Goal: Task Accomplishment & Management: Use online tool/utility

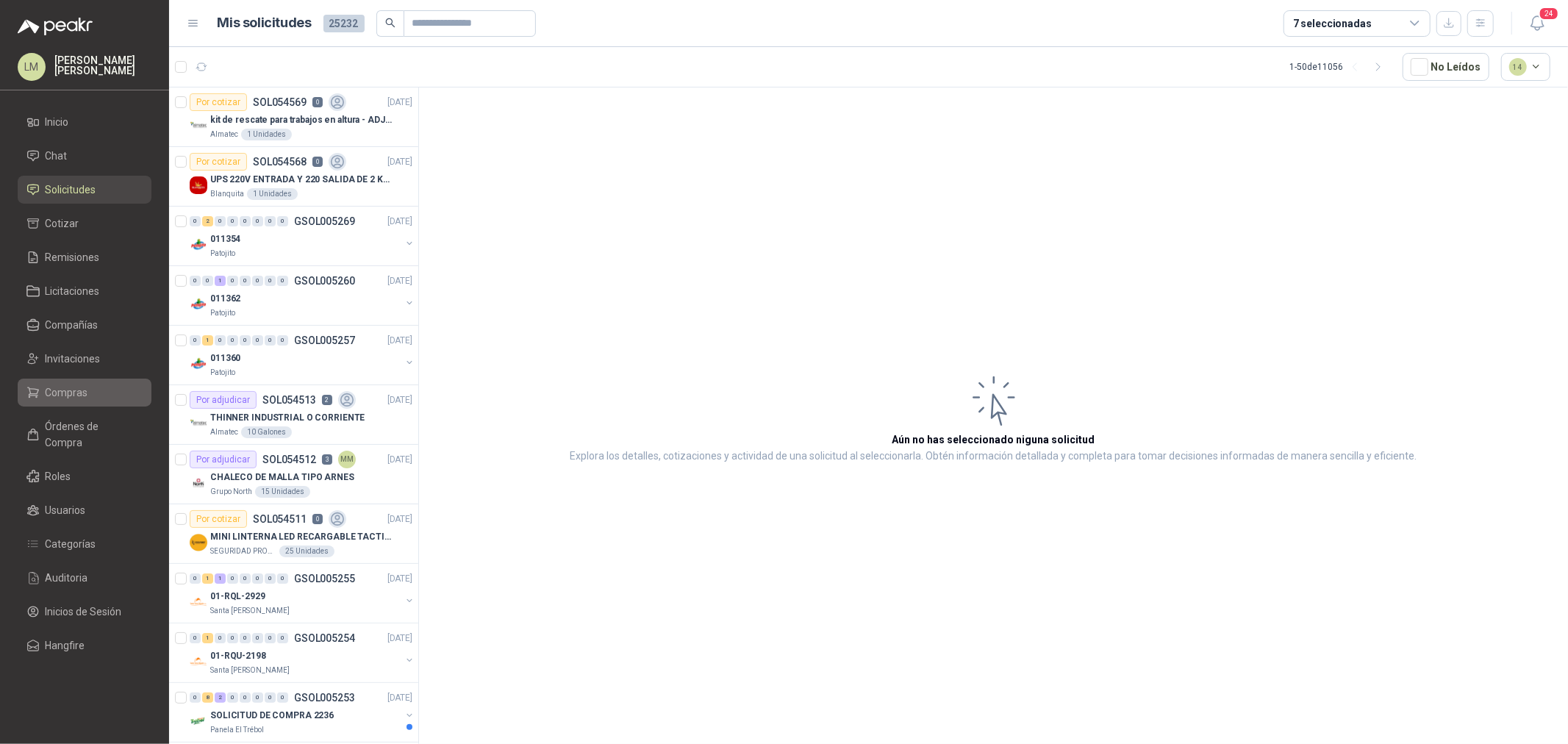
click at [58, 398] on span "Compras" at bounding box center [67, 392] width 43 height 16
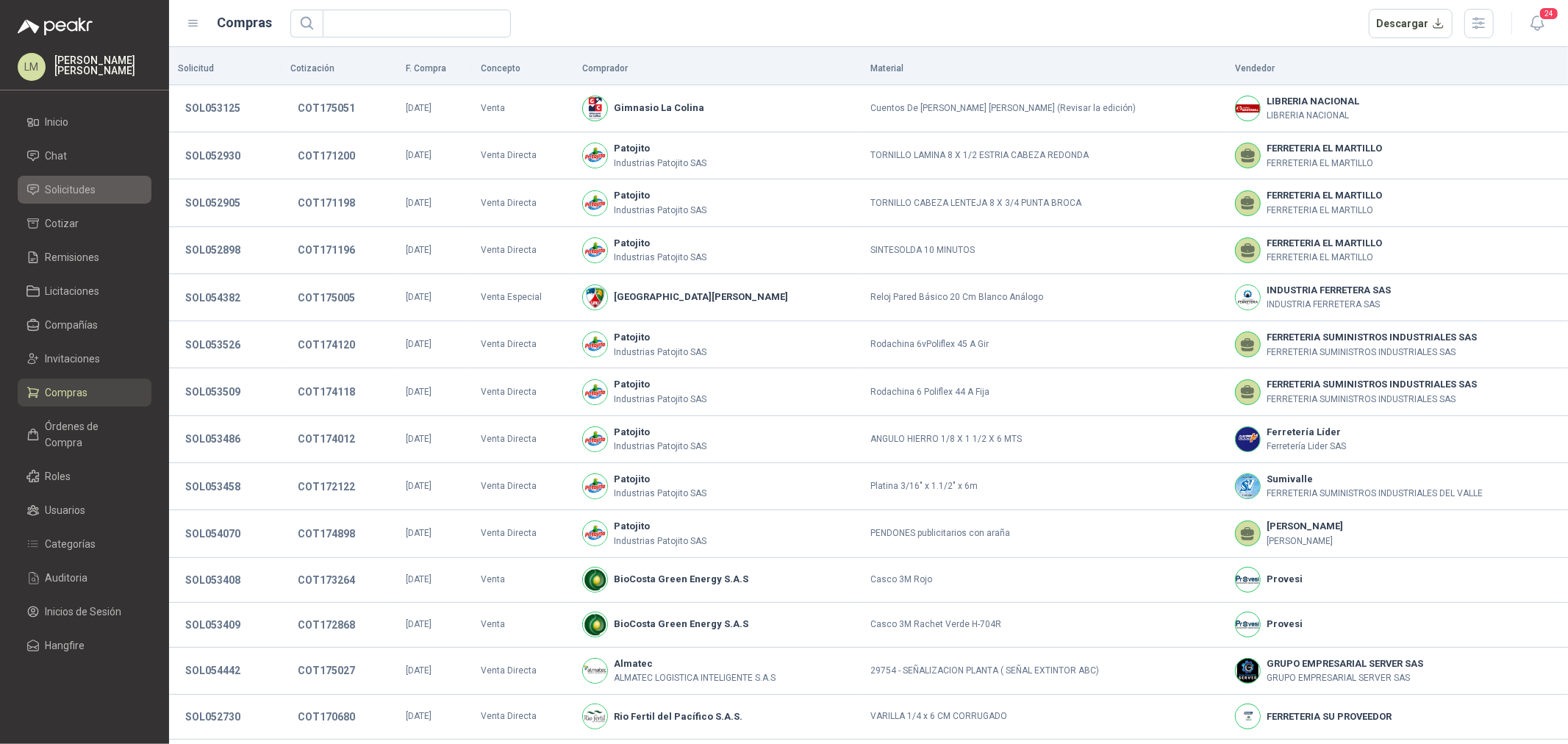
click at [98, 189] on li "Solicitudes" at bounding box center [84, 190] width 116 height 16
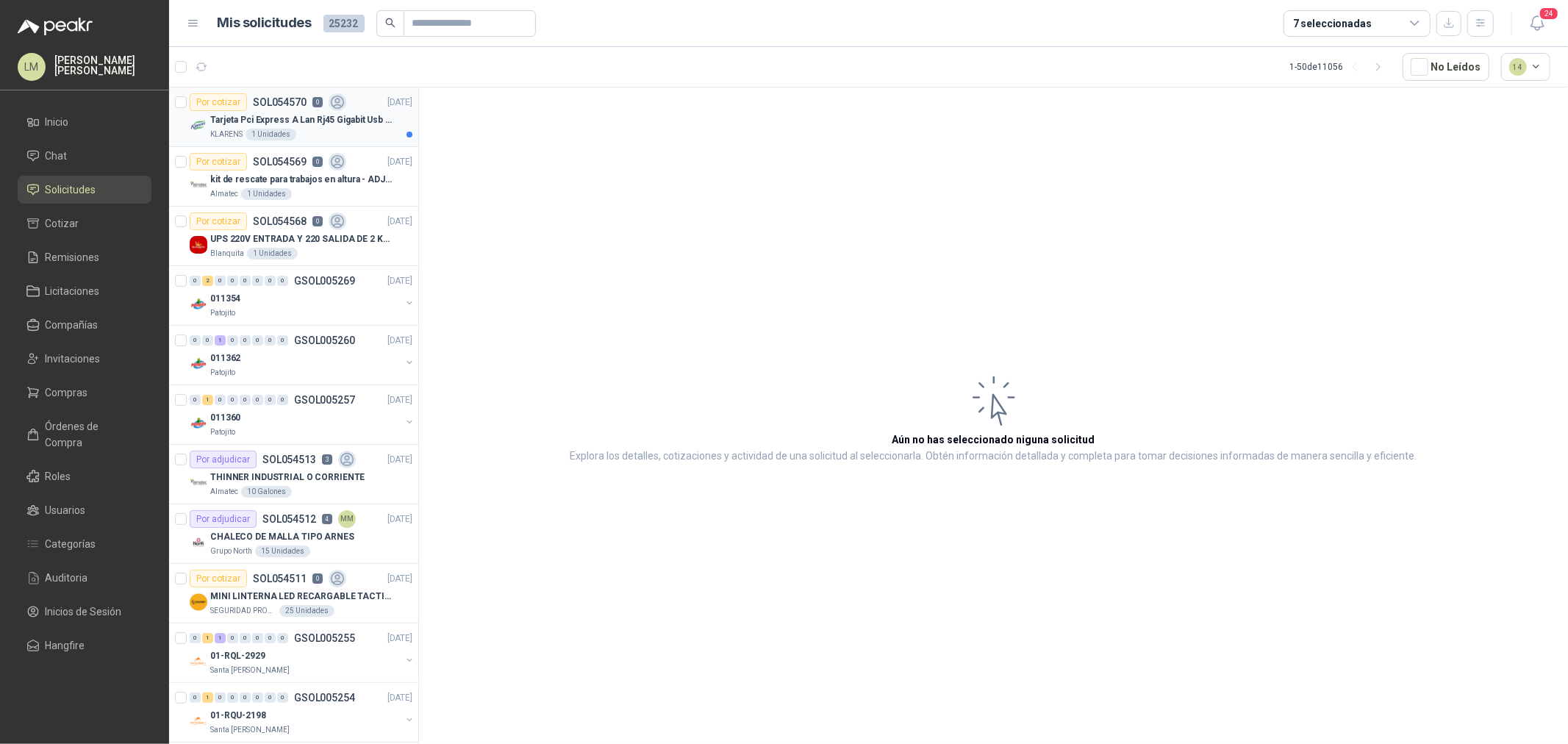
click at [254, 113] on p "Tarjeta Pci Express A Lan Rj45 Gigabit Usb 3.0 X3 Puertos" at bounding box center [302, 120] width 183 height 14
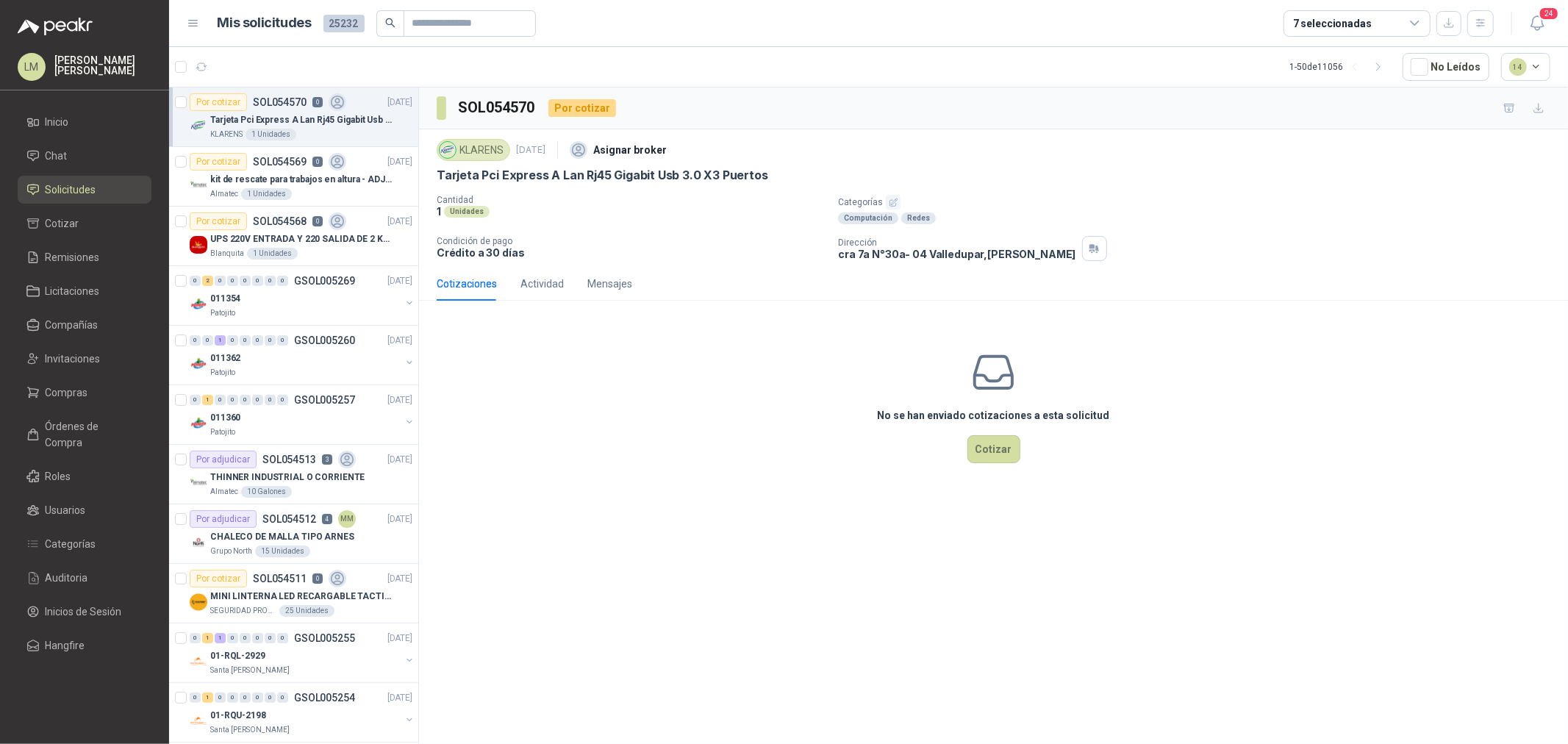
click at [649, 340] on div "No se han enviado cotizaciones a esta solicitud Cotizar" at bounding box center [993, 406] width 1149 height 187
click at [76, 390] on span "Compras" at bounding box center [67, 392] width 43 height 16
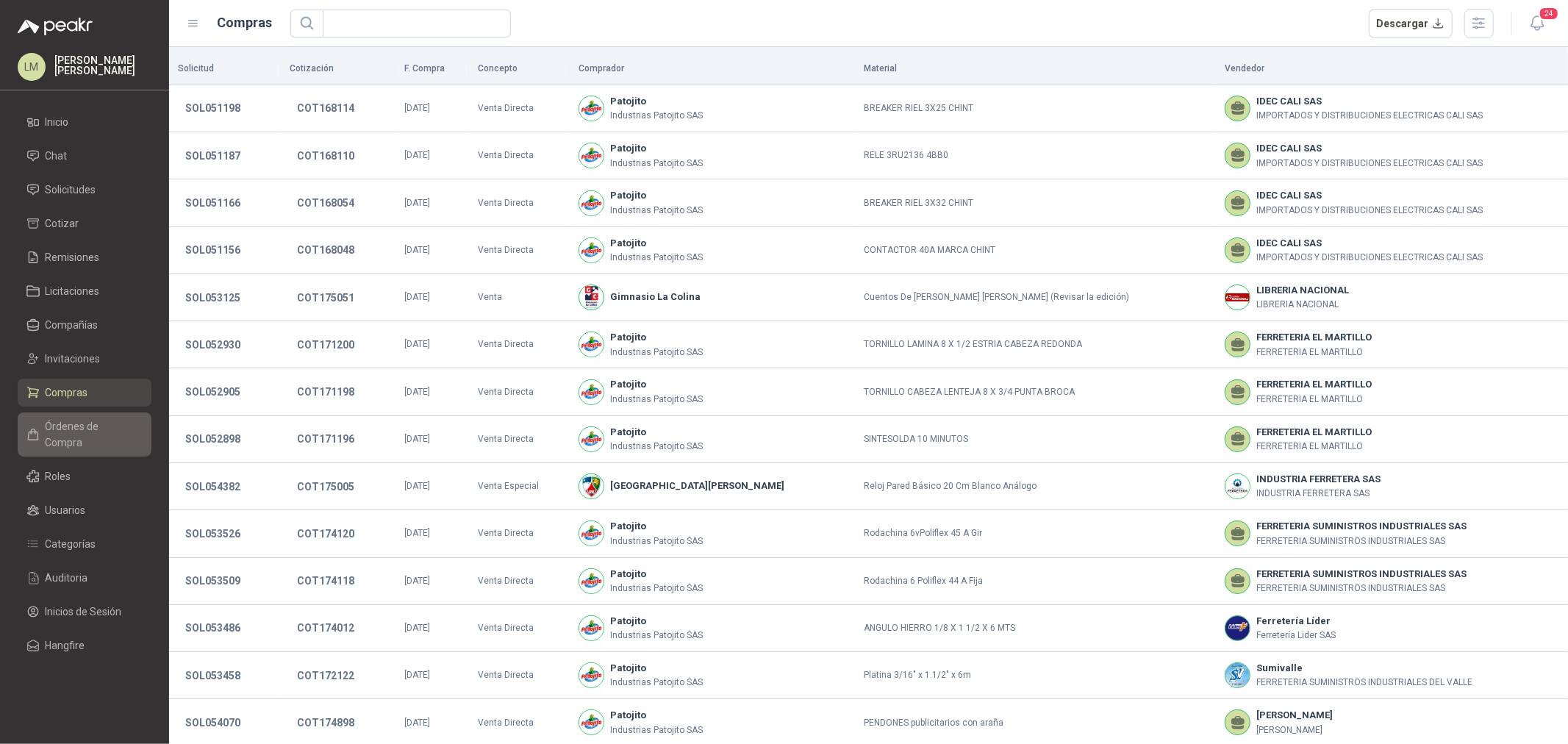
click at [70, 426] on span "Órdenes de Compra" at bounding box center [92, 434] width 92 height 32
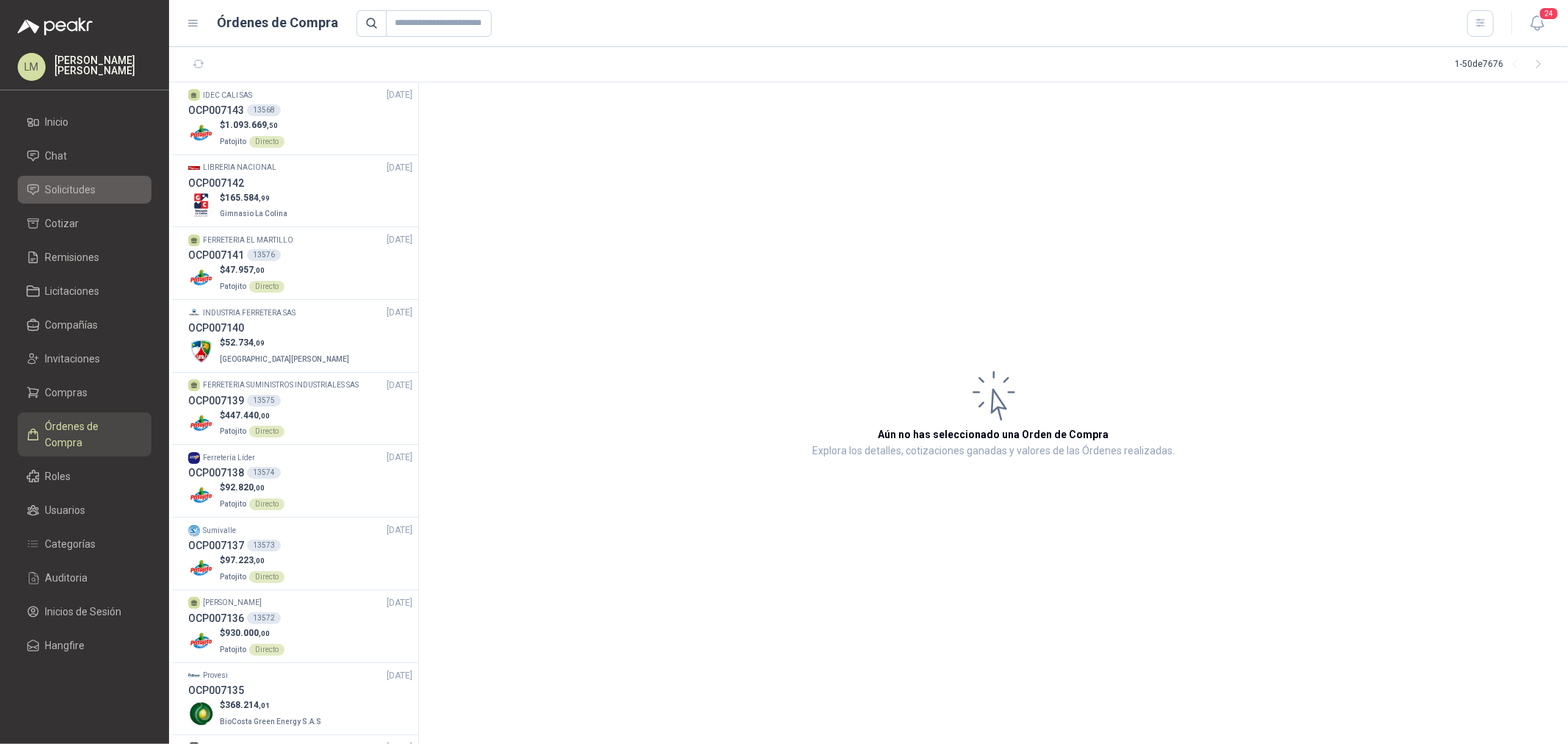
click at [79, 190] on span "Solicitudes" at bounding box center [71, 190] width 51 height 16
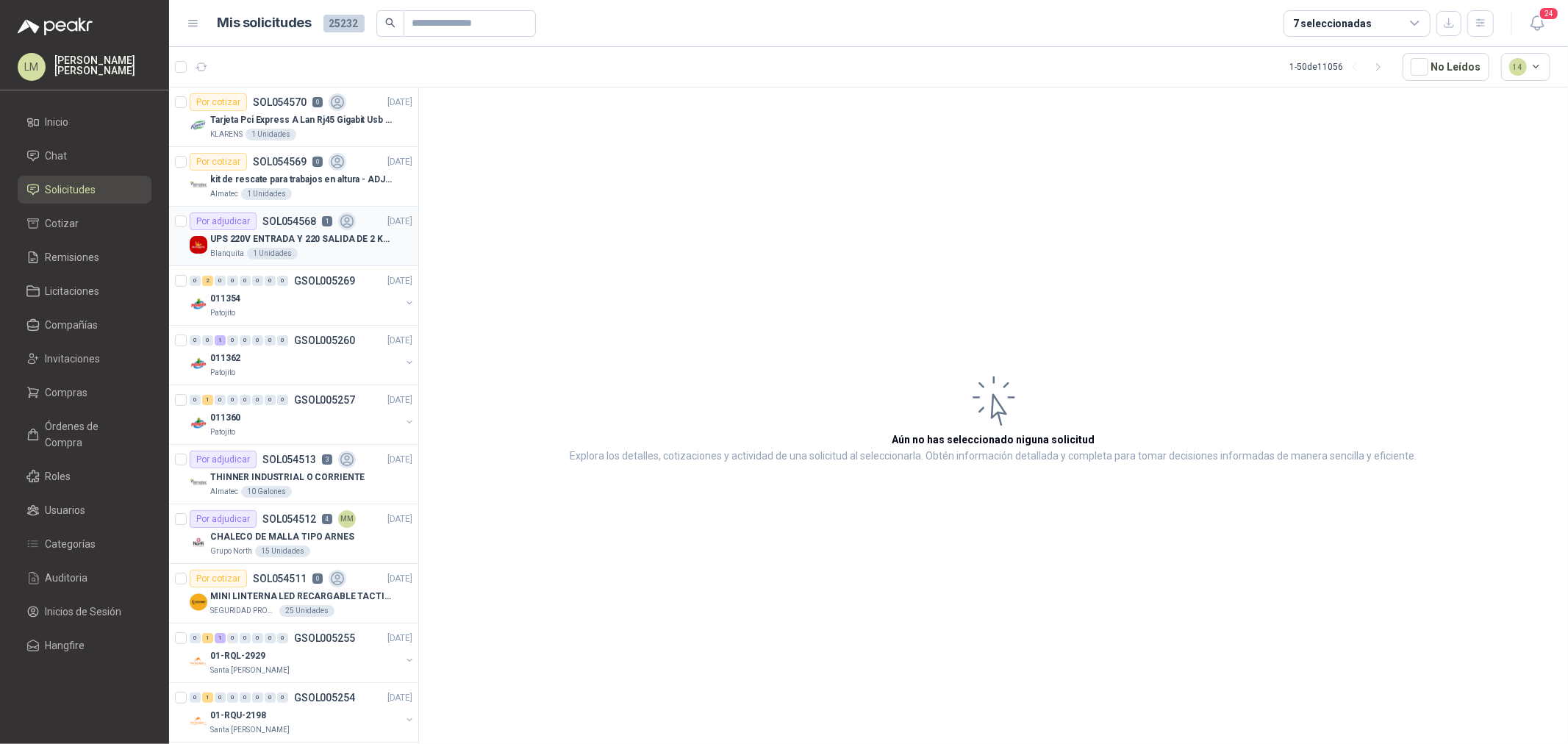
click at [303, 243] on p "UPS 220V ENTRADA Y 220 SALIDA DE 2 KVA" at bounding box center [302, 240] width 183 height 14
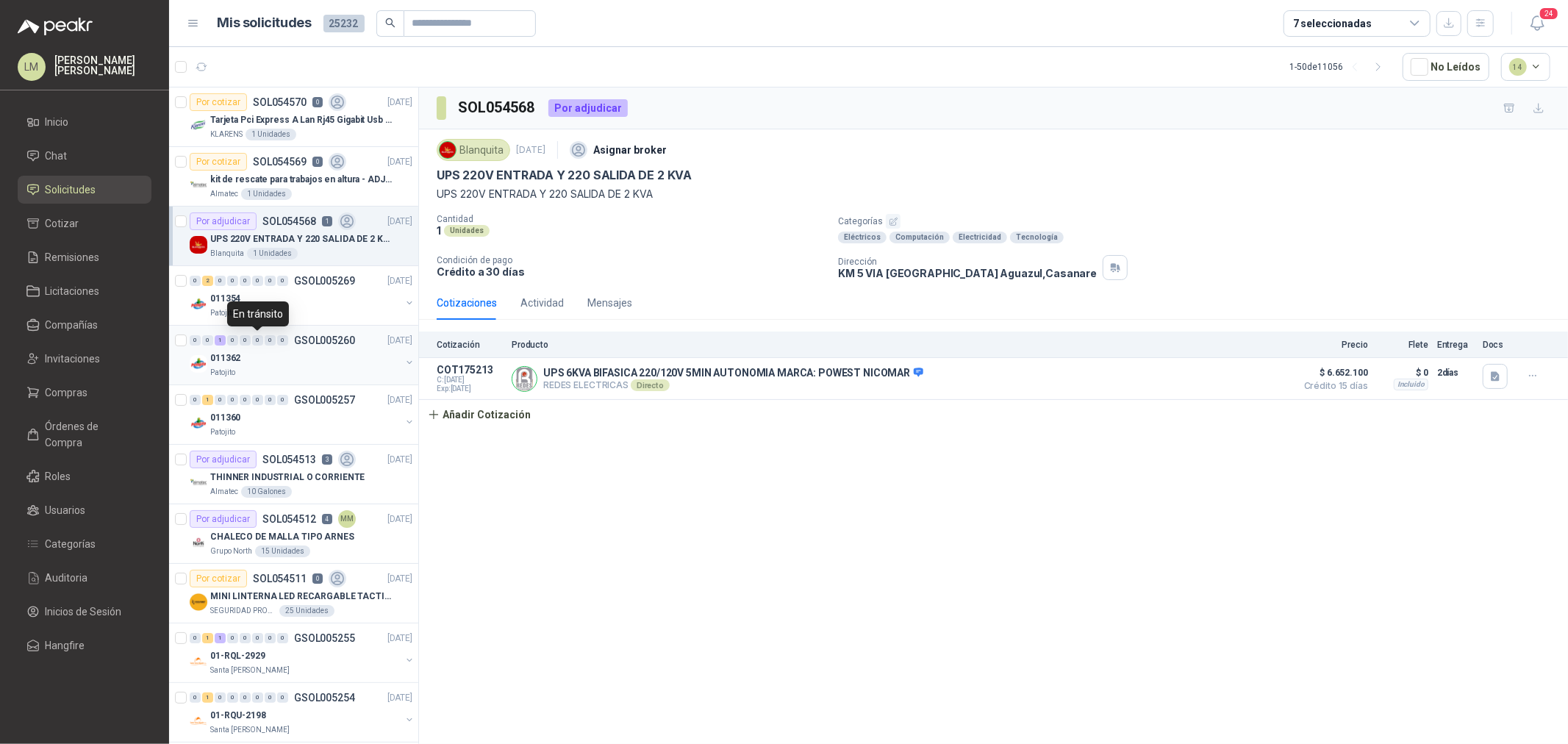
click at [258, 346] on div "0" at bounding box center [258, 340] width 11 height 10
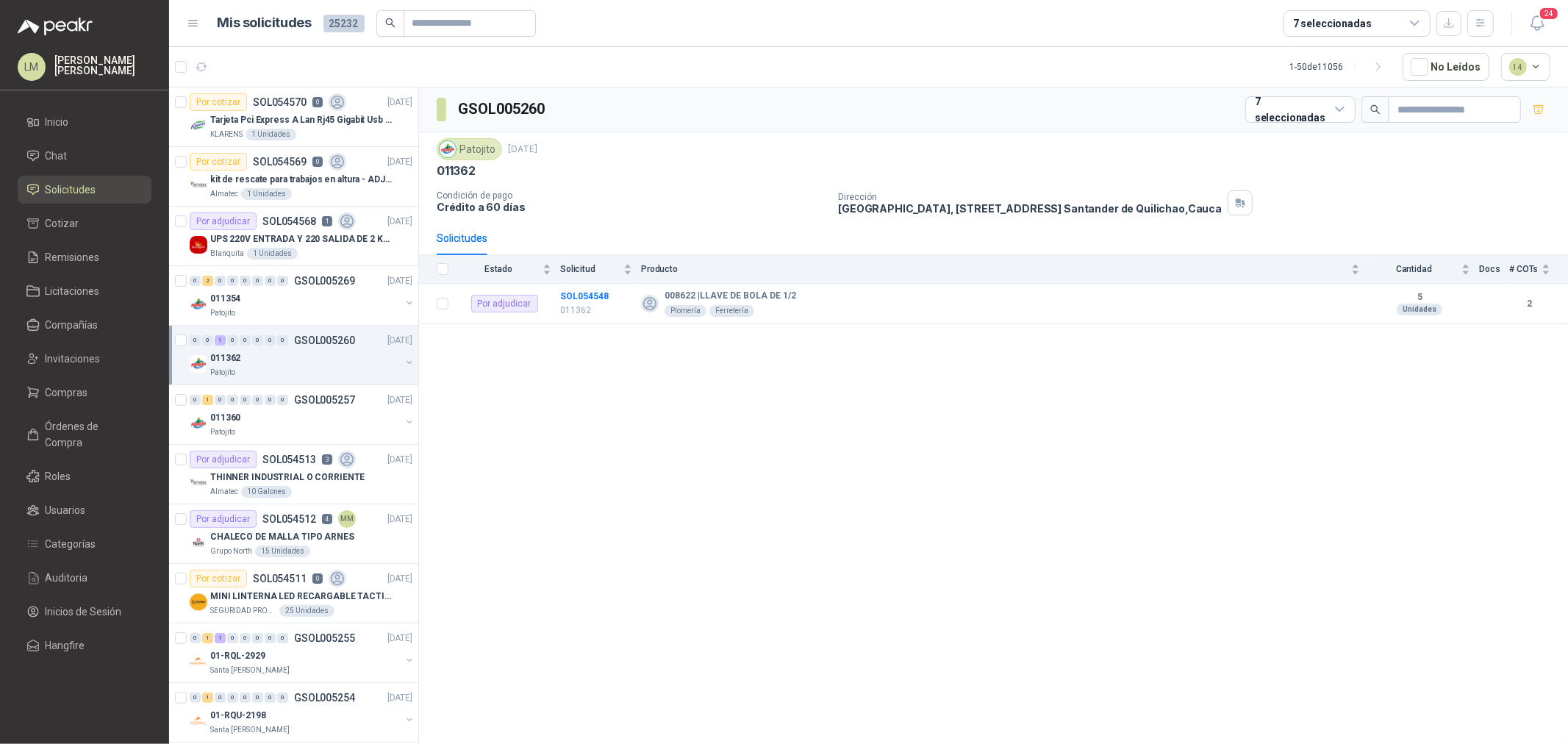
scroll to position [163, 0]
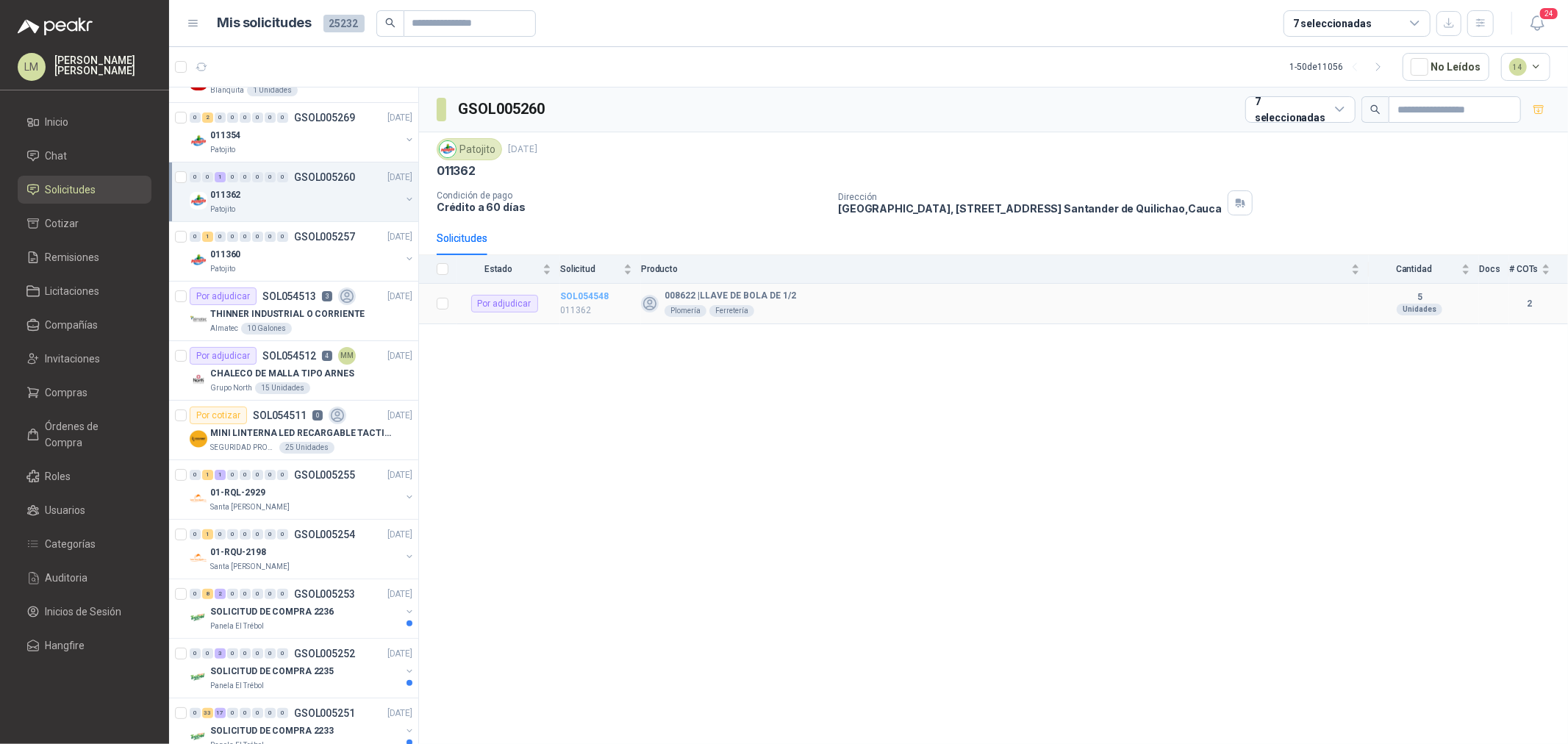
click at [576, 298] on b "SOL054548" at bounding box center [584, 296] width 48 height 10
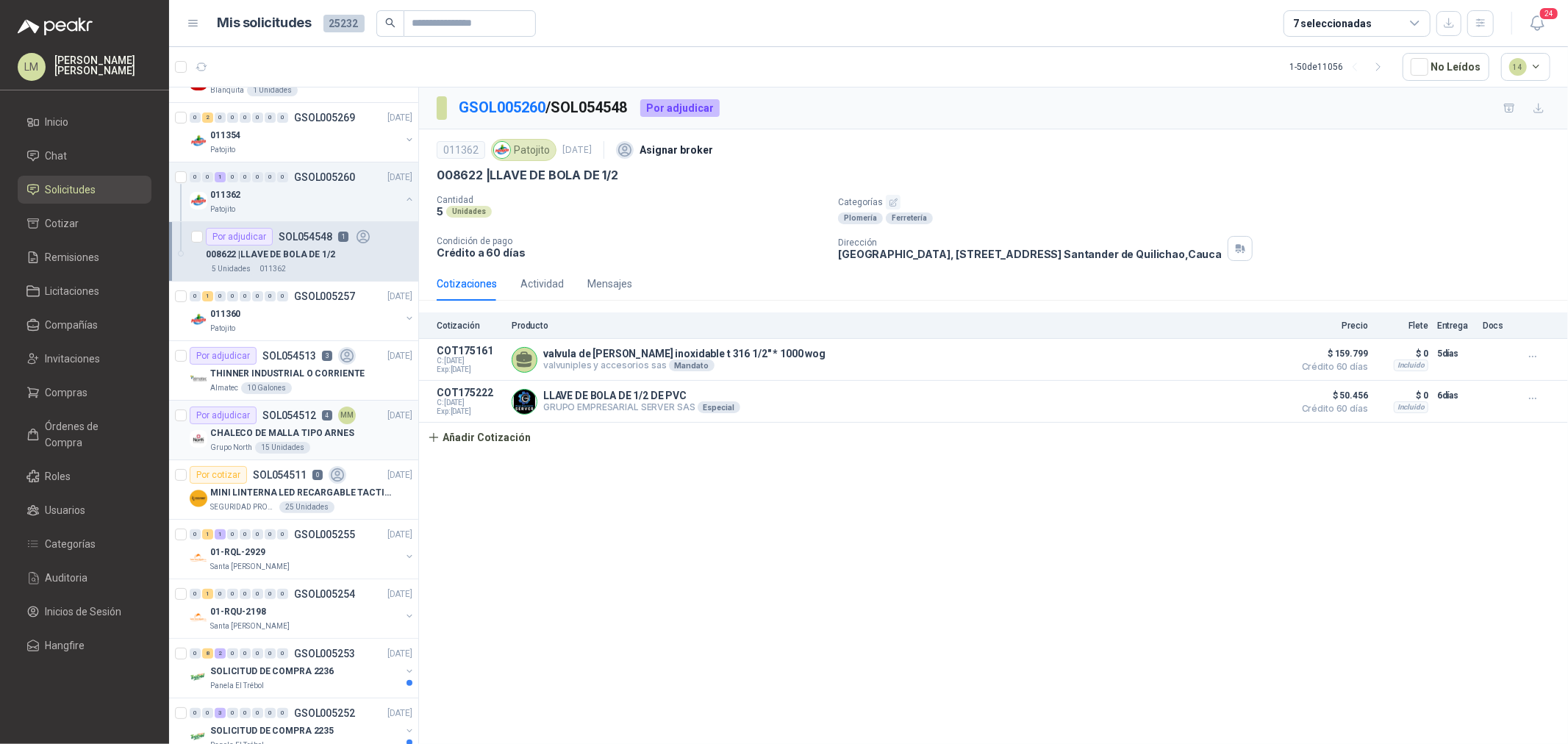
click at [288, 449] on div "15 Unidades" at bounding box center [283, 448] width 55 height 12
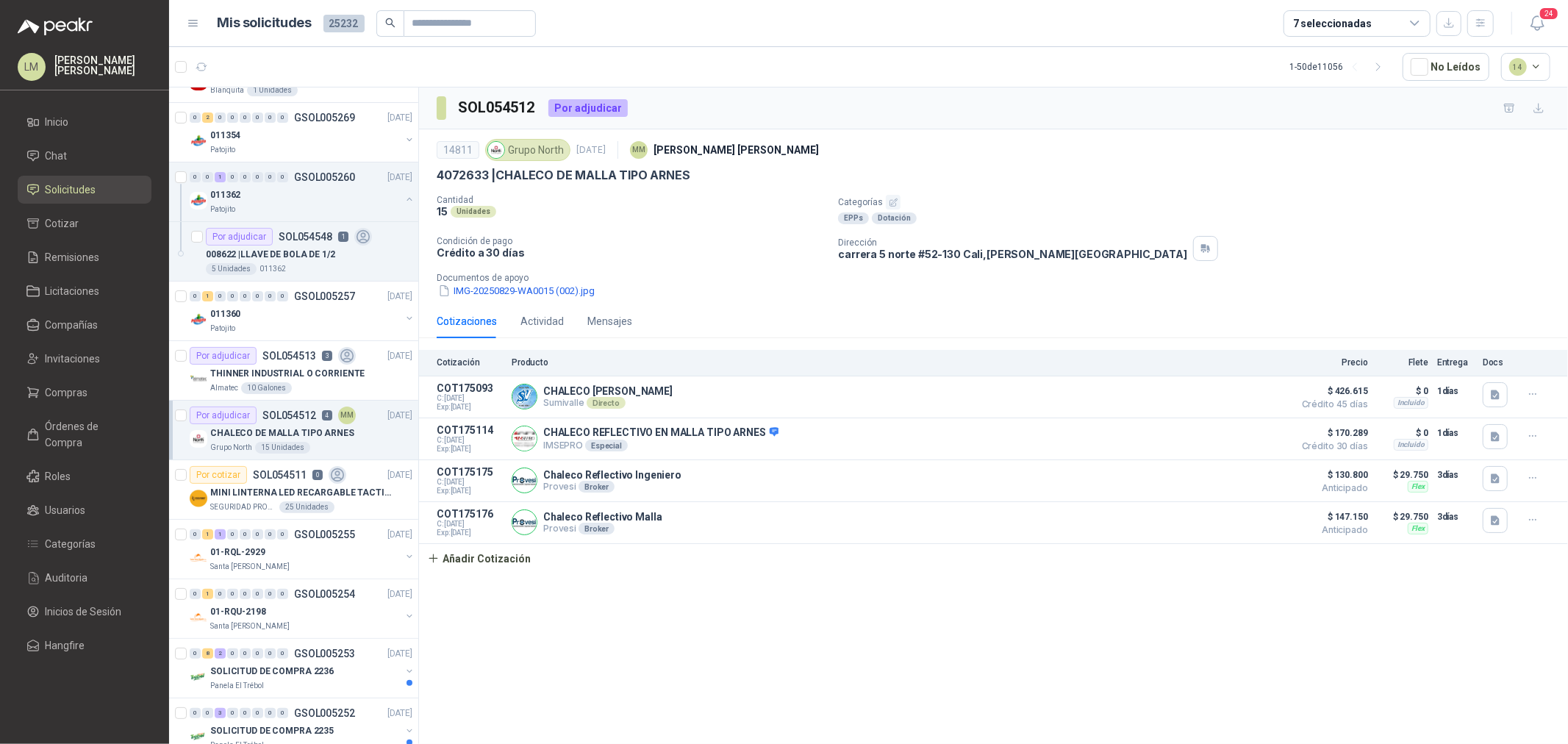
drag, startPoint x: 207, startPoint y: 432, endPoint x: 820, endPoint y: 592, distance: 633.5
click at [820, 592] on div "SOL054512 Por adjudicar 14811 Grupo North 2 sept, 2025 MM Mauricio Martinez 407…" at bounding box center [993, 418] width 1149 height 662
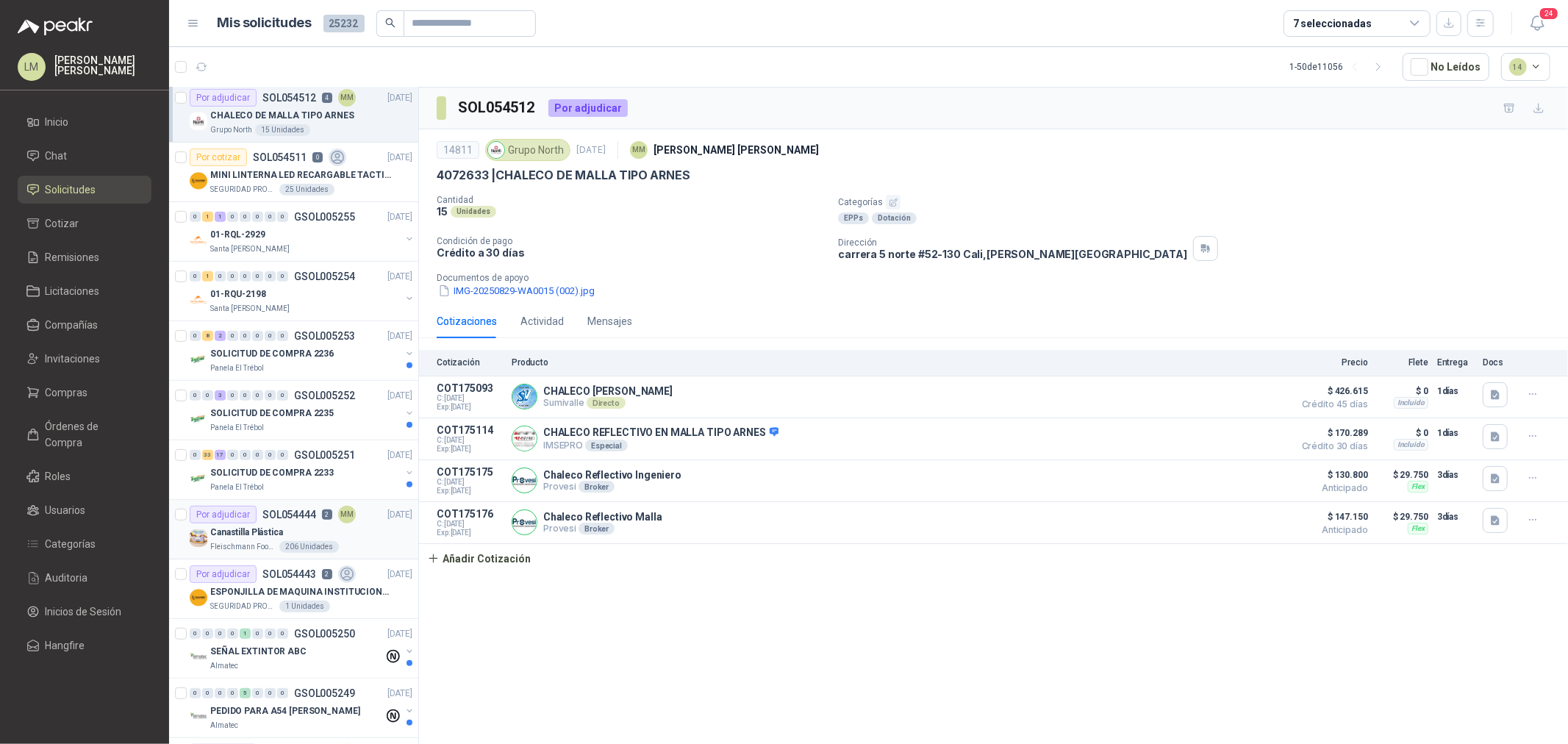
scroll to position [489, 0]
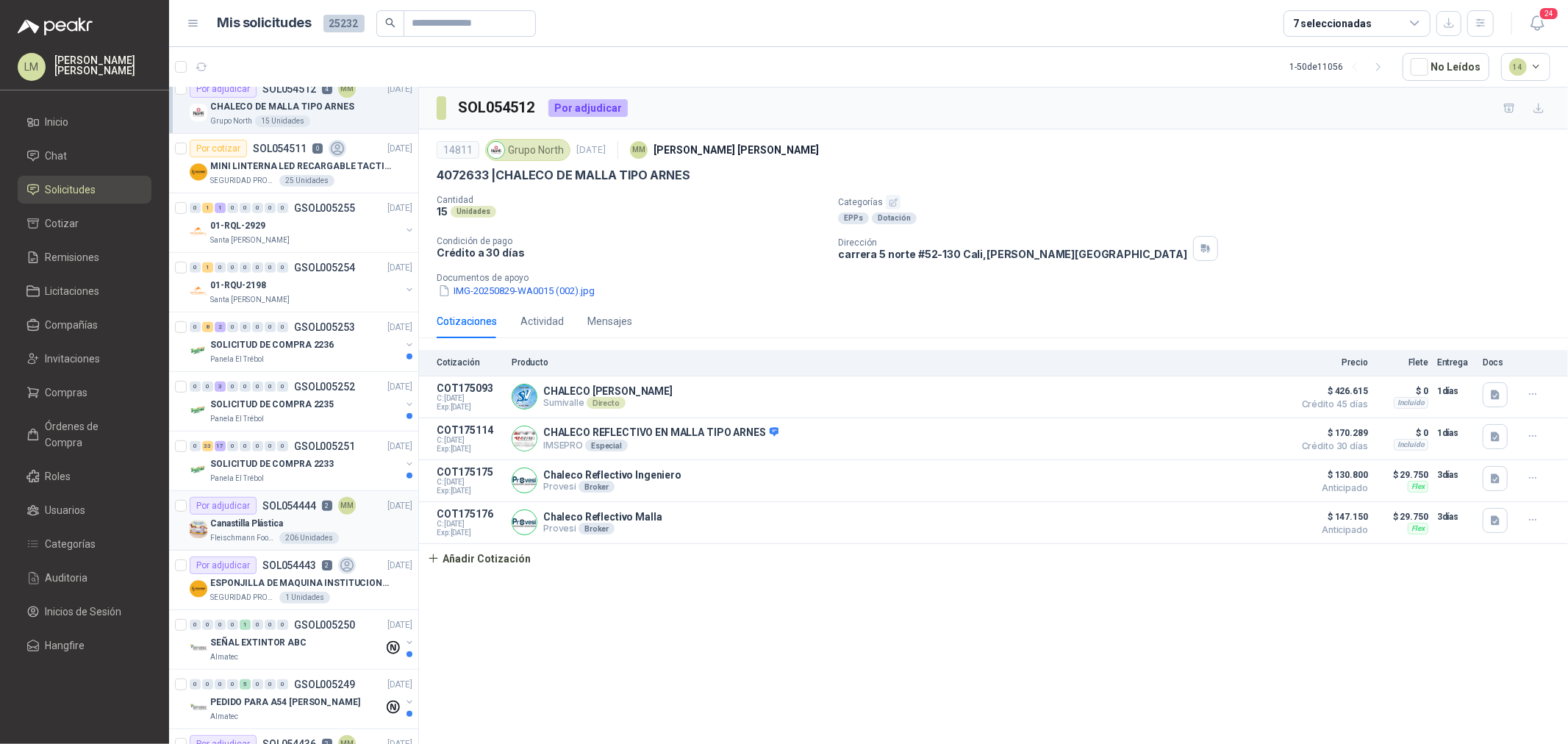
click at [266, 531] on div "Canastilla Plástica" at bounding box center [311, 523] width 202 height 17
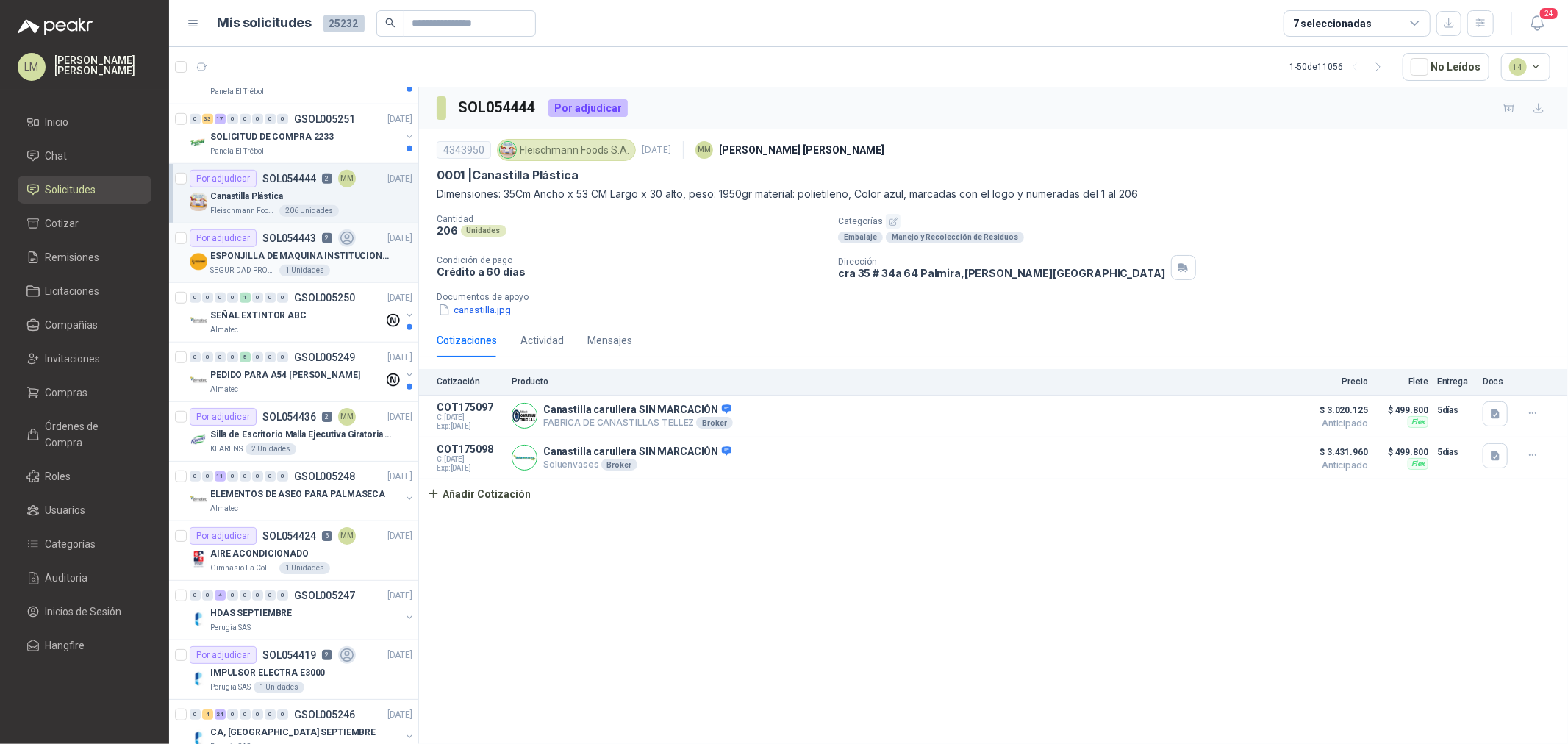
scroll to position [899, 0]
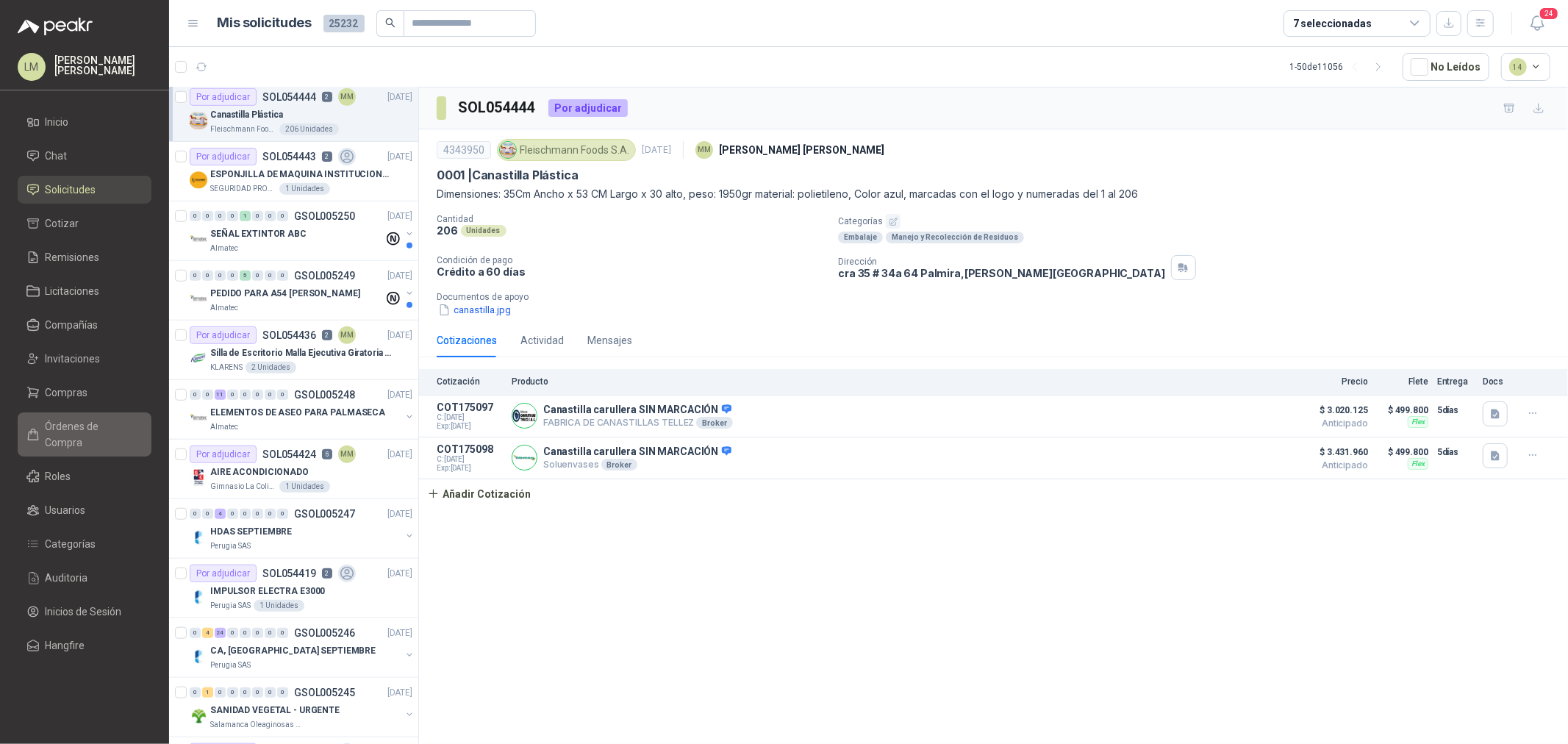
click at [84, 431] on span "Órdenes de Compra" at bounding box center [92, 434] width 92 height 32
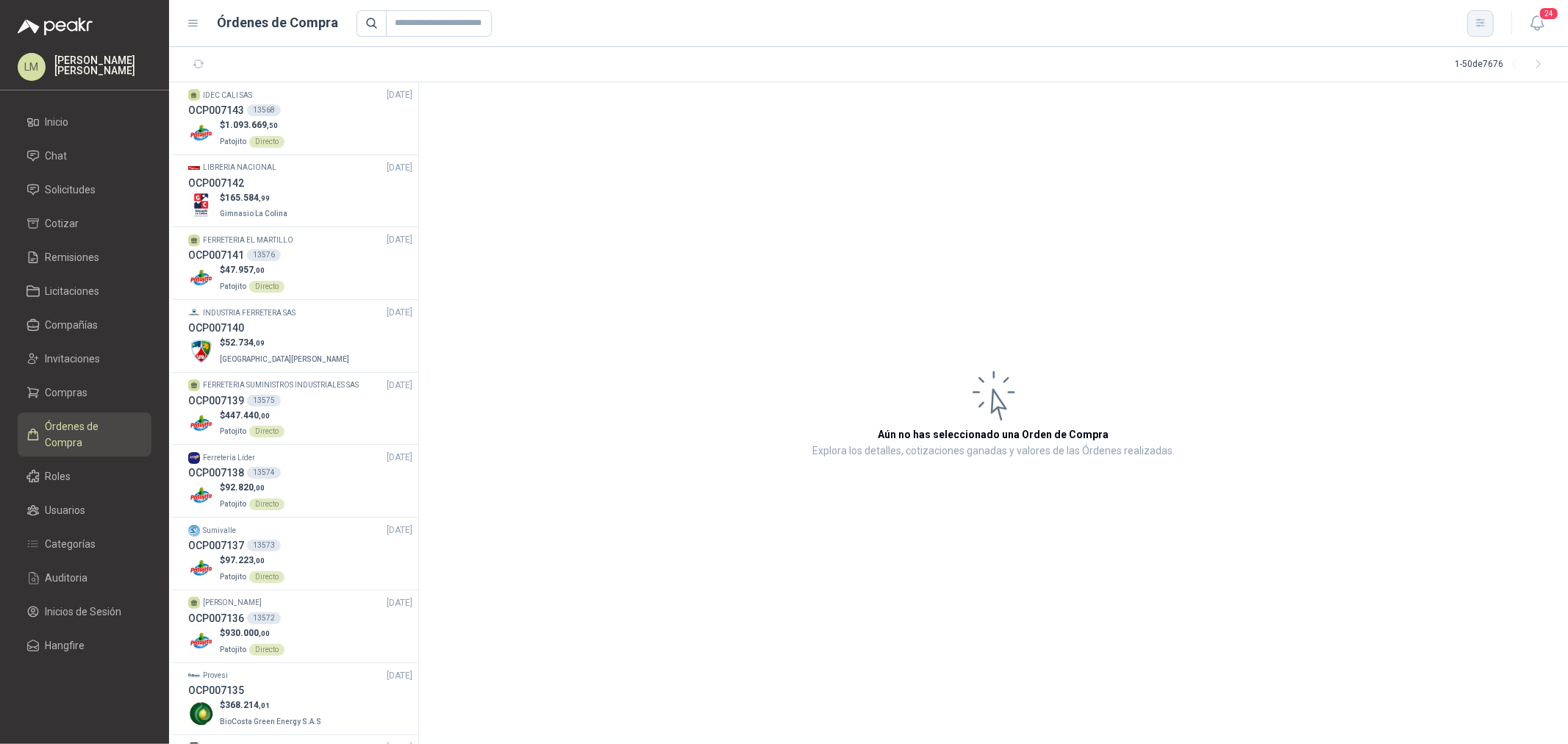
click at [1482, 26] on icon "button" at bounding box center [1481, 23] width 13 height 13
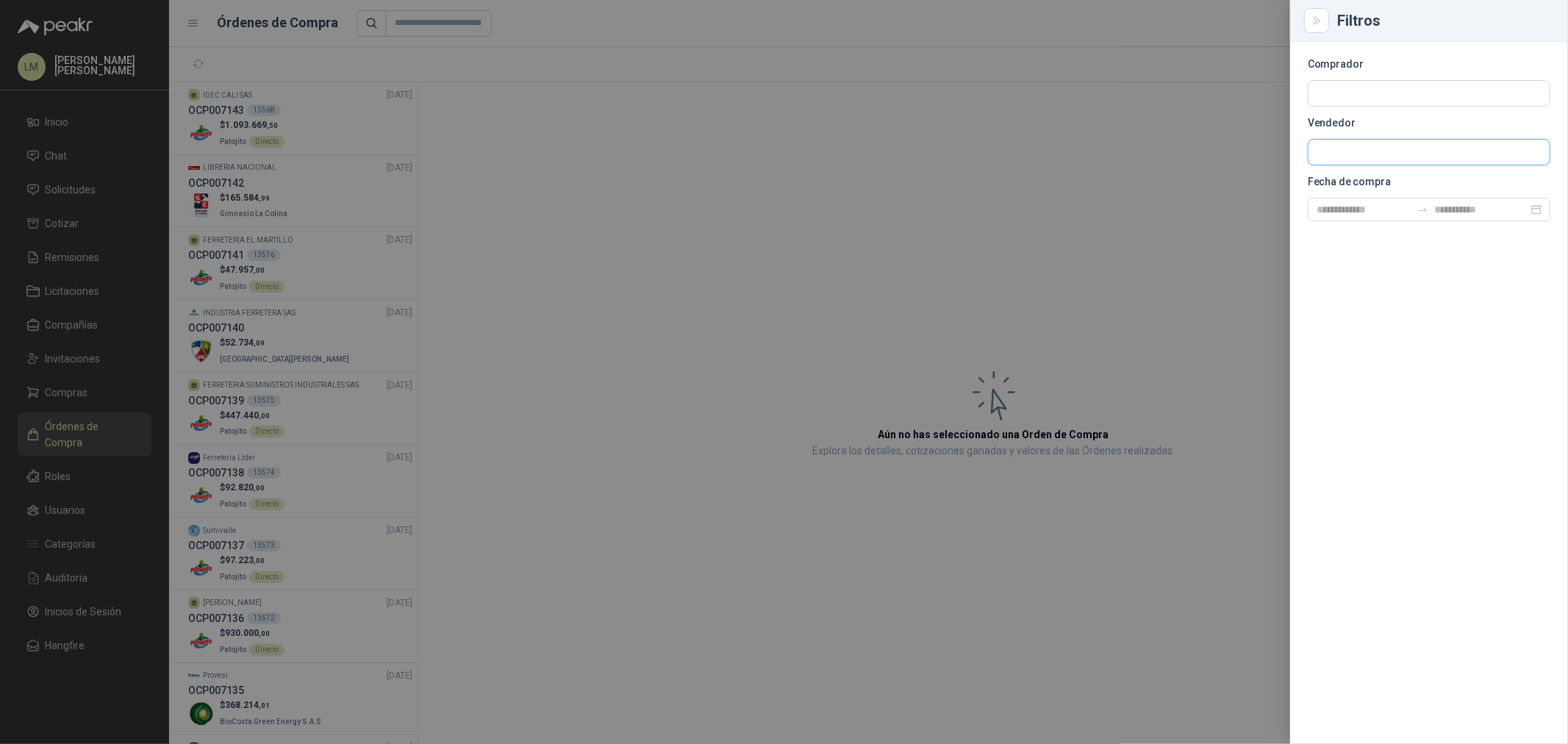
click at [1350, 149] on input "text" at bounding box center [1429, 153] width 241 height 25
type input "****"
click at [1355, 188] on span "NIT : 860030828" at bounding box center [1368, 191] width 52 height 7
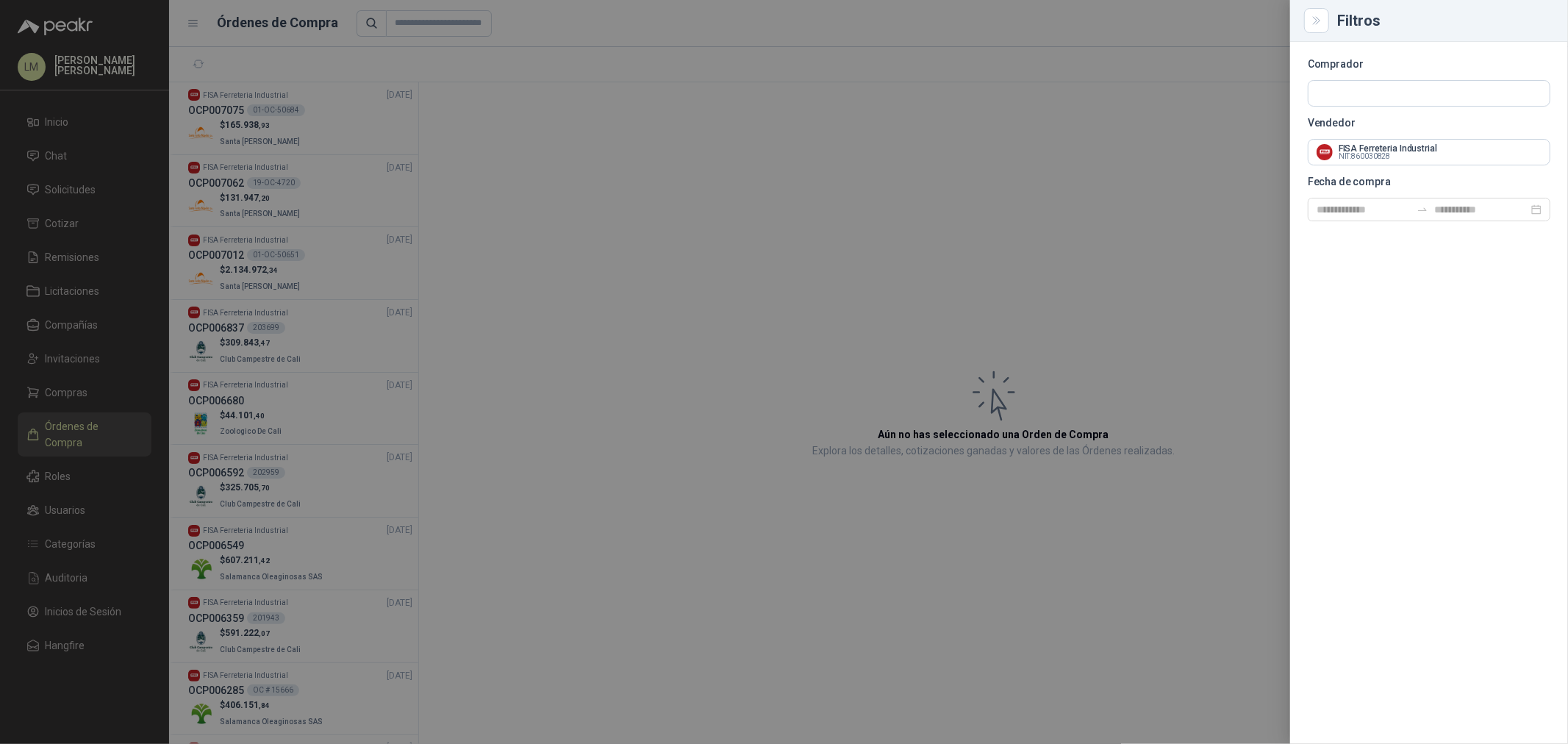
click at [666, 201] on div at bounding box center [784, 372] width 1568 height 744
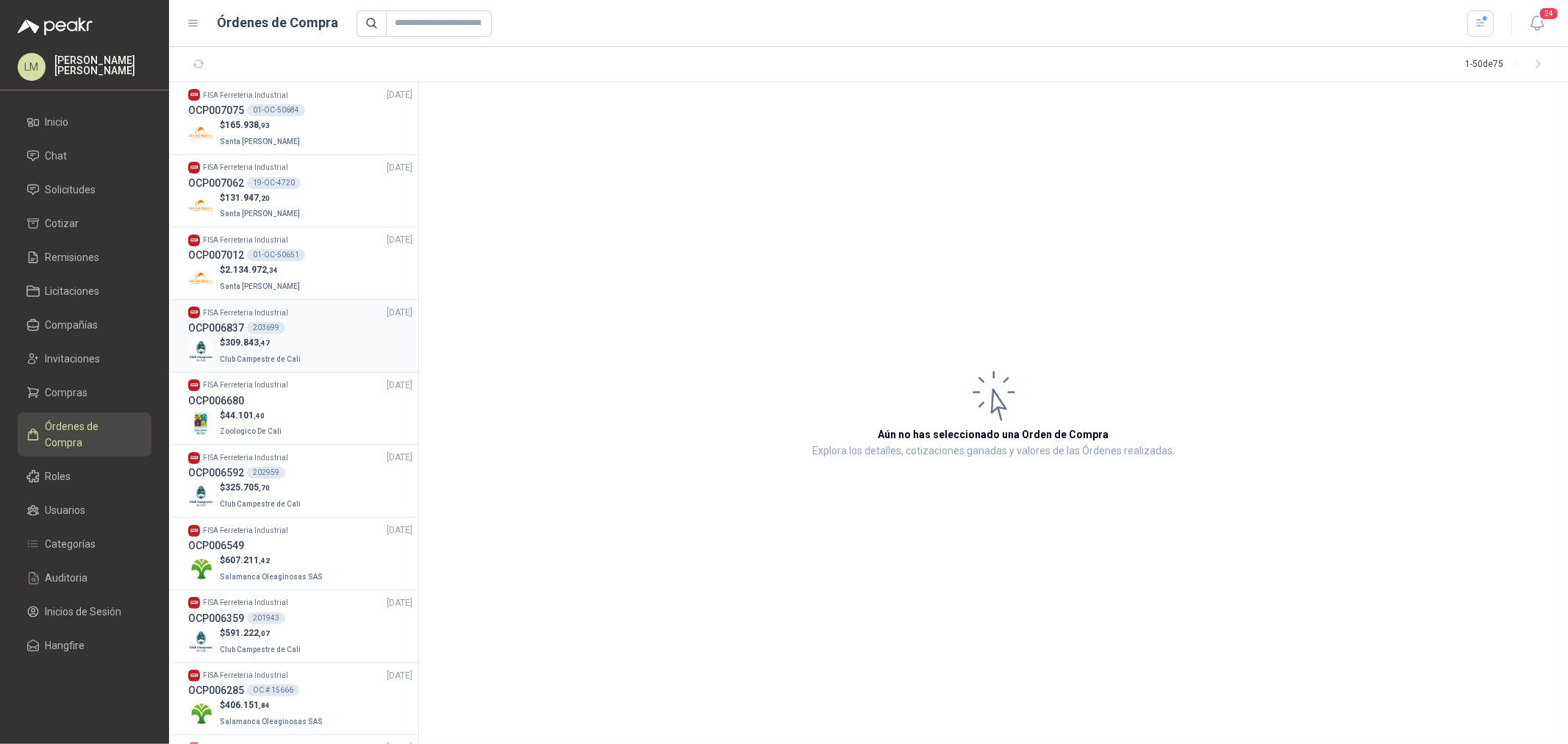
click at [254, 343] on span "309.843 ,47" at bounding box center [247, 342] width 45 height 10
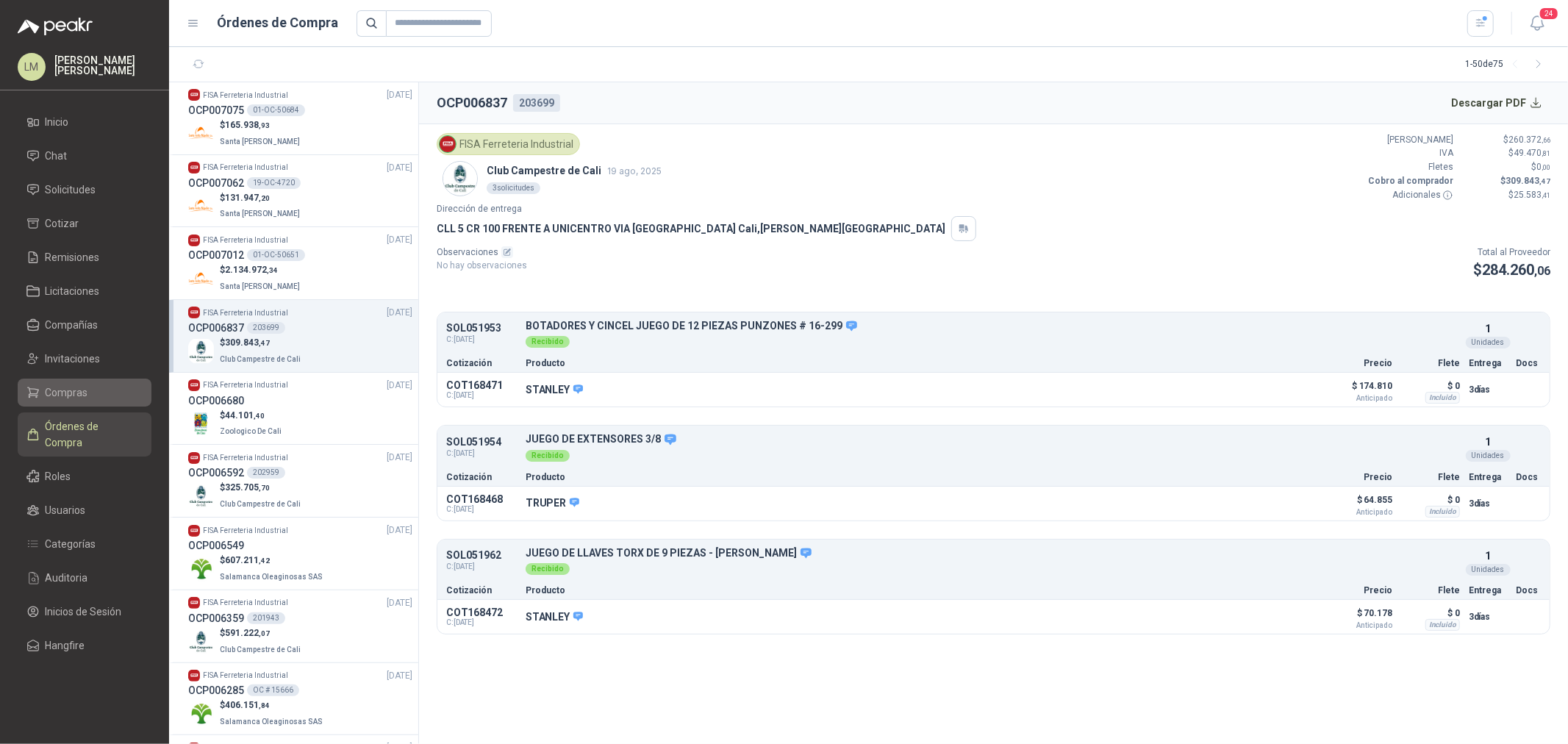
click at [72, 390] on span "Compras" at bounding box center [67, 392] width 43 height 16
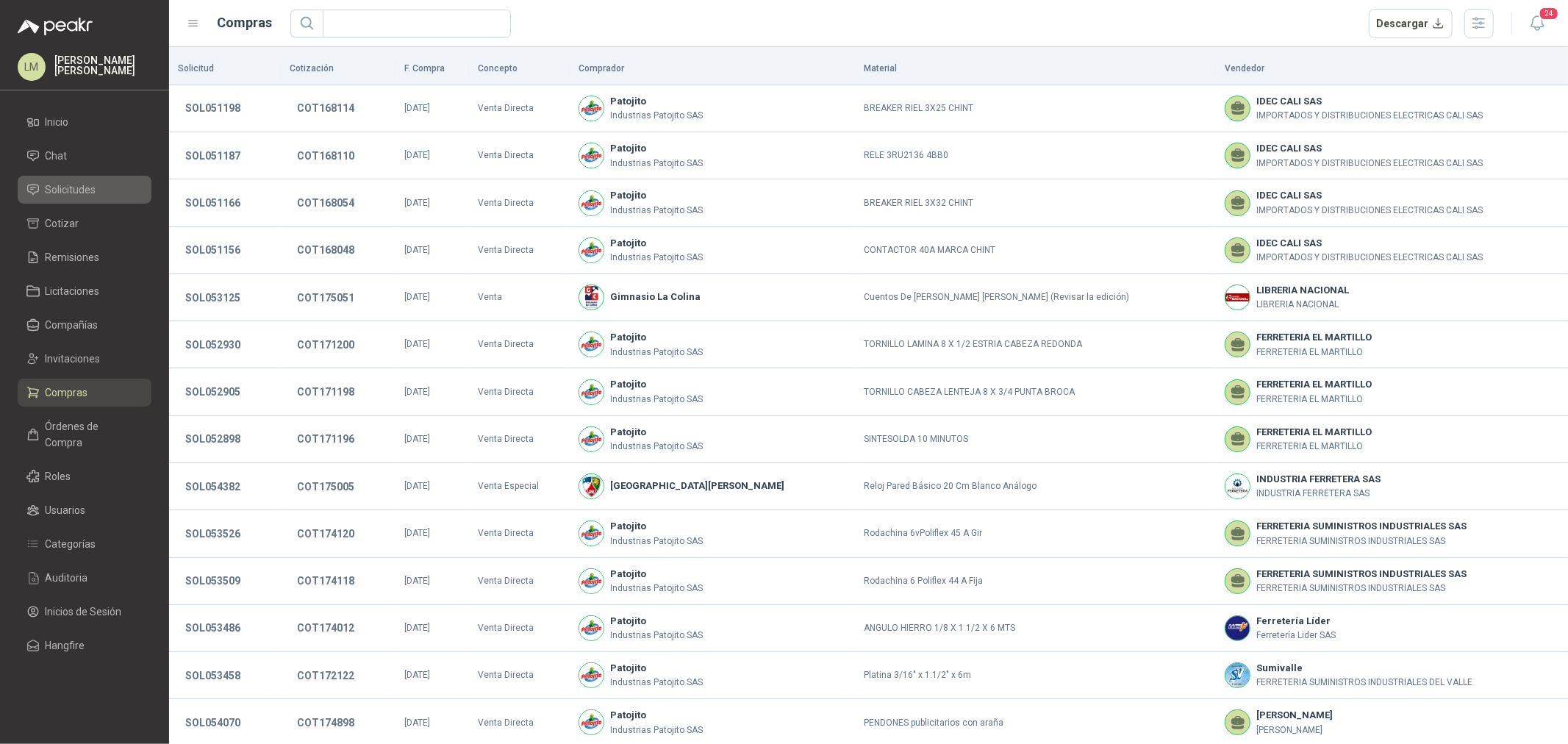
click at [69, 192] on span "Solicitudes" at bounding box center [71, 190] width 51 height 16
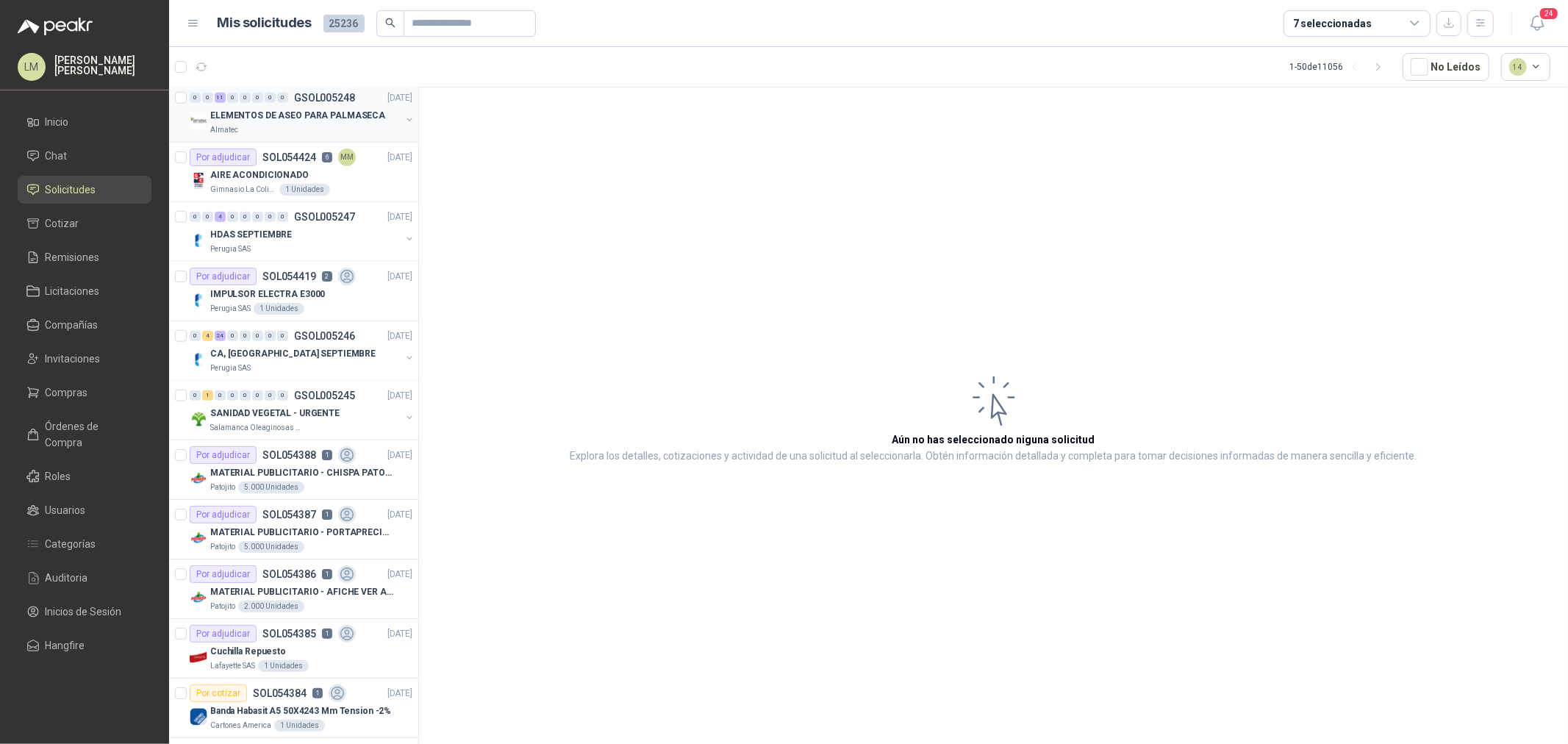
scroll to position [1143, 0]
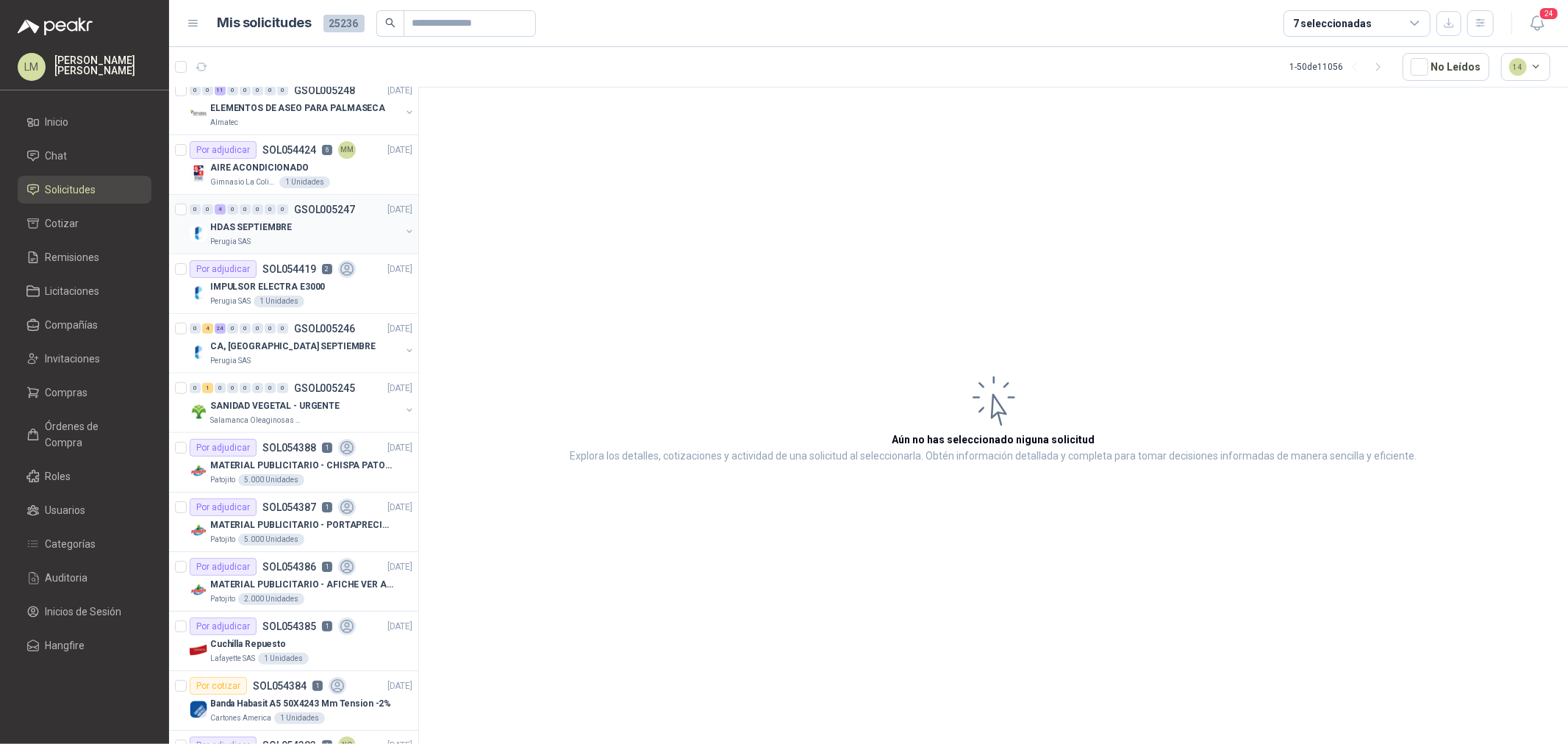
click at [289, 212] on div "0 0 4 0 0 0 0 0 GSOL005247" at bounding box center [272, 210] width 165 height 10
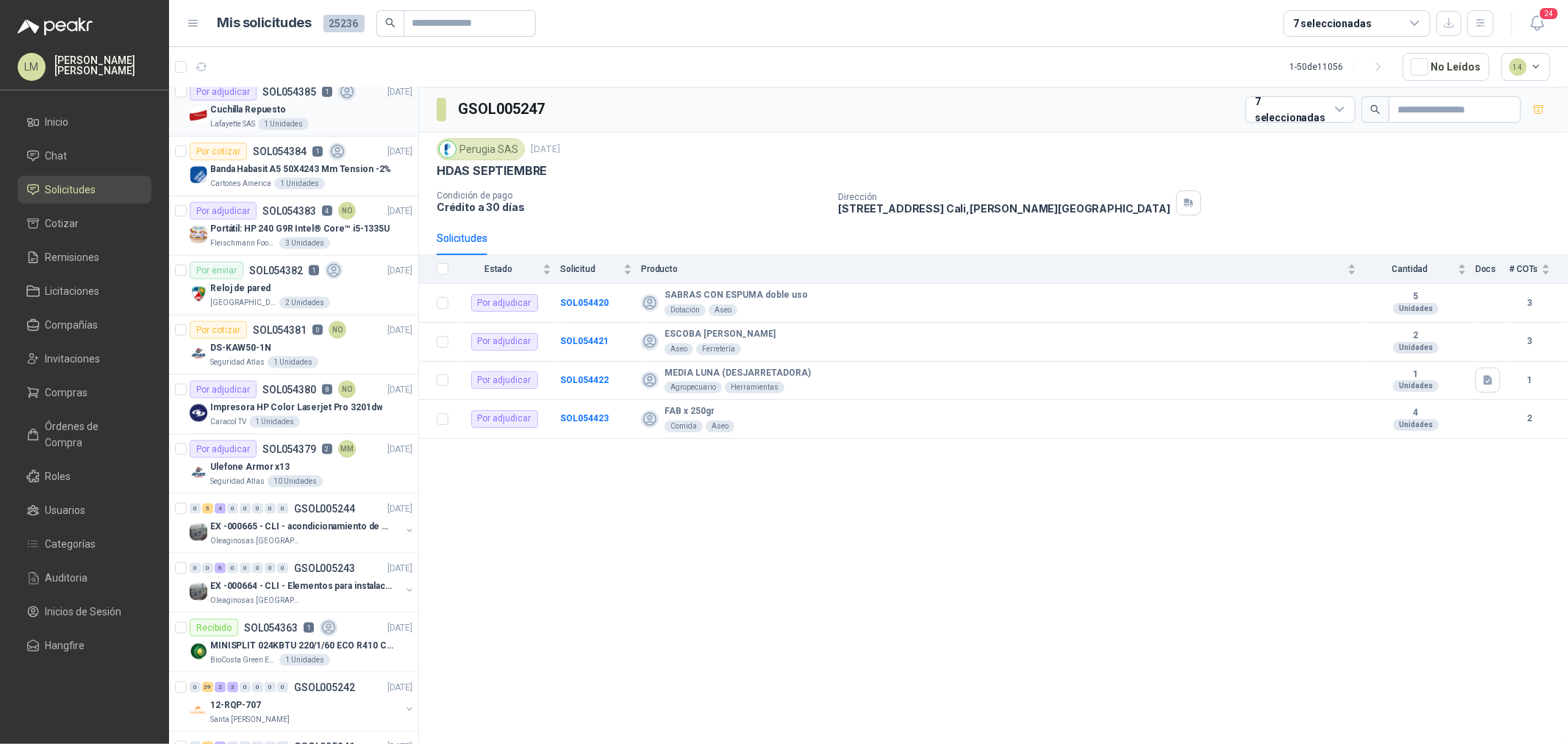
scroll to position [1716, 0]
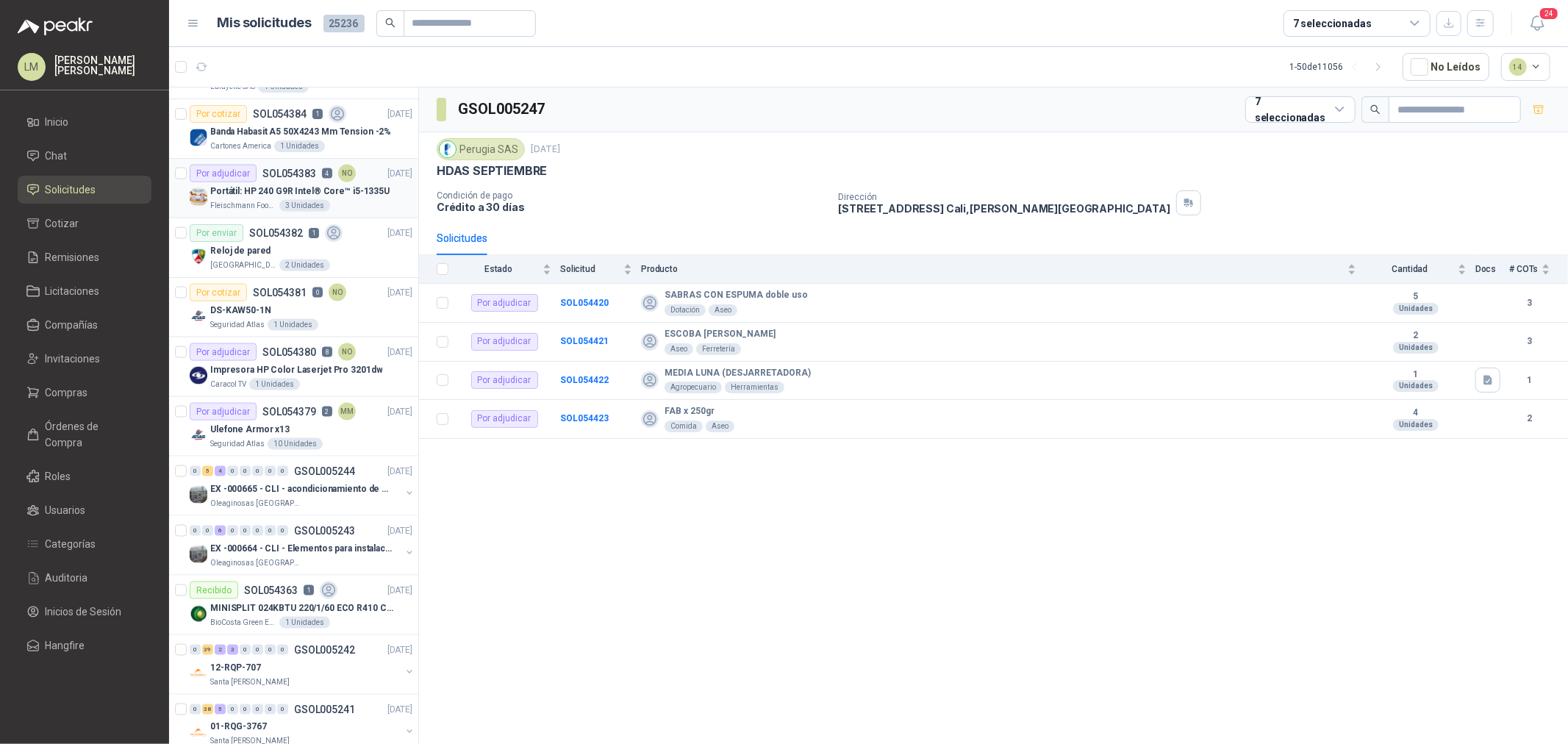
click at [285, 184] on div "Portátil: HP 240 G9R Intel® Core™ i5-1335U" at bounding box center [311, 191] width 202 height 17
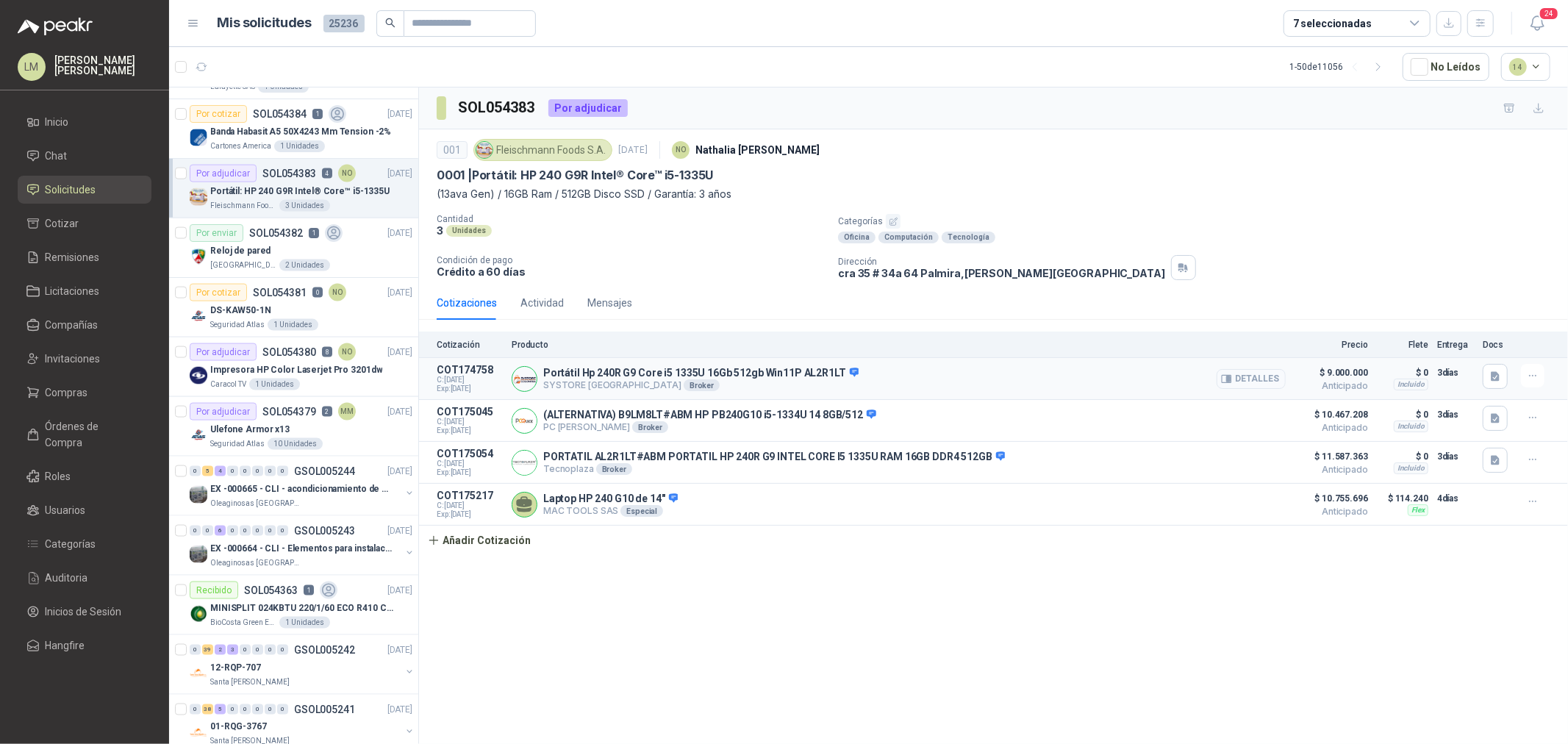
click at [1236, 378] on button "Detalles" at bounding box center [1250, 379] width 69 height 20
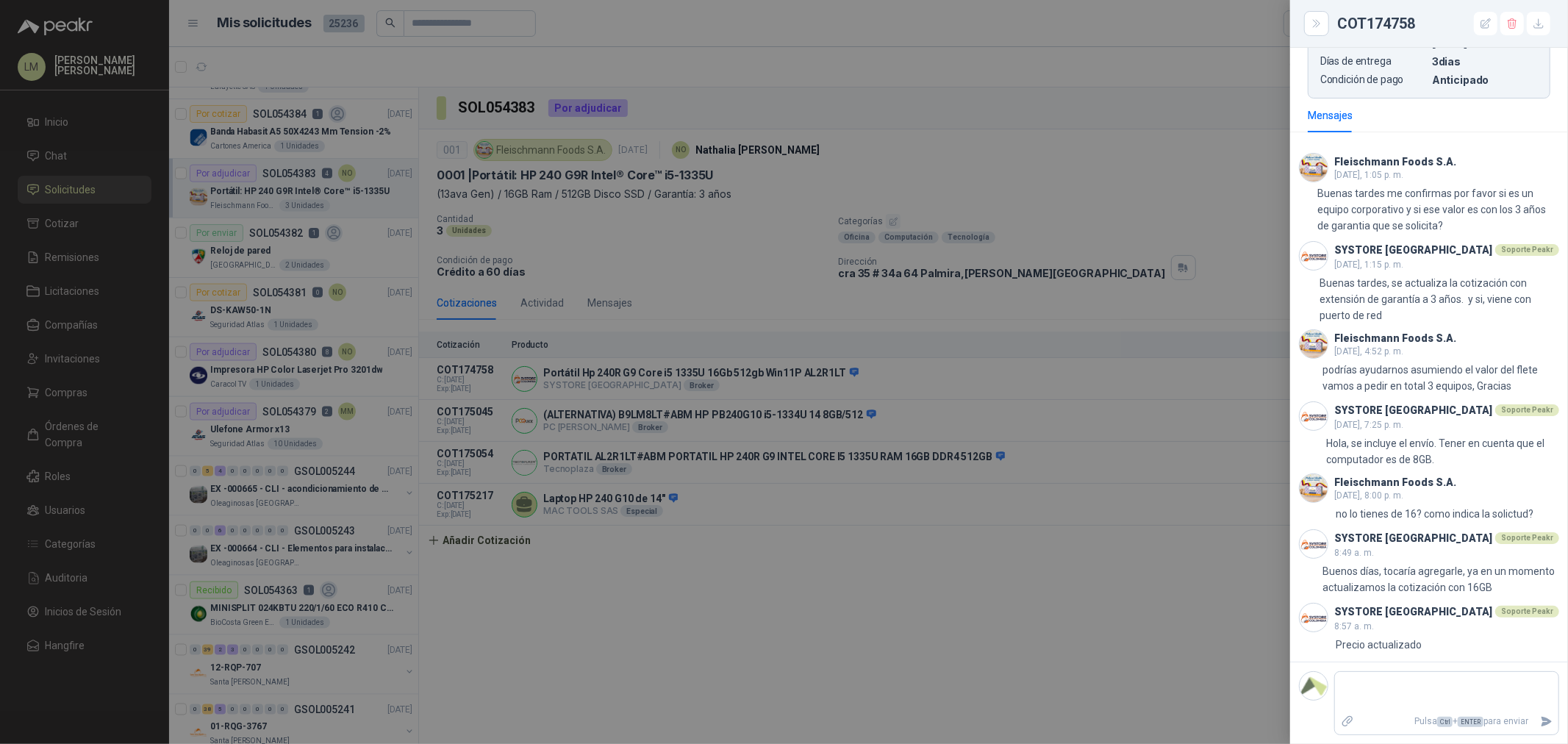
scroll to position [841, 0]
click at [1098, 554] on div at bounding box center [784, 372] width 1568 height 744
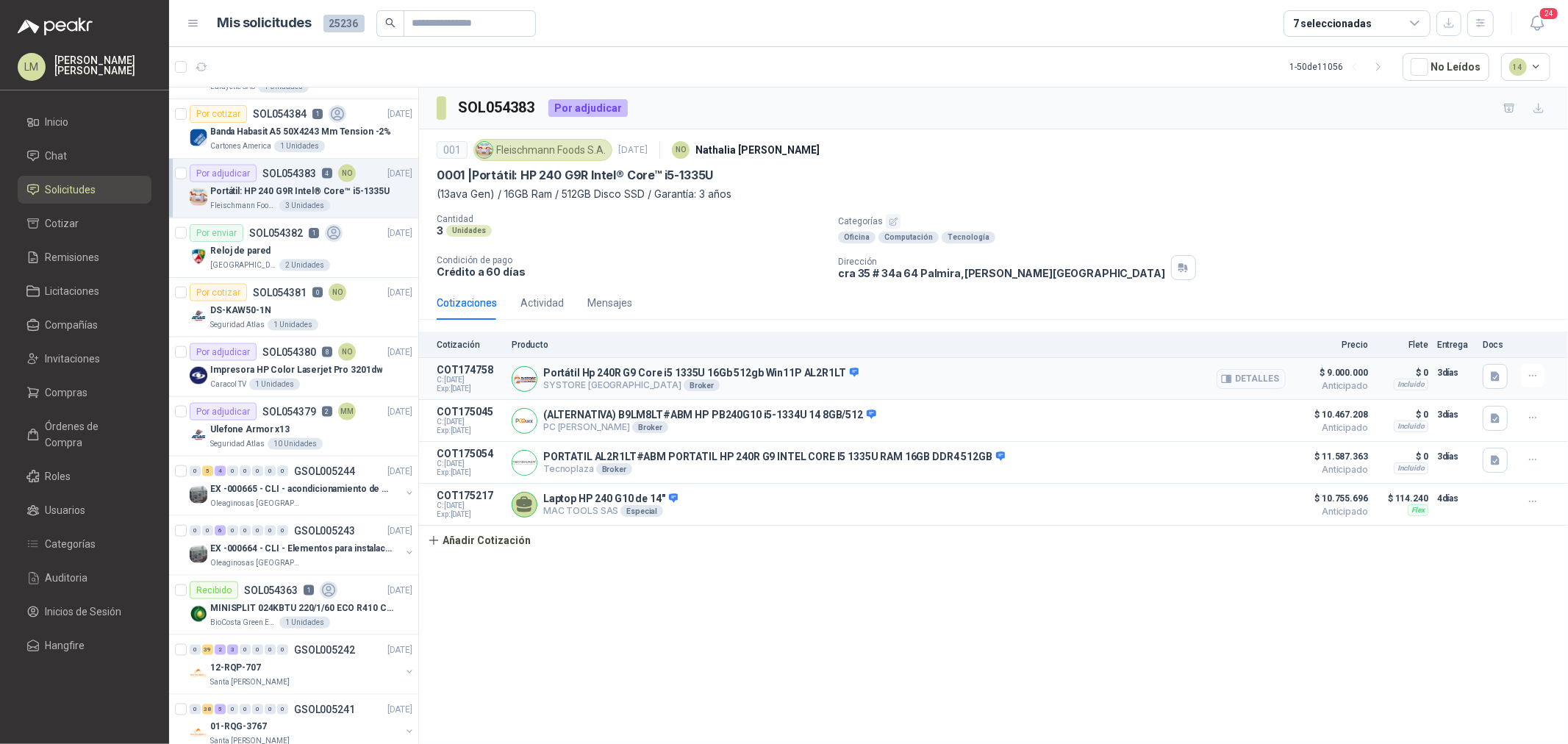
click at [1268, 376] on button "Detalles" at bounding box center [1250, 379] width 69 height 20
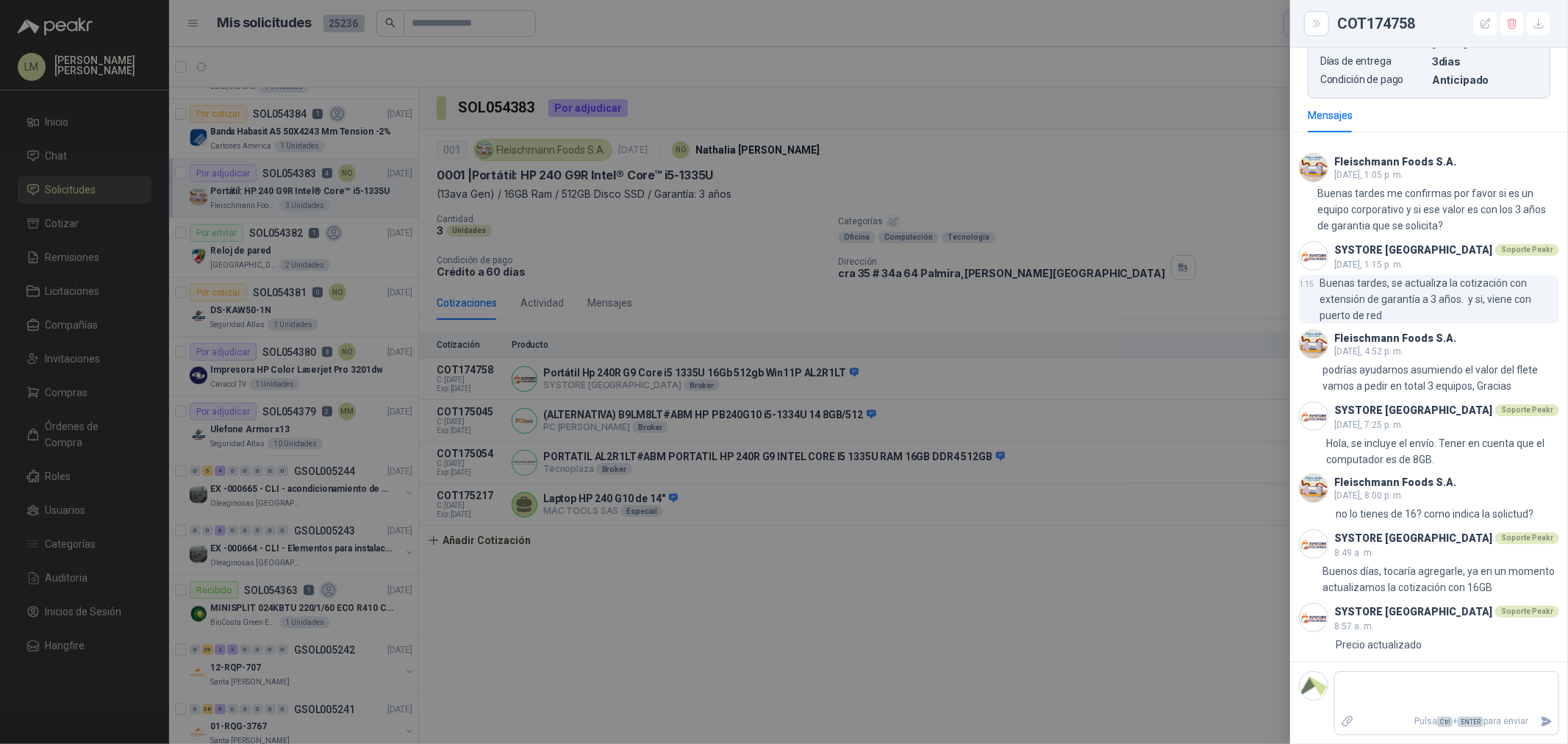
scroll to position [351, 0]
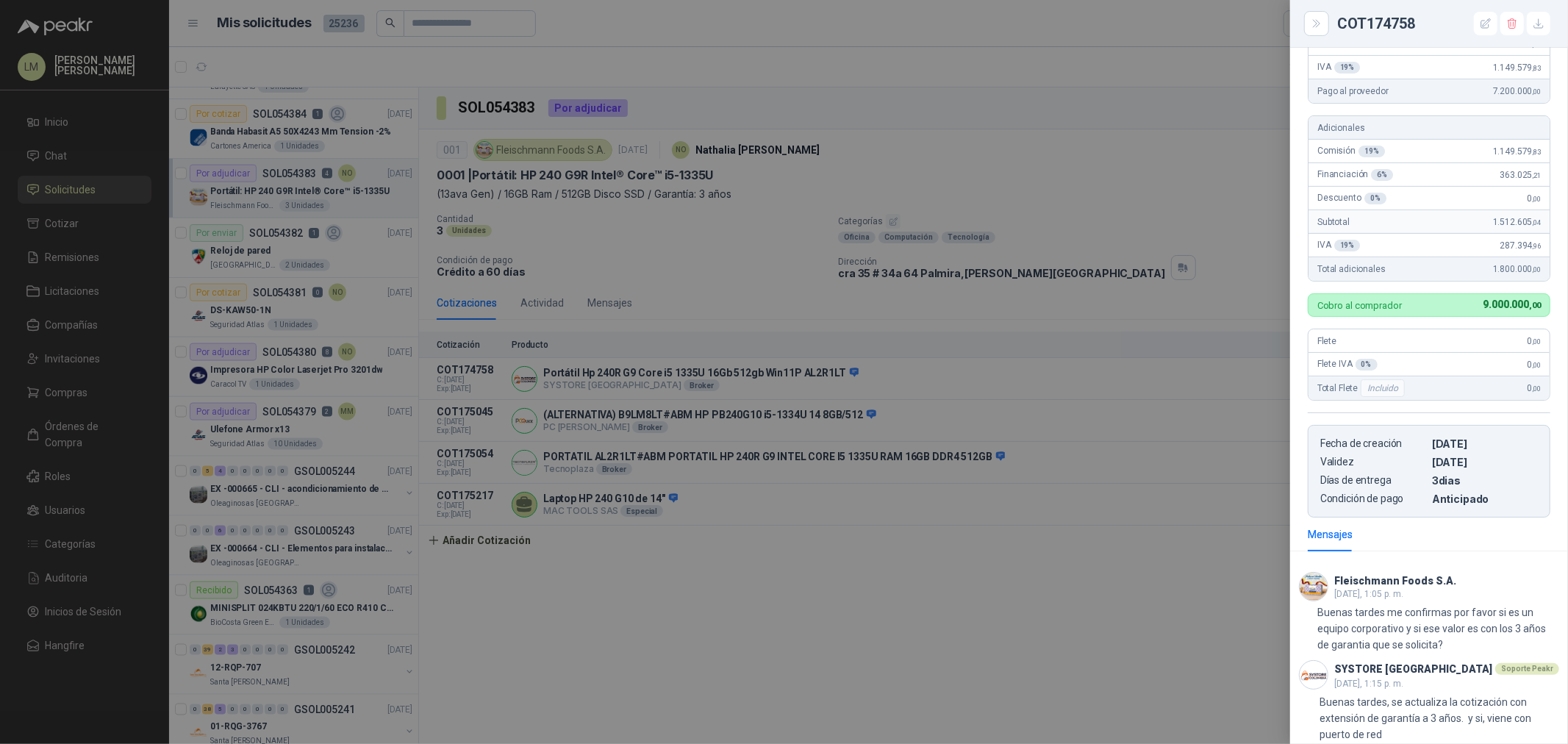
click at [1012, 355] on div at bounding box center [784, 372] width 1568 height 744
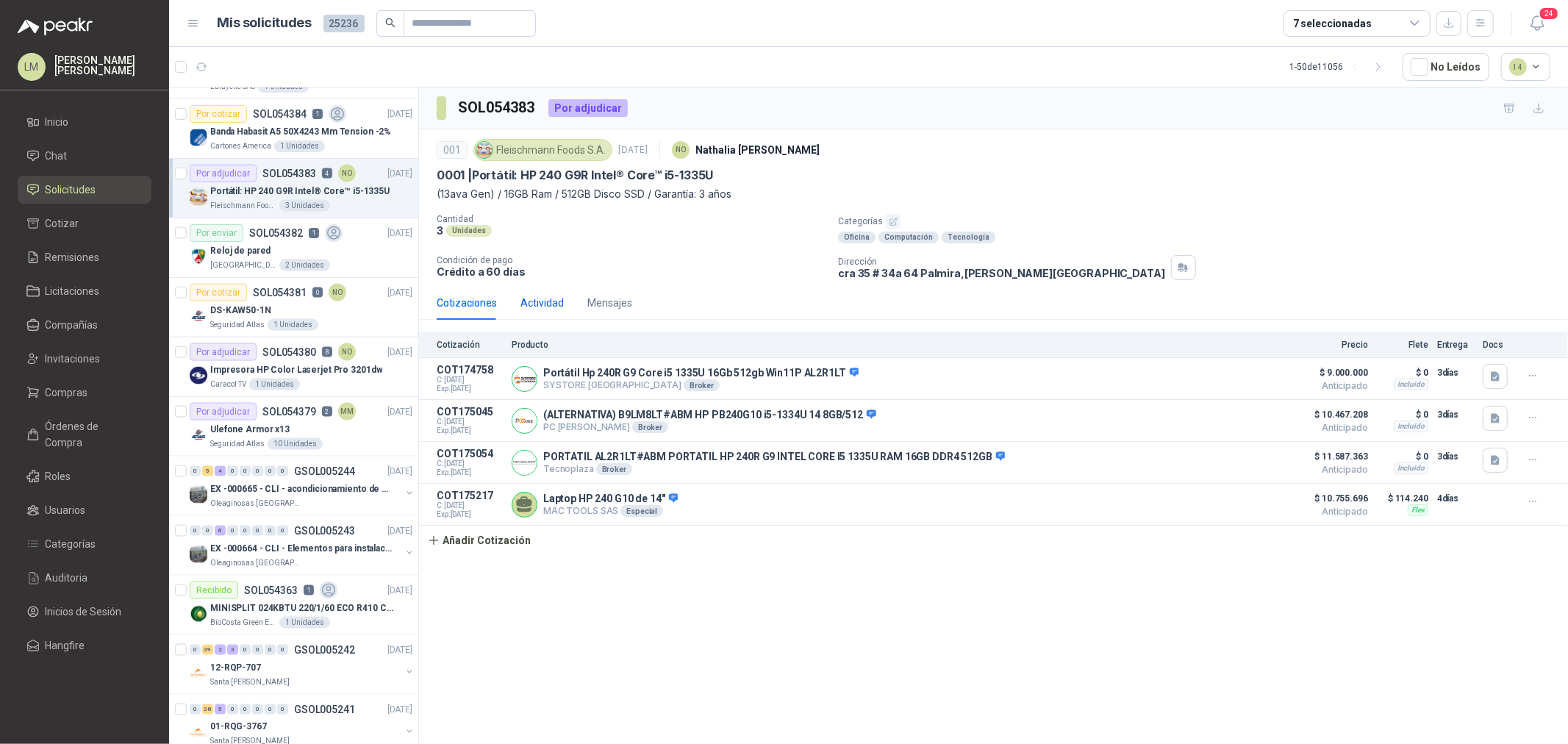
click at [552, 309] on div "Actividad" at bounding box center [542, 303] width 43 height 16
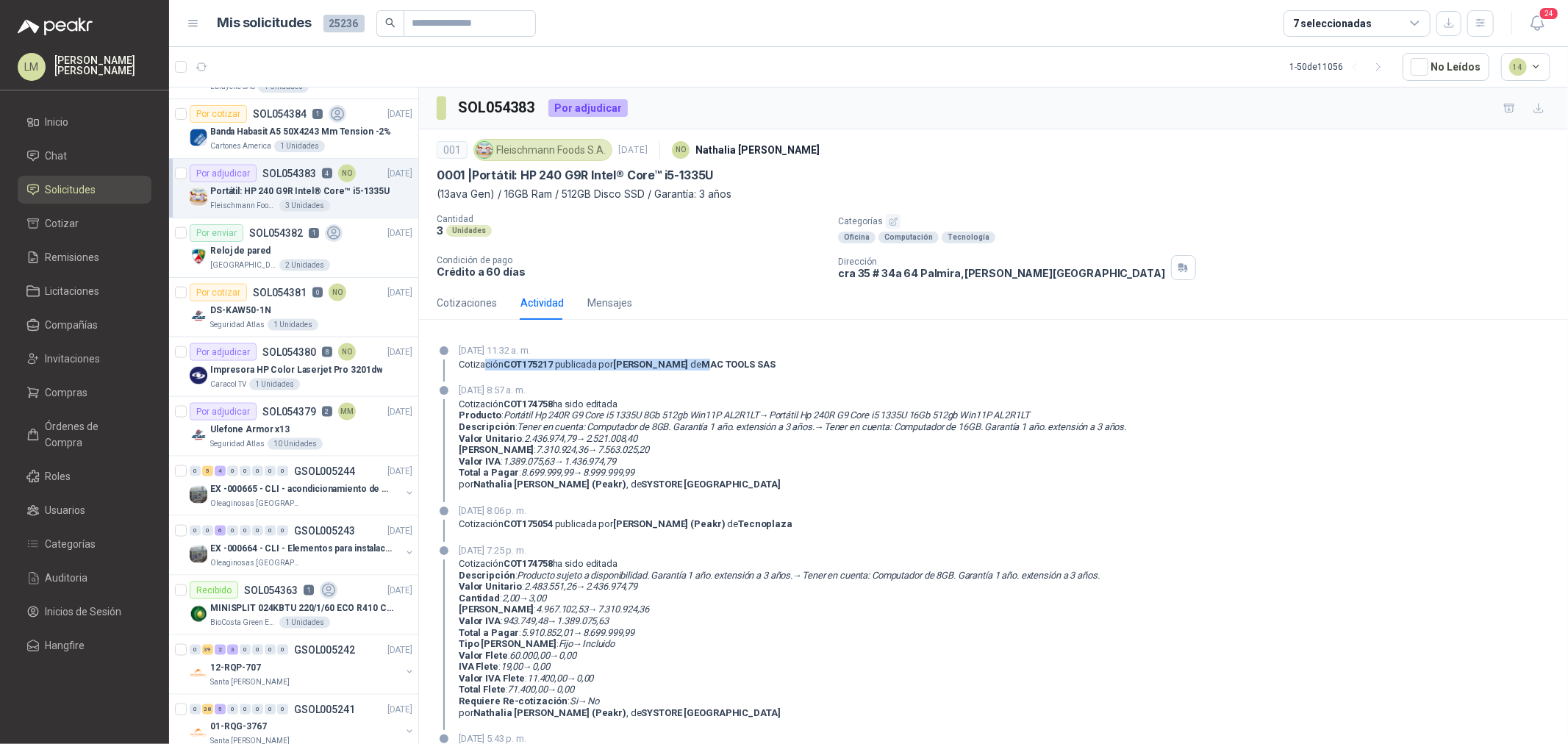
drag, startPoint x: 482, startPoint y: 364, endPoint x: 722, endPoint y: 363, distance: 240.0
click at [722, 363] on div "Cotización COT175217 publicada por Deyner Rodriguez de MAC TOOLS SAS" at bounding box center [616, 364] width 317 height 12
click at [722, 363] on strong "MAC TOOLS SAS" at bounding box center [737, 364] width 74 height 11
drag, startPoint x: 513, startPoint y: 470, endPoint x: 675, endPoint y: 468, distance: 162.0
click at [675, 468] on p "Total a Pagar : 8.699.999,99 → 8.999.999,99" at bounding box center [792, 473] width 668 height 12
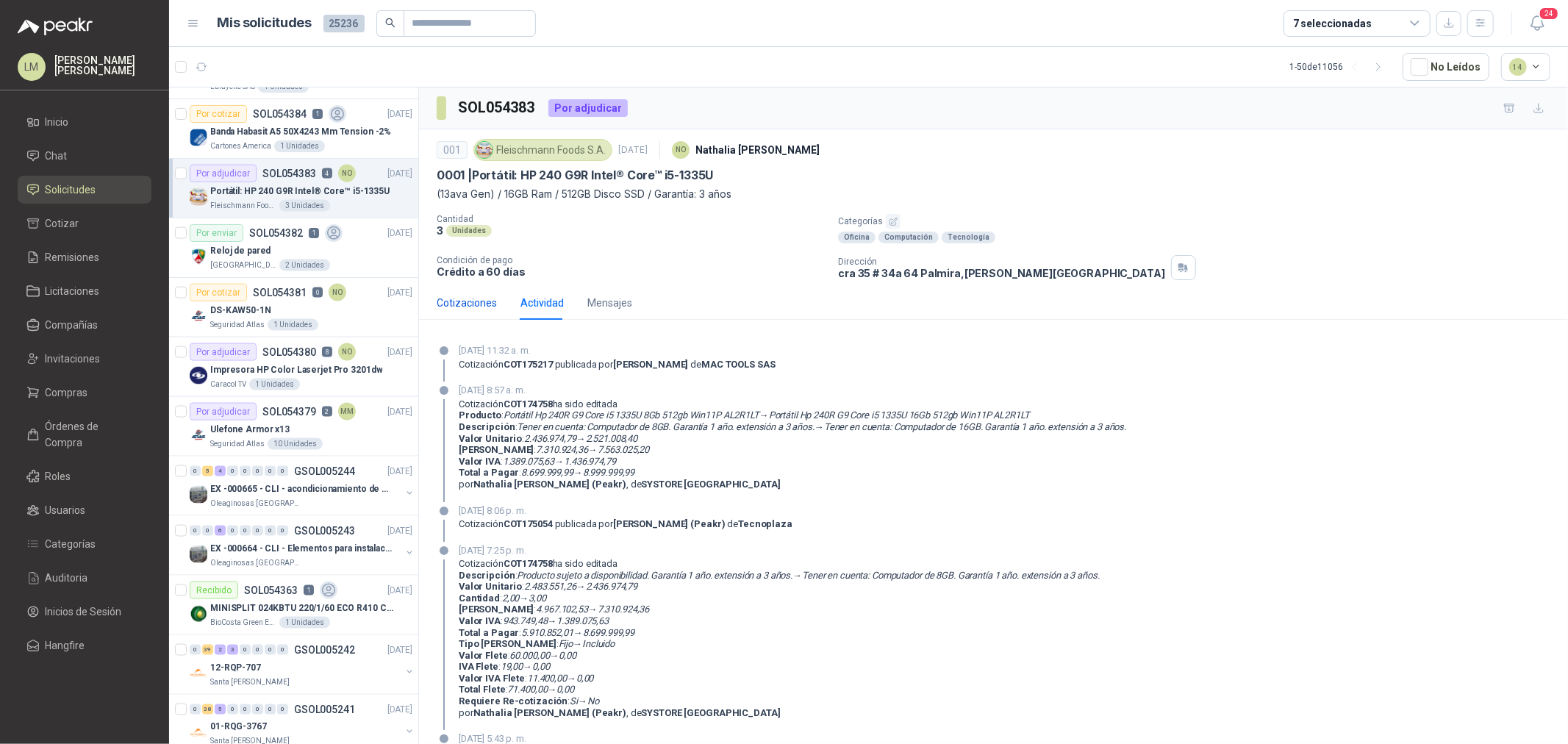
click at [486, 306] on div "Cotizaciones" at bounding box center [466, 303] width 60 height 16
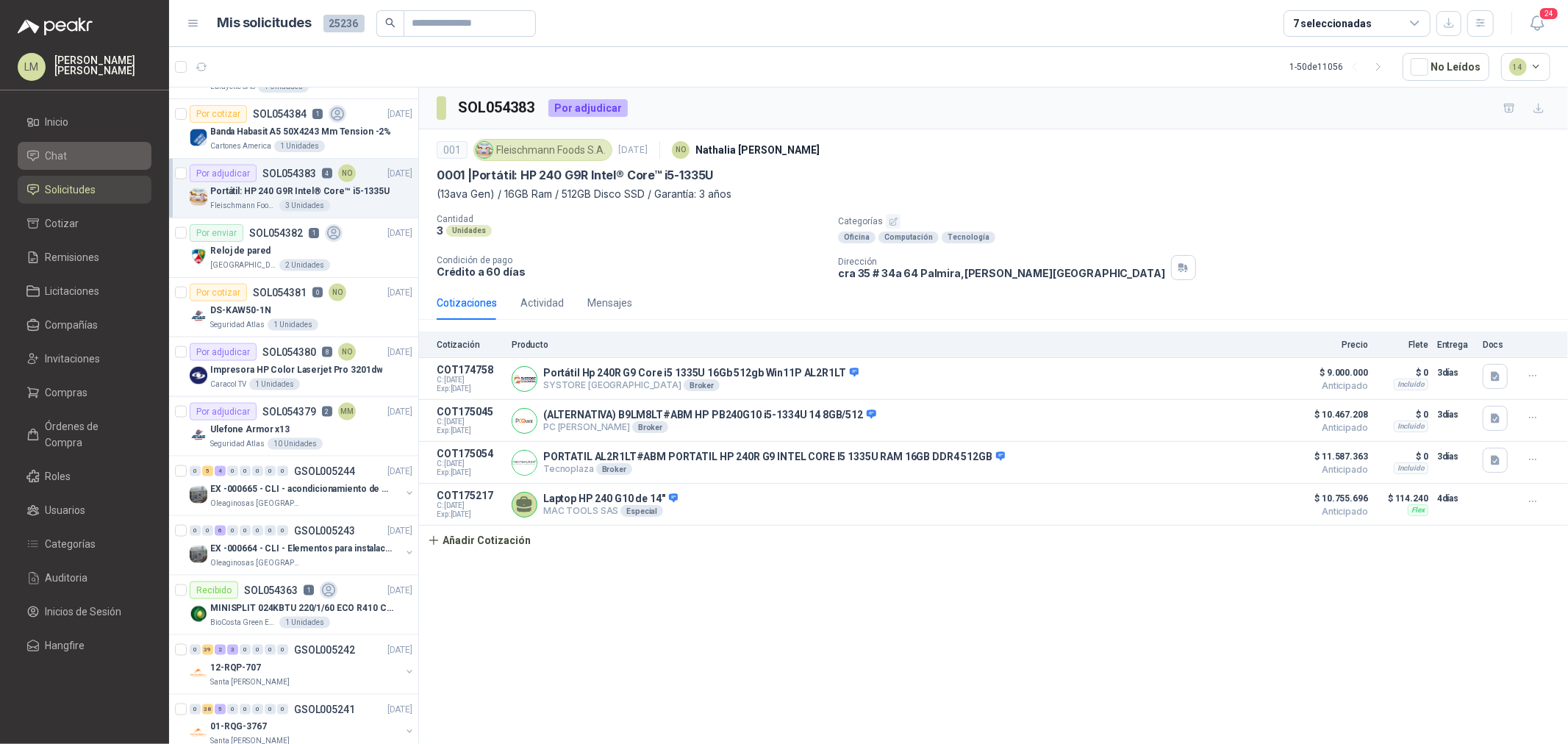
click at [96, 149] on li "Chat" at bounding box center [84, 156] width 116 height 16
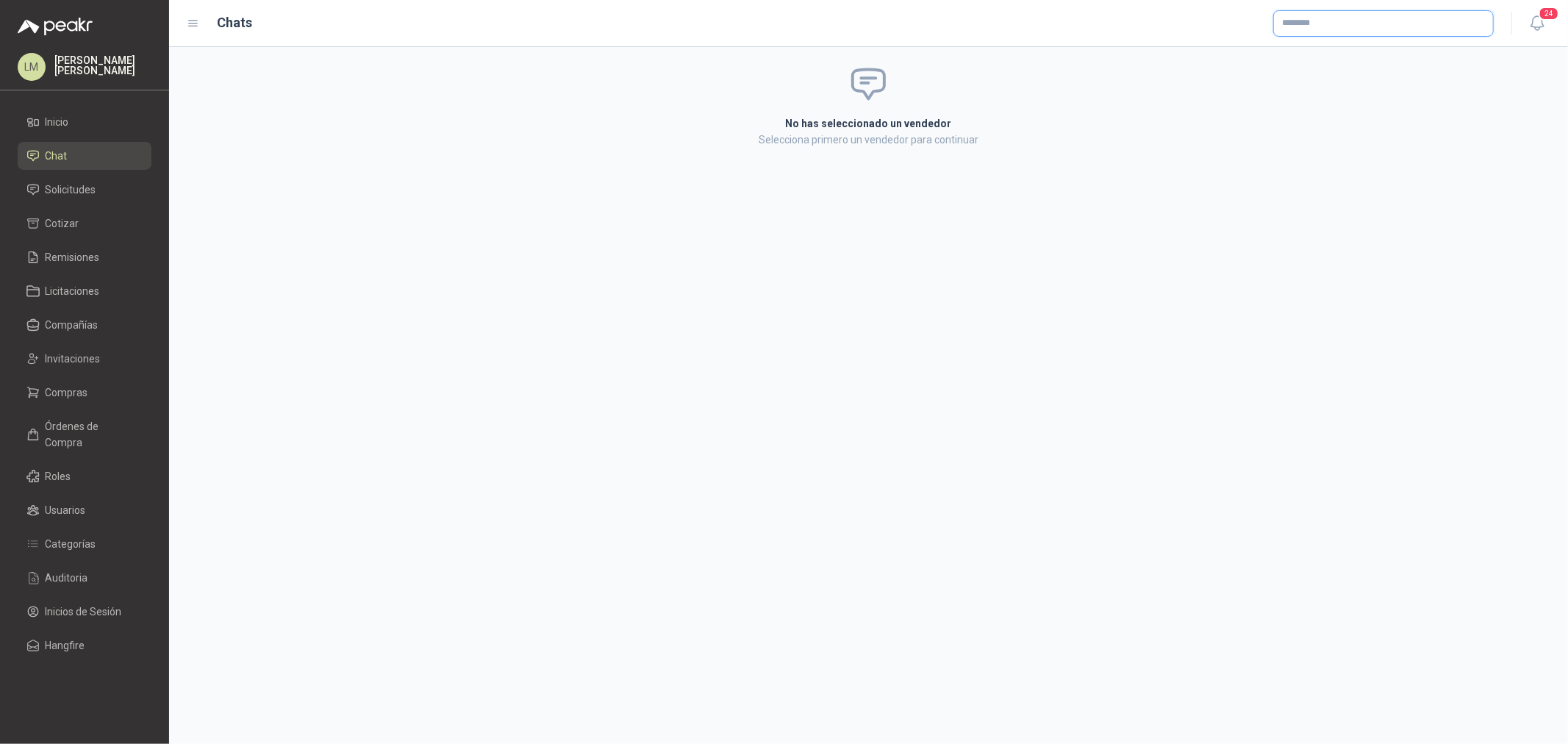
click at [1305, 26] on input "text" at bounding box center [1383, 24] width 219 height 25
type input "******"
click at [1329, 55] on p "SUMINOC SAS" at bounding box center [1421, 54] width 227 height 9
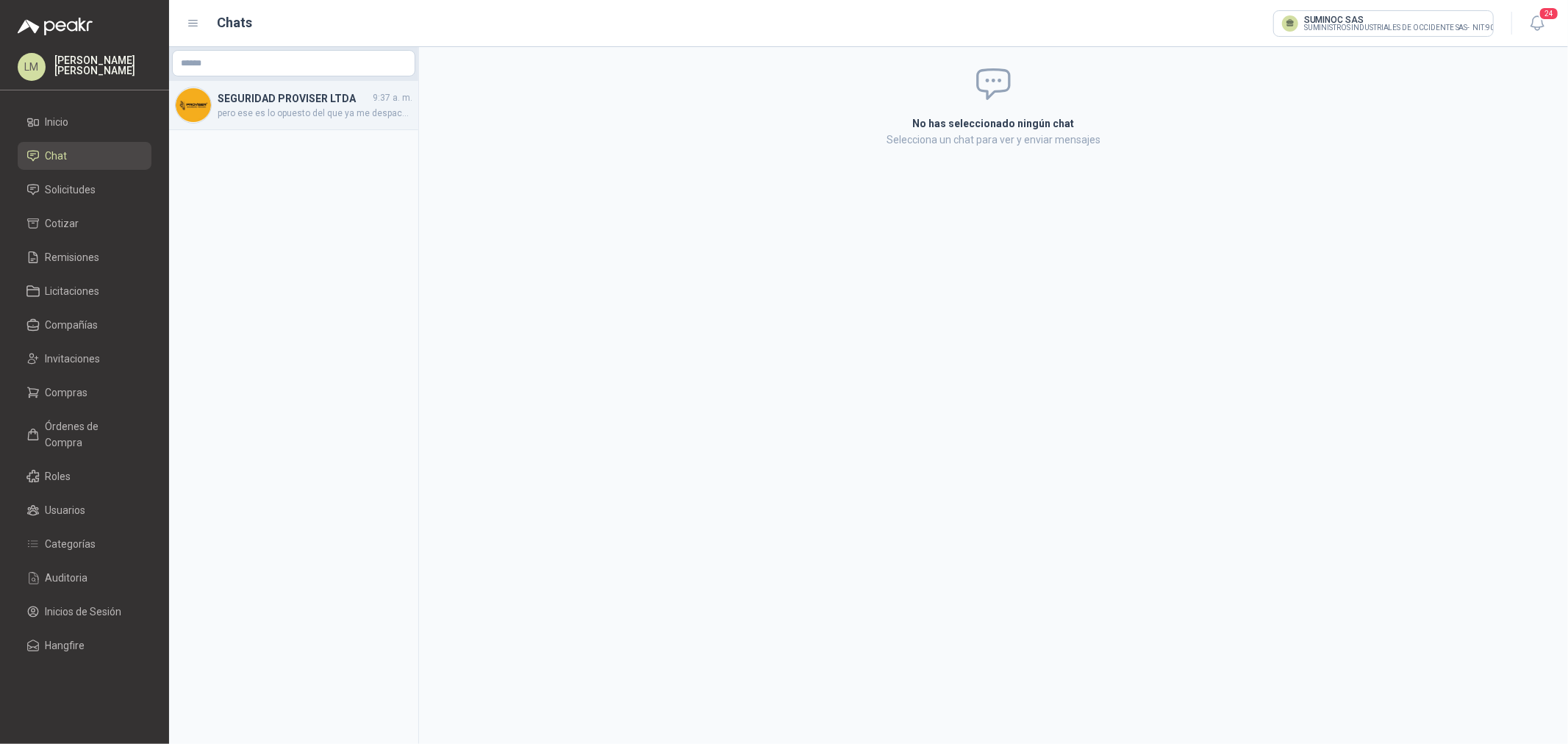
click at [287, 129] on div "SEGURIDAD PROVISER LTDA 9:37 a. m. pero ese es lo opuesto del que ya me despach…" at bounding box center [293, 105] width 249 height 49
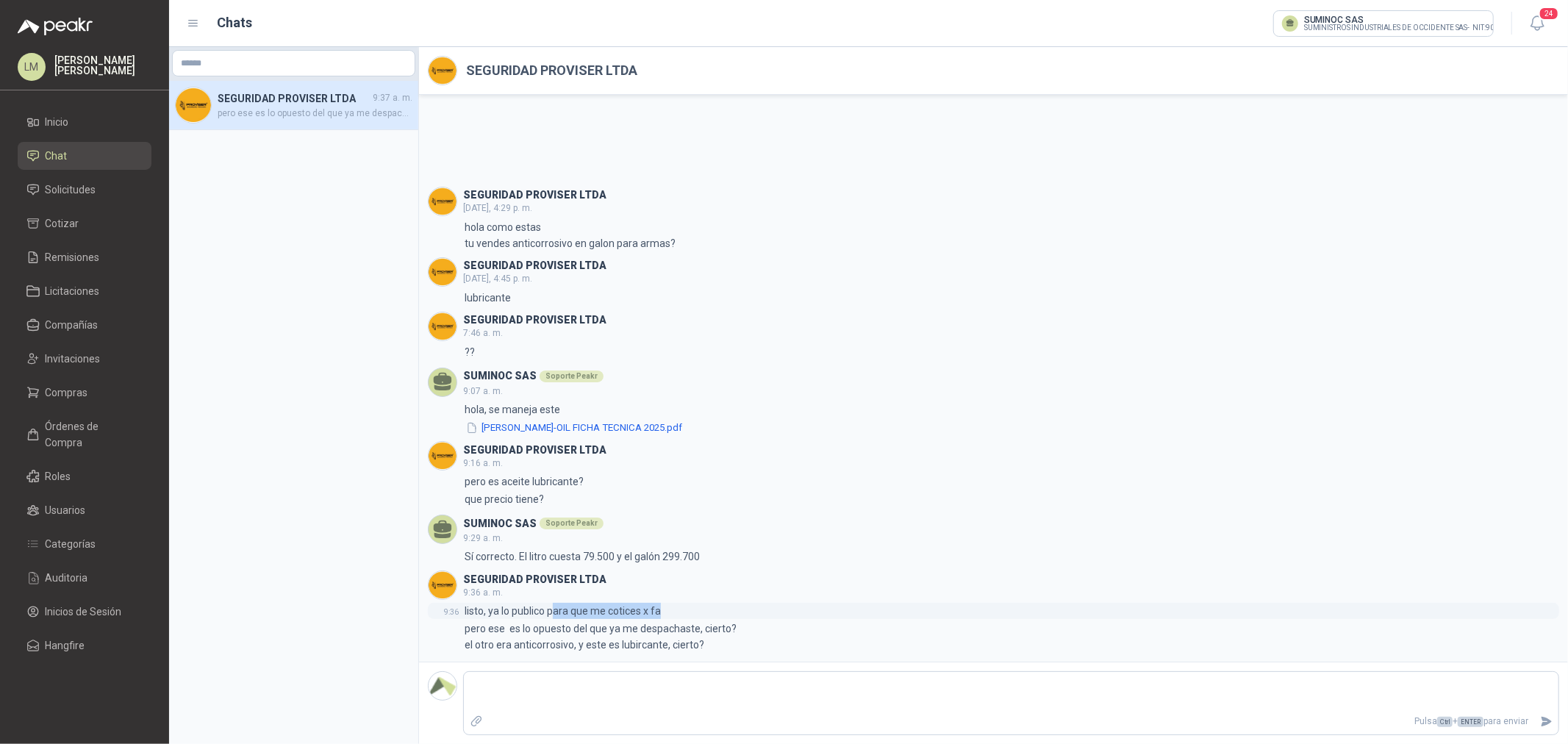
drag, startPoint x: 560, startPoint y: 611, endPoint x: 658, endPoint y: 611, distance: 98.0
click at [658, 611] on p "listo, ya lo publico para que me cotices x fa" at bounding box center [563, 611] width 196 height 16
drag, startPoint x: 489, startPoint y: 629, endPoint x: 648, endPoint y: 630, distance: 159.0
click at [648, 630] on p "pero ese es lo opuesto del que ya me despachaste, cierto? el otro era anticorro…" at bounding box center [601, 636] width 272 height 32
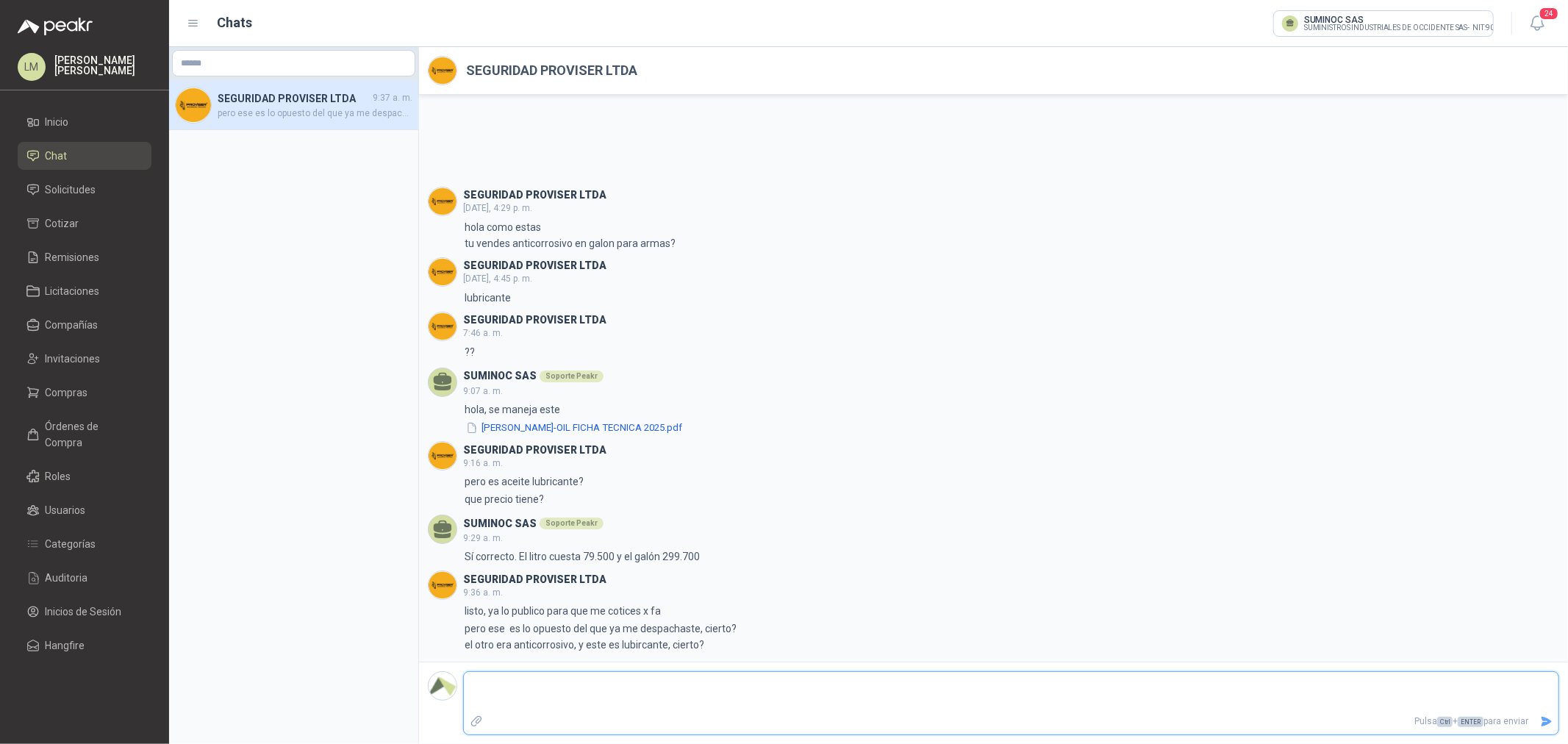
click at [631, 689] on textarea at bounding box center [1011, 692] width 1095 height 34
click at [484, 715] on label "Adjuntar archivos" at bounding box center [477, 722] width 25 height 26
click at [0, 0] on input "file" at bounding box center [0, 0] width 0 height 0
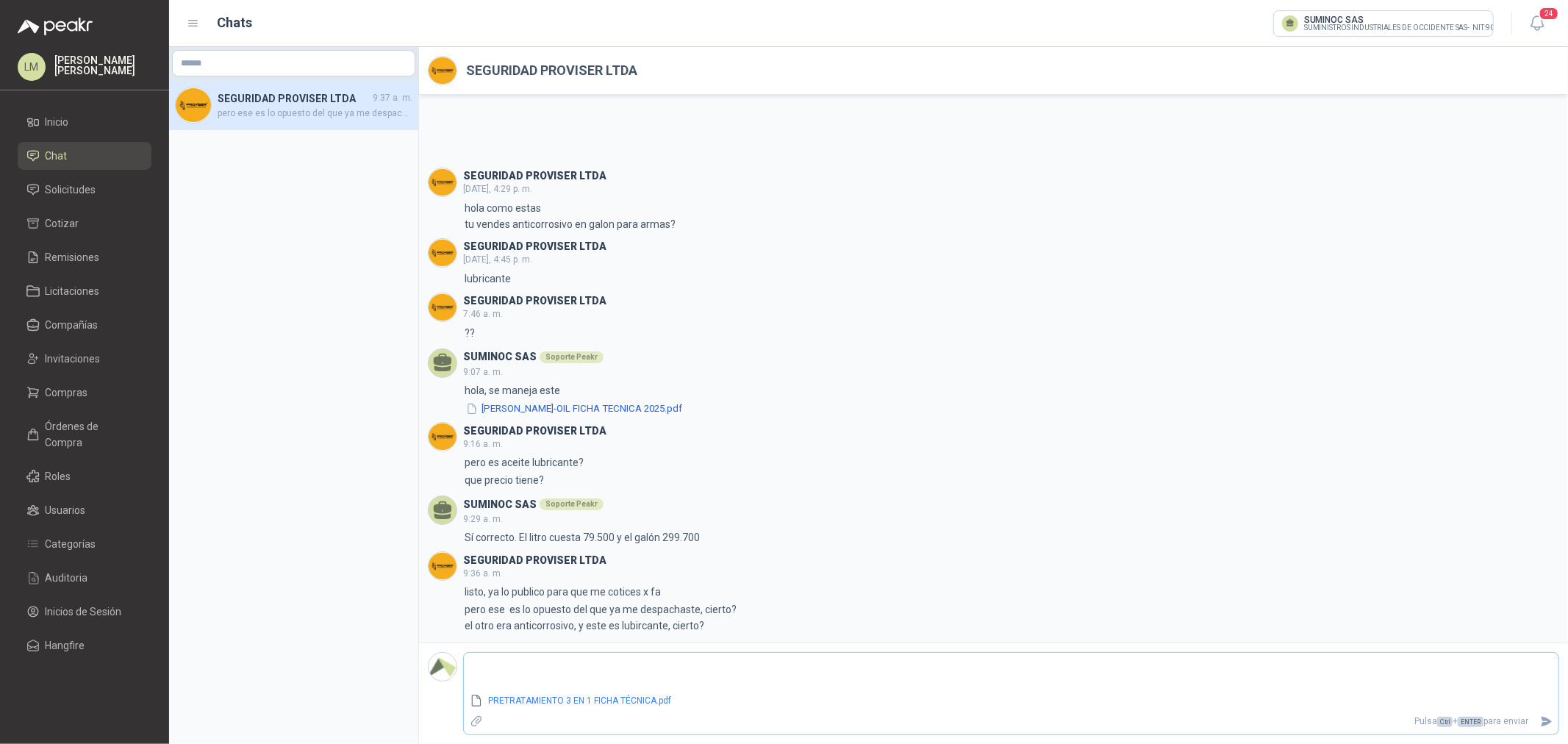
click at [501, 655] on div "PRETRATAMIENTO 3 EN 1 FICHA TÉCNICA.pdf Pulsa Ctrl + ENTER para enviar" at bounding box center [1011, 693] width 1096 height 83
click at [496, 663] on textarea at bounding box center [1011, 673] width 1095 height 34
type textarea "*"
type textarea "***"
type textarea "****"
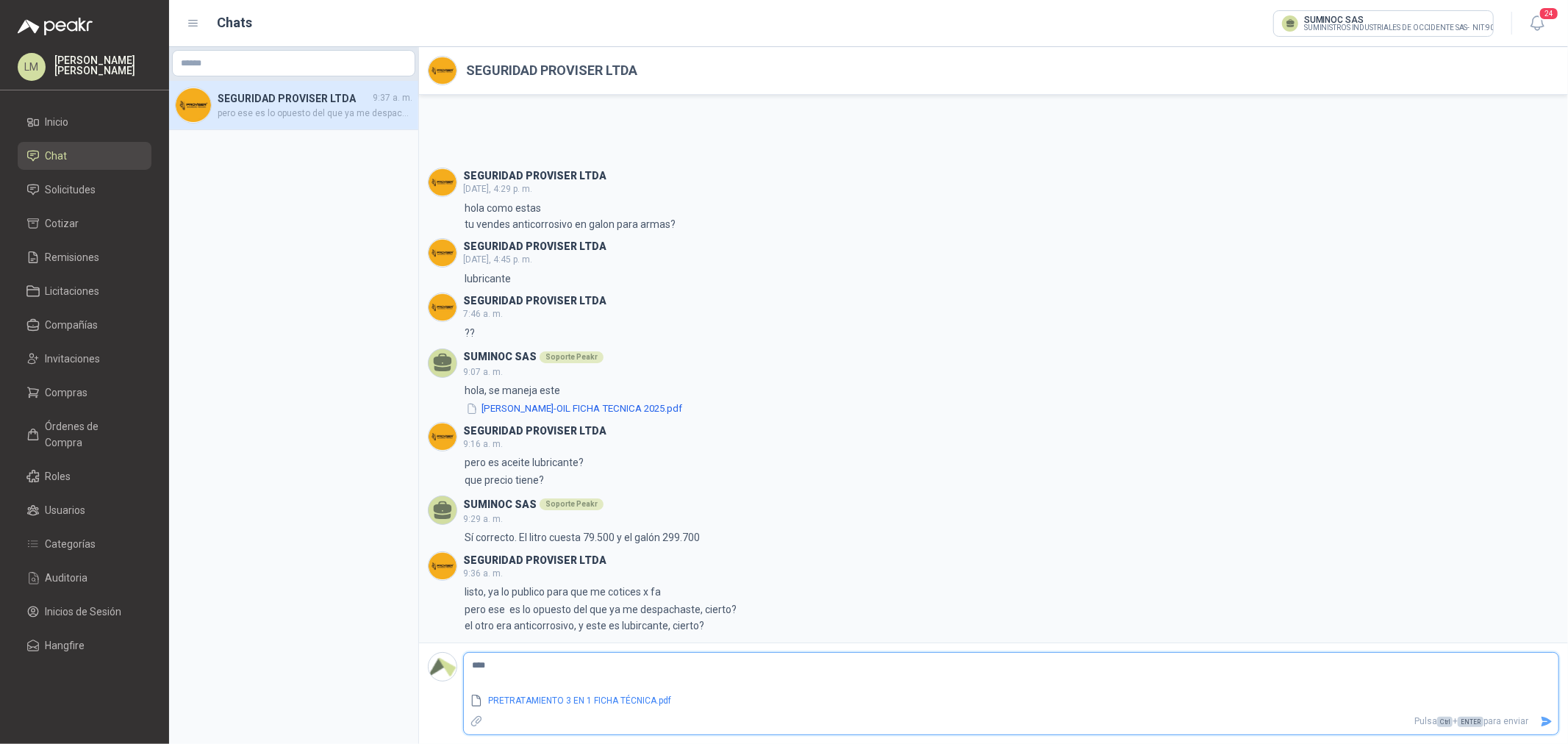
type textarea "****"
type textarea "******"
type textarea "*******"
type textarea "*********"
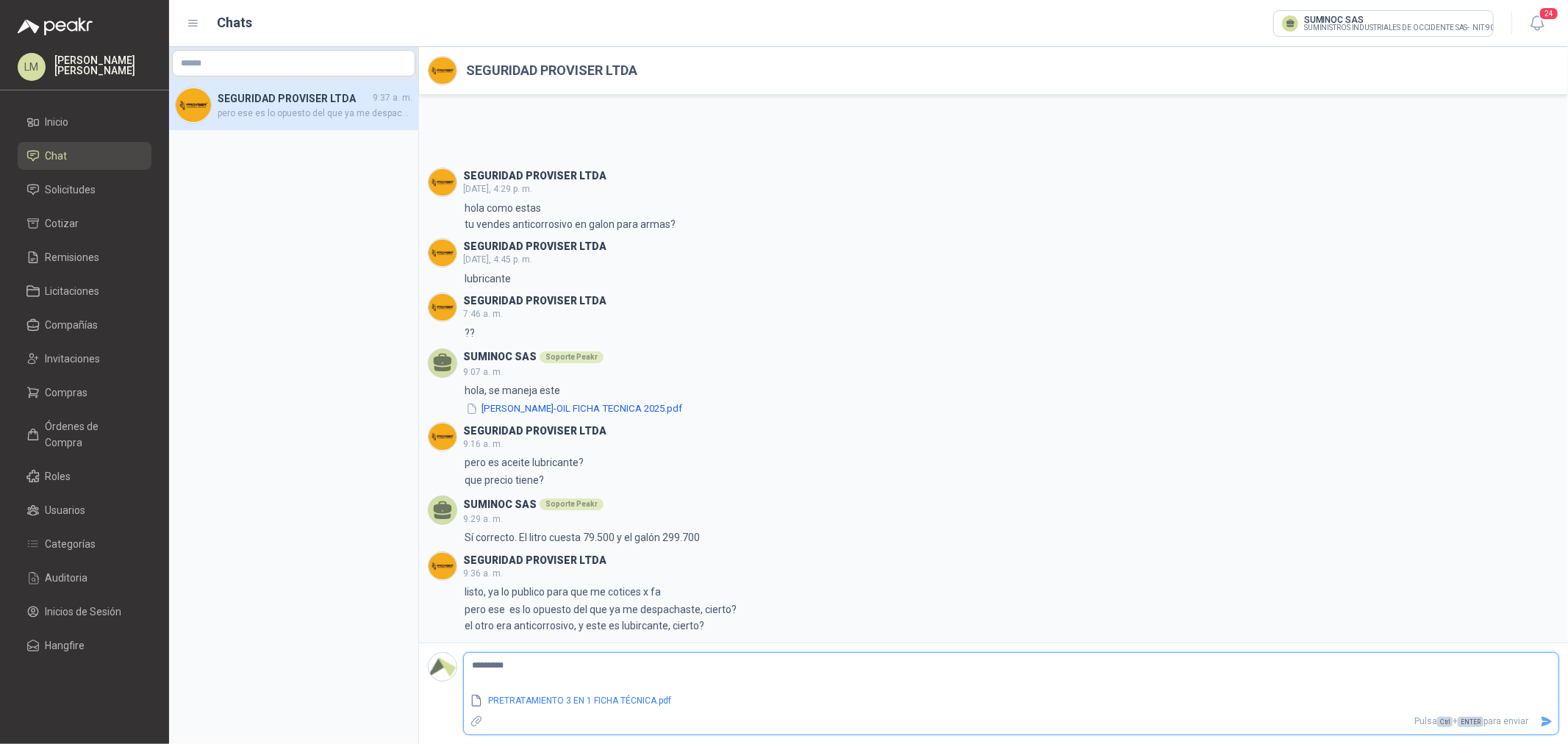
type textarea "**********"
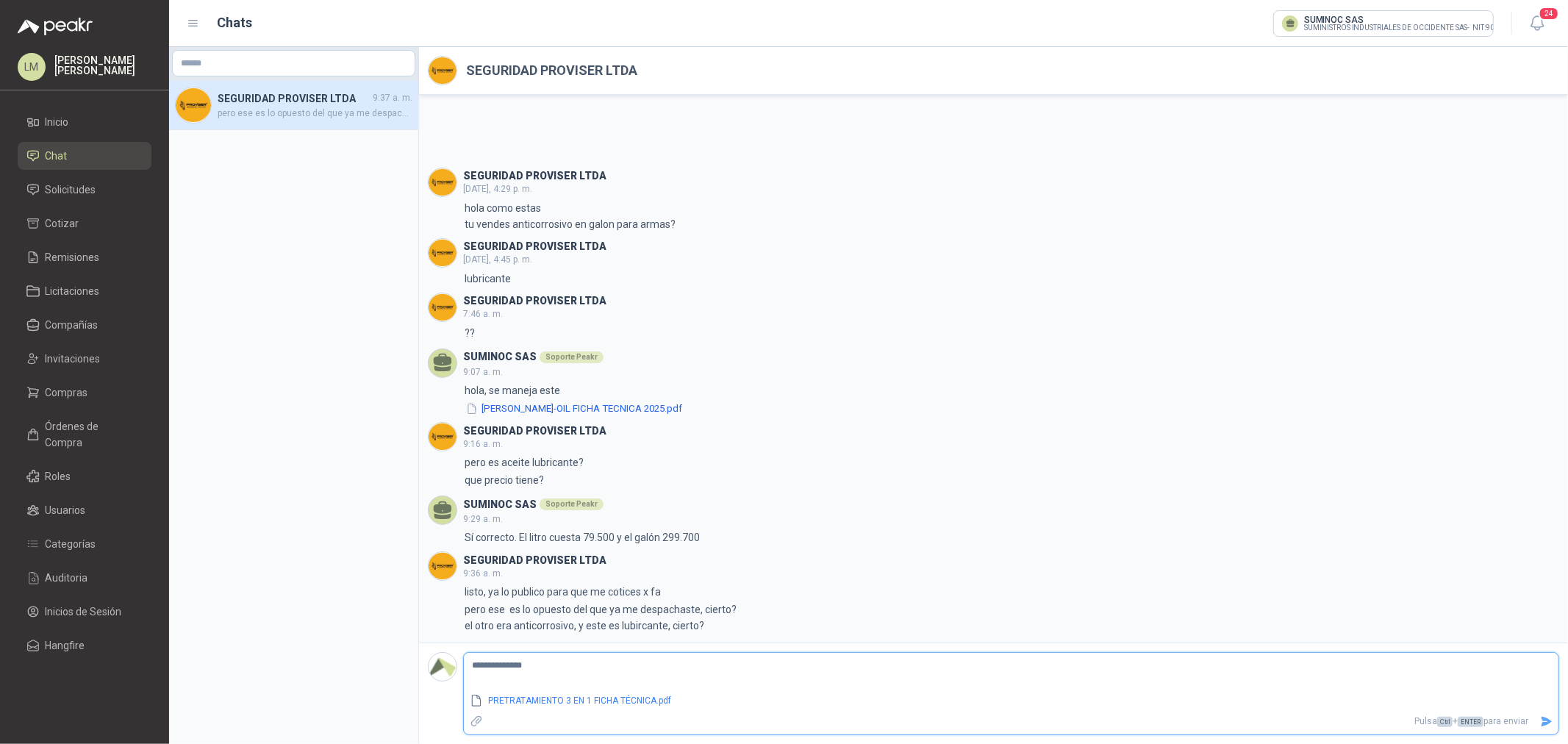
type textarea "**********"
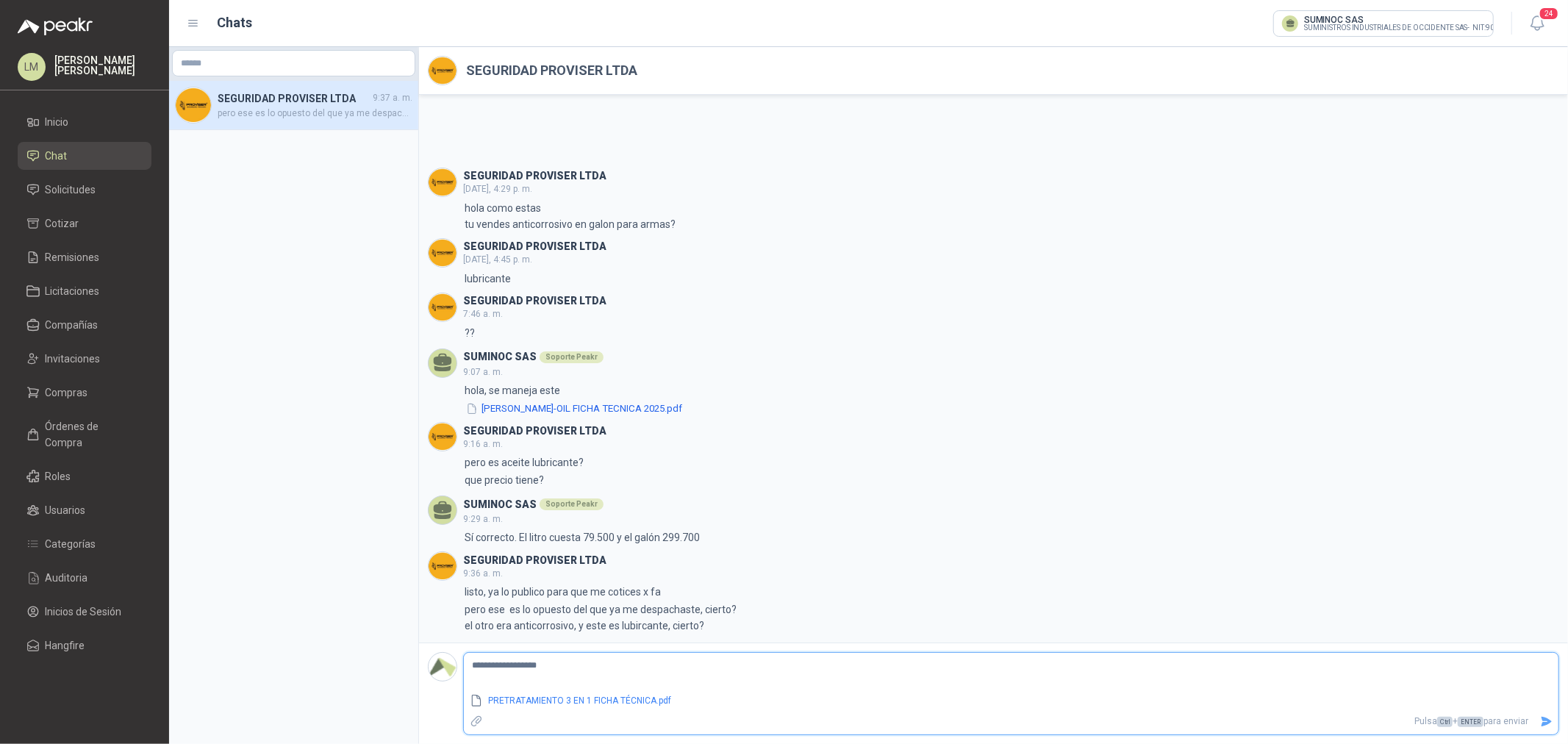
type textarea "**********"
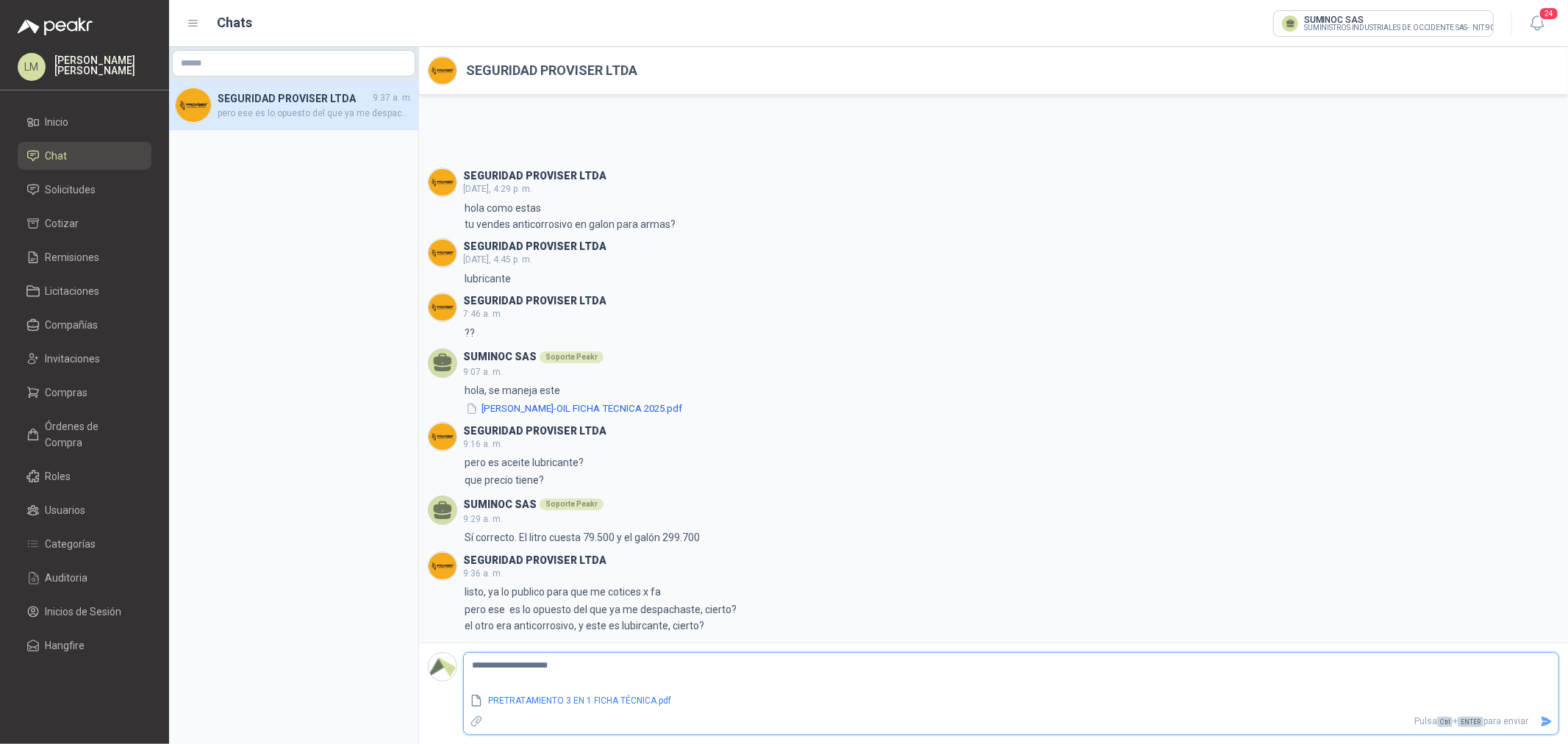
type textarea "**********"
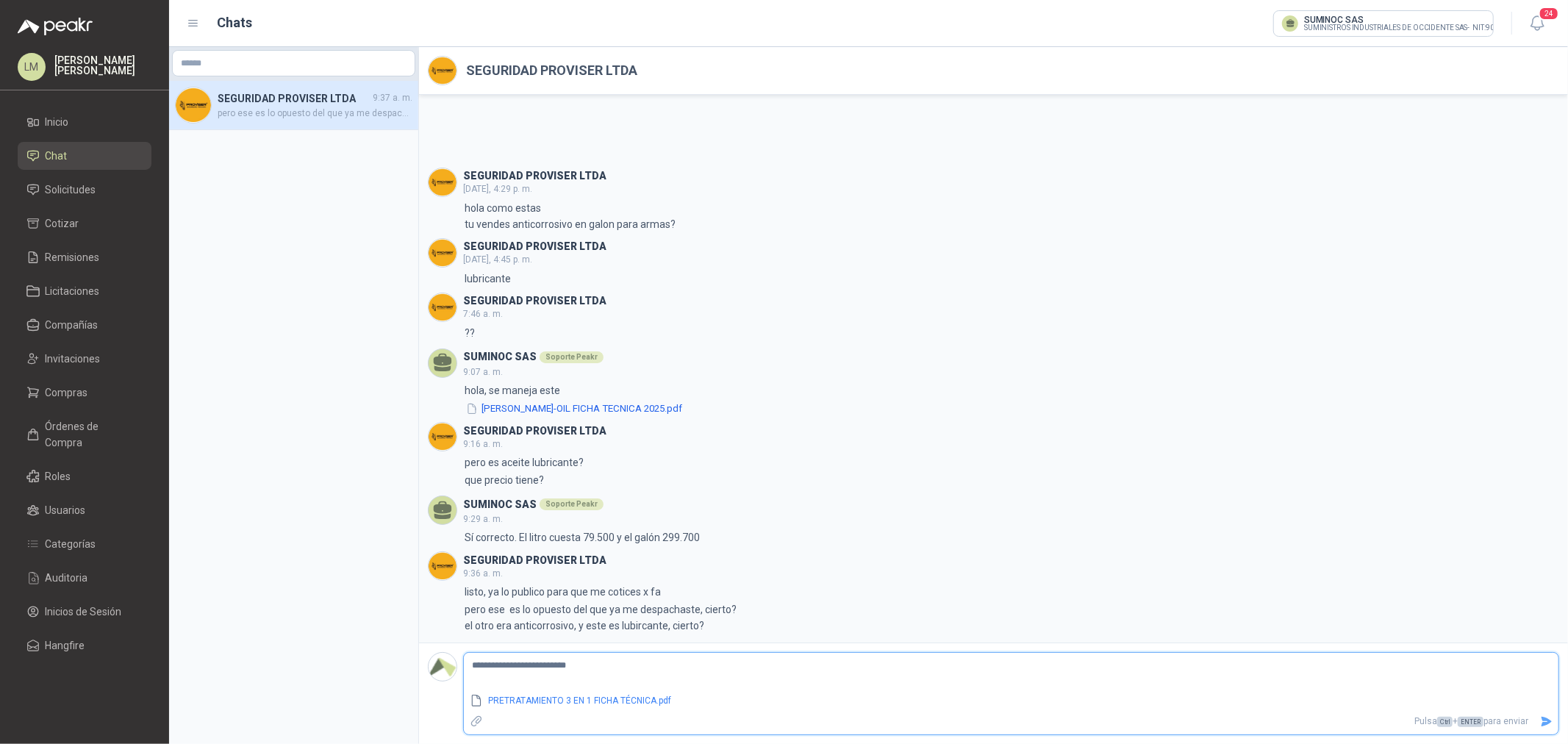
type textarea "**********"
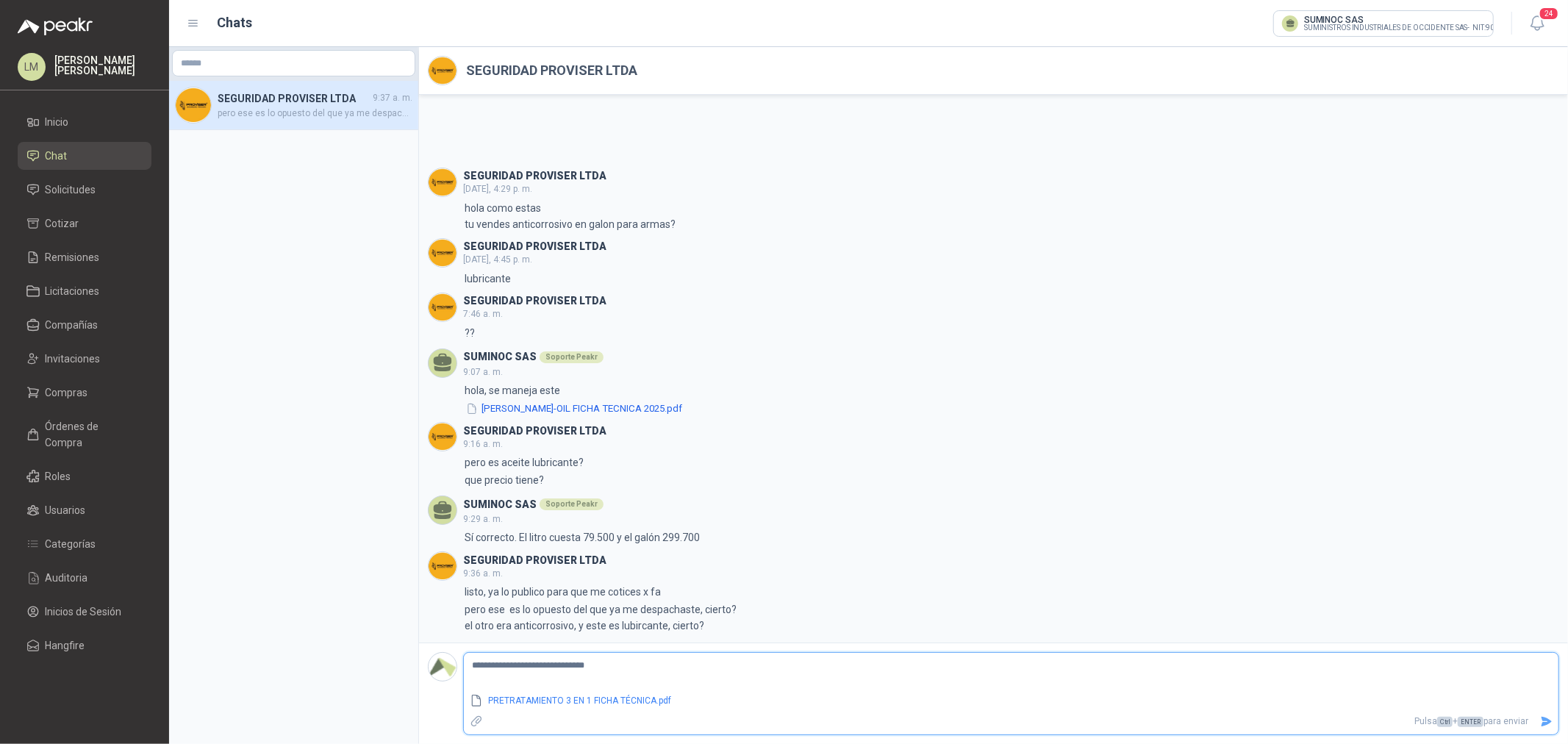
type textarea "**********"
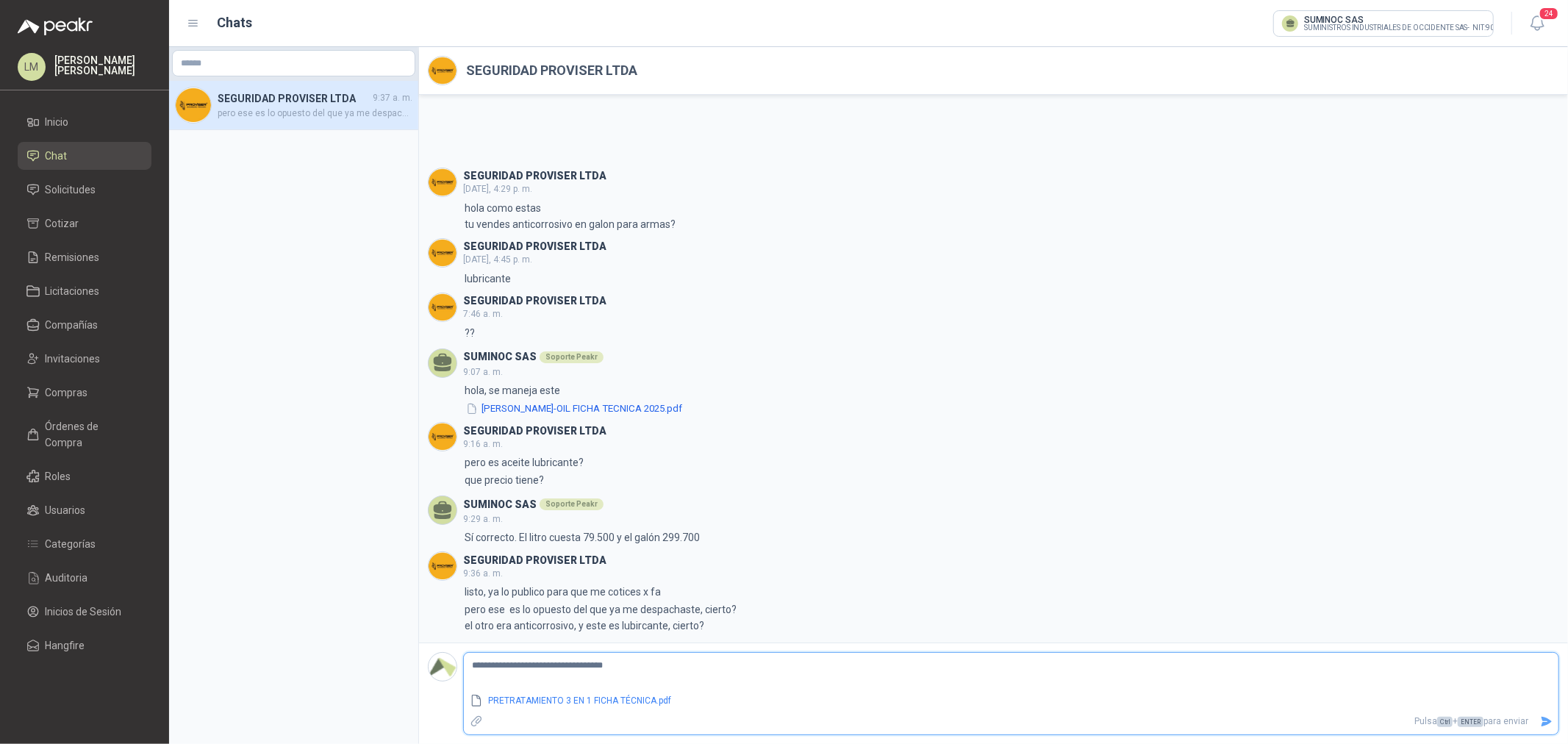
type textarea "**********"
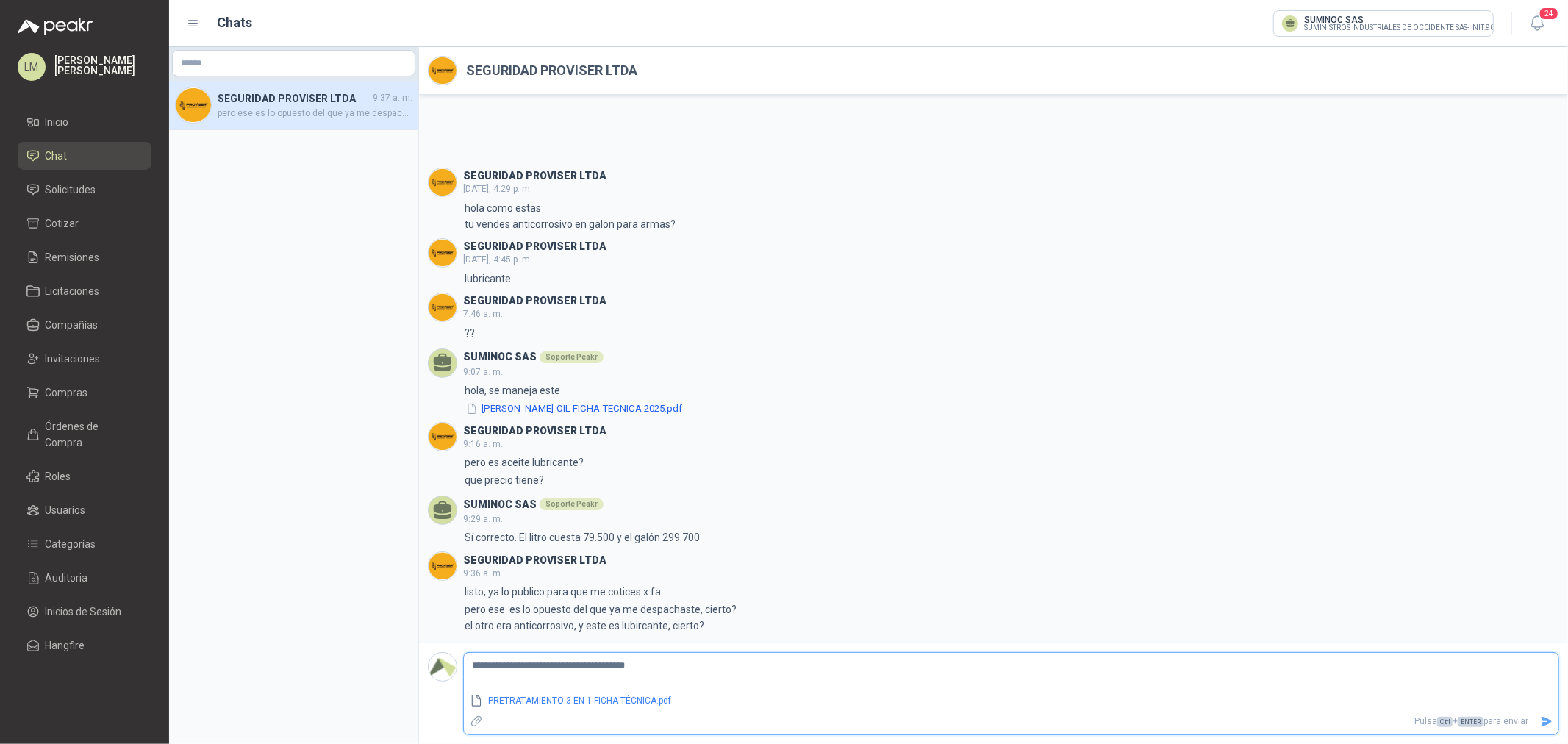
type textarea "**********"
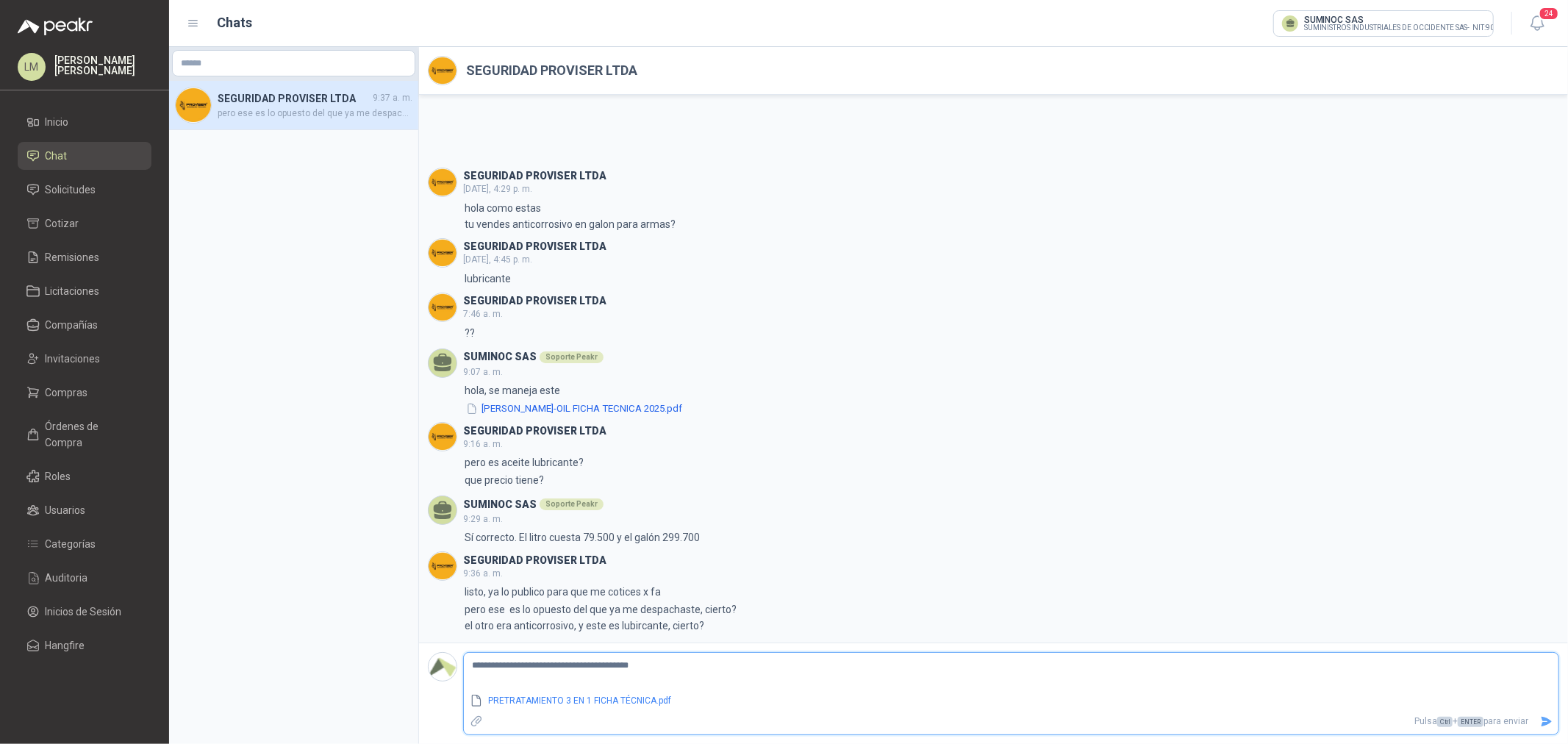
click at [1548, 724] on icon "Enviar" at bounding box center [1547, 722] width 13 height 13
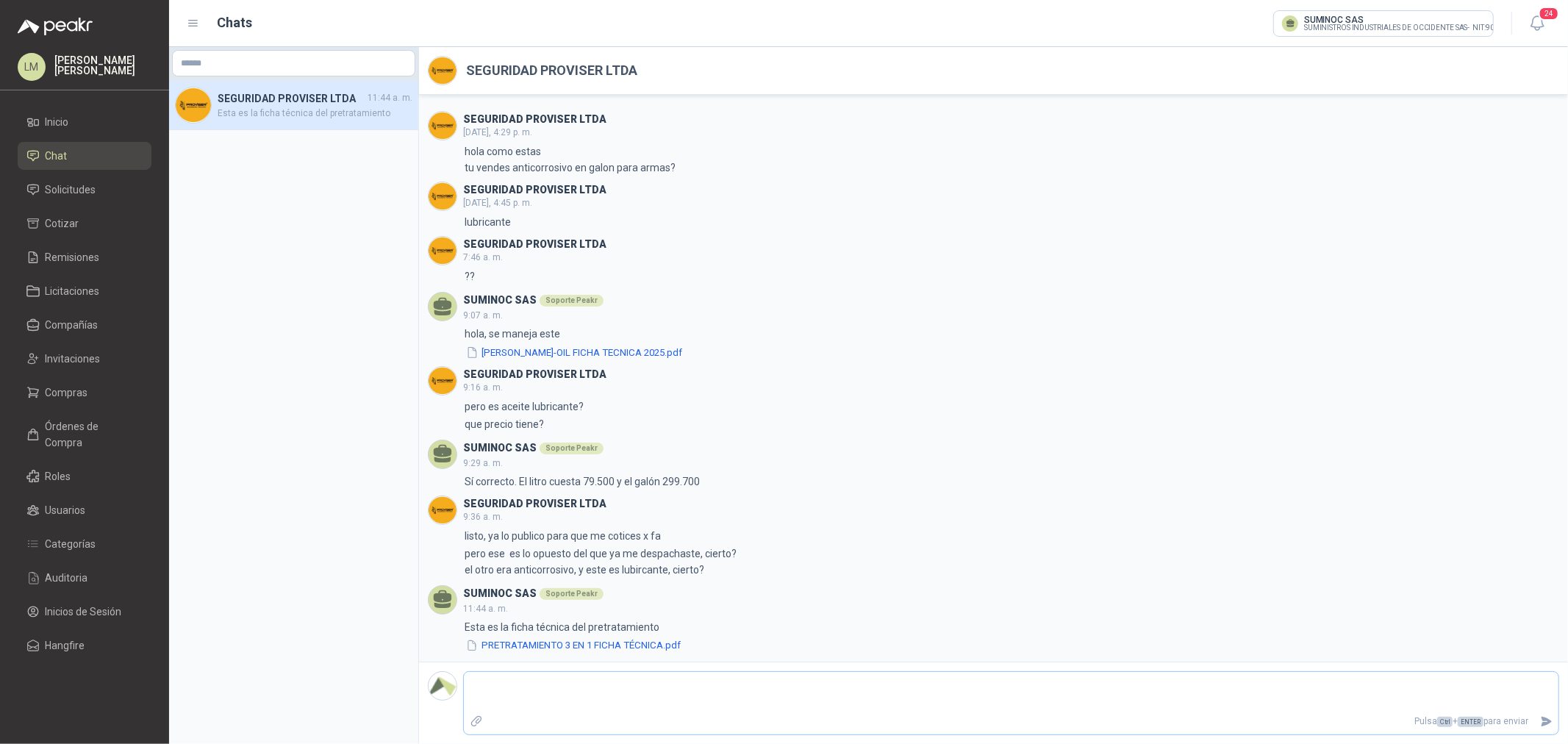
click at [649, 672] on div "Pulsa Ctrl + ENTER para enviar" at bounding box center [1011, 703] width 1096 height 64
click at [647, 678] on textarea at bounding box center [1011, 692] width 1095 height 34
paste textarea "**********"
type textarea "**********"
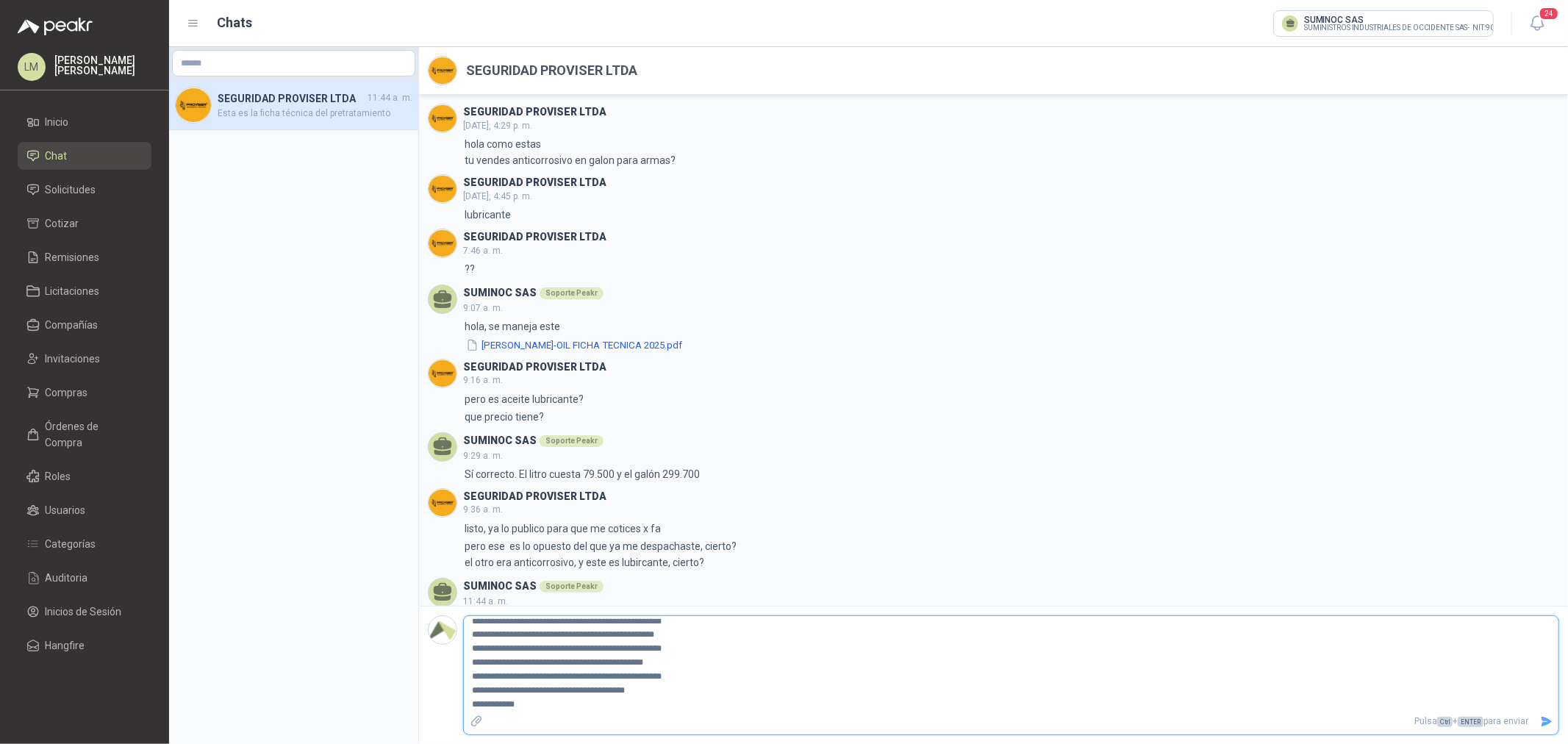
scroll to position [77, 0]
type textarea "**********"
click at [1544, 716] on icon "Enviar" at bounding box center [1547, 722] width 13 height 13
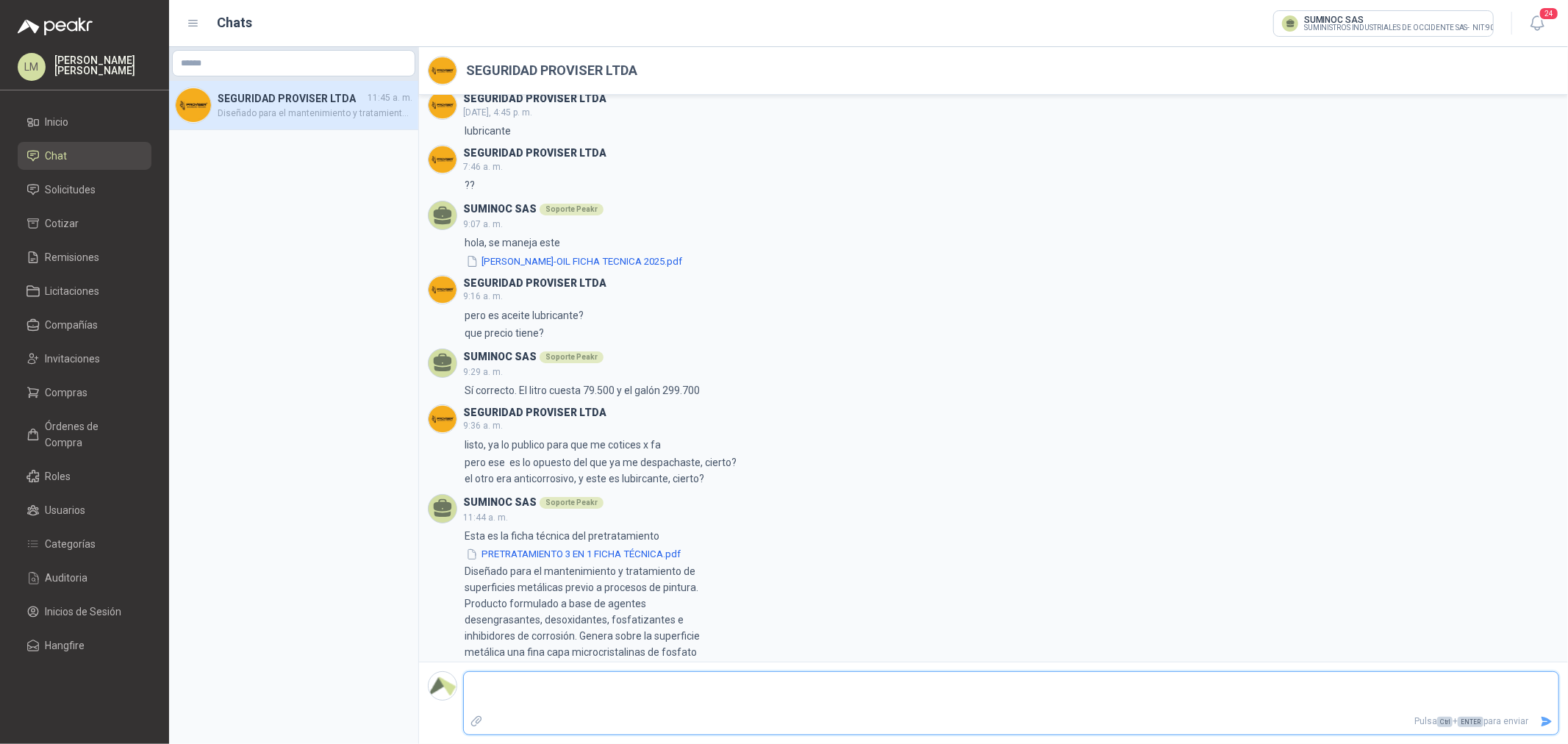
scroll to position [172, 0]
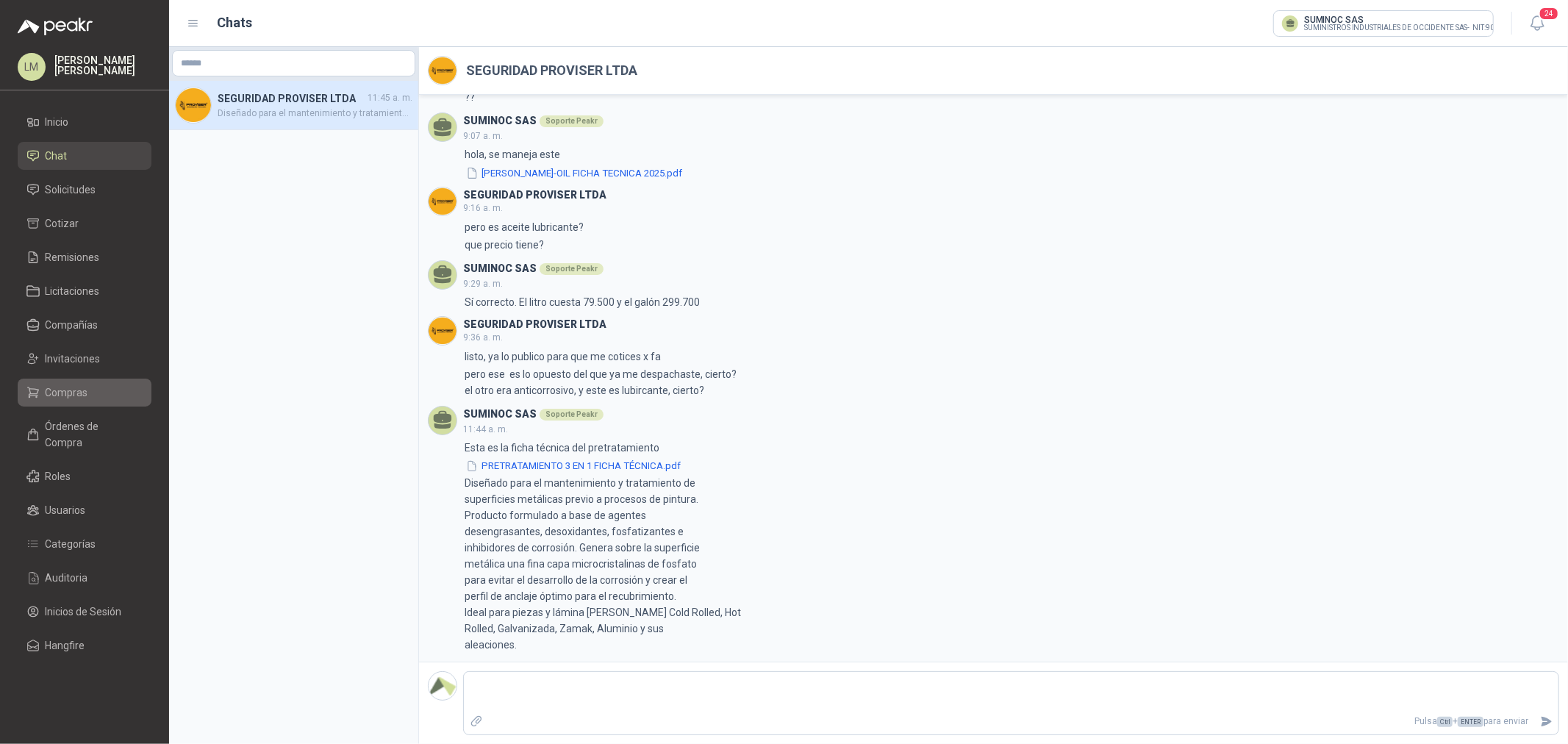
click at [60, 398] on span "Compras" at bounding box center [67, 392] width 43 height 16
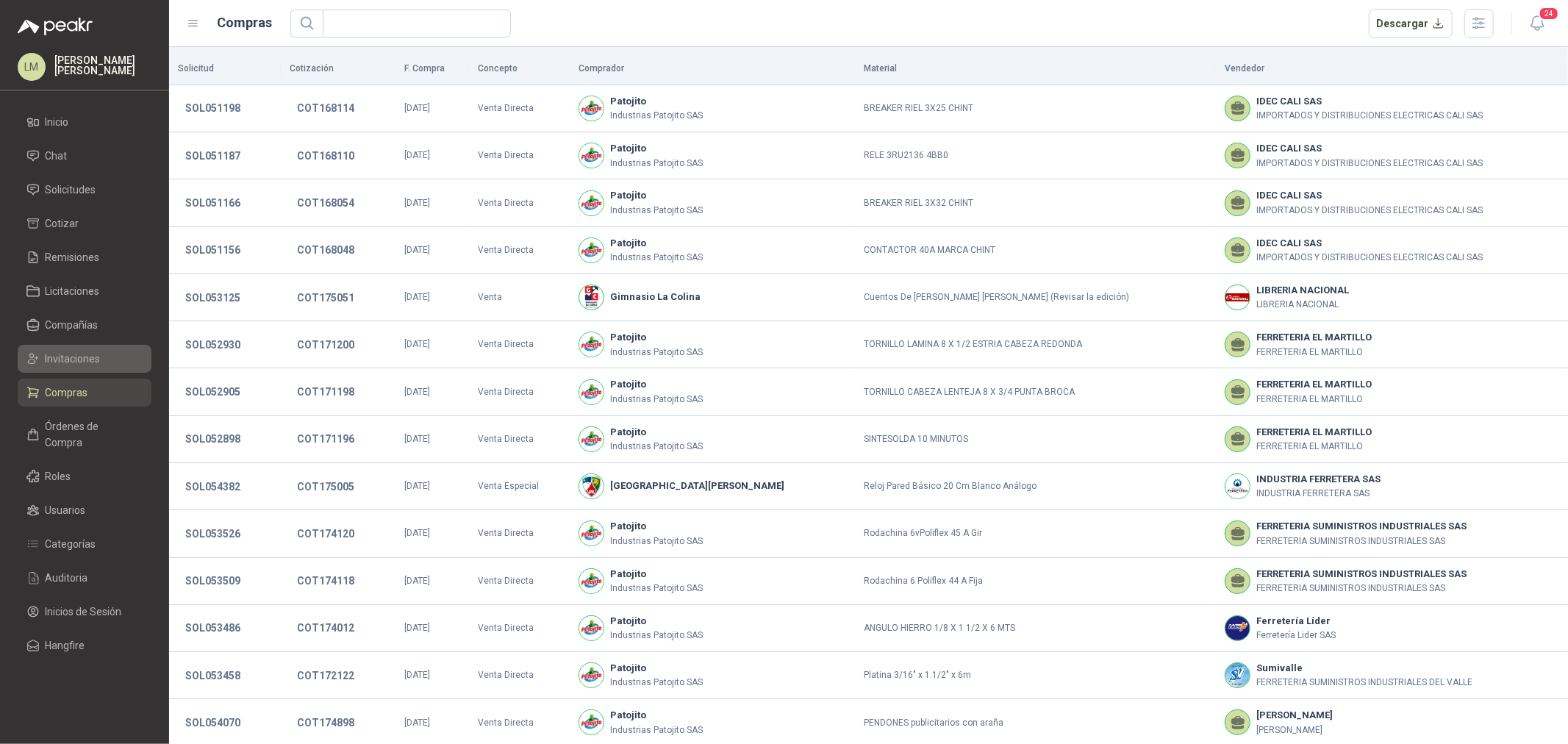
click at [65, 357] on span "Invitaciones" at bounding box center [74, 359] width 55 height 16
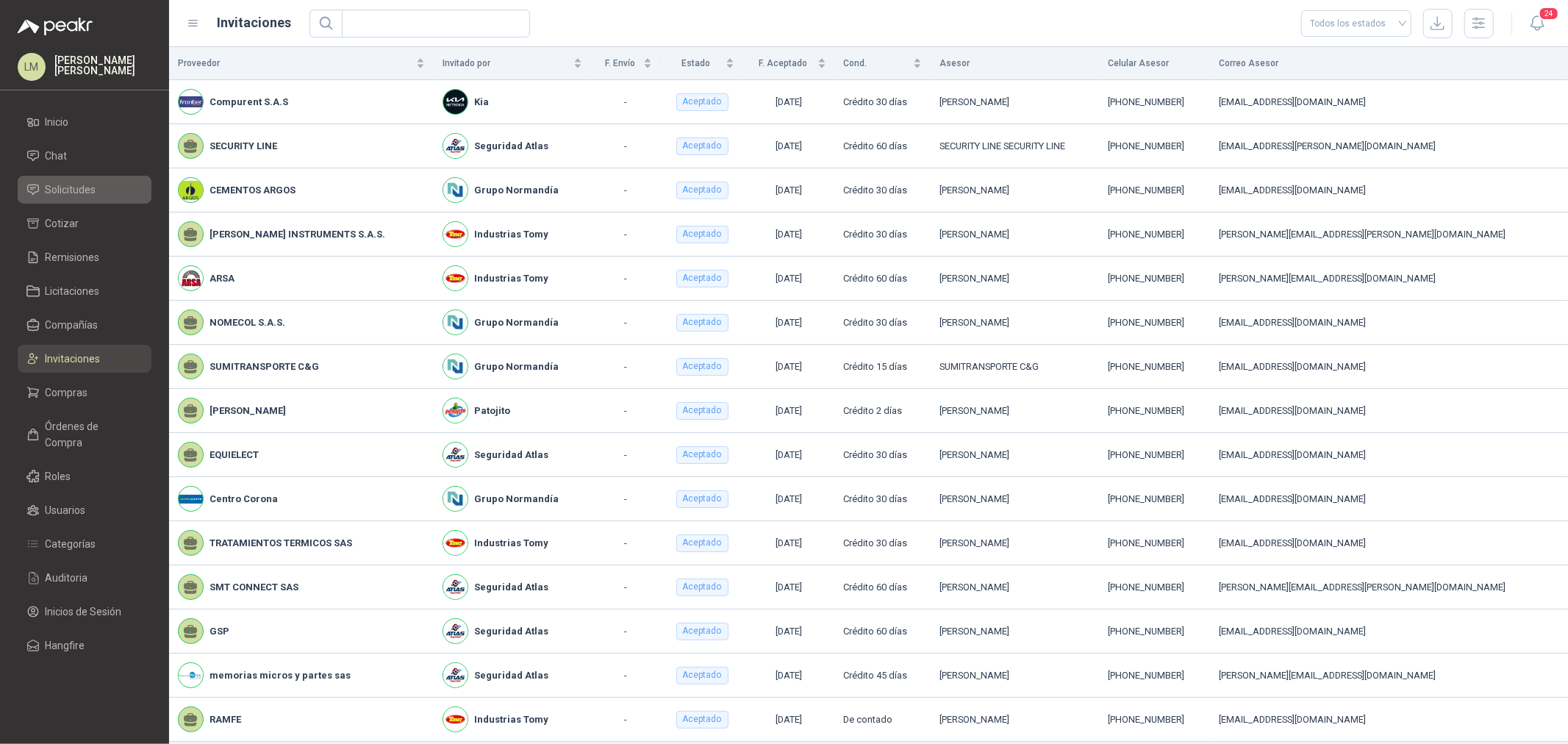
click at [81, 182] on span "Solicitudes" at bounding box center [71, 190] width 51 height 16
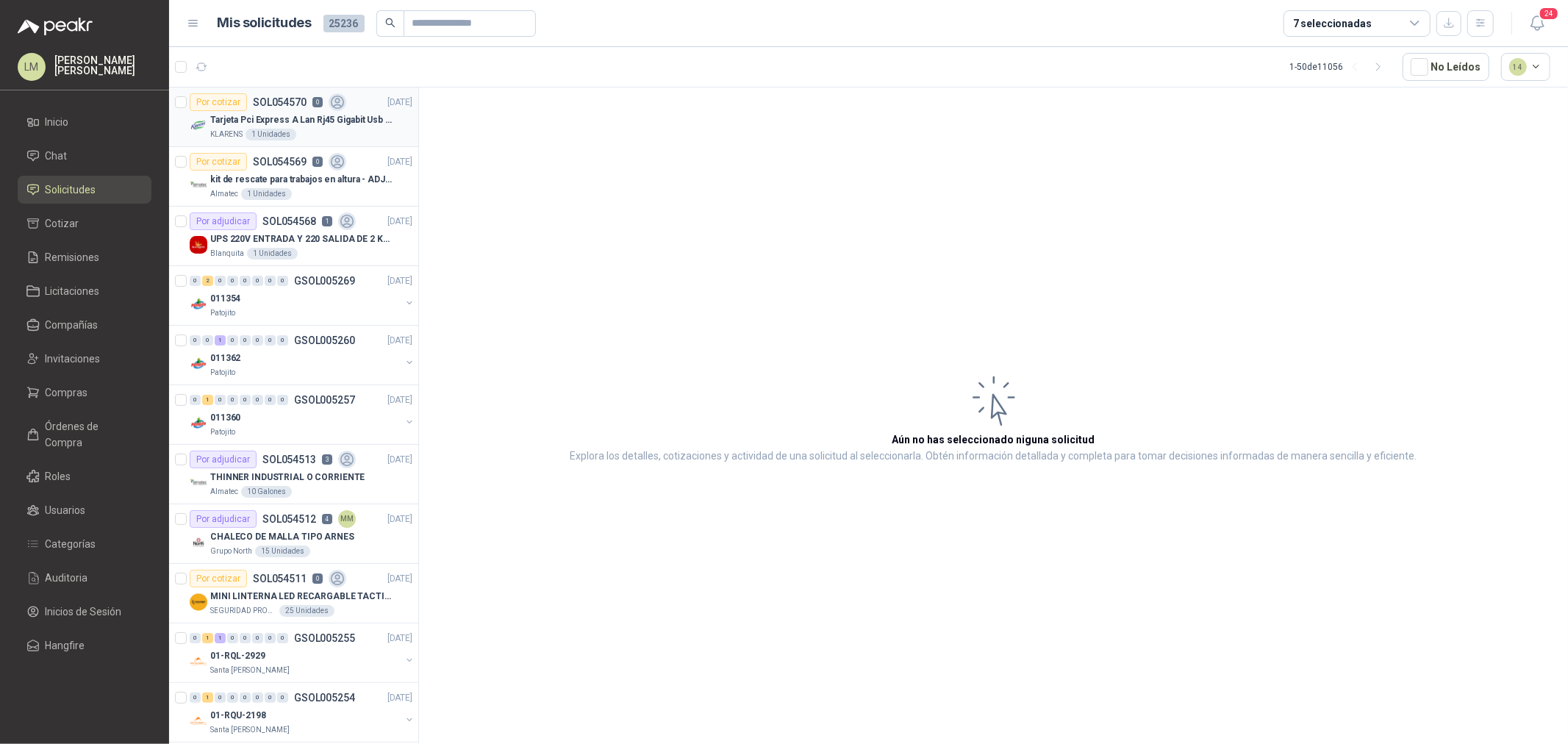
click at [259, 105] on p "SOL054570" at bounding box center [280, 102] width 54 height 10
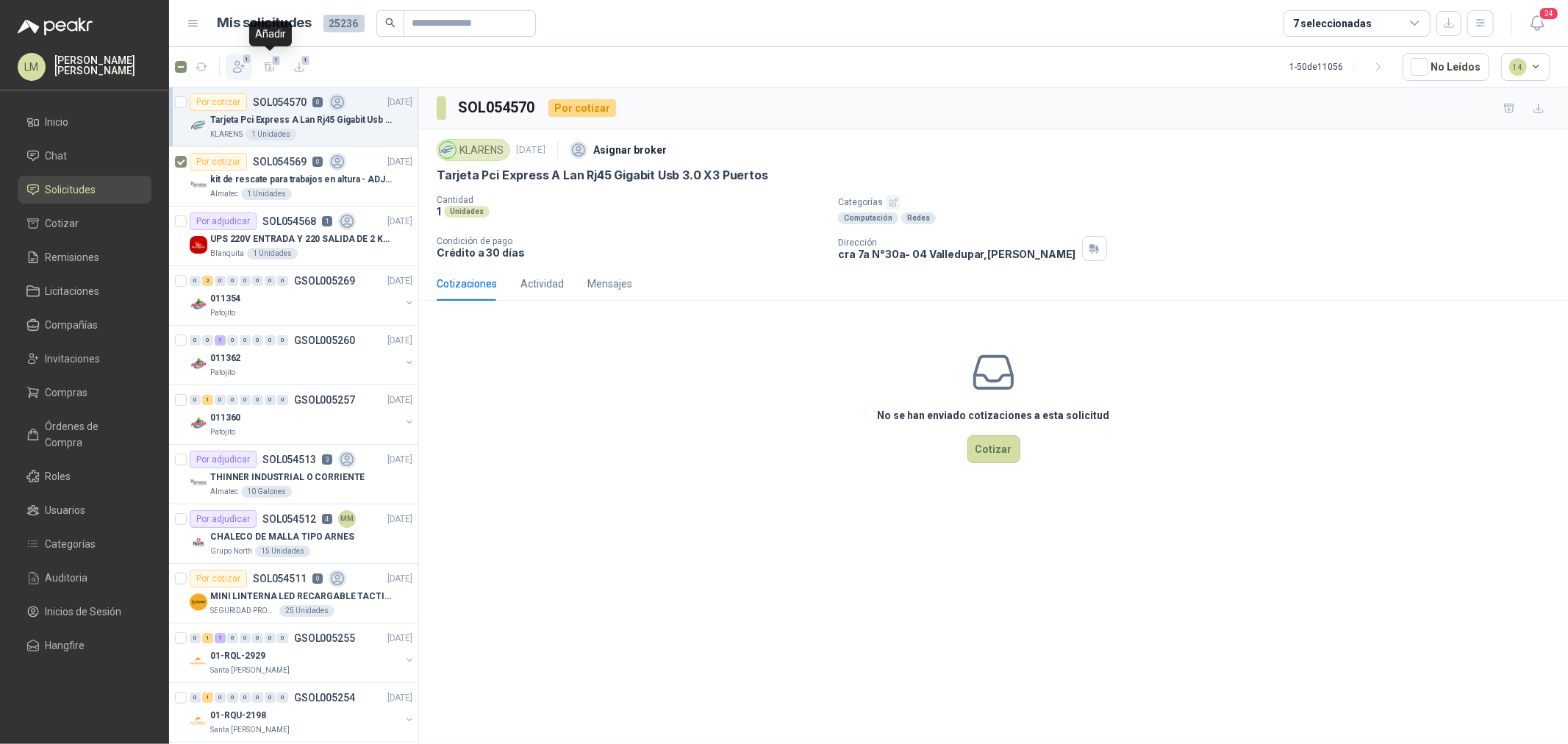
click at [232, 62] on icon "button" at bounding box center [239, 66] width 15 height 15
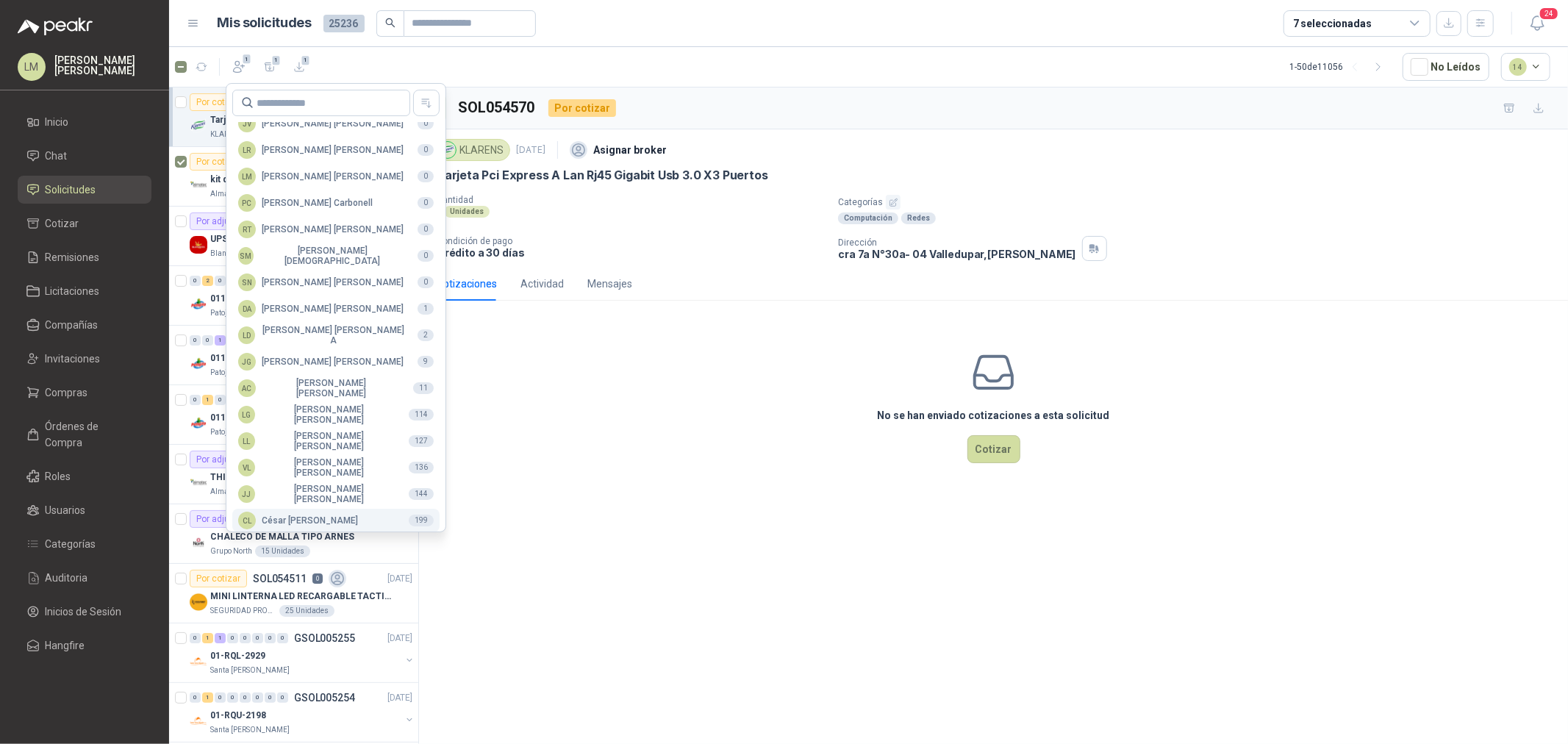
scroll to position [260, 0]
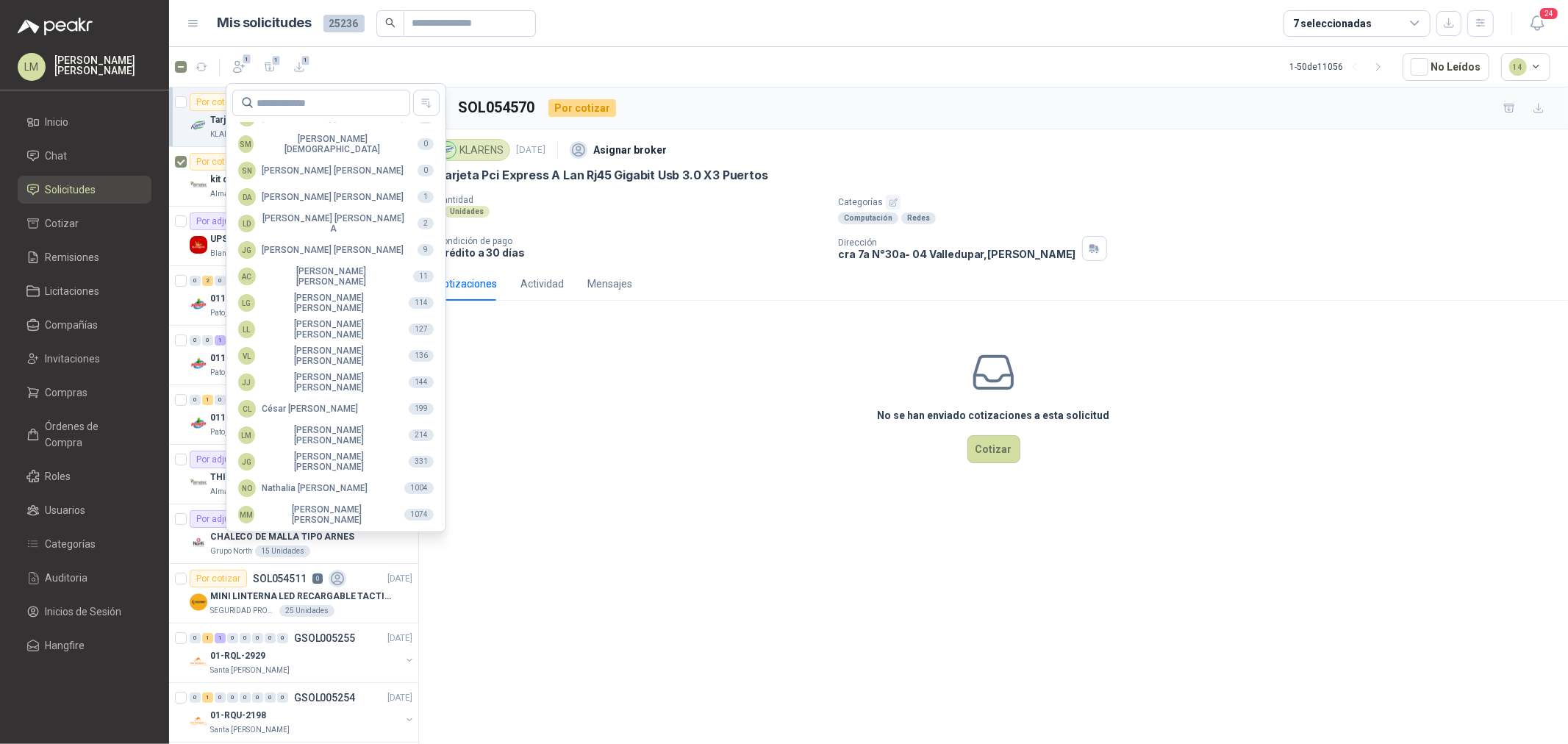
click at [560, 430] on div "No se han enviado cotizaciones a esta solicitud Cotizar" at bounding box center [993, 406] width 1149 height 187
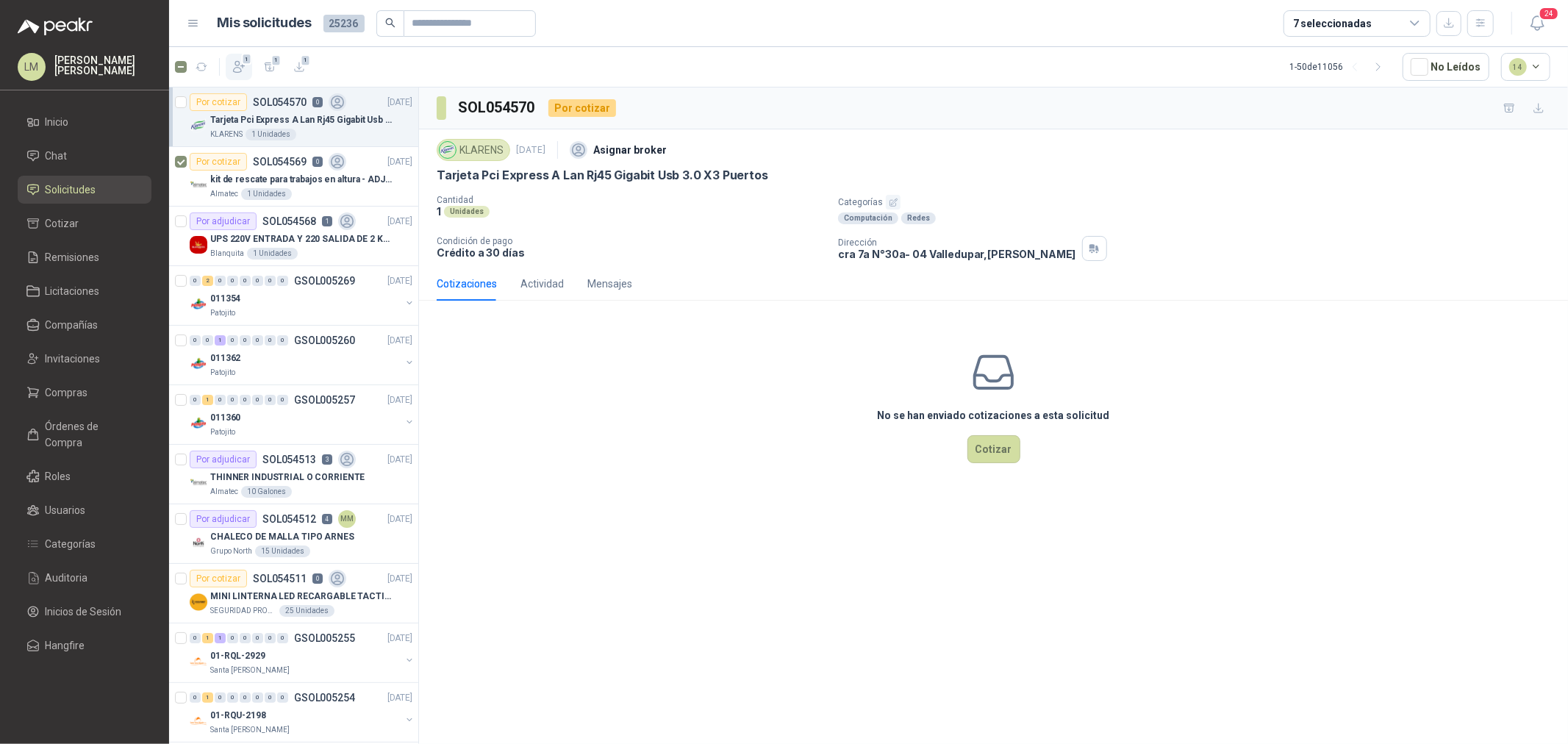
click at [237, 62] on icon "button" at bounding box center [239, 66] width 15 height 15
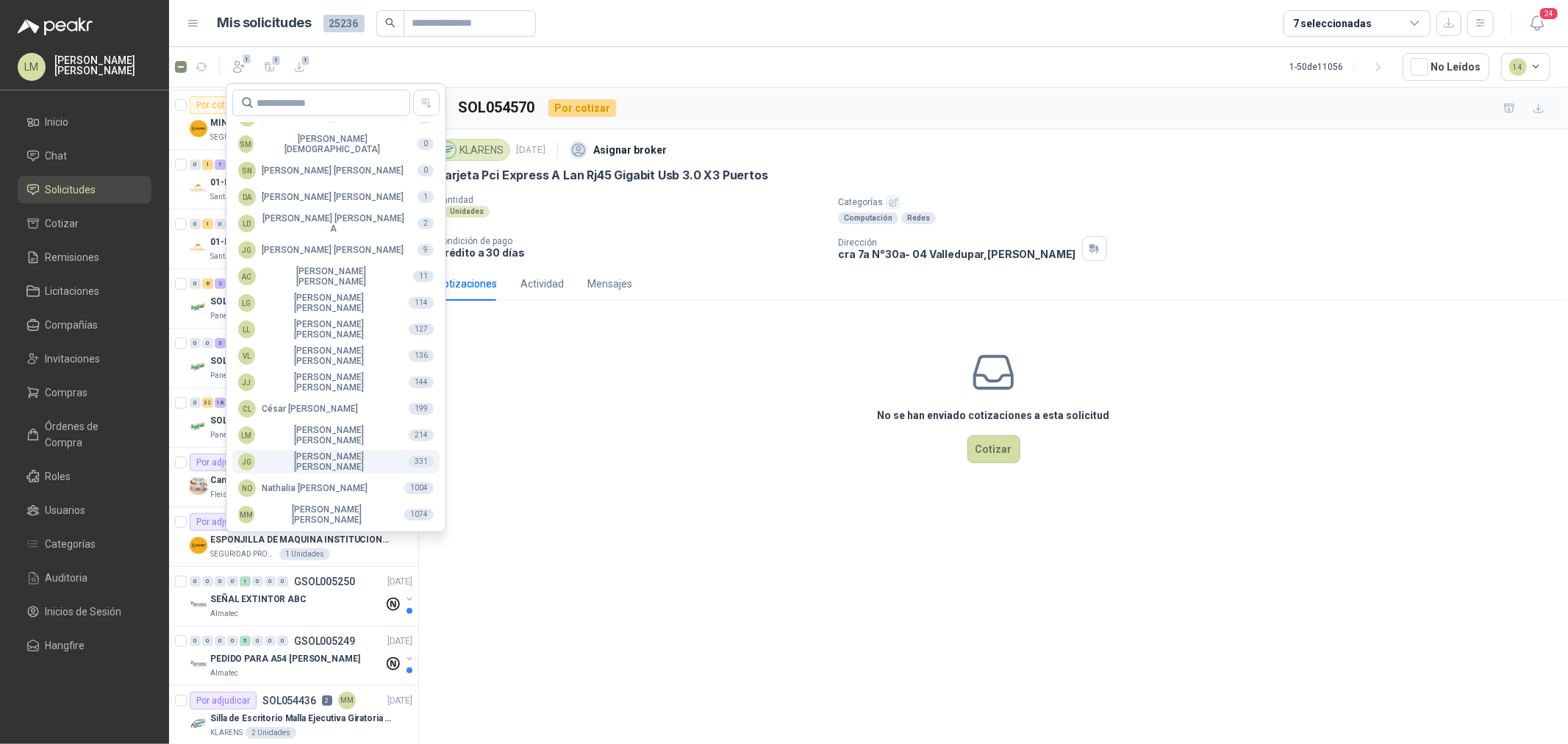
scroll to position [489, 0]
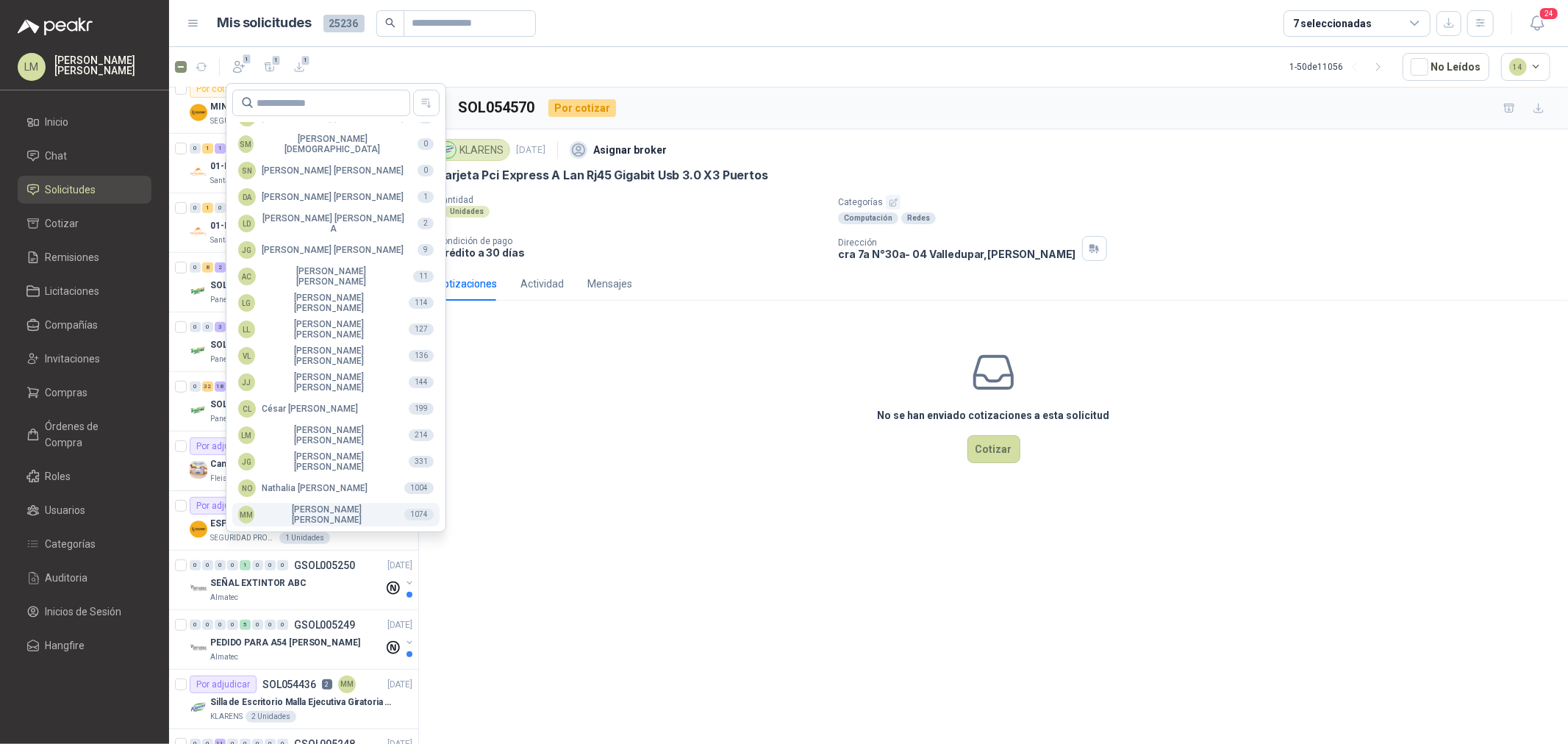
click at [311, 509] on div "MM Mauricio Martinez" at bounding box center [315, 515] width 154 height 21
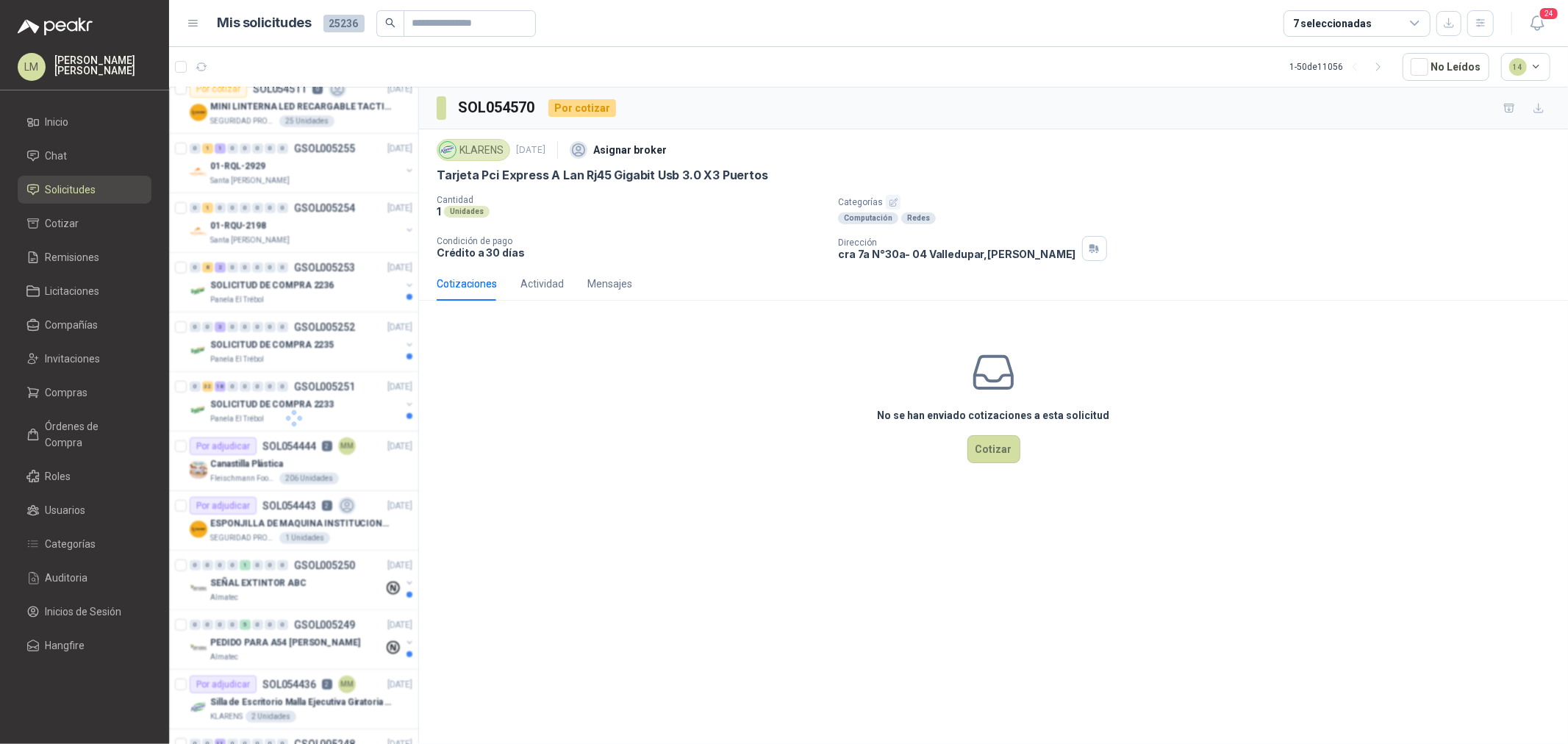
click at [479, 385] on div "No se han enviado cotizaciones a esta solicitud Cotizar" at bounding box center [993, 406] width 1149 height 187
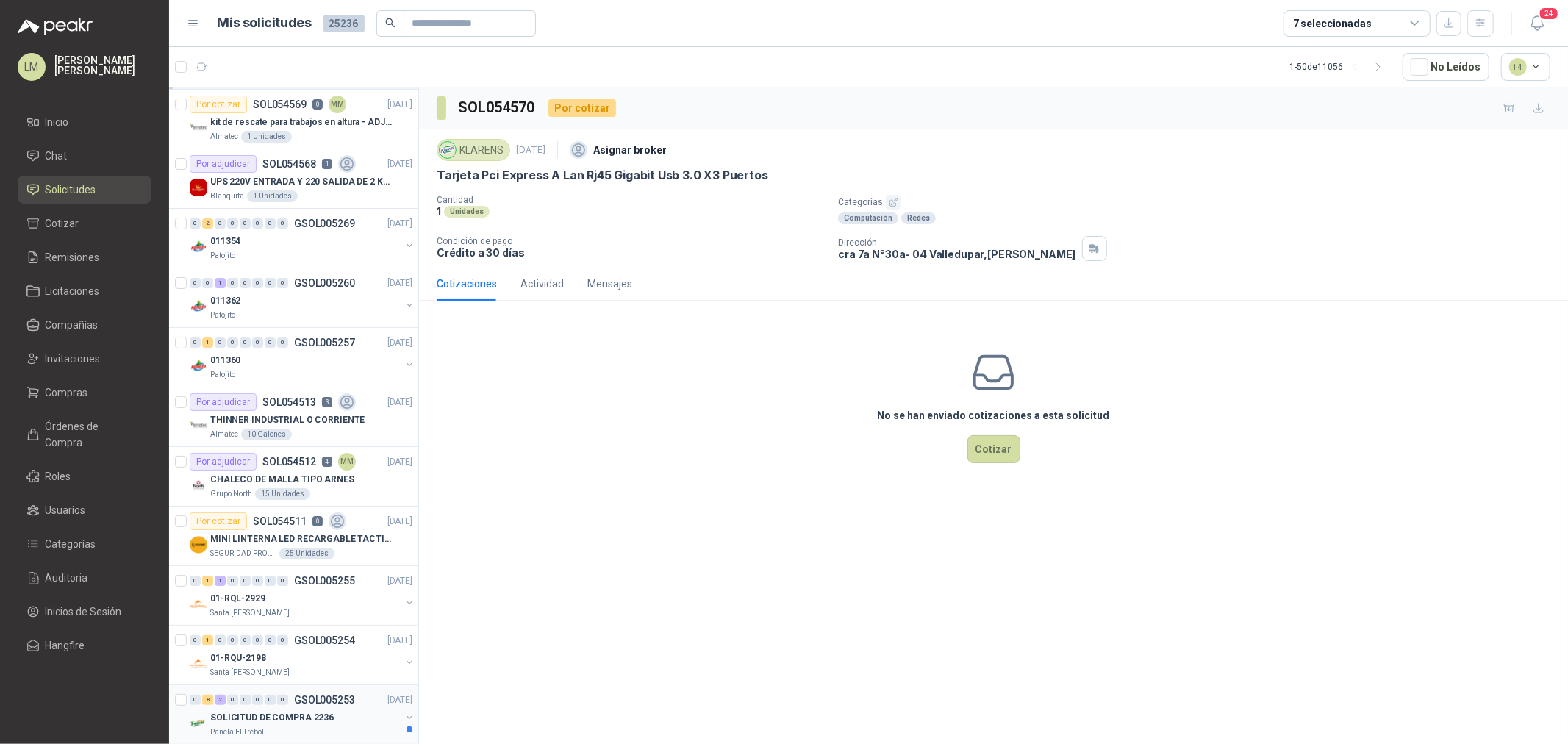
scroll to position [0, 0]
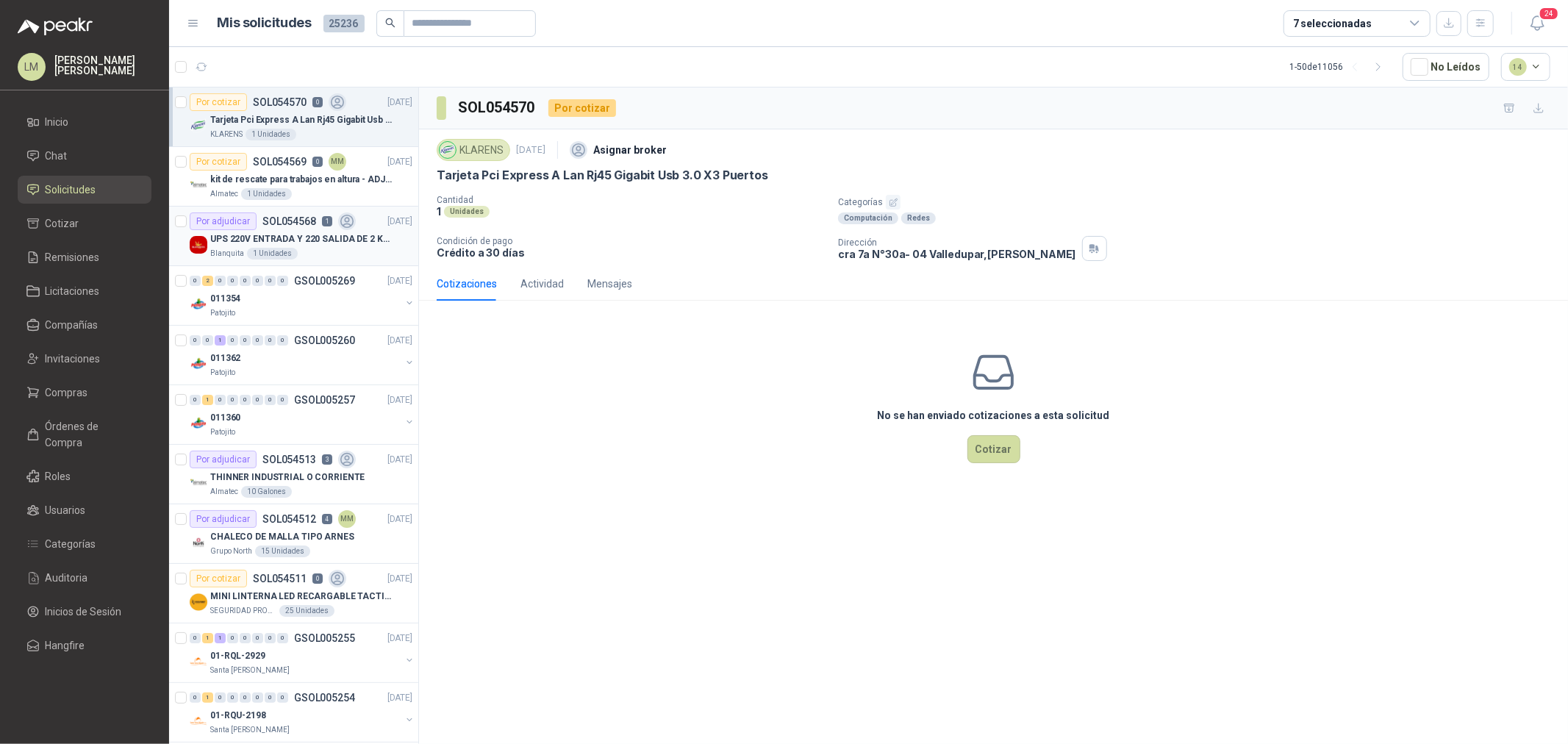
click at [268, 236] on p "UPS 220V ENTRADA Y 220 SALIDA DE 2 KVA" at bounding box center [302, 240] width 183 height 14
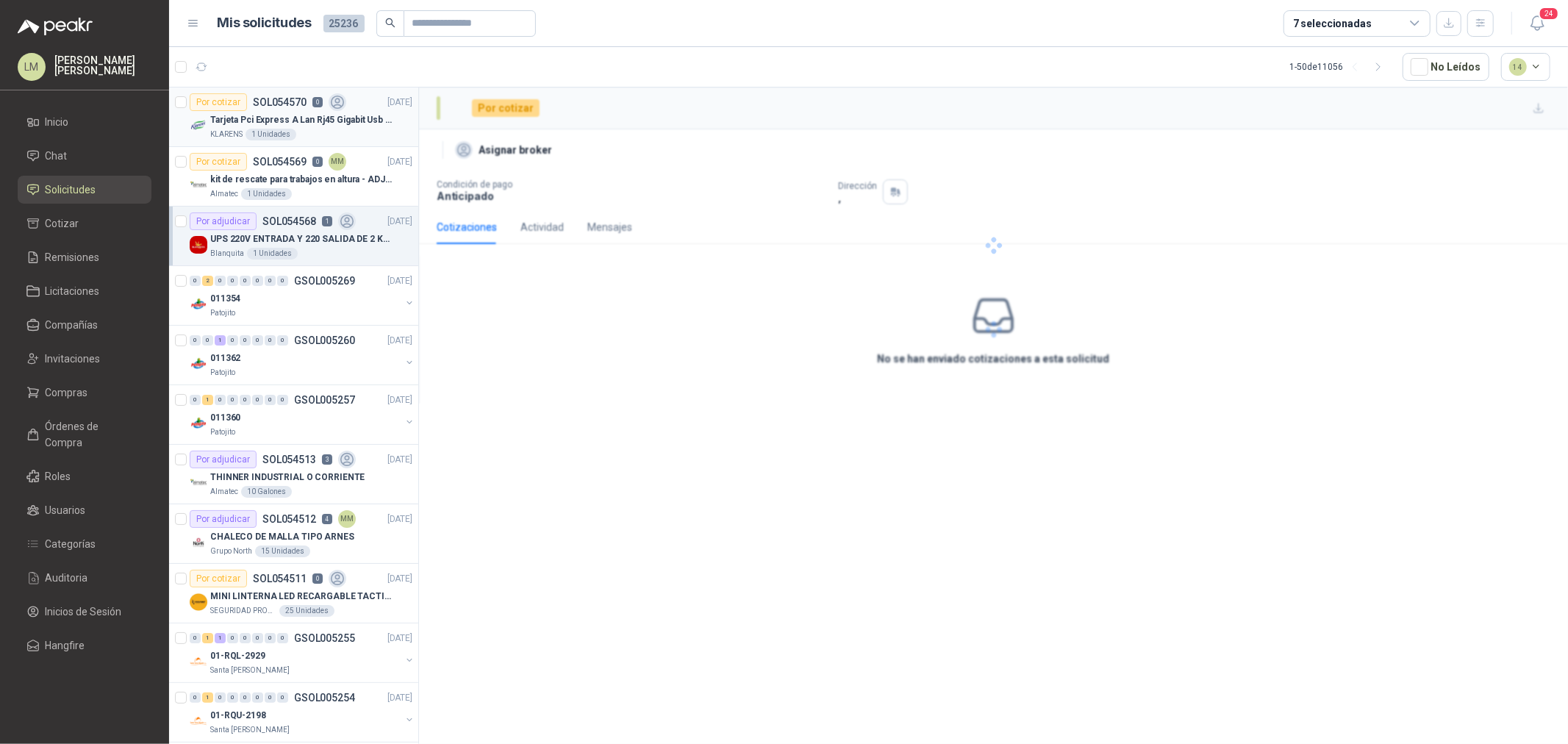
click at [302, 89] on article "Por cotizar SOL054570 0 02/09/25 Tarjeta Pci Express A Lan Rj45 Gigabit Usb 3.0…" at bounding box center [293, 117] width 249 height 59
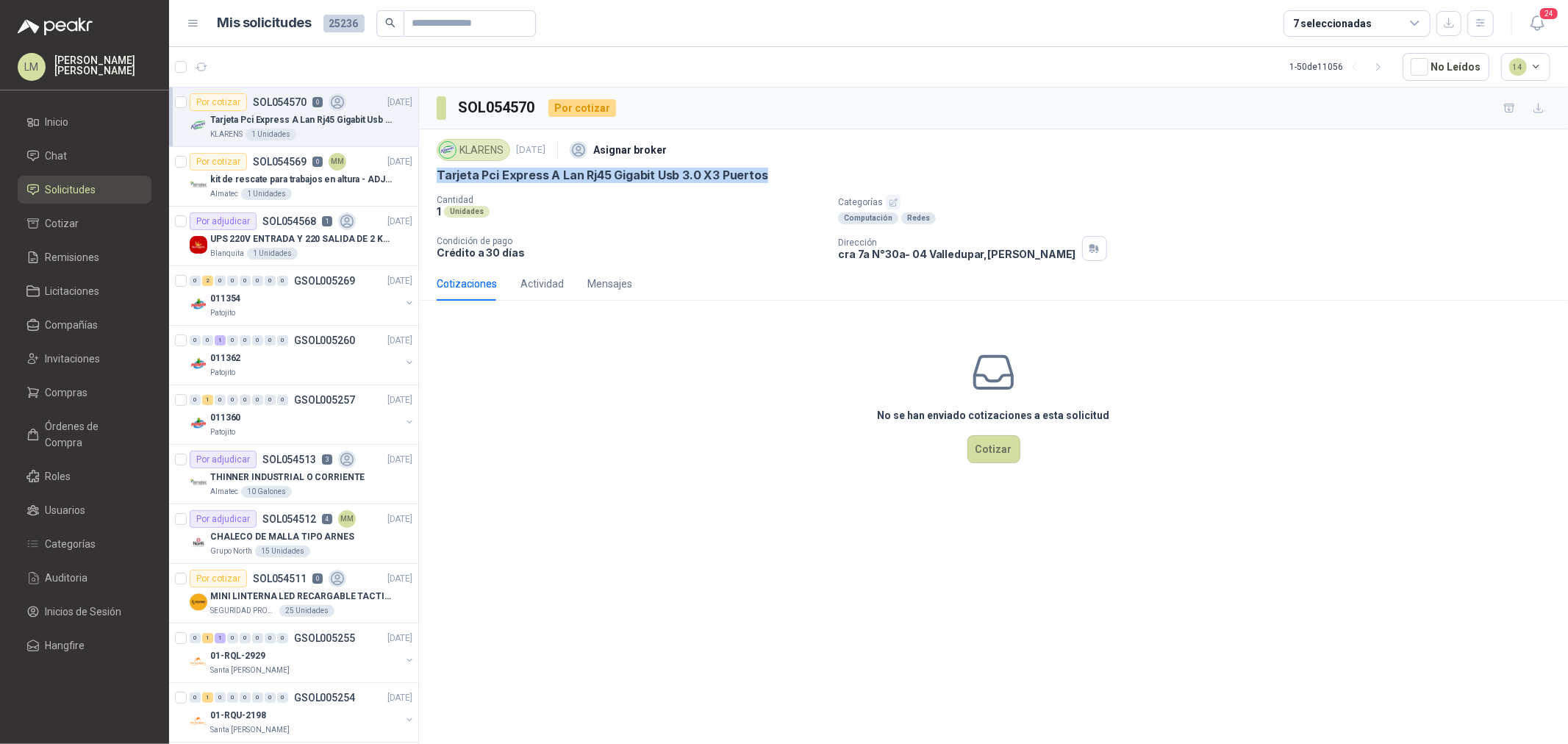
drag, startPoint x: 432, startPoint y: 172, endPoint x: 769, endPoint y: 183, distance: 337.2
click at [769, 183] on div "KLARENS 2 sept, 2025 Asignar broker Tarjeta Pci Express A Lan Rj45 Gigabit Usb …" at bounding box center [993, 198] width 1149 height 138
copy p "Tarjeta Pci Express A Lan Rj45 Gigabit Usb 3.0 X3 Puertos"
click at [251, 247] on div "1 Unidades" at bounding box center [273, 253] width 51 height 12
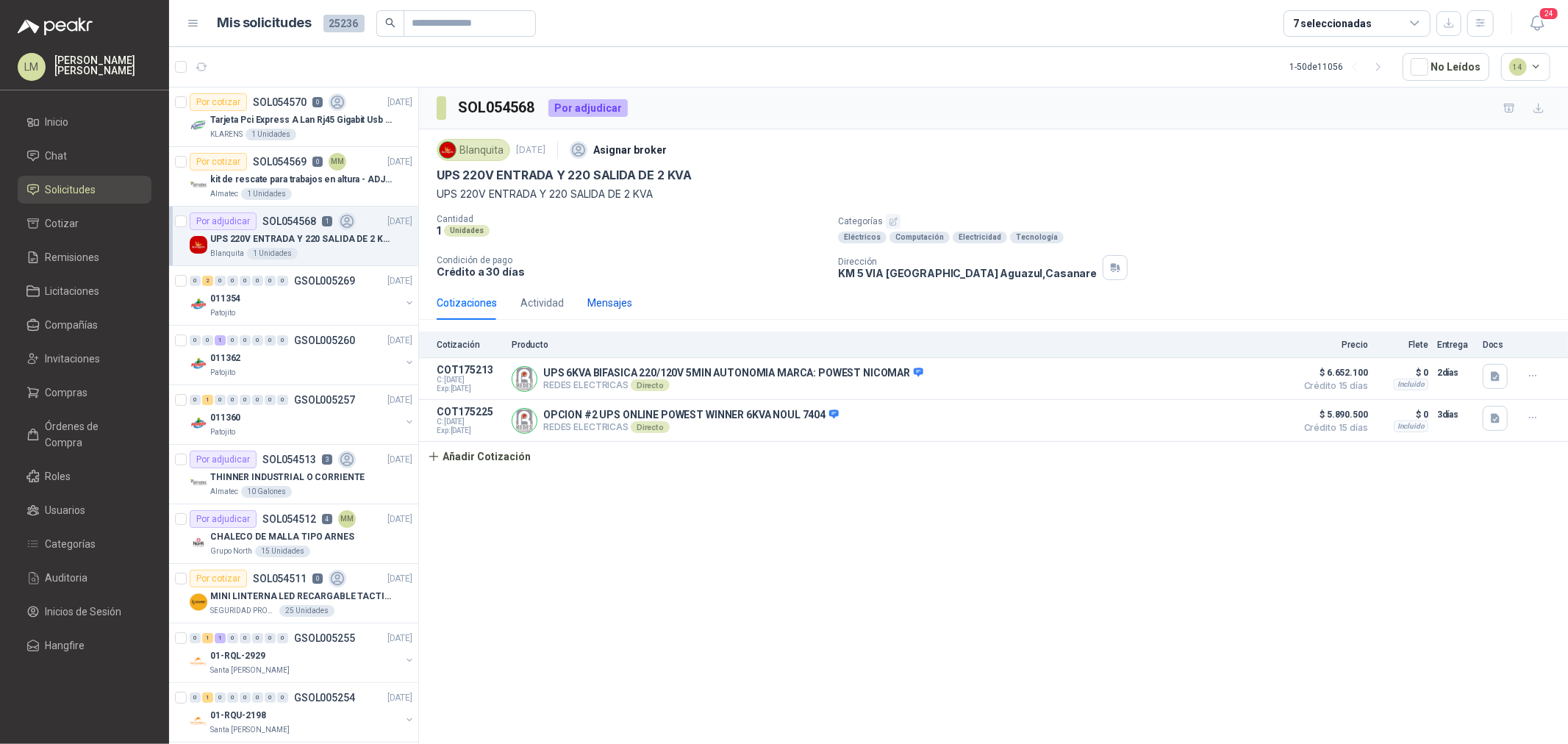
click at [614, 300] on div "Mensajes" at bounding box center [609, 303] width 45 height 16
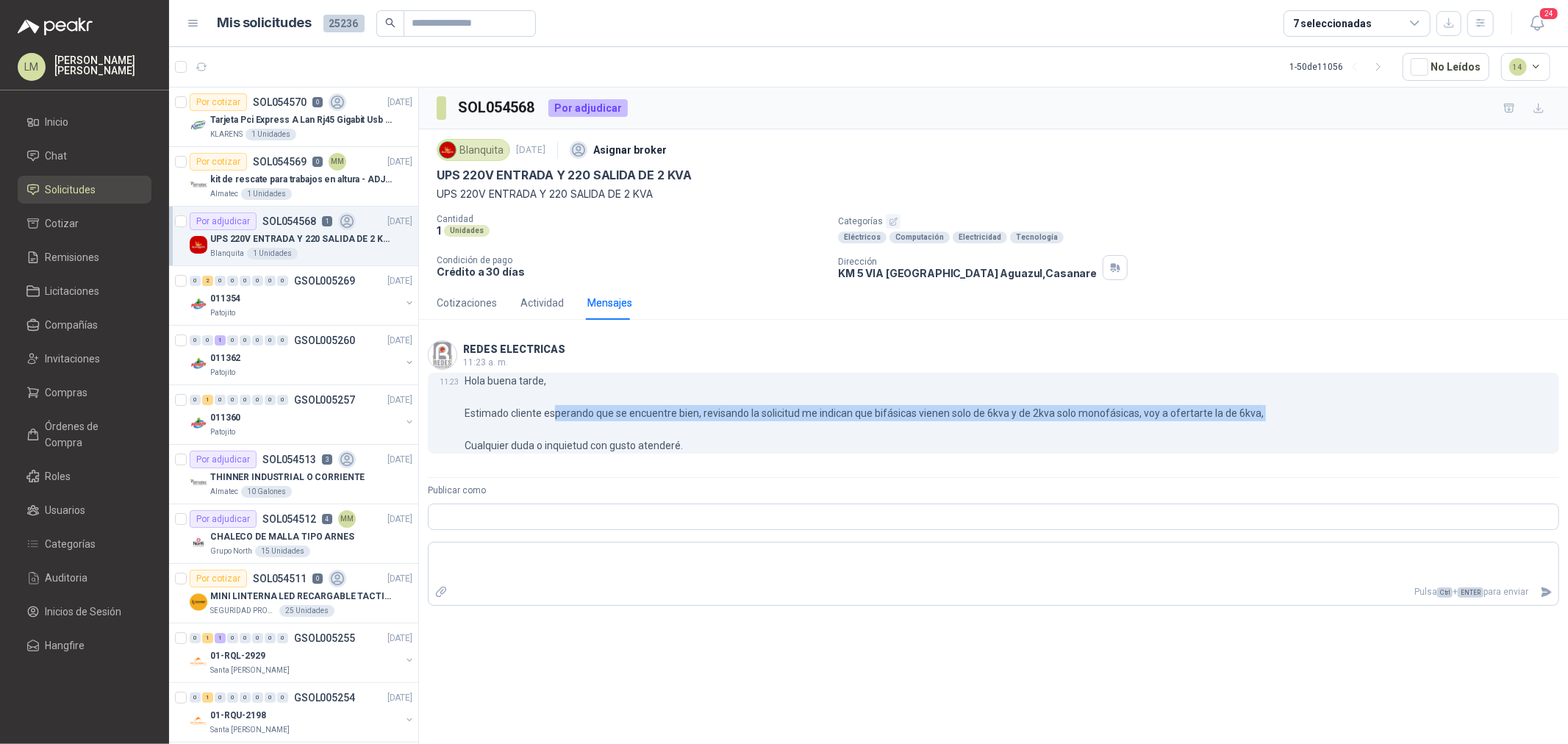
drag, startPoint x: 552, startPoint y: 420, endPoint x: 1216, endPoint y: 425, distance: 664.0
click at [1216, 425] on p "Hola buena tarde, Estimado cliente esperando que se encuentre bien, revisando l…" at bounding box center [864, 414] width 799 height 81
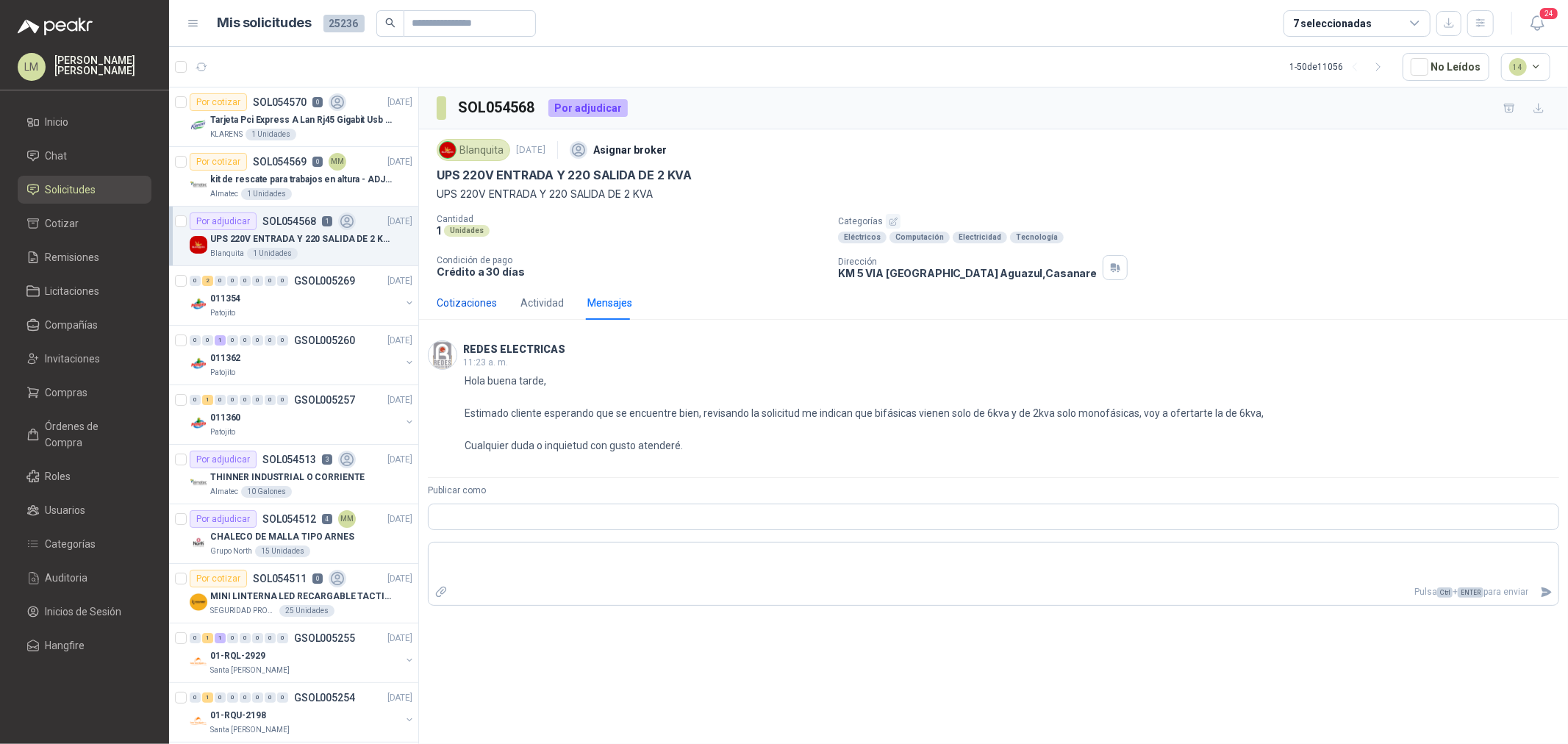
click at [467, 305] on div "Cotizaciones" at bounding box center [466, 303] width 60 height 16
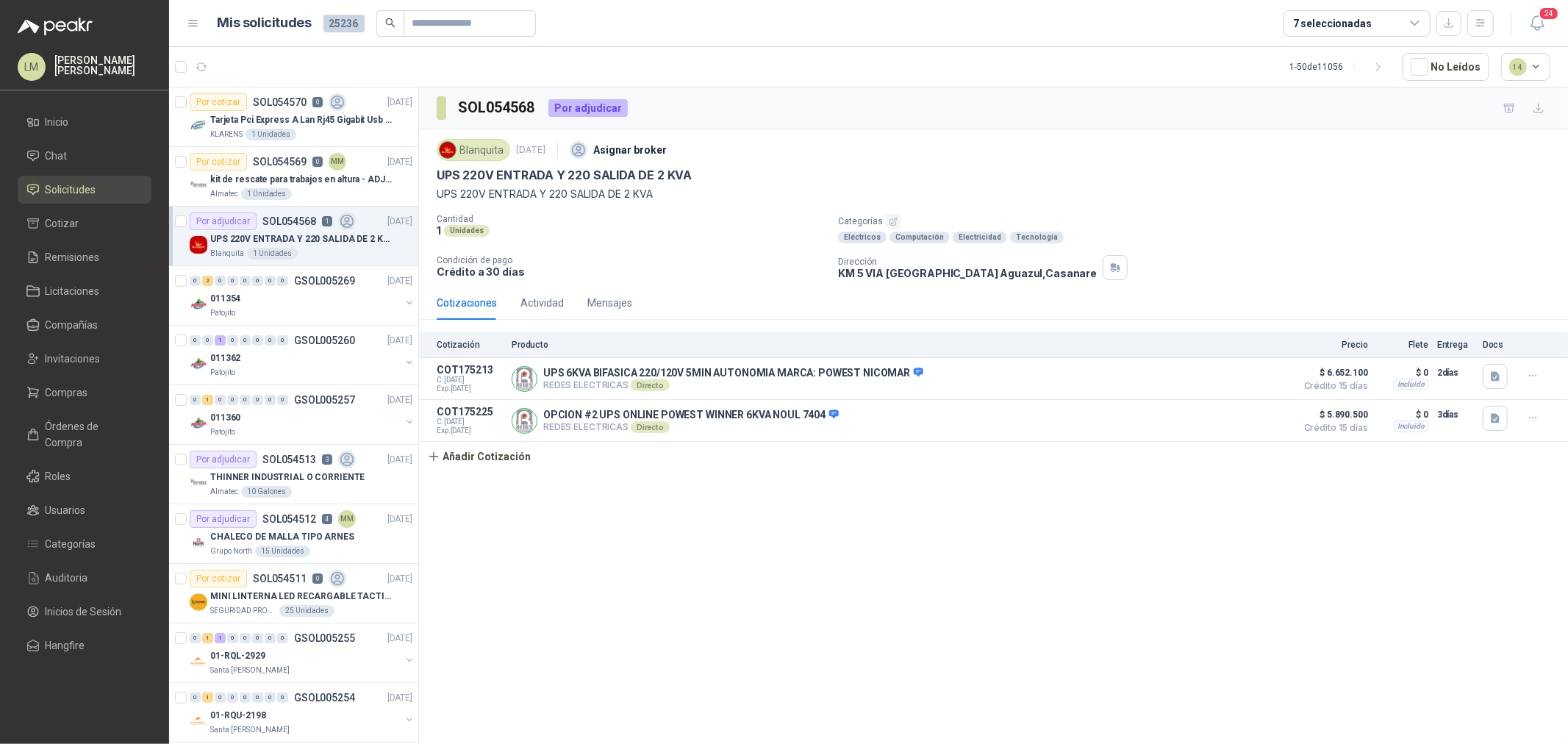
click at [499, 181] on p "UPS 220V ENTRADA Y 220 SALIDA DE 2 KVA" at bounding box center [564, 176] width 255 height 16
click at [415, 19] on input "Publicar como" at bounding box center [464, 24] width 103 height 25
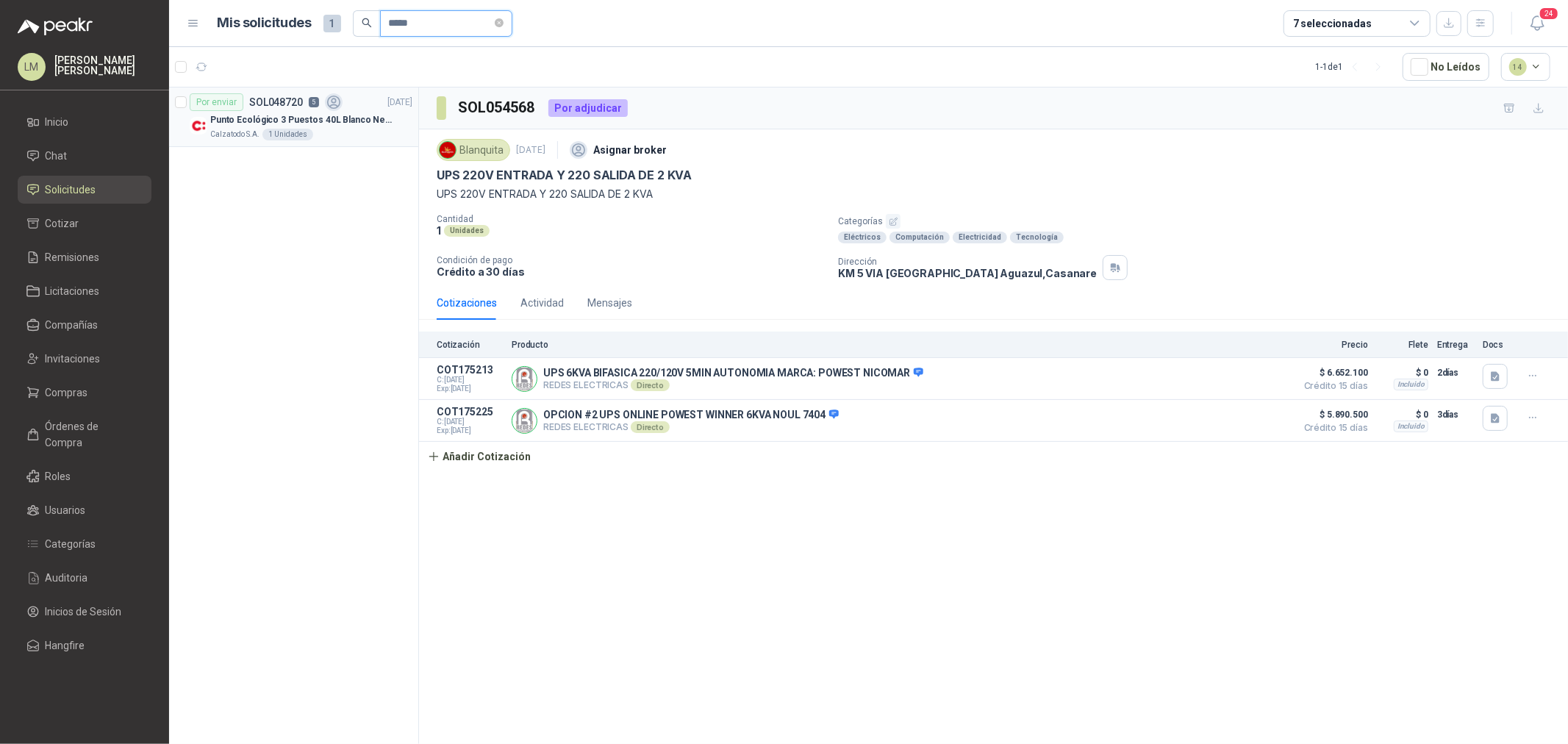
type input "*****"
click at [352, 108] on div "Por enviar SOL048720 5 14/07/25" at bounding box center [301, 102] width 223 height 17
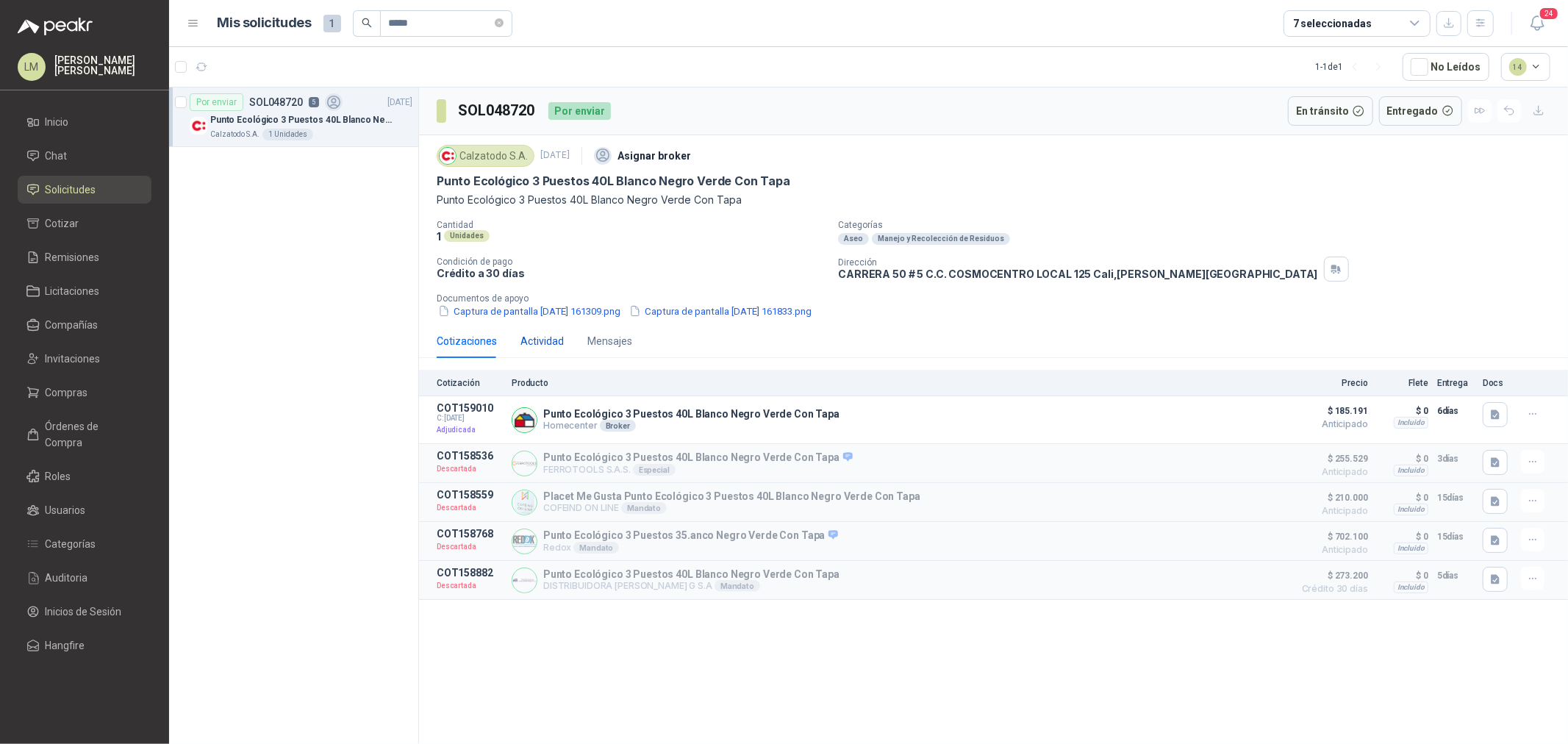
click at [539, 344] on div "Actividad" at bounding box center [542, 341] width 43 height 16
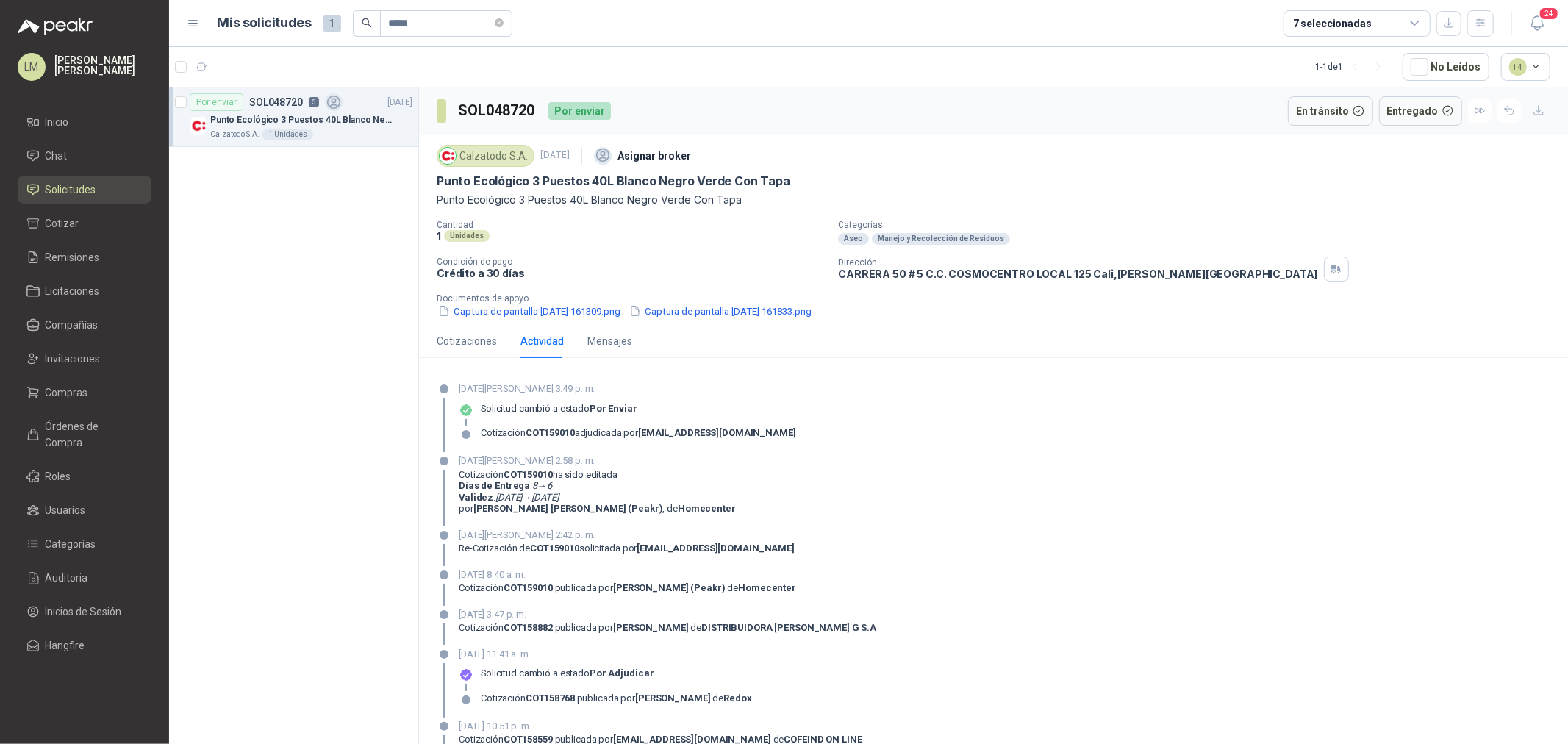
click at [671, 266] on p "Condición de pago" at bounding box center [631, 262] width 390 height 10
click at [76, 391] on span "Compras" at bounding box center [67, 392] width 43 height 16
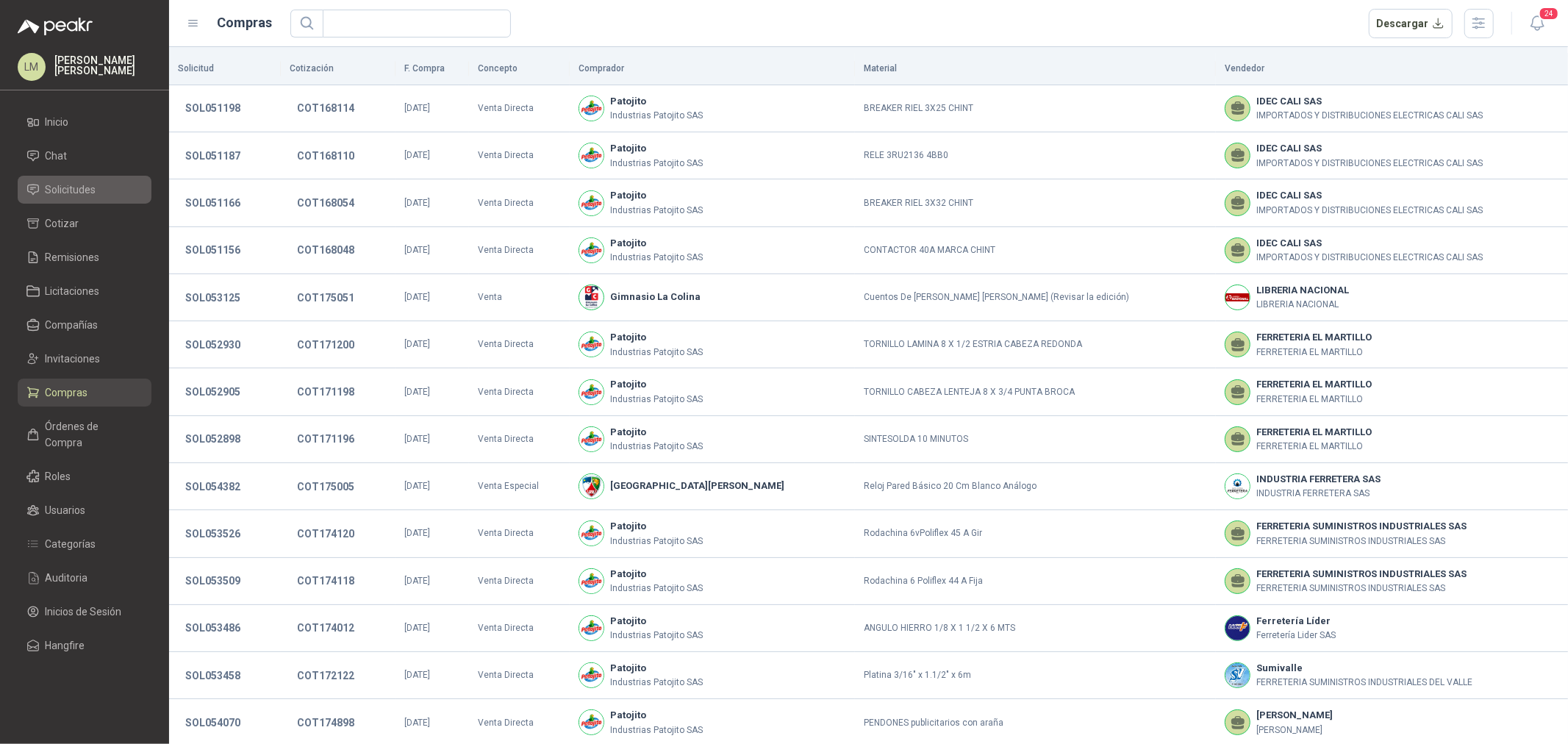
click at [79, 200] on link "Solicitudes" at bounding box center [84, 189] width 134 height 28
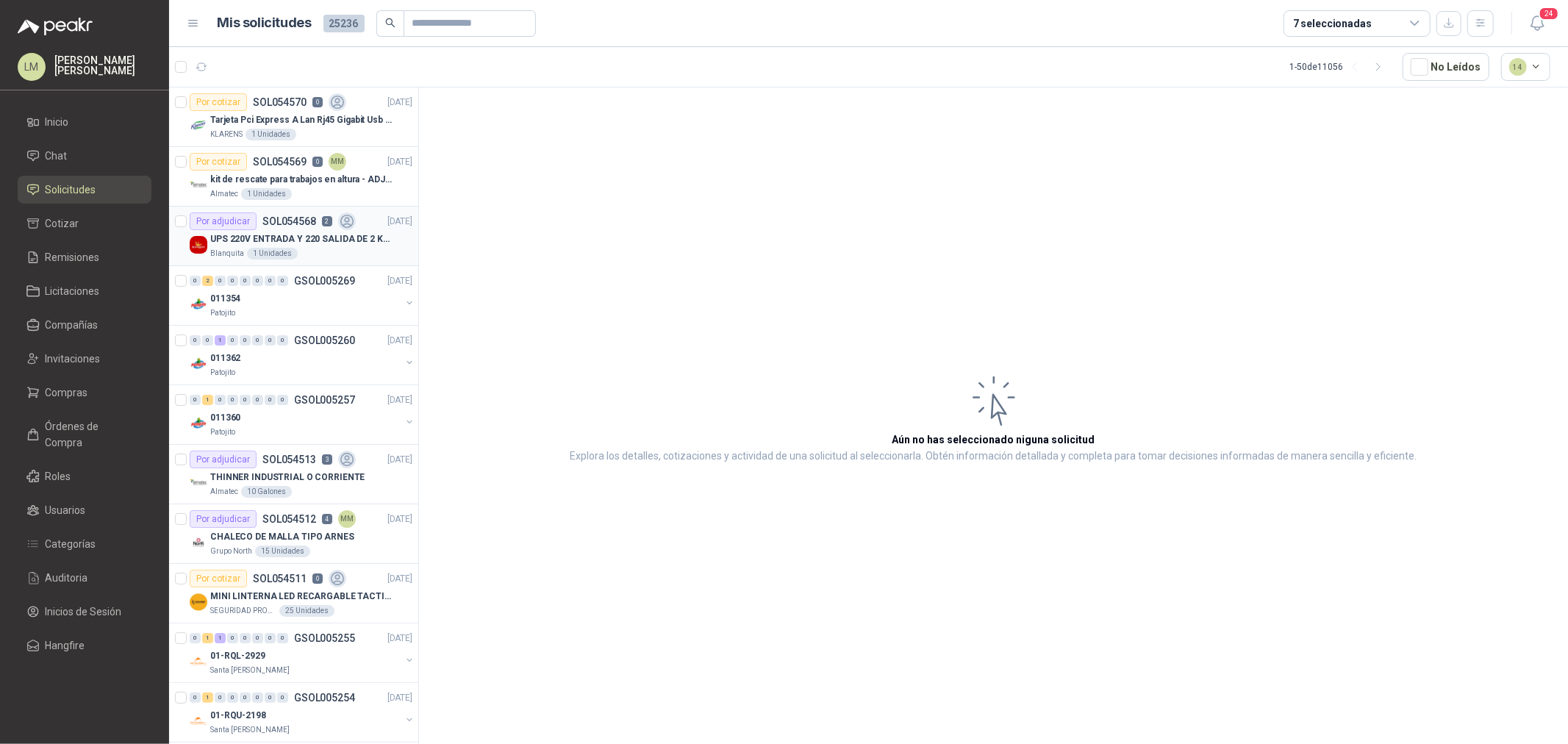
click at [284, 238] on p "UPS 220V ENTRADA Y 220 SALIDA DE 2 KVA" at bounding box center [302, 240] width 183 height 14
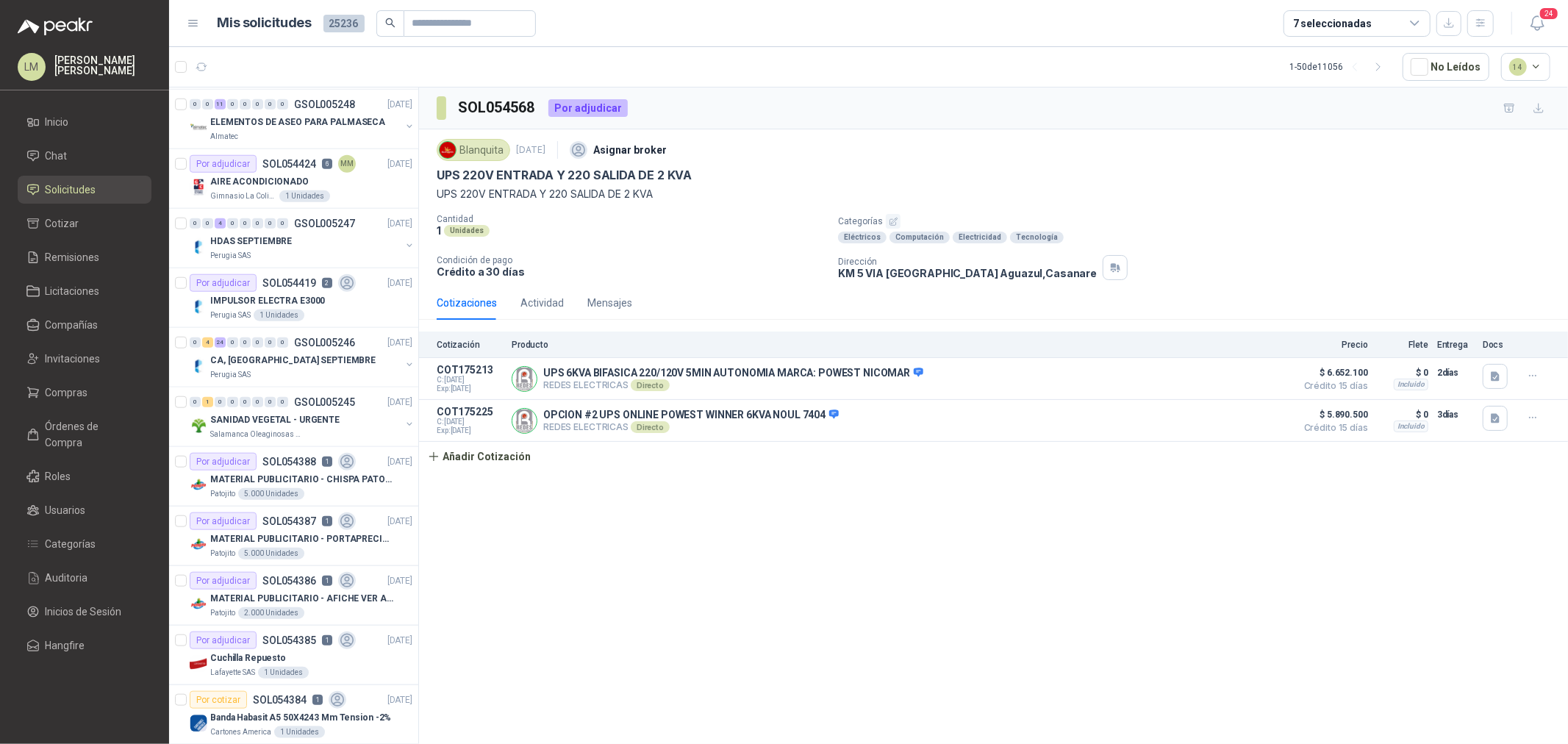
scroll to position [1143, 0]
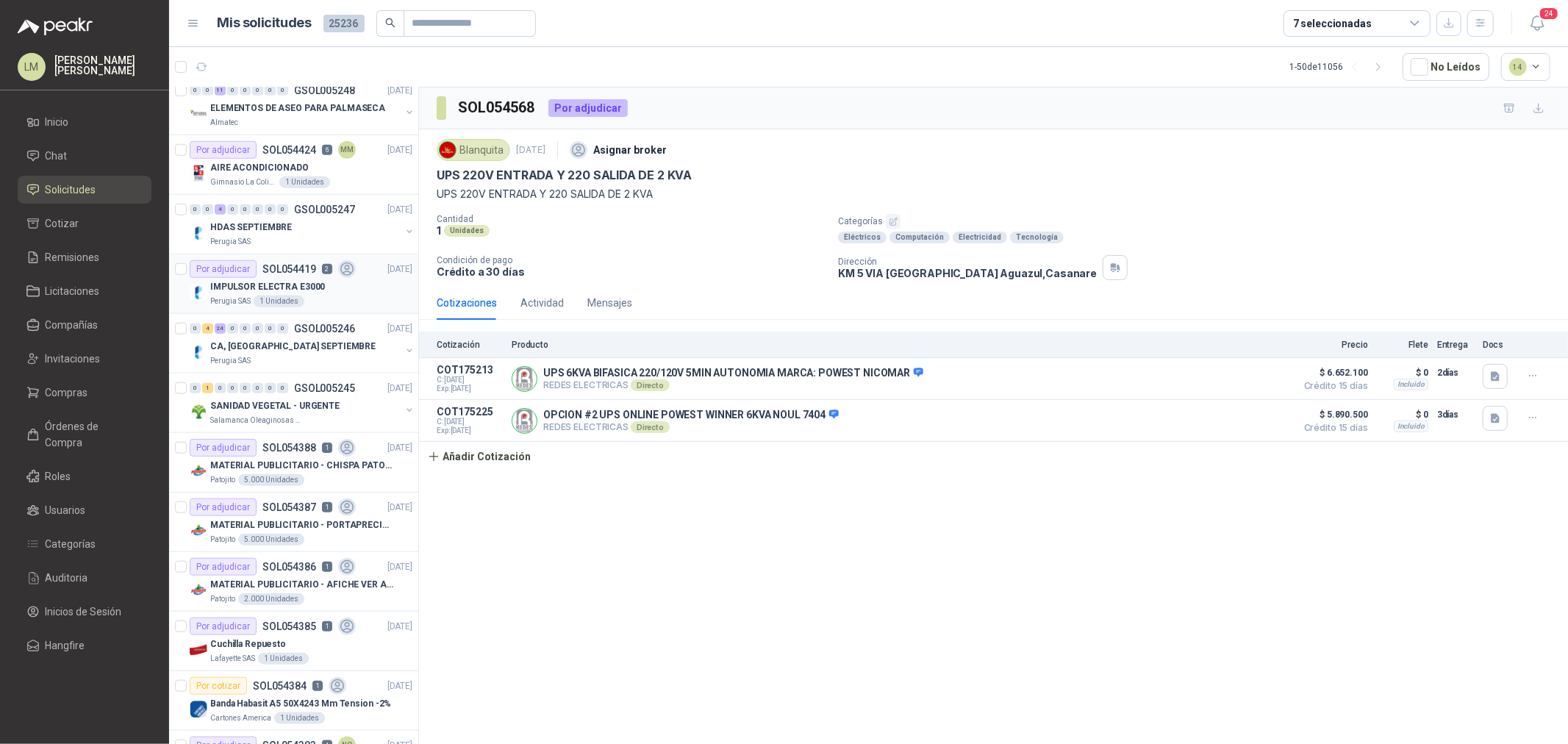
click at [283, 275] on div "Por adjudicar SOL054419 2" at bounding box center [273, 269] width 166 height 17
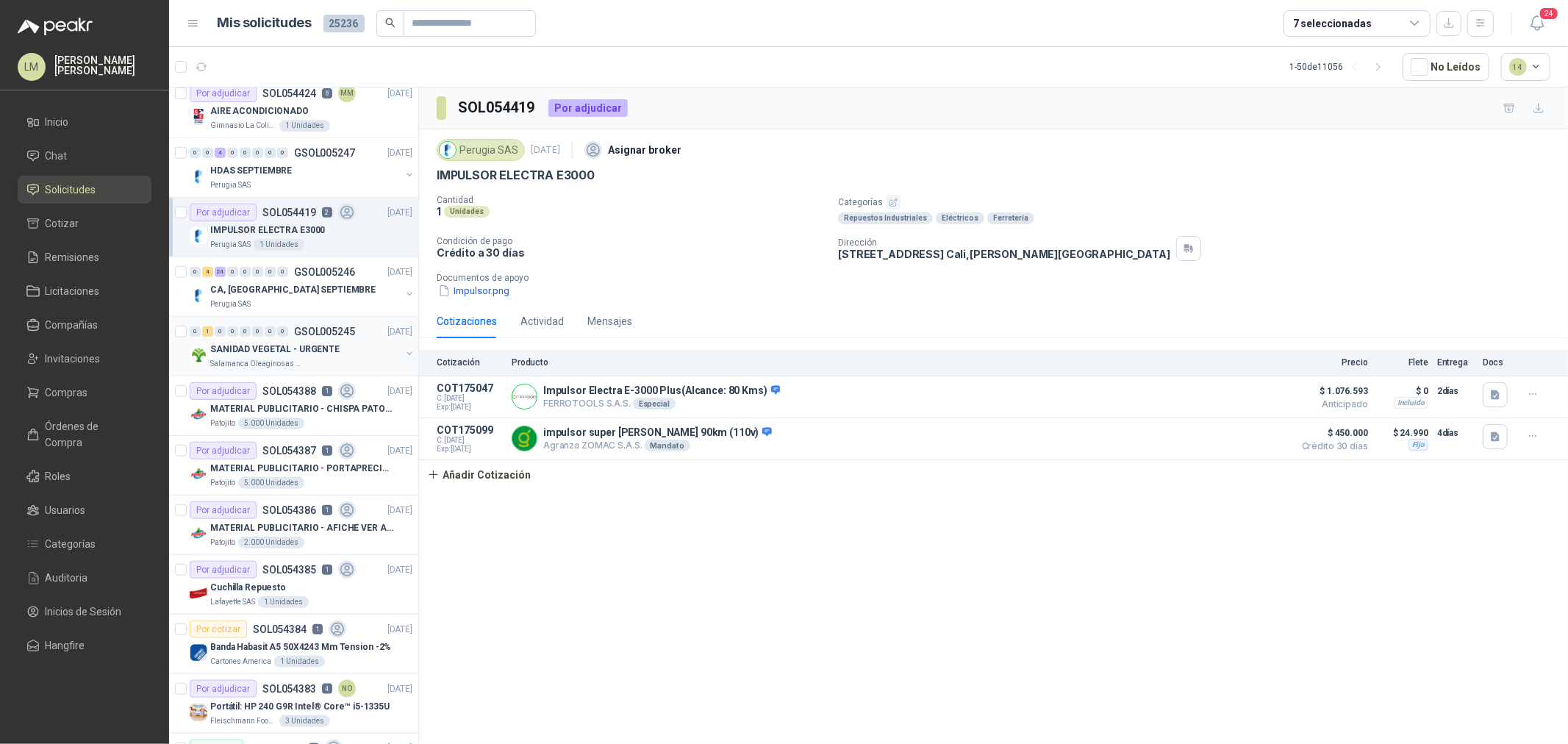
scroll to position [1226, 0]
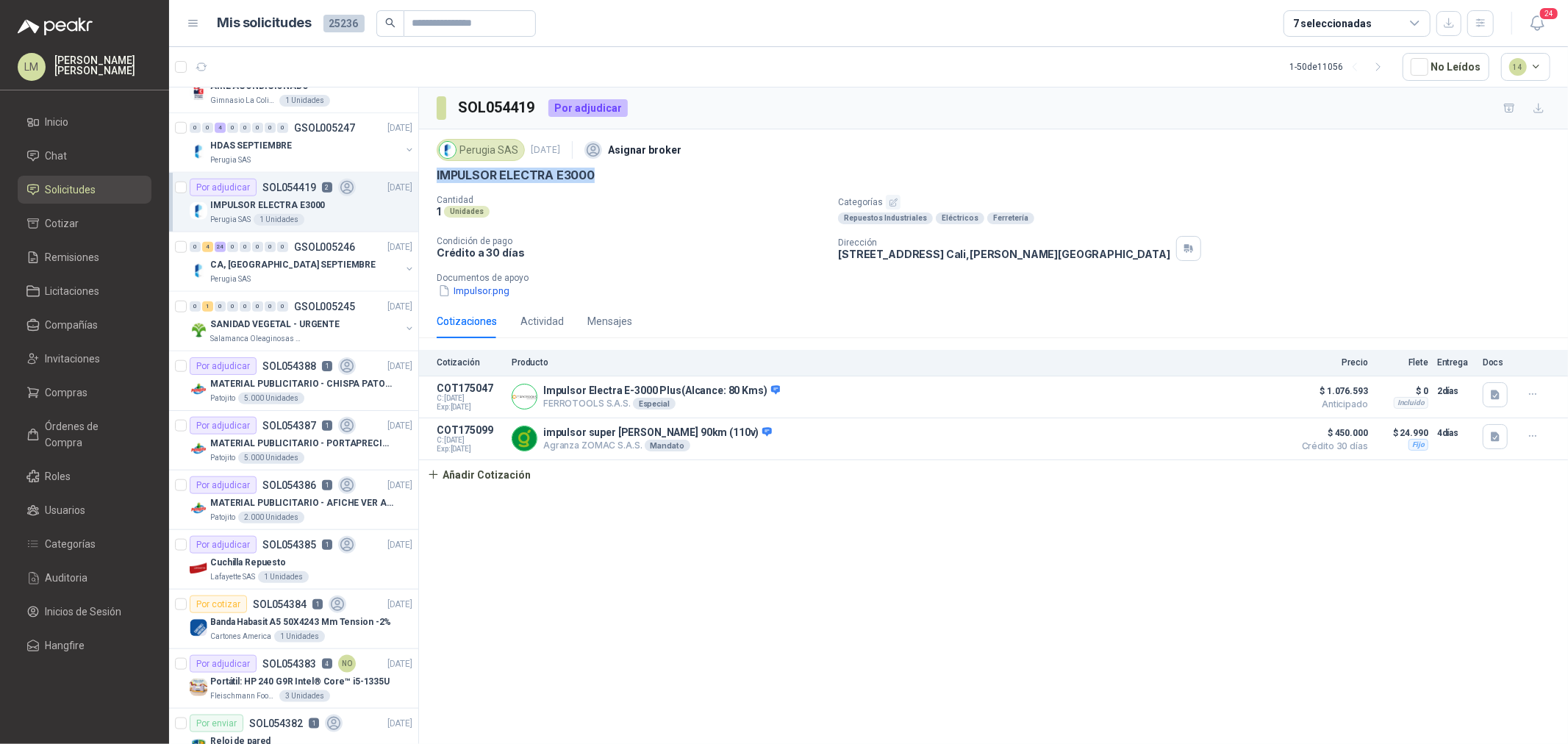
drag, startPoint x: 428, startPoint y: 174, endPoint x: 623, endPoint y: 188, distance: 195.5
click at [623, 188] on div "Perugia SAS 1 sept, 2025 Asignar broker IMPULSOR ELECTRA E3000 Cantidad 1 Unida…" at bounding box center [993, 217] width 1149 height 175
copy p "IMPULSOR ELECTRA E3000"
click at [506, 474] on button "Añadir Cotización" at bounding box center [479, 474] width 121 height 29
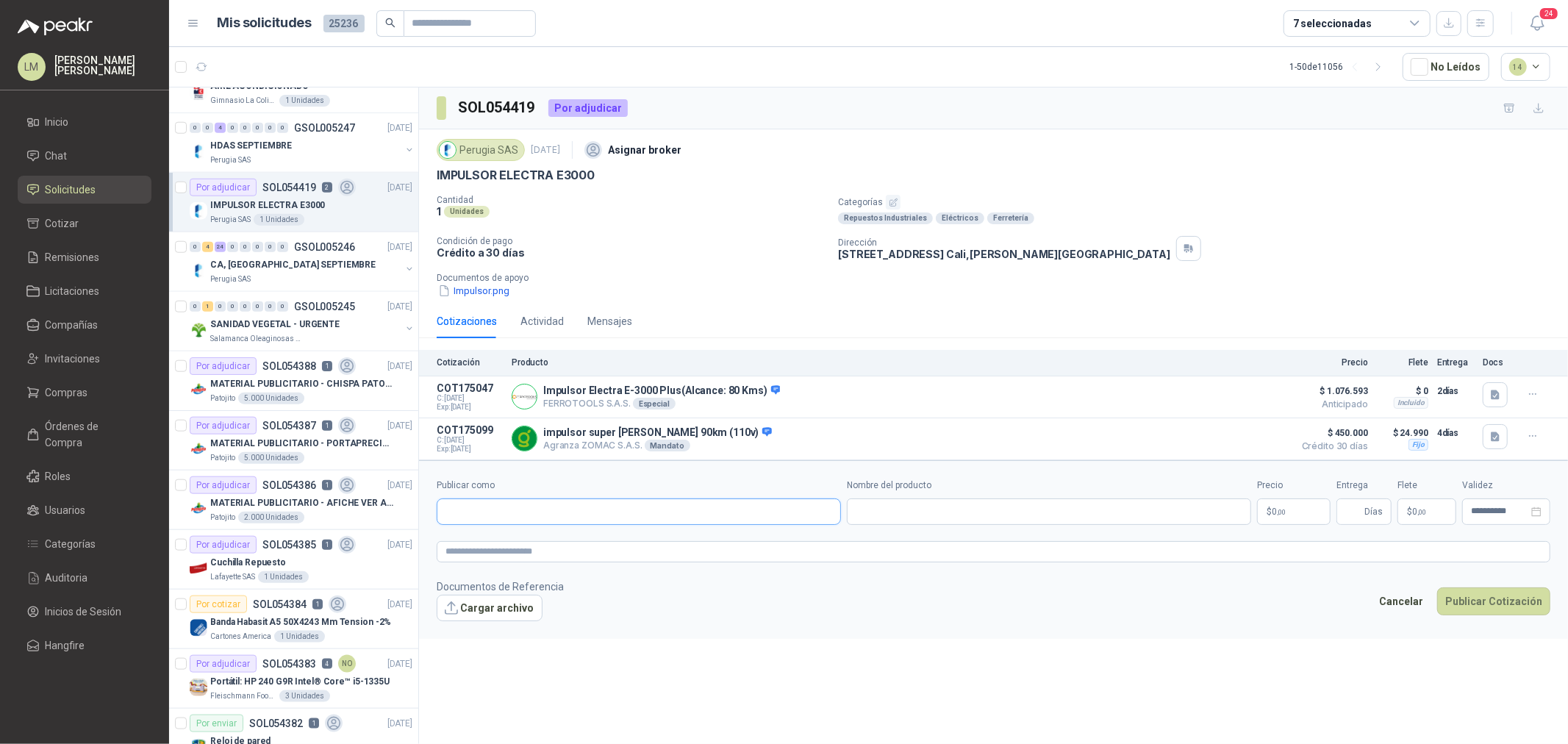
click at [511, 516] on input "Publicar como" at bounding box center [639, 512] width 403 height 25
type input "********"
click at [530, 546] on div "Tierragro NIT : 890912426" at bounding box center [639, 549] width 379 height 16
type input "**********"
click at [899, 511] on input "Nombre del producto" at bounding box center [1050, 512] width 405 height 26
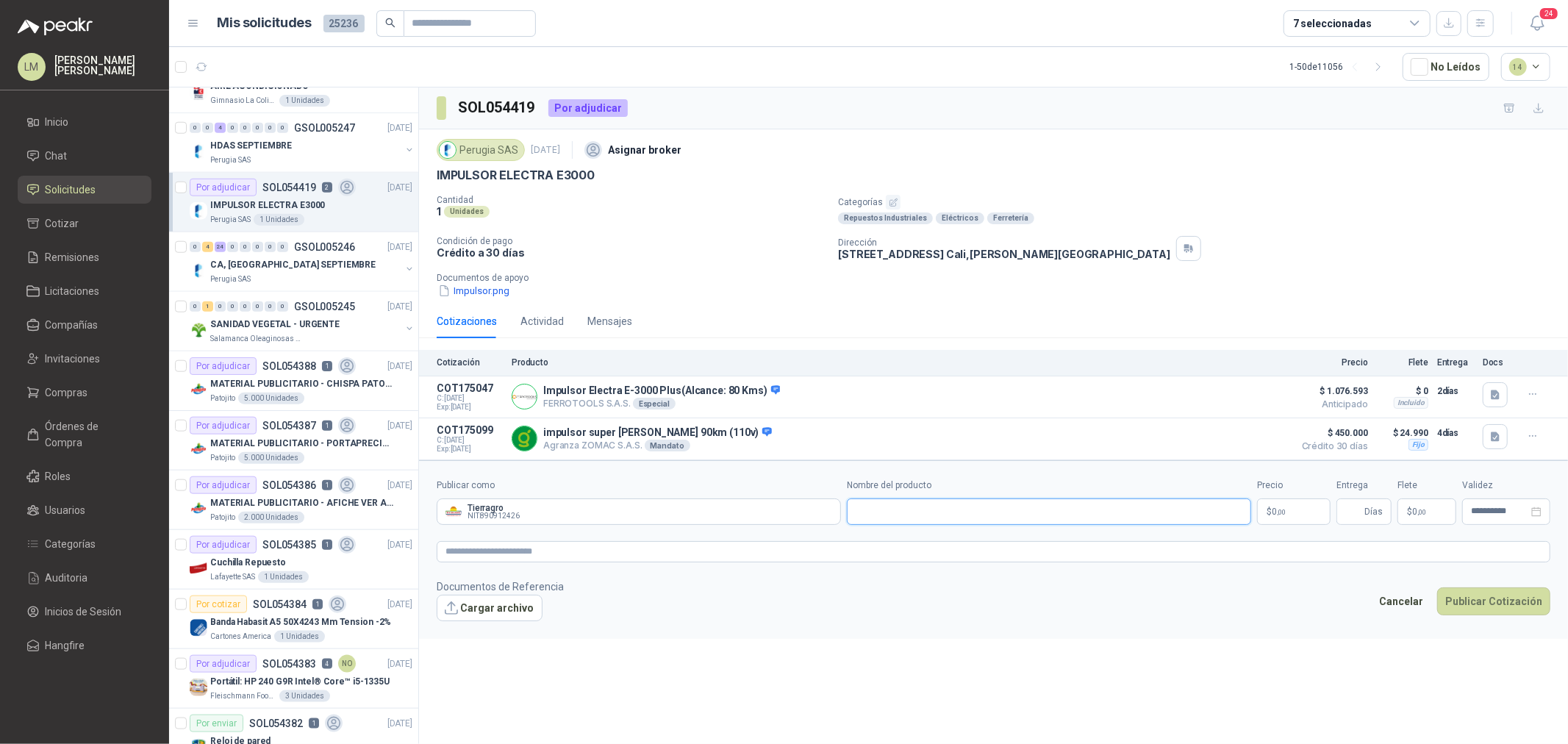
paste input "**********"
type input "**********"
click at [1281, 513] on span ",00" at bounding box center [1281, 512] width 9 height 8
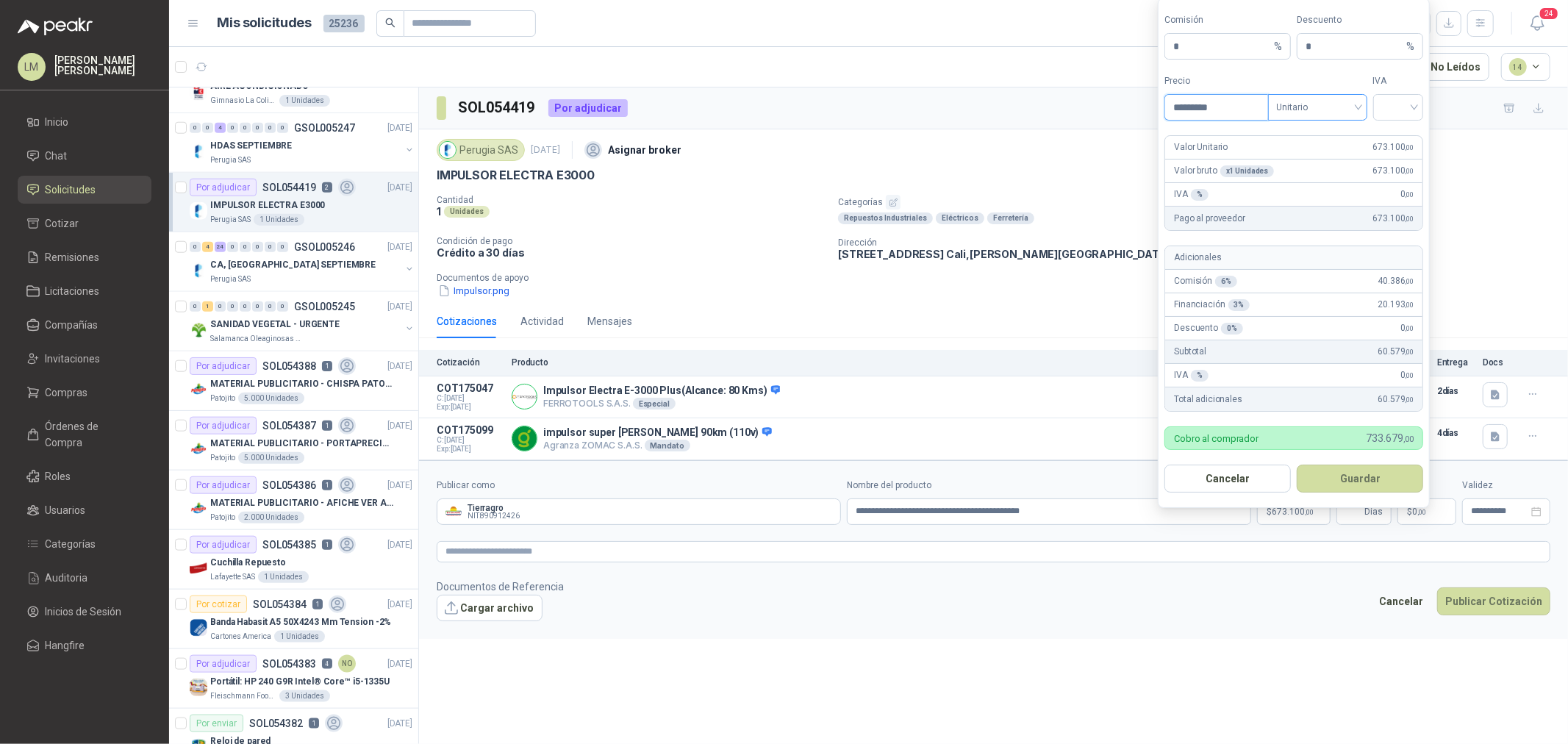
click at [1284, 118] on span at bounding box center [1317, 108] width 81 height 25
type input "*********"
click at [1304, 163] on div "Unitario con IVA" at bounding box center [1317, 161] width 76 height 16
click at [1400, 95] on input "search" at bounding box center [1399, 106] width 33 height 22
click at [1399, 128] on div "19%" at bounding box center [1398, 138] width 45 height 24
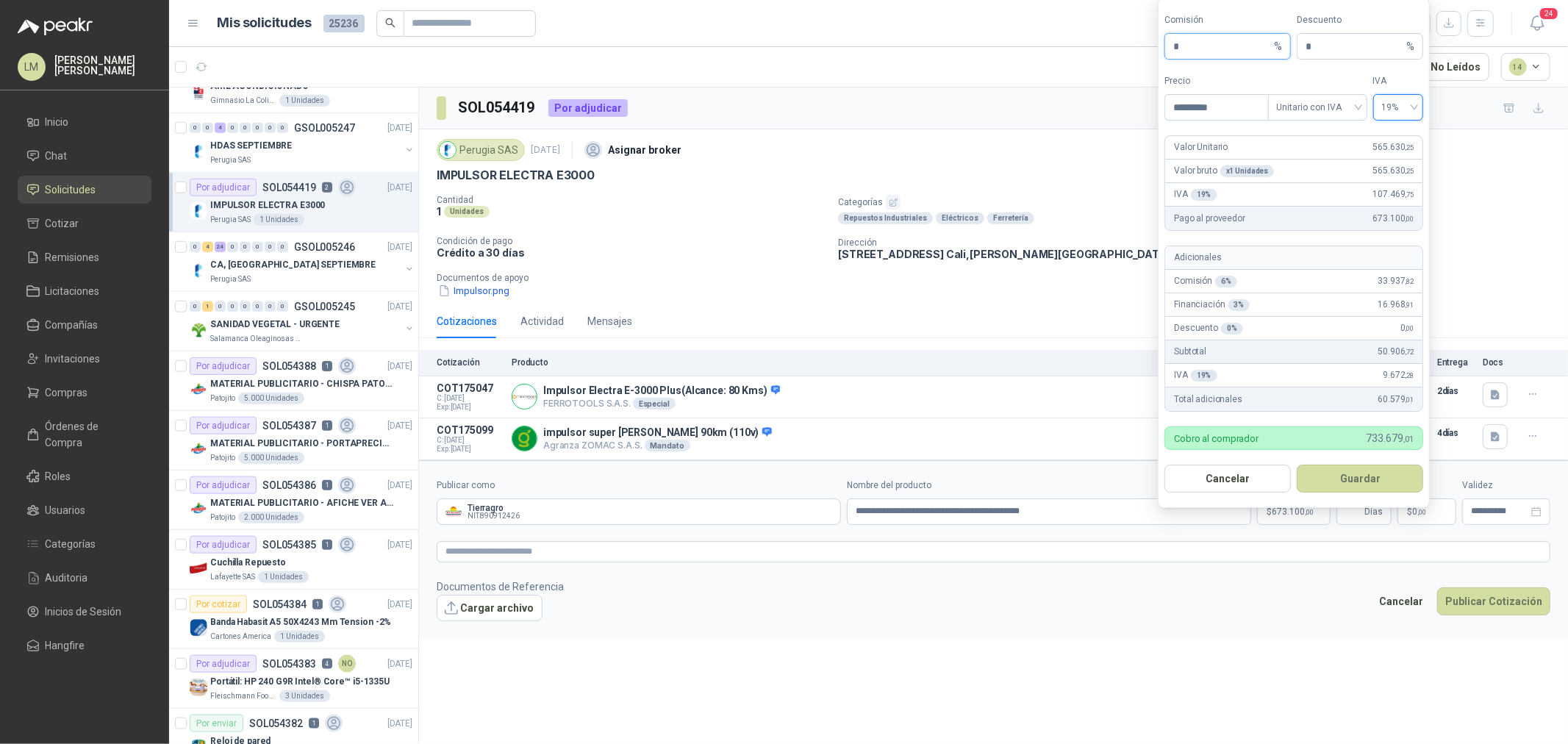
drag, startPoint x: 1194, startPoint y: 54, endPoint x: 1105, endPoint y: 61, distance: 89.3
click at [1111, 60] on body "LM Luis Miguel Martinez Inicio Chat Solicitudes Cotizar Remisiones Licitaciones…" at bounding box center [784, 372] width 1568 height 744
type input "**"
click at [1339, 488] on button "Guardar" at bounding box center [1360, 478] width 126 height 28
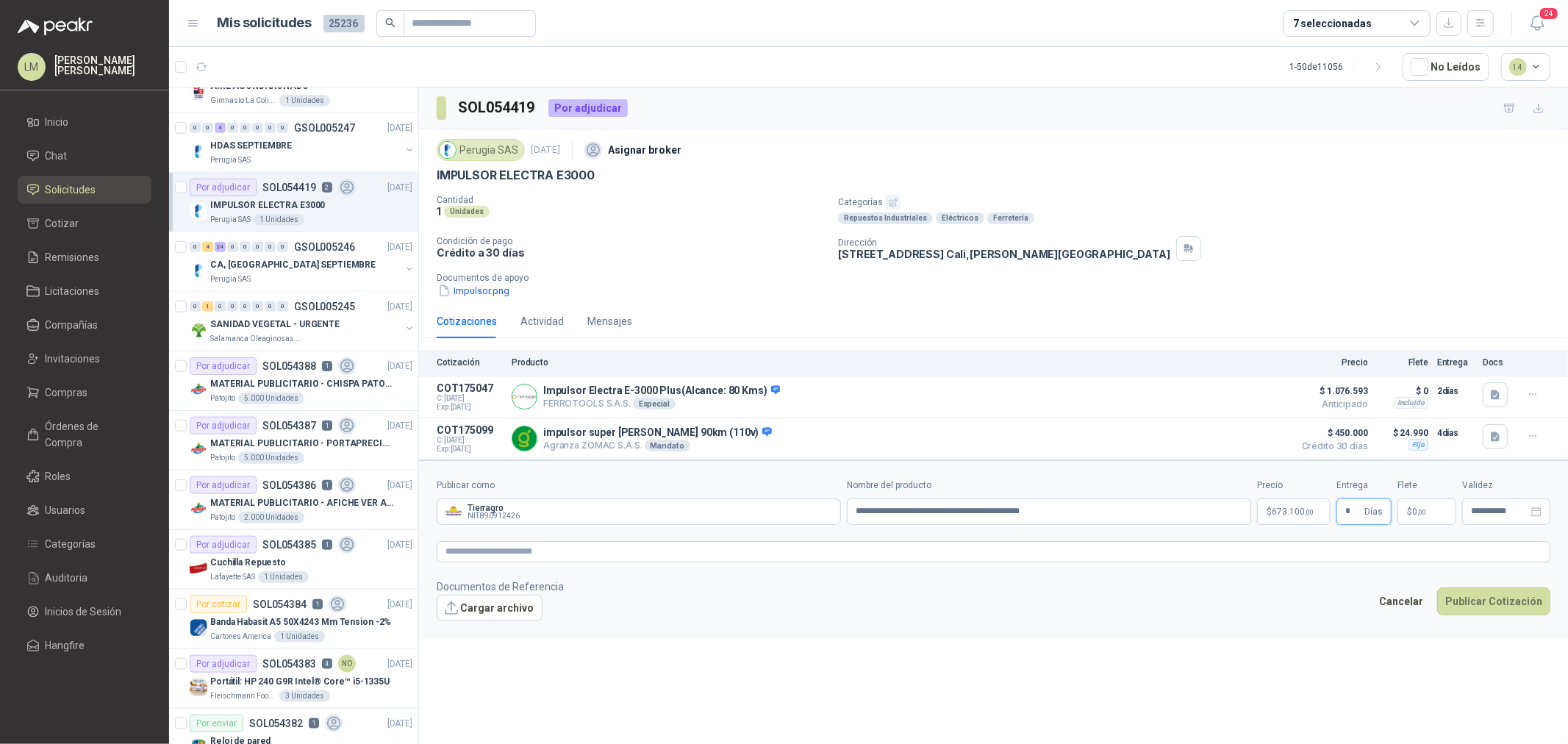
type input "*"
type input "********"
click at [963, 563] on textarea at bounding box center [993, 552] width 1114 height 21
click at [663, 554] on textarea at bounding box center [993, 552] width 1114 height 21
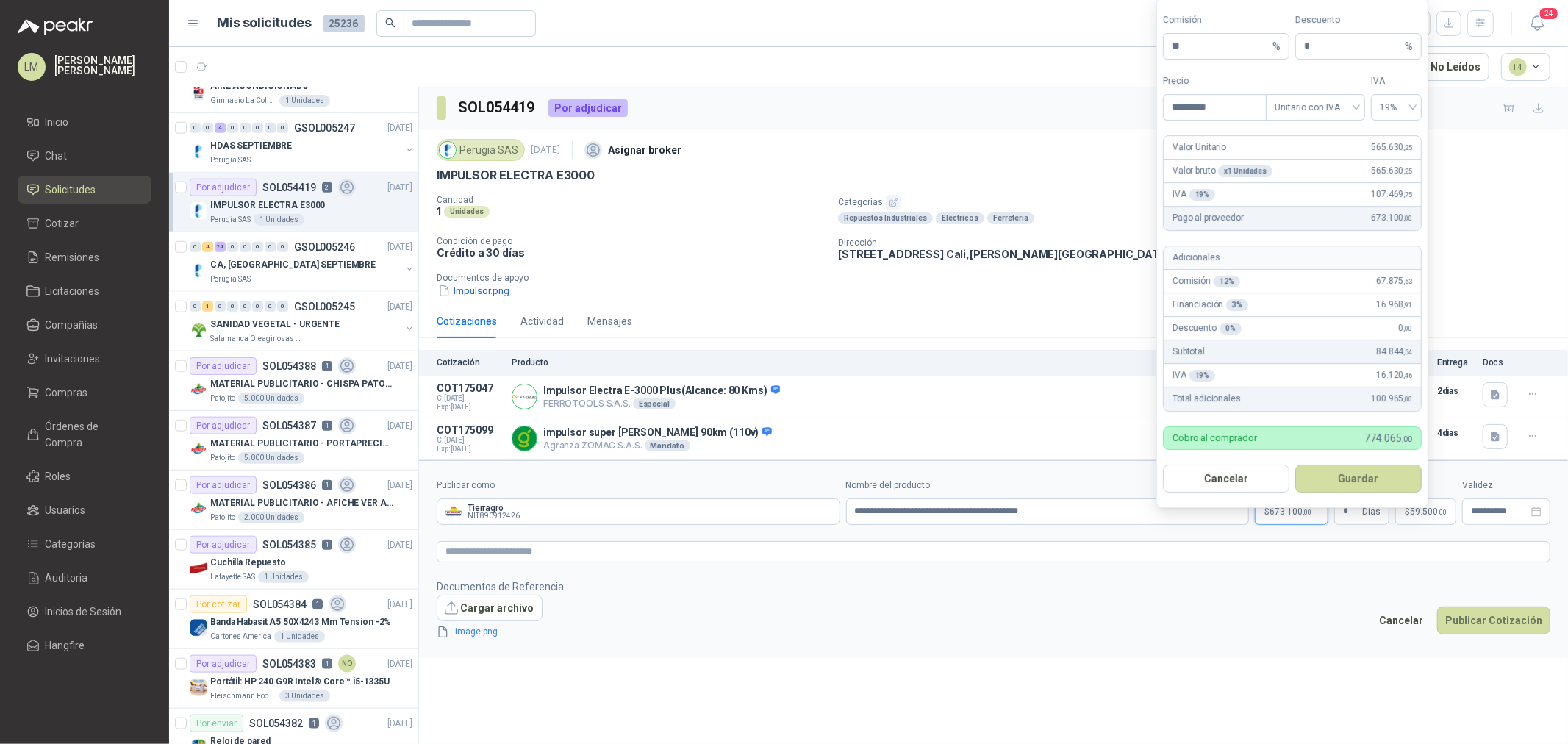
click at [1297, 516] on span "673.100 ,00" at bounding box center [1290, 512] width 42 height 9
click at [1336, 473] on button "Guardar" at bounding box center [1359, 478] width 126 height 28
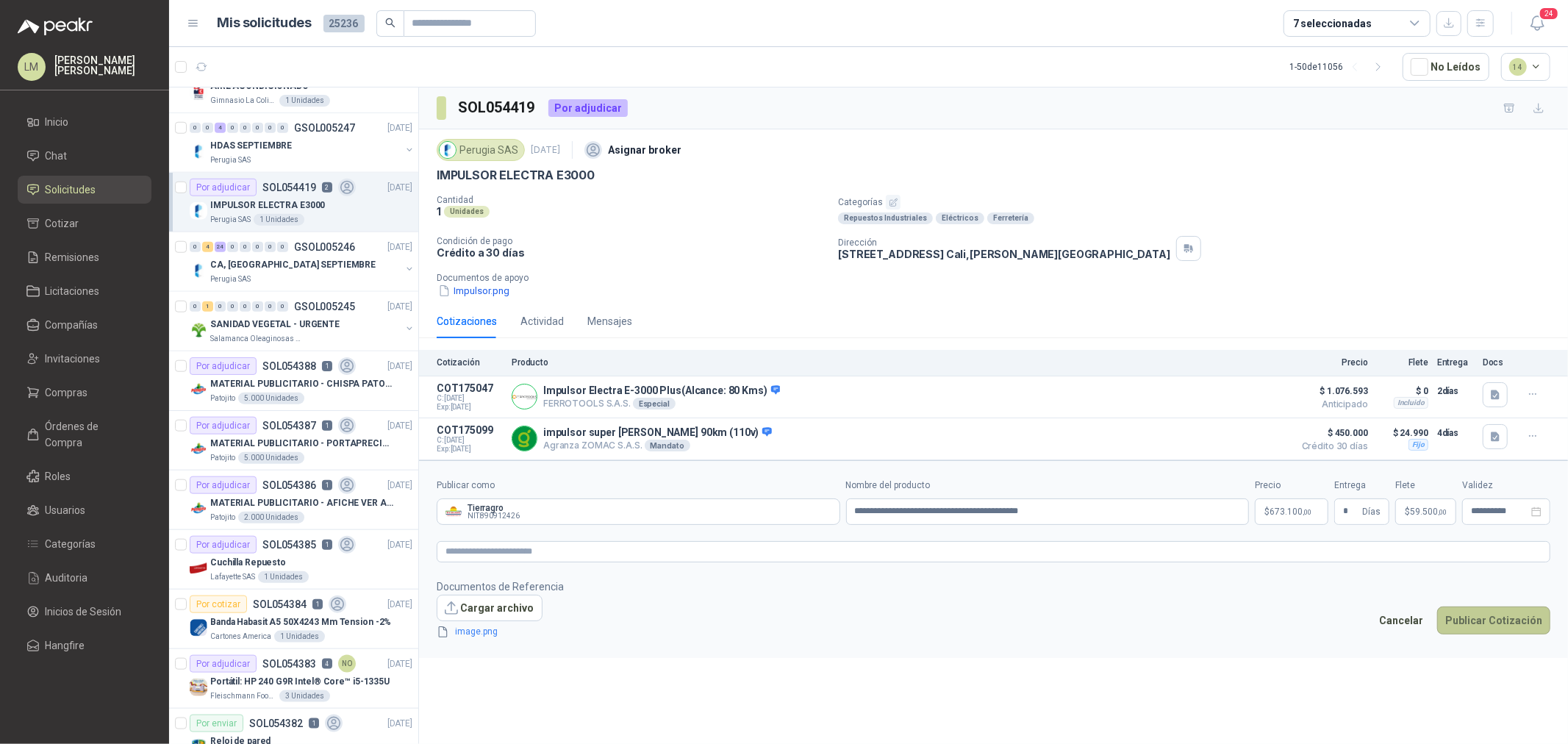
click at [1468, 613] on button "Publicar Cotización" at bounding box center [1493, 620] width 113 height 28
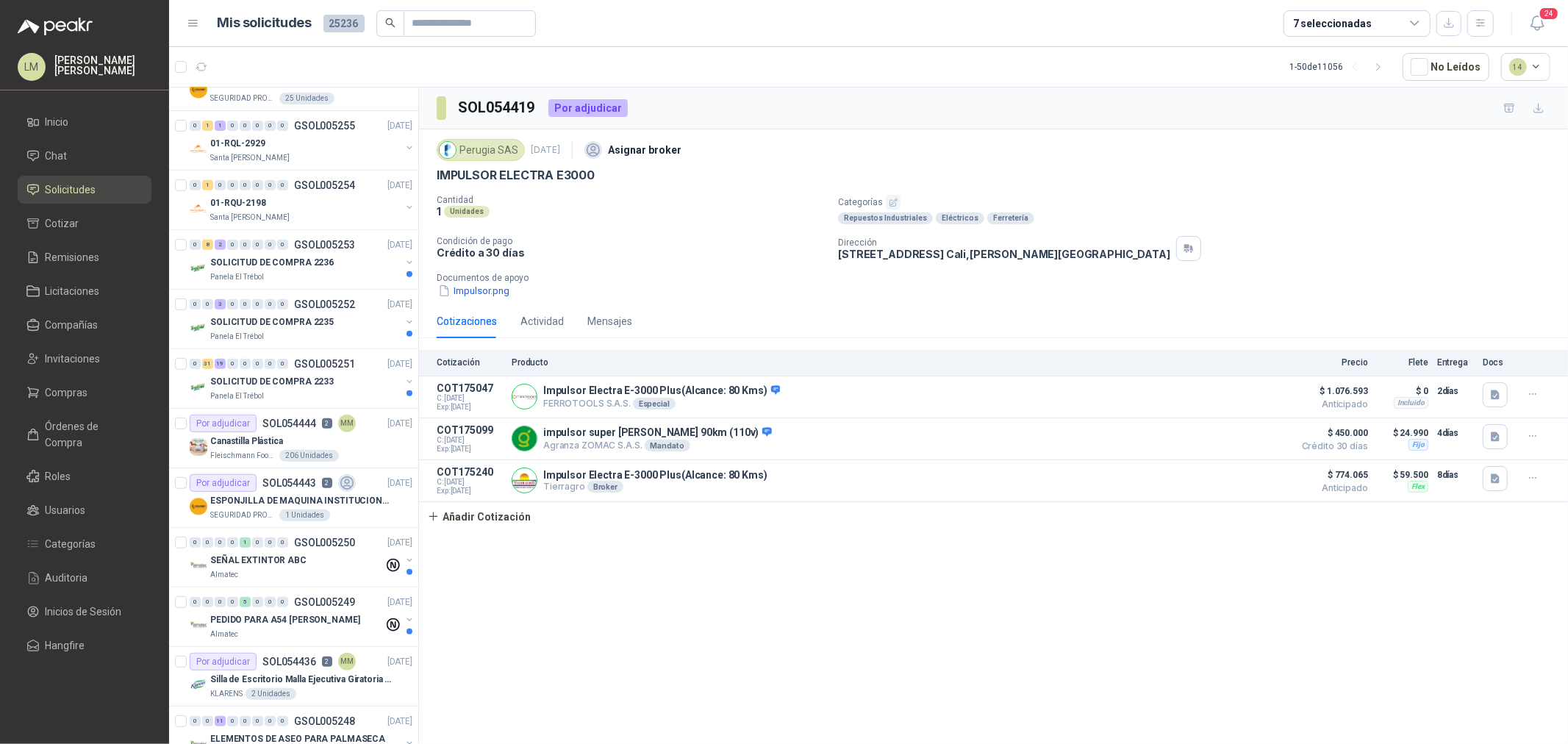
scroll to position [572, 0]
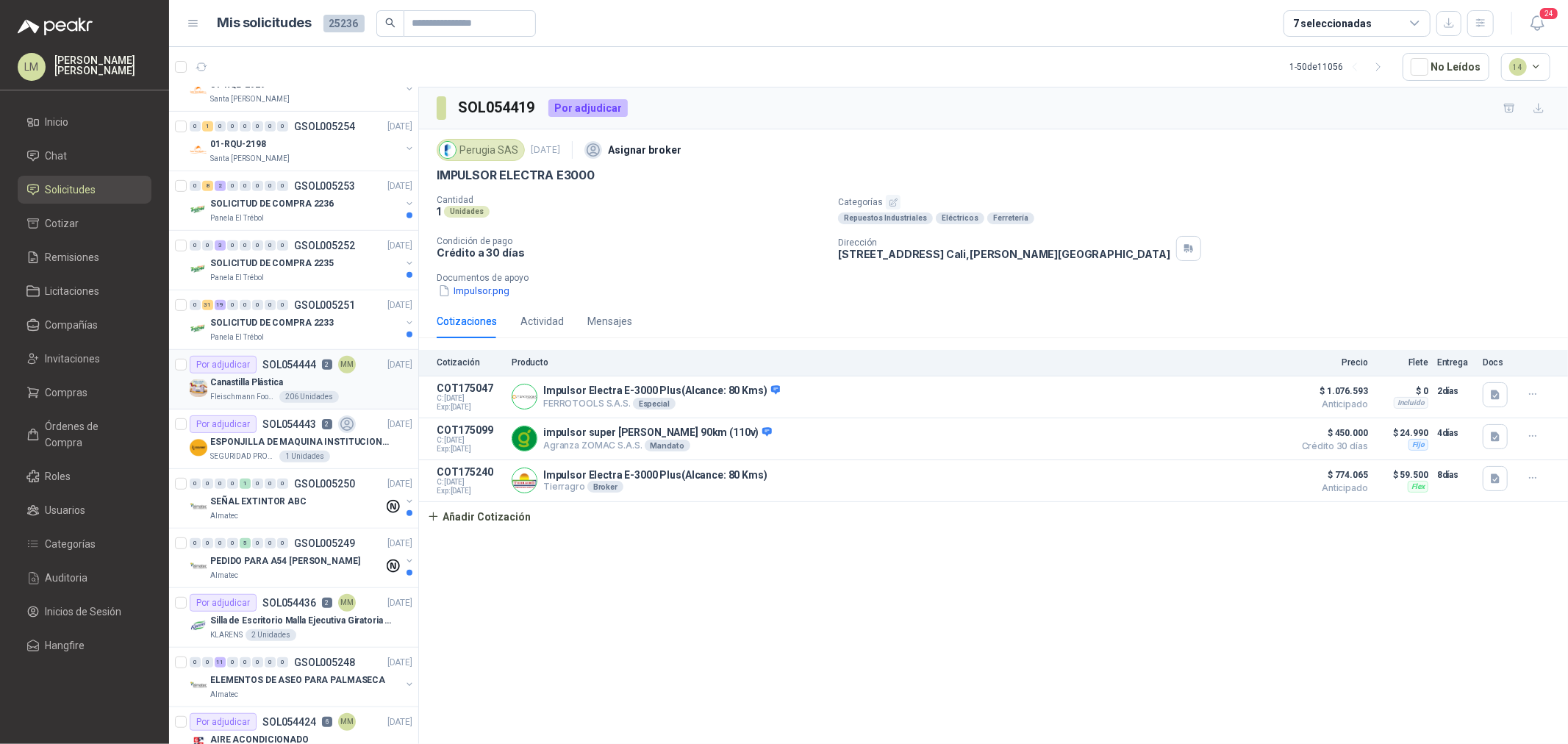
click at [258, 362] on div "Por adjudicar SOL054444 2 MM" at bounding box center [273, 364] width 166 height 17
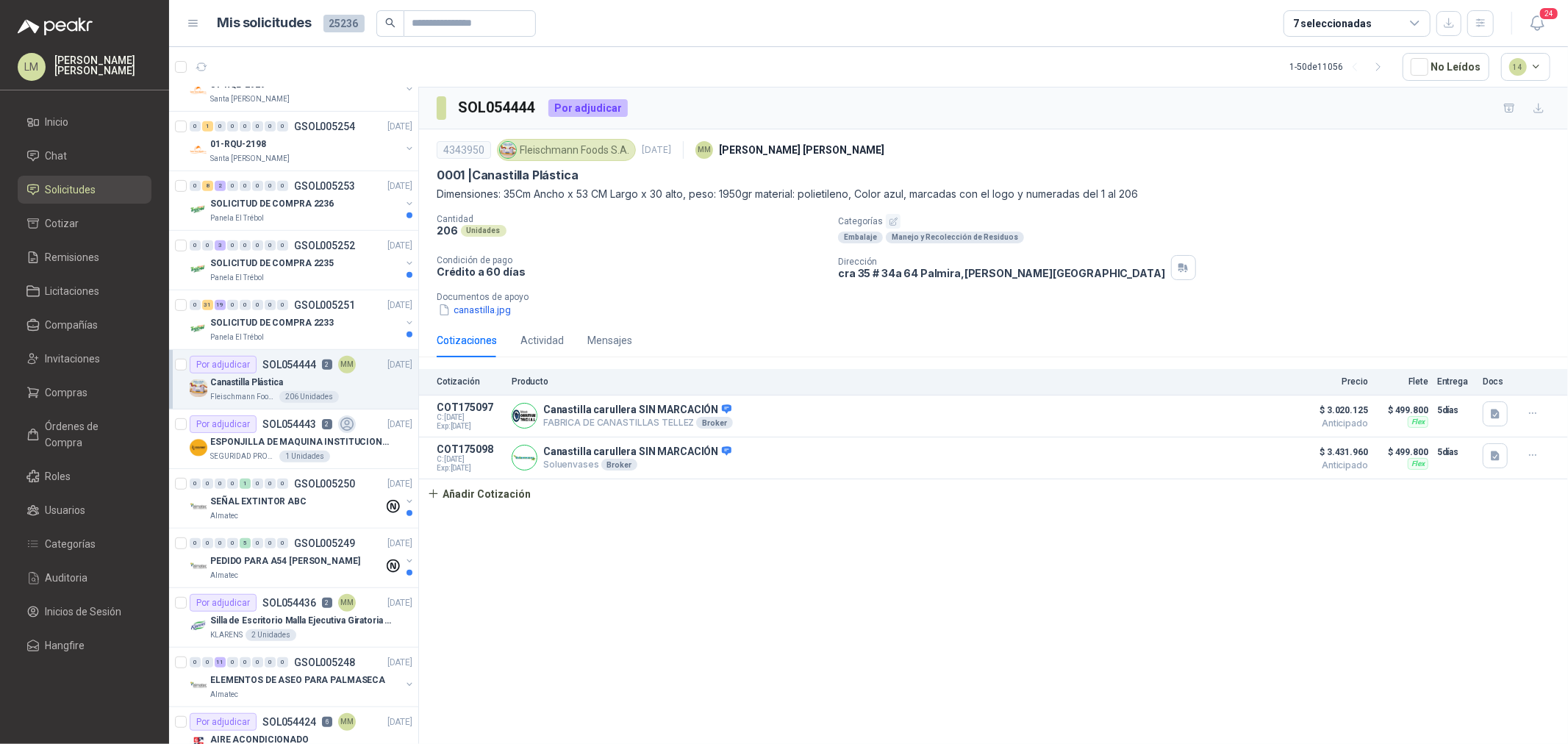
scroll to position [899, 0]
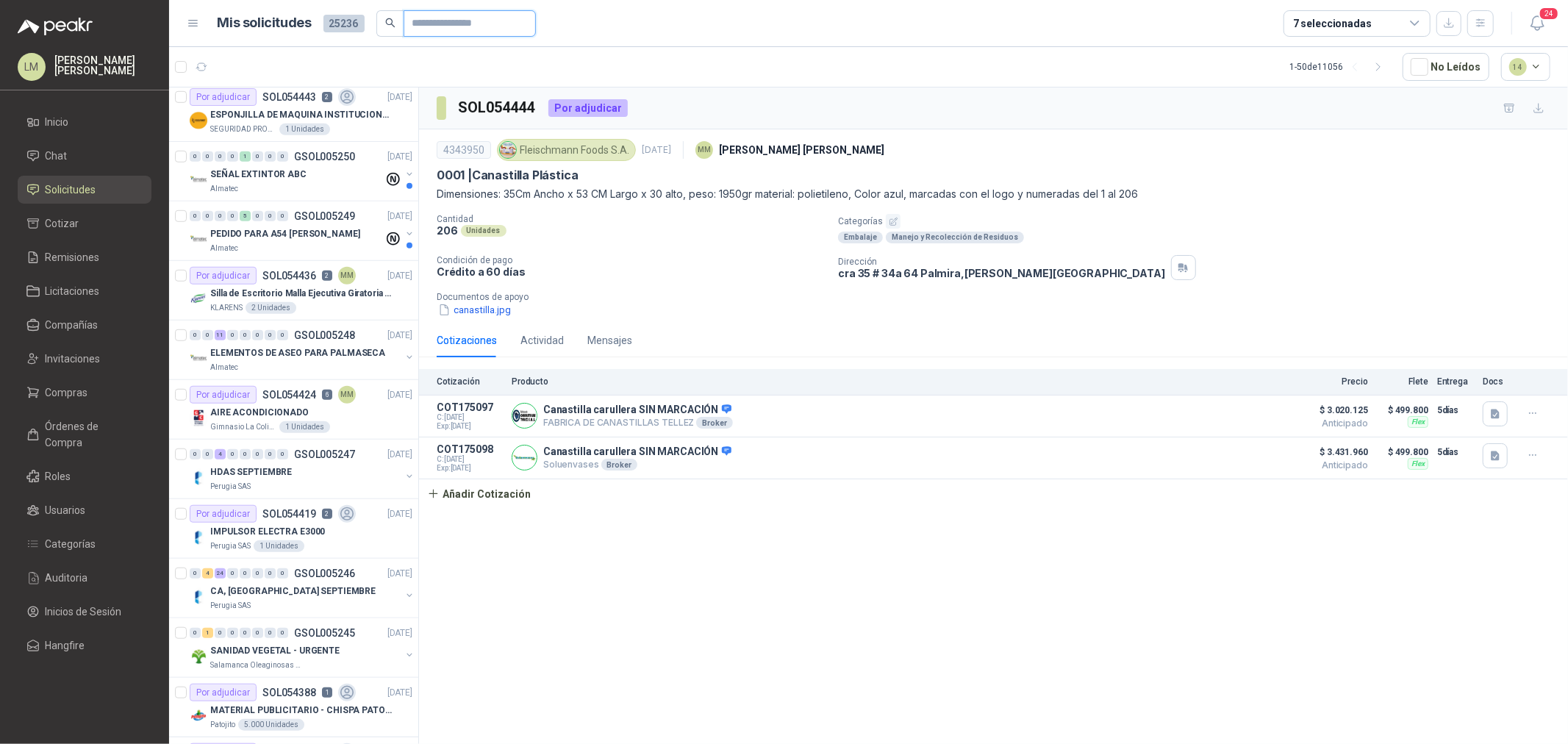
click at [445, 17] on input "text" at bounding box center [464, 24] width 103 height 25
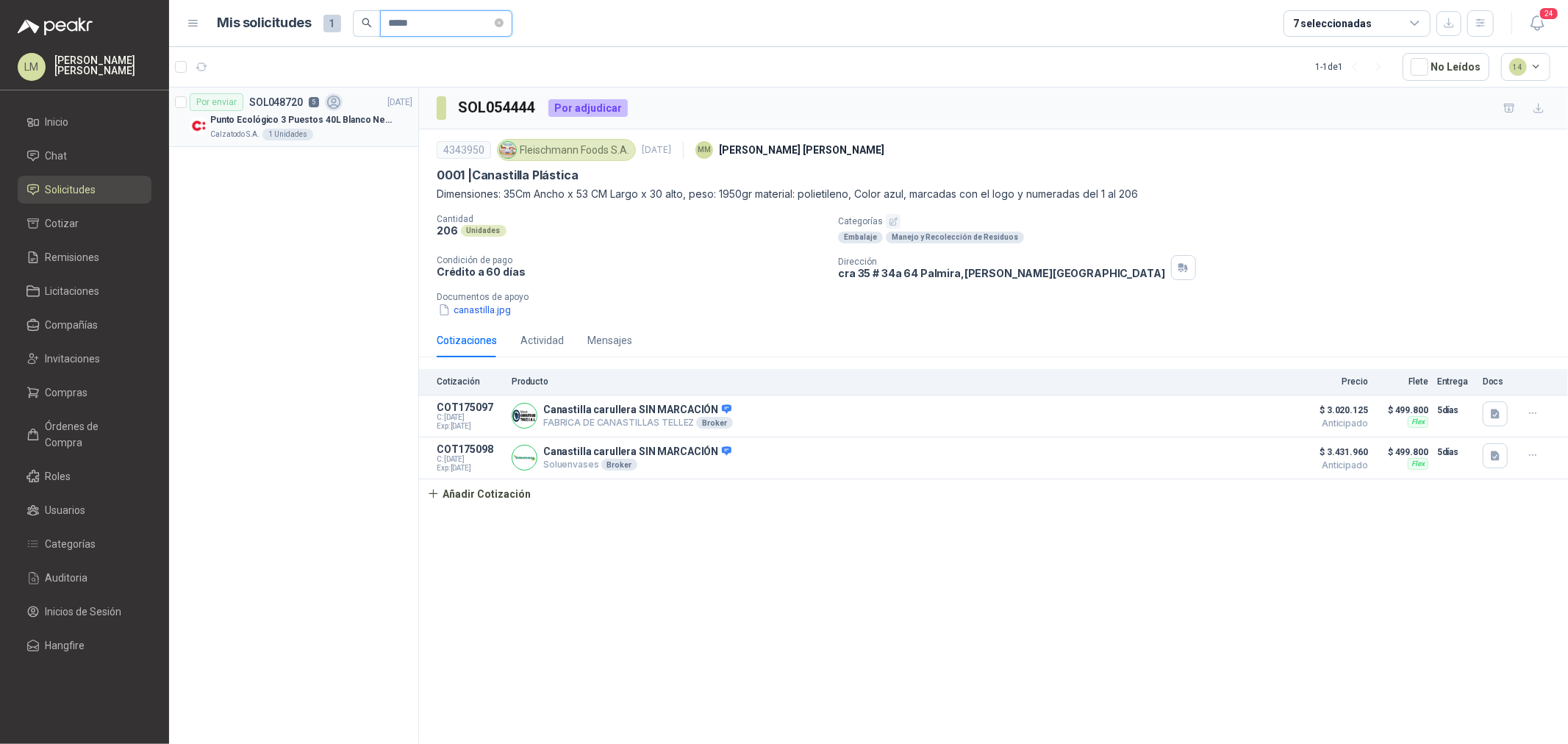
type input "*****"
click at [341, 123] on p "Punto Ecológico 3 Puestos 40L Blanco Negro Verde Con Tapa" at bounding box center [302, 120] width 183 height 14
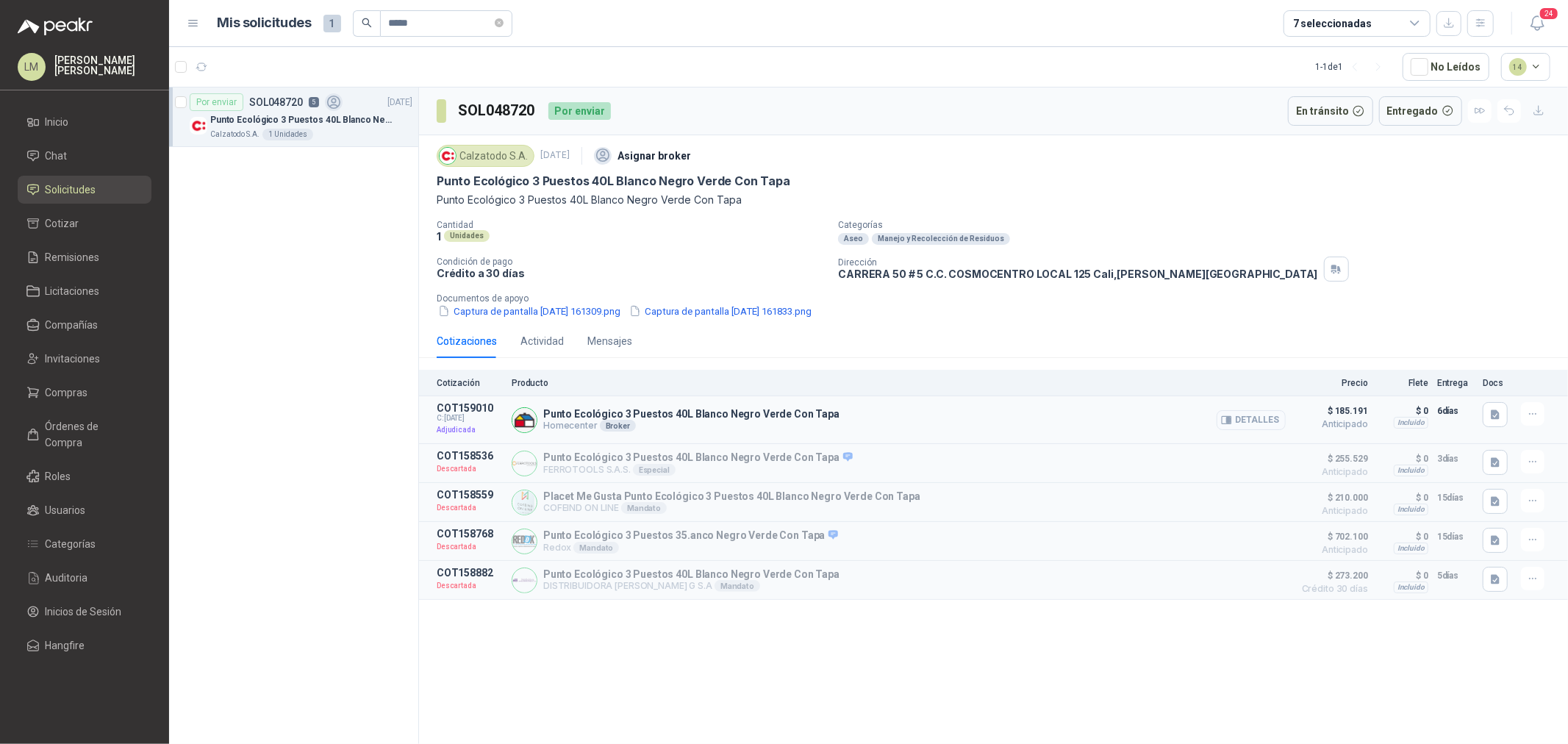
click at [1246, 429] on button "Detalles" at bounding box center [1250, 420] width 69 height 20
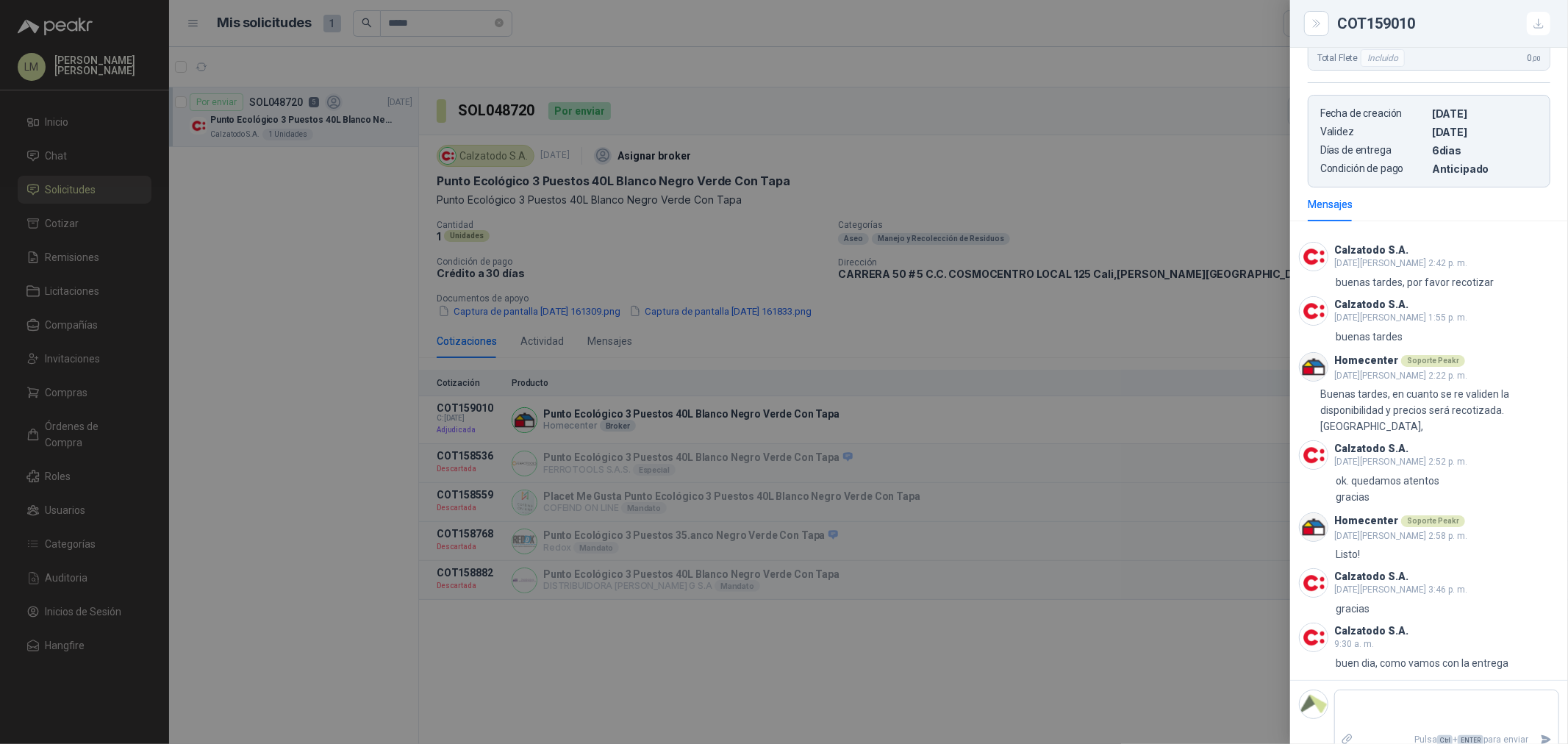
scroll to position [534, 0]
type textarea "*"
type textarea "***"
type textarea "****"
type textarea "*****"
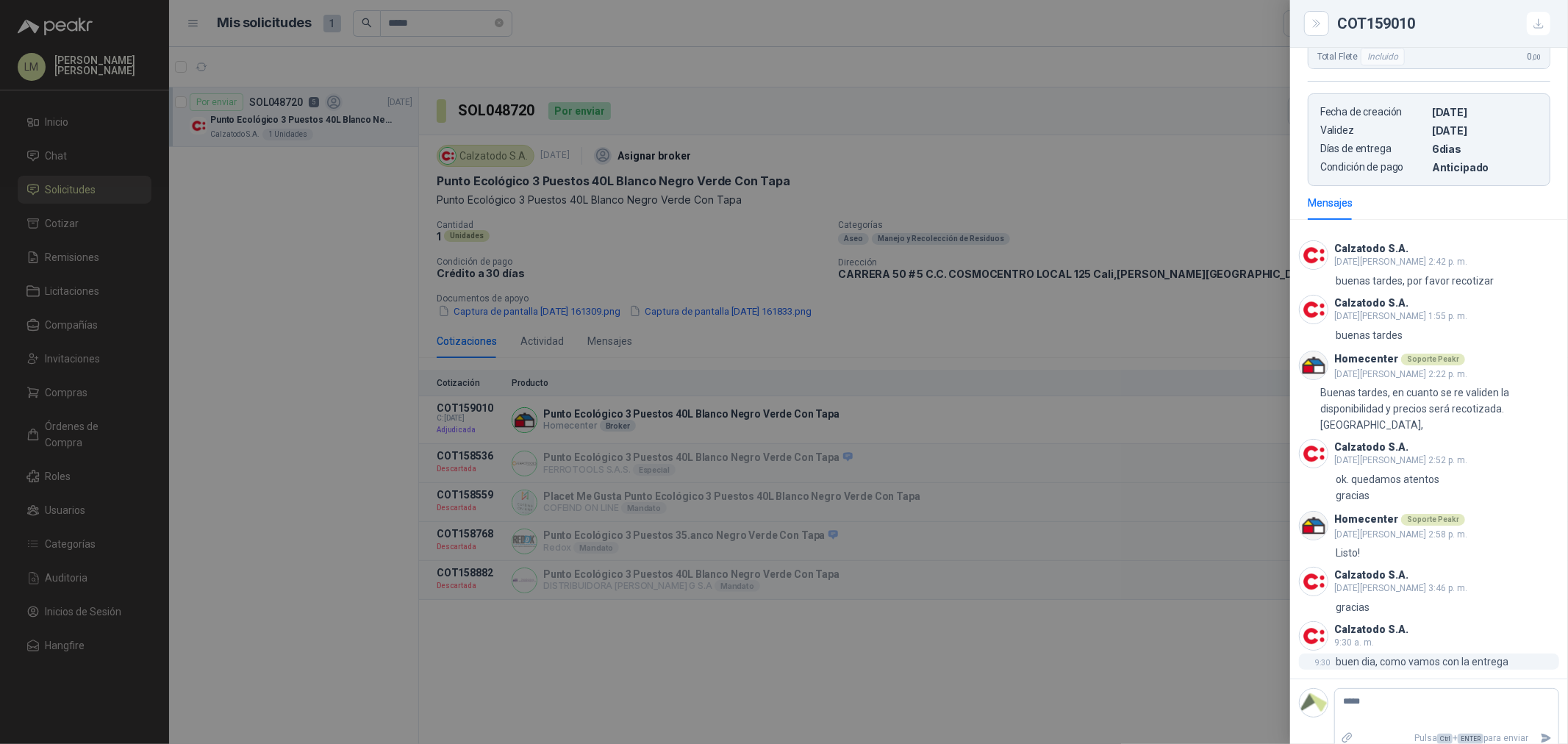
type textarea "******"
type textarea "*********"
type textarea "**********"
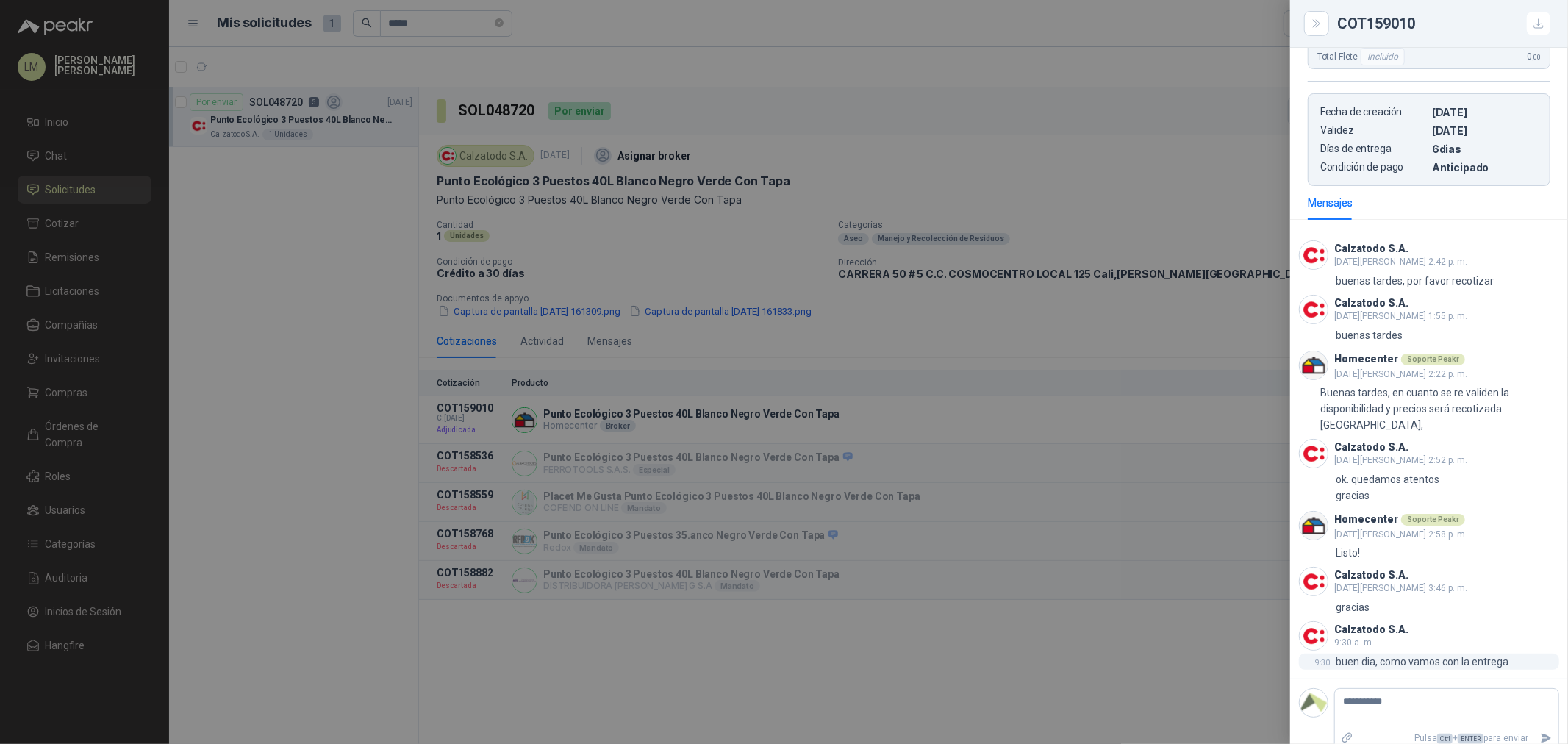
type textarea "**********"
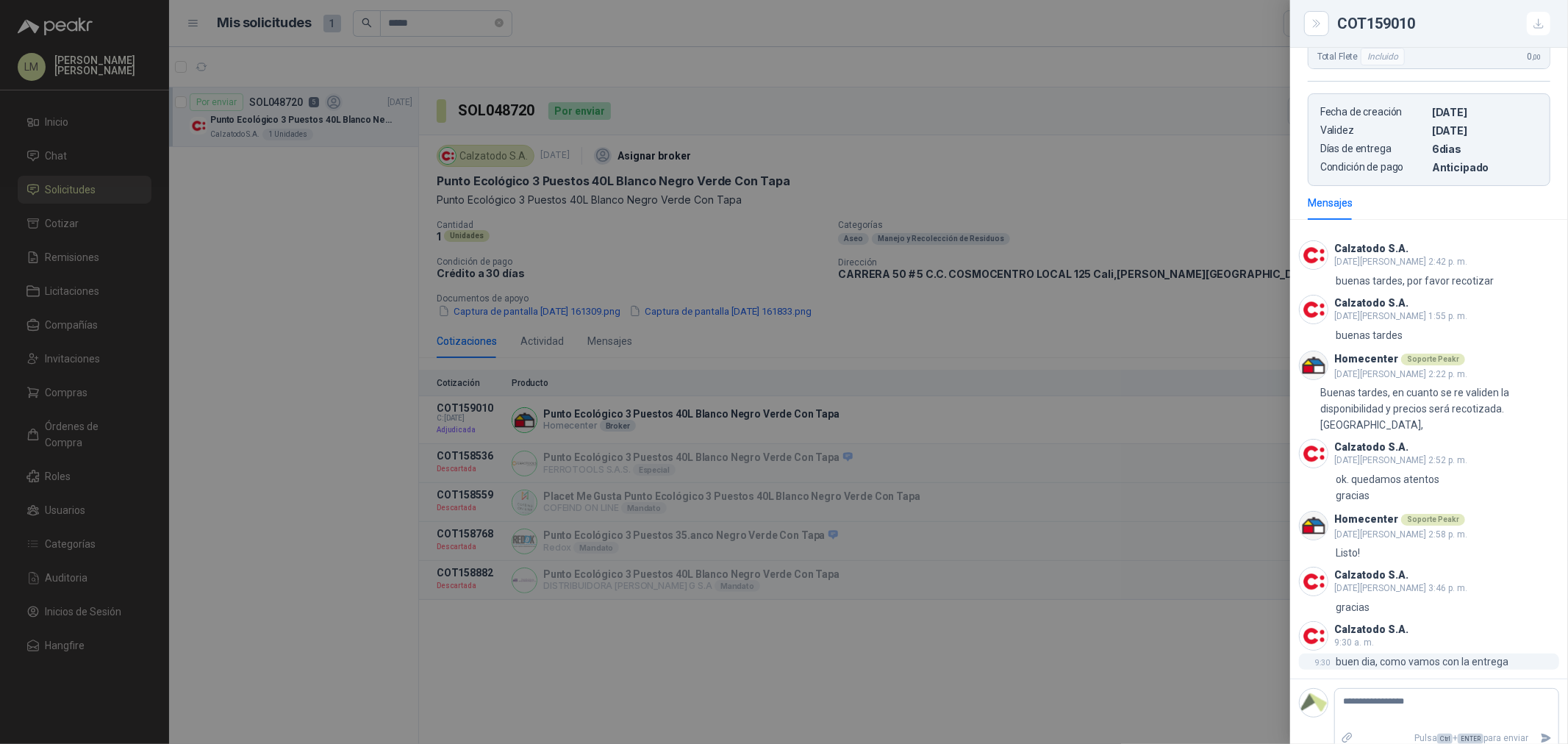
type textarea "**********"
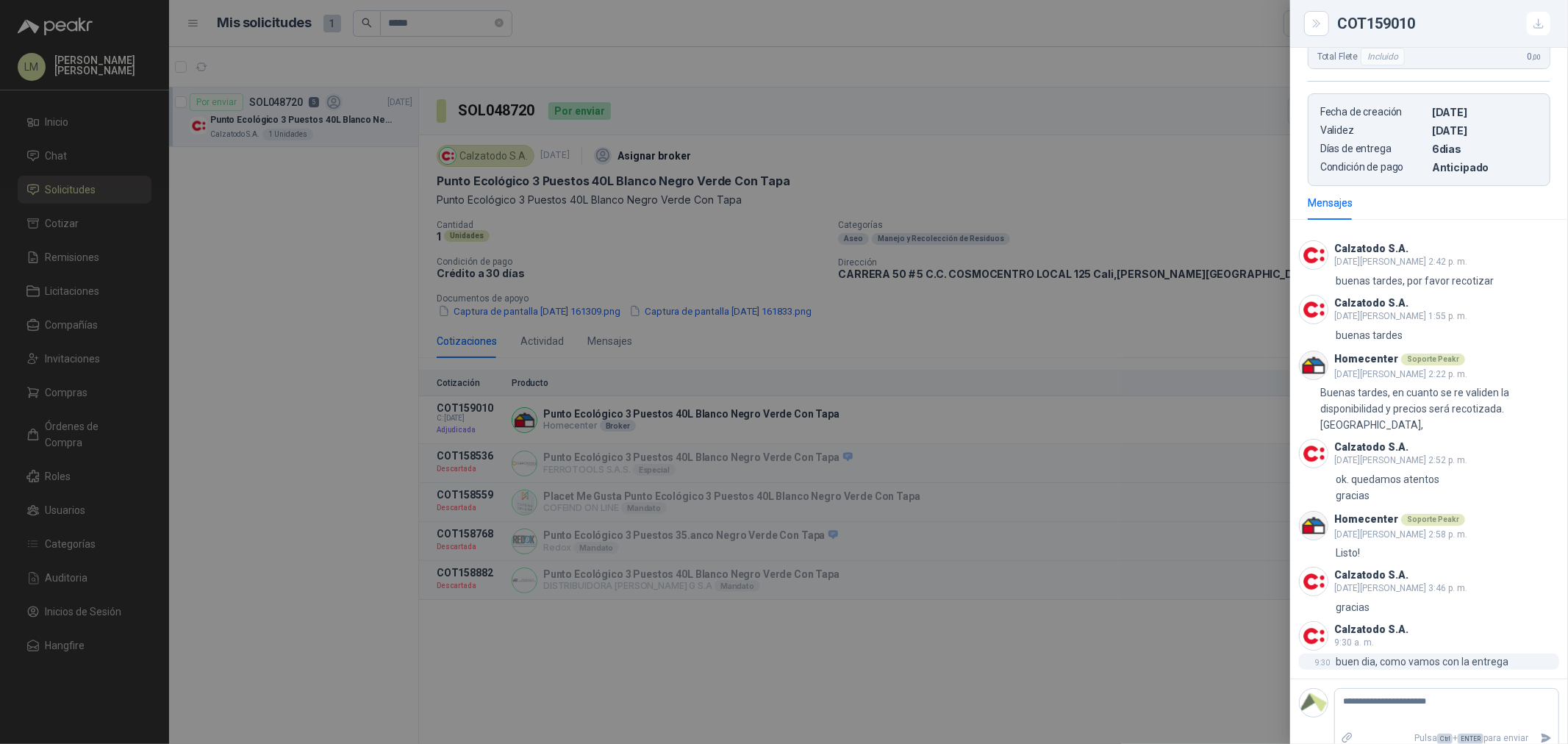
type textarea "**********"
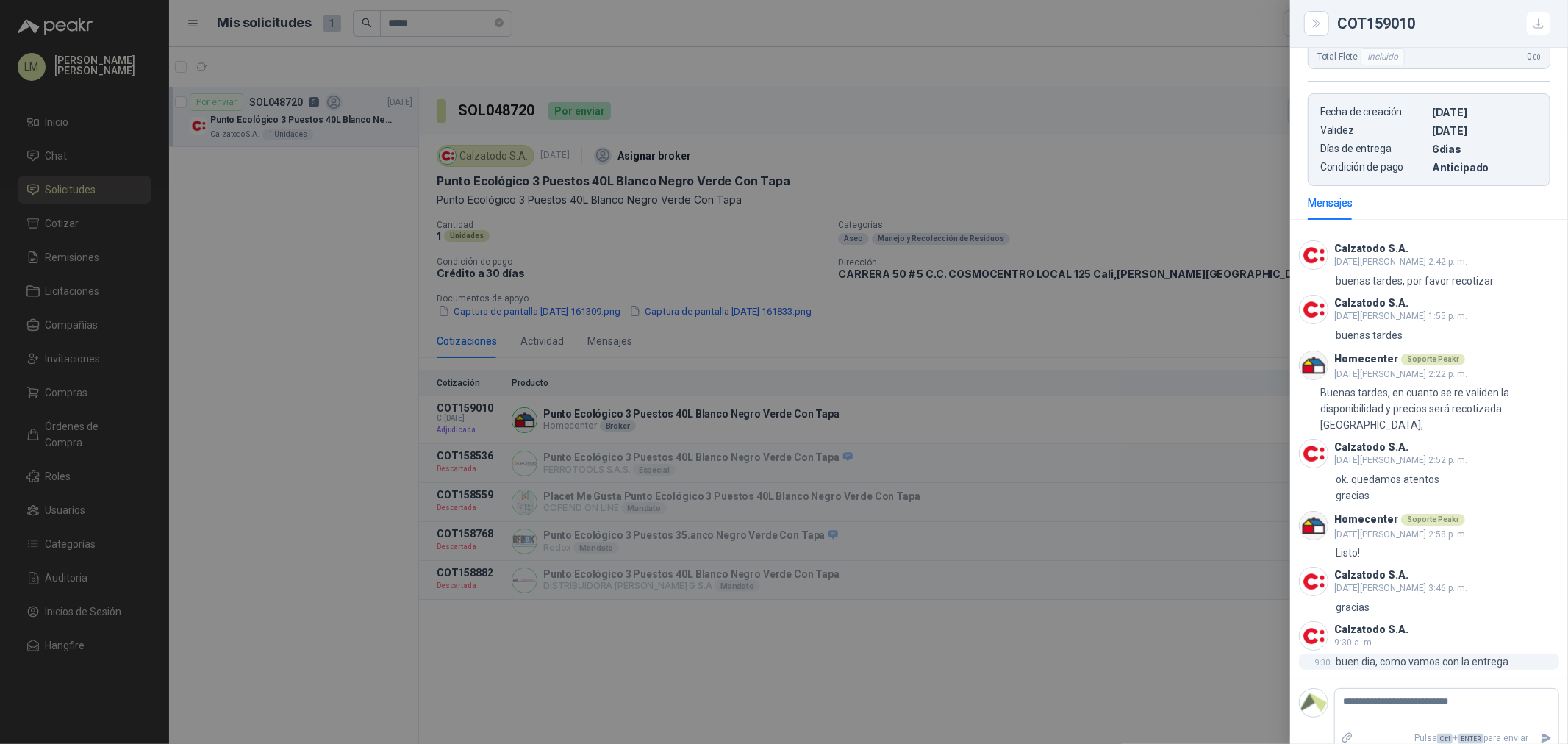
type textarea "**********"
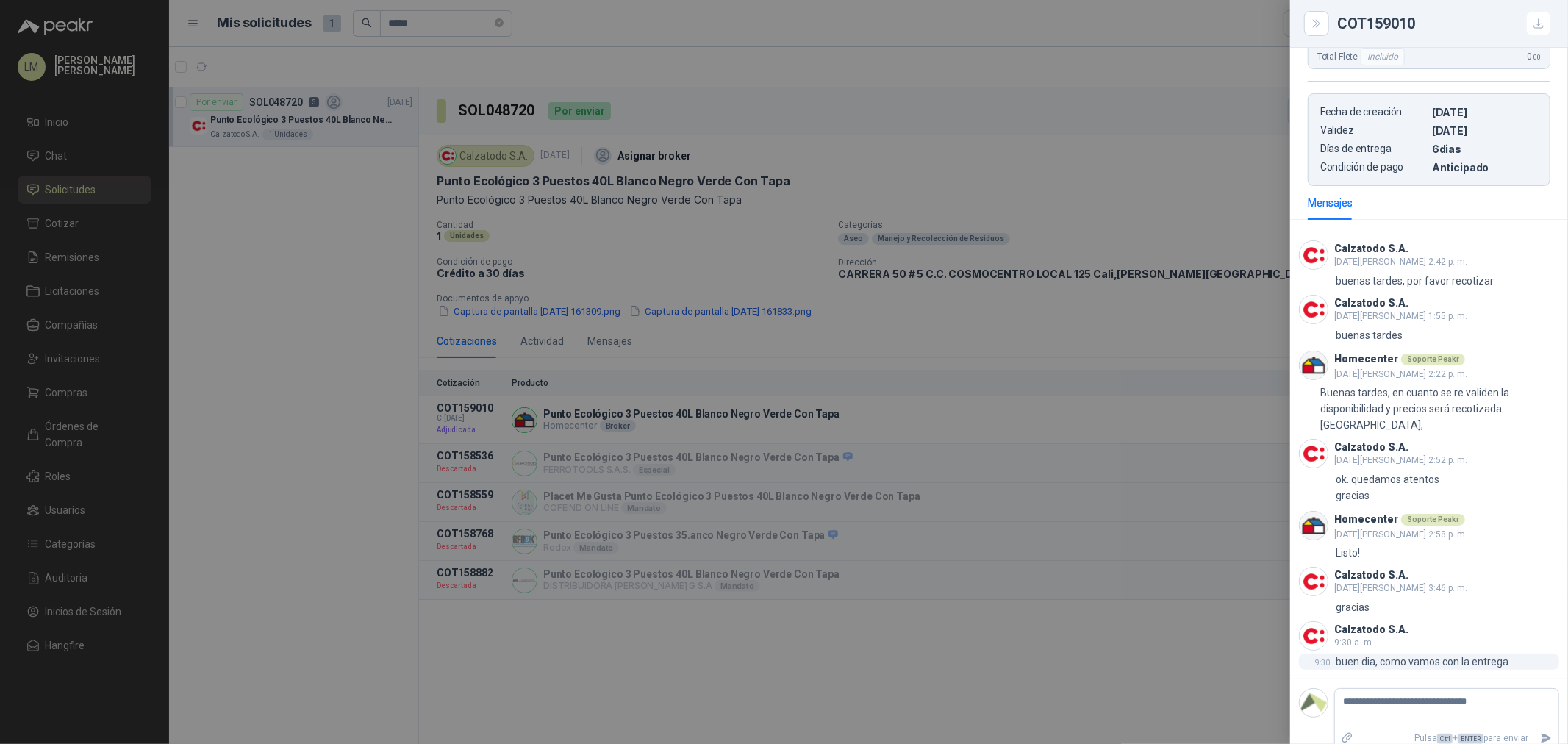
type textarea "**********"
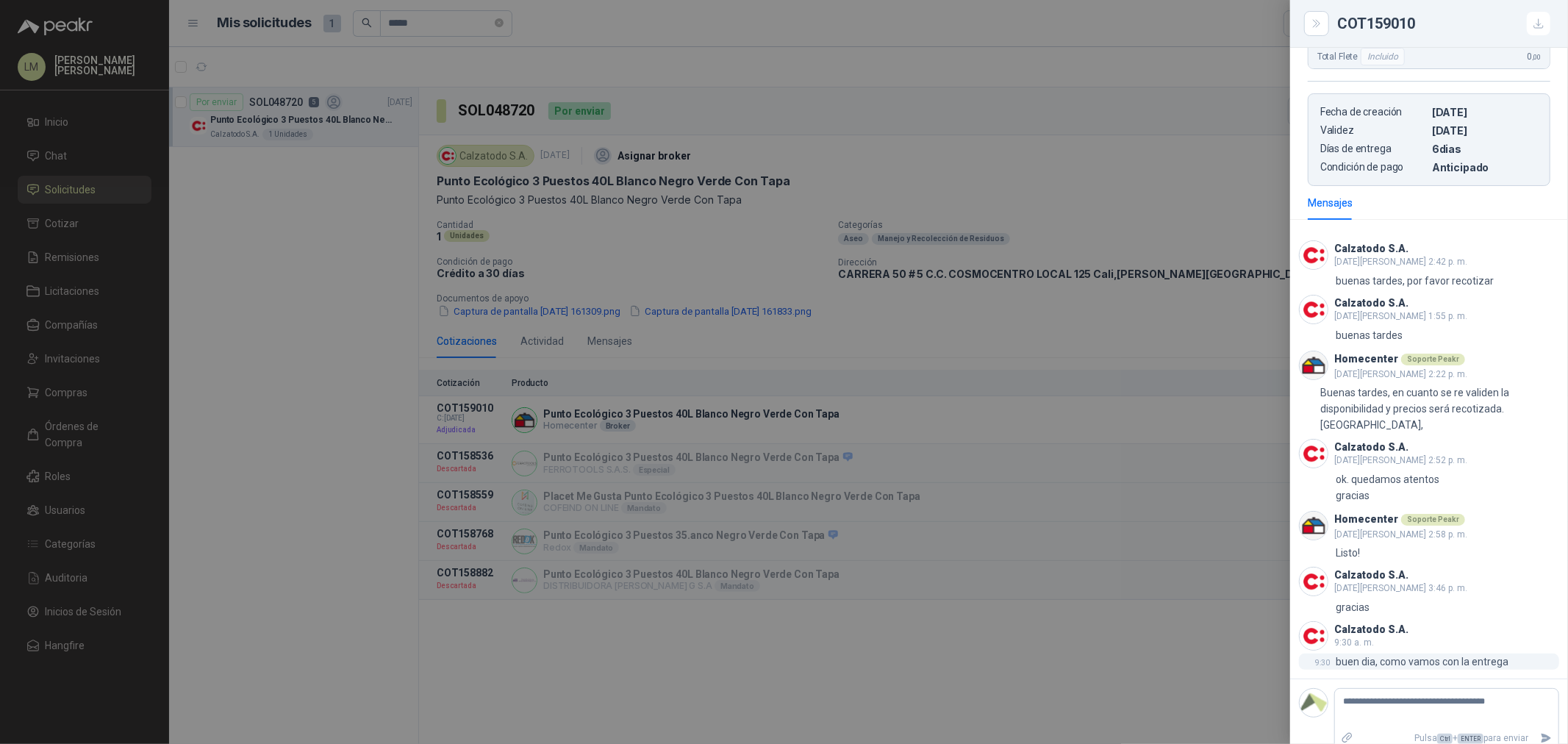
type textarea "**********"
click at [1376, 730] on link "image.png" at bounding box center [1445, 737] width 182 height 14
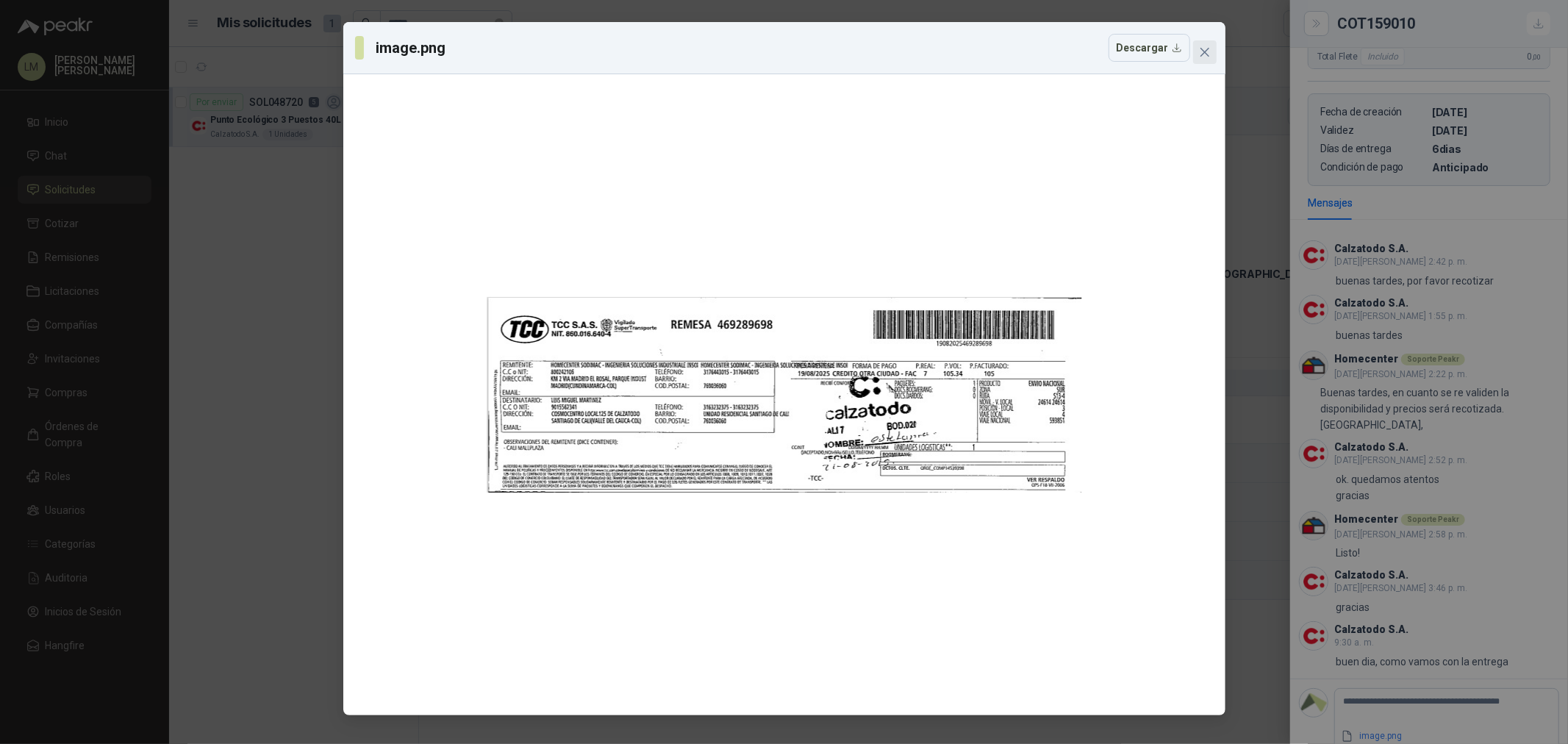
click at [1203, 52] on icon "close" at bounding box center [1204, 52] width 12 height 12
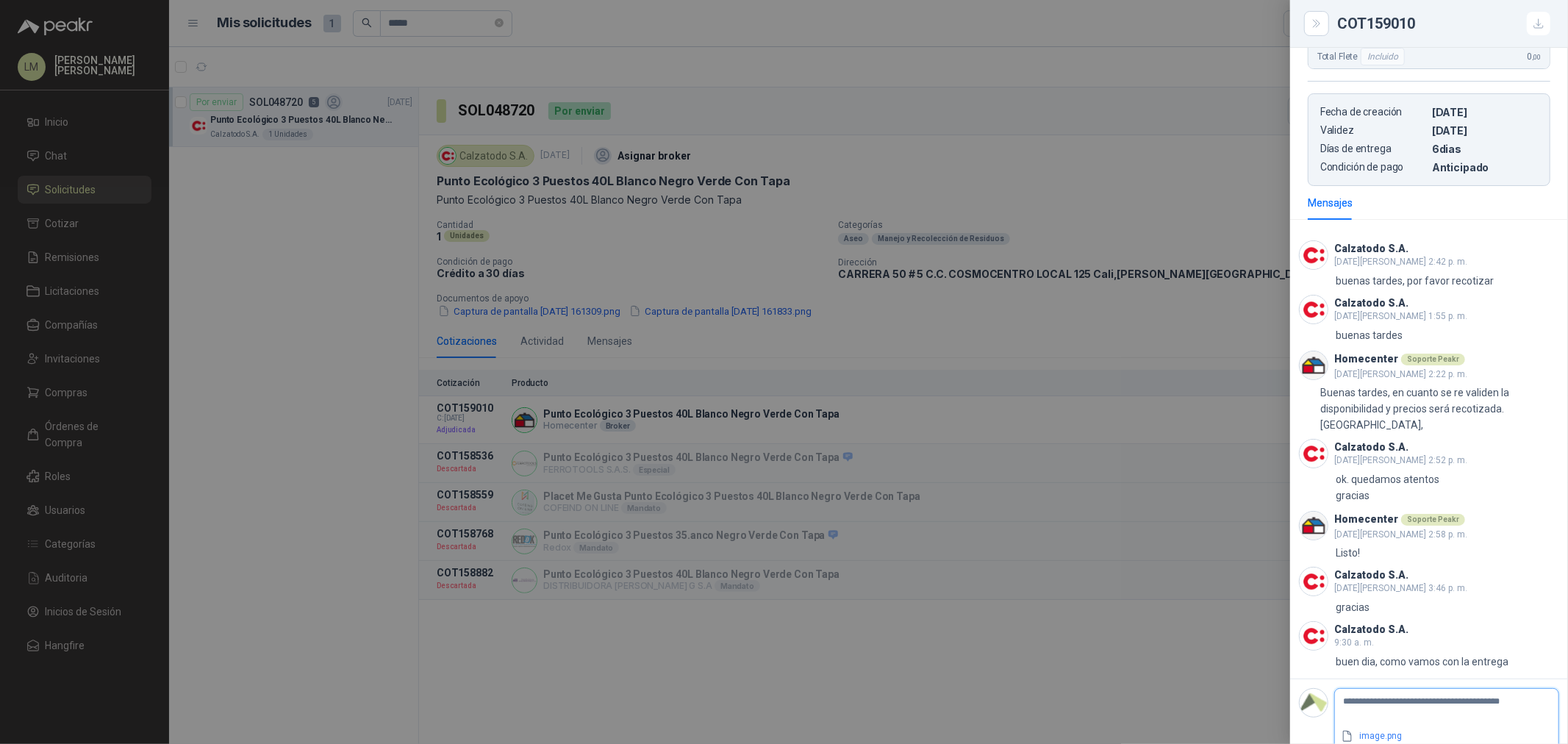
click at [1541, 743] on icon "Enviar" at bounding box center [1546, 757] width 10 height 9
click at [1102, 421] on div at bounding box center [784, 372] width 1568 height 744
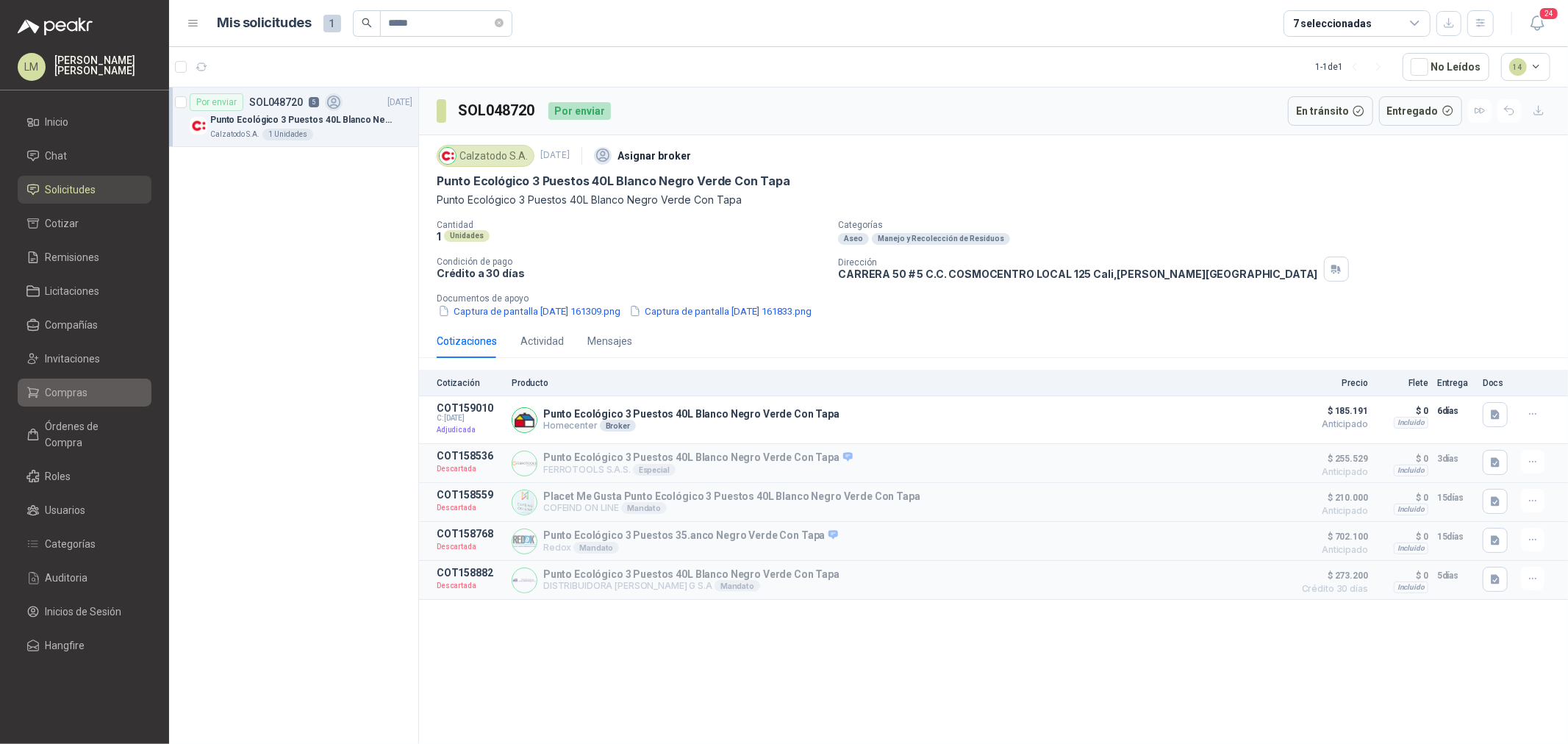
click at [85, 394] on span "Compras" at bounding box center [67, 392] width 43 height 16
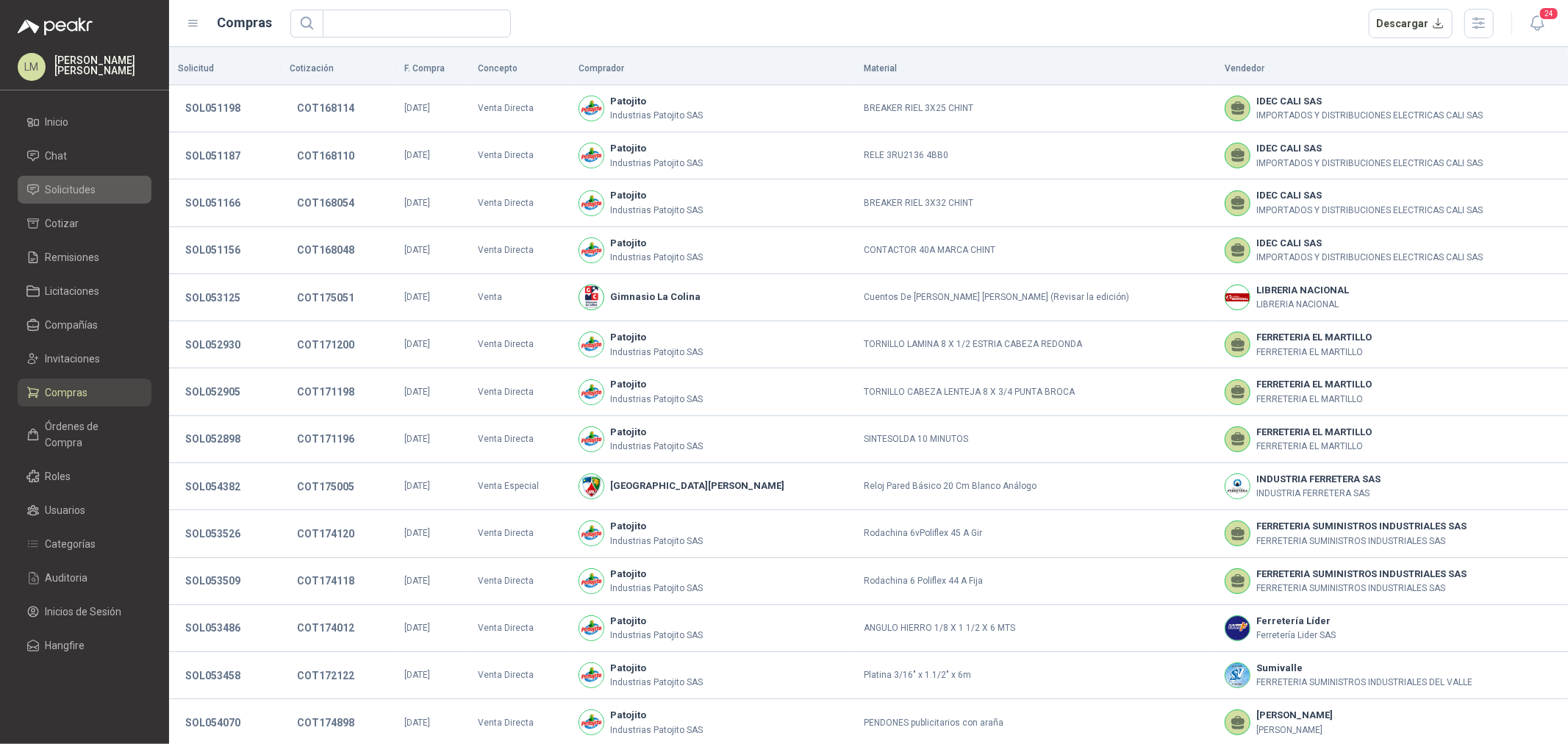
click at [92, 188] on span "Solicitudes" at bounding box center [71, 190] width 51 height 16
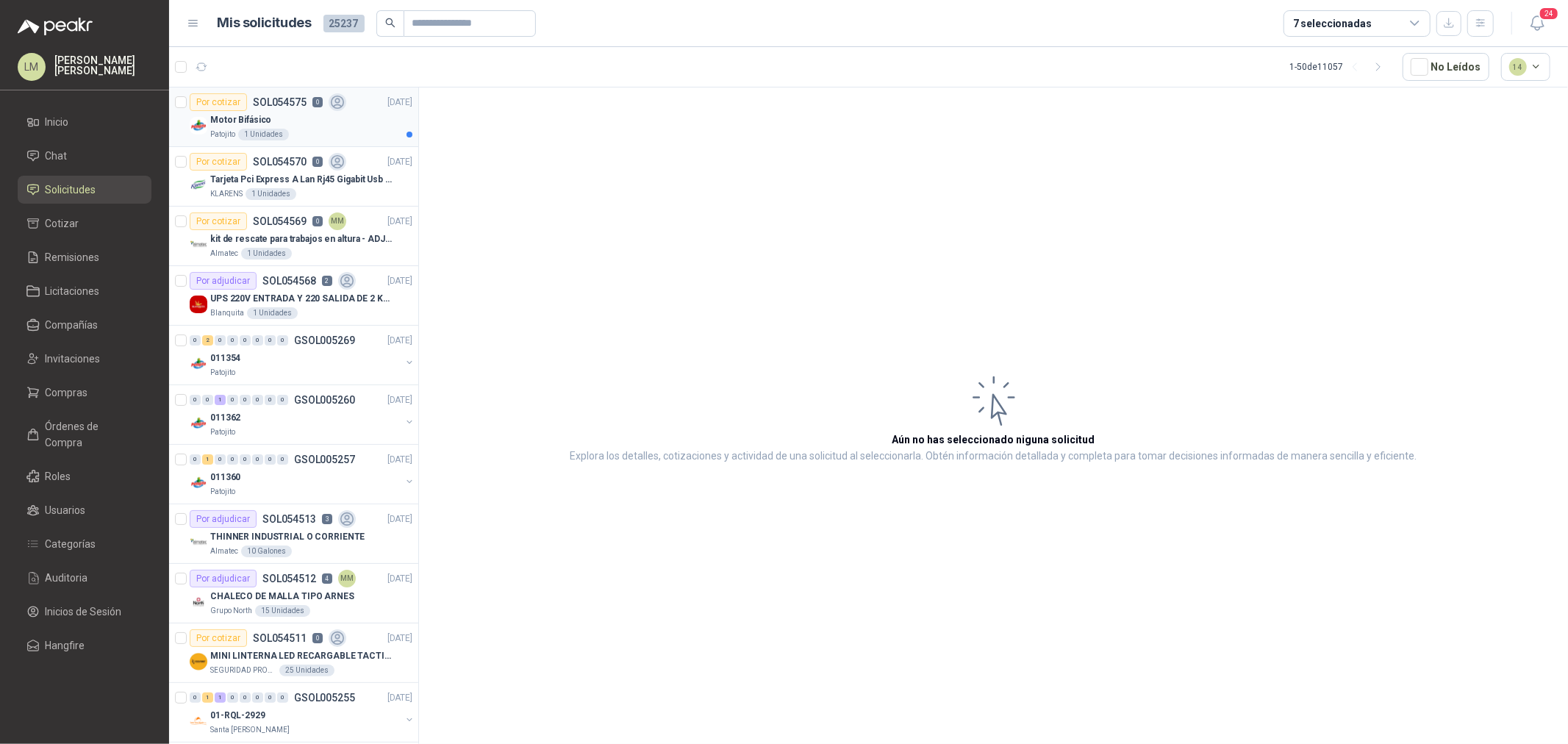
click at [290, 118] on div "Motor Bifásico" at bounding box center [311, 119] width 202 height 17
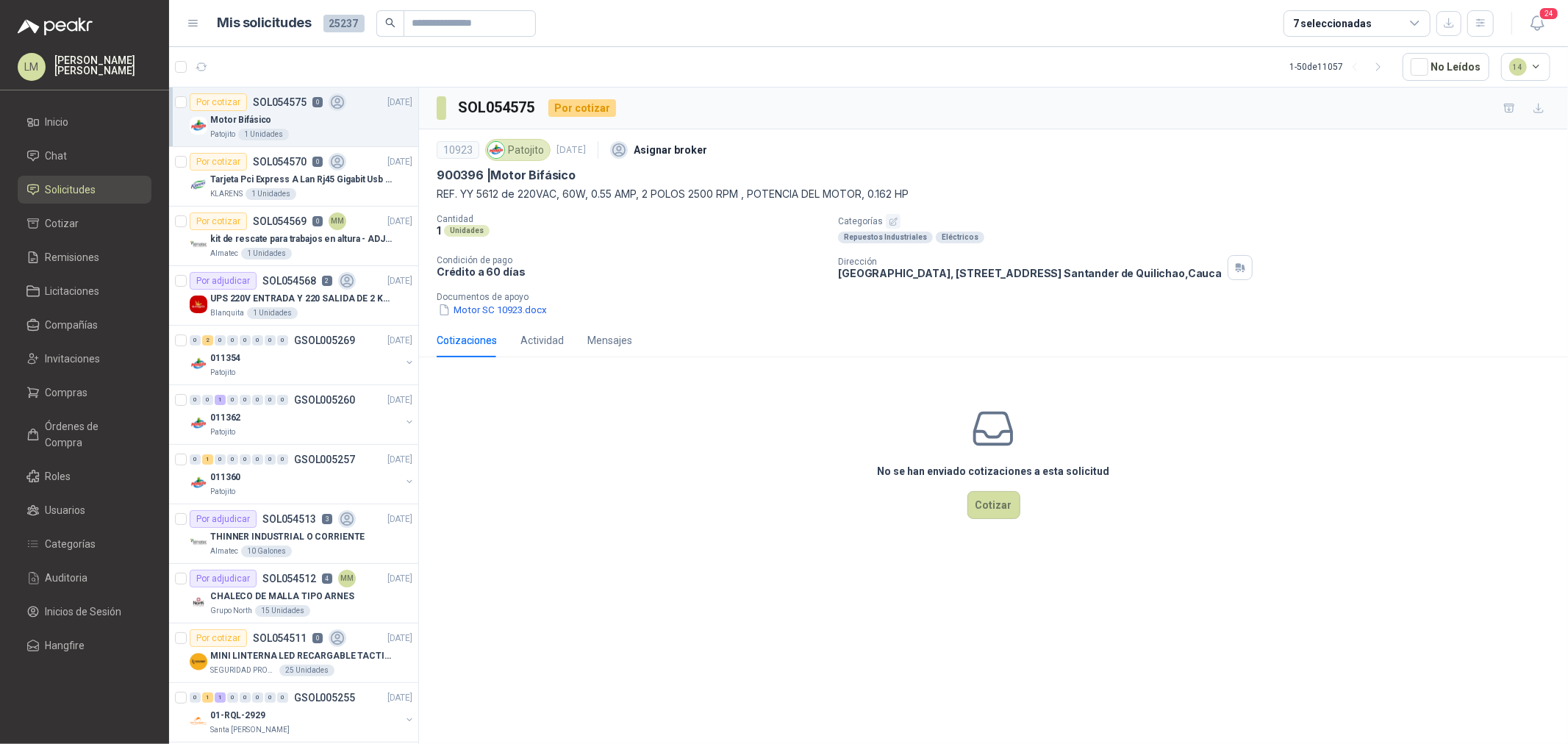
click at [899, 222] on p "Categorías" at bounding box center [1200, 221] width 724 height 15
click at [889, 224] on icon "button" at bounding box center [894, 221] width 9 height 9
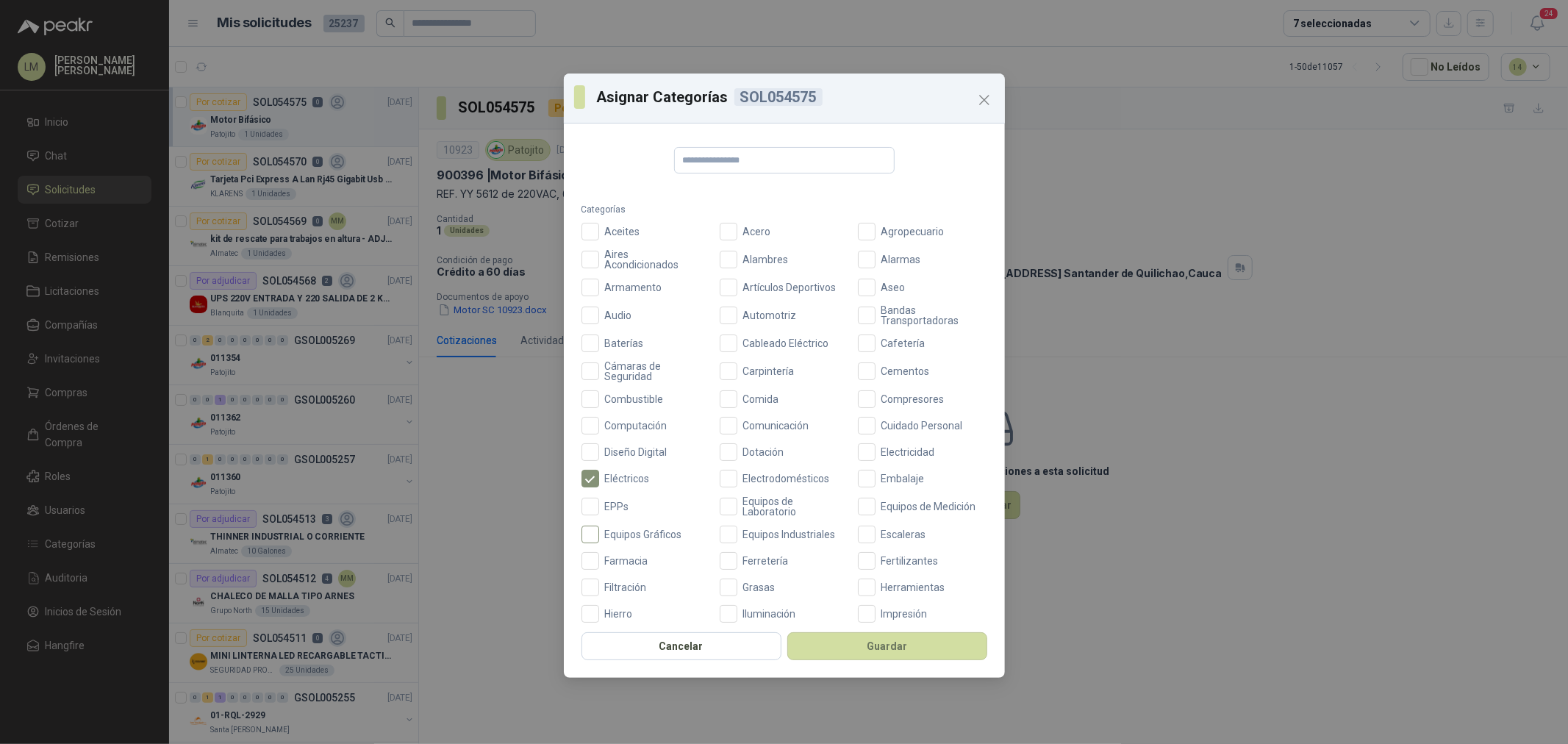
click at [662, 535] on span "Equipos Gráficos" at bounding box center [643, 534] width 89 height 10
click at [750, 535] on span "Equipos Industriales" at bounding box center [790, 534] width 104 height 10
click at [847, 640] on button "Guardar" at bounding box center [887, 646] width 200 height 28
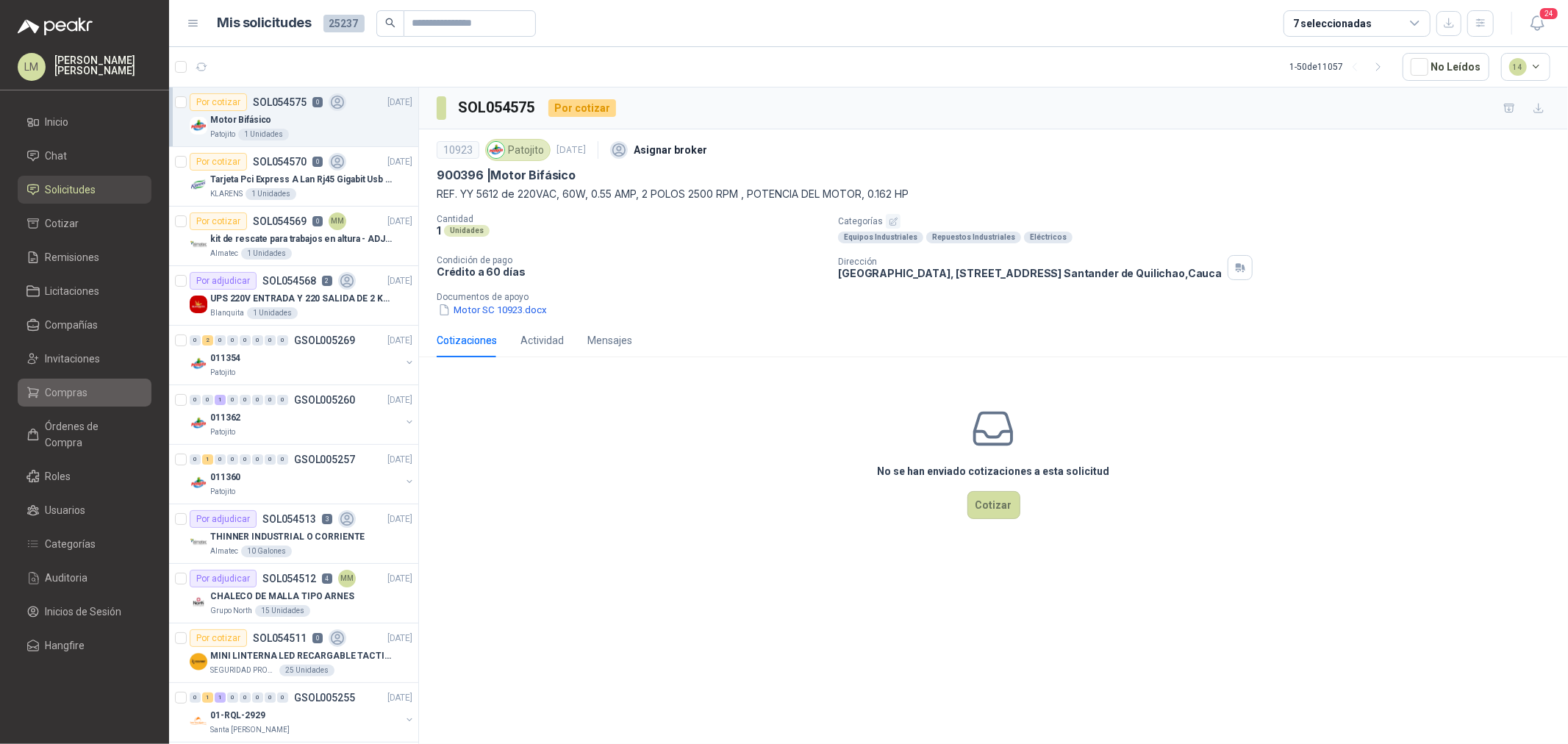
click at [67, 394] on span "Compras" at bounding box center [67, 392] width 43 height 16
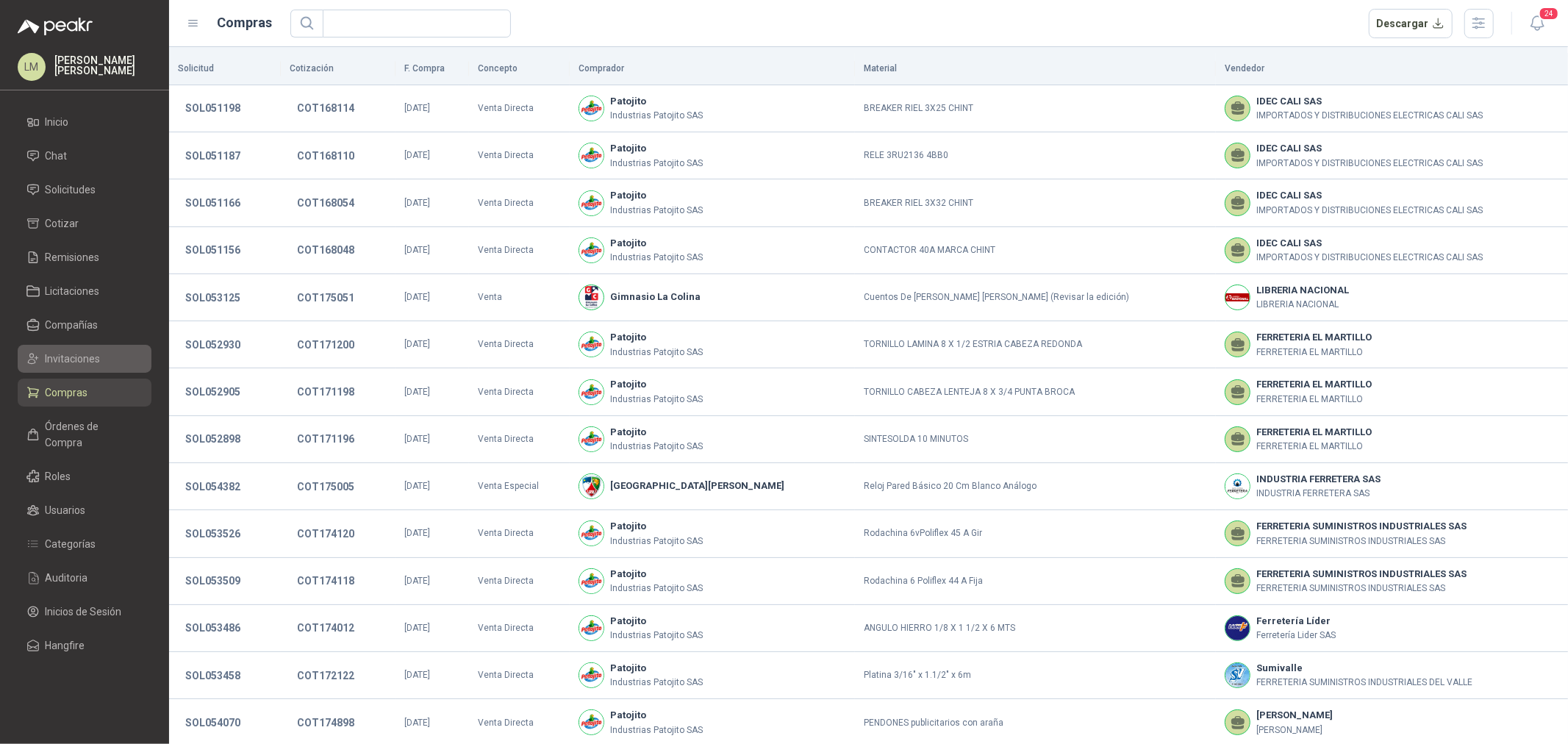
click at [68, 363] on span "Invitaciones" at bounding box center [74, 359] width 55 height 16
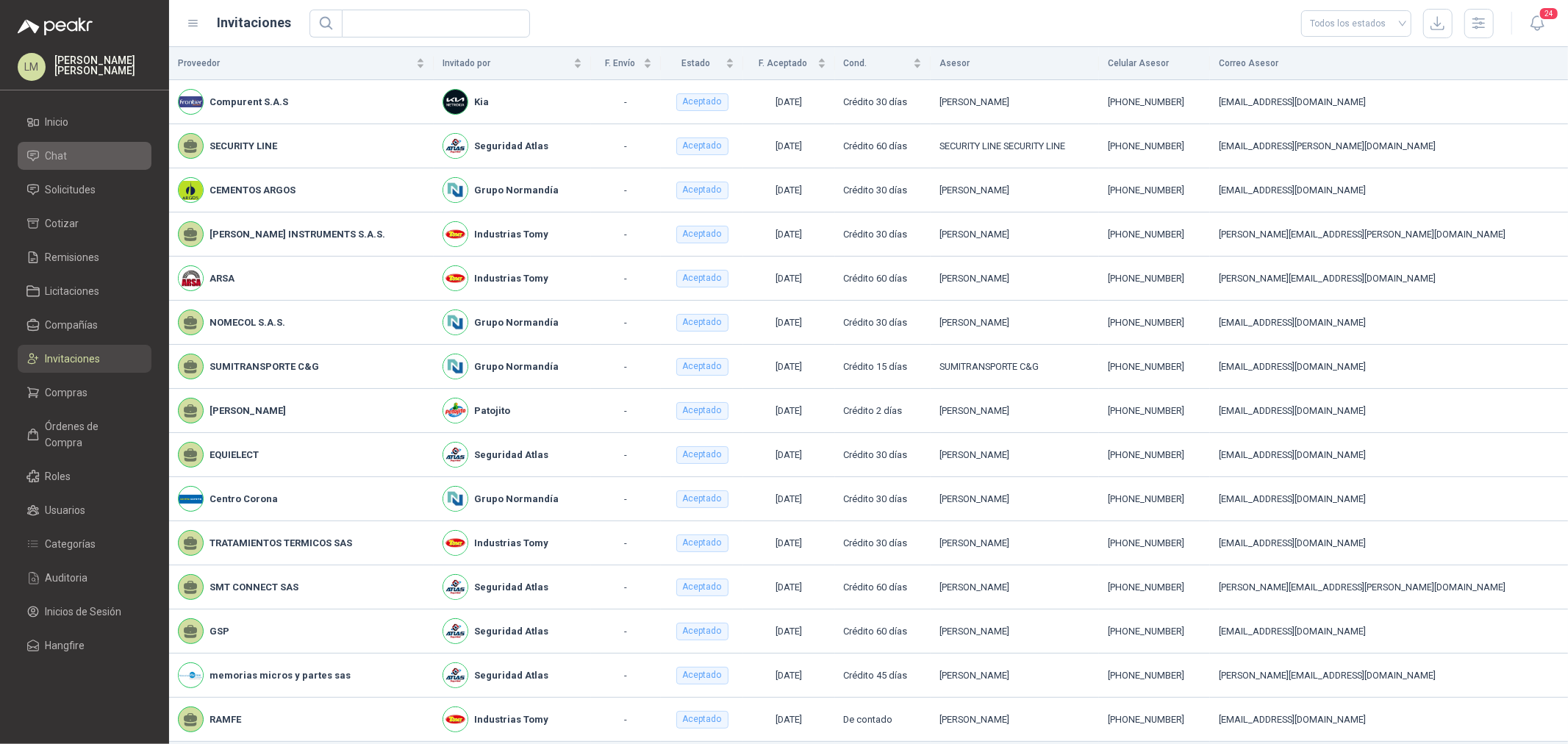
click at [62, 153] on span "Chat" at bounding box center [57, 156] width 22 height 16
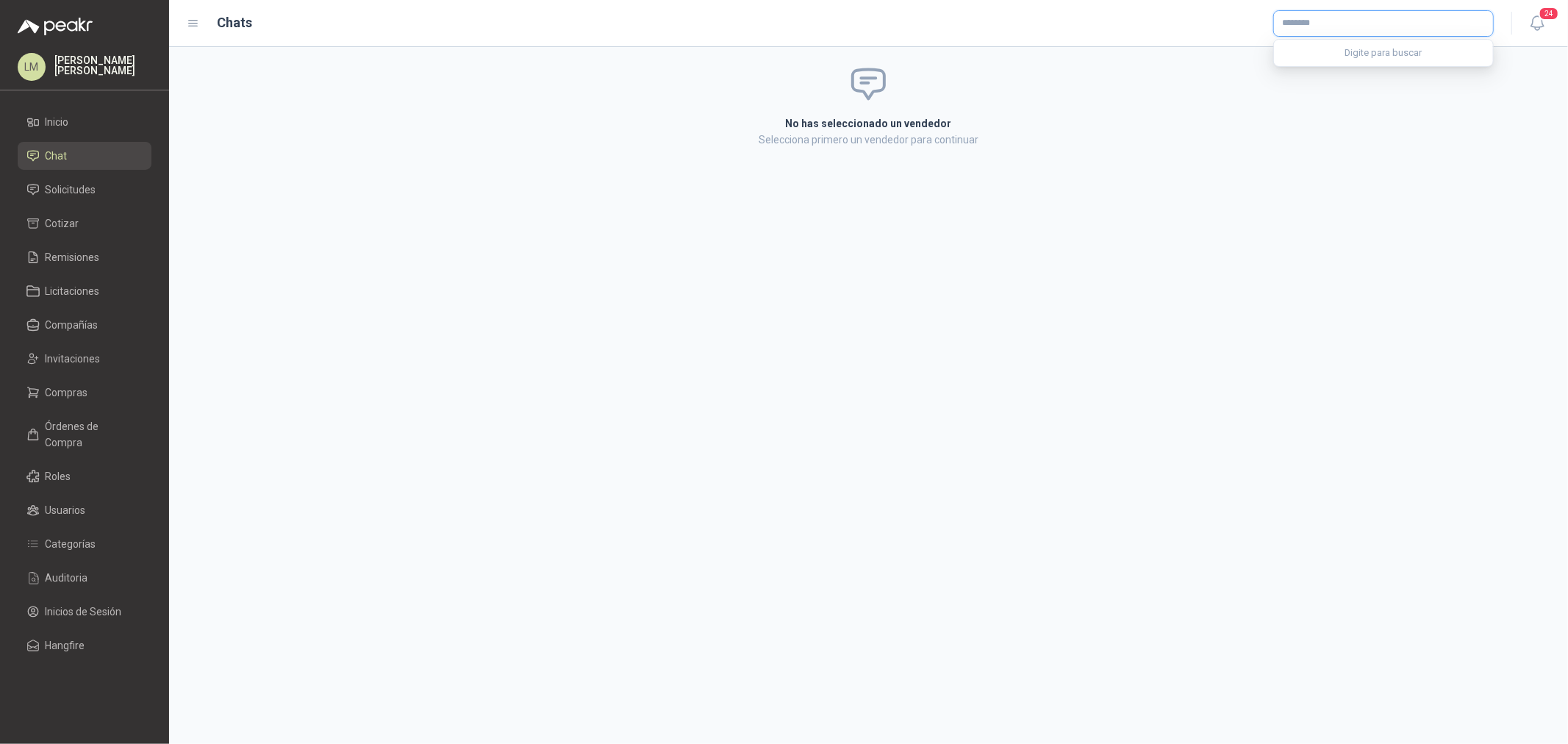
click at [1329, 28] on input "text" at bounding box center [1383, 24] width 219 height 25
click at [1319, 57] on p "FABRICA DE ESCALERAS FANES SAS" at bounding box center [1383, 54] width 150 height 9
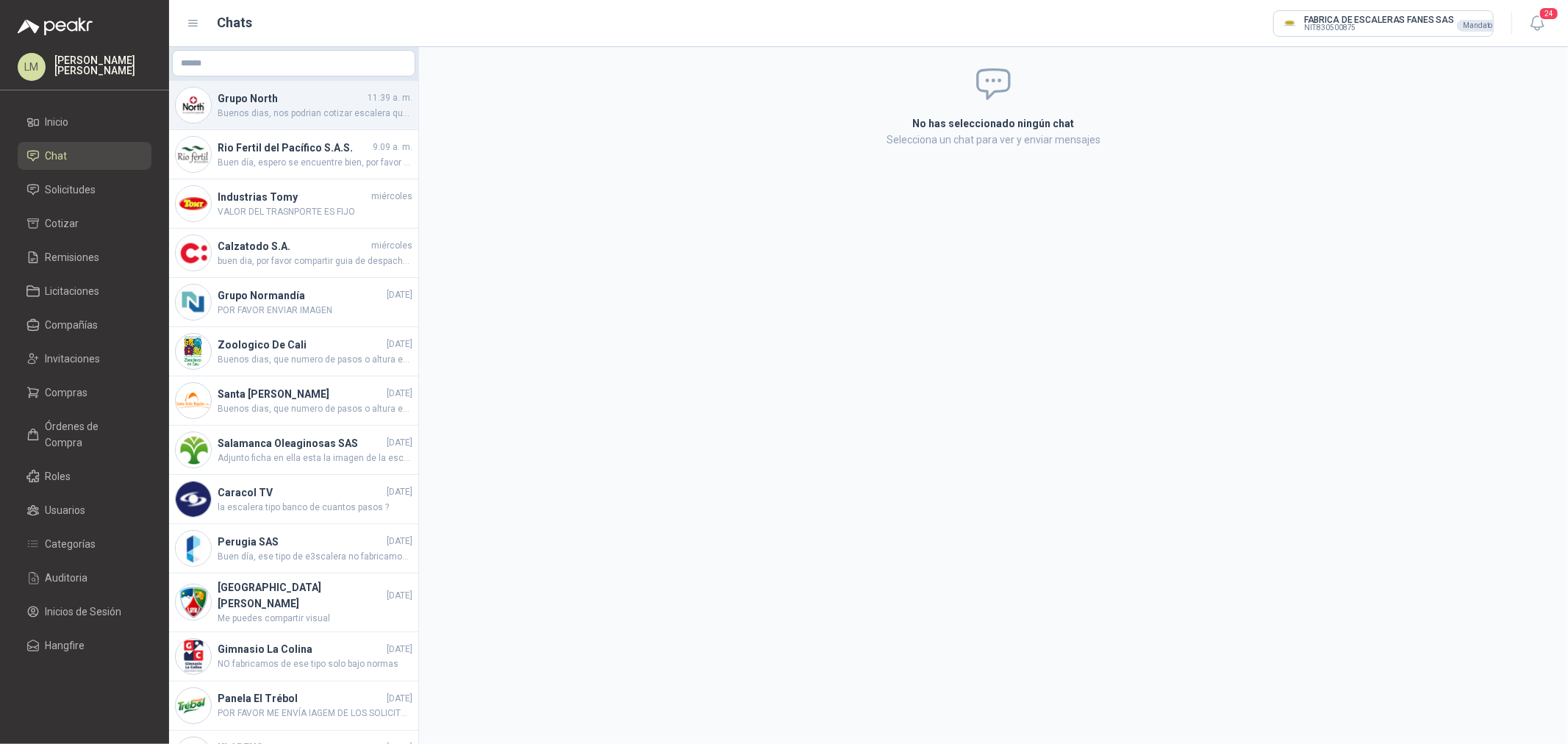
click at [238, 113] on span "Buenos dias, nos podrian cotizar escalera que alcance una altura total de 4 met…" at bounding box center [315, 114] width 194 height 14
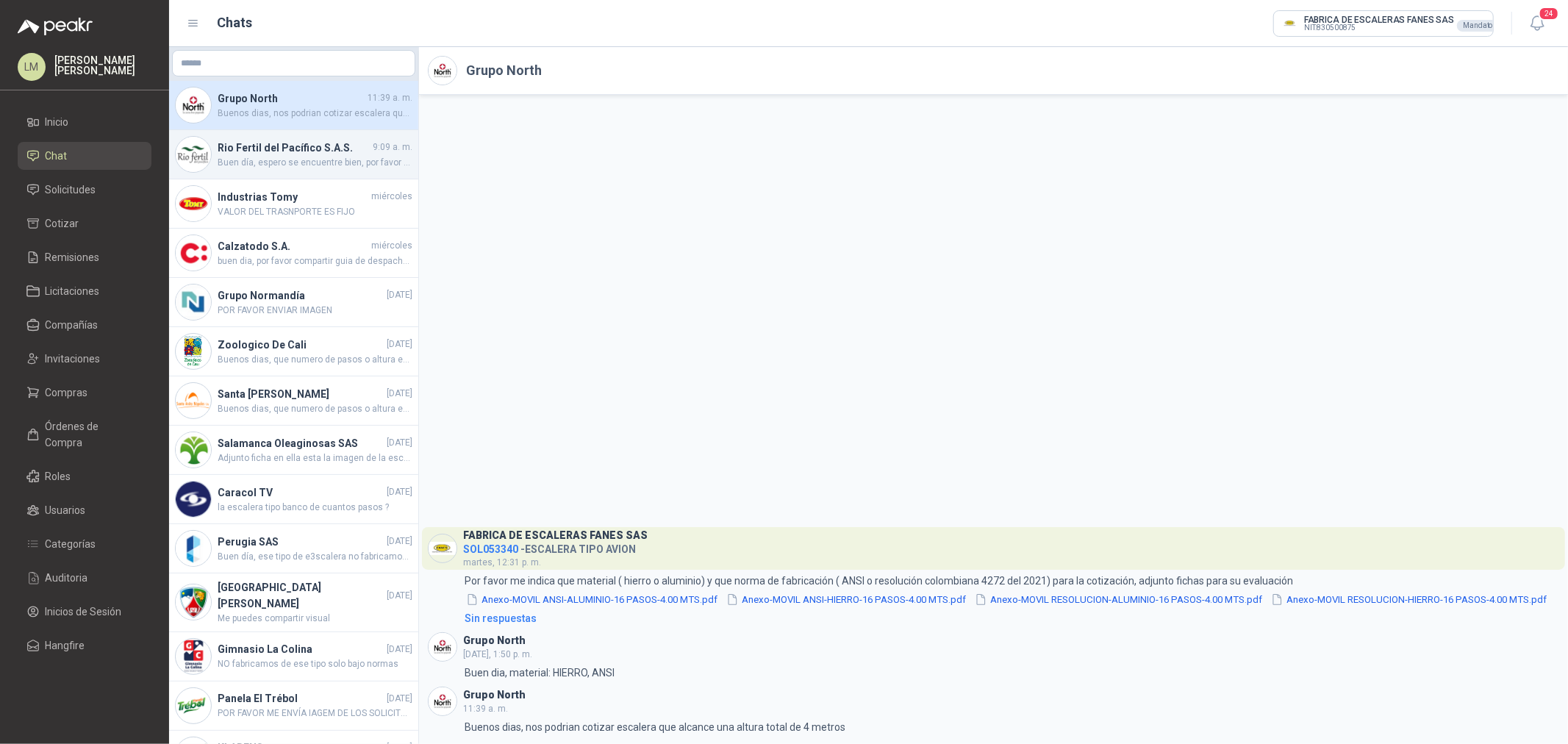
click at [281, 153] on h4 "Rio Fertil del Pacífico S.A.S." at bounding box center [293, 148] width 153 height 16
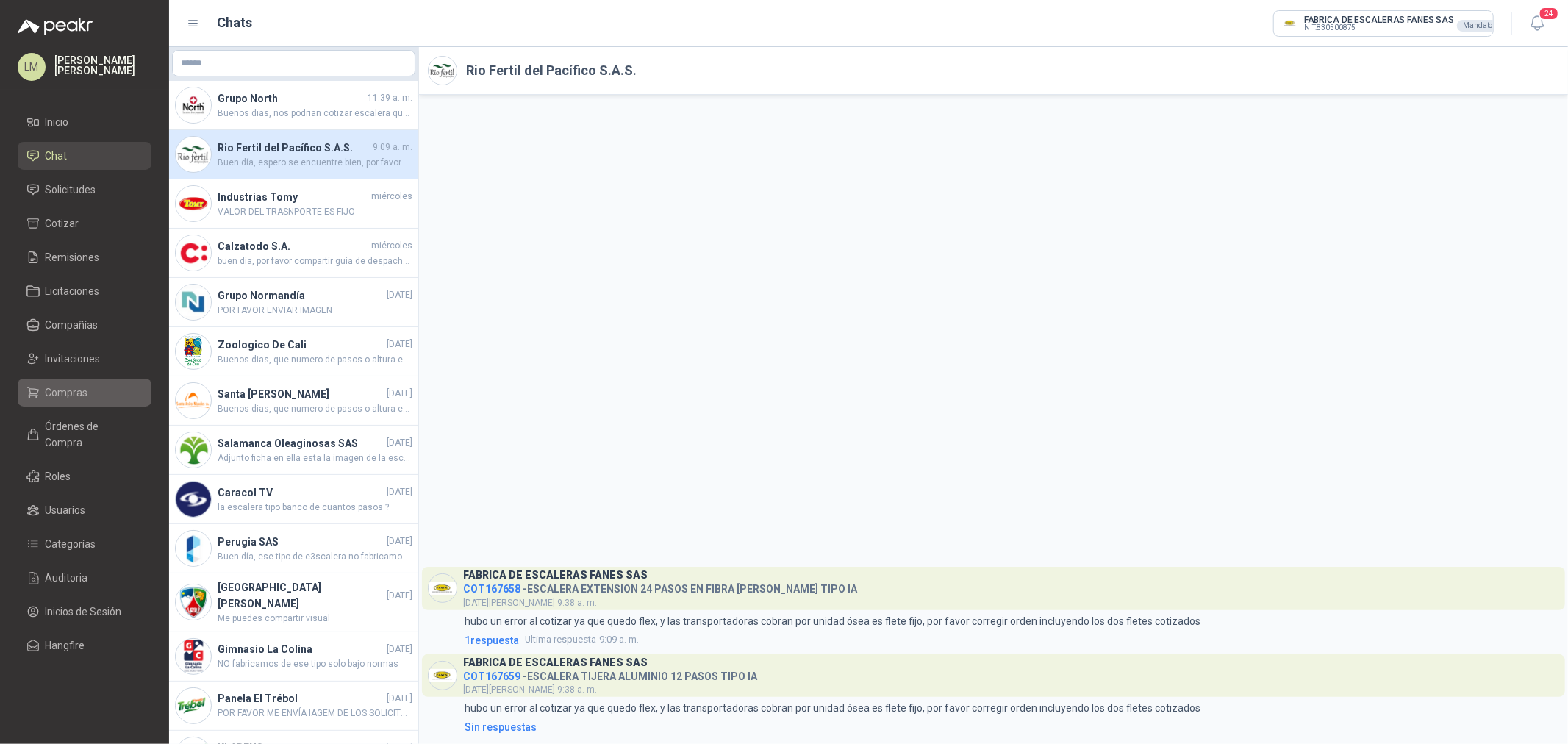
click at [72, 381] on link "Compras" at bounding box center [84, 392] width 134 height 28
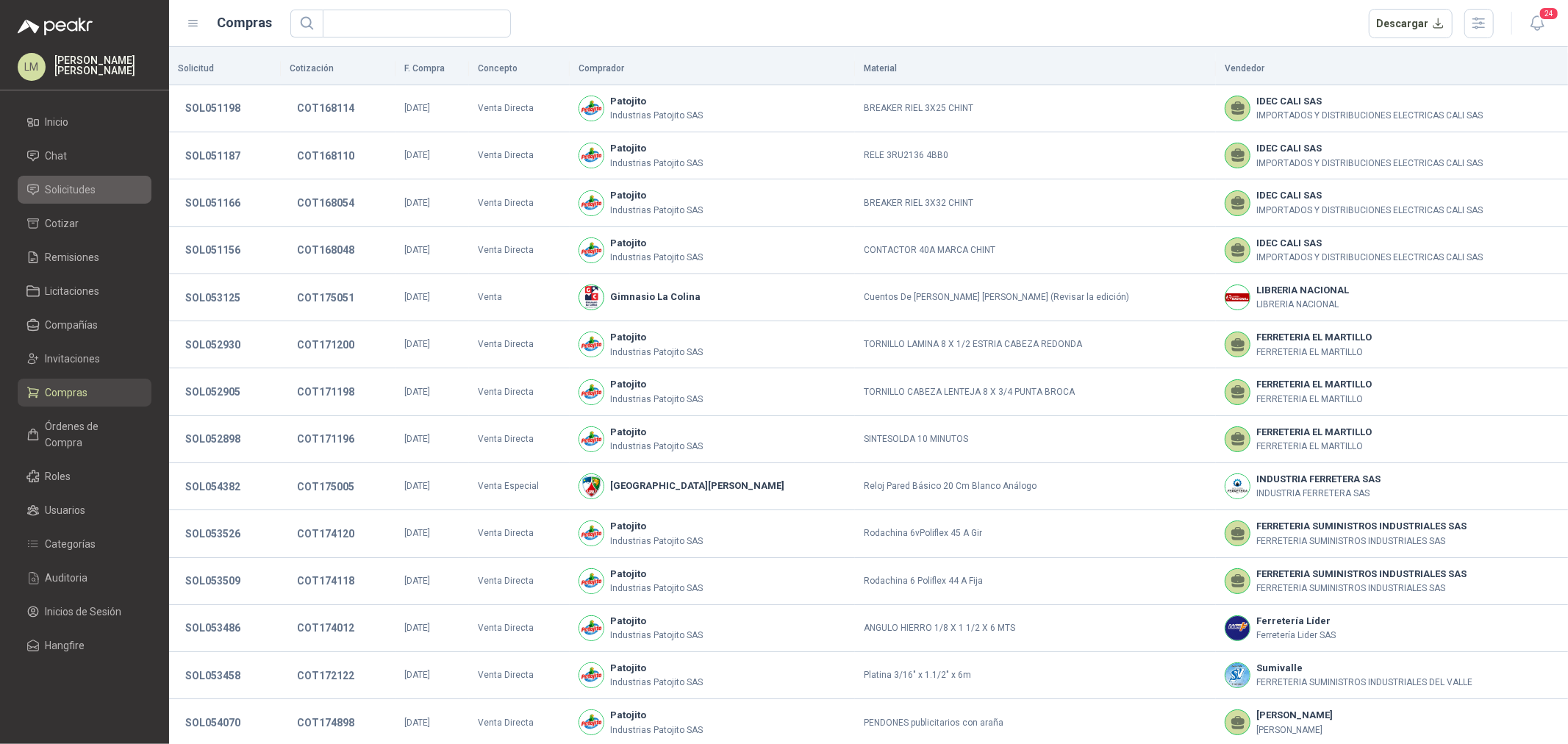
click at [68, 190] on span "Solicitudes" at bounding box center [71, 190] width 51 height 16
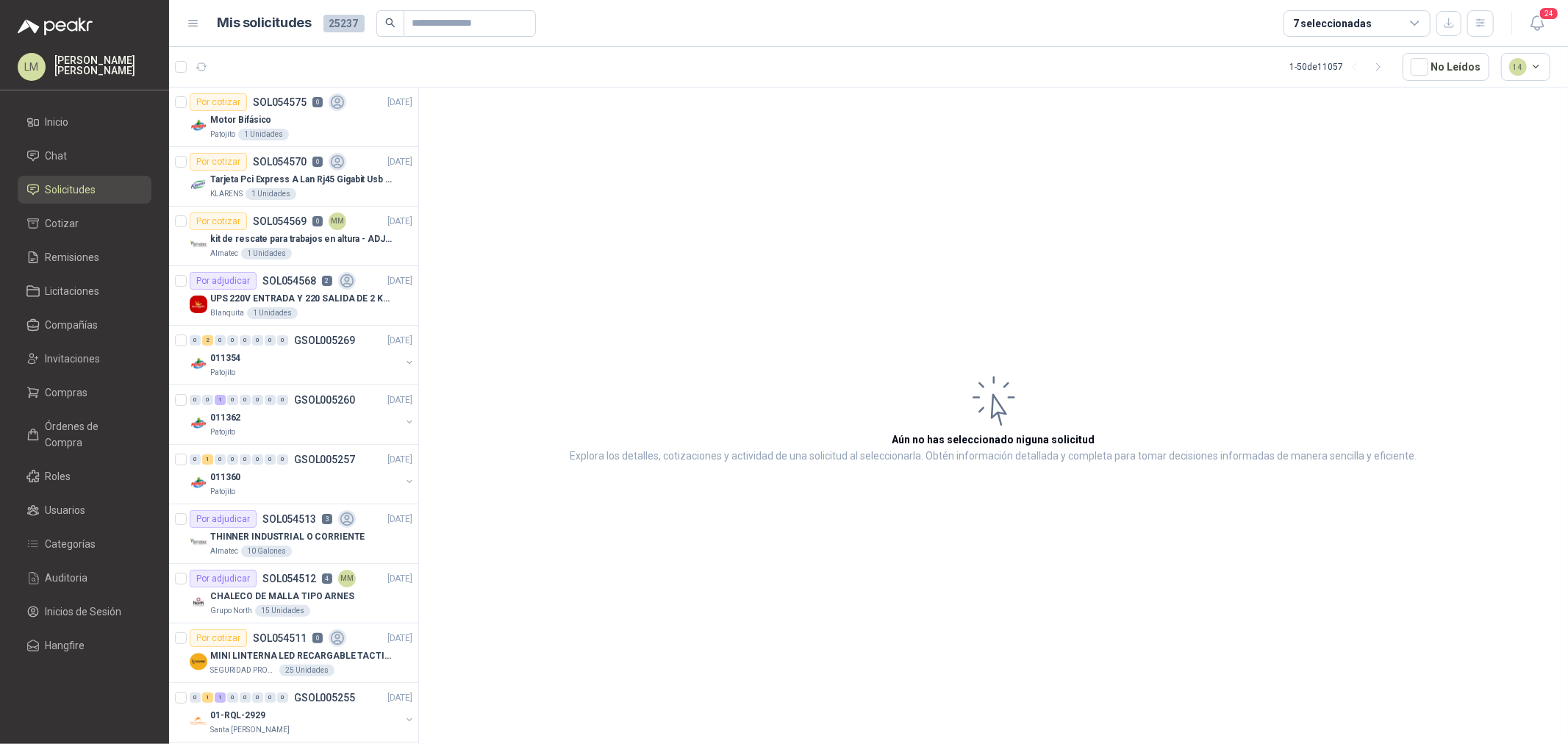
click at [77, 373] on ul "Inicio Chat Solicitudes Cotizar Remisiones Licitaciones Compañías Invitaciones …" at bounding box center [85, 387] width 169 height 557
click at [75, 383] on link "Compras" at bounding box center [84, 392] width 134 height 28
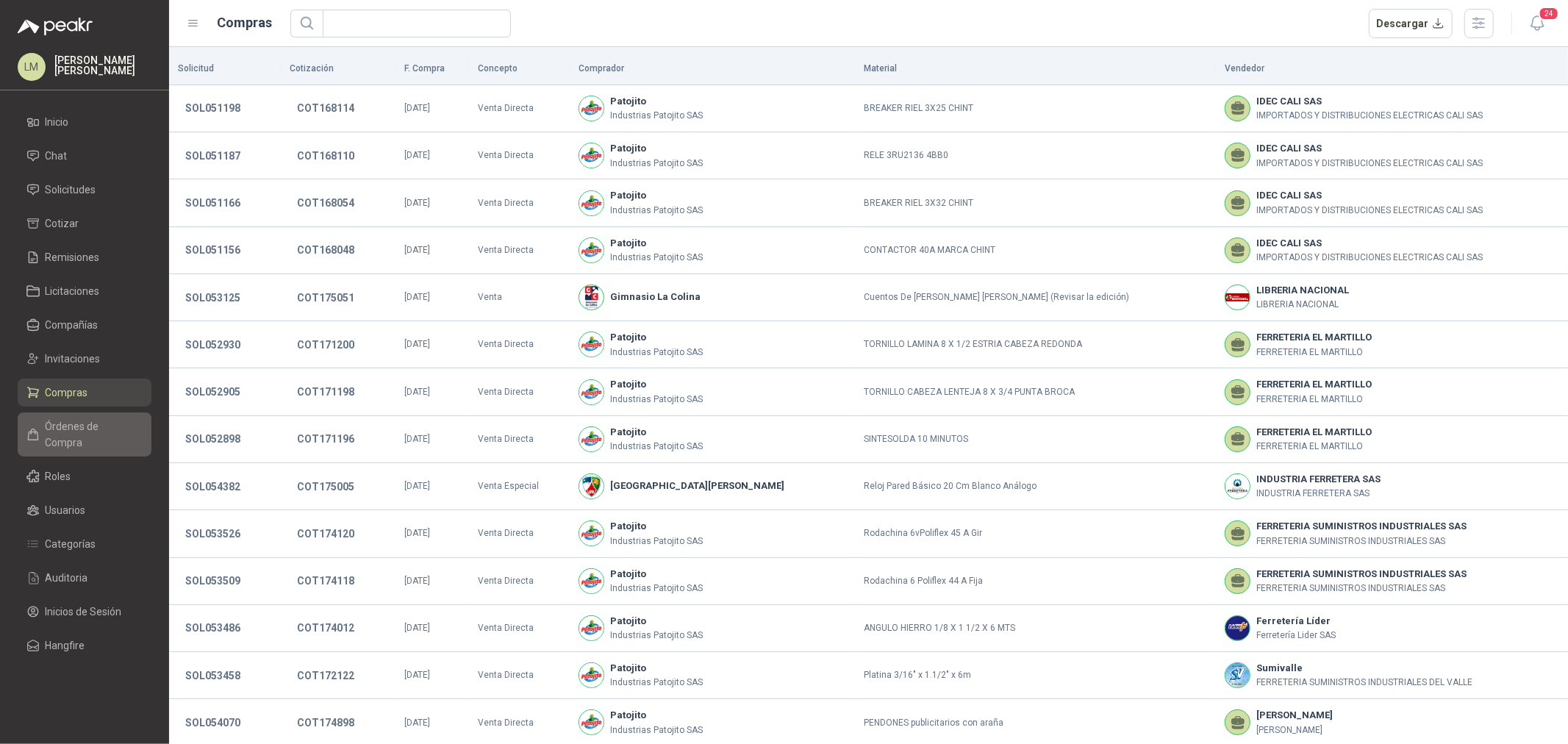
click at [78, 434] on span "Órdenes de Compra" at bounding box center [92, 434] width 92 height 32
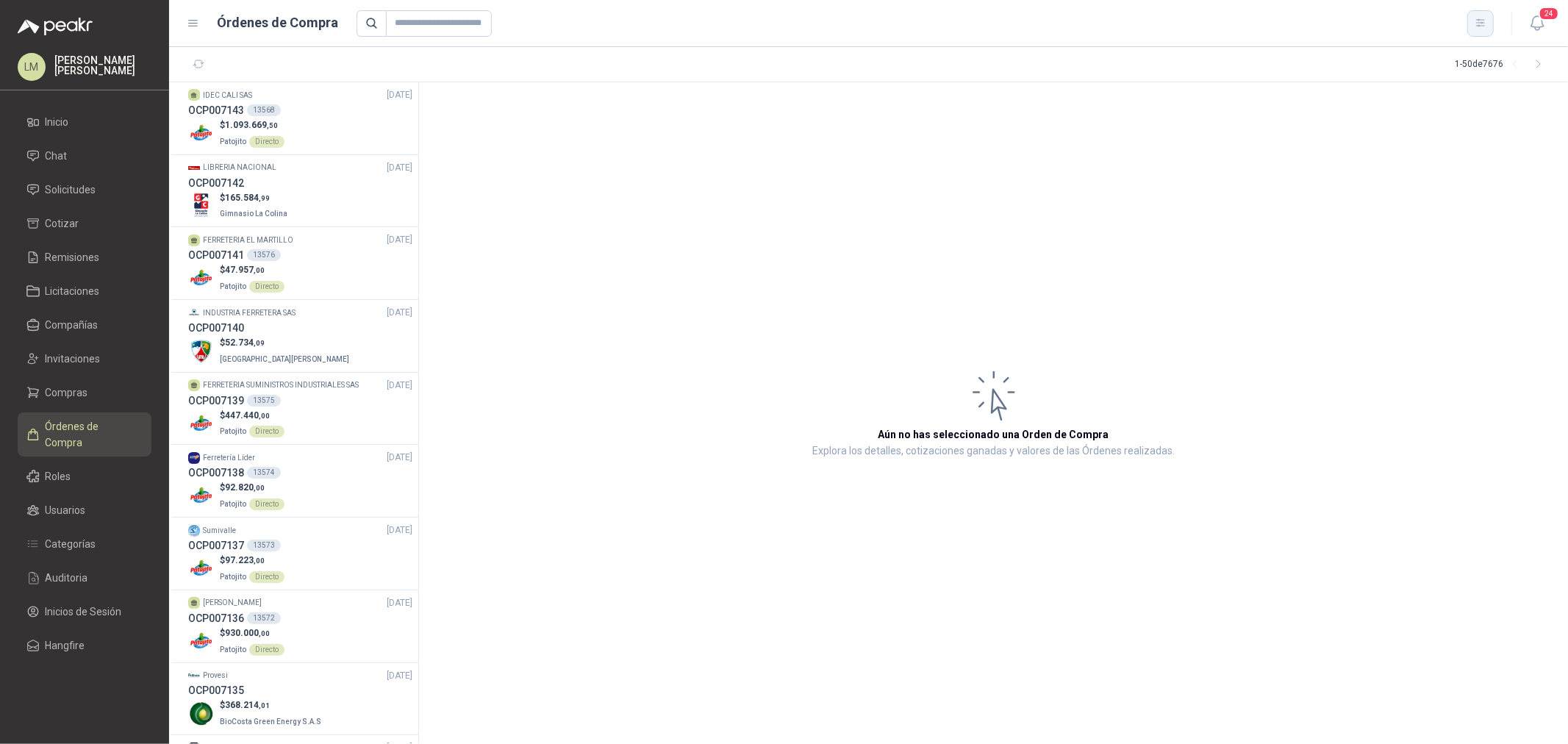
click at [1480, 22] on icon "button" at bounding box center [1481, 23] width 13 height 13
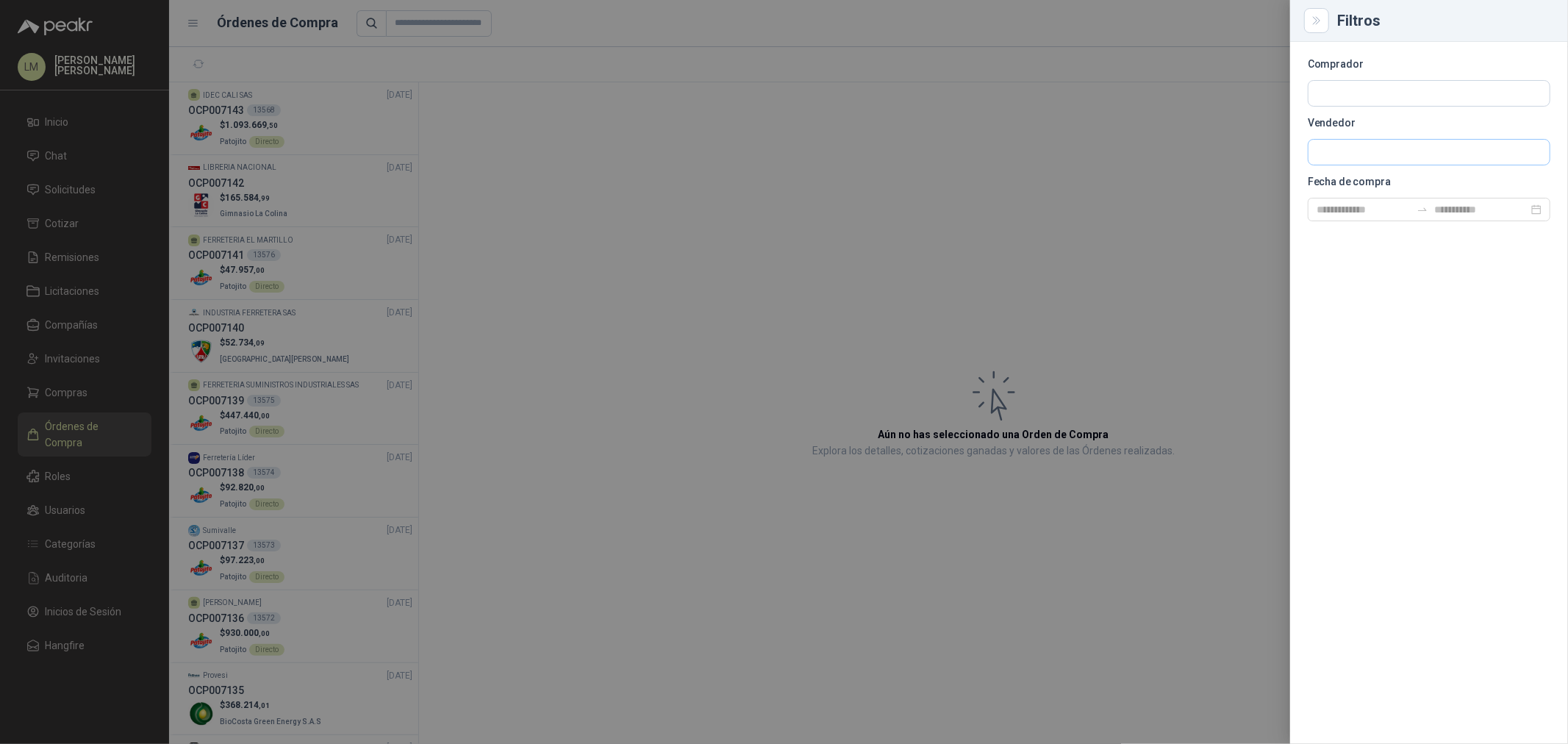
drag, startPoint x: 1333, startPoint y: 167, endPoint x: 1333, endPoint y: 151, distance: 16.0
click at [1333, 155] on section "Comprador Vendedor Fecha de compra" at bounding box center [1429, 140] width 243 height 162
click at [1333, 106] on input "text" at bounding box center [1429, 93] width 241 height 25
click at [1370, 179] on p "Ferretería Líder" at bounding box center [1402, 183] width 121 height 9
click at [699, 123] on div at bounding box center [784, 372] width 1568 height 744
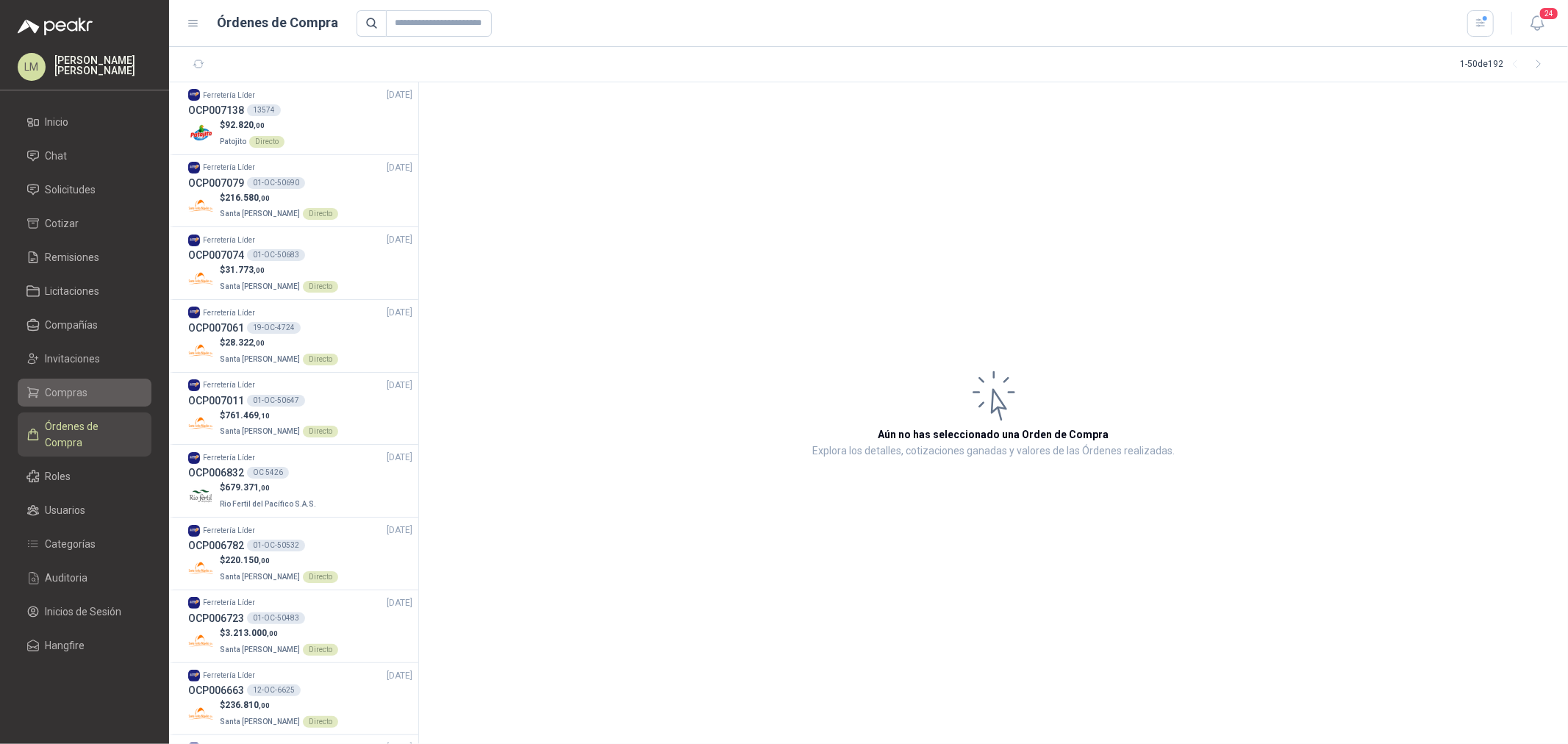
click at [63, 390] on span "Compras" at bounding box center [67, 392] width 43 height 16
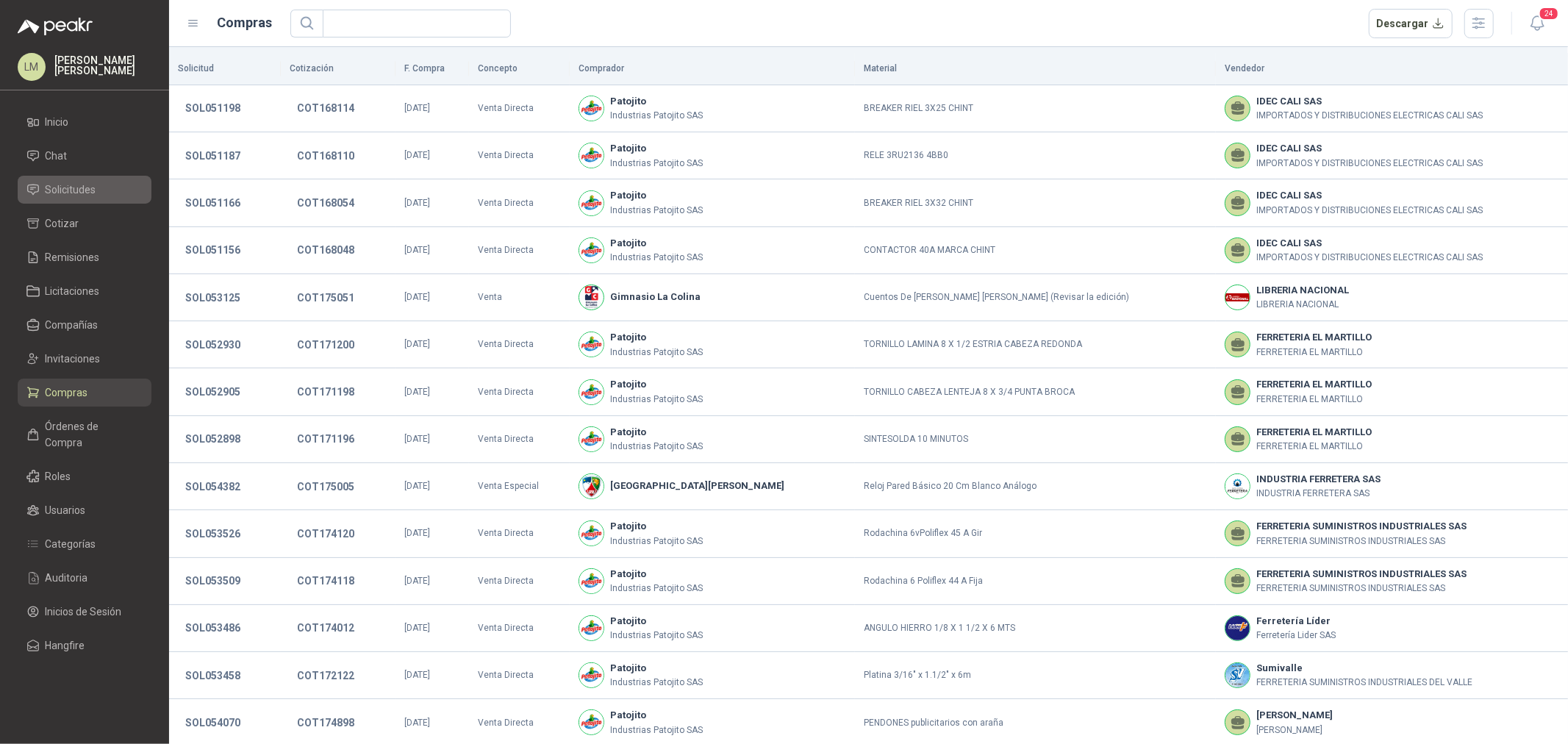
click at [72, 184] on span "Solicitudes" at bounding box center [71, 190] width 51 height 16
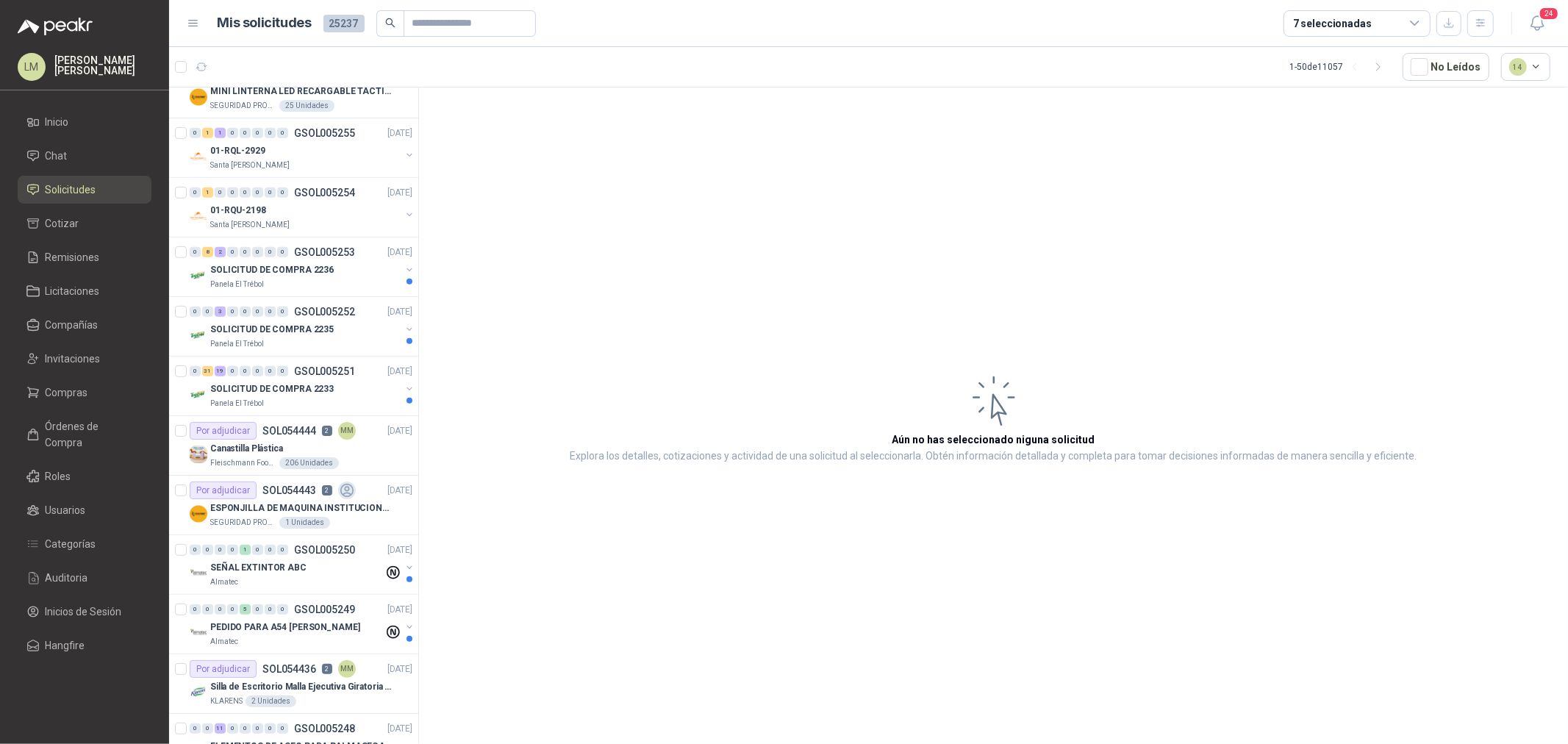
scroll to position [572, 0]
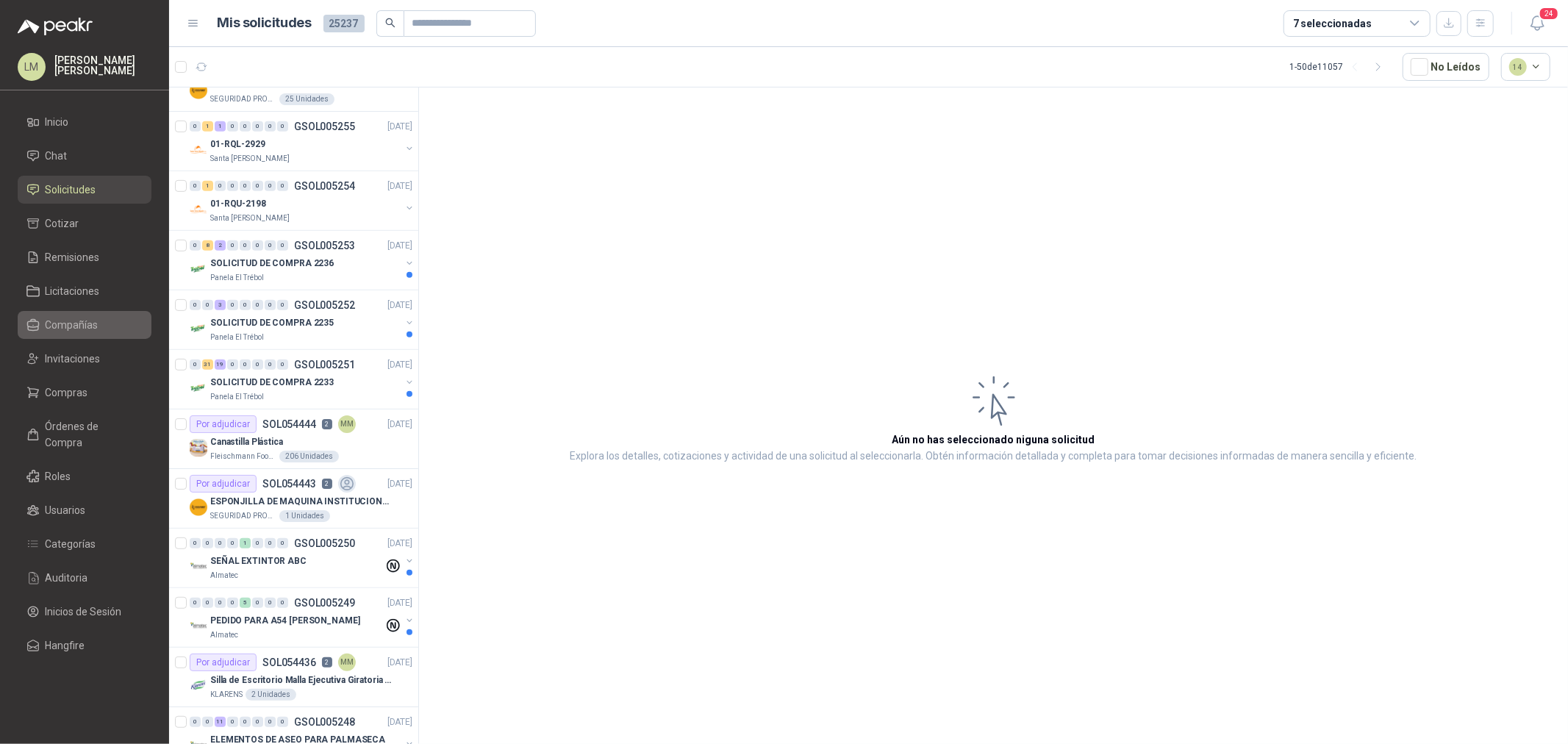
click at [72, 321] on span "Compañías" at bounding box center [72, 325] width 53 height 16
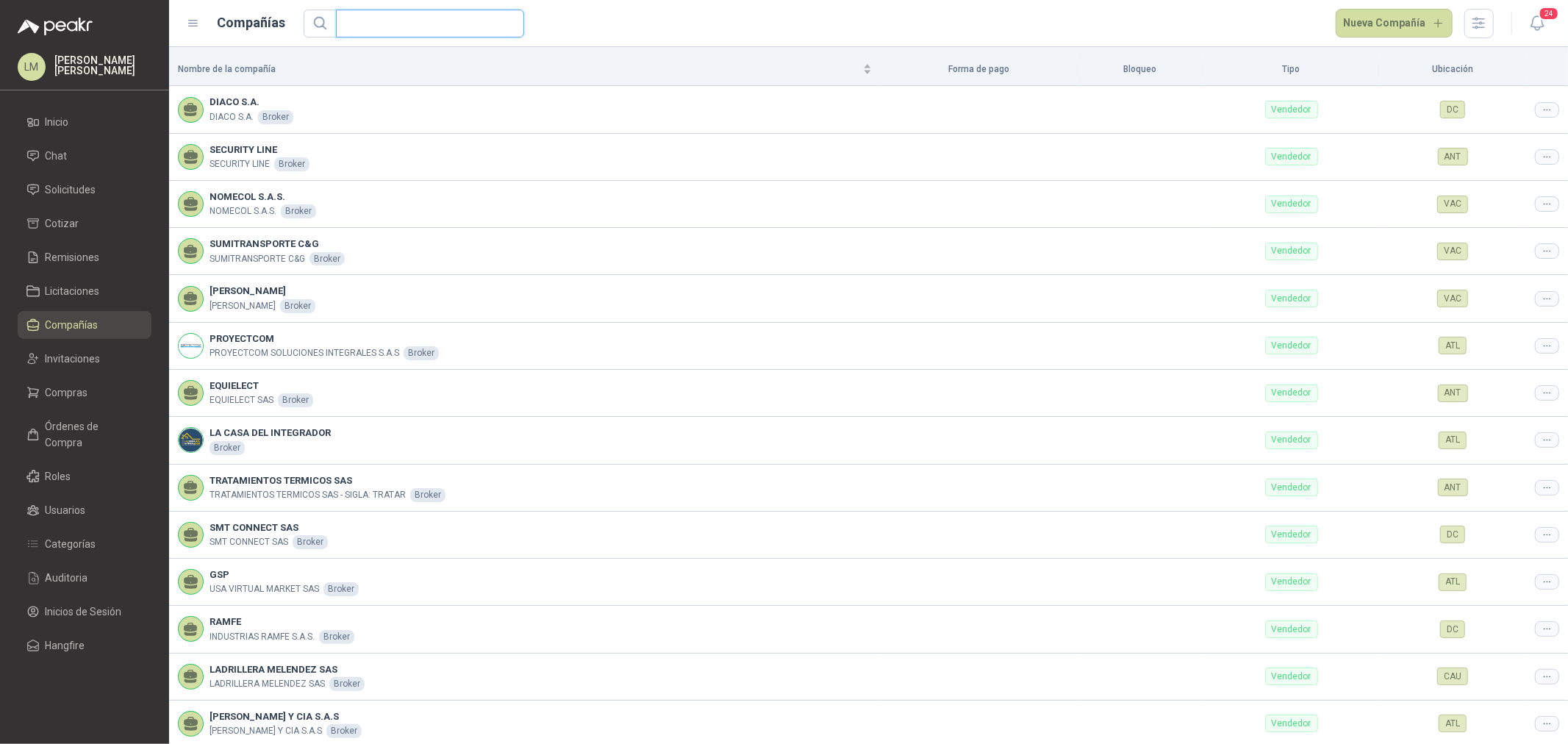
click at [390, 25] on input "text" at bounding box center [424, 23] width 159 height 26
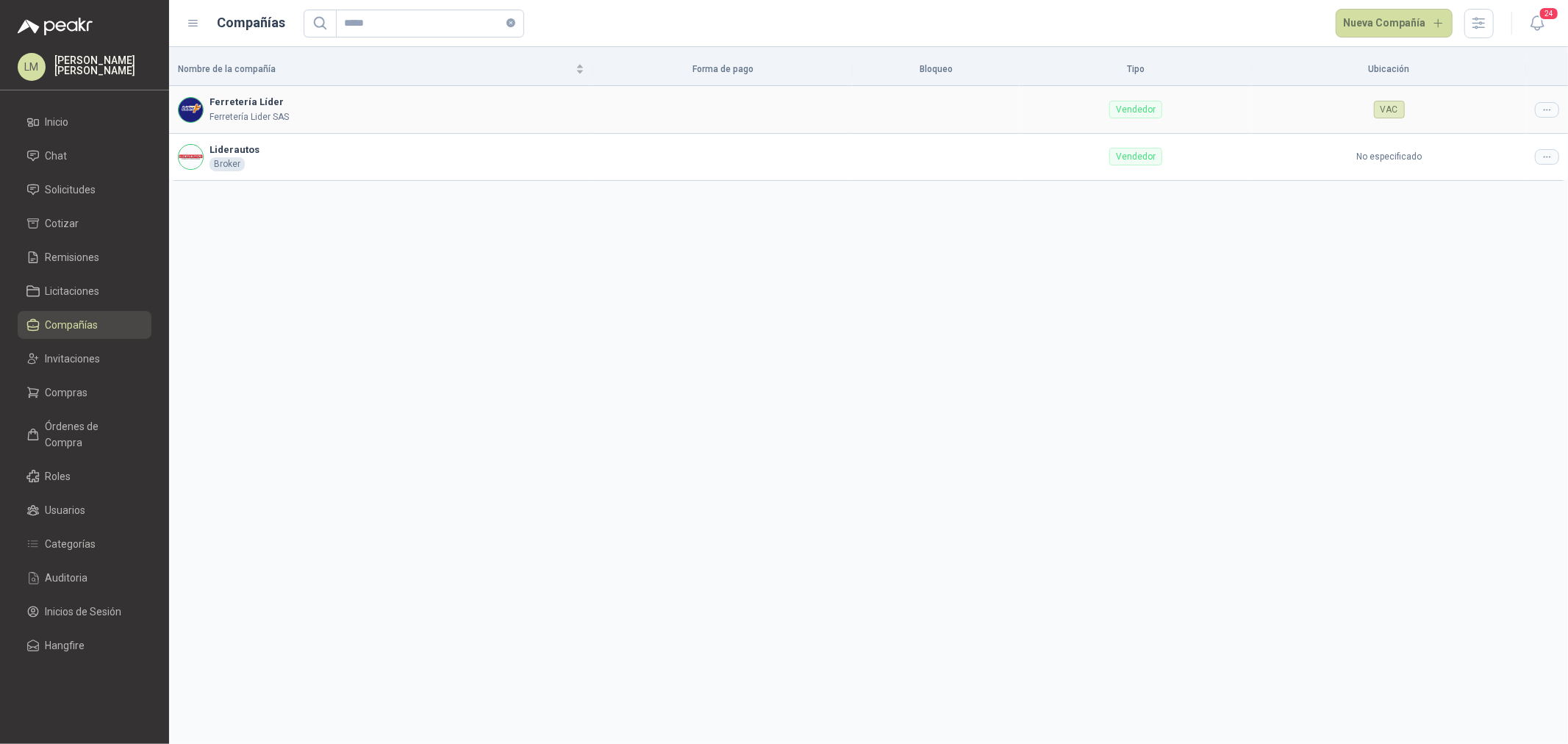
click at [1555, 105] on div at bounding box center [1547, 110] width 24 height 16
click at [1510, 142] on span "Editar compañía" at bounding box center [1510, 135] width 76 height 16
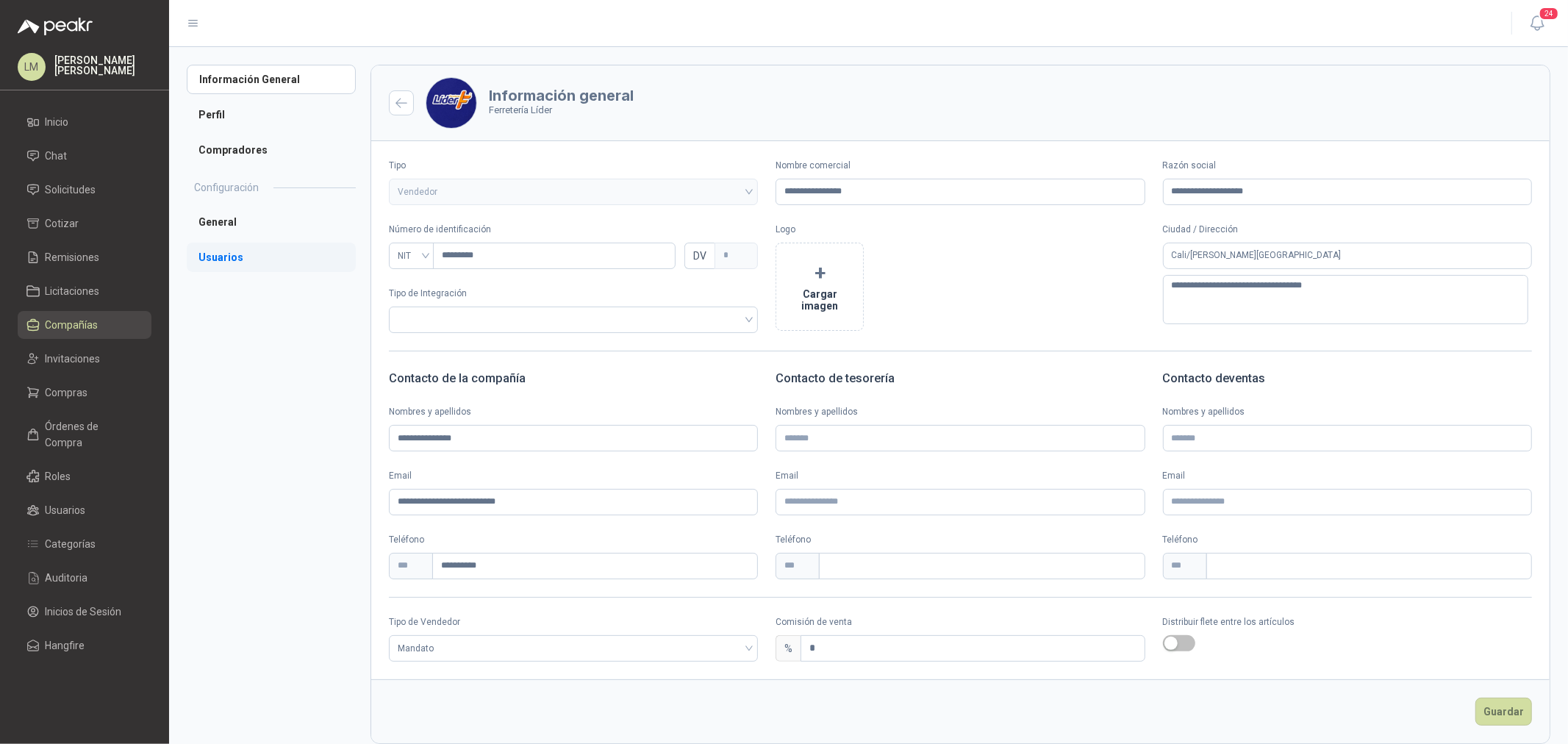
click at [229, 258] on li "Usuarios" at bounding box center [271, 257] width 169 height 29
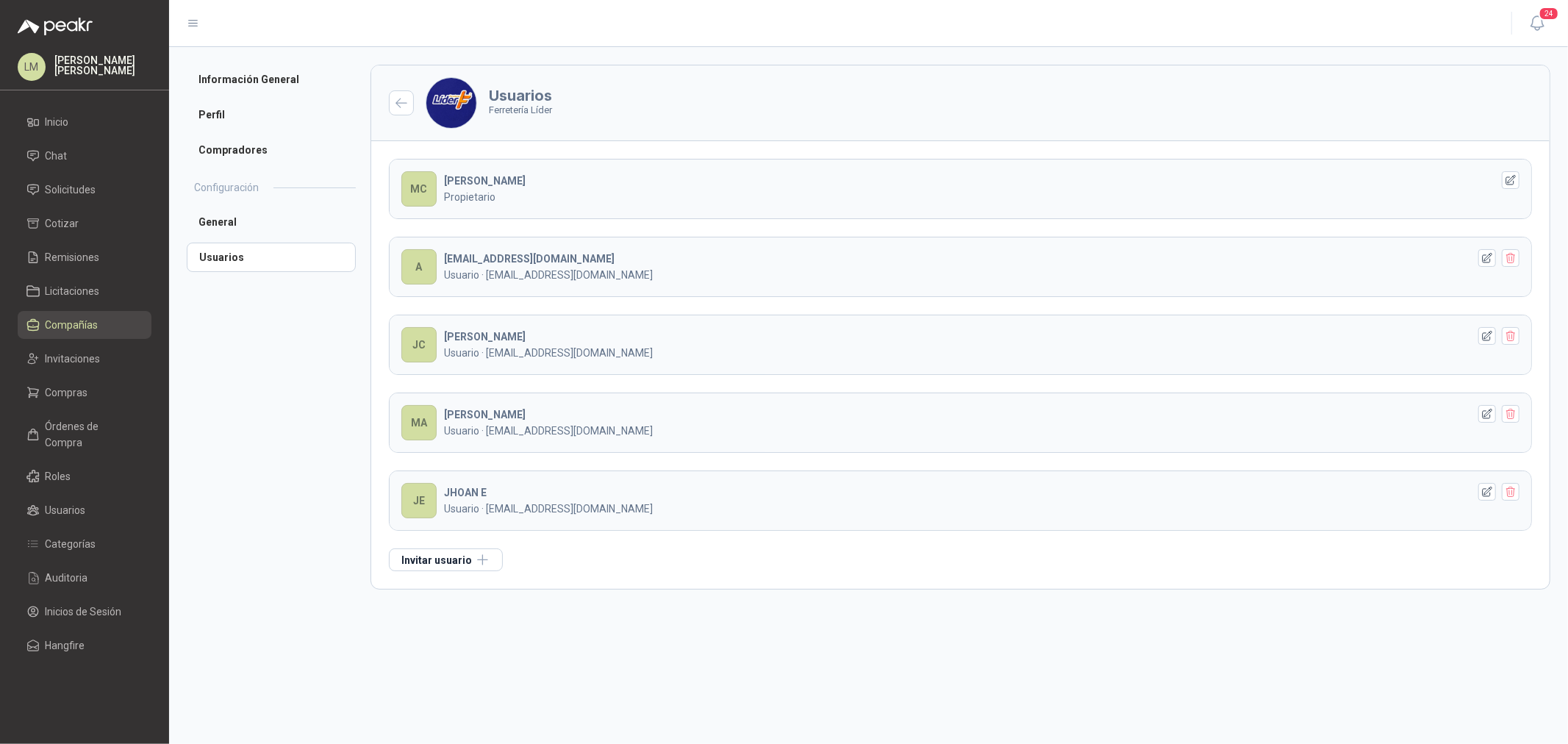
click at [436, 575] on div "MC MIRLAY C Propietario A ANDRESLEAL@FERRETERIALIDER.COM Usuario · andresleal@f…" at bounding box center [960, 365] width 1178 height 448
click at [439, 565] on button "Invitar usuario" at bounding box center [446, 560] width 114 height 23
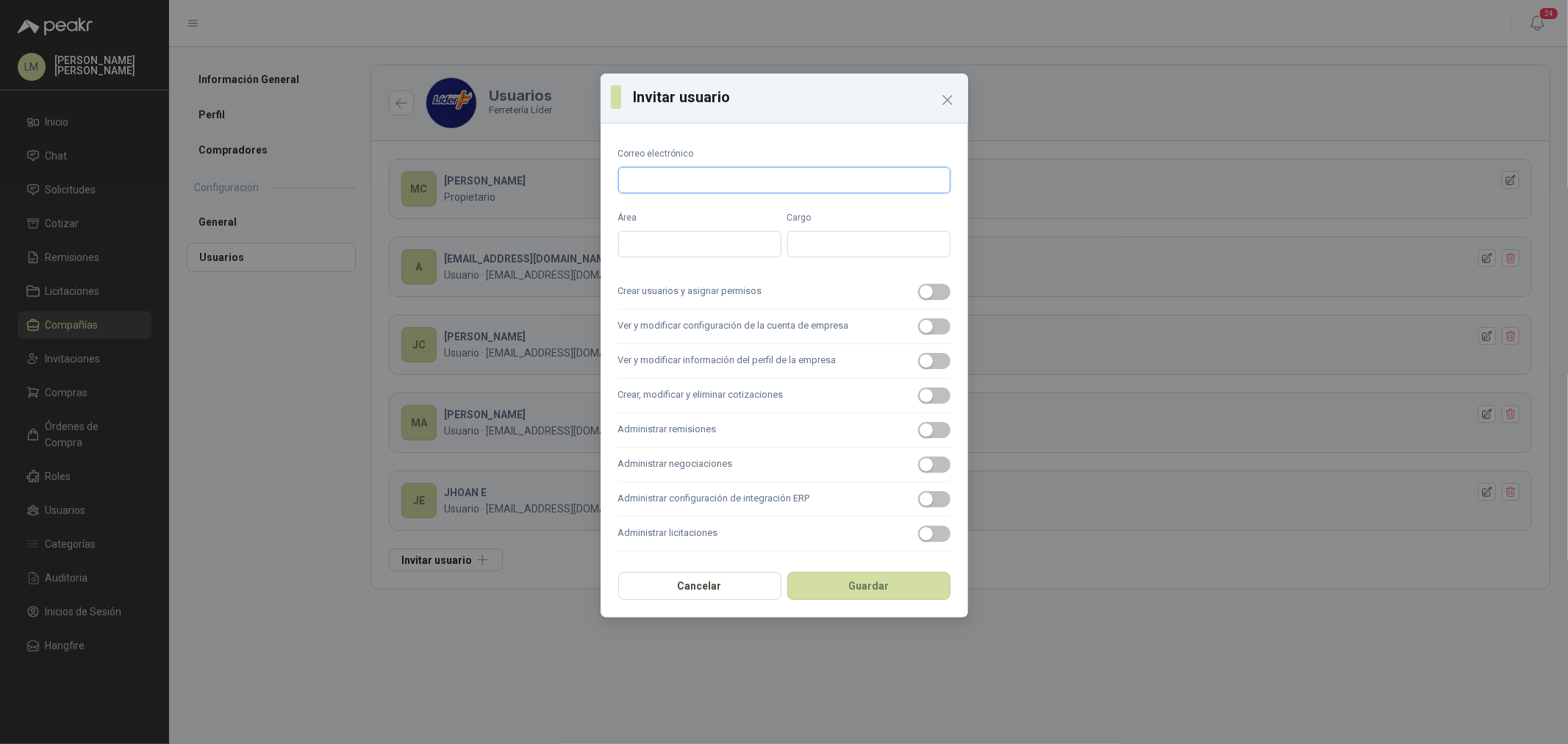
click at [681, 168] on input "Correo electrónico" at bounding box center [784, 179] width 332 height 26
click at [937, 285] on span "button" at bounding box center [934, 292] width 32 height 16
click at [942, 313] on label "Ver y modificar configuración de la cuenta de empresa" at bounding box center [784, 327] width 332 height 35
click at [942, 319] on button "Ver y modificar configuración de la cuenta de empresa" at bounding box center [934, 327] width 32 height 16
click at [940, 350] on label "Ver y modificar información del perfil de la empresa" at bounding box center [784, 361] width 332 height 35
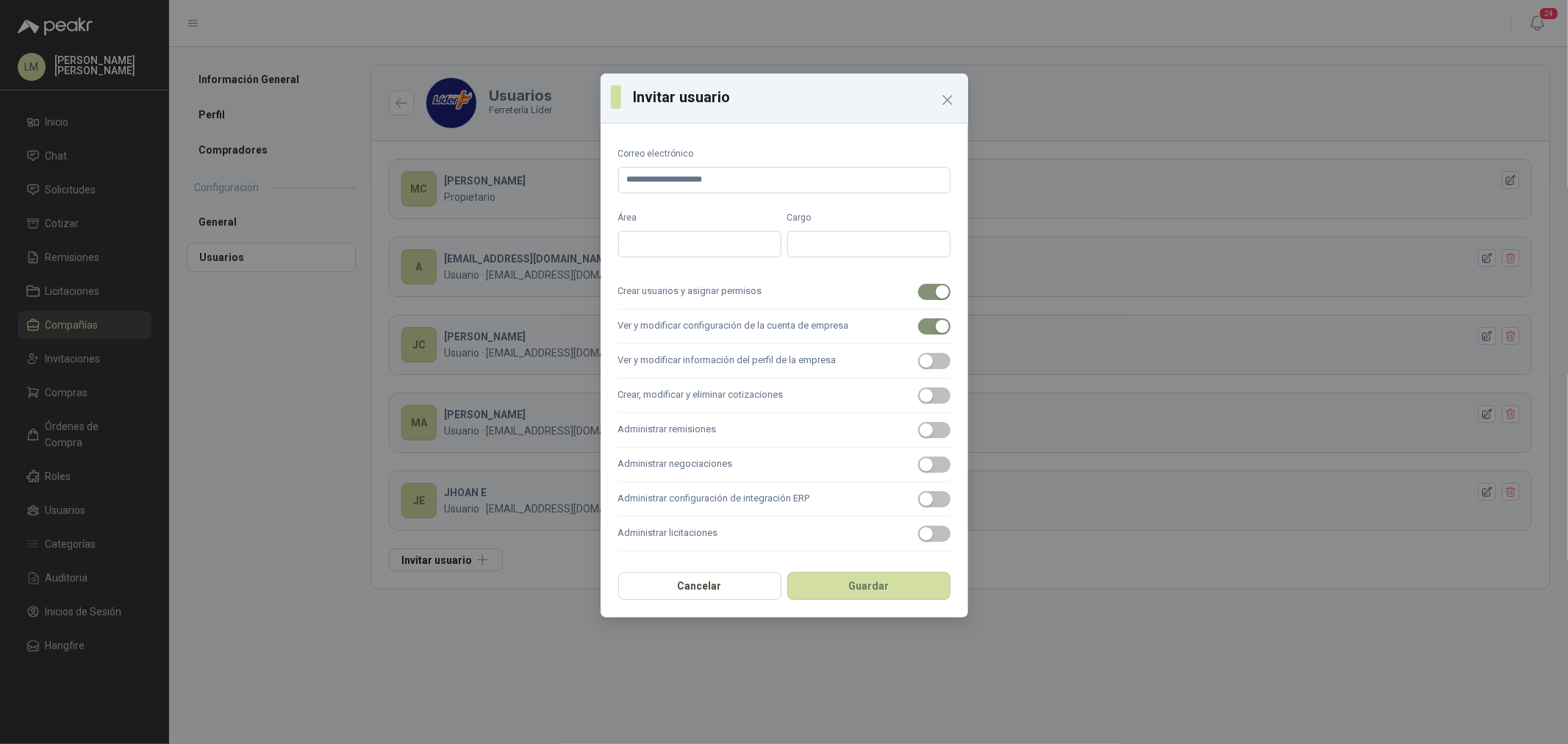
click at [940, 353] on button "Ver y modificar información del perfil de la empresa" at bounding box center [934, 361] width 32 height 16
click at [940, 395] on span "button" at bounding box center [934, 395] width 32 height 16
click at [937, 446] on label "Administrar remisiones" at bounding box center [784, 431] width 332 height 35
click at [937, 438] on button "Administrar remisiones" at bounding box center [934, 430] width 32 height 16
click at [941, 467] on span "button" at bounding box center [934, 465] width 32 height 16
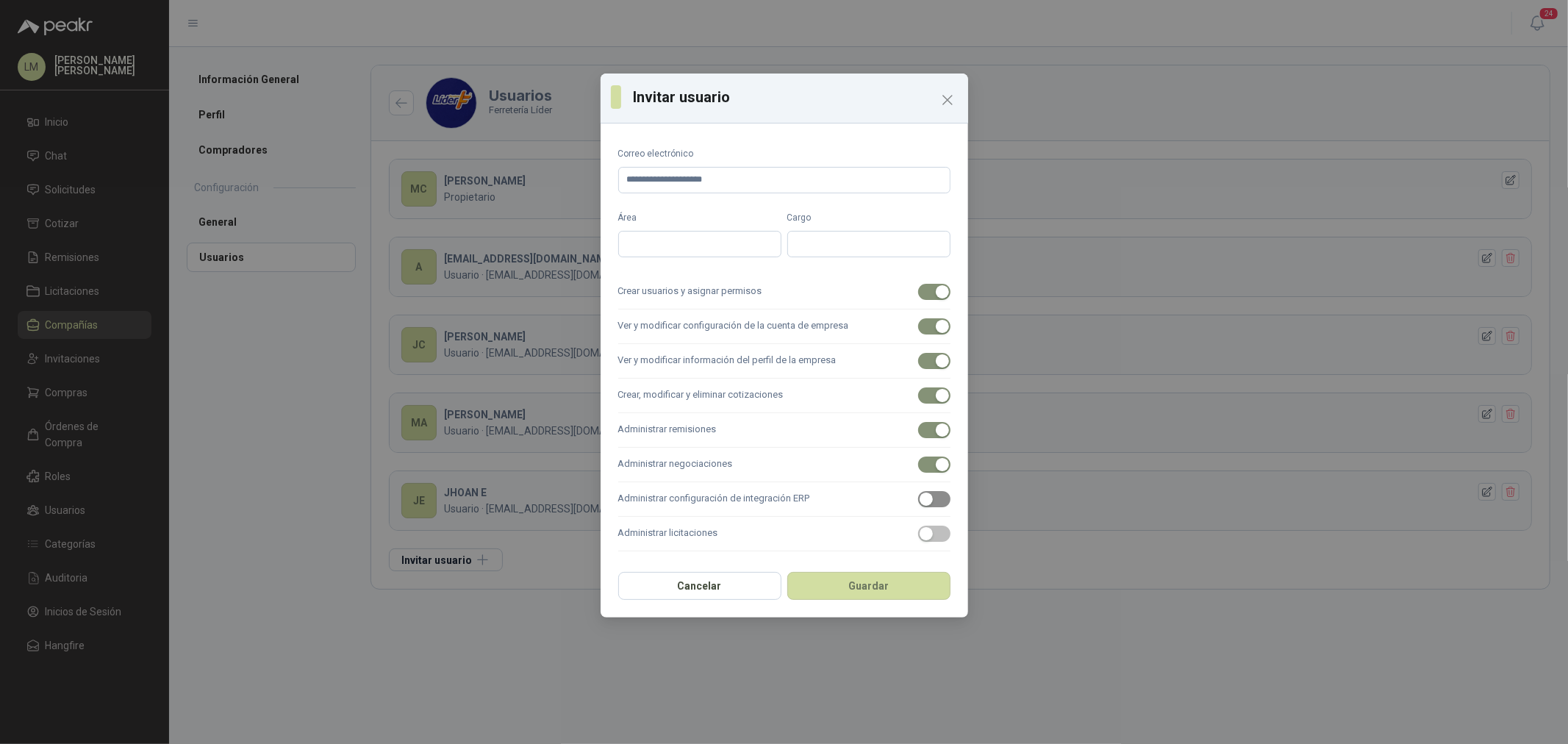
click at [941, 500] on span "button" at bounding box center [934, 499] width 32 height 16
click at [889, 598] on button "Guardar" at bounding box center [869, 586] width 163 height 28
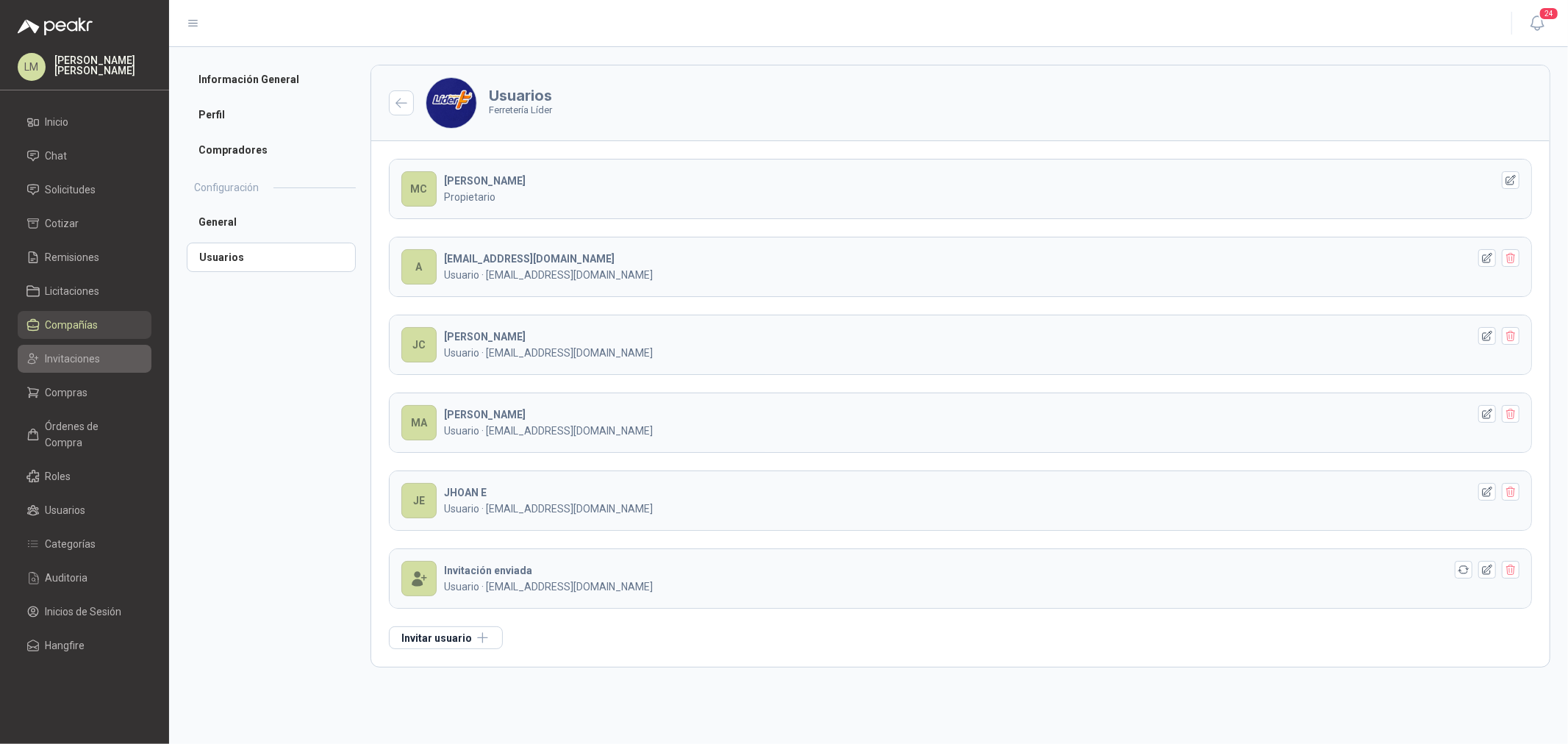
click at [77, 365] on span "Invitaciones" at bounding box center [74, 359] width 55 height 16
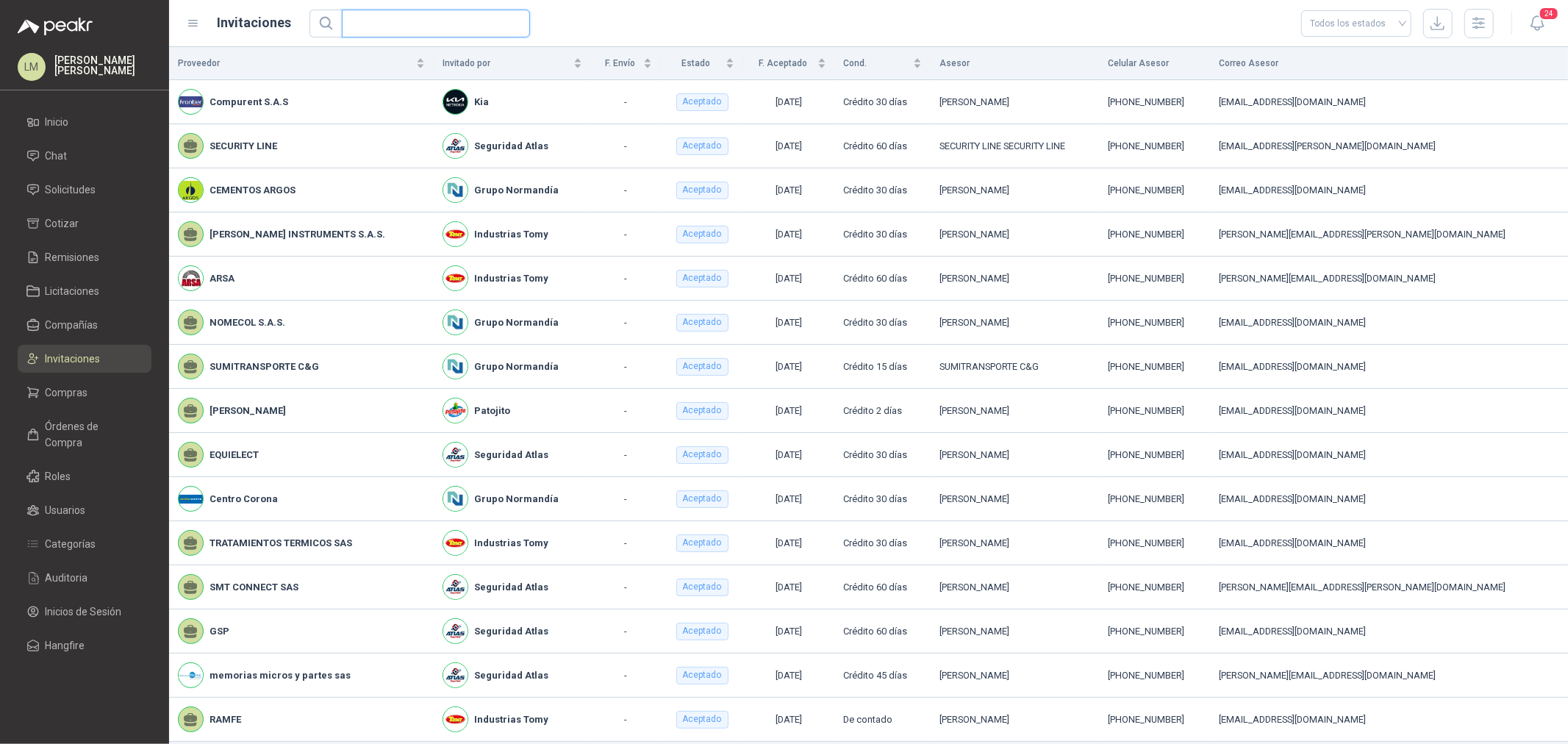
click at [377, 25] on input "text" at bounding box center [430, 23] width 159 height 26
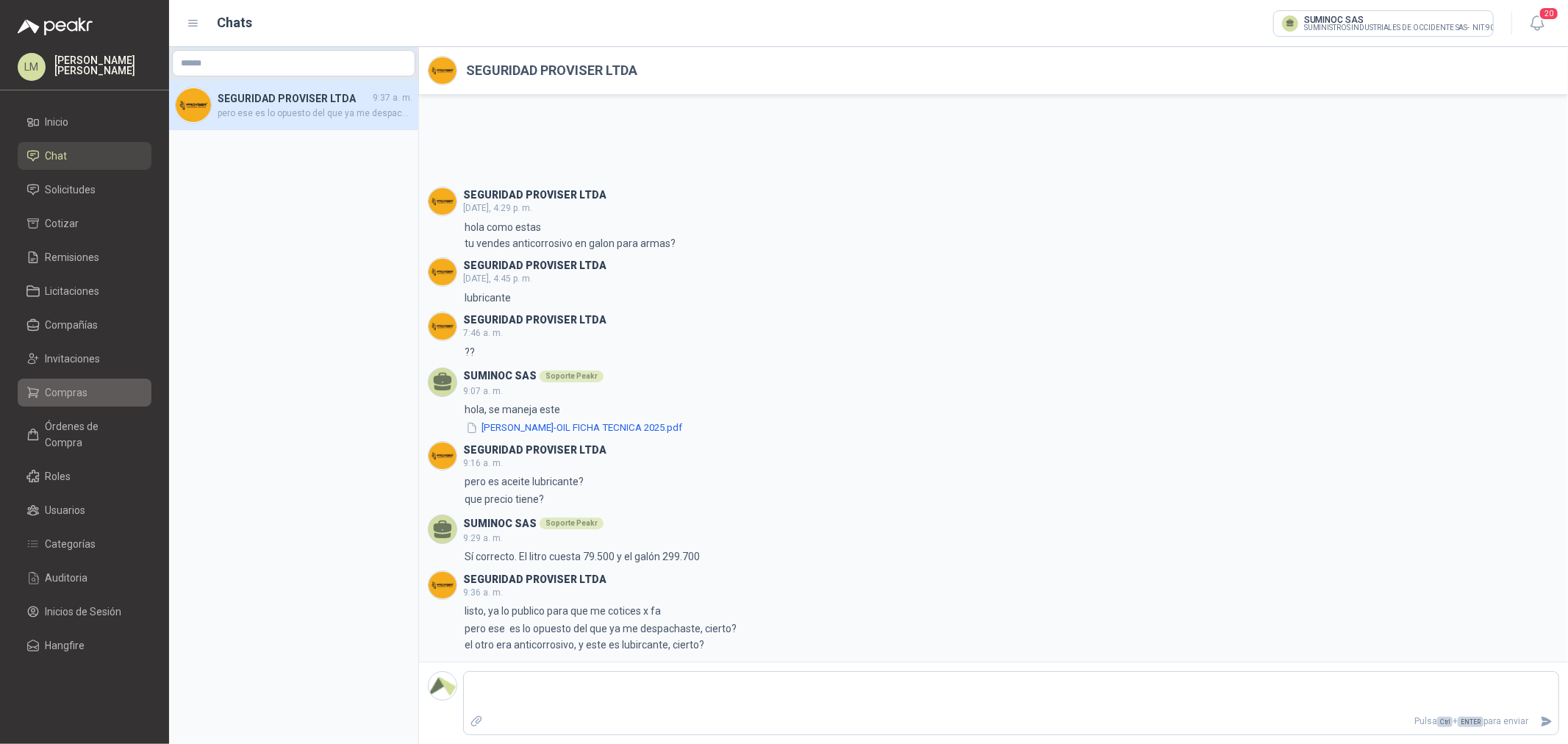
click at [76, 390] on span "Compras" at bounding box center [67, 392] width 43 height 16
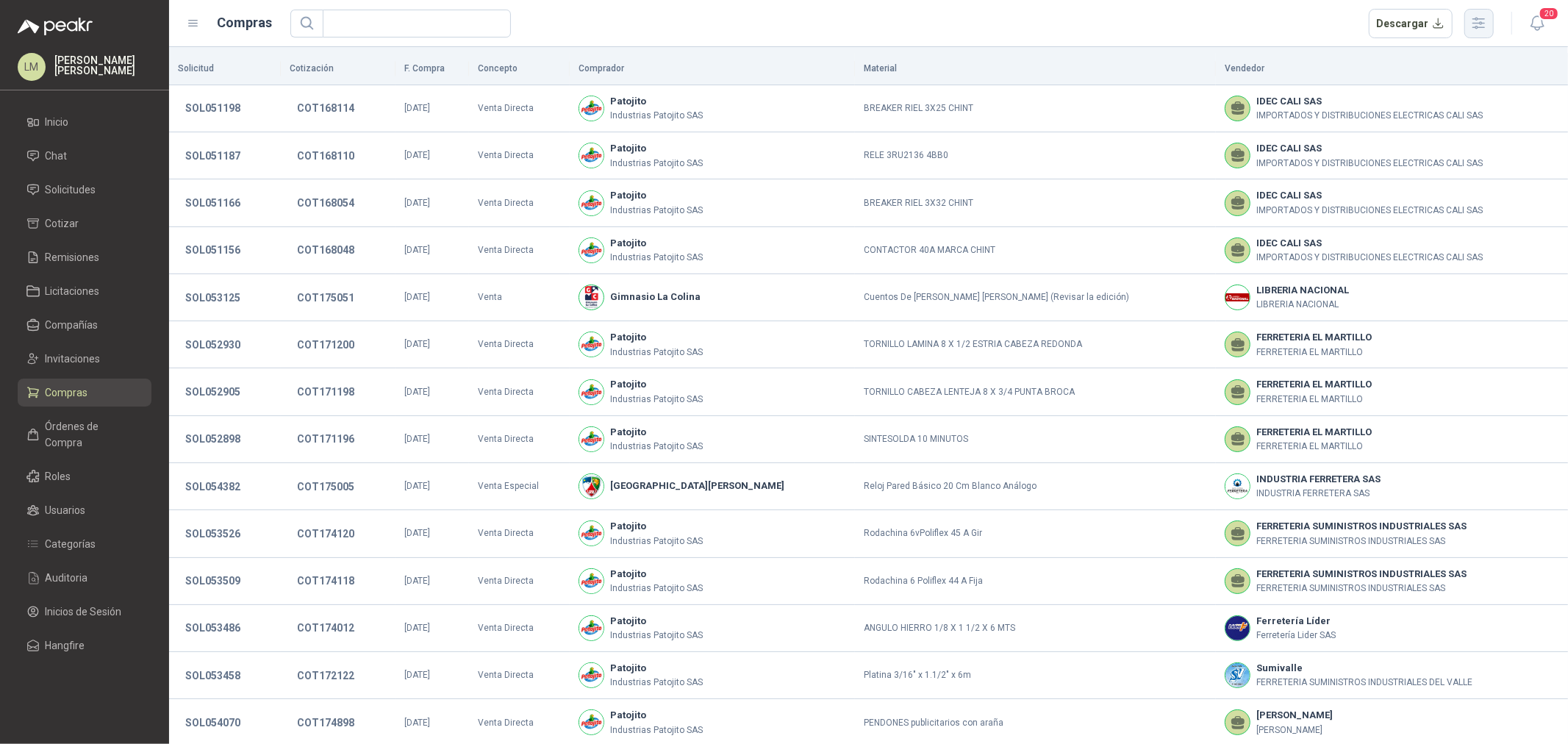
click at [1468, 22] on button "button" at bounding box center [1479, 23] width 29 height 29
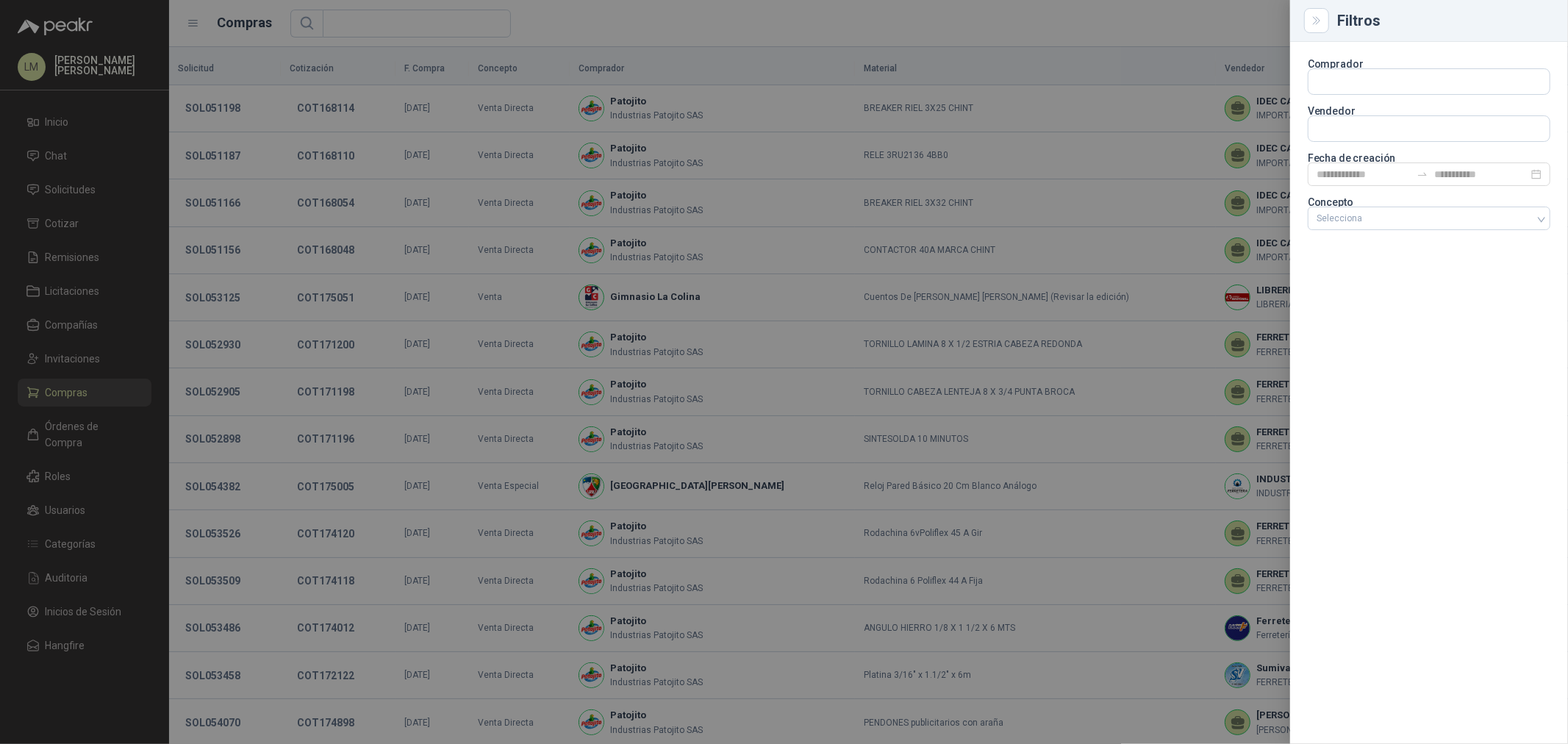
click at [1353, 114] on p "Vendedor" at bounding box center [1429, 111] width 243 height 9
click at [1351, 128] on input "text" at bounding box center [1429, 129] width 241 height 25
type input "*******"
click at [1380, 158] on p "SUMINOC SAS" at bounding box center [1455, 160] width 227 height 9
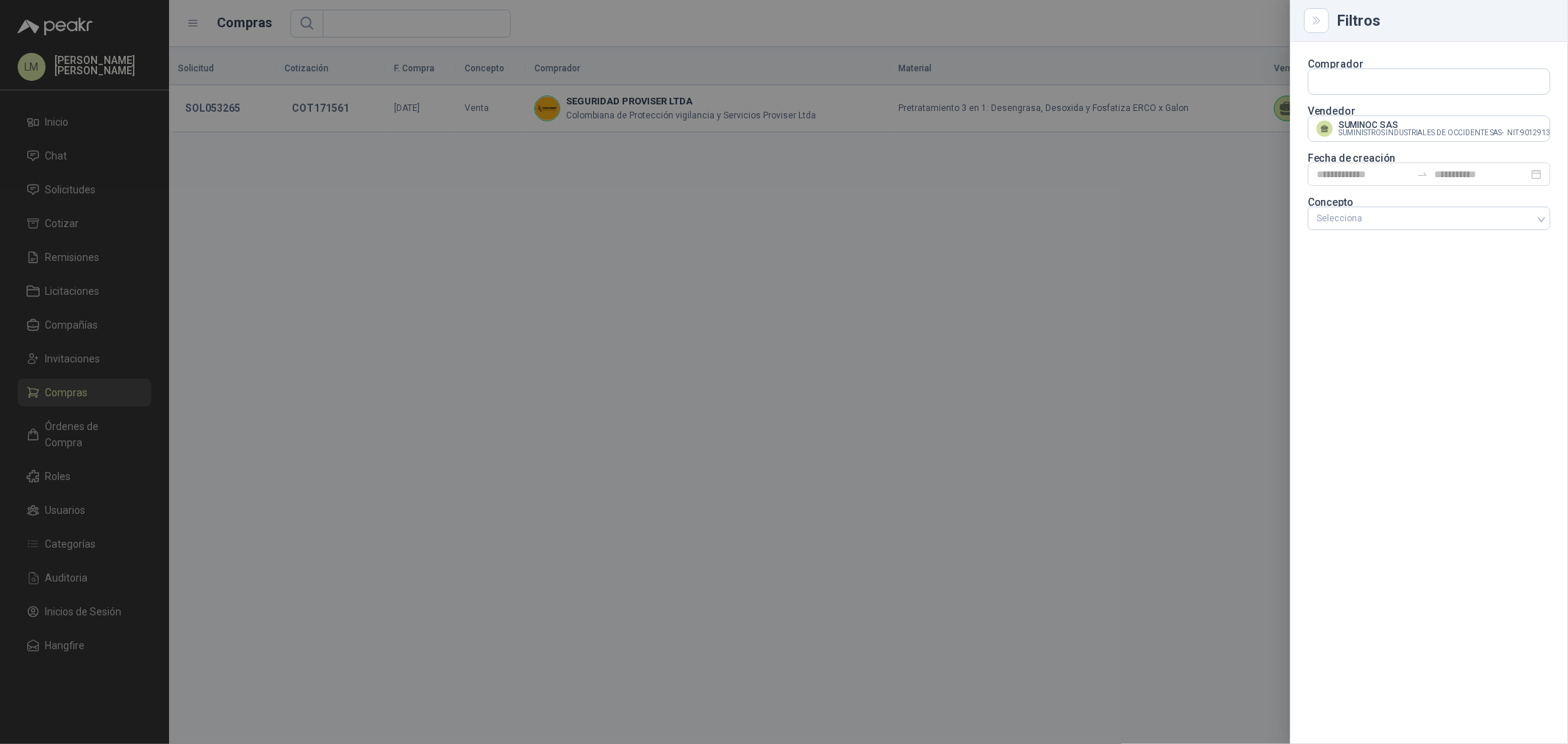
click at [647, 24] on div at bounding box center [784, 372] width 1568 height 744
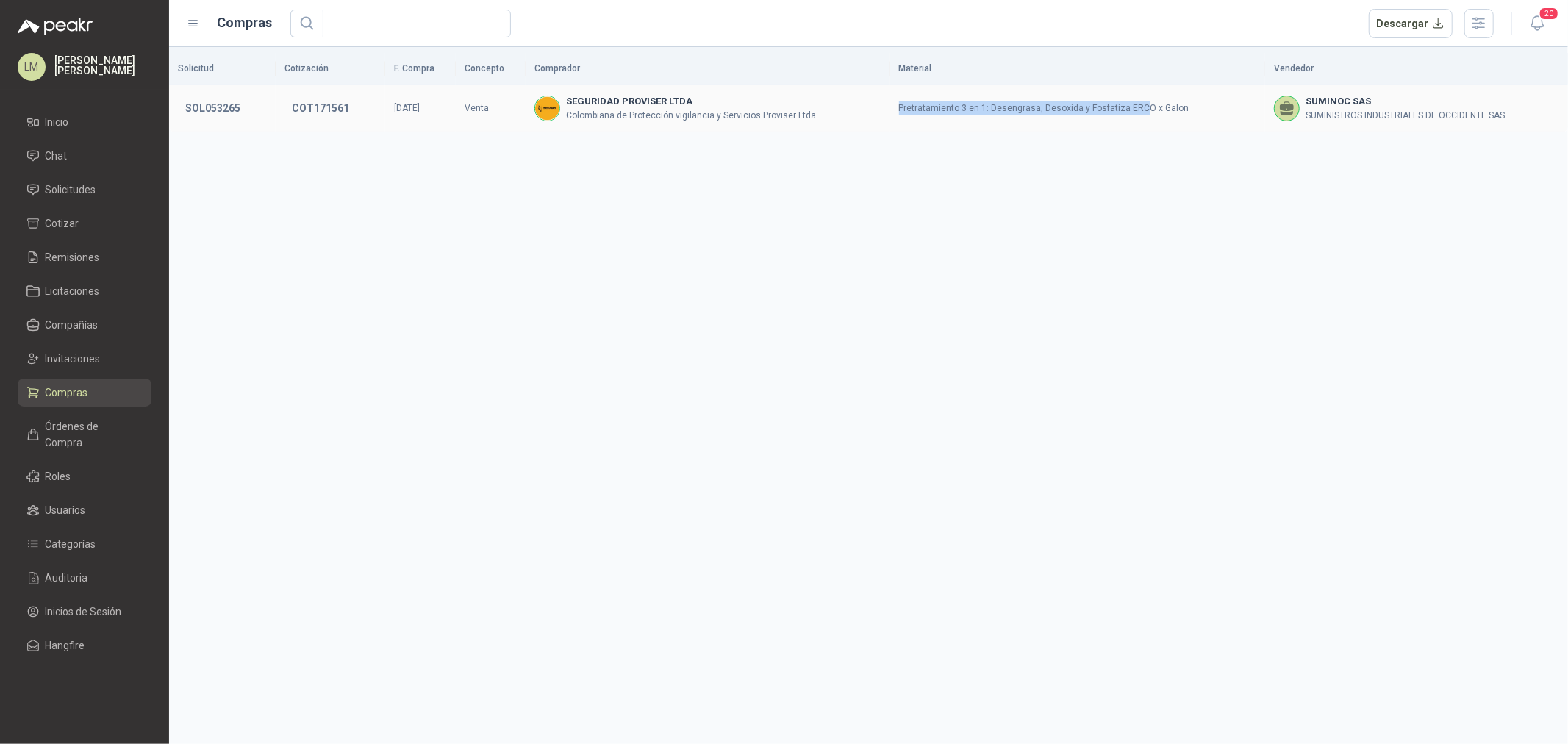
drag, startPoint x: 897, startPoint y: 108, endPoint x: 1152, endPoint y: 113, distance: 255.0
click at [1152, 111] on td "Pretratamiento 3 en 1: Desengrasa, Desoxida y Fosfatiza ERCO x Galon" at bounding box center [1077, 109] width 375 height 47
click at [1163, 109] on td "Pretratamiento 3 en 1: Desengrasa, Desoxida y Fosfatiza ERCO x Galon" at bounding box center [1077, 109] width 375 height 47
click at [225, 100] on button "SOL053265" at bounding box center [213, 108] width 70 height 26
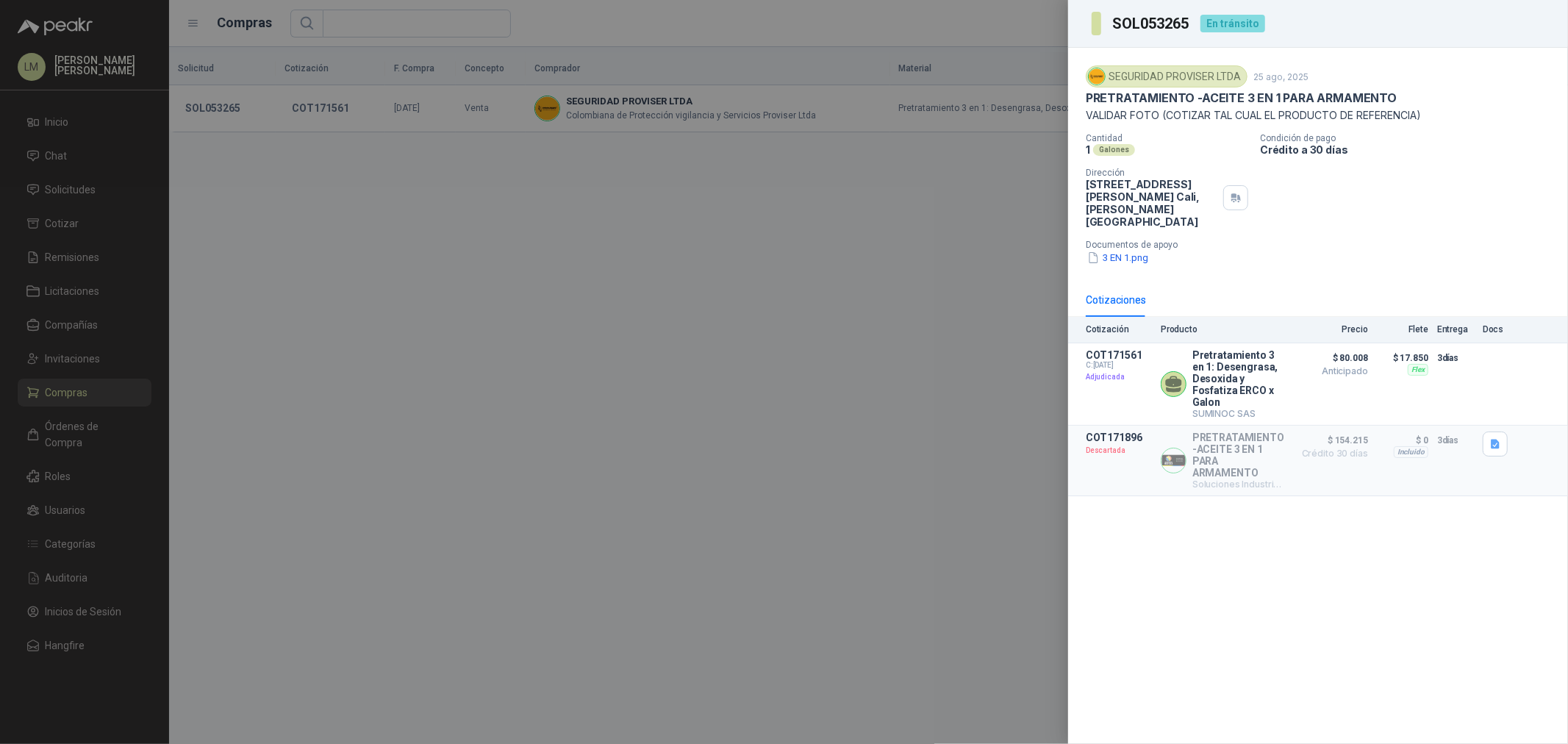
click at [567, 194] on div at bounding box center [784, 372] width 1568 height 744
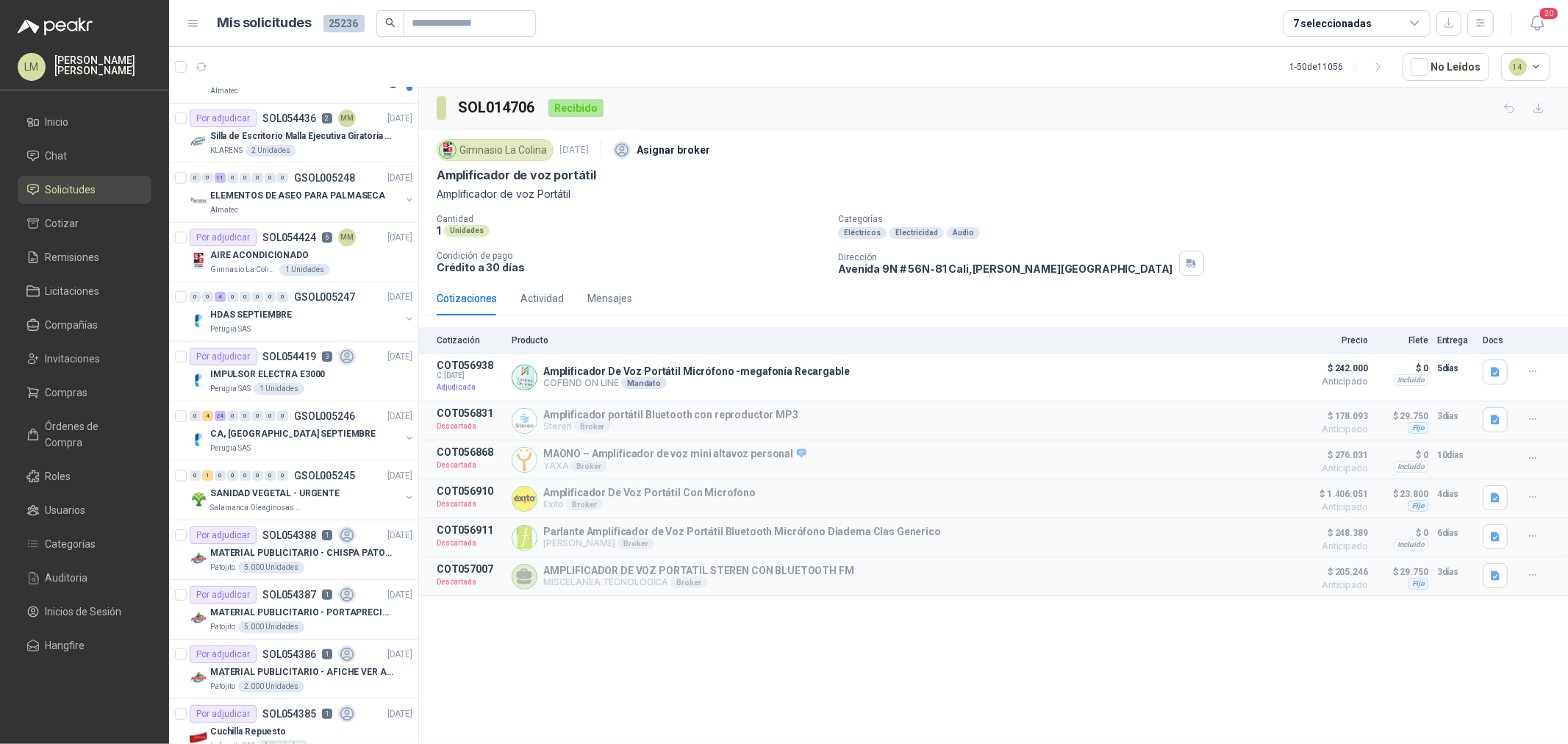
scroll to position [1143, 0]
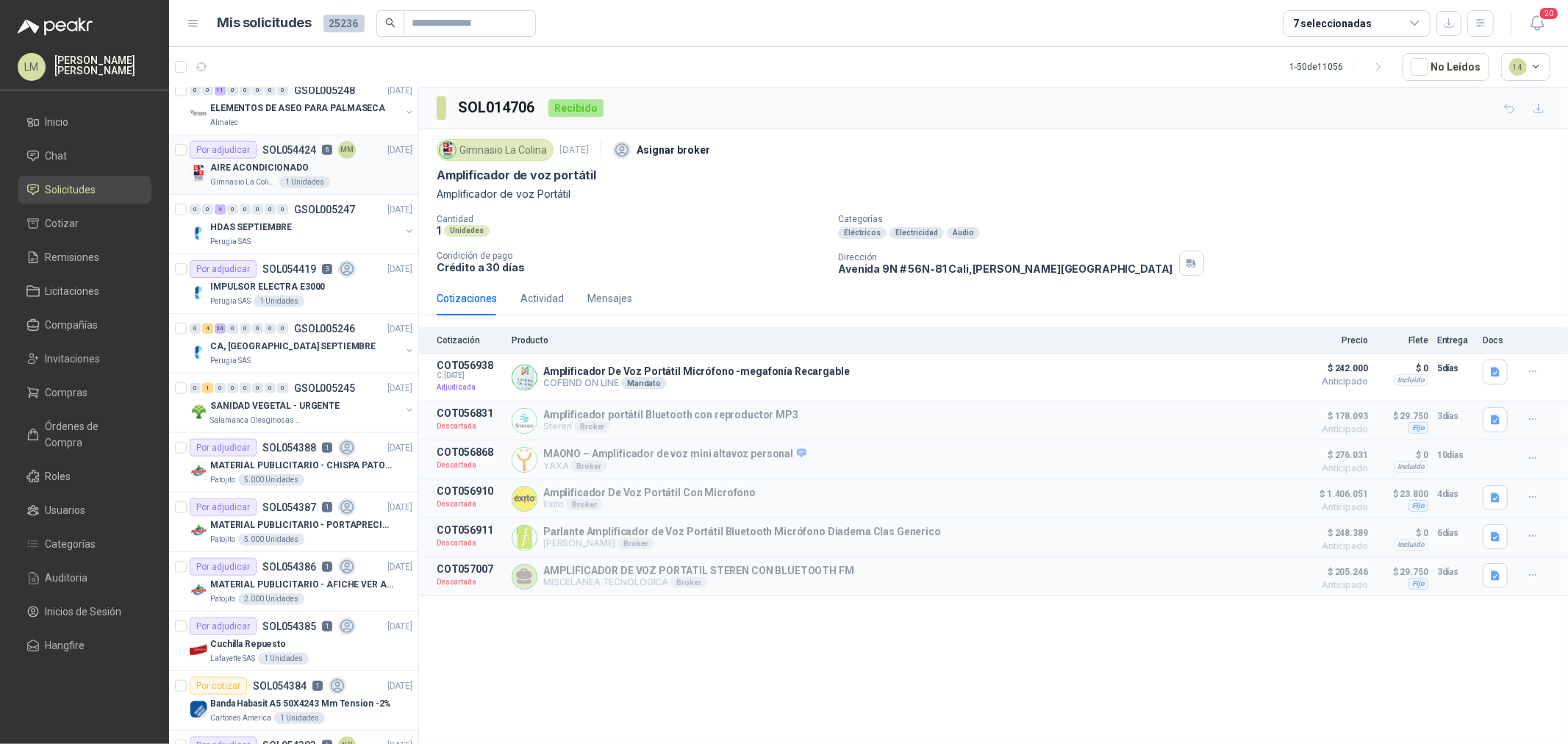
click at [289, 163] on p "AIRE ACONDICIONADO" at bounding box center [259, 168] width 99 height 14
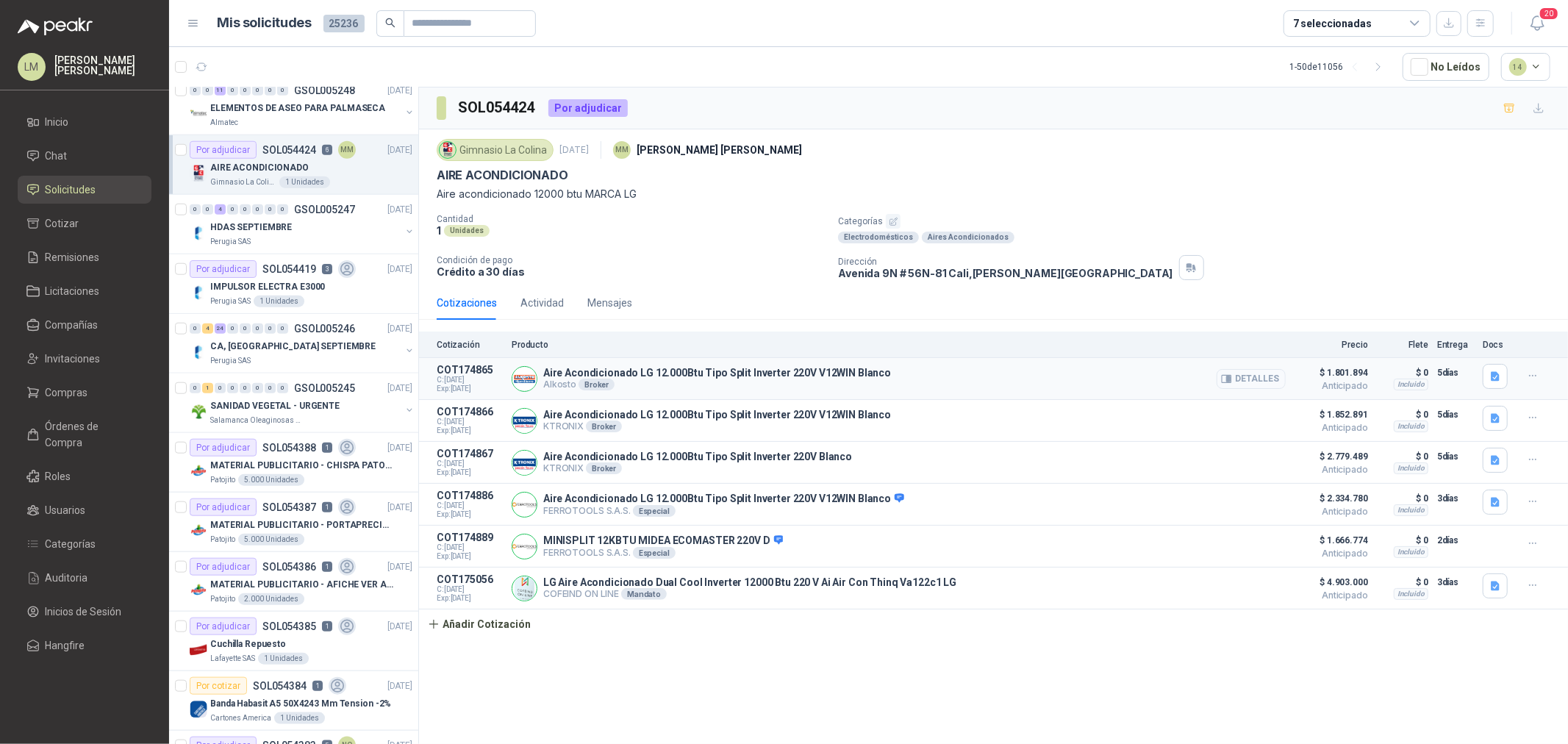
click at [1238, 380] on button "Detalles" at bounding box center [1250, 379] width 69 height 20
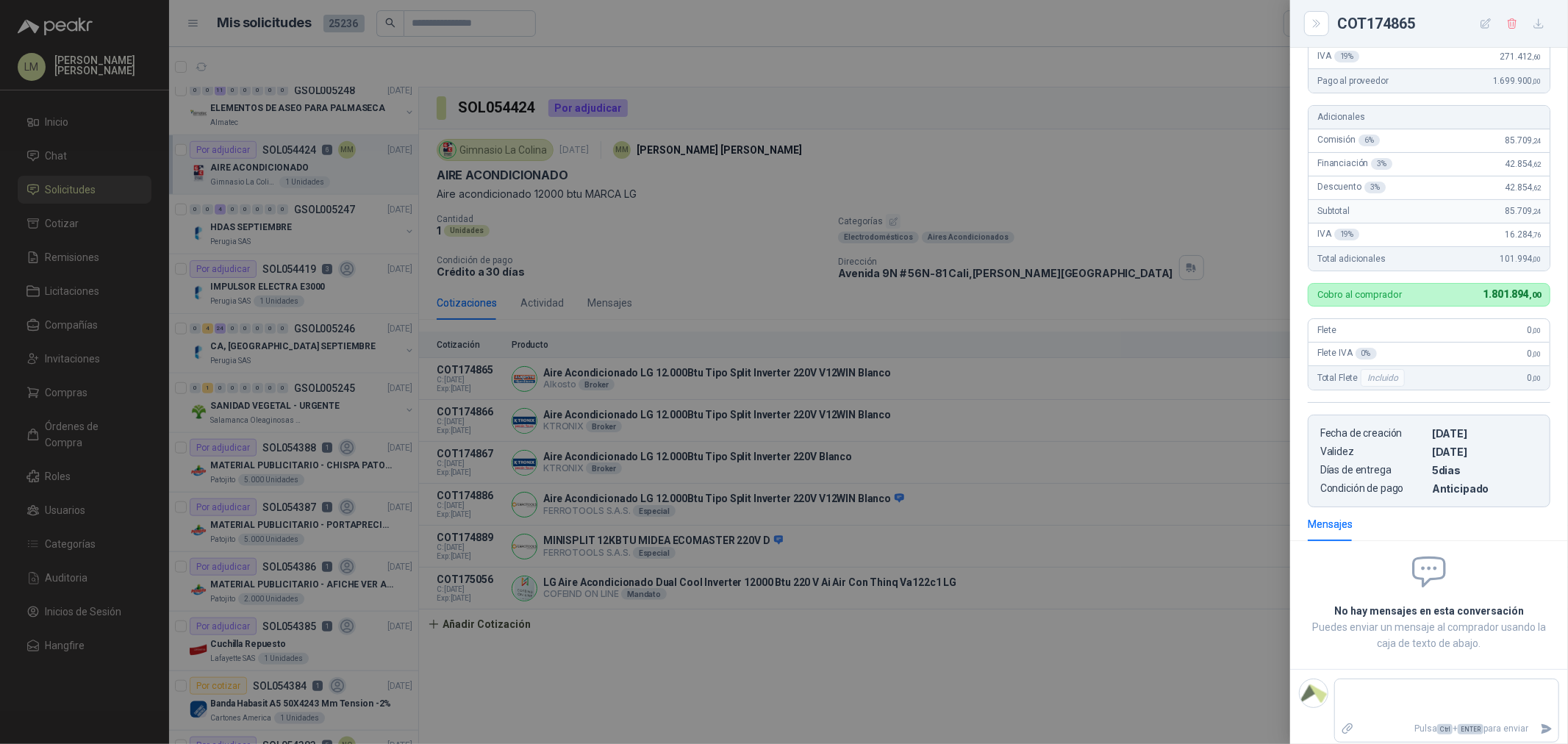
scroll to position [149, 0]
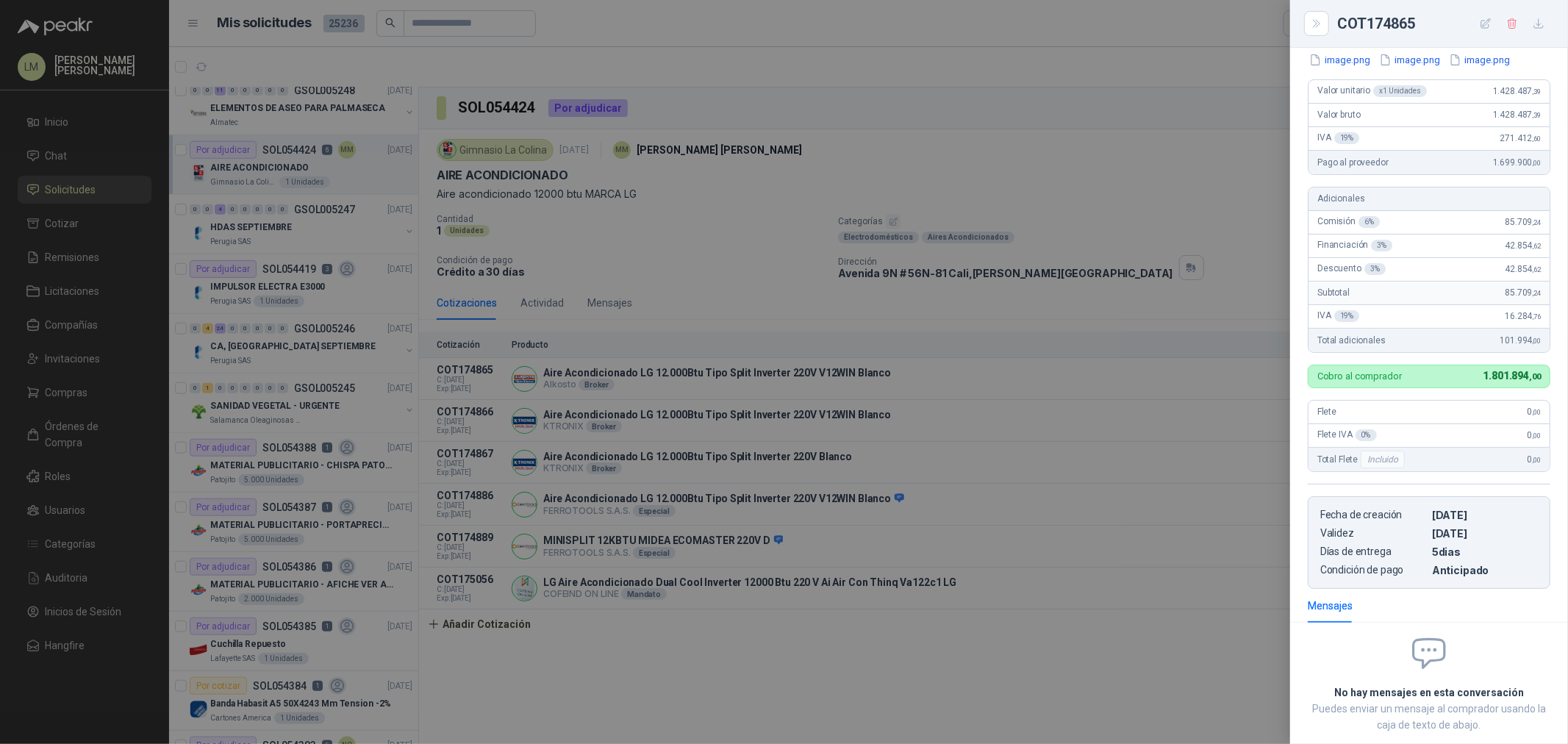
click at [1218, 315] on div at bounding box center [784, 372] width 1568 height 744
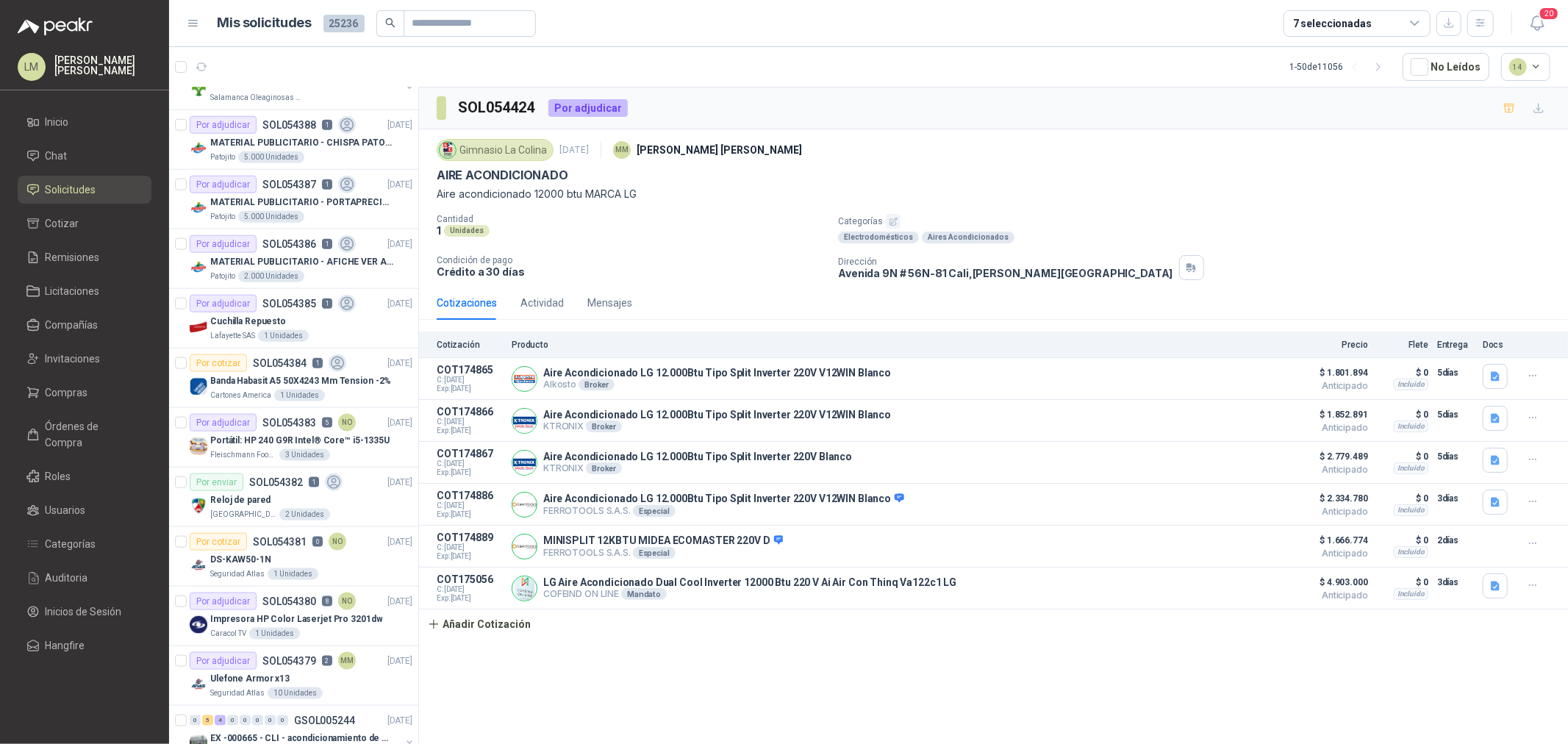
scroll to position [1471, 0]
click at [280, 417] on p "SOL054383" at bounding box center [289, 418] width 54 height 10
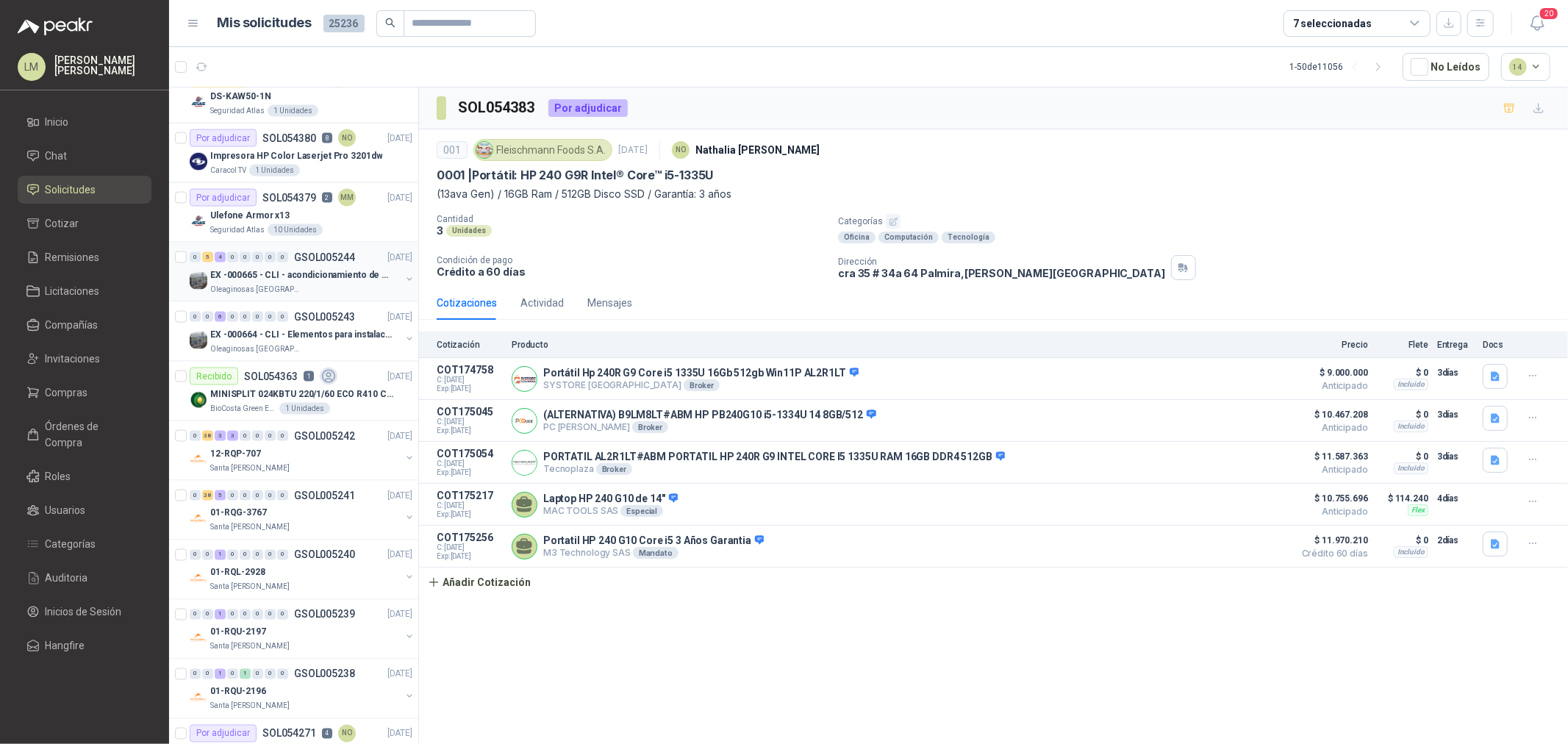
scroll to position [1961, 0]
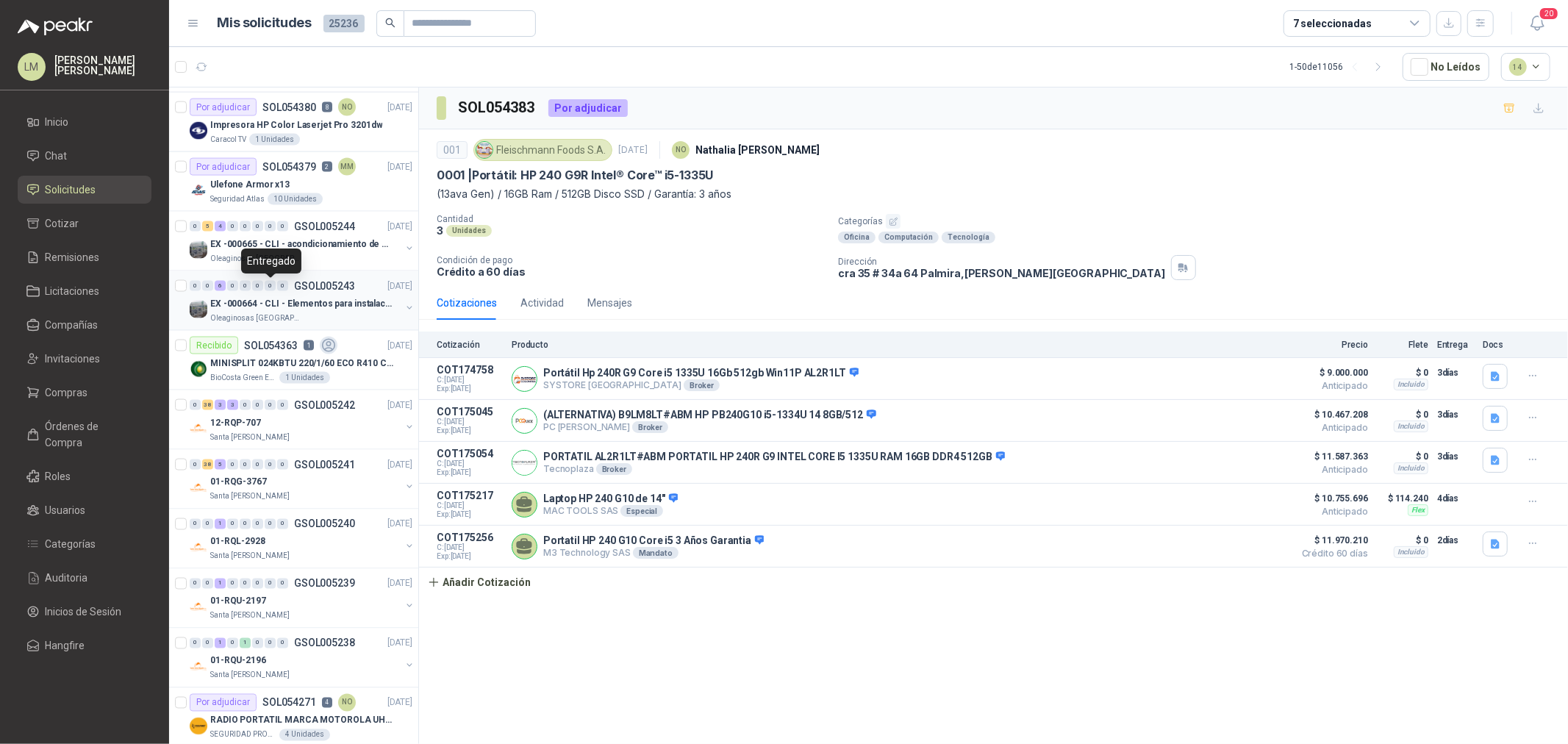
click at [273, 291] on div "0" at bounding box center [270, 285] width 11 height 10
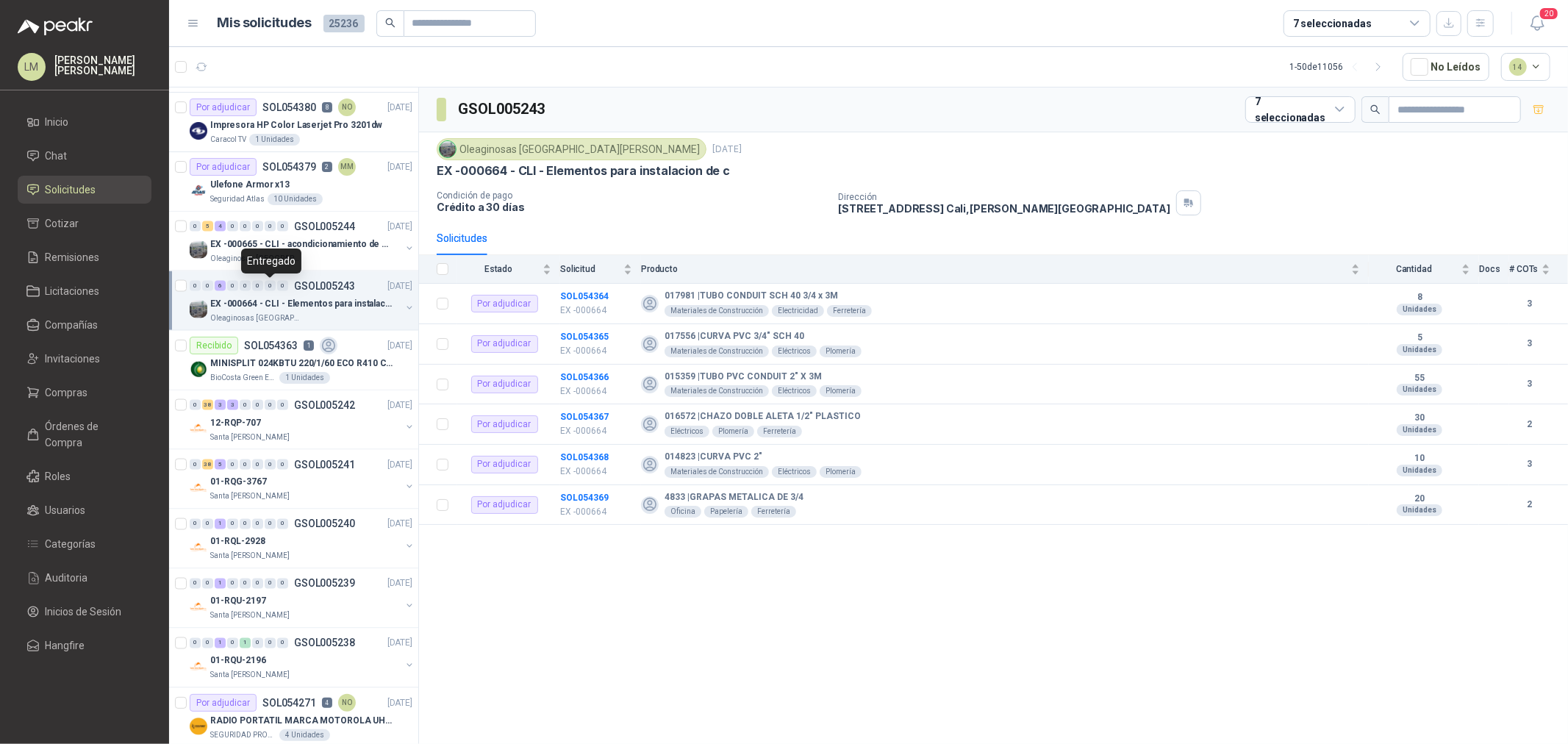
click at [278, 248] on div "Entregado" at bounding box center [271, 261] width 60 height 25
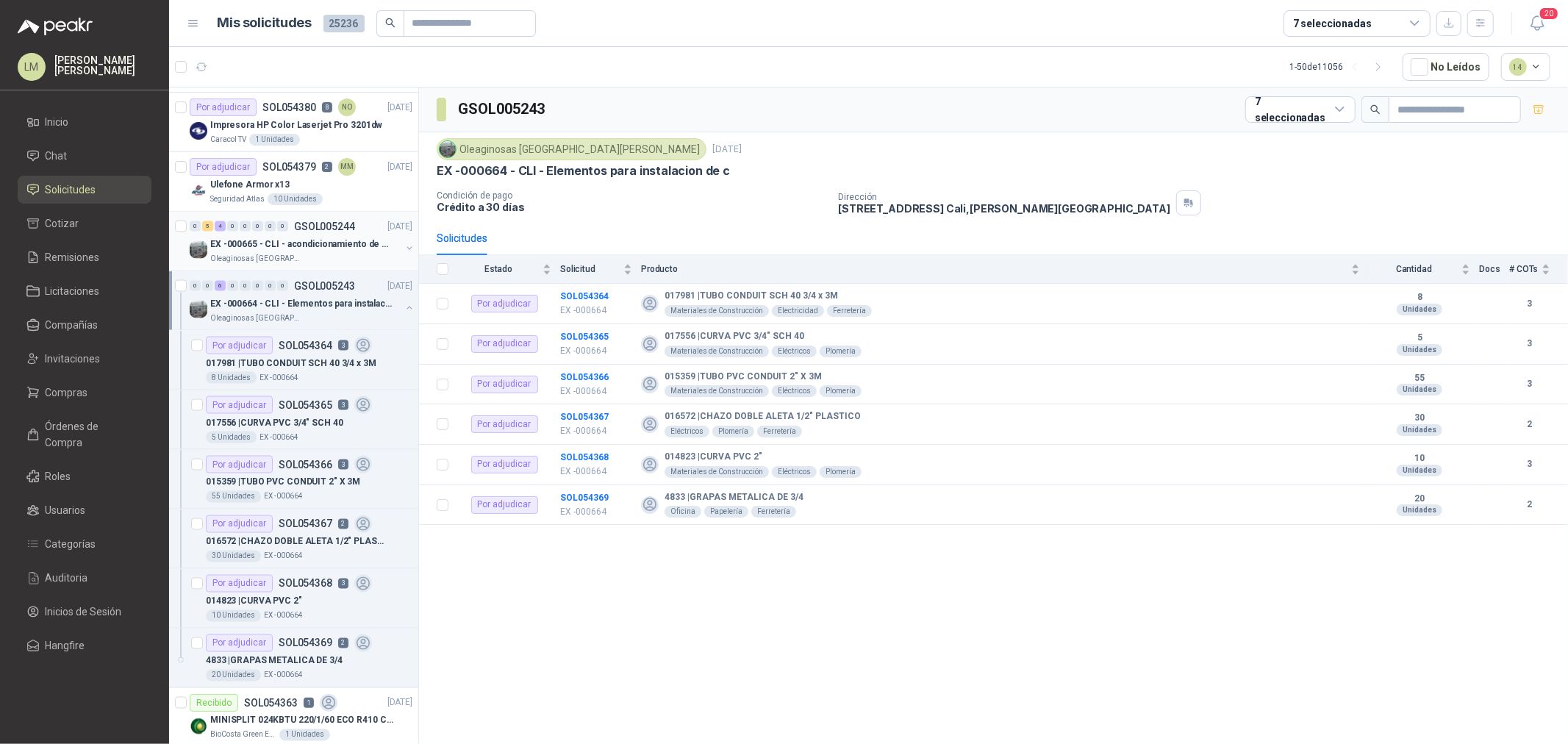
click at [341, 245] on p "EX -000665 - CLI - acondicionamiento de caja para" at bounding box center [302, 244] width 183 height 14
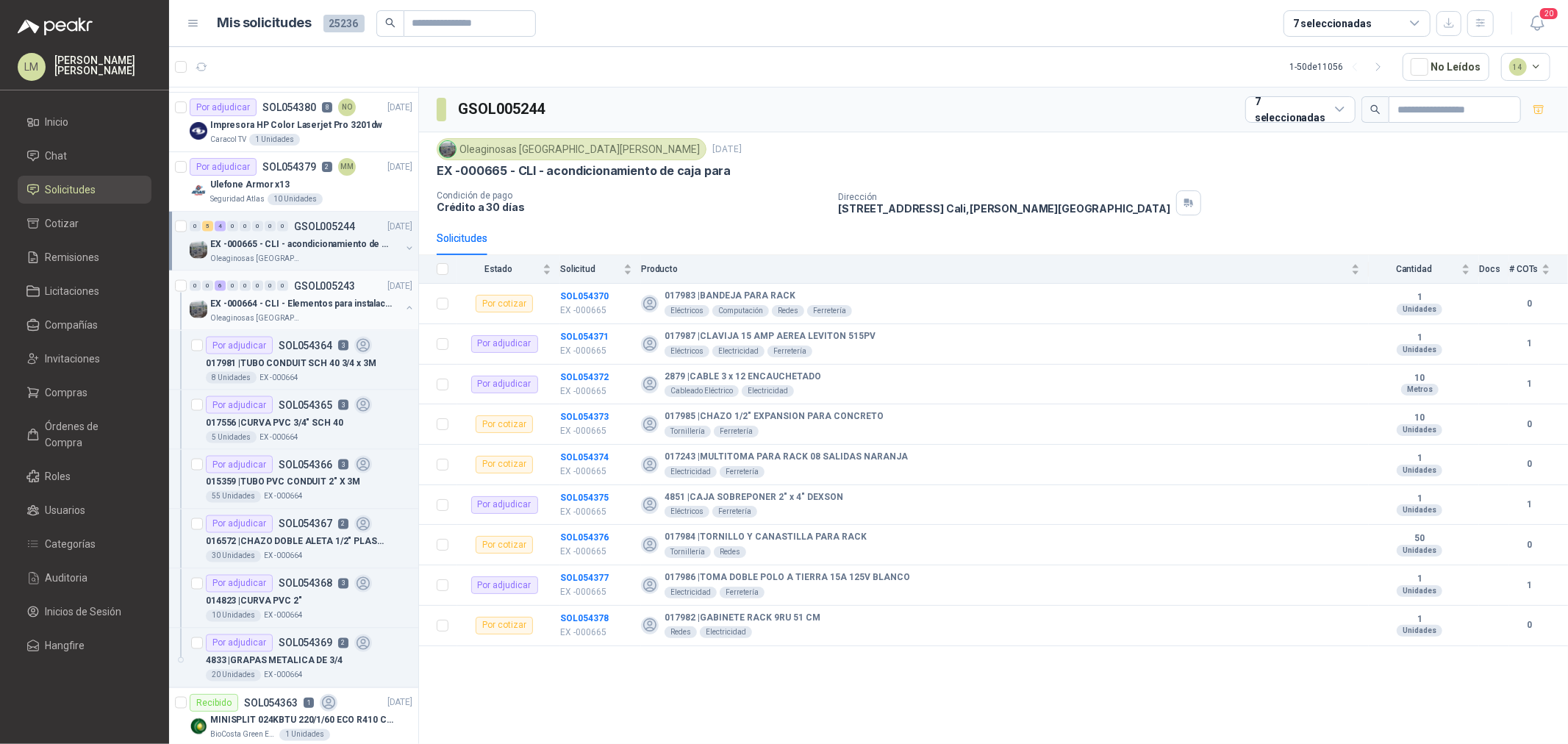
click at [404, 308] on button "button" at bounding box center [409, 308] width 12 height 12
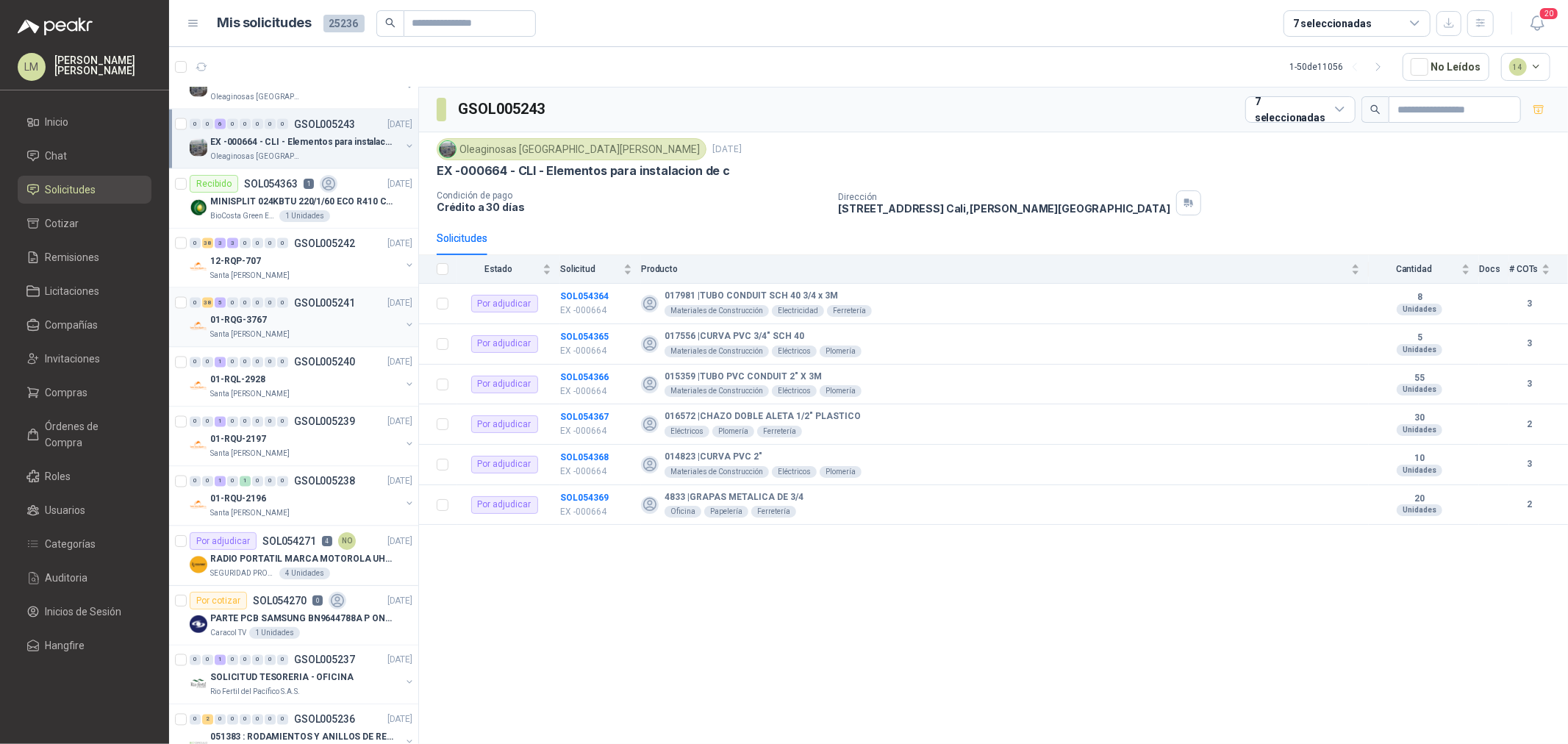
scroll to position [2124, 0]
click at [1354, 24] on div "7 seleccionadas" at bounding box center [1332, 24] width 79 height 16
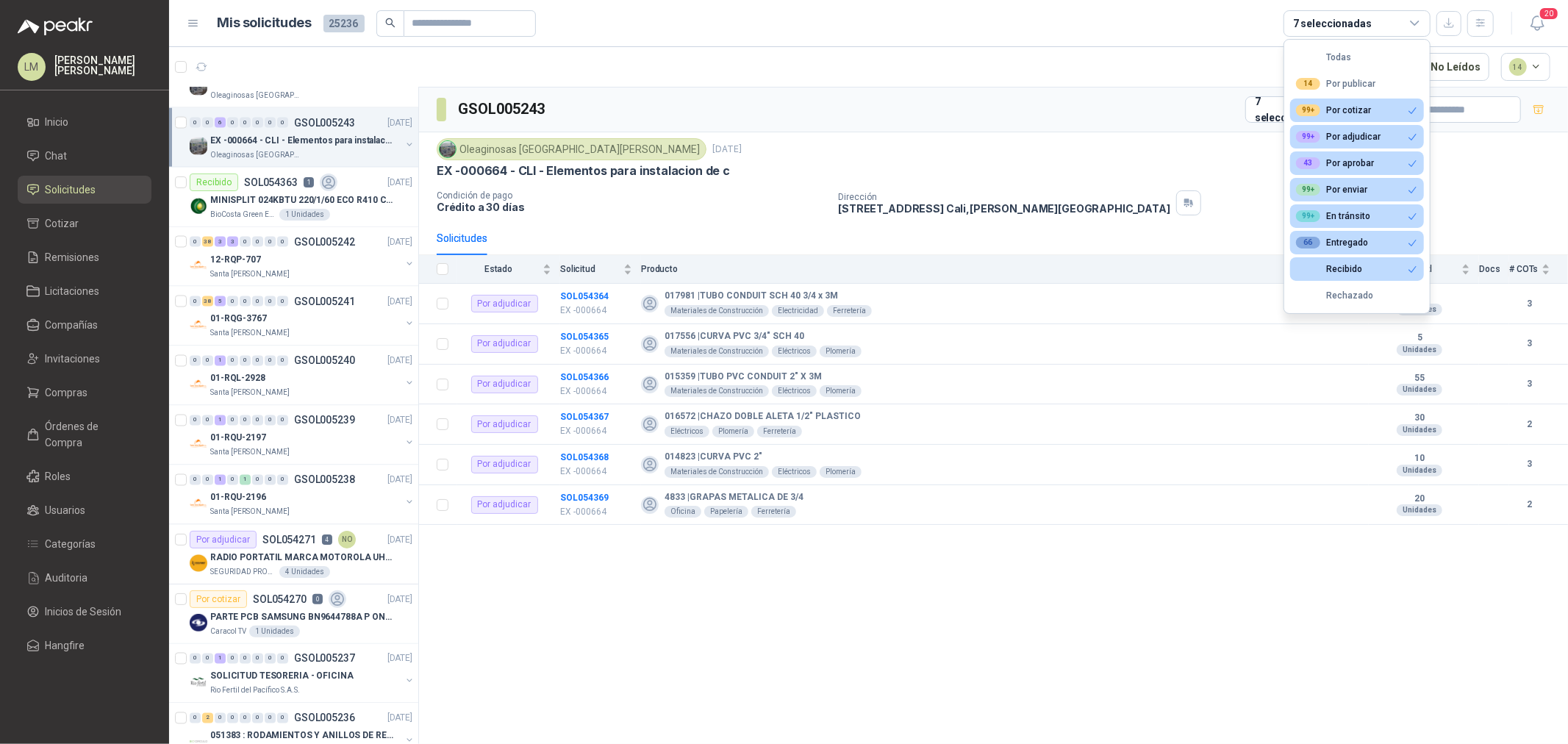
click at [1354, 24] on div "7 seleccionadas" at bounding box center [1332, 24] width 79 height 16
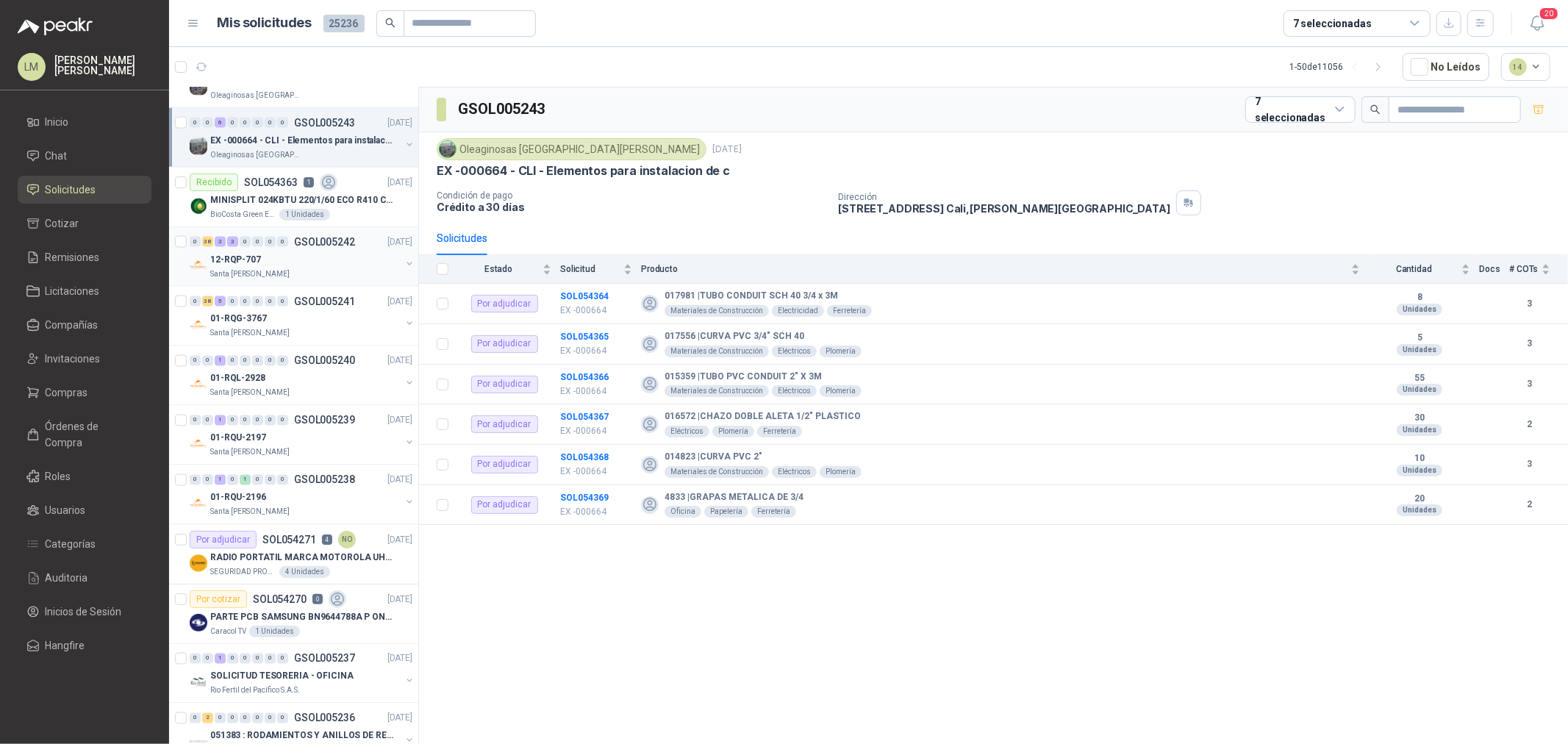
click at [316, 262] on div "12-RQP-707" at bounding box center [305, 259] width 190 height 17
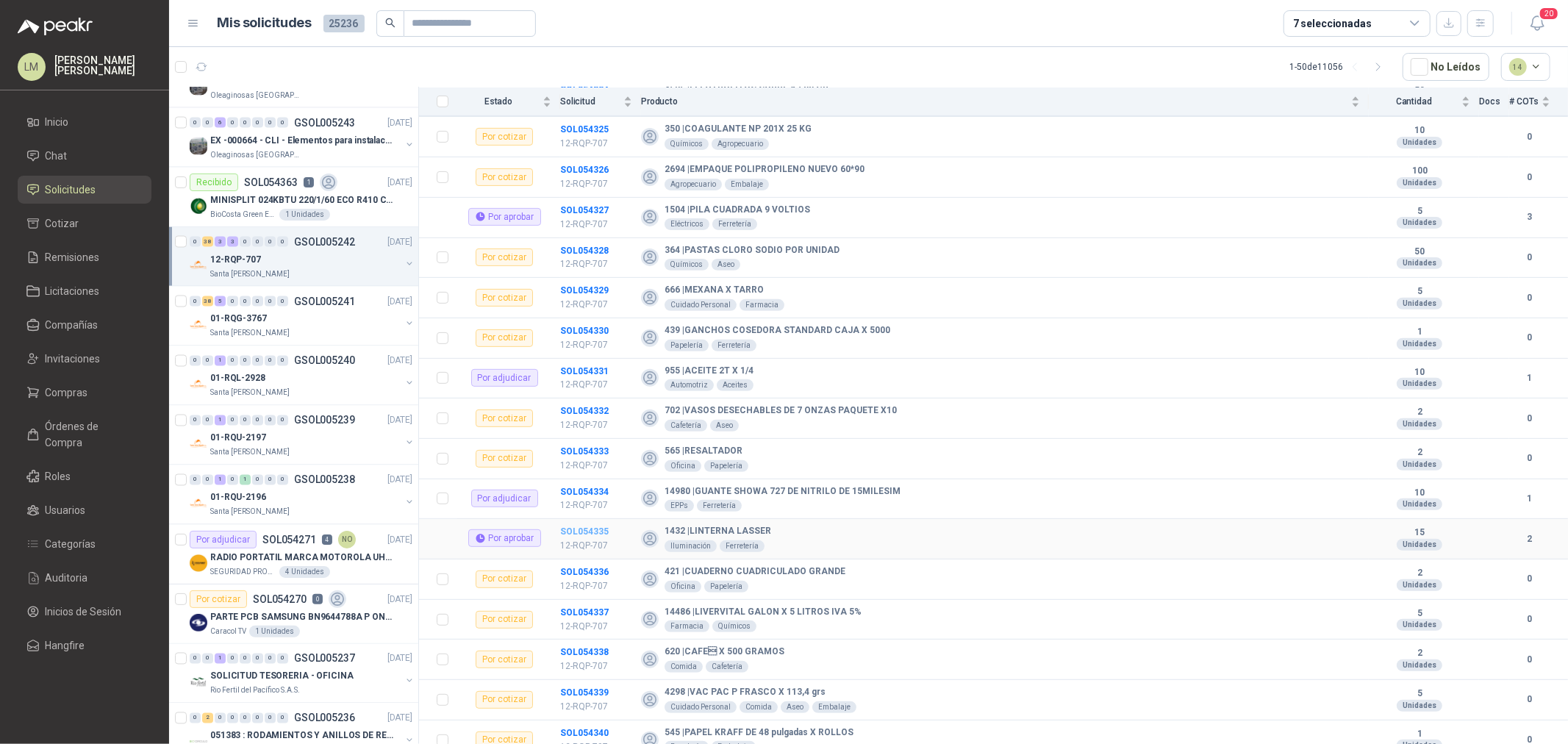
scroll to position [817, 0]
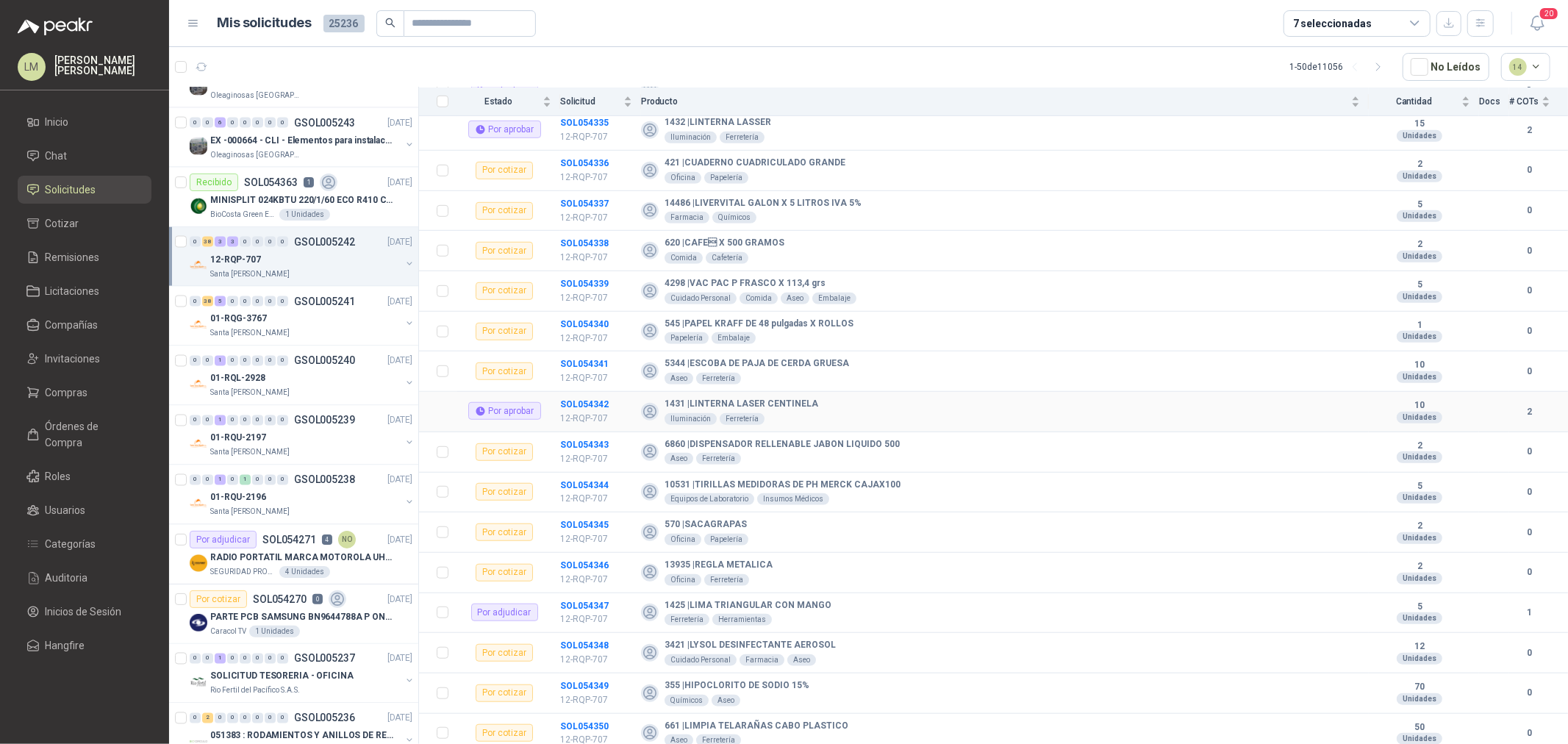
click at [586, 399] on td "SOL054342 12-RQP-707" at bounding box center [601, 412] width 81 height 40
click at [586, 403] on b "SOL054342" at bounding box center [584, 404] width 48 height 10
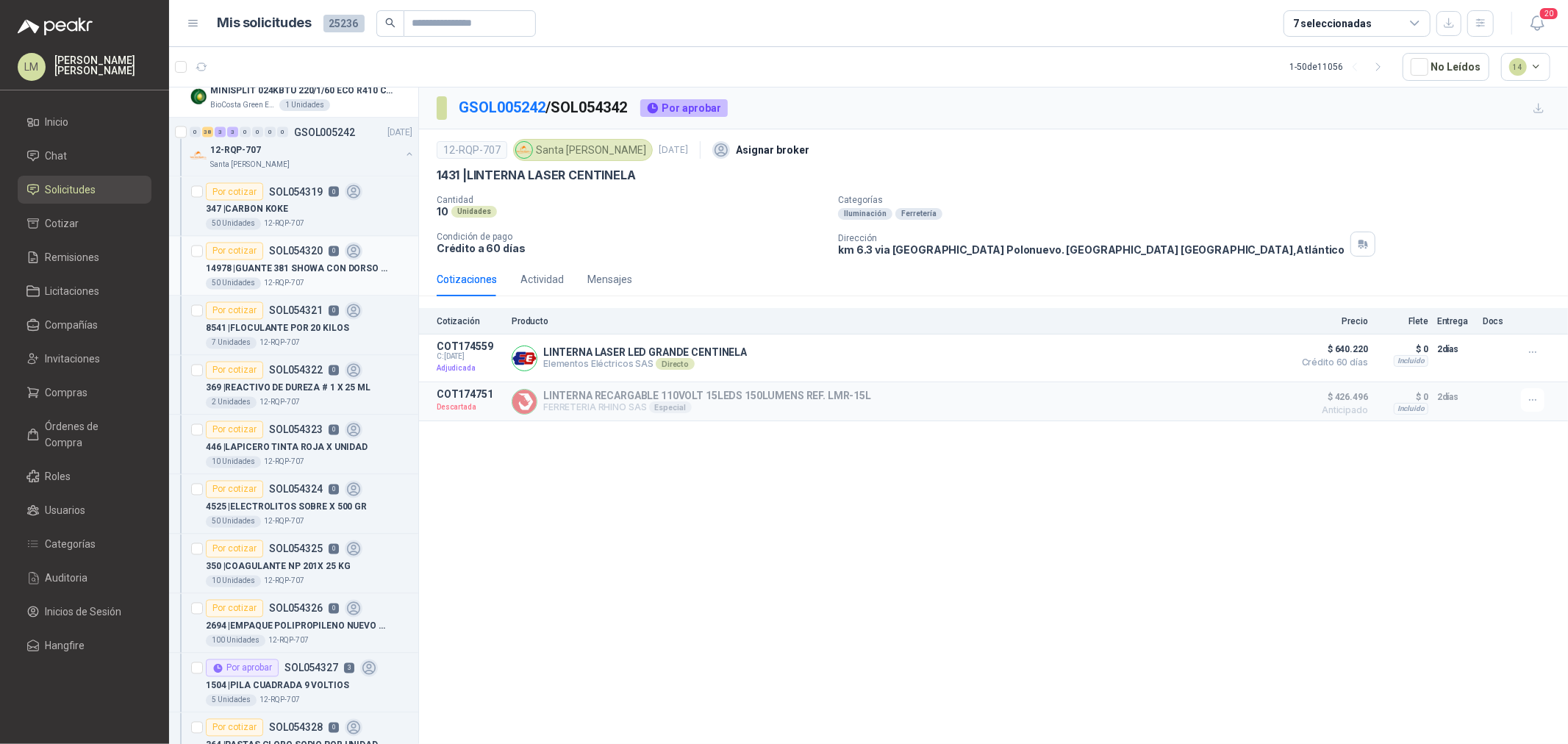
scroll to position [2532, 0]
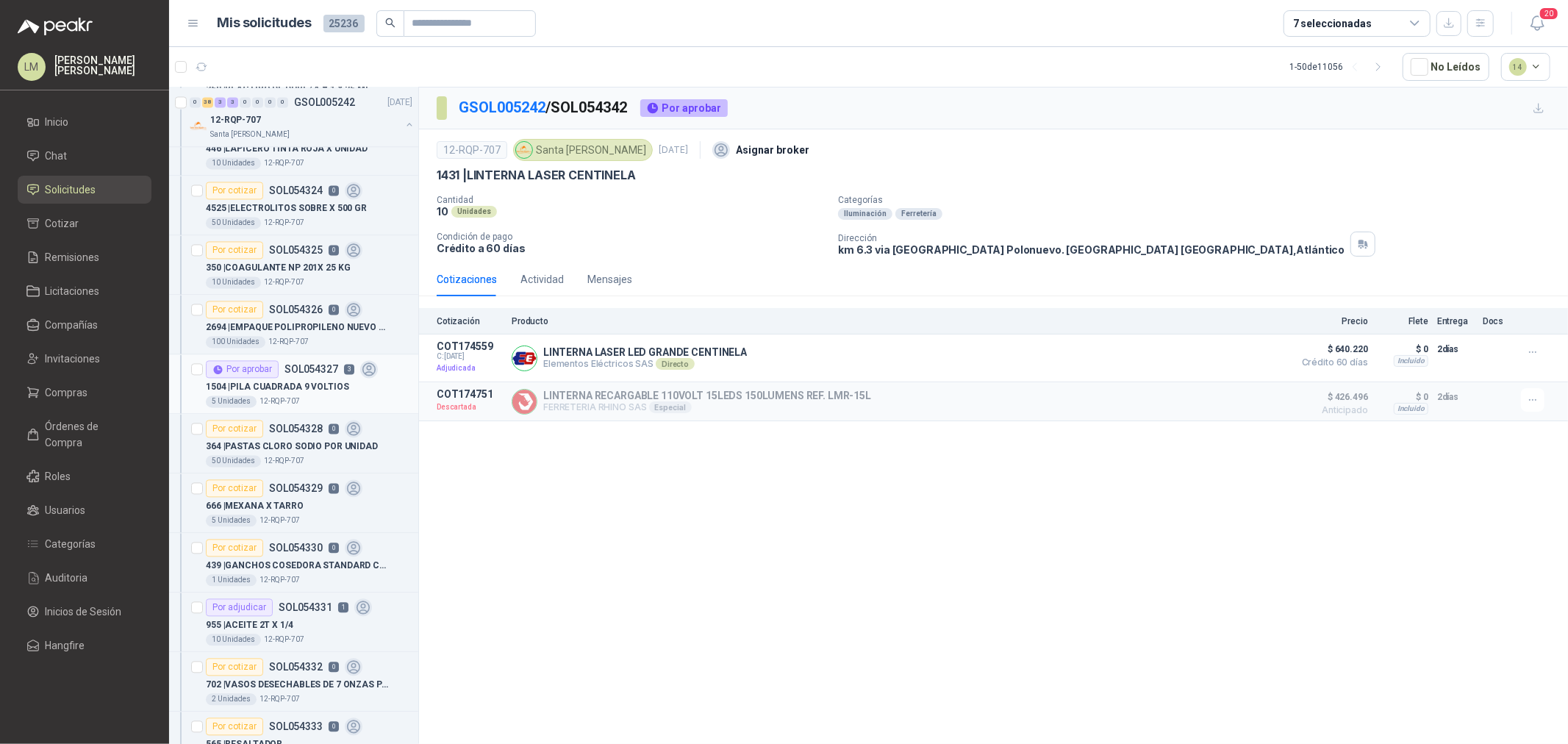
click at [268, 377] on div "Por aprobar" at bounding box center [242, 369] width 73 height 17
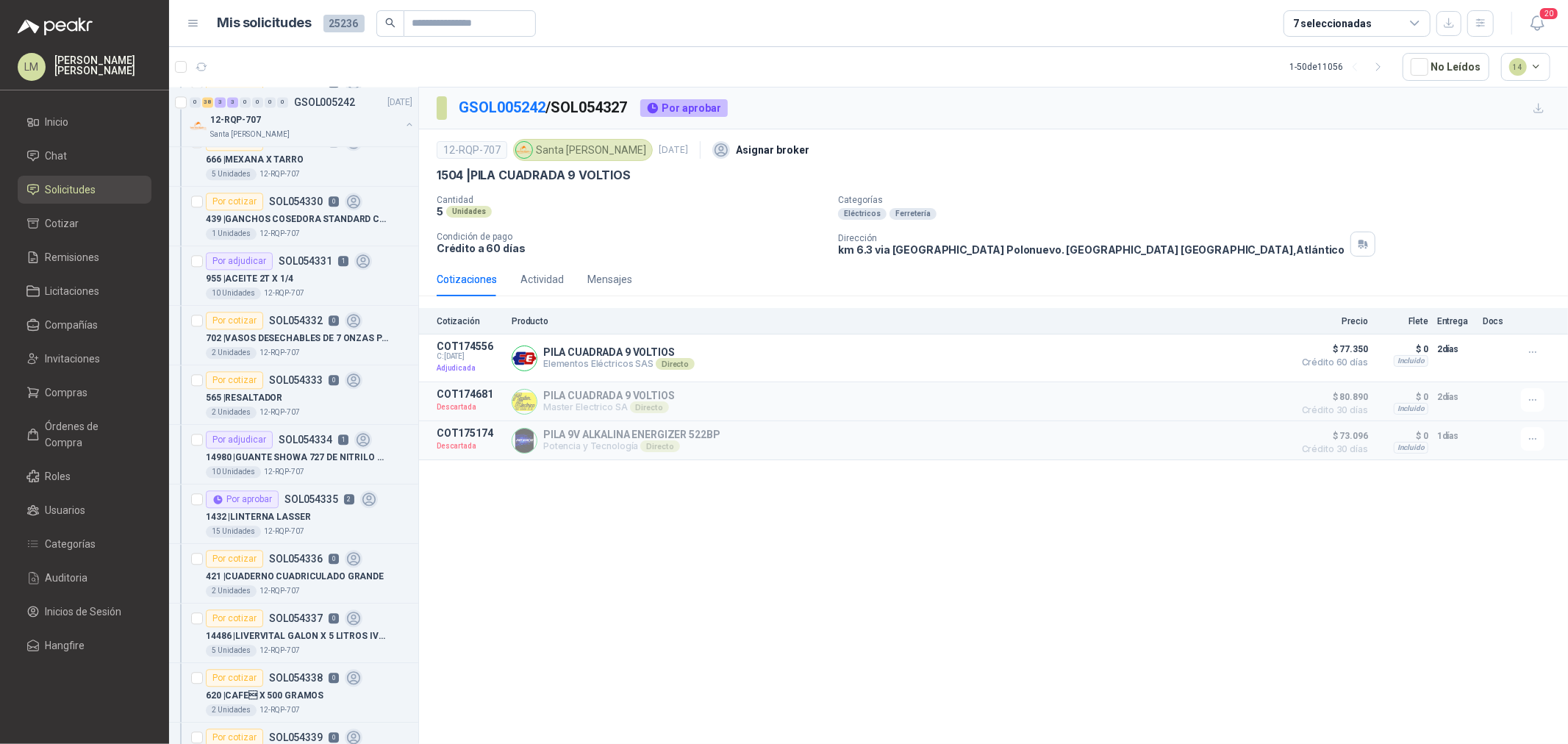
scroll to position [2941, 0]
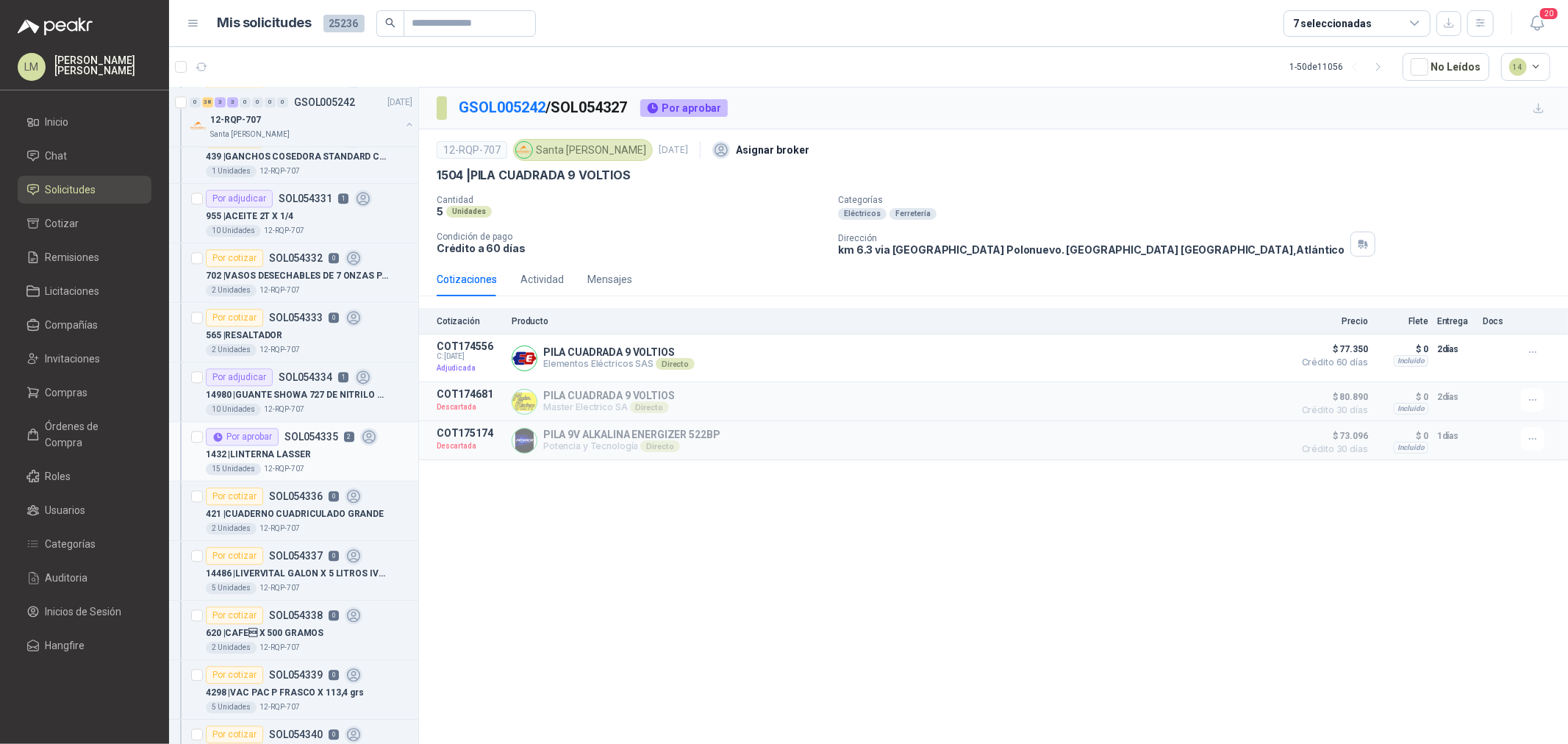
click at [291, 462] on p "1432 | LINTERNA LASSER" at bounding box center [258, 455] width 104 height 14
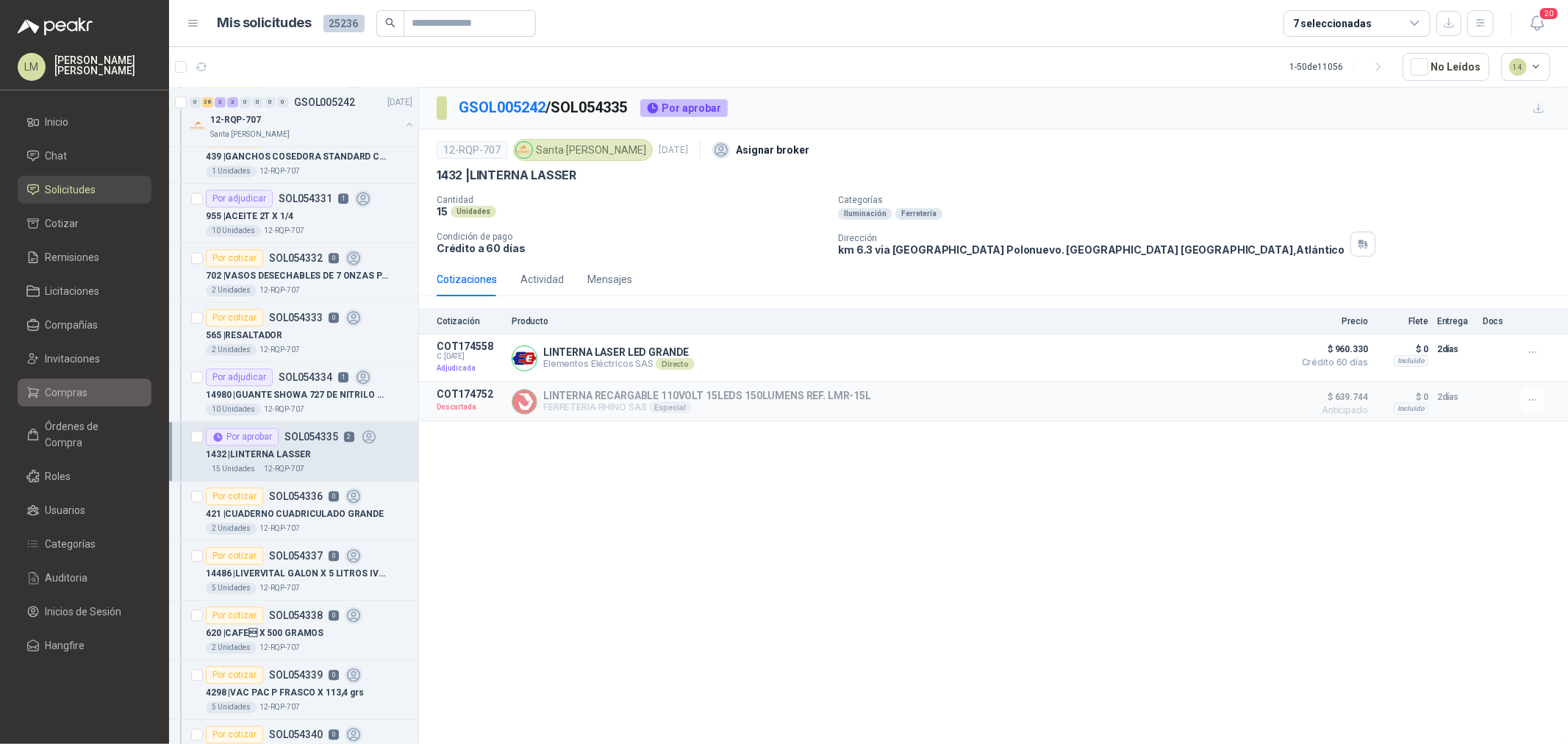
click at [59, 379] on link "Compras" at bounding box center [84, 392] width 134 height 28
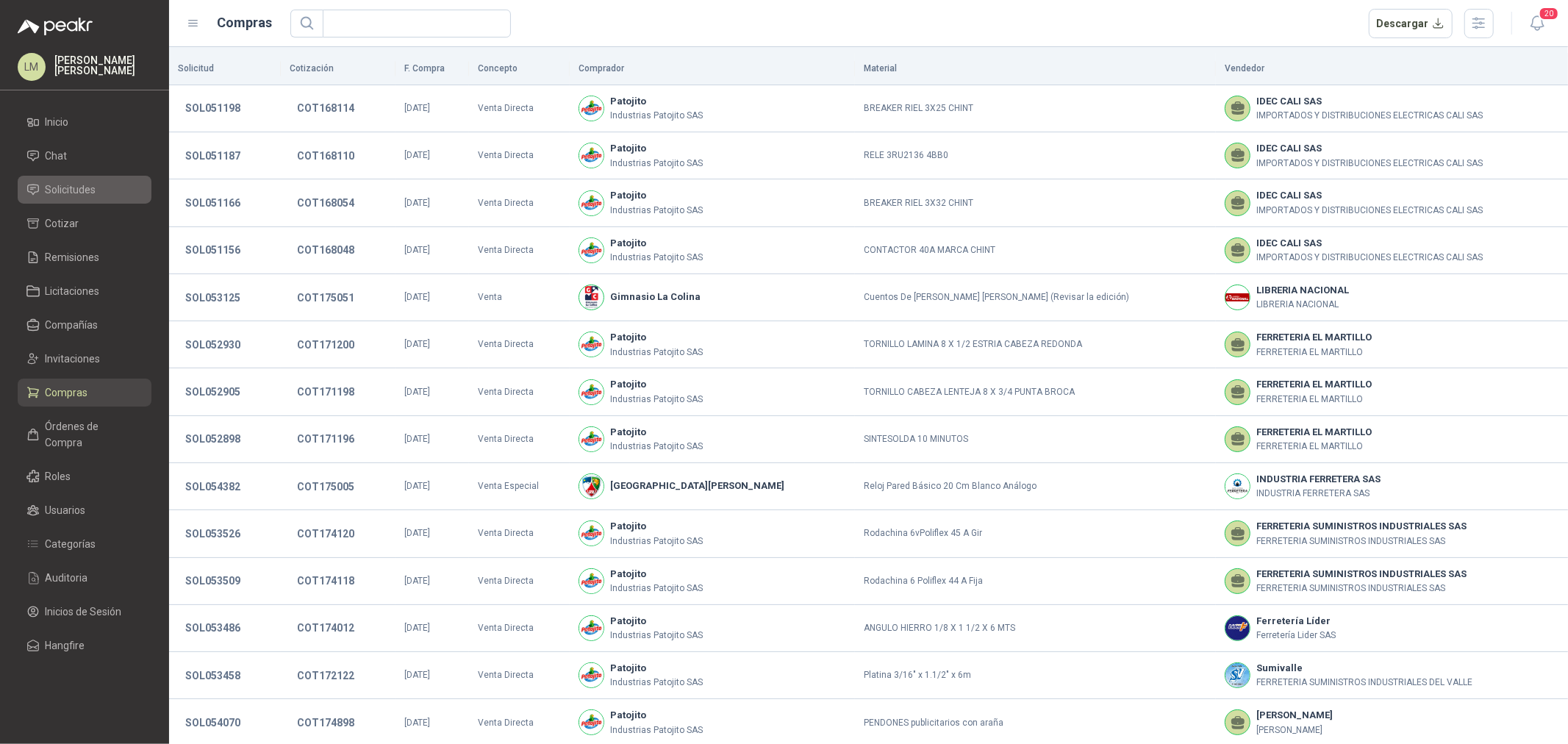
click at [60, 184] on span "Solicitudes" at bounding box center [71, 190] width 51 height 16
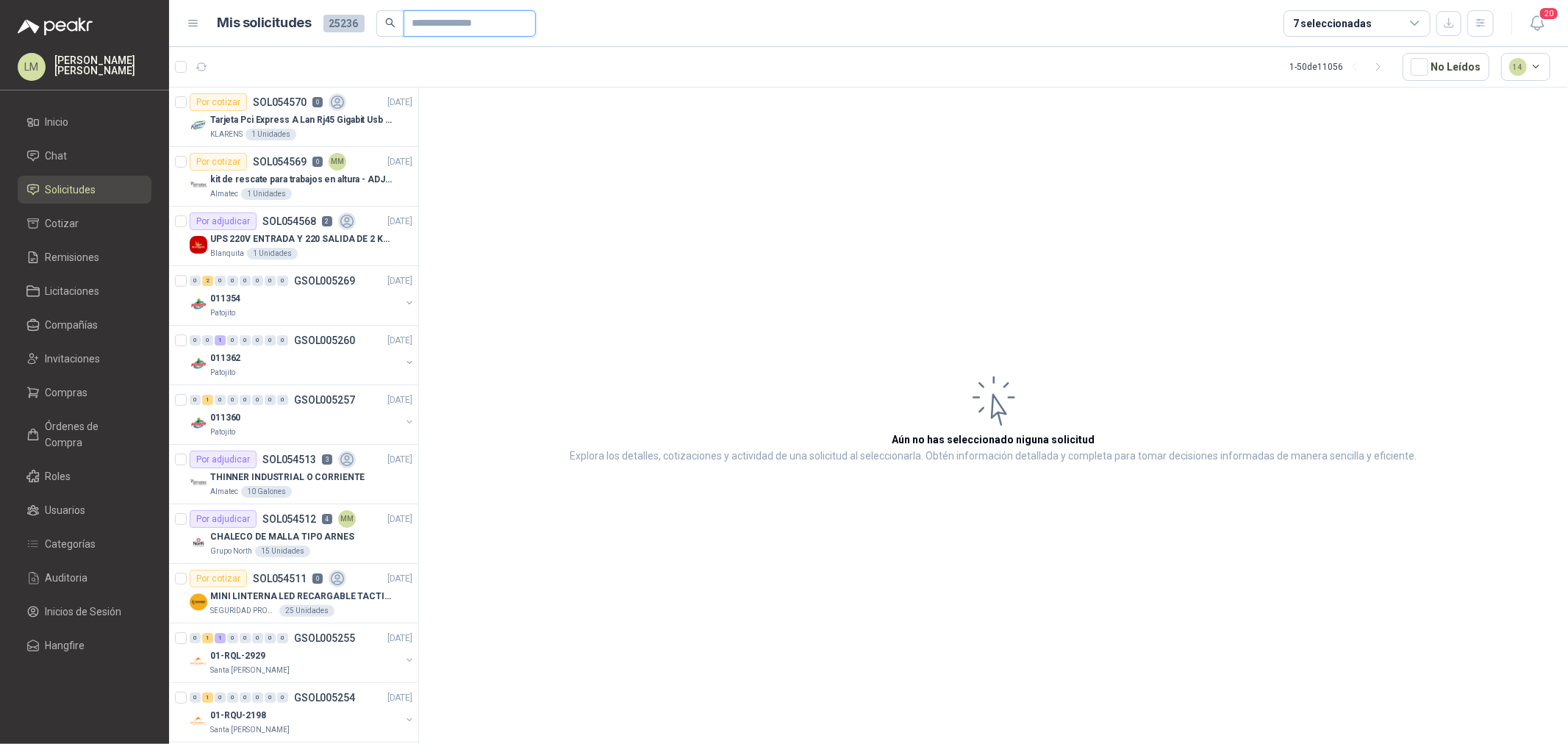
click at [420, 26] on input "text" at bounding box center [464, 24] width 103 height 25
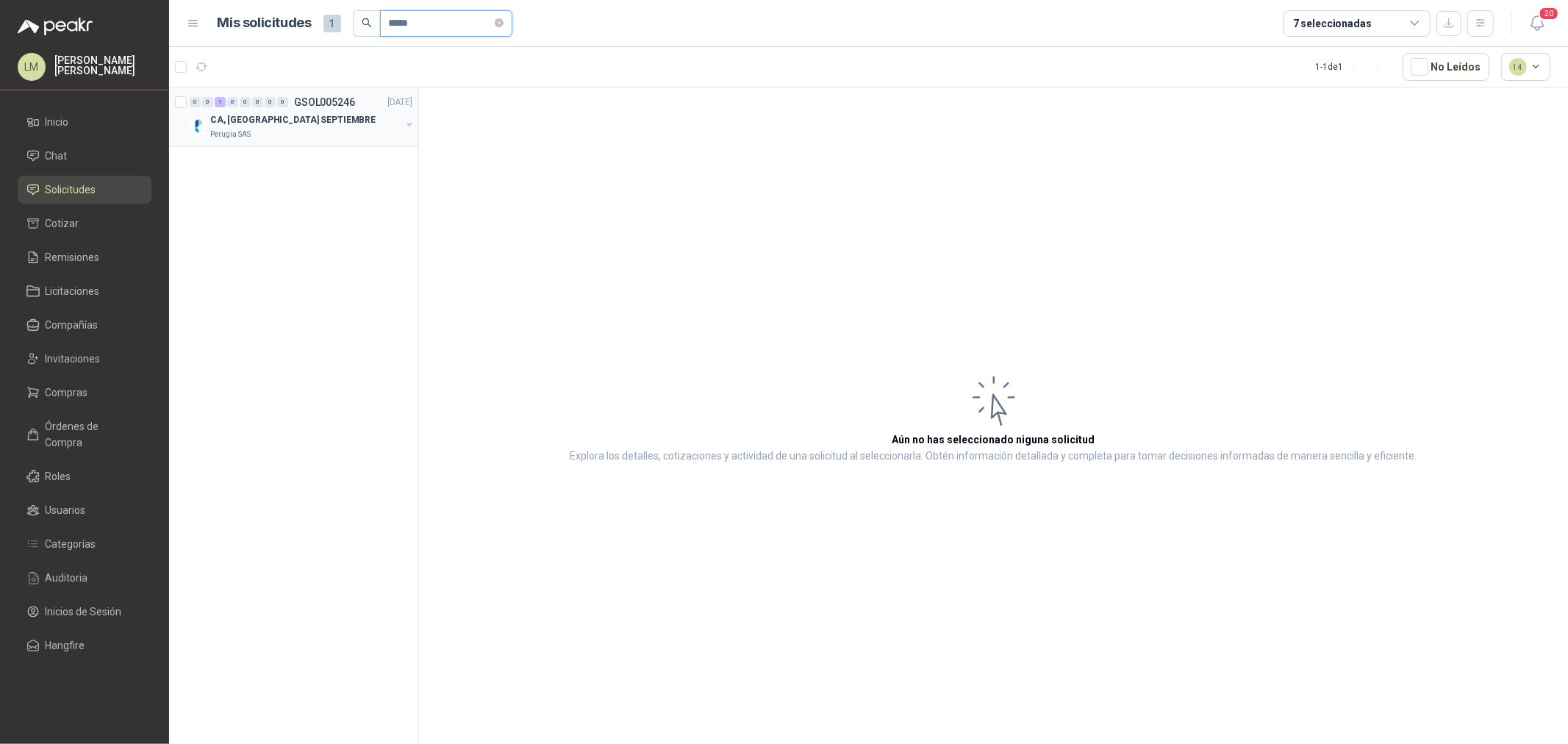
type input "*****"
click at [405, 122] on button "button" at bounding box center [409, 124] width 12 height 12
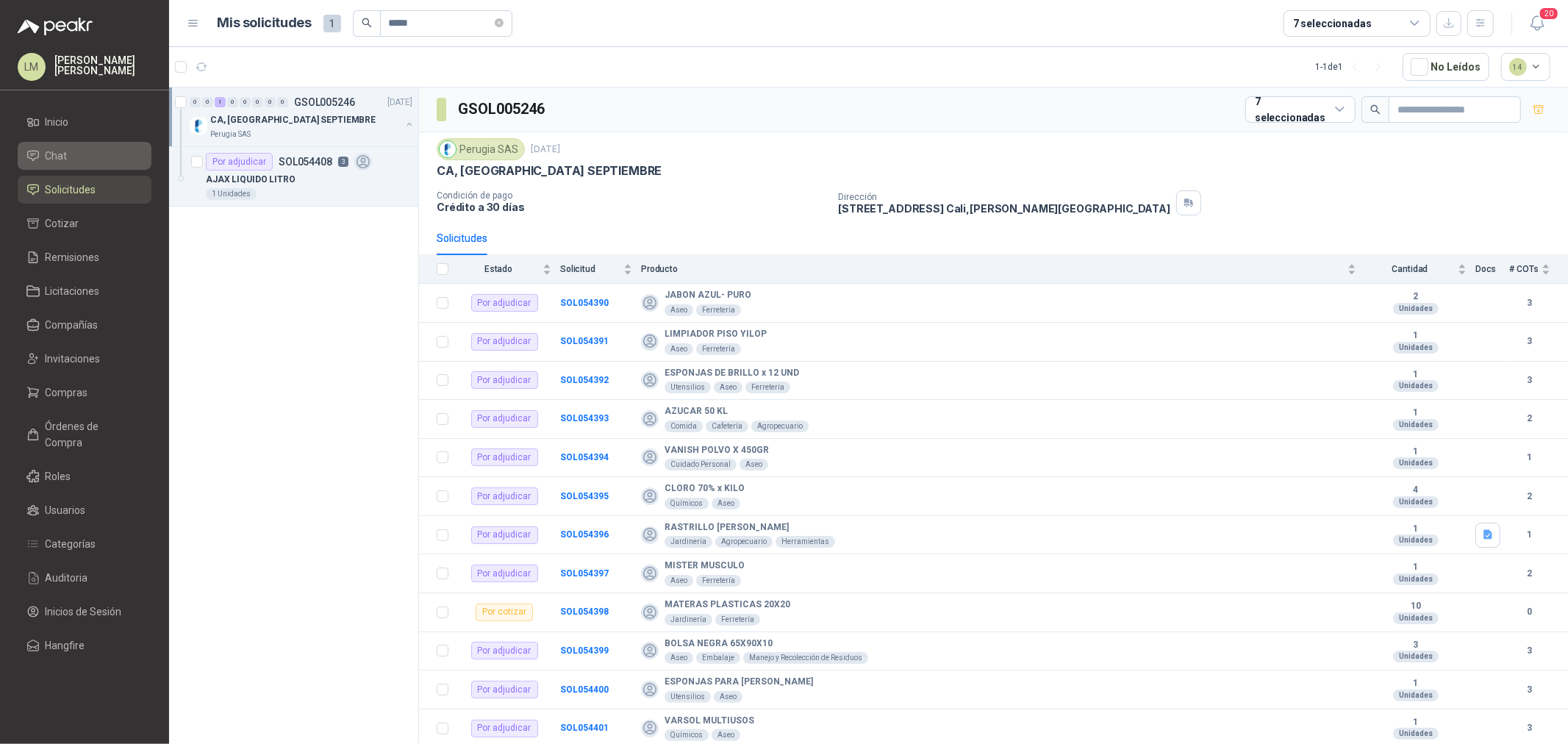
click at [56, 150] on span "Chat" at bounding box center [57, 156] width 22 height 16
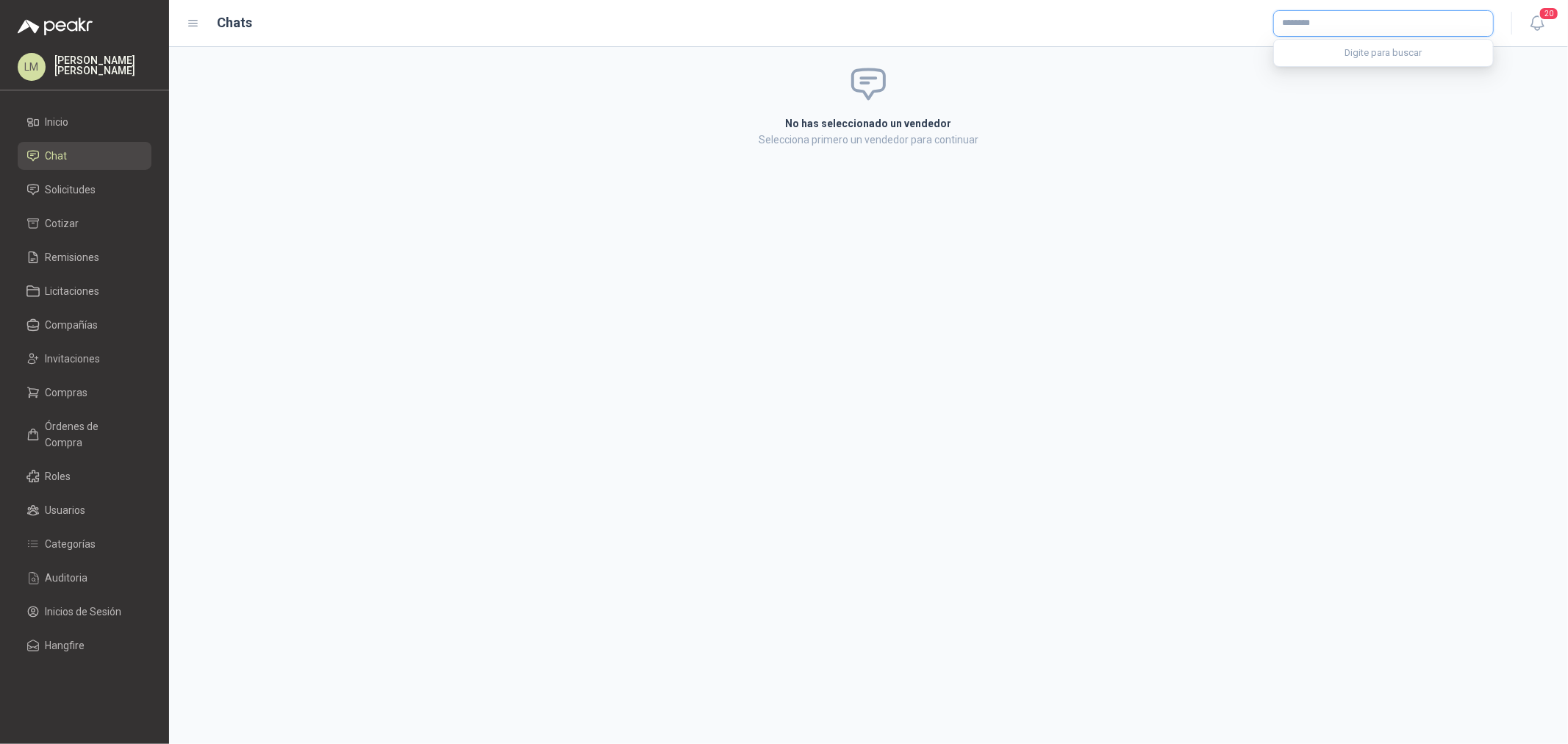
click at [1298, 23] on input "text" at bounding box center [1383, 24] width 219 height 25
type input "*****"
click at [1321, 60] on span "NIT : 830500875" at bounding box center [1334, 62] width 52 height 7
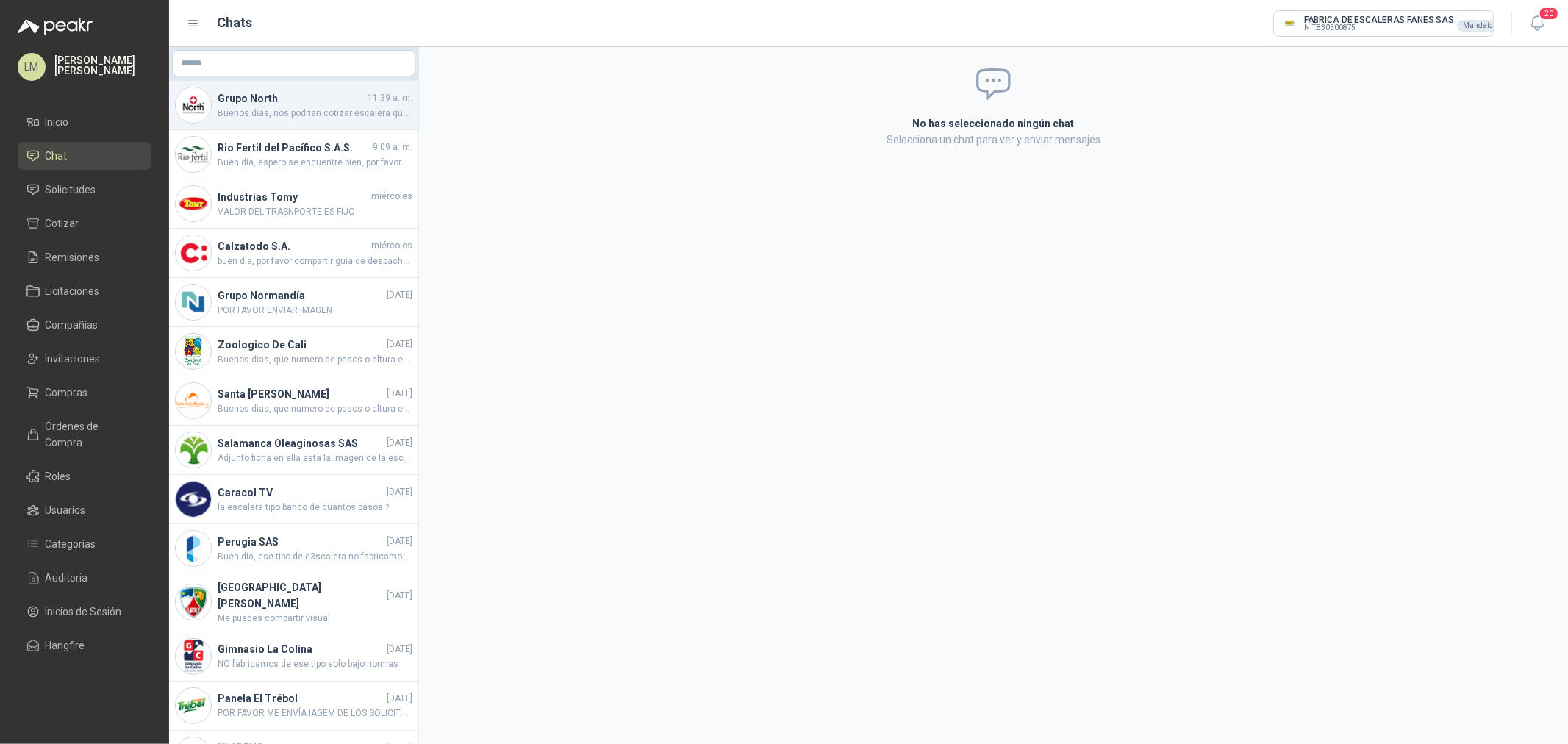
click at [350, 113] on span "Buenos dias, nos podrian cotizar escalera que alcance una altura total de 4 met…" at bounding box center [315, 114] width 194 height 14
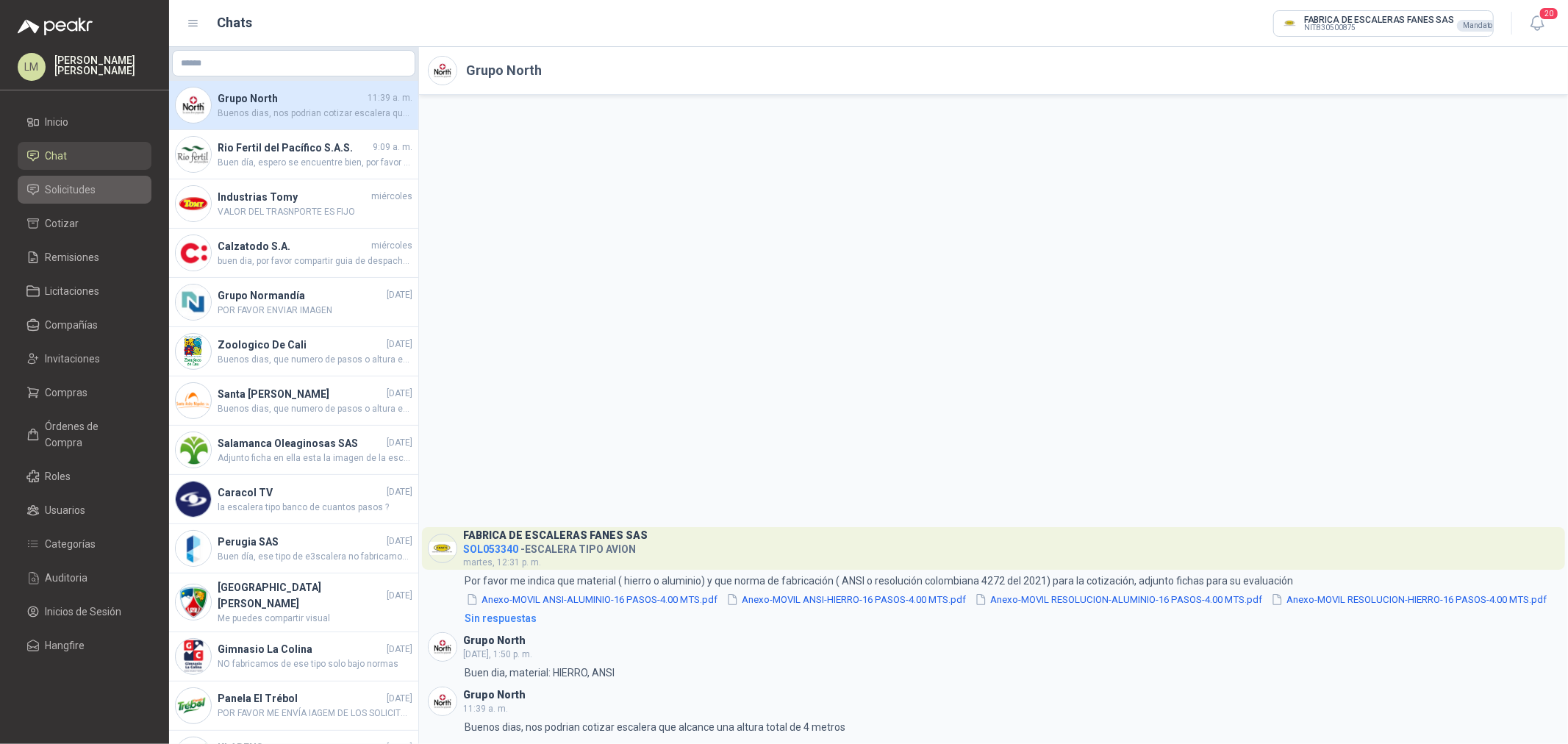
click at [70, 183] on span "Solicitudes" at bounding box center [71, 190] width 51 height 16
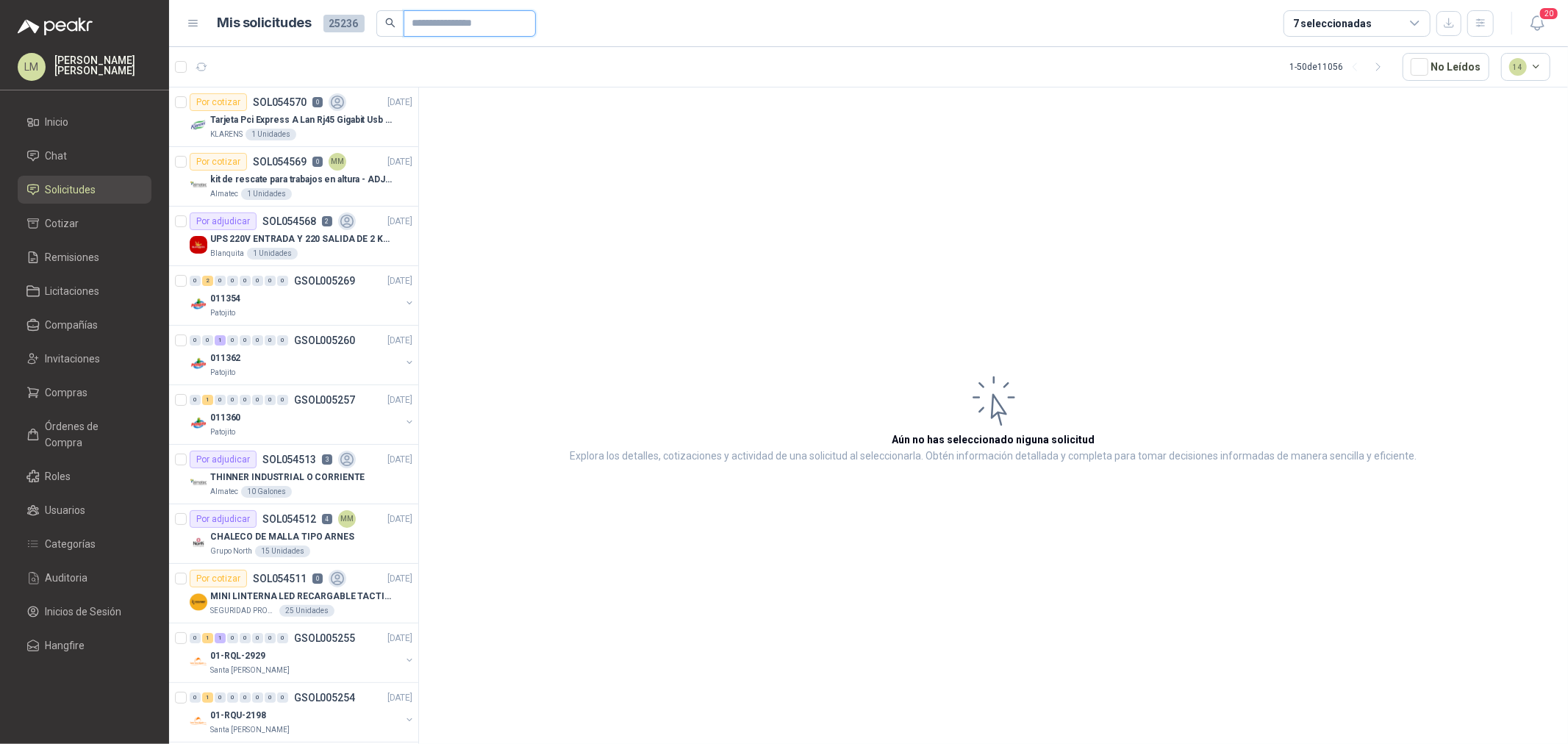
click at [416, 16] on input "text" at bounding box center [464, 24] width 103 height 25
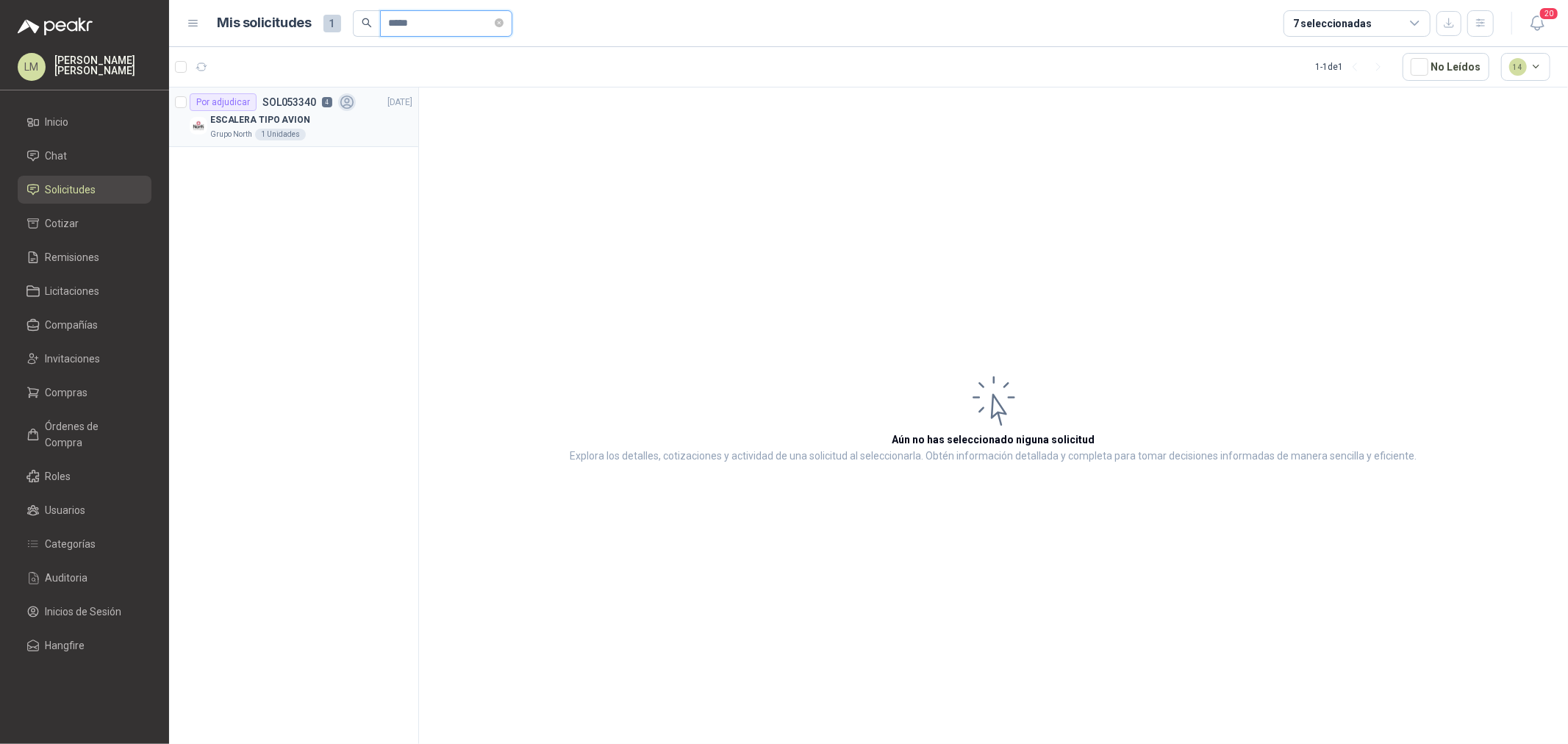
type input "*****"
click at [299, 120] on p "ESCALERA TIPO AVION" at bounding box center [260, 120] width 100 height 14
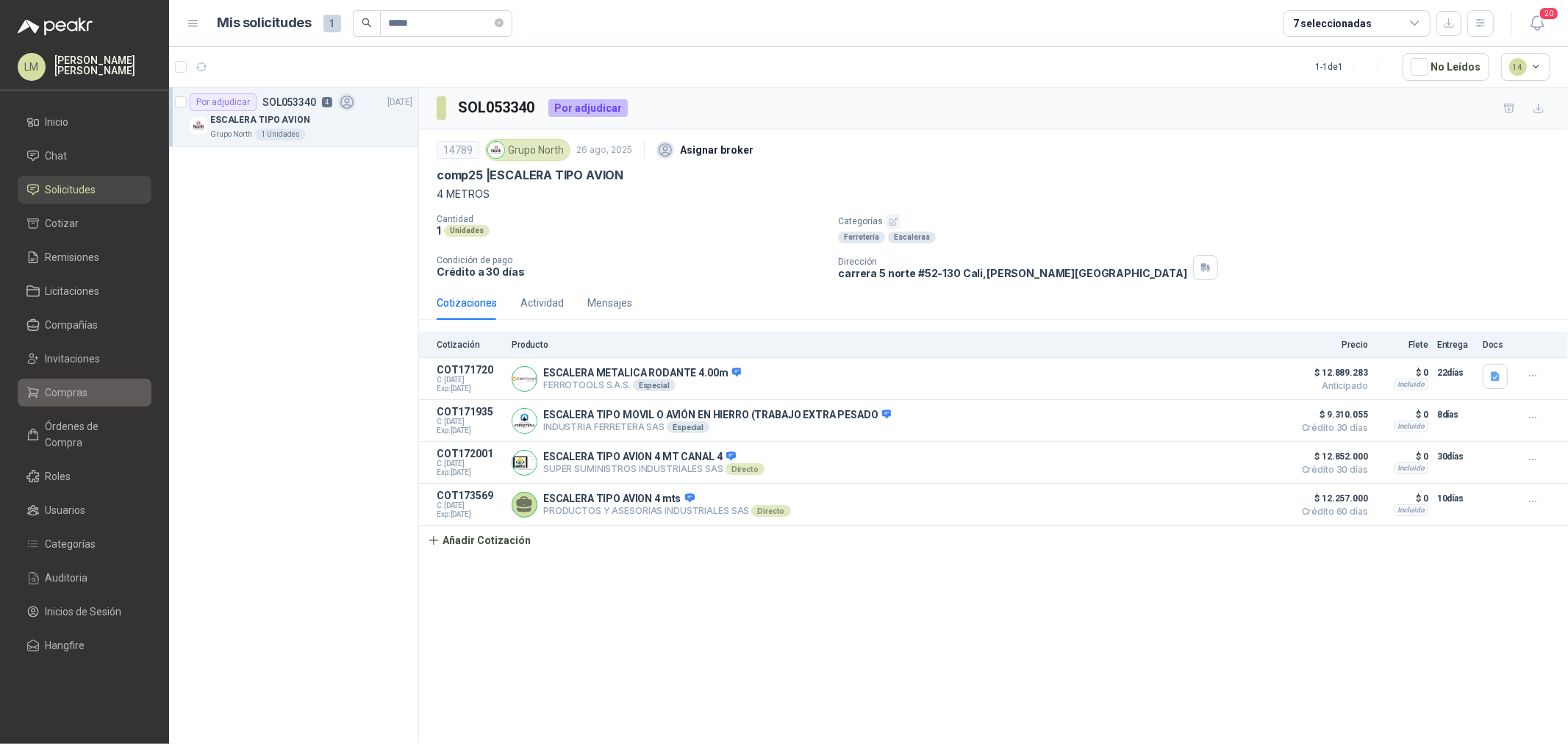
click at [83, 395] on span "Compras" at bounding box center [67, 392] width 43 height 16
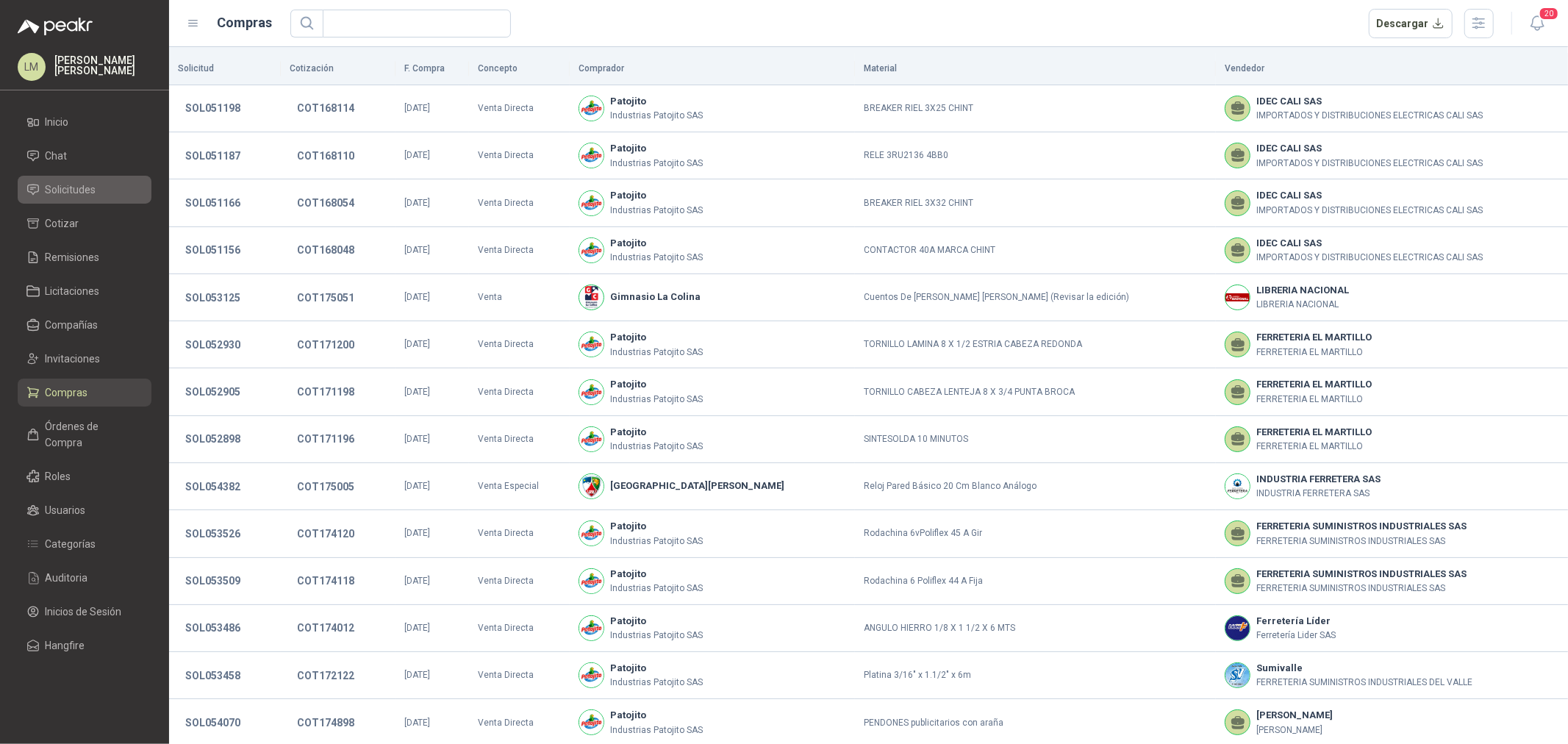
click at [71, 194] on span "Solicitudes" at bounding box center [71, 190] width 51 height 16
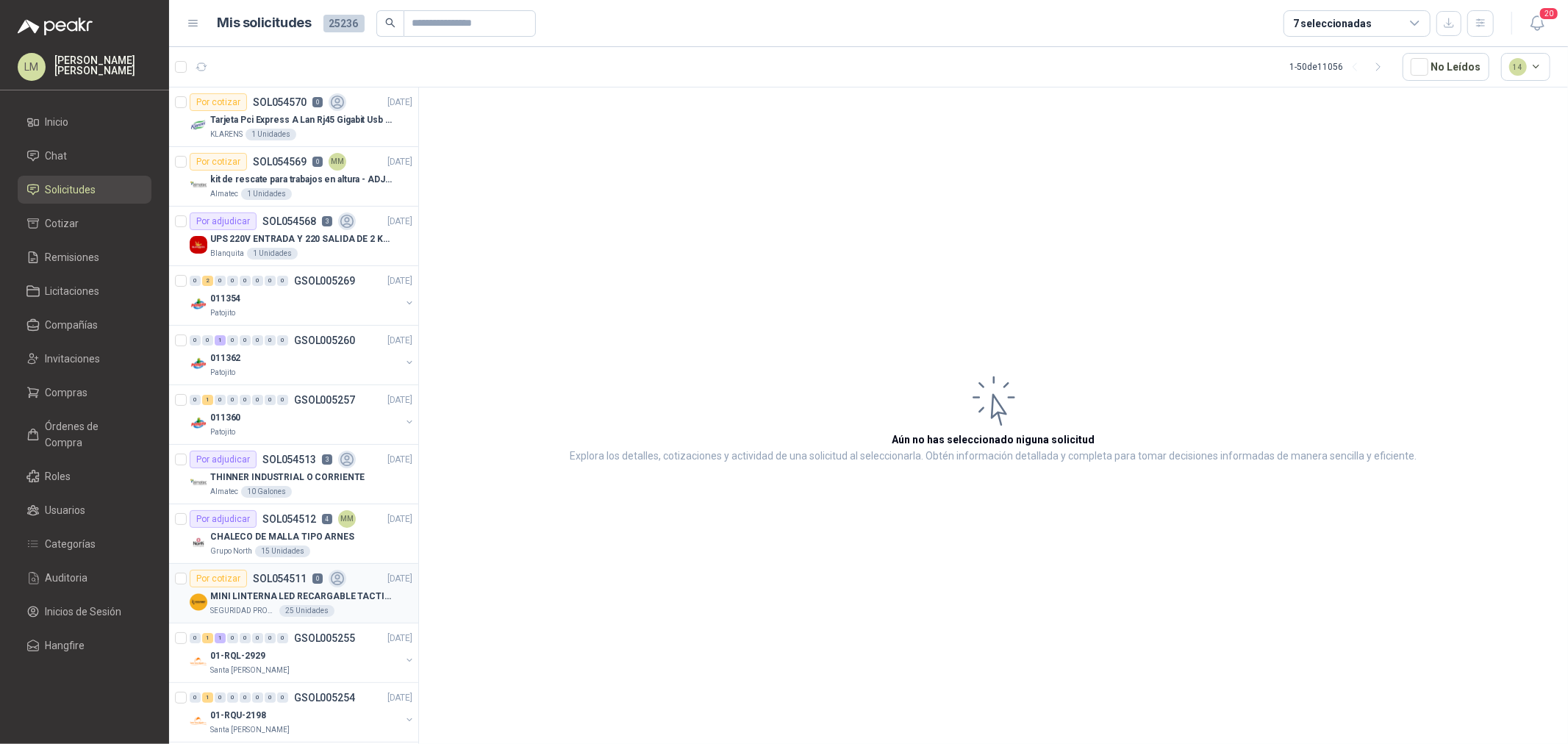
click at [288, 584] on p "SOL054511" at bounding box center [280, 578] width 54 height 10
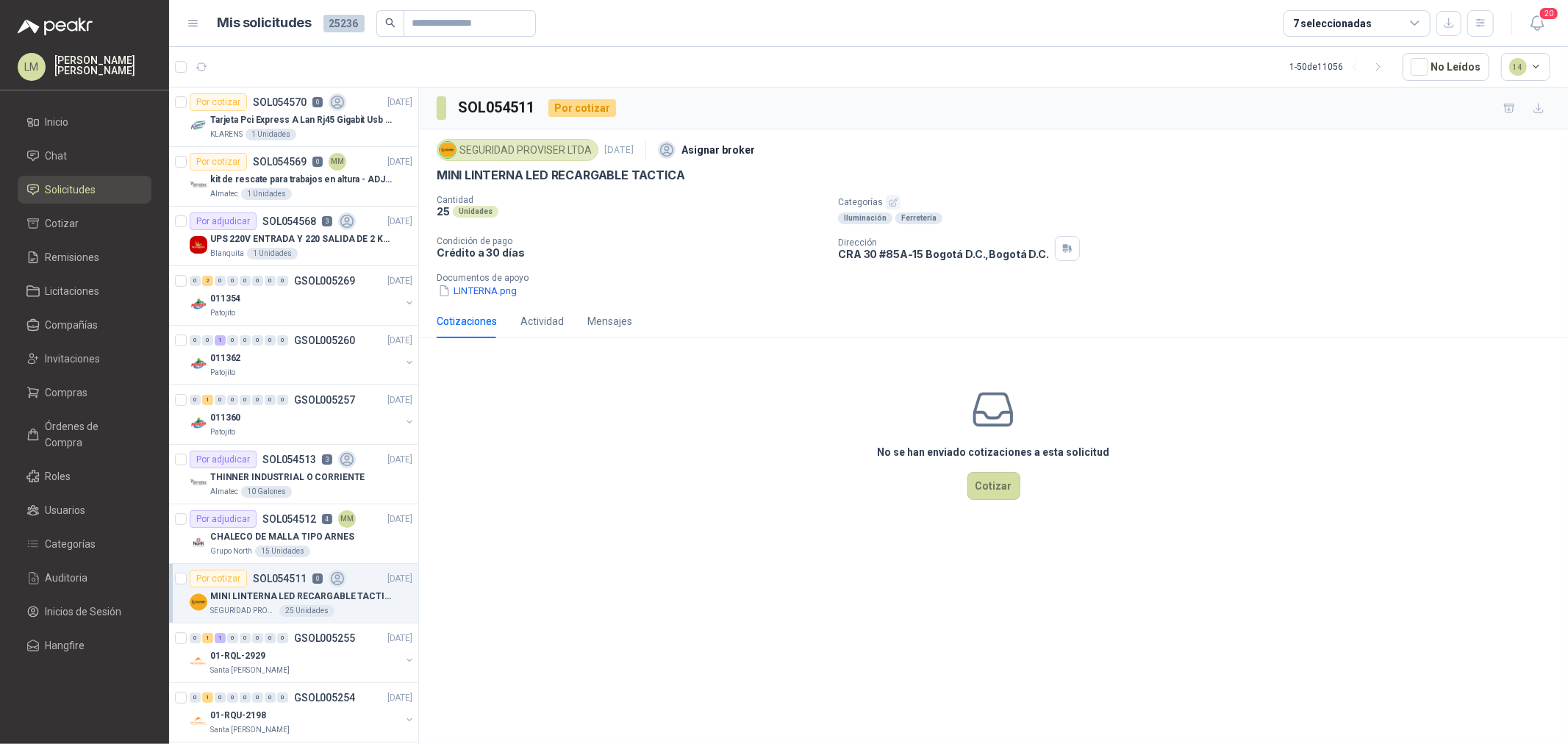
click at [680, 199] on p "Cantidad" at bounding box center [631, 199] width 390 height 10
click at [482, 296] on button "LINTERNA.png" at bounding box center [477, 291] width 81 height 16
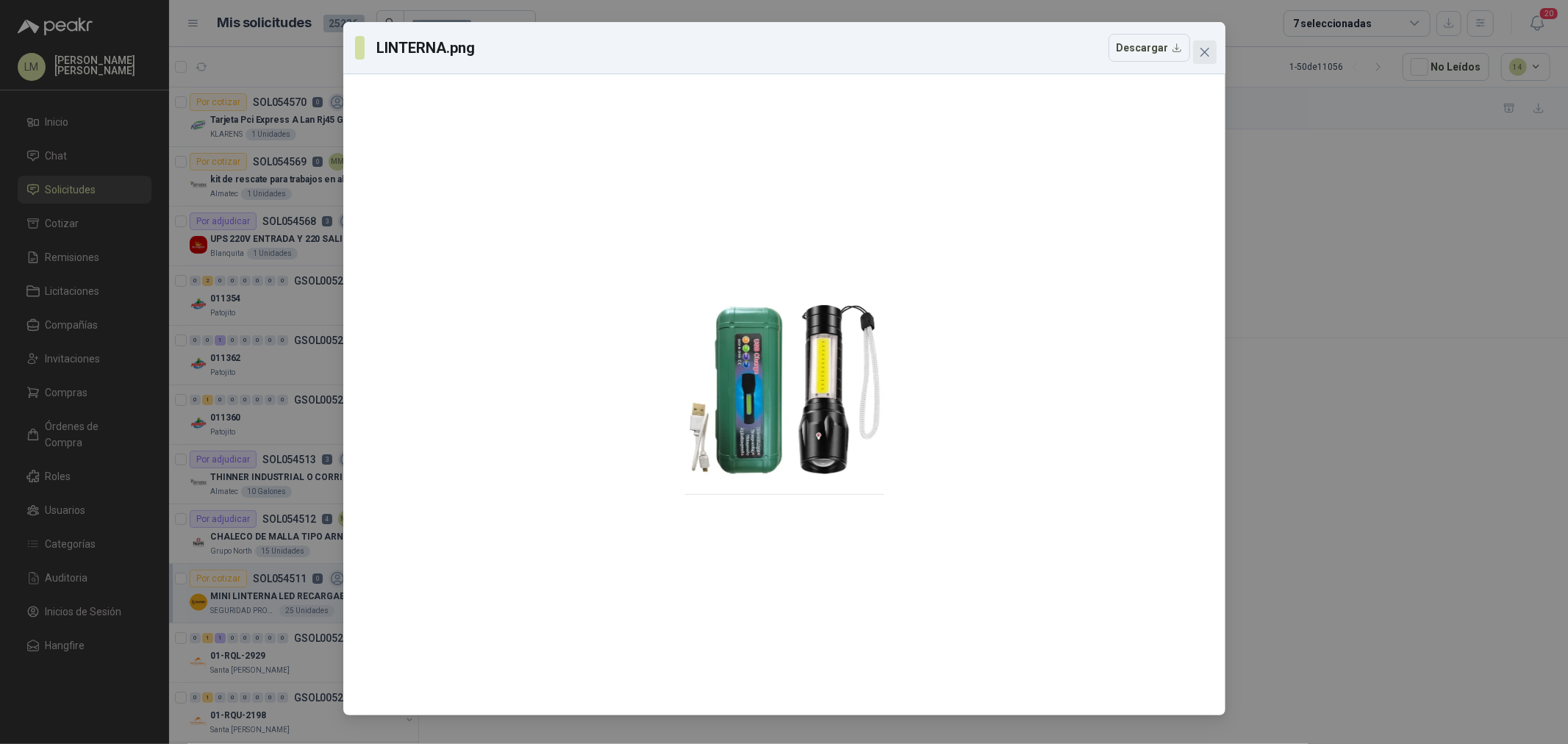
click at [1200, 53] on icon "close" at bounding box center [1204, 52] width 12 height 12
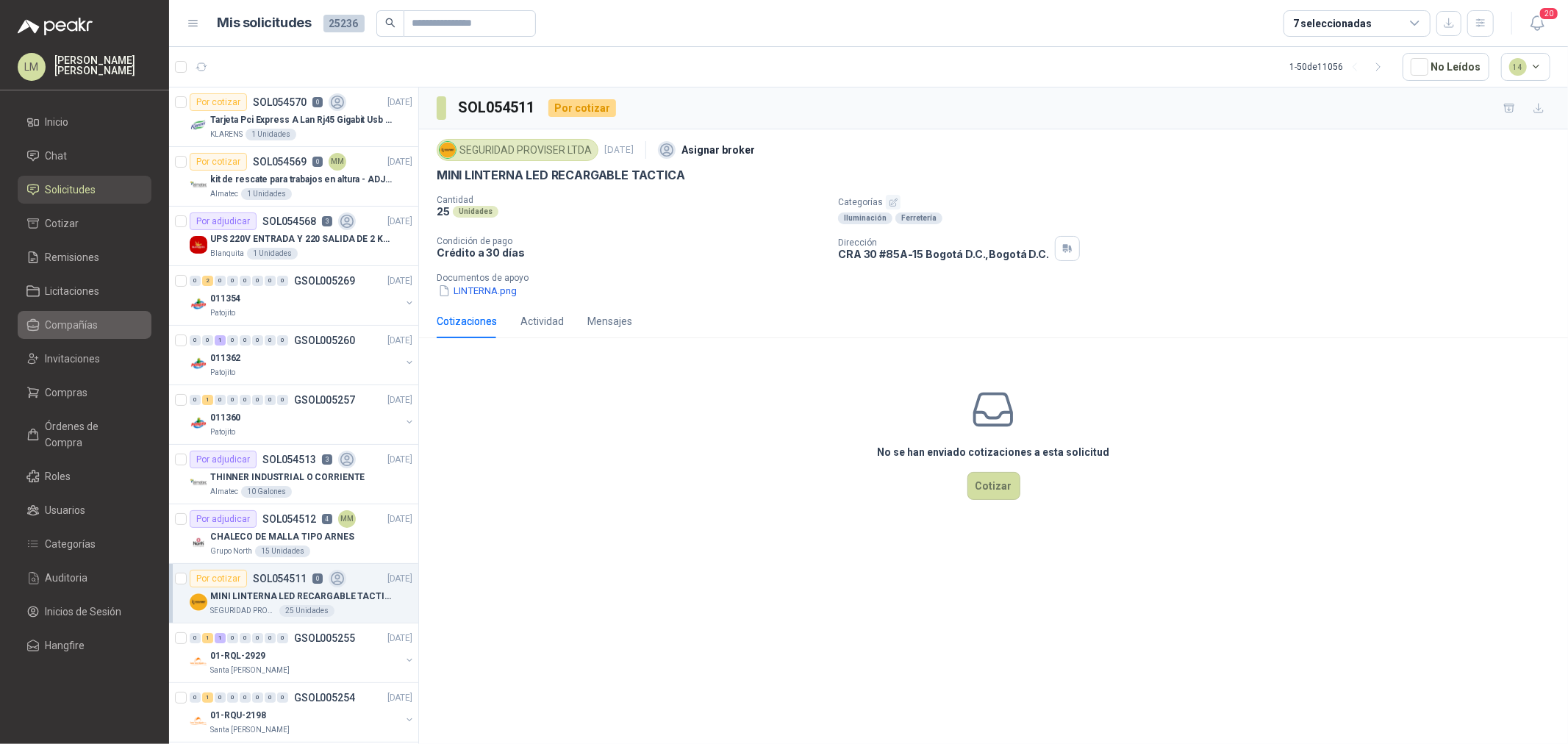
click at [68, 322] on span "Compañías" at bounding box center [72, 325] width 53 height 16
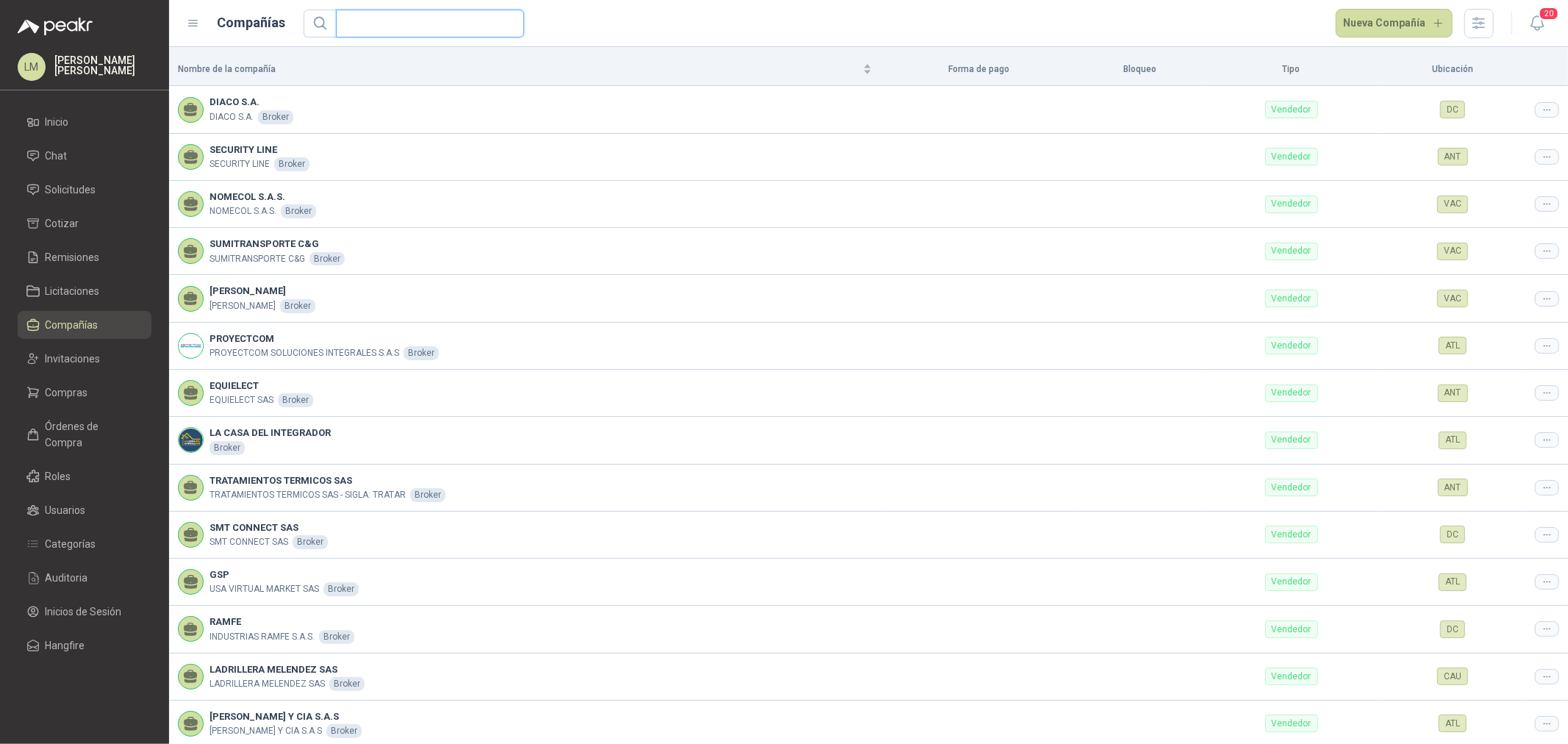
click at [399, 24] on input "text" at bounding box center [424, 23] width 159 height 26
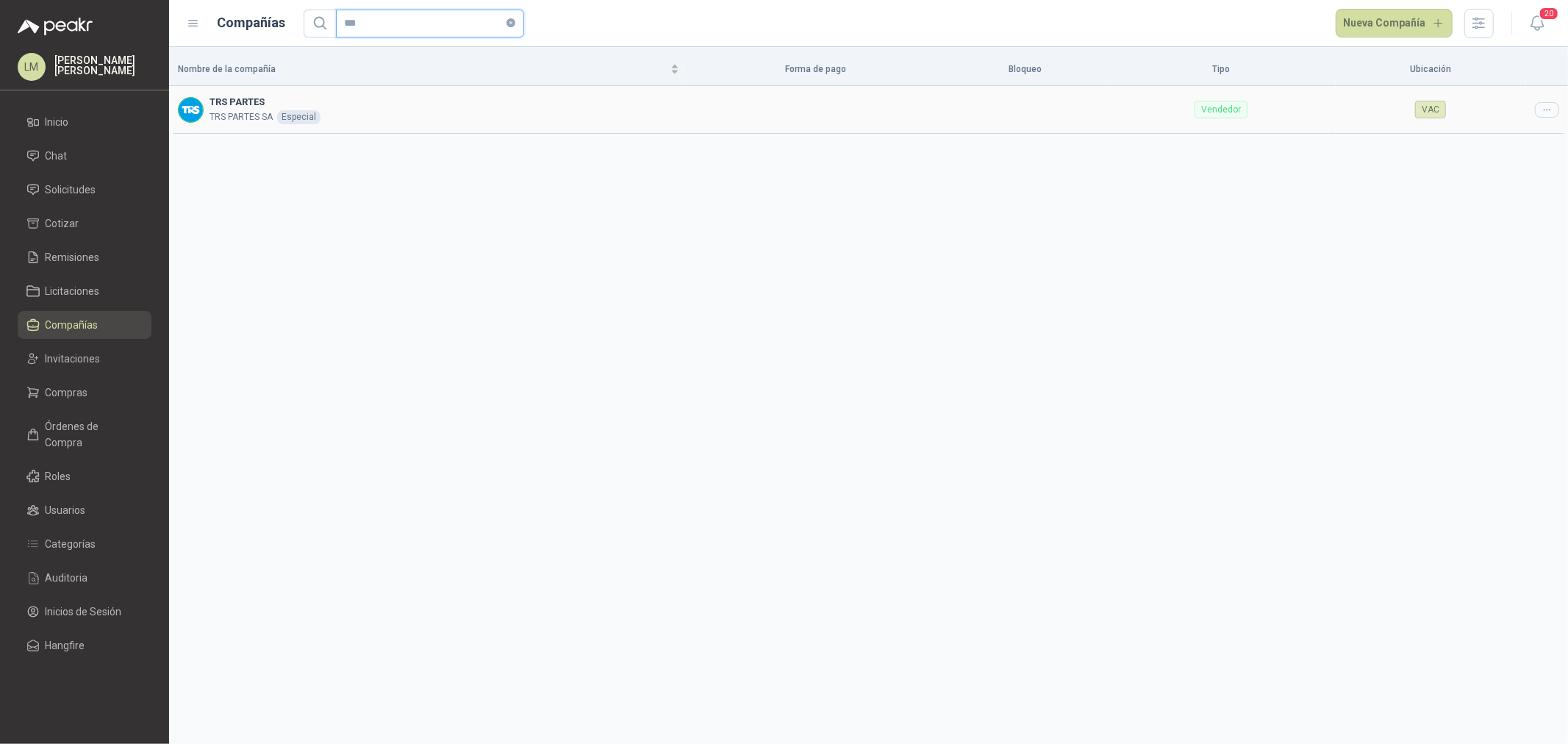
type input "***"
click at [1540, 113] on div at bounding box center [1547, 110] width 24 height 16
click at [1534, 136] on span "Editar compañía" at bounding box center [1510, 135] width 76 height 16
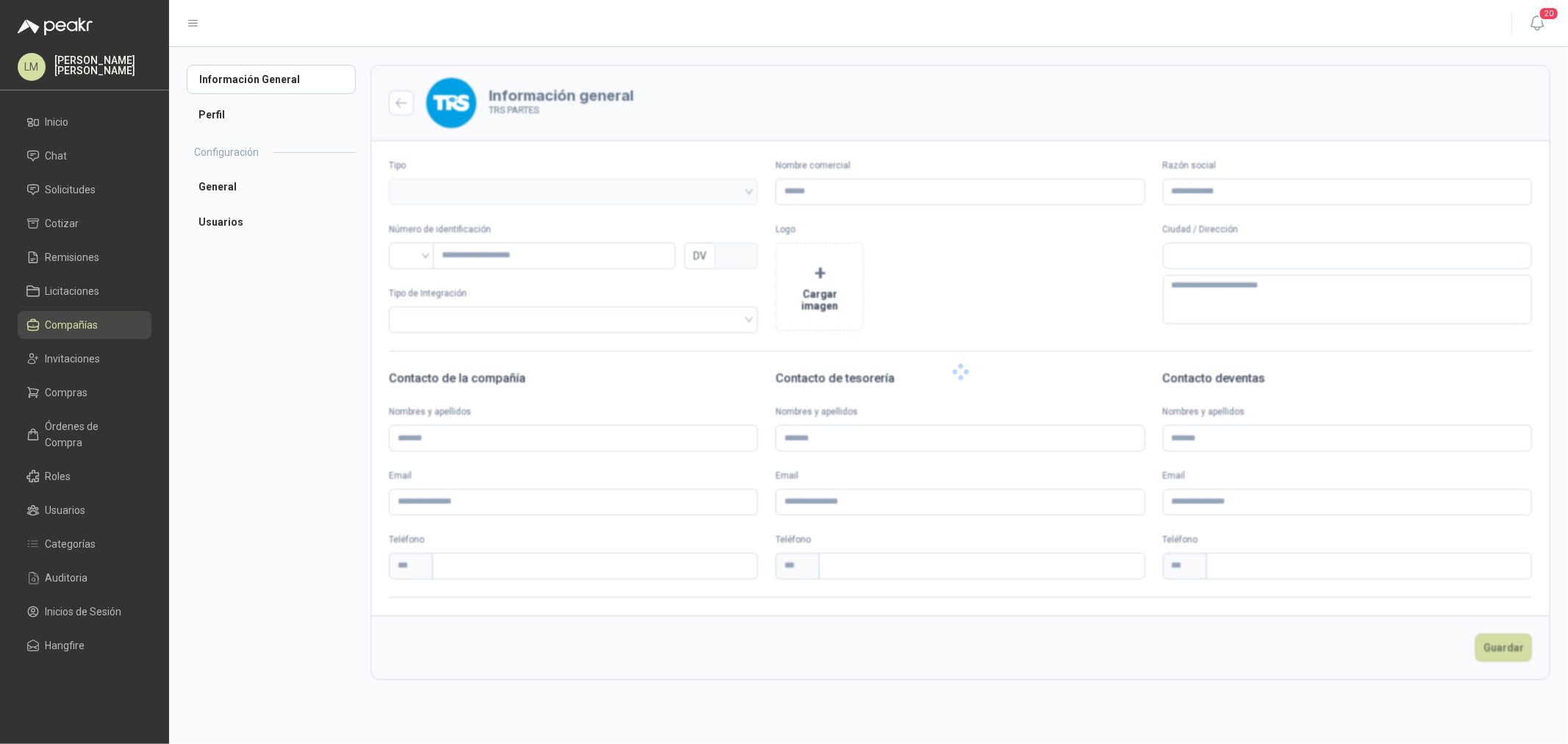
type input "**********"
type input "*********"
type input "*"
type textarea "**********"
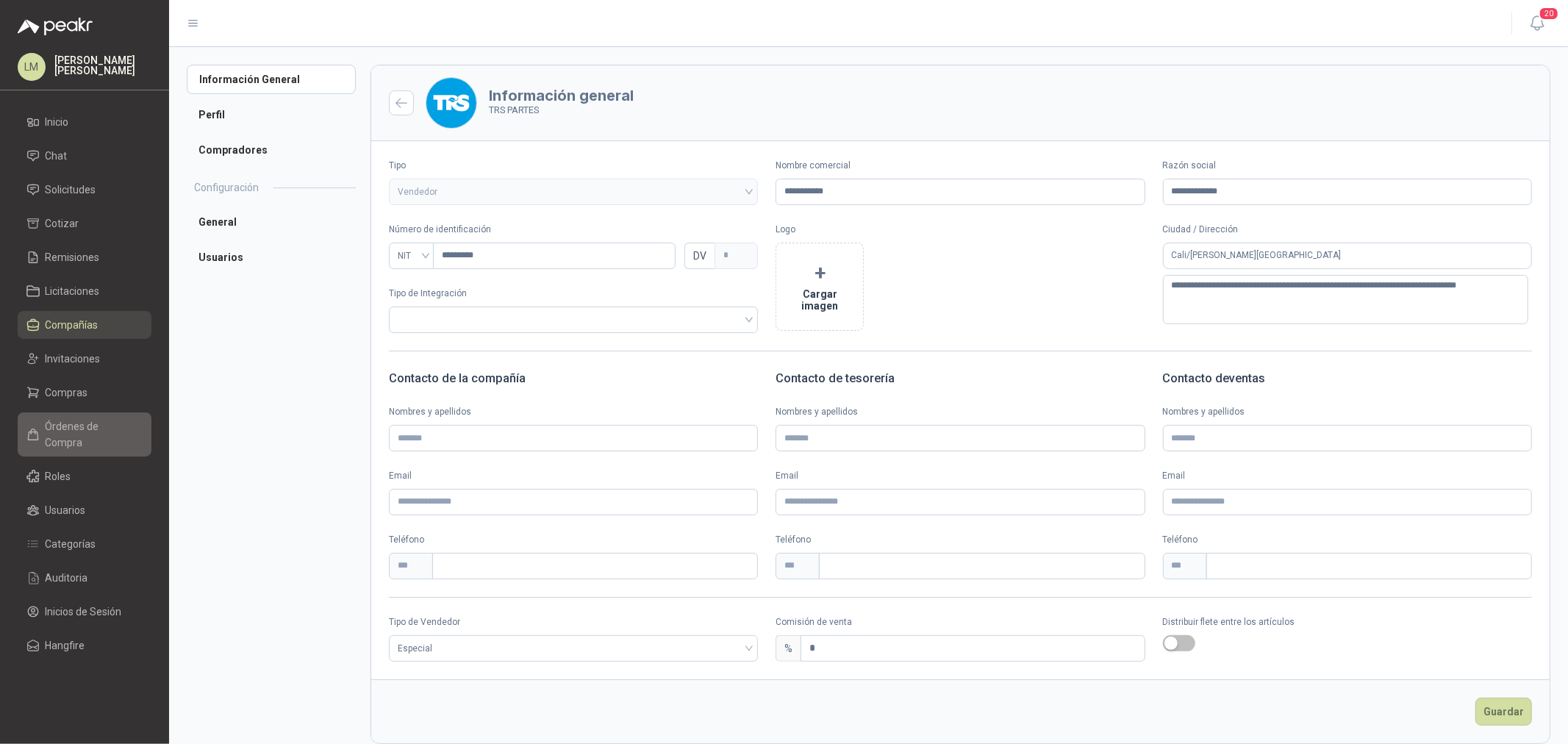
click at [79, 434] on span "Órdenes de Compra" at bounding box center [92, 434] width 92 height 32
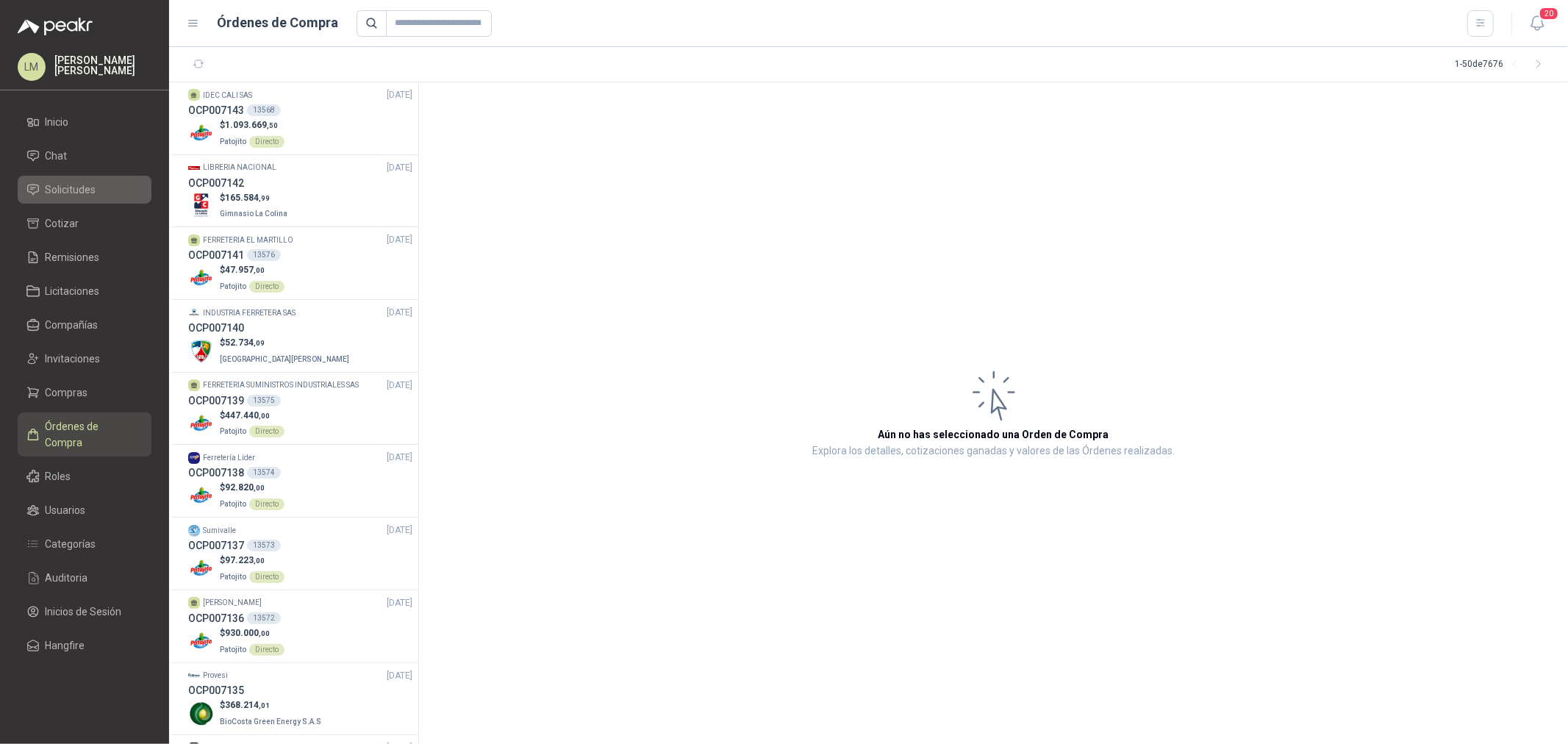
click at [85, 179] on link "Solicitudes" at bounding box center [84, 189] width 134 height 28
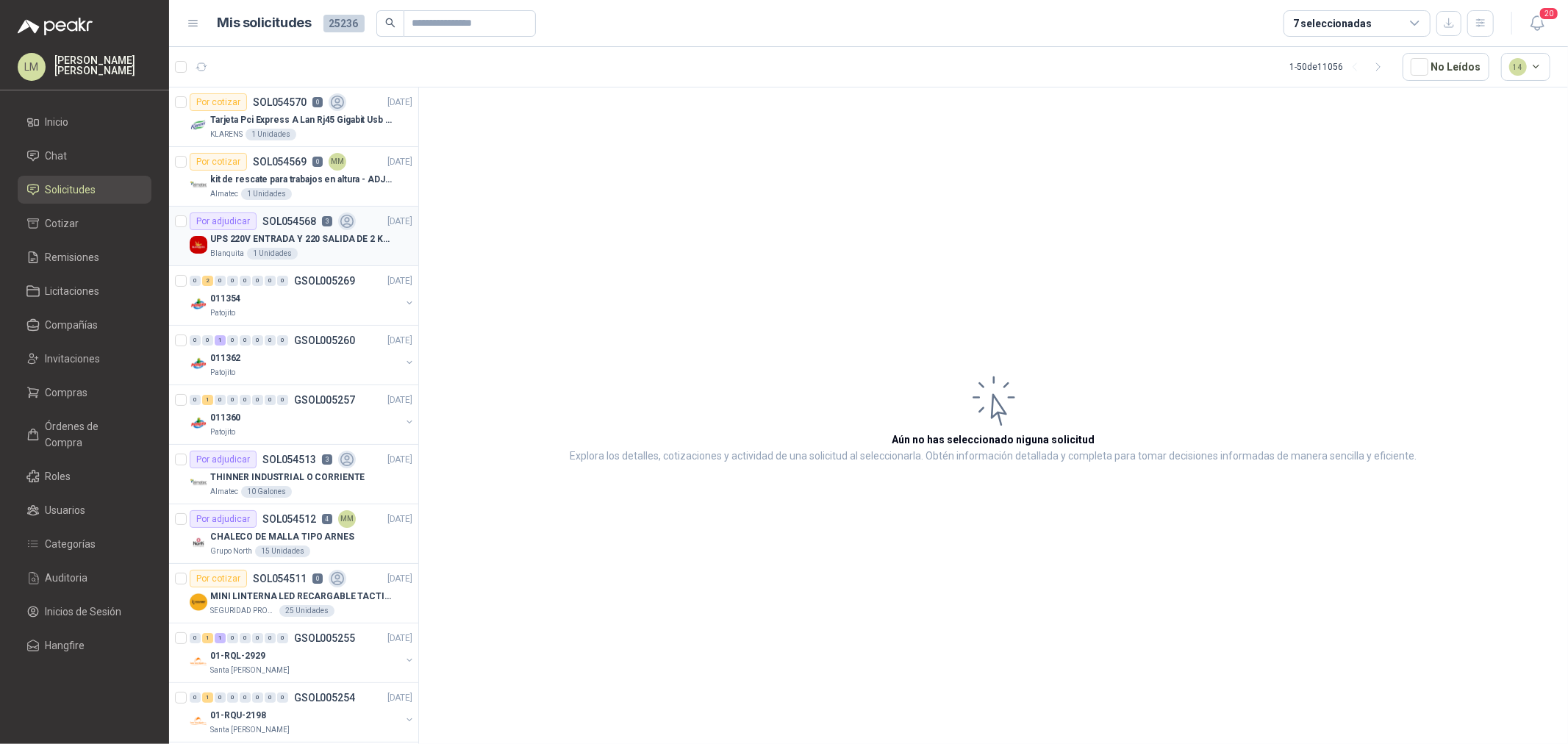
click at [270, 240] on p "UPS 220V ENTRADA Y 220 SALIDA DE 2 KVA" at bounding box center [302, 240] width 183 height 14
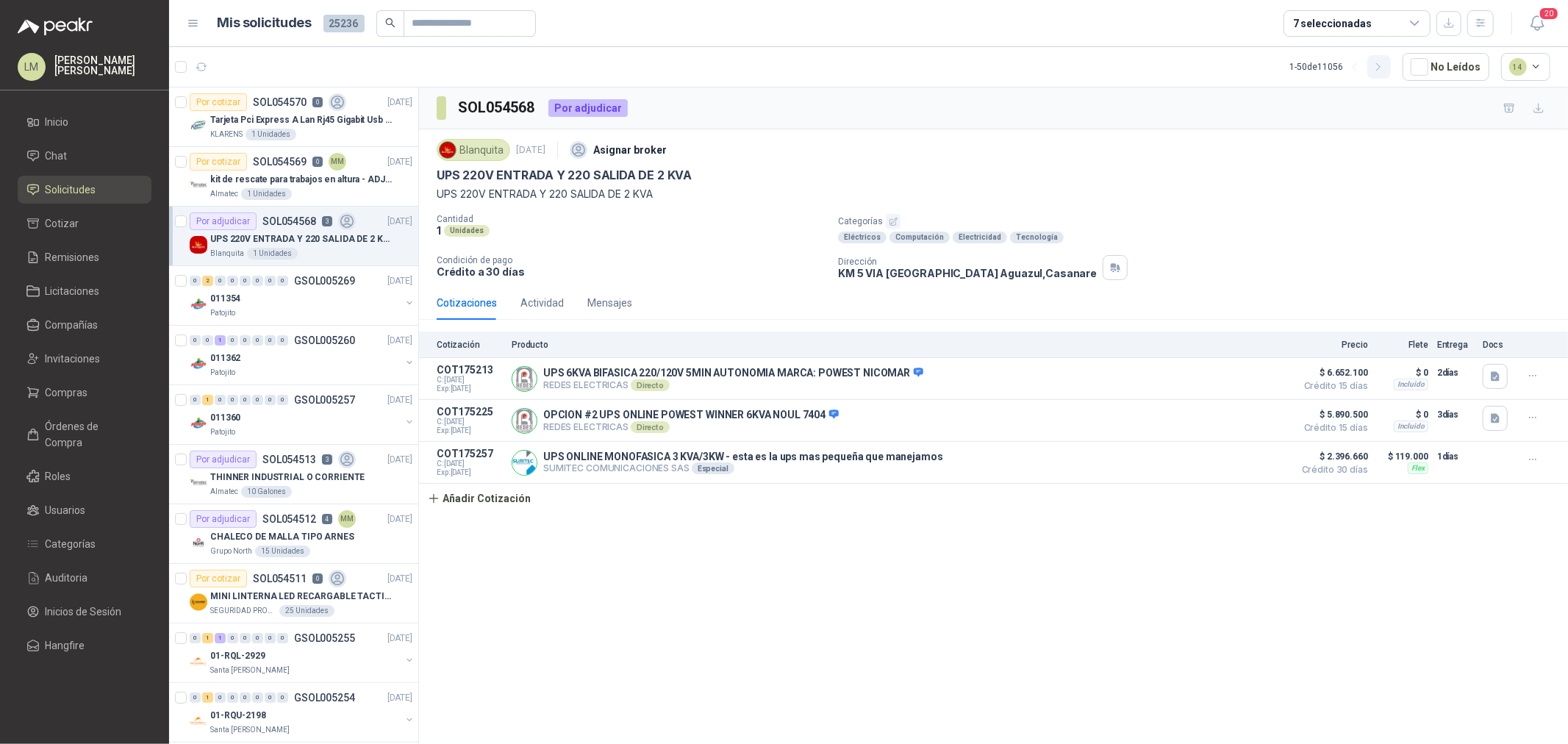
click at [1377, 70] on icon "button" at bounding box center [1379, 67] width 13 height 13
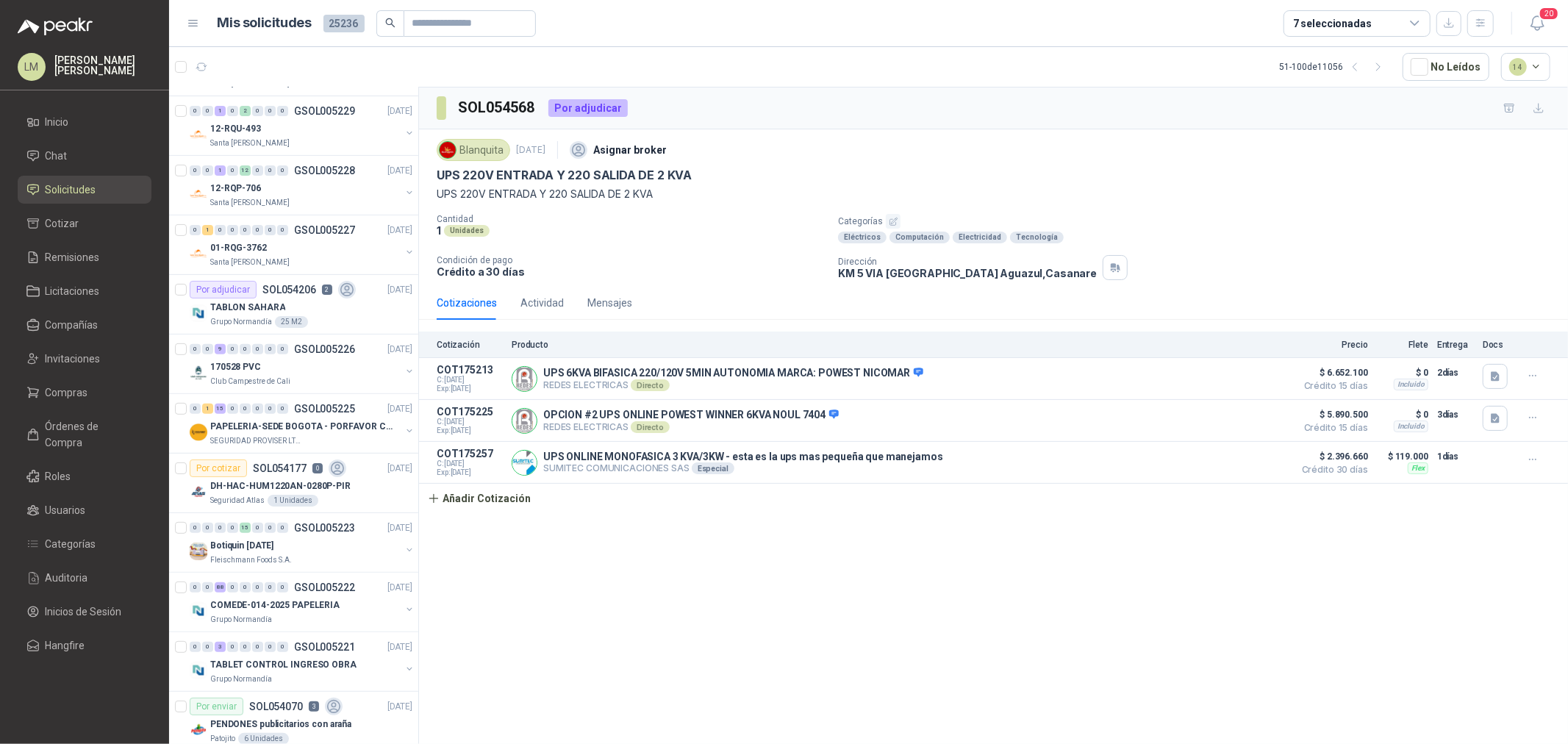
scroll to position [489, 0]
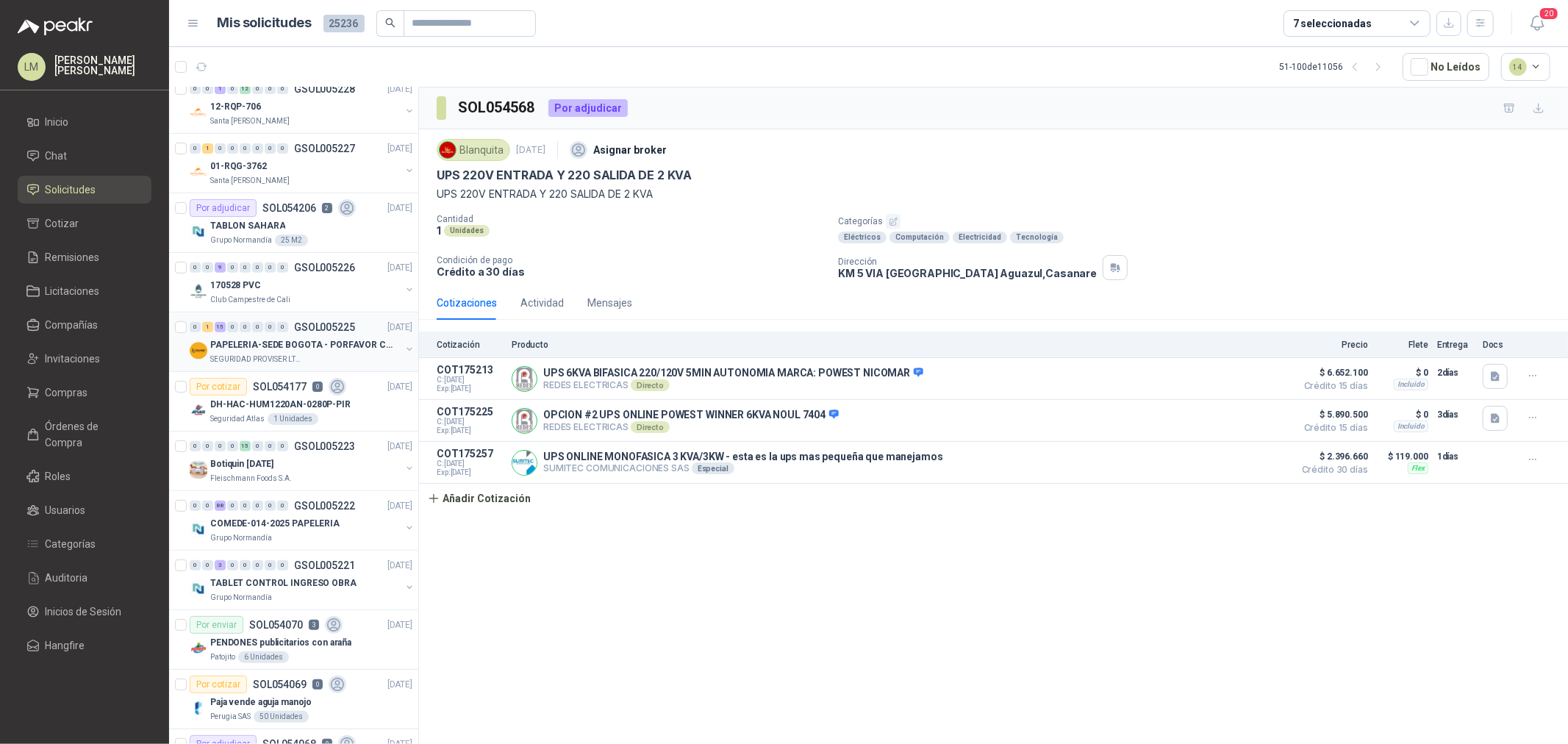
click at [276, 333] on div "0 1 15 0 0 0 0 0 GSOL005225 29/08/25" at bounding box center [303, 327] width 226 height 17
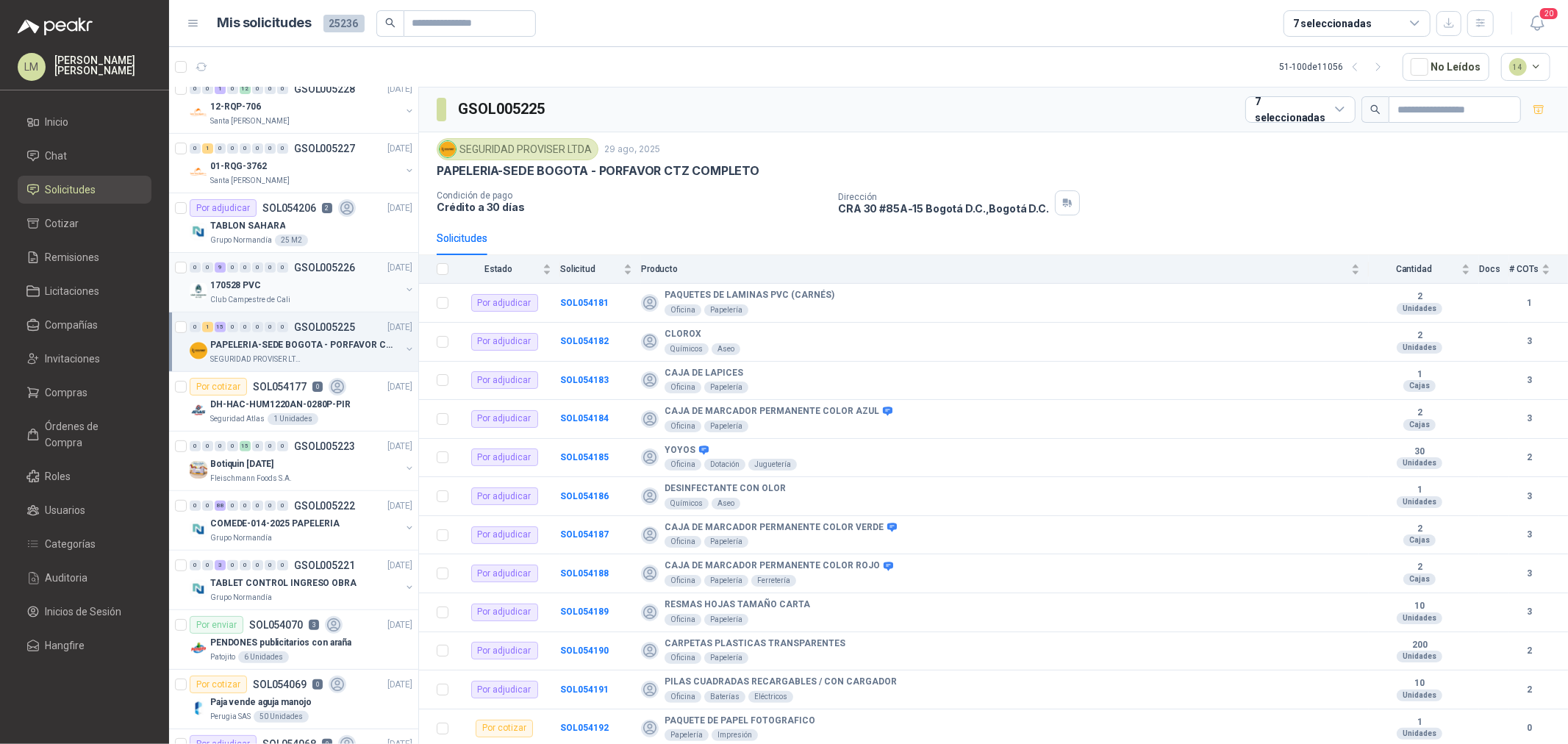
click at [277, 284] on div "170528 PVC" at bounding box center [305, 285] width 190 height 17
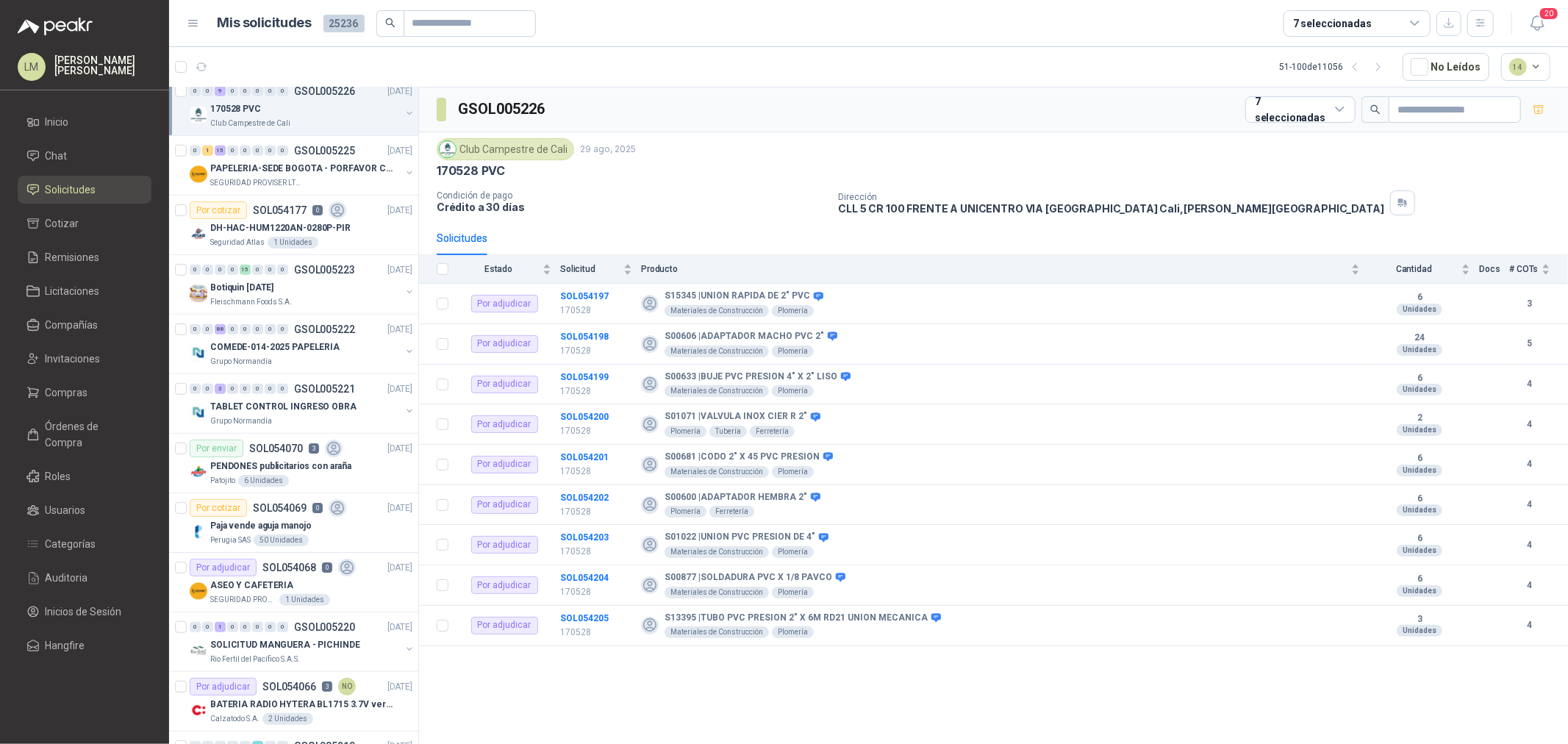
scroll to position [735, 0]
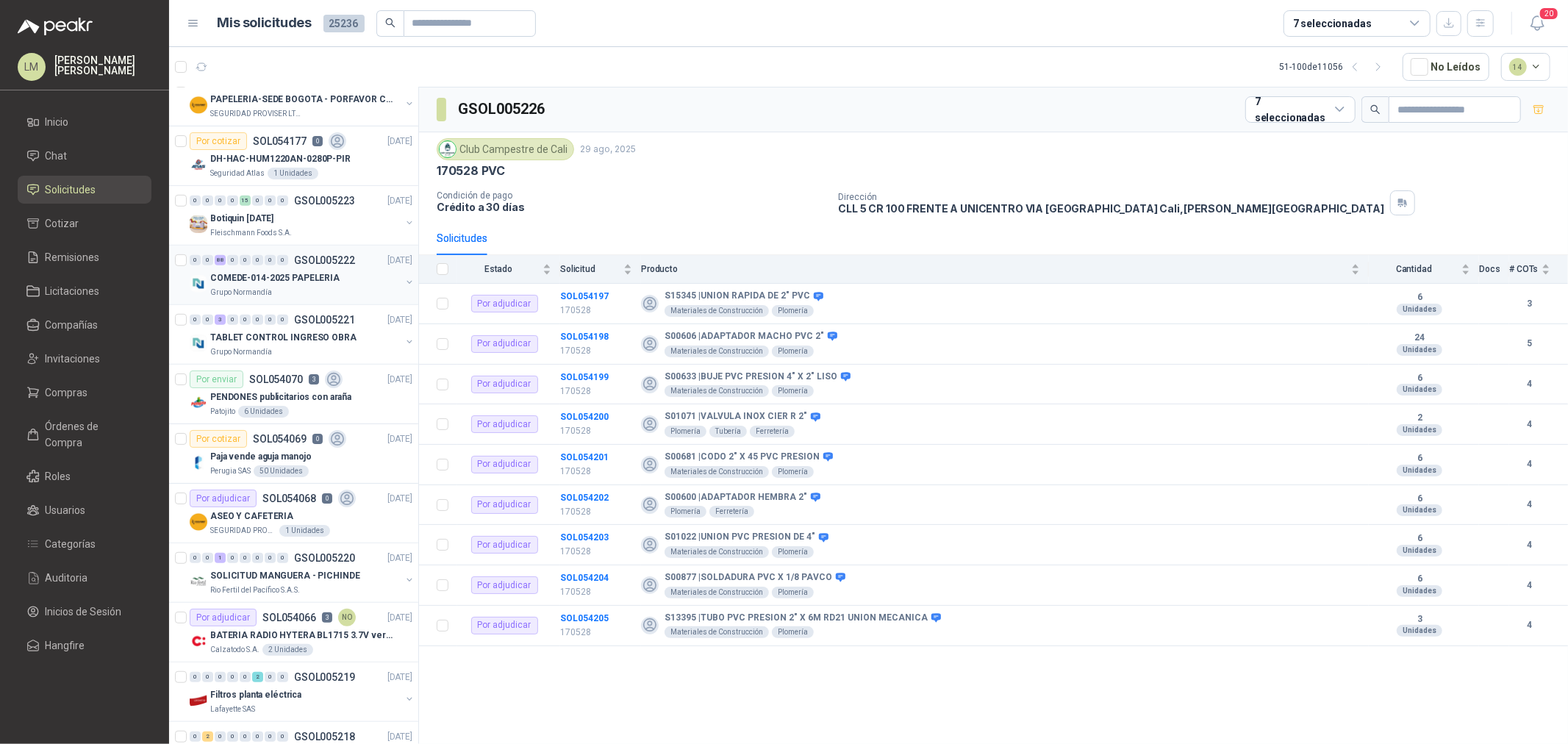
click at [280, 278] on p "COMEDE-014-2025 PAPELERIA" at bounding box center [275, 278] width 130 height 14
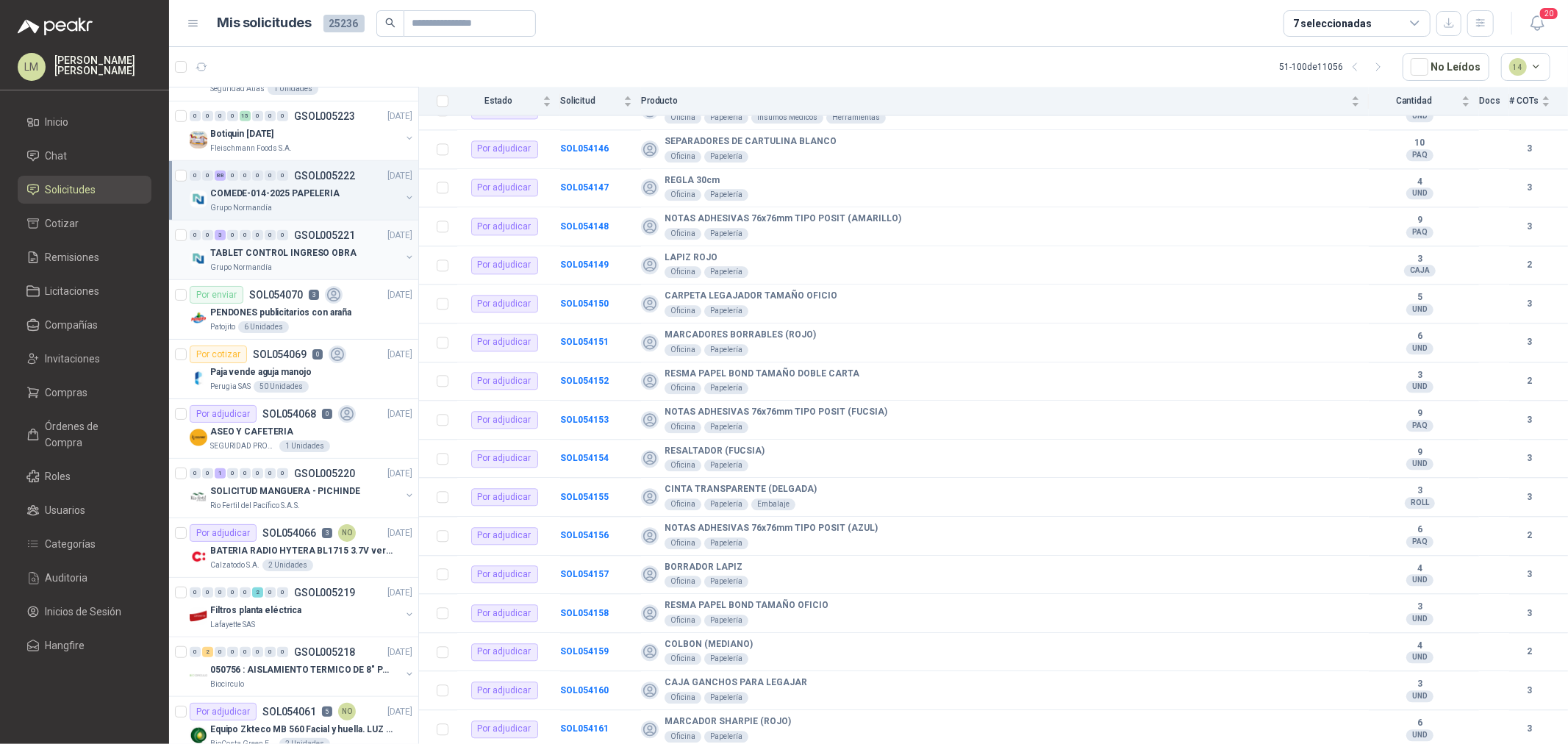
scroll to position [899, 0]
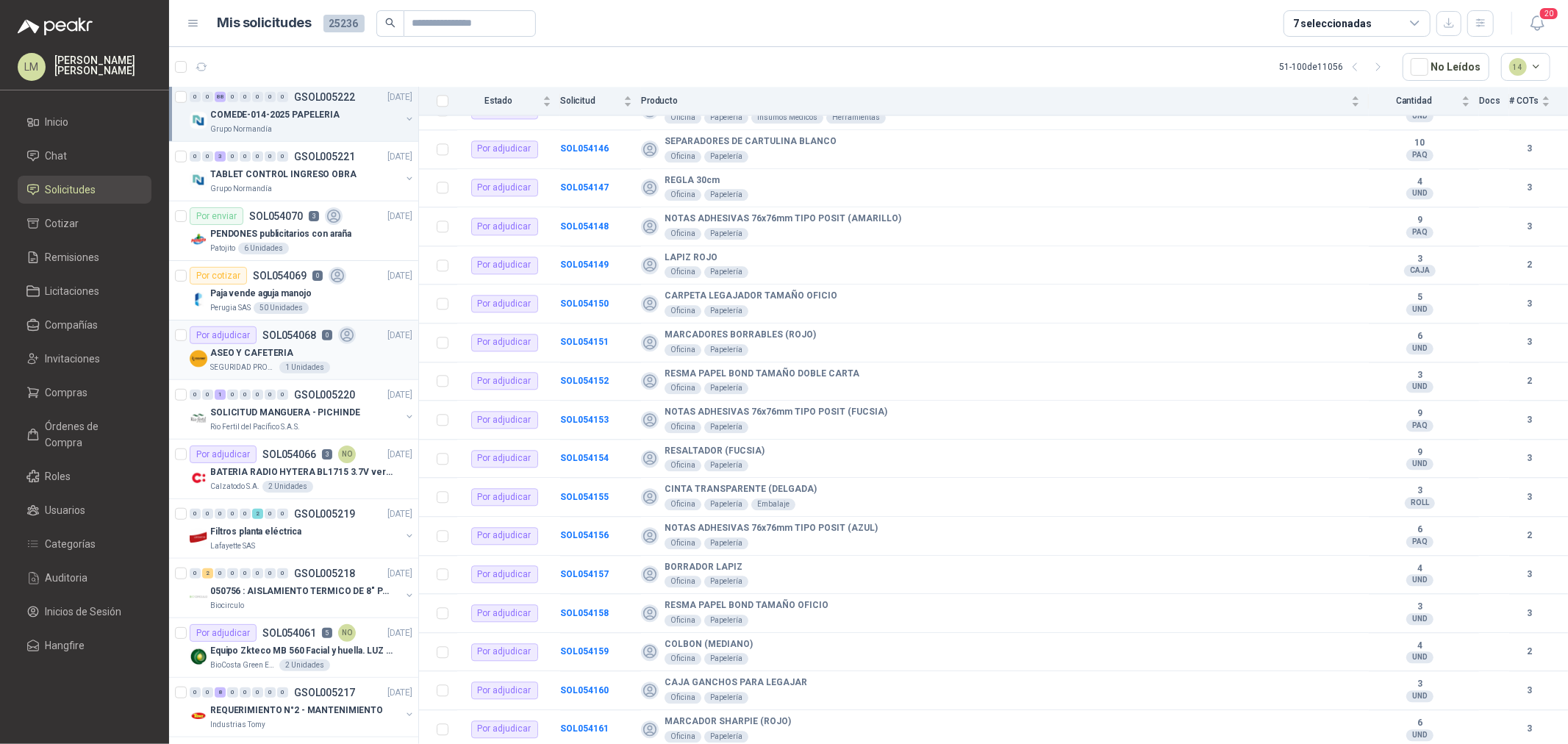
click at [268, 359] on p "ASEO Y CAFETERIA" at bounding box center [251, 353] width 83 height 14
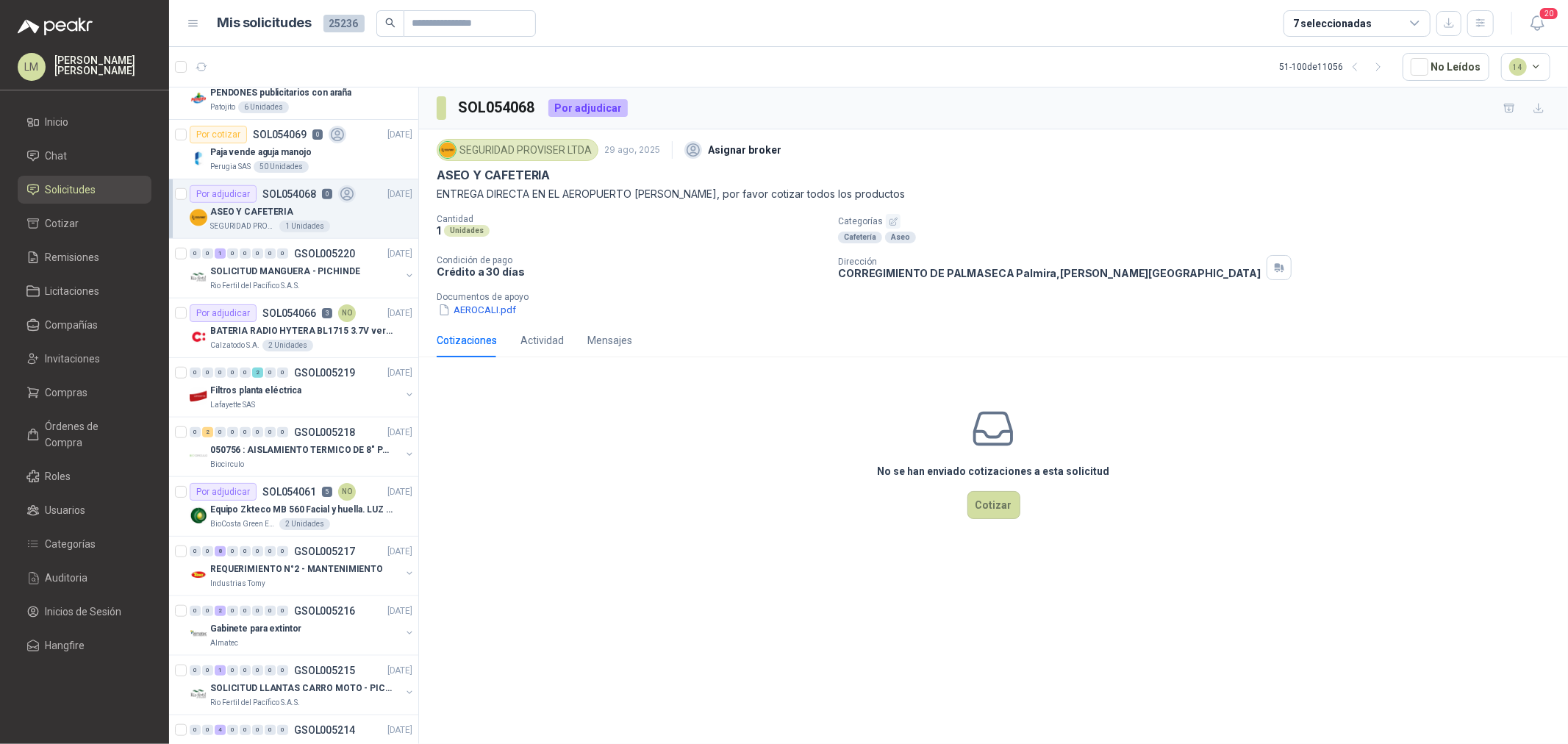
scroll to position [1062, 0]
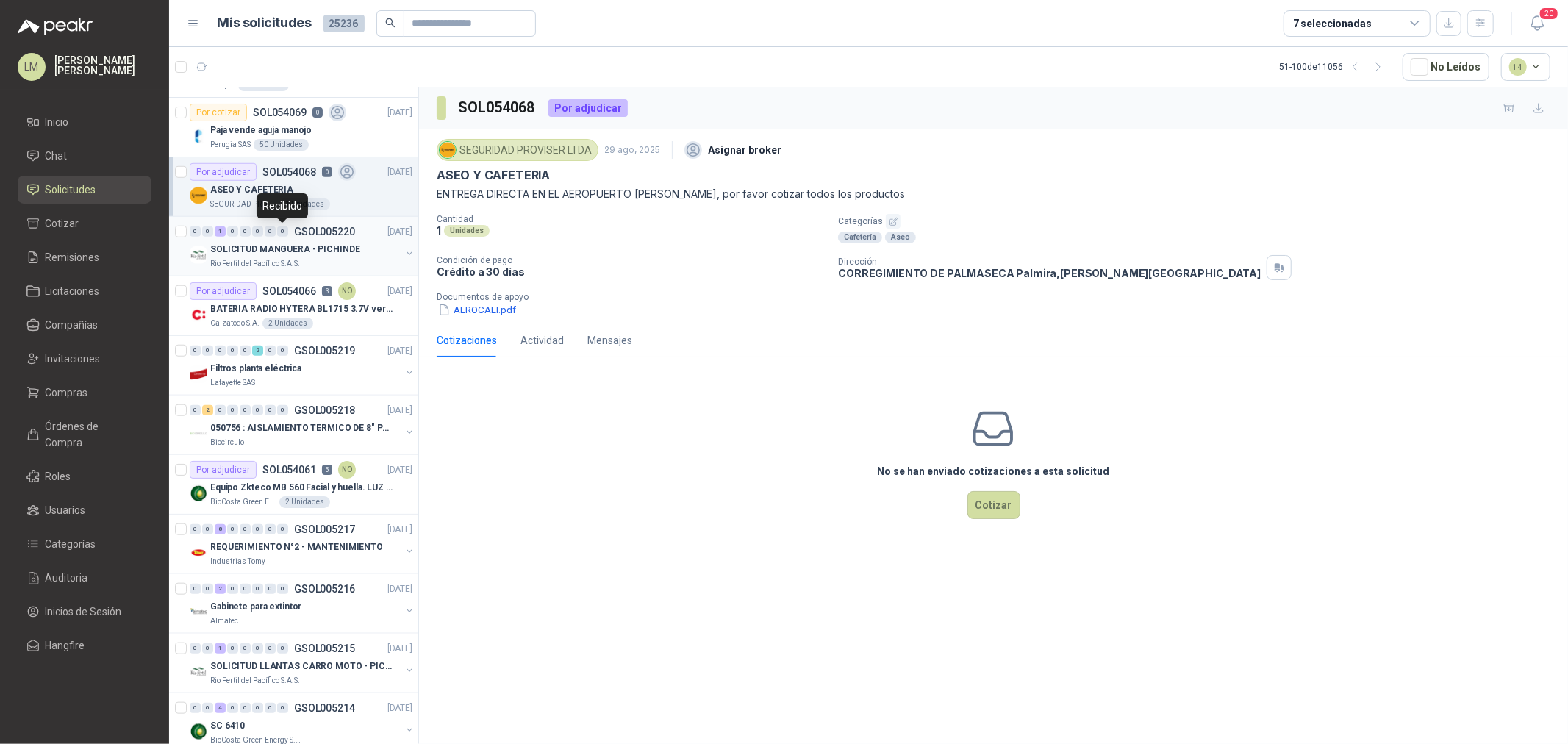
click at [277, 229] on div "0" at bounding box center [283, 231] width 11 height 10
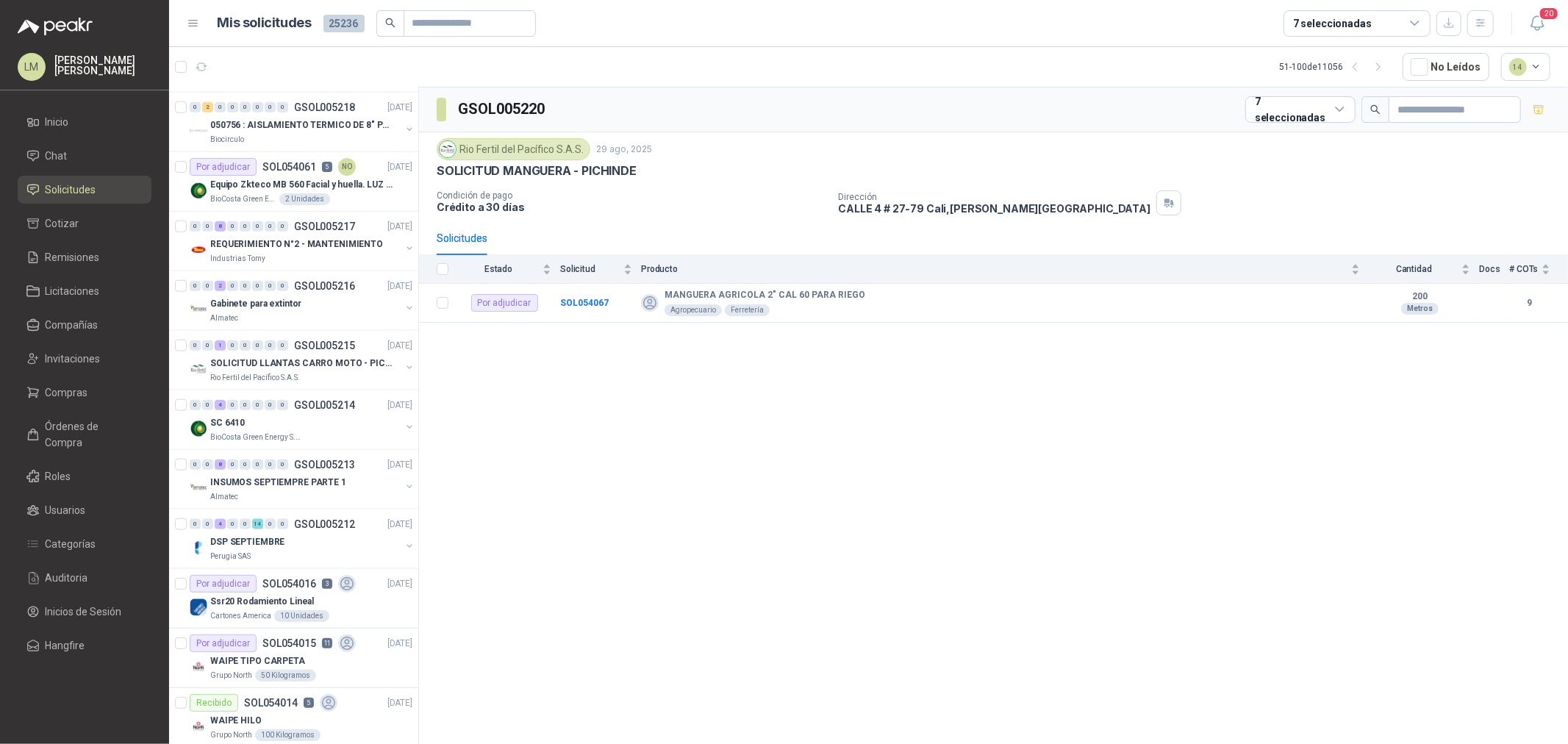
scroll to position [1388, 0]
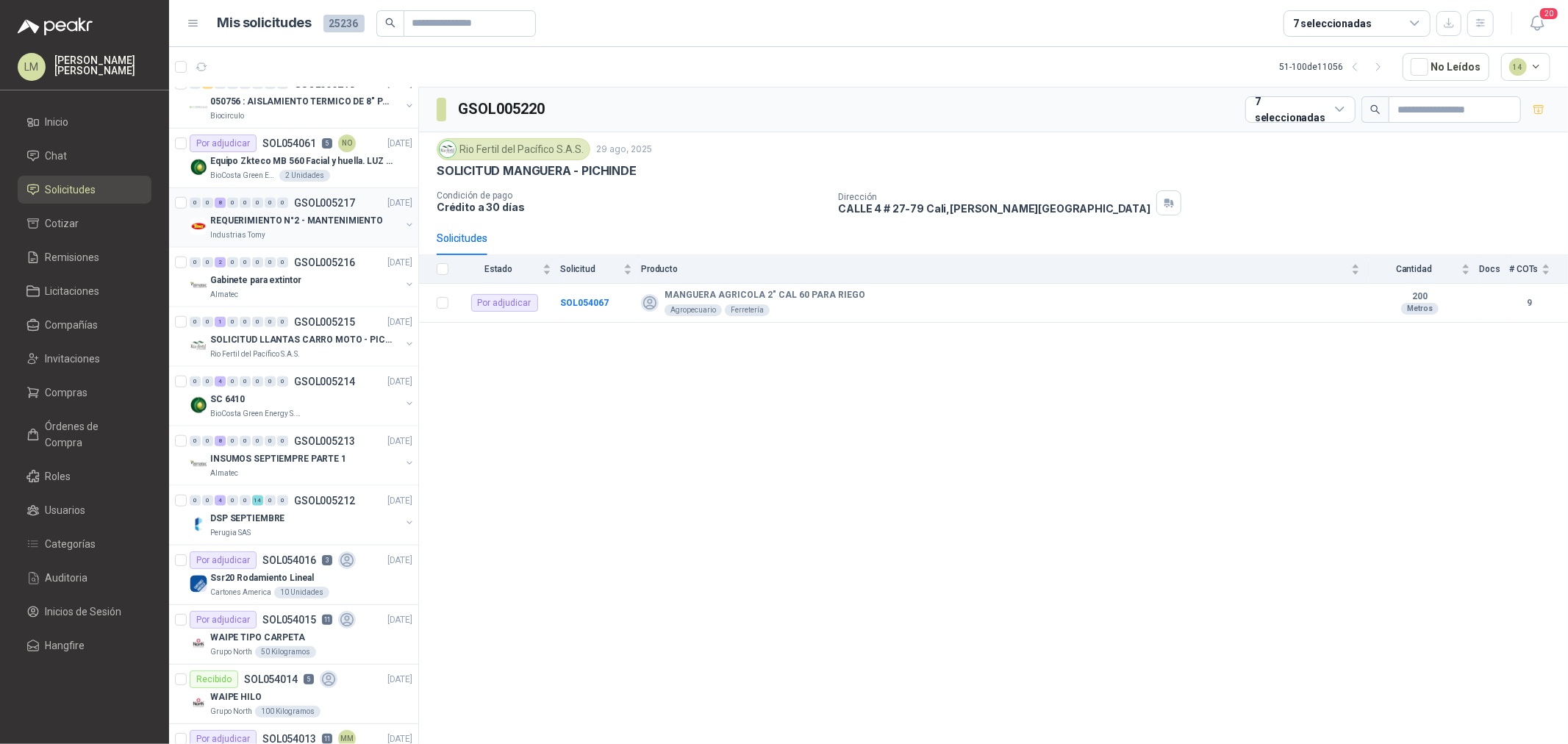
click at [275, 223] on p "REQUERIMIENTO N°2 - MANTENIMIENTO" at bounding box center [296, 221] width 173 height 14
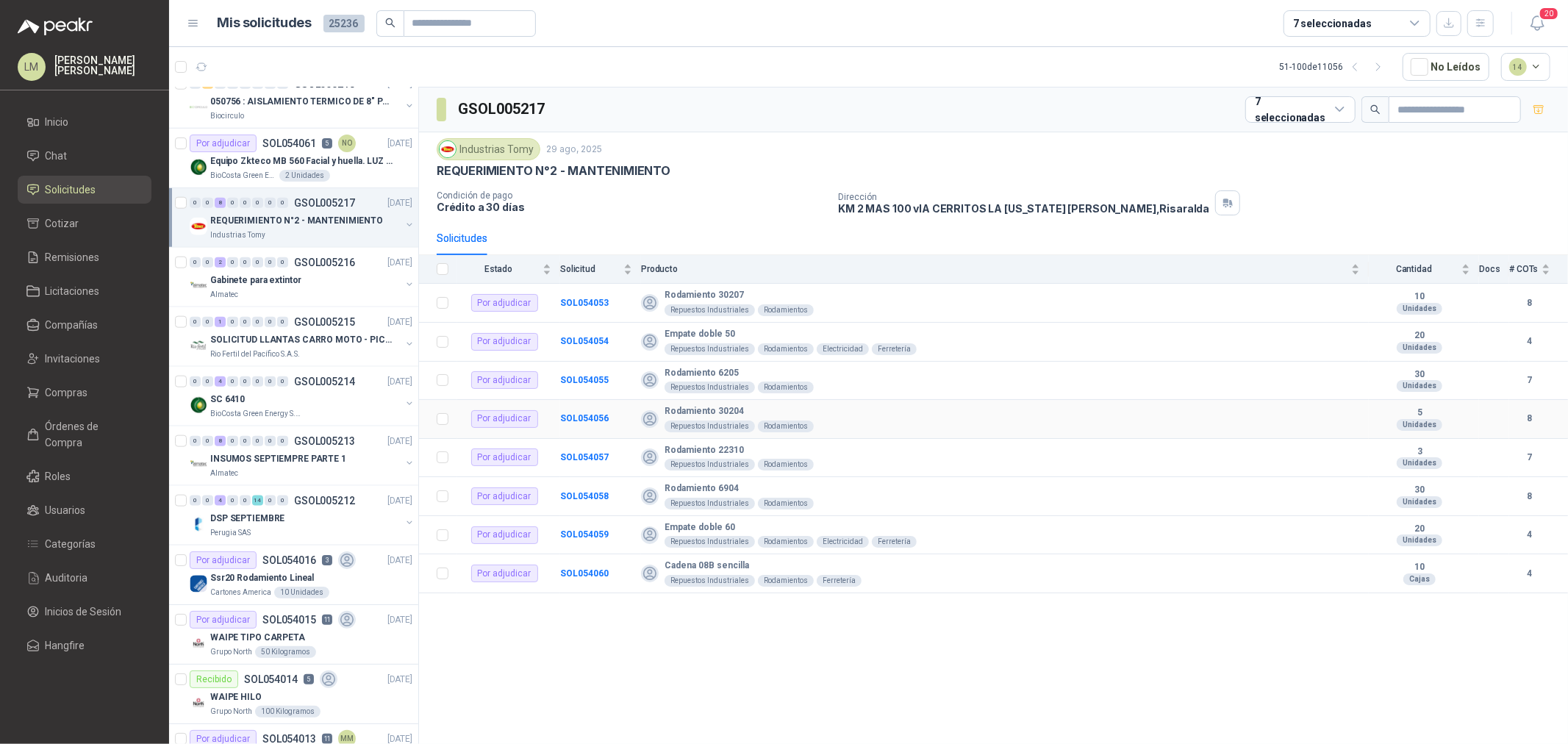
click at [573, 426] on td "SOL054056" at bounding box center [601, 419] width 81 height 39
click at [574, 417] on b "SOL054056" at bounding box center [584, 418] width 48 height 10
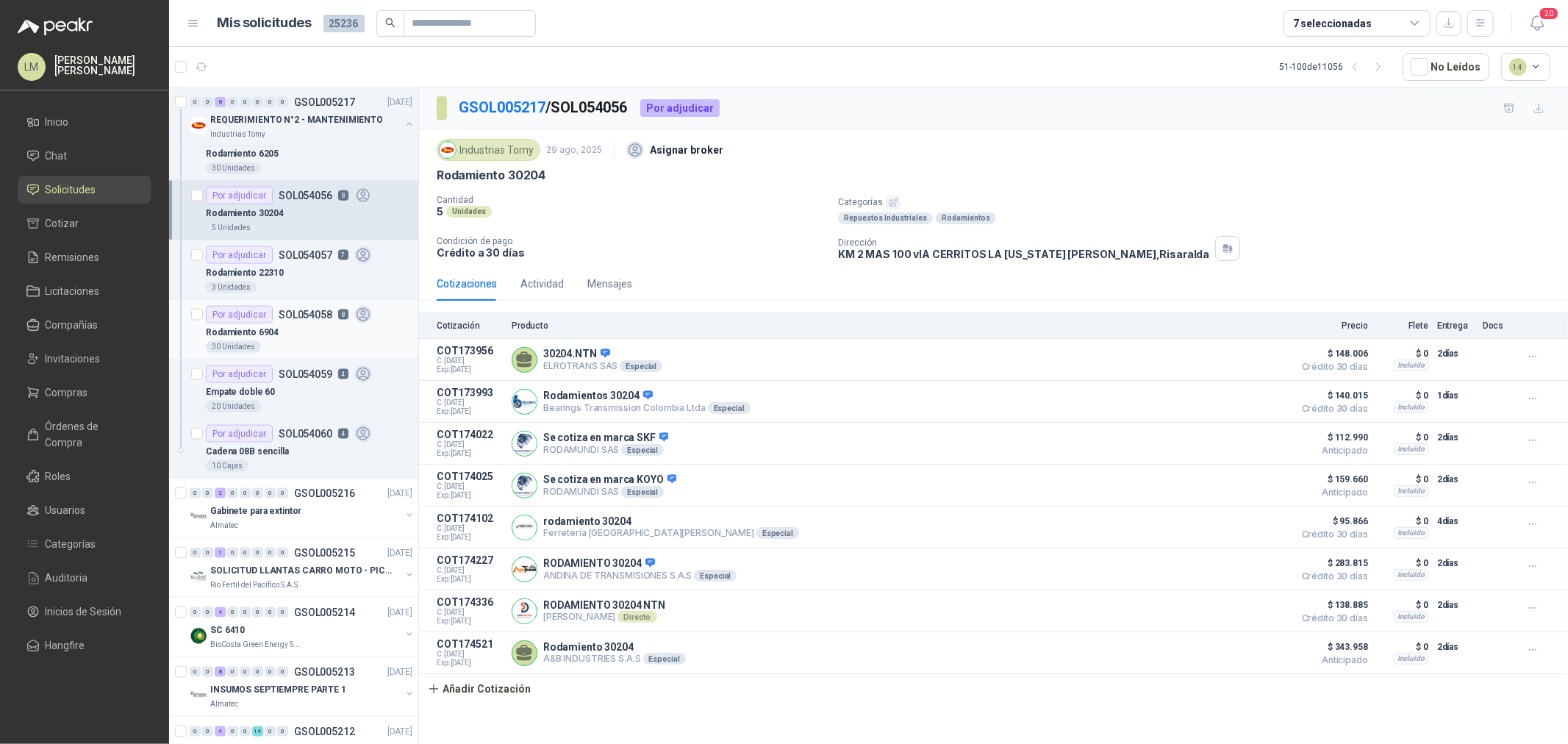
scroll to position [1797, 0]
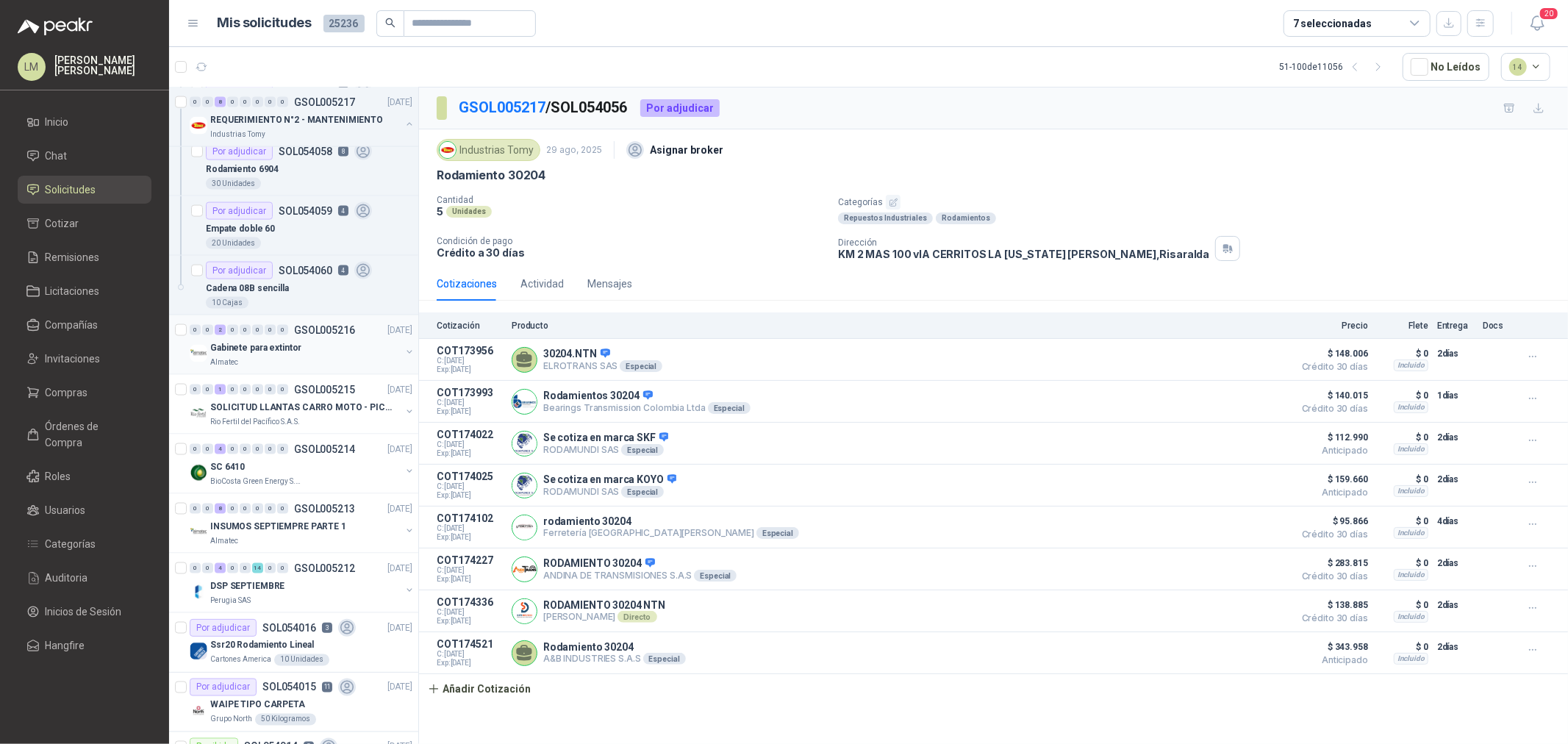
click at [277, 337] on div "0 0 2 0 0 0 0 0 GSOL005216 29/08/25" at bounding box center [303, 330] width 226 height 17
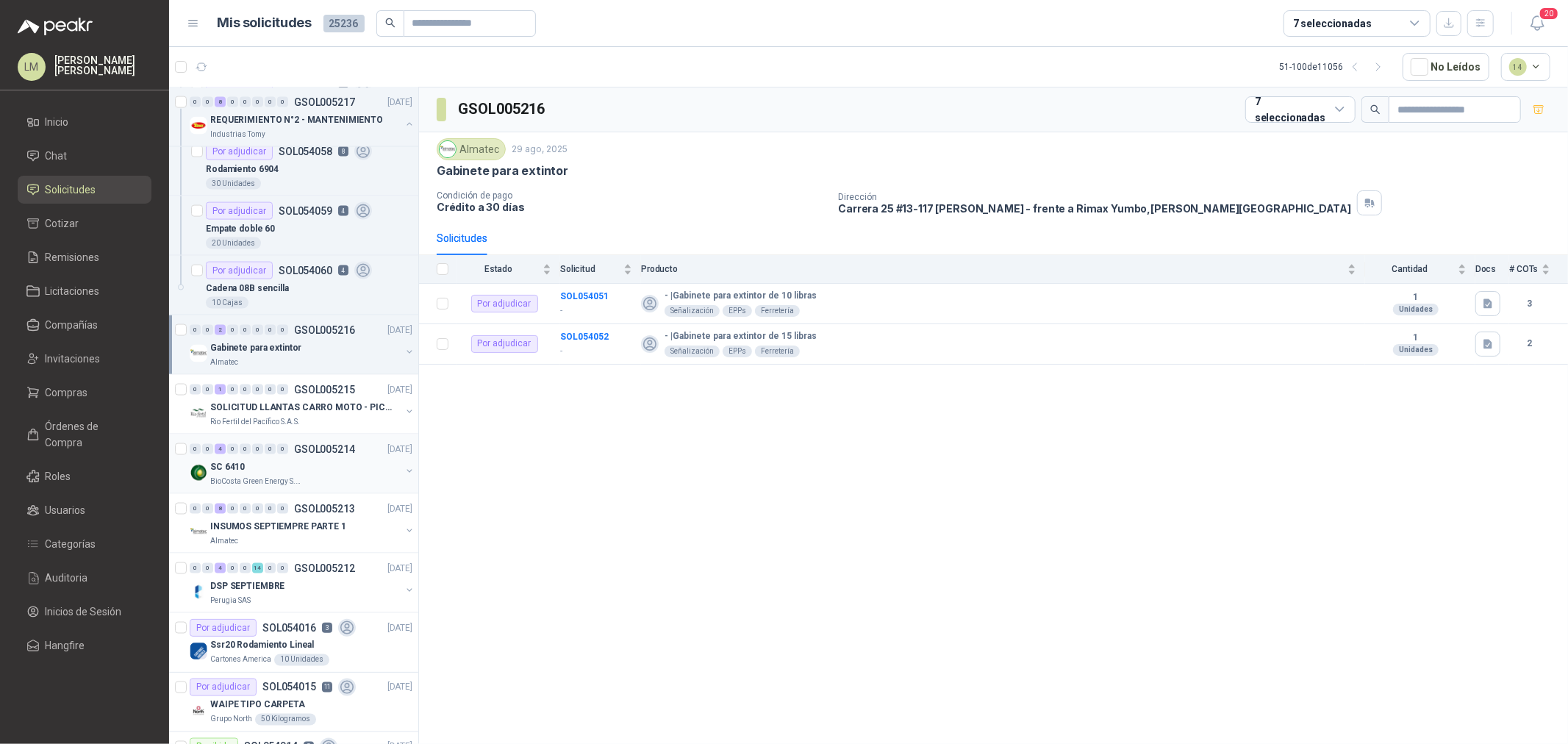
click at [294, 465] on div "SC 6410" at bounding box center [305, 466] width 190 height 17
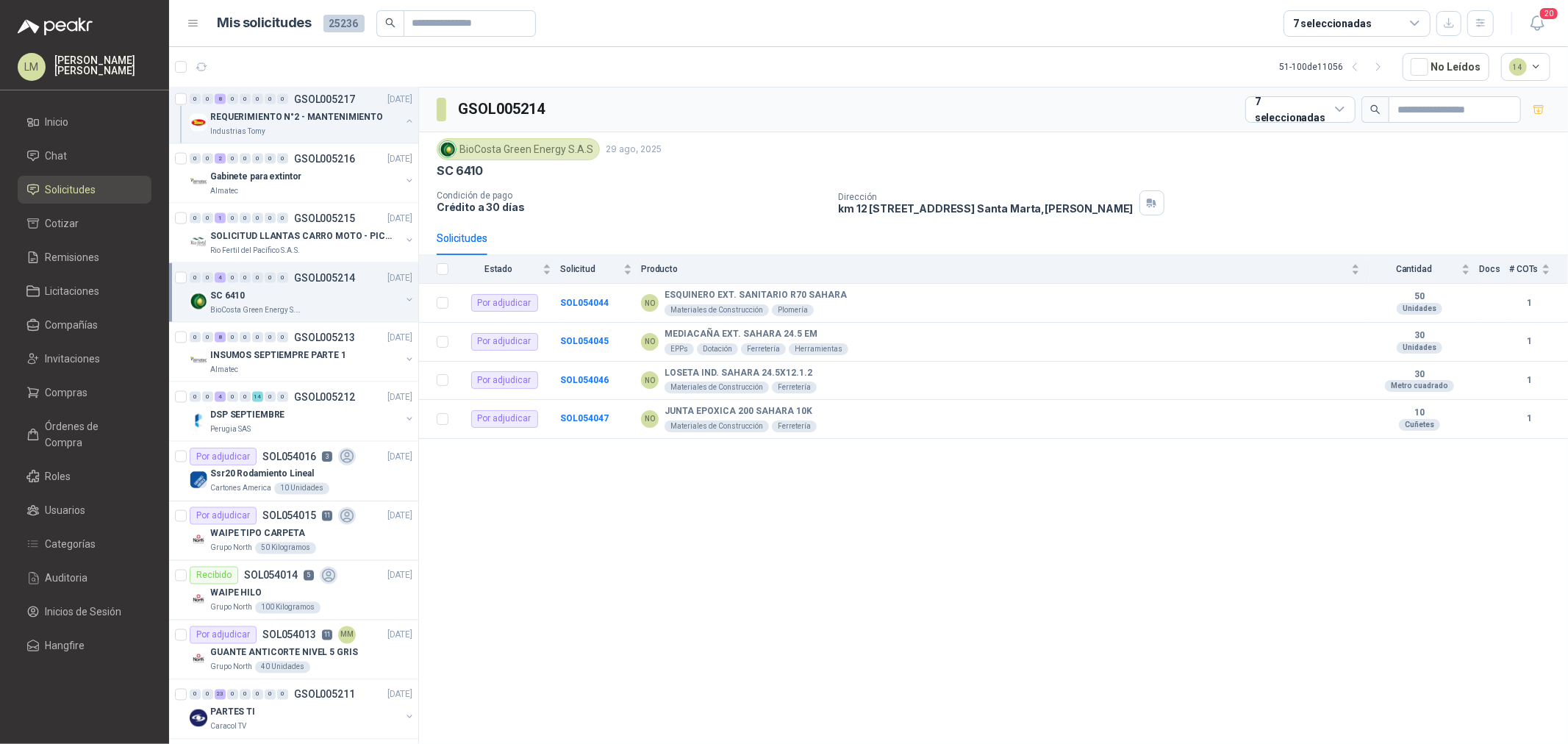
scroll to position [2042, 0]
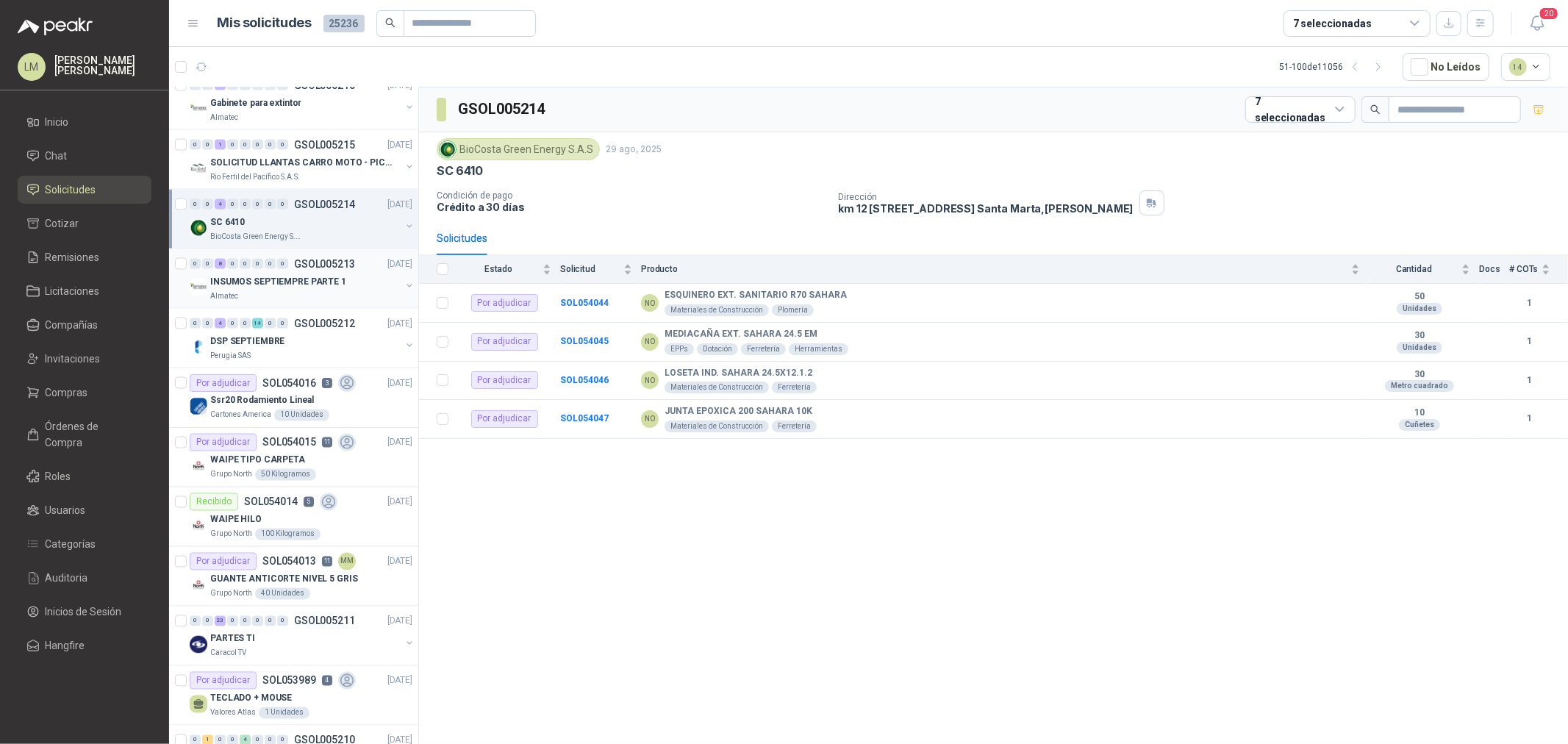
click at [311, 272] on div "0 0 8 0 0 0 0 0 GSOL005213 29/08/25" at bounding box center [303, 264] width 226 height 17
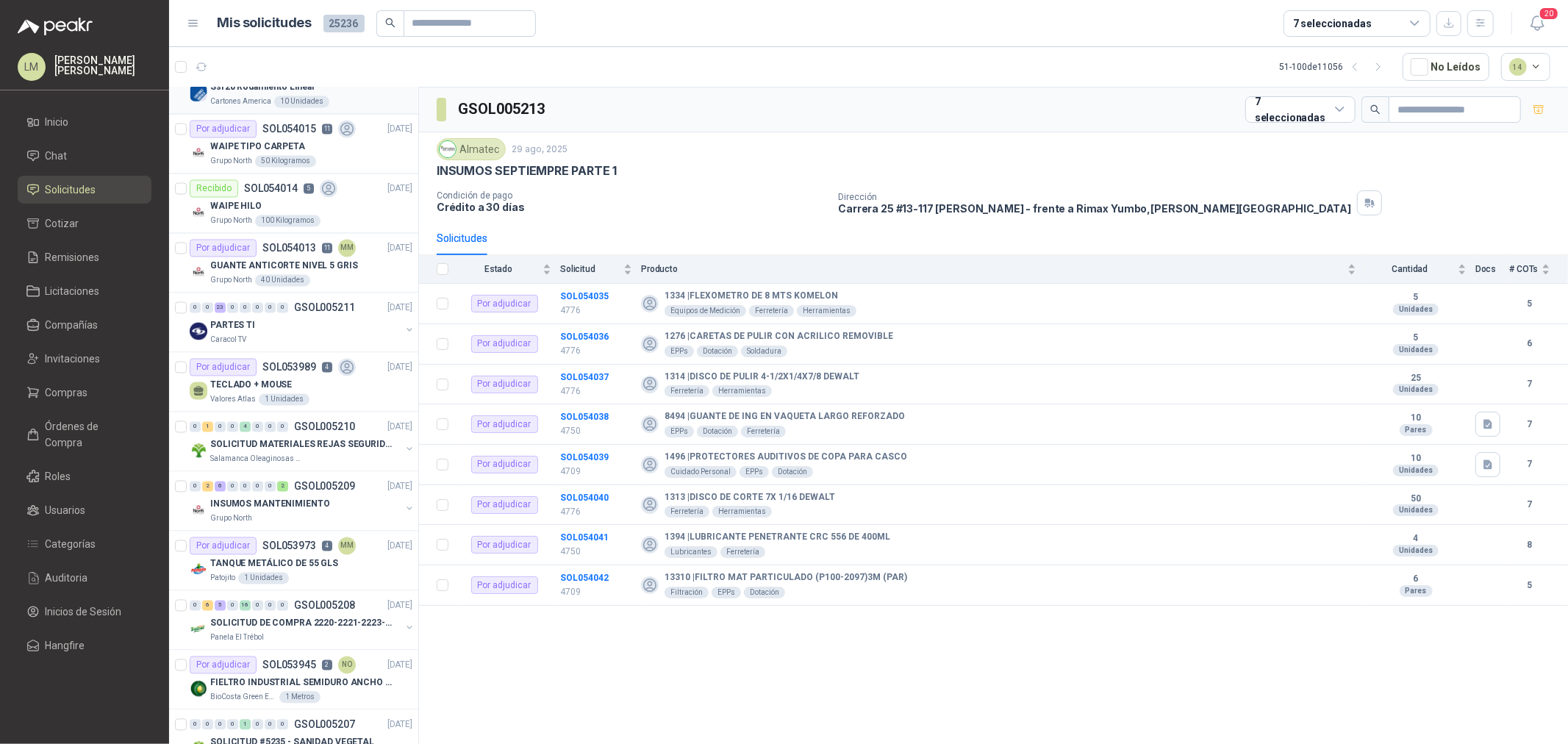
scroll to position [2370, 0]
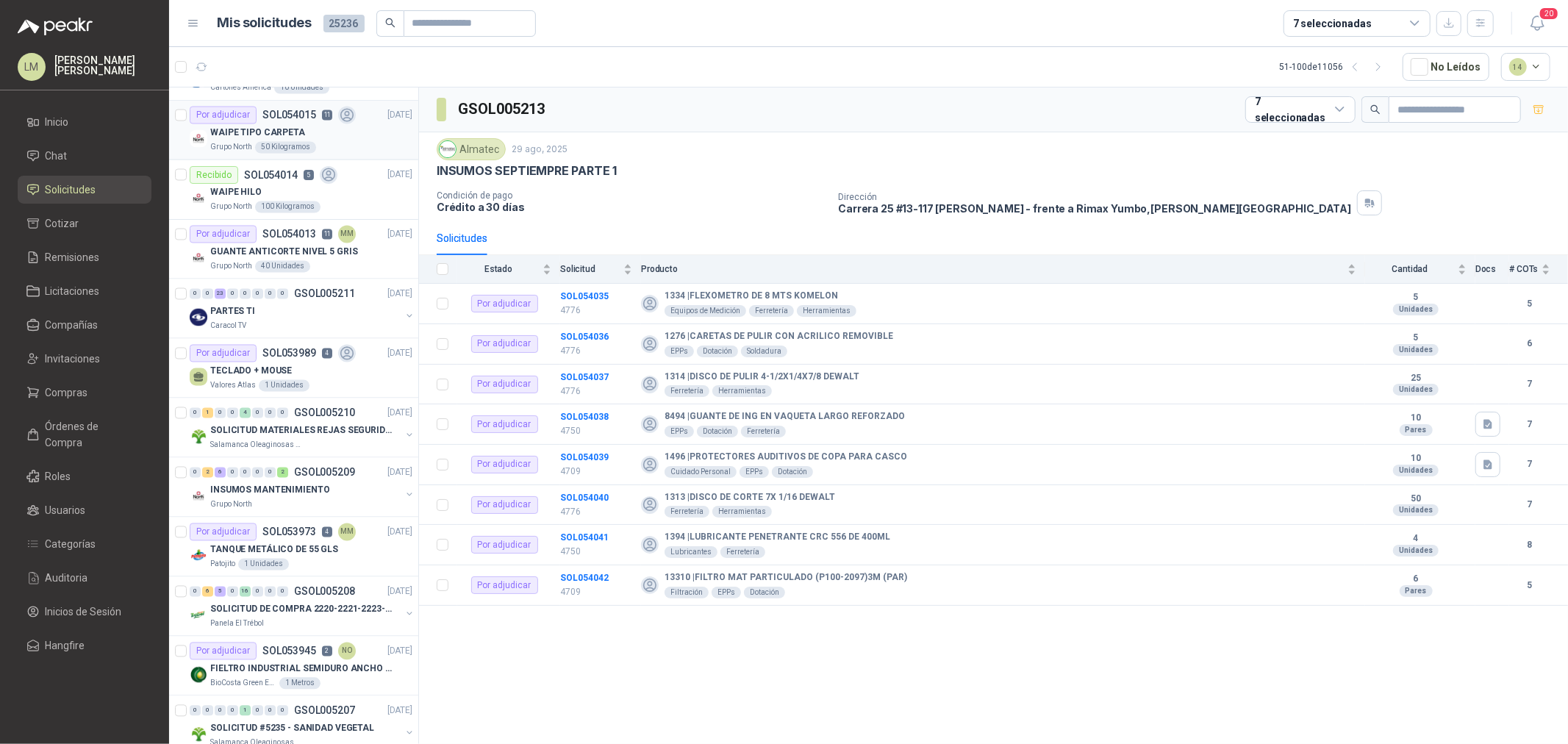
click at [254, 123] on div "Por adjudicar" at bounding box center [223, 115] width 67 height 17
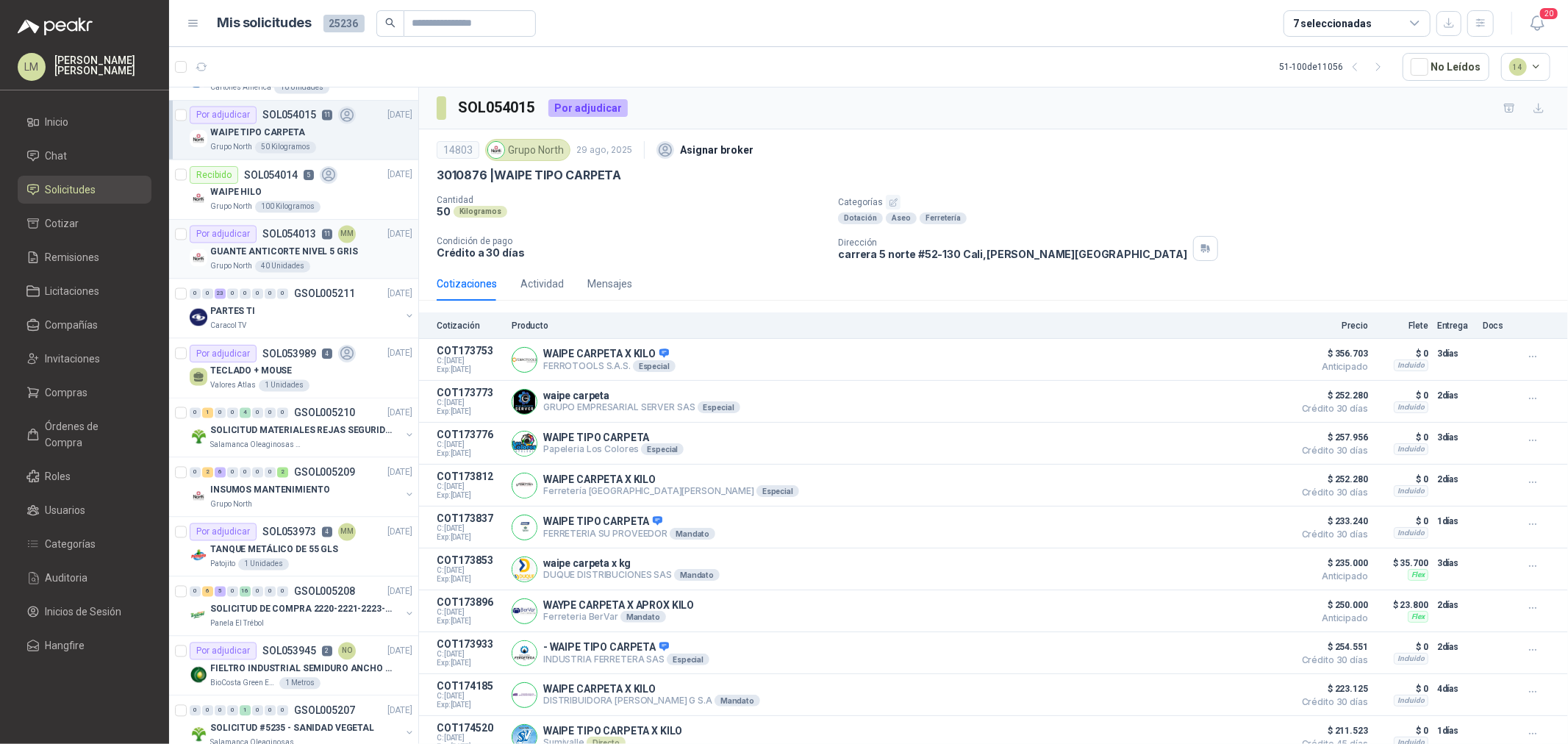
click at [251, 252] on p "GUANTE ANTICORTE NIVEL 5 GRIS" at bounding box center [284, 253] width 148 height 14
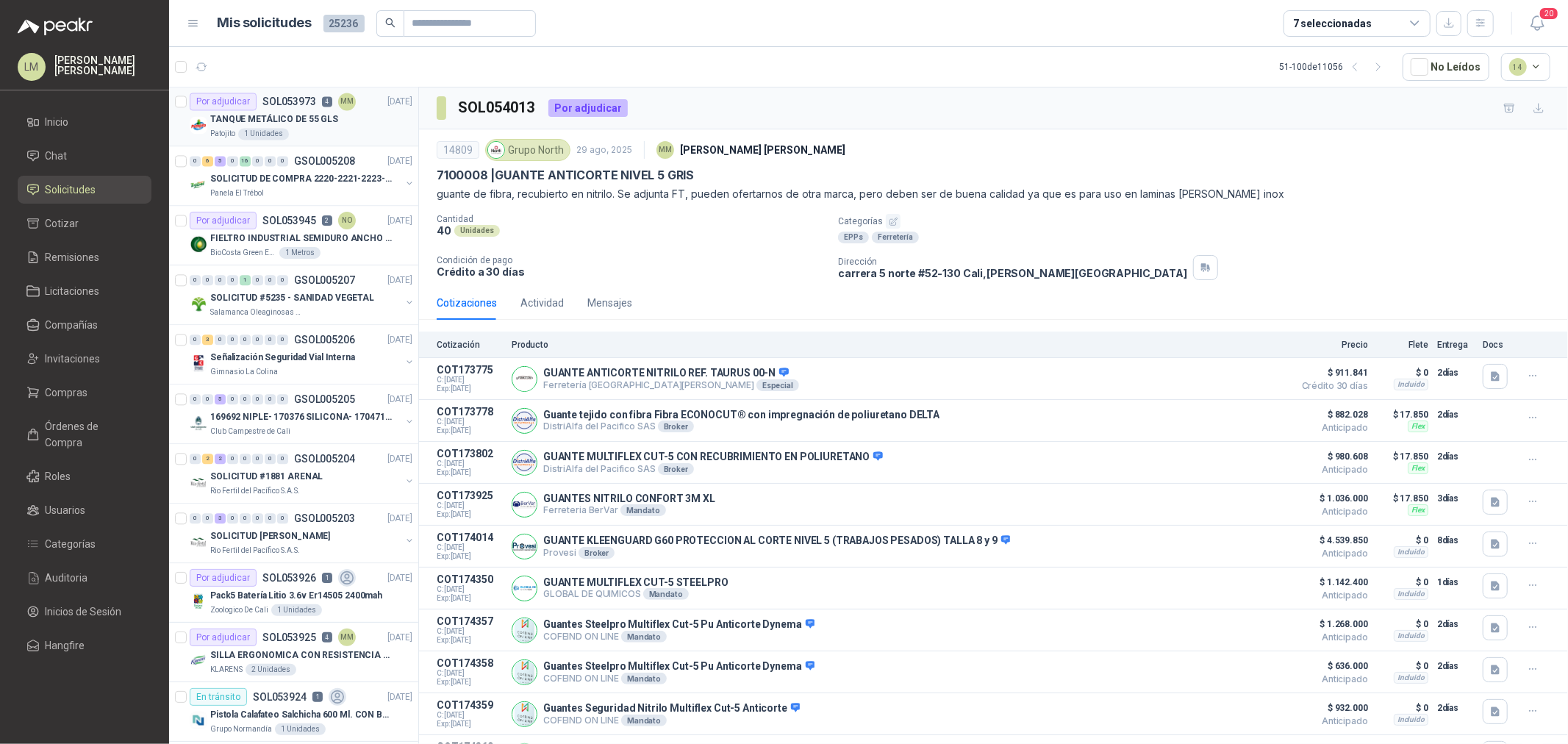
scroll to position [2827, 0]
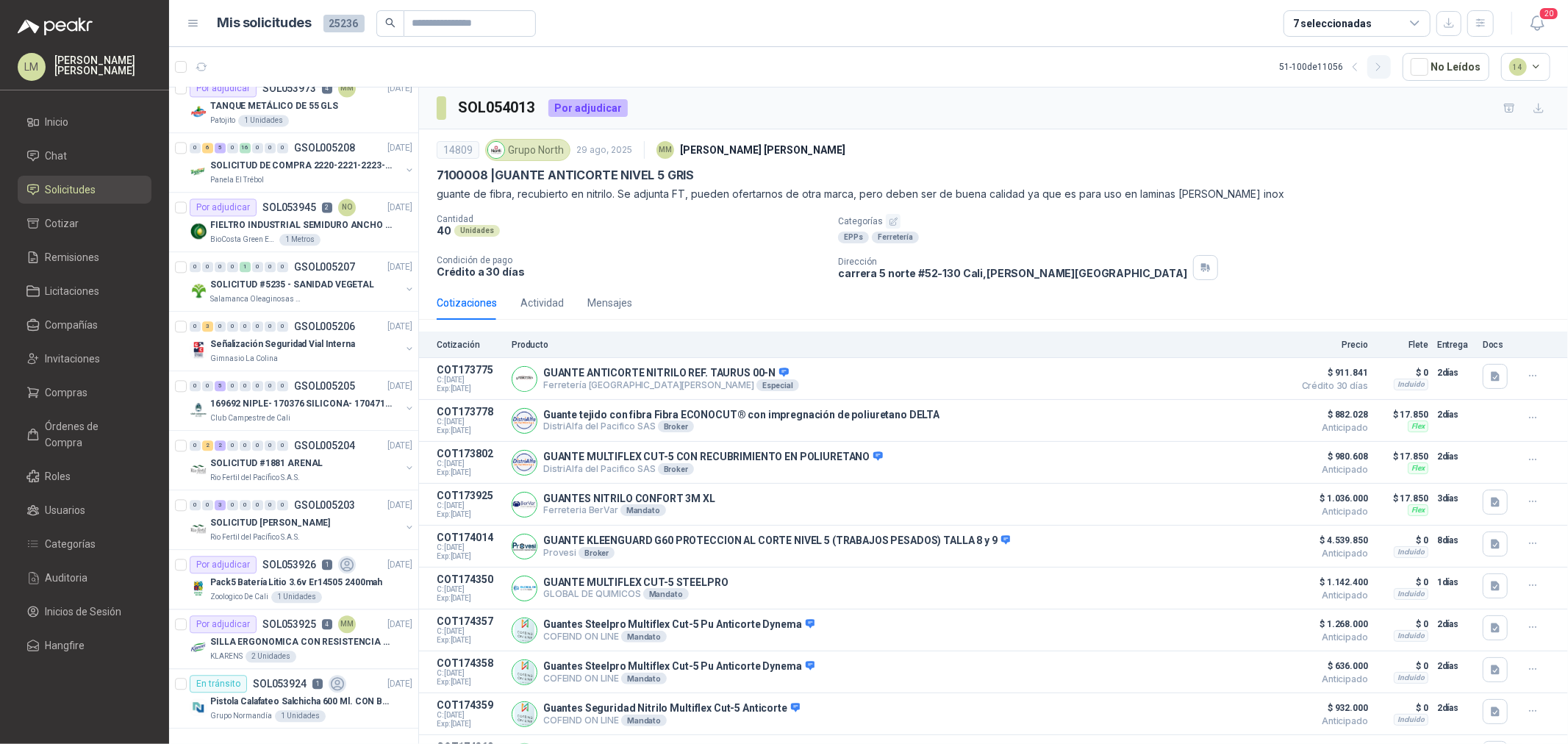
click at [1385, 63] on icon "button" at bounding box center [1379, 67] width 13 height 13
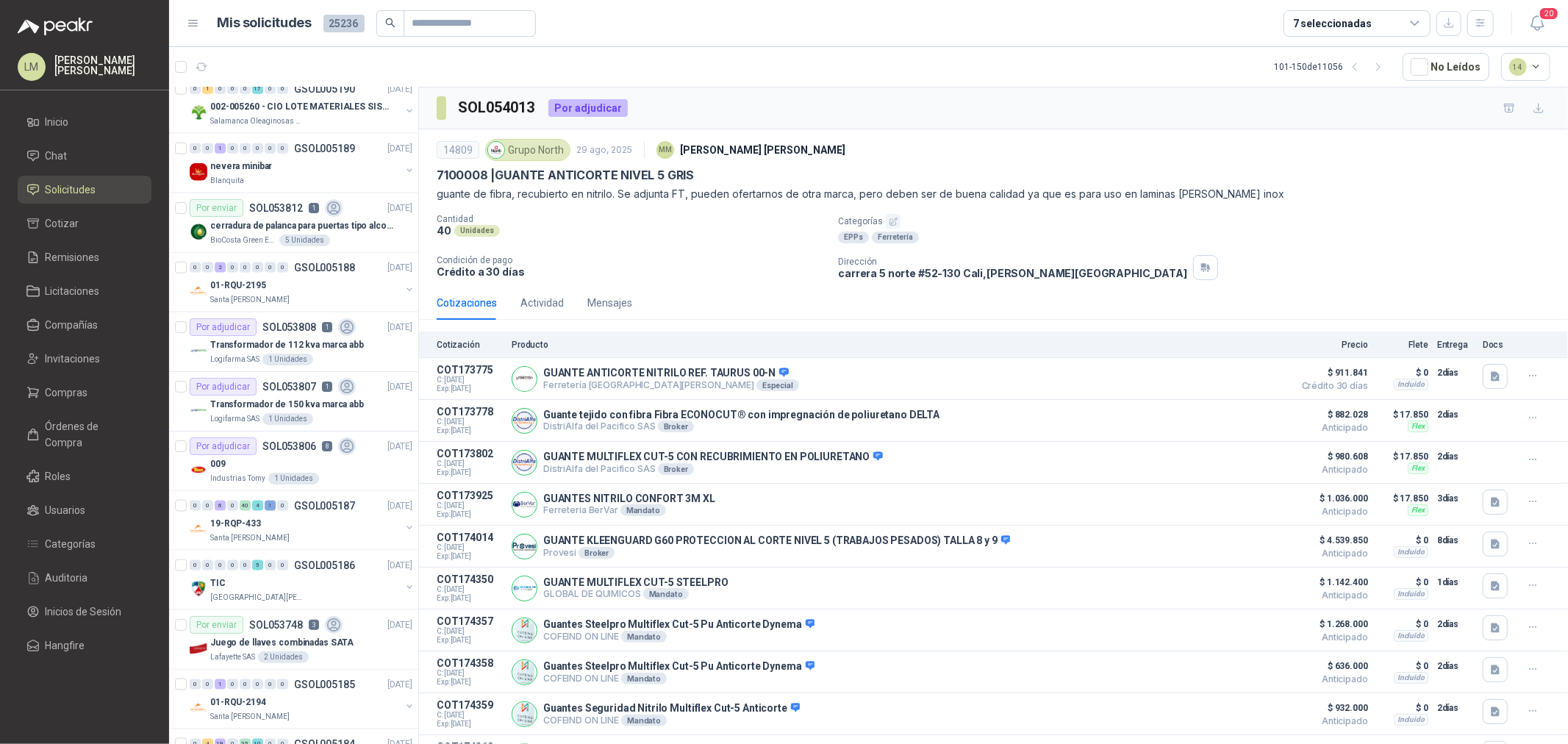
scroll to position [1615, 0]
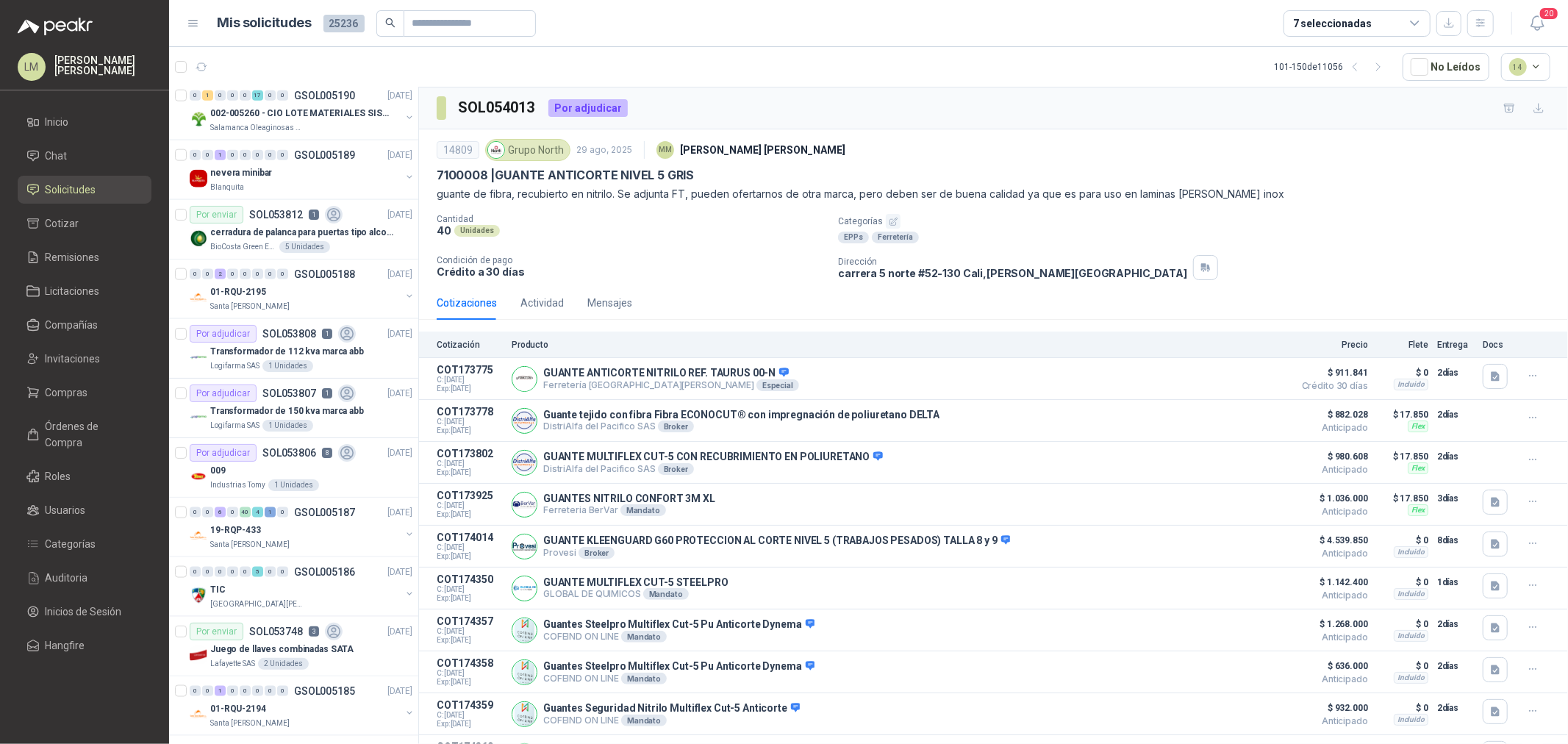
click at [332, 446] on div "Por adjudicar SOL053806 8" at bounding box center [273, 453] width 166 height 17
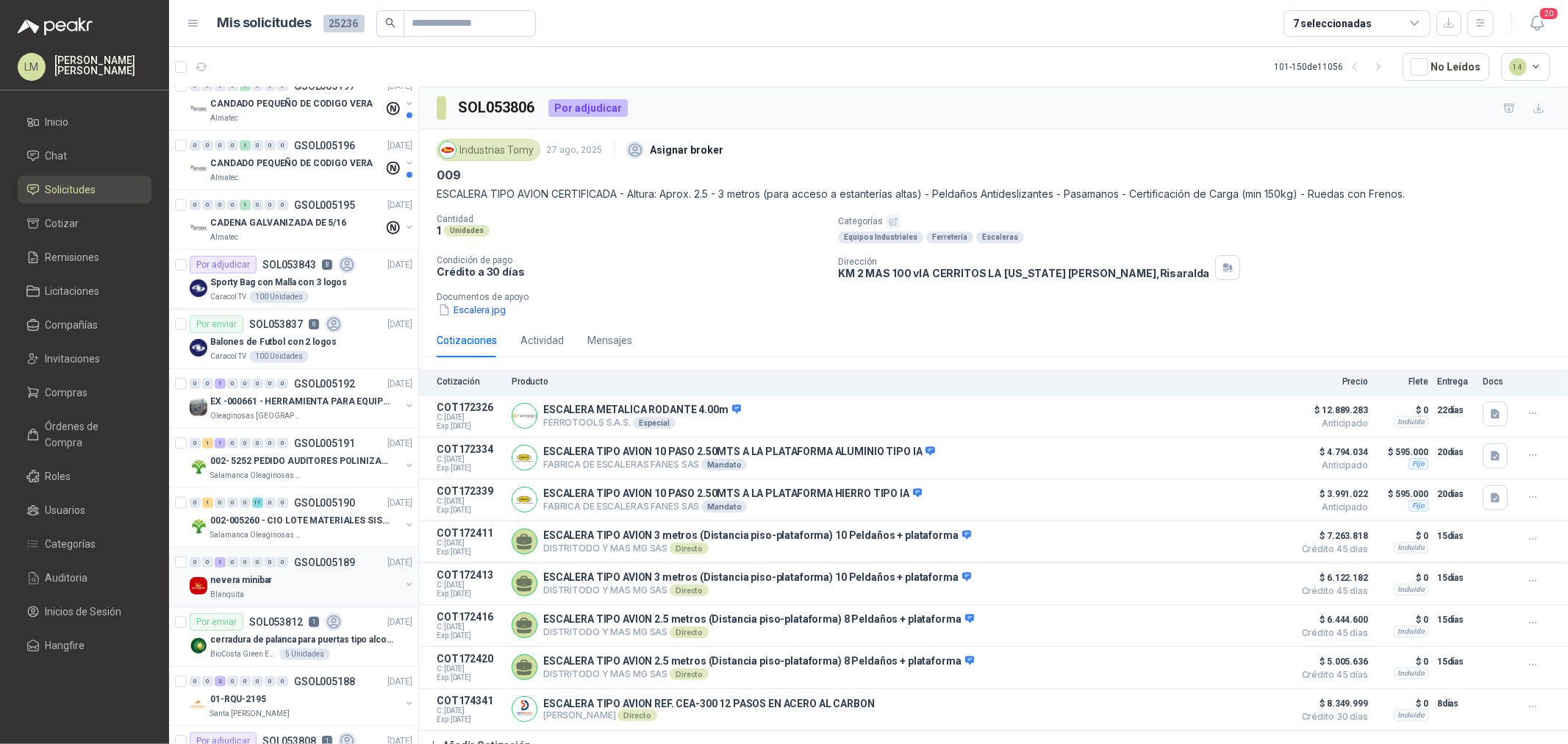
scroll to position [1207, 0]
click at [67, 384] on span "Compras" at bounding box center [67, 392] width 43 height 16
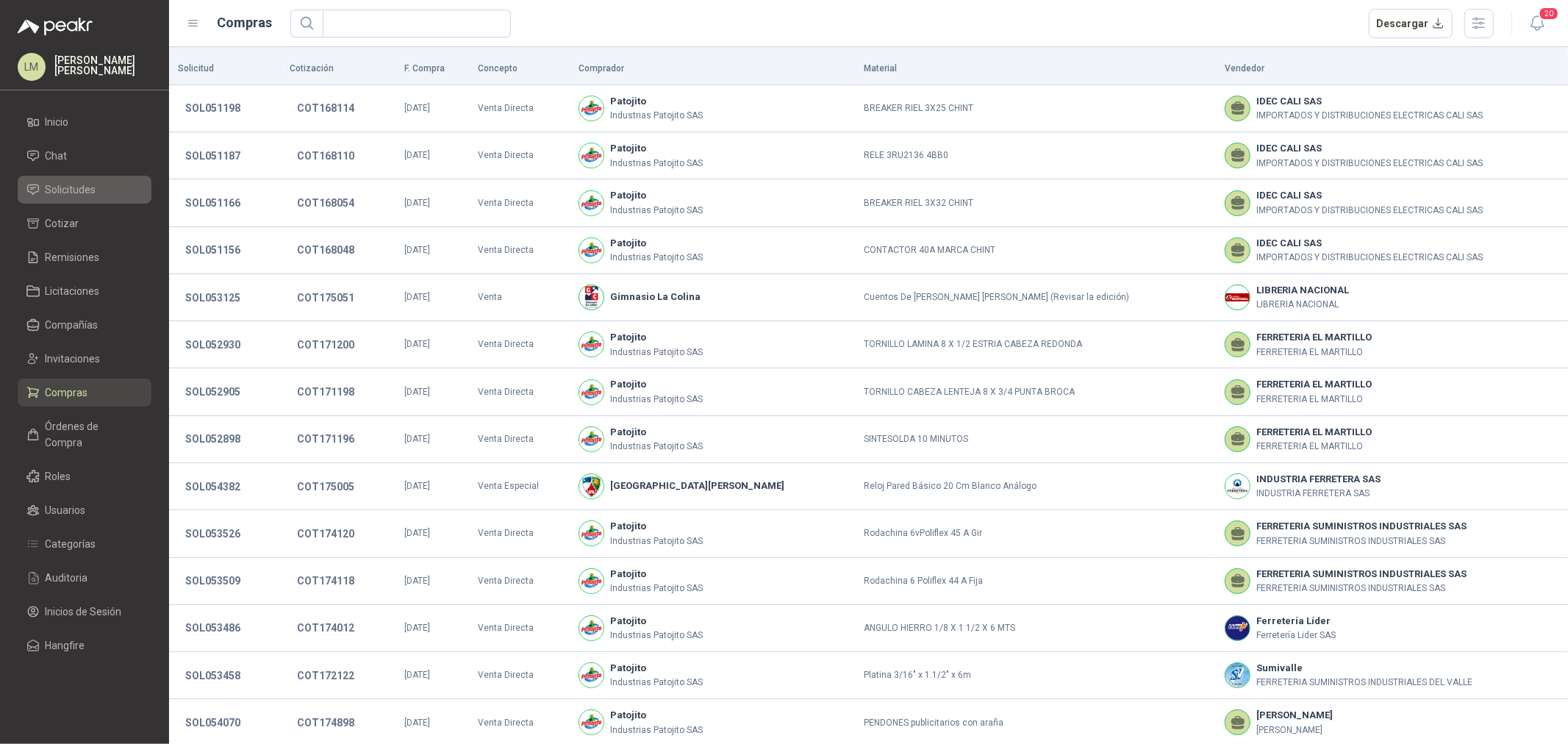
click at [85, 185] on span "Solicitudes" at bounding box center [71, 190] width 51 height 16
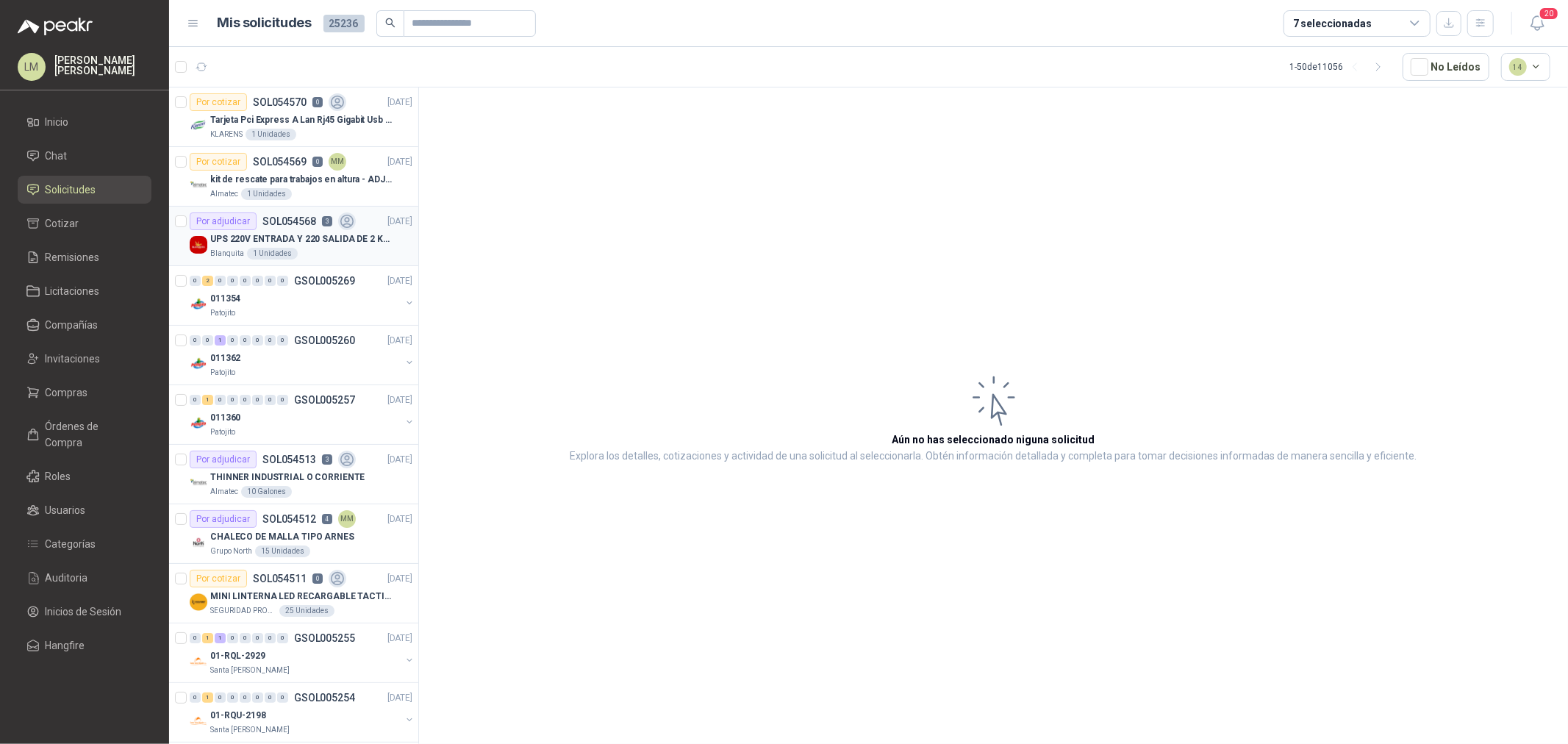
click at [281, 236] on p "UPS 220V ENTRADA Y 220 SALIDA DE 2 KVA" at bounding box center [302, 240] width 183 height 14
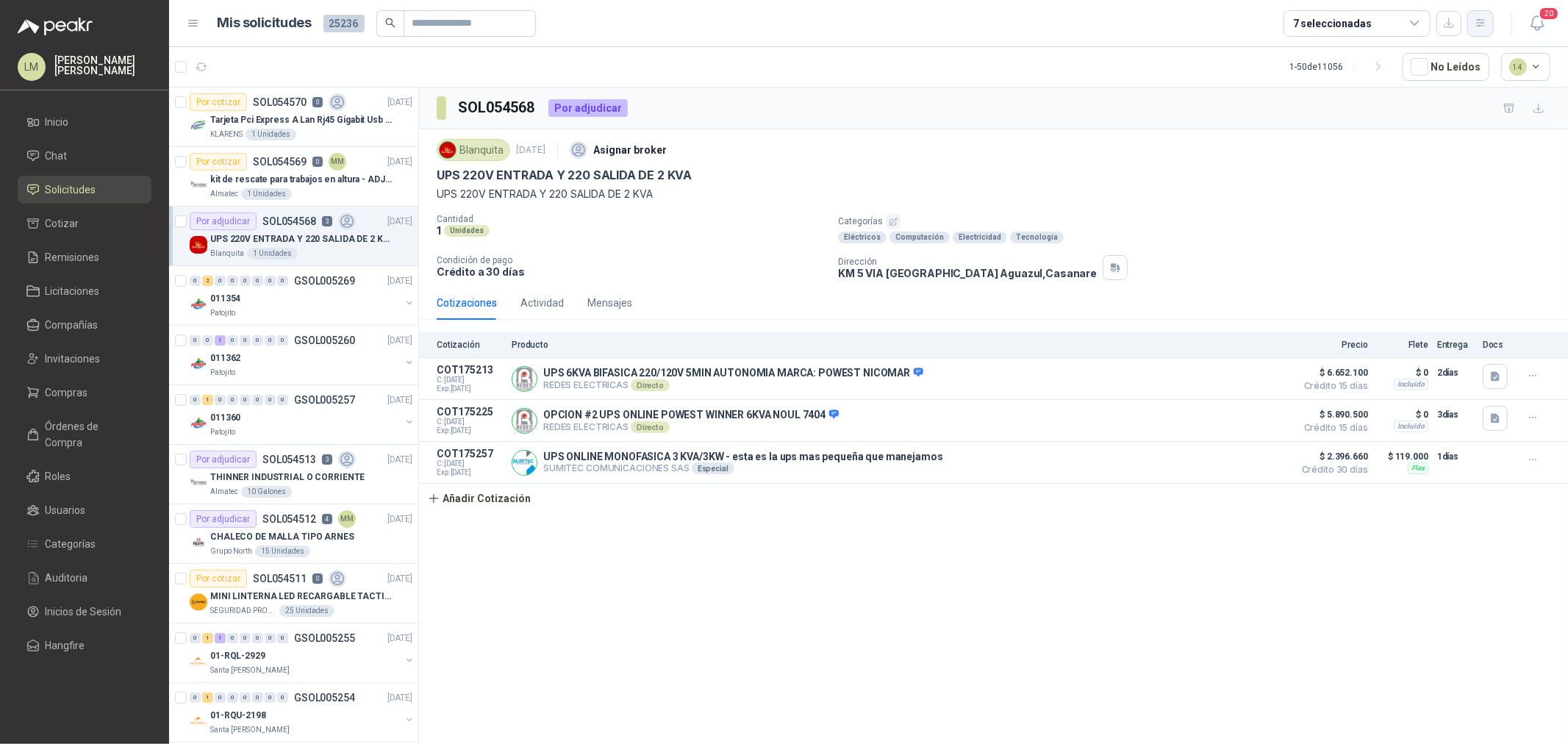
click at [1482, 21] on icon "button" at bounding box center [1481, 23] width 13 height 13
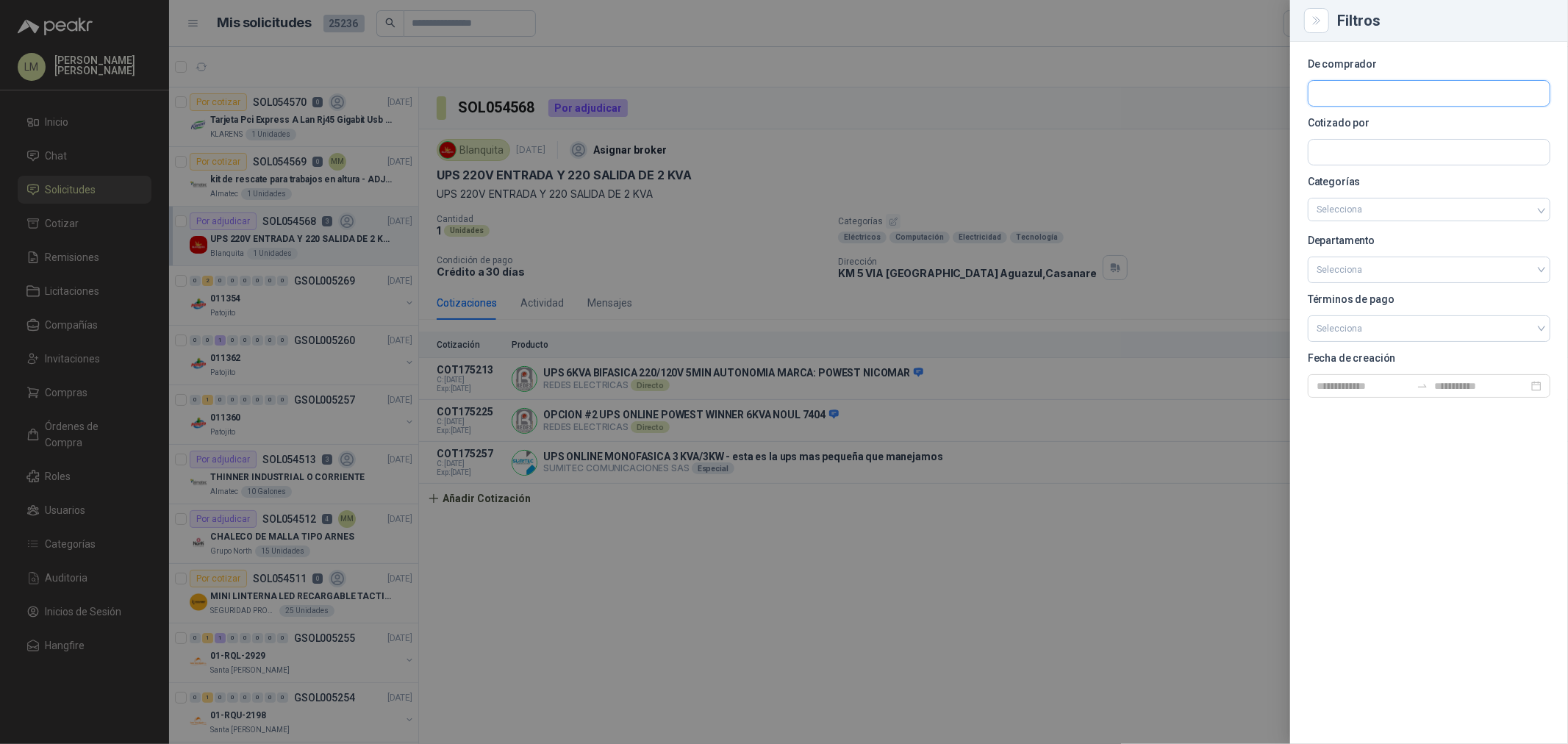
click at [1372, 90] on input "text" at bounding box center [1429, 93] width 241 height 25
type input "******"
click at [1376, 118] on button "SEGURIDAD PROVISER LTDA Colombiana de Protección vigilancia y Servicios Provise…" at bounding box center [1429, 129] width 229 height 25
click at [893, 85] on div at bounding box center [784, 372] width 1568 height 744
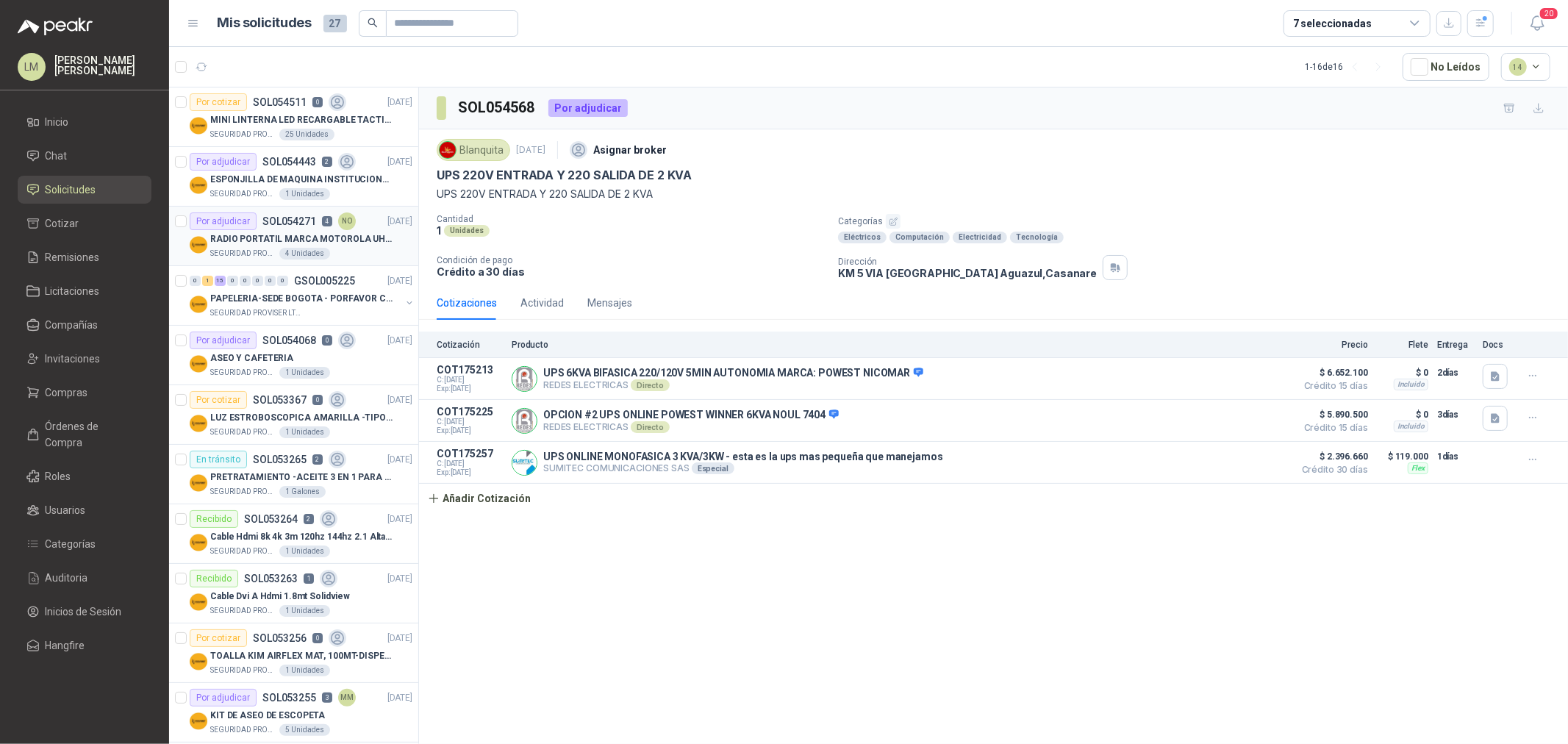
click at [246, 214] on div "Por adjudicar" at bounding box center [223, 221] width 67 height 17
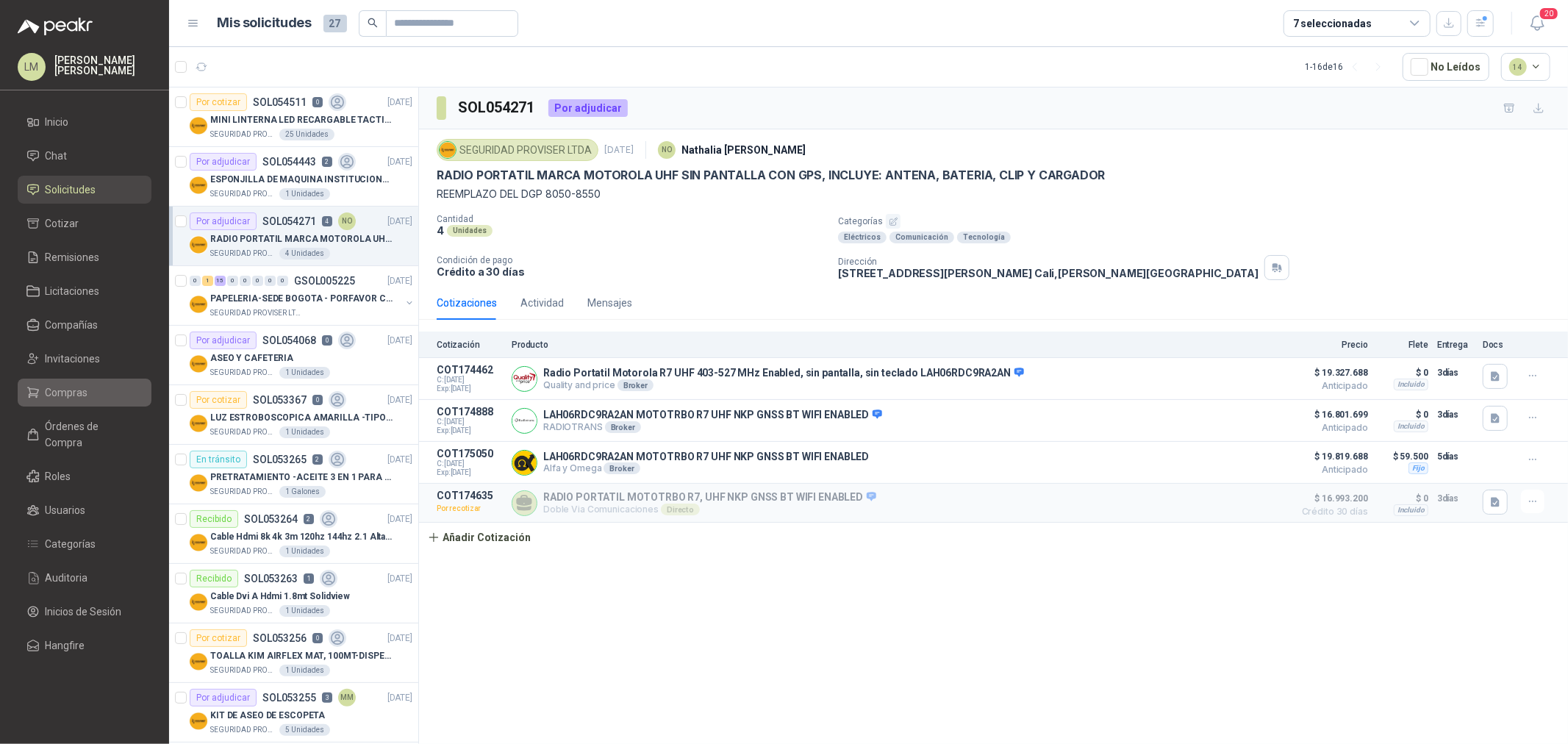
click at [61, 380] on link "Compras" at bounding box center [84, 392] width 134 height 28
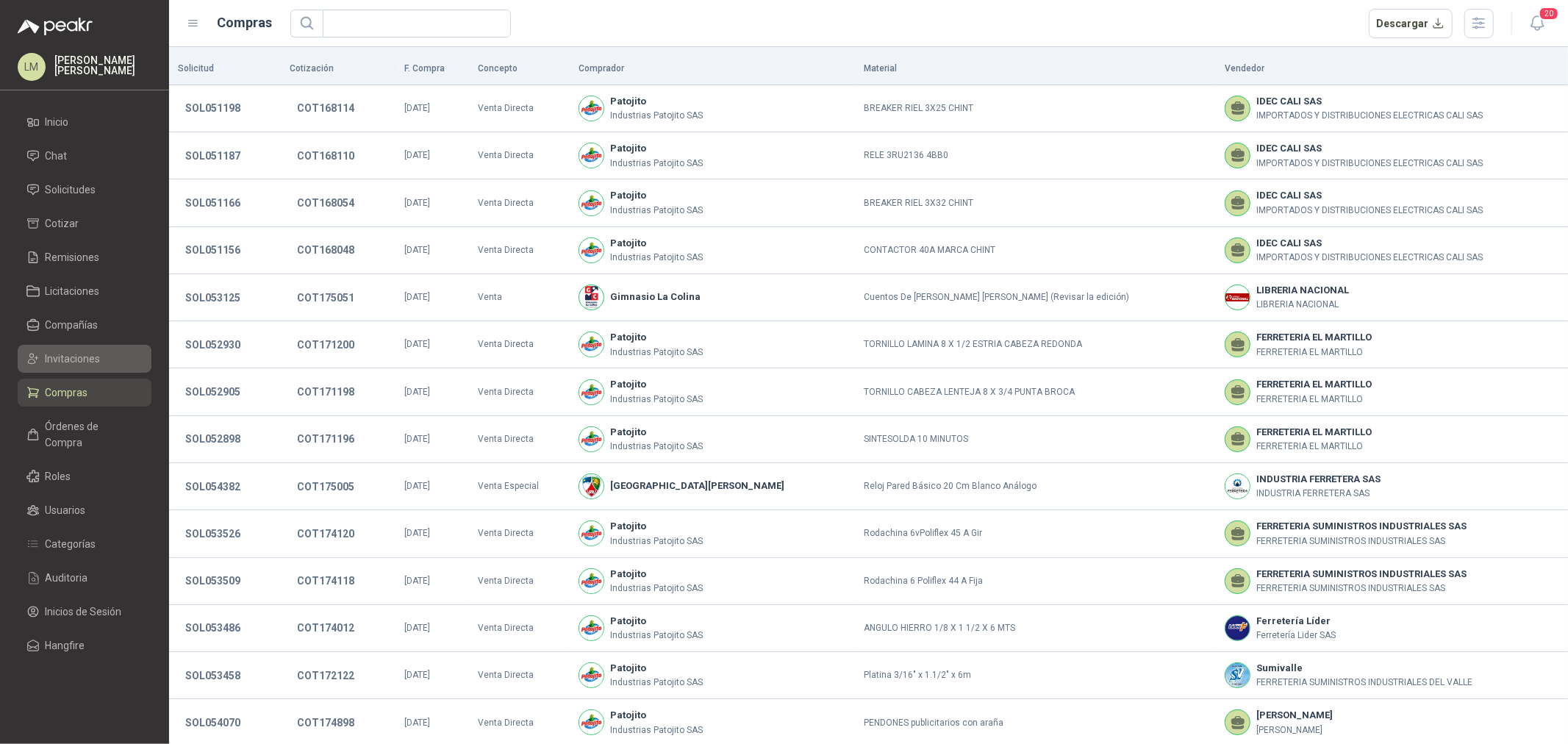
click at [64, 355] on span "Invitaciones" at bounding box center [74, 359] width 55 height 16
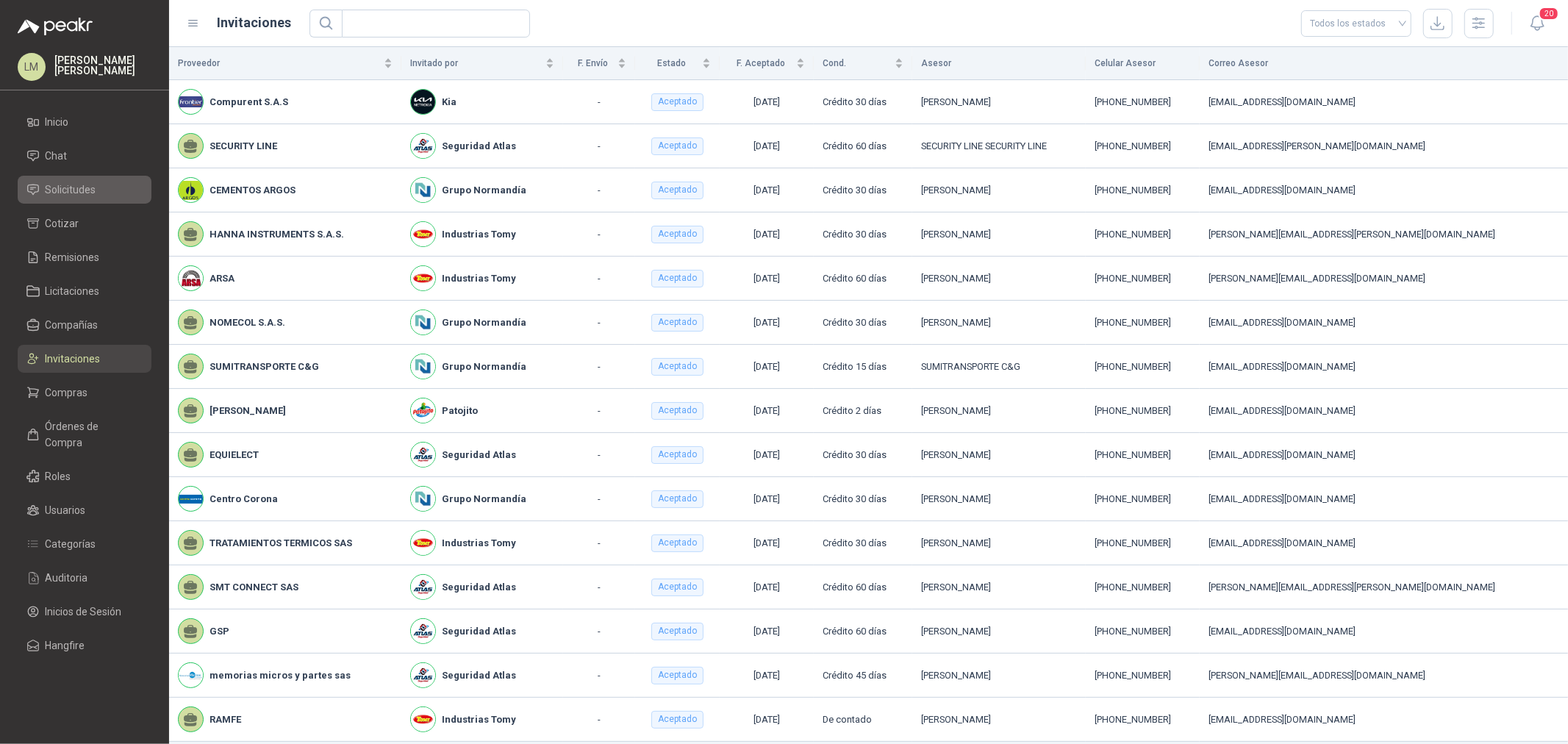
click at [70, 187] on span "Solicitudes" at bounding box center [71, 190] width 51 height 16
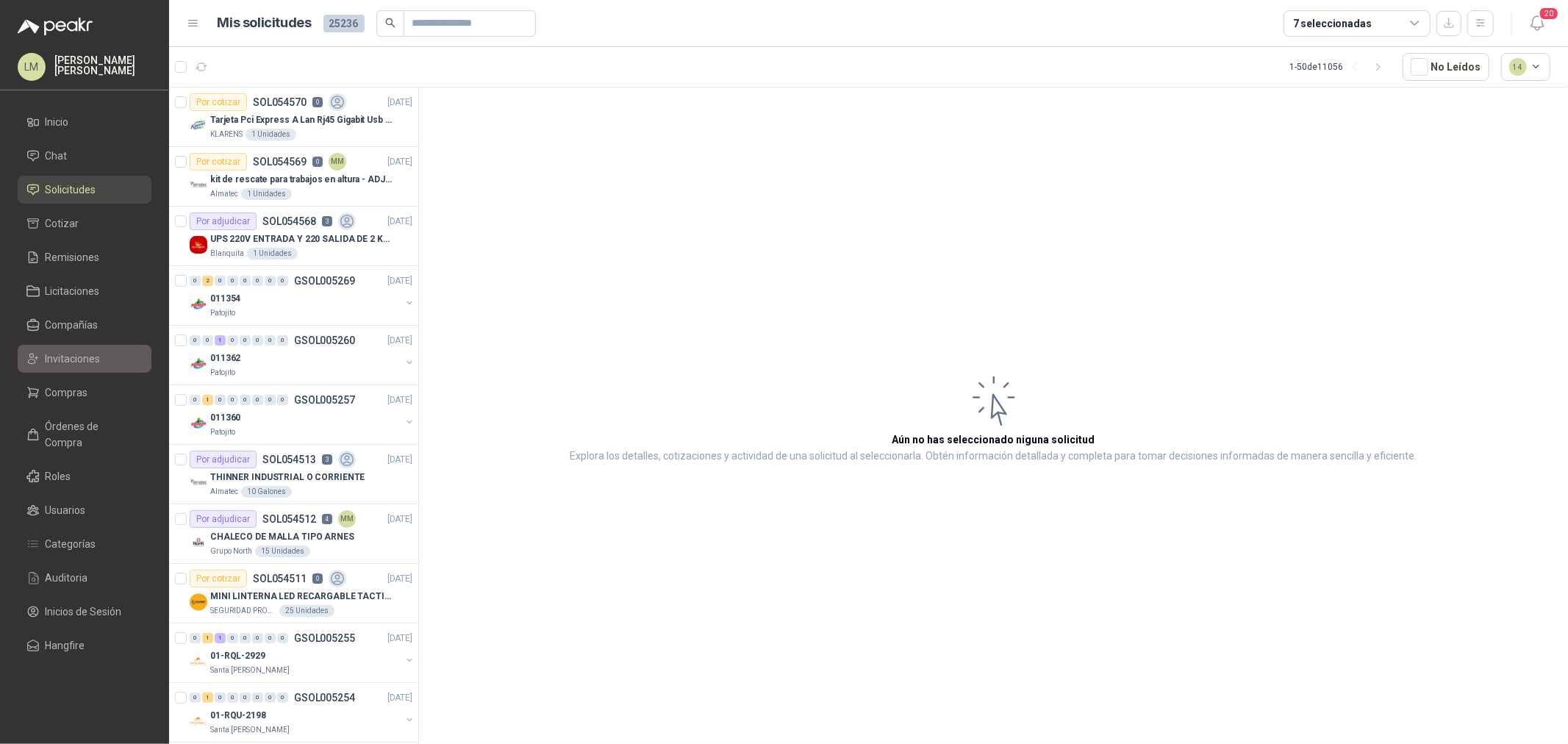
click at [64, 359] on span "Invitaciones" at bounding box center [74, 359] width 55 height 16
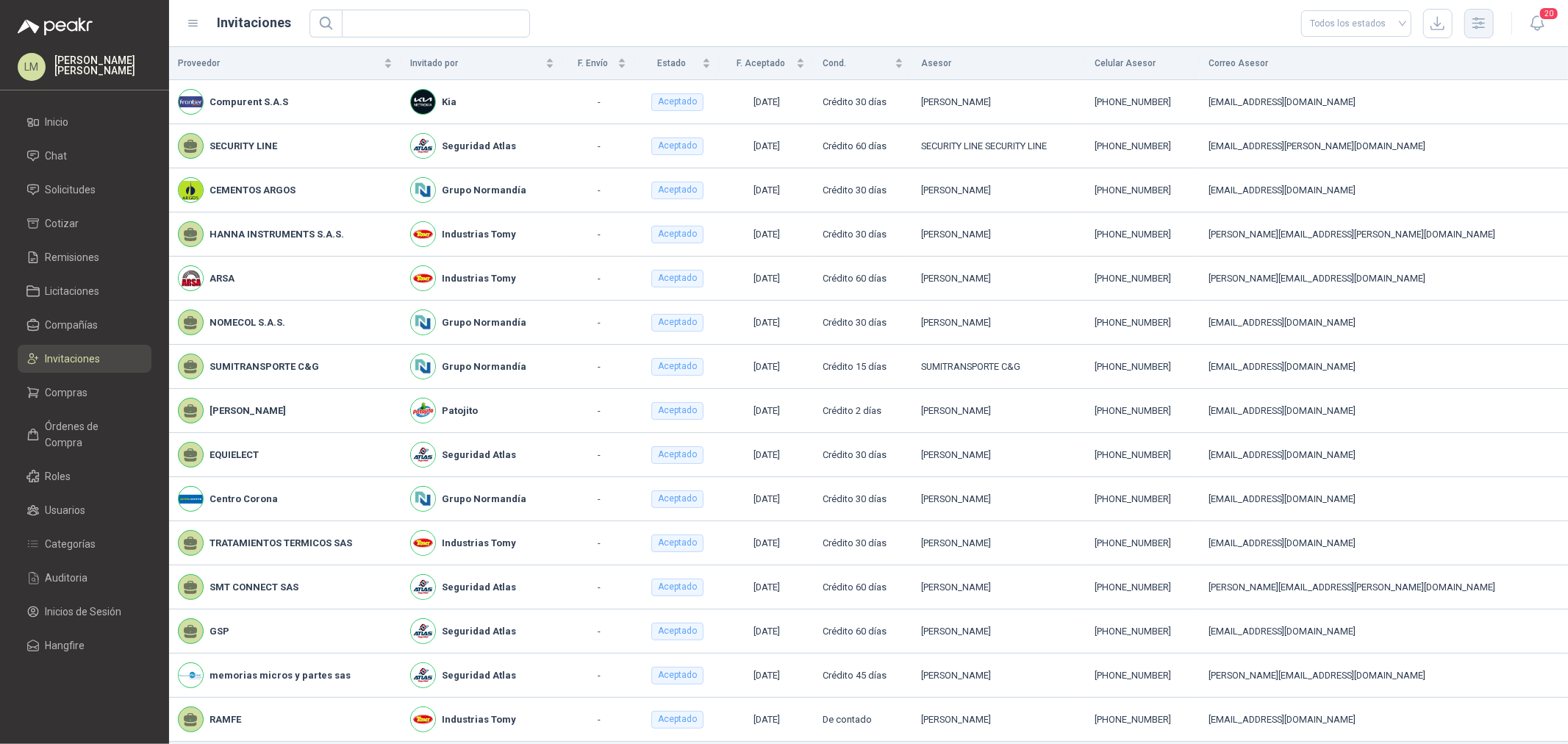
click at [1482, 27] on icon "button" at bounding box center [1479, 23] width 12 height 11
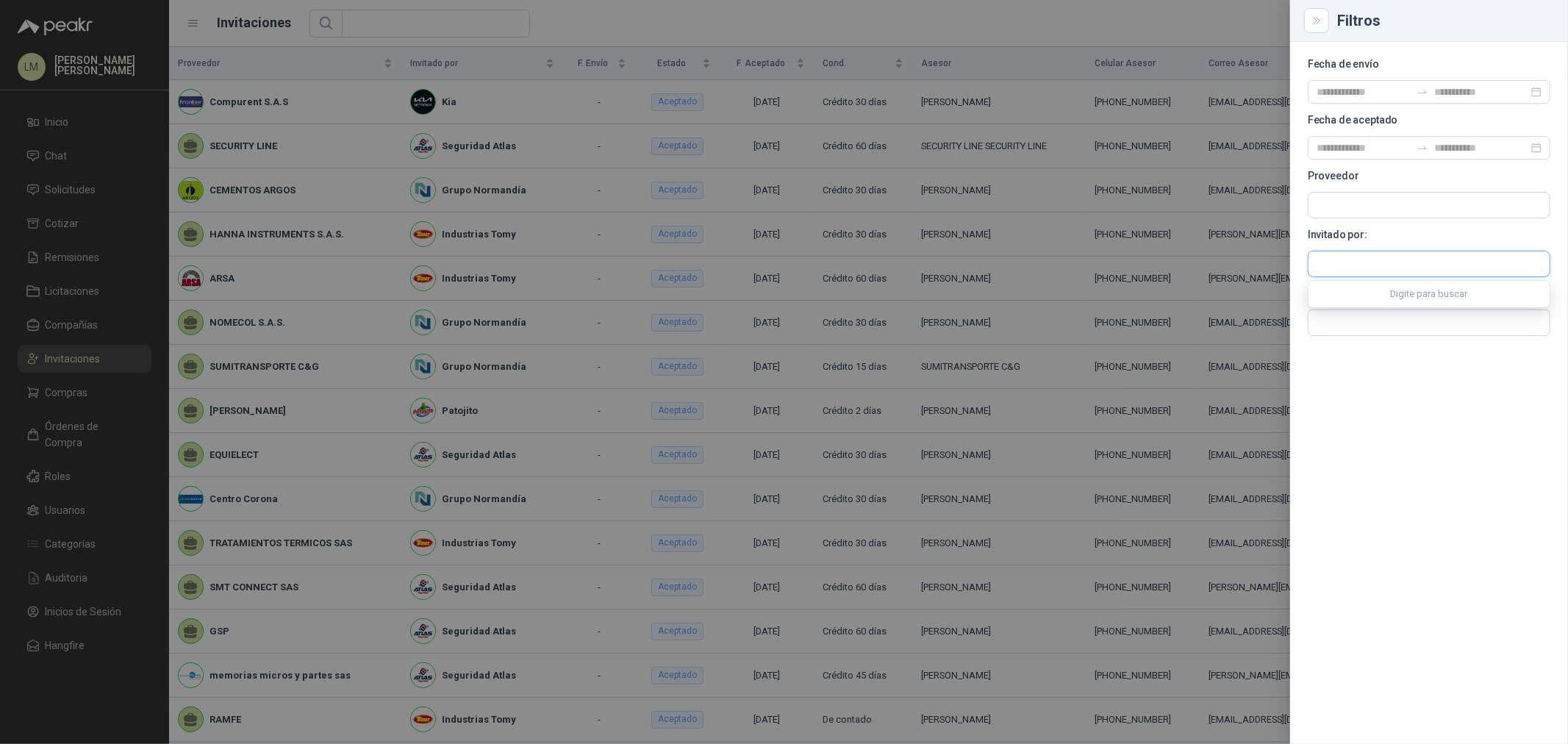
click at [1341, 262] on input "text" at bounding box center [1429, 264] width 241 height 25
type input "****"
click at [1350, 297] on p "Seguridad Atlas" at bounding box center [1403, 295] width 122 height 9
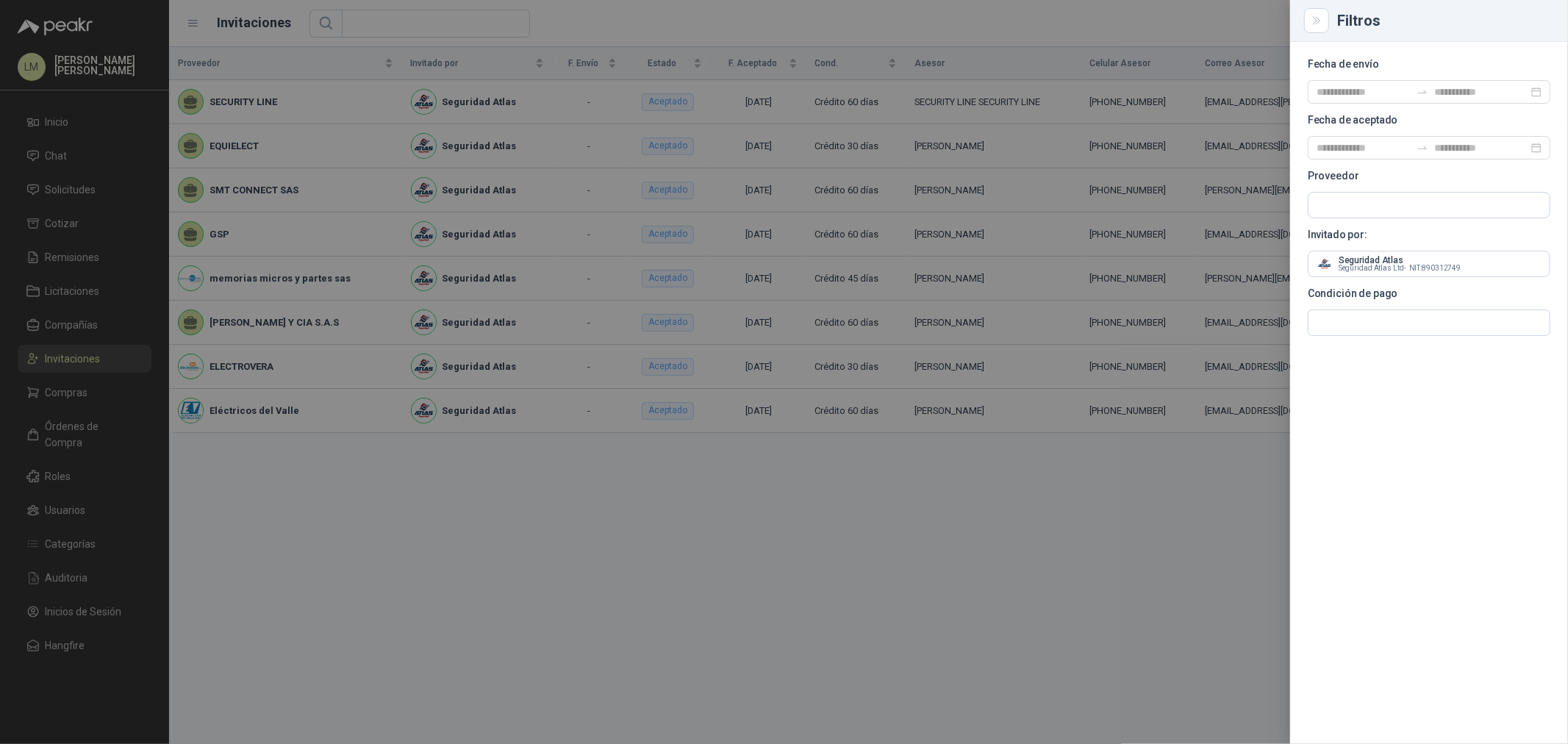
click at [866, 17] on div at bounding box center [784, 372] width 1568 height 744
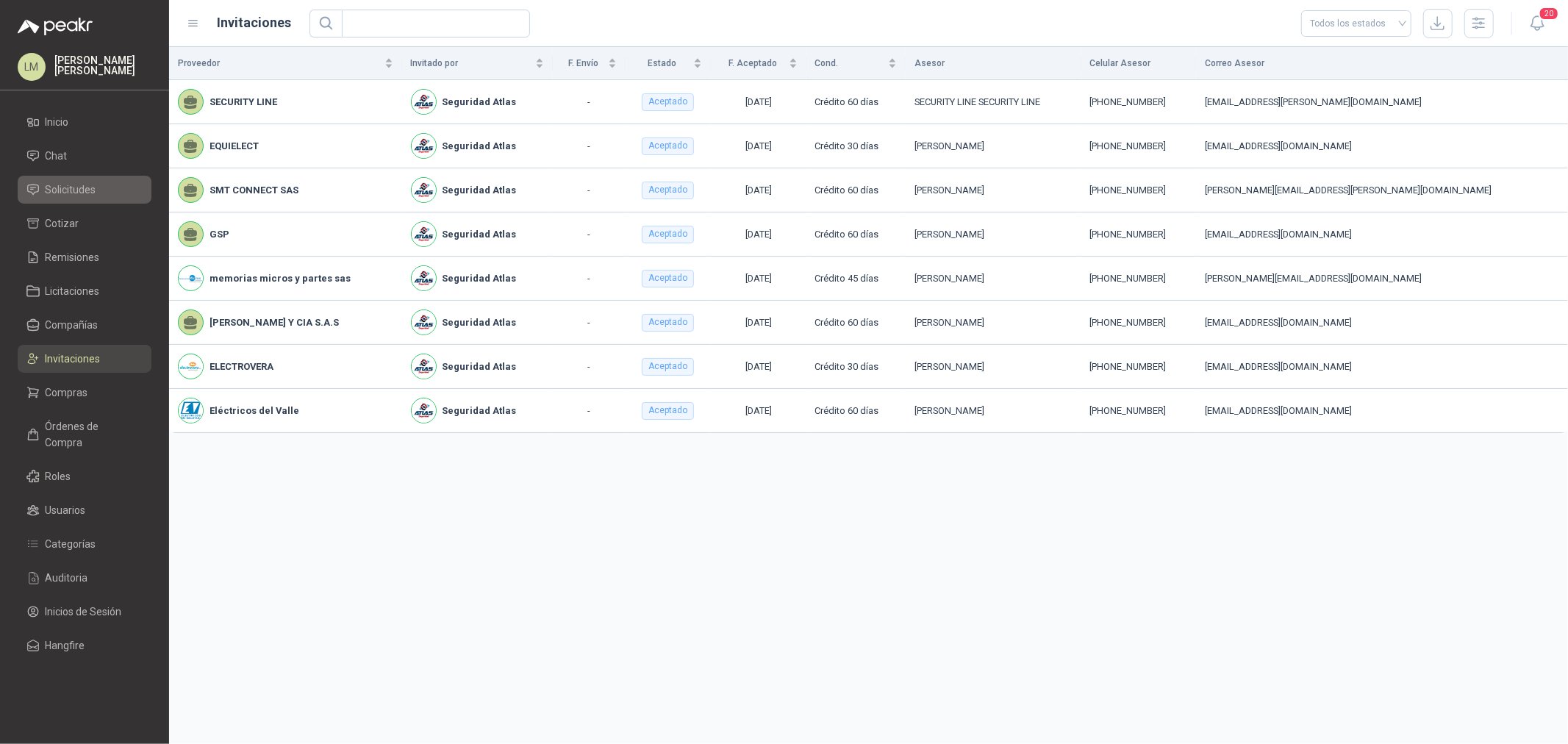
click at [72, 200] on link "Solicitudes" at bounding box center [84, 189] width 134 height 28
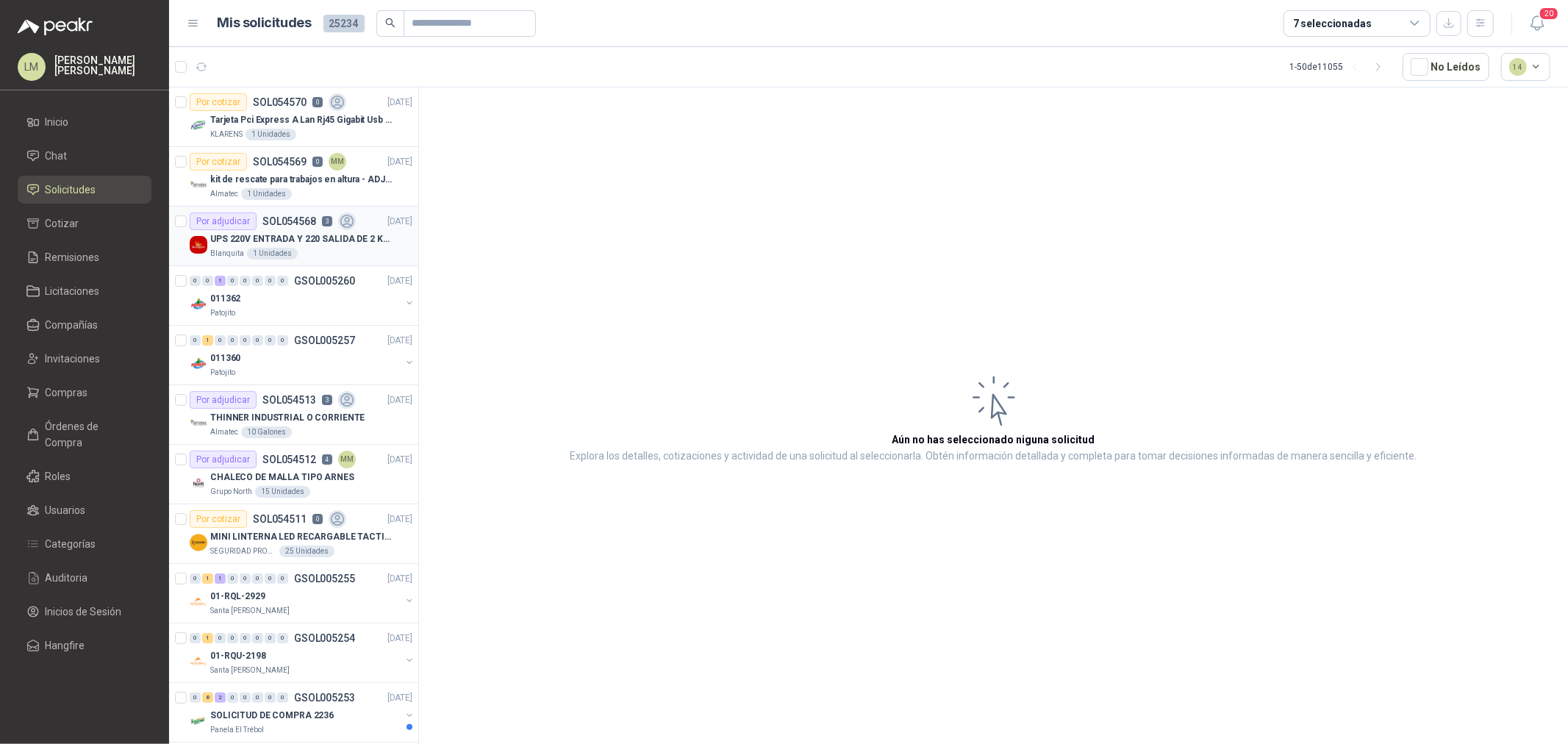
click at [234, 233] on p "UPS 220V ENTRADA Y 220 SALIDA DE 2 KVA" at bounding box center [302, 240] width 183 height 14
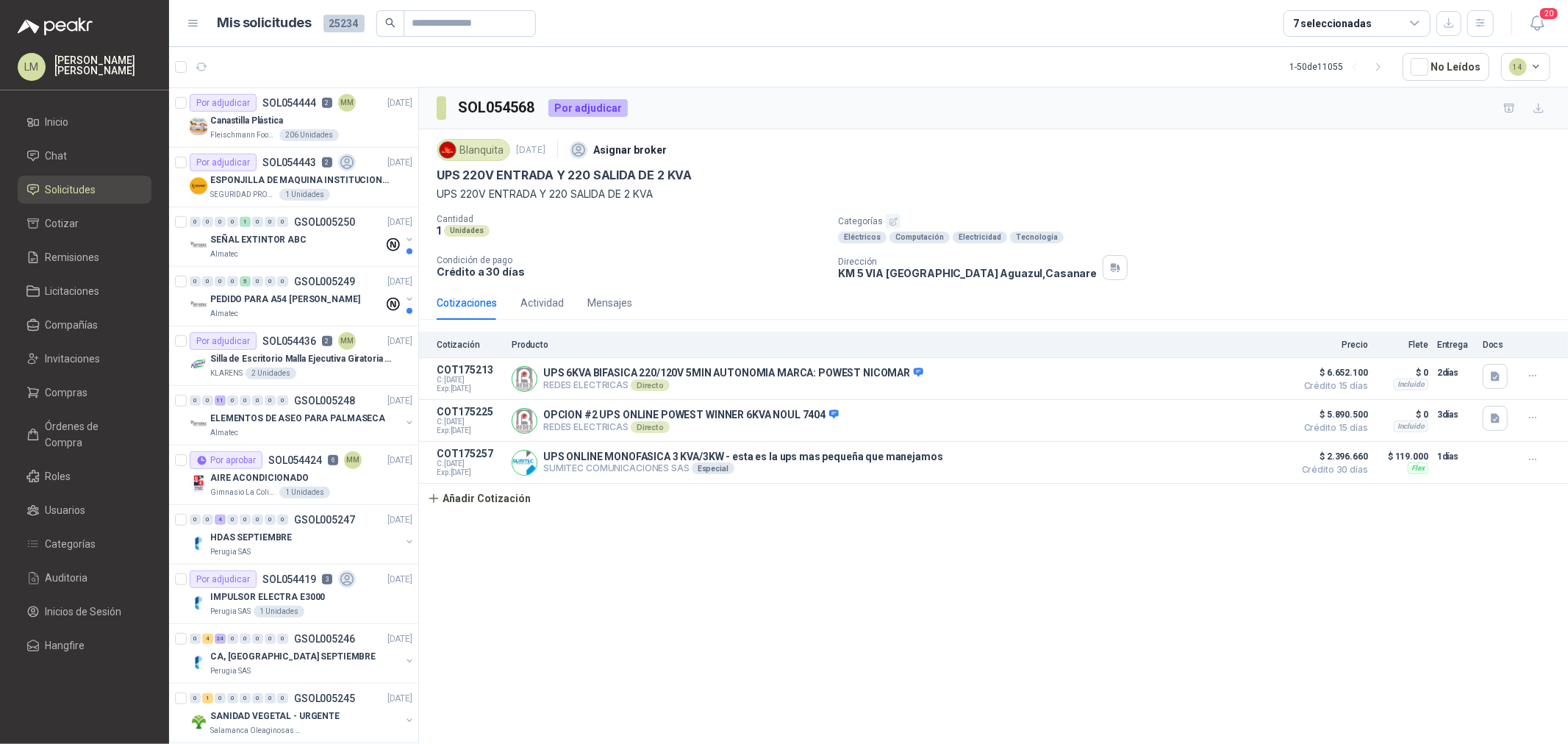
scroll to position [899, 0]
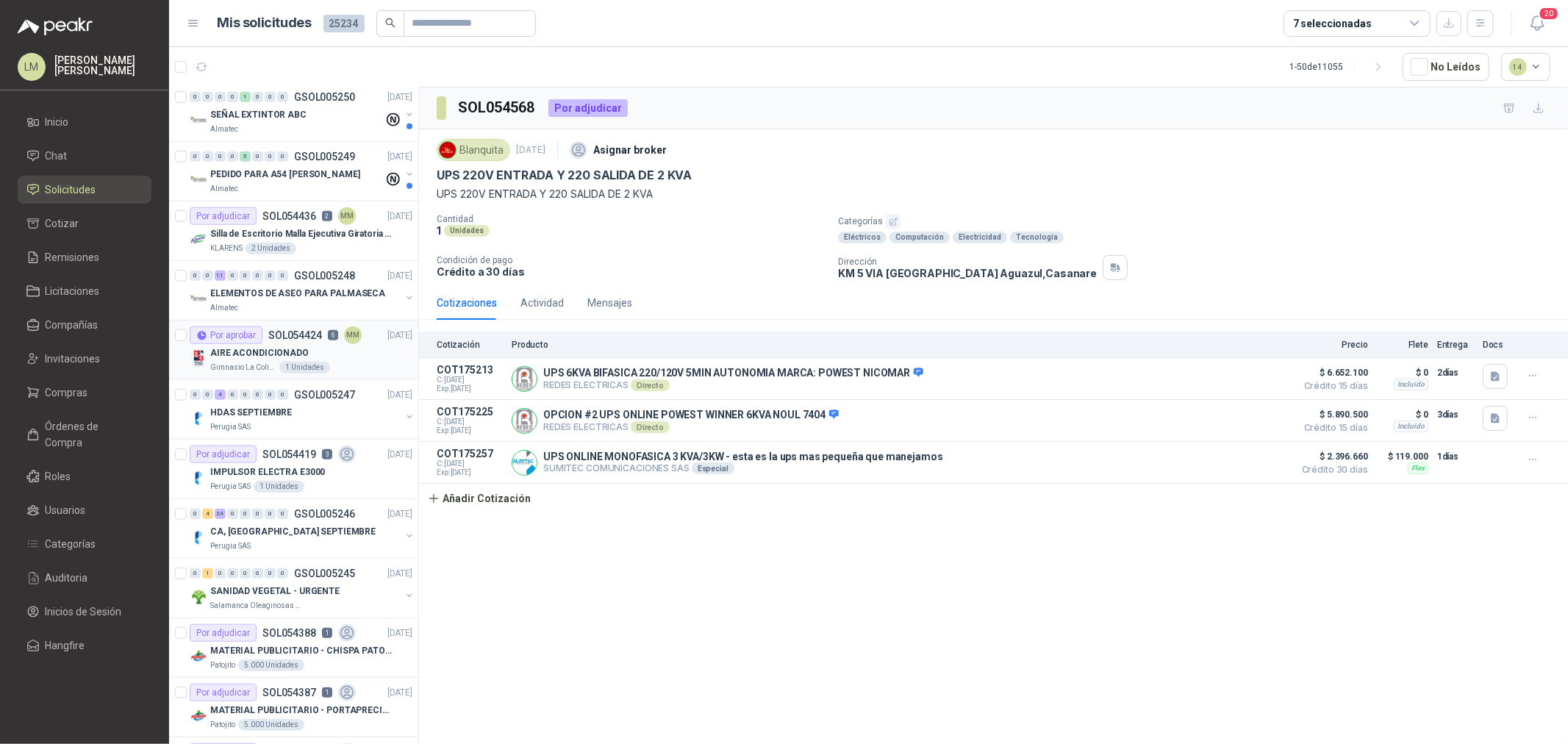
click at [251, 351] on p "AIRE ACONDICIONADO" at bounding box center [259, 353] width 99 height 14
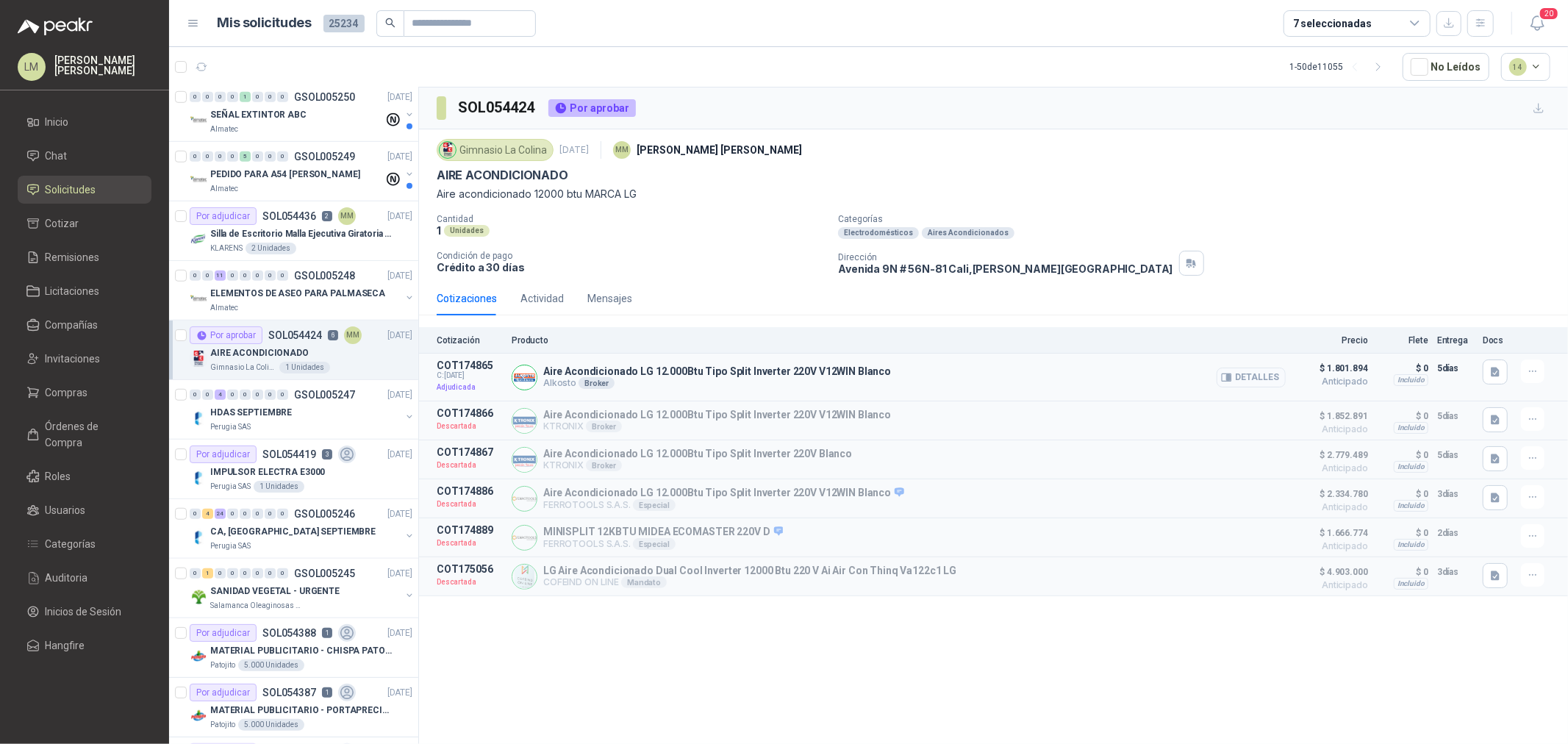
click at [1261, 377] on button "Detalles" at bounding box center [1250, 377] width 69 height 20
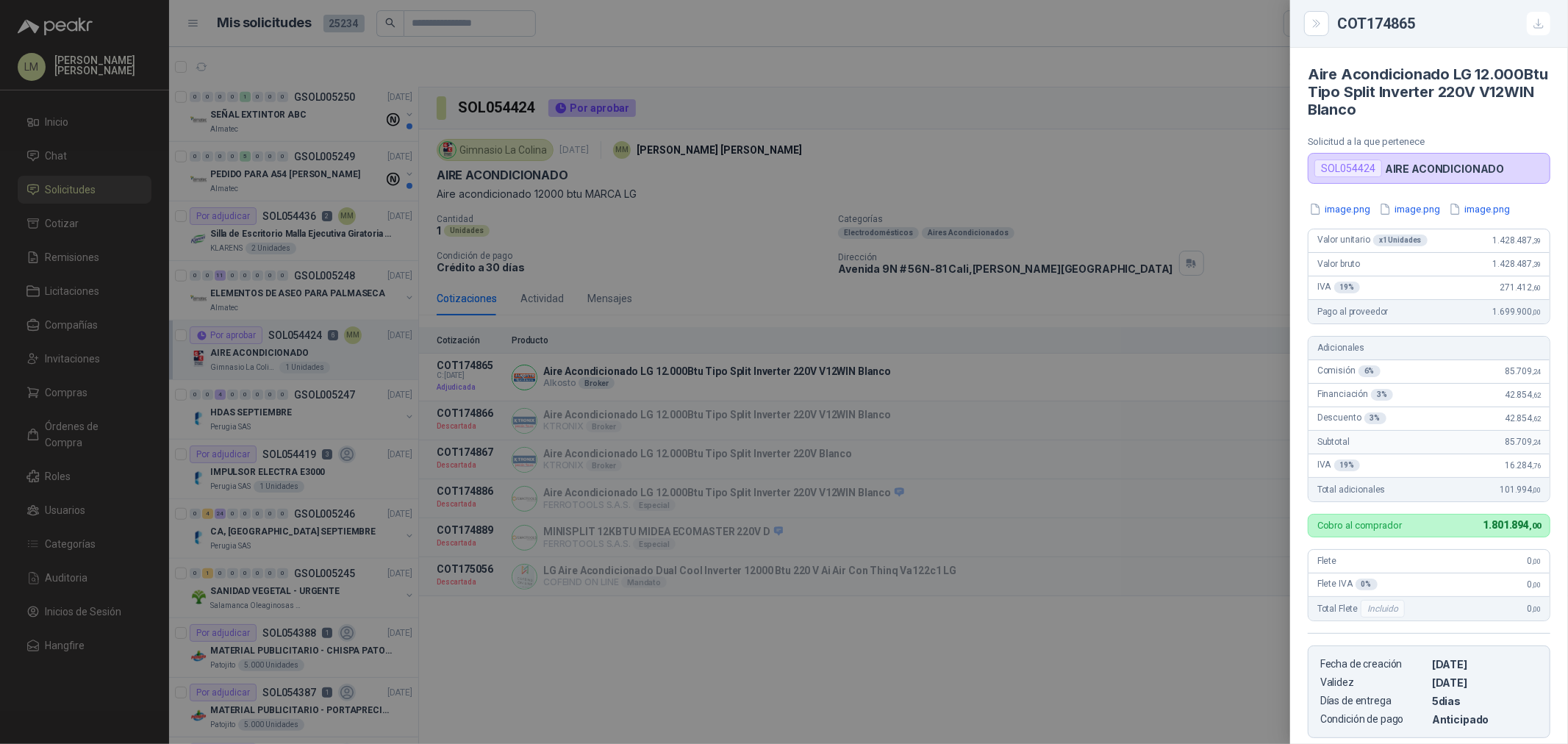
scroll to position [231, 0]
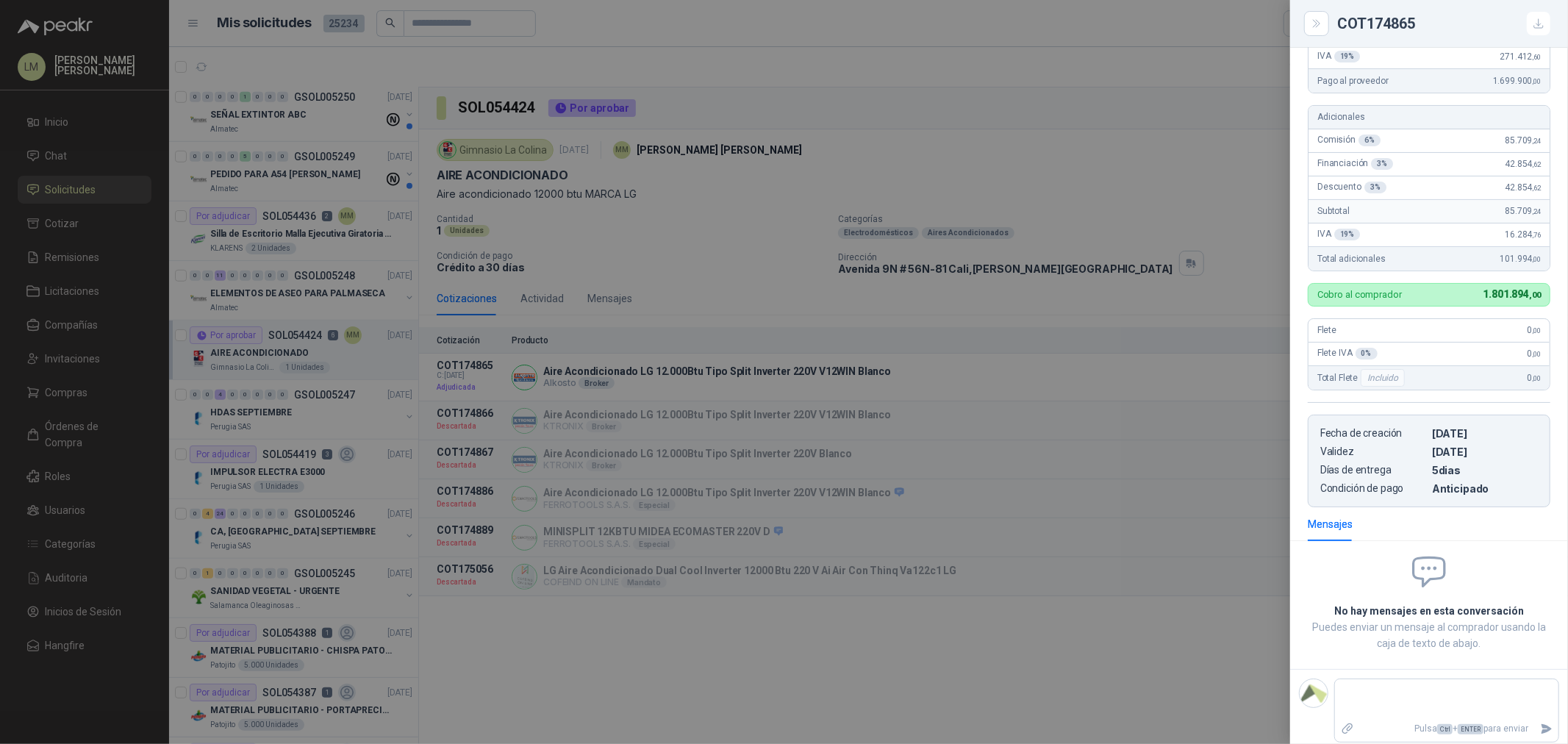
click at [1163, 236] on div at bounding box center [784, 372] width 1568 height 744
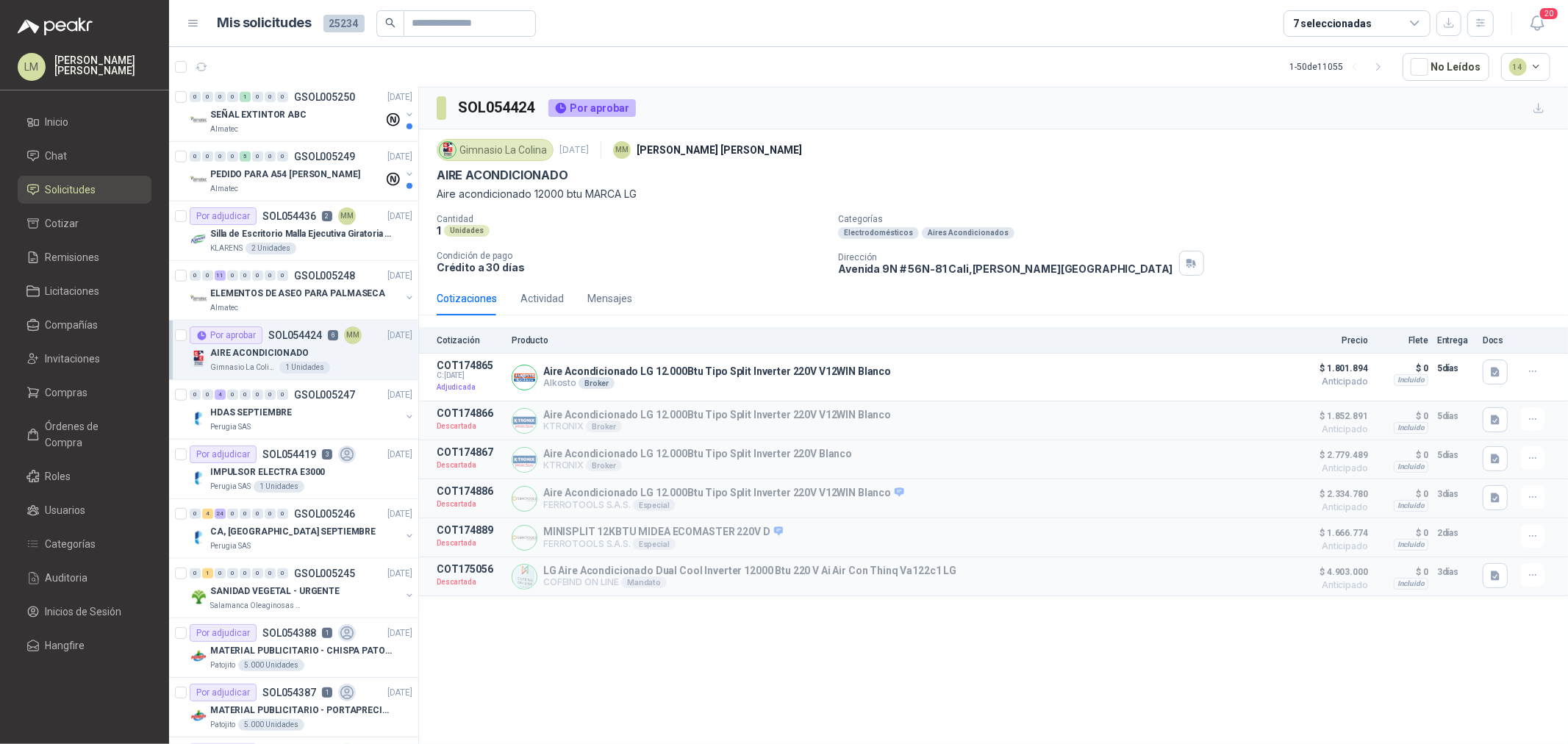
click at [1332, 18] on div "7 seleccionadas" at bounding box center [1332, 24] width 79 height 16
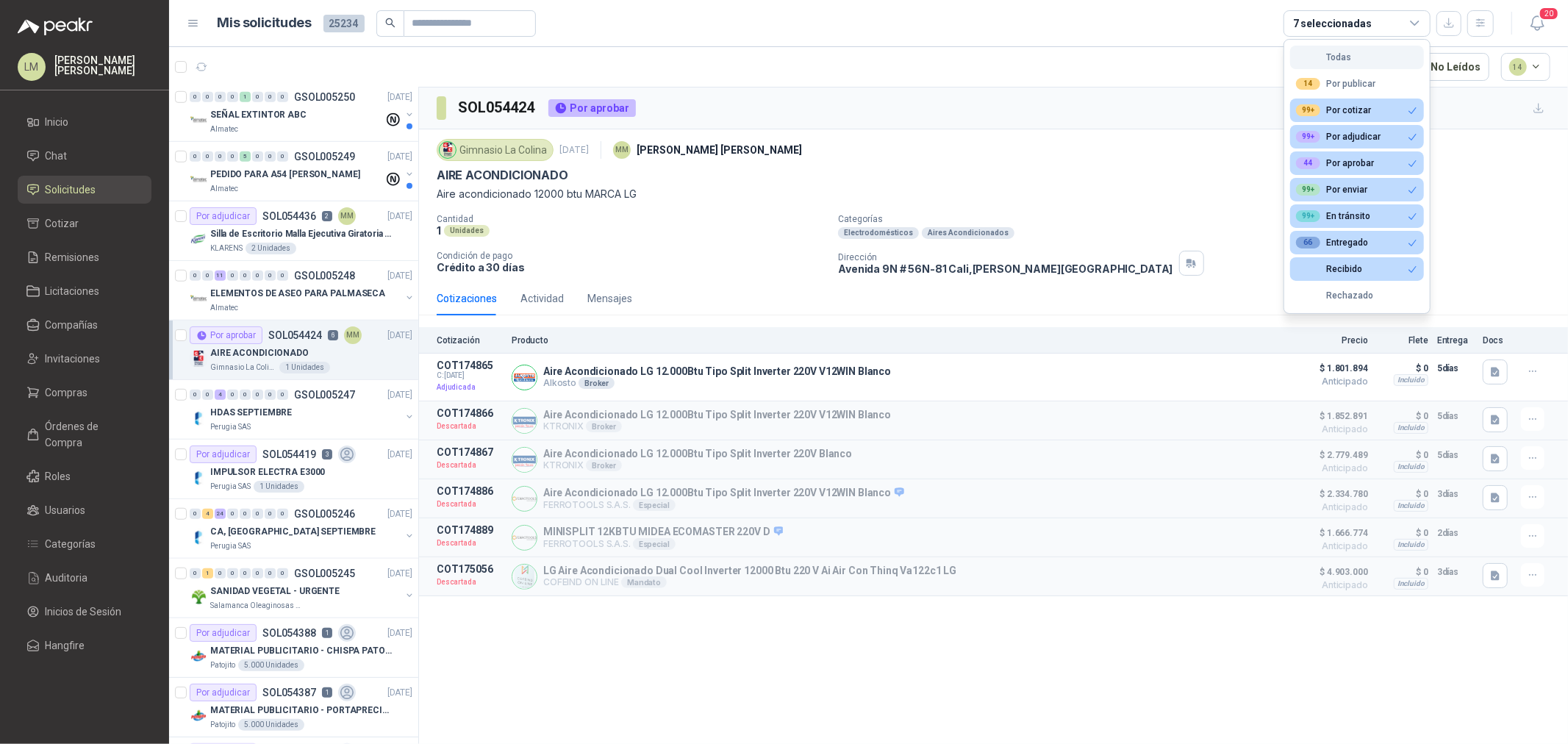
click at [1328, 59] on div "Todas" at bounding box center [1324, 57] width 55 height 10
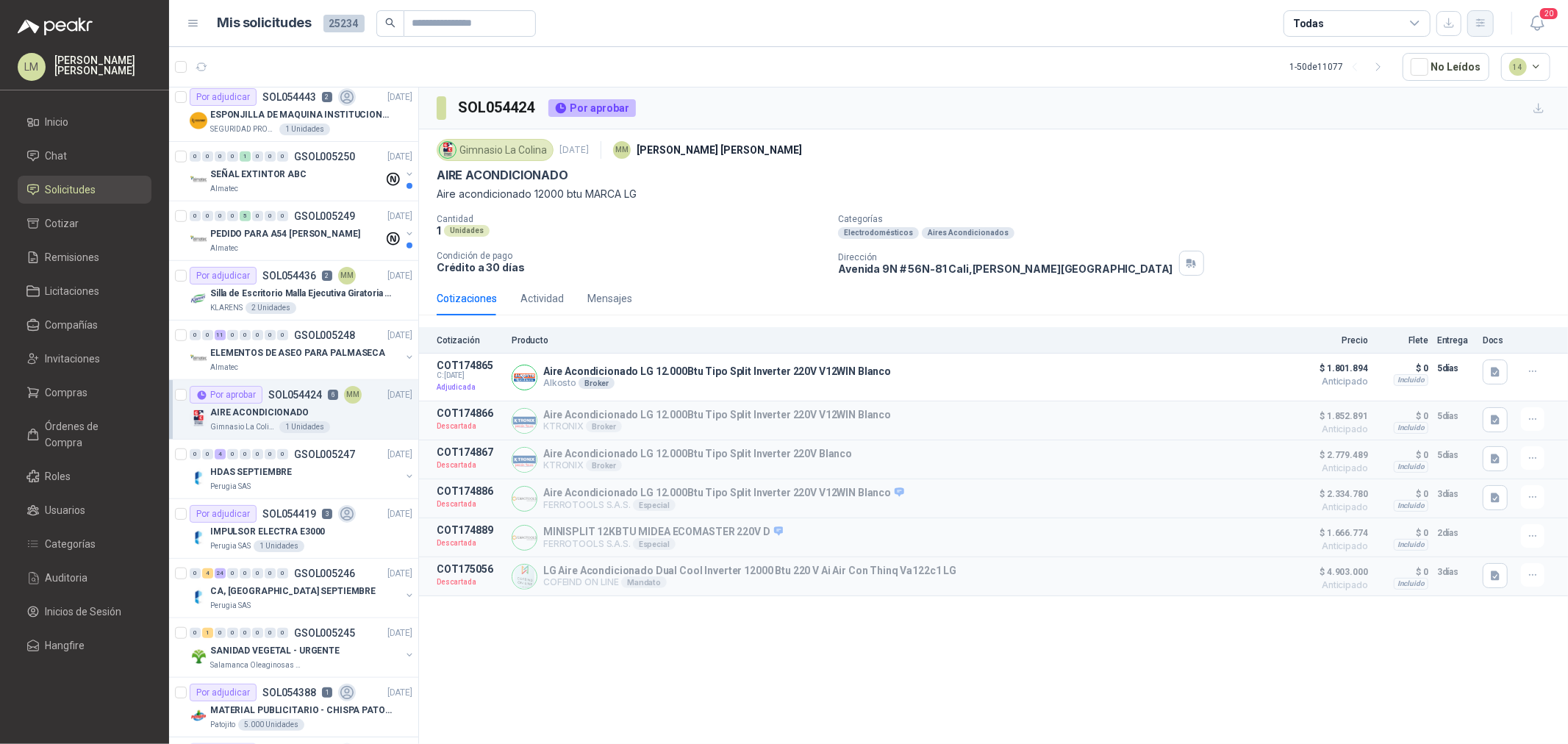
scroll to position [958, 0]
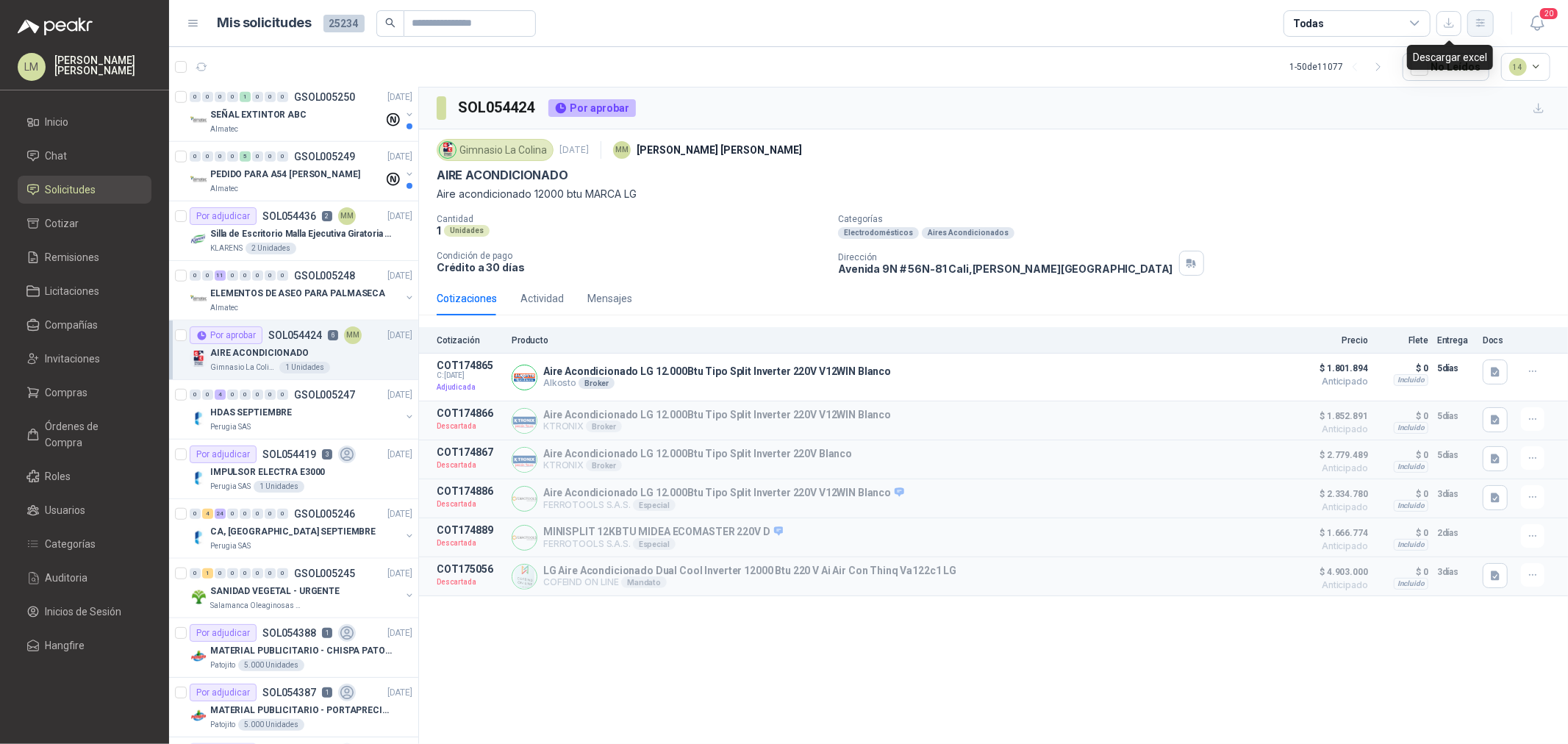
click at [1479, 30] on button "button" at bounding box center [1480, 23] width 26 height 26
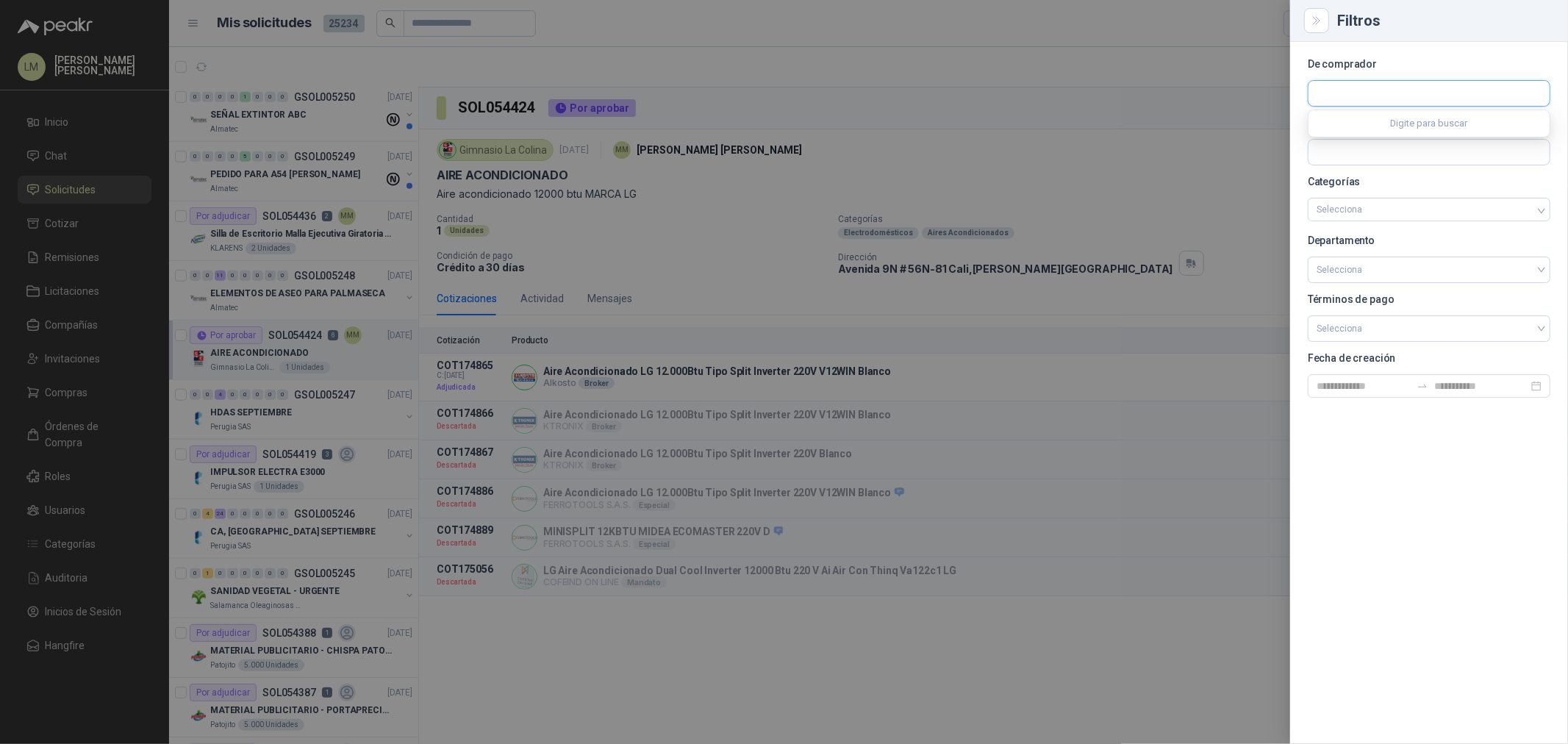
click at [1348, 103] on input "text" at bounding box center [1429, 93] width 241 height 25
type input "*****"
click at [1356, 112] on div "Gimnasio La Colina NIT : 890324022" at bounding box center [1429, 129] width 241 height 37
click at [1356, 127] on p "Gimnasio La Colina" at bounding box center [1381, 125] width 77 height 9
click at [846, 130] on div at bounding box center [784, 372] width 1568 height 744
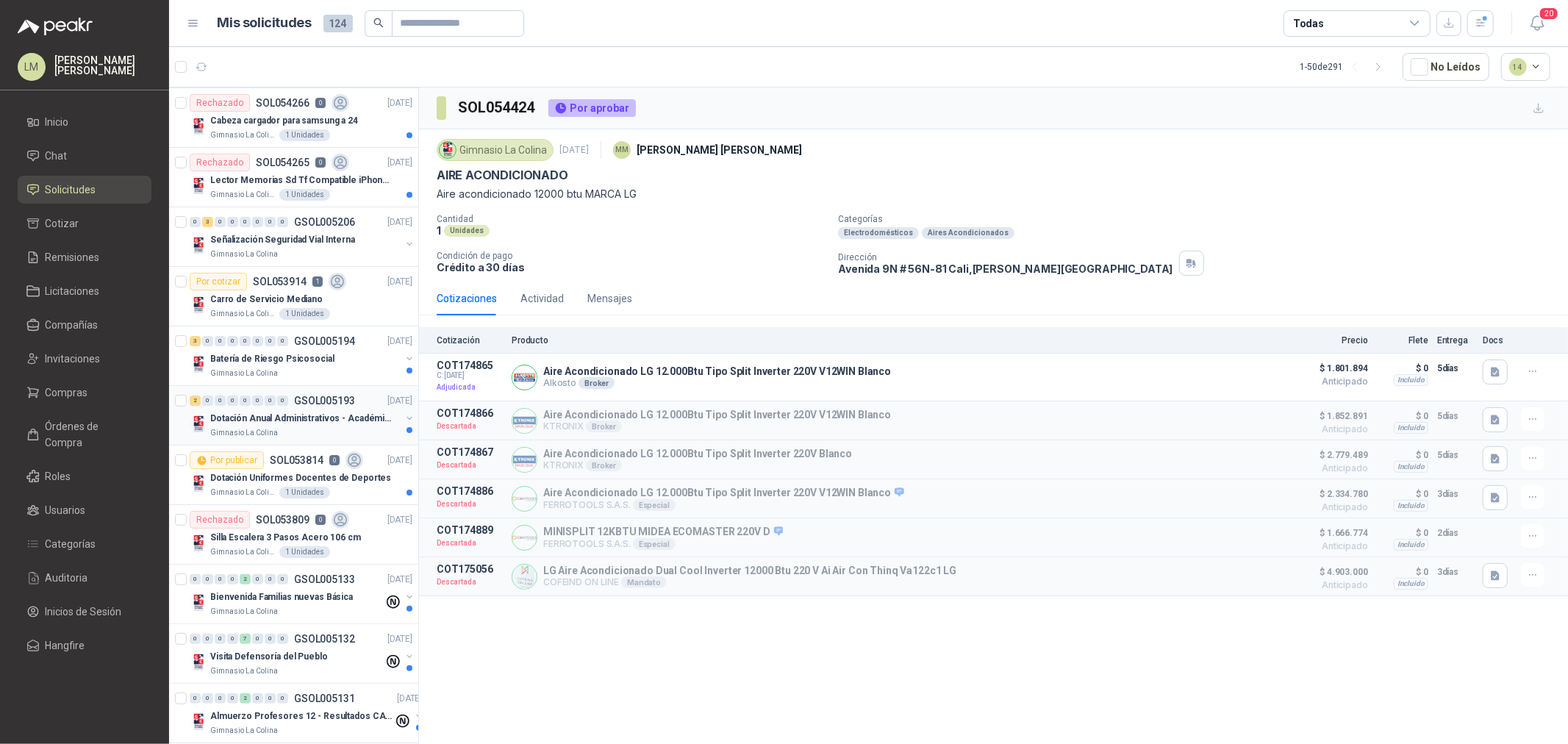
scroll to position [0, 0]
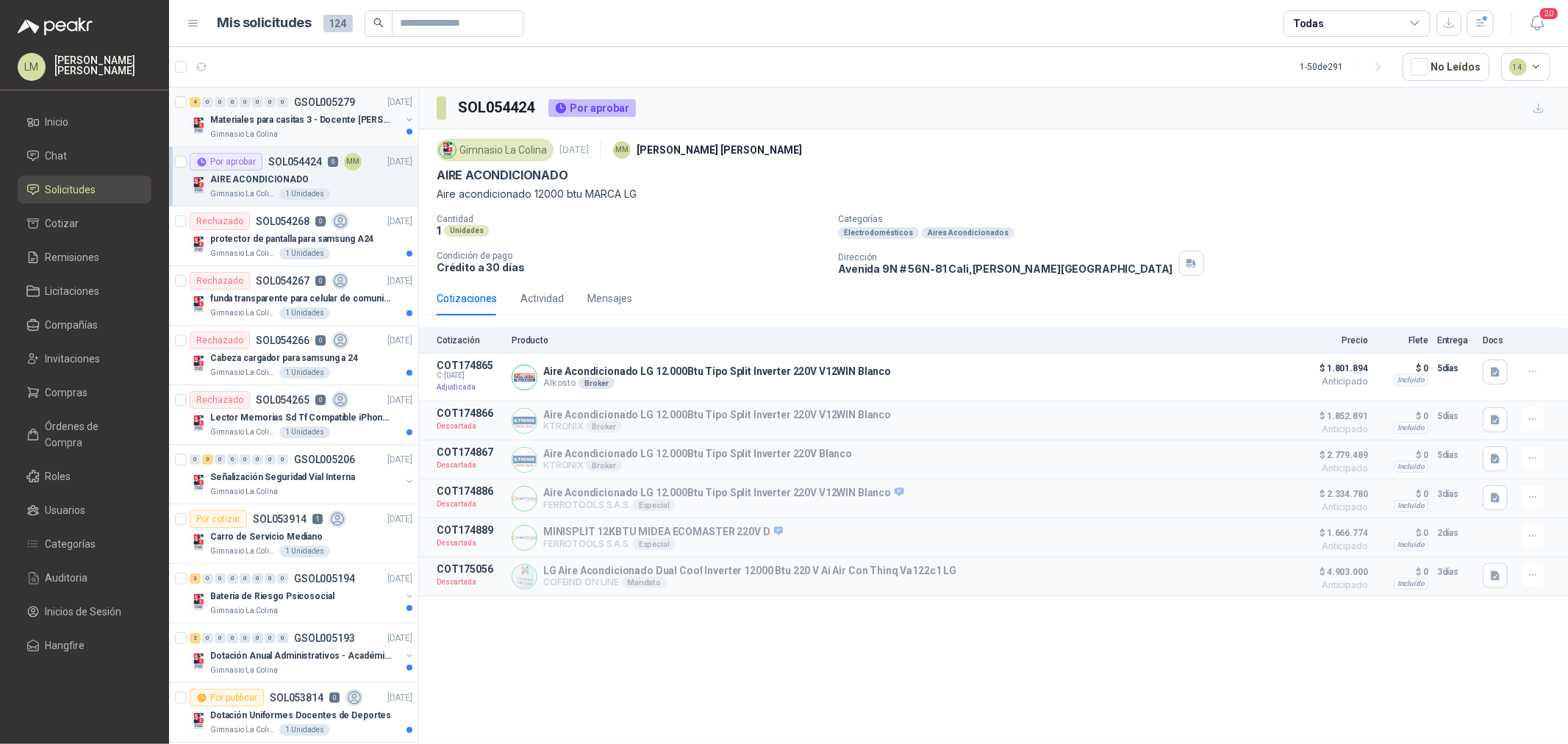
click at [404, 120] on button "button" at bounding box center [409, 119] width 12 height 12
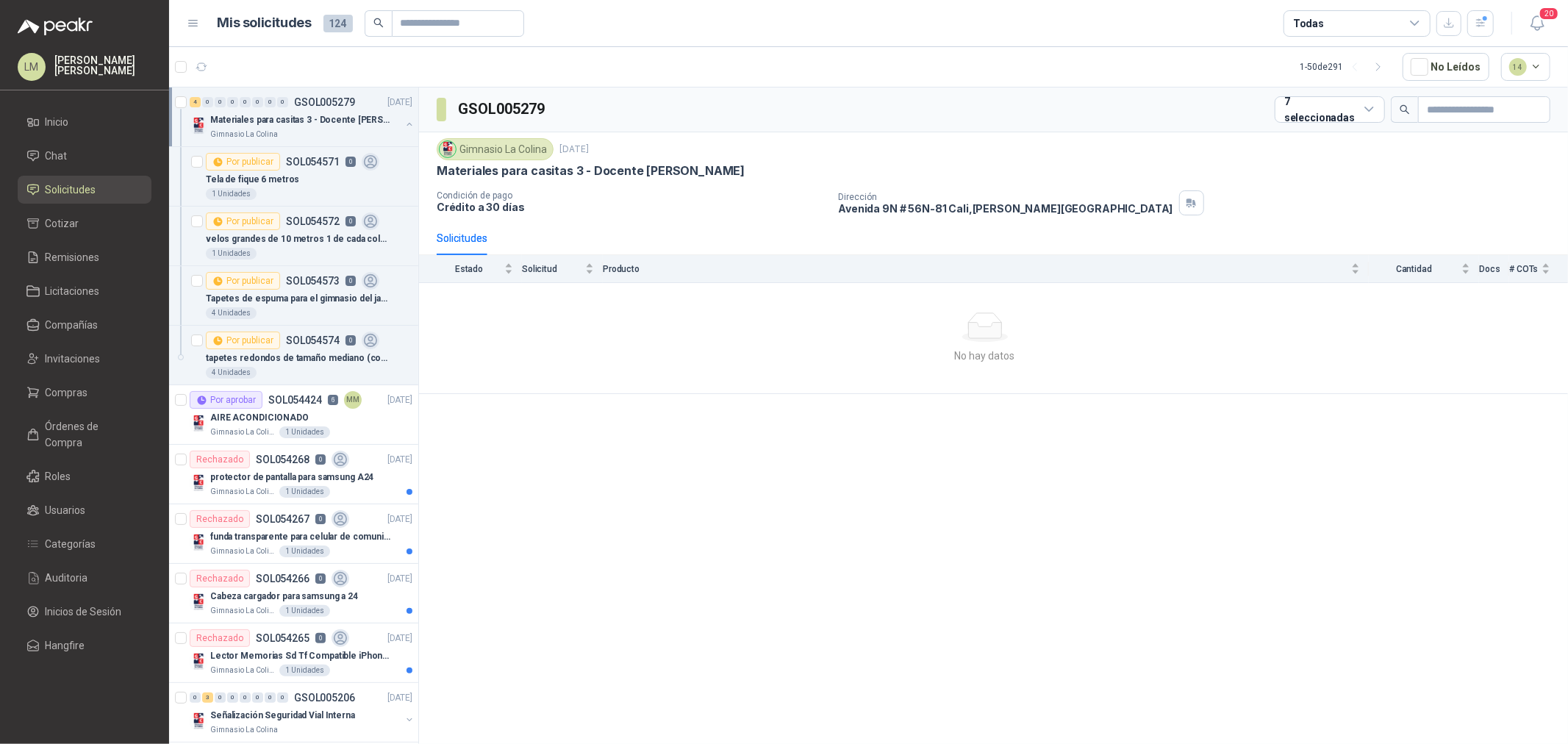
click at [404, 120] on button "button" at bounding box center [409, 124] width 12 height 12
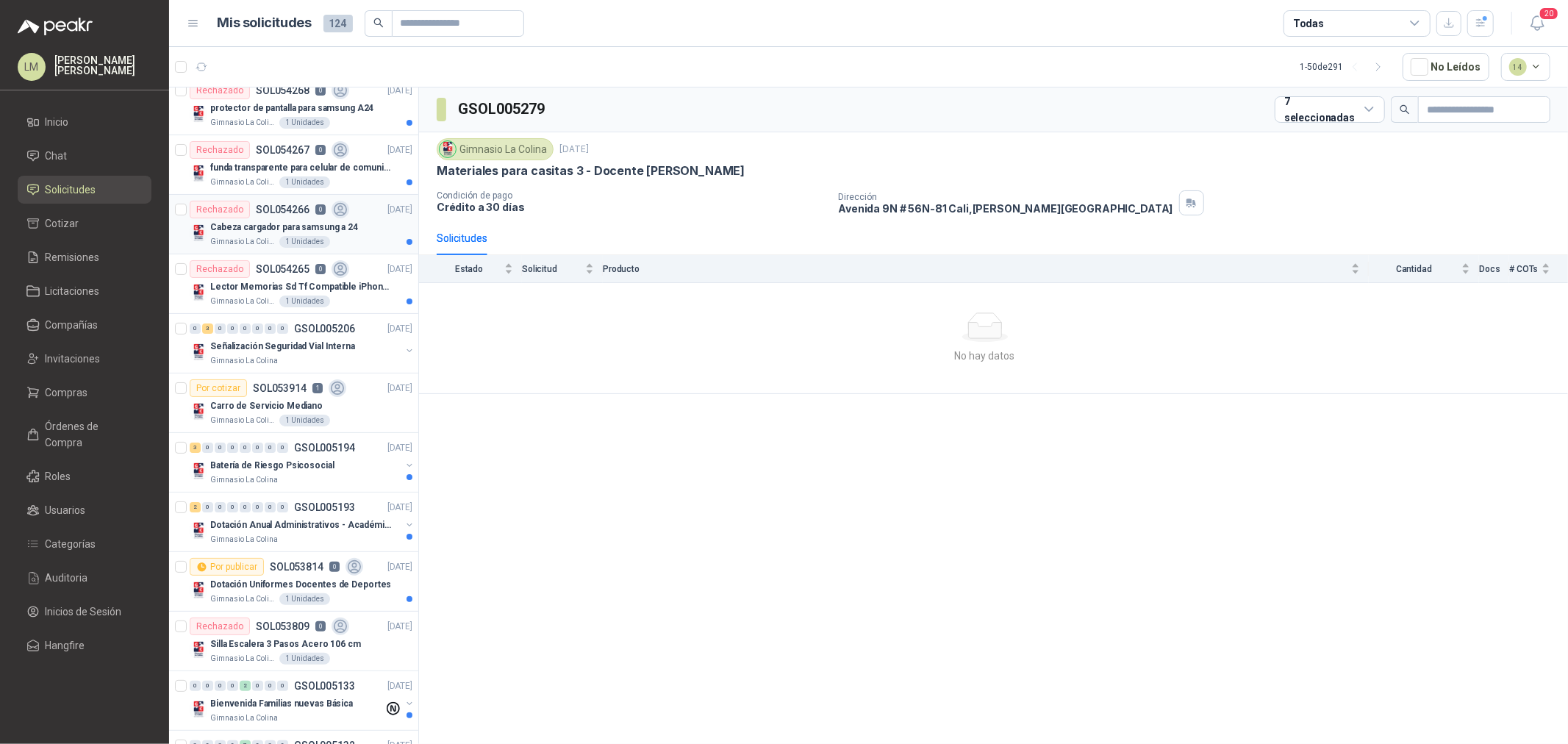
scroll to position [163, 0]
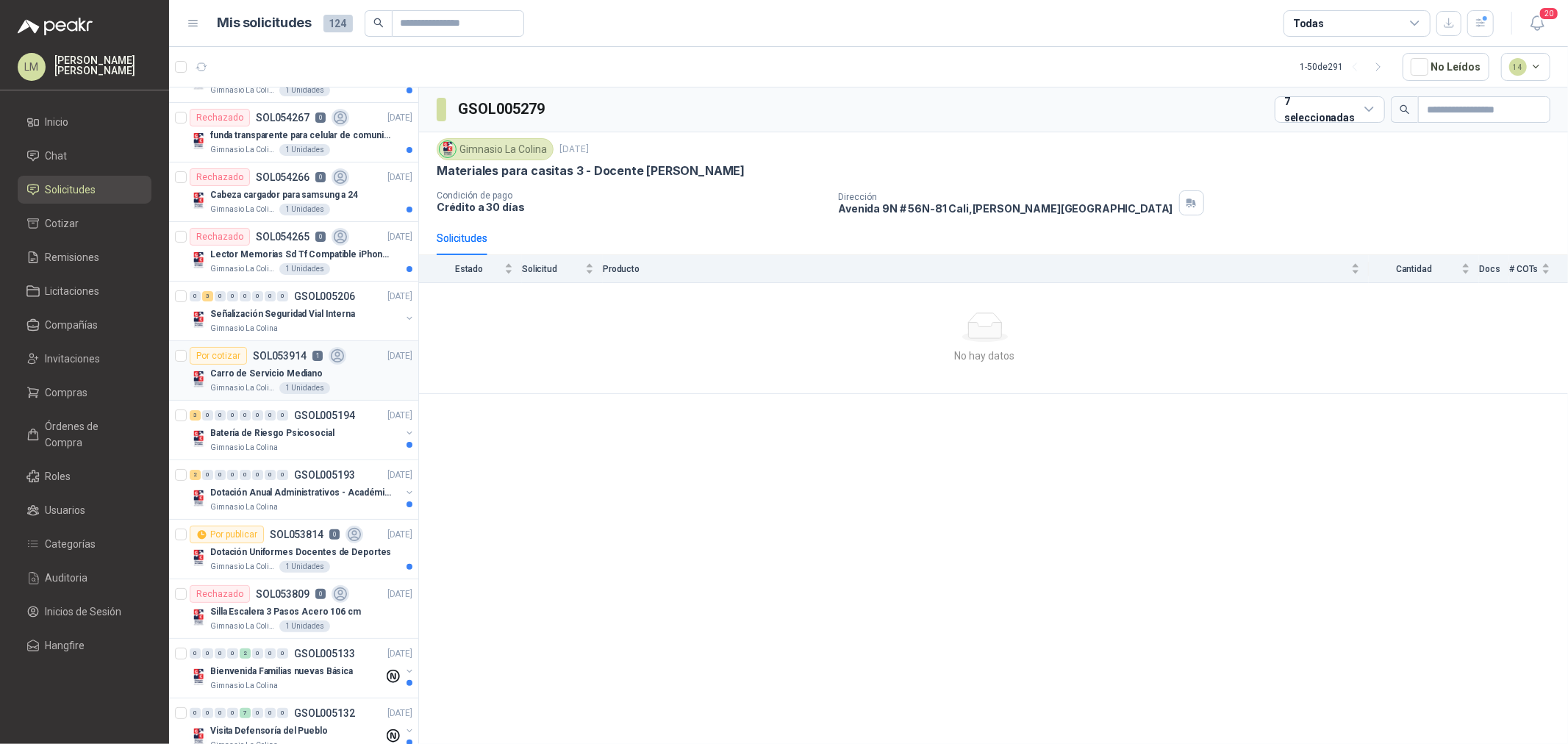
click at [273, 380] on p "Carro de Servicio Mediano" at bounding box center [266, 374] width 112 height 14
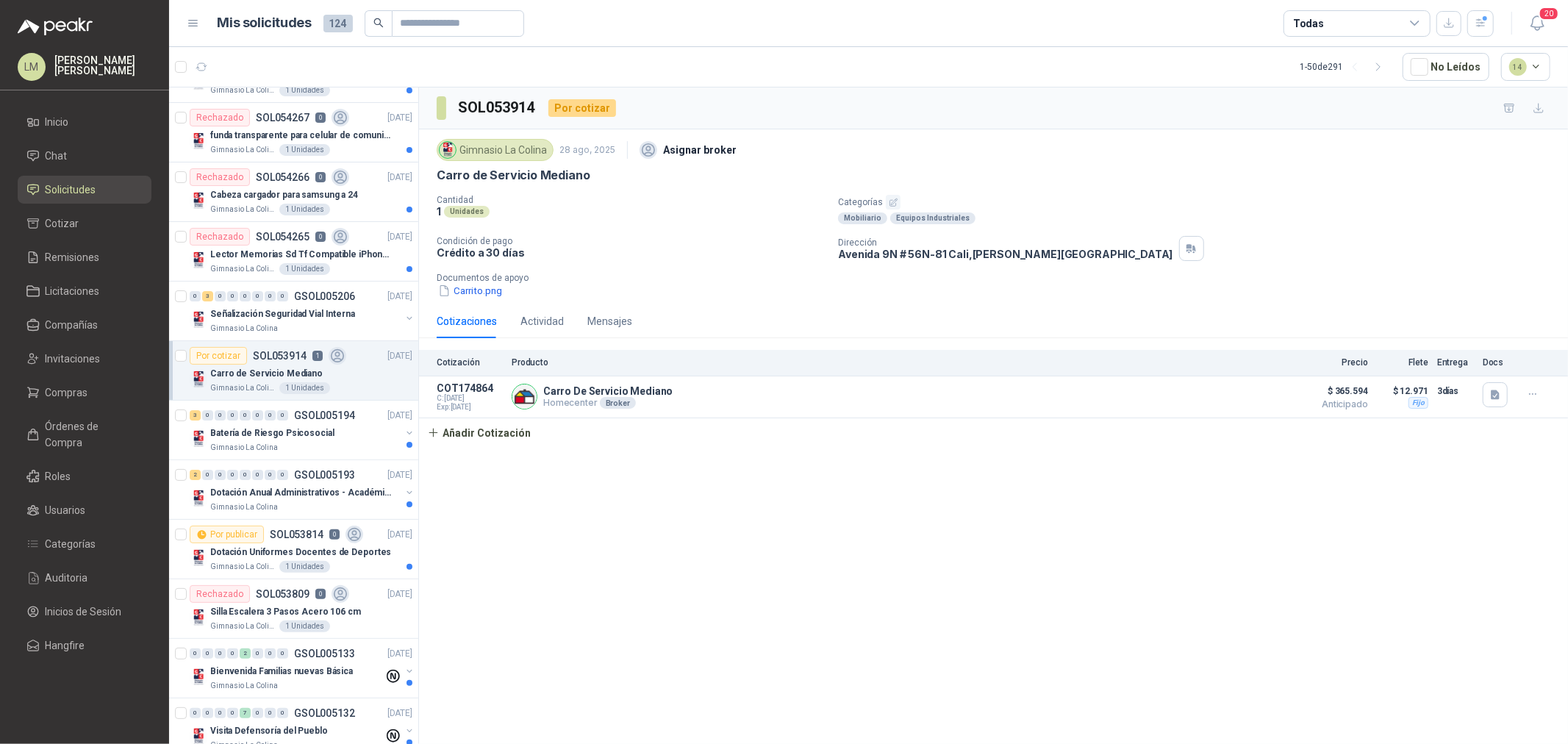
scroll to position [245, 0]
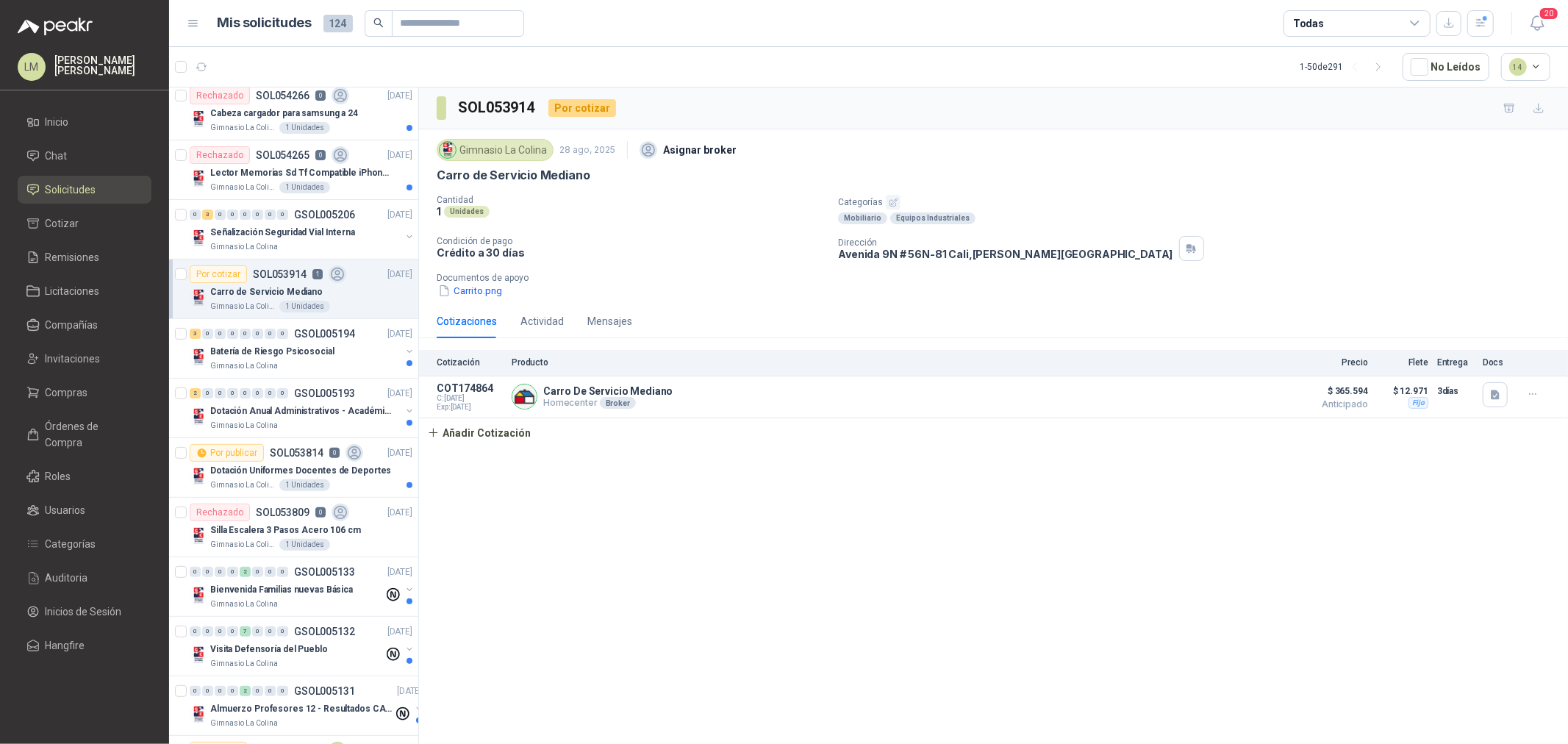
click at [1385, 36] on div "Todas" at bounding box center [1357, 23] width 147 height 26
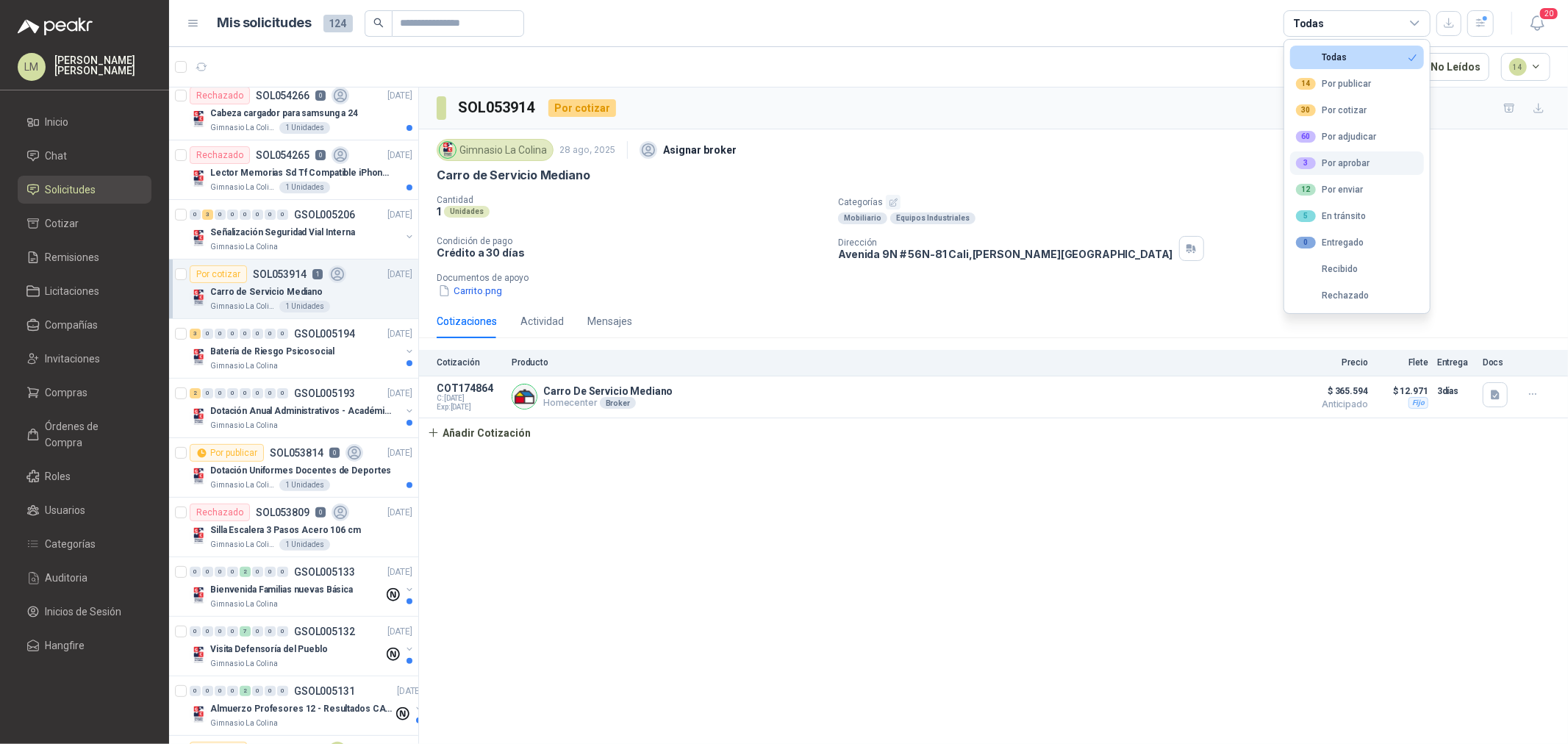
click at [1331, 163] on div "3 Por aprobar" at bounding box center [1332, 163] width 74 height 12
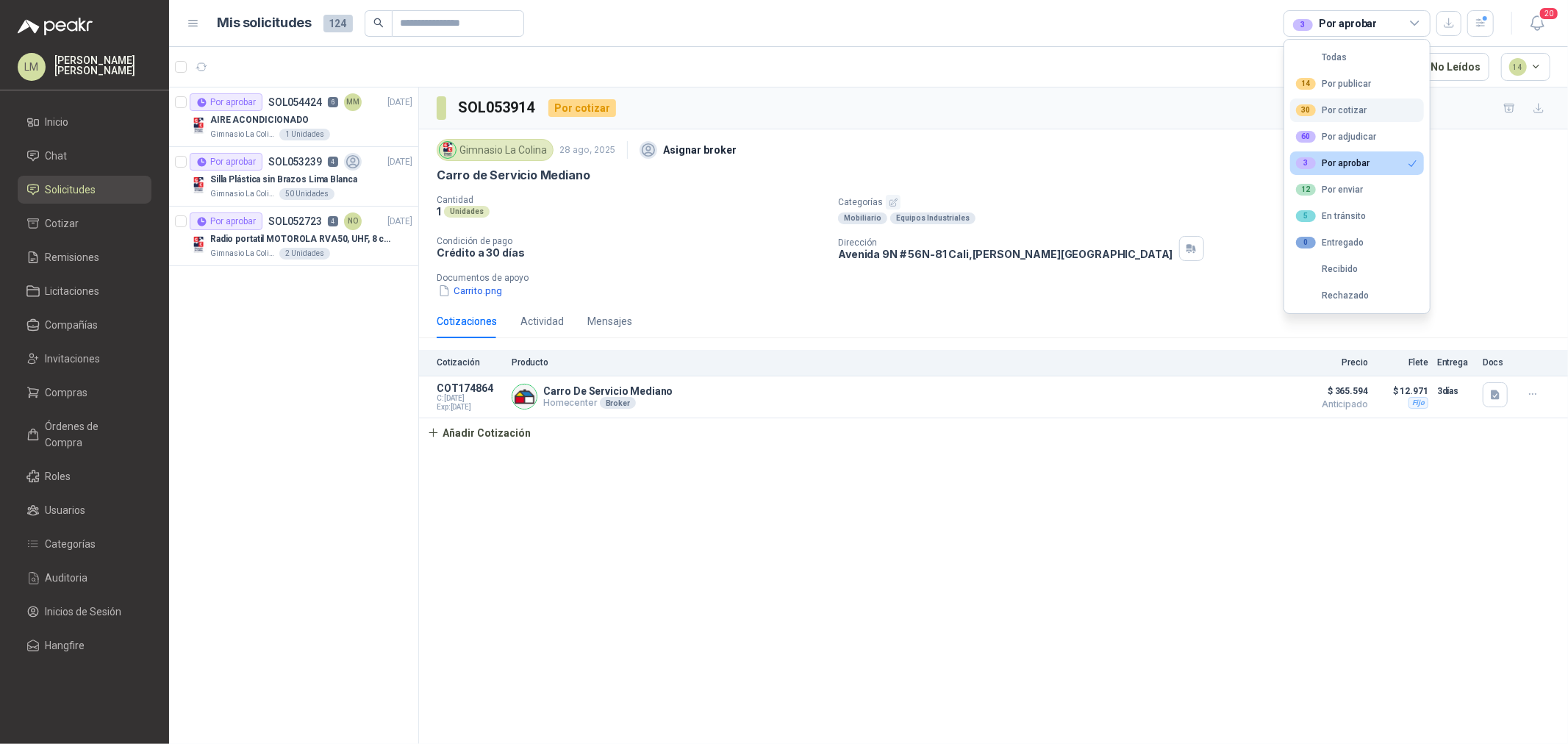
click at [1339, 107] on div "30 Por cotizar" at bounding box center [1331, 110] width 70 height 12
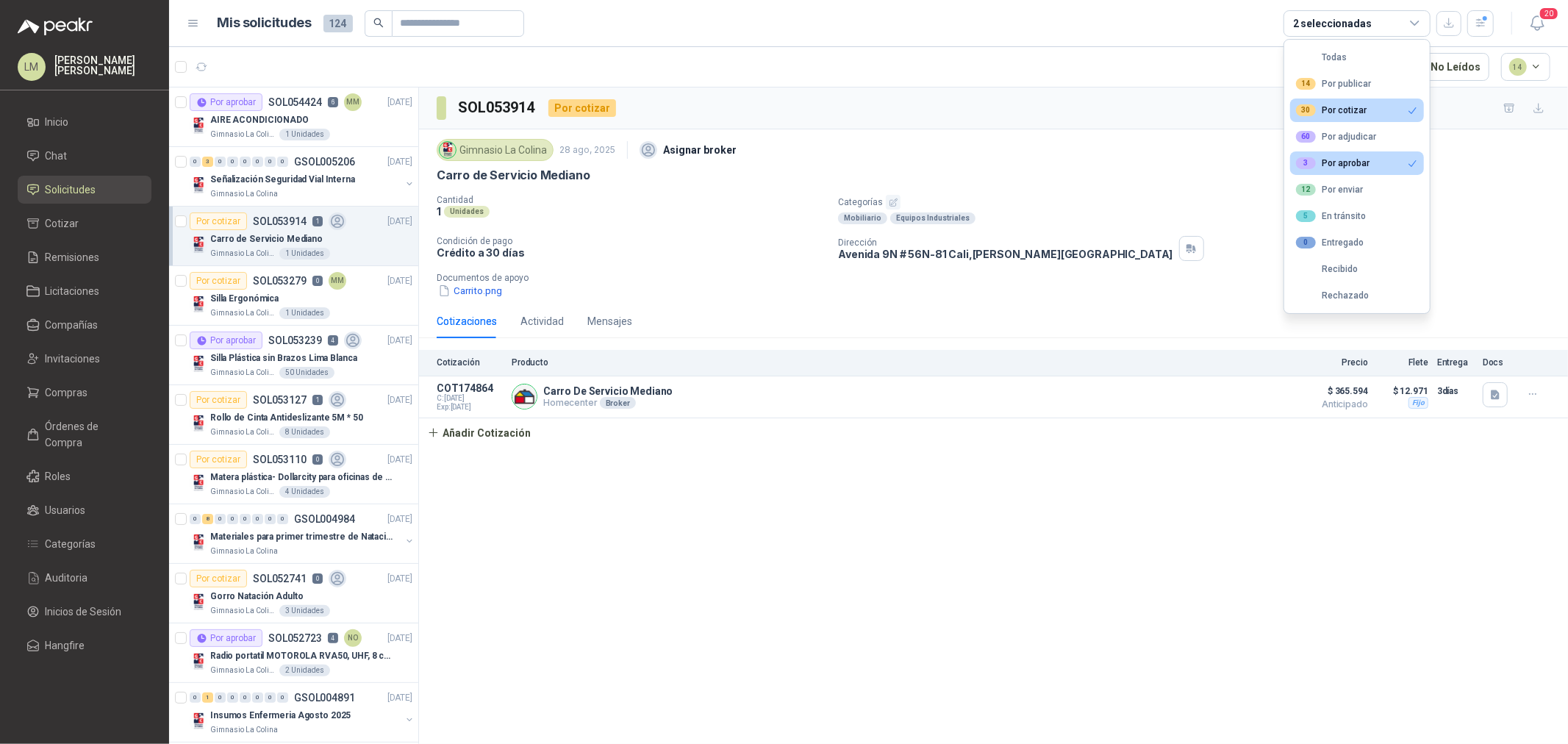
click at [1336, 160] on div "3 Por aprobar" at bounding box center [1332, 163] width 74 height 12
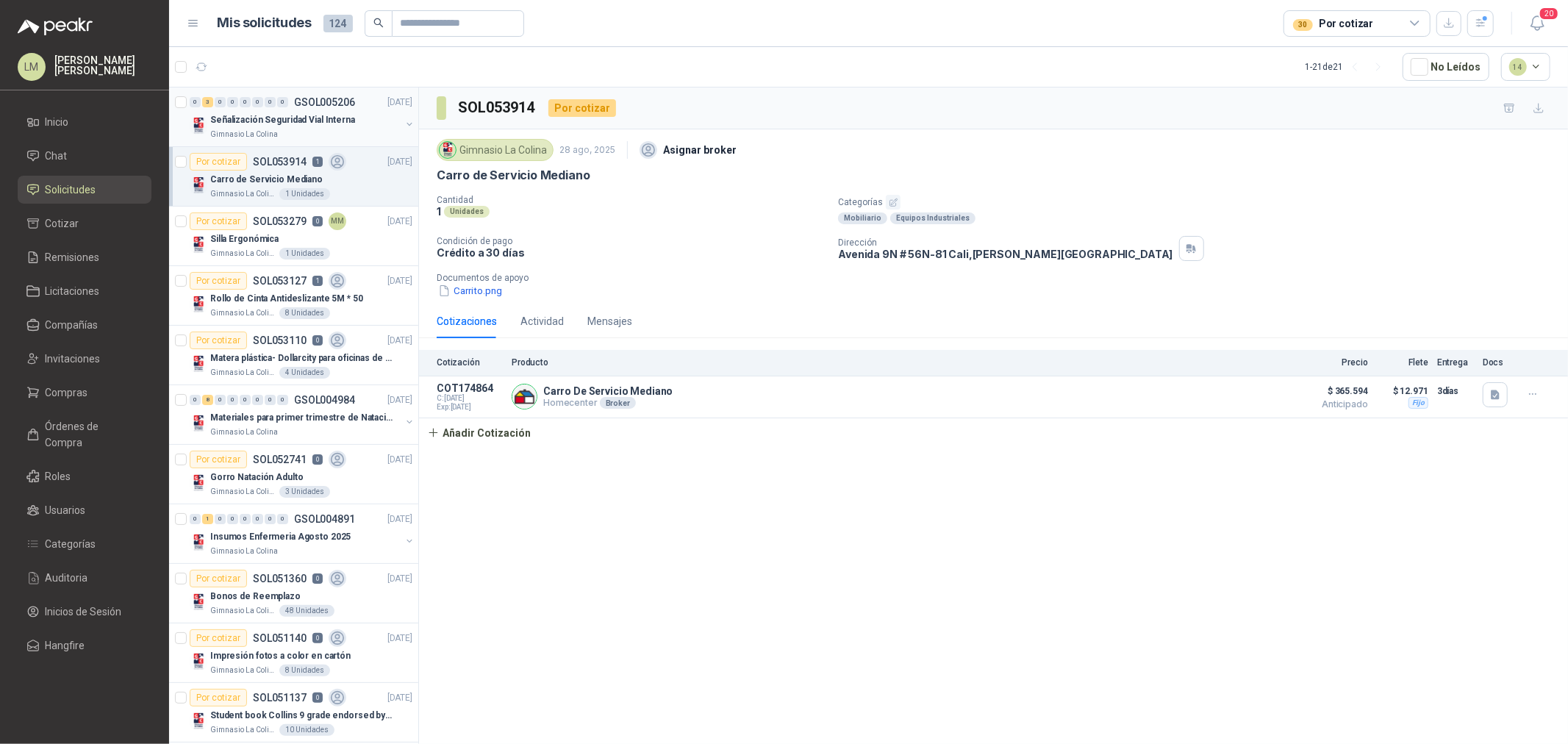
click at [404, 122] on button "button" at bounding box center [409, 124] width 12 height 12
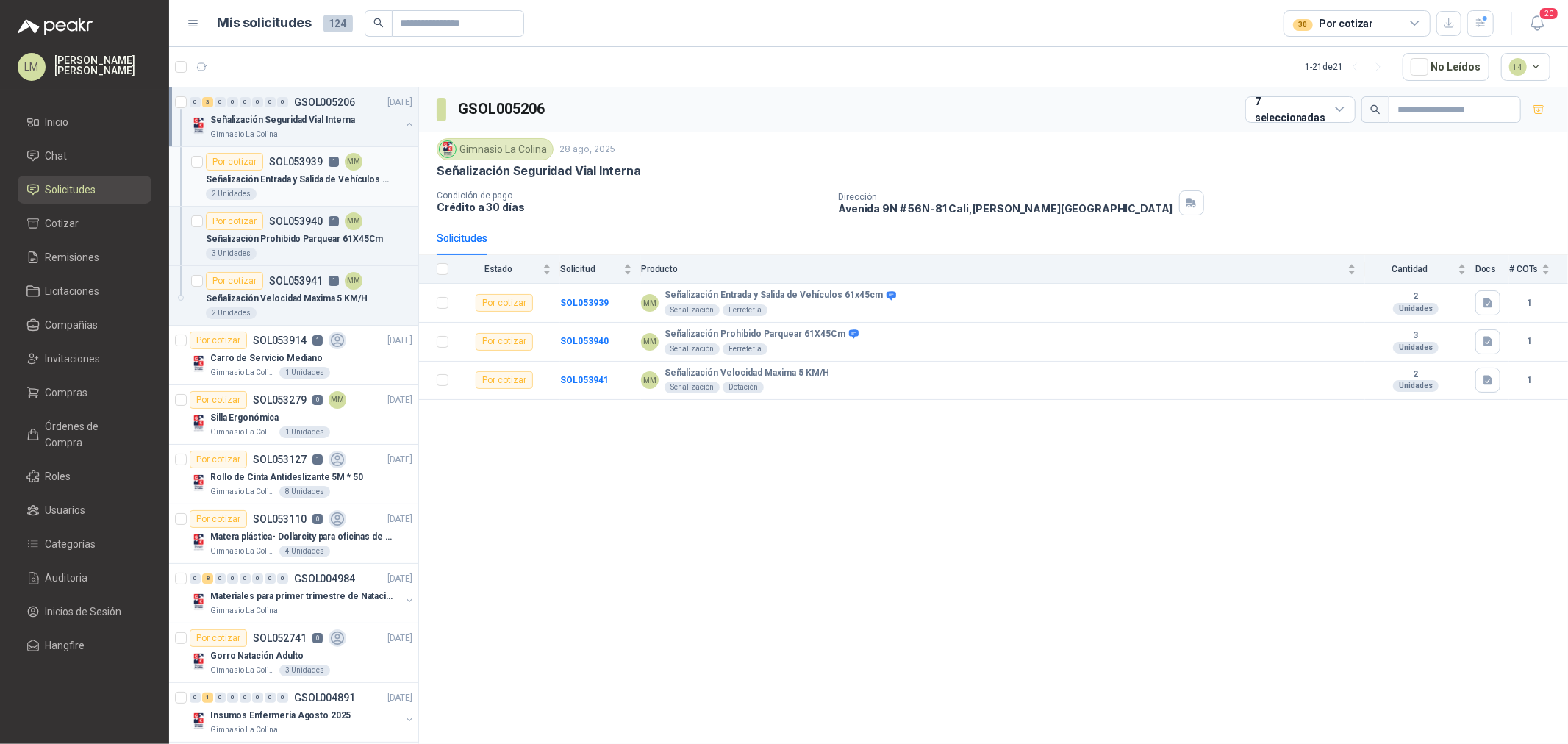
click at [334, 166] on p "1" at bounding box center [334, 161] width 10 height 10
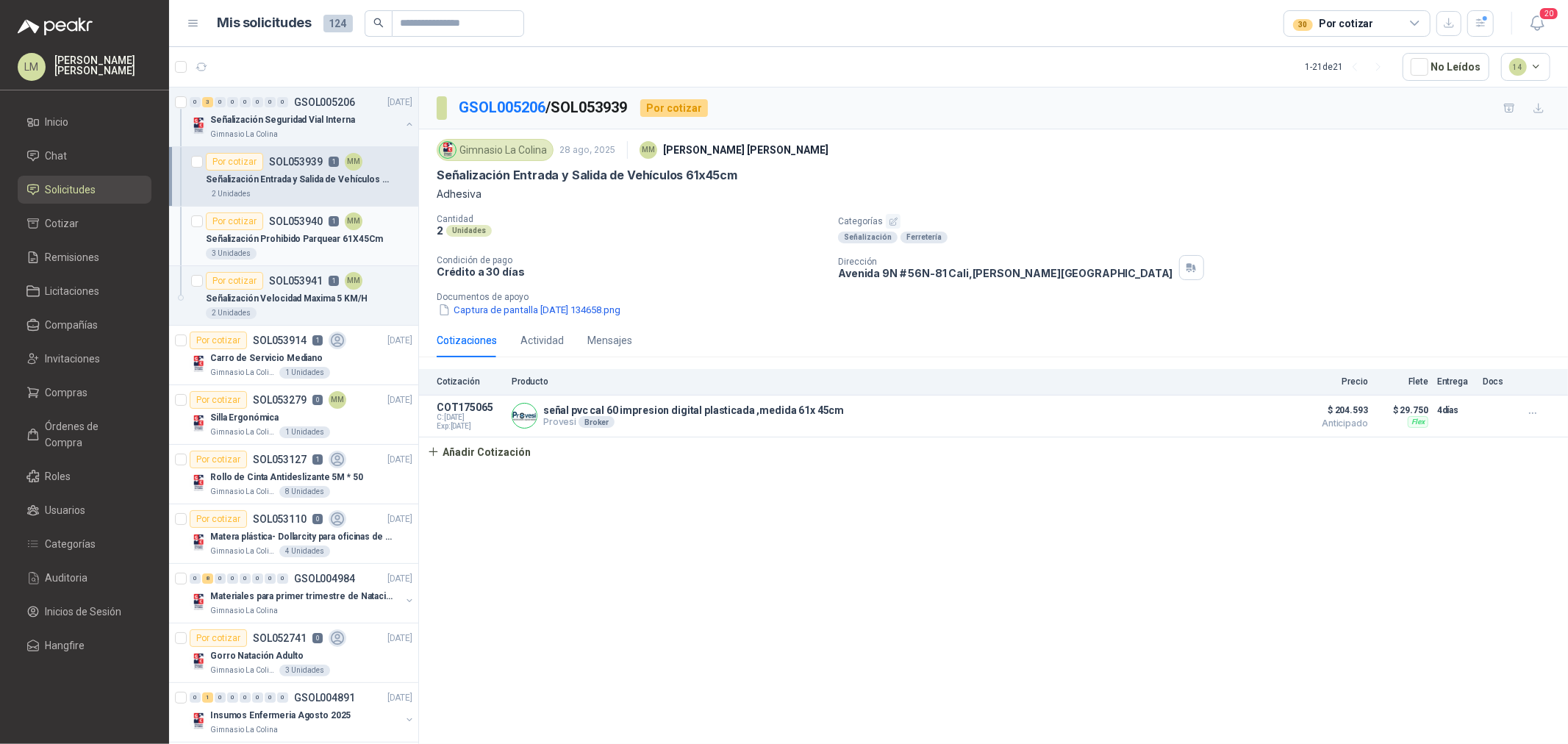
click at [302, 239] on p "Señalización Prohibido Parquear 61X45Cm" at bounding box center [294, 240] width 177 height 14
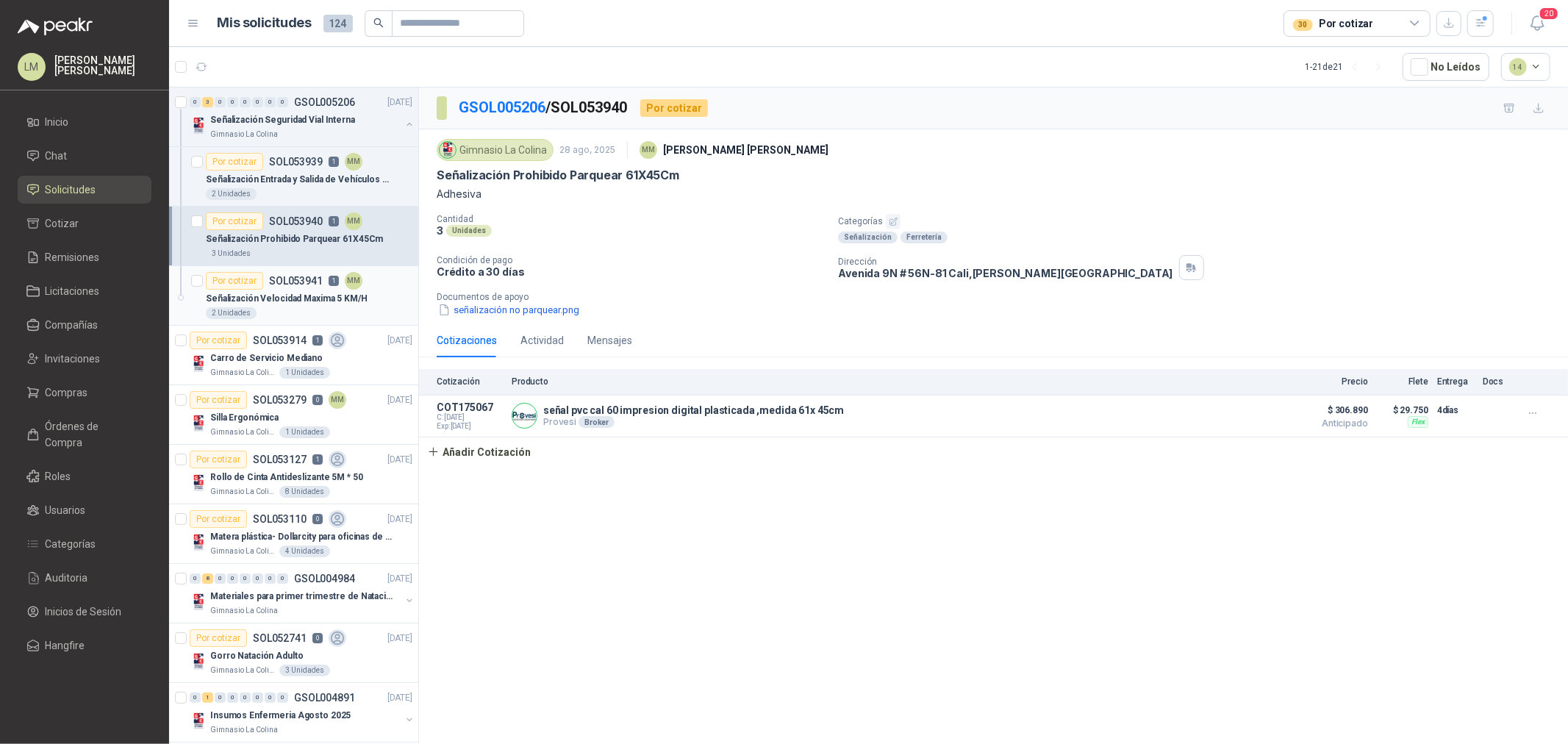
click at [301, 282] on p "SOL053941" at bounding box center [296, 281] width 54 height 10
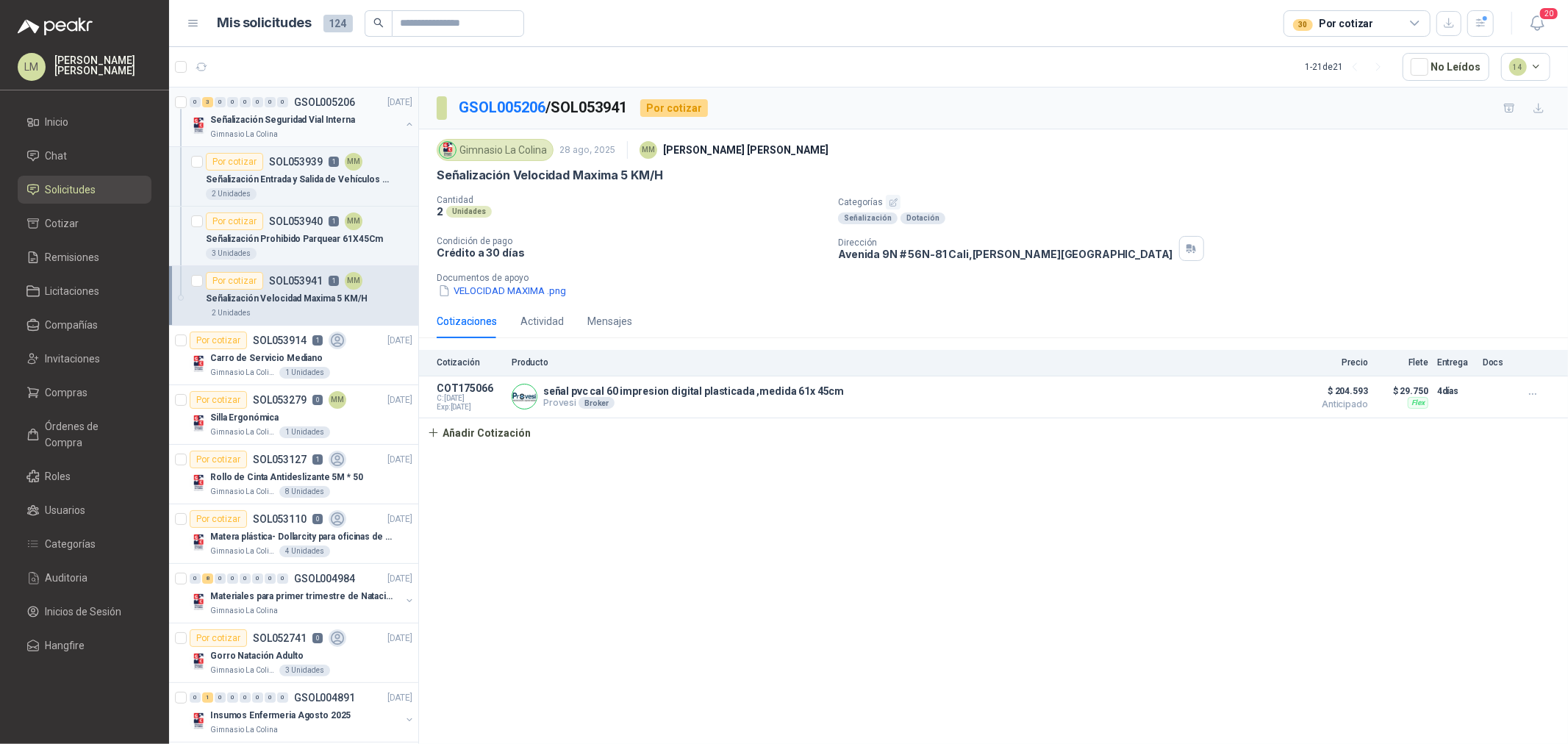
click at [404, 121] on button "button" at bounding box center [409, 124] width 12 height 12
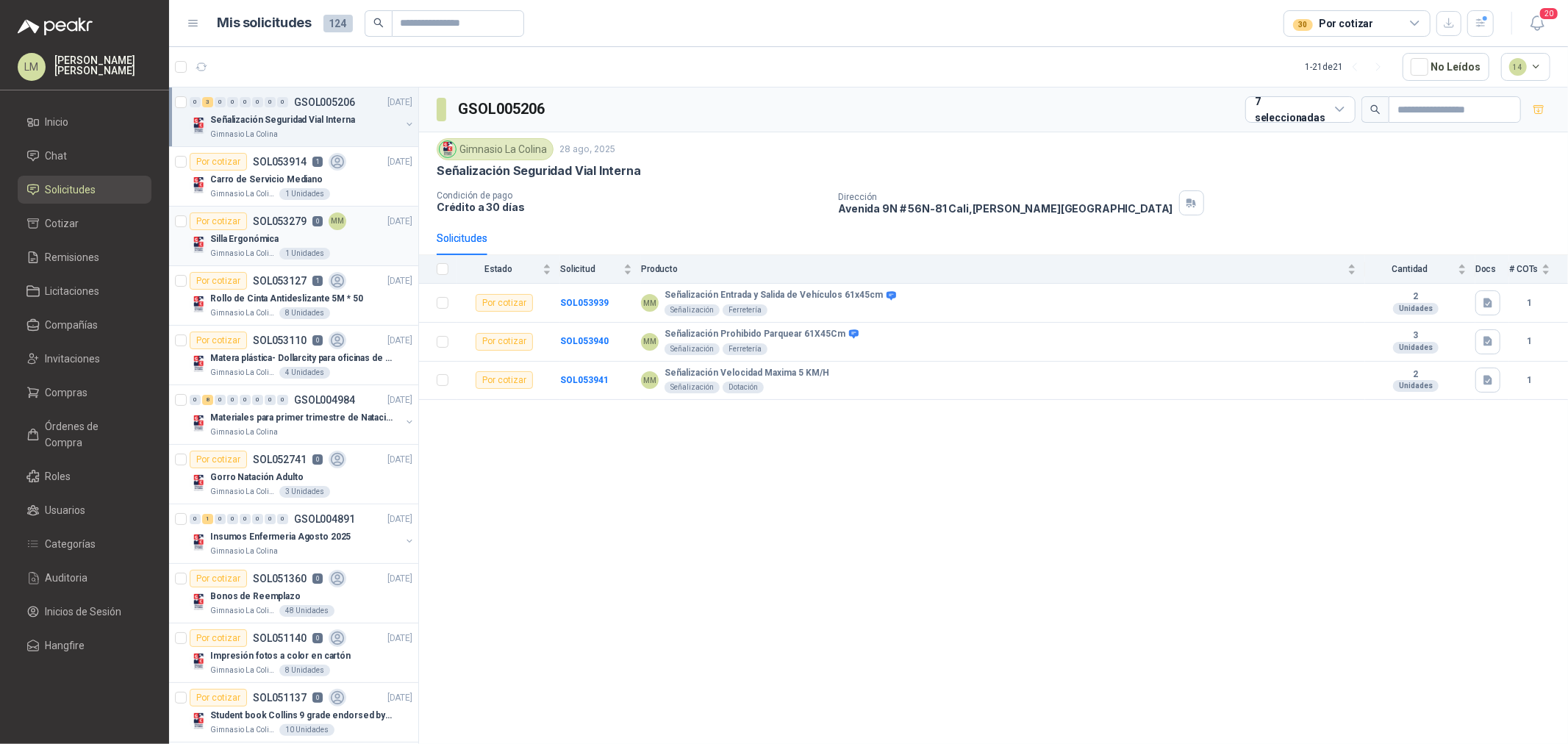
click at [313, 247] on div "Silla Ergonómica" at bounding box center [311, 239] width 202 height 17
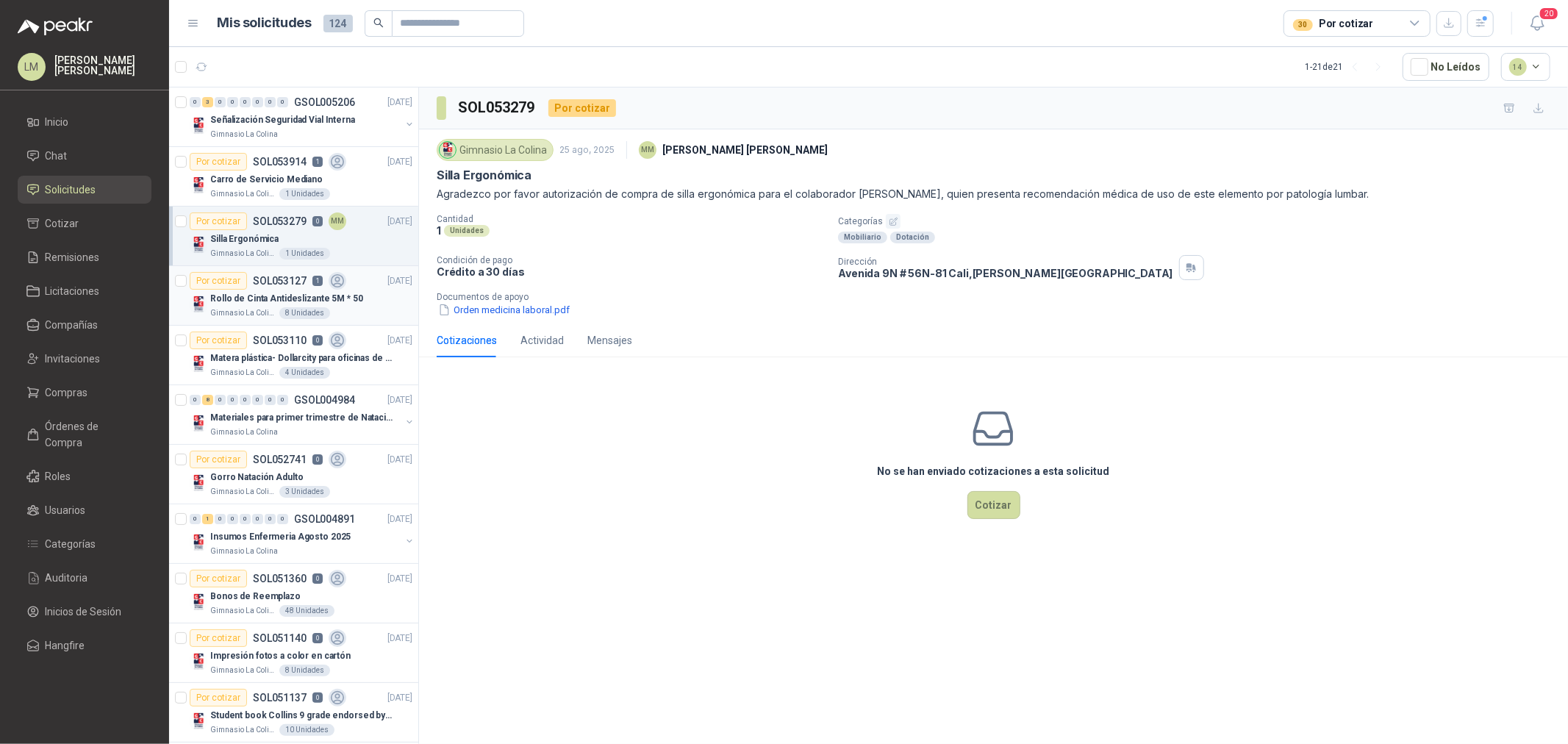
click at [277, 295] on p "Rollo de Cinta Antideslizante 5M * 50" at bounding box center [286, 299] width 153 height 14
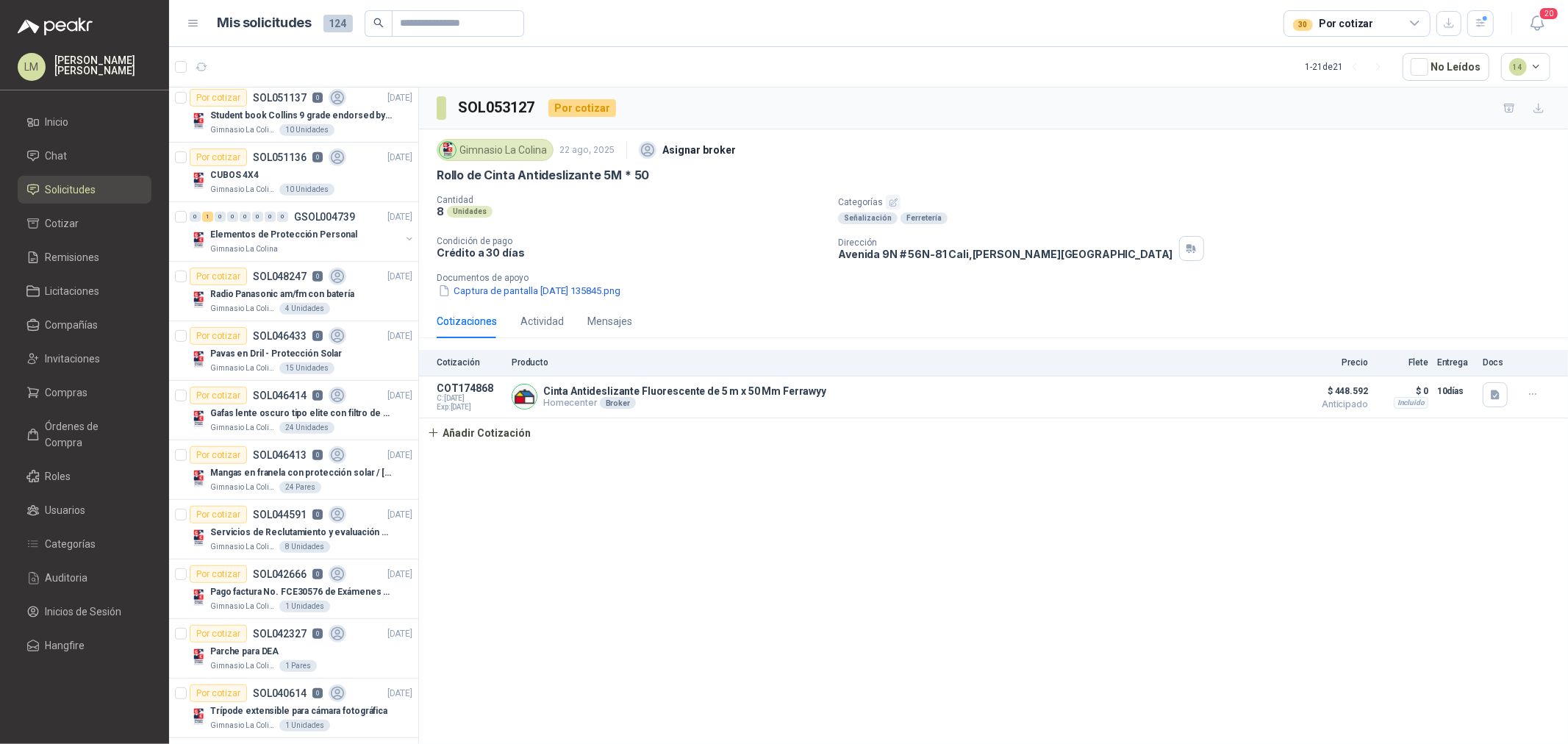
scroll to position [610, 0]
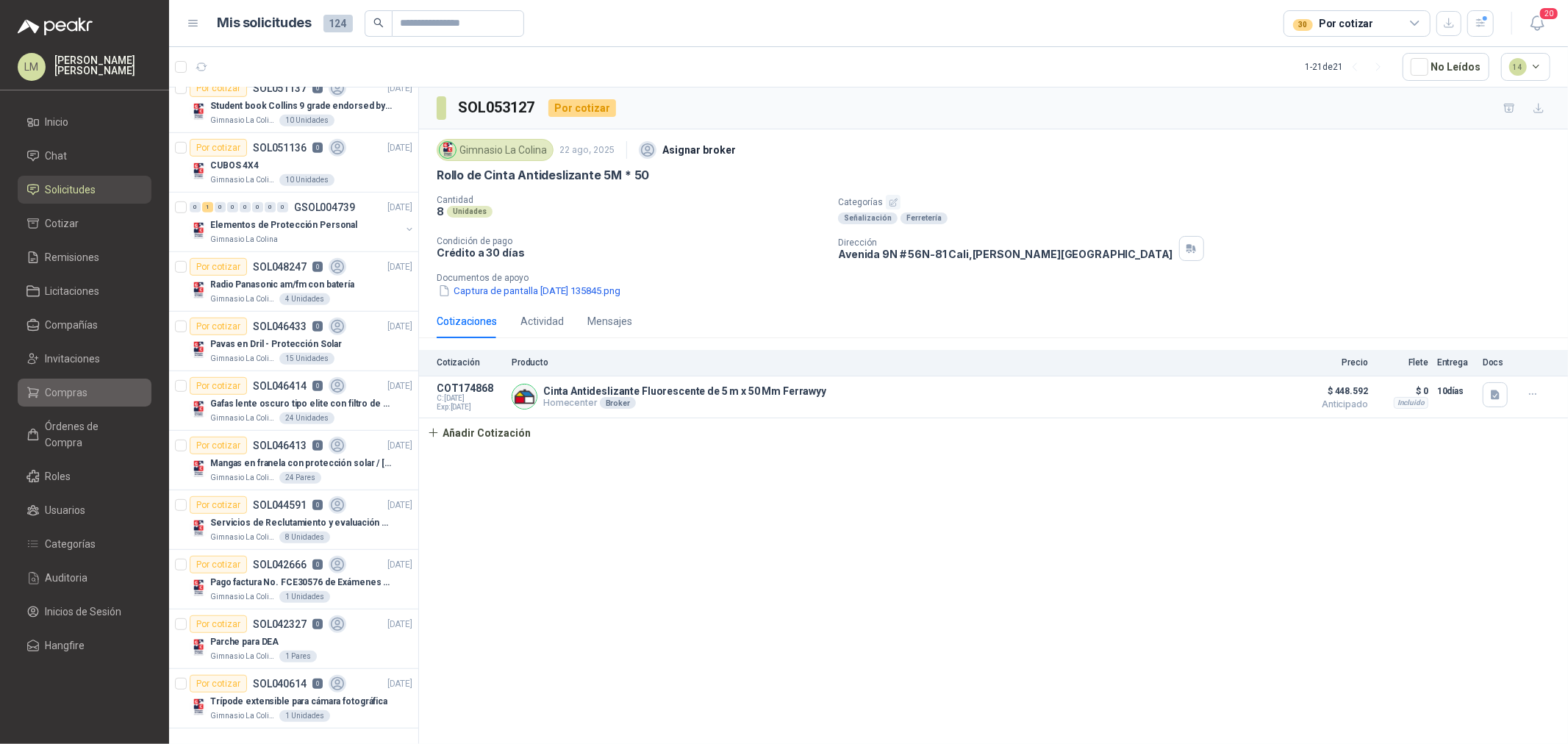
click at [56, 395] on span "Compras" at bounding box center [67, 392] width 43 height 16
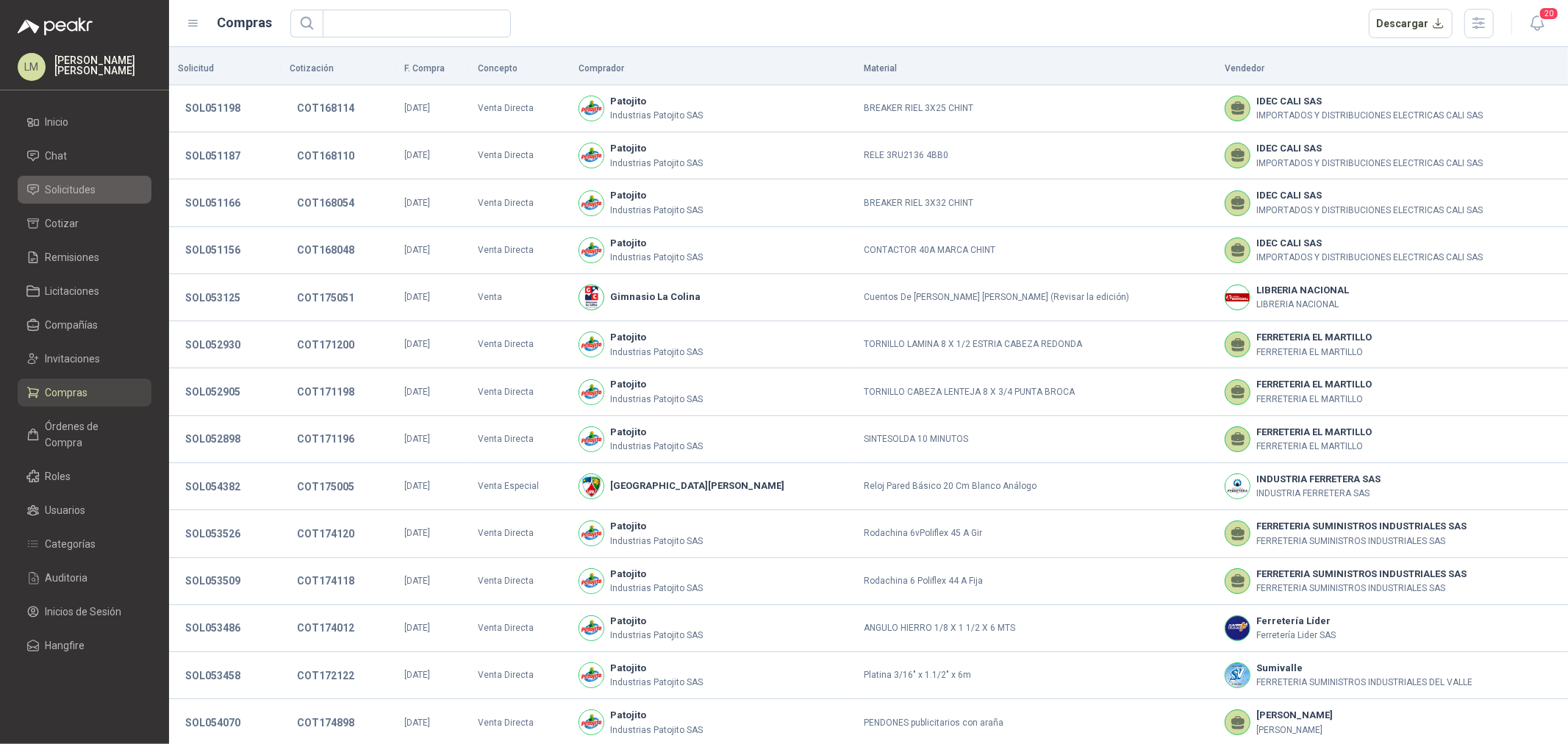
click at [70, 183] on span "Solicitudes" at bounding box center [71, 190] width 51 height 16
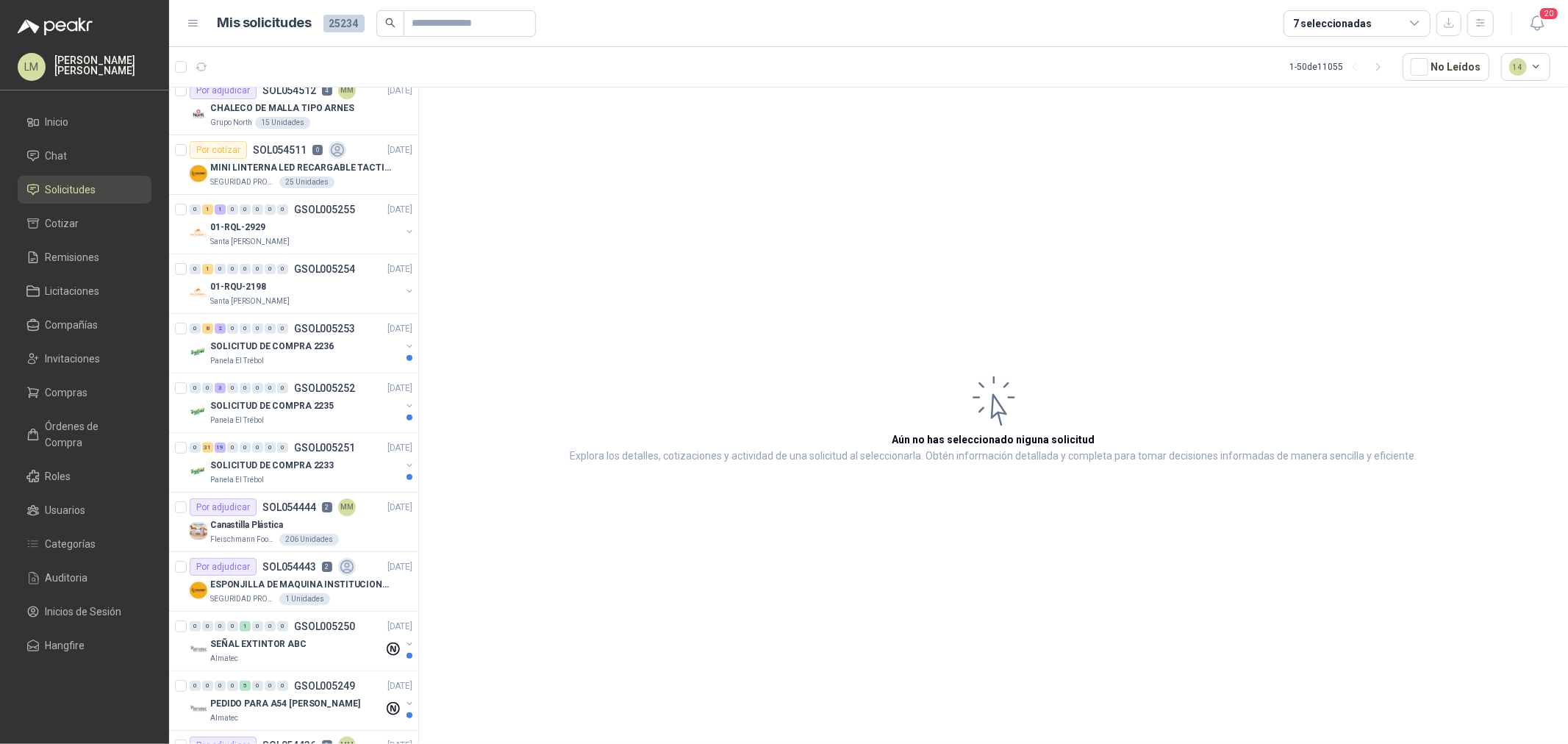
scroll to position [163, 0]
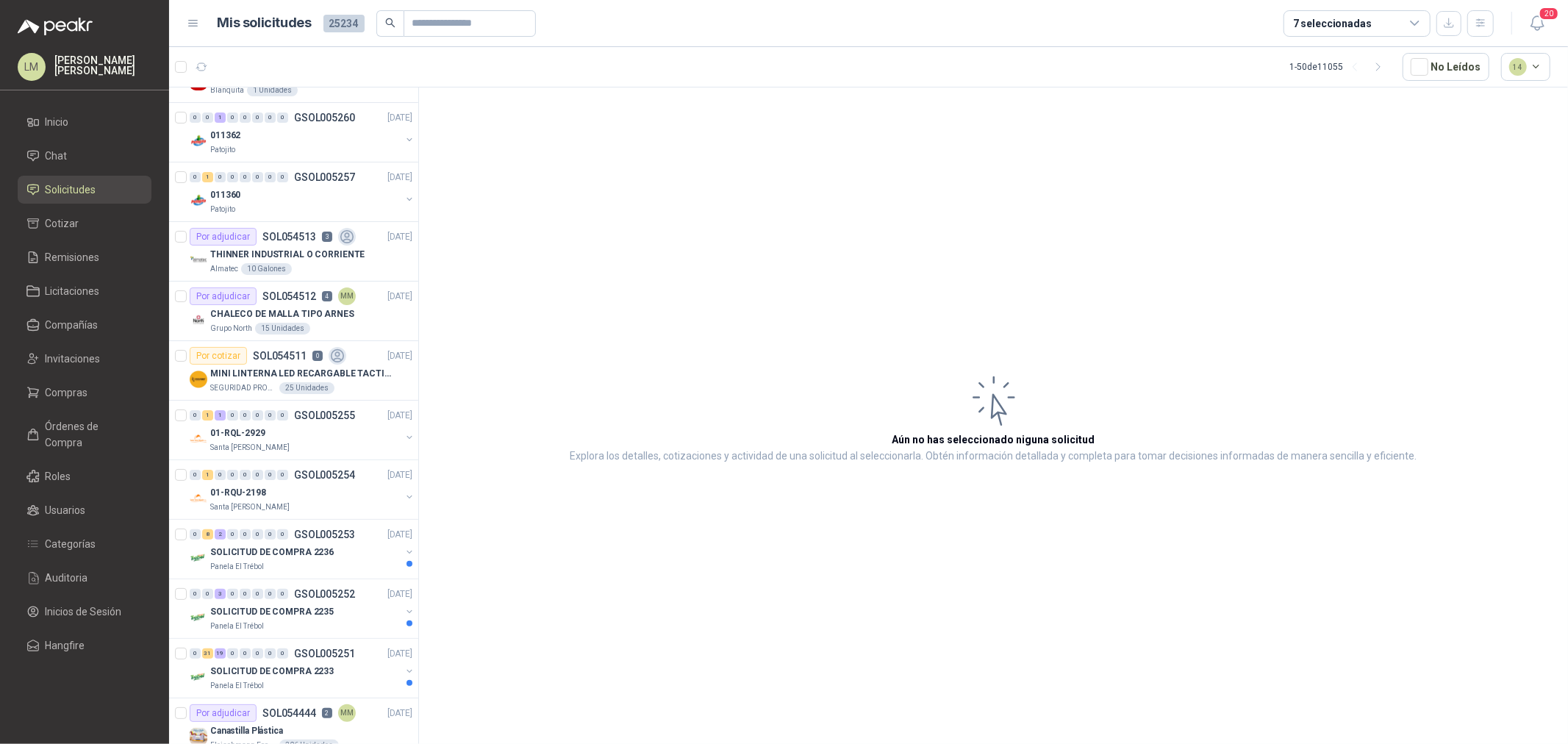
click at [1305, 13] on div "7 seleccionadas" at bounding box center [1357, 23] width 147 height 26
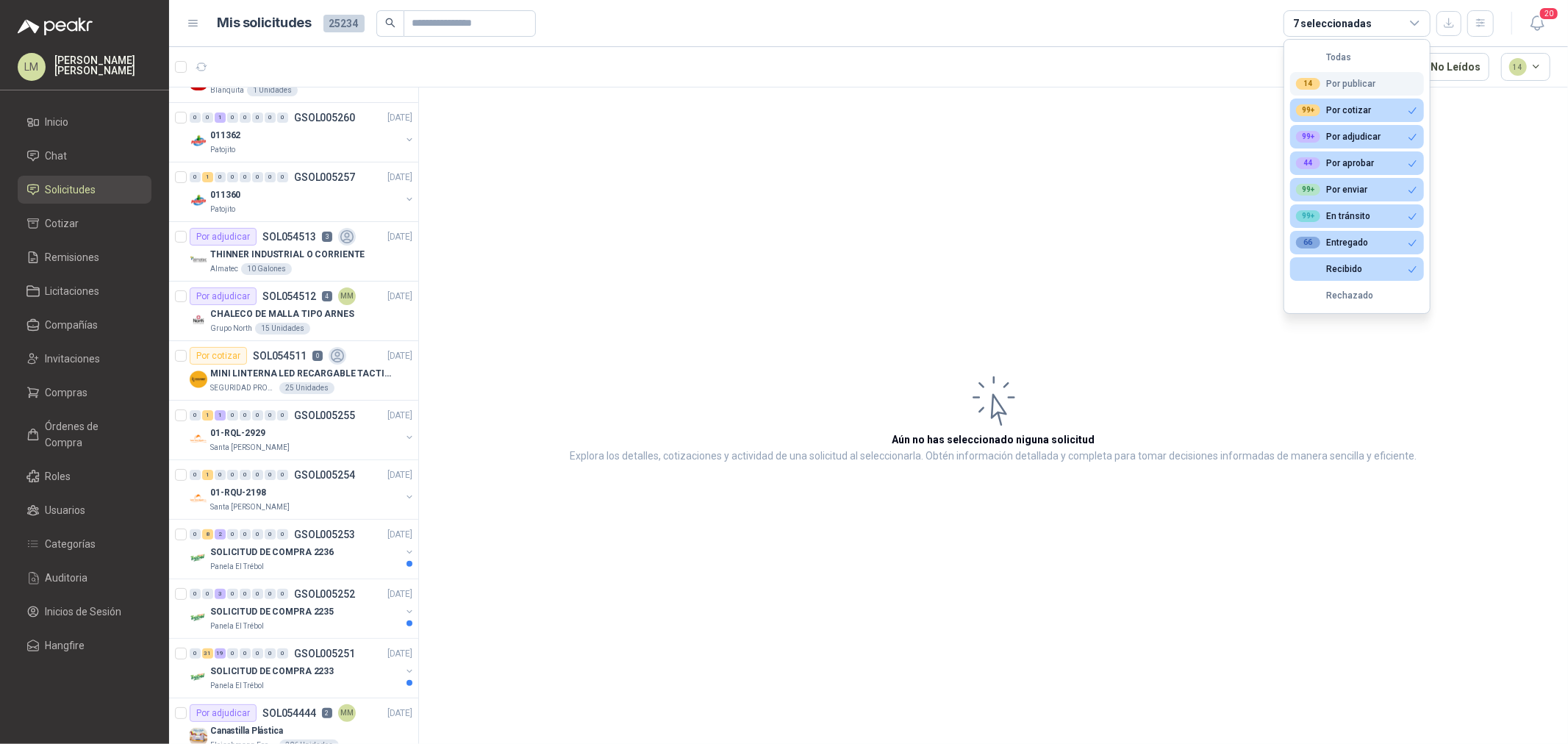
click at [1310, 84] on div "14" at bounding box center [1308, 84] width 24 height 12
click at [1326, 84] on div "14 Por publicar" at bounding box center [1336, 84] width 79 height 12
click at [1341, 55] on div "Todas" at bounding box center [1324, 57] width 55 height 10
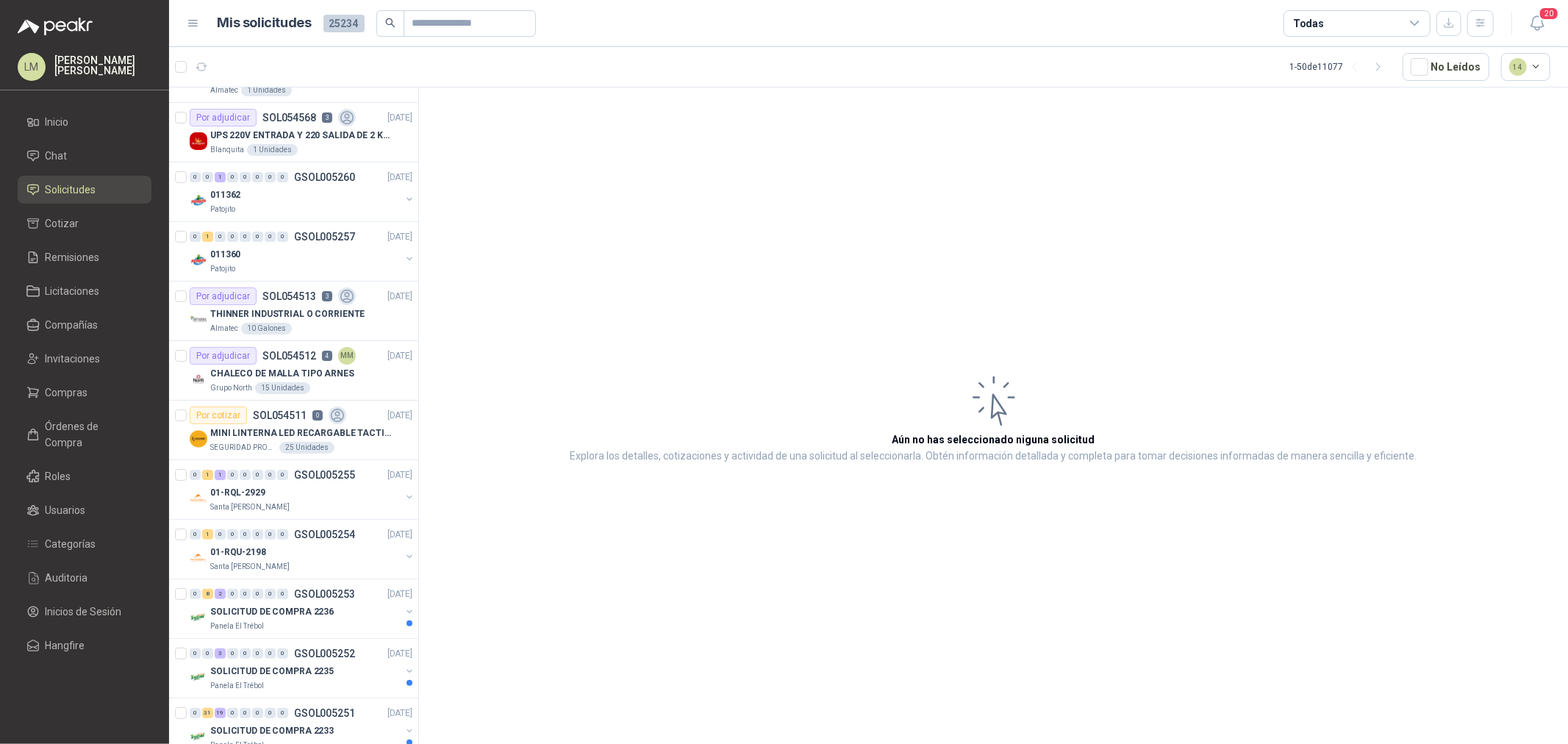
click at [1338, 20] on div "Todas" at bounding box center [1357, 23] width 147 height 26
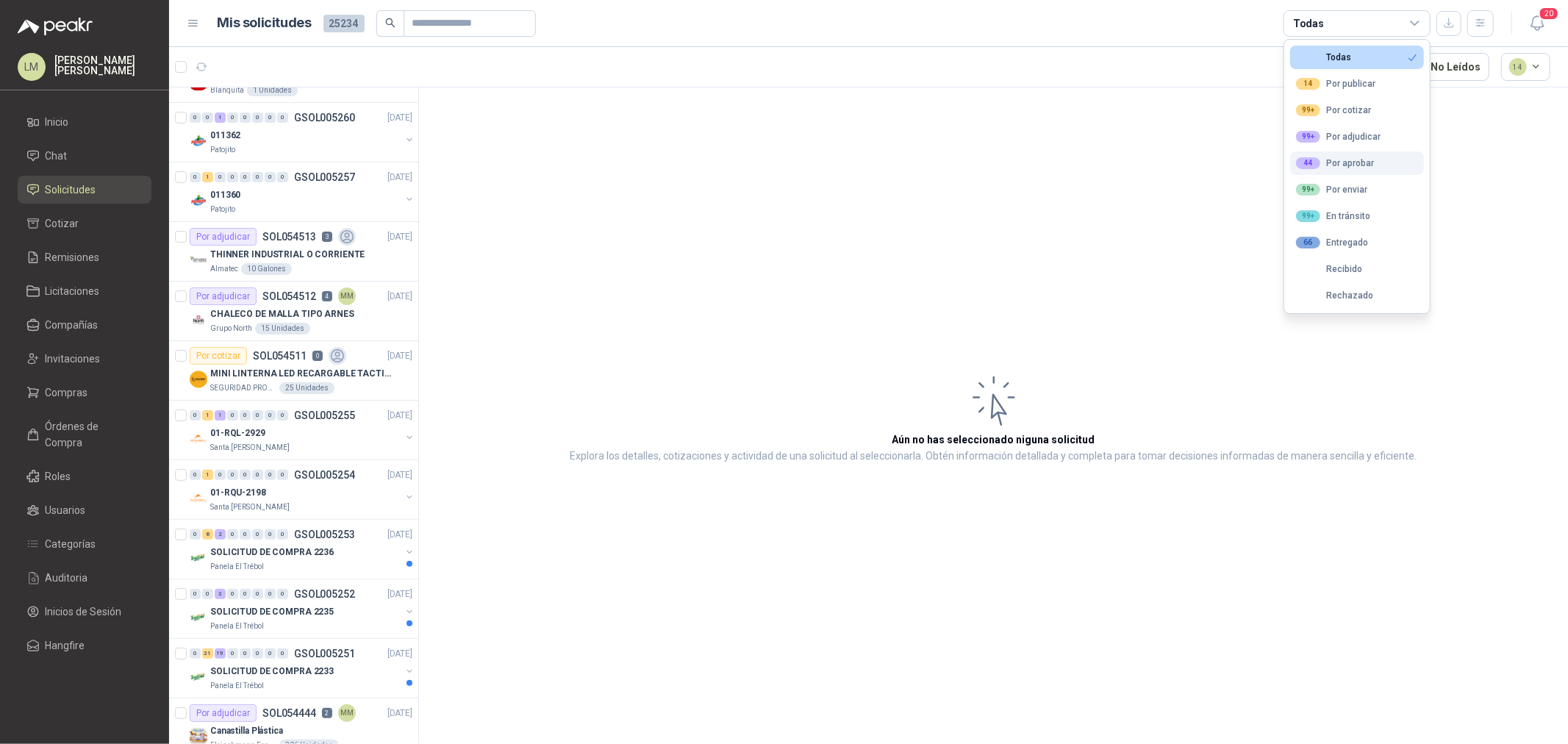
click at [1335, 167] on div "44 Por aprobar" at bounding box center [1335, 163] width 78 height 12
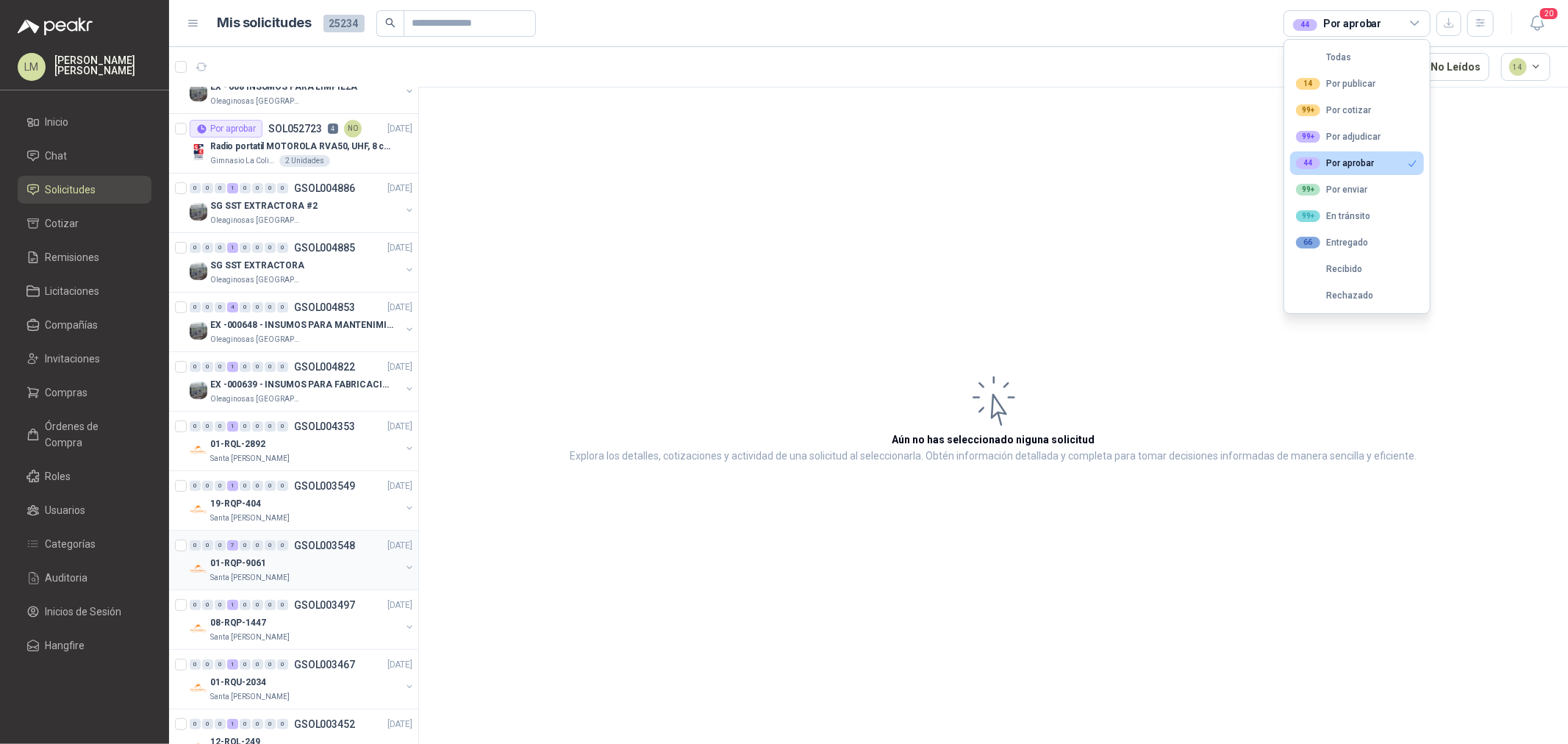
scroll to position [71, 0]
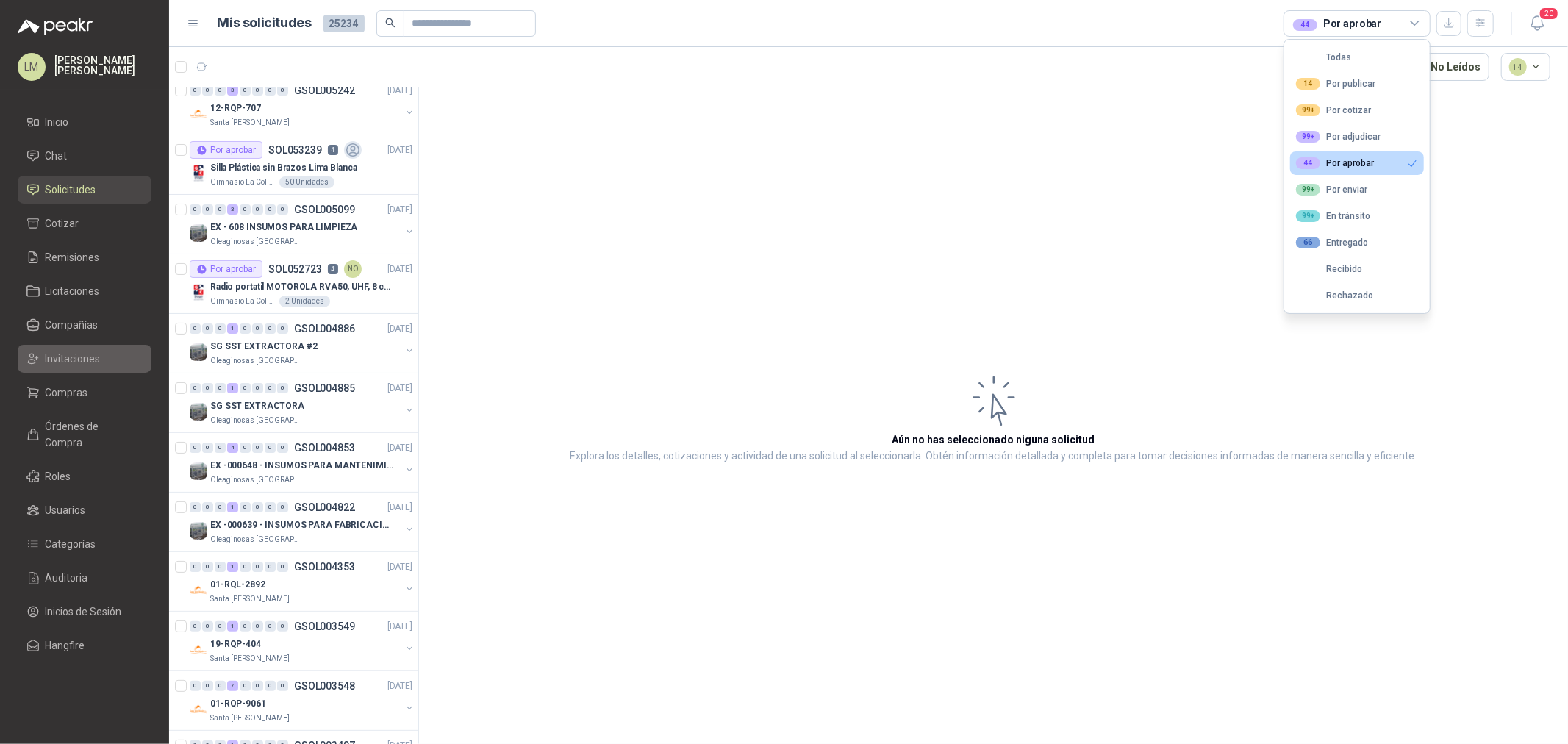
click at [66, 353] on span "Invitaciones" at bounding box center [74, 359] width 55 height 16
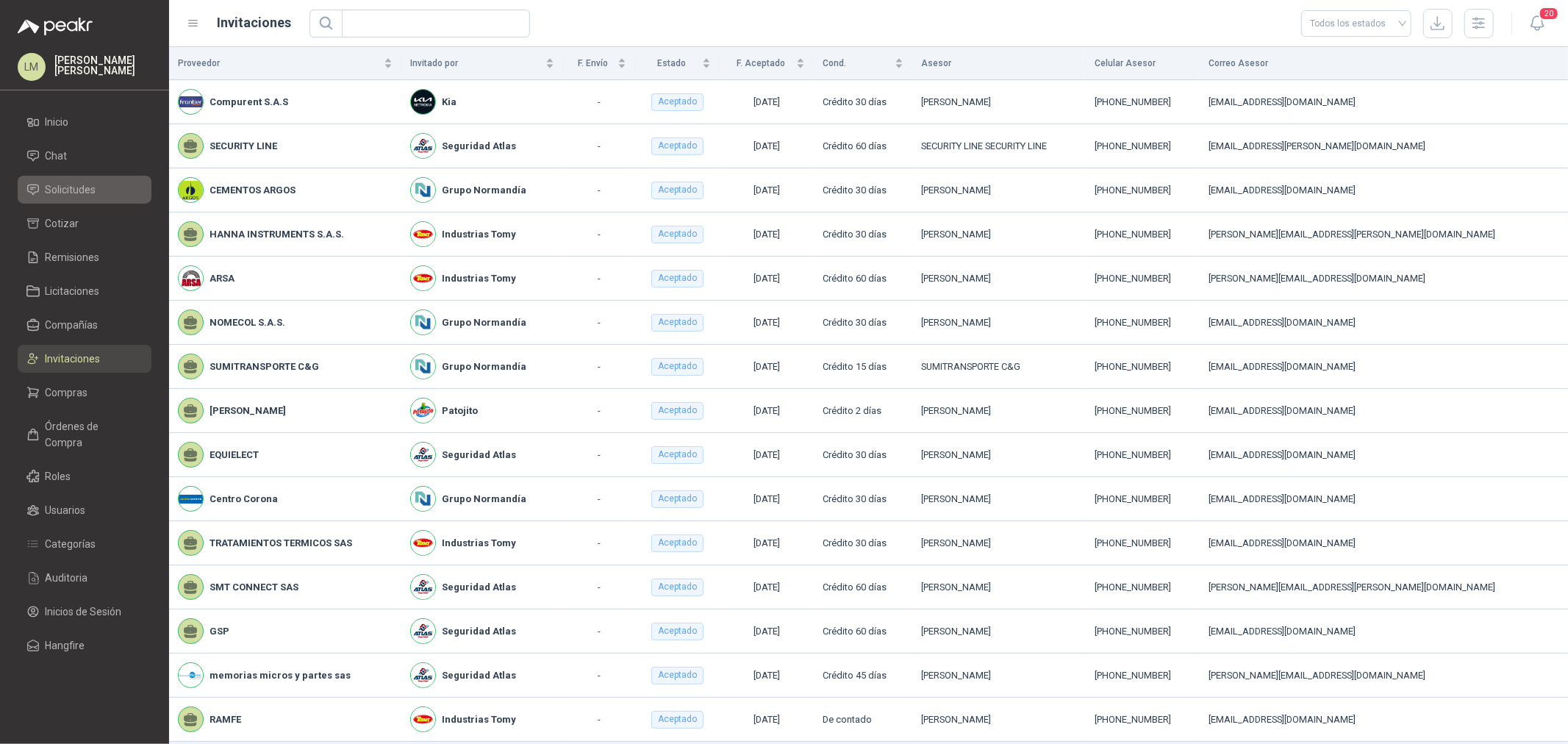
click at [81, 194] on span "Solicitudes" at bounding box center [71, 190] width 51 height 16
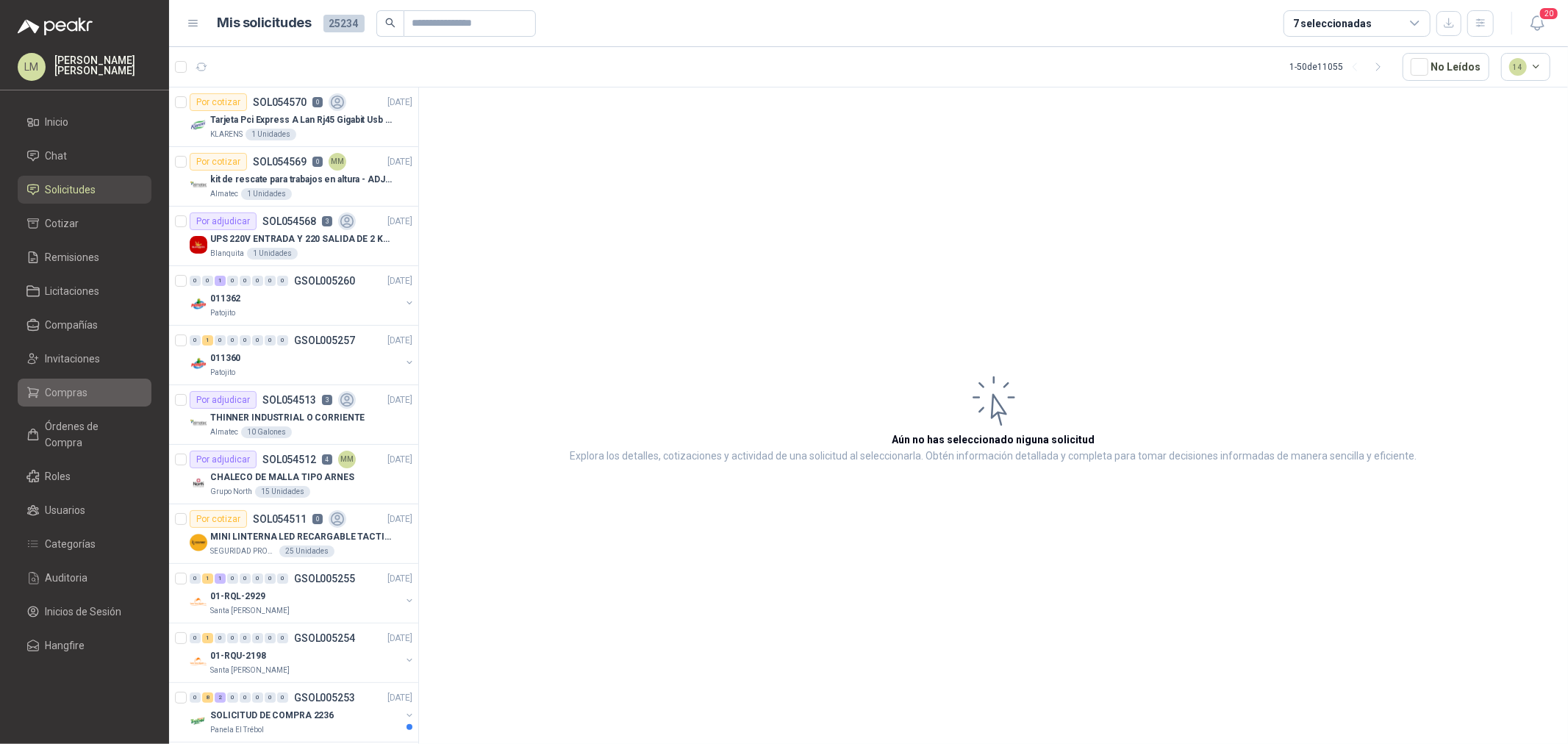
click at [61, 394] on span "Compras" at bounding box center [67, 392] width 43 height 16
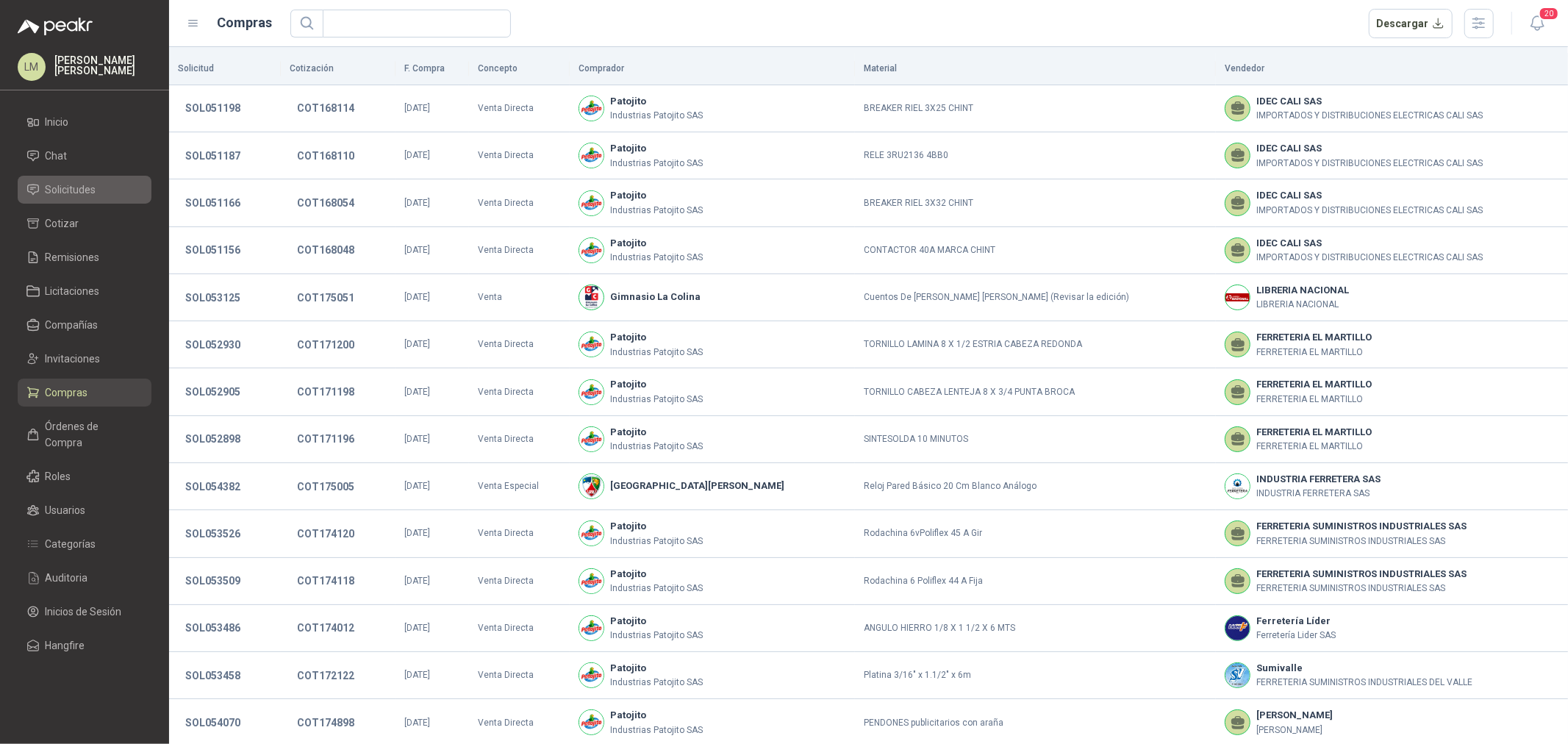
click at [62, 193] on span "Solicitudes" at bounding box center [71, 190] width 51 height 16
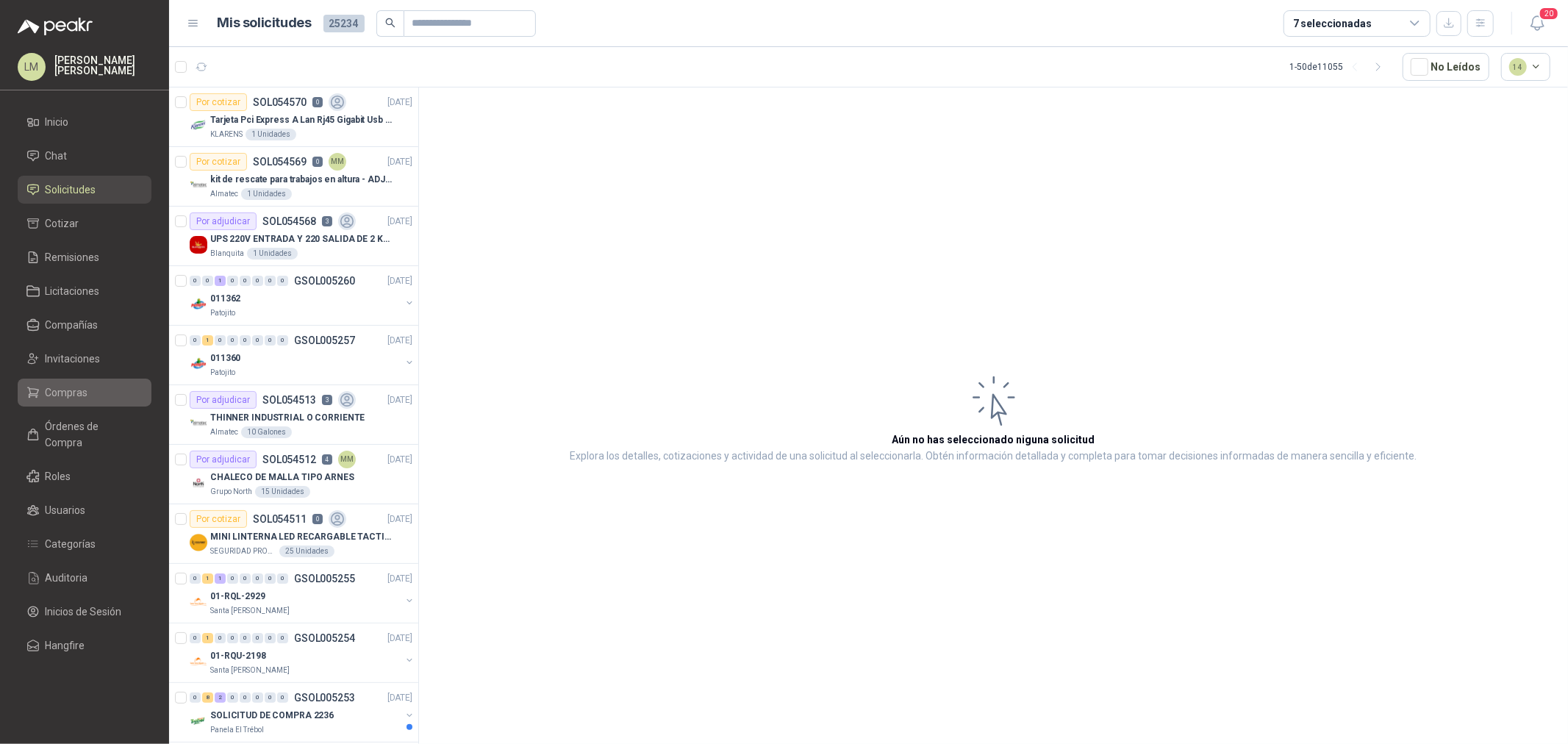
click at [54, 395] on span "Compras" at bounding box center [67, 392] width 43 height 16
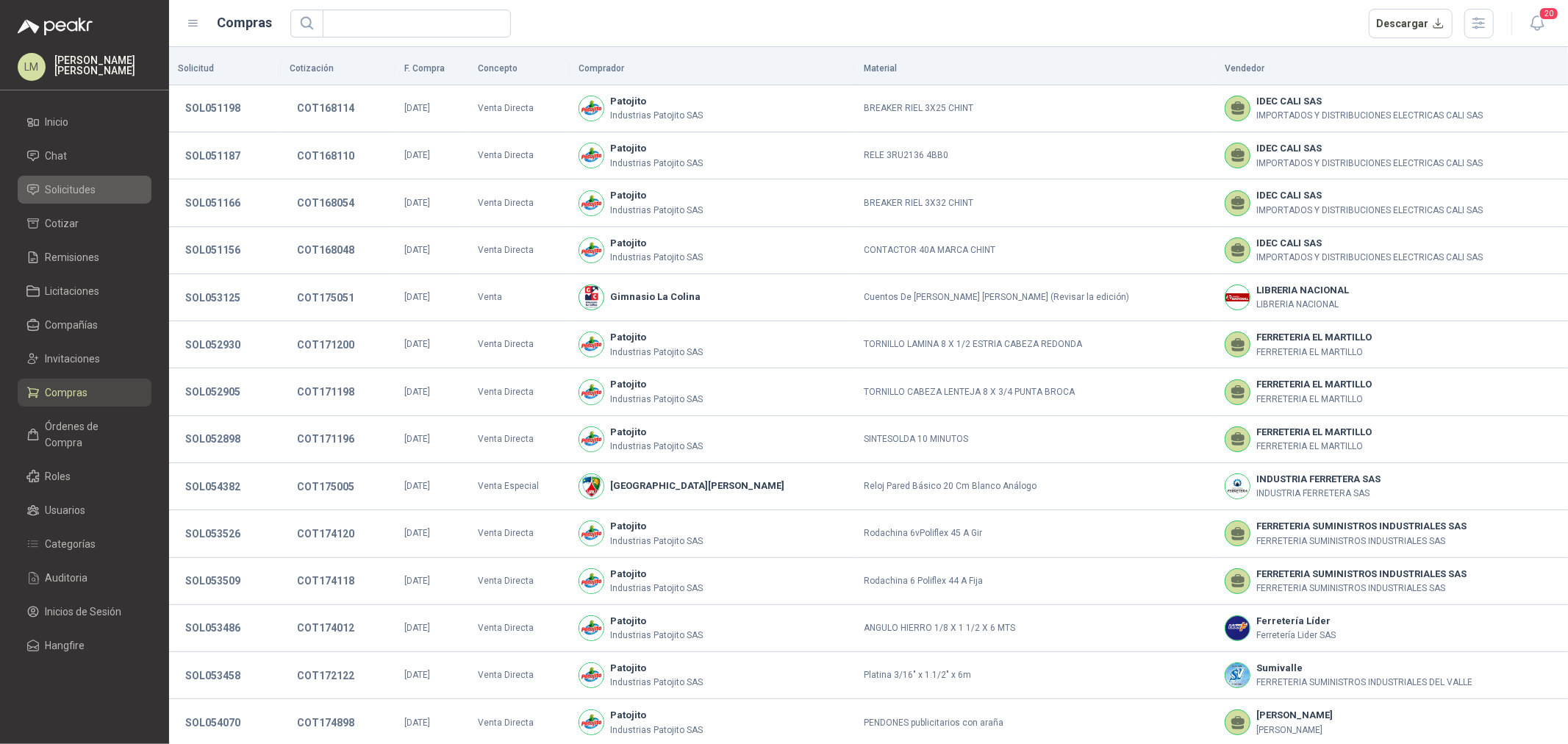
click at [69, 184] on span "Solicitudes" at bounding box center [71, 190] width 51 height 16
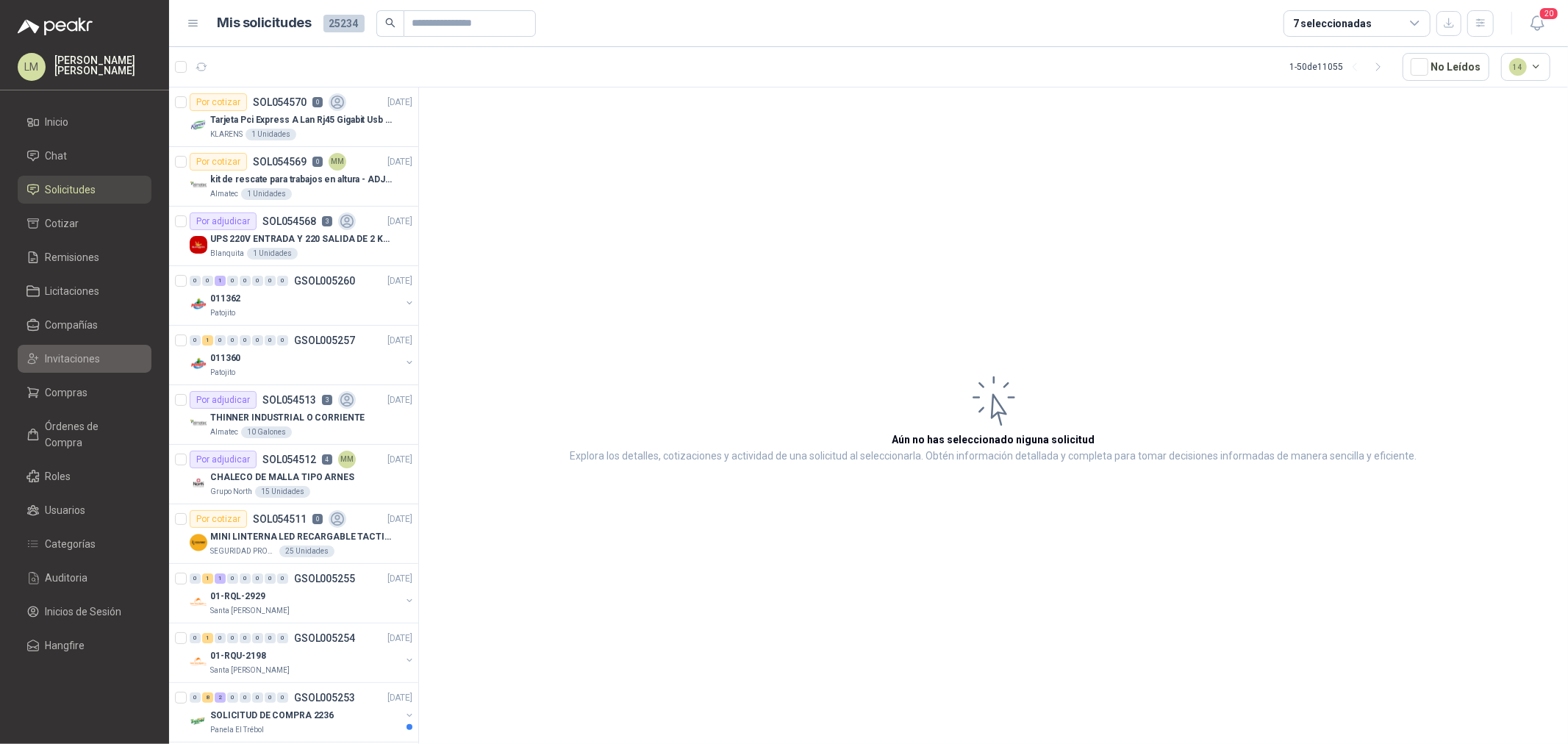
click at [72, 357] on span "Invitaciones" at bounding box center [74, 359] width 55 height 16
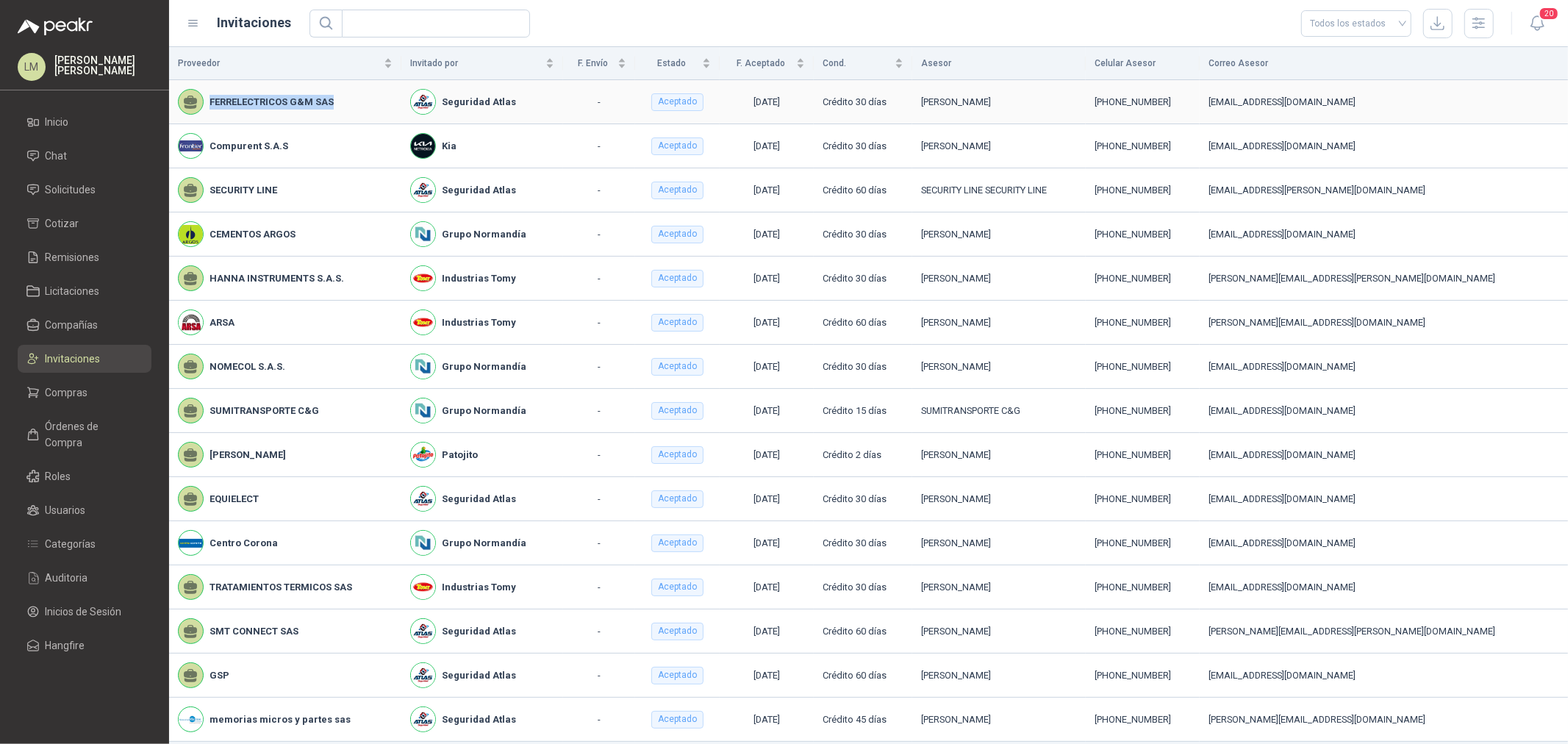
drag, startPoint x: 209, startPoint y: 101, endPoint x: 339, endPoint y: 101, distance: 130.0
click at [339, 101] on div "FERRELECTRICOS G&M SAS" at bounding box center [285, 102] width 215 height 26
click at [82, 184] on span "Solicitudes" at bounding box center [71, 190] width 51 height 16
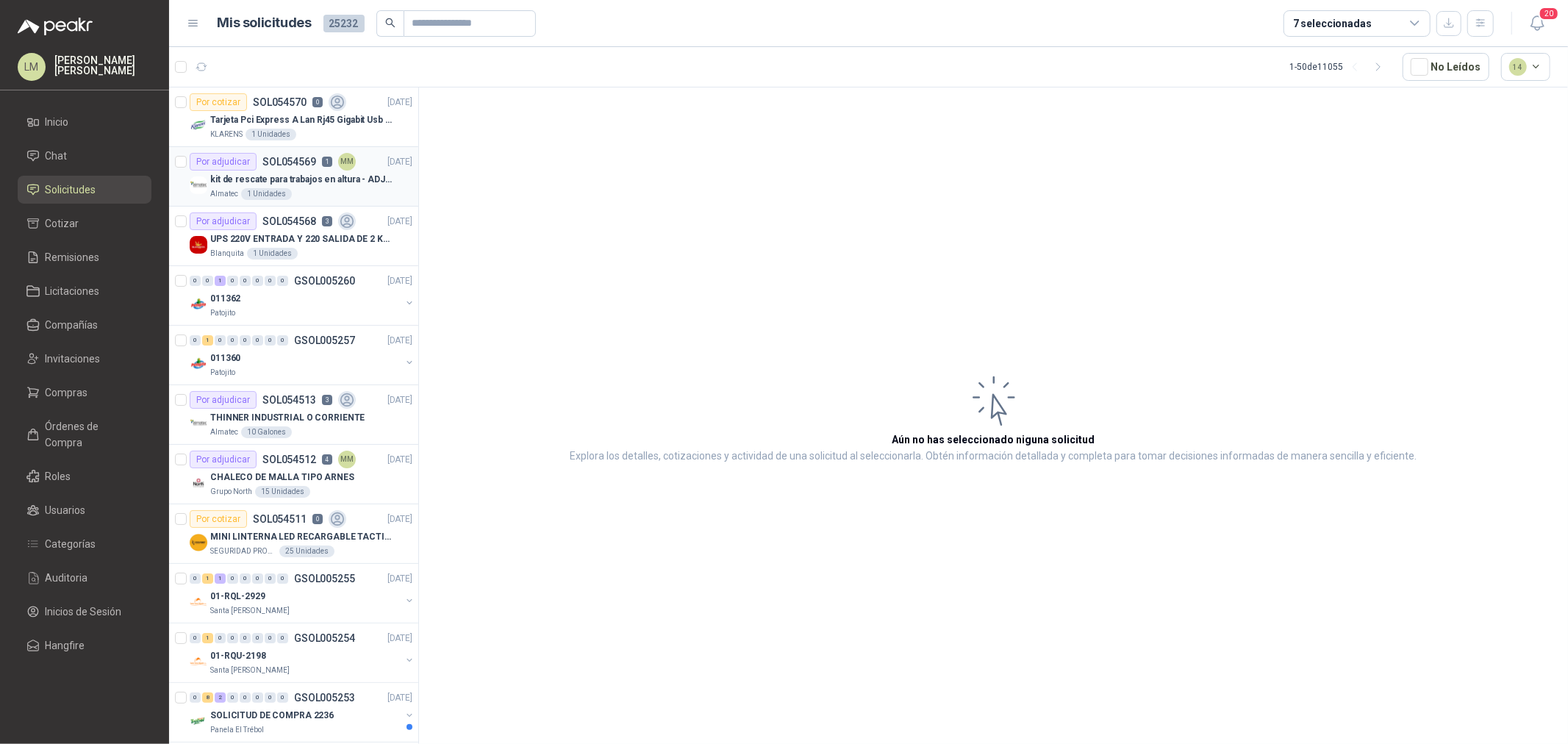
click at [300, 165] on p "SOL054569" at bounding box center [289, 161] width 54 height 10
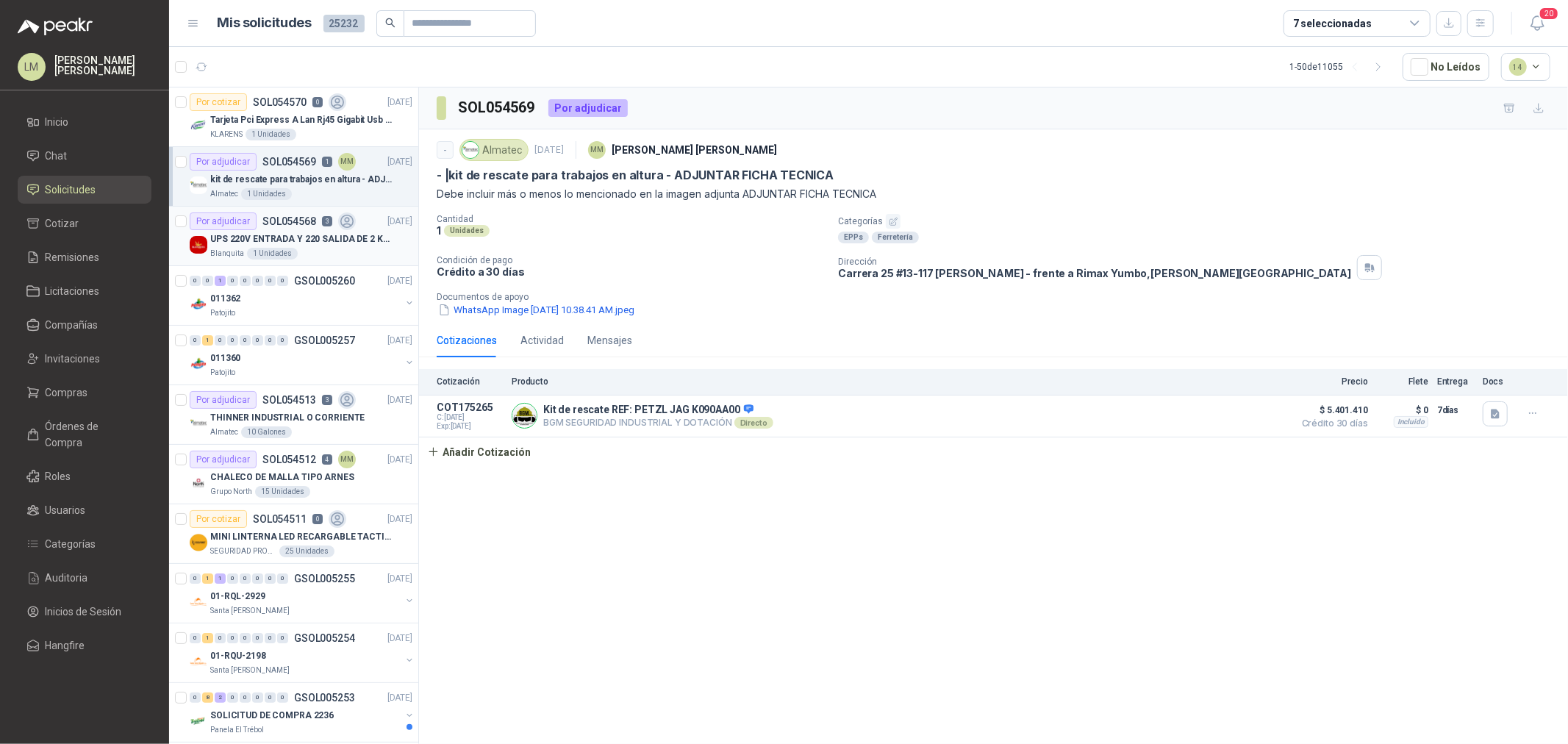
scroll to position [163, 0]
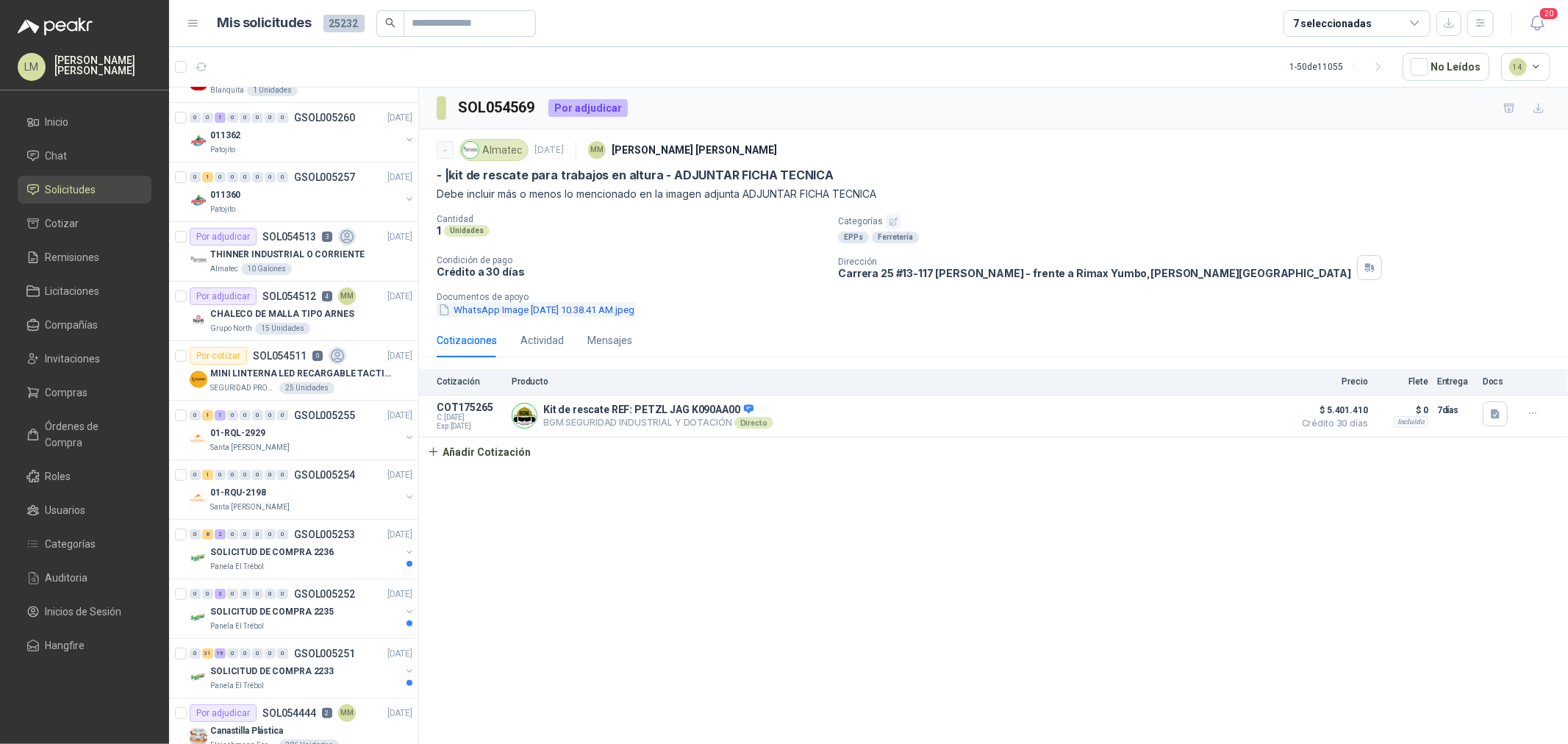
click at [572, 309] on button "WhatsApp Image 2025-09-02 at 10.38.41 AM.jpeg" at bounding box center [536, 310] width 199 height 16
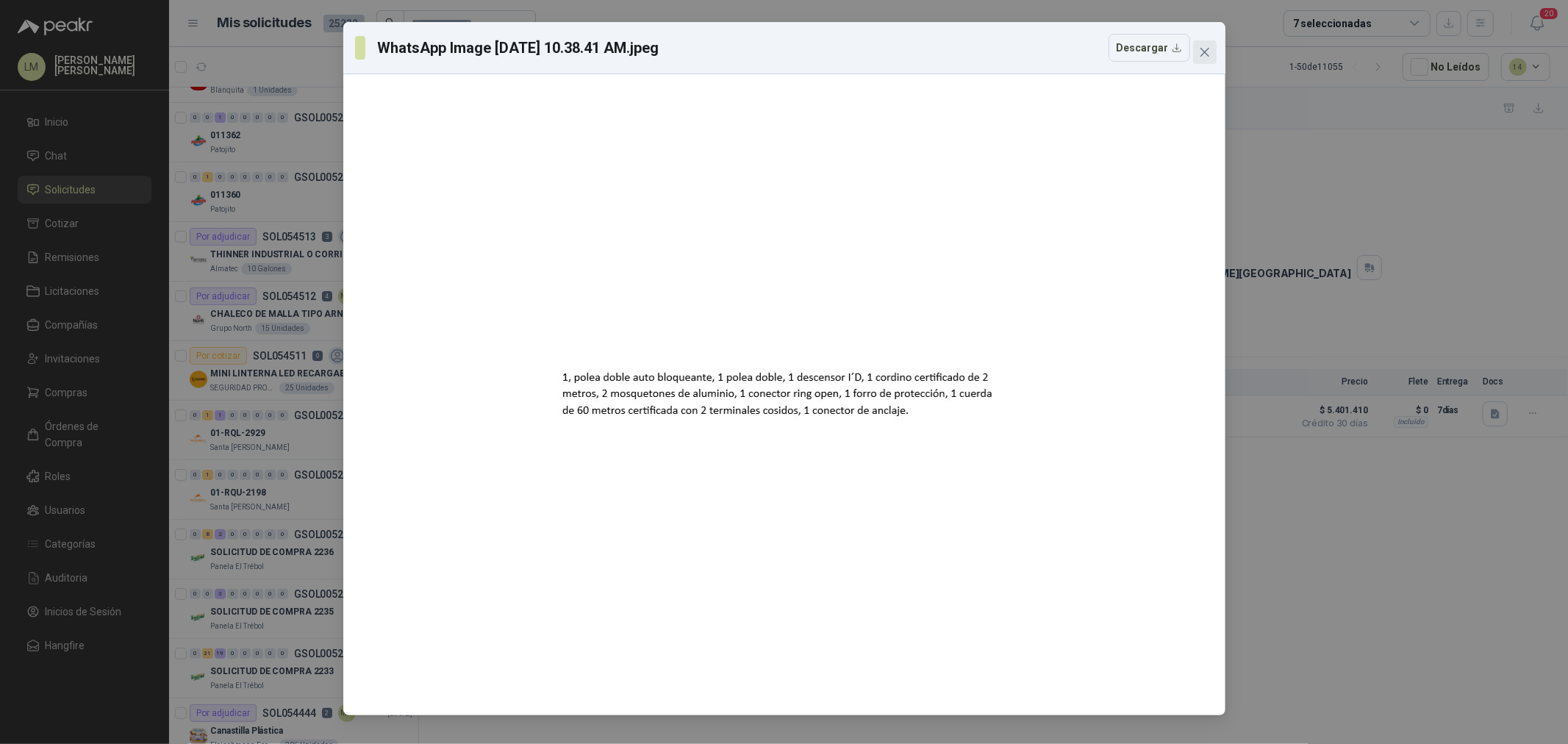
click at [1206, 51] on icon "close" at bounding box center [1204, 52] width 12 height 12
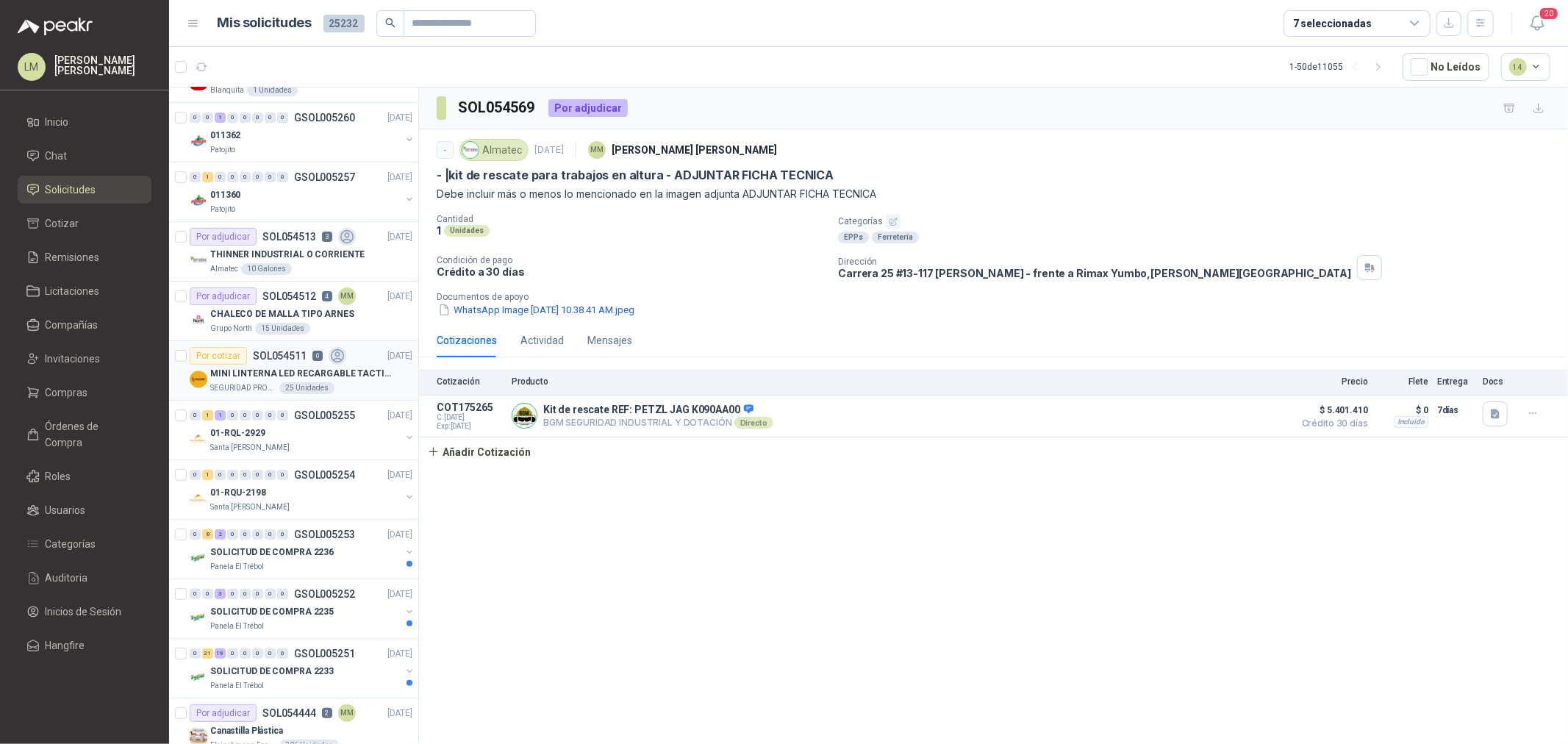
click at [262, 384] on p "SEGURIDAD PROVISER LTDA" at bounding box center [243, 388] width 66 height 12
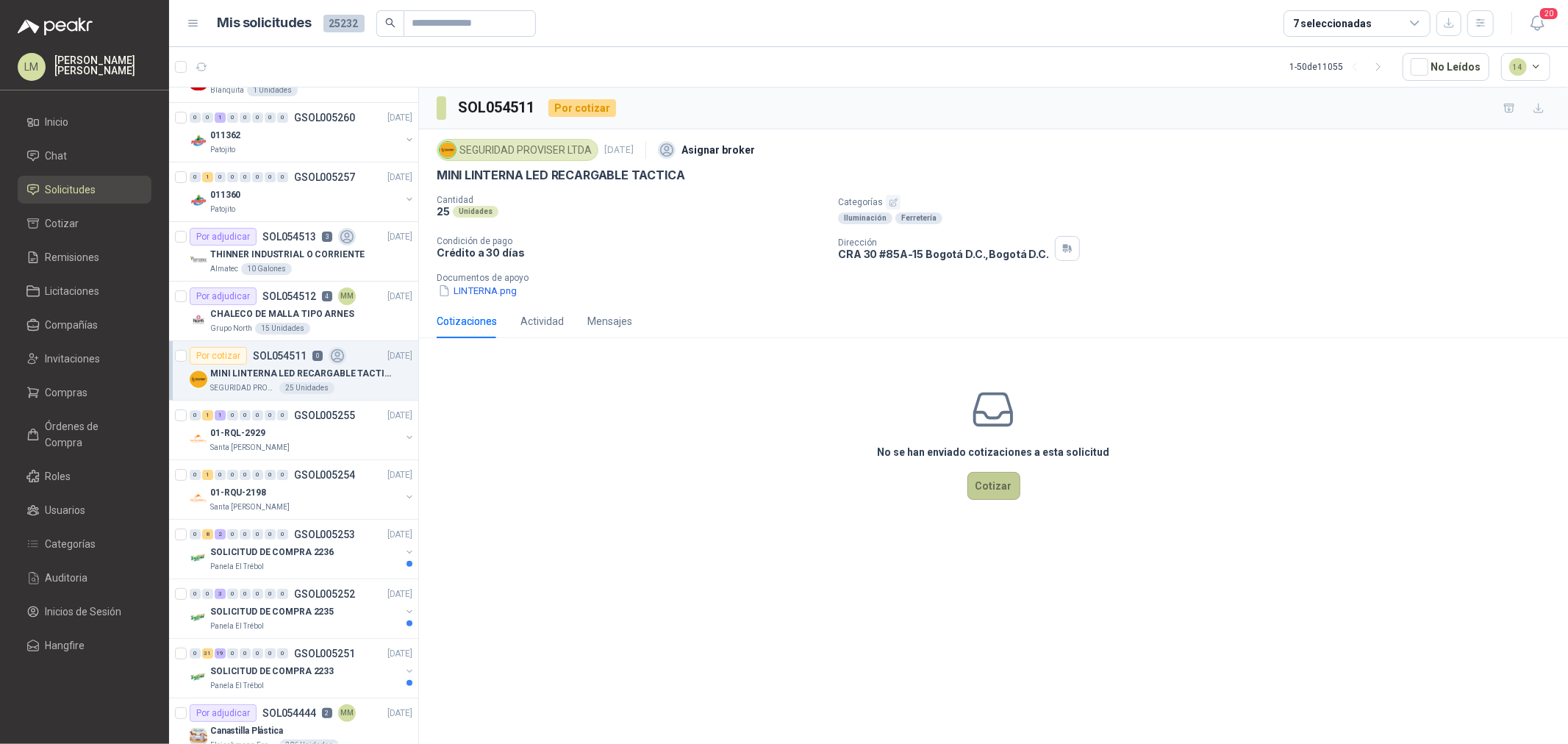
click at [1002, 489] on button "Cotizar" at bounding box center [993, 485] width 53 height 28
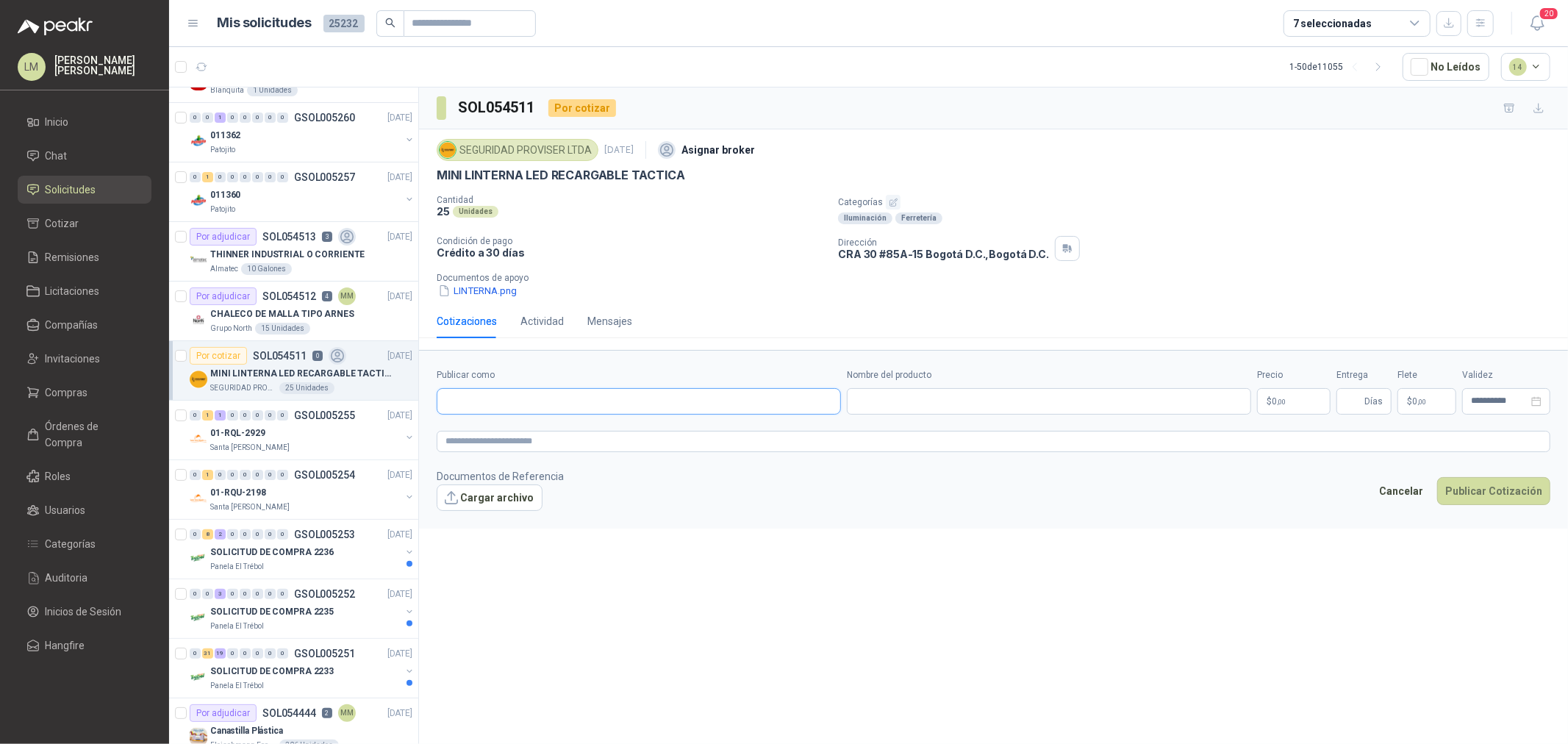
click at [550, 395] on input "Publicar como" at bounding box center [639, 402] width 403 height 25
type input "********"
click at [498, 441] on span "NIT : 900.550.746" at bounding box center [499, 441] width 56 height 7
type input "**********"
click at [908, 397] on input "Nombre del producto" at bounding box center [1050, 401] width 405 height 26
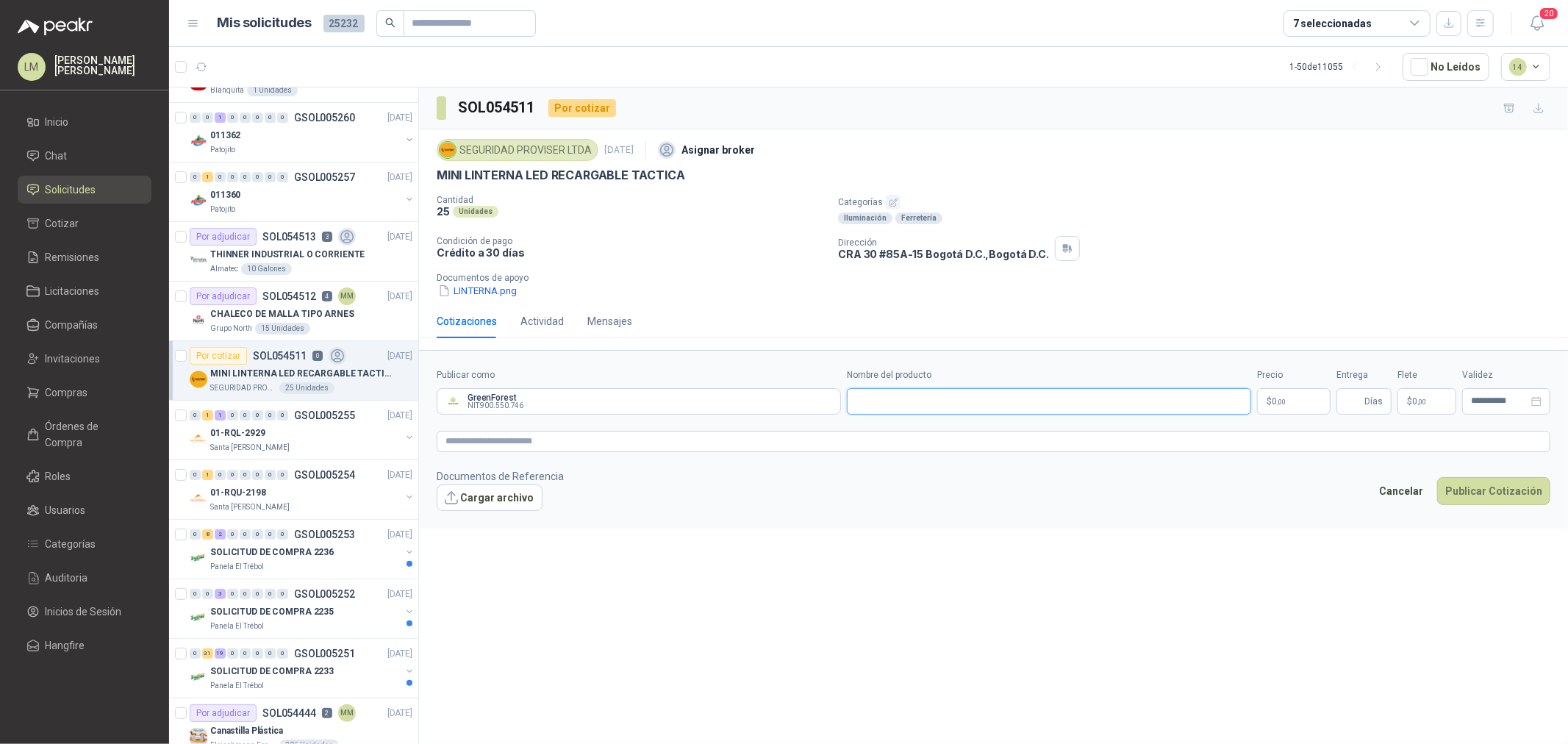
paste input "**********"
type input "**********"
click at [548, 447] on textarea at bounding box center [993, 441] width 1114 height 21
paste textarea "**********"
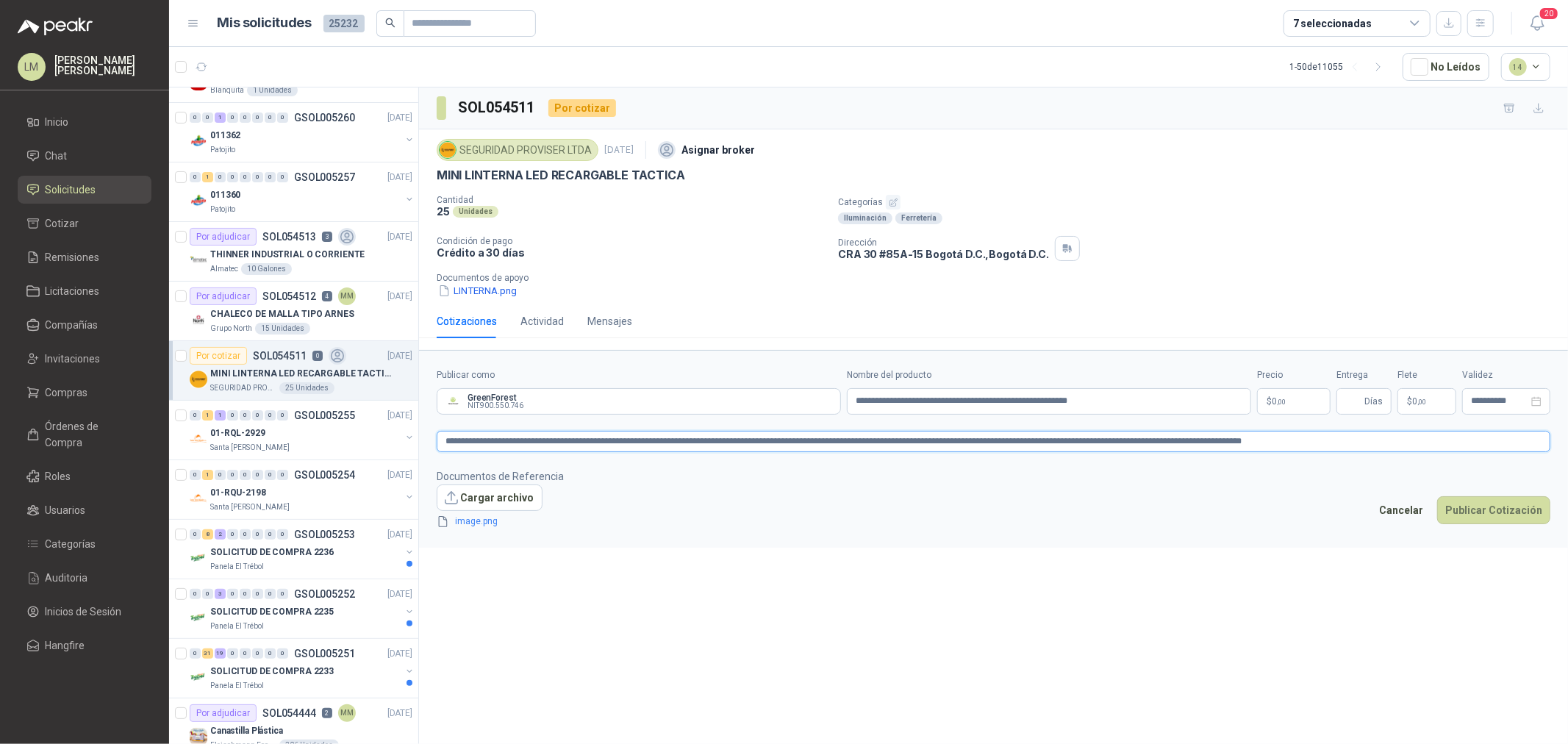
type textarea "**********"
click at [1349, 446] on textarea "**********" at bounding box center [993, 441] width 1114 height 21
click at [1288, 397] on p "$ 0 ,00" at bounding box center [1294, 401] width 74 height 26
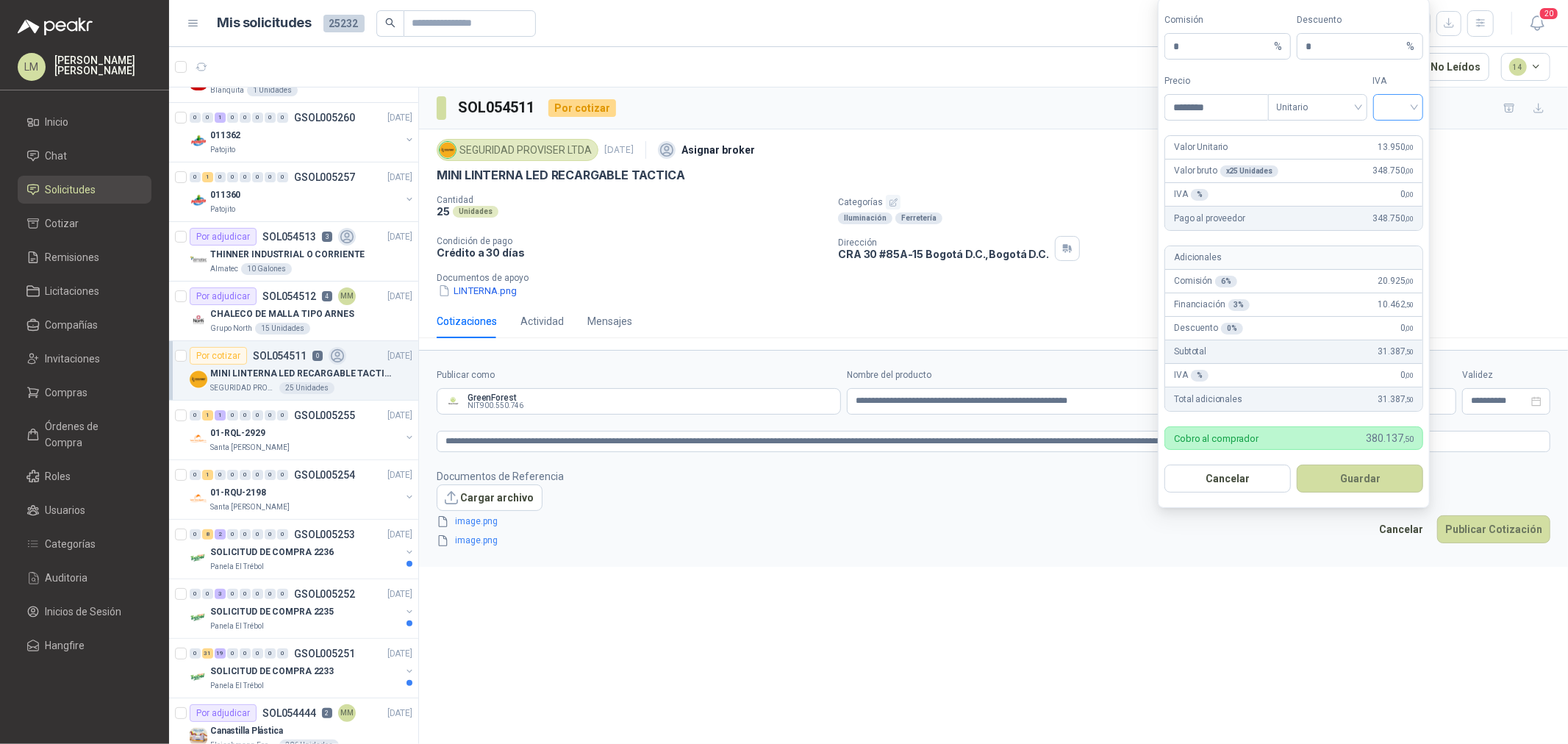
type input "********"
click at [1385, 108] on input "search" at bounding box center [1399, 106] width 33 height 22
click at [1399, 135] on div "19%" at bounding box center [1398, 138] width 27 height 16
click at [1347, 479] on button "Guardar" at bounding box center [1360, 478] width 126 height 28
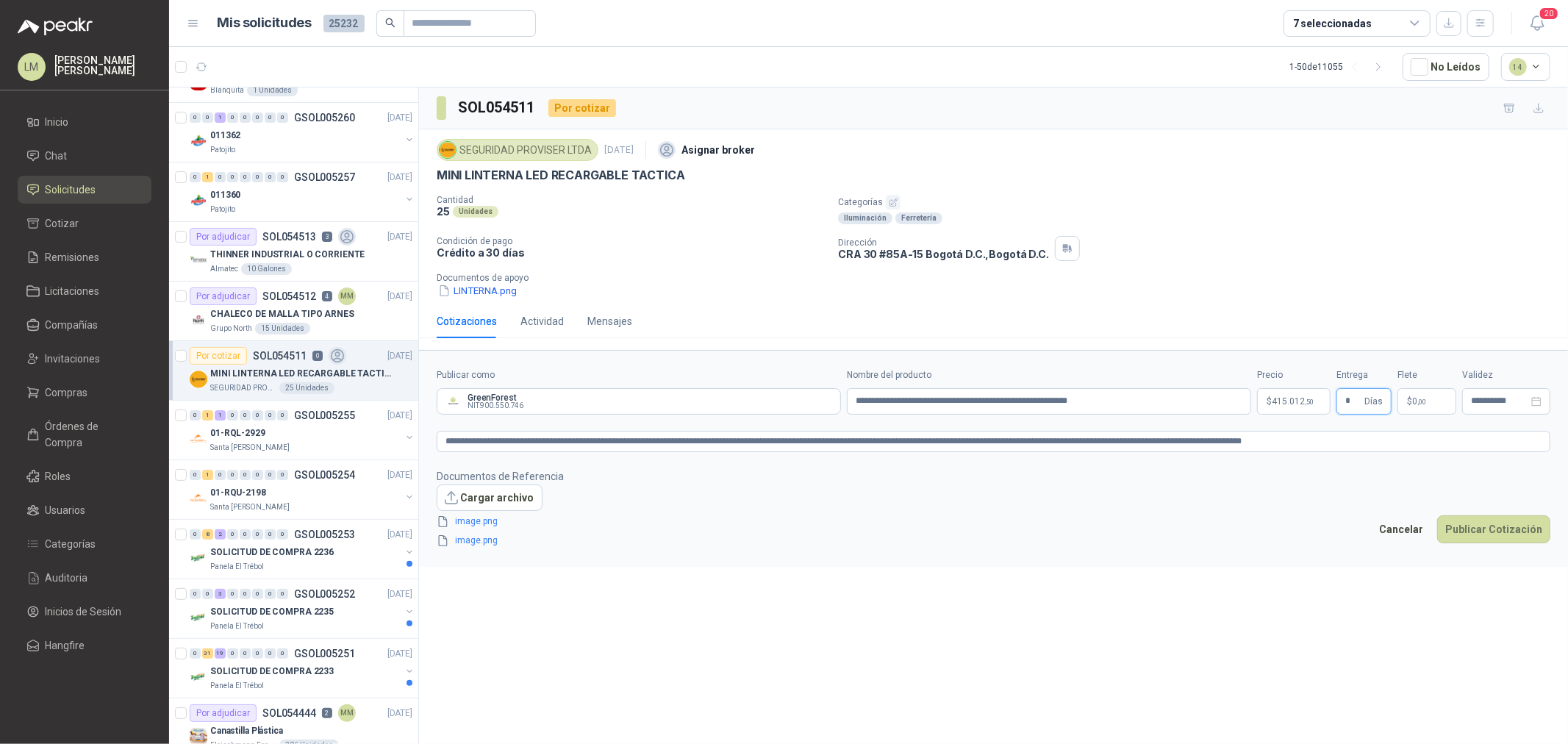
type input "*"
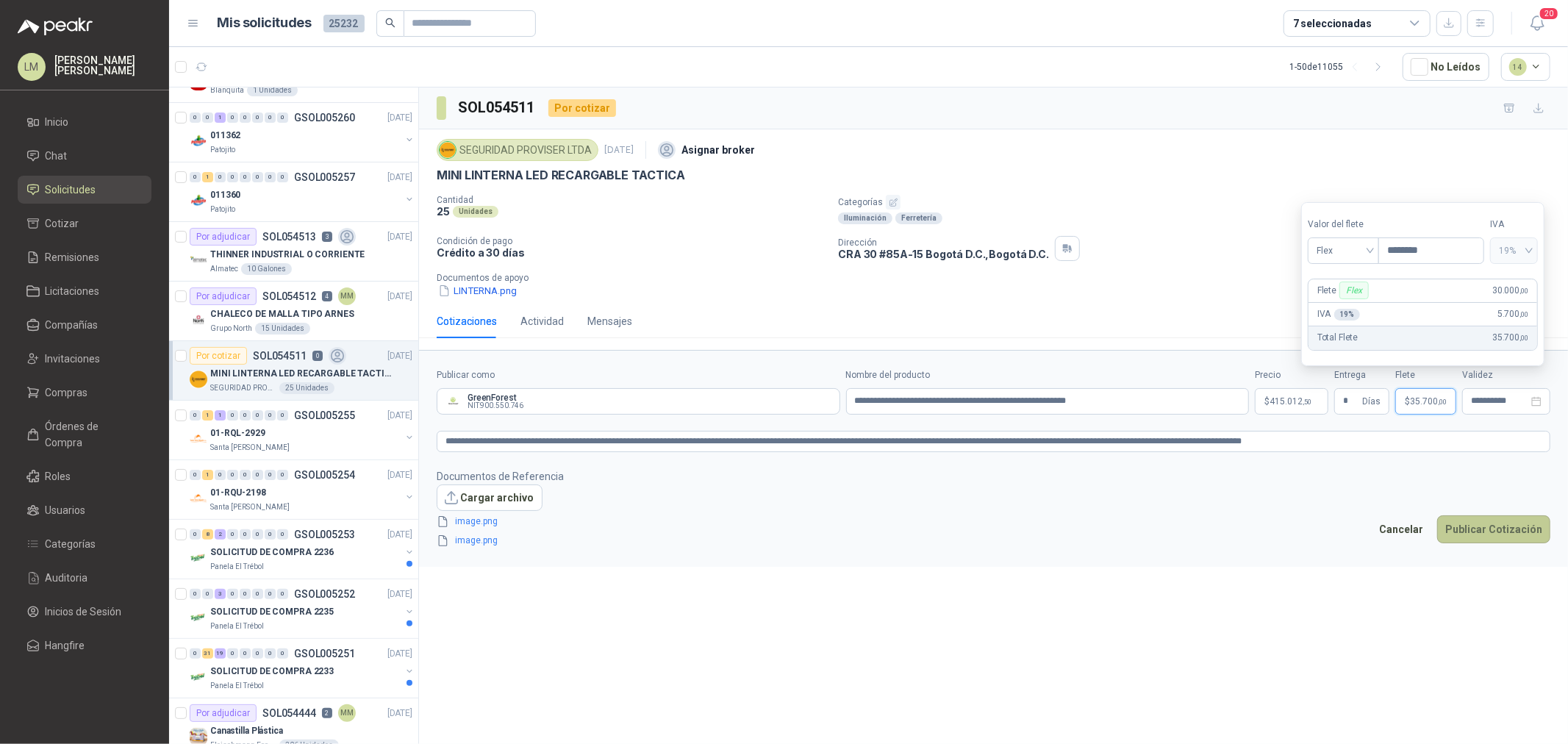
type input "********"
click at [1482, 527] on button "Publicar Cotización" at bounding box center [1493, 529] width 113 height 28
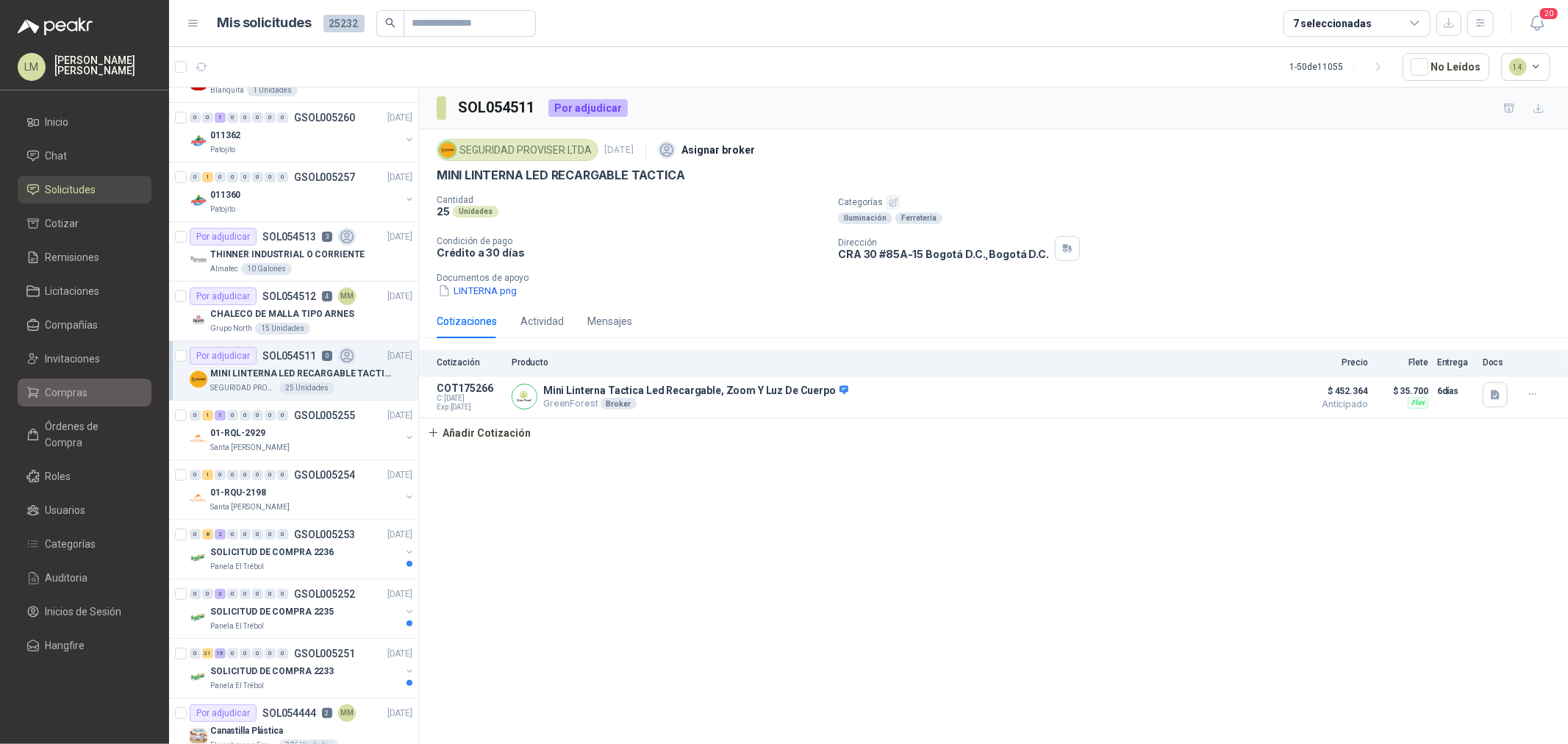
click at [54, 395] on span "Compras" at bounding box center [67, 392] width 43 height 16
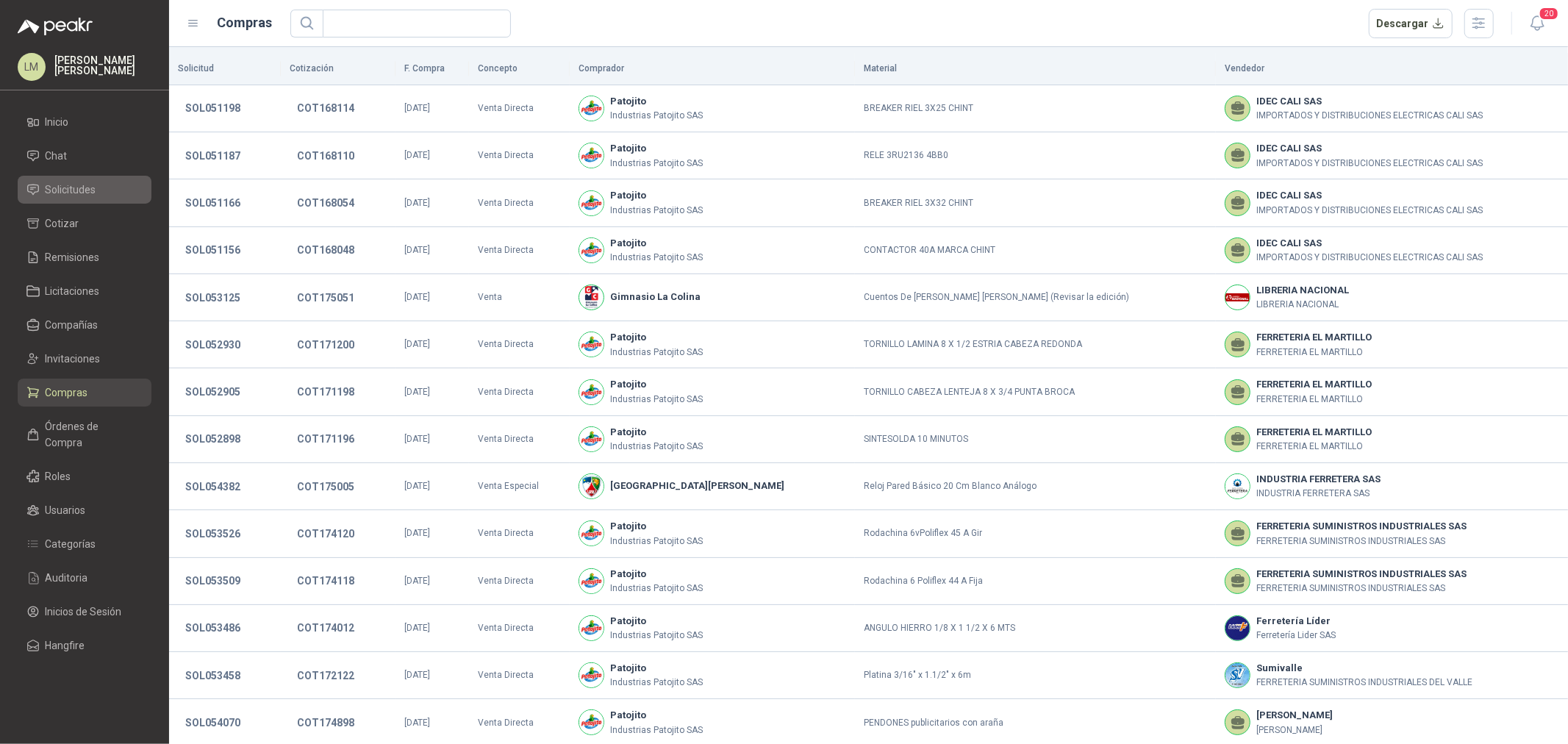
click at [70, 191] on span "Solicitudes" at bounding box center [71, 190] width 51 height 16
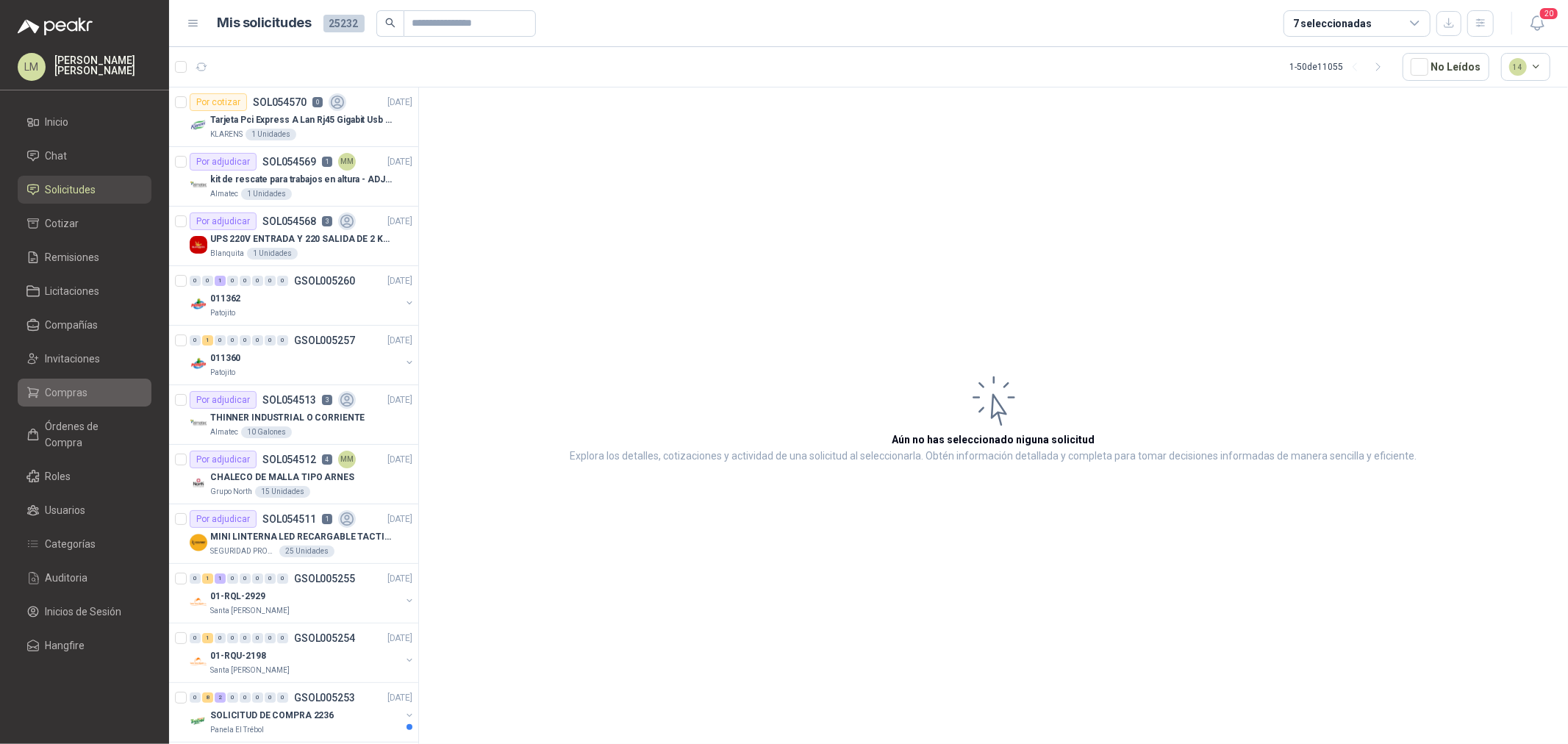
click at [70, 392] on span "Compras" at bounding box center [67, 392] width 43 height 16
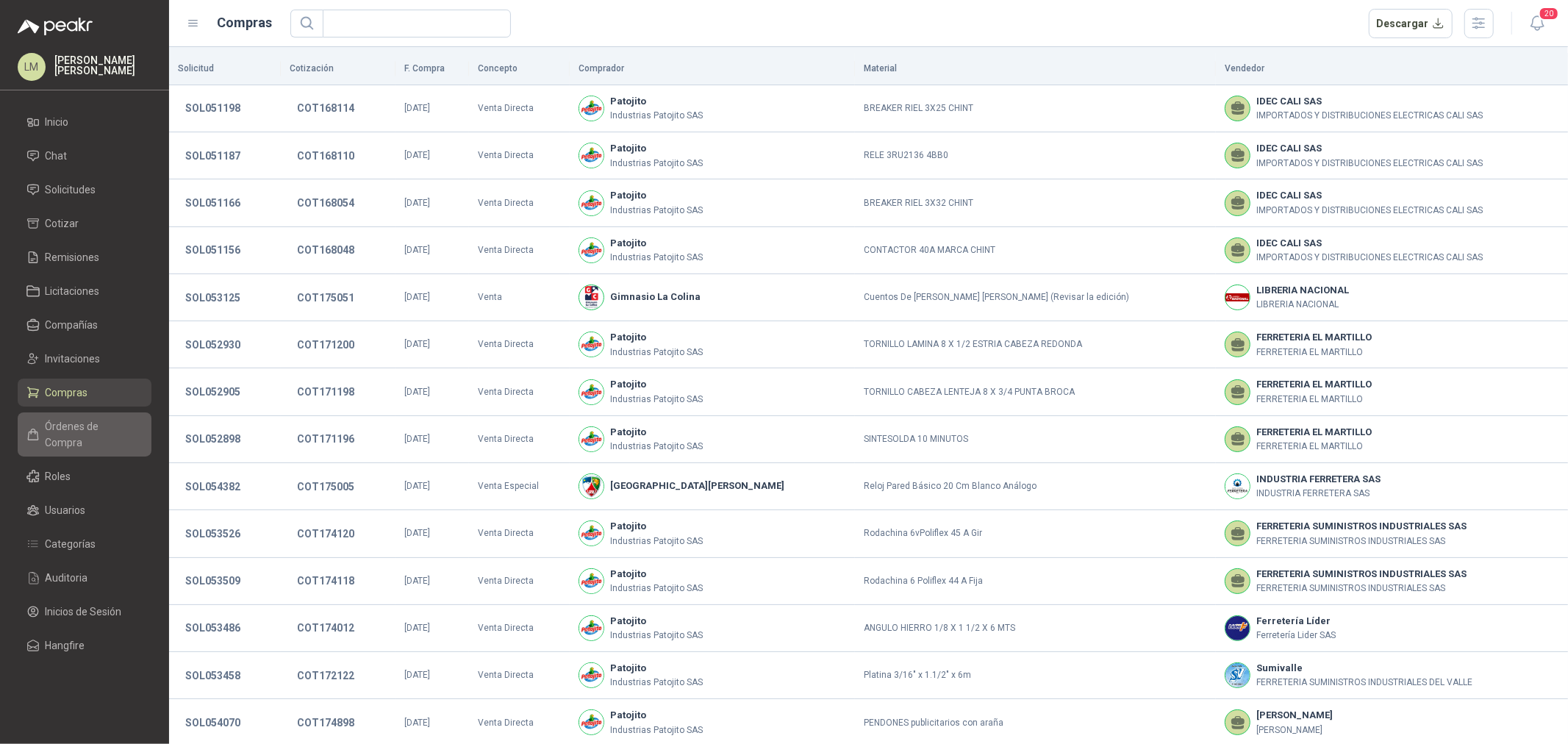
click at [69, 424] on span "Órdenes de Compra" at bounding box center [92, 434] width 92 height 32
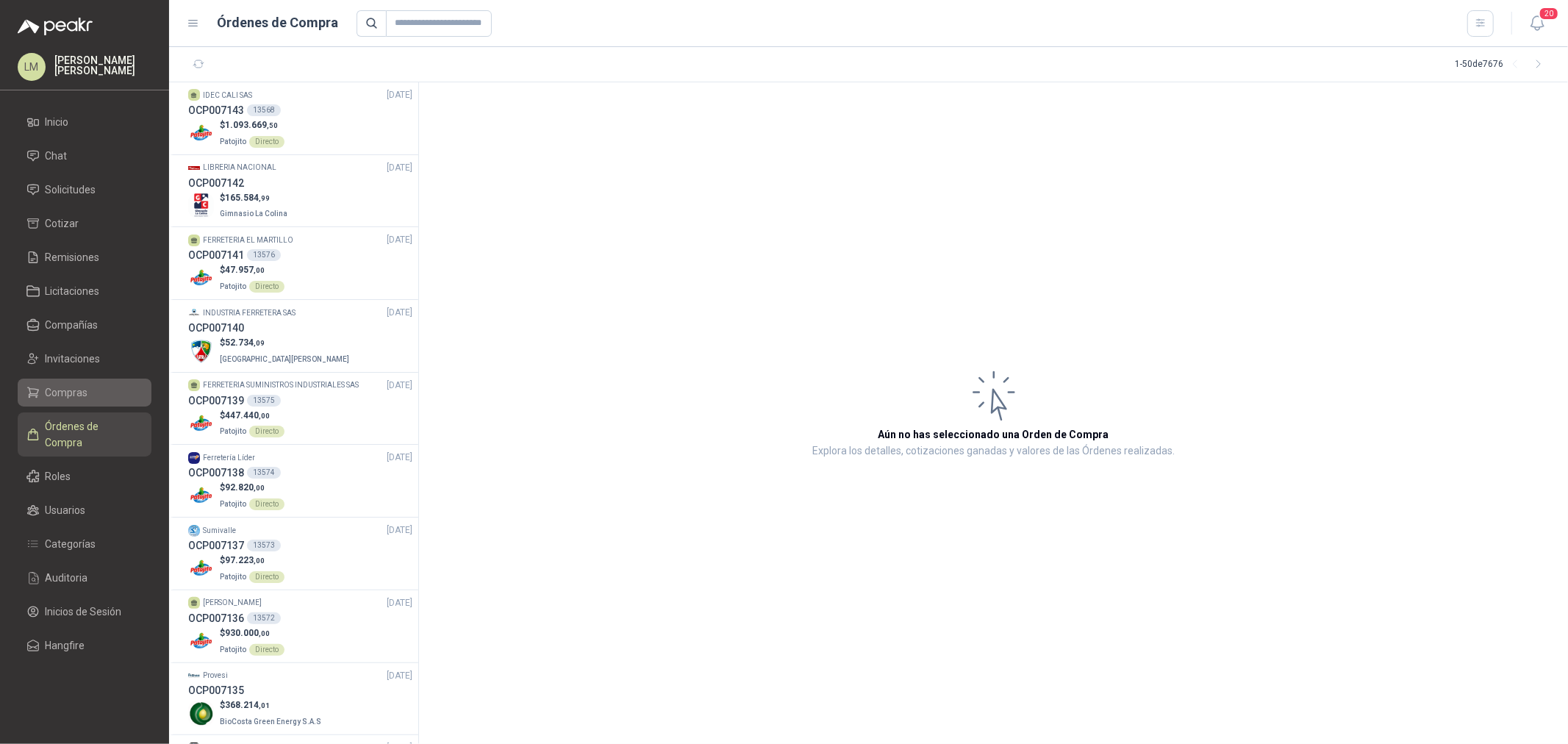
click at [61, 387] on span "Compras" at bounding box center [67, 392] width 43 height 16
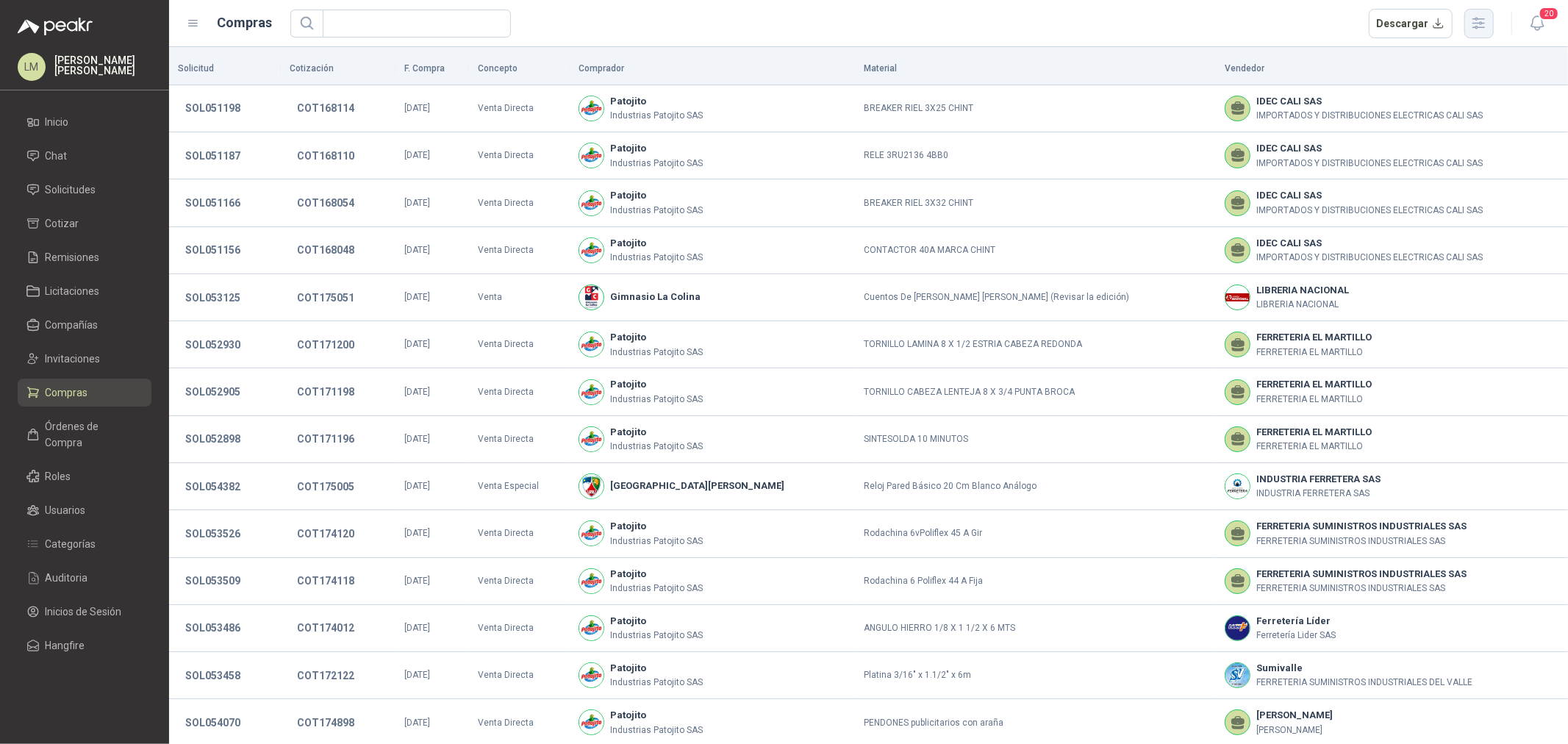
click at [1472, 19] on icon "button" at bounding box center [1478, 23] width 17 height 17
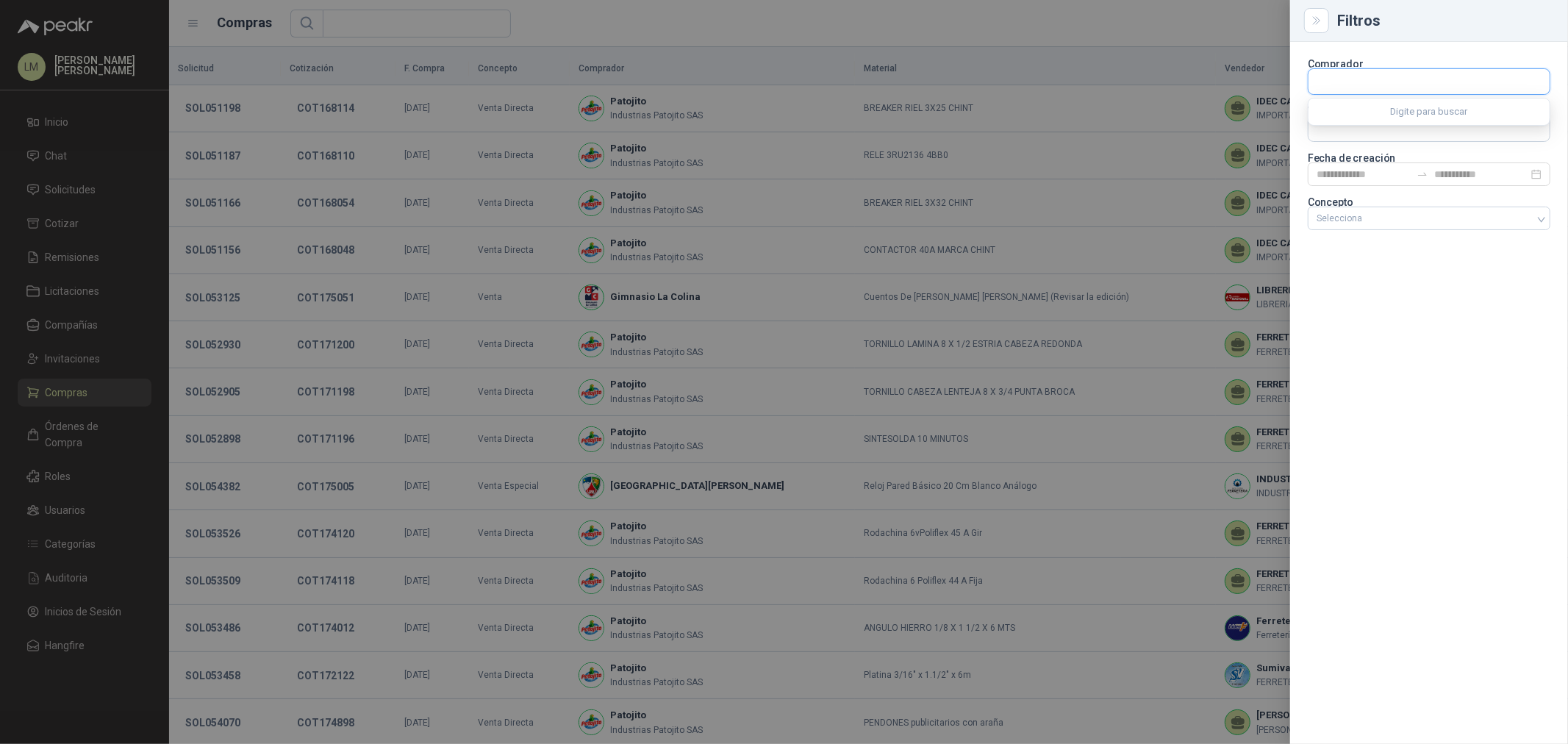
click at [1366, 89] on input "text" at bounding box center [1429, 81] width 241 height 25
type input "*****"
click at [1350, 105] on button "Lafayette SAS NIT : 860001965" at bounding box center [1429, 117] width 229 height 25
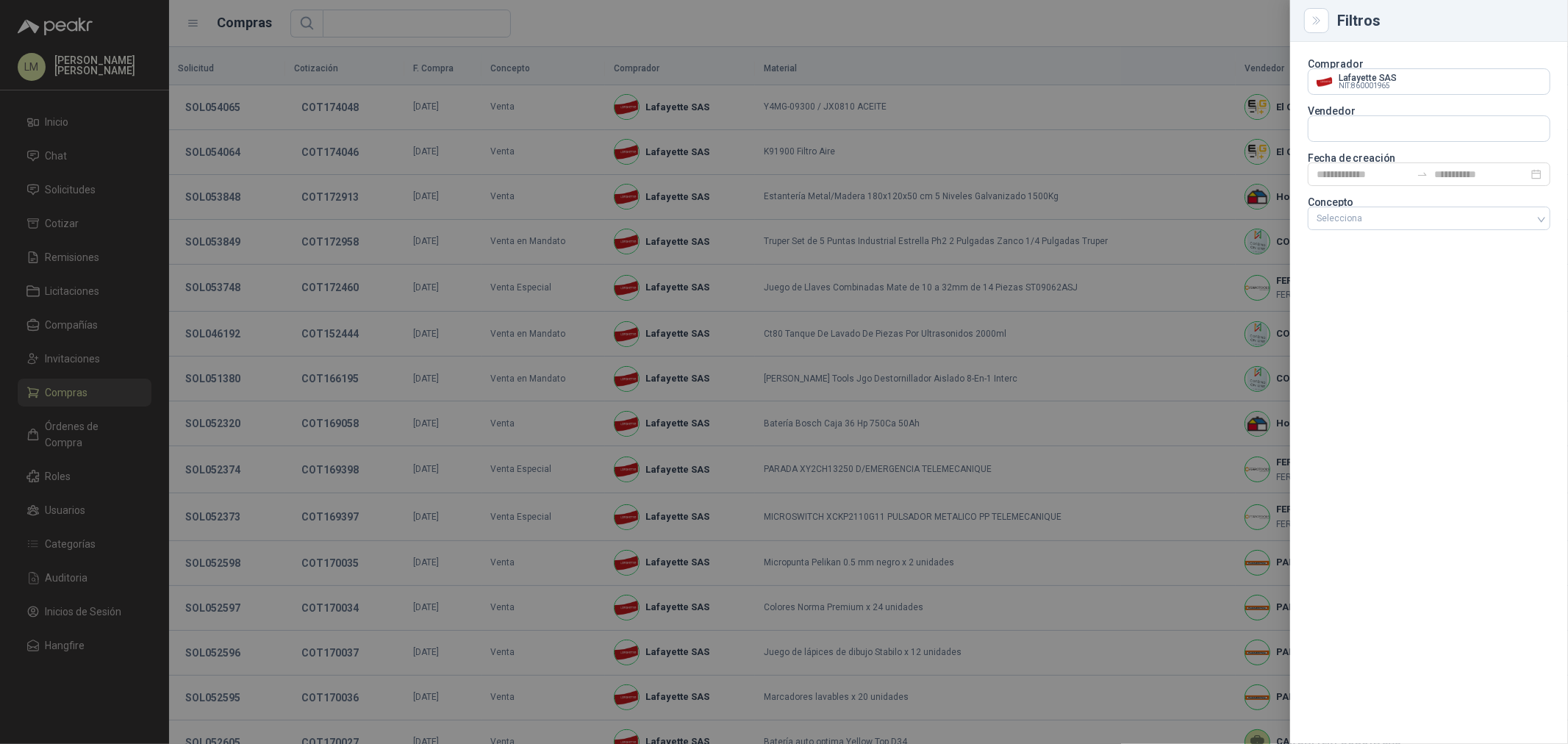
click at [457, 96] on div at bounding box center [784, 372] width 1568 height 744
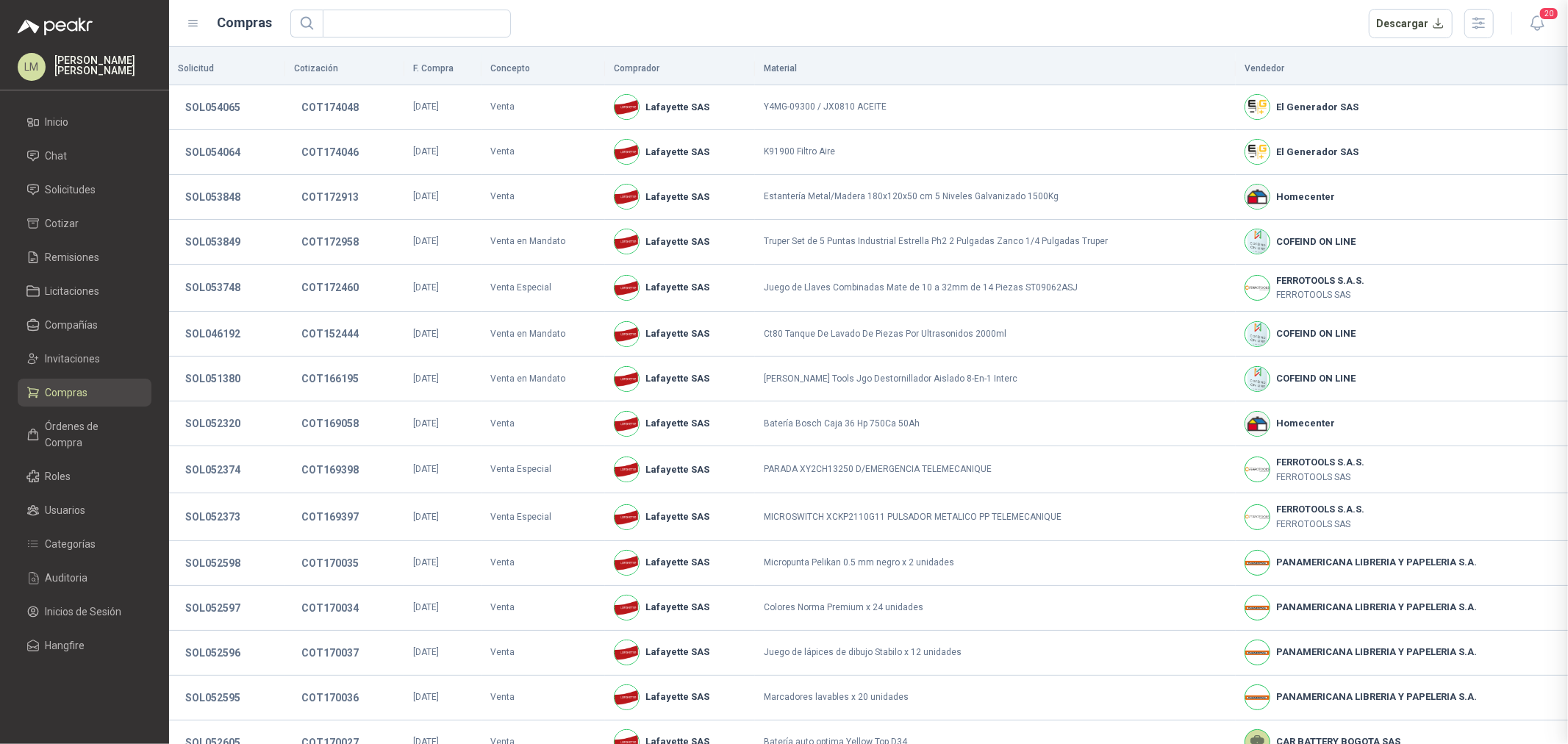
click at [328, 107] on button "COT174048" at bounding box center [330, 107] width 72 height 26
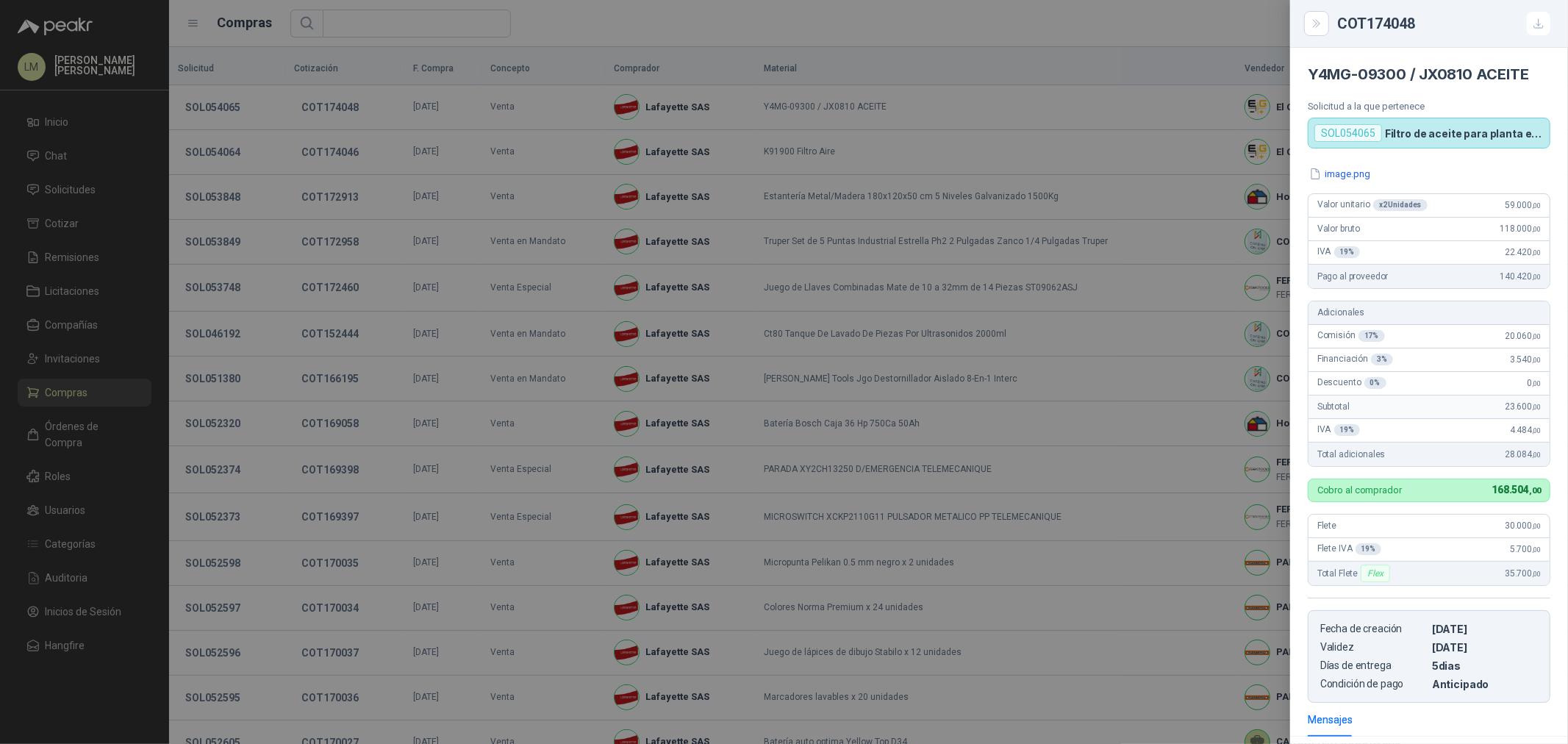
scroll to position [195, 0]
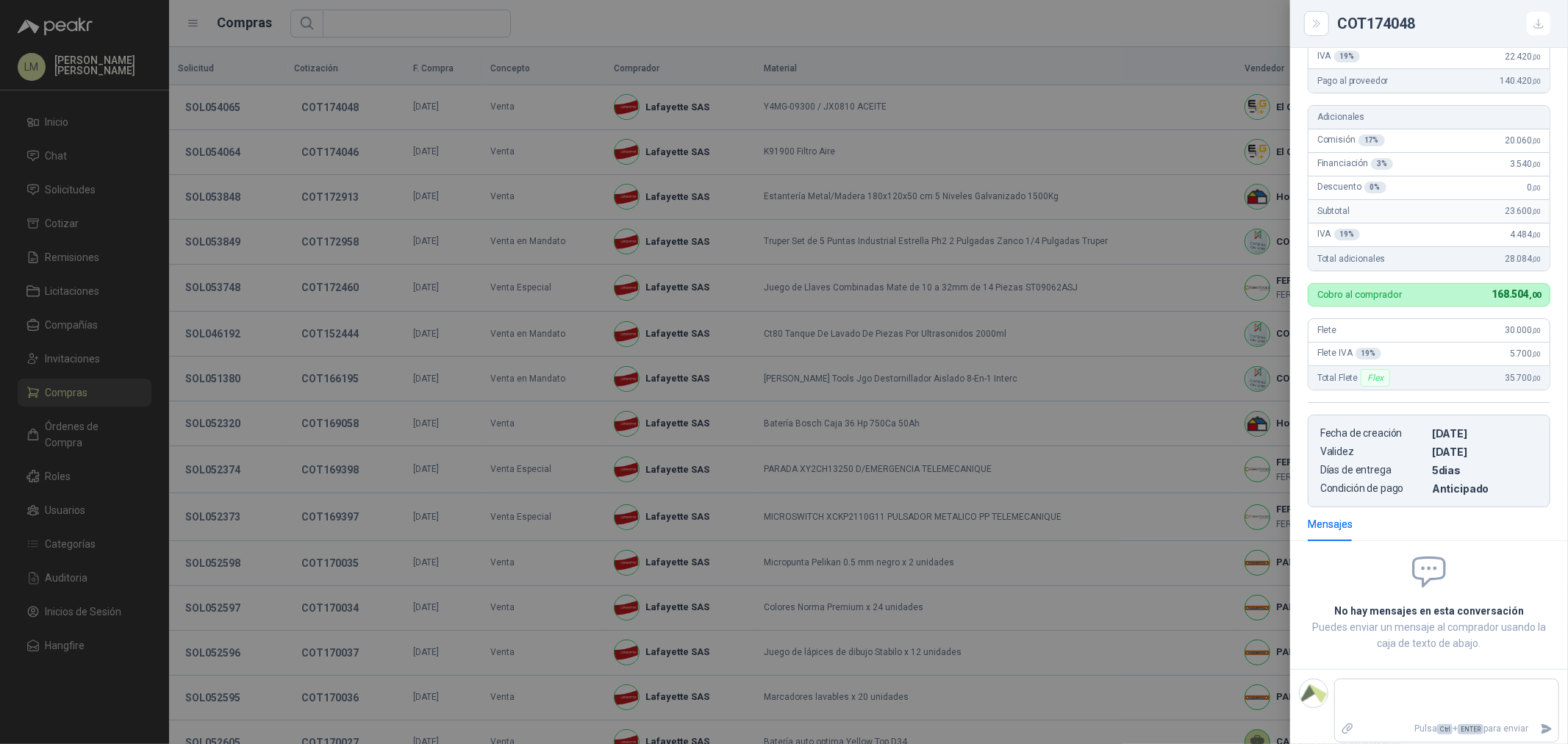
click at [354, 100] on div at bounding box center [784, 372] width 1568 height 744
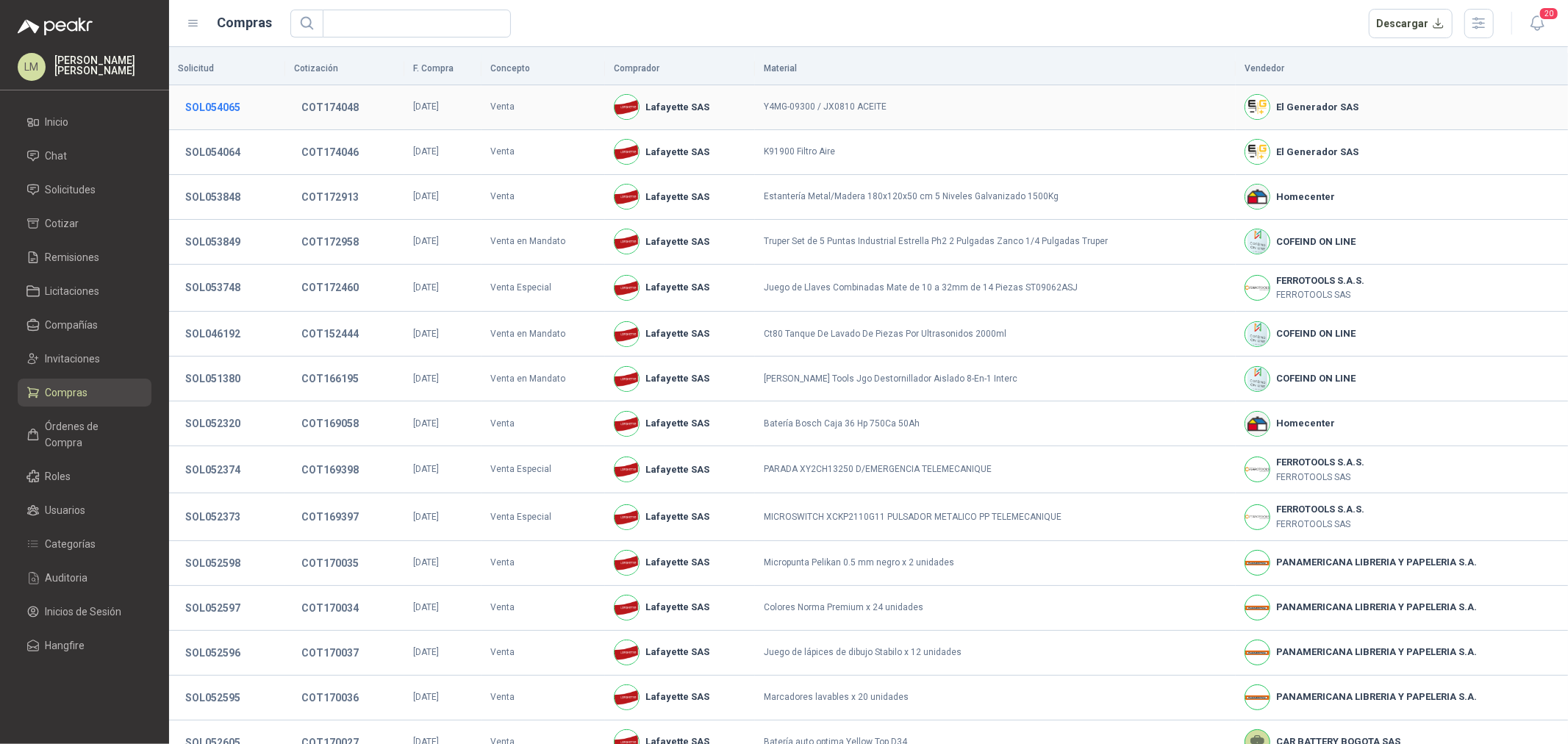
click at [222, 109] on button "SOL054065" at bounding box center [213, 107] width 70 height 26
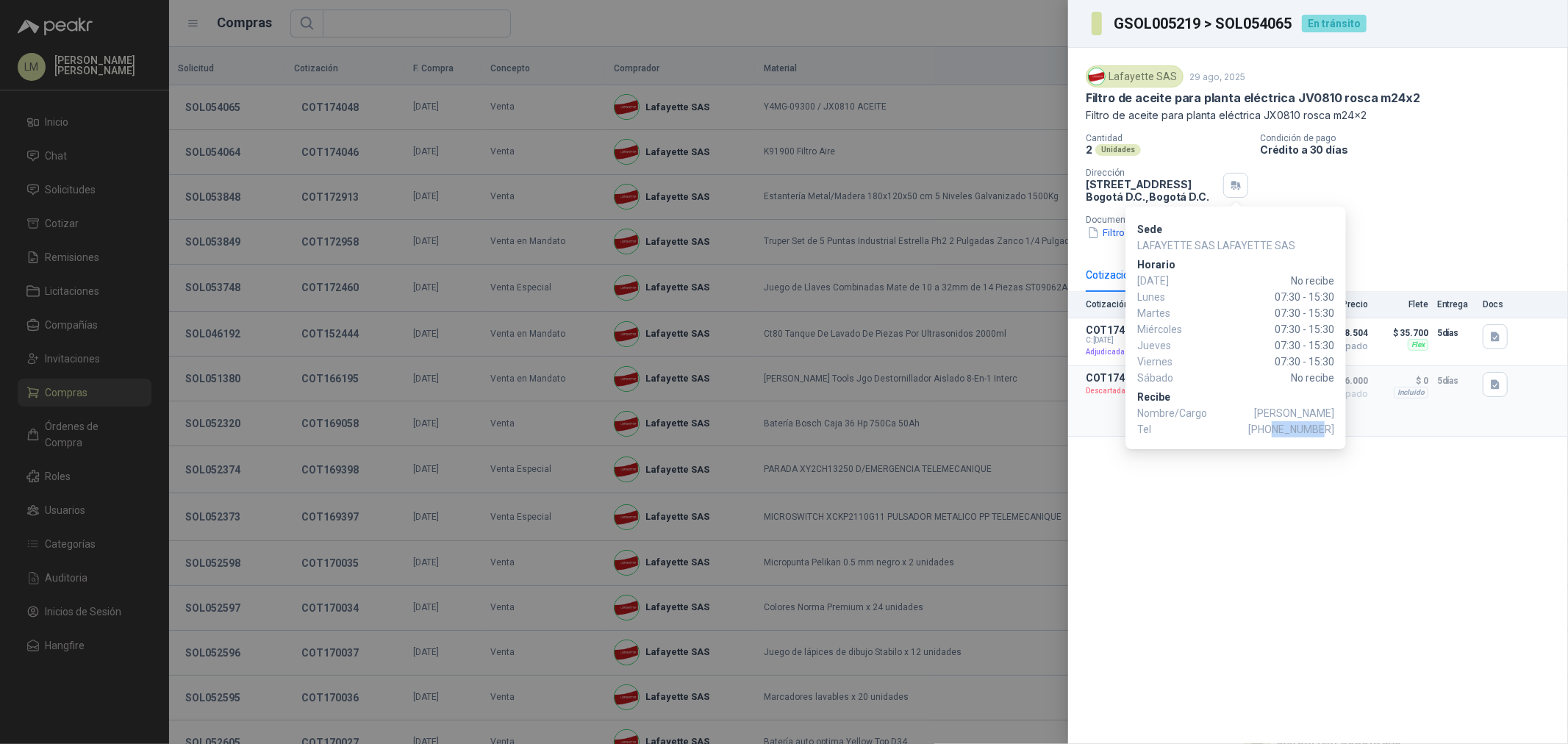
drag, startPoint x: 1277, startPoint y: 431, endPoint x: 1323, endPoint y: 435, distance: 46.2
click at [1323, 435] on span "+57 3197345463" at bounding box center [1291, 429] width 86 height 16
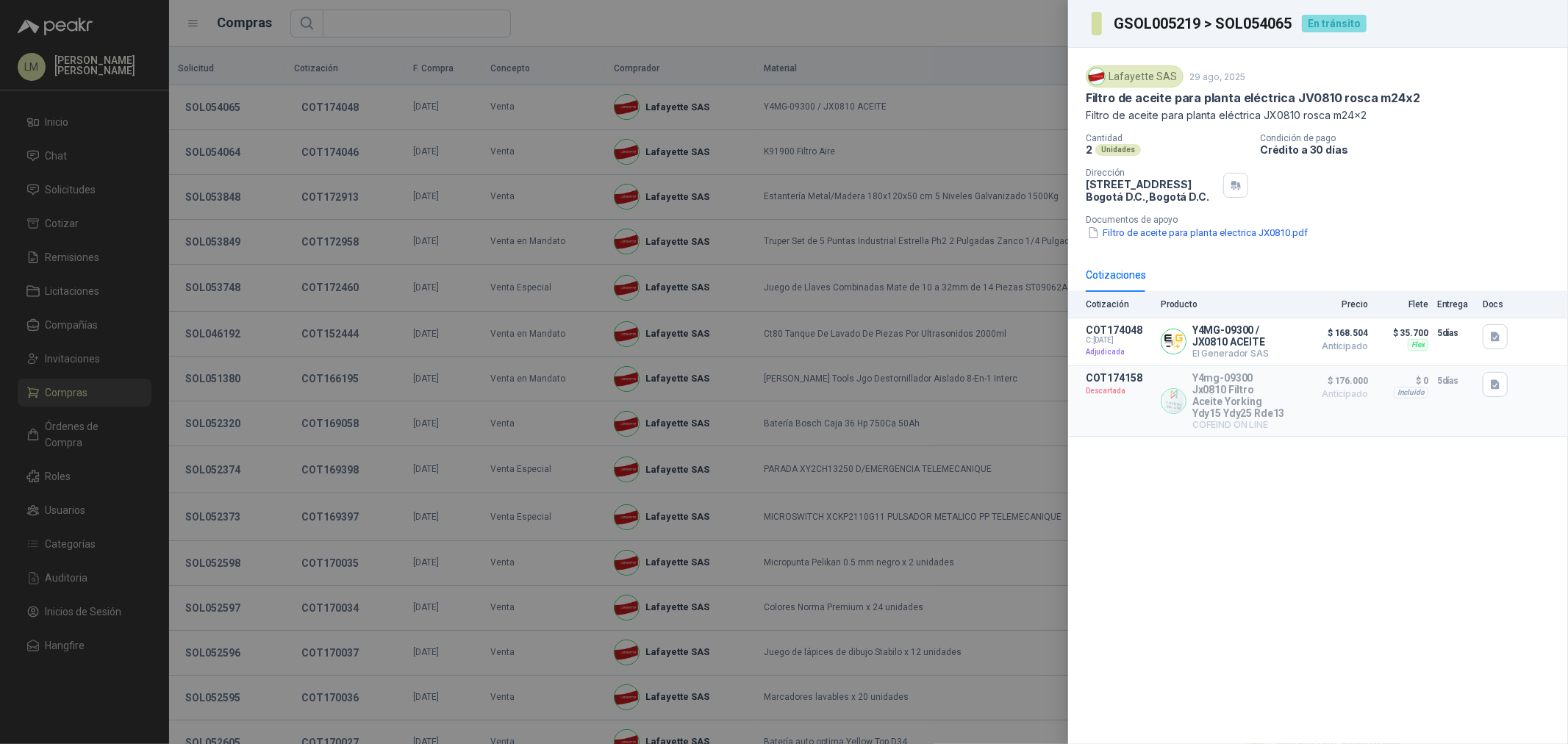
click at [465, 180] on div at bounding box center [784, 372] width 1568 height 744
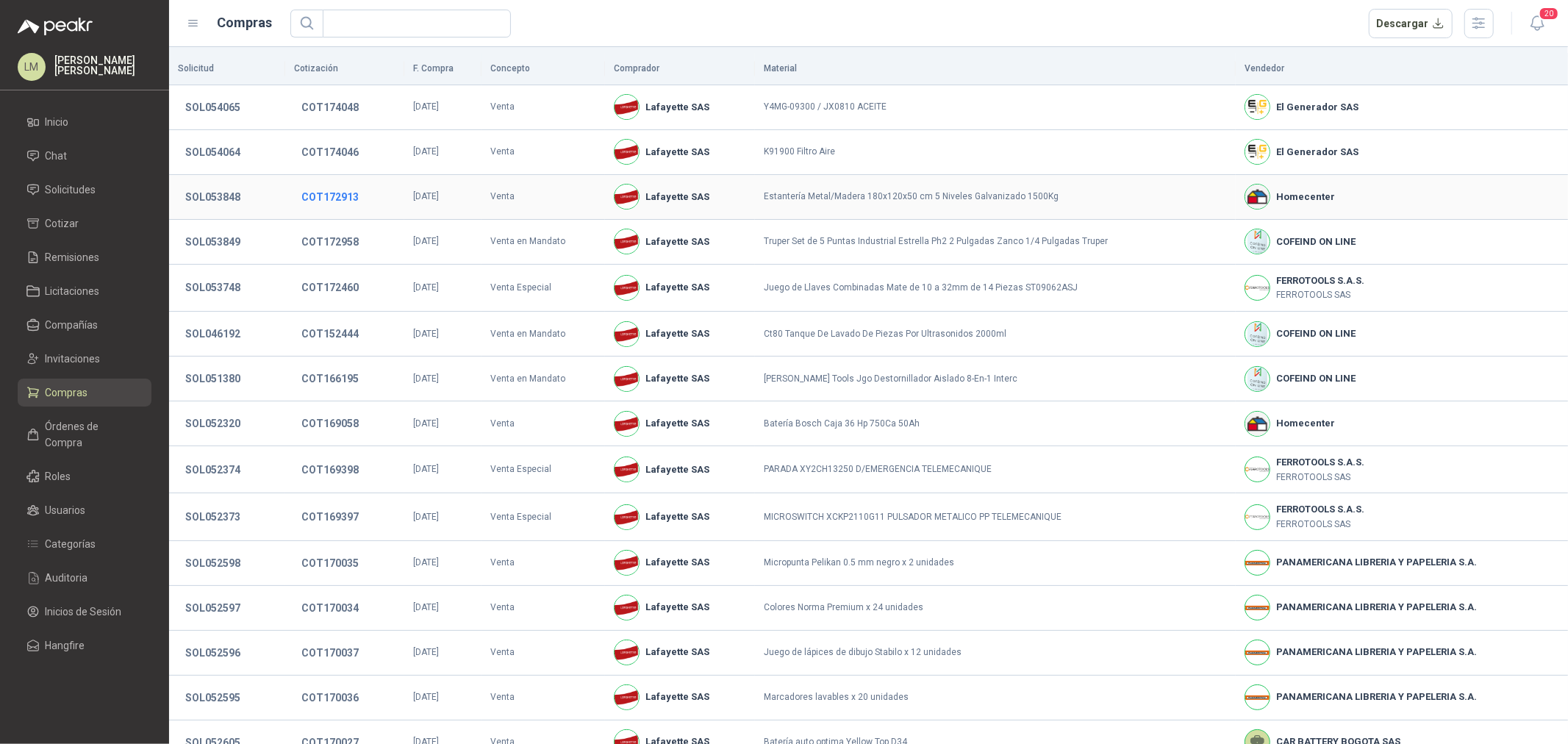
click at [314, 194] on button "COT172913" at bounding box center [330, 197] width 72 height 26
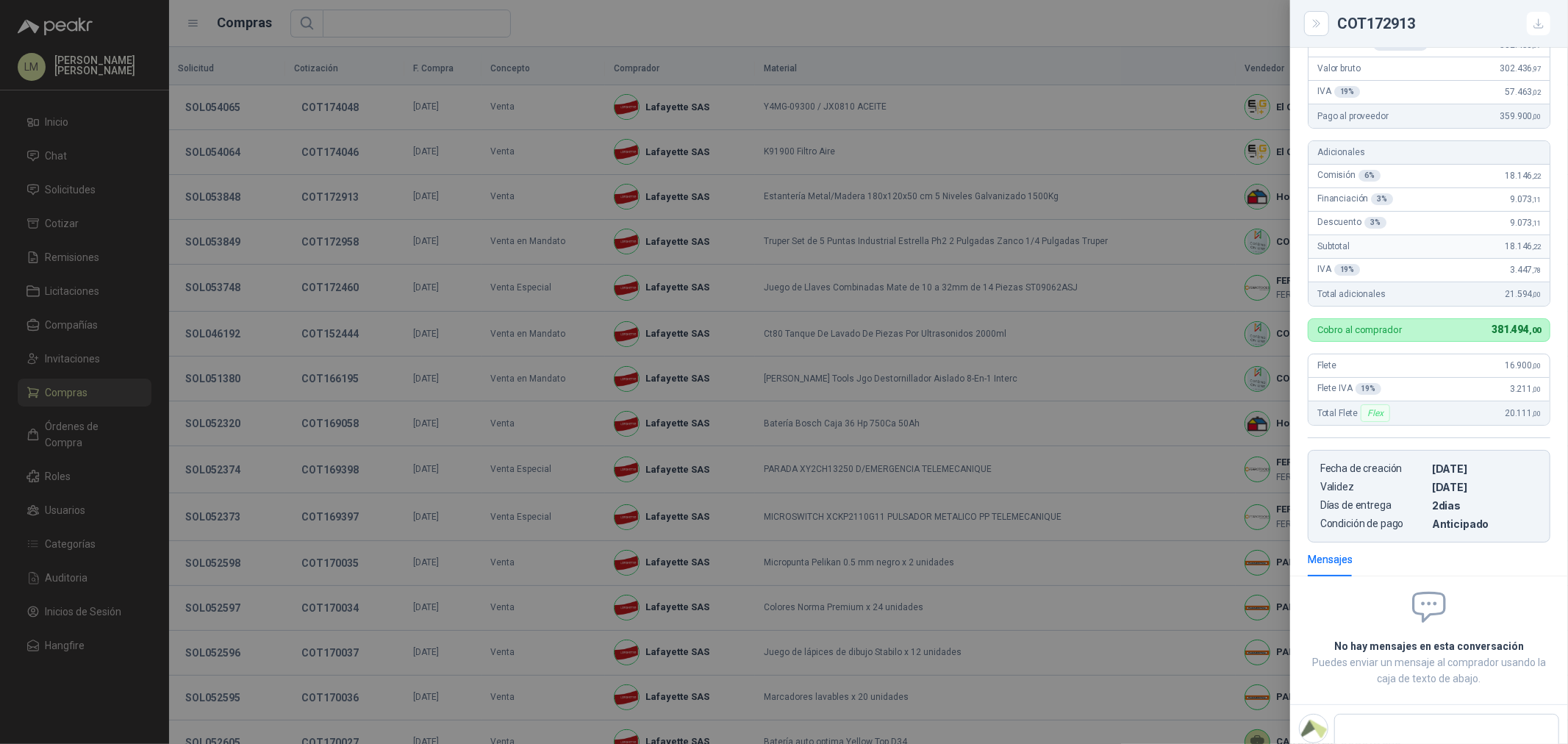
scroll to position [231, 0]
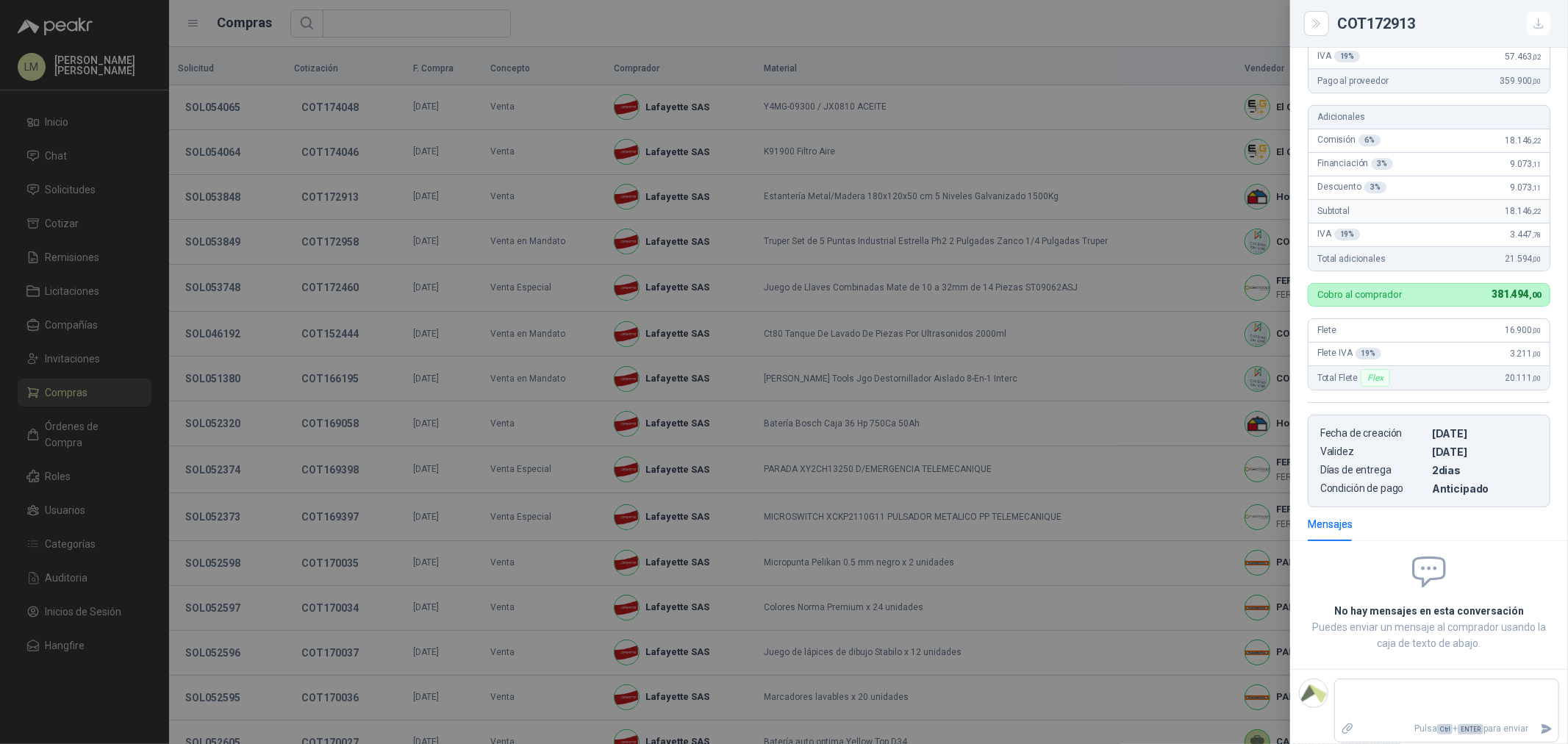
click at [416, 304] on div at bounding box center [784, 372] width 1568 height 744
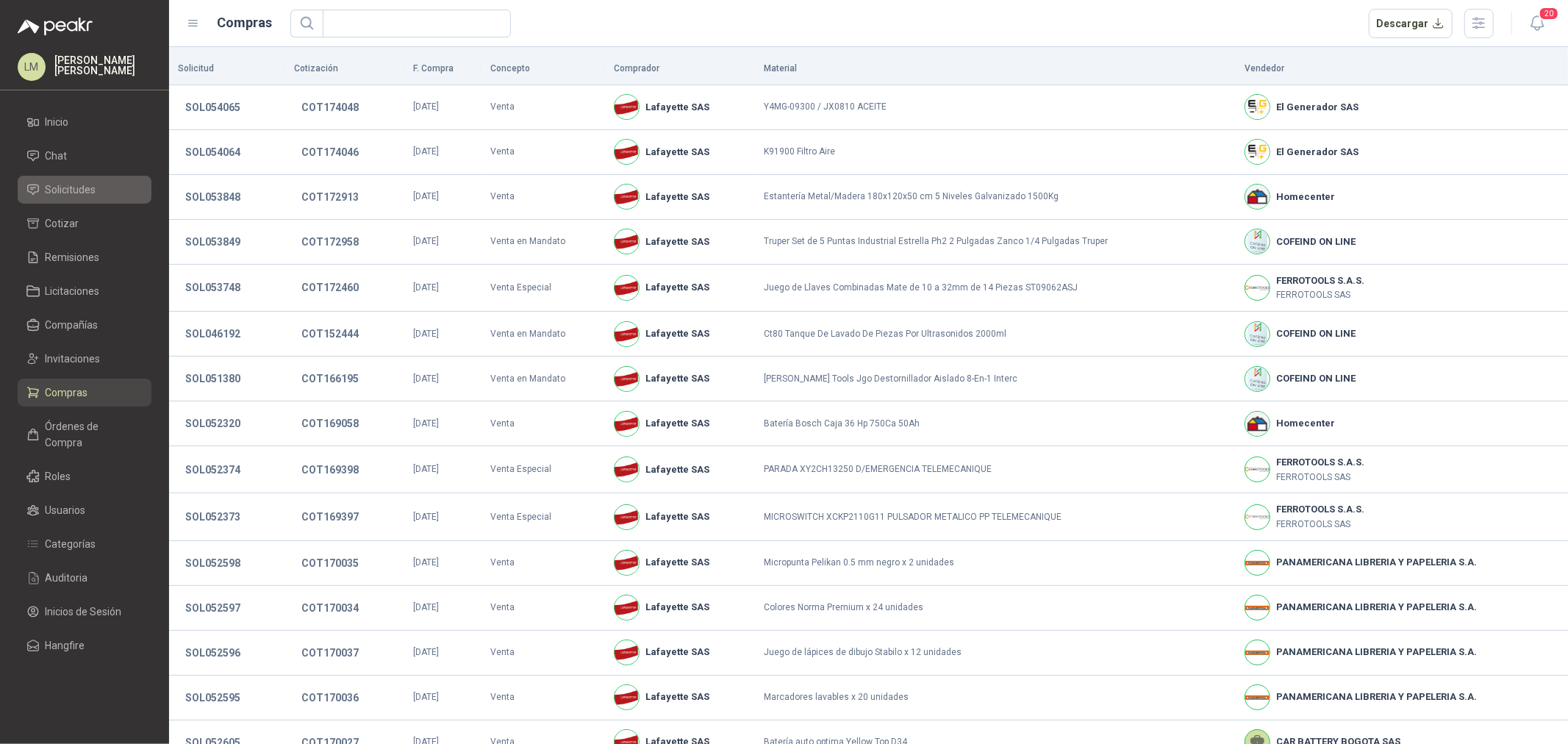
click at [77, 190] on span "Solicitudes" at bounding box center [71, 190] width 51 height 16
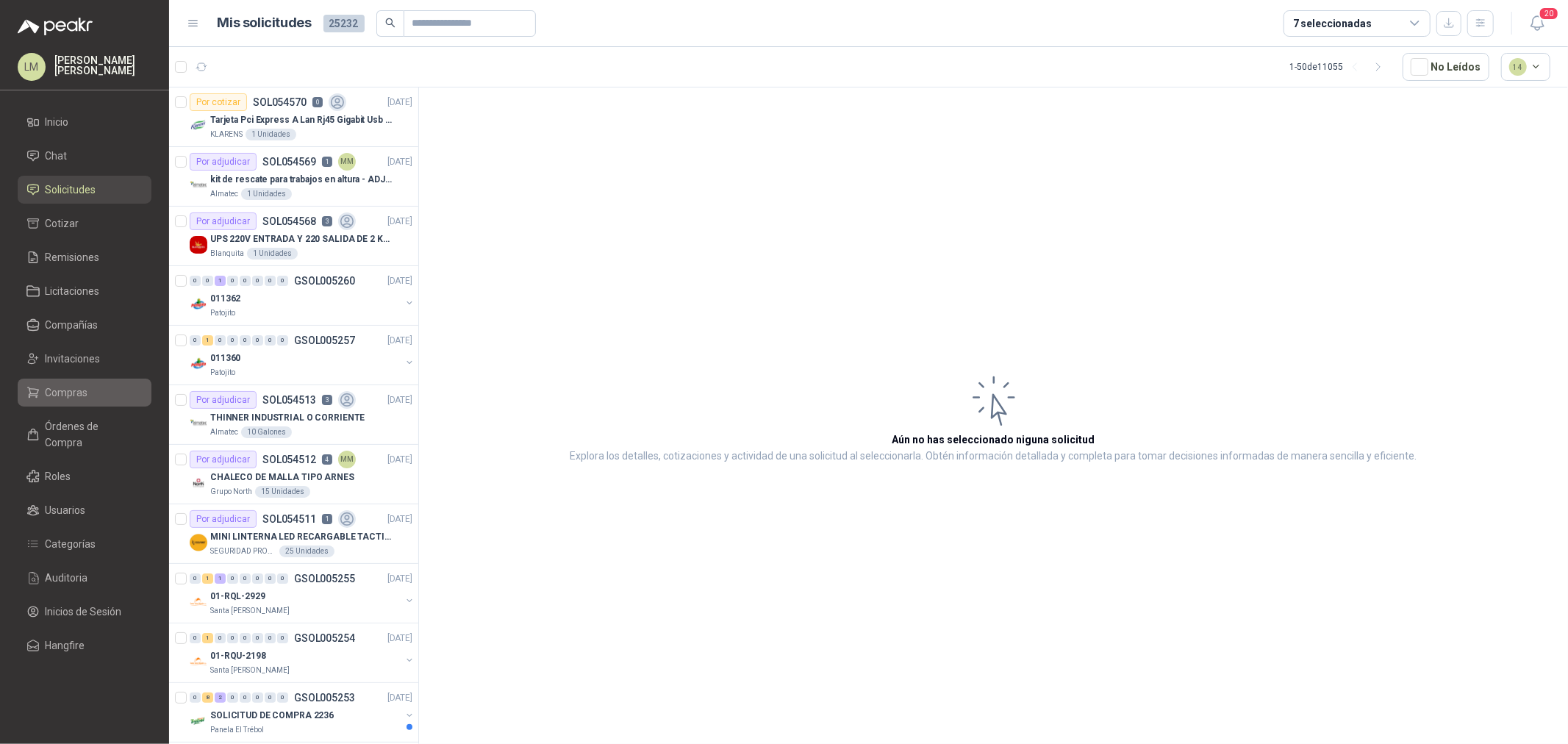
click at [85, 384] on span "Compras" at bounding box center [67, 392] width 43 height 16
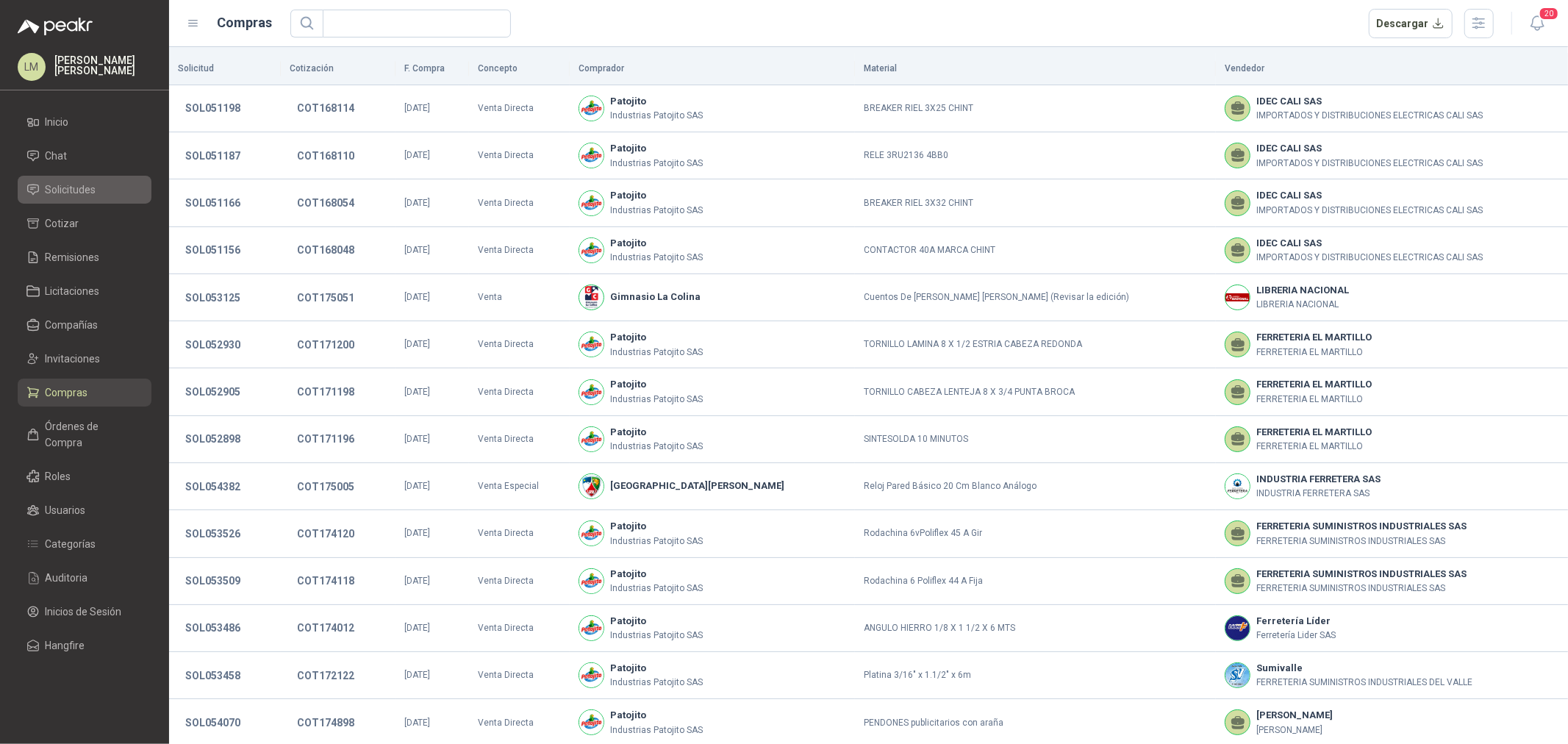
click at [62, 190] on span "Solicitudes" at bounding box center [71, 190] width 51 height 16
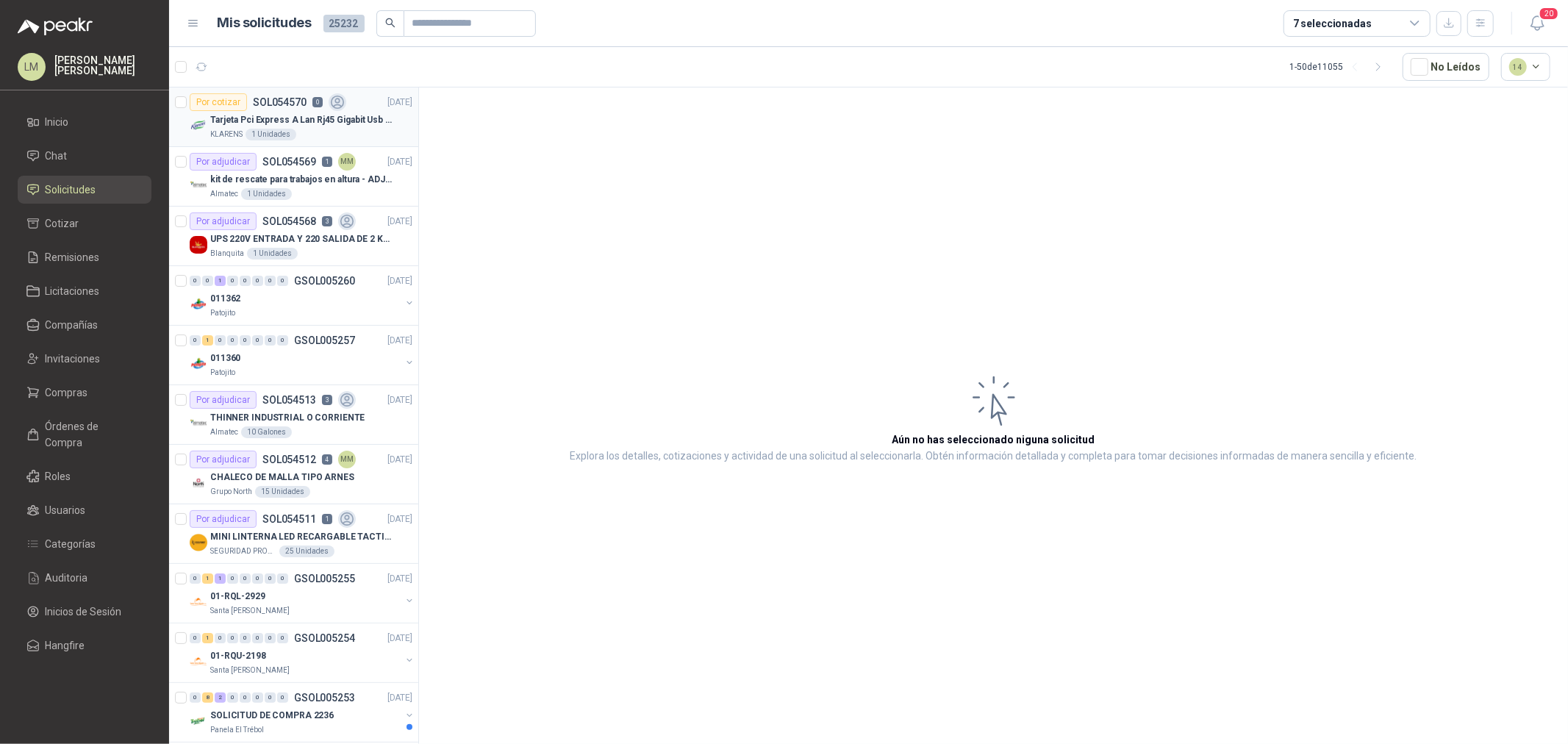
click at [270, 138] on div "1 Unidades" at bounding box center [271, 134] width 51 height 12
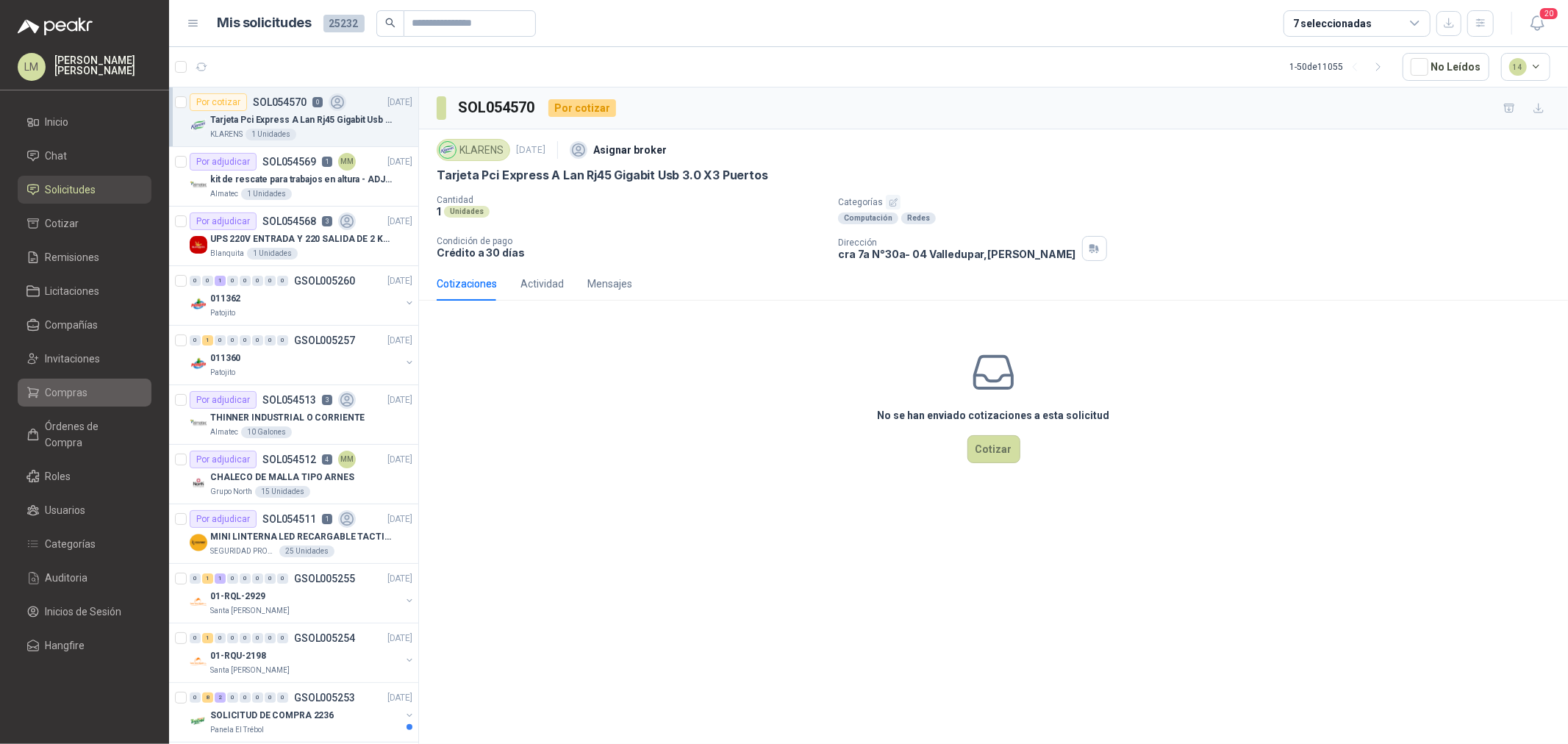
click at [78, 387] on span "Compras" at bounding box center [67, 392] width 43 height 16
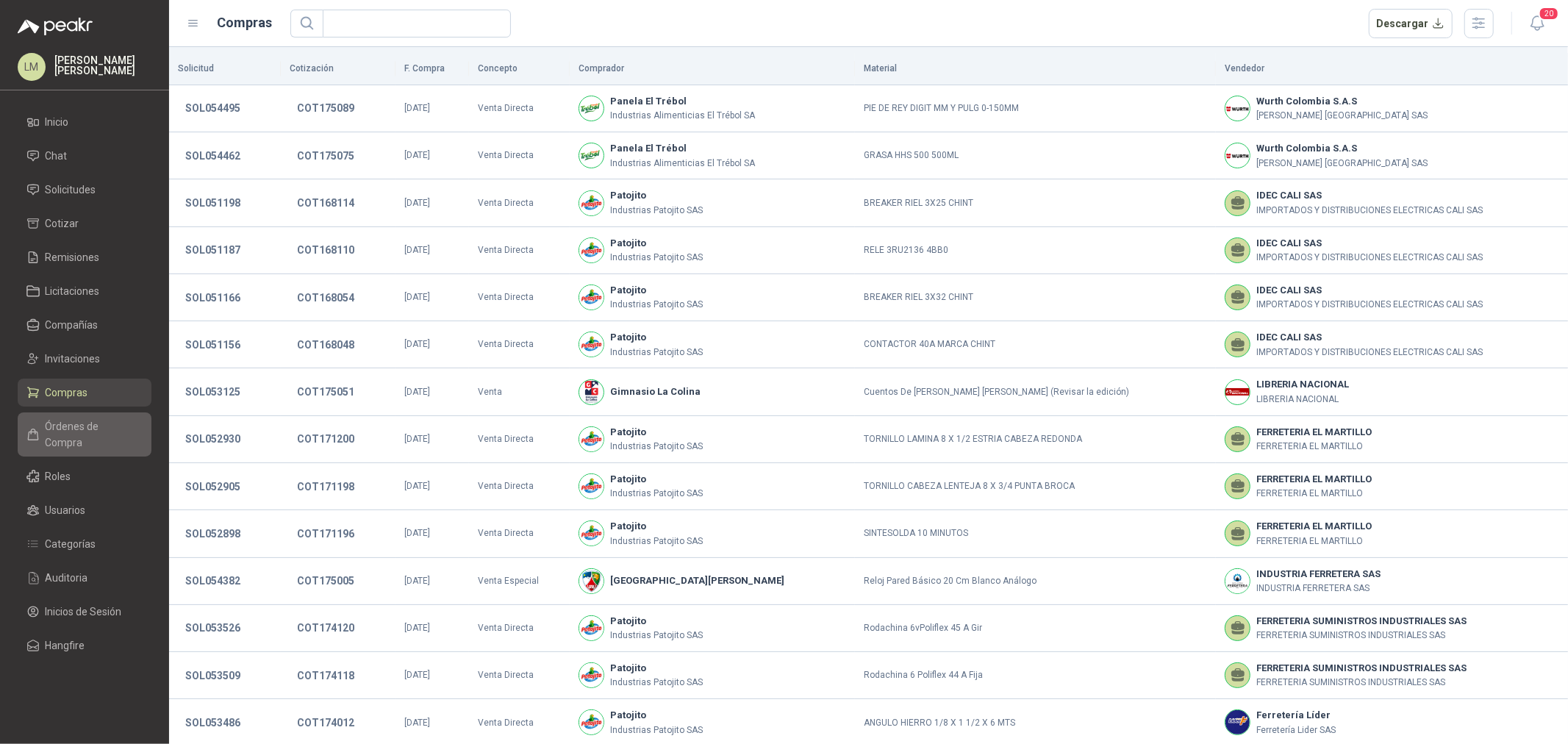
click at [59, 432] on span "Órdenes de Compra" at bounding box center [92, 434] width 92 height 32
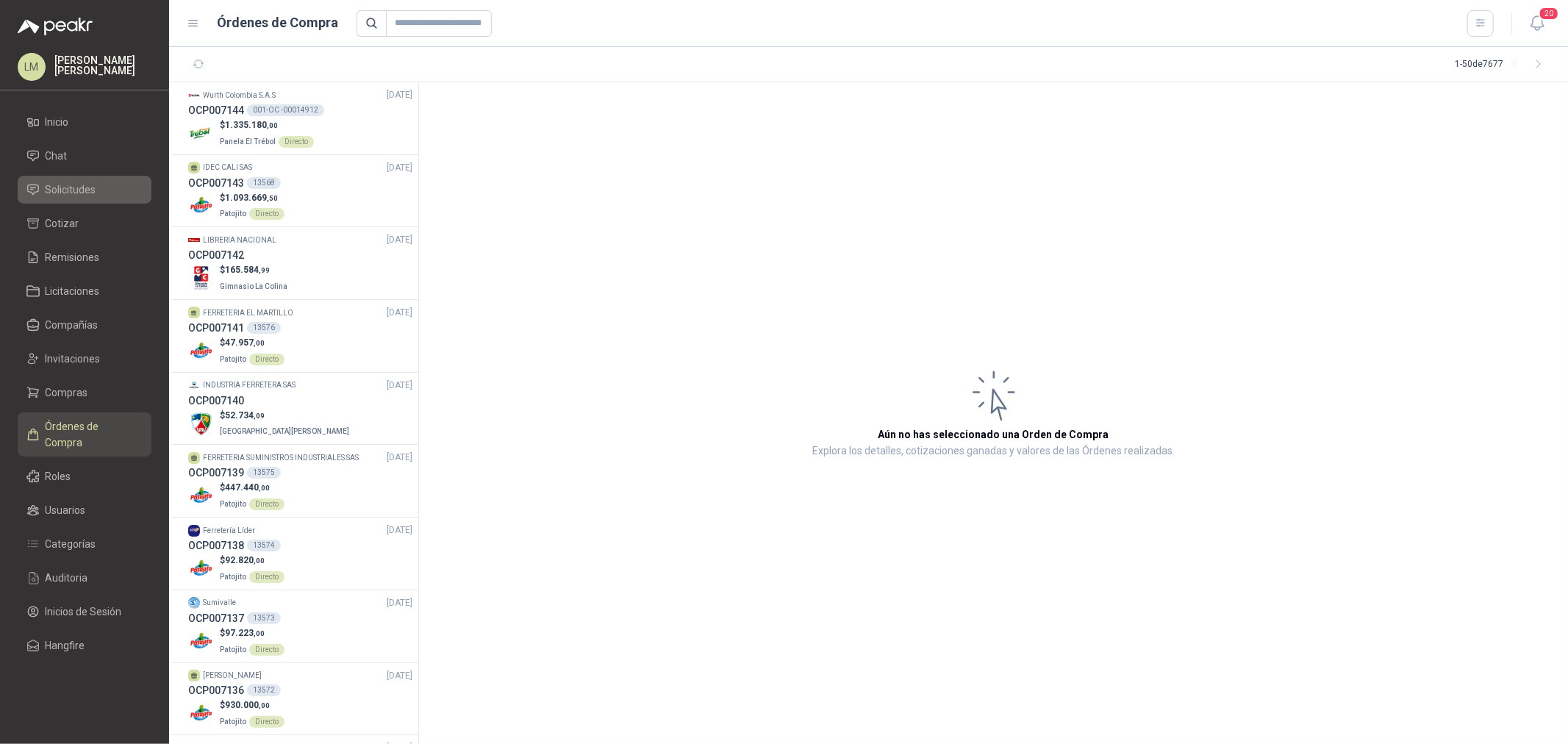
click at [62, 191] on span "Solicitudes" at bounding box center [71, 190] width 51 height 16
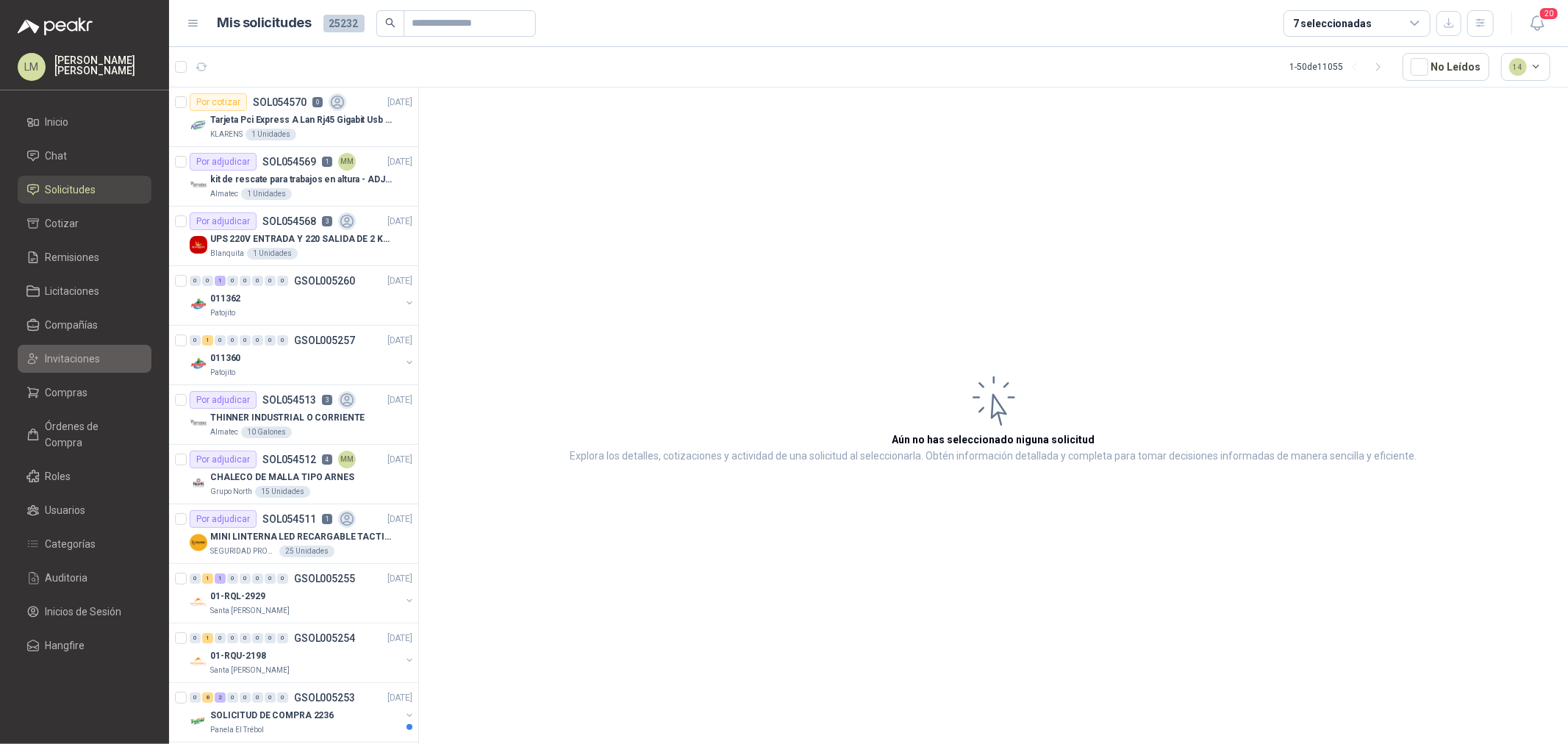
click at [92, 357] on span "Invitaciones" at bounding box center [74, 359] width 55 height 16
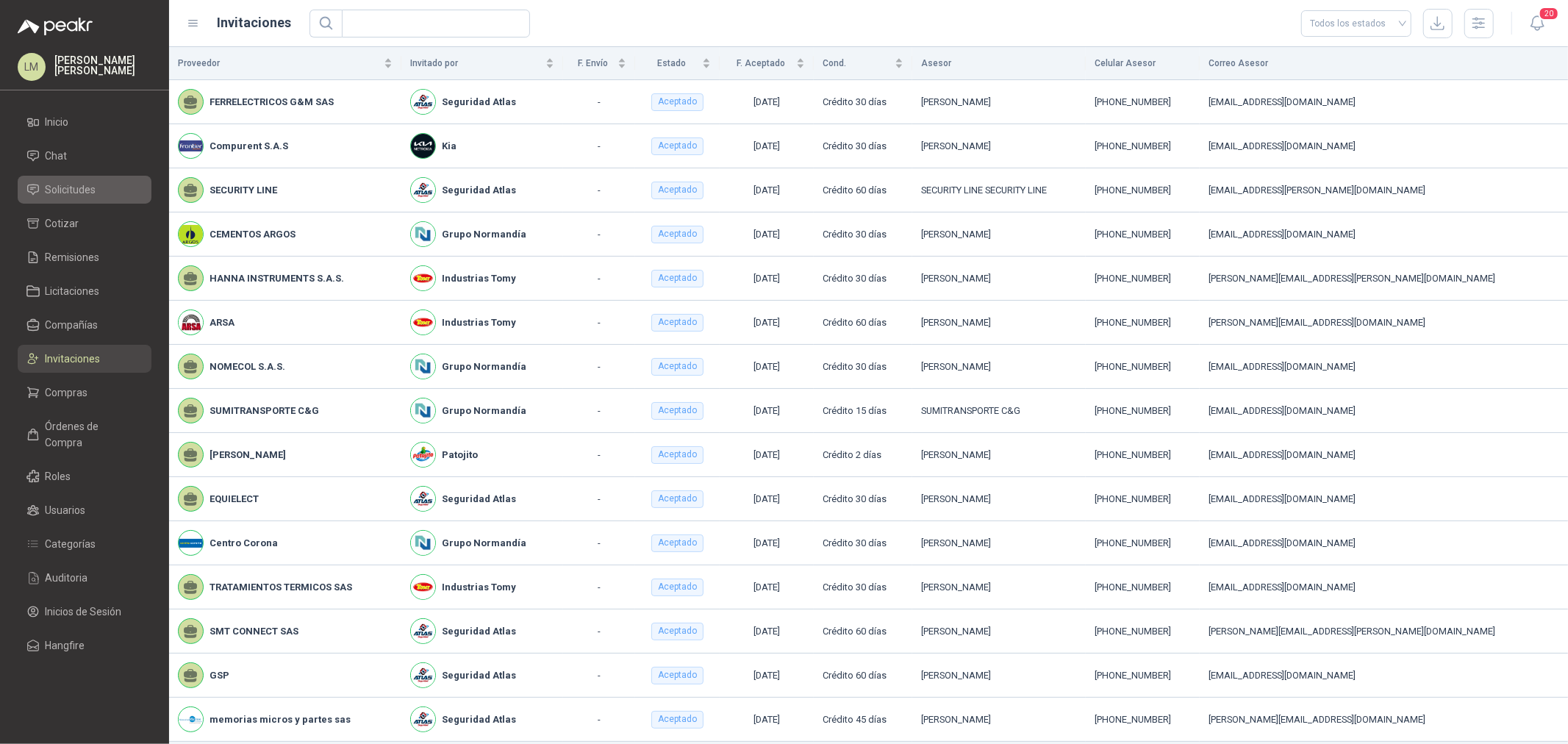
click at [91, 194] on span "Solicitudes" at bounding box center [71, 190] width 51 height 16
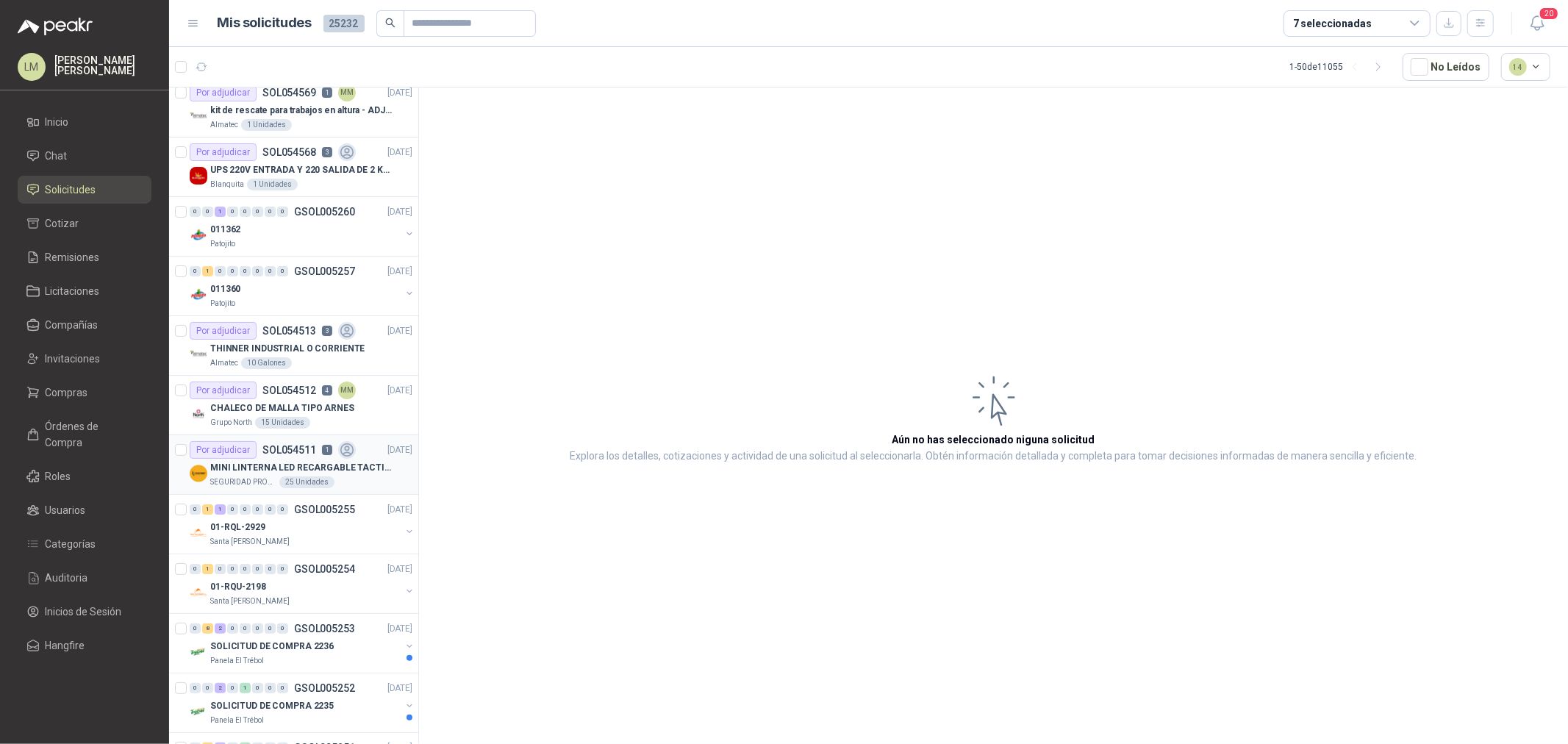
scroll to position [81, 0]
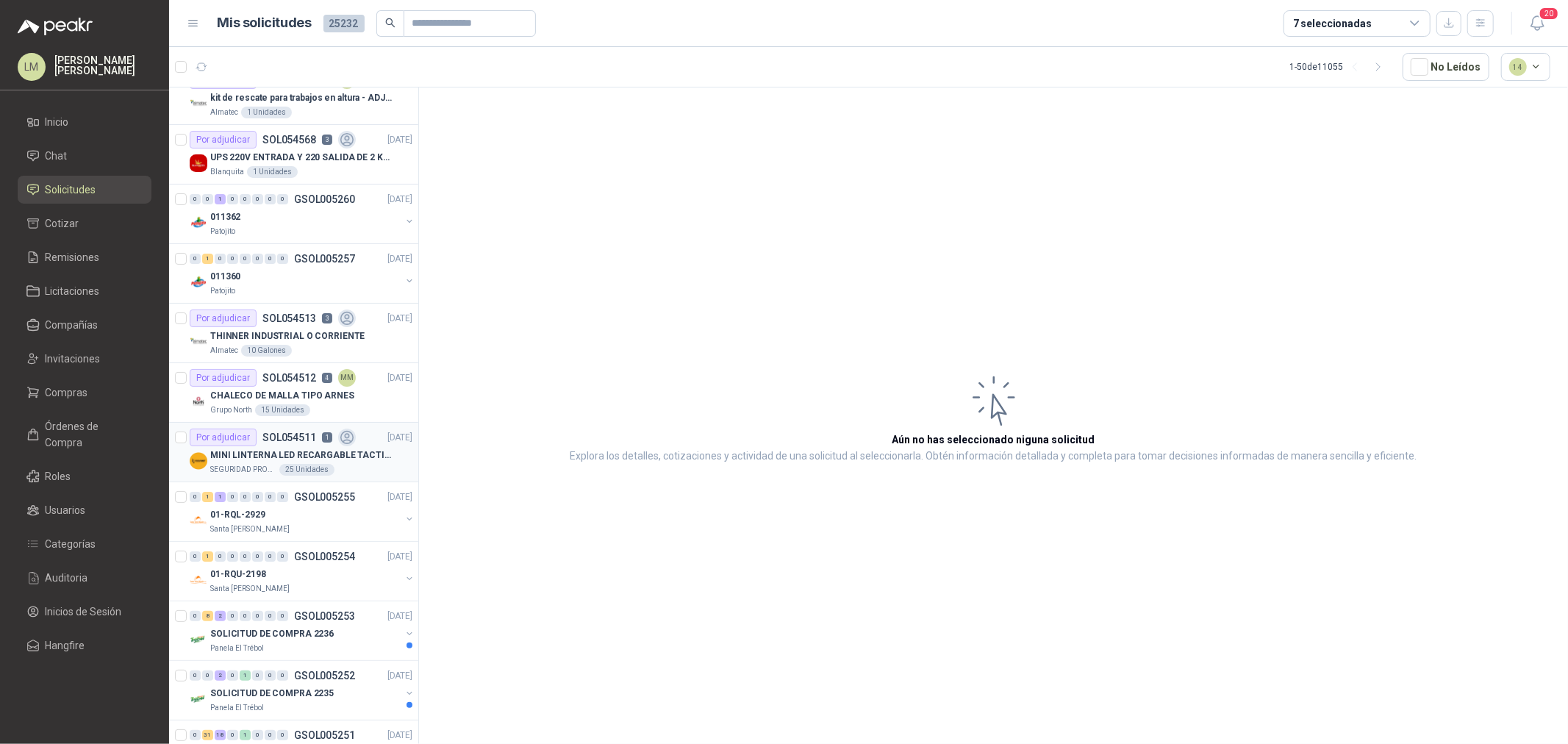
click at [247, 444] on div "Por adjudicar" at bounding box center [223, 437] width 67 height 17
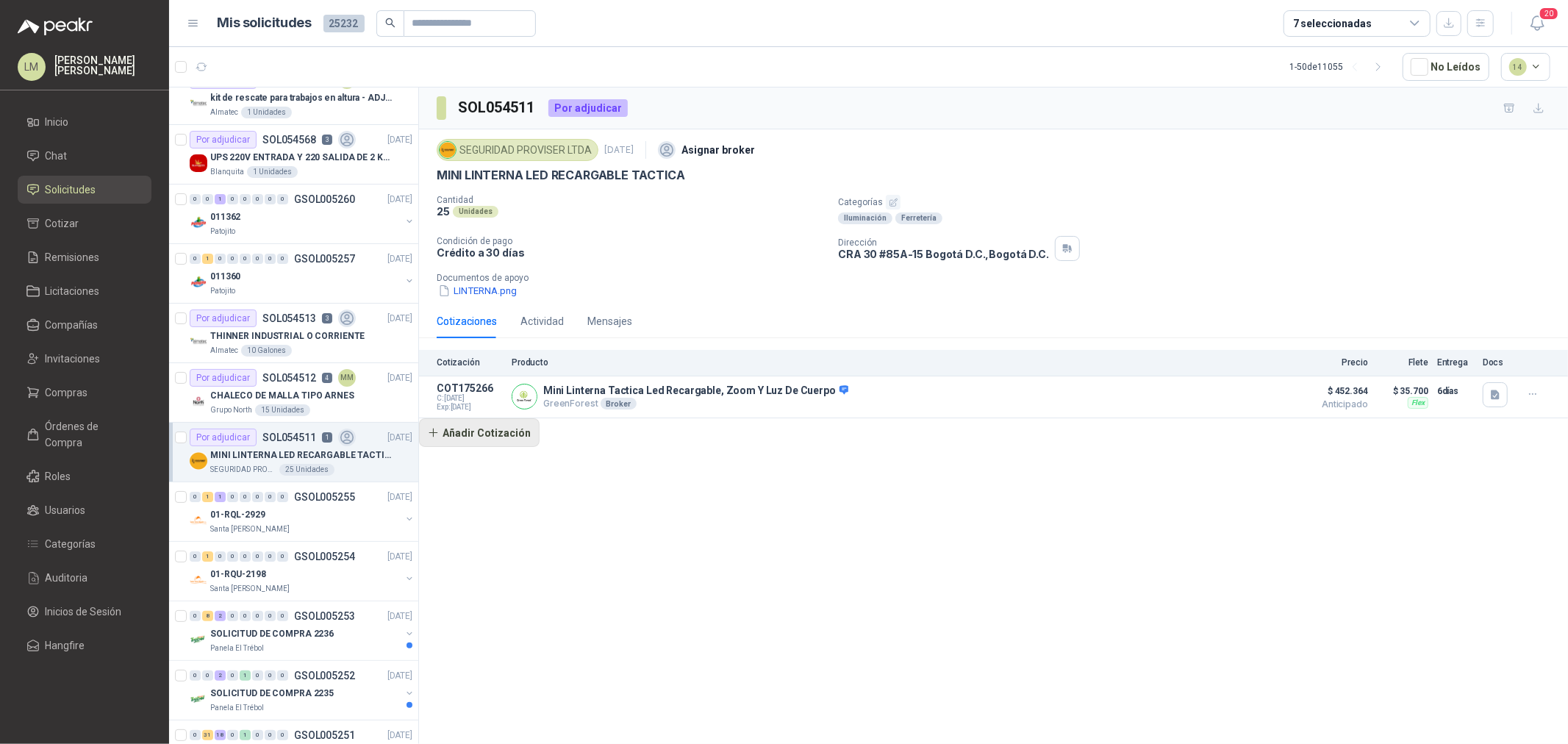
click at [503, 431] on button "Añadir Cotización" at bounding box center [479, 432] width 121 height 29
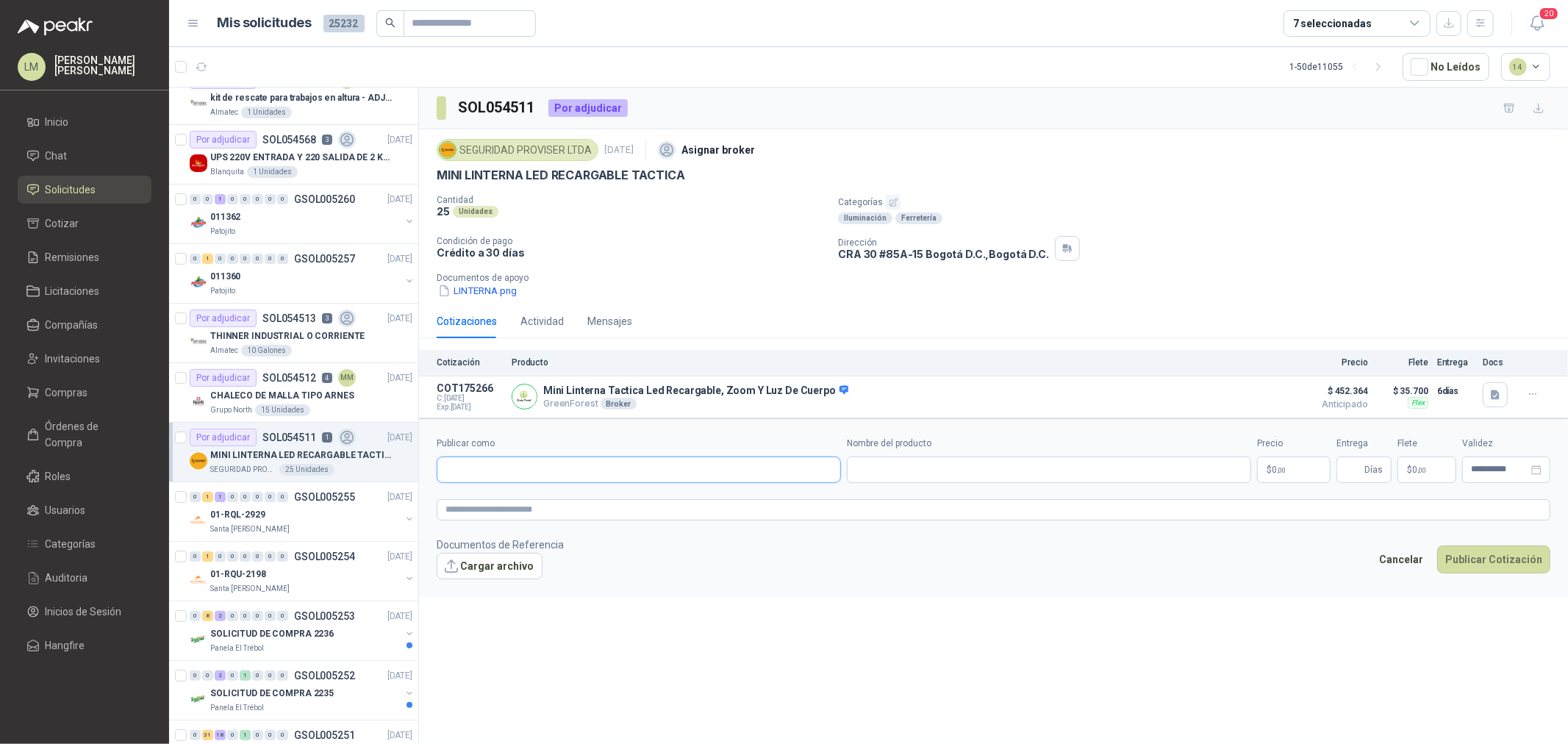
click at [514, 470] on input "Publicar como" at bounding box center [639, 470] width 403 height 25
type input "******"
click at [534, 496] on button "Homecenter NIT : 800242106" at bounding box center [639, 506] width 391 height 25
type input "**********"
click at [888, 469] on input "Nombre del producto" at bounding box center [1050, 470] width 405 height 26
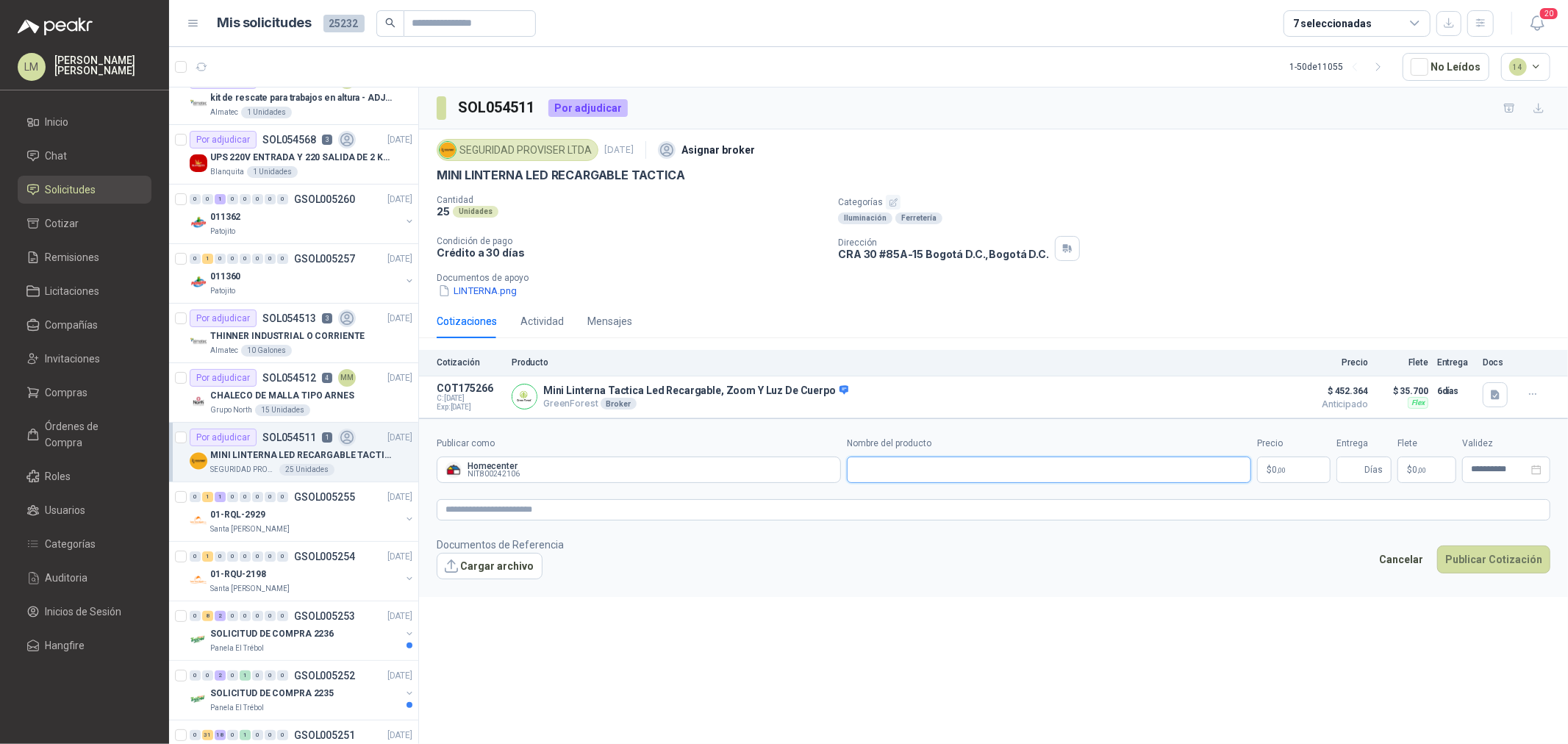
paste input "**********"
type input "**********"
click at [936, 509] on textarea at bounding box center [993, 510] width 1114 height 21
click at [1281, 462] on body "LM Luis Miguel Martinez Inicio Chat Solicitudes Cotizar Remisiones Licitaciones…" at bounding box center [784, 372] width 1568 height 744
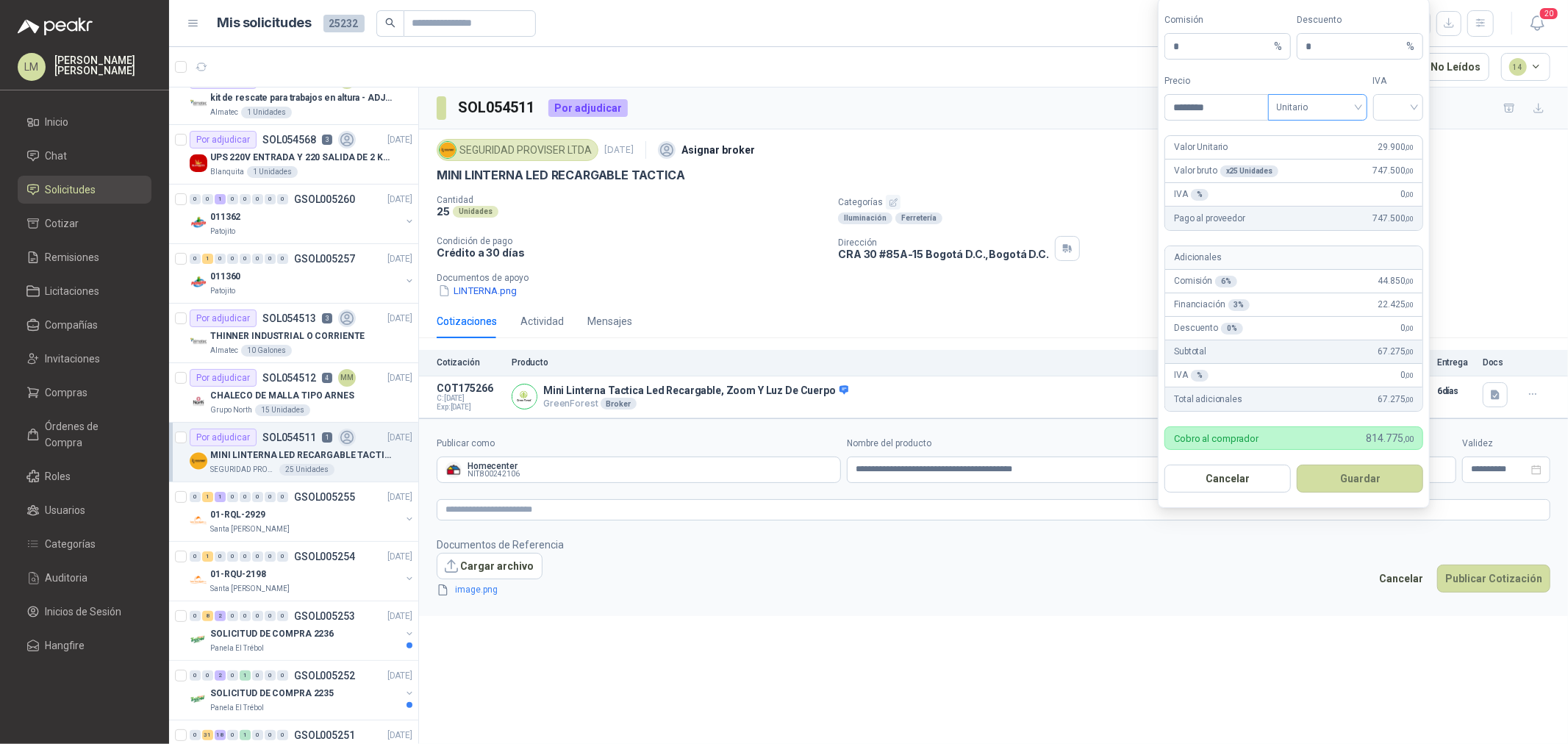
click at [1309, 101] on span "Unitario" at bounding box center [1317, 108] width 81 height 22
type input "********"
click at [1321, 163] on div "Unitario con IVA" at bounding box center [1317, 161] width 76 height 16
click at [1378, 115] on div at bounding box center [1398, 107] width 51 height 26
click at [1392, 153] on div "5%" at bounding box center [1398, 161] width 27 height 16
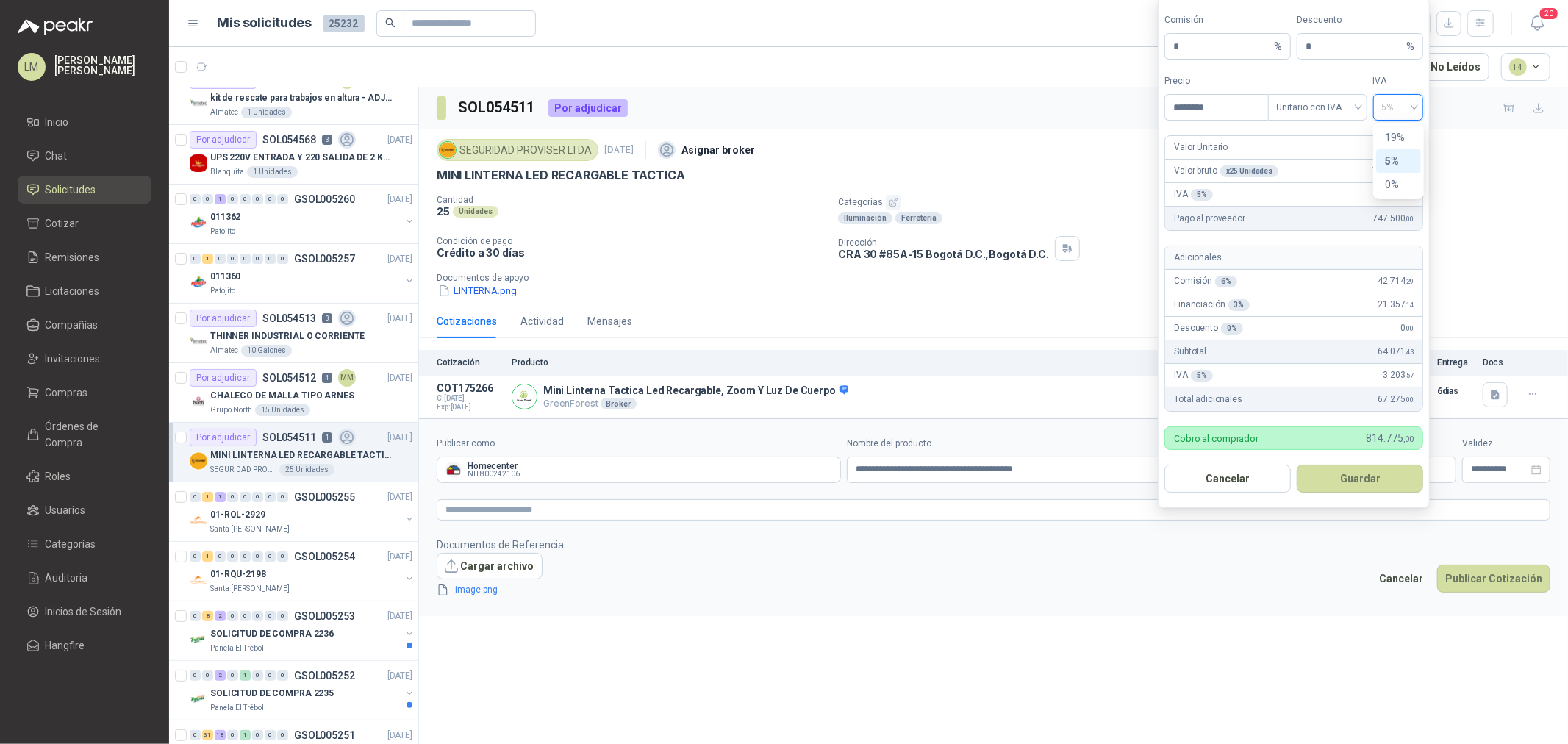
click at [1387, 108] on span "5%" at bounding box center [1399, 108] width 33 height 22
click at [1390, 130] on div "19%" at bounding box center [1398, 138] width 27 height 16
click at [1340, 490] on button "Guardar" at bounding box center [1360, 478] width 126 height 28
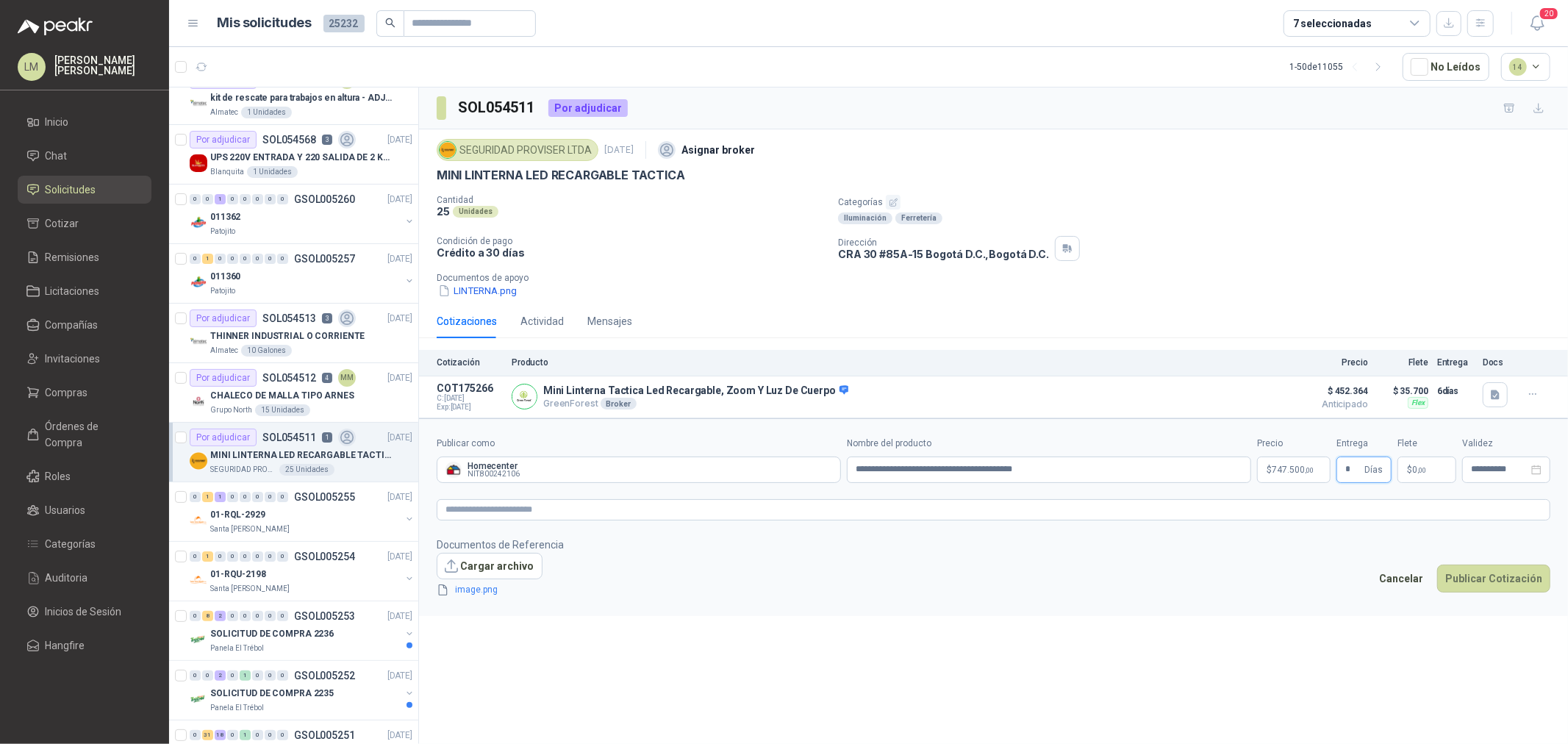
type input "*"
type input "********"
click at [1295, 509] on textarea at bounding box center [993, 510] width 1114 height 21
click at [1489, 598] on button "Publicar Cotización" at bounding box center [1493, 598] width 113 height 28
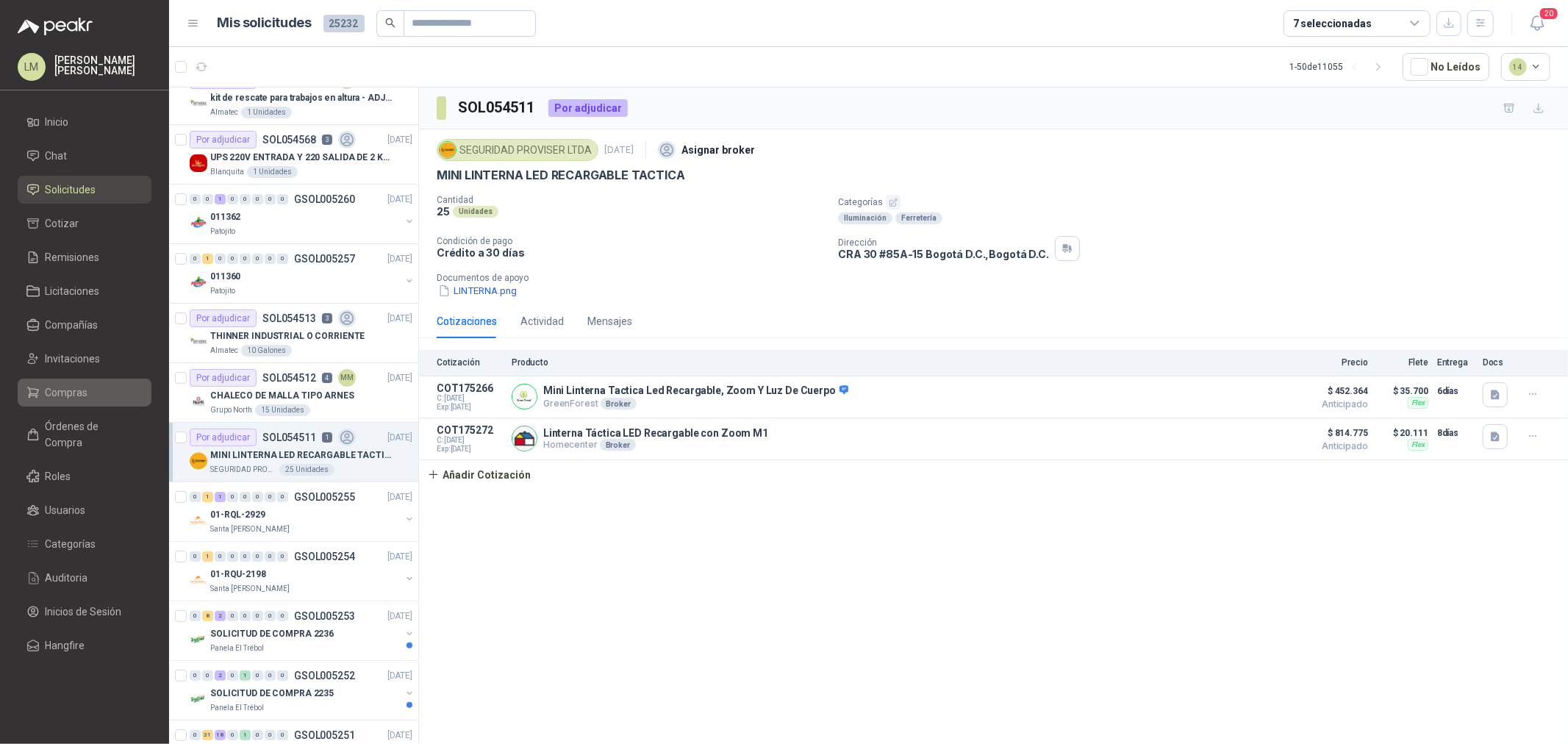
click at [52, 390] on span "Compras" at bounding box center [67, 392] width 43 height 16
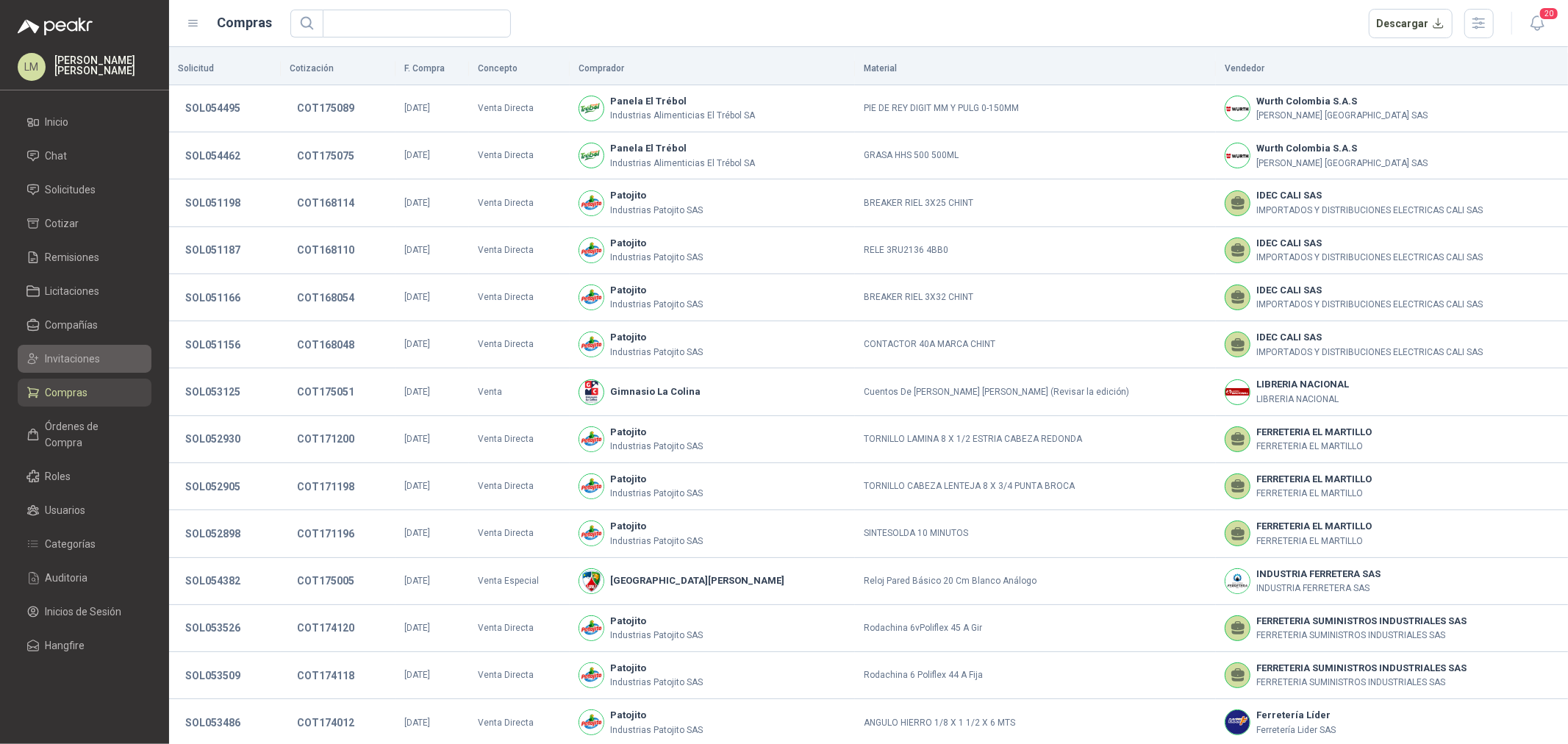
click at [69, 359] on span "Invitaciones" at bounding box center [74, 359] width 55 height 16
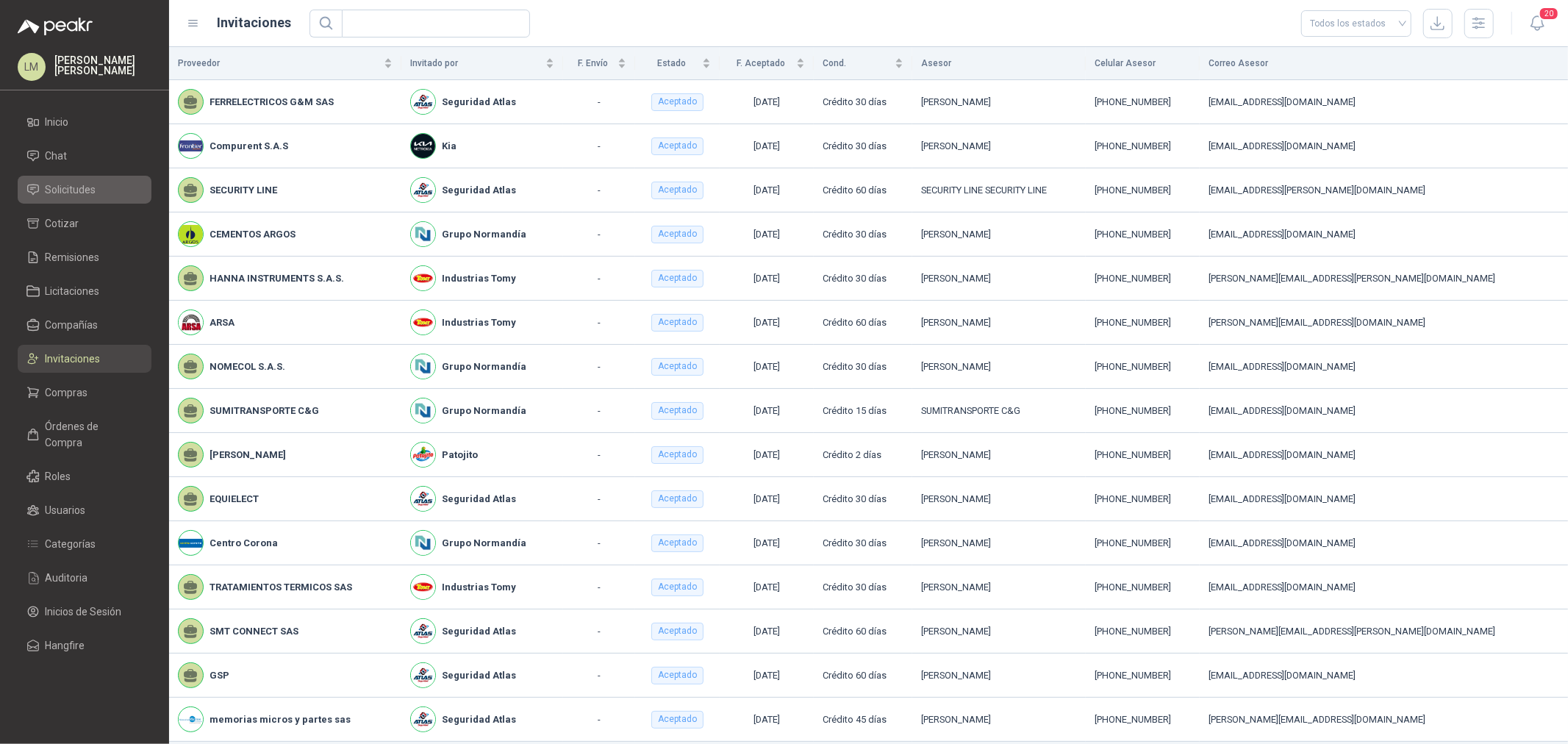
click at [70, 185] on span "Solicitudes" at bounding box center [71, 190] width 51 height 16
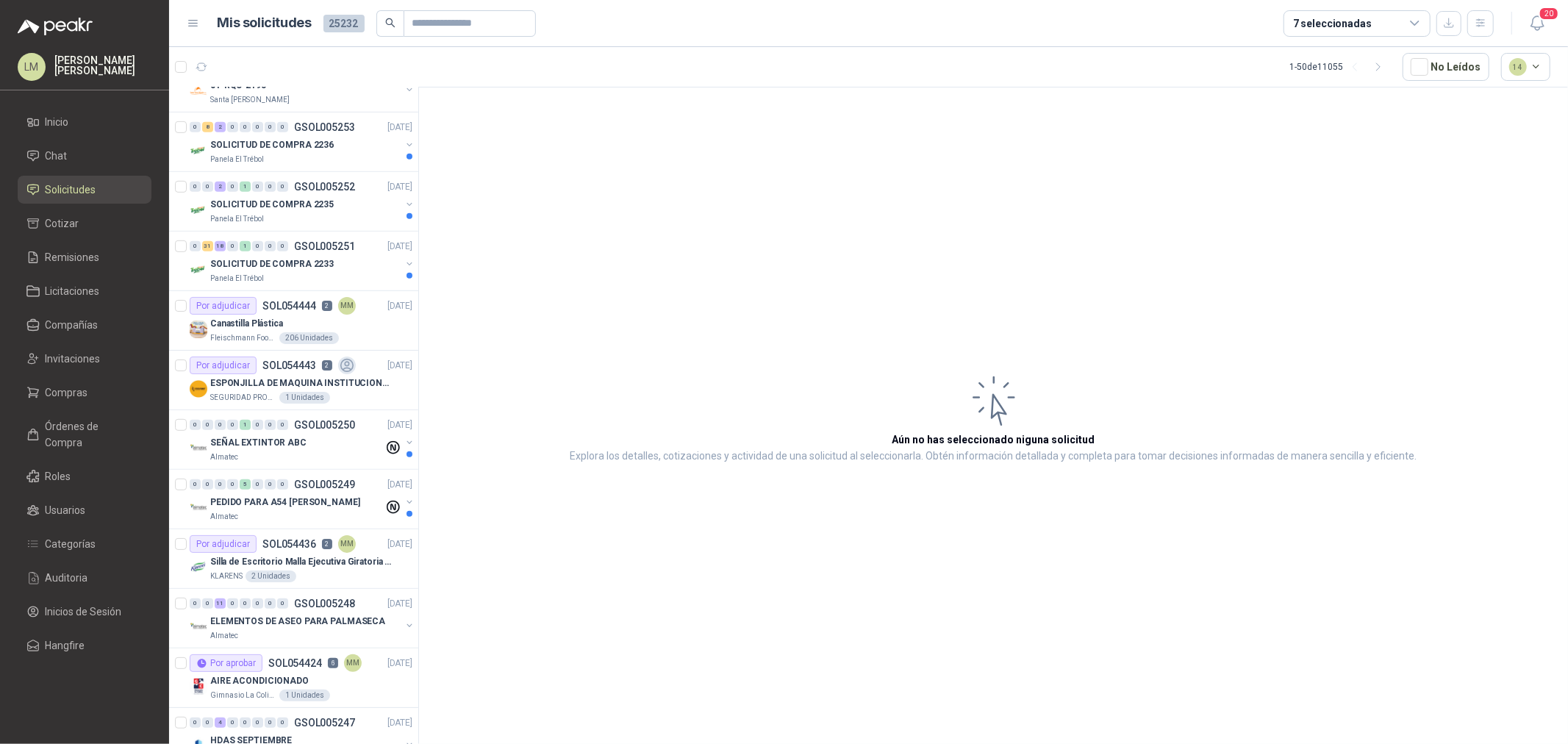
scroll to position [572, 0]
click at [292, 325] on div "Canastilla Plástica" at bounding box center [311, 323] width 202 height 17
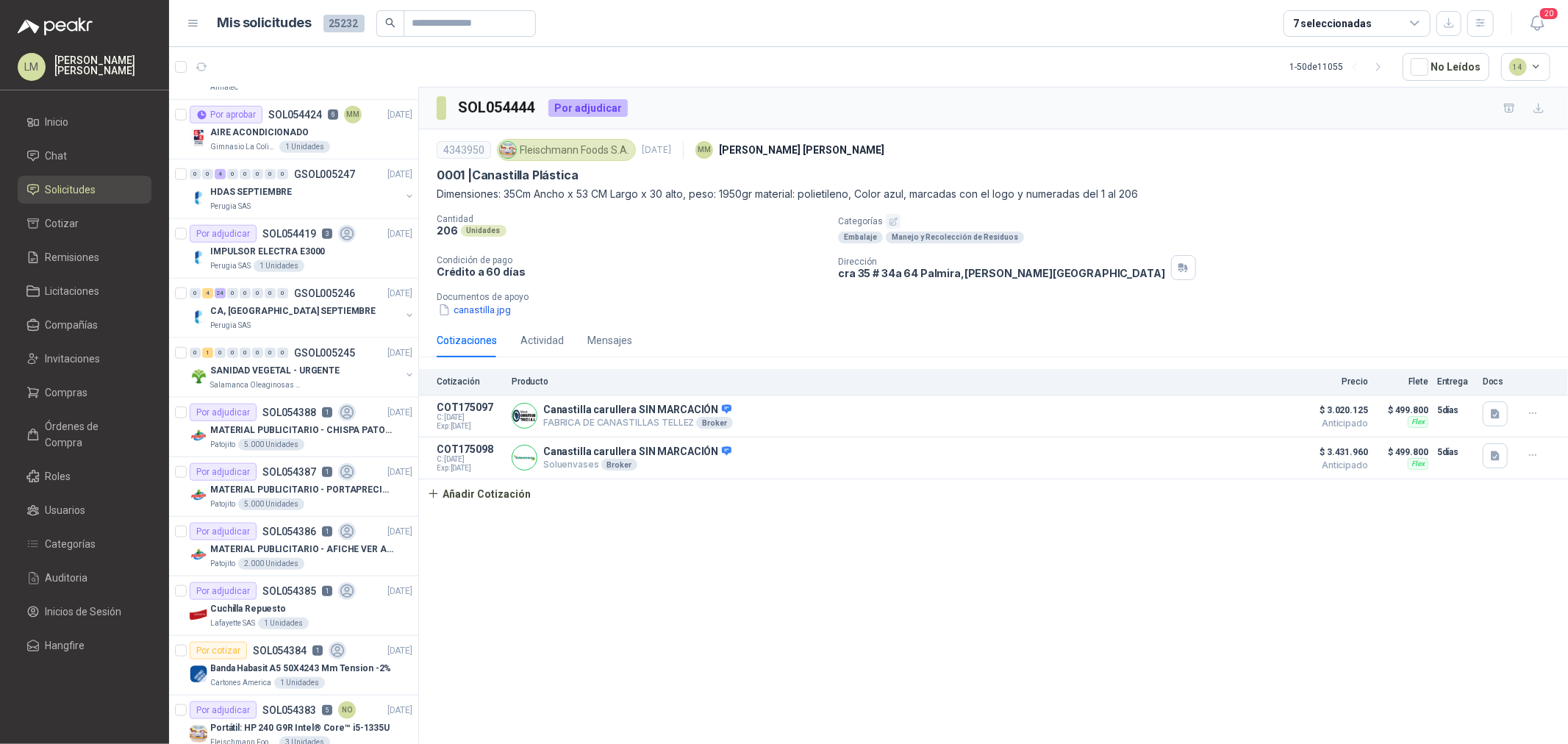
scroll to position [1143, 0]
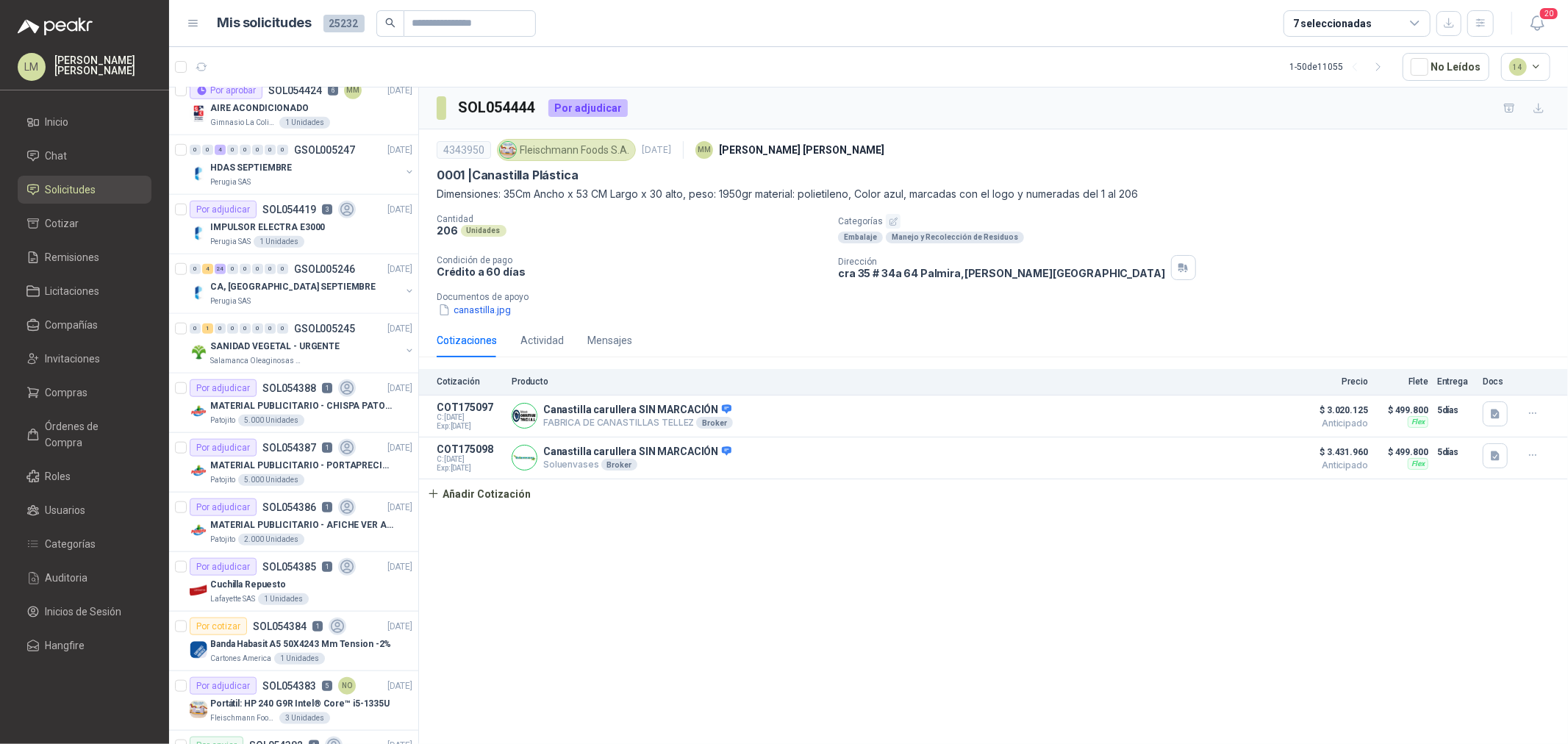
click at [1378, 34] on div "7 seleccionadas" at bounding box center [1357, 23] width 147 height 26
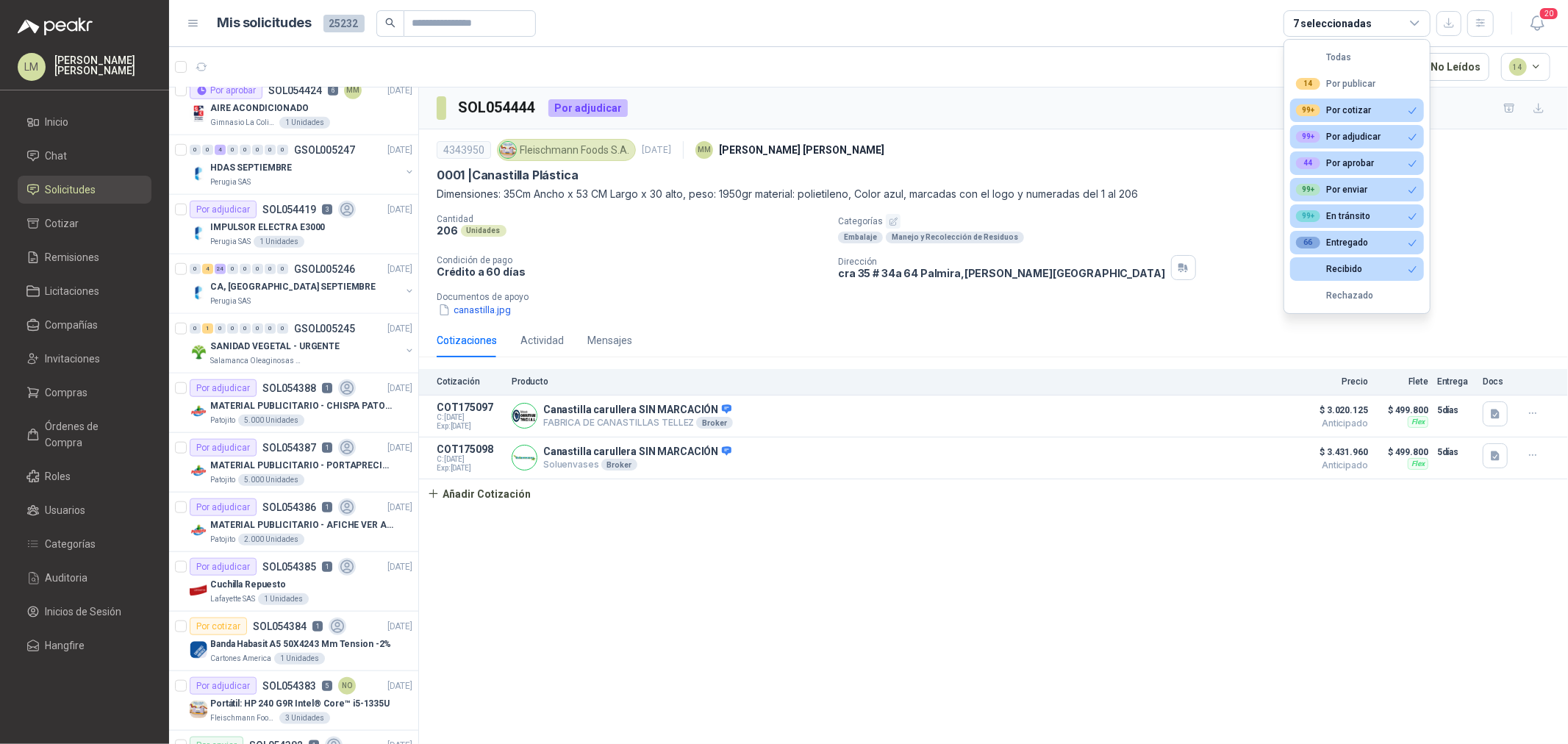
click at [894, 100] on div "SOL054444 Por adjudicar" at bounding box center [993, 108] width 1149 height 42
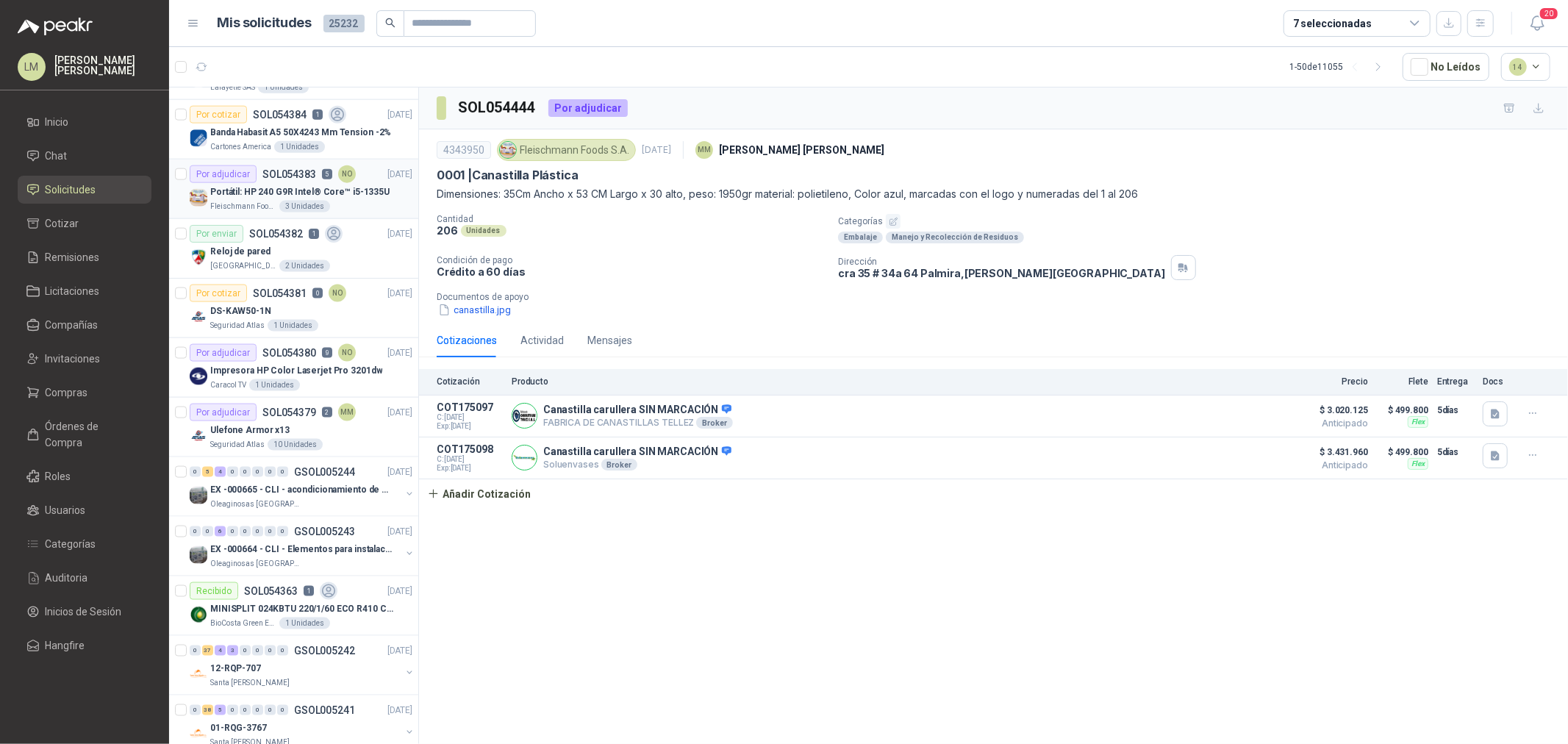
scroll to position [1716, 0]
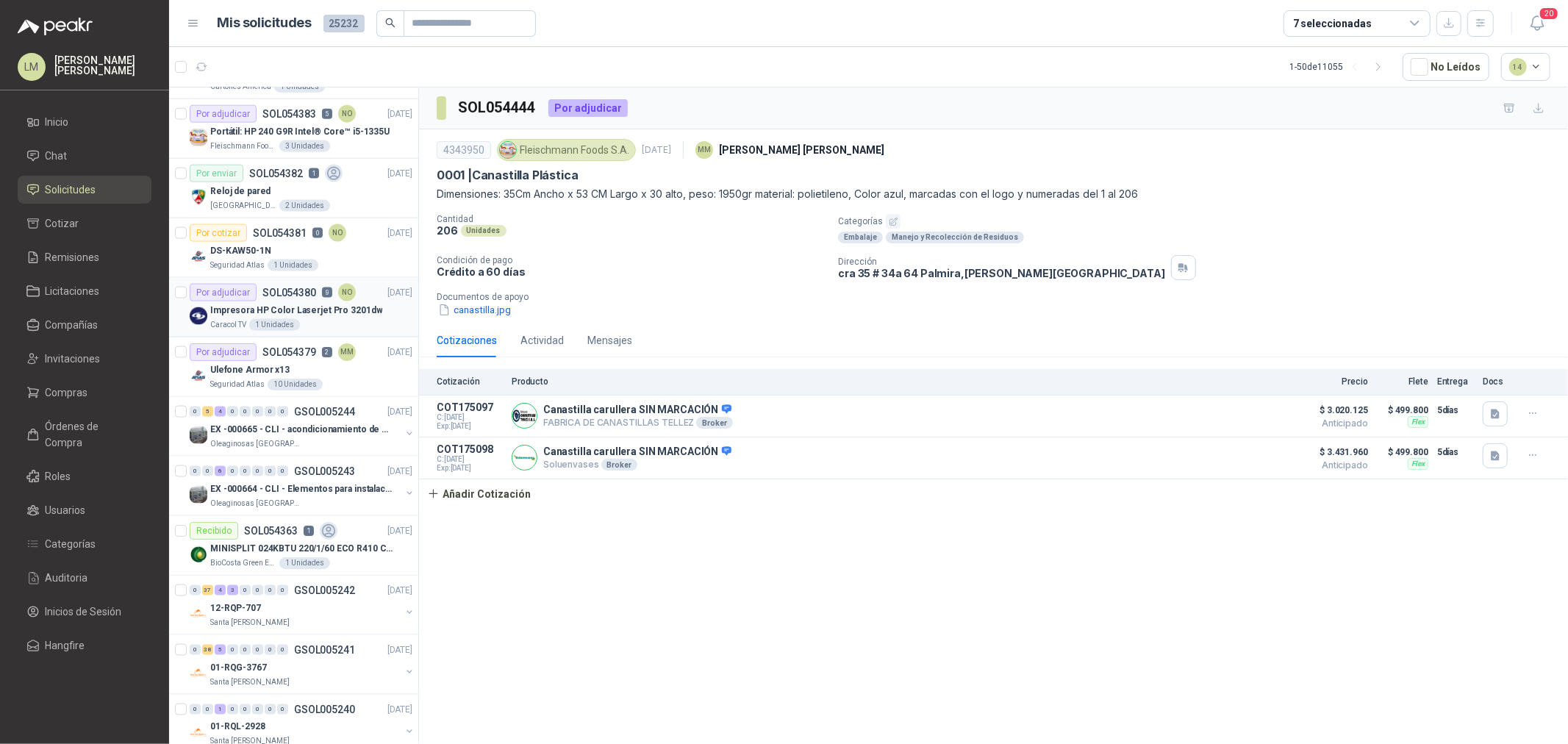
click at [268, 311] on p "Impresora HP Color Laserjet Pro 3201dw" at bounding box center [296, 311] width 172 height 14
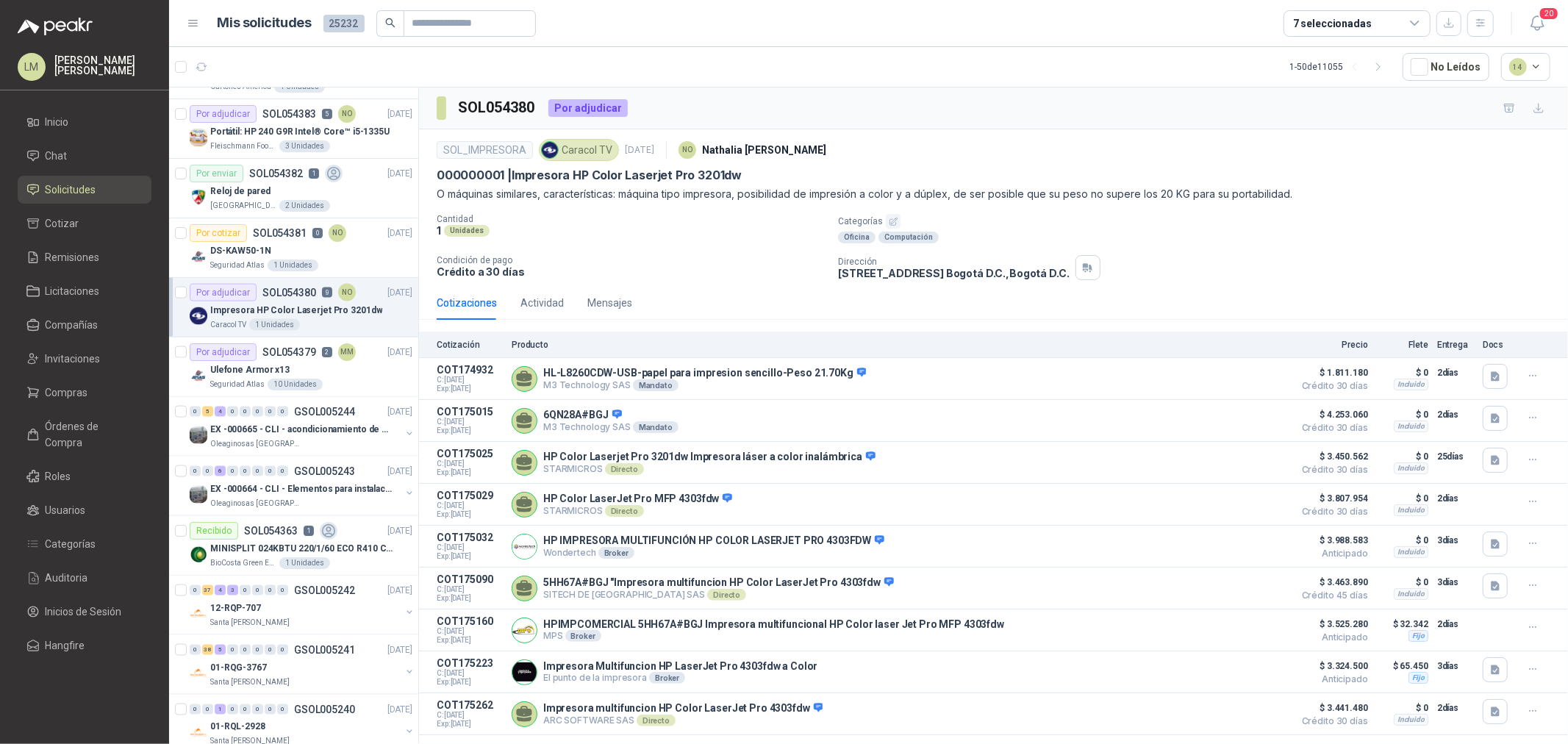
scroll to position [20, 0]
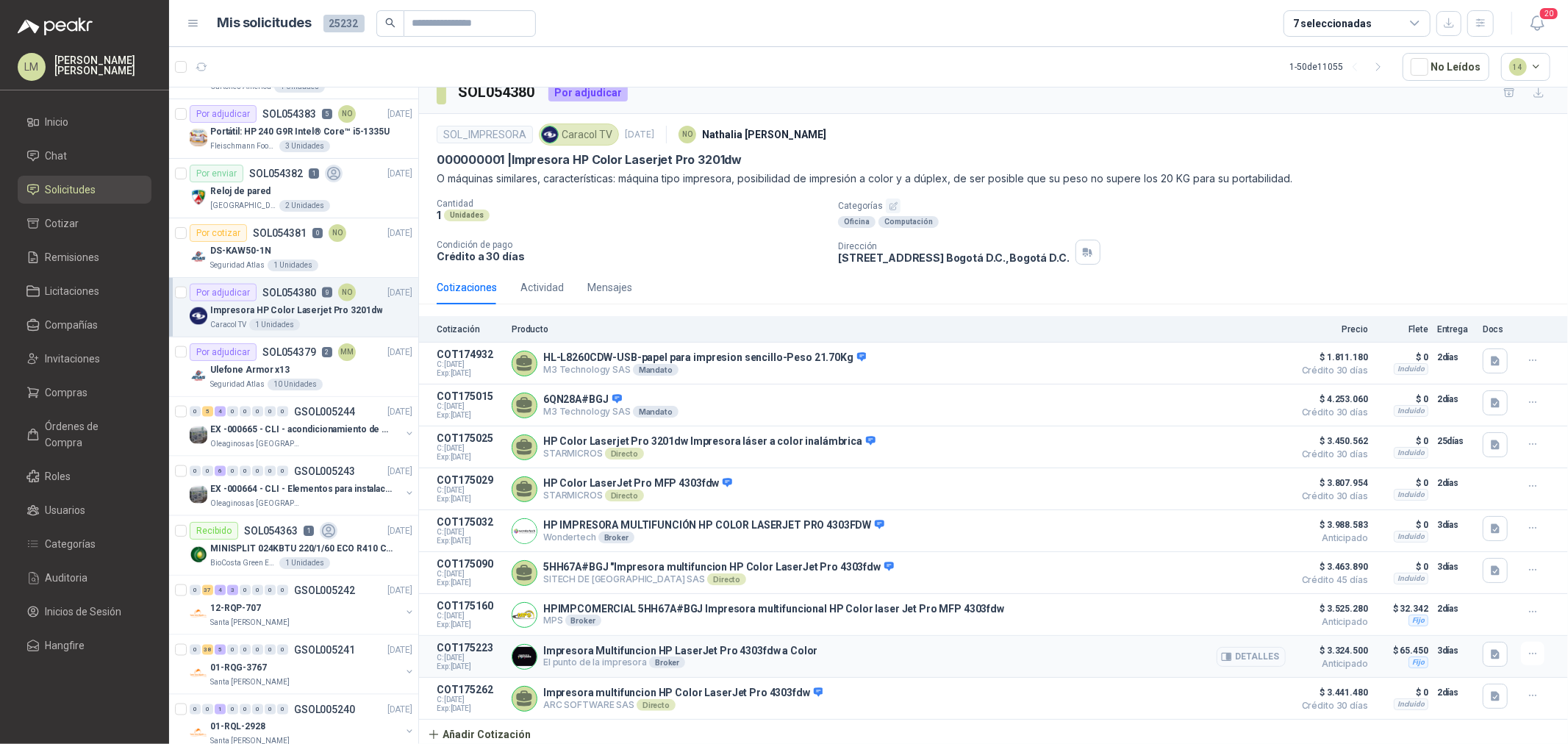
click at [1226, 648] on button "Detalles" at bounding box center [1250, 657] width 69 height 20
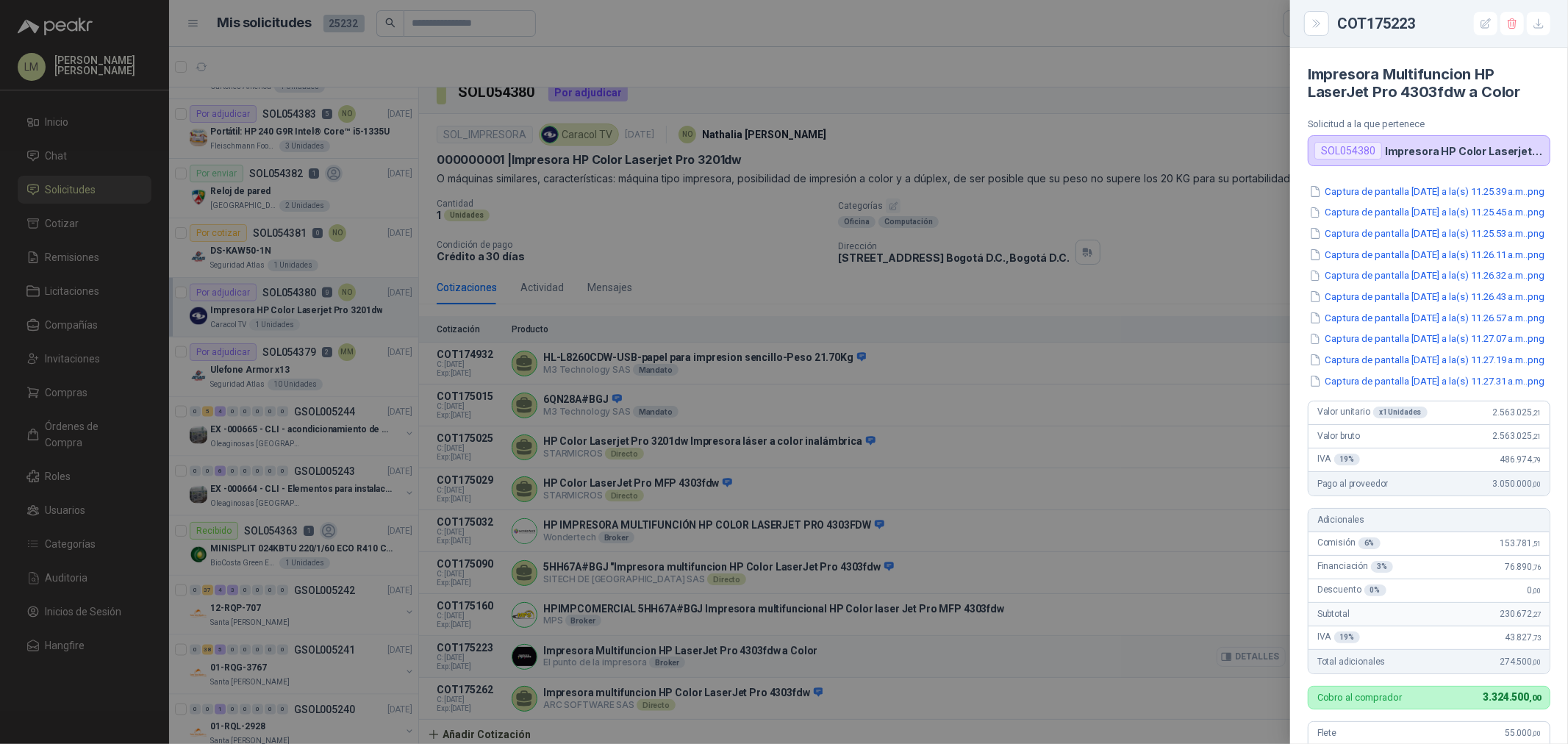
scroll to position [510, 0]
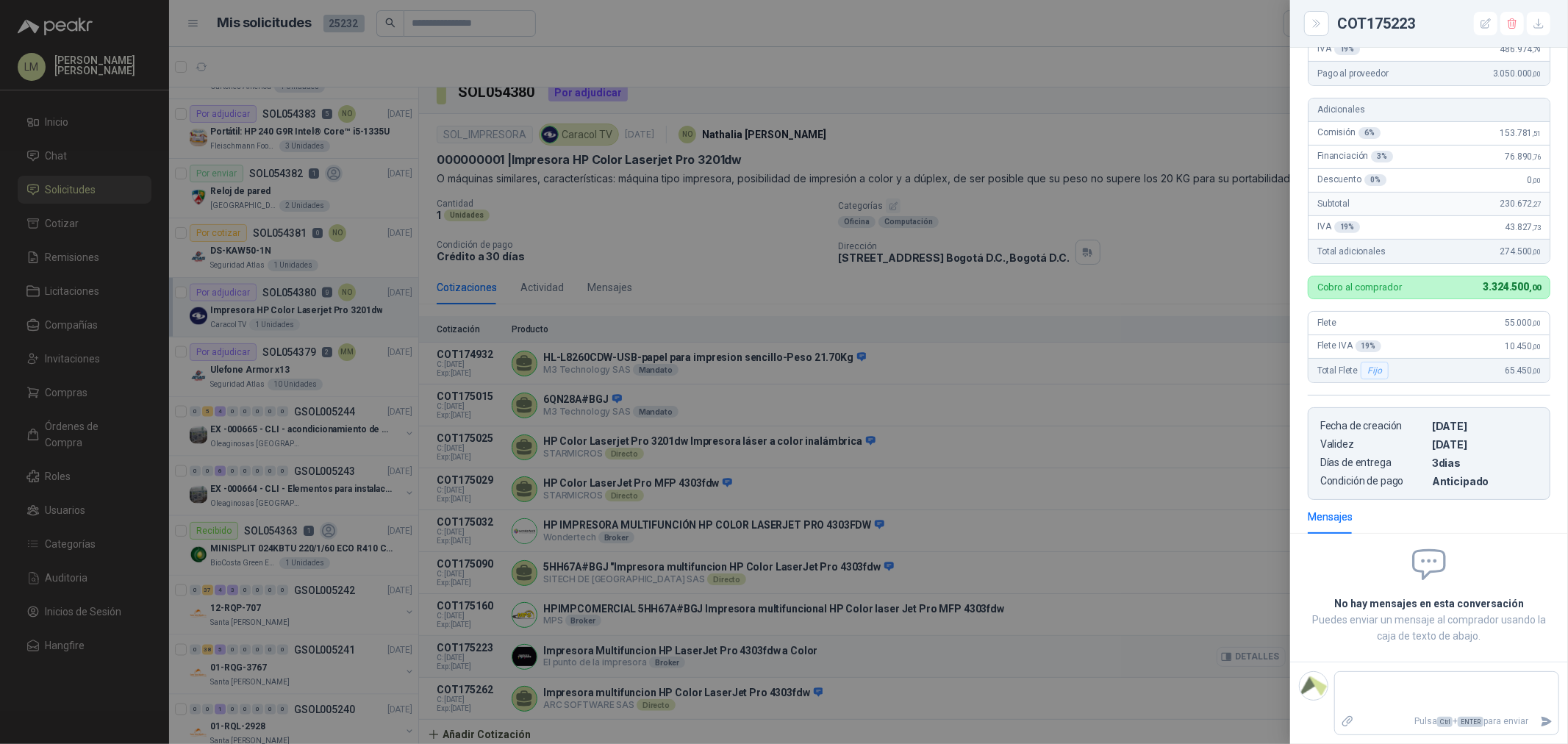
click at [1226, 648] on div at bounding box center [784, 372] width 1568 height 744
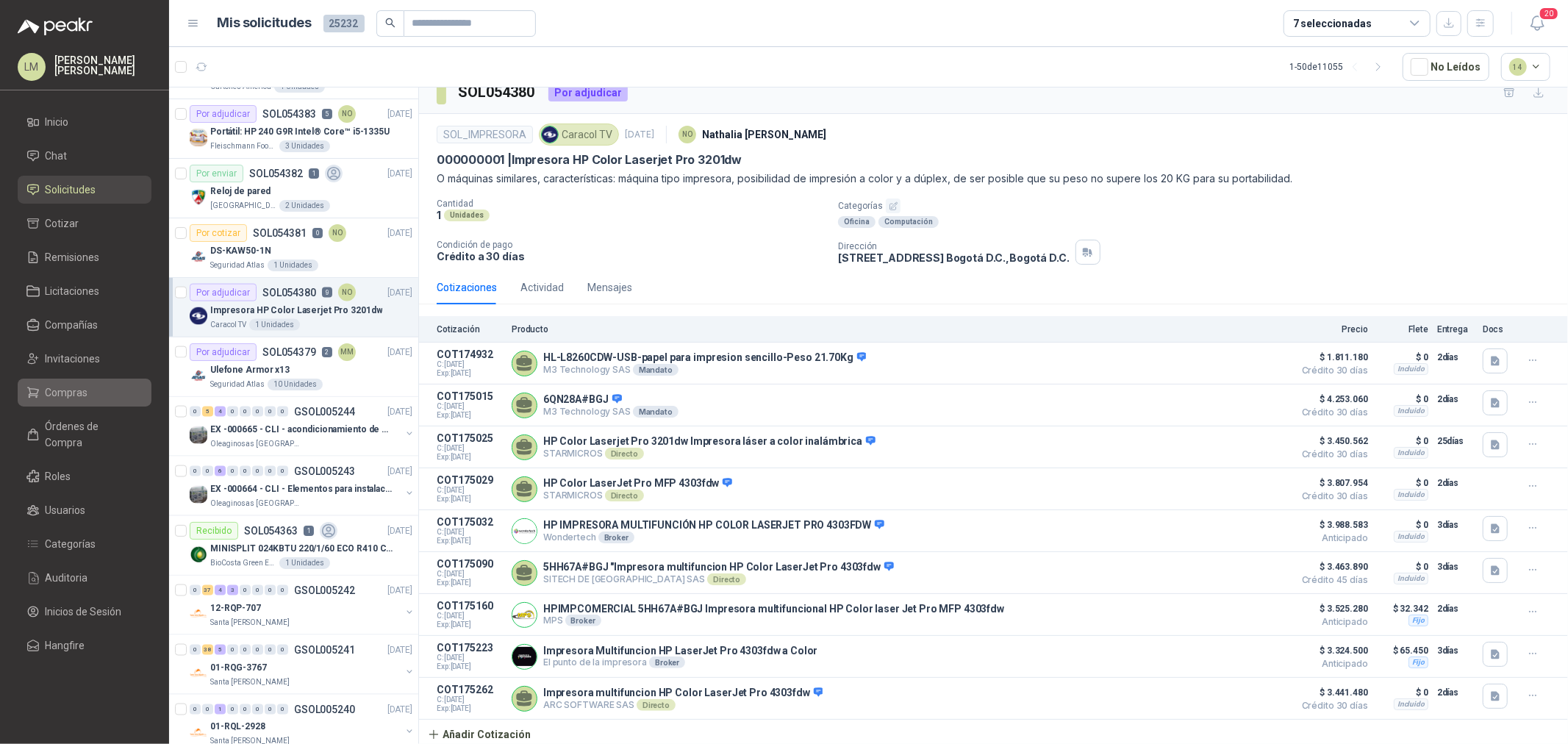
click at [69, 380] on link "Compras" at bounding box center [84, 392] width 134 height 28
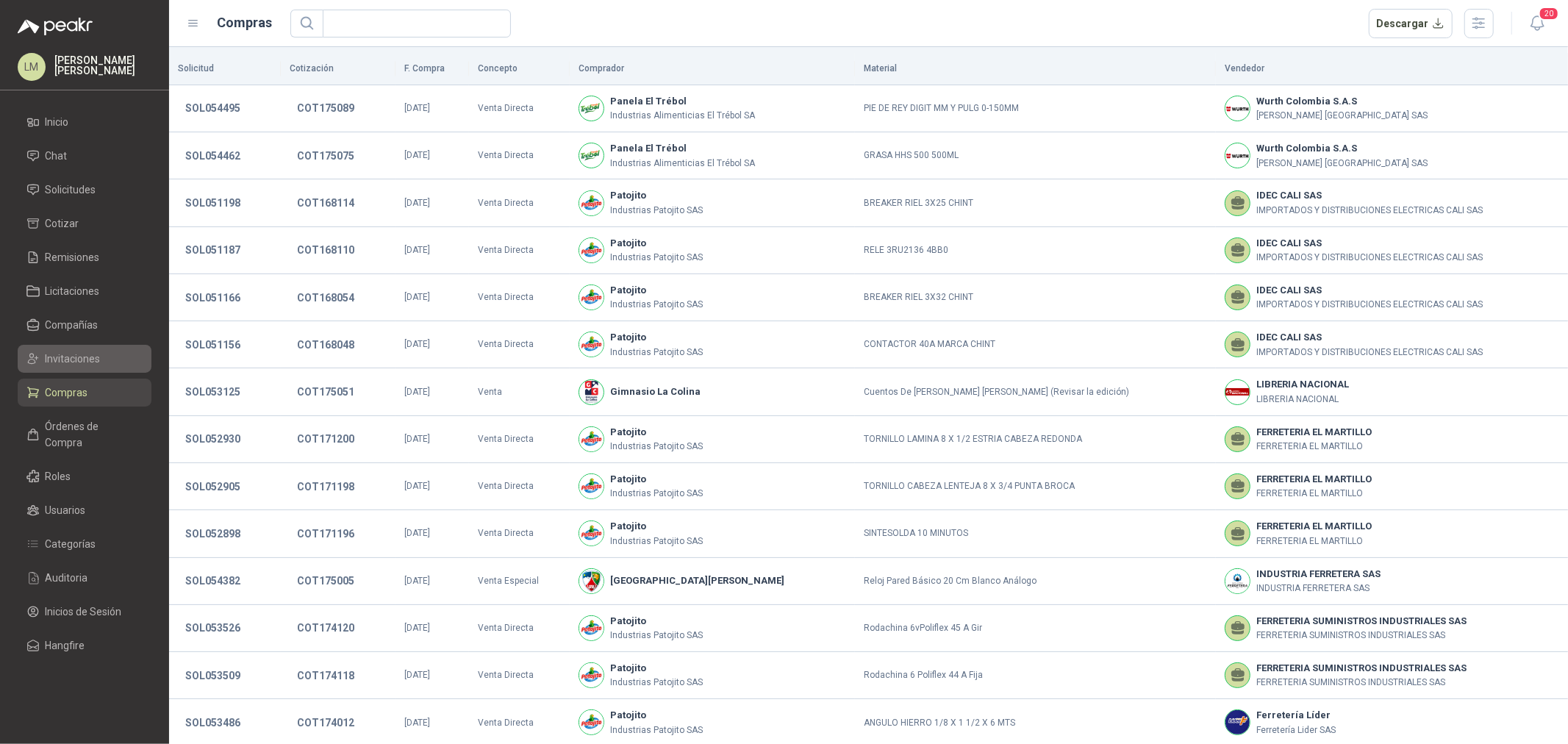
click at [69, 357] on span "Invitaciones" at bounding box center [74, 359] width 55 height 16
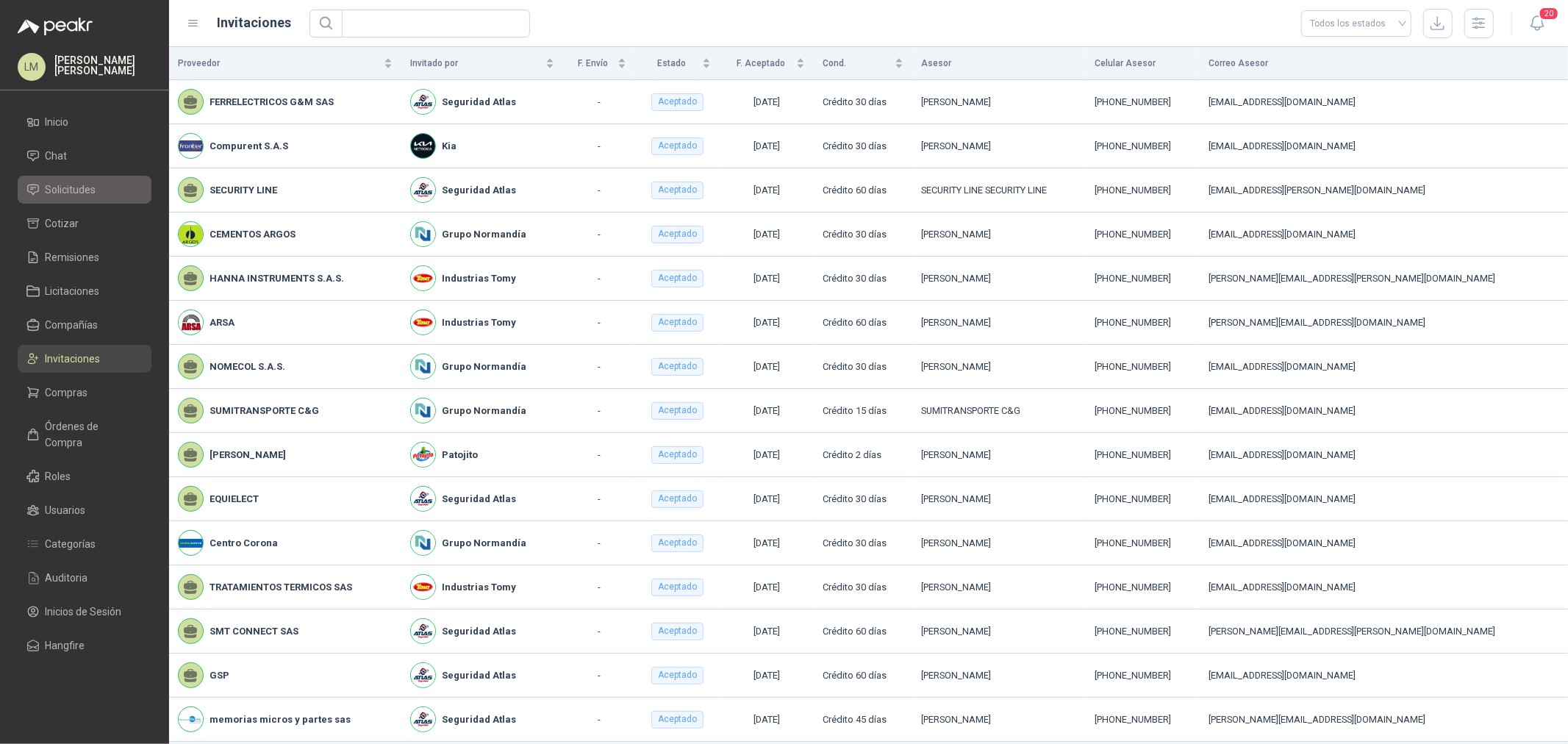
click at [97, 191] on li "Solicitudes" at bounding box center [84, 190] width 116 height 16
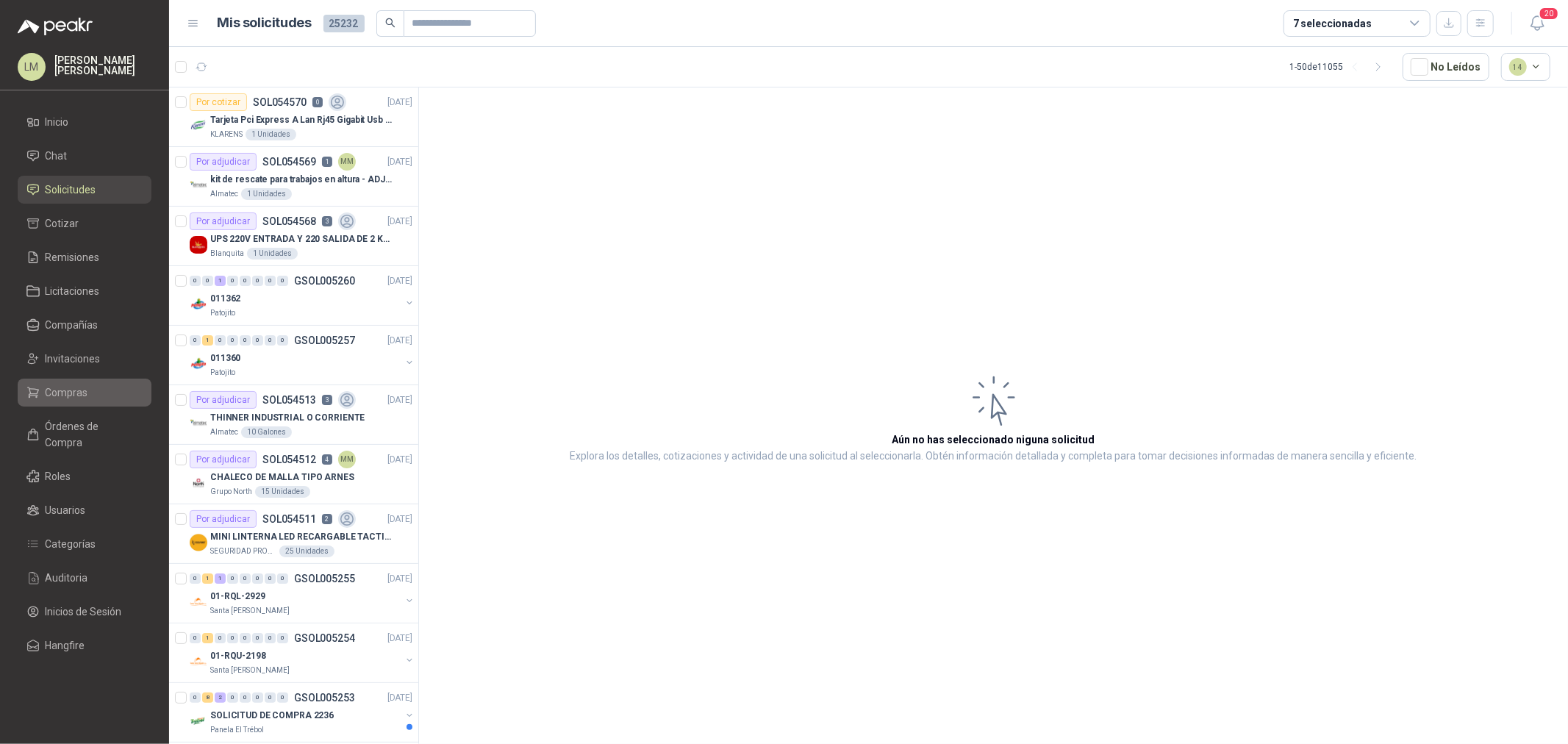
click at [56, 385] on span "Compras" at bounding box center [67, 392] width 43 height 16
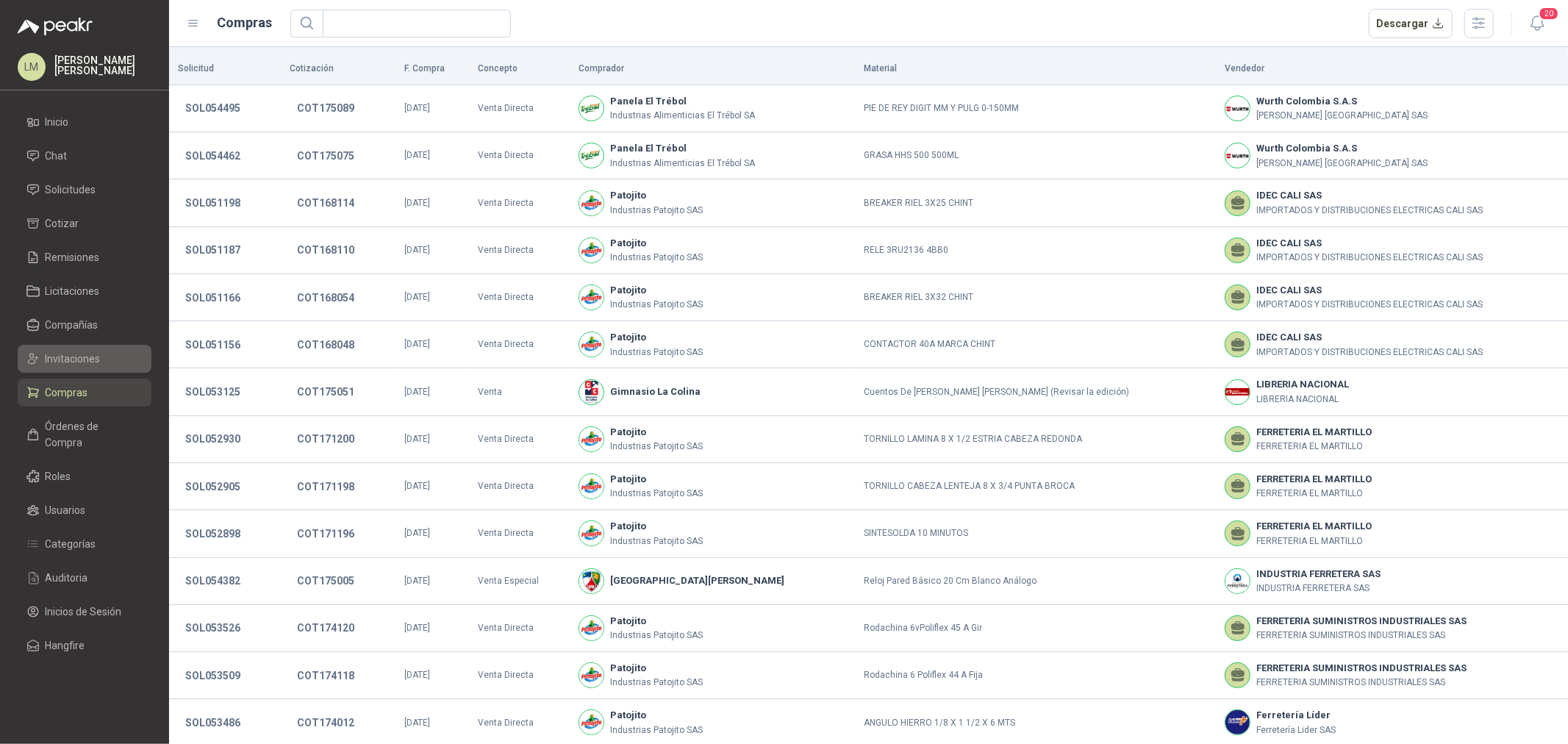
click at [61, 355] on span "Invitaciones" at bounding box center [74, 359] width 55 height 16
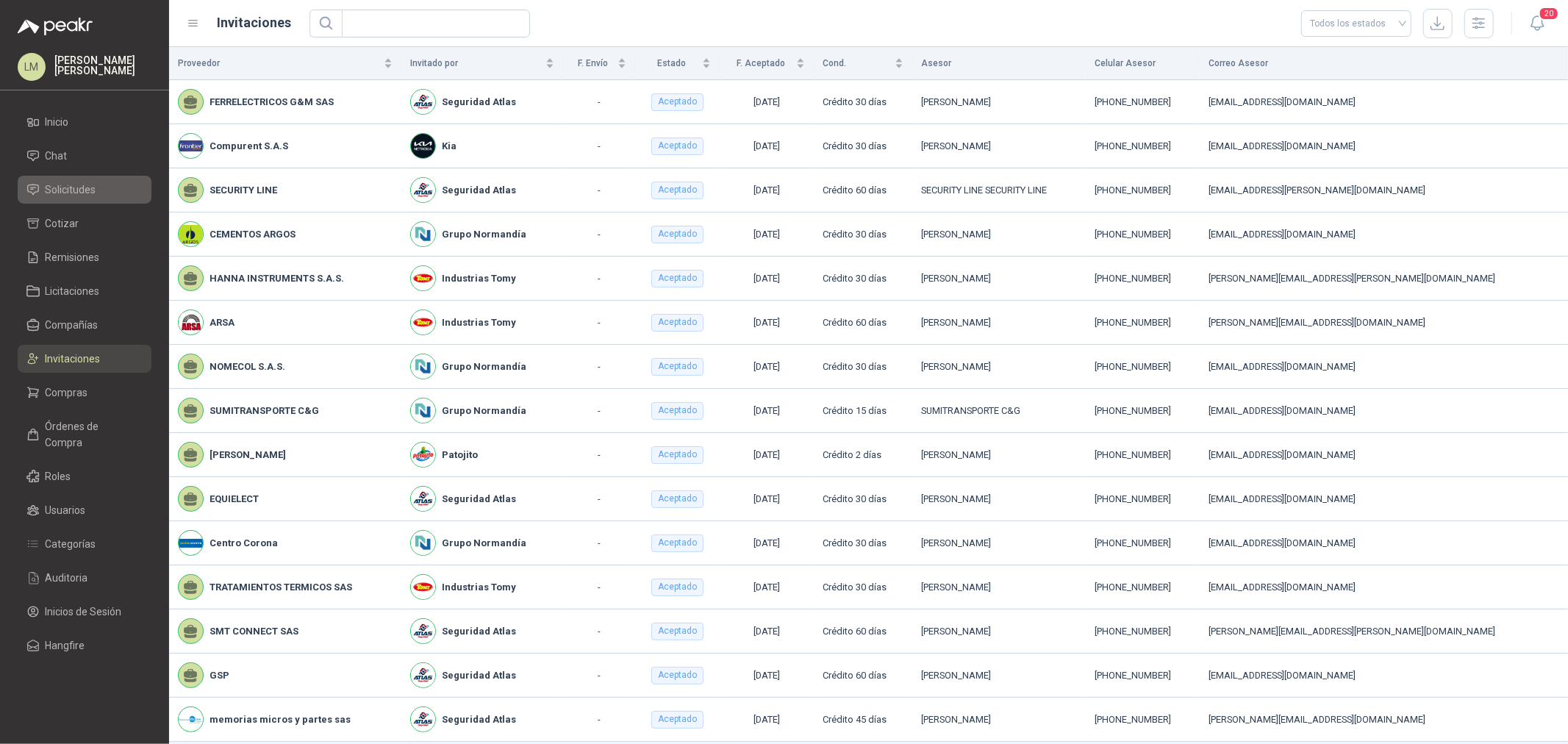
click at [77, 183] on span "Solicitudes" at bounding box center [71, 190] width 51 height 16
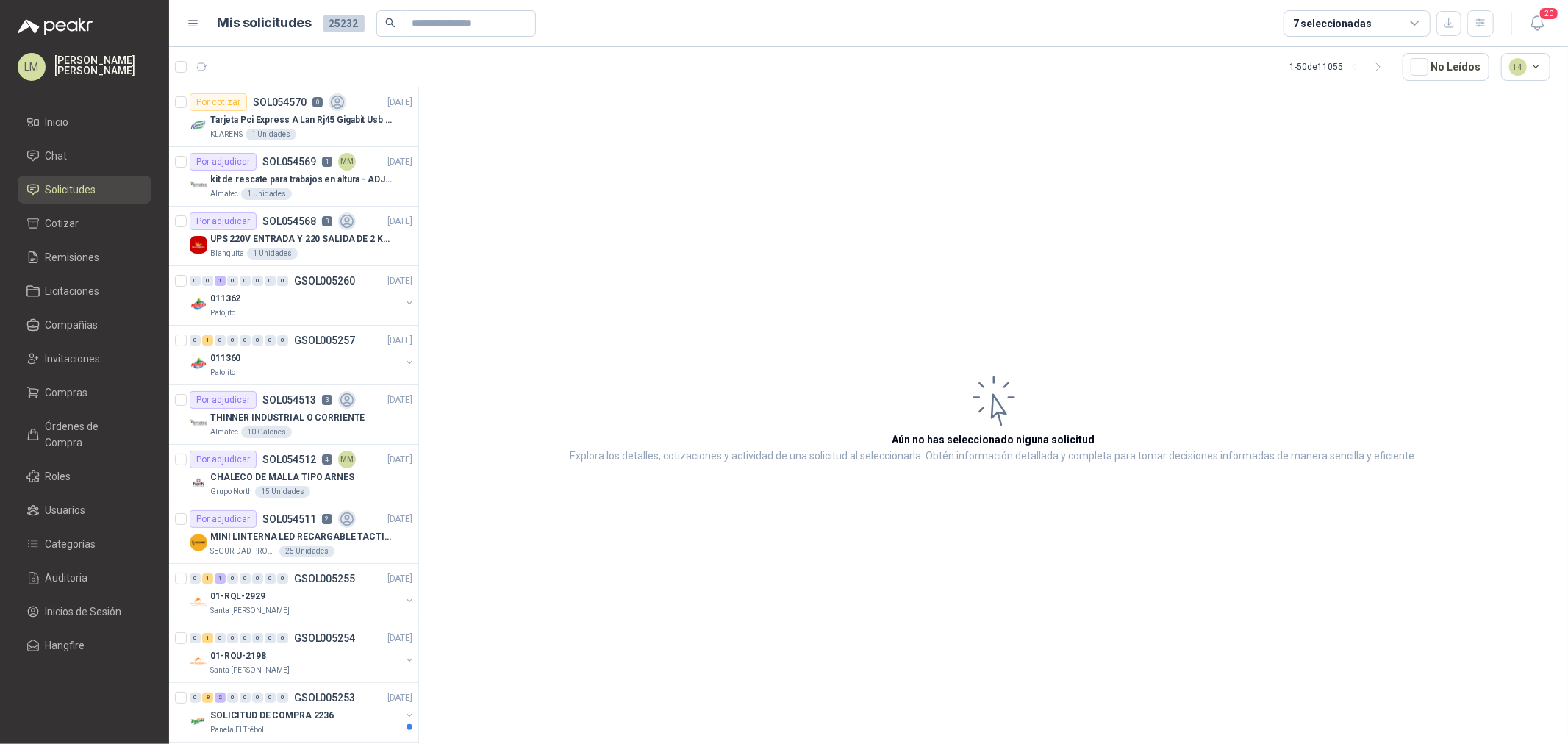
click at [1360, 16] on div "7 seleccionadas" at bounding box center [1332, 24] width 79 height 16
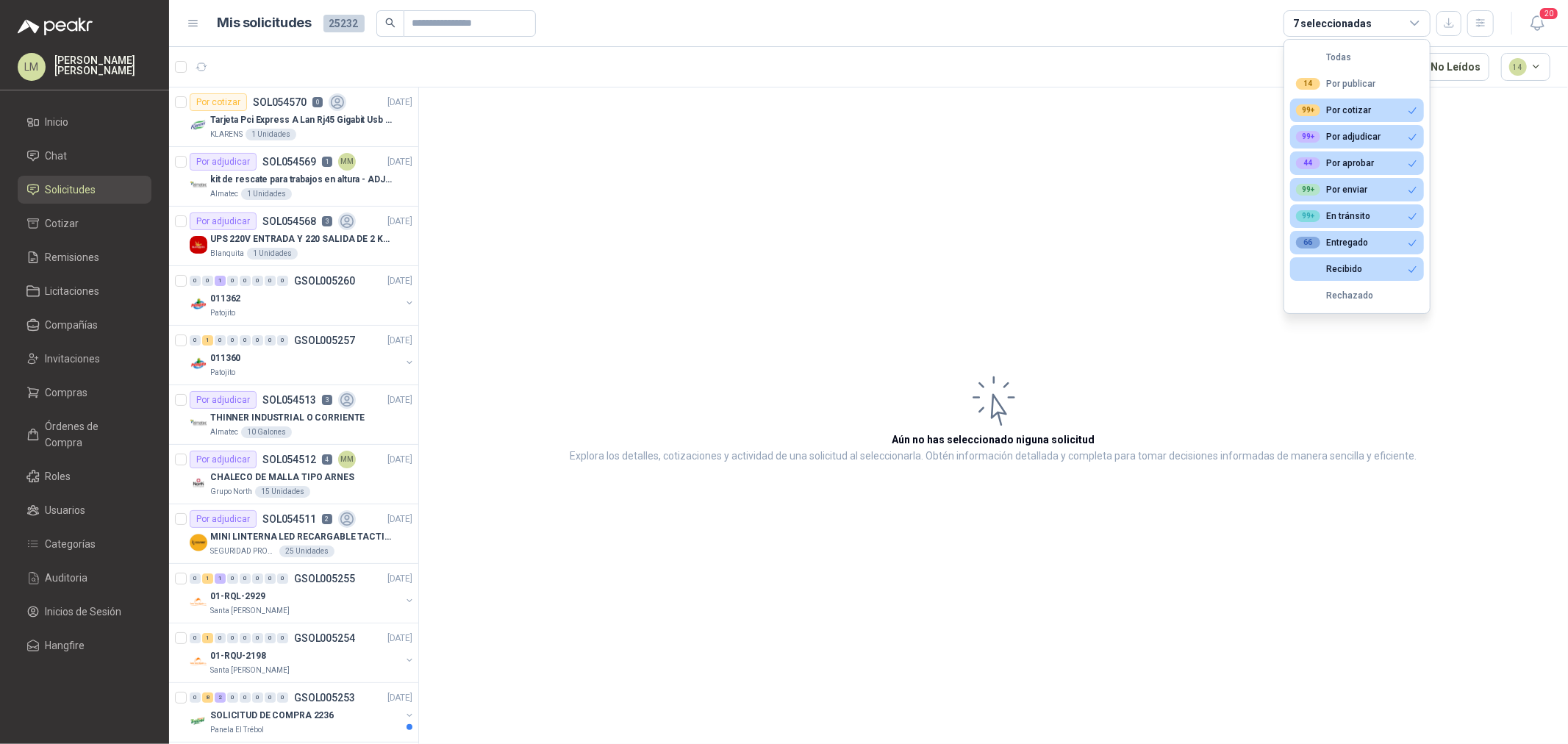
click at [1360, 16] on div "7 seleccionadas" at bounding box center [1332, 24] width 79 height 16
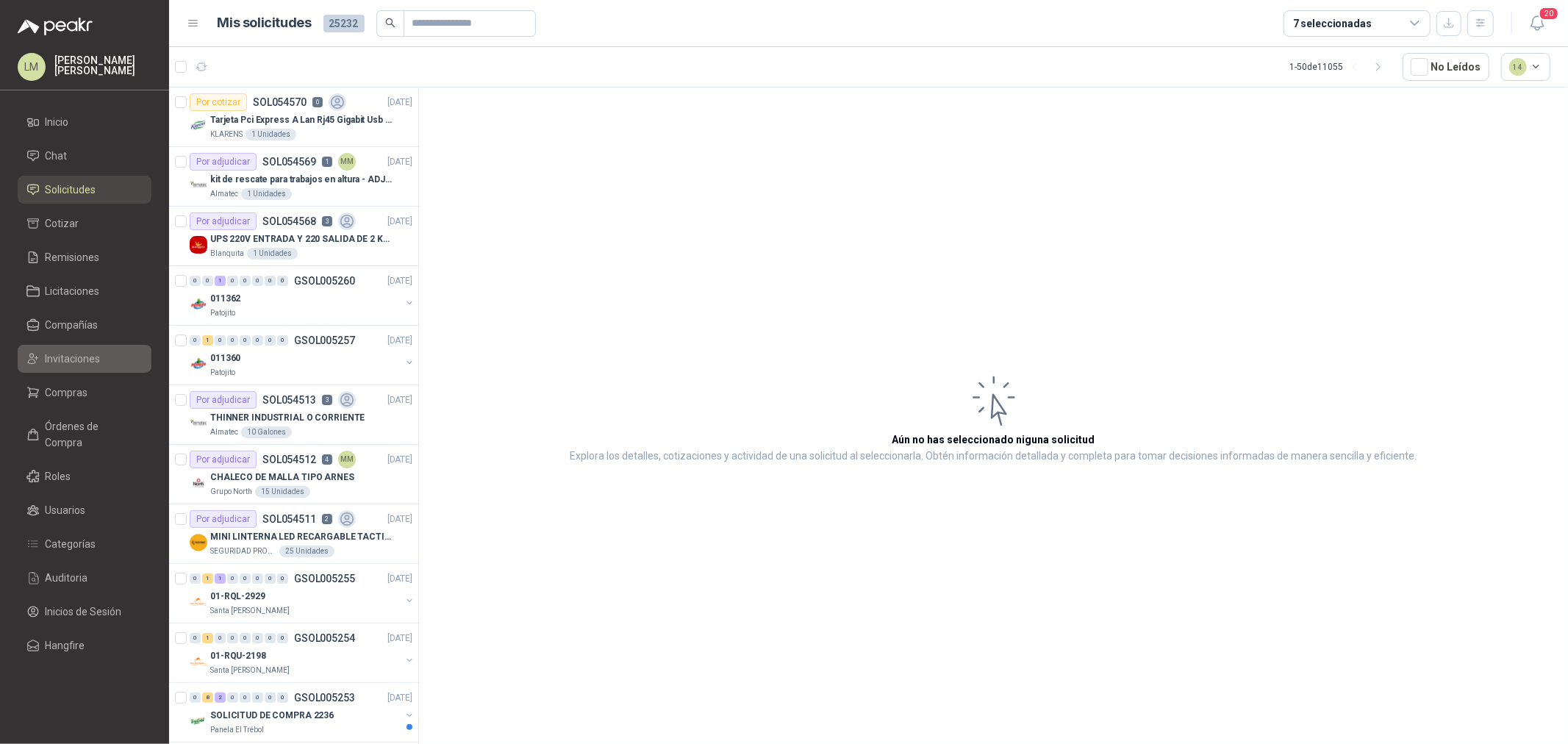
click at [74, 352] on span "Invitaciones" at bounding box center [74, 359] width 55 height 16
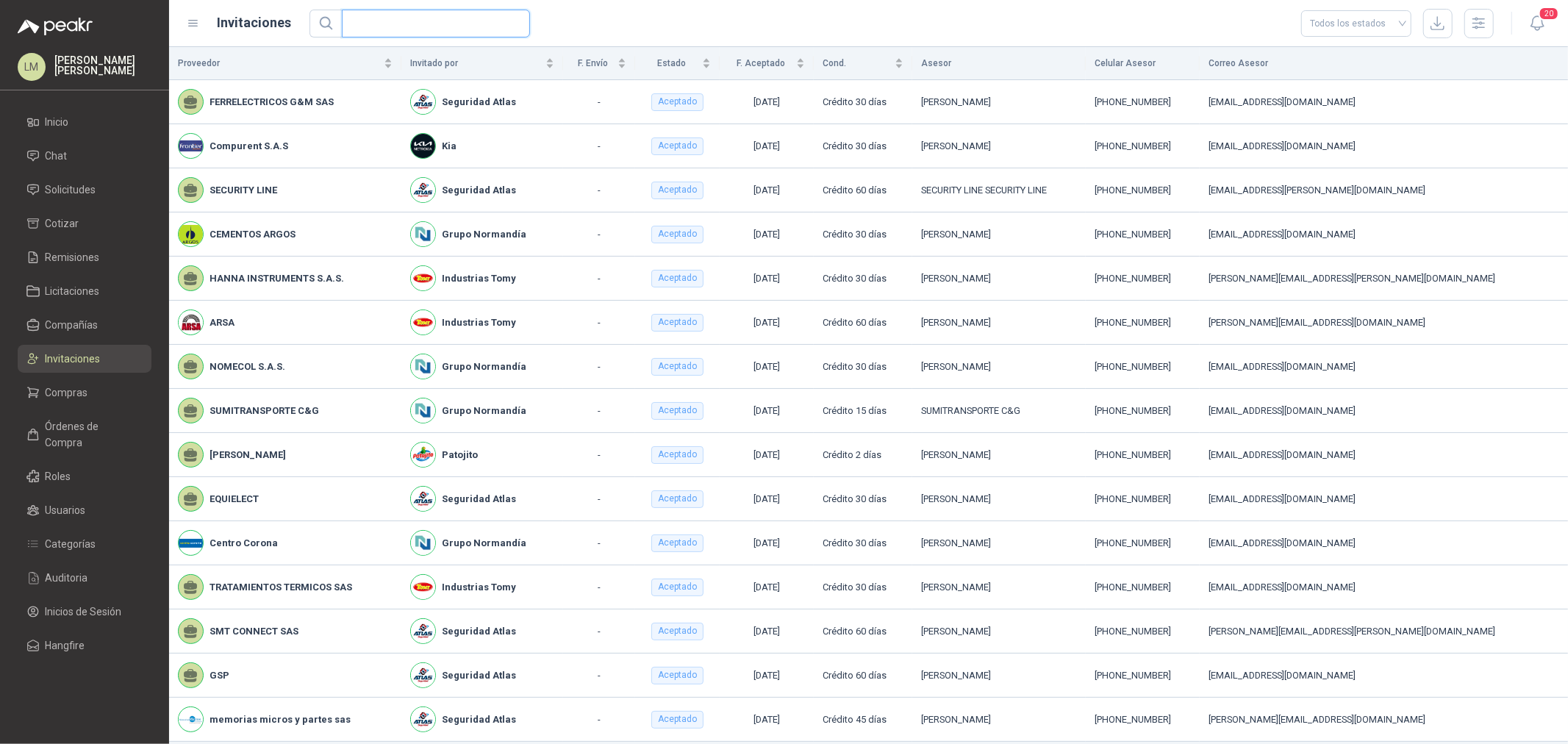
click at [414, 16] on input "text" at bounding box center [430, 23] width 159 height 26
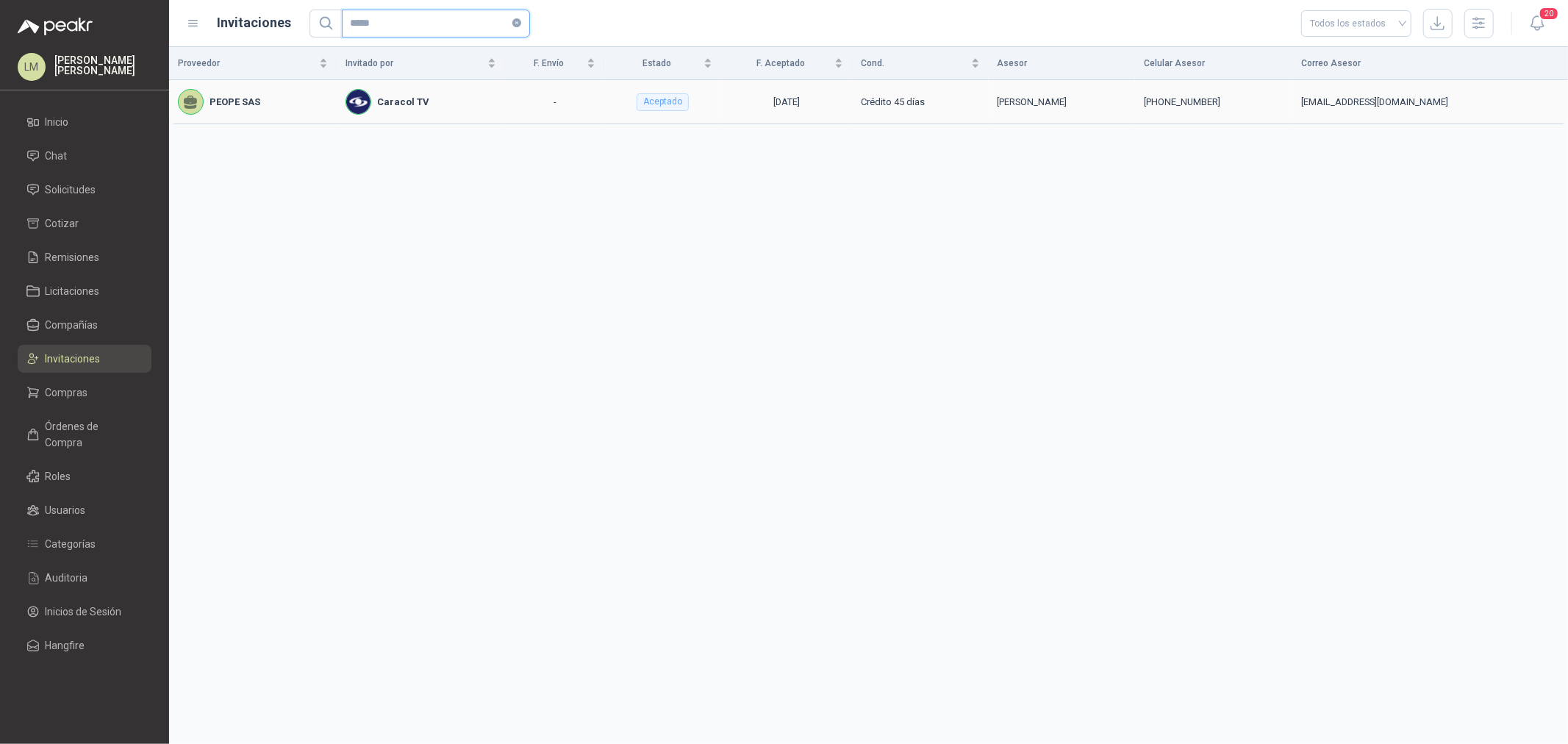
type input "*****"
drag, startPoint x: 973, startPoint y: 98, endPoint x: 1086, endPoint y: 100, distance: 113.0
click at [1077, 100] on td "Adriana Mora Garzòn" at bounding box center [1061, 102] width 146 height 44
click at [1054, 100] on div "Adriana Mora Garzòn" at bounding box center [1061, 102] width 129 height 15
click at [77, 192] on span "Solicitudes" at bounding box center [71, 190] width 51 height 16
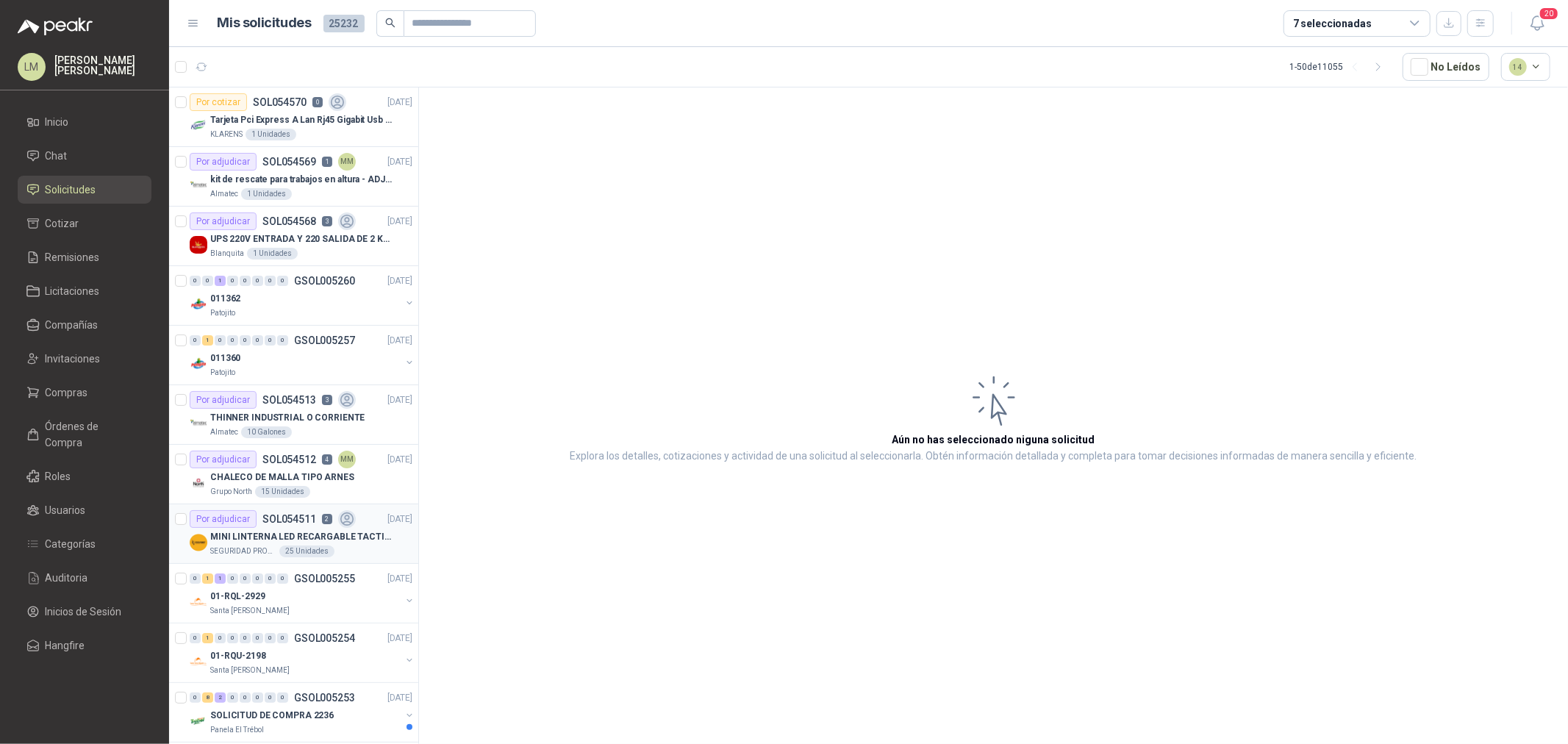
click at [276, 527] on div "Por adjudicar SOL054511 2" at bounding box center [273, 519] width 166 height 17
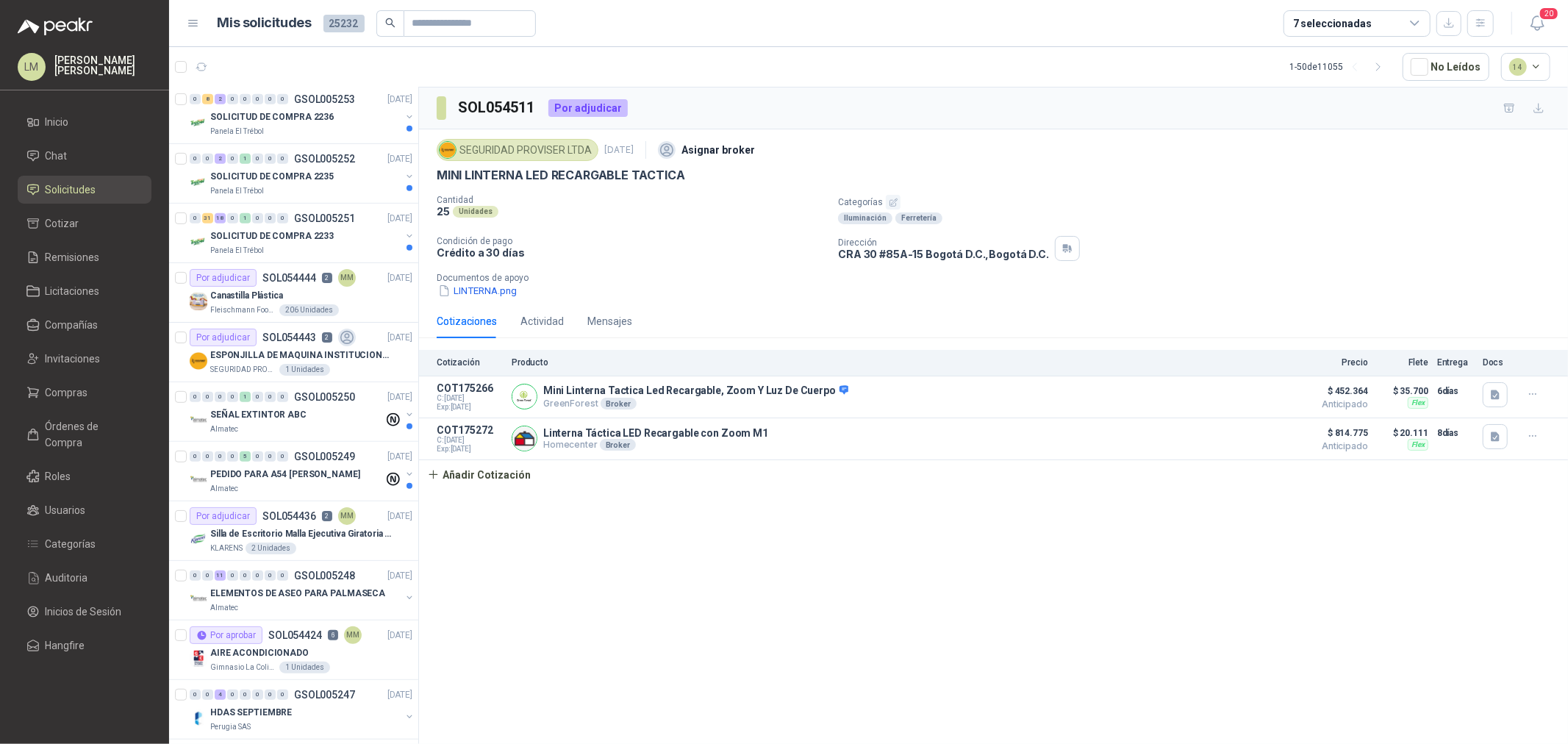
scroll to position [653, 0]
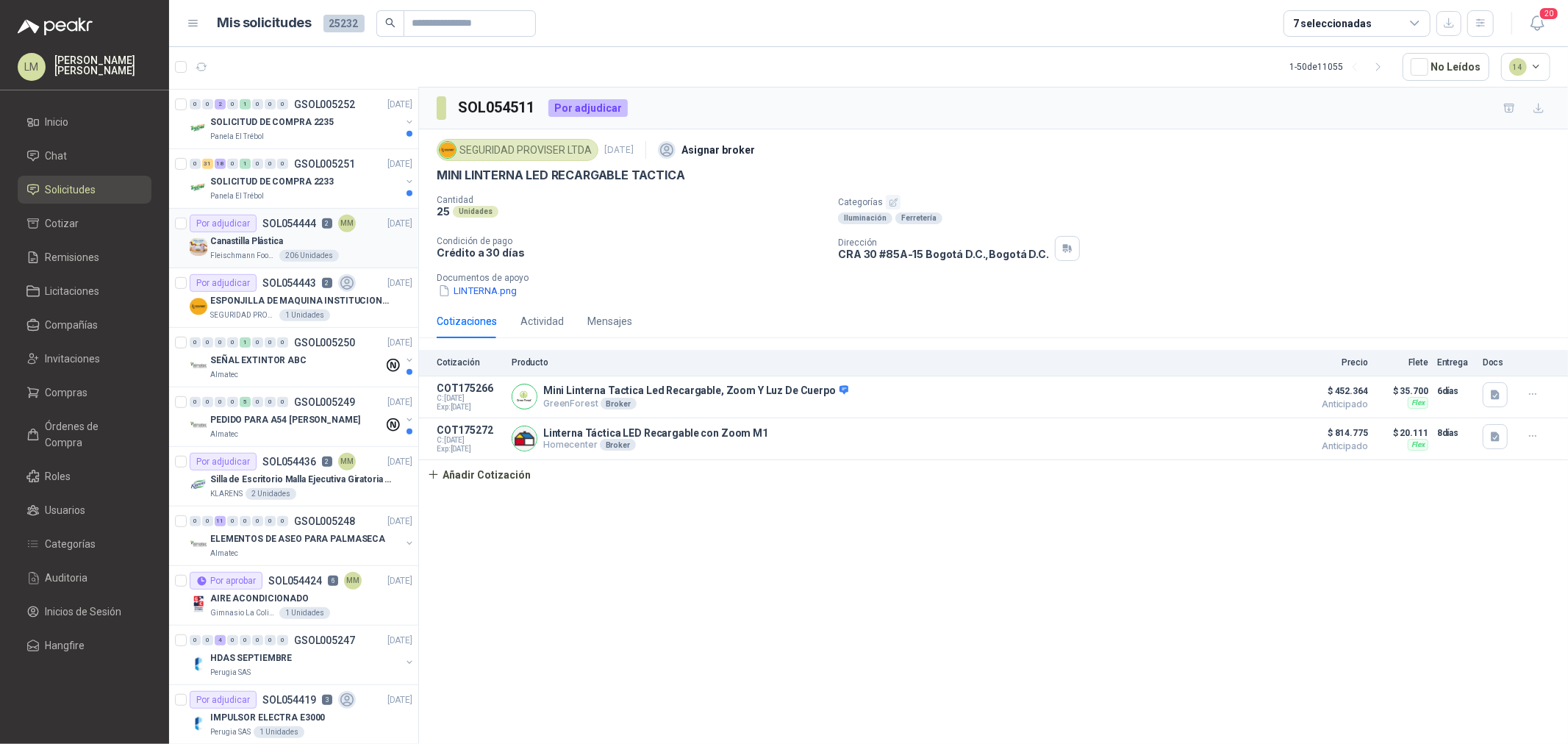
click at [295, 234] on div "Canastilla Plástica" at bounding box center [311, 241] width 202 height 17
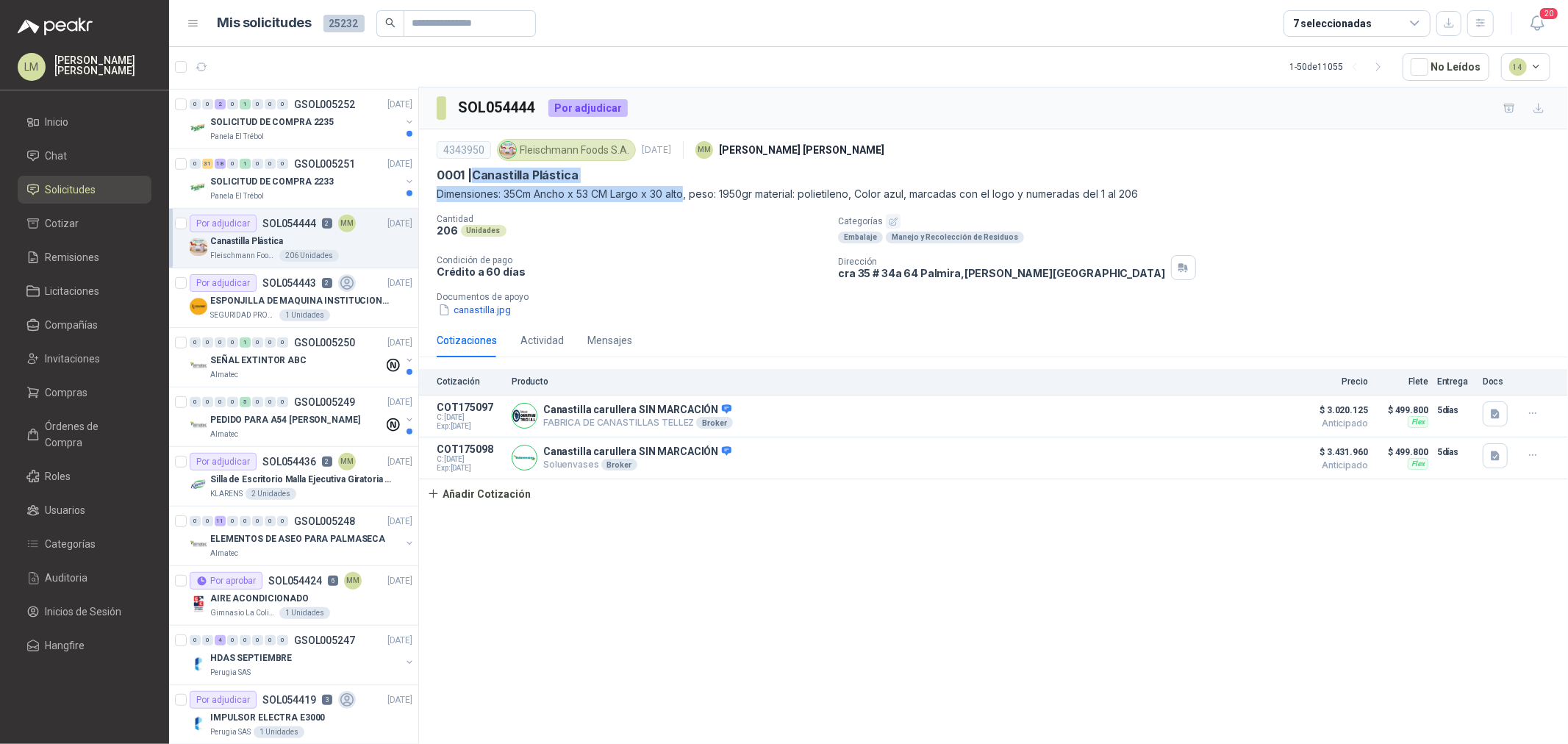
drag, startPoint x: 473, startPoint y: 169, endPoint x: 686, endPoint y: 192, distance: 214.2
click at [686, 192] on div "4343950 Fleischmann Foods S.A. 1 sept, 2025 MM Mauricio Martinez 0001 | Canasti…" at bounding box center [993, 168] width 1114 height 67
copy div "Canastilla Plástica Dimensiones: 35Cm Ancho x 53 CM Largo x 30 alto"
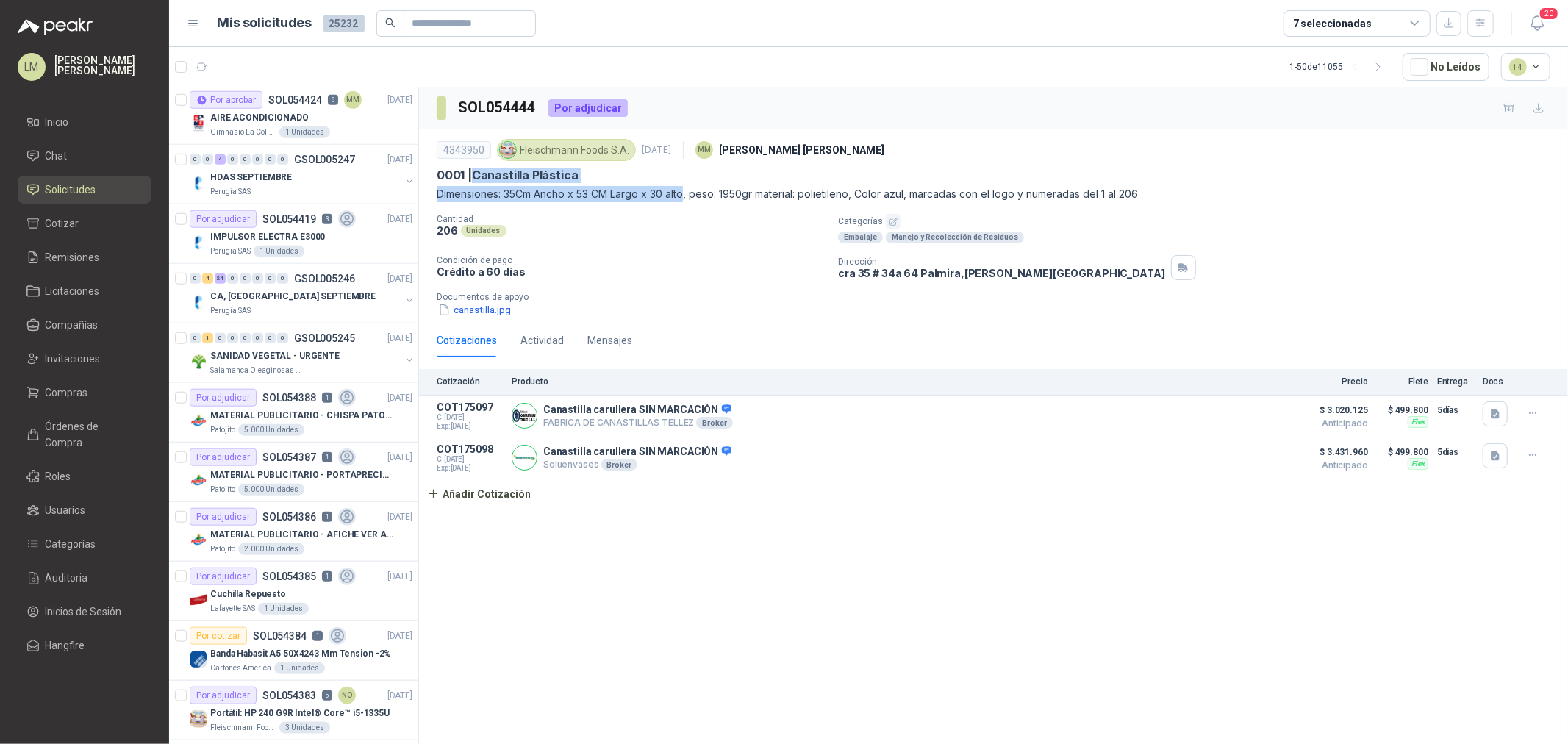
scroll to position [1143, 0]
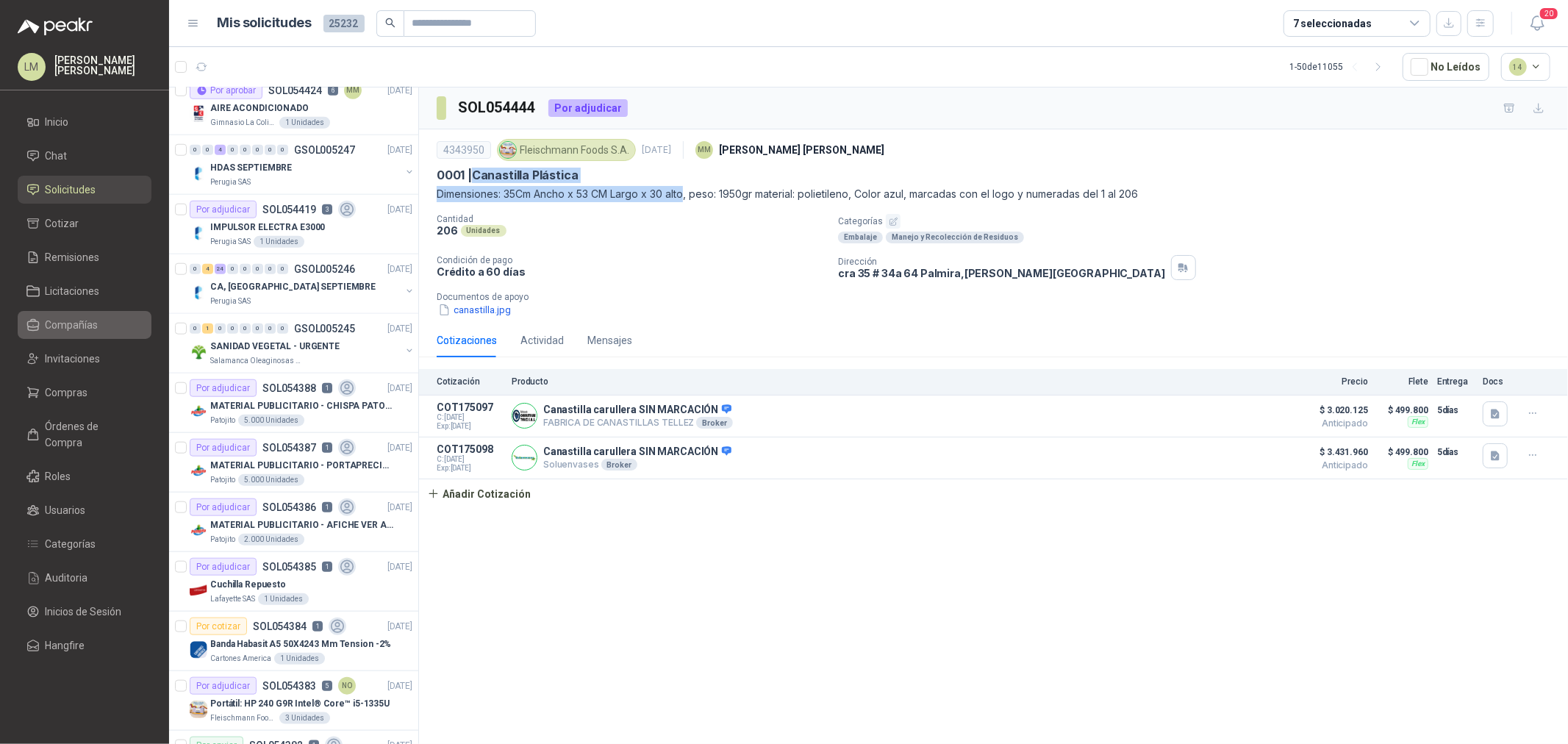
click at [77, 328] on span "Compañías" at bounding box center [72, 325] width 53 height 16
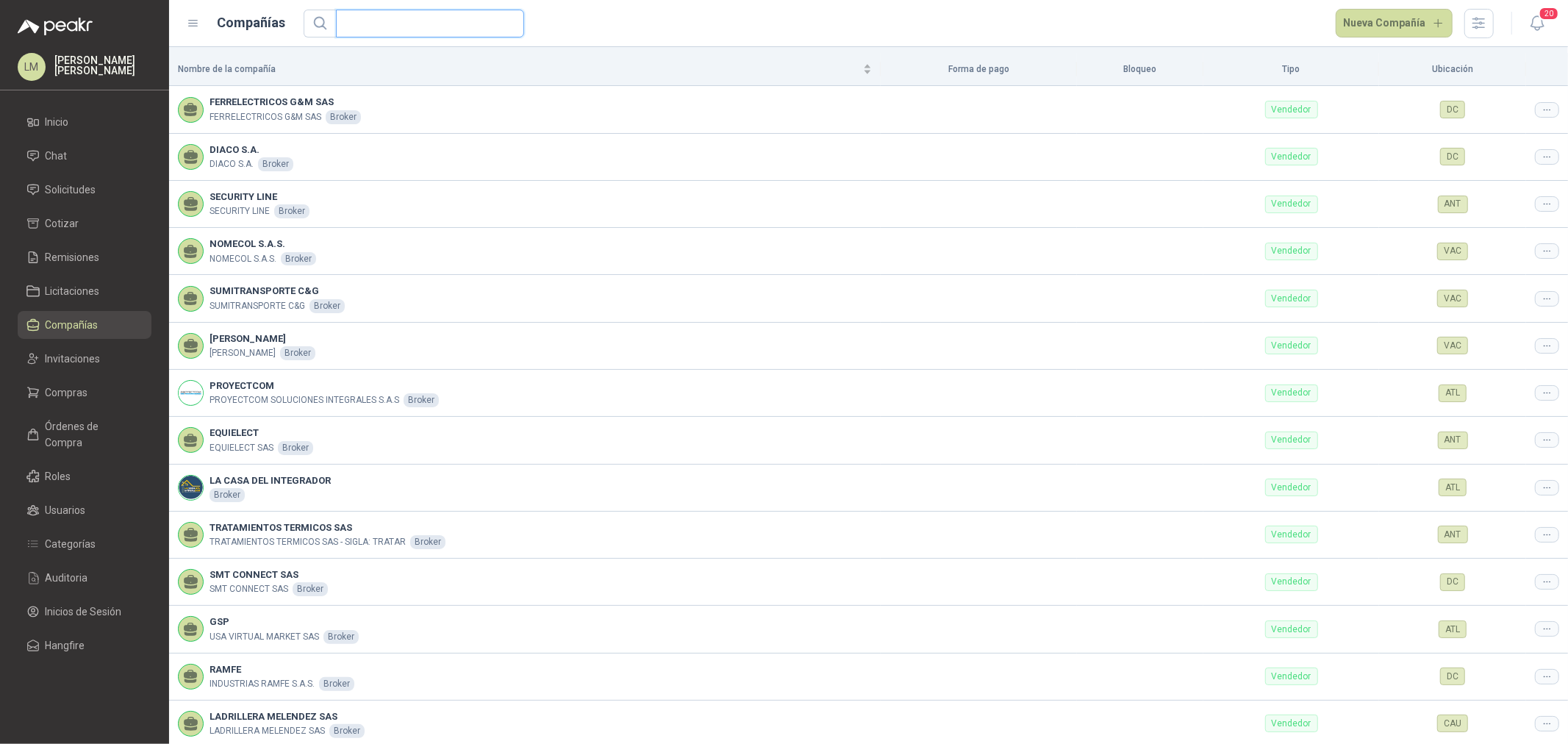
click at [439, 27] on input "text" at bounding box center [424, 23] width 159 height 26
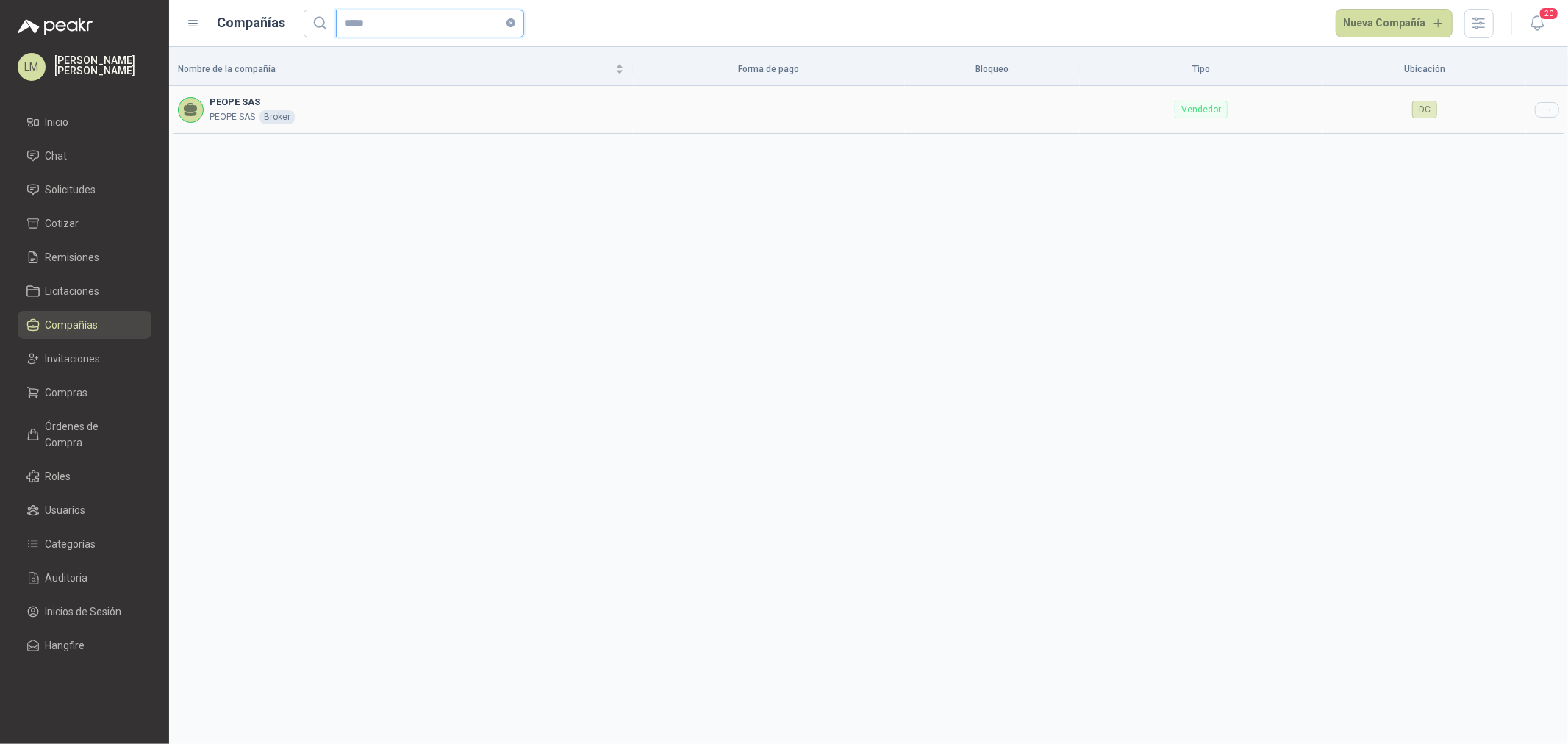
type input "*****"
click at [1554, 111] on div at bounding box center [1547, 110] width 24 height 16
click at [1525, 138] on span "Editar compañía" at bounding box center [1510, 135] width 76 height 16
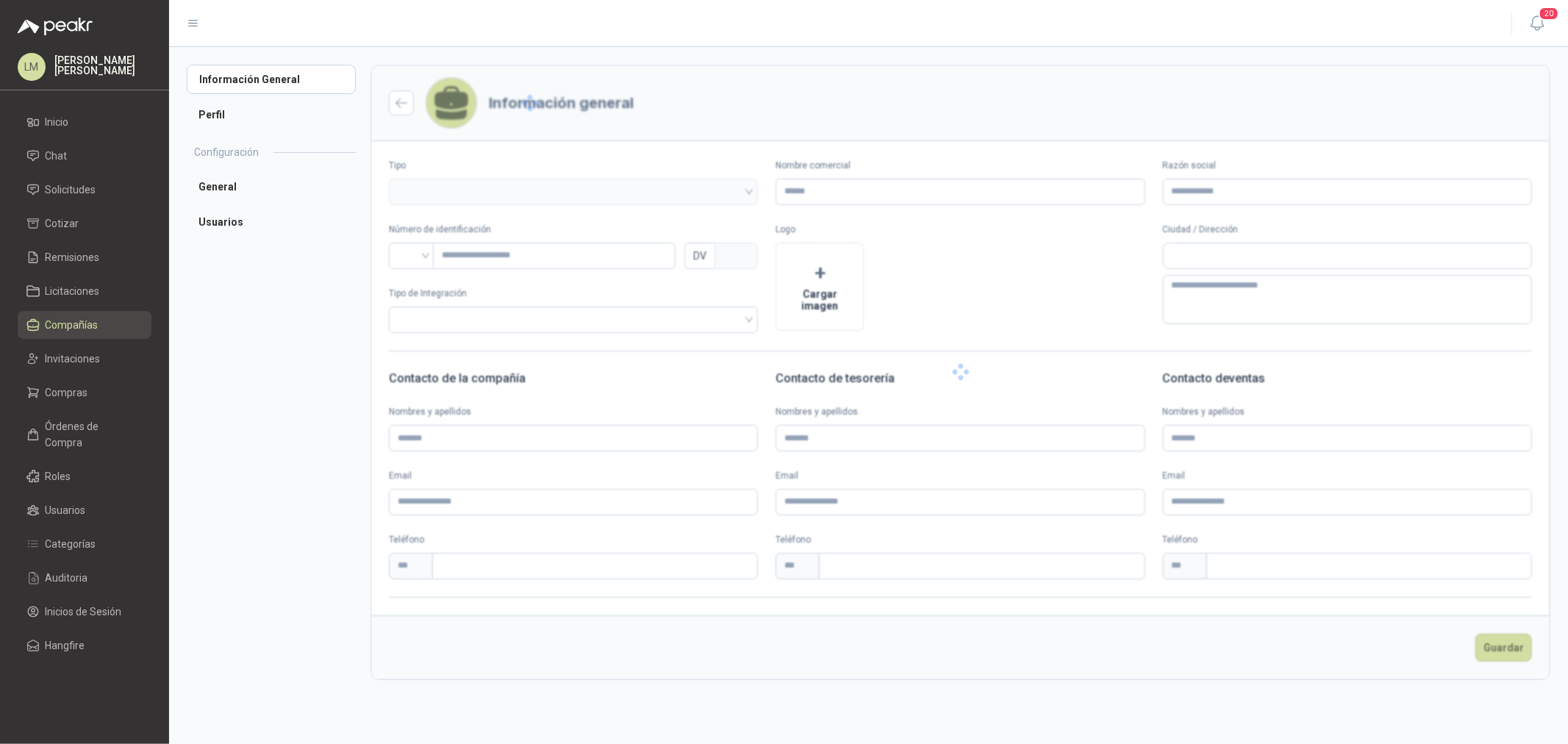
type input "*********"
type input "*"
type textarea "**********"
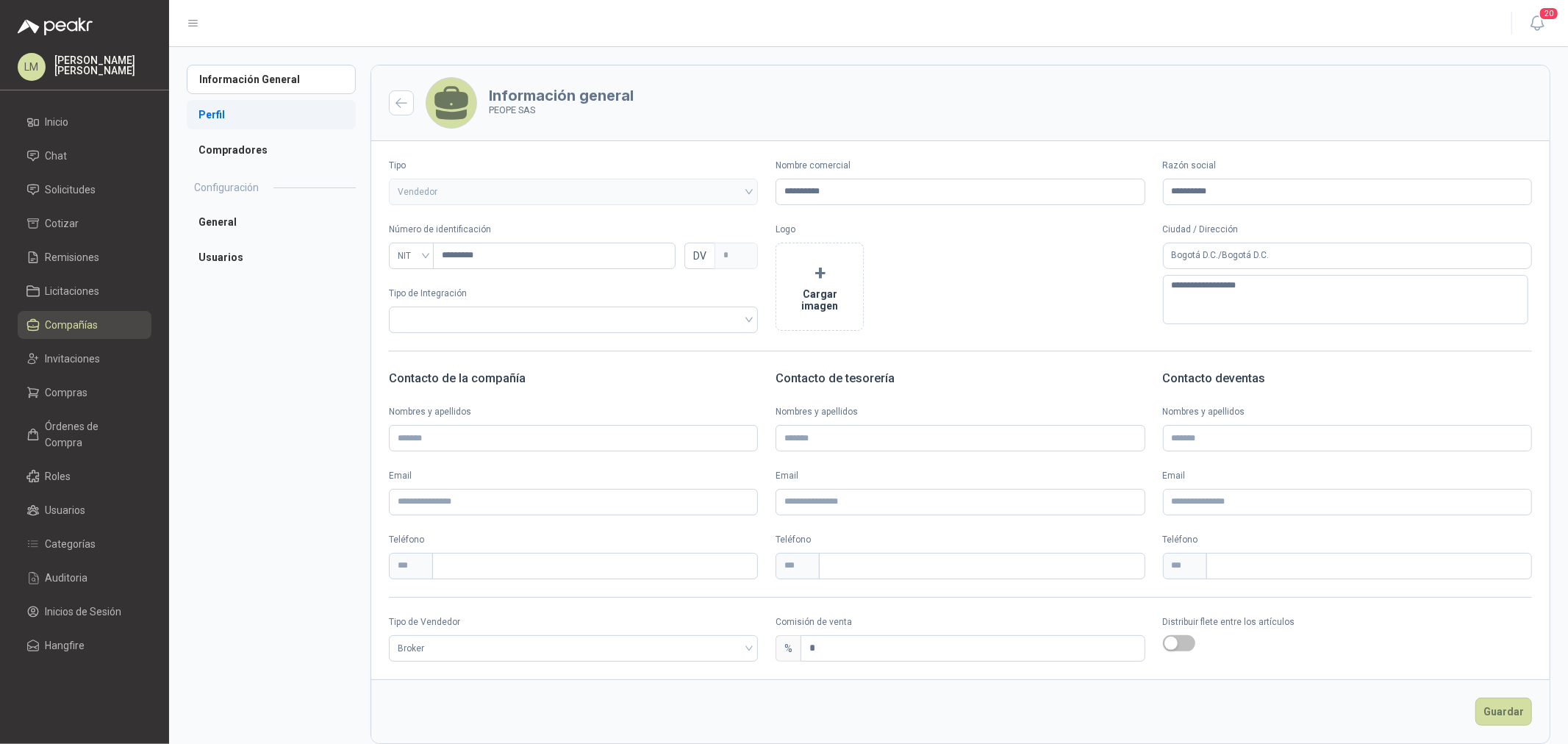
click at [224, 120] on li "Perfil" at bounding box center [271, 114] width 169 height 29
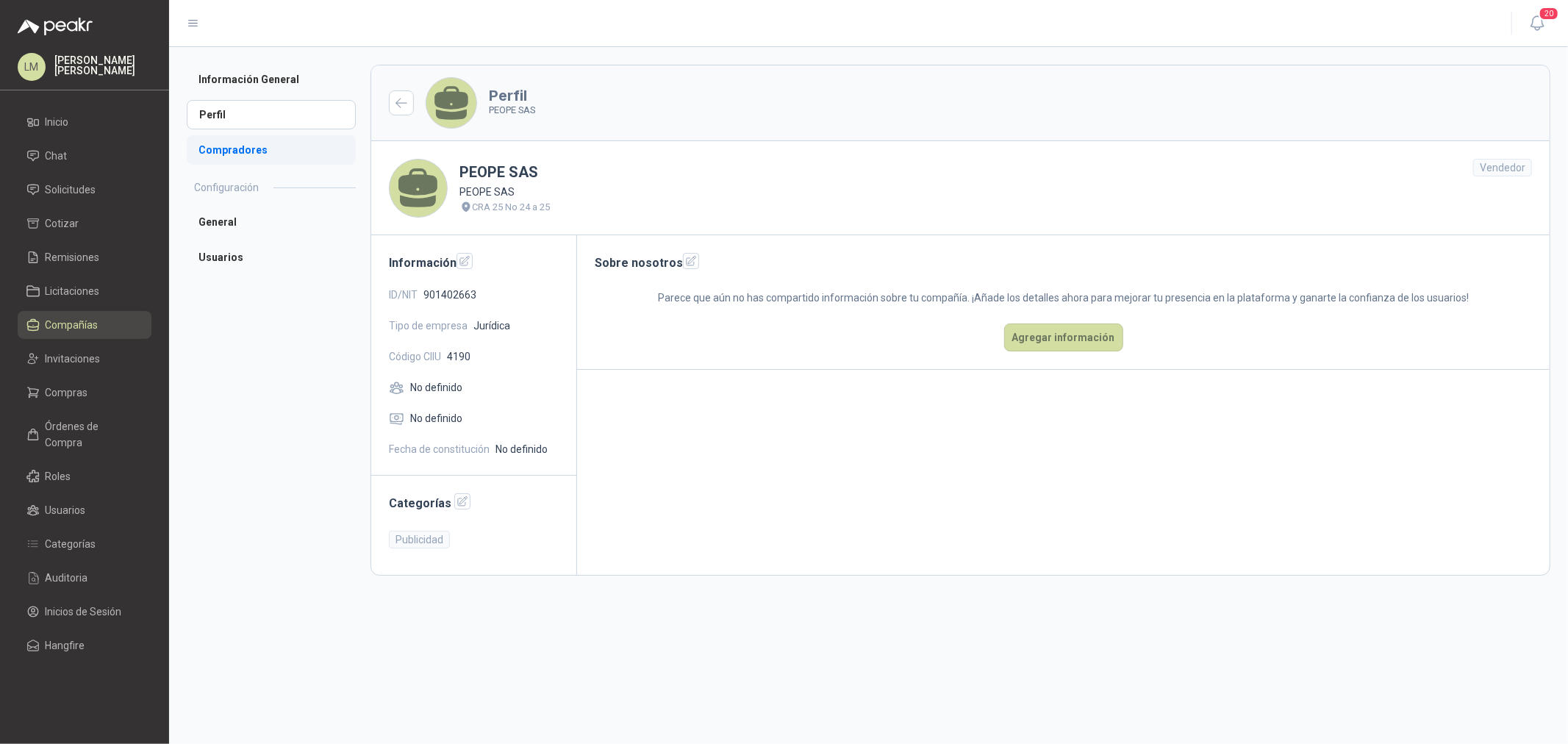
click at [232, 150] on li "Compradores" at bounding box center [271, 149] width 169 height 29
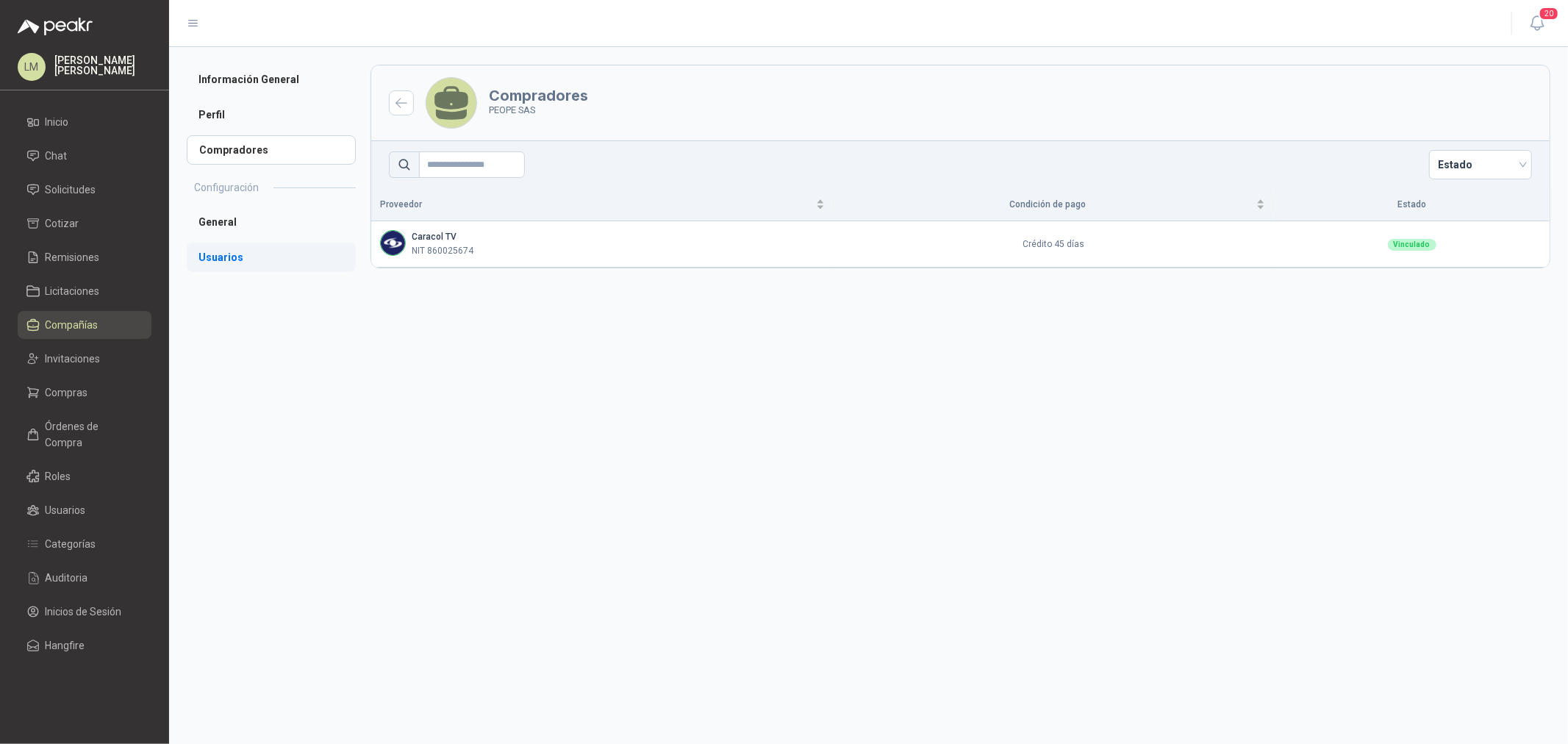
click at [213, 253] on li "Usuarios" at bounding box center [271, 257] width 169 height 29
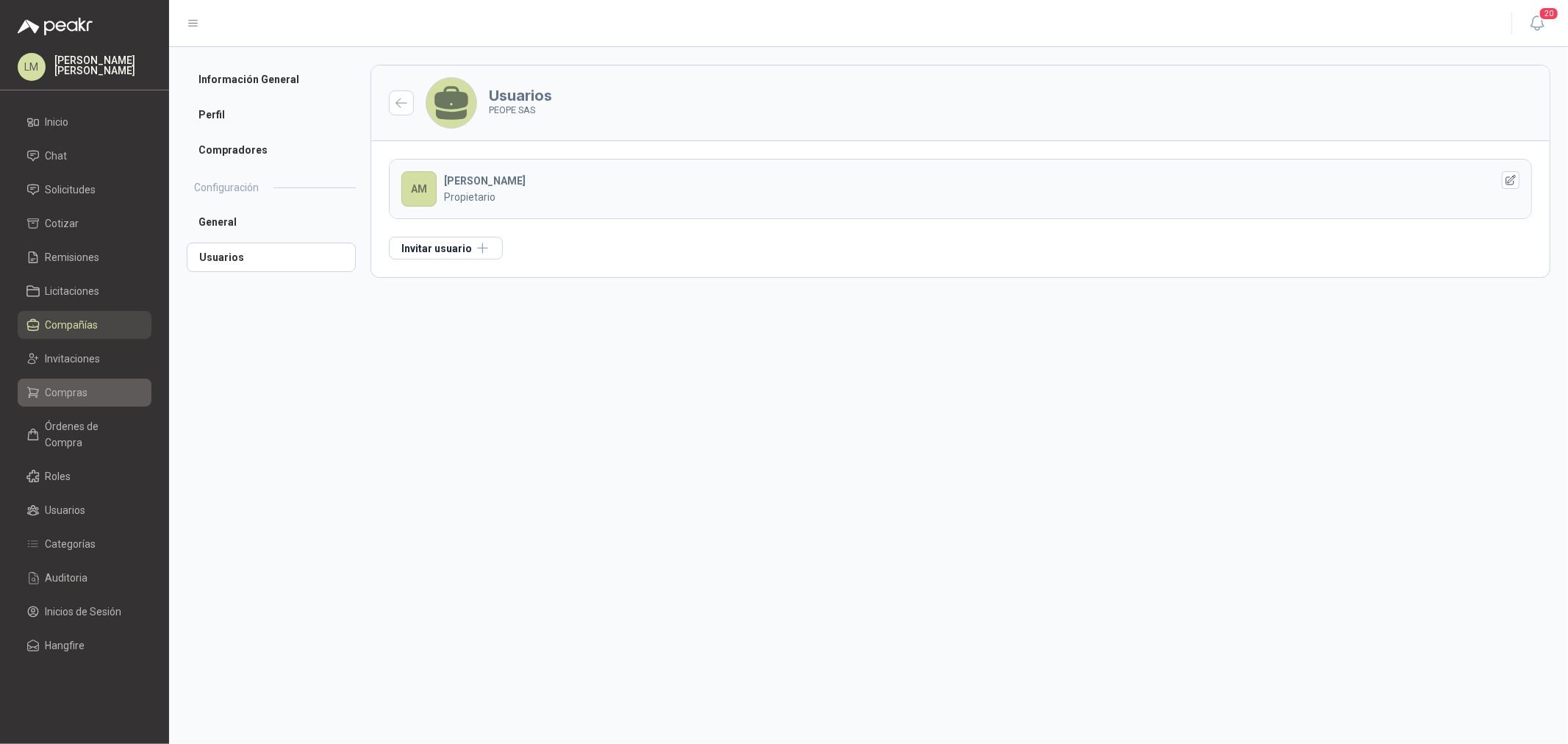
click at [63, 398] on span "Compras" at bounding box center [67, 392] width 43 height 16
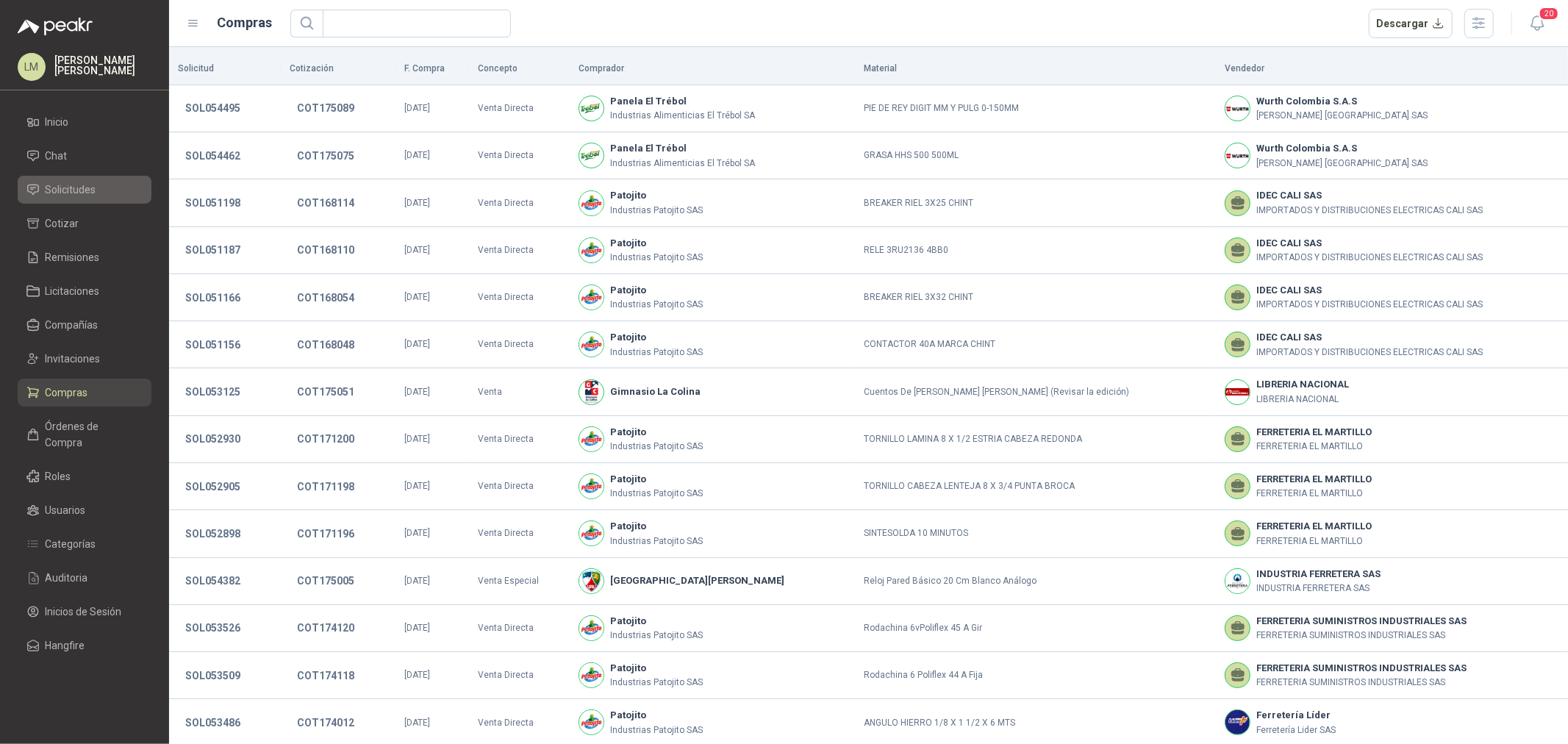
click at [74, 179] on link "Solicitudes" at bounding box center [84, 189] width 134 height 28
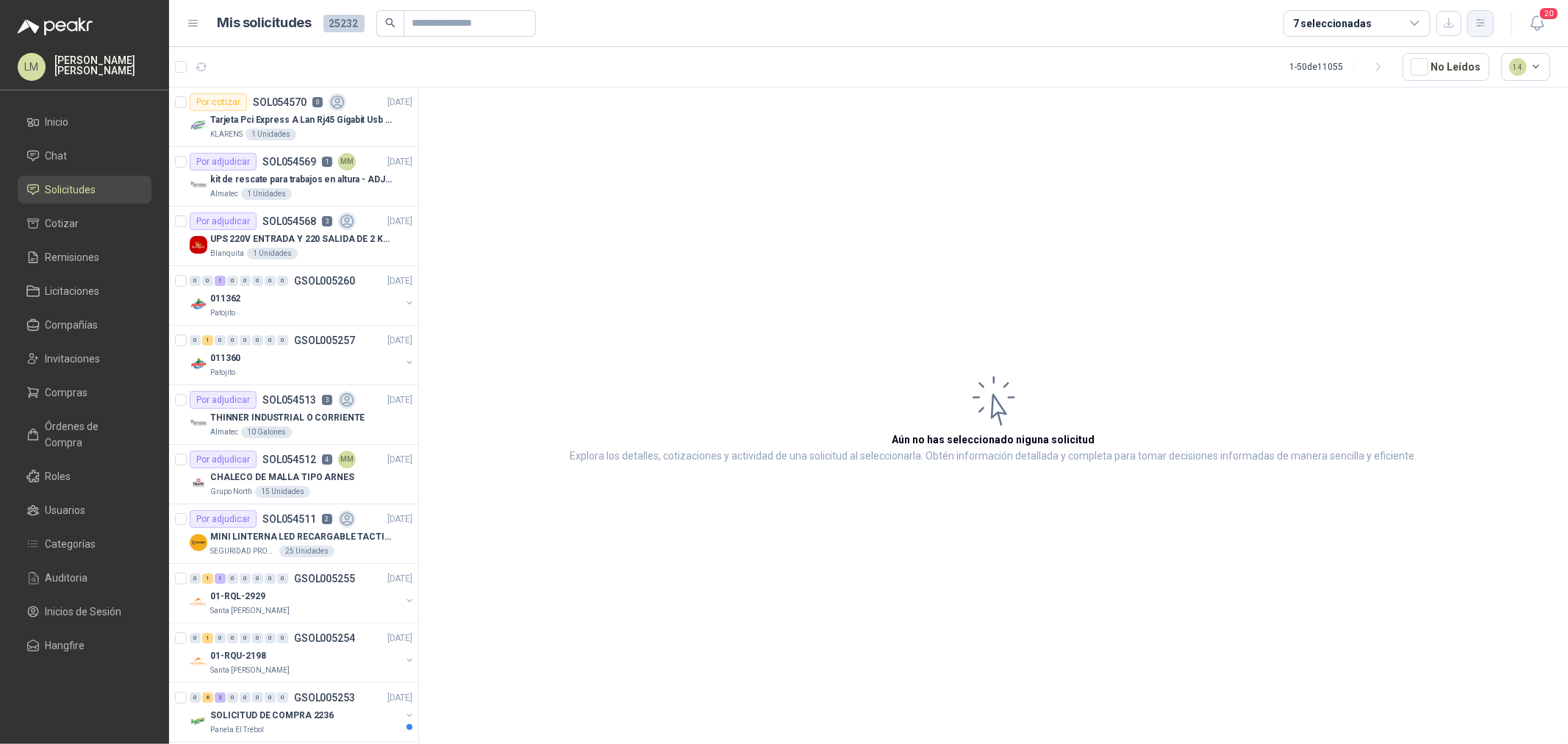
click at [1488, 23] on button "button" at bounding box center [1480, 23] width 26 height 26
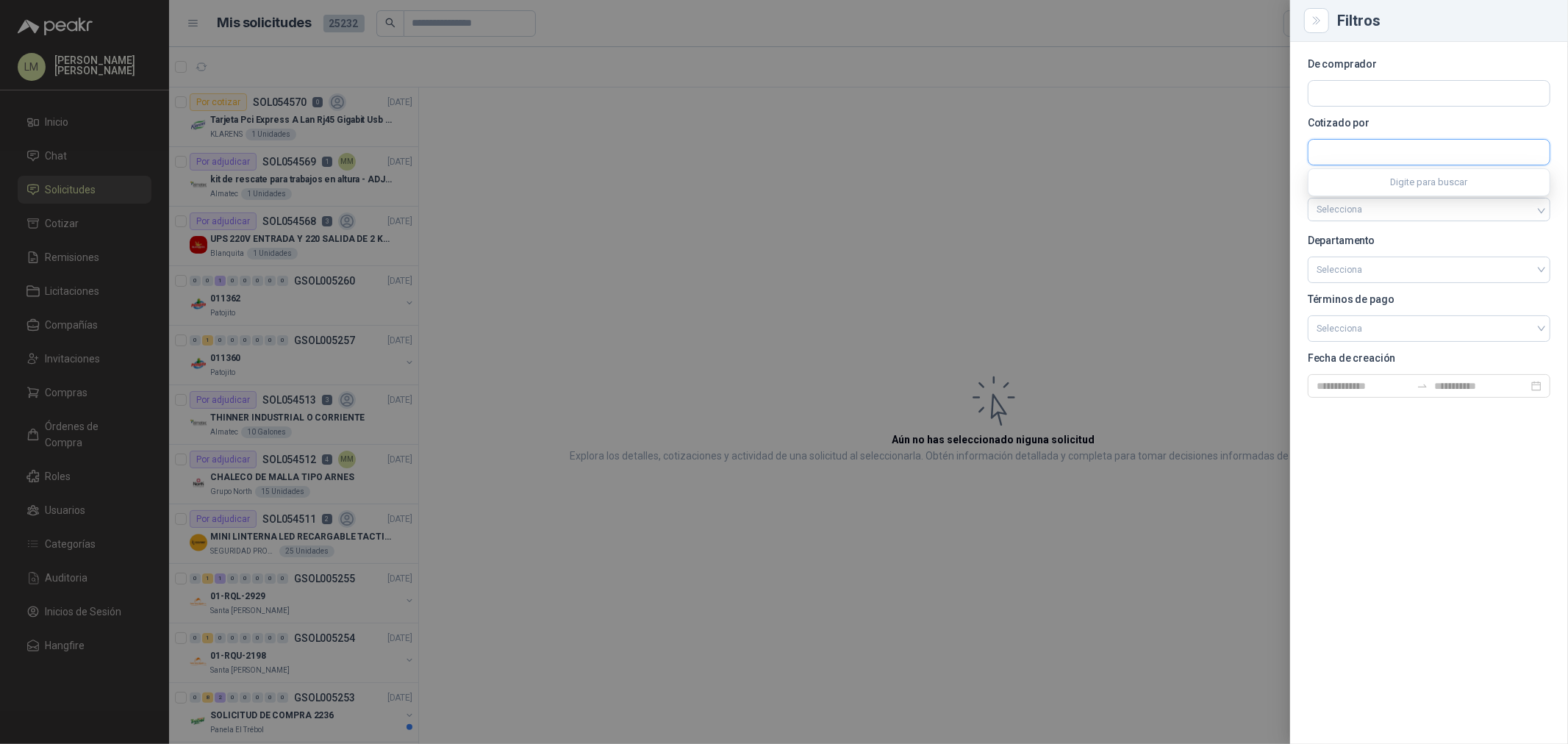
click at [1340, 153] on input "text" at bounding box center [1429, 153] width 241 height 25
type input "****"
click at [1365, 197] on button "PEOPE SAS PEOPE SAS - NIT : 901402663" at bounding box center [1429, 187] width 229 height 25
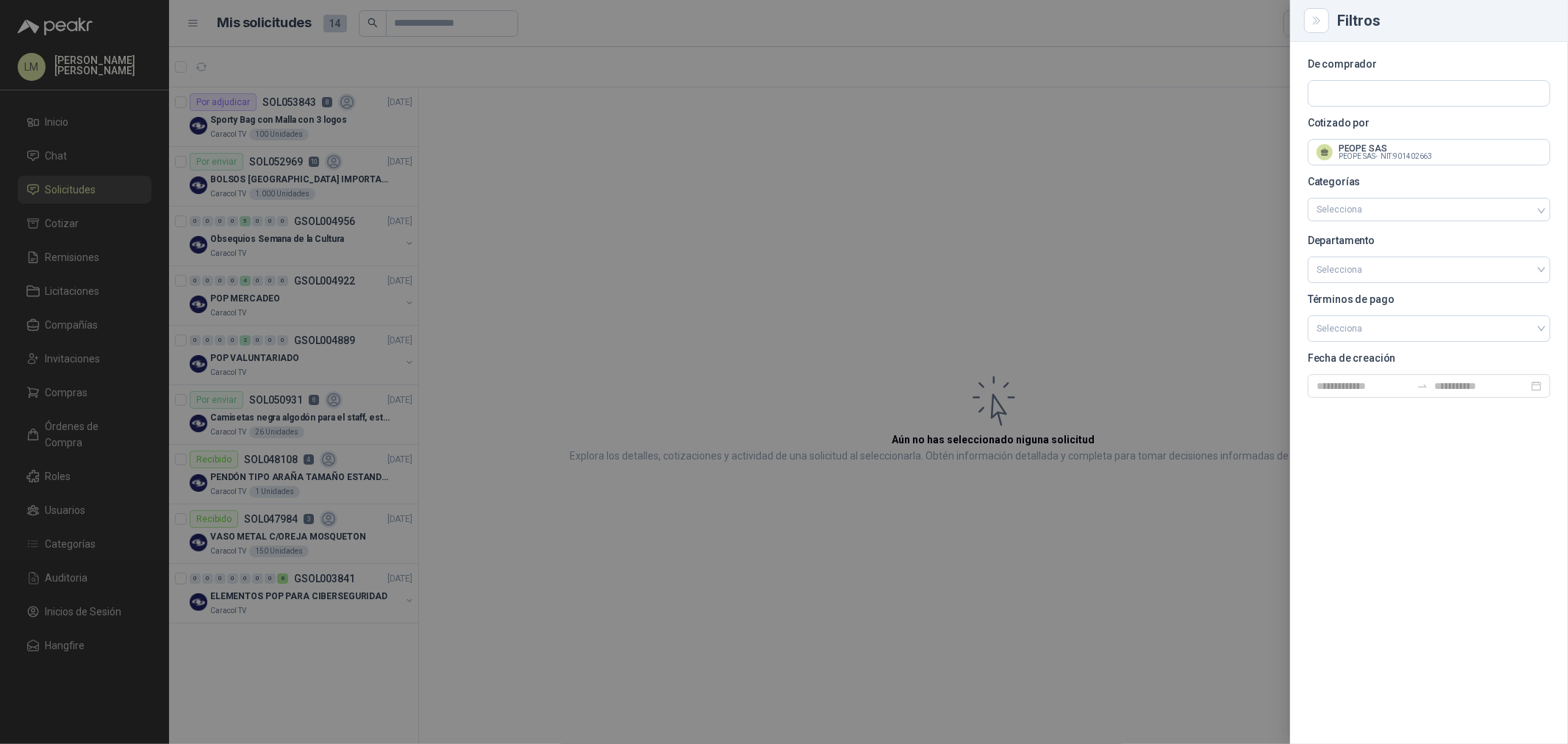
click at [773, 170] on div at bounding box center [784, 372] width 1568 height 744
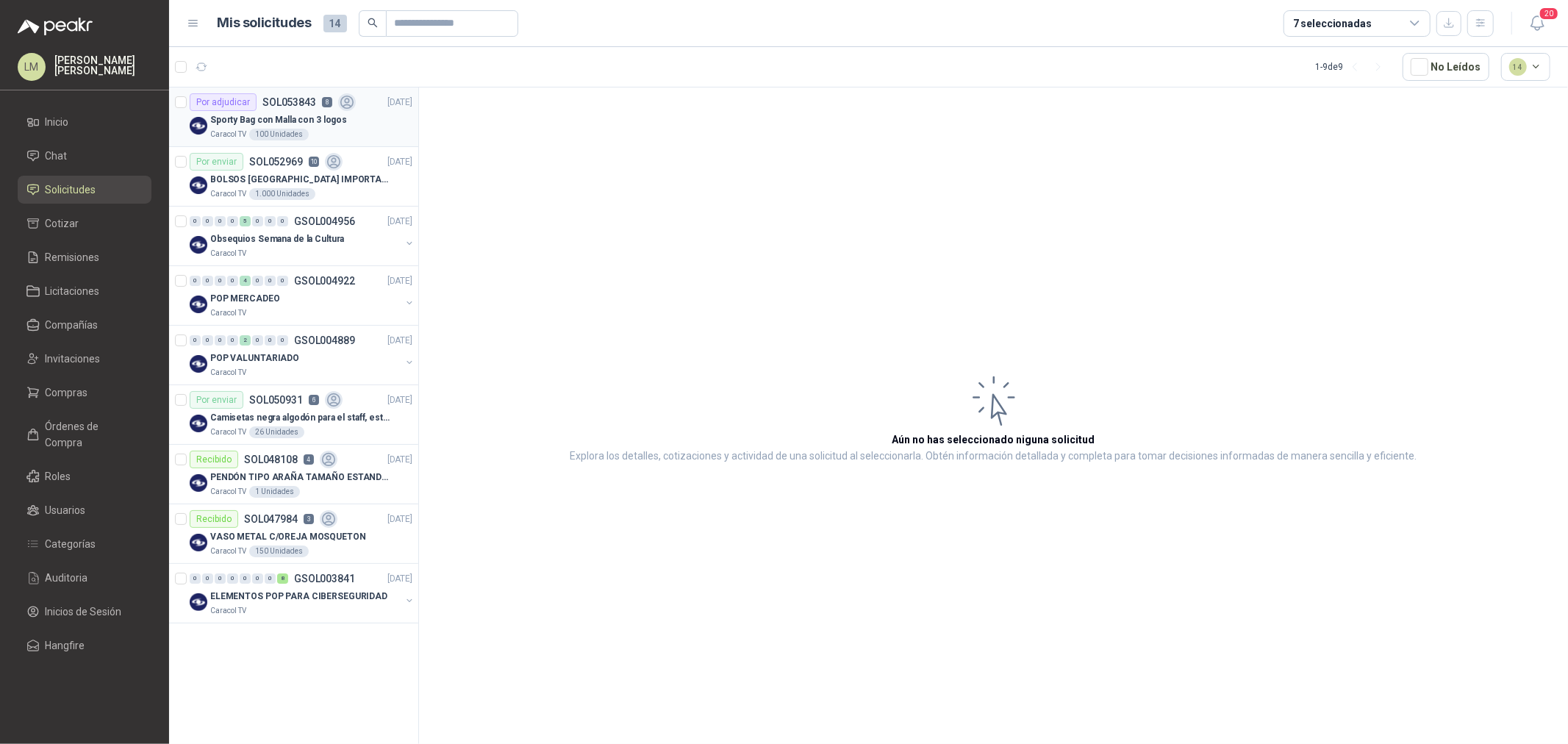
click at [289, 122] on p "Sporty Bag con Malla con 3 logos" at bounding box center [278, 120] width 137 height 14
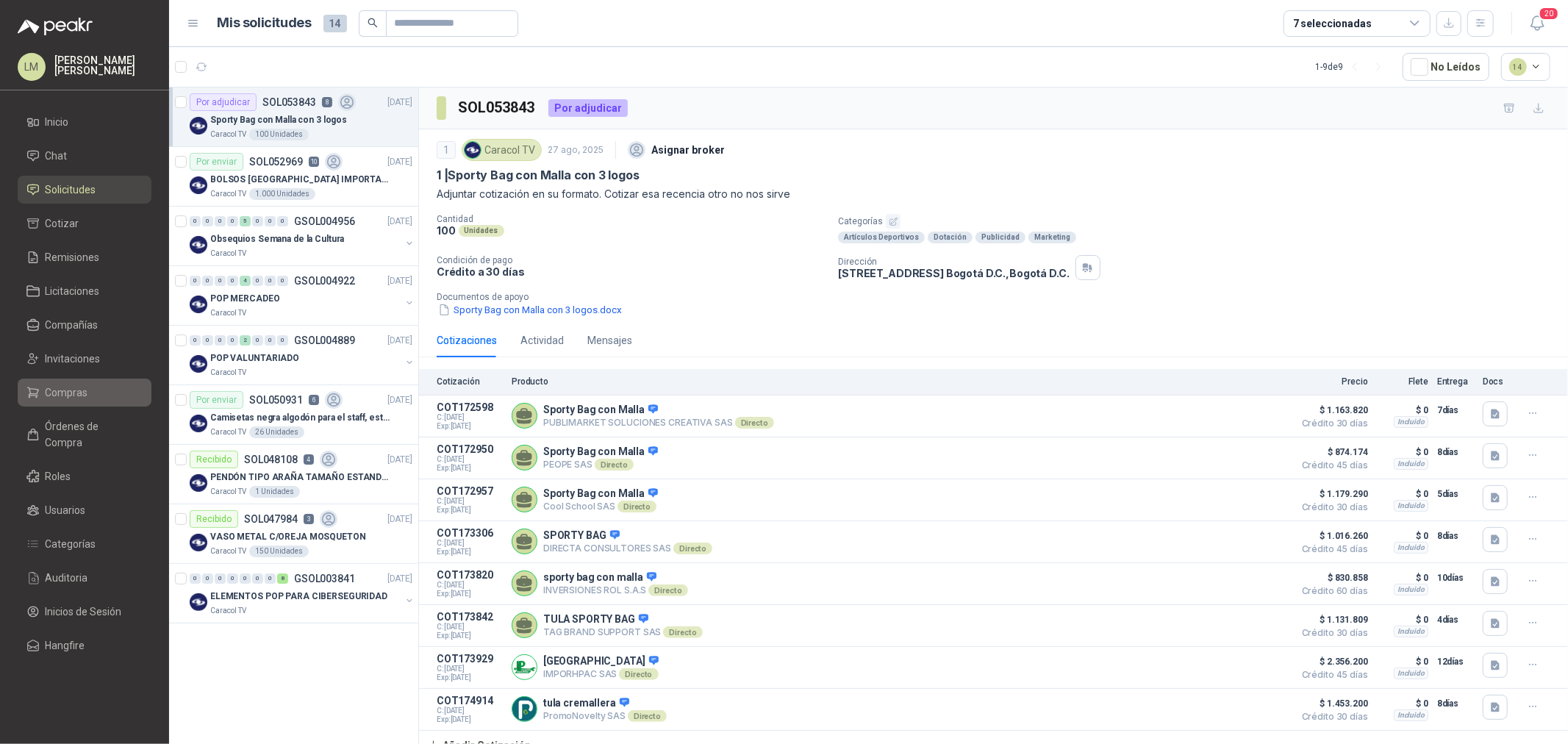
click at [69, 401] on link "Compras" at bounding box center [84, 392] width 134 height 28
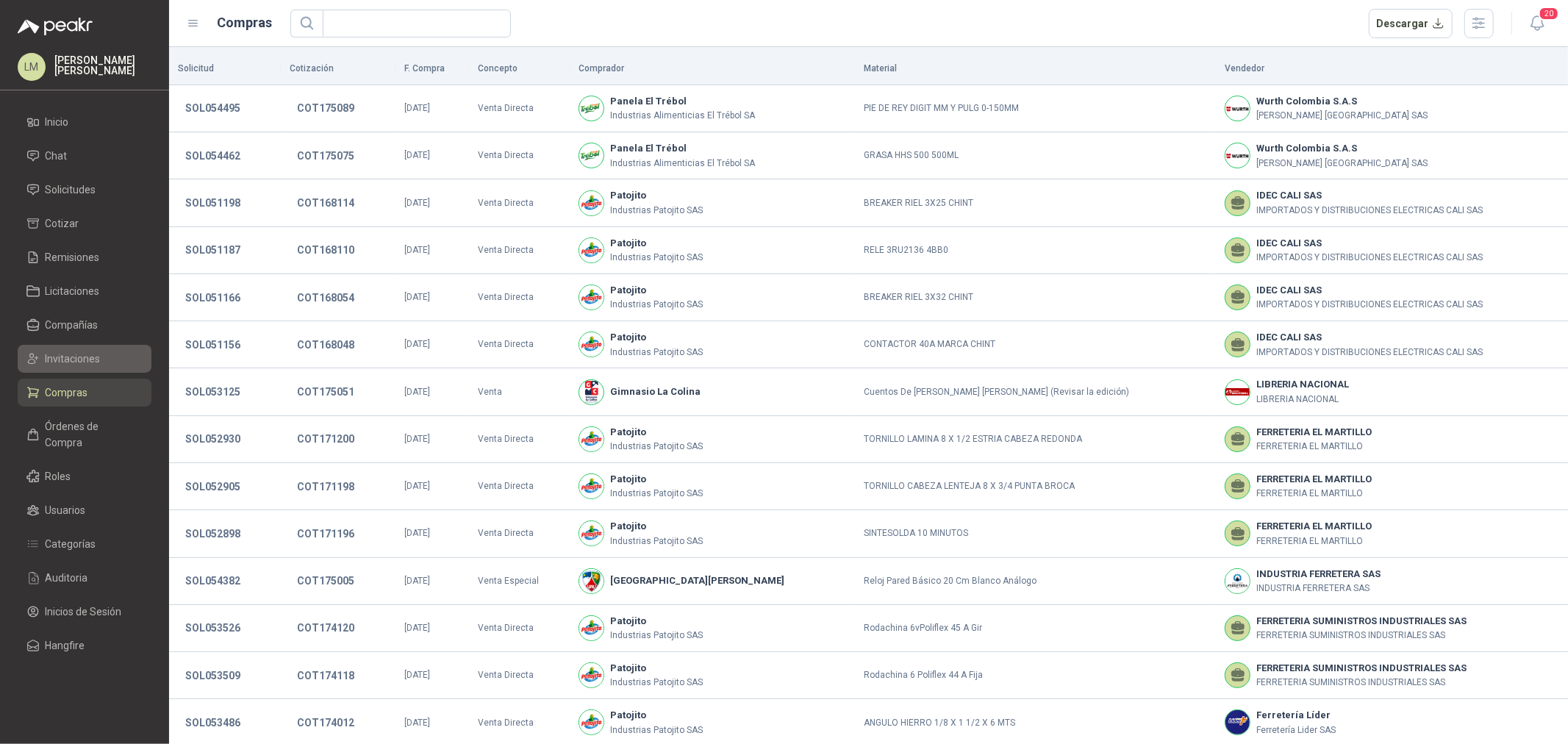
click at [65, 357] on span "Invitaciones" at bounding box center [74, 359] width 55 height 16
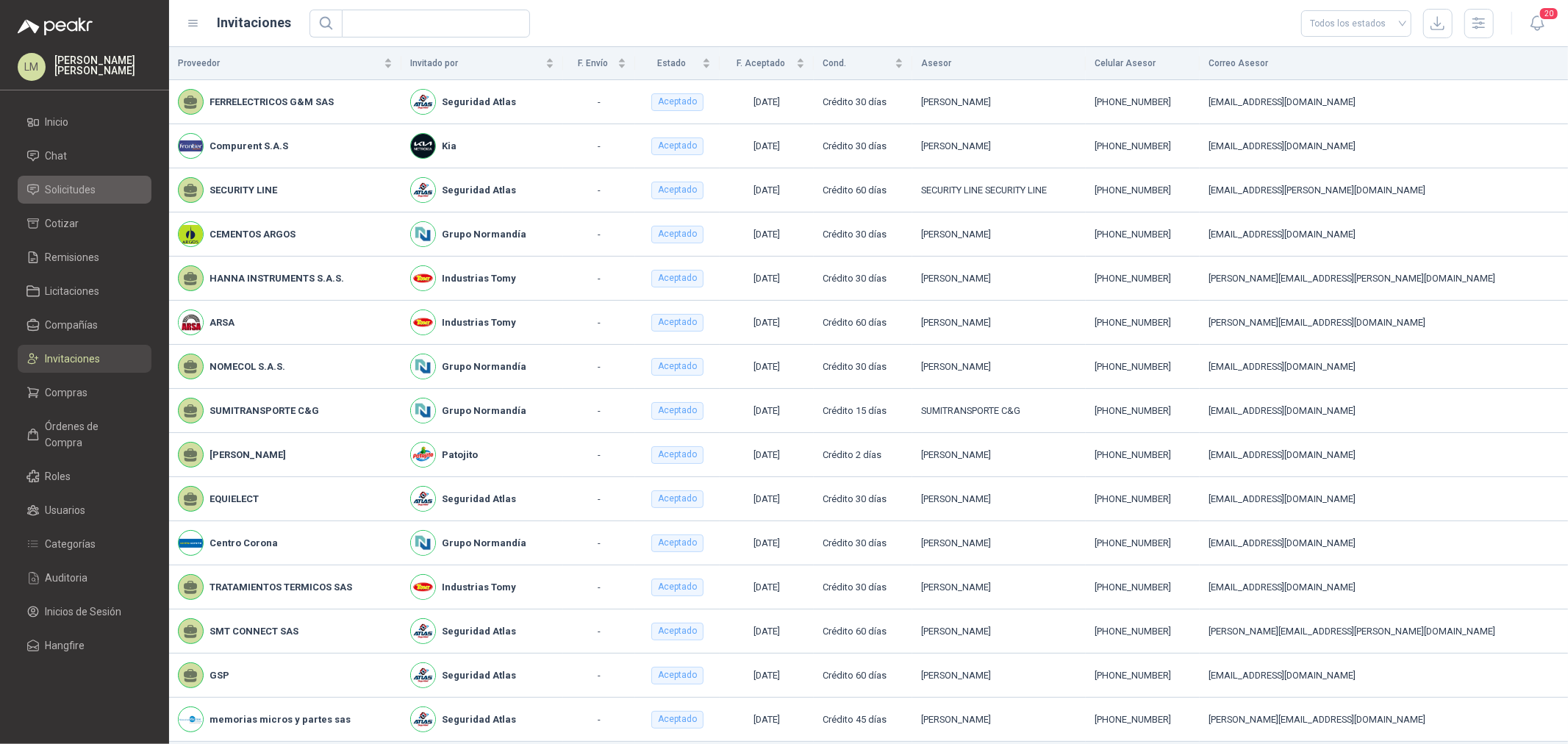
click at [58, 191] on span "Solicitudes" at bounding box center [71, 190] width 51 height 16
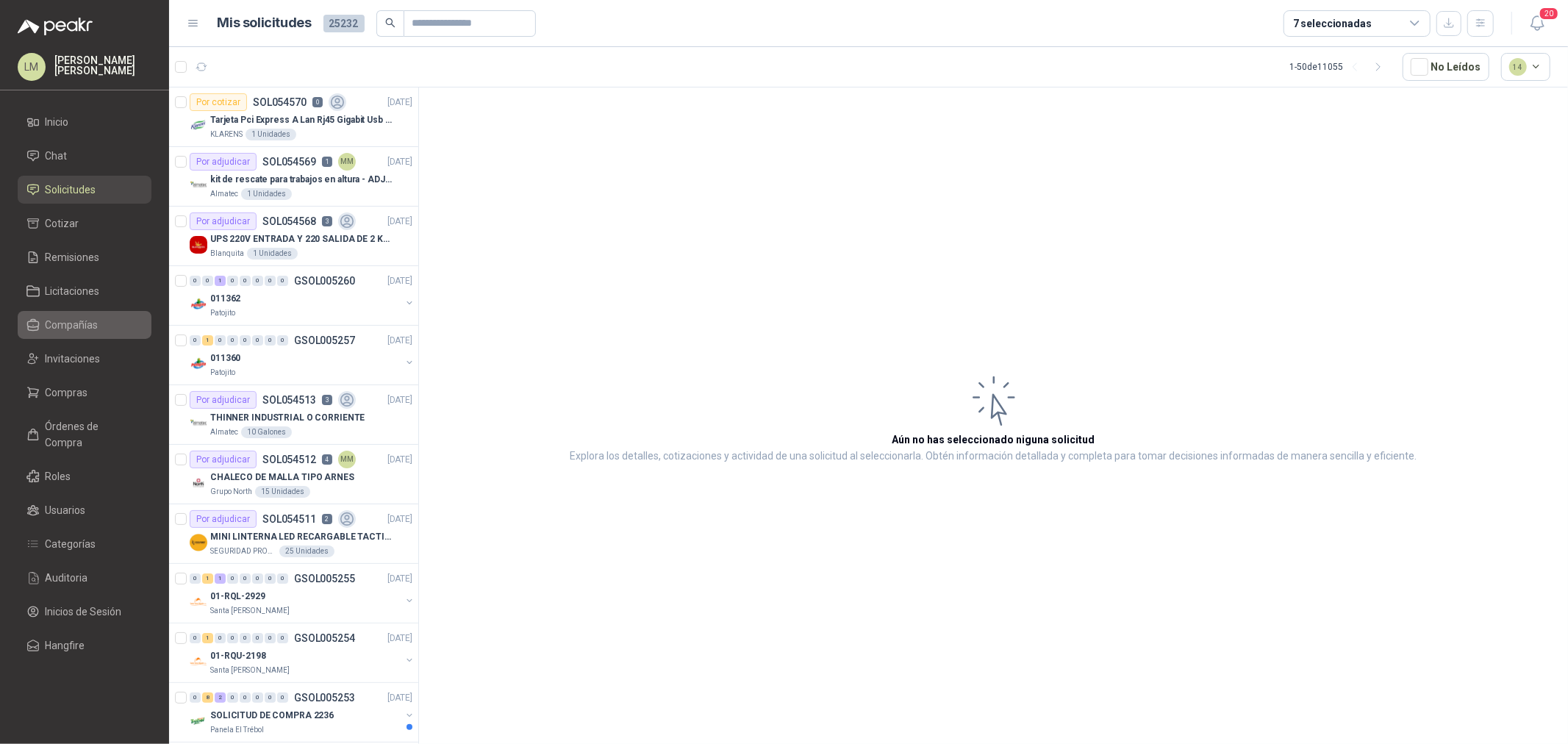
click at [50, 324] on span "Compañías" at bounding box center [72, 325] width 53 height 16
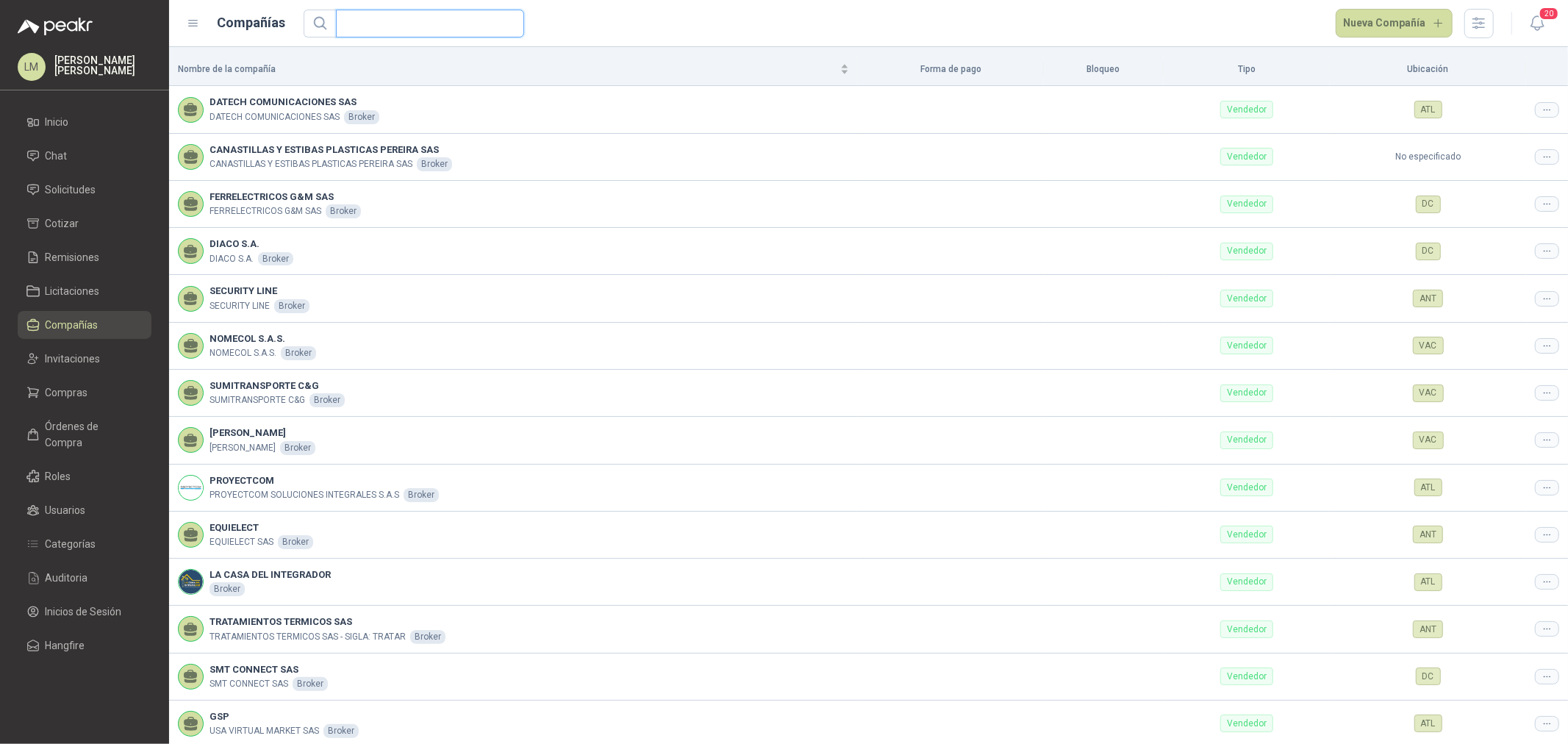
click at [386, 26] on input "text" at bounding box center [424, 23] width 159 height 26
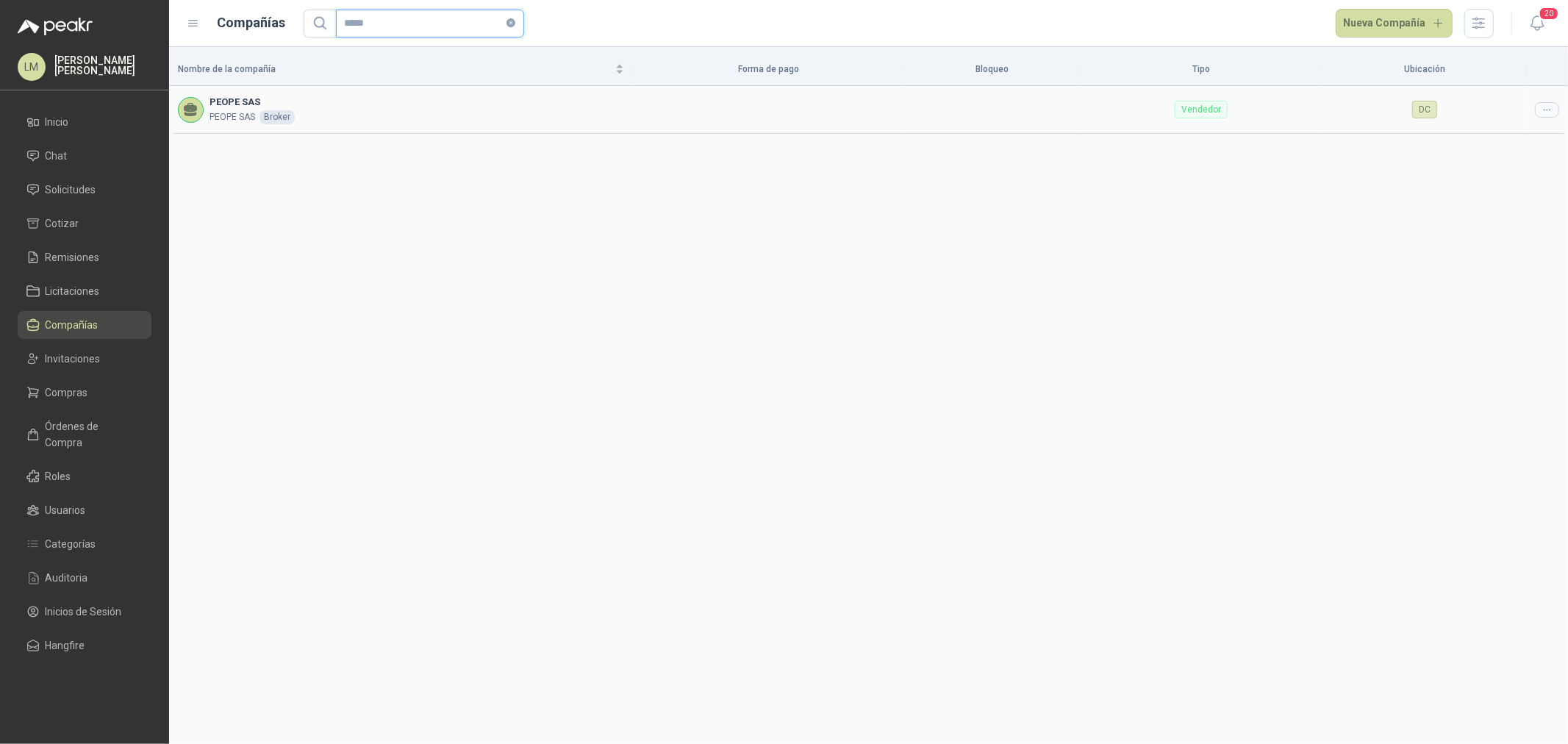
type input "*****"
click at [1541, 112] on icon at bounding box center [1547, 110] width 11 height 11
click at [1503, 132] on span "Editar compañía" at bounding box center [1510, 135] width 76 height 16
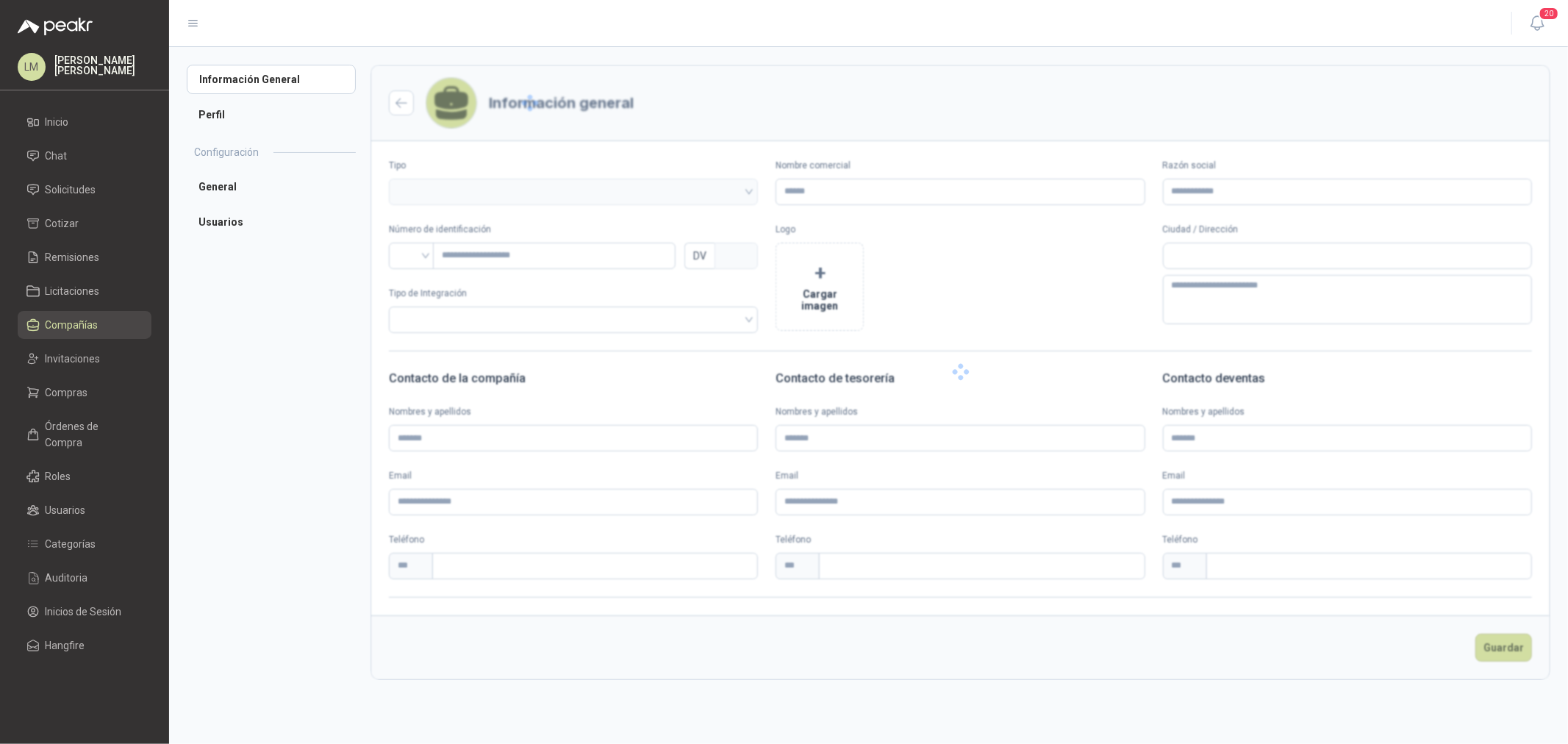
type input "*********"
type input "*"
type textarea "**********"
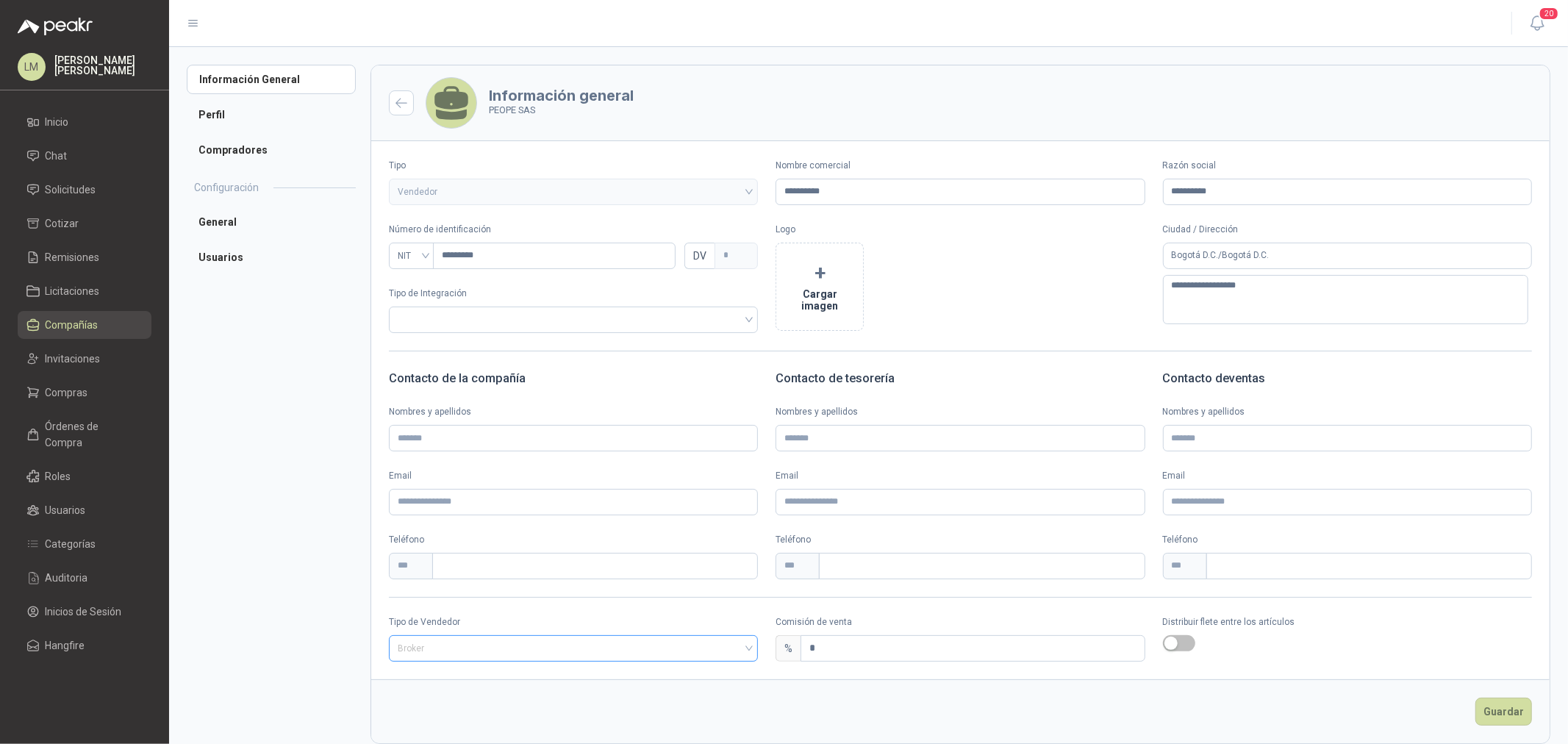
drag, startPoint x: 571, startPoint y: 656, endPoint x: 428, endPoint y: 658, distance: 143.0
click at [571, 656] on span "Broker" at bounding box center [573, 648] width 352 height 22
click at [413, 724] on div "Especial" at bounding box center [571, 727] width 342 height 16
drag, startPoint x: 842, startPoint y: 644, endPoint x: 746, endPoint y: 653, distance: 96.4
click at [766, 649] on div "Tipo de Vendedor Especial Especial Comisión de venta % * Distribuir flete entre…" at bounding box center [960, 639] width 1178 height 47
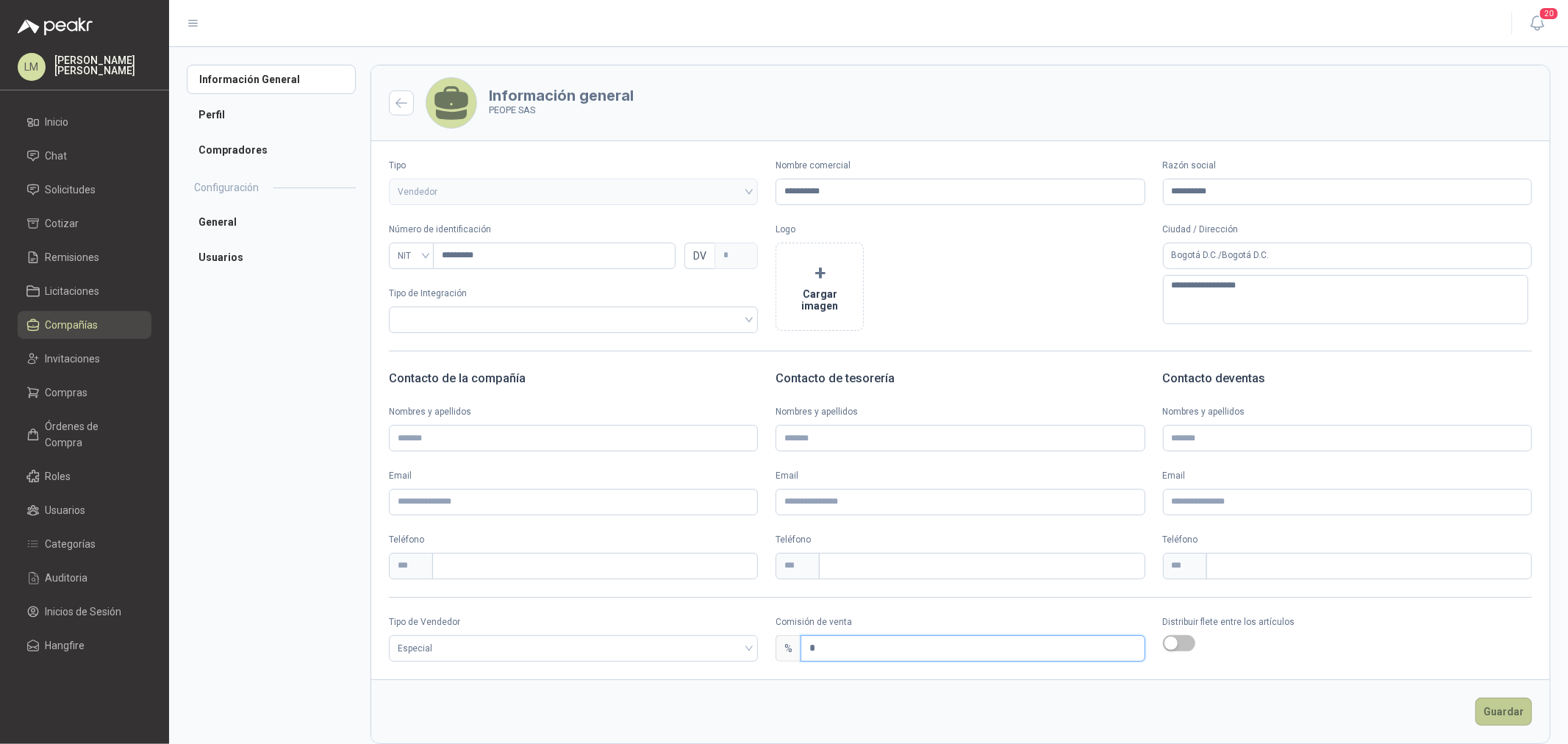
type input "*"
click at [1510, 716] on button "Guardar" at bounding box center [1504, 712] width 57 height 28
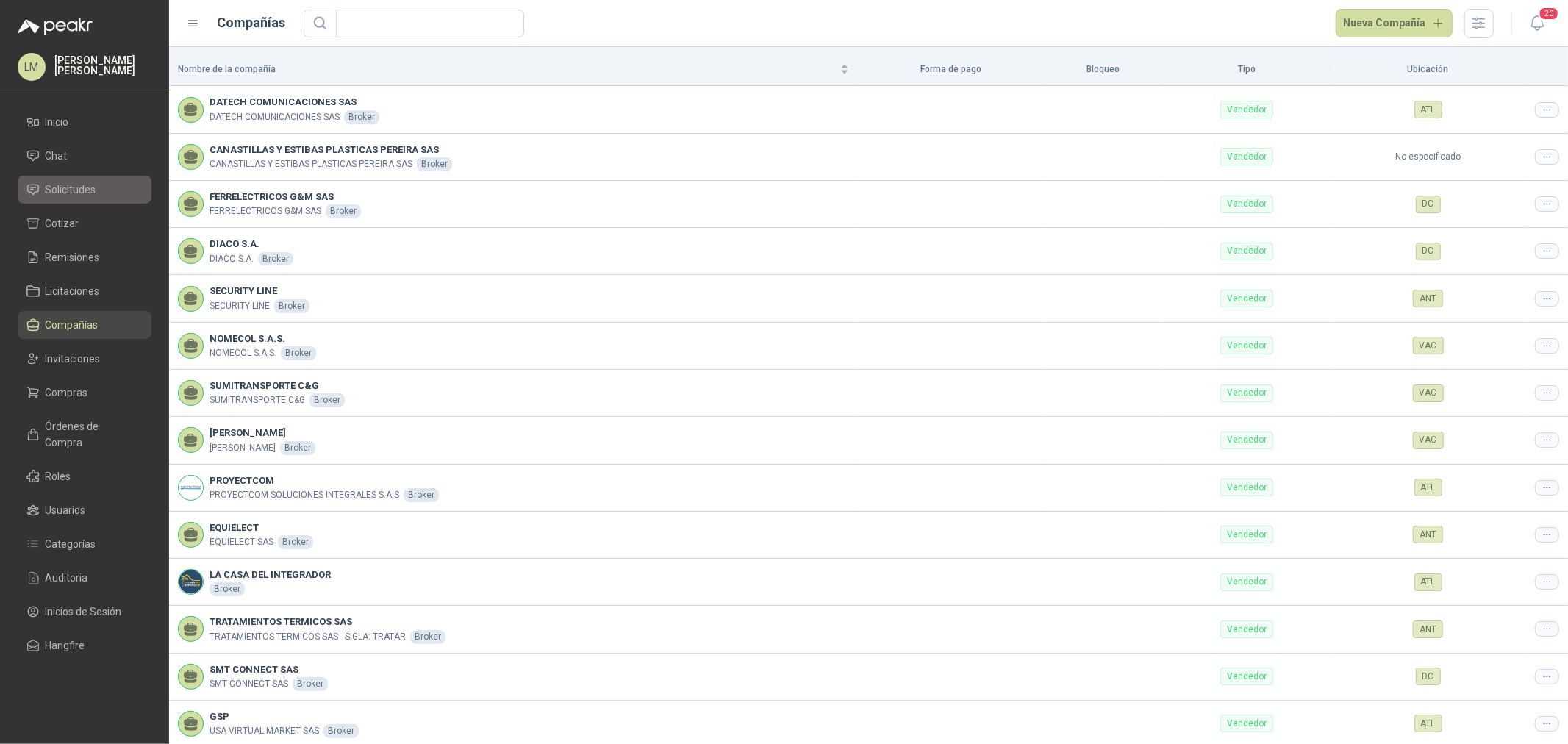
click at [55, 191] on span "Solicitudes" at bounding box center [71, 190] width 51 height 16
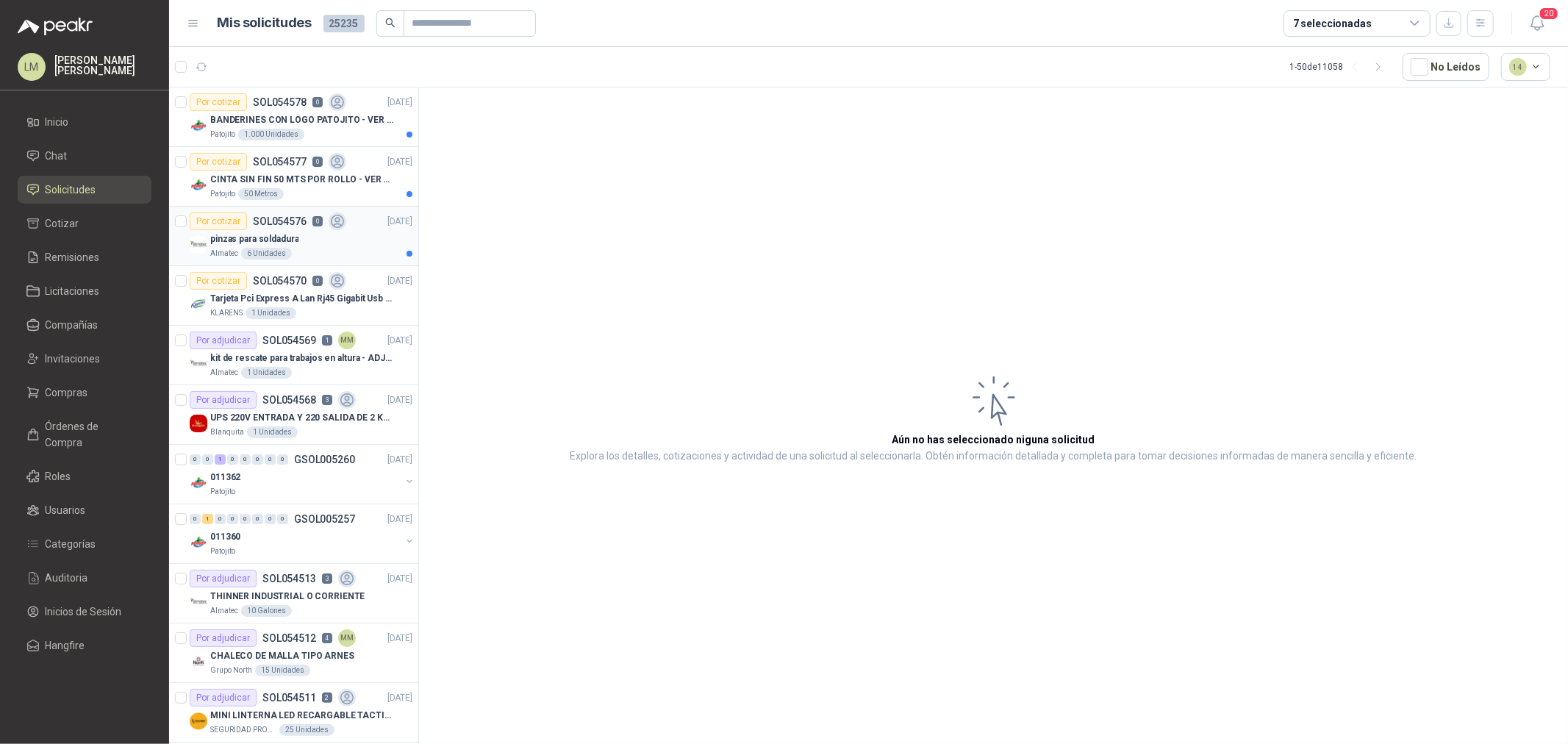
click at [220, 233] on p "pinzas para soldadura" at bounding box center [254, 240] width 89 height 14
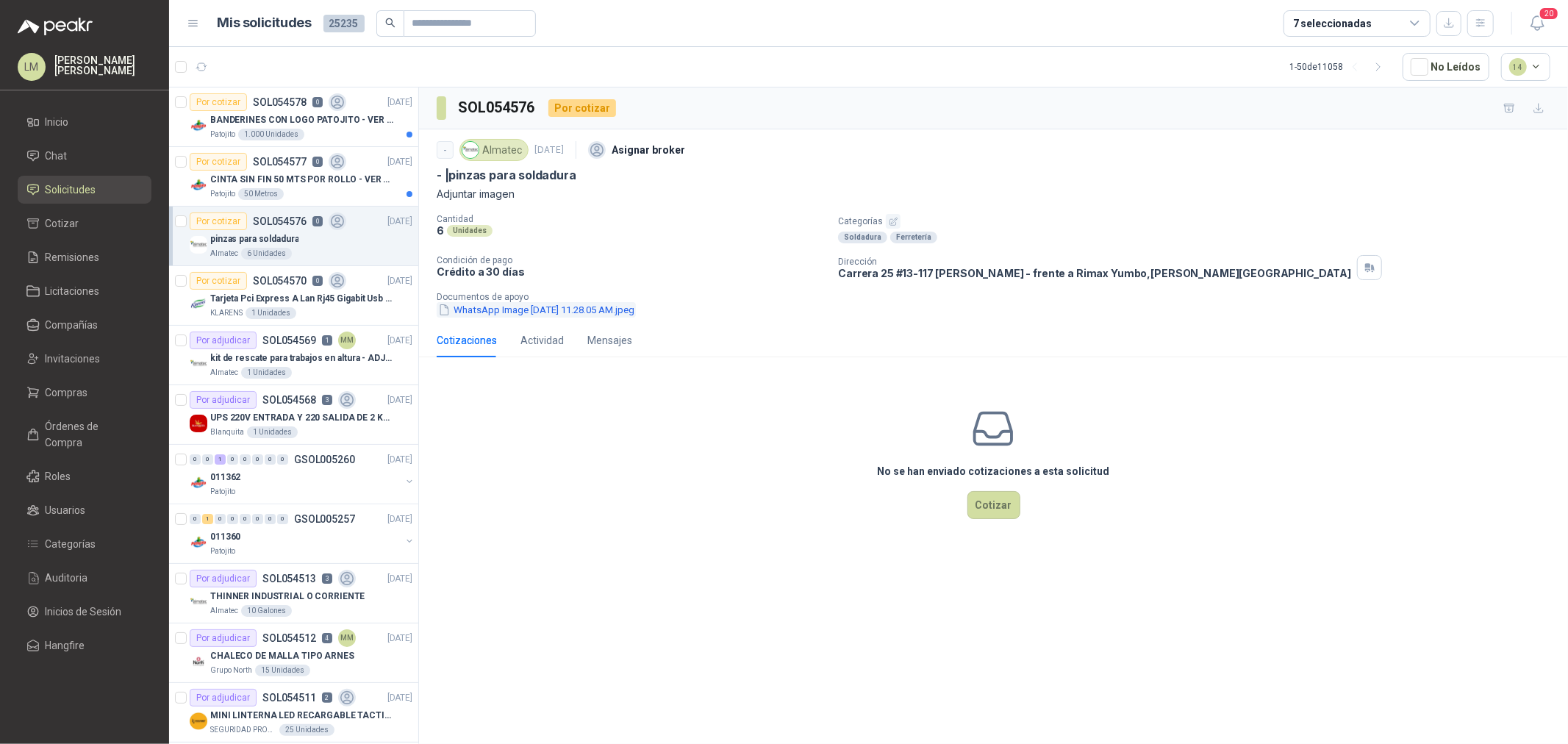
click at [553, 311] on button "WhatsApp Image 2025-09-02 at 11.28.05 AM.jpeg" at bounding box center [536, 310] width 199 height 16
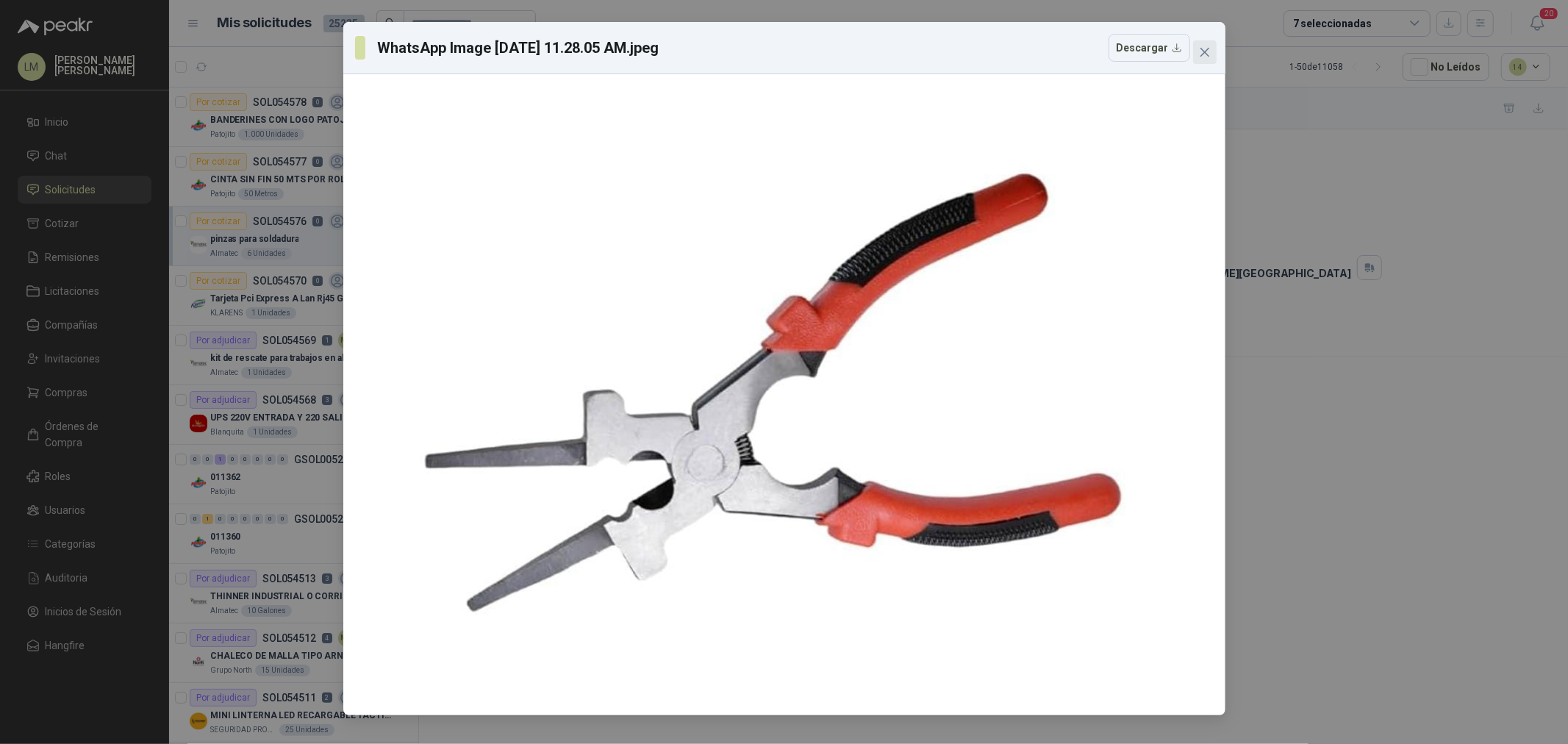
click at [1204, 51] on icon "close" at bounding box center [1204, 51] width 9 height 9
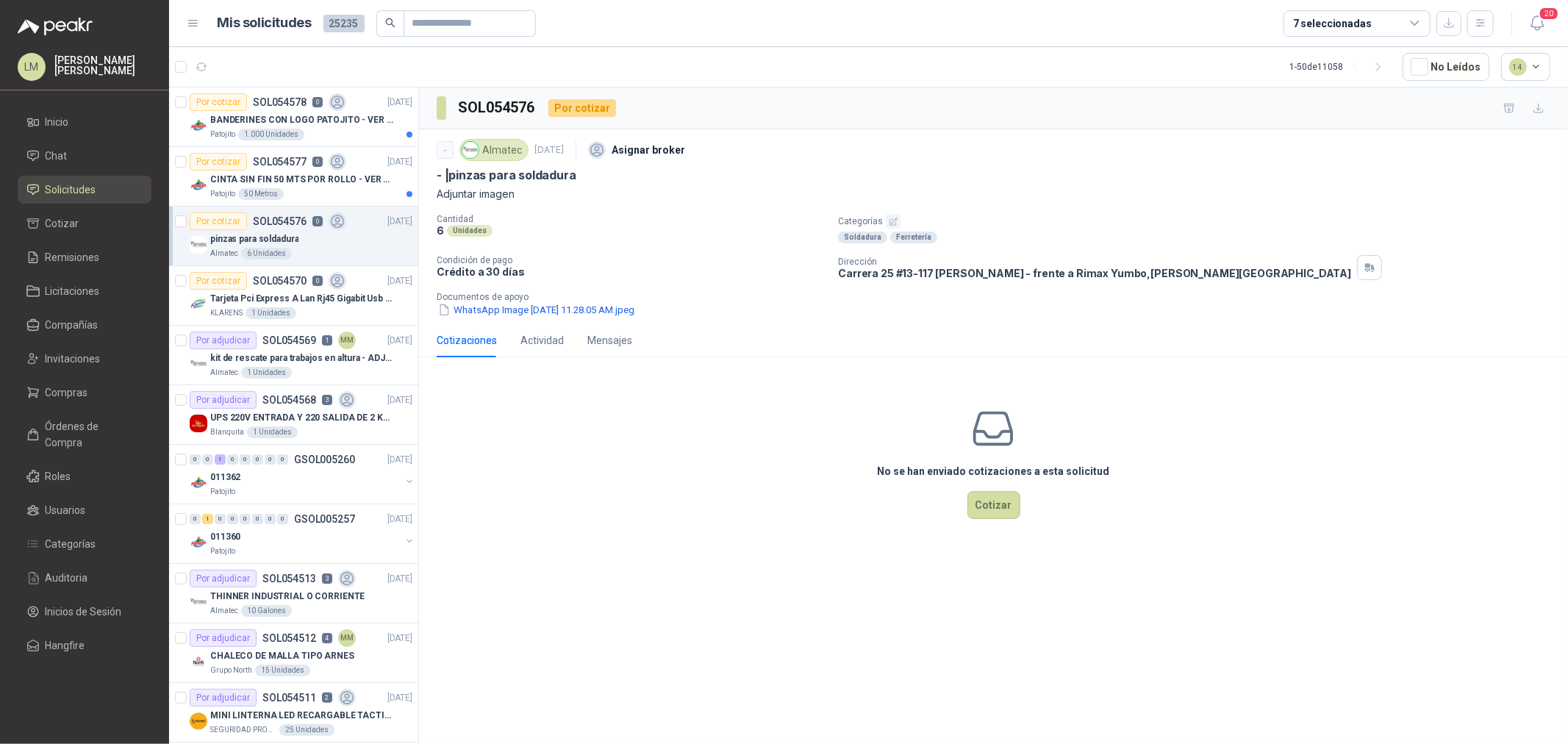
click at [889, 223] on icon "button" at bounding box center [894, 221] width 9 height 9
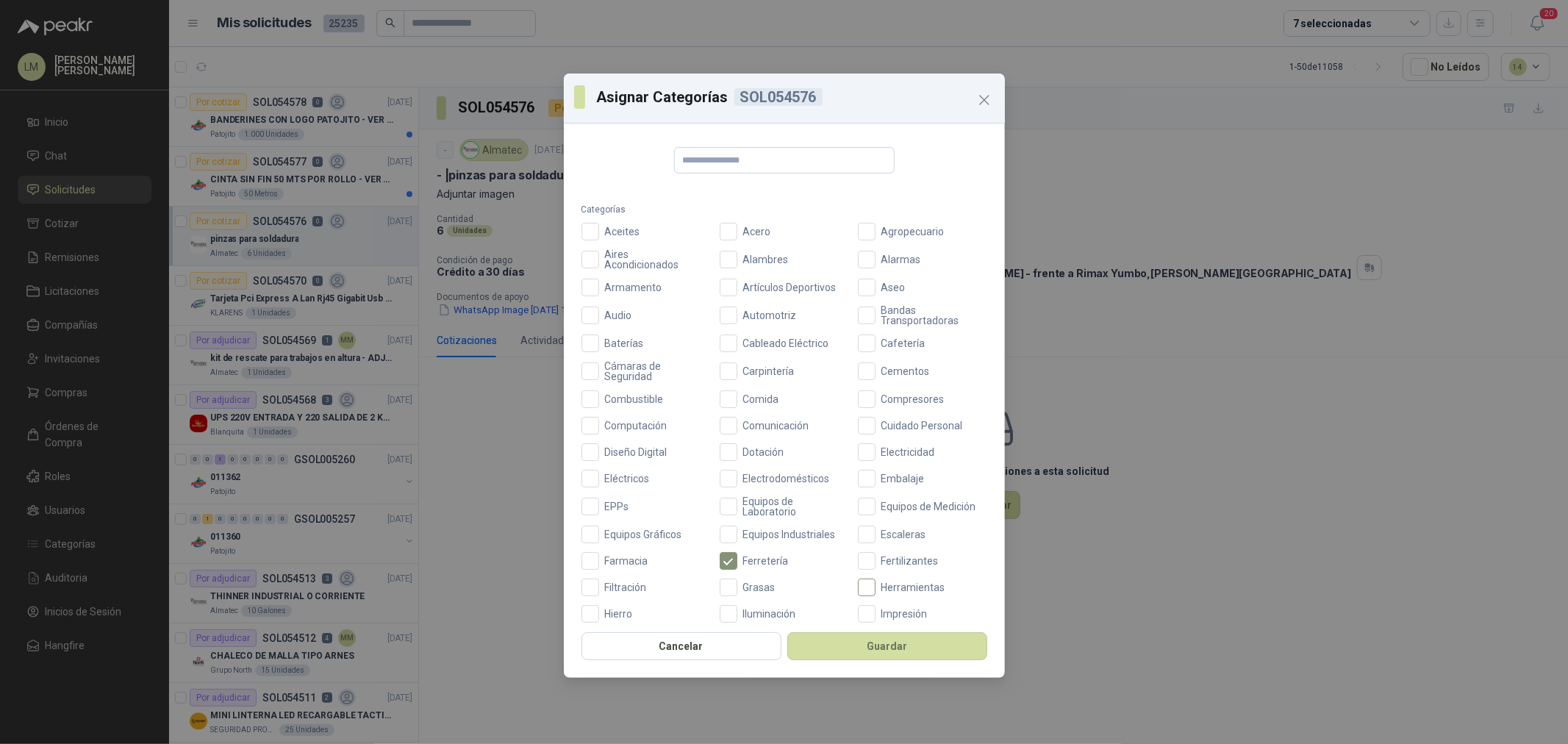
click at [876, 583] on span "Herramientas" at bounding box center [914, 587] width 76 height 10
click at [880, 648] on button "Guardar" at bounding box center [887, 646] width 200 height 28
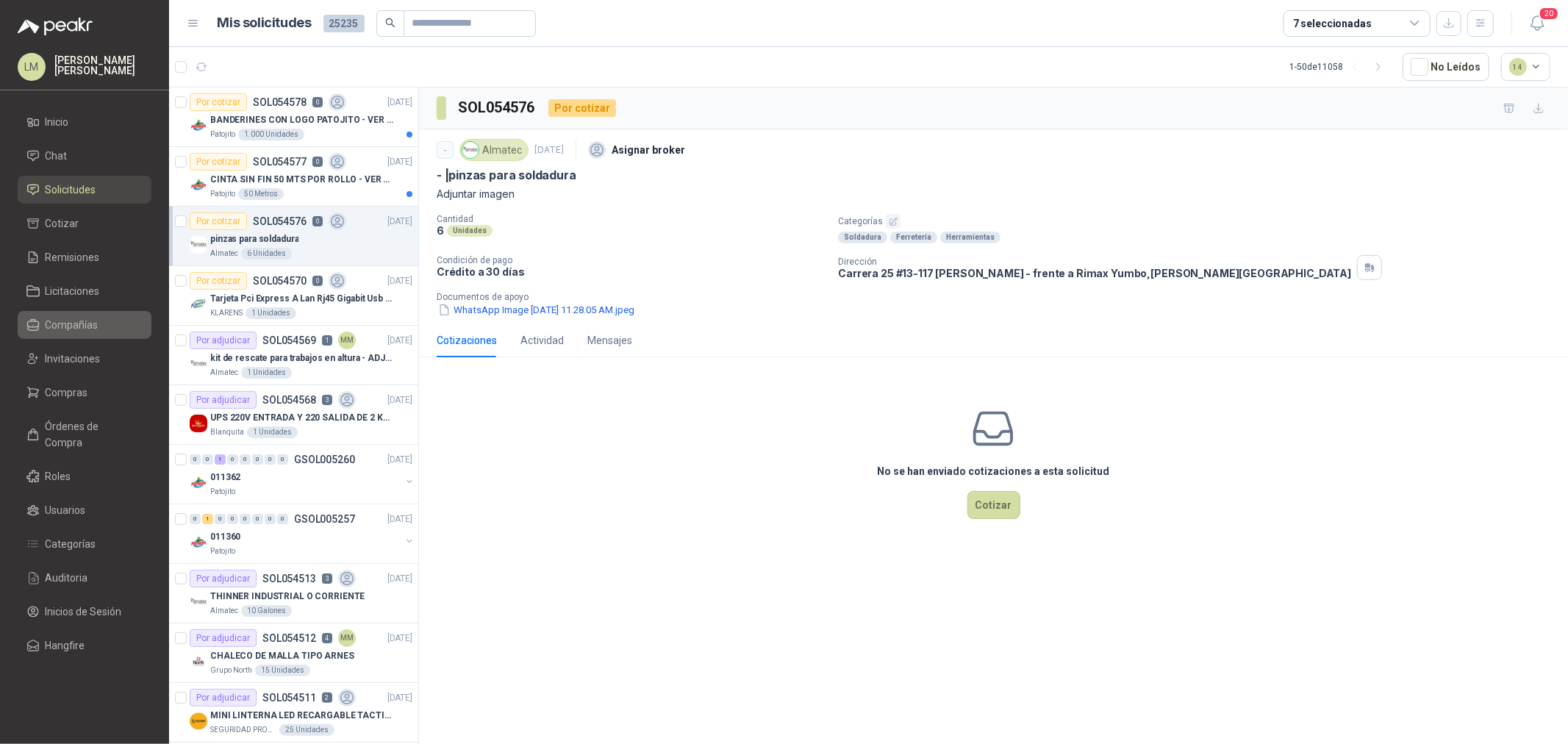
click at [49, 322] on span "Compañías" at bounding box center [72, 325] width 53 height 16
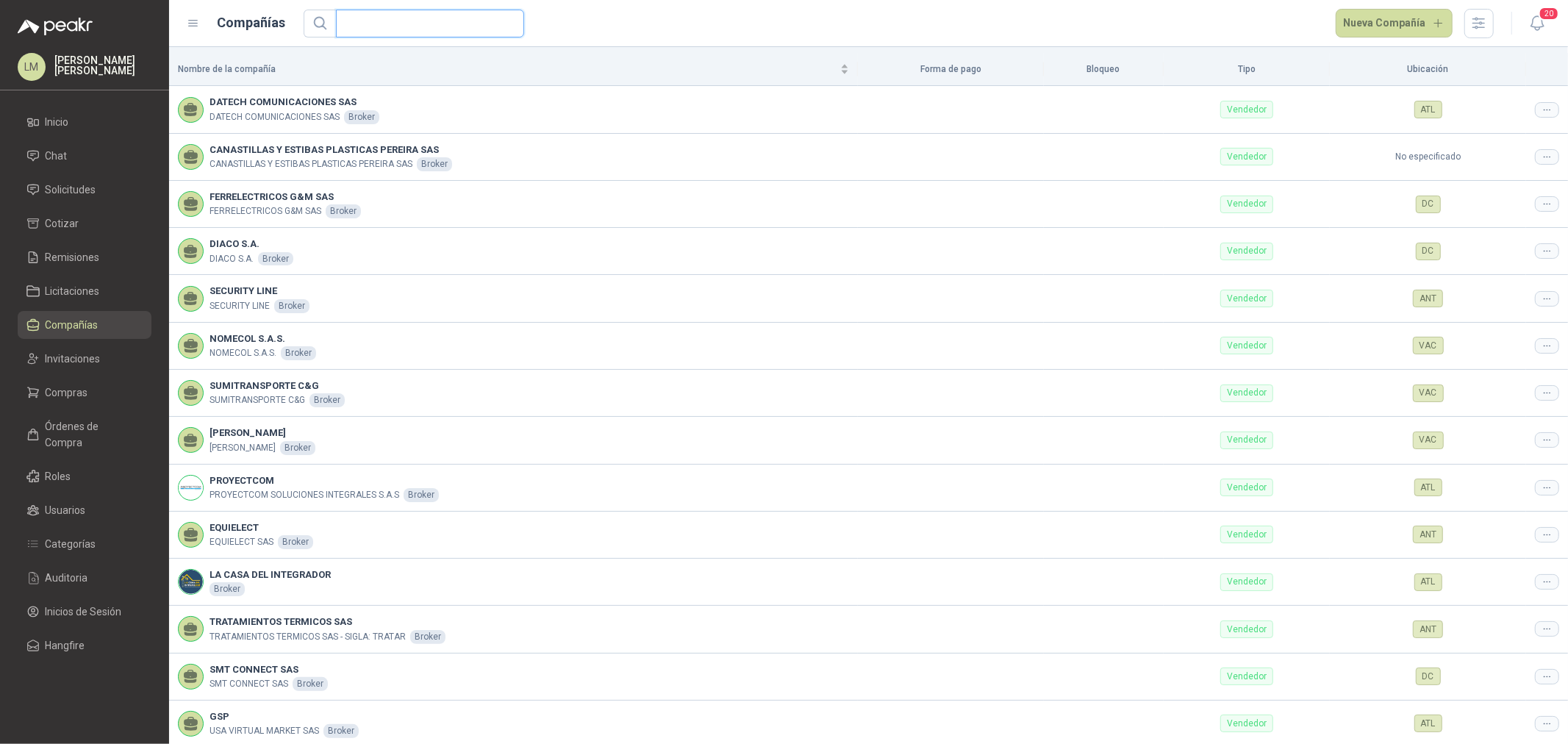
click at [424, 26] on input "text" at bounding box center [424, 23] width 159 height 26
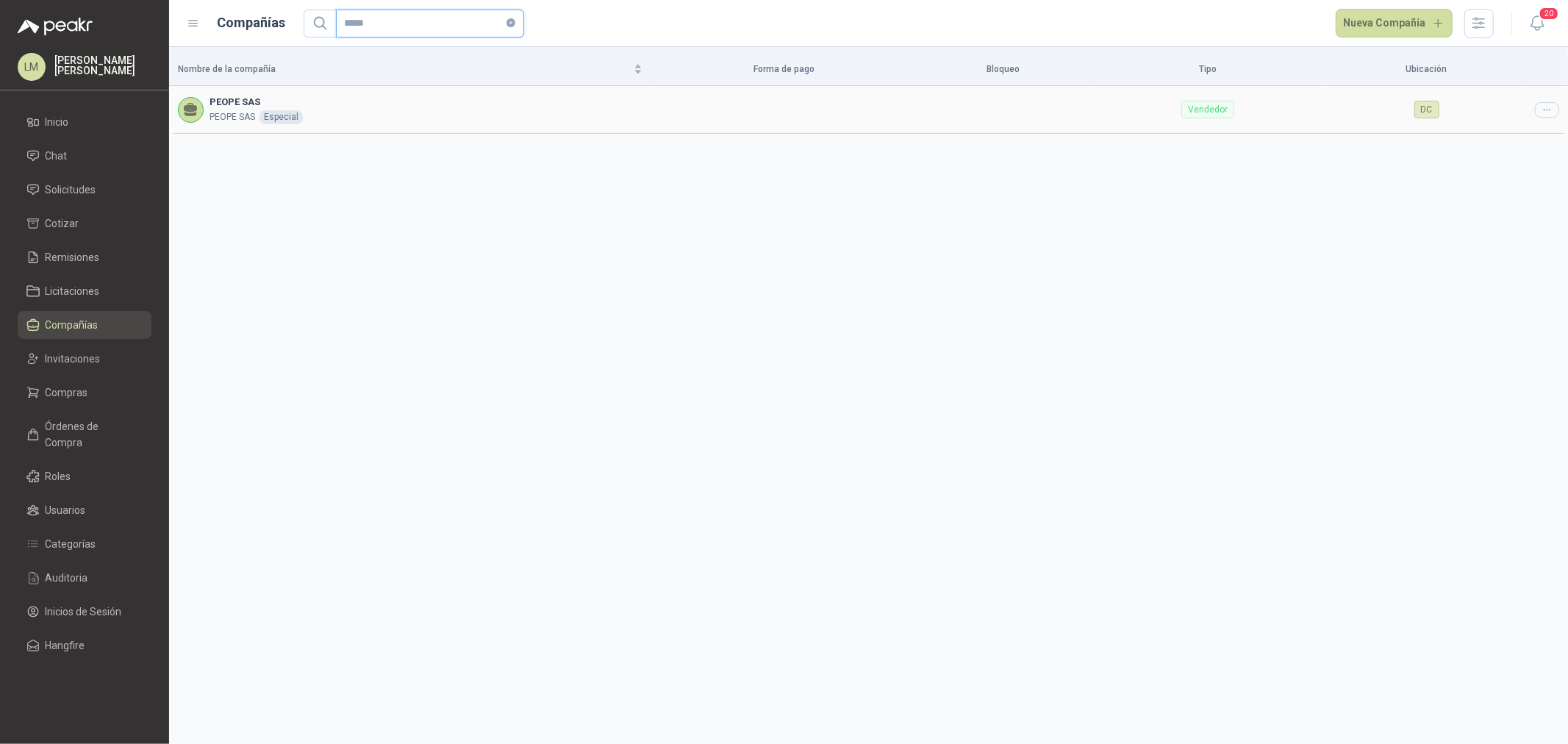
type input "*****"
click at [1555, 111] on div at bounding box center [1547, 110] width 24 height 16
click at [1518, 144] on li "Editar compañía" at bounding box center [1510, 135] width 93 height 24
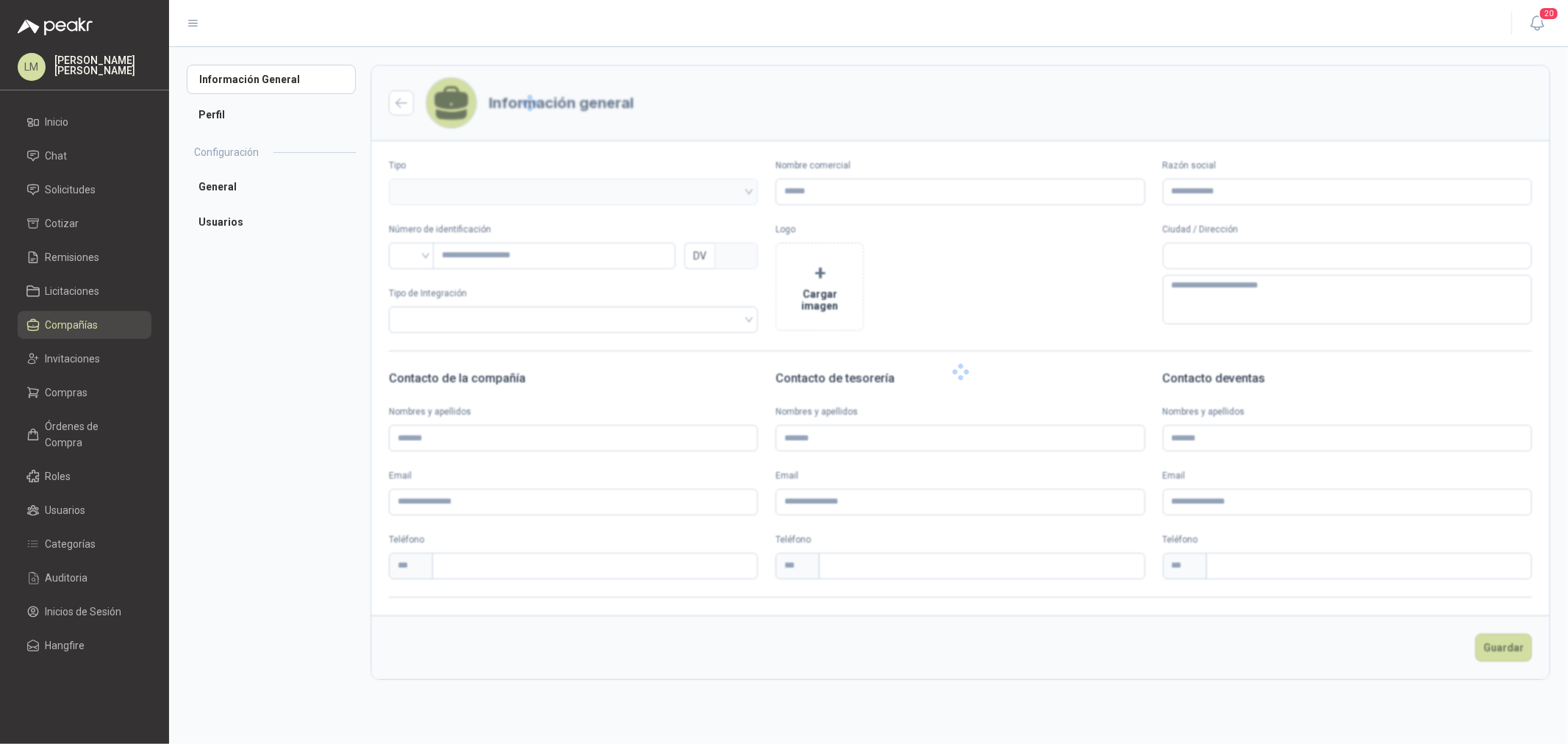
type input "*********"
type input "*"
type textarea "**********"
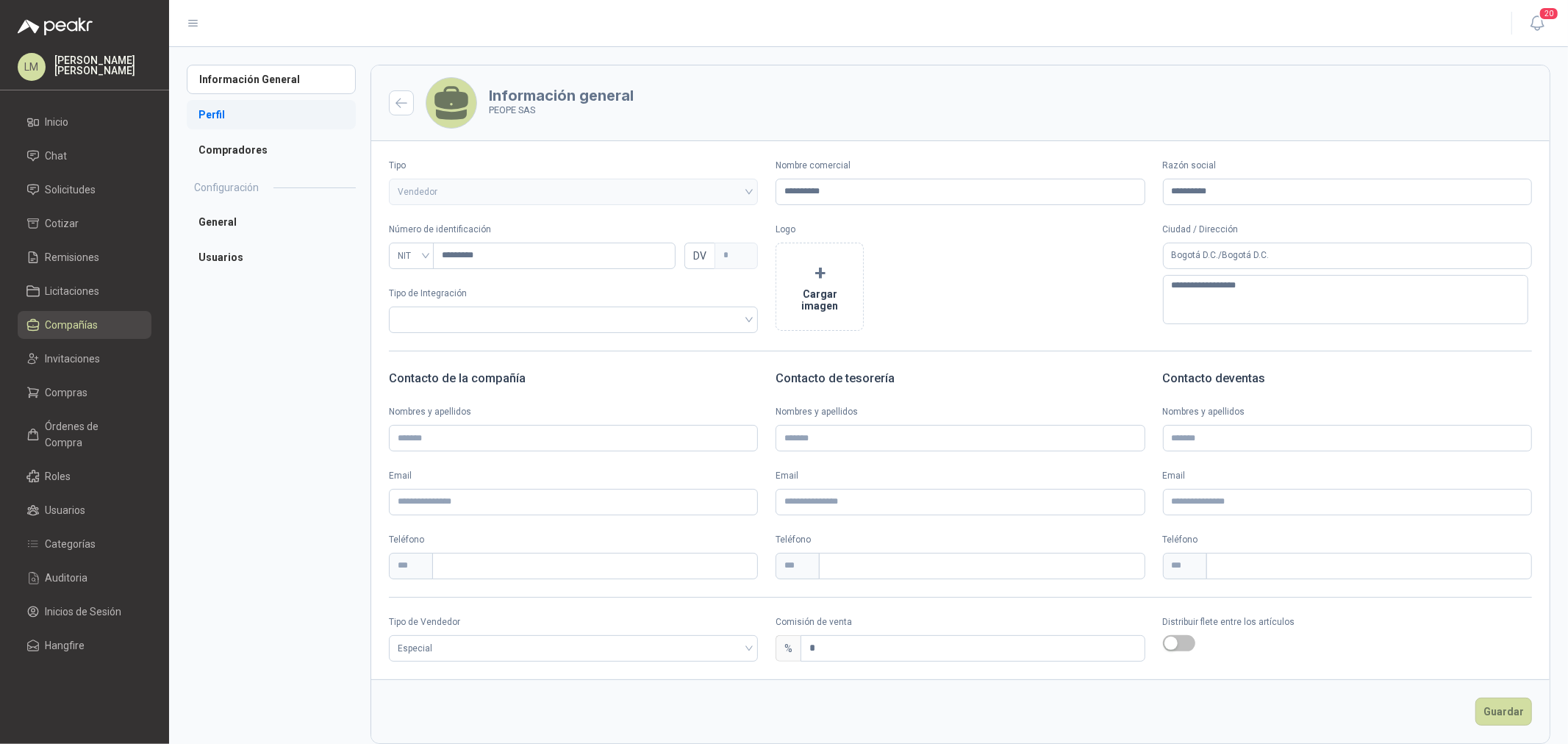
click at [222, 115] on li "Perfil" at bounding box center [271, 114] width 169 height 29
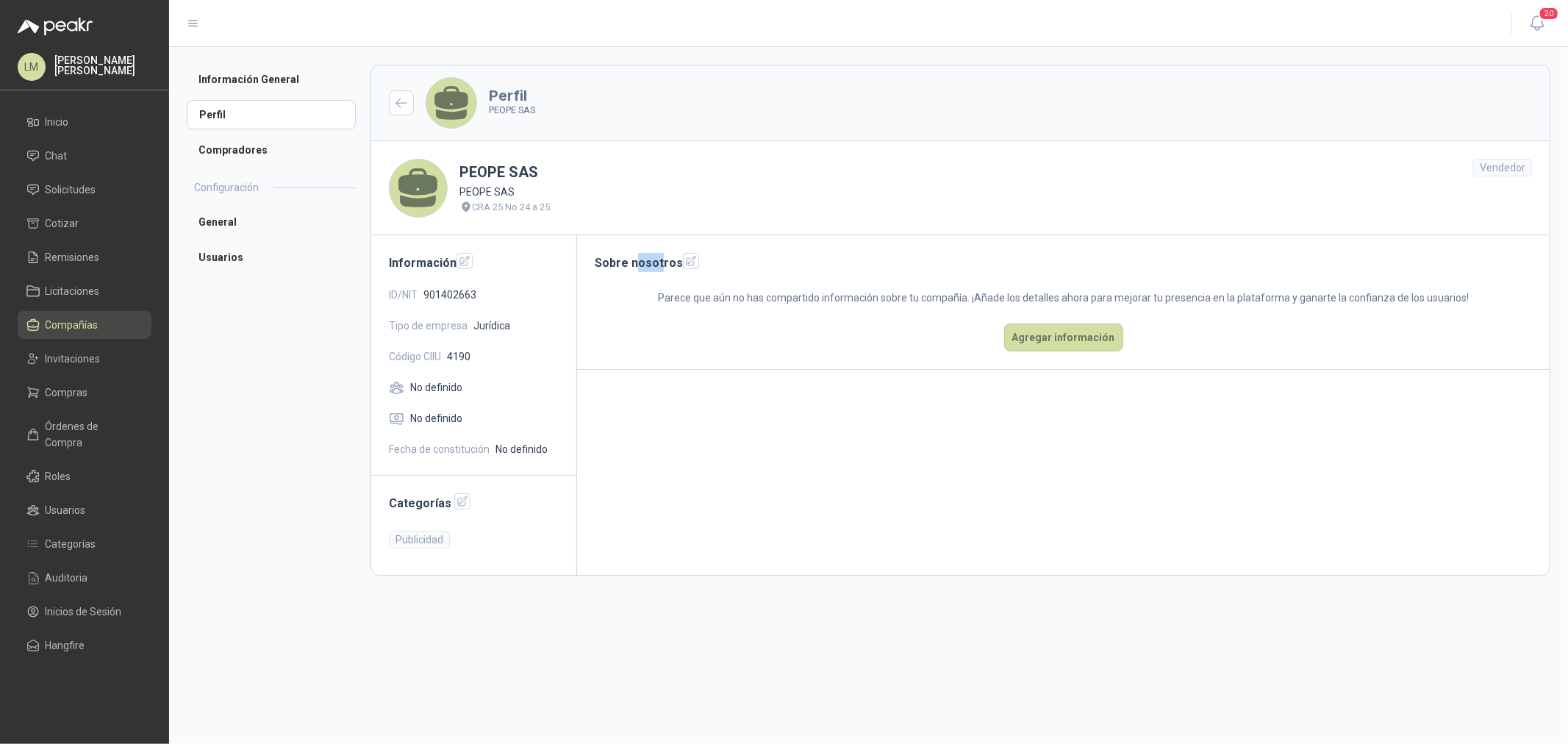
drag, startPoint x: 636, startPoint y: 266, endPoint x: 658, endPoint y: 266, distance: 22.0
click at [658, 266] on h2 "Sobre nosotros" at bounding box center [1063, 262] width 937 height 19
drag, startPoint x: 409, startPoint y: 265, endPoint x: 422, endPoint y: 300, distance: 37.3
click at [424, 267] on h2 "Información" at bounding box center [473, 262] width 170 height 19
drag, startPoint x: 393, startPoint y: 504, endPoint x: 436, endPoint y: 506, distance: 43.0
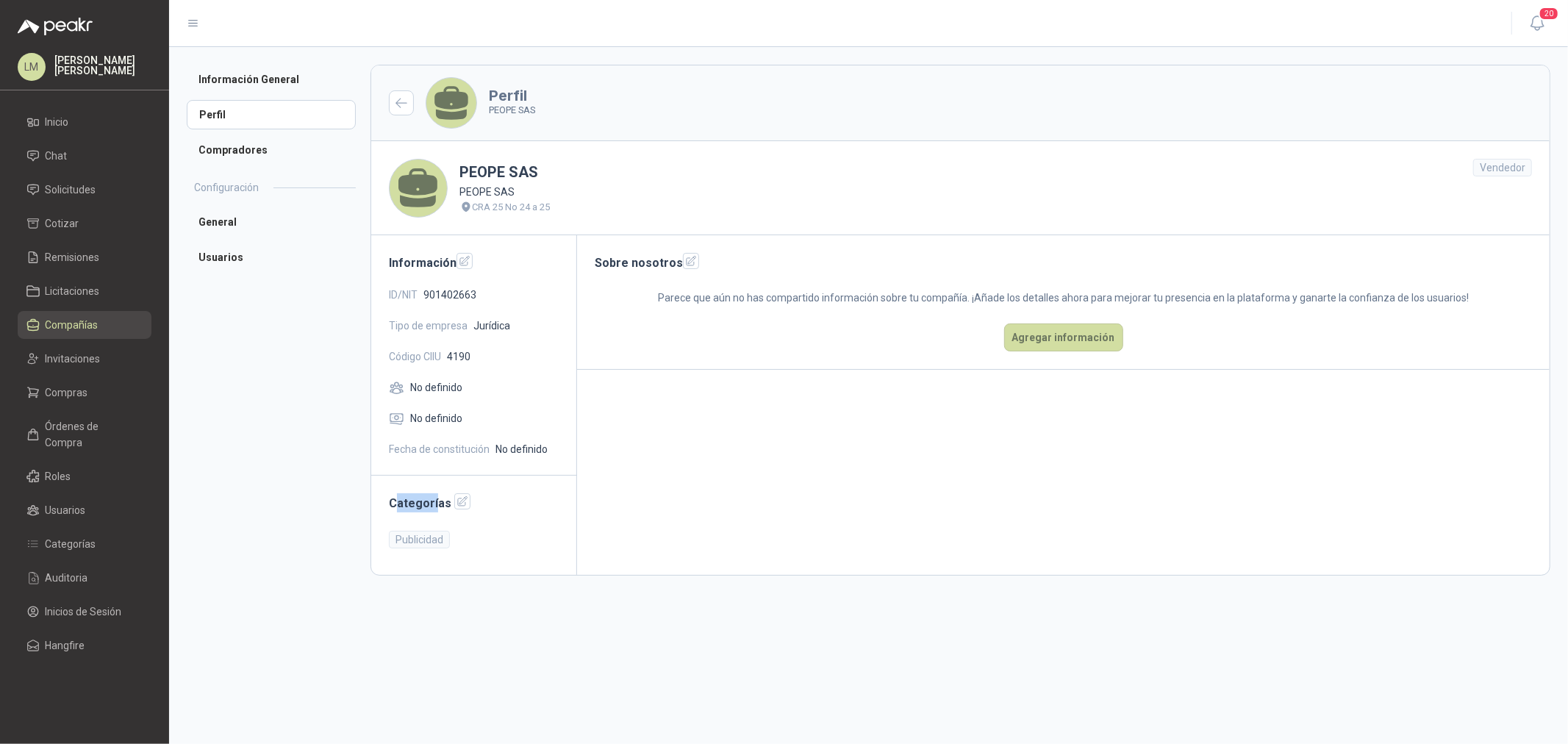
click at [436, 506] on h2 "Categorías" at bounding box center [473, 503] width 170 height 19
drag, startPoint x: 397, startPoint y: 534, endPoint x: 444, endPoint y: 544, distance: 48.1
click at [444, 544] on div "Publicidad" at bounding box center [419, 540] width 61 height 17
click at [457, 504] on icon "button" at bounding box center [463, 502] width 13 height 13
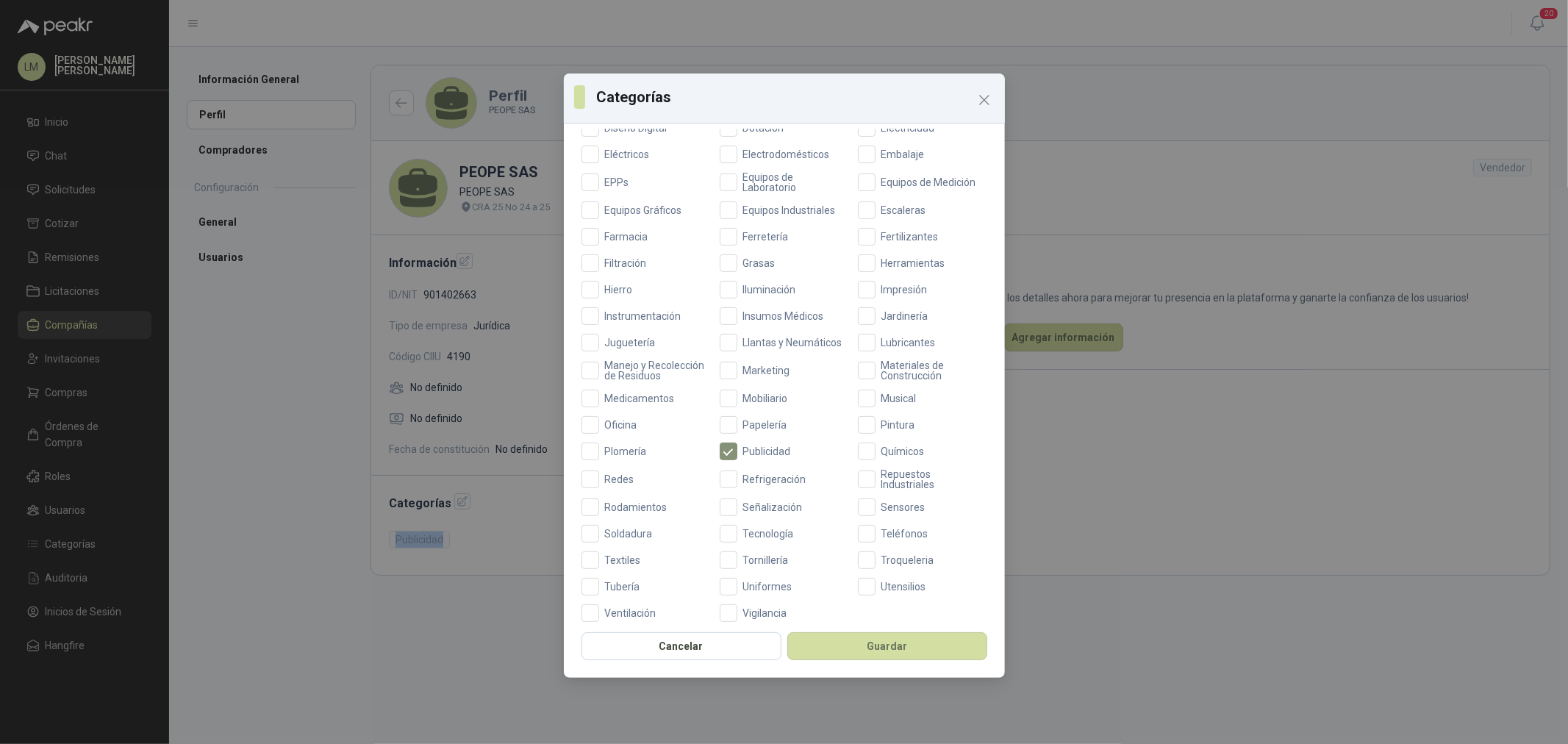
scroll to position [347, 0]
click at [985, 104] on icon "Close" at bounding box center [984, 100] width 17 height 17
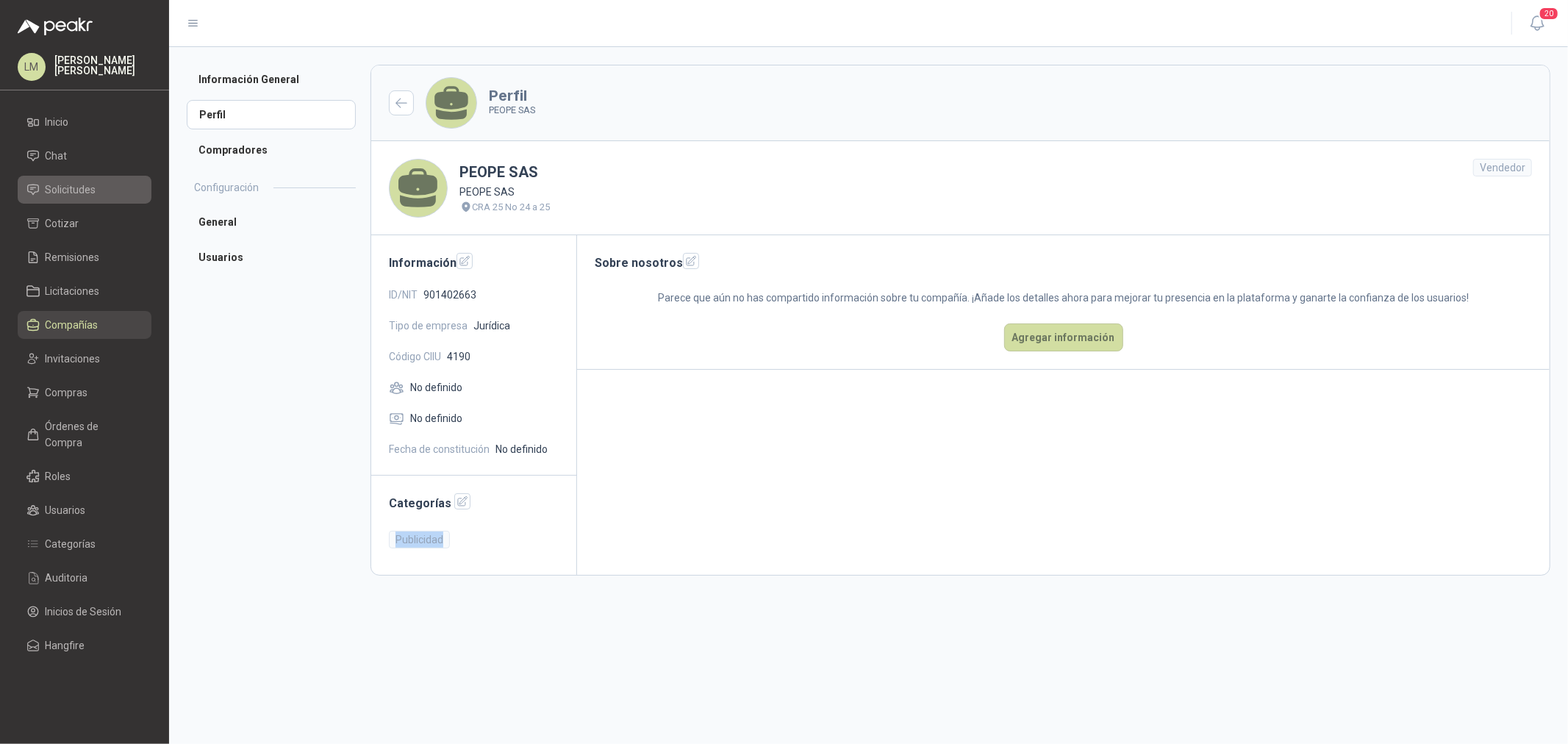
click at [59, 194] on span "Solicitudes" at bounding box center [71, 190] width 51 height 16
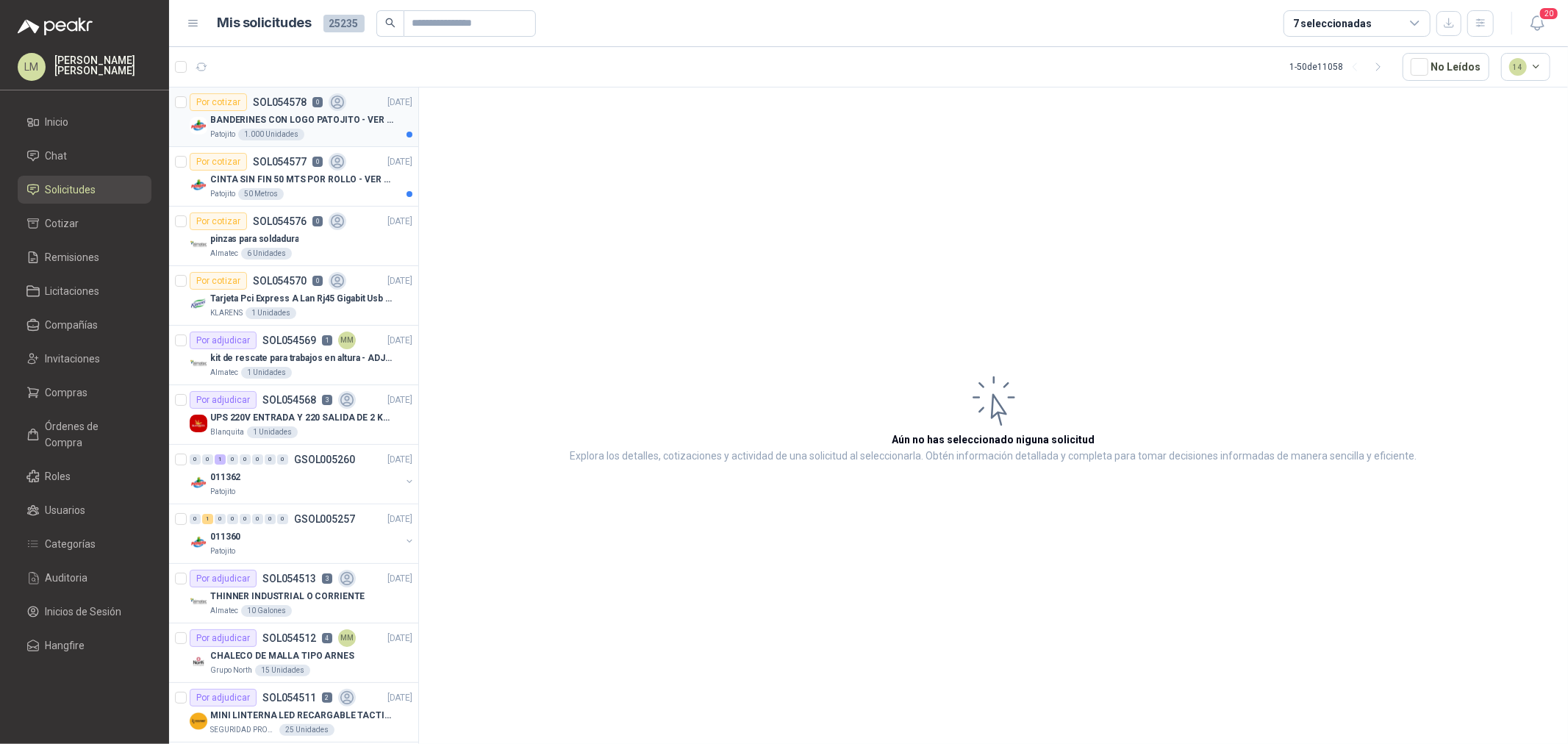
click at [291, 129] on div "1.000 Unidades" at bounding box center [271, 134] width 66 height 12
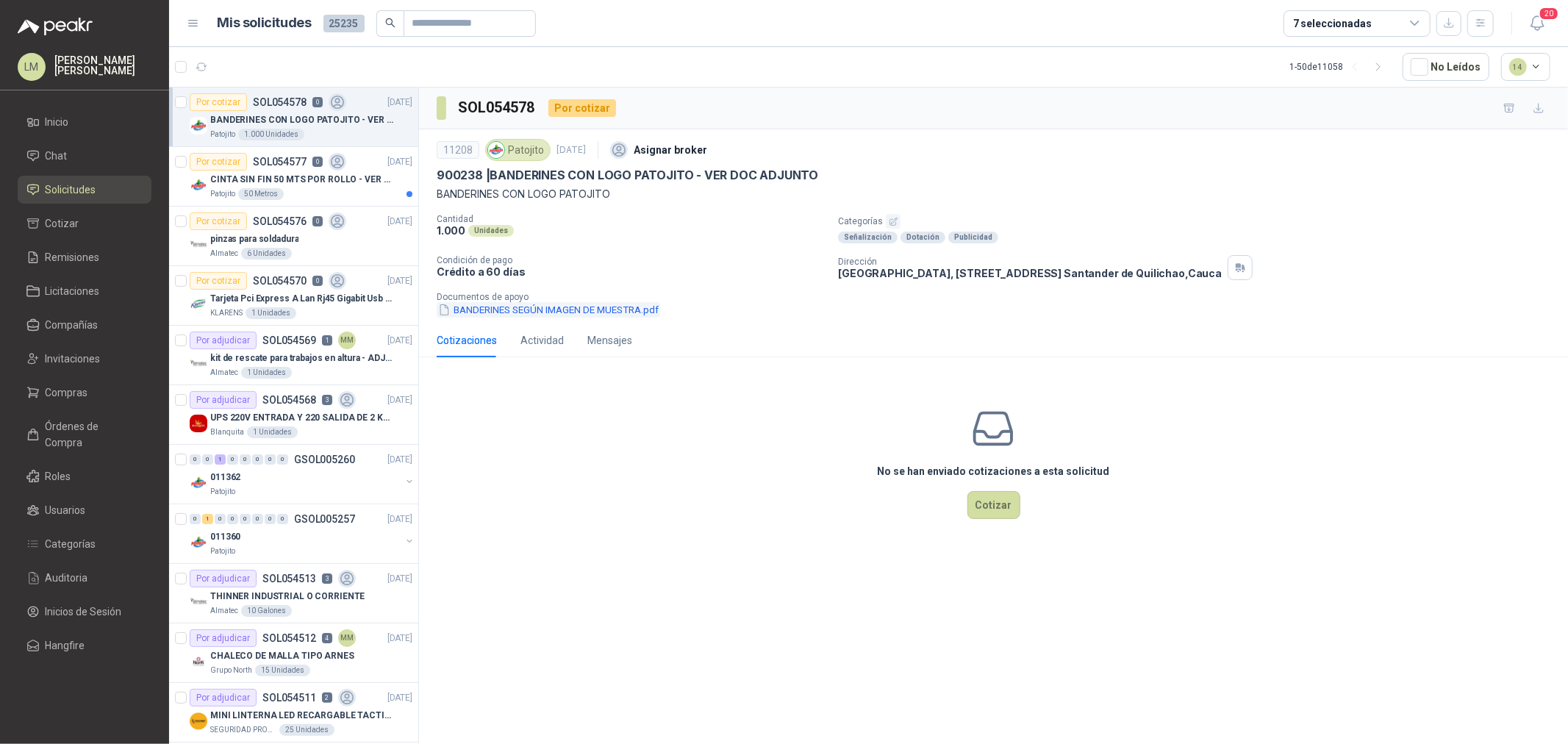
click at [599, 309] on button "BANDERINES SEGÚN IMAGEN DE MUESTRA.pdf" at bounding box center [548, 310] width 224 height 16
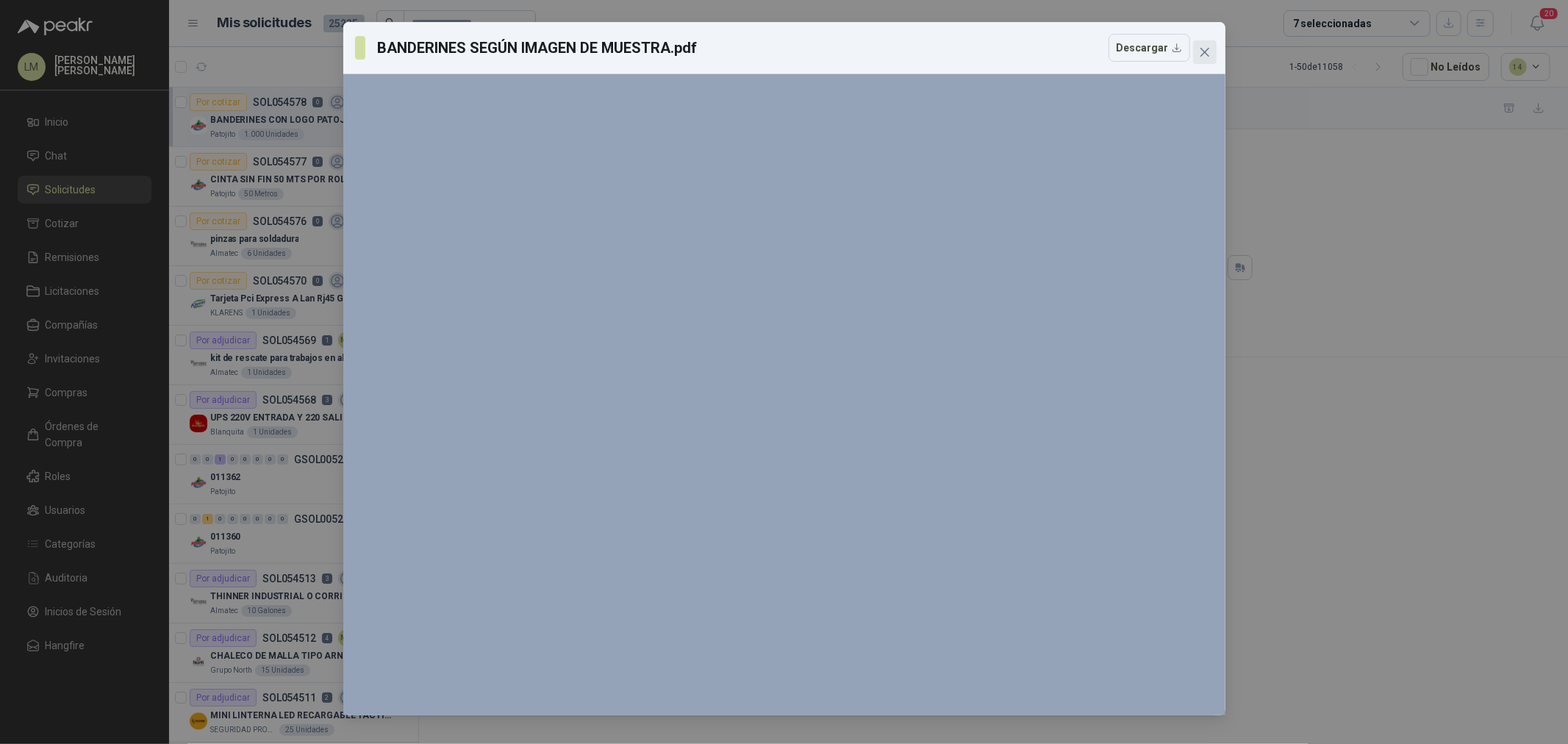
click at [1197, 58] on span "Close" at bounding box center [1205, 52] width 24 height 12
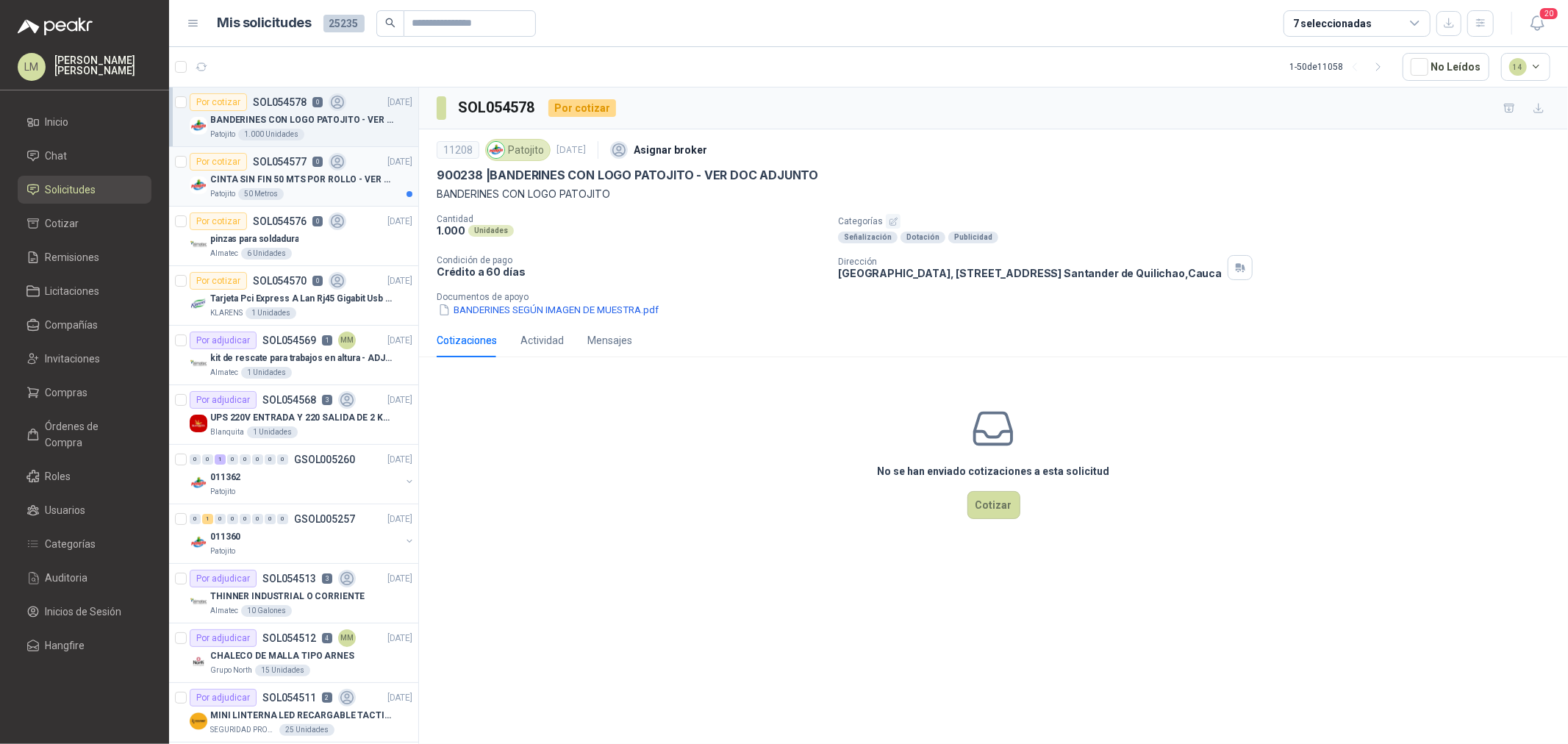
click at [239, 178] on p "CINTA SIN FIN 50 MTS POR ROLLO - VER DOC ADJUNTO" at bounding box center [302, 180] width 183 height 14
click at [261, 125] on p "BANDERINES CON LOGO PATOJITO - VER DOC ADJUNTO" at bounding box center [302, 120] width 183 height 14
drag, startPoint x: 526, startPoint y: 177, endPoint x: 963, endPoint y: 199, distance: 437.6
click at [963, 199] on div "11208 Patojito 2 sept, 2025 Asignar broker 900238 | BANDERINES CON LOGO PATOJIT…" at bounding box center [993, 168] width 1114 height 67
click at [884, 183] on div "900238 | BANDERINES CON LOGO PATOJITO - VER DOC ADJUNTO" at bounding box center [993, 176] width 1114 height 16
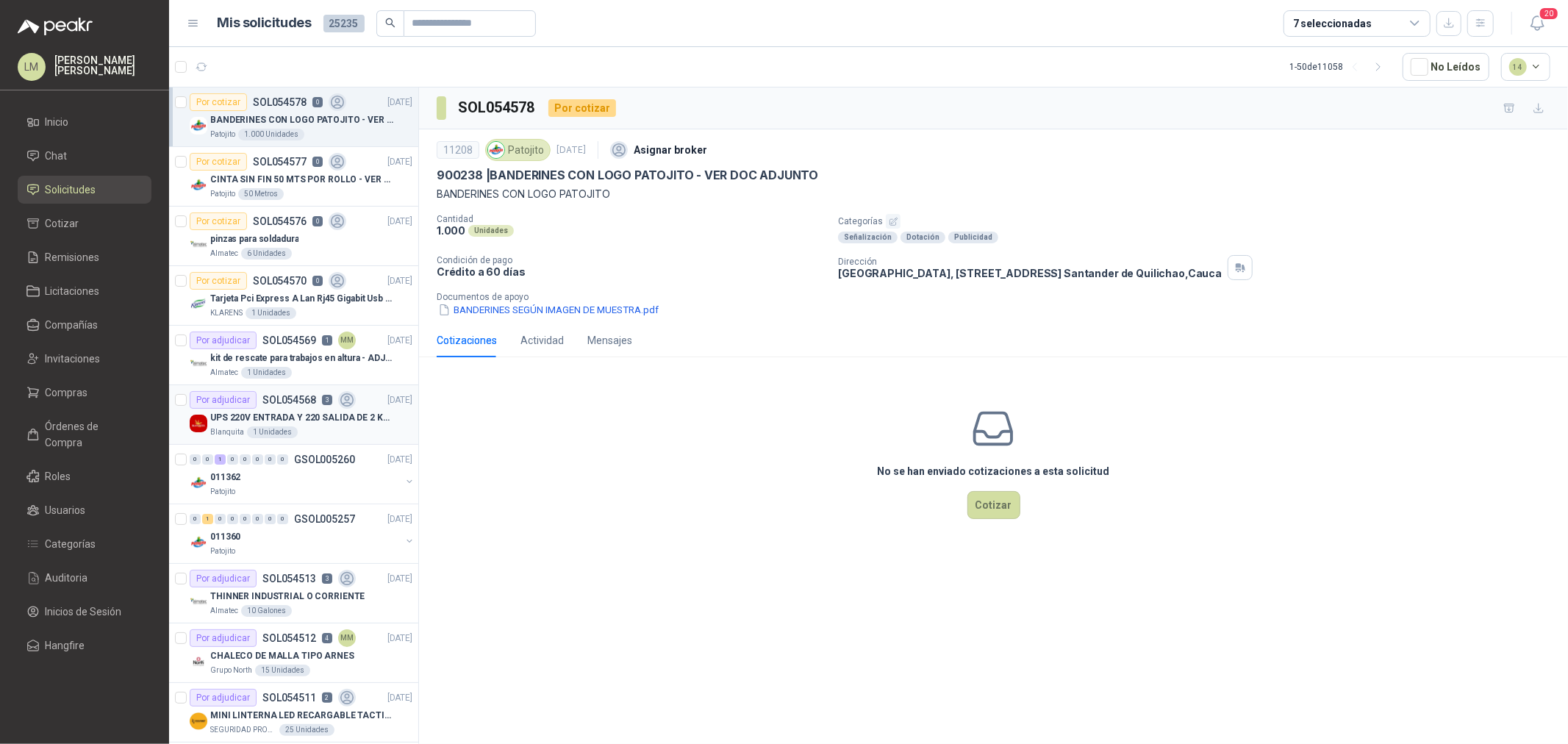
click at [275, 406] on div "Por adjudicar SOL054568 3" at bounding box center [273, 400] width 166 height 17
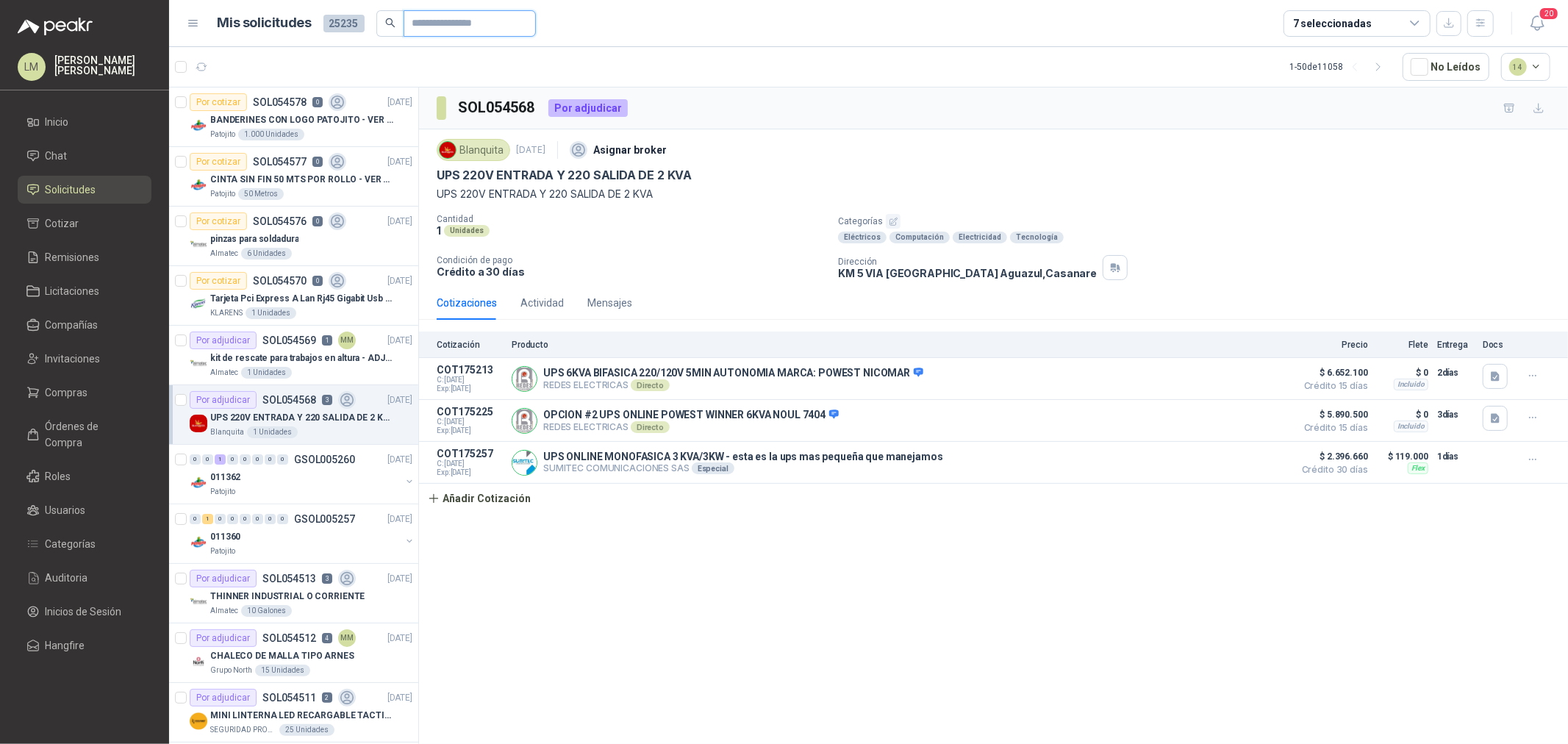
click at [460, 23] on input "text" at bounding box center [464, 24] width 103 height 25
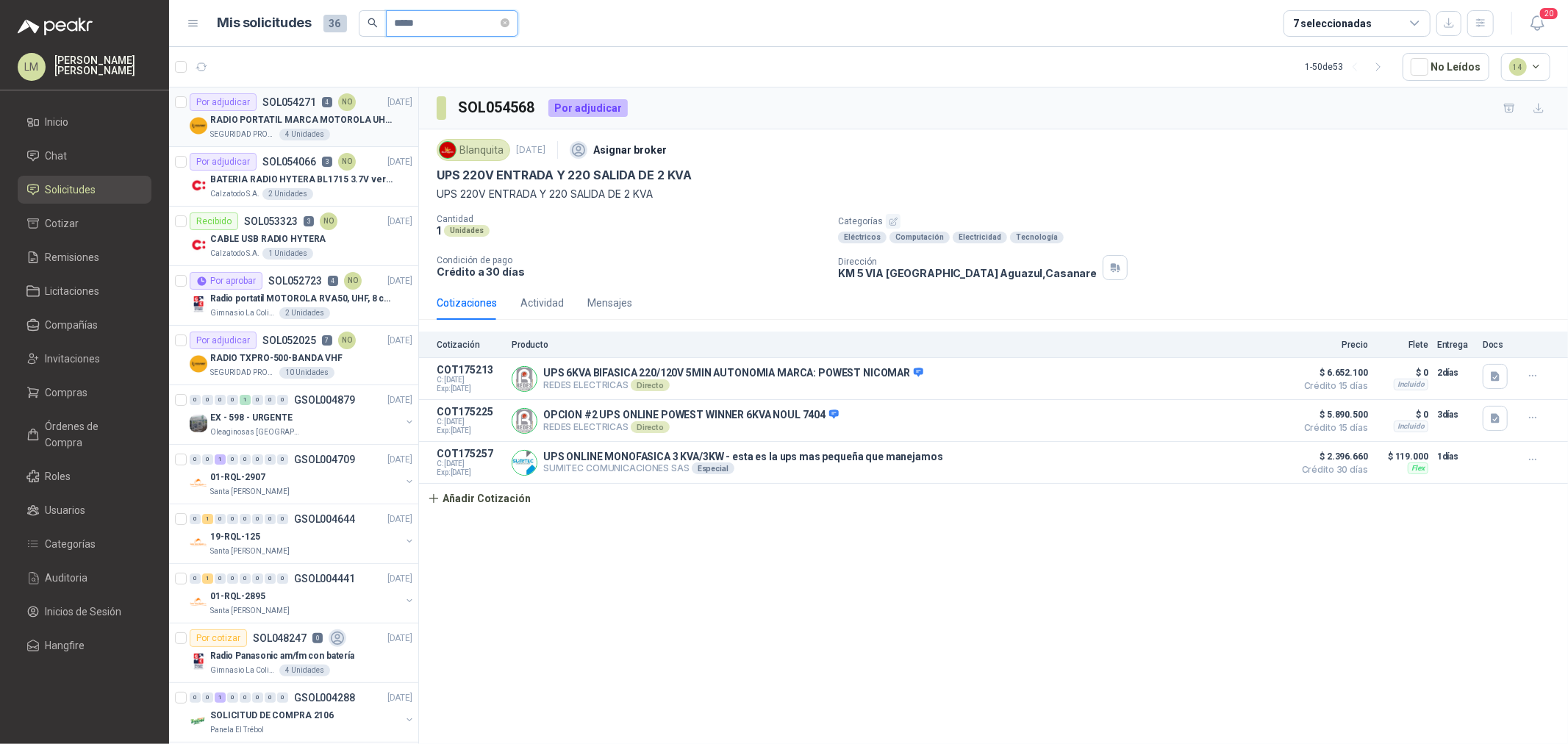
type input "*****"
click at [277, 115] on p "RADIO PORTATIL MARCA MOTOROLA UHF SIN PANTALLA CON GPS, INCLUYE: ANTENA, BATERI…" at bounding box center [302, 120] width 183 height 14
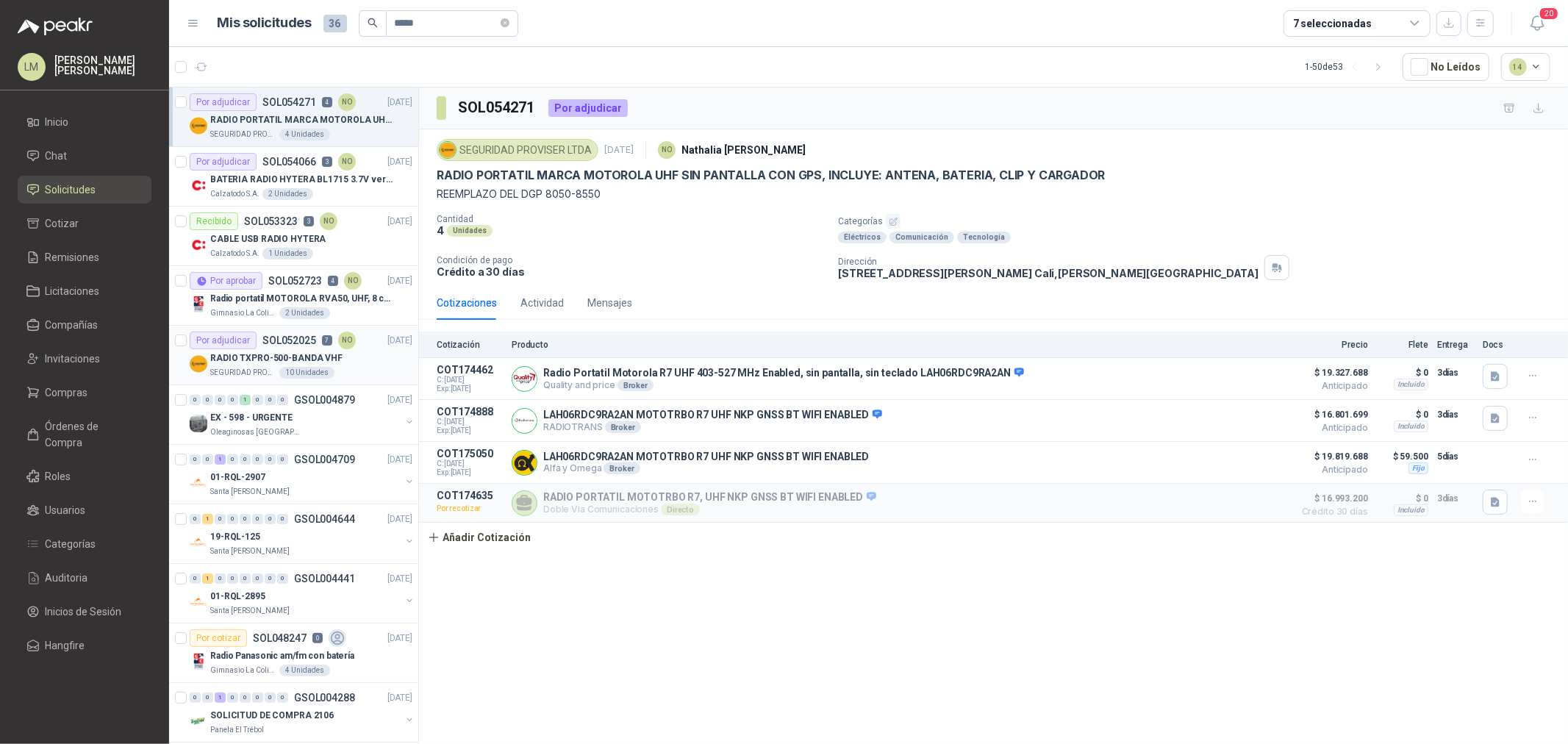
click at [313, 361] on p "RADIO TXPRO-500-BANDA VHF" at bounding box center [276, 359] width 132 height 14
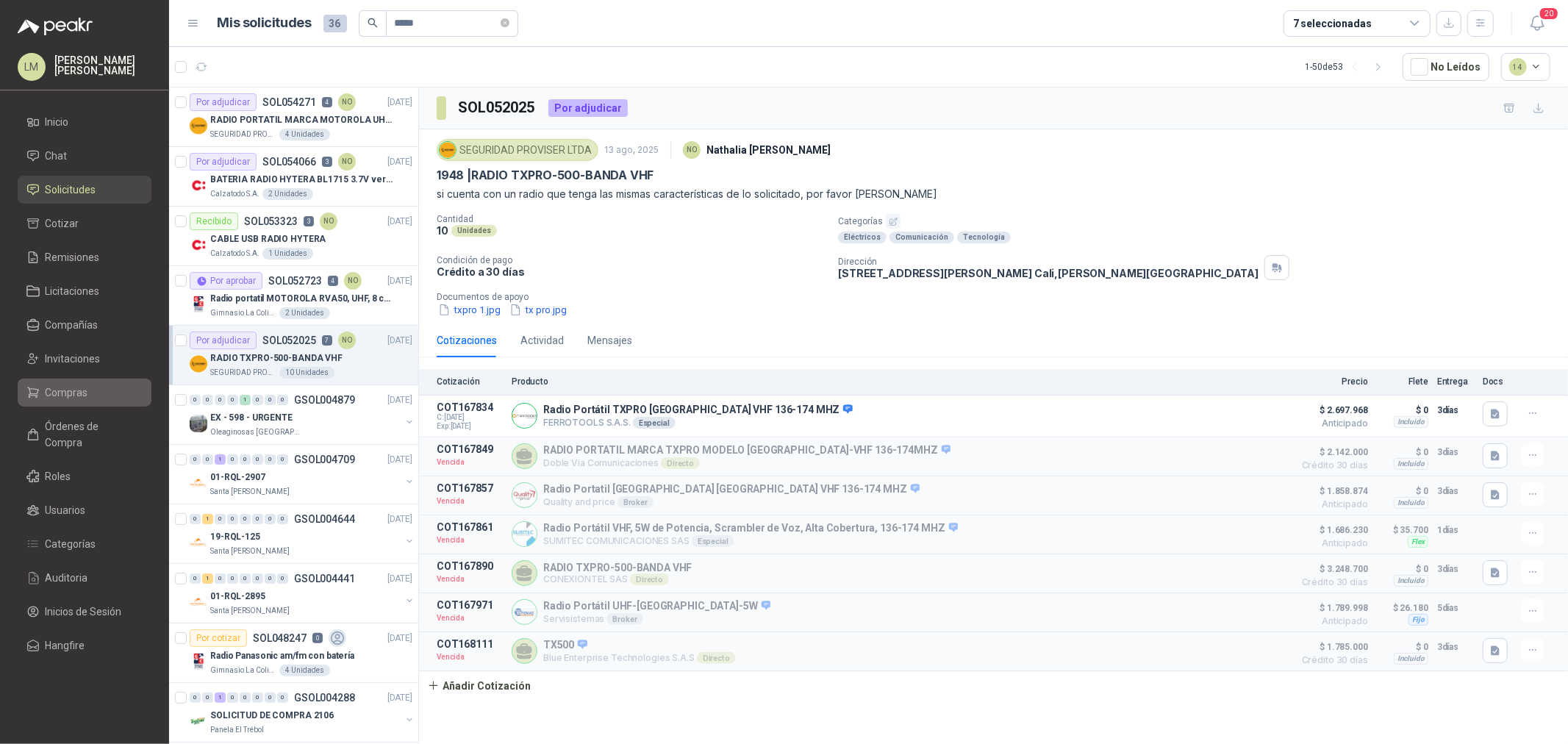
click at [44, 391] on li "Compras" at bounding box center [84, 392] width 116 height 16
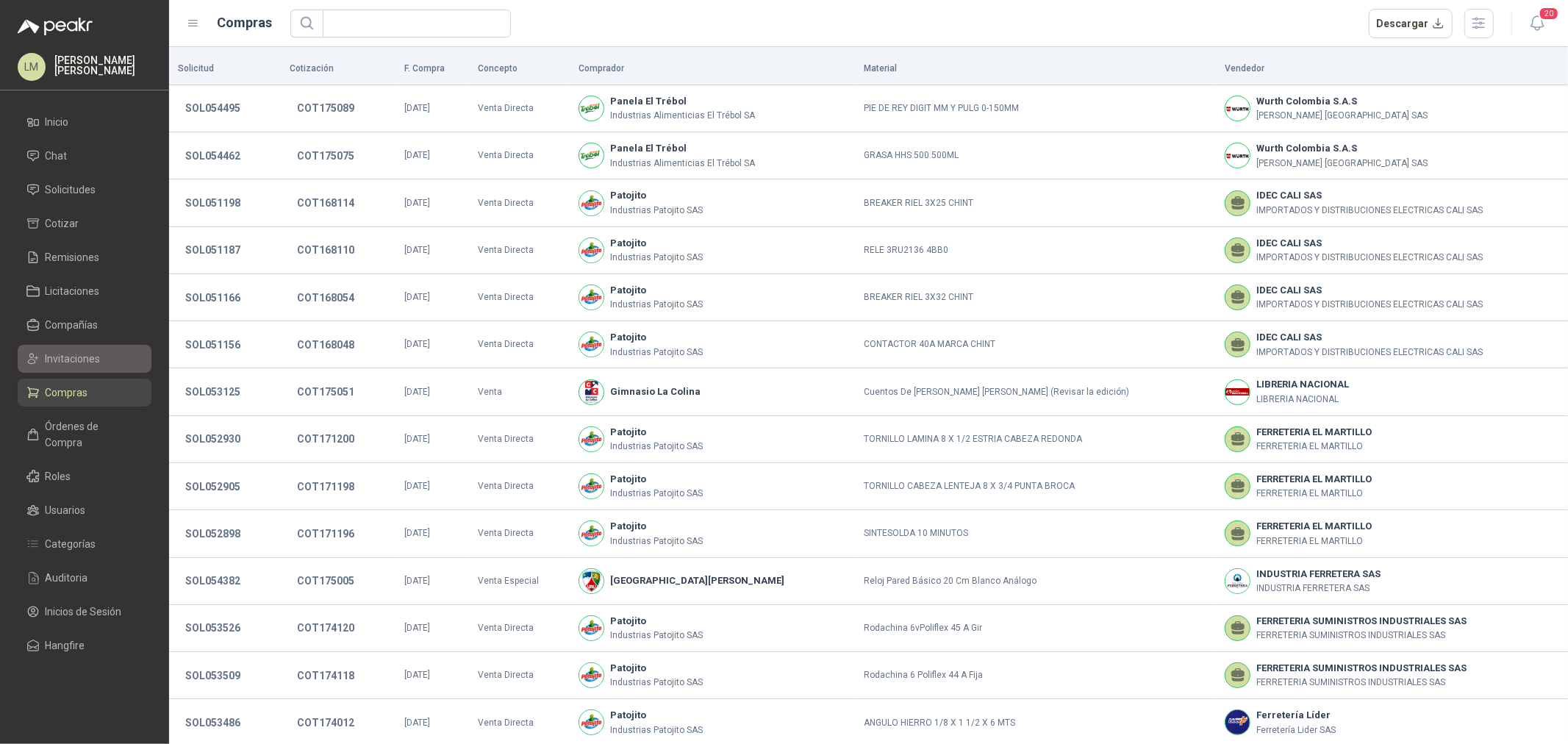
click at [68, 361] on span "Invitaciones" at bounding box center [74, 359] width 55 height 16
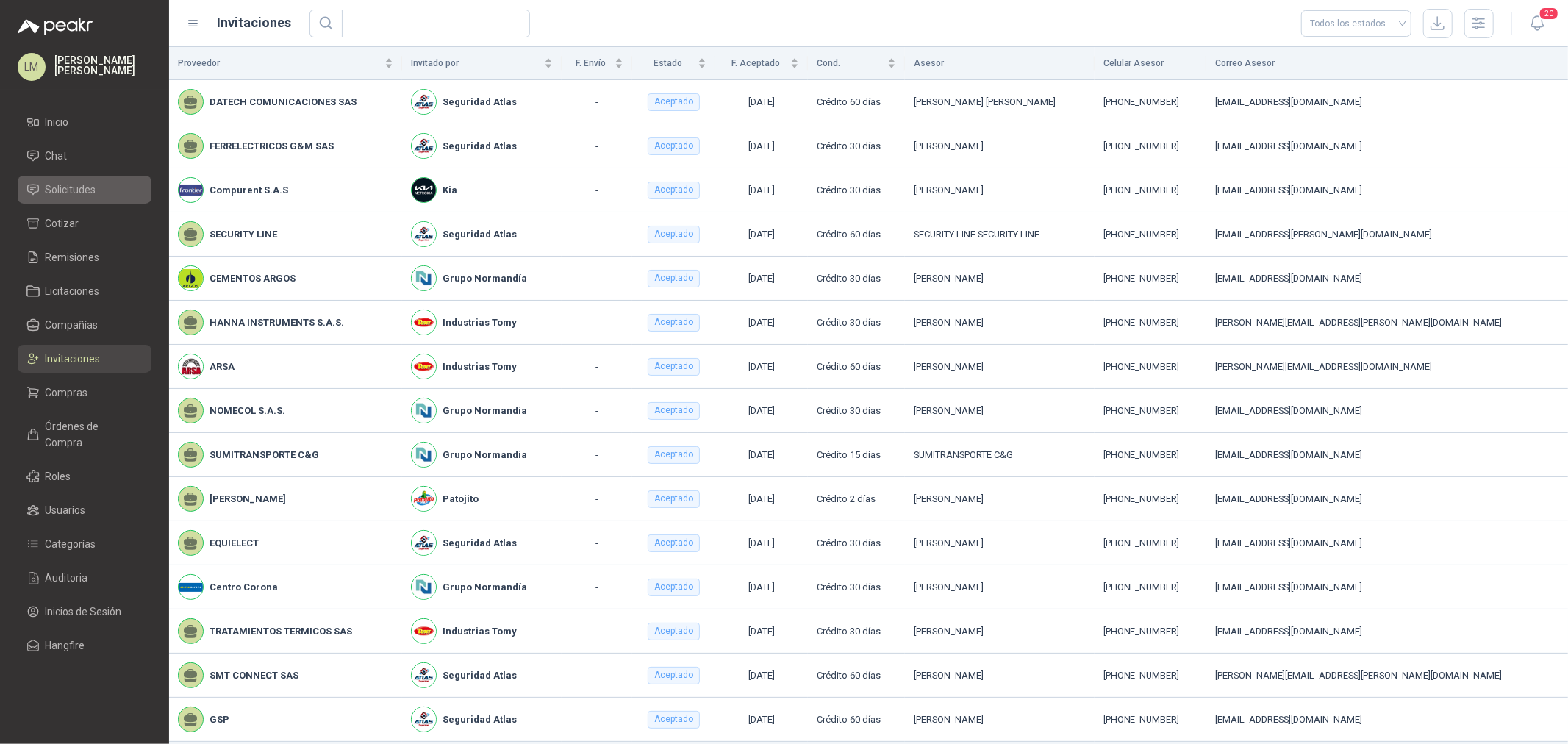
click at [76, 198] on link "Solicitudes" at bounding box center [84, 189] width 134 height 28
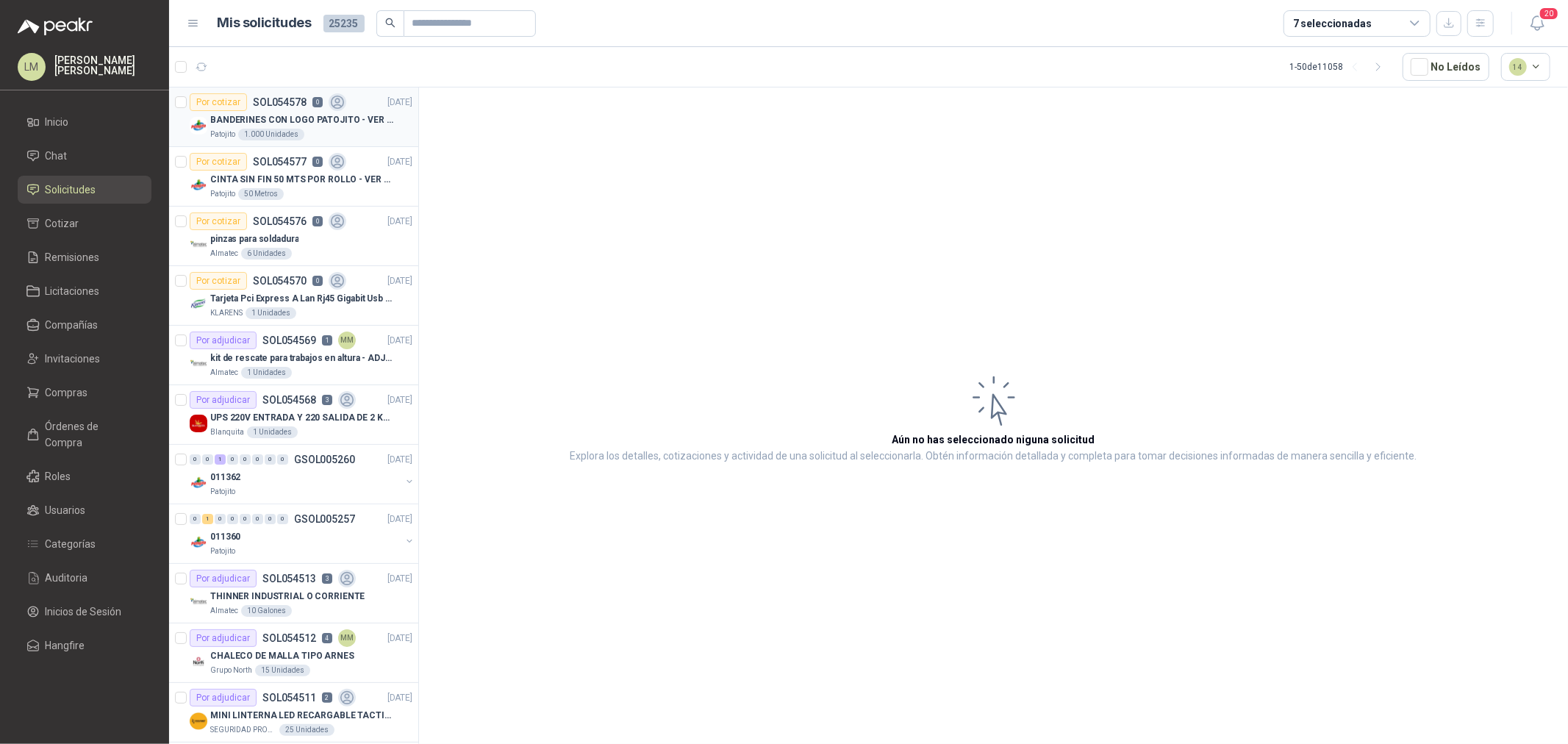
click at [281, 118] on p "BANDERINES CON LOGO PATOJITO - VER DOC ADJUNTO" at bounding box center [302, 120] width 183 height 14
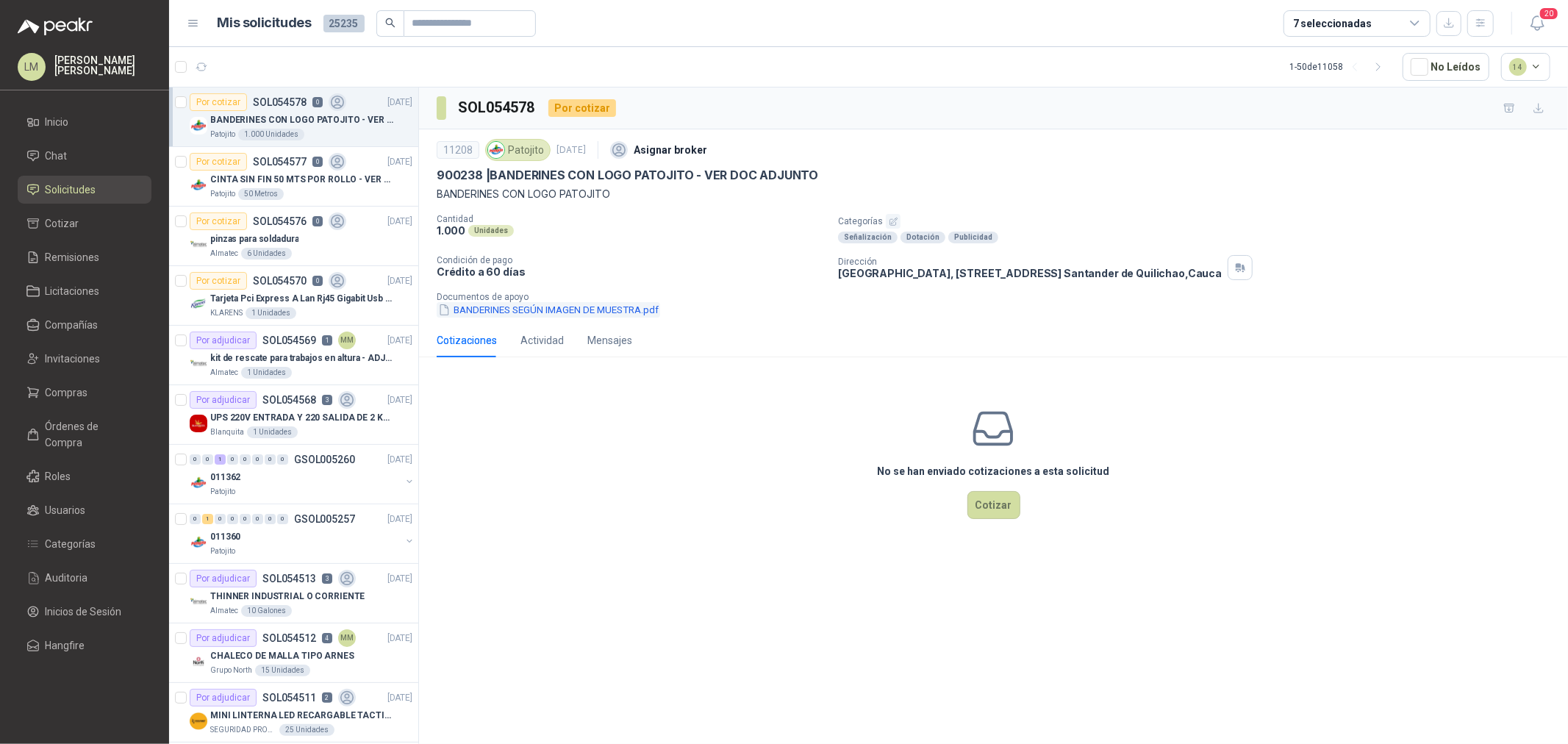
click at [569, 307] on button "BANDERINES SEGÚN IMAGEN DE MUESTRA.pdf" at bounding box center [548, 310] width 224 height 16
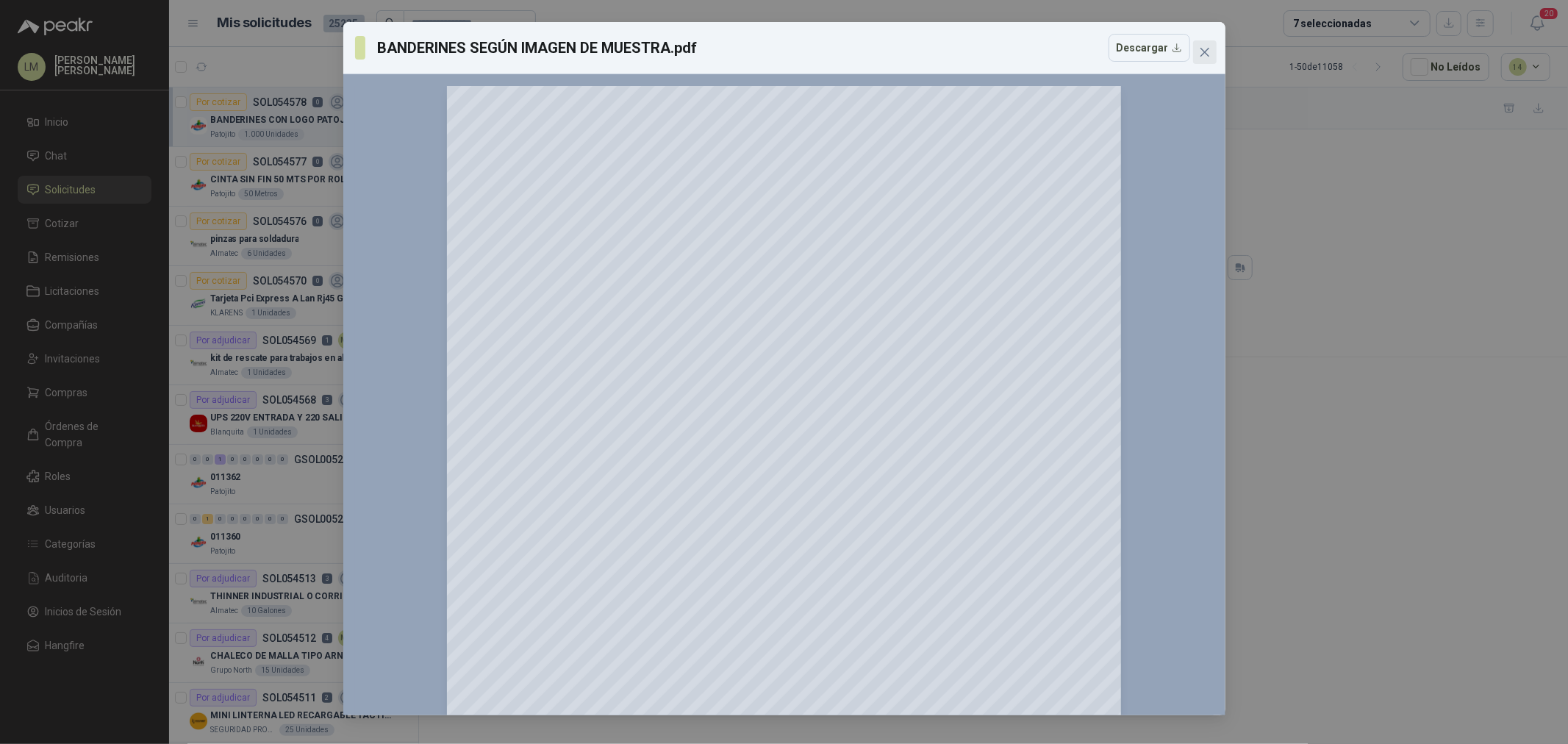
click at [1203, 50] on icon "close" at bounding box center [1204, 51] width 9 height 9
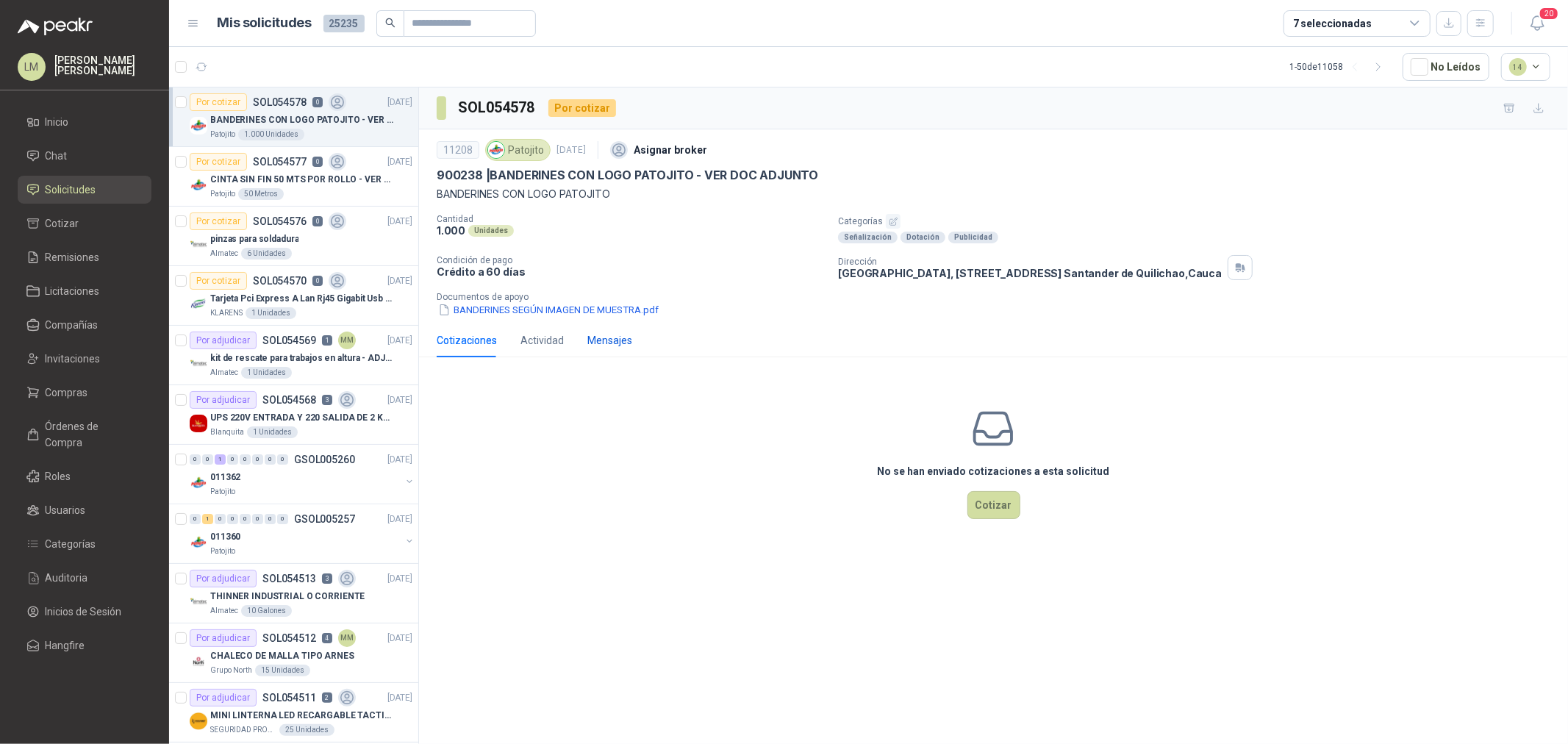
click at [601, 342] on div "Mensajes" at bounding box center [609, 340] width 45 height 16
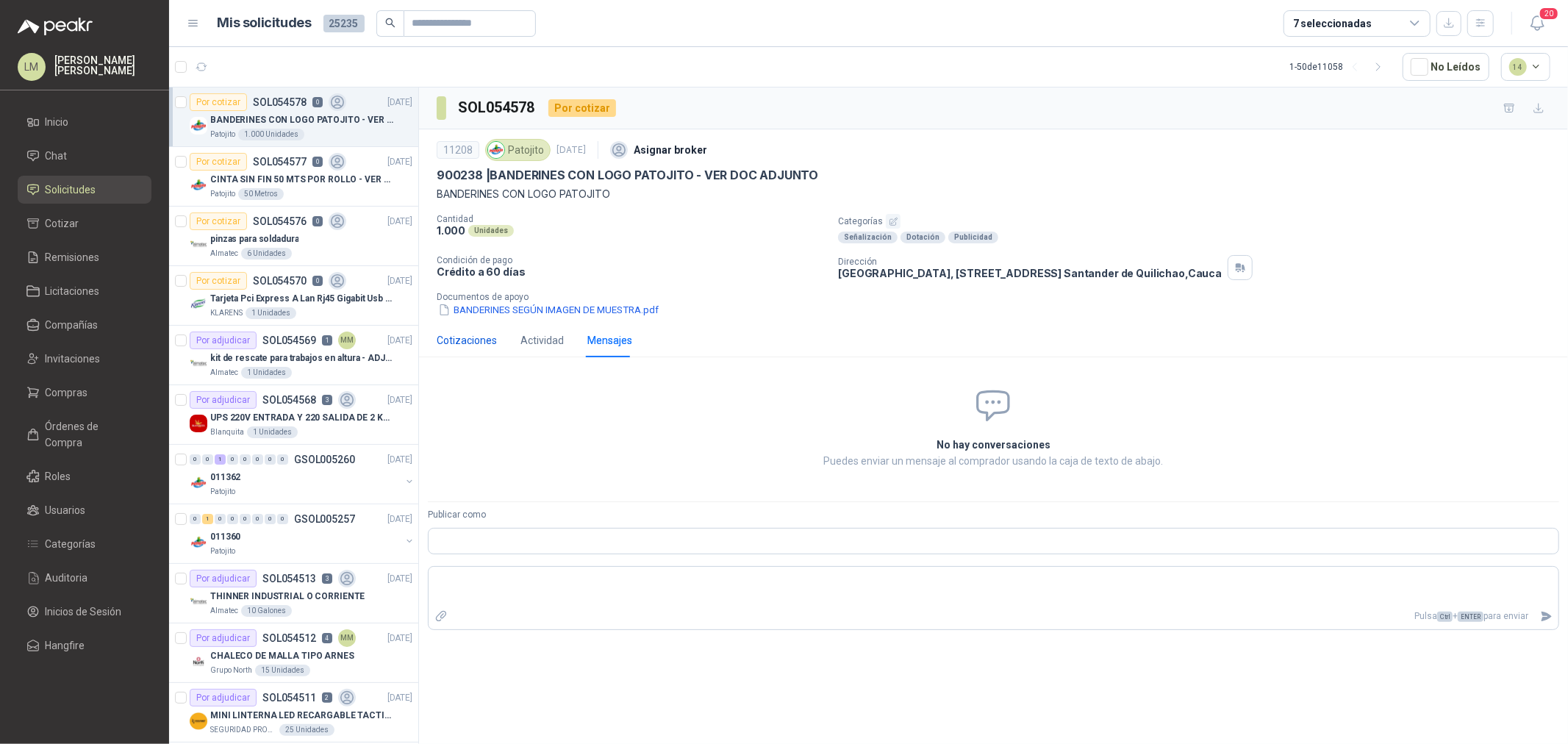
click at [451, 343] on div "Cotizaciones" at bounding box center [466, 340] width 60 height 16
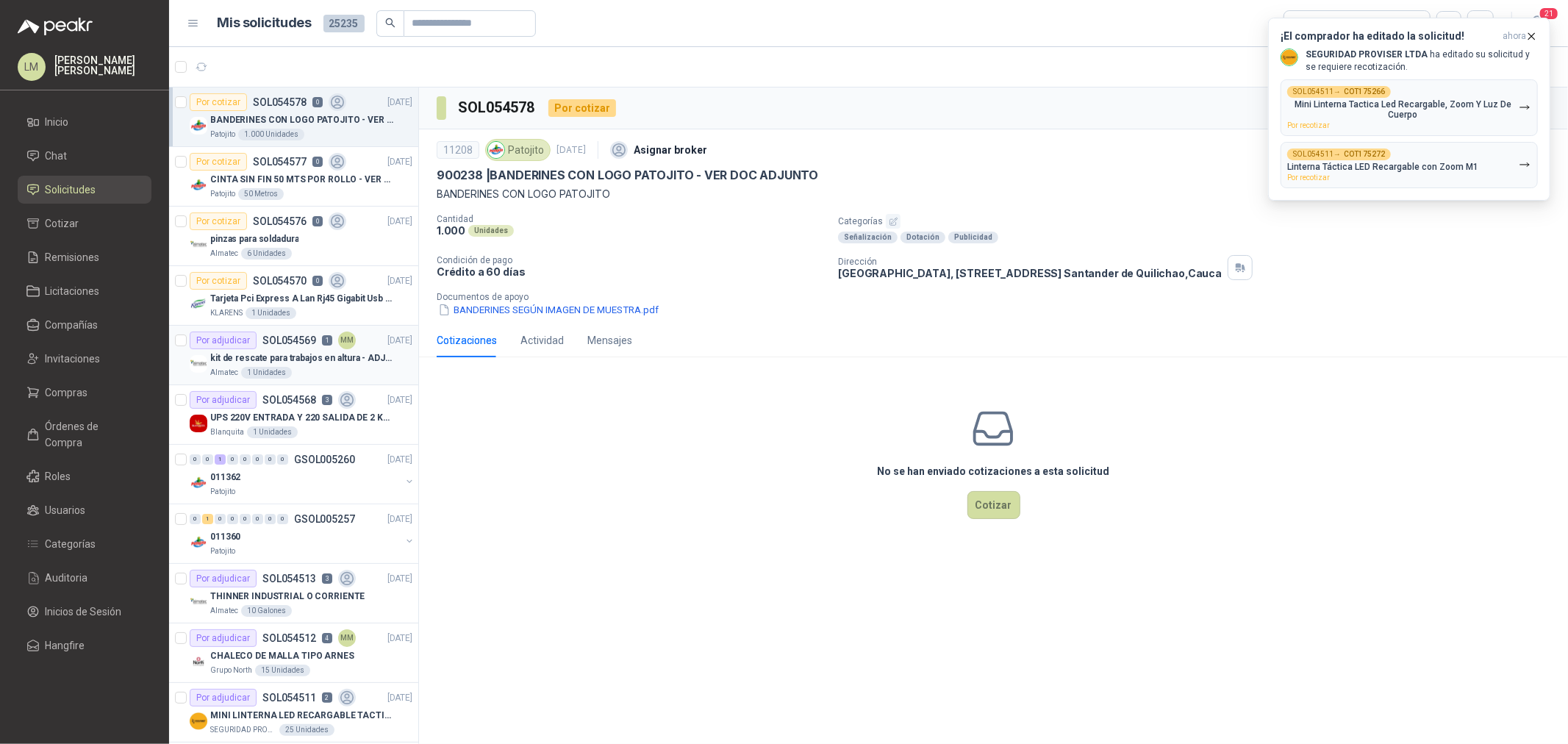
scroll to position [81, 0]
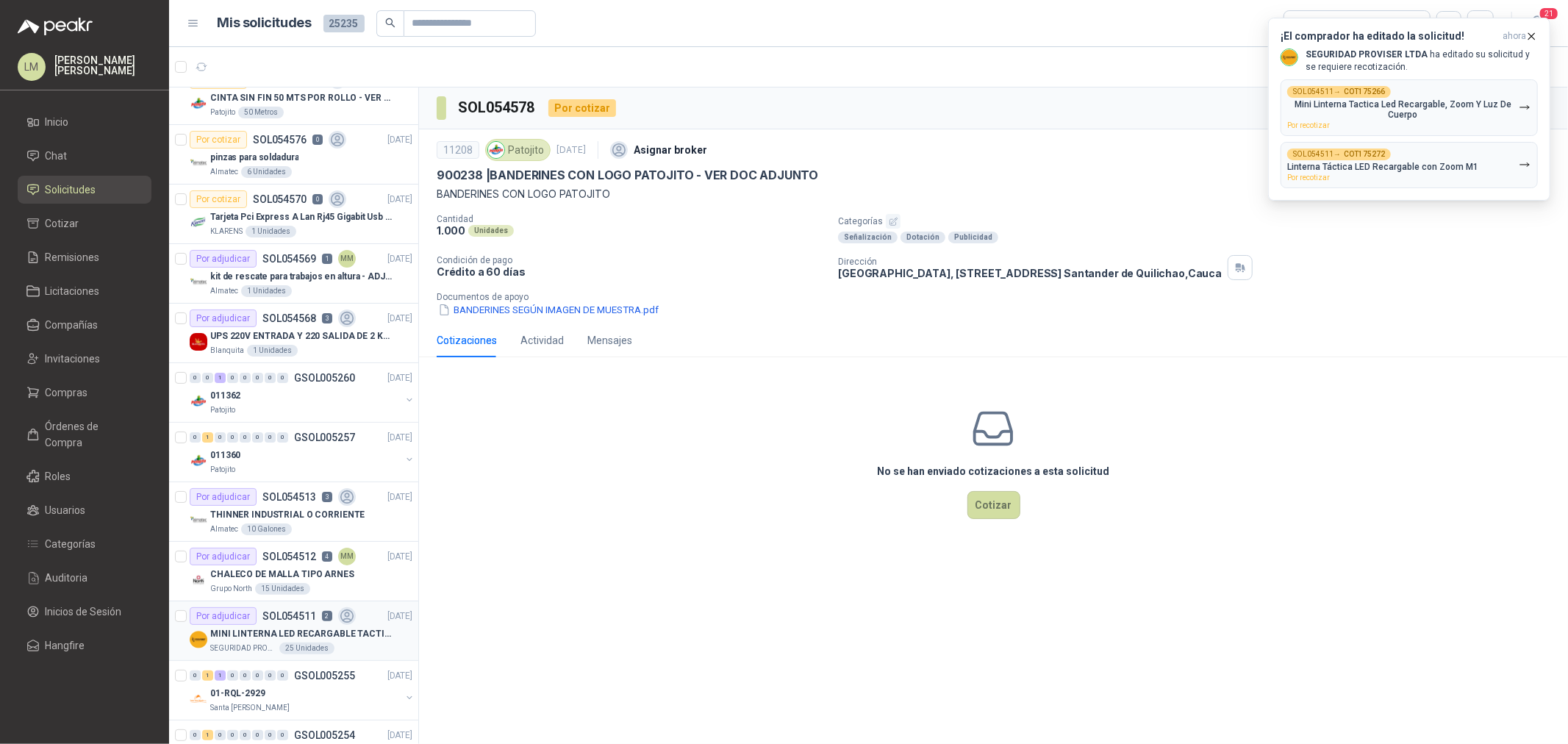
click at [258, 633] on p "MINI LINTERNA LED RECARGABLE TACTICA" at bounding box center [302, 634] width 183 height 14
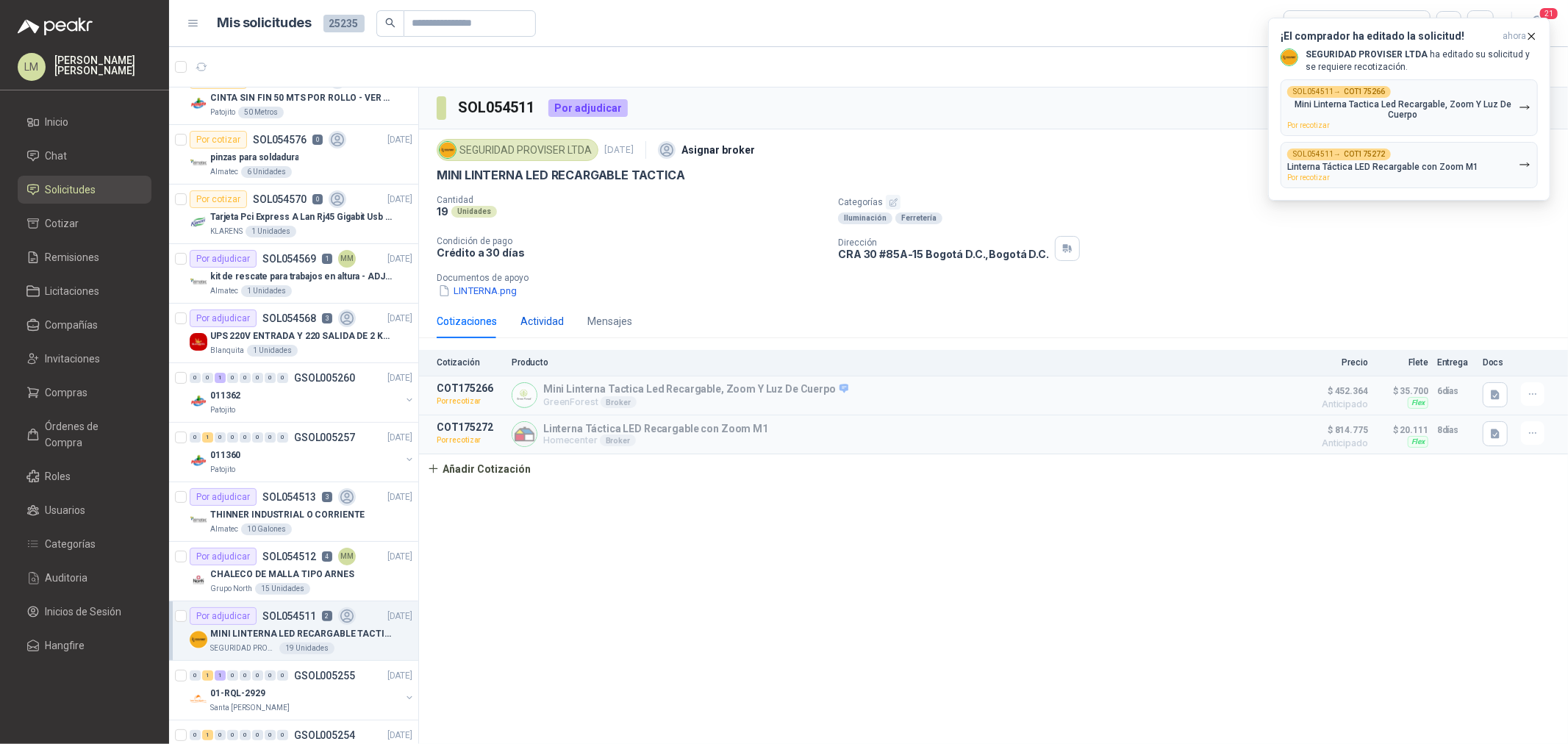
click at [528, 324] on div "Actividad" at bounding box center [542, 321] width 43 height 16
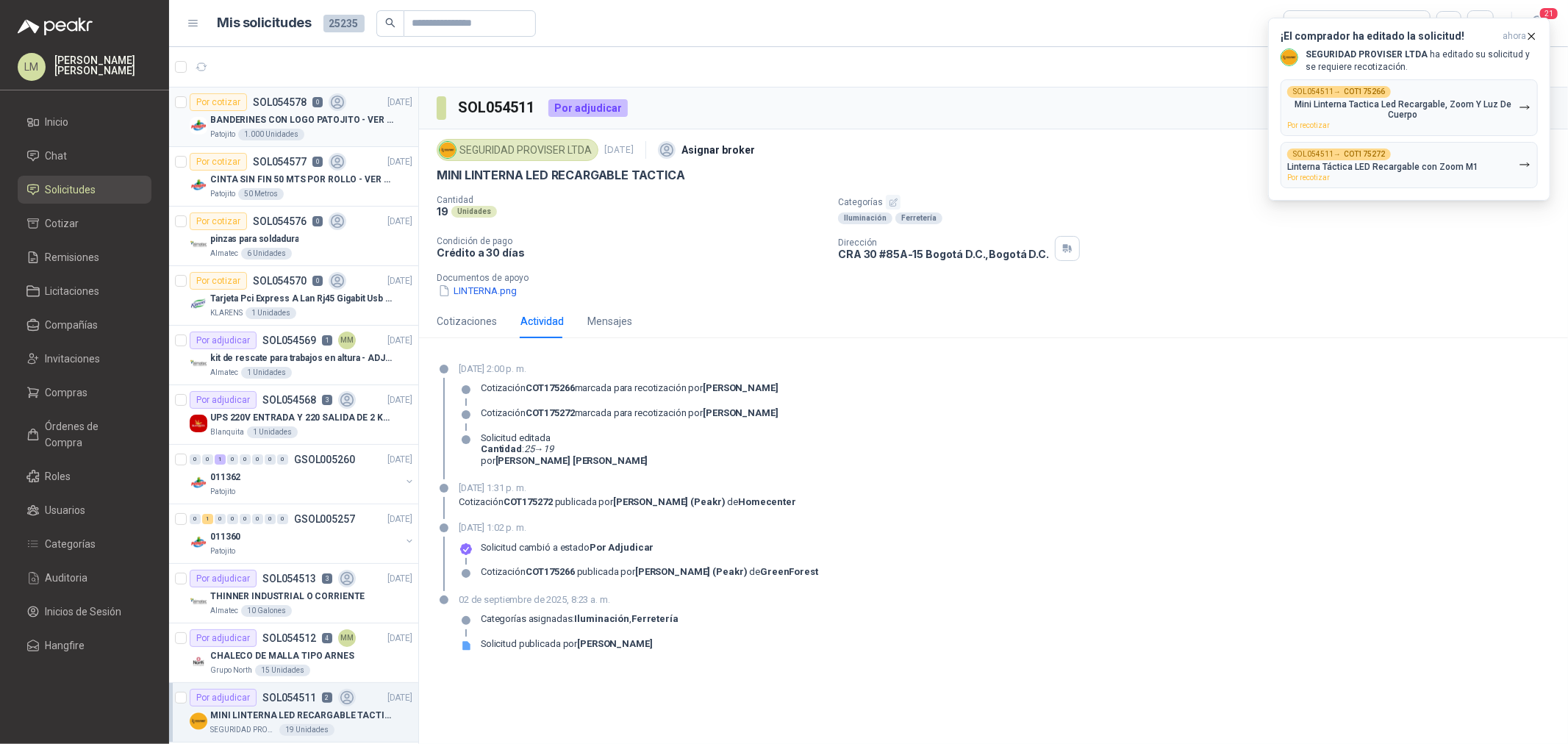
click at [288, 111] on div "BANDERINES CON LOGO PATOJITO - VER DOC ADJUNTO" at bounding box center [311, 119] width 202 height 17
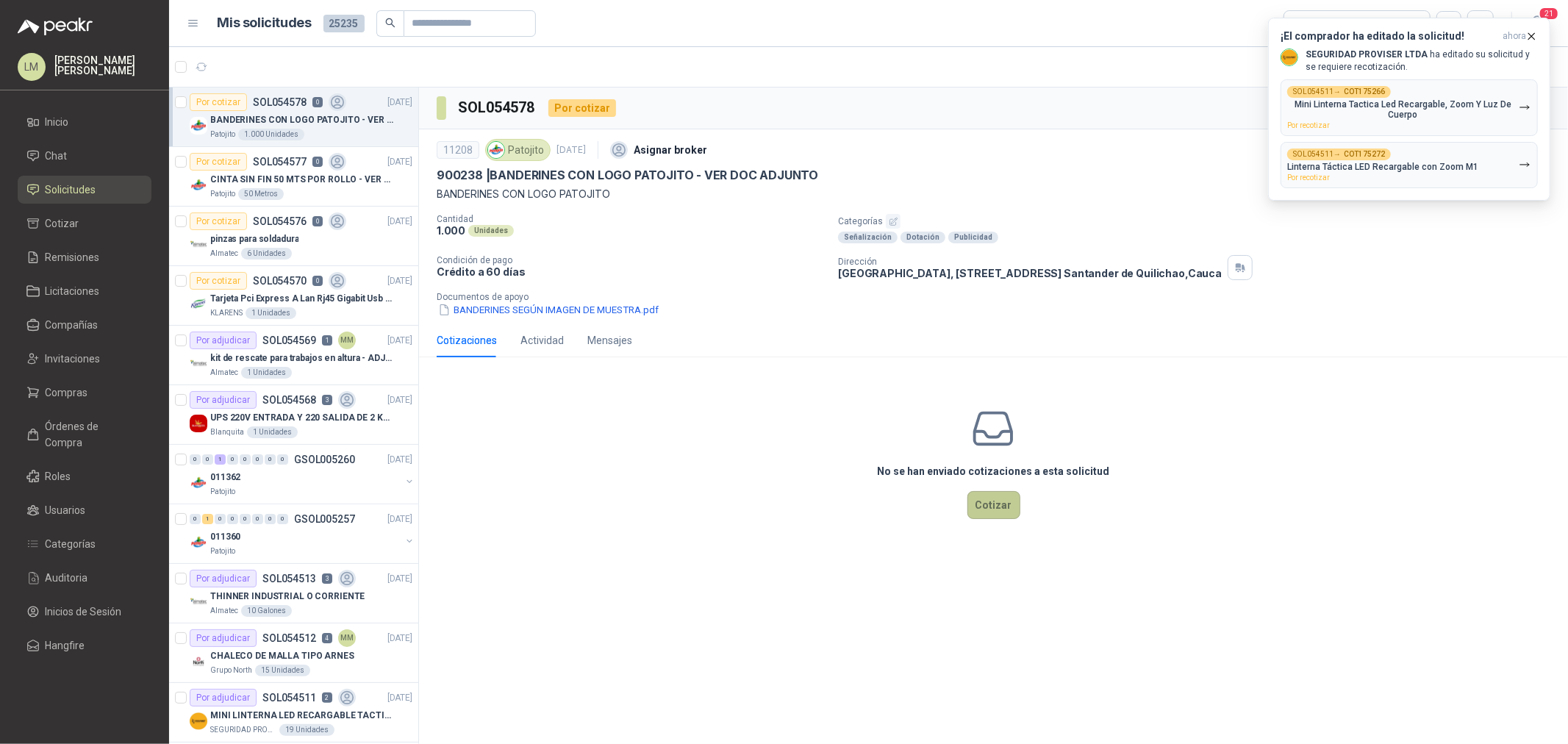
click at [1001, 508] on button "Cotizar" at bounding box center [993, 504] width 53 height 28
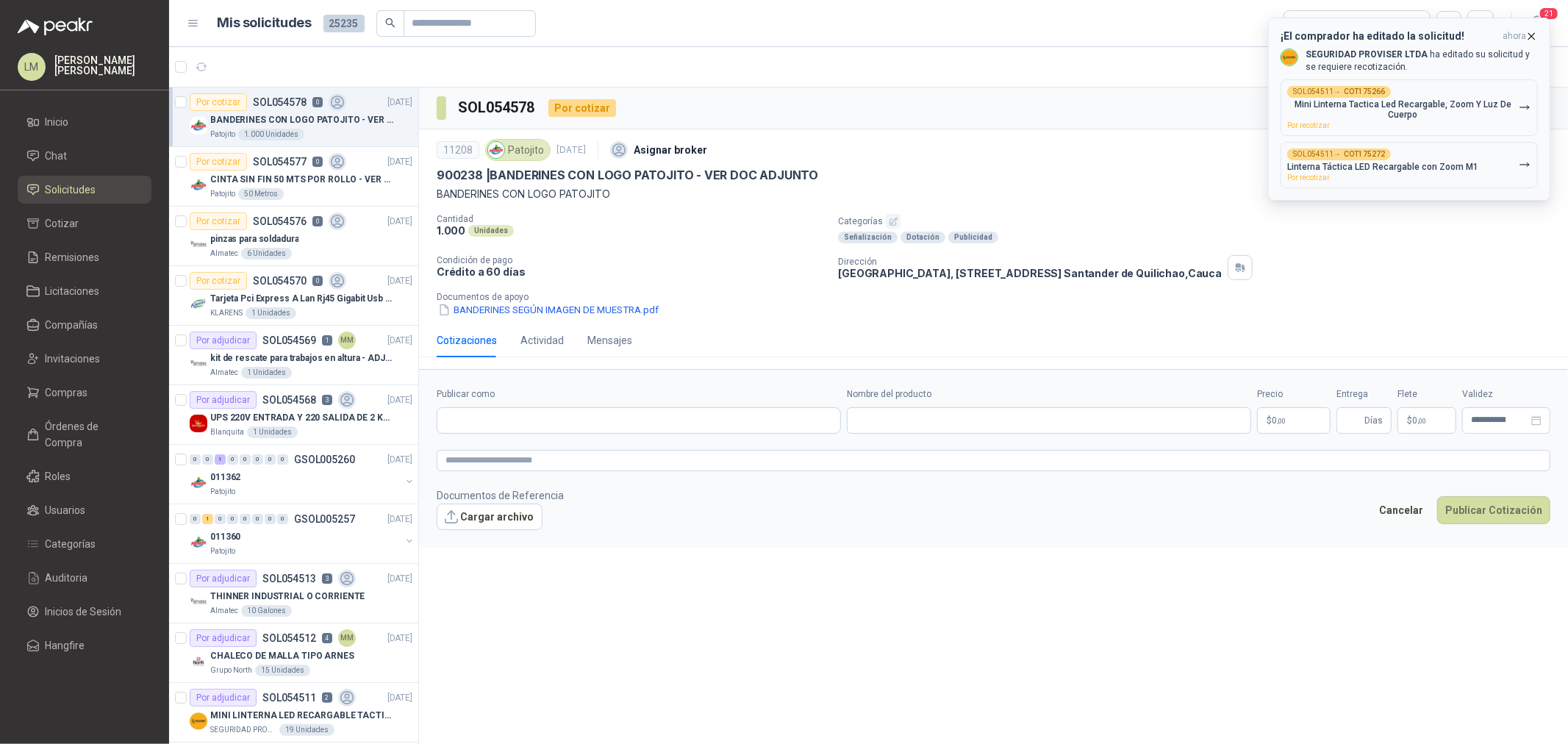
click at [1528, 33] on icon "button" at bounding box center [1532, 36] width 13 height 13
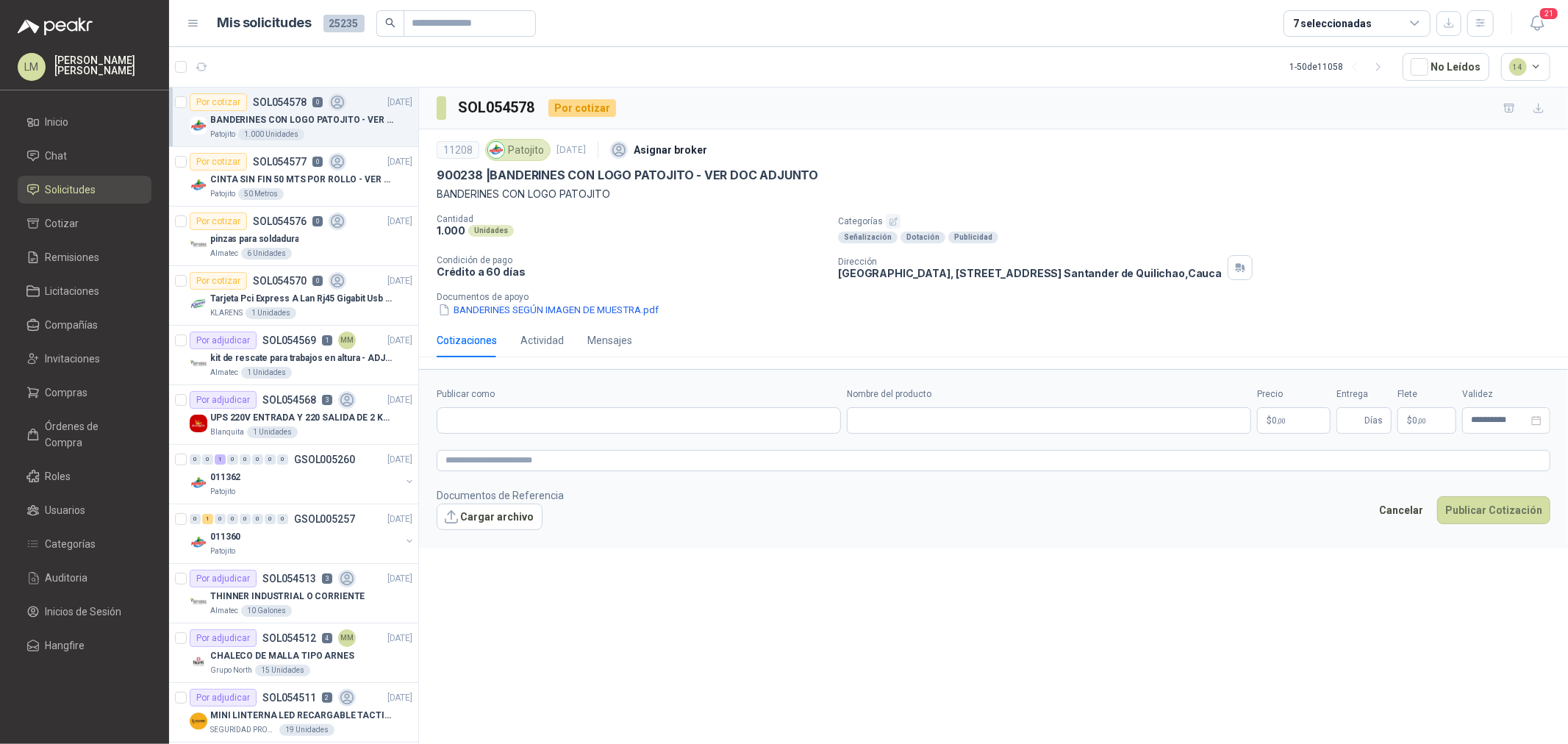
click at [1295, 425] on body "LM Luis Miguel Martinez Inicio Chat Solicitudes Cotizar Remisiones Licitaciones…" at bounding box center [784, 372] width 1568 height 744
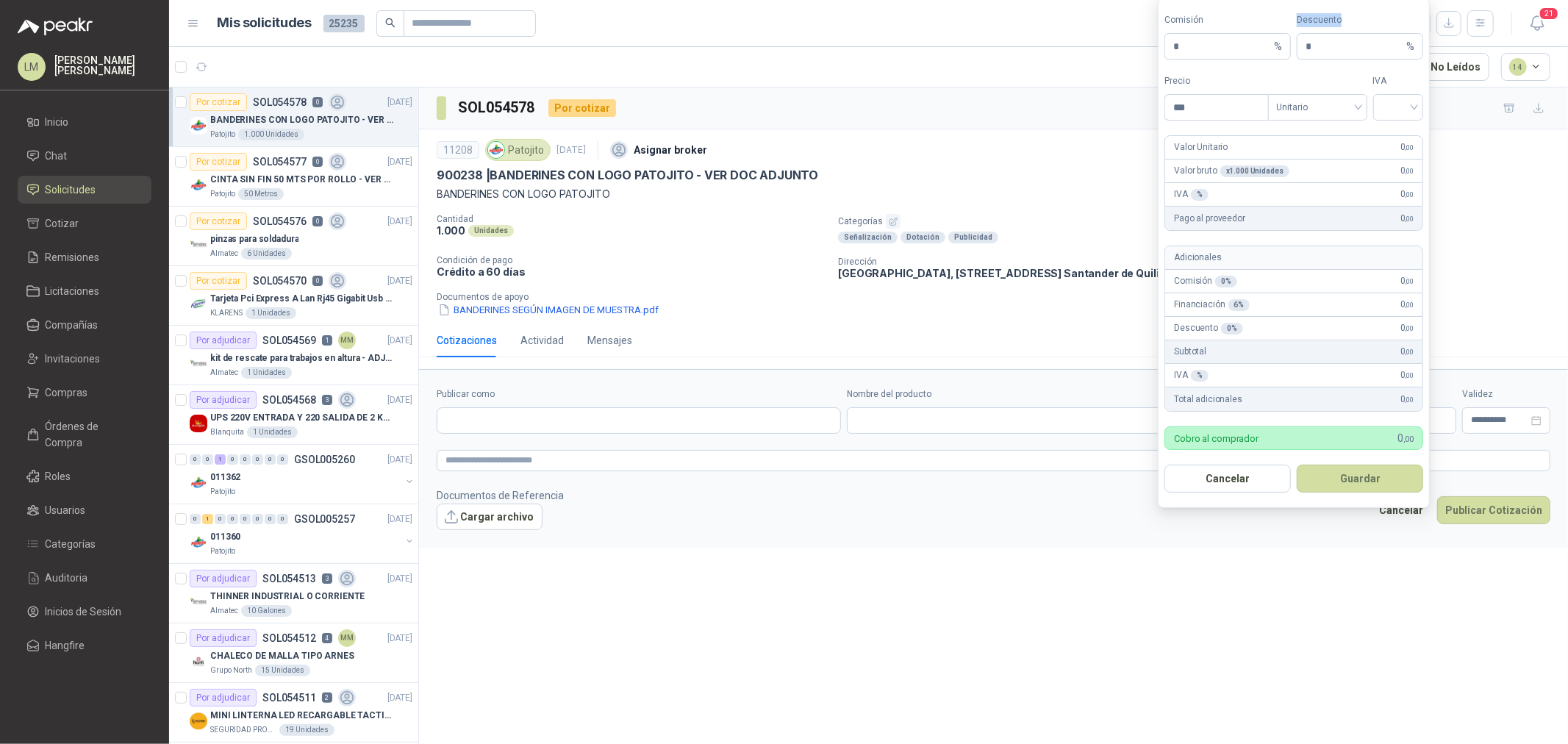
drag, startPoint x: 1299, startPoint y: 16, endPoint x: 1361, endPoint y: 26, distance: 62.8
click at [1361, 26] on label "Descuento" at bounding box center [1360, 21] width 126 height 14
drag, startPoint x: 1245, startPoint y: 300, endPoint x: 1166, endPoint y: 304, distance: 79.1
click at [1166, 304] on div "Financiación 6 % 0 ,00" at bounding box center [1294, 305] width 258 height 24
click at [1169, 304] on div "Financiación 6 % 0 ,00" at bounding box center [1294, 305] width 258 height 24
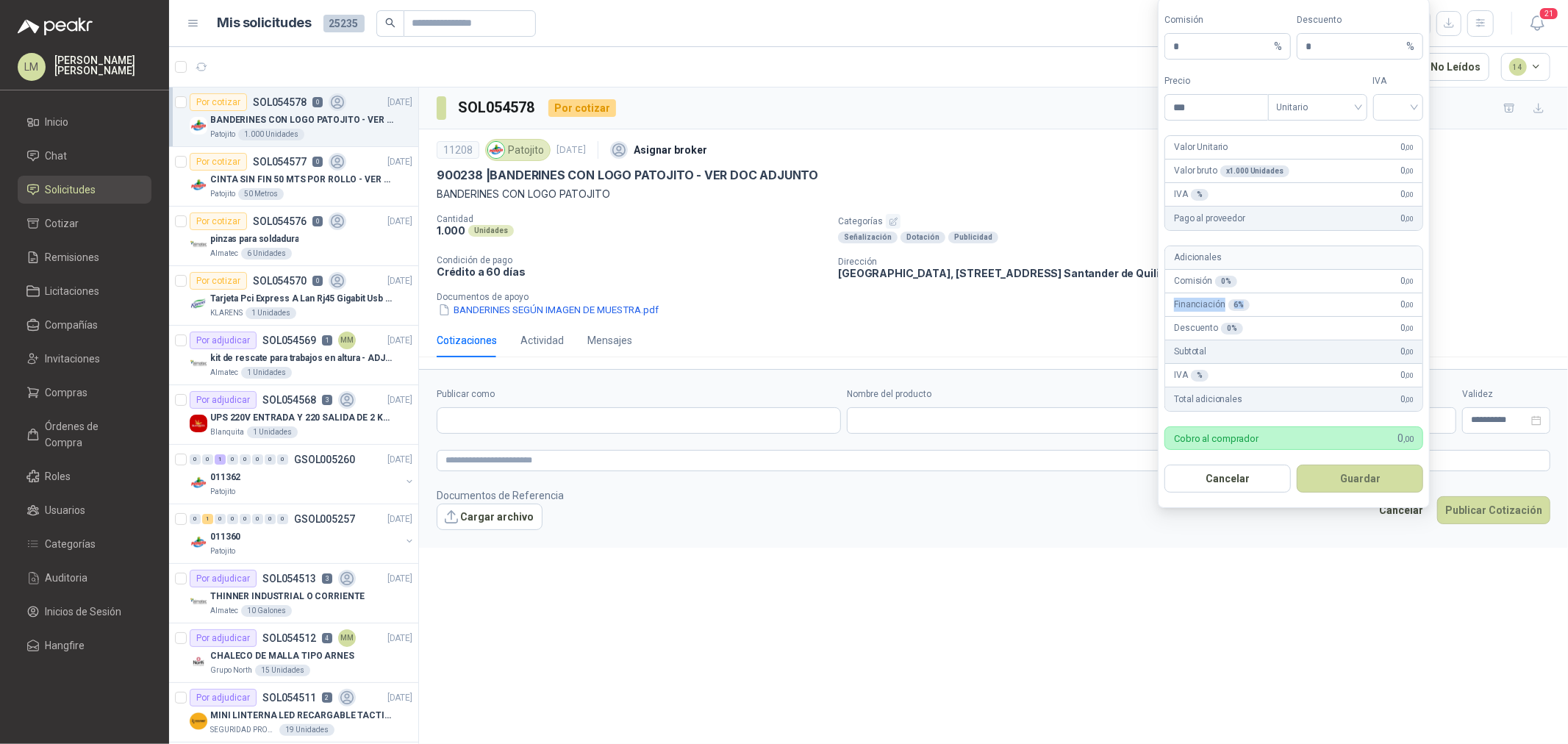
click at [1170, 304] on div "Financiación 6 % 0 ,00" at bounding box center [1294, 305] width 258 height 24
drag, startPoint x: 1177, startPoint y: 302, endPoint x: 1276, endPoint y: 301, distance: 99.0
click at [1276, 301] on div "Financiación 6 % 0 ,00" at bounding box center [1294, 305] width 258 height 24
click at [1182, 284] on p "Comisión 0 %" at bounding box center [1205, 281] width 63 height 14
drag, startPoint x: 1174, startPoint y: 296, endPoint x: 1297, endPoint y: 296, distance: 123.0
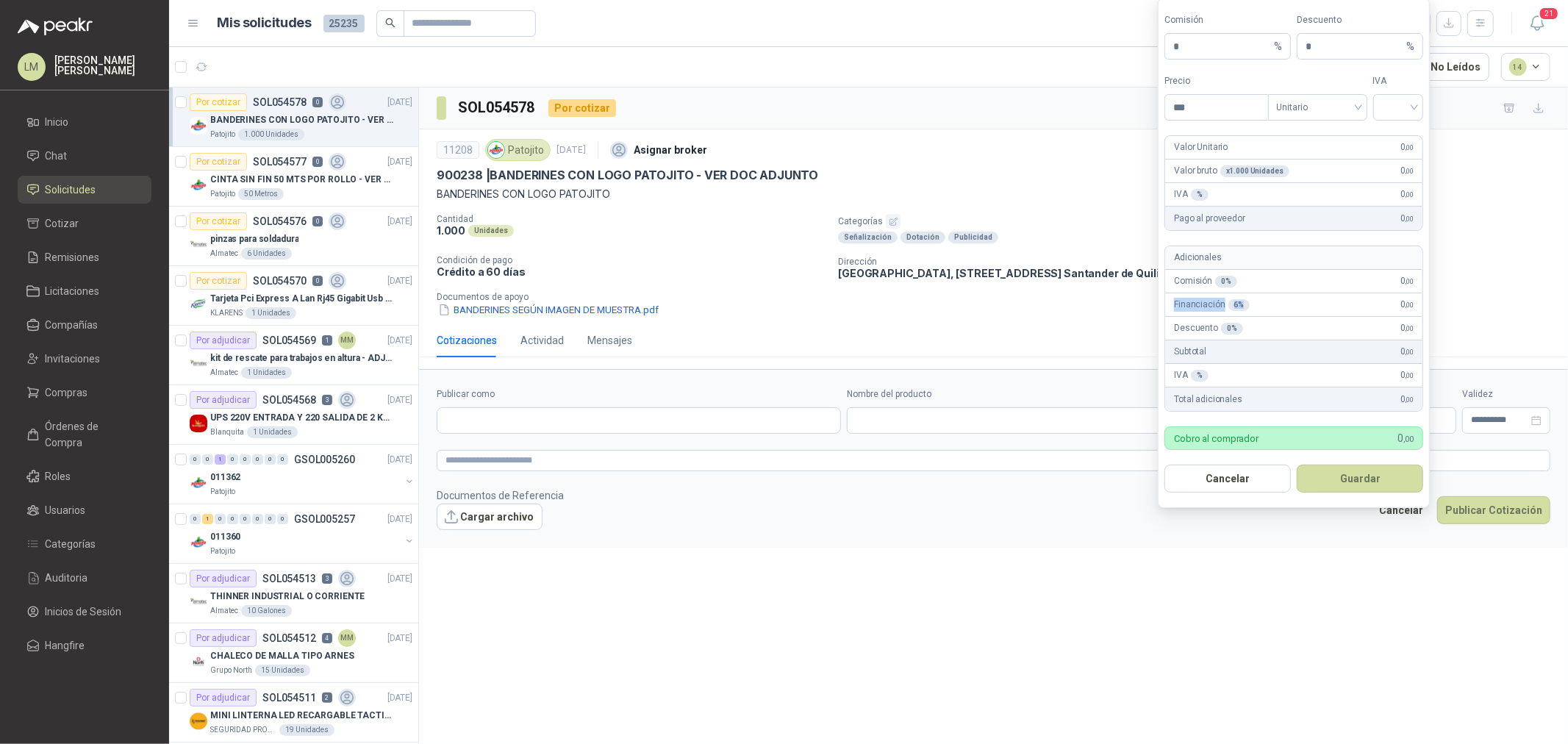
click at [1297, 296] on div "Financiación 6 % 0 ,00" at bounding box center [1294, 305] width 258 height 24
click at [943, 169] on div "900238 | BANDERINES CON LOGO PATOJITO - VER DOC ADJUNTO" at bounding box center [993, 176] width 1114 height 16
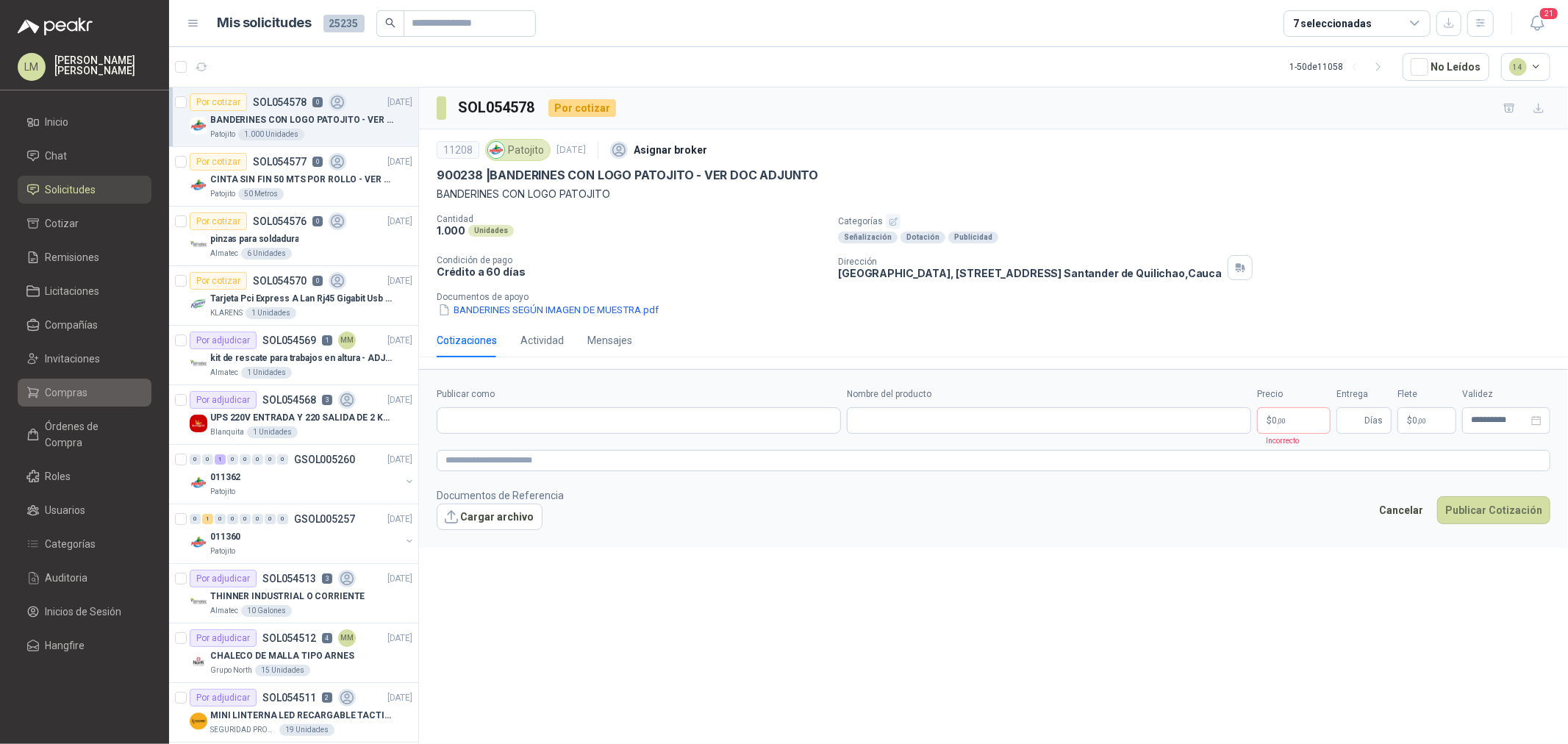
click at [74, 387] on span "Compras" at bounding box center [67, 392] width 43 height 16
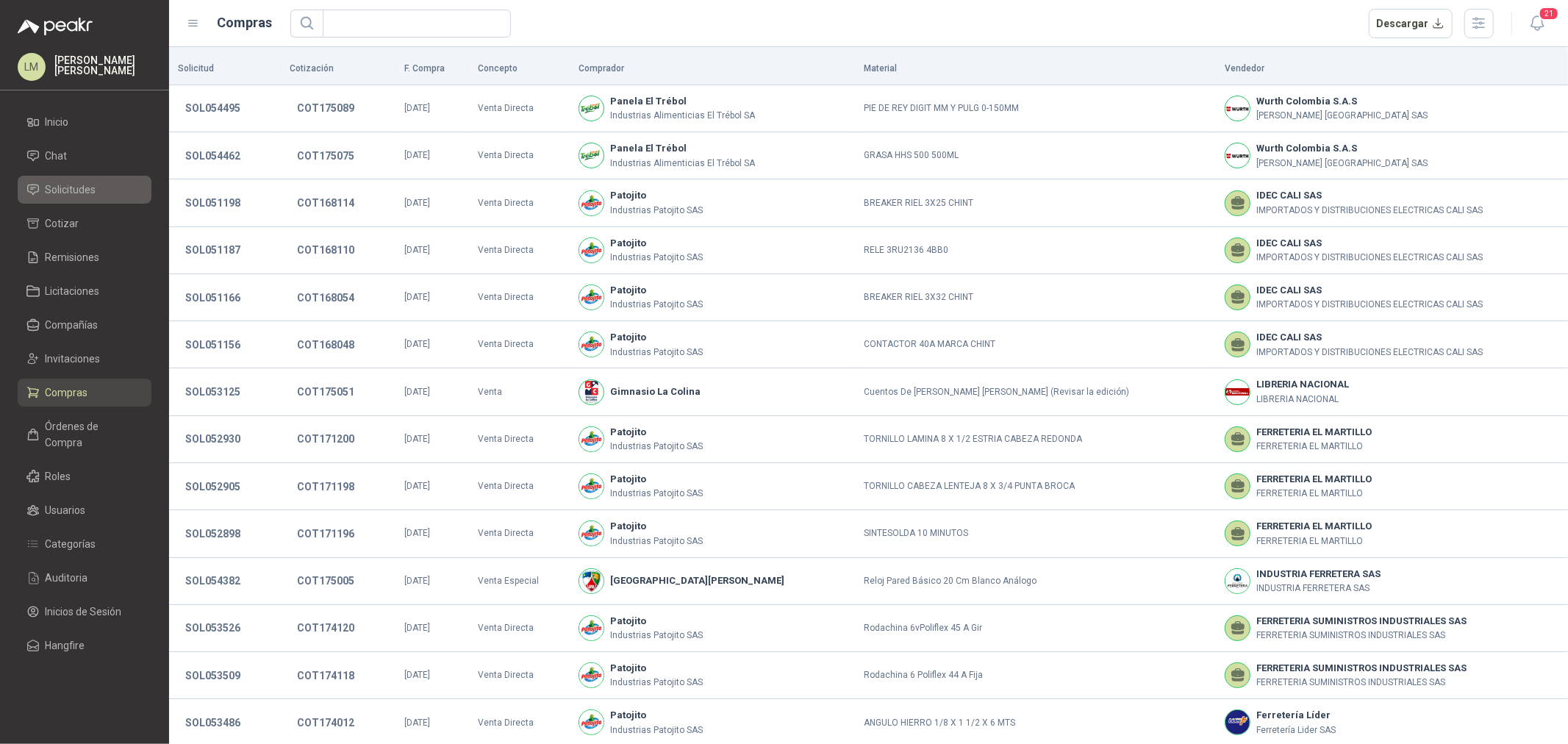
click at [83, 184] on span "Solicitudes" at bounding box center [71, 190] width 51 height 16
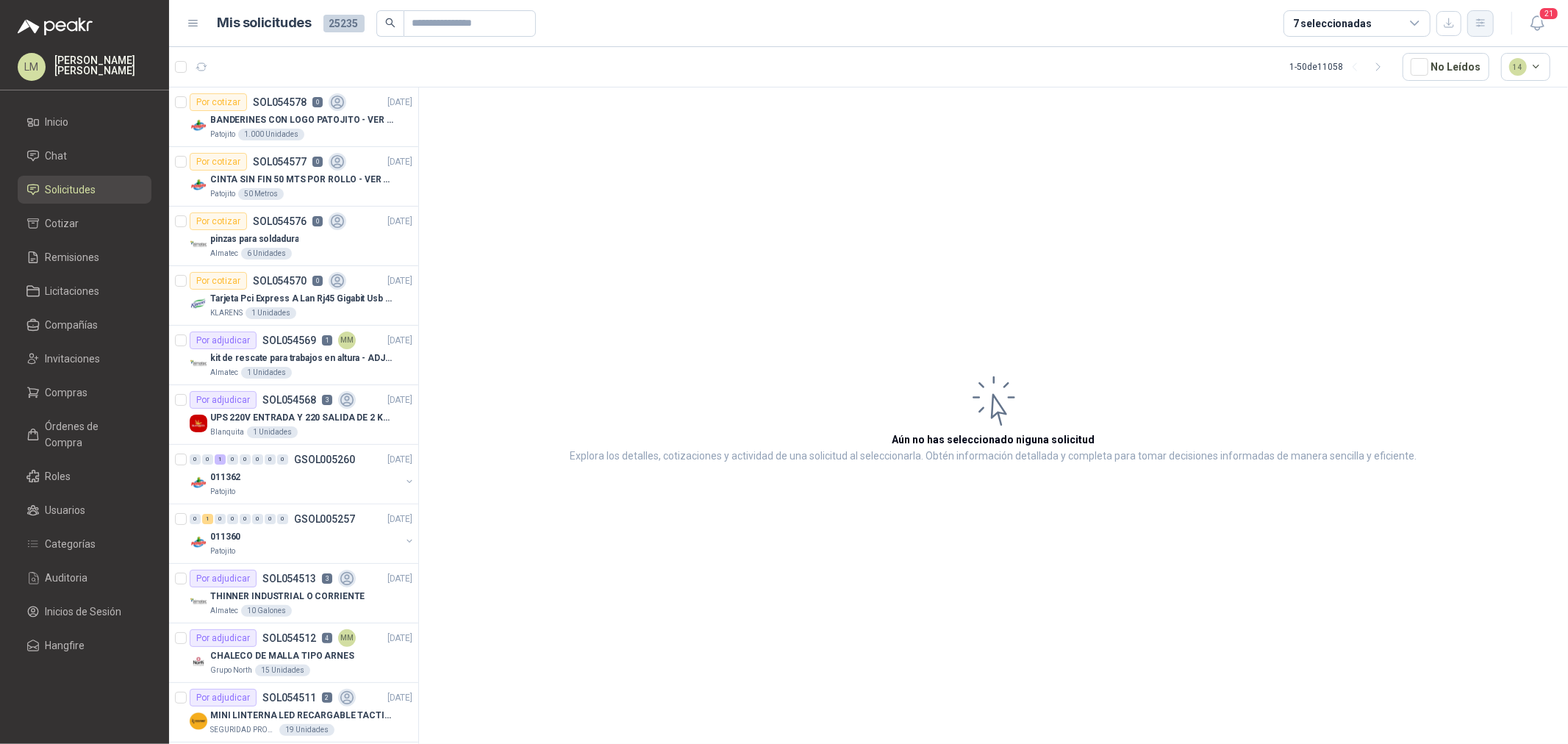
click at [1481, 27] on icon "button" at bounding box center [1481, 23] width 13 height 13
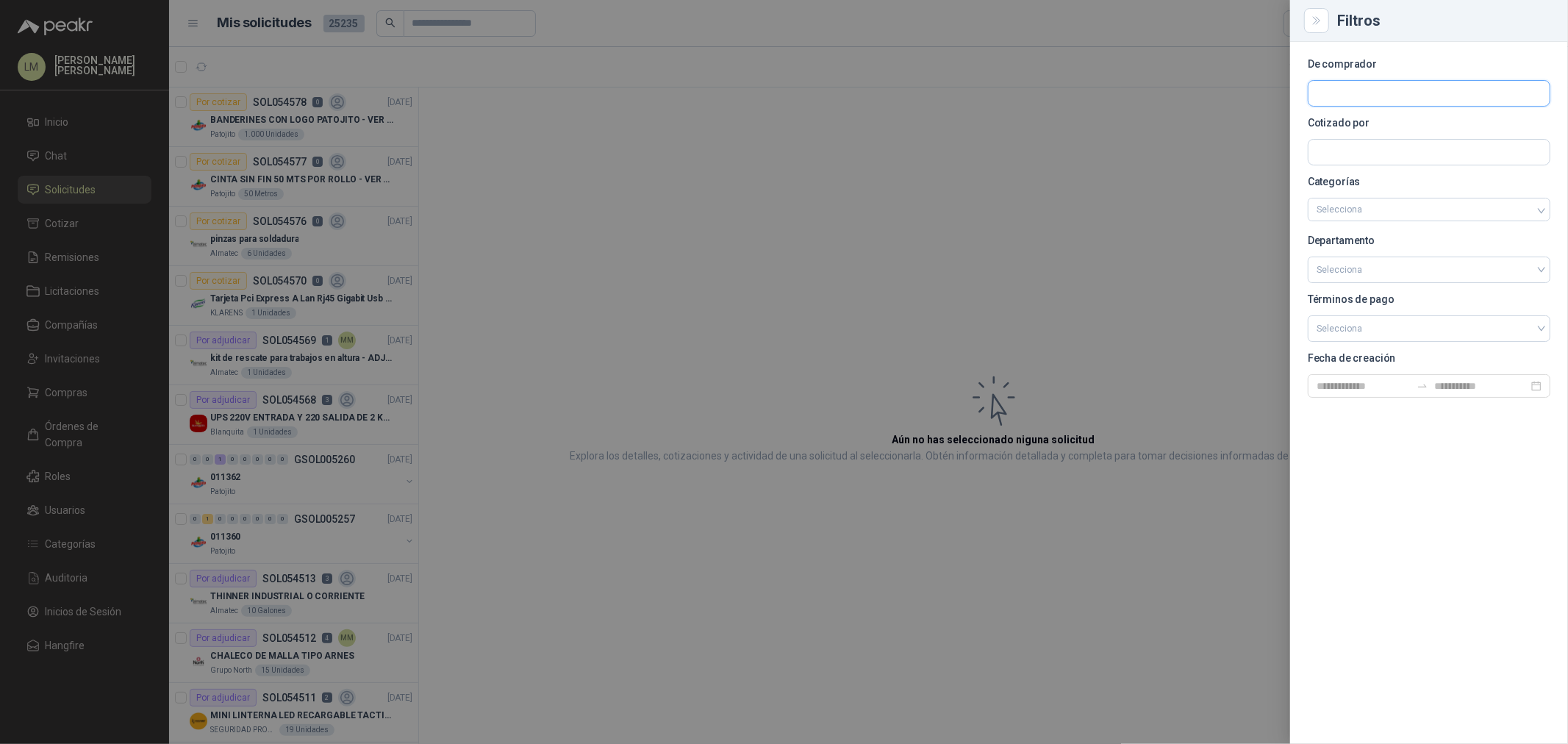
click at [1372, 87] on input "text" at bounding box center [1429, 93] width 241 height 25
drag, startPoint x: 1310, startPoint y: 60, endPoint x: 1363, endPoint y: 64, distance: 53.2
click at [1363, 64] on p "De comprador" at bounding box center [1429, 63] width 243 height 9
click at [1364, 64] on p "De comprador" at bounding box center [1429, 63] width 243 height 9
click at [1340, 84] on input "text" at bounding box center [1429, 93] width 241 height 25
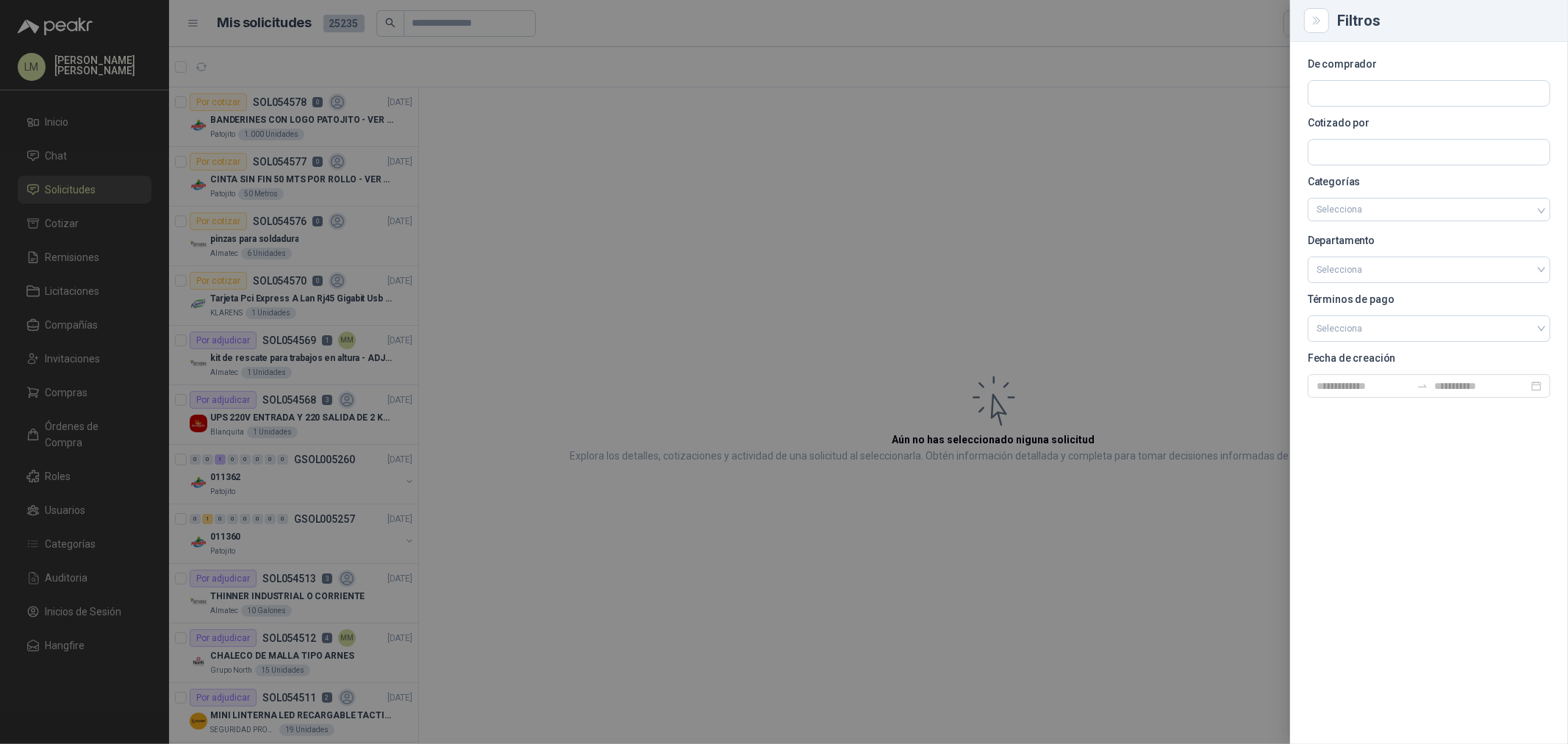
click at [647, 96] on div at bounding box center [784, 372] width 1568 height 744
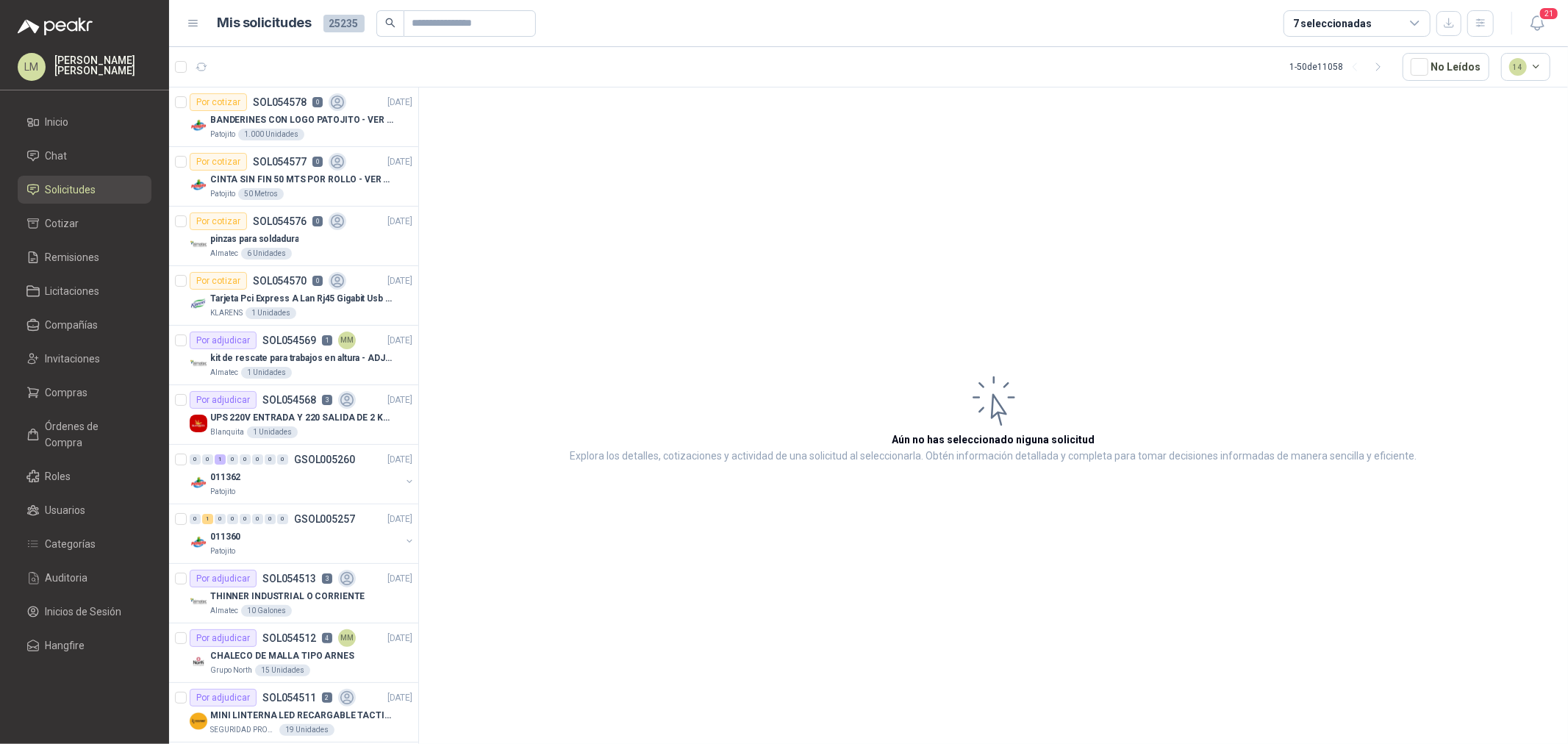
drag, startPoint x: 69, startPoint y: 361, endPoint x: 69, endPoint y: 276, distance: 85.0
click at [69, 361] on span "Invitaciones" at bounding box center [74, 359] width 55 height 16
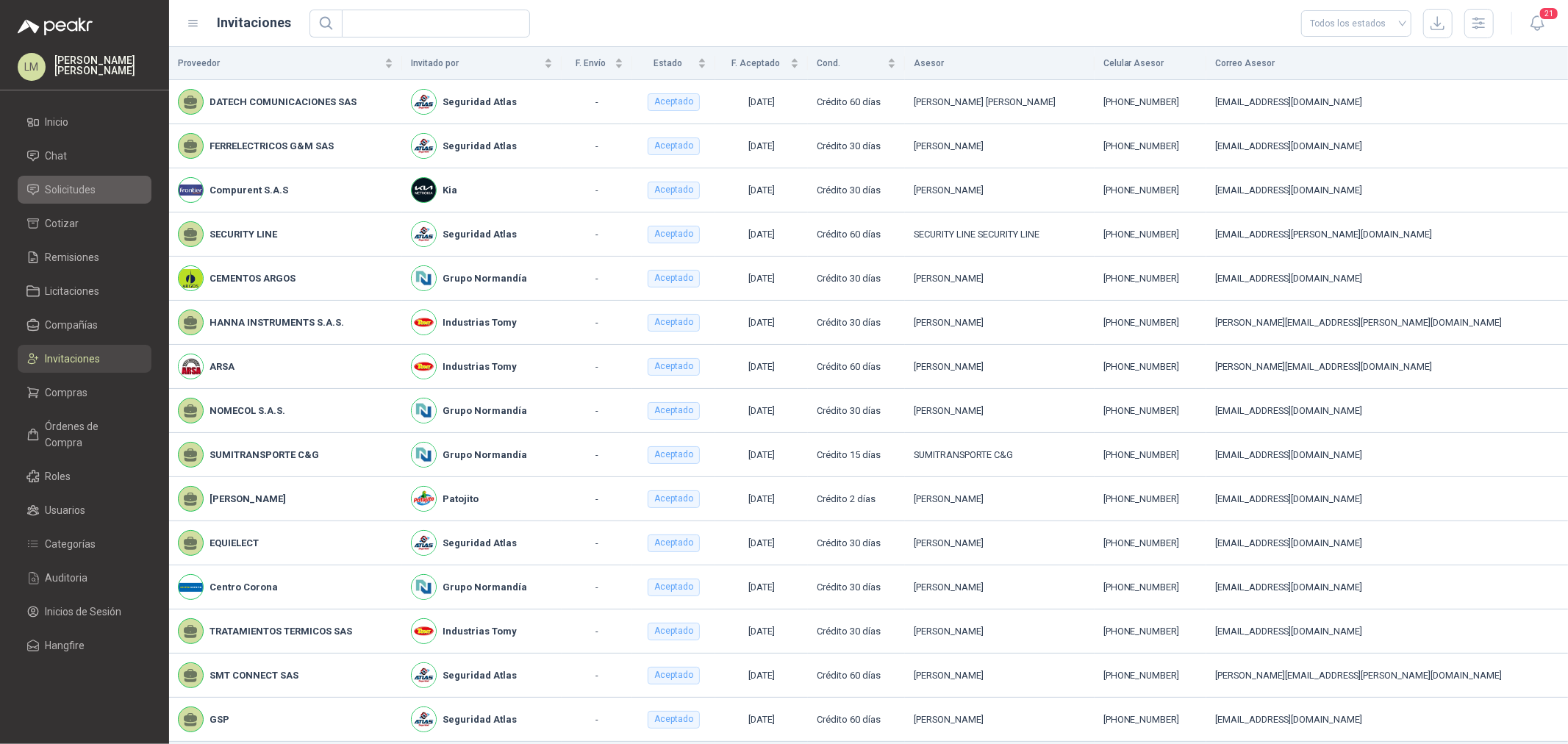
click at [60, 187] on span "Solicitudes" at bounding box center [71, 190] width 51 height 16
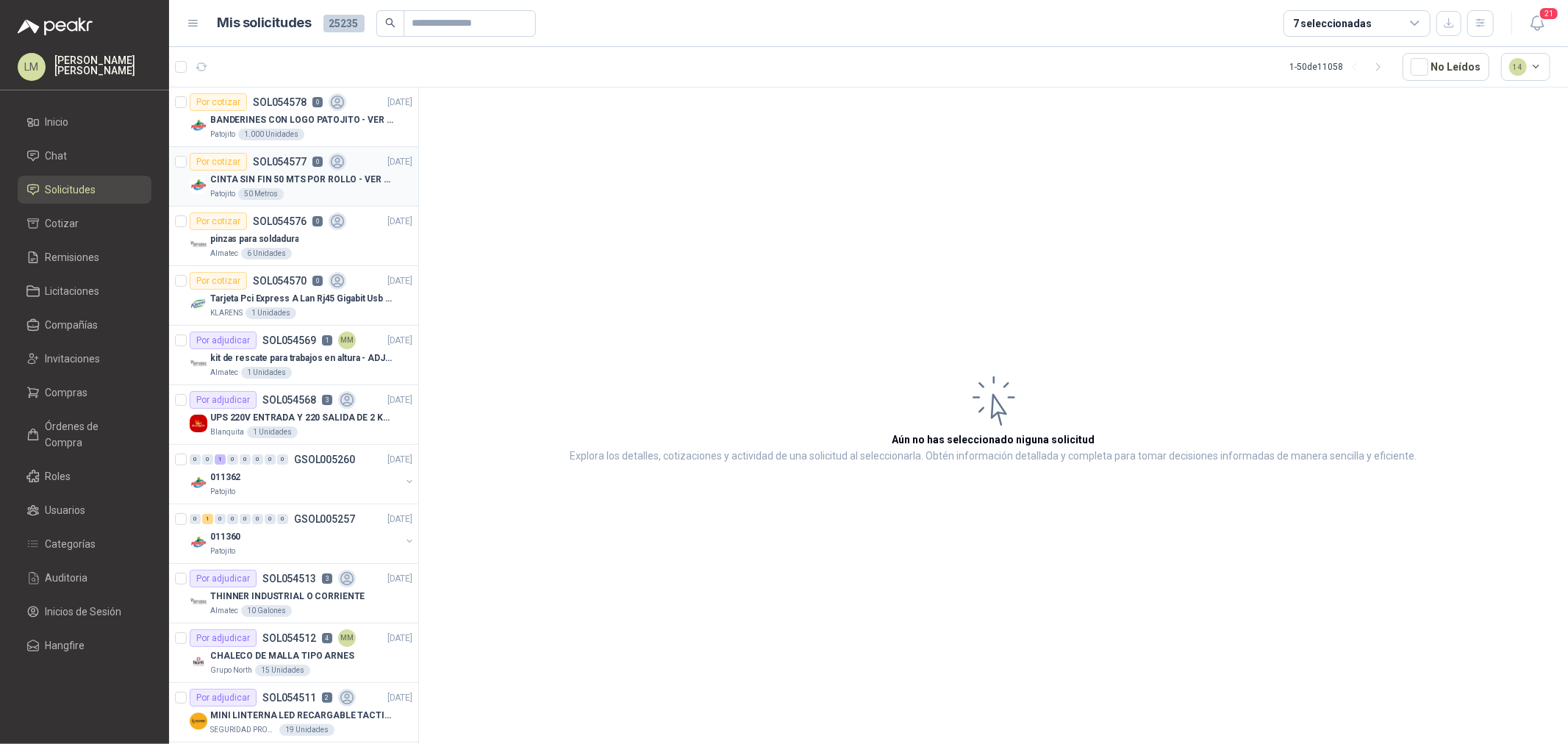
click at [289, 188] on div "Patojito 50 Metros" at bounding box center [311, 194] width 202 height 12
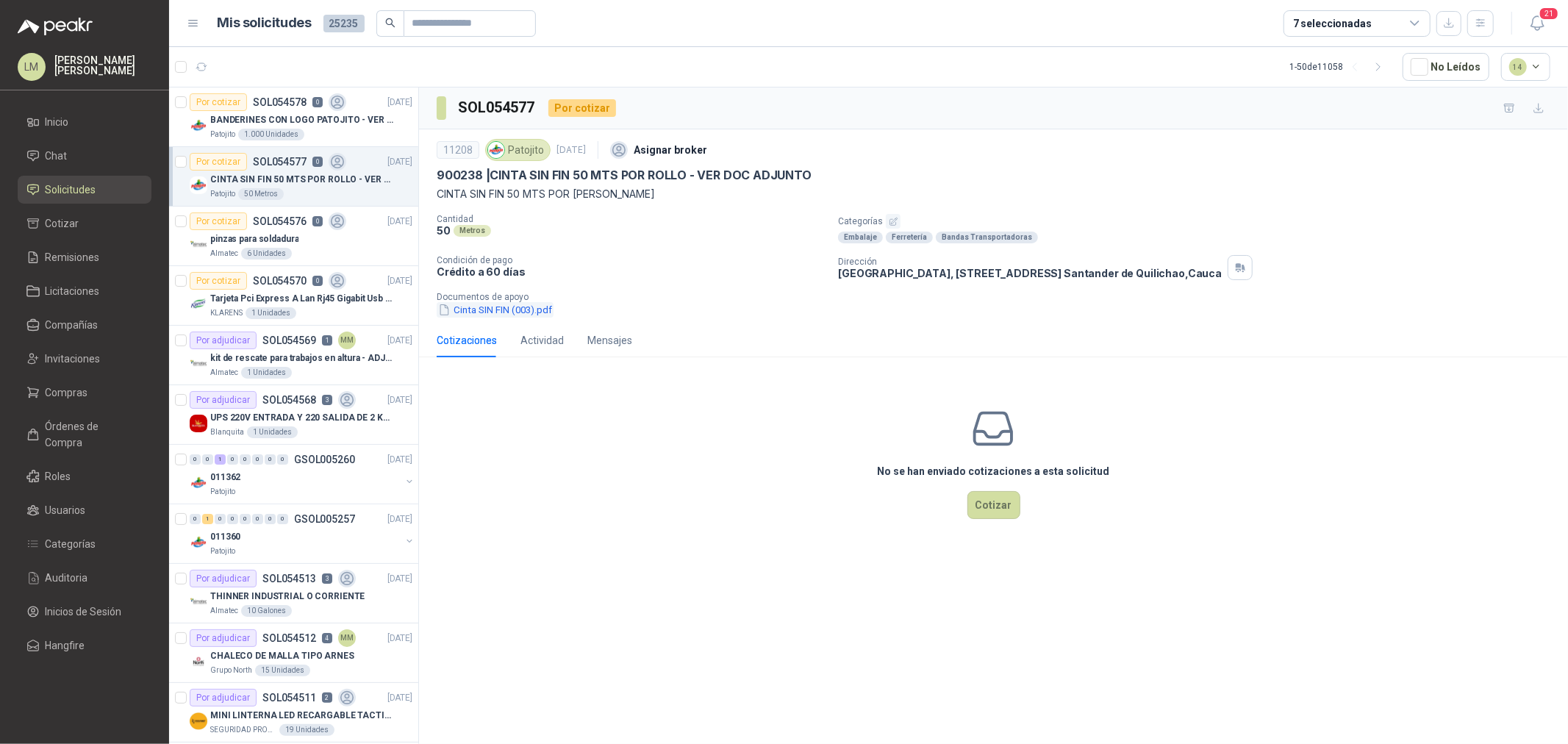
click at [475, 305] on button "Cinta SIN FIN (003).pdf" at bounding box center [495, 310] width 117 height 16
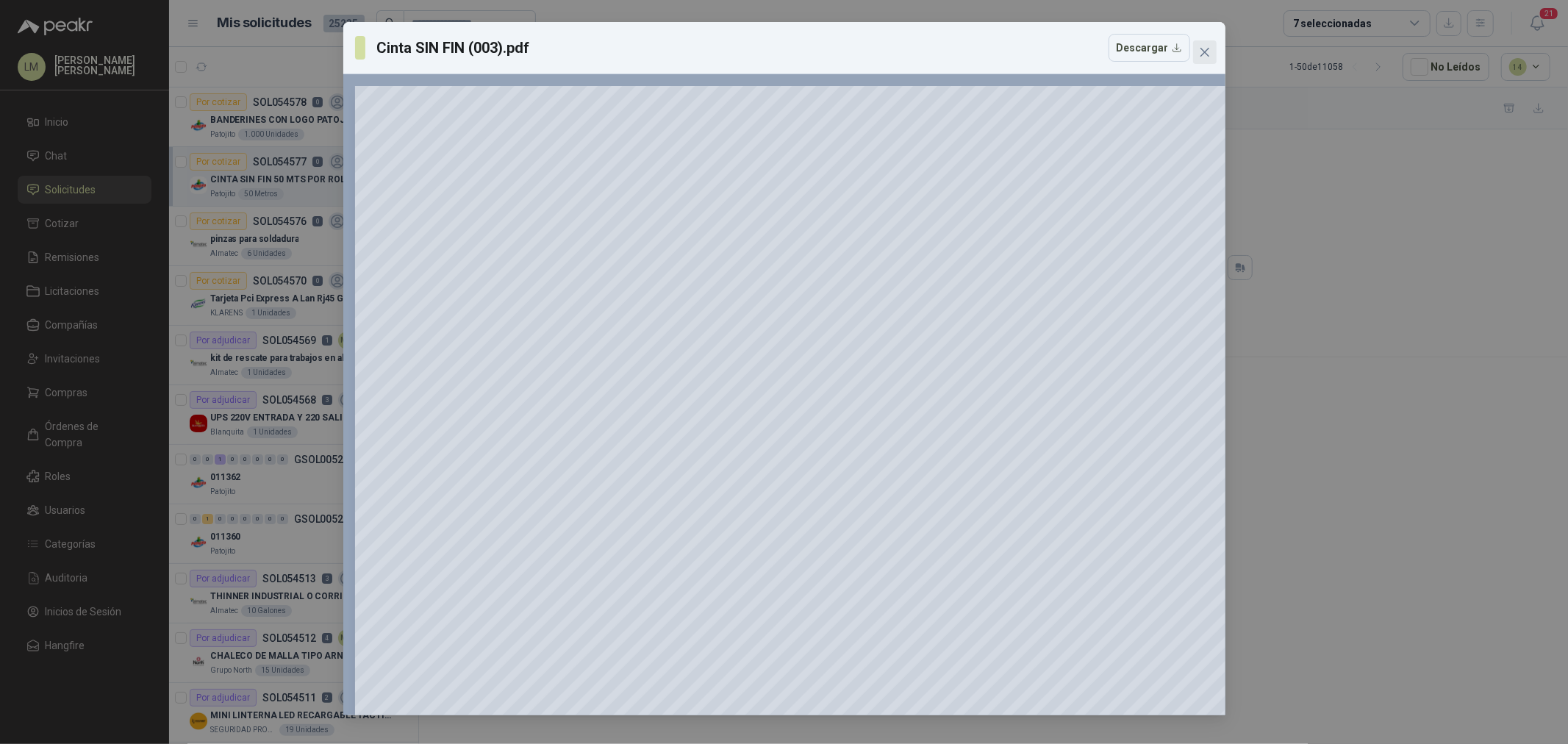
click at [1213, 47] on span "Close" at bounding box center [1205, 52] width 24 height 12
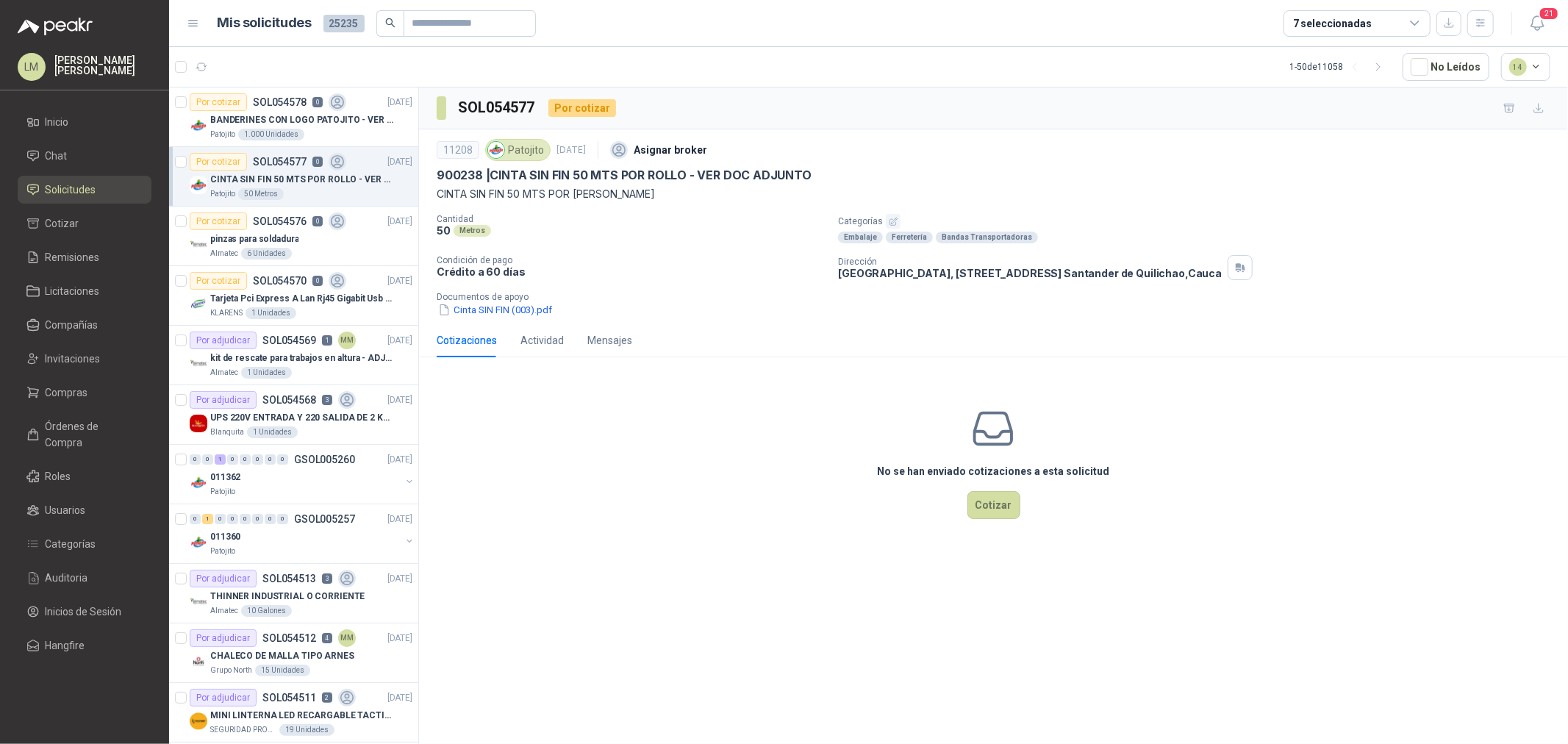
click at [889, 217] on icon "button" at bounding box center [894, 221] width 9 height 9
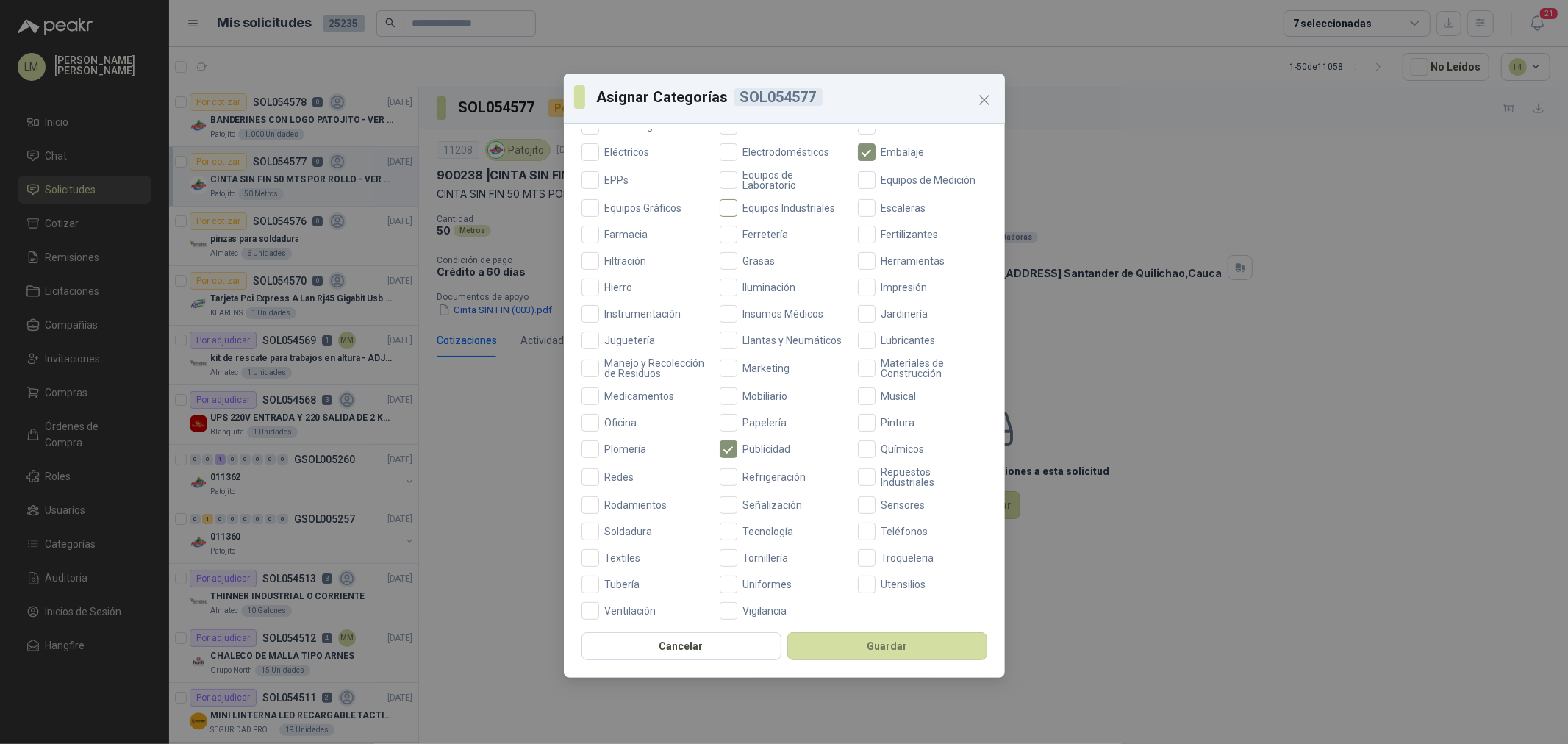
scroll to position [347, 0]
click at [839, 648] on button "Guardar" at bounding box center [887, 646] width 200 height 28
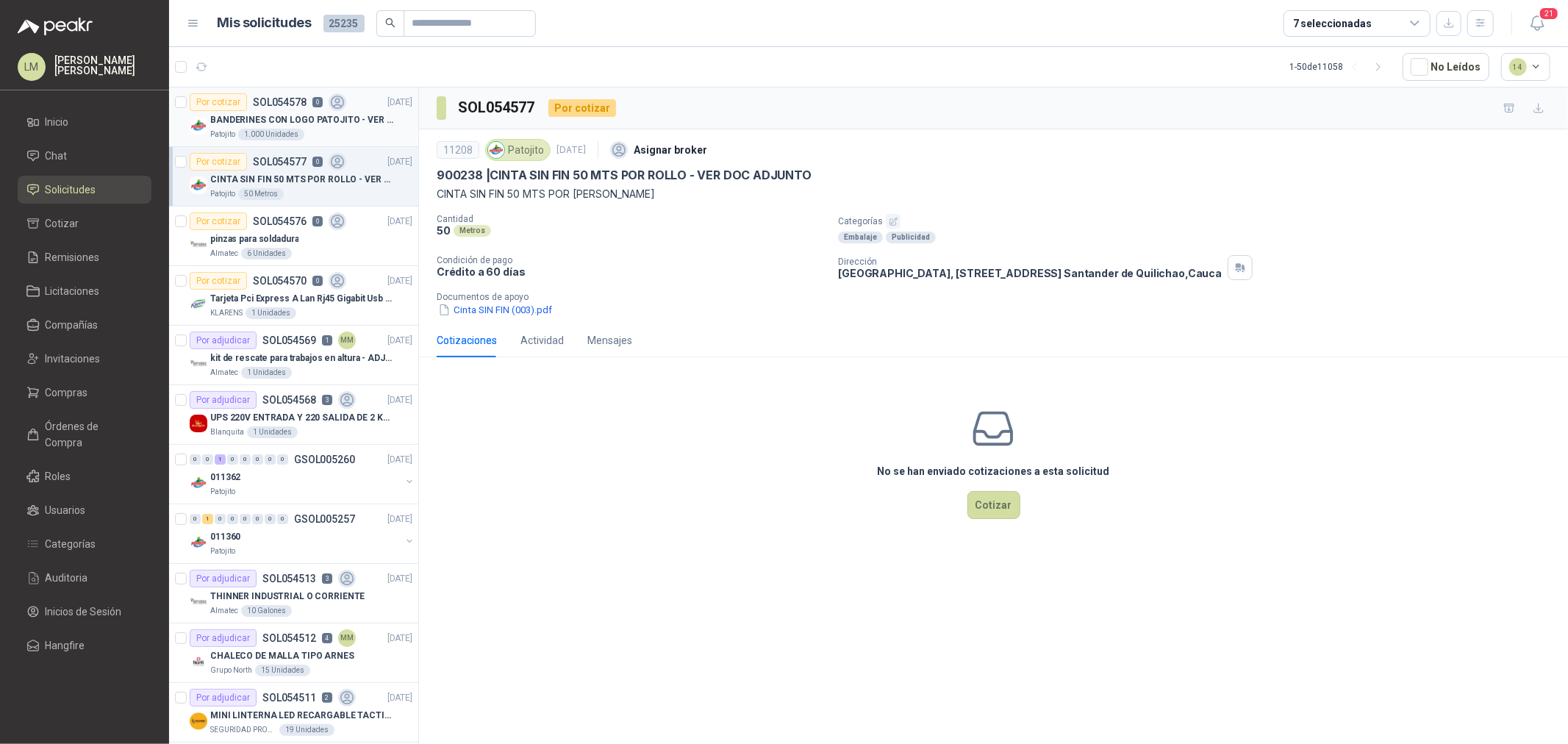
click at [266, 122] on p "BANDERINES CON LOGO PATOJITO - VER DOC ADJUNTO" at bounding box center [302, 120] width 183 height 14
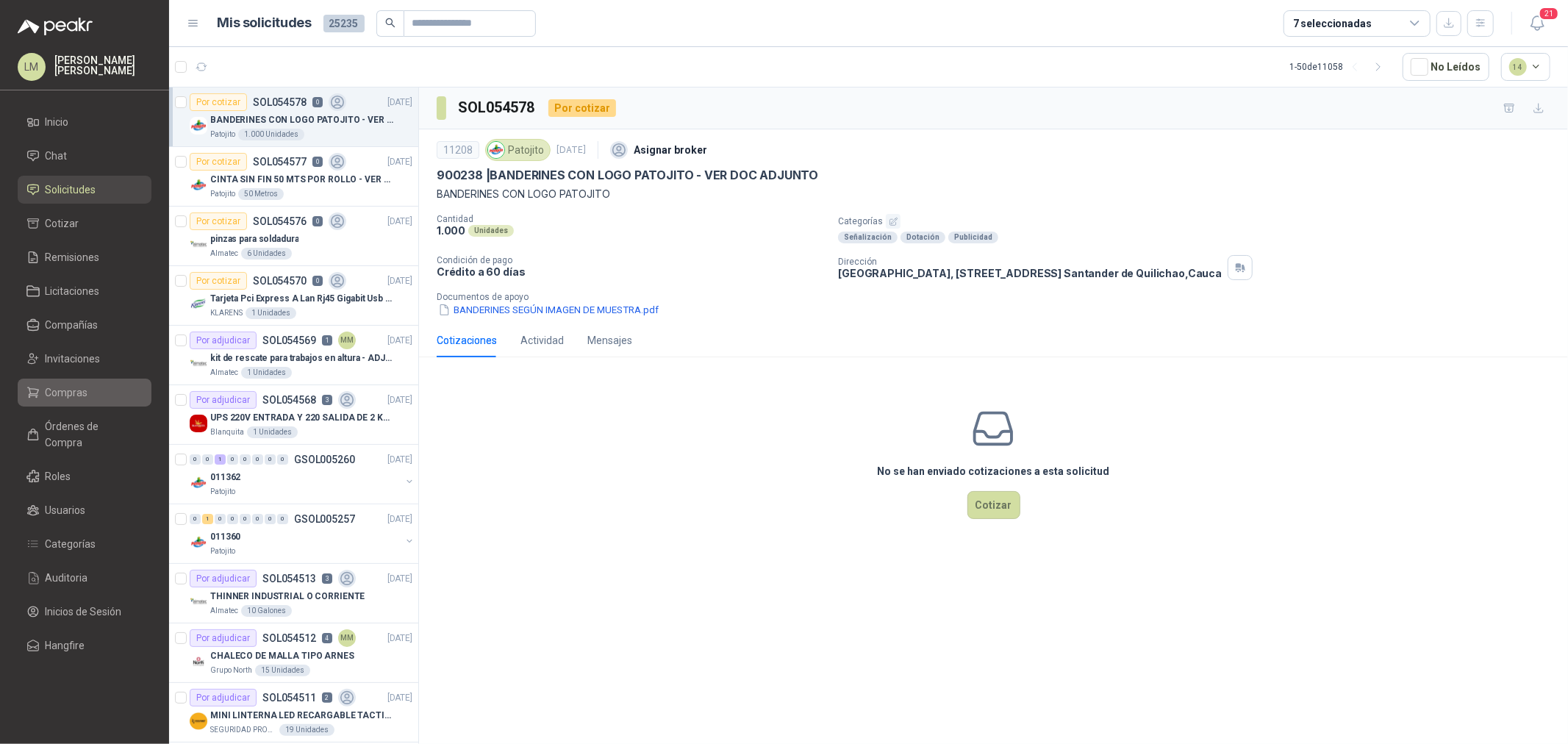
click at [59, 387] on span "Compras" at bounding box center [67, 392] width 43 height 16
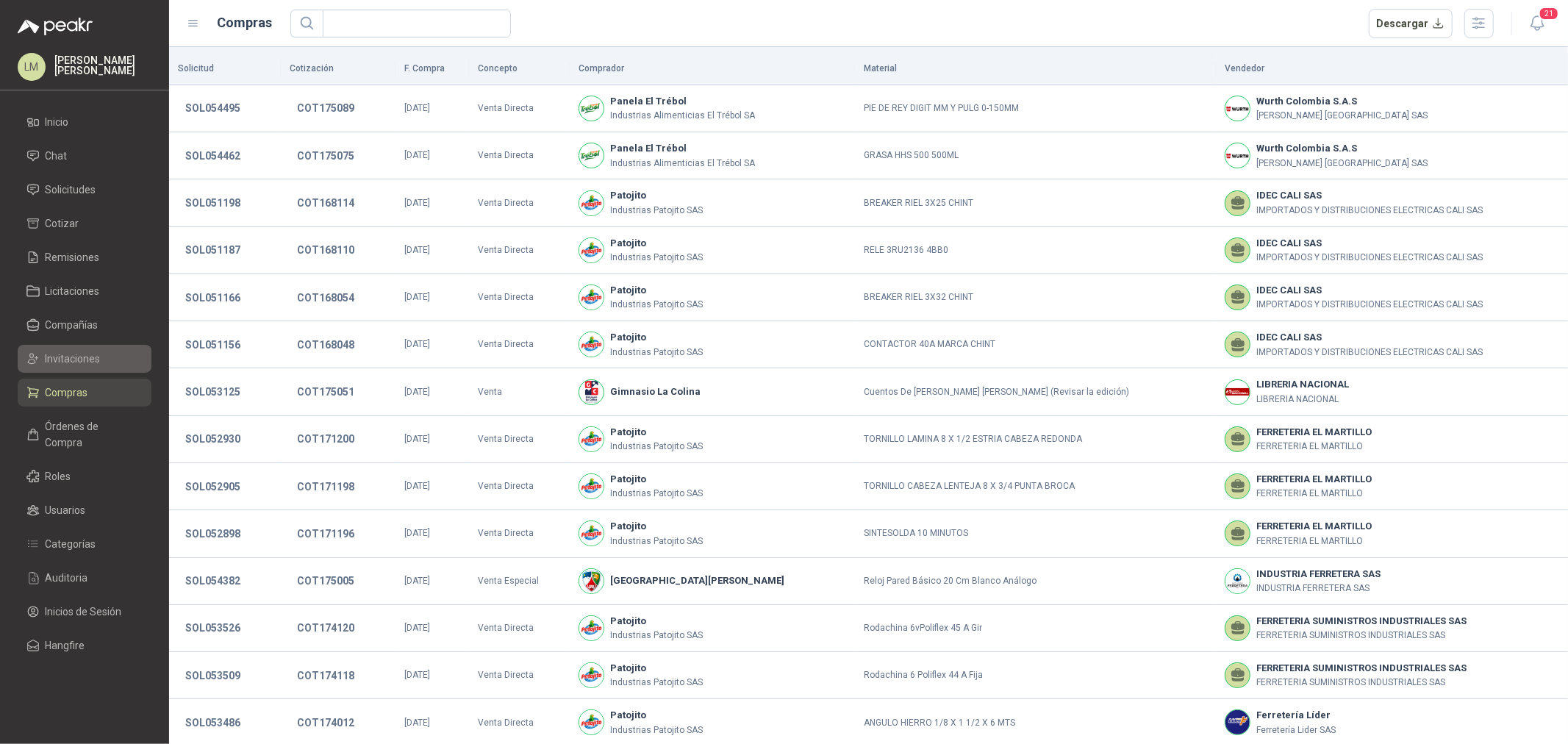
click at [62, 353] on span "Invitaciones" at bounding box center [74, 359] width 55 height 16
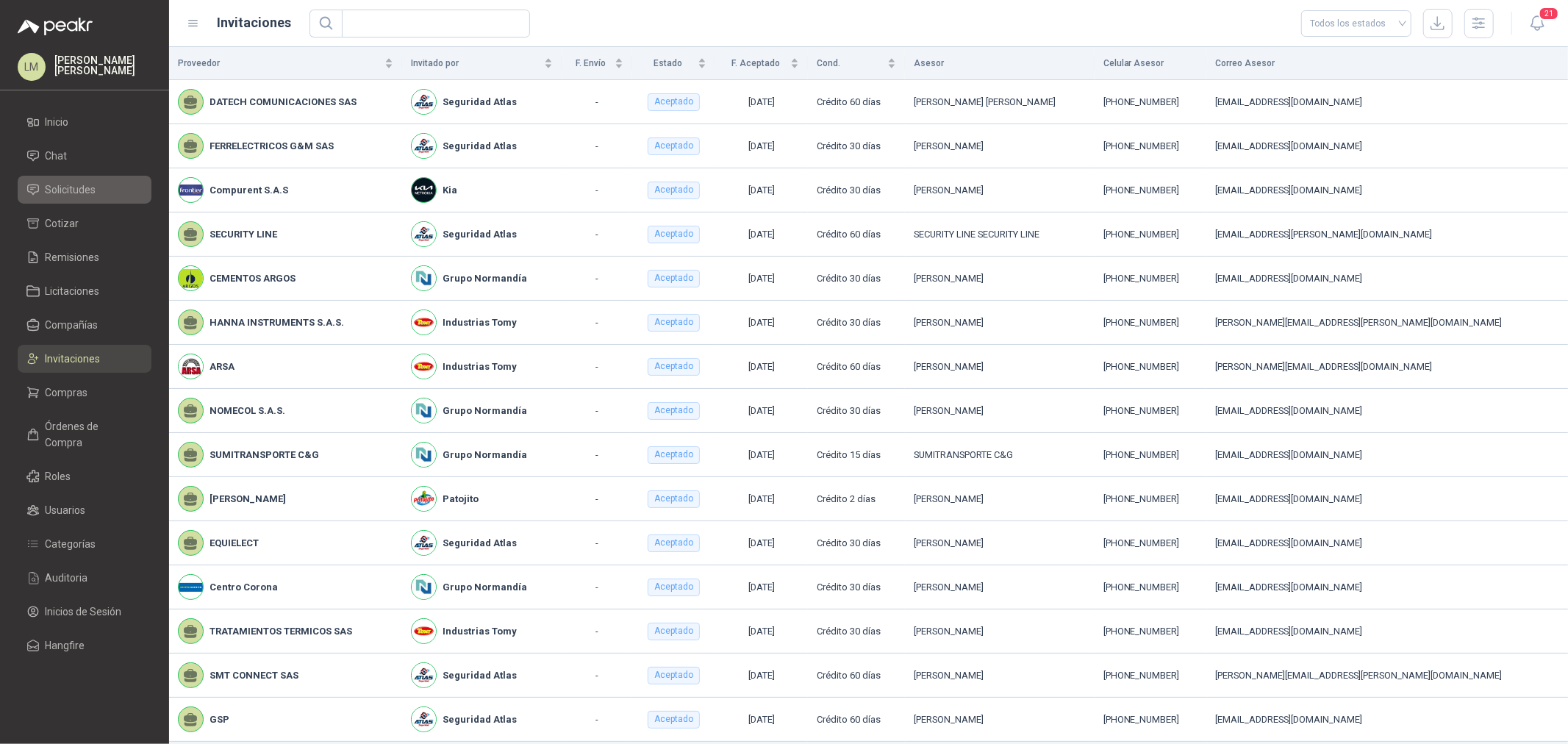
click at [63, 182] on span "Solicitudes" at bounding box center [71, 190] width 51 height 16
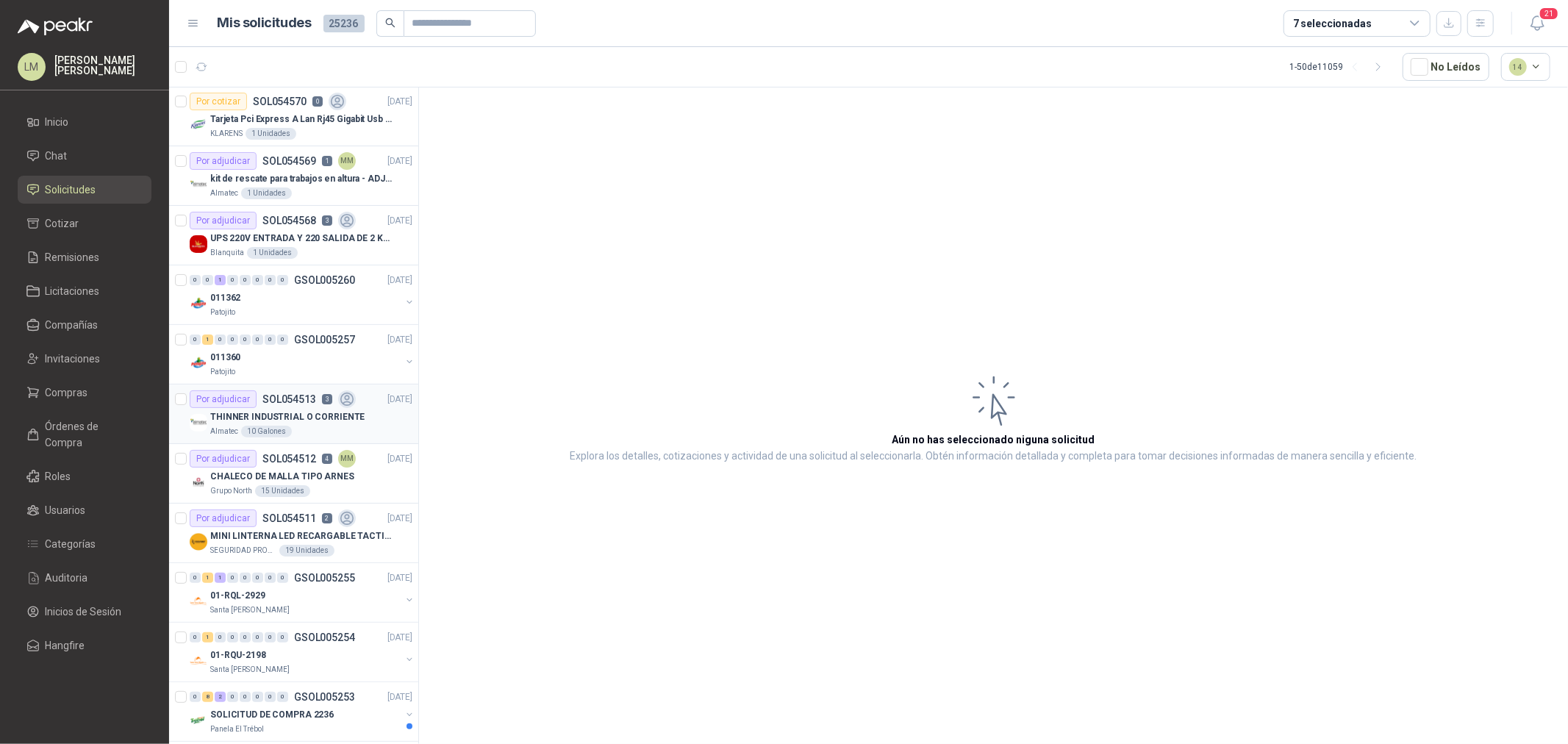
scroll to position [408, 0]
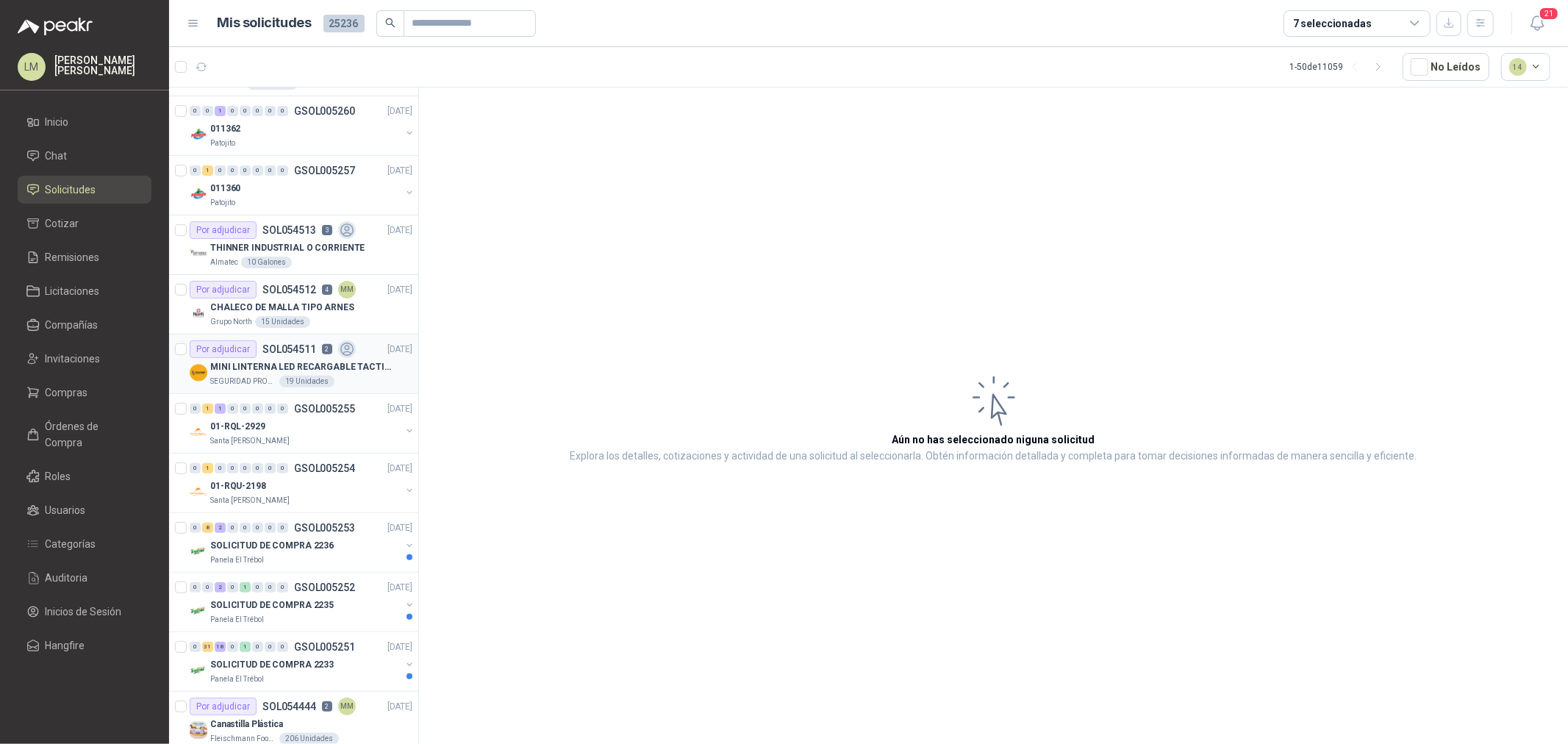
click at [288, 368] on p "MINI LINTERNA LED RECARGABLE TACTICA" at bounding box center [302, 368] width 183 height 14
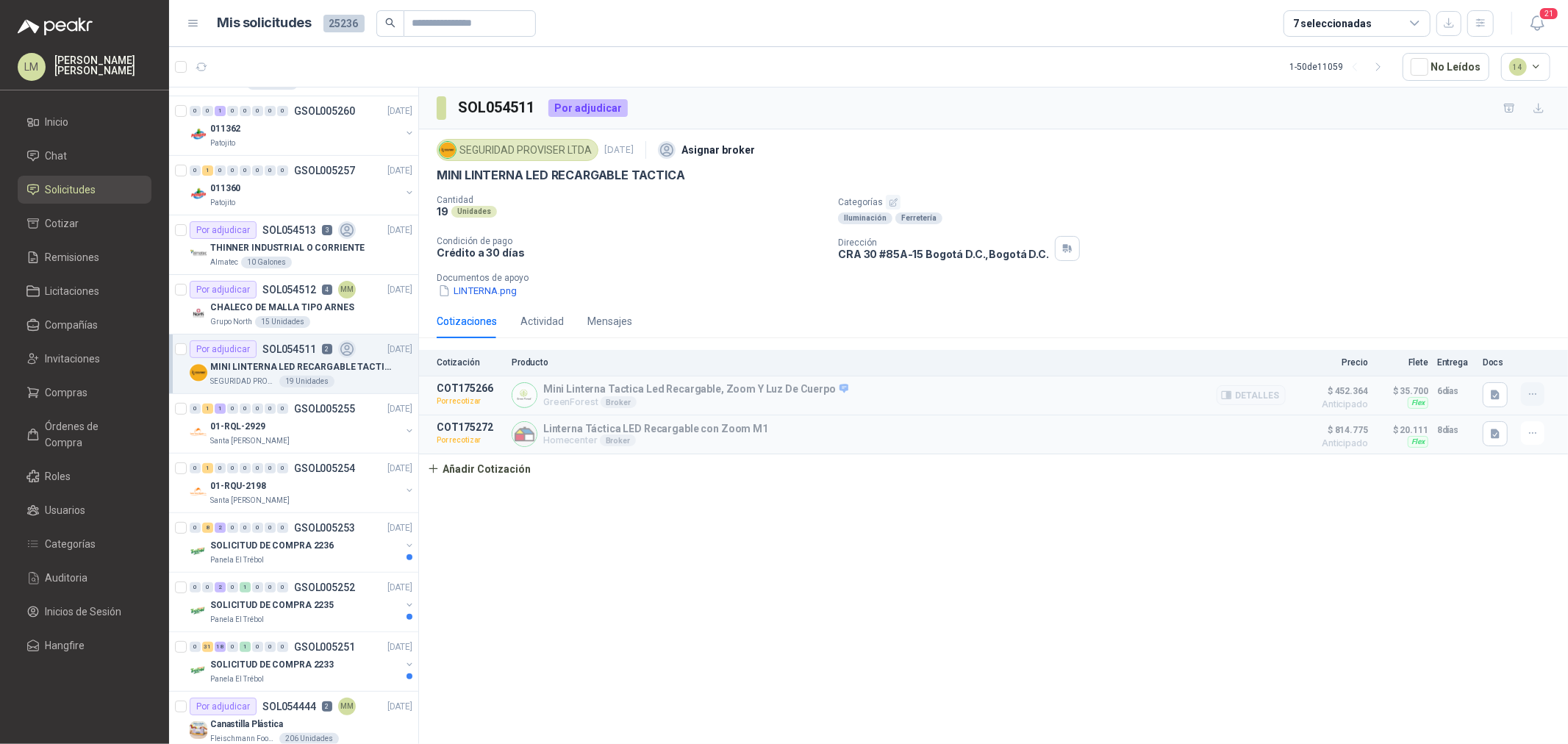
click at [1534, 395] on icon "button" at bounding box center [1533, 395] width 13 height 13
click at [1461, 328] on button "Re-cotizar" at bounding box center [1503, 336] width 118 height 24
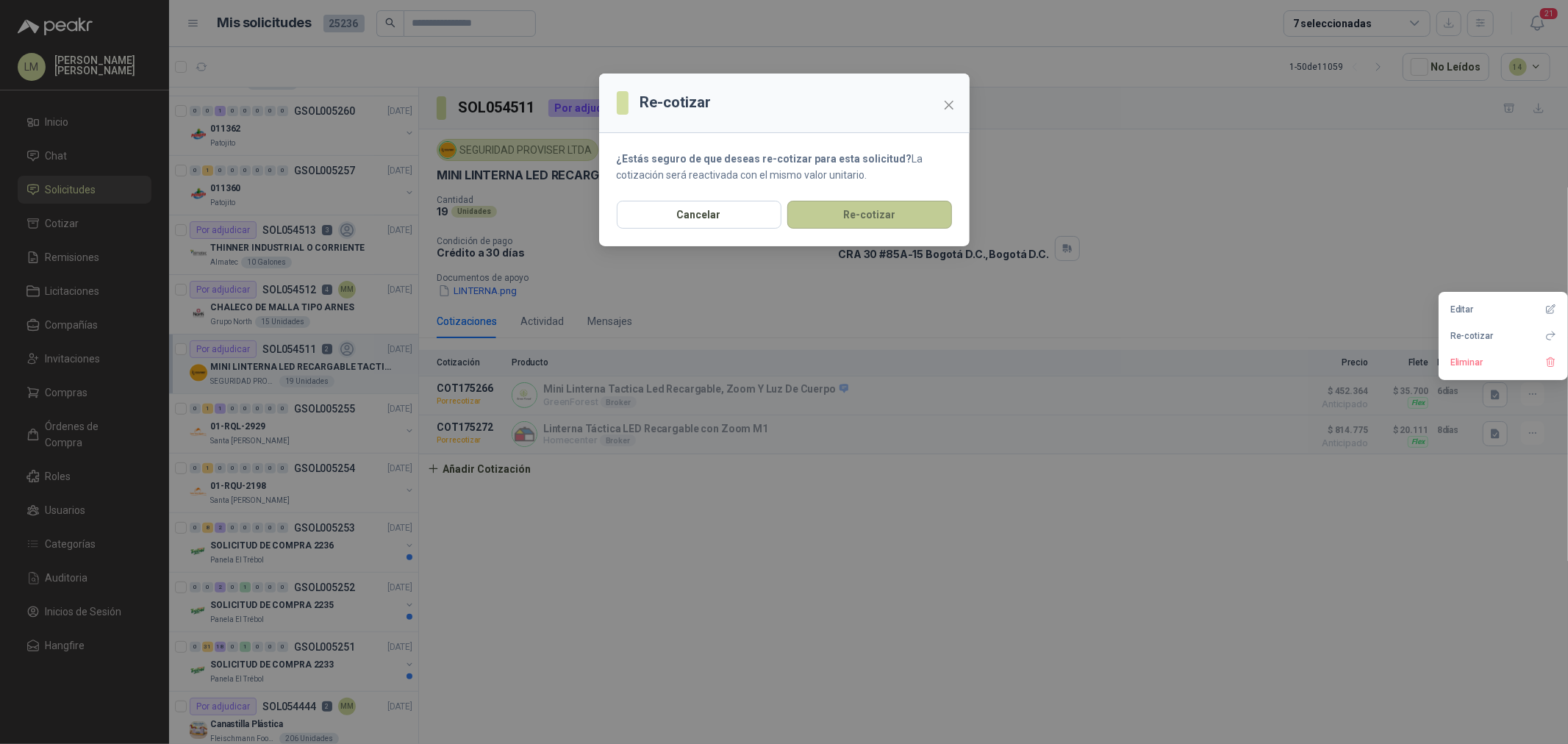
click at [902, 214] on button "Re-cotizar" at bounding box center [869, 214] width 164 height 28
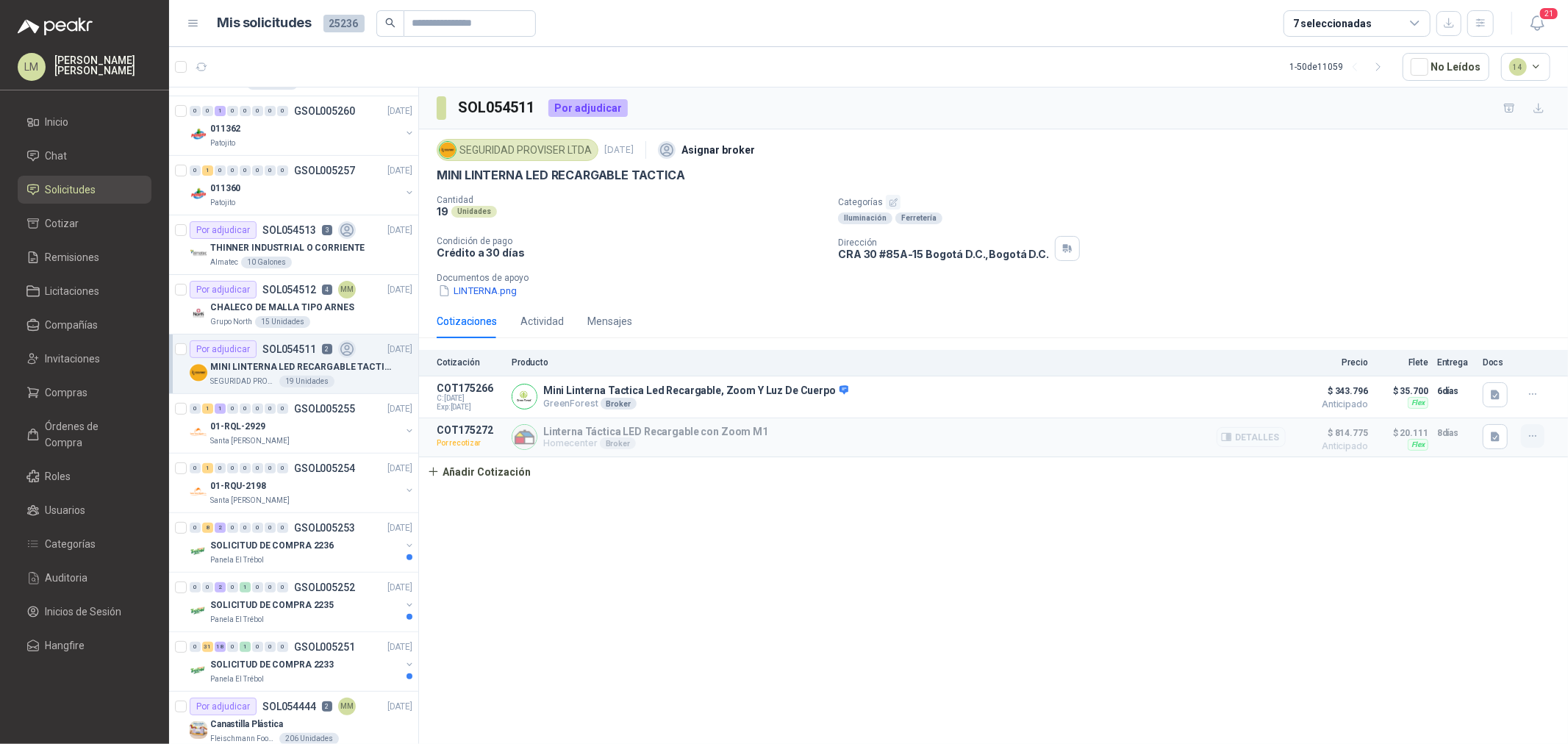
click at [1524, 432] on button "button" at bounding box center [1532, 436] width 24 height 24
click at [1488, 376] on button "Re-cotizar" at bounding box center [1503, 378] width 118 height 24
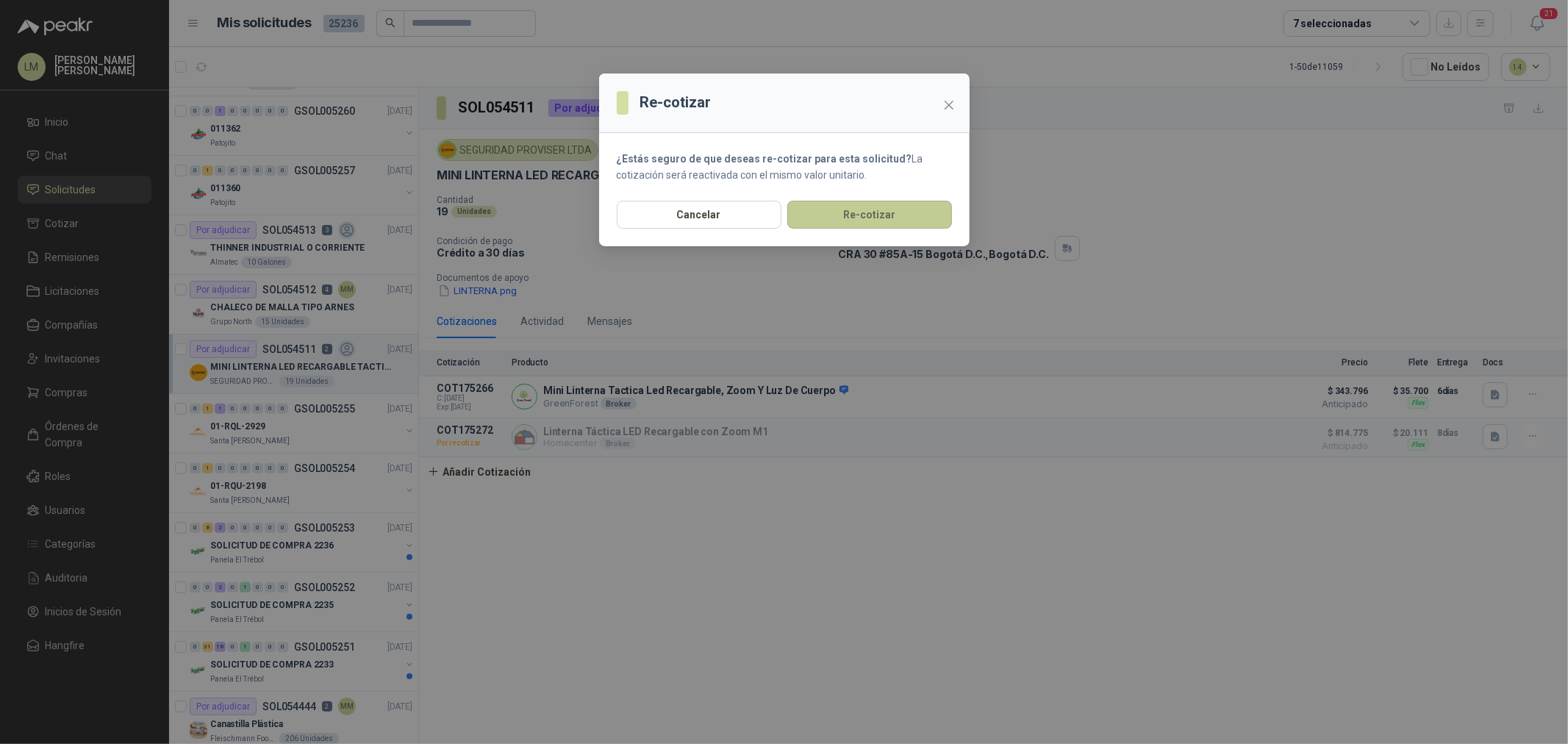
click at [873, 226] on button "Re-cotizar" at bounding box center [869, 214] width 164 height 28
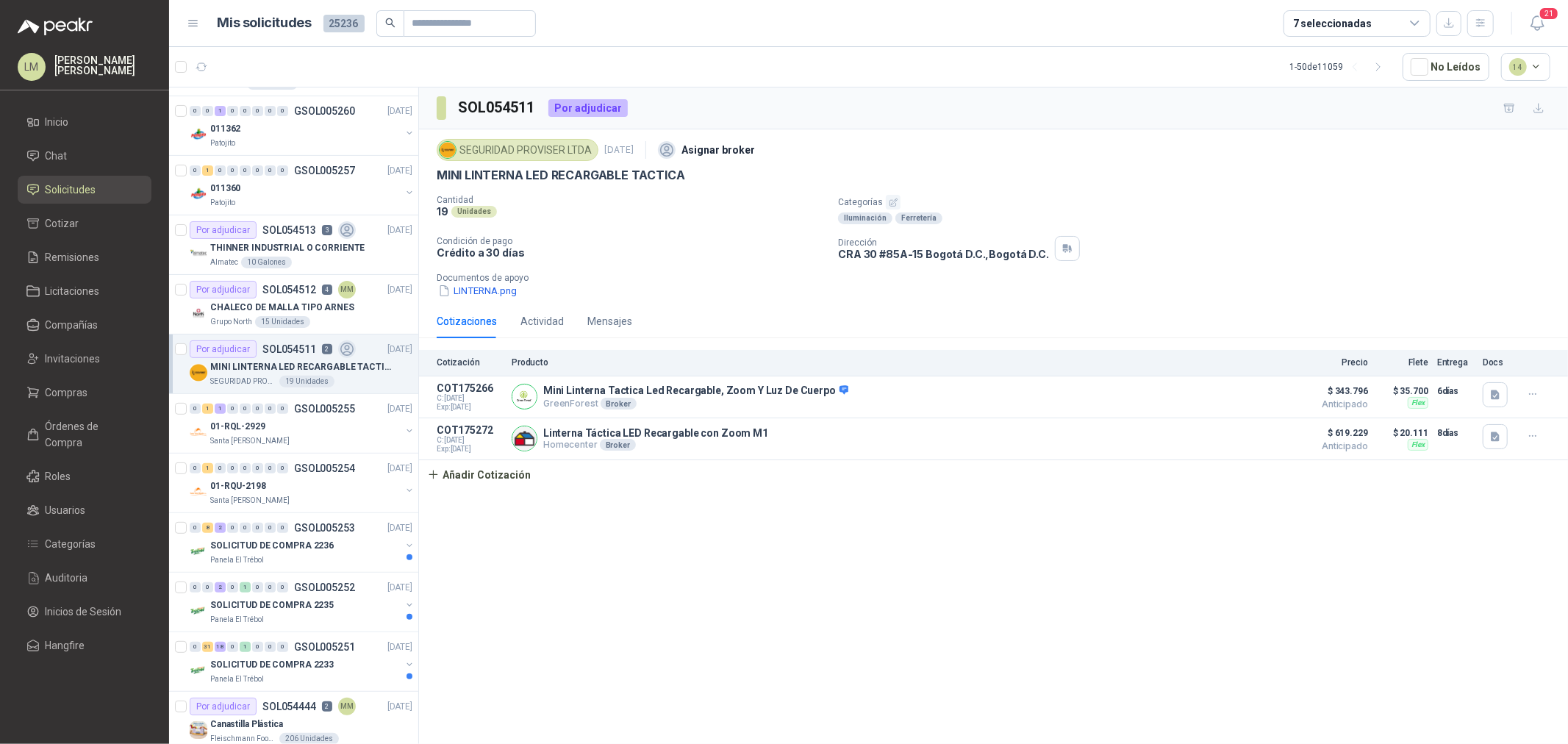
click at [763, 262] on div "Cantidad 19 Unidades Categorías Iluminación Ferretería Condición de pago Crédit…" at bounding box center [993, 246] width 1114 height 104
click at [1317, 27] on div "7 seleccionadas" at bounding box center [1332, 24] width 79 height 16
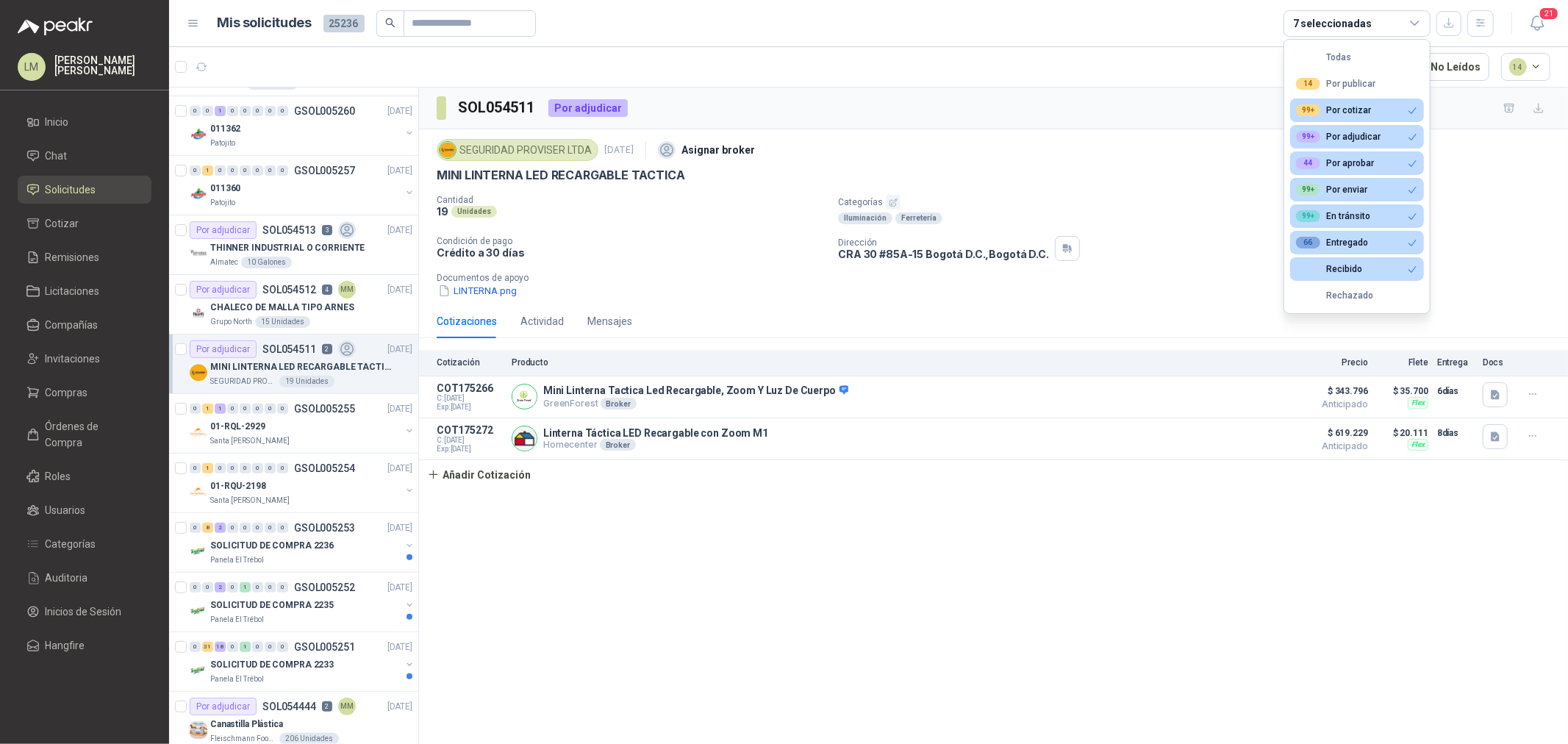
click at [1024, 74] on article "1 - 50 de 11059 No Leídos 14" at bounding box center [869, 67] width 1399 height 40
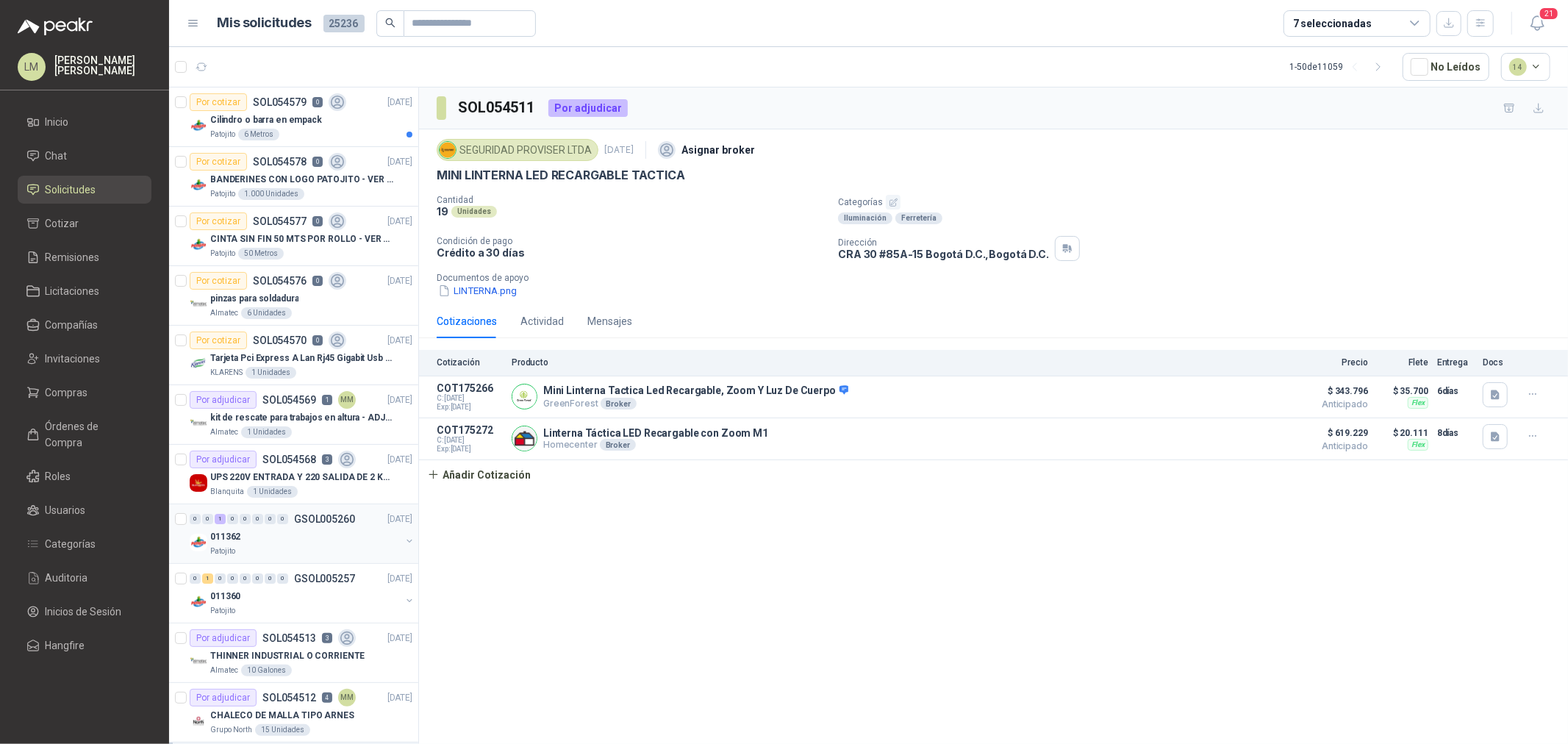
click at [284, 530] on div "011362" at bounding box center [305, 537] width 190 height 17
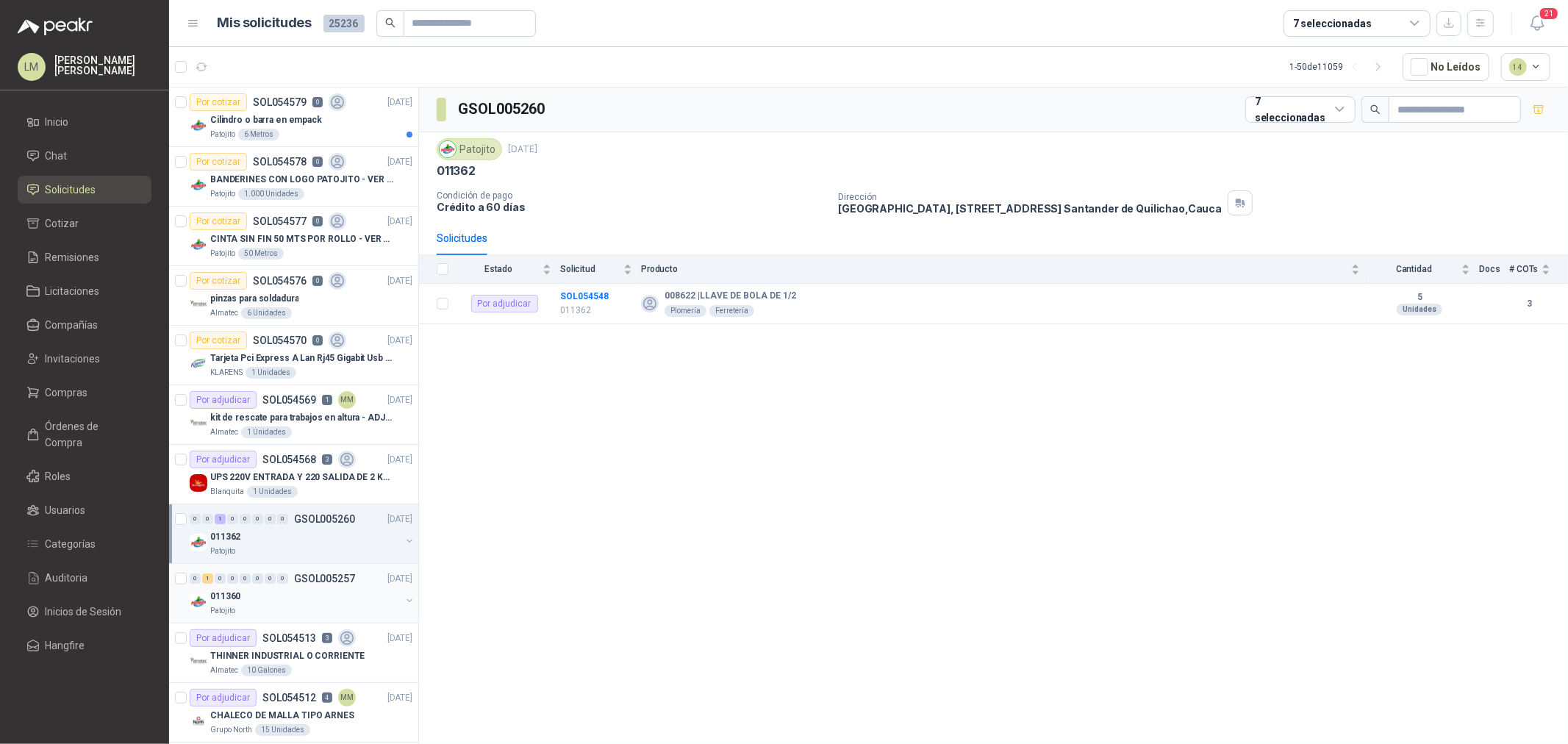
click at [285, 578] on div "0" at bounding box center [283, 578] width 11 height 10
click at [392, 533] on div "011362 Patojito" at bounding box center [303, 542] width 226 height 29
click at [579, 300] on b "SOL054548" at bounding box center [584, 296] width 48 height 10
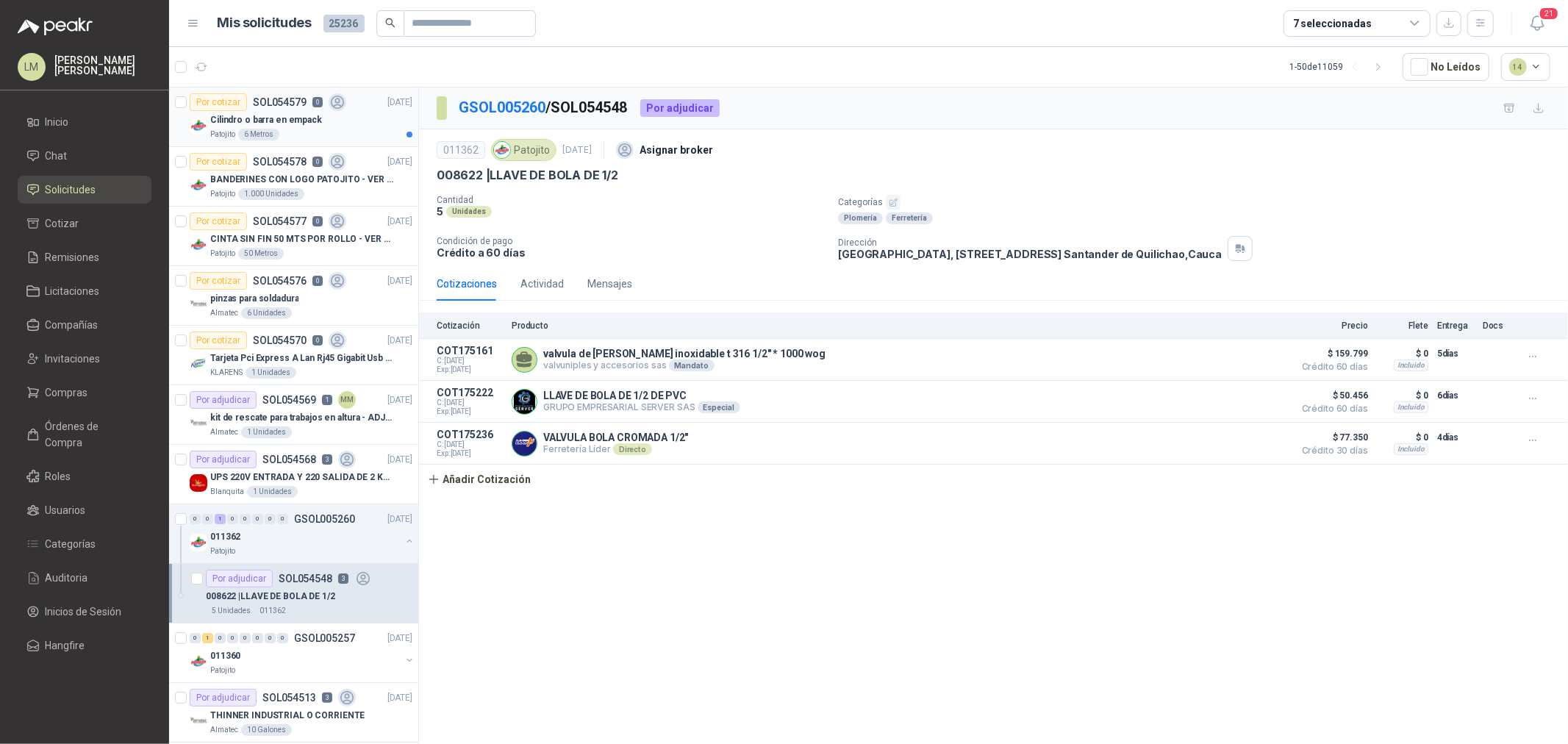
click at [296, 107] on p "SOL054579" at bounding box center [280, 102] width 54 height 10
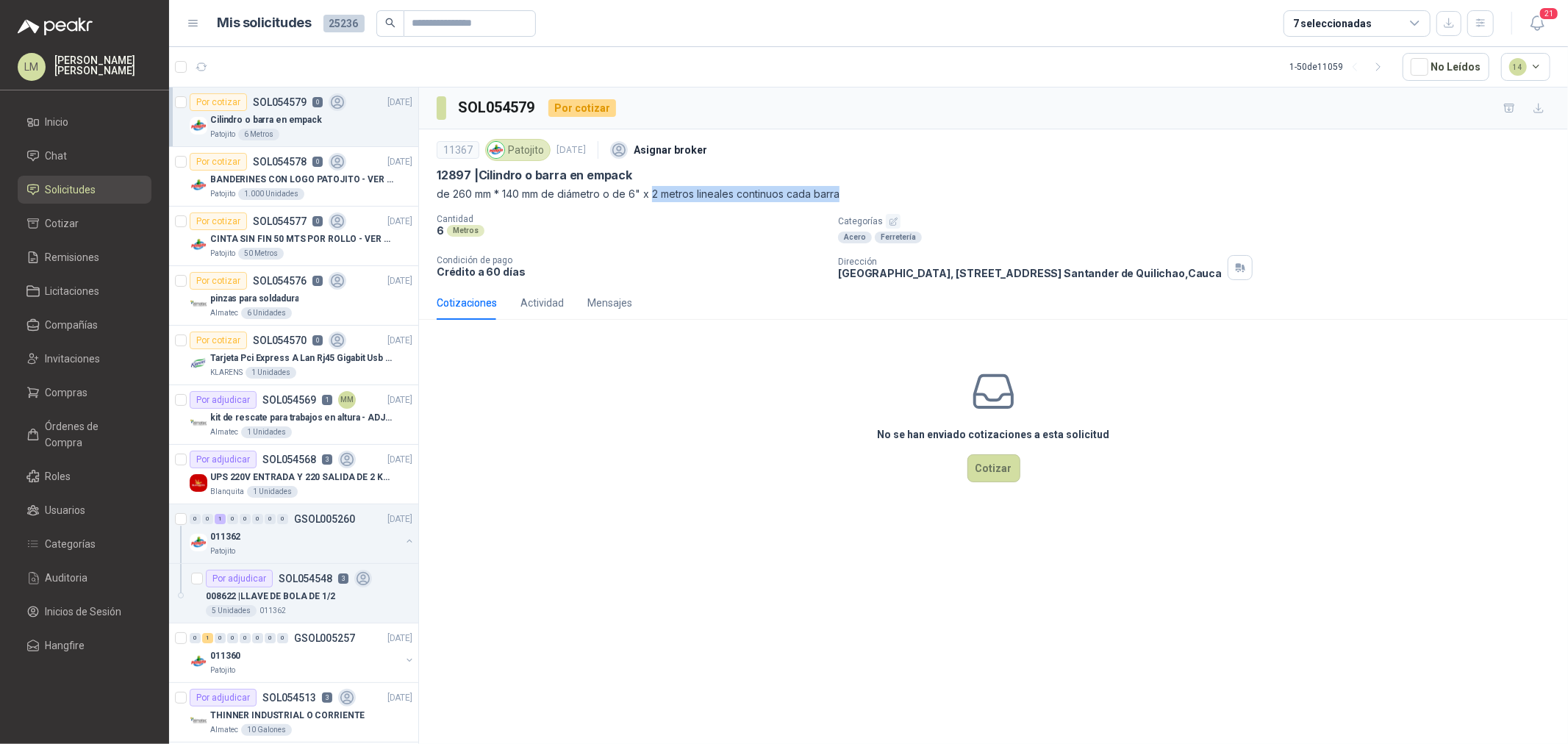
drag, startPoint x: 651, startPoint y: 194, endPoint x: 849, endPoint y: 194, distance: 198.0
click at [848, 194] on p "de 260 mm * 140 mm de diámetro o de 6" x 2 metros lineales continuos cada barra" at bounding box center [993, 194] width 1114 height 16
click at [692, 213] on div "11367 Patojito 2 sept, 2025 Asignar broker 12897 | Cilindro o barra en empack d…" at bounding box center [993, 207] width 1114 height 145
drag, startPoint x: 535, startPoint y: 177, endPoint x: 597, endPoint y: 196, distance: 64.8
click at [597, 196] on div "11367 Patojito [DATE] Asignar broker 12897 | Cilindro o barra en empack de 260 …" at bounding box center [993, 168] width 1114 height 67
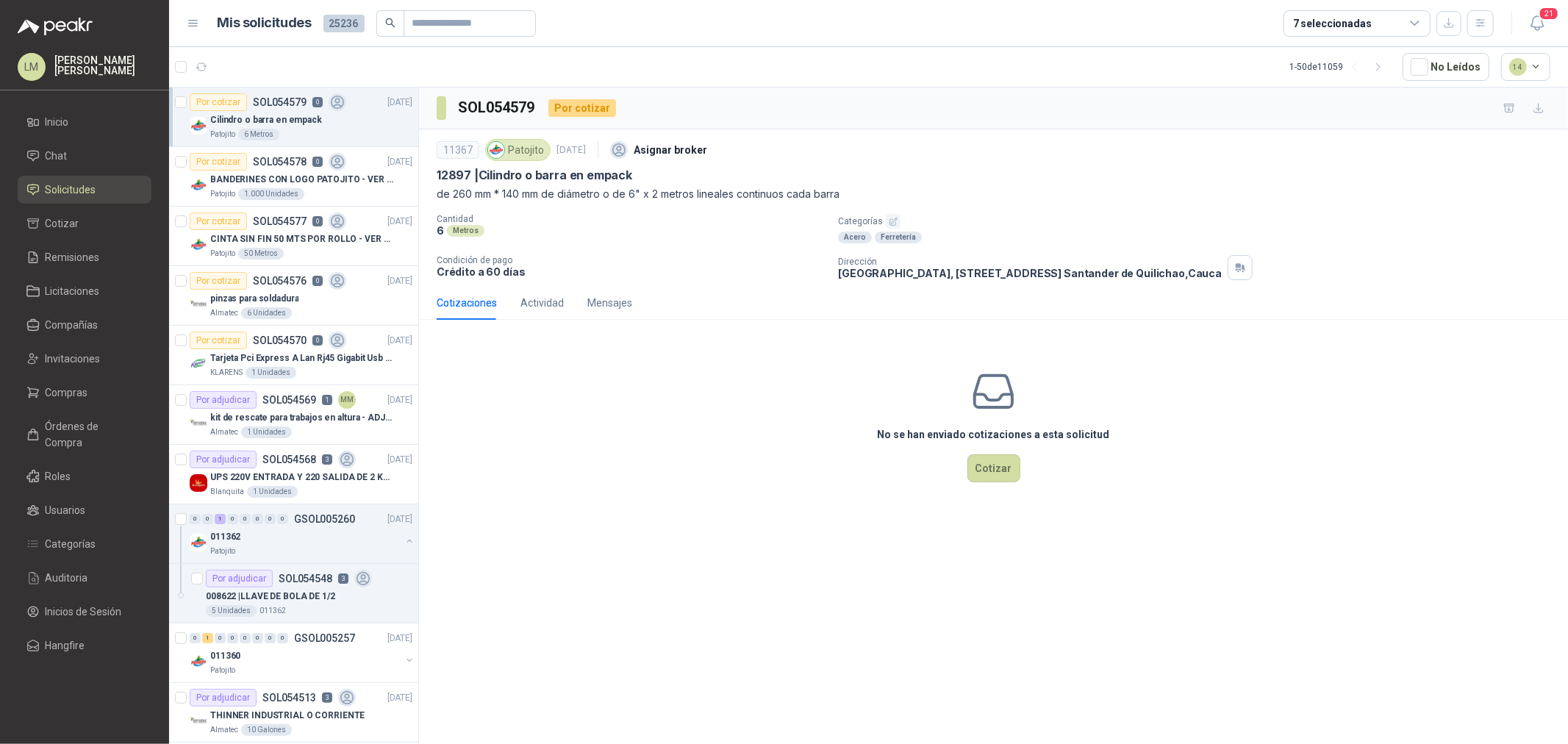
click at [616, 250] on div "Cantidad 6 Metros Categorías Acero Ferretería Condición de pago Crédito a 60 dí…" at bounding box center [993, 247] width 1114 height 66
drag, startPoint x: 537, startPoint y: 172, endPoint x: 636, endPoint y: 172, distance: 99.0
click at [636, 172] on div "12897 | Cilindro o barra en empack" at bounding box center [993, 176] width 1114 height 16
copy p "barra en empack"
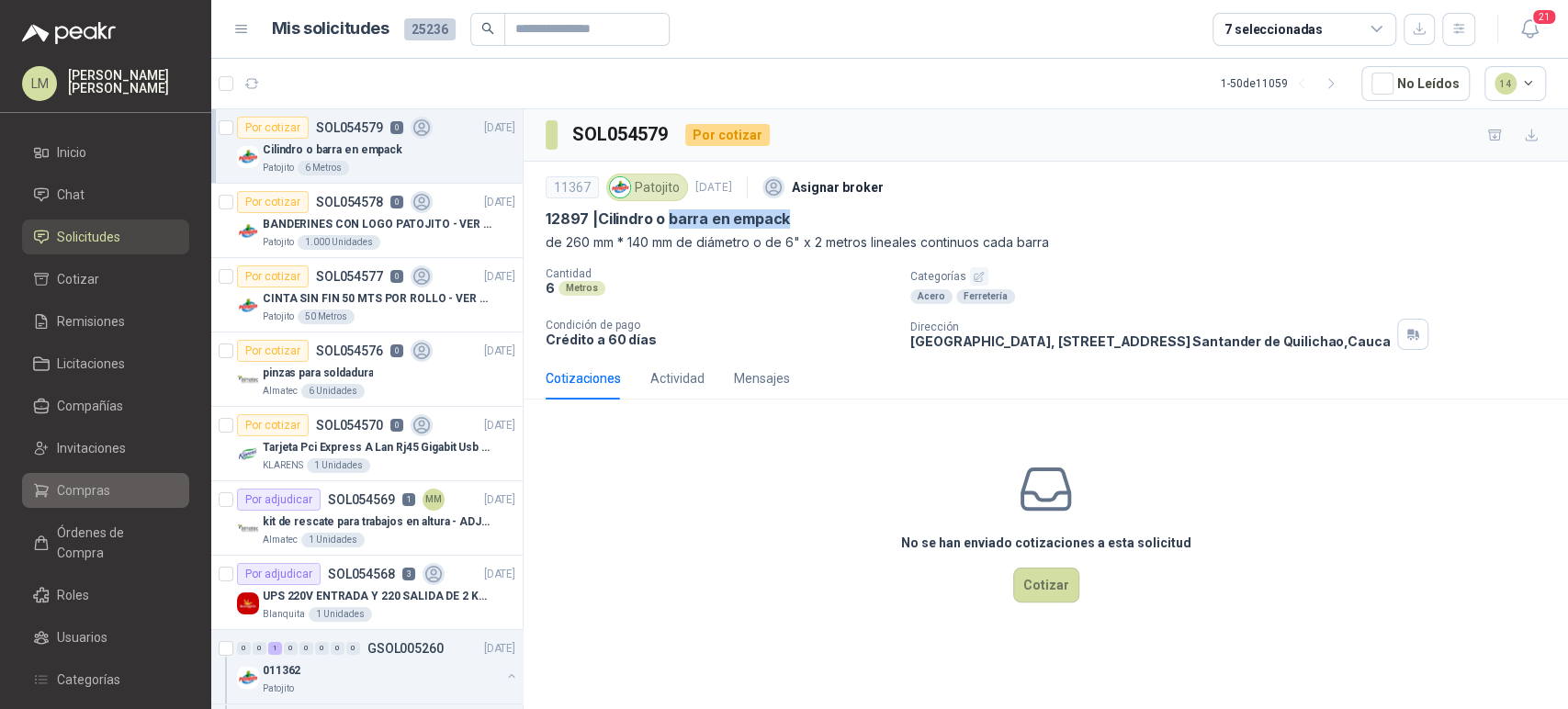
click at [89, 478] on link "Compras" at bounding box center [105, 490] width 167 height 35
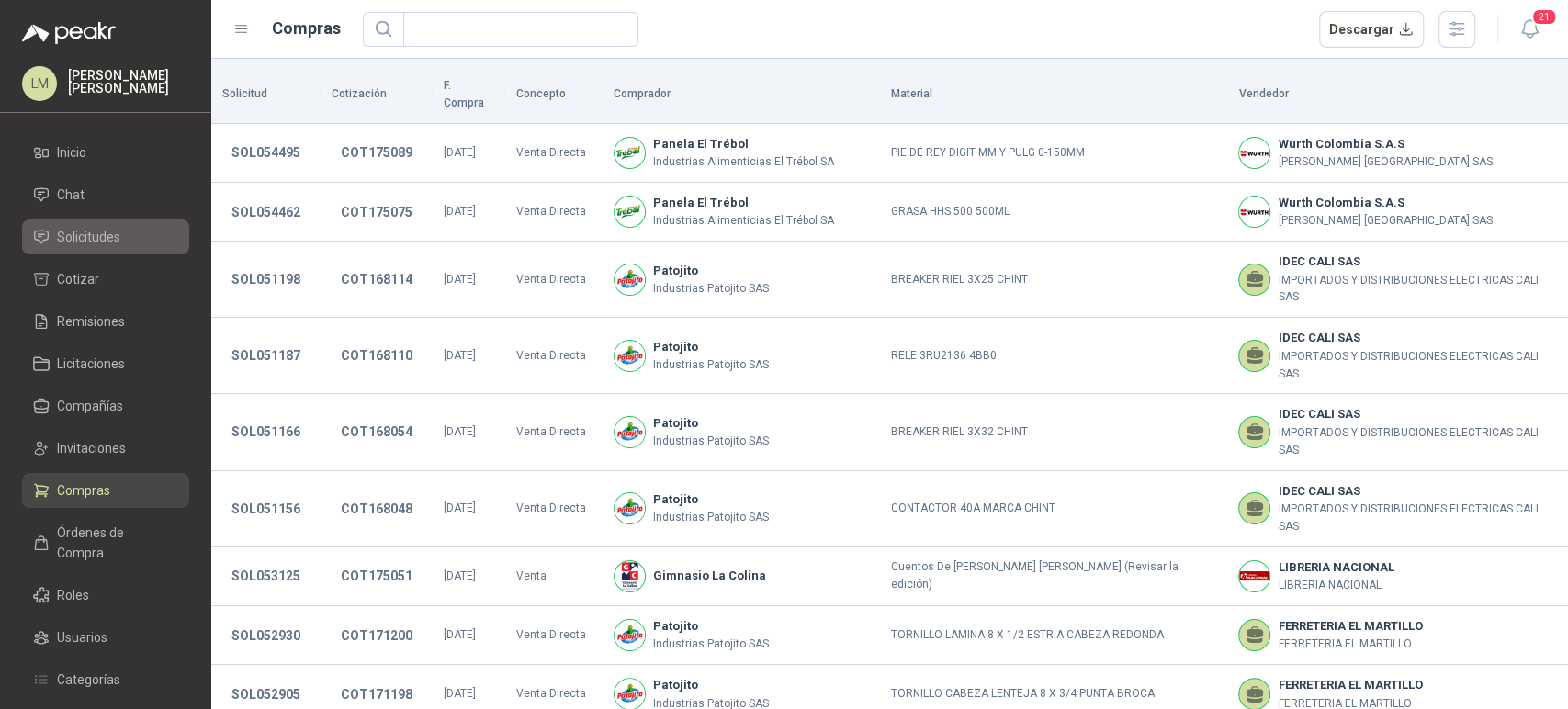
click at [98, 234] on span "Solicitudes" at bounding box center [89, 237] width 63 height 20
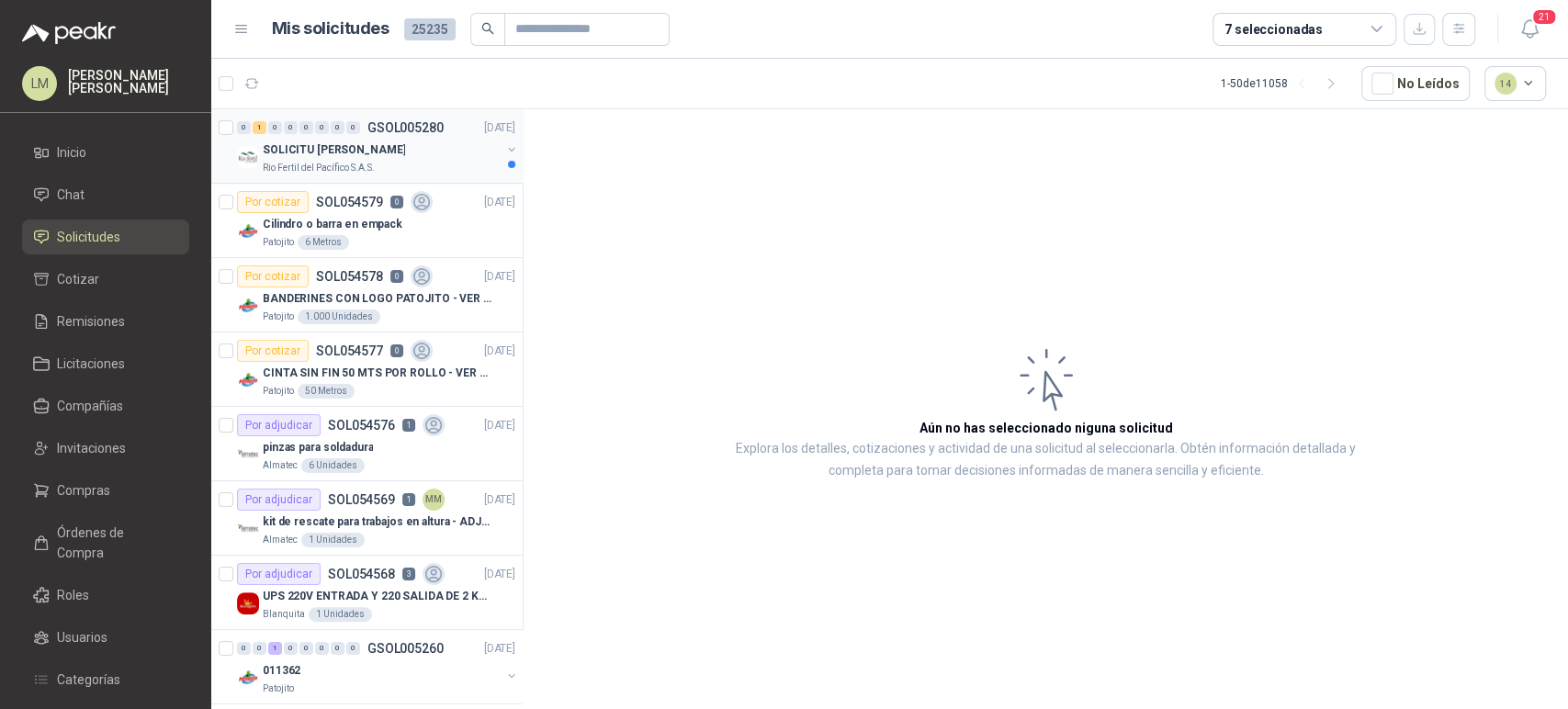
click at [368, 138] on div "SOLICITU [PERSON_NAME]" at bounding box center [381, 149] width 238 height 22
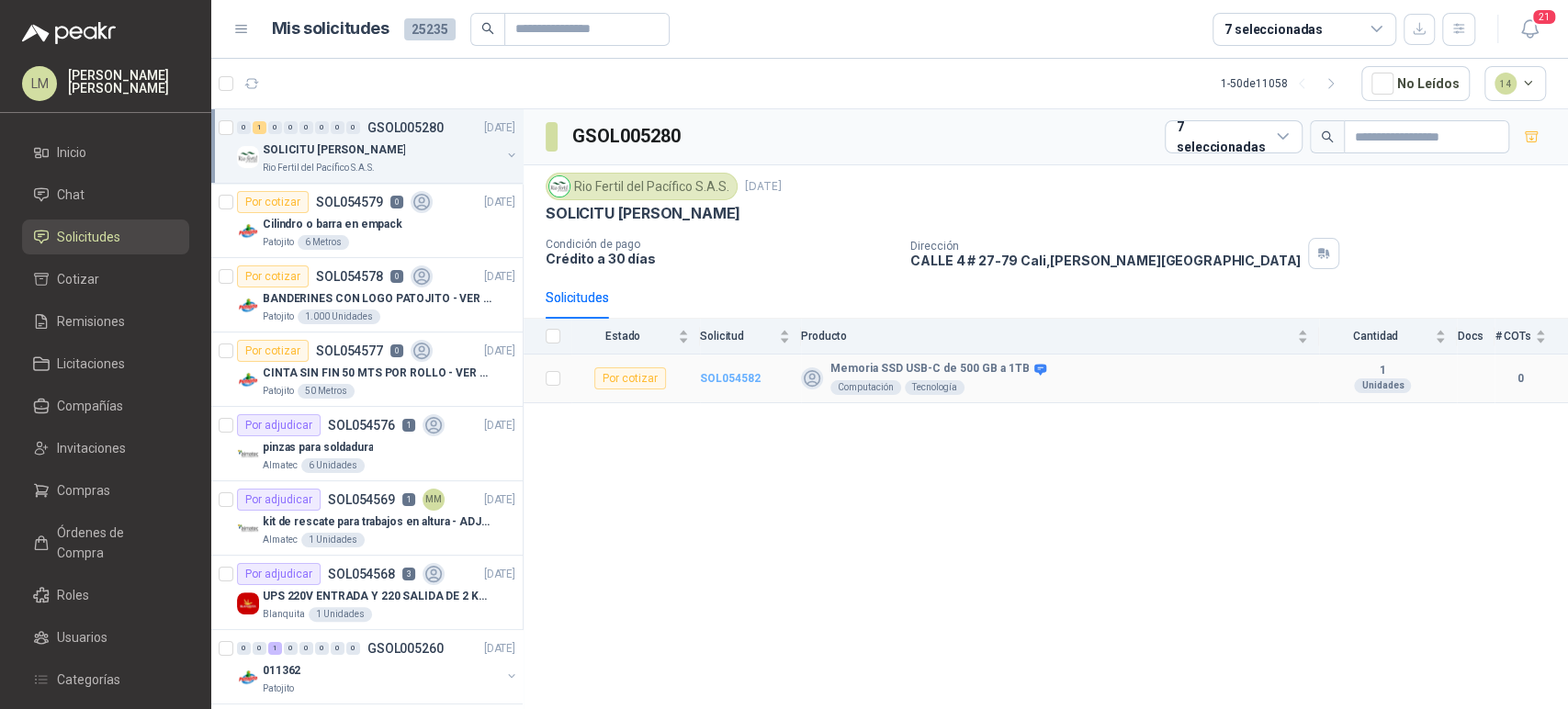
click at [721, 375] on b "SOL054582" at bounding box center [730, 378] width 60 height 13
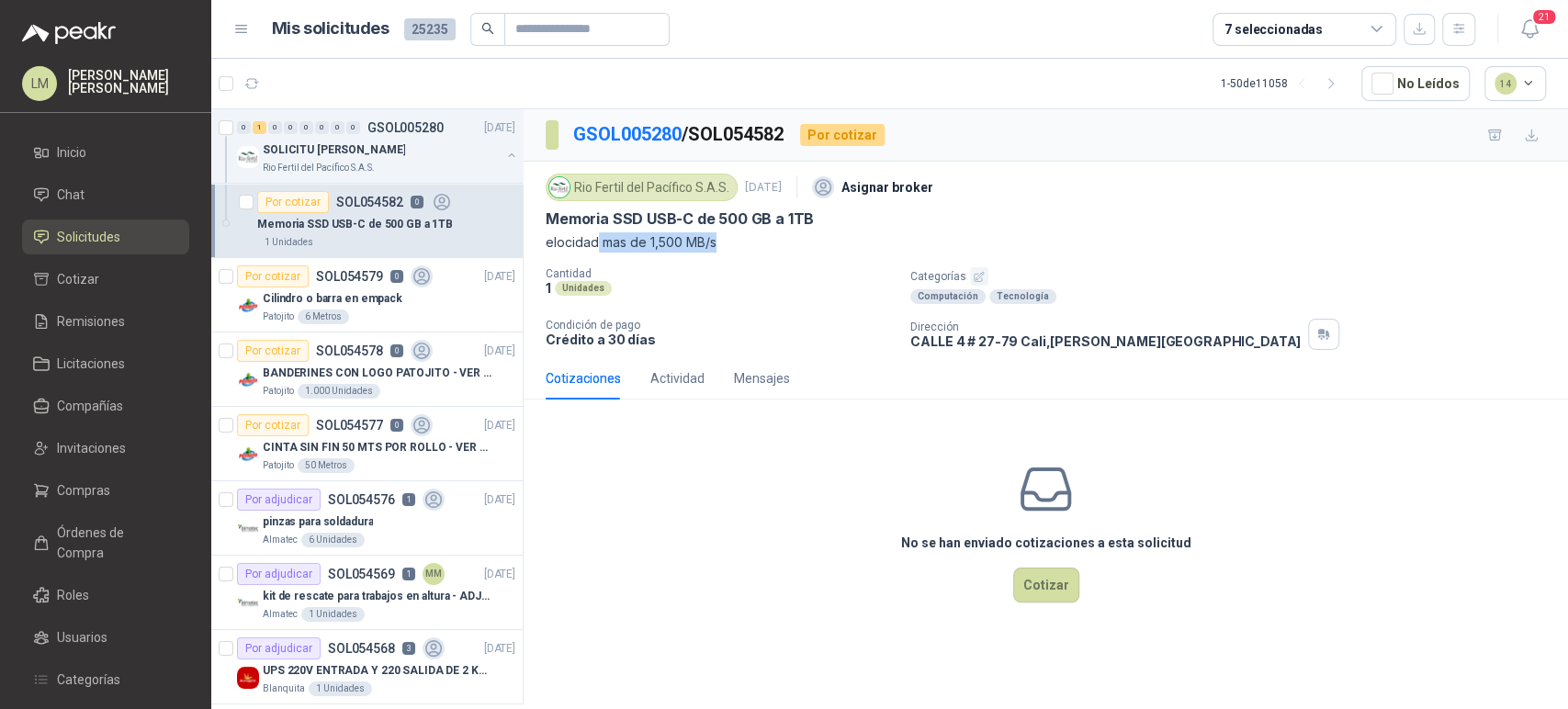
drag, startPoint x: 597, startPoint y: 241, endPoint x: 749, endPoint y: 233, distance: 152.2
click at [749, 233] on p "elocidad mas de 1,500 MB/s" at bounding box center [1045, 242] width 1000 height 20
click at [294, 79] on icon "button" at bounding box center [299, 84] width 14 height 14
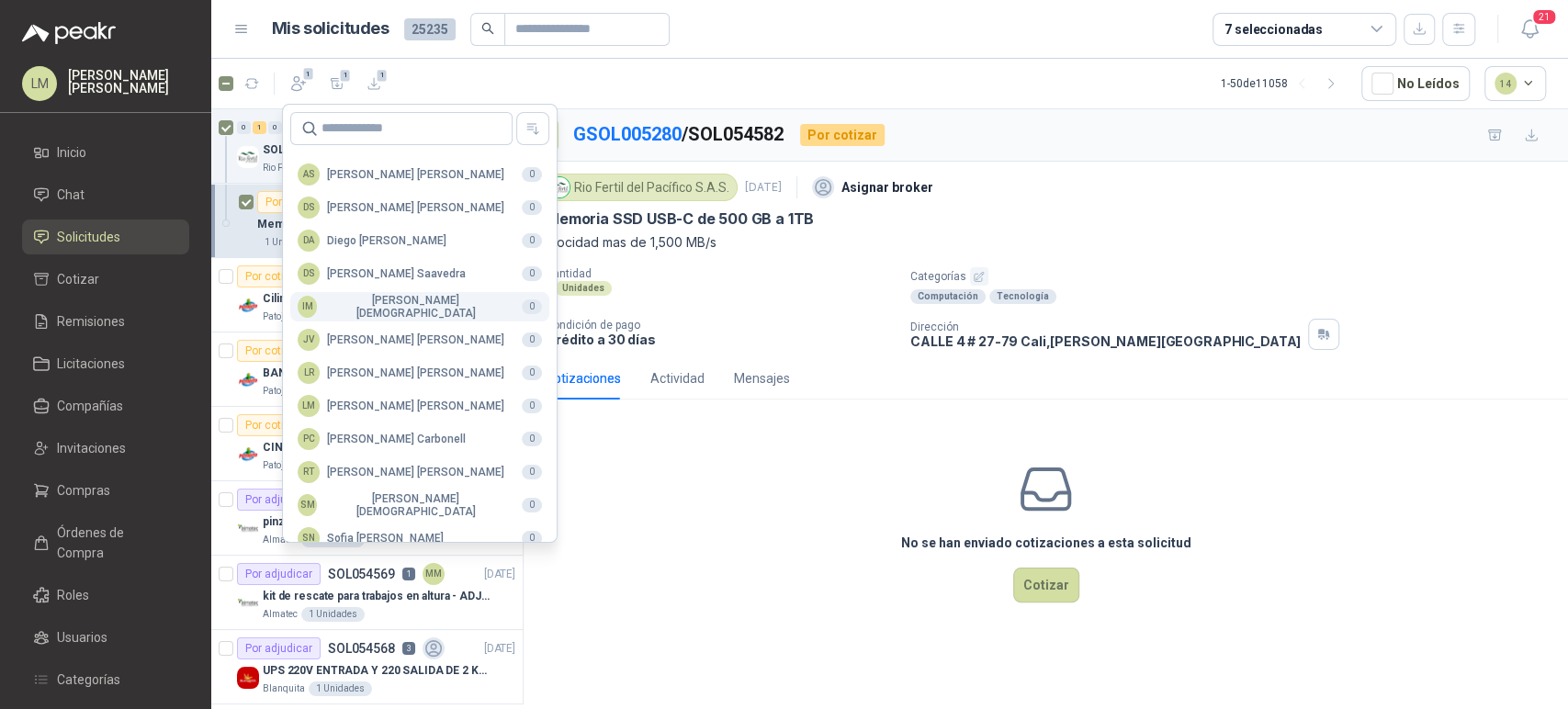
scroll to position [447, 0]
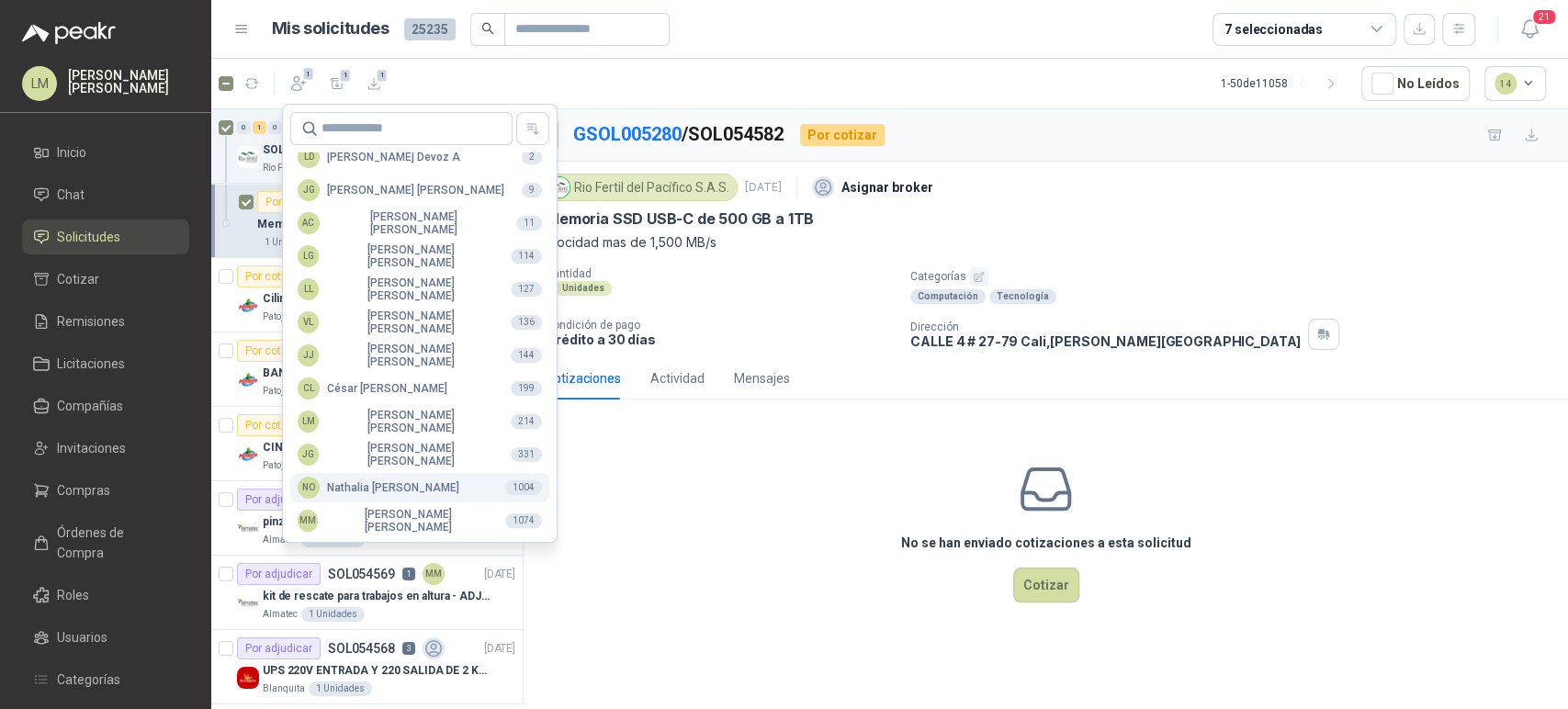
click at [366, 485] on div "NO Nathalia Ortega" at bounding box center [378, 488] width 162 height 22
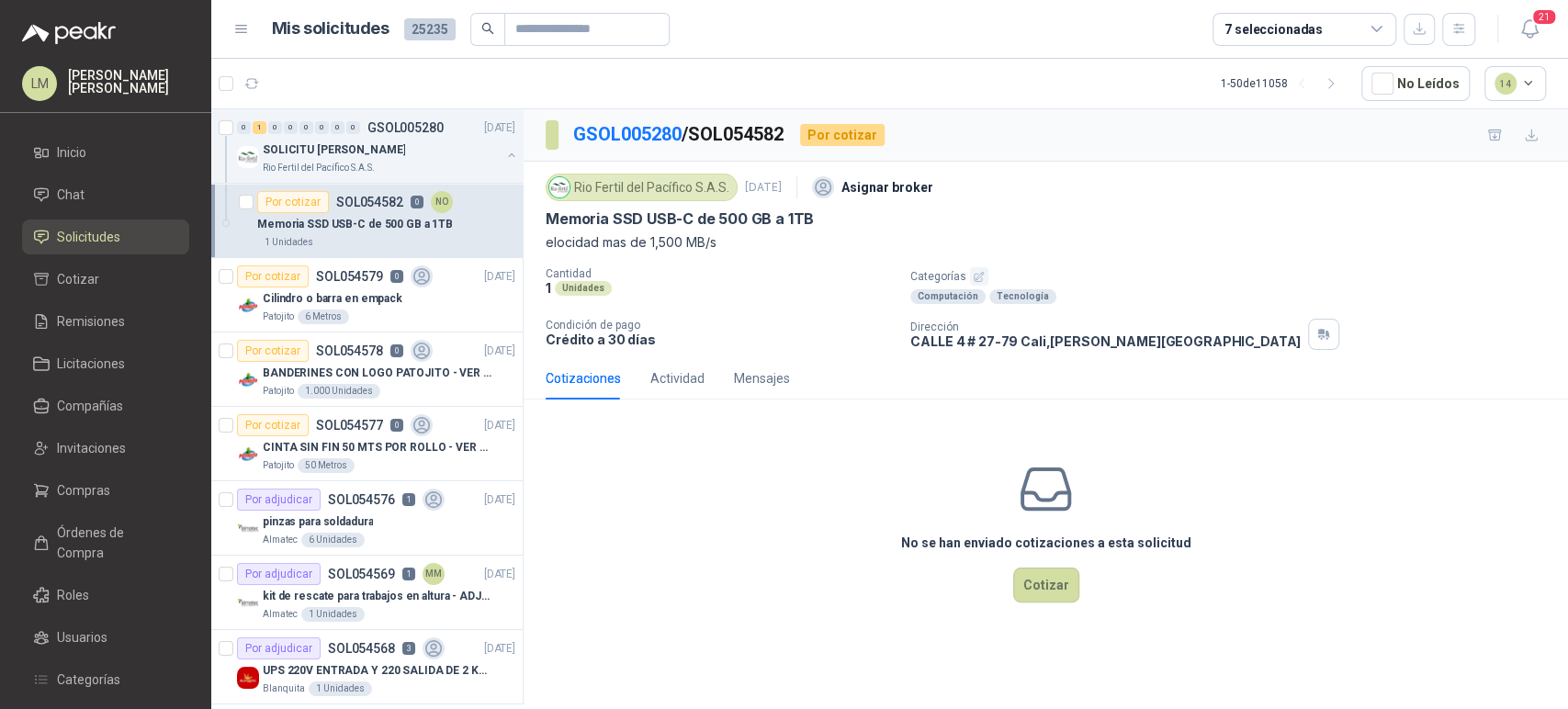
click at [366, 513] on p "pinzas para soldadura" at bounding box center [318, 522] width 111 height 18
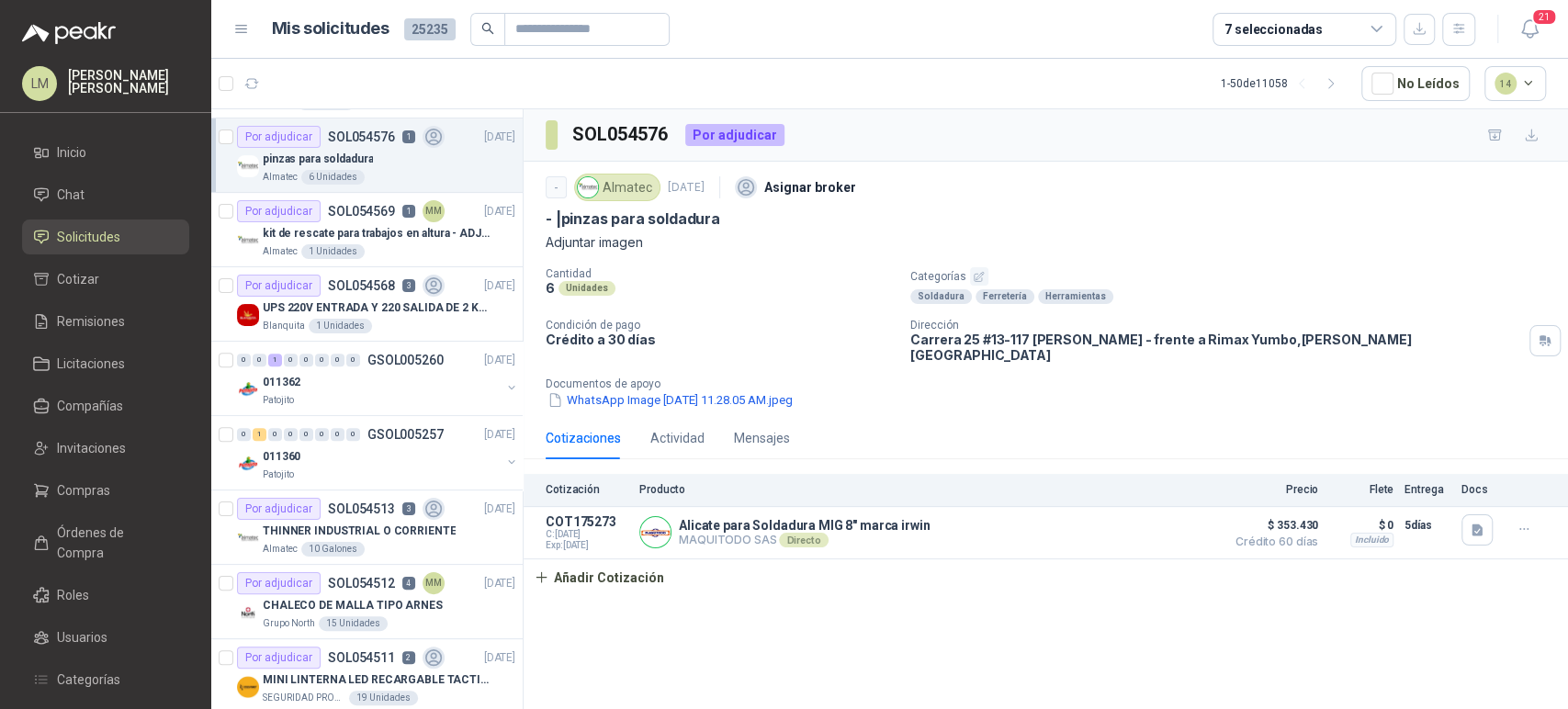
scroll to position [362, 0]
click at [362, 398] on div "Patojito" at bounding box center [381, 400] width 238 height 15
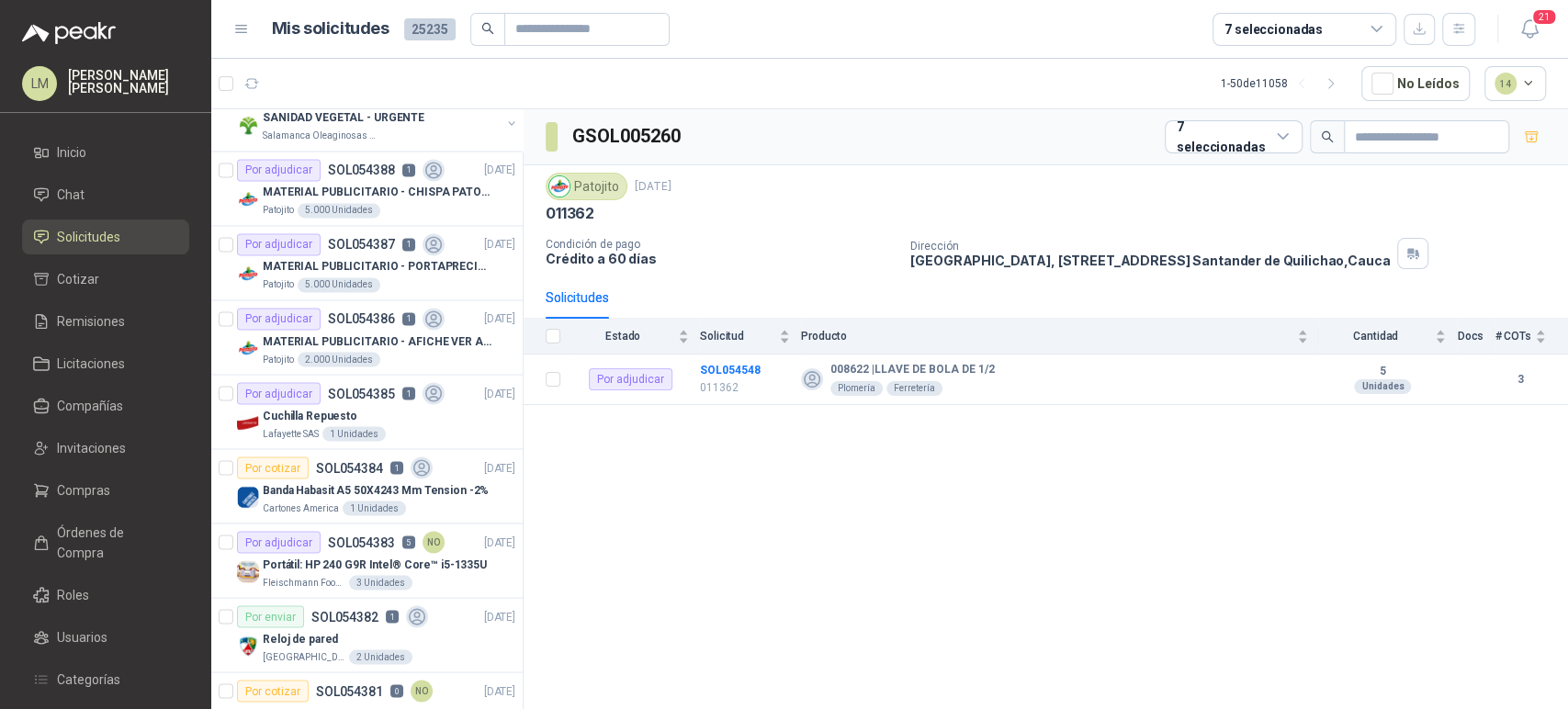
scroll to position [2107, 0]
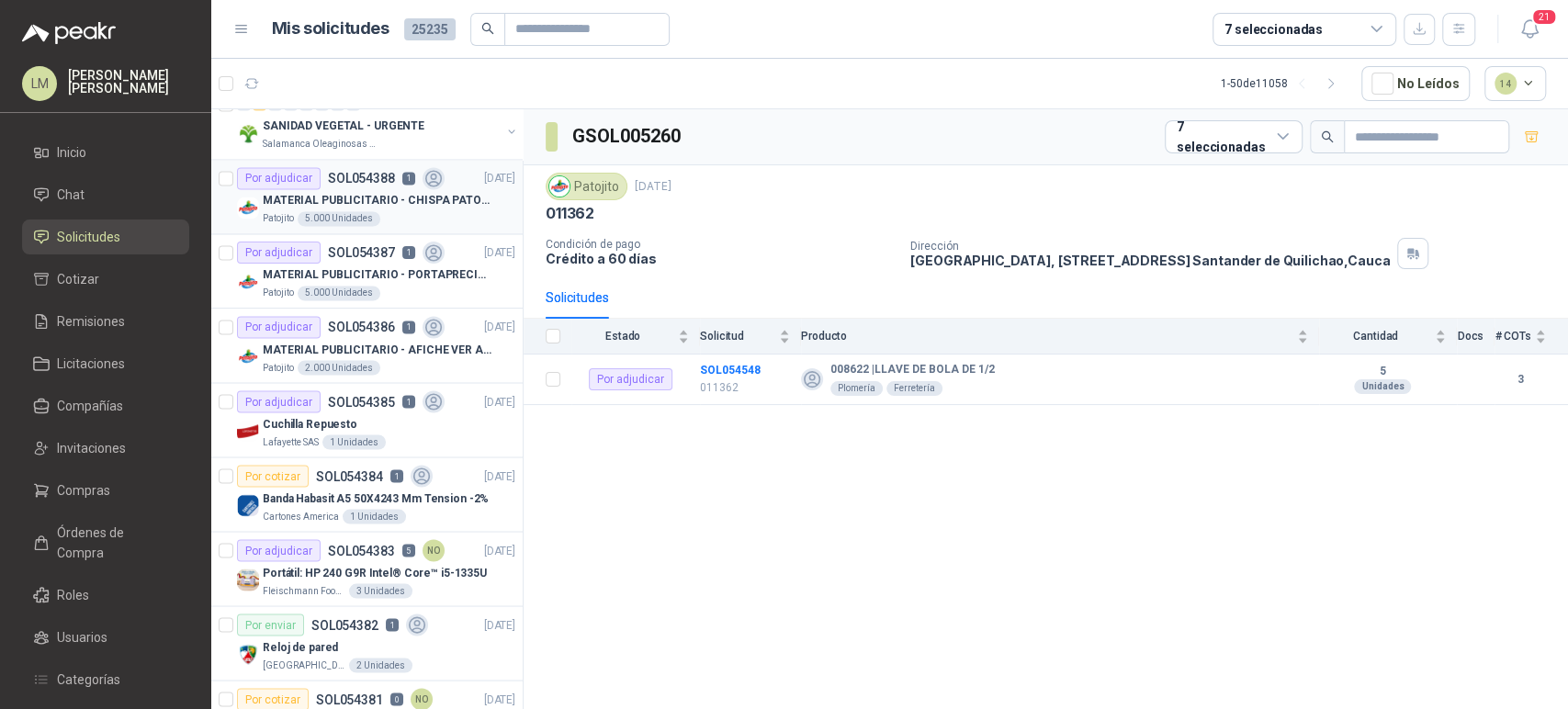
click at [380, 212] on div "Patojito 5.000 Unidades" at bounding box center [389, 218] width 253 height 15
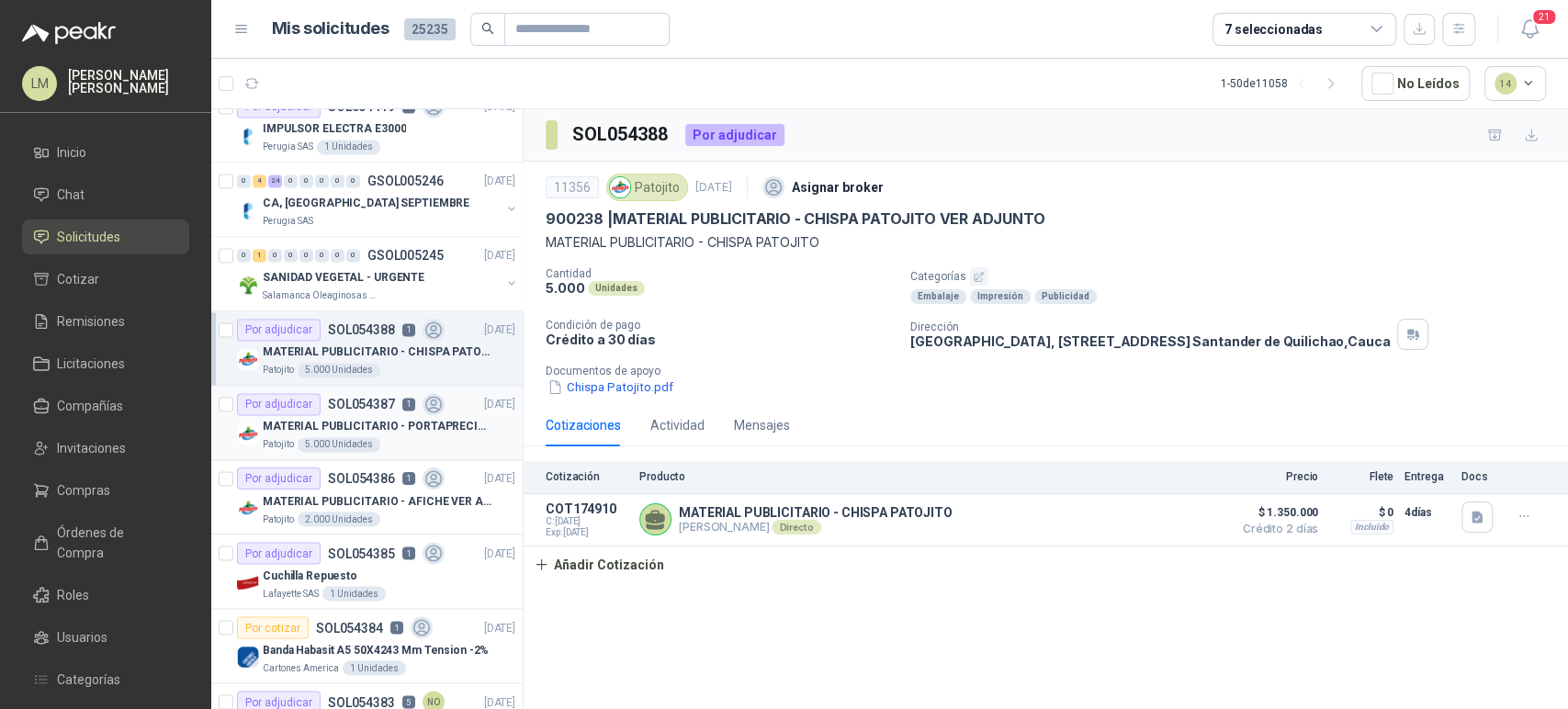
scroll to position [1923, 0]
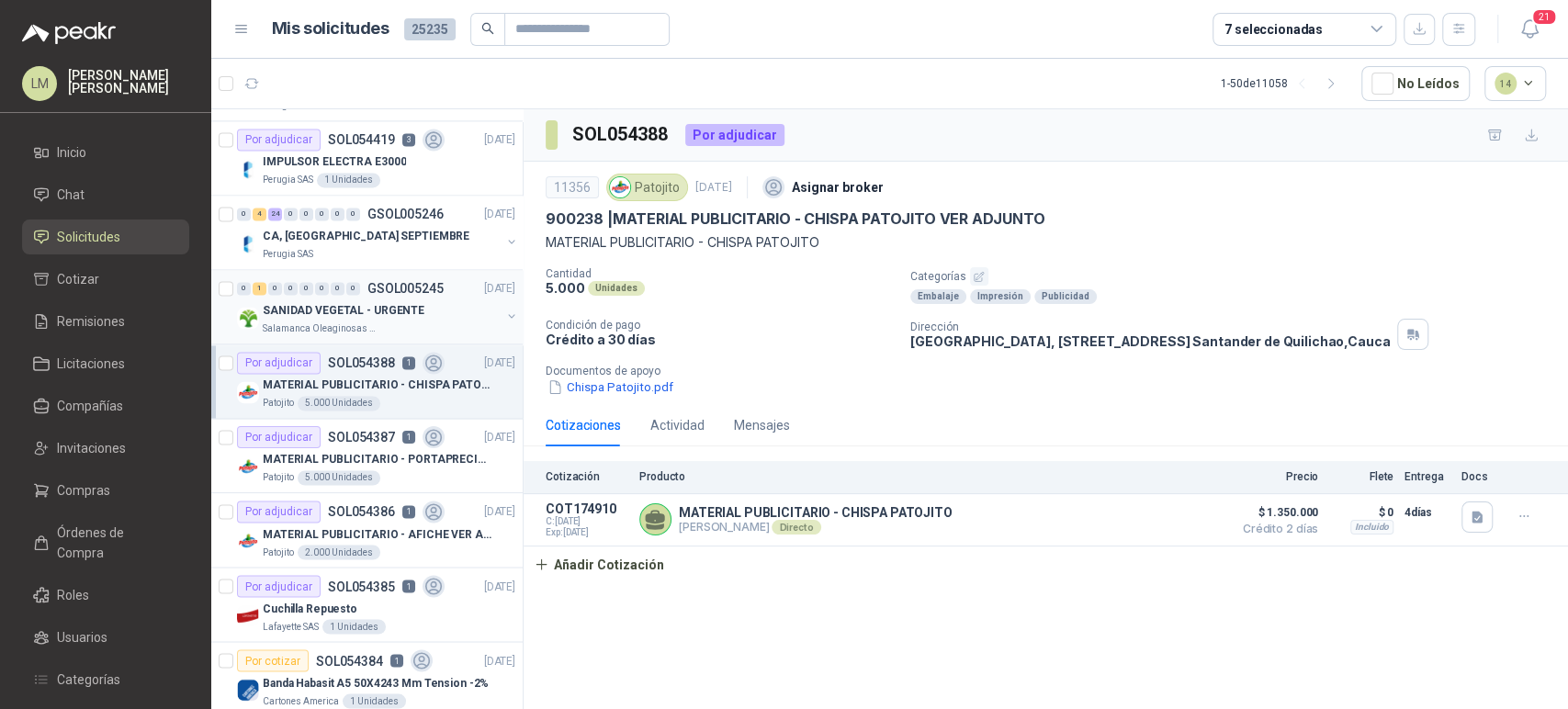
click at [382, 292] on div "0 1 0 0 0 0 0 0 GSOL005245 01/09/25" at bounding box center [378, 288] width 282 height 22
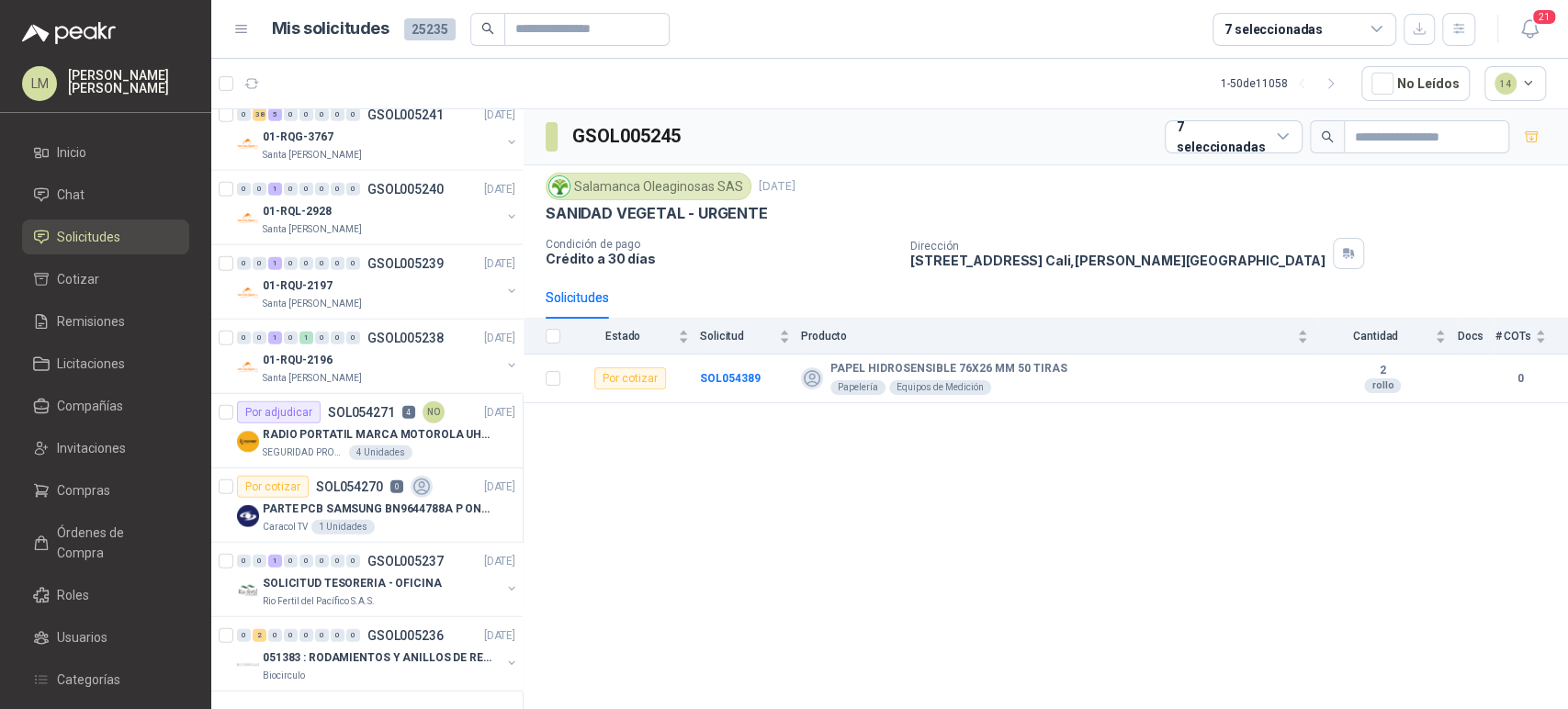
scroll to position [3222, 0]
click at [1329, 83] on icon "button" at bounding box center [1331, 84] width 16 height 16
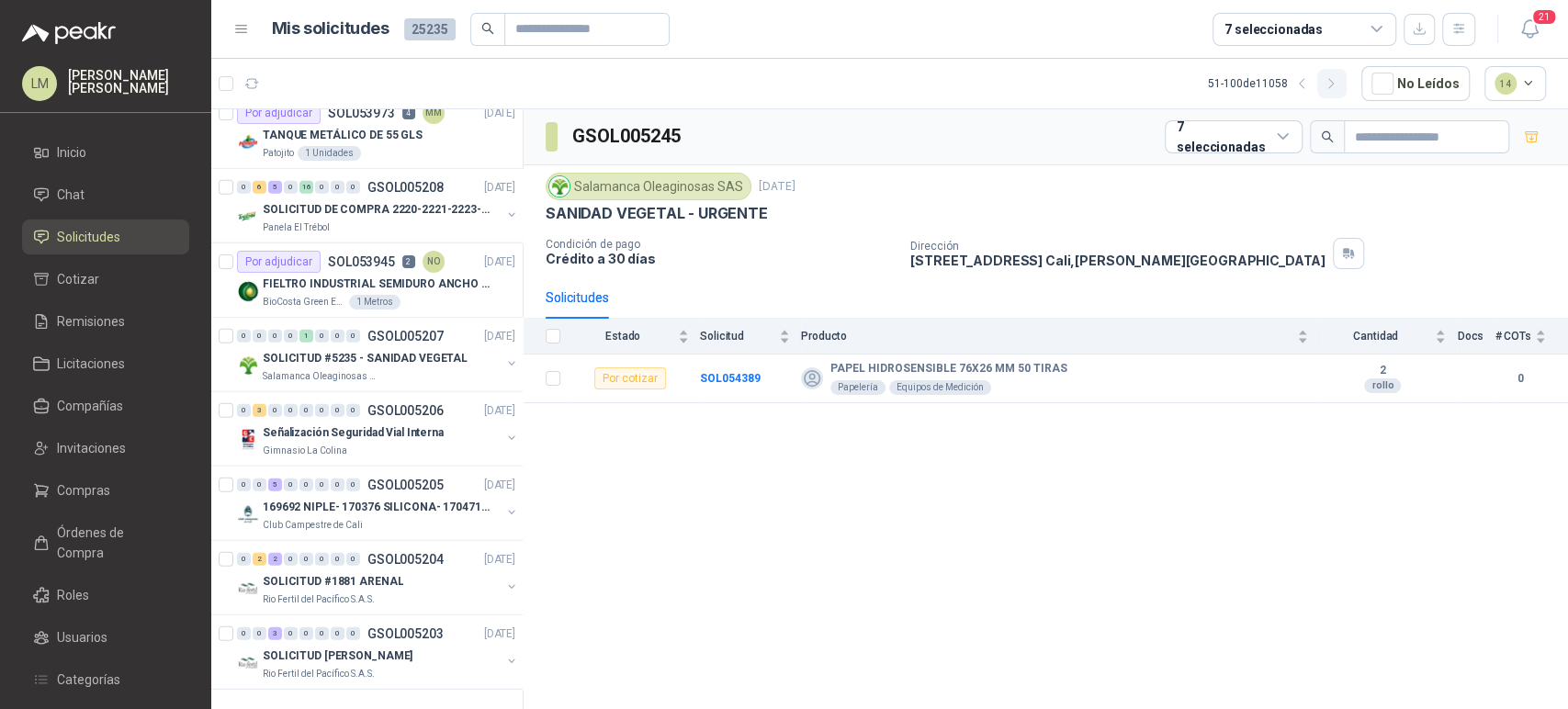
scroll to position [3148, 0]
click at [70, 482] on span "Compras" at bounding box center [84, 490] width 53 height 20
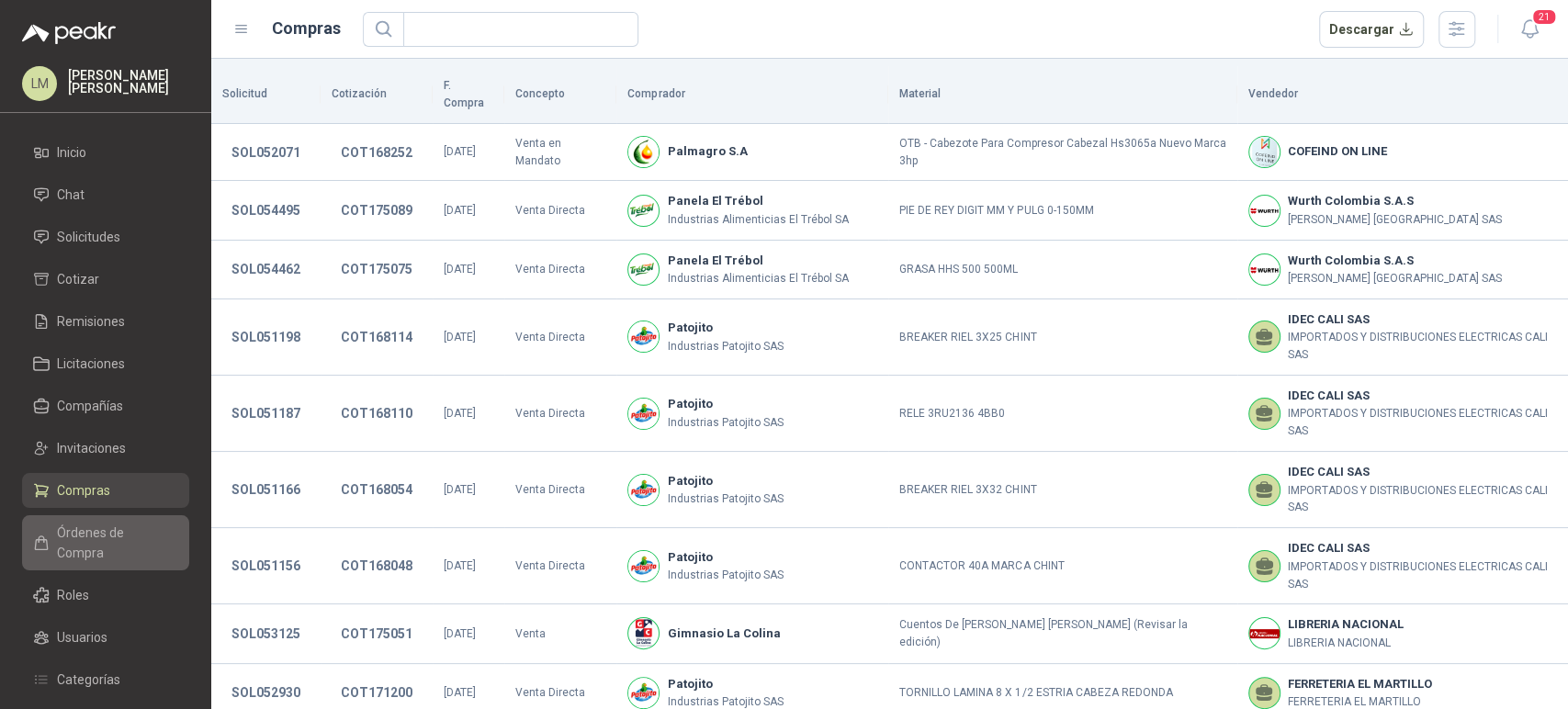
click at [119, 533] on span "Órdenes de Compra" at bounding box center [115, 542] width 115 height 40
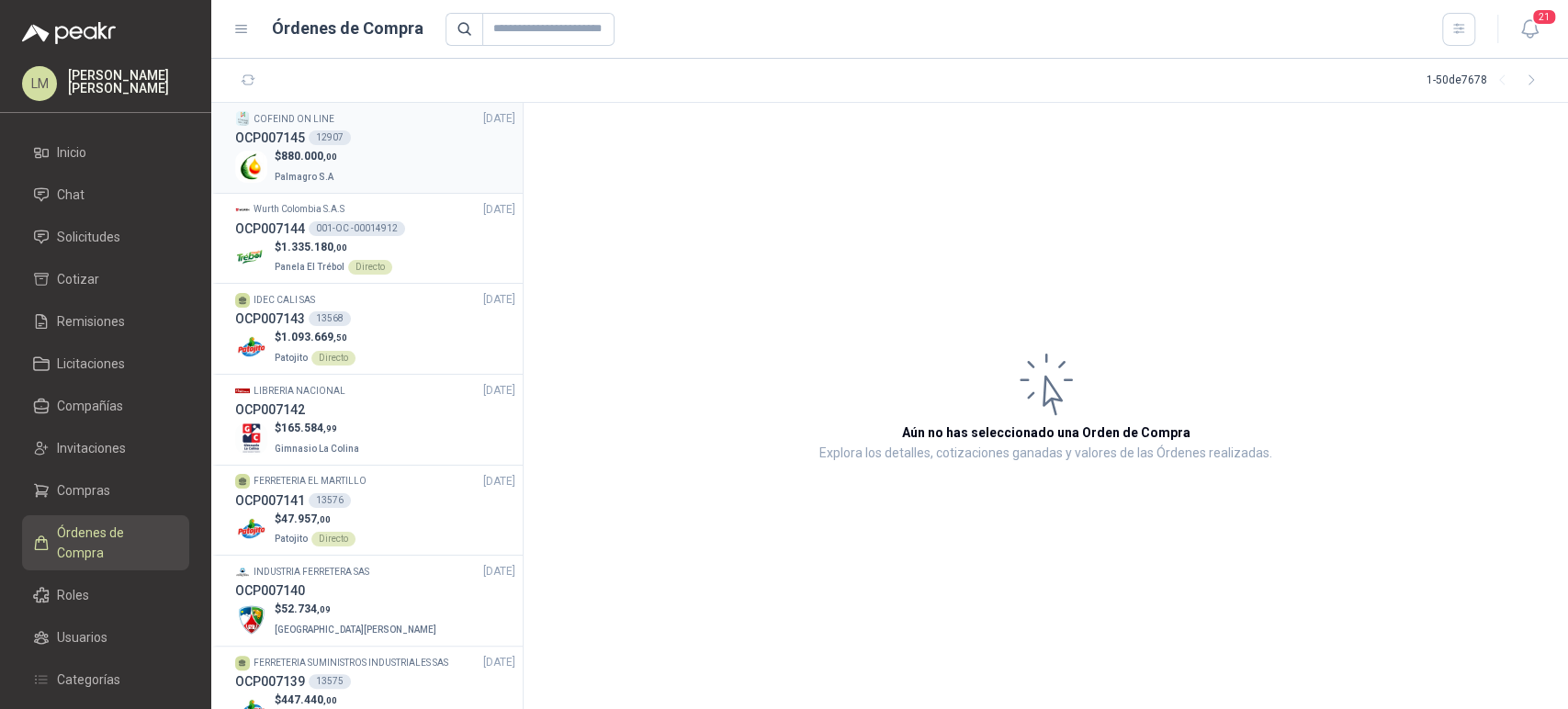
click at [312, 150] on span "880.000 ,00" at bounding box center [309, 156] width 56 height 13
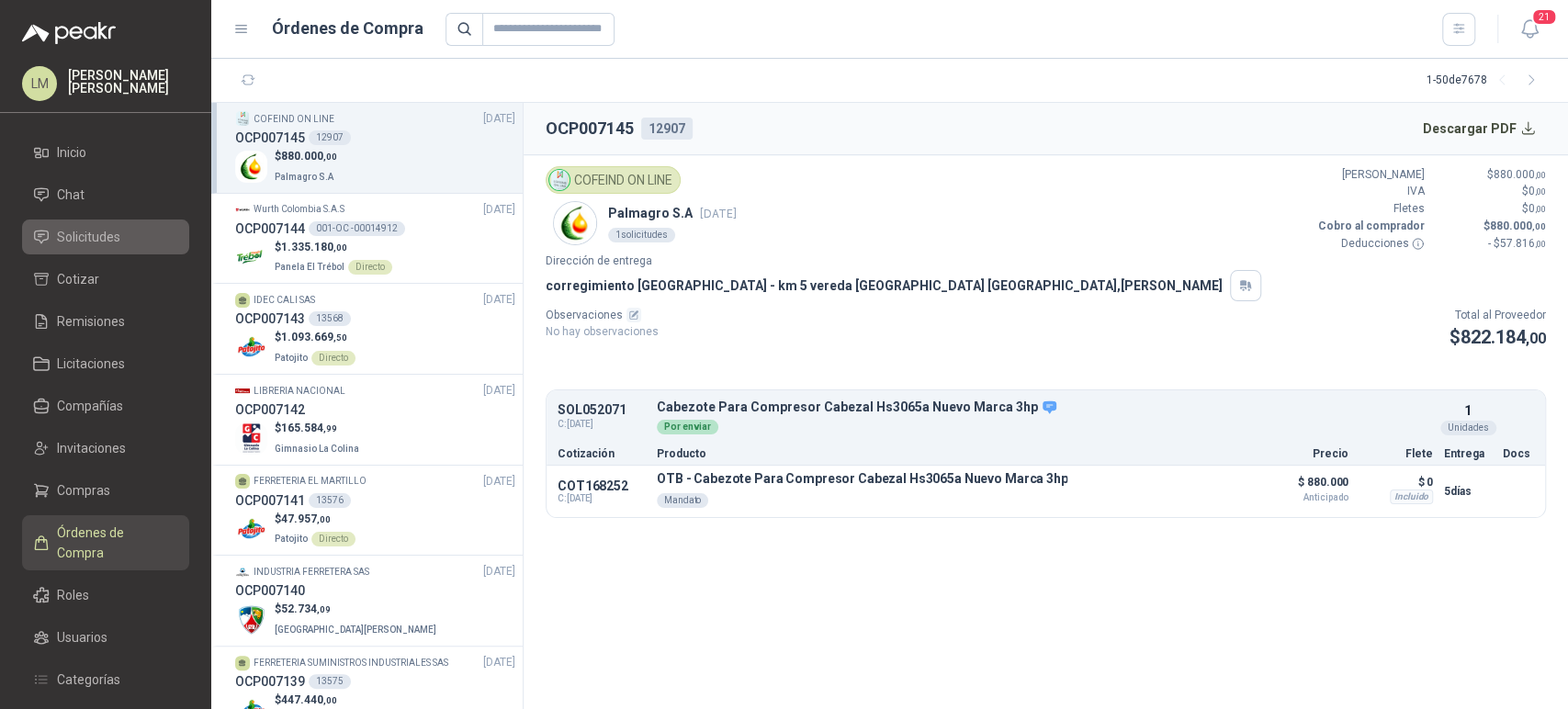
click at [77, 229] on span "Solicitudes" at bounding box center [89, 237] width 63 height 20
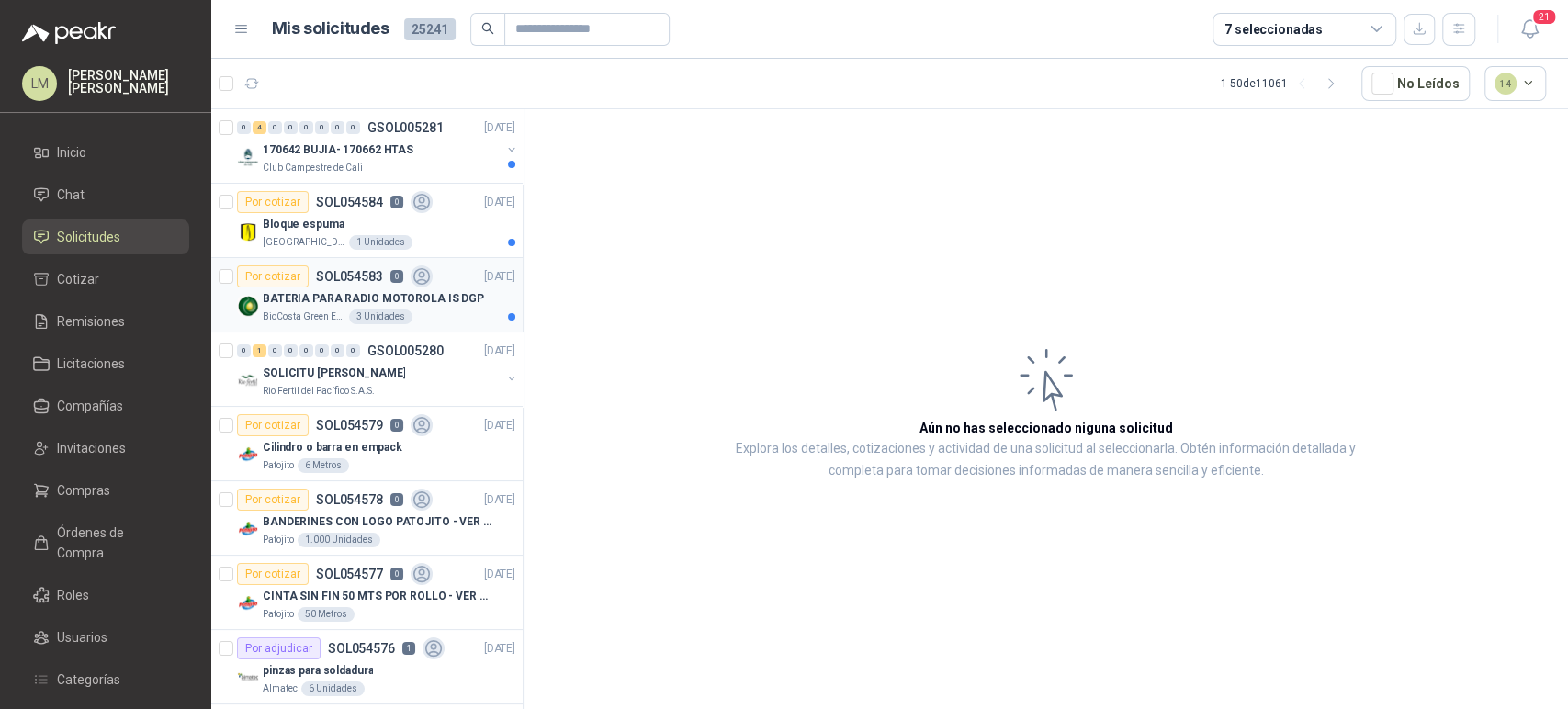
click at [349, 306] on p "BATERIA PARA RADIO MOTOROLA IS DGP" at bounding box center [373, 299] width 221 height 18
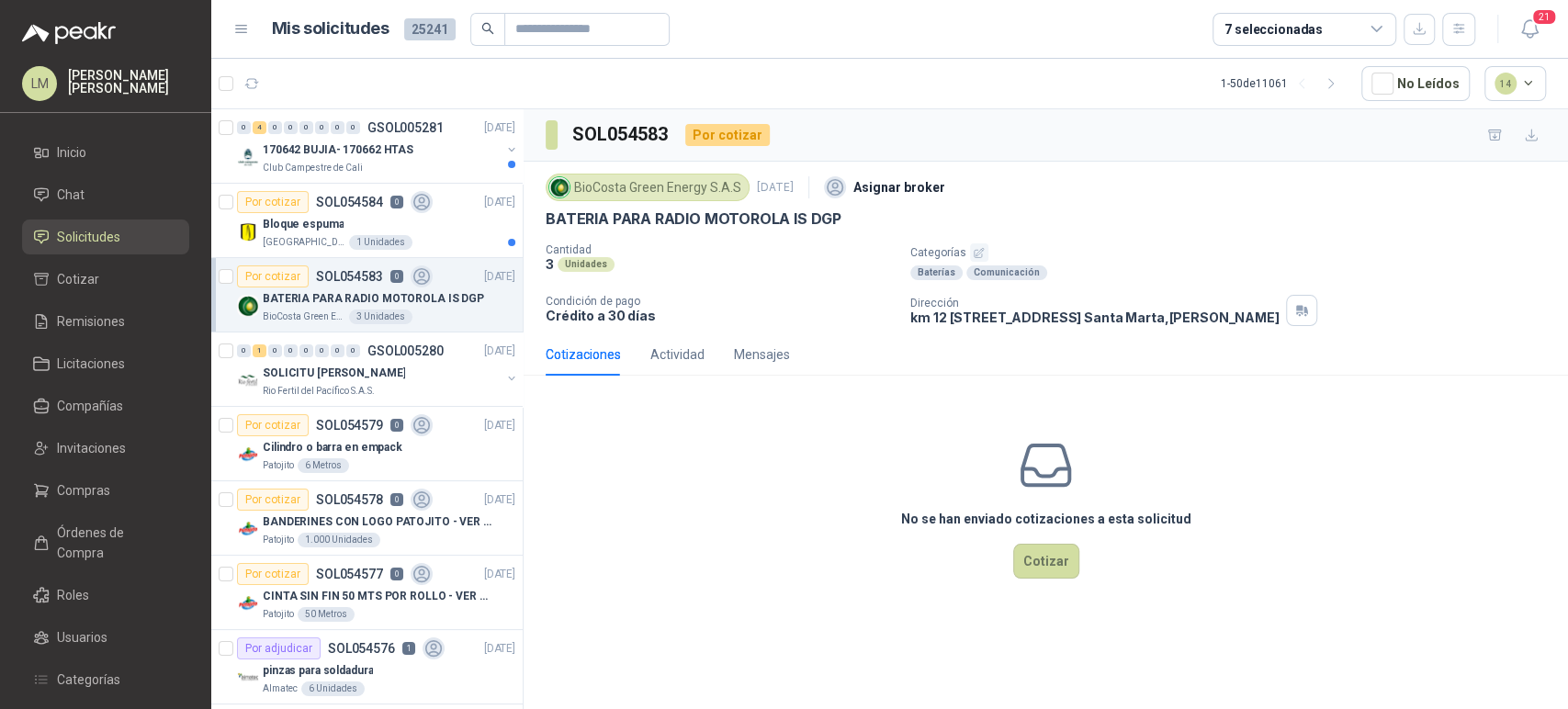
click at [977, 250] on icon "button" at bounding box center [979, 253] width 12 height 12
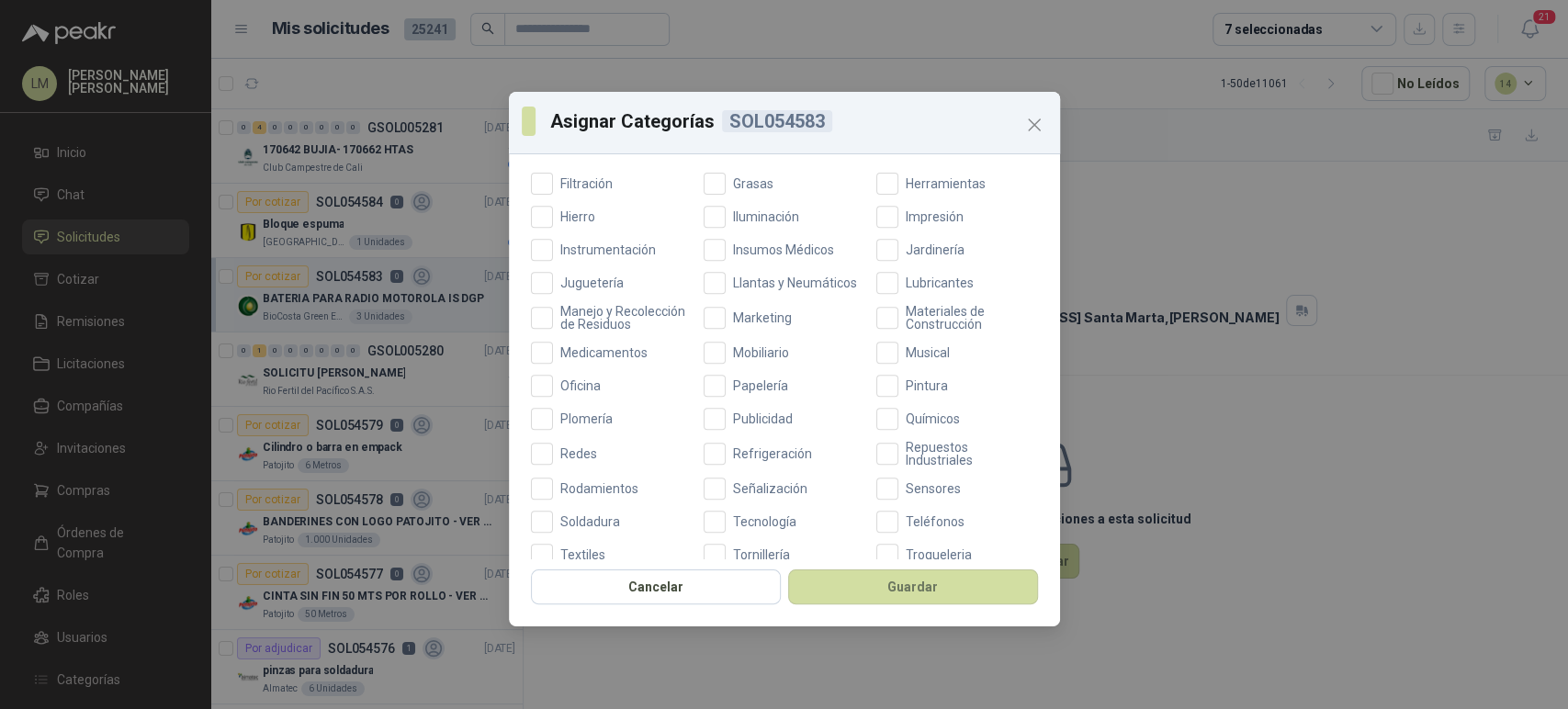
scroll to position [654, 0]
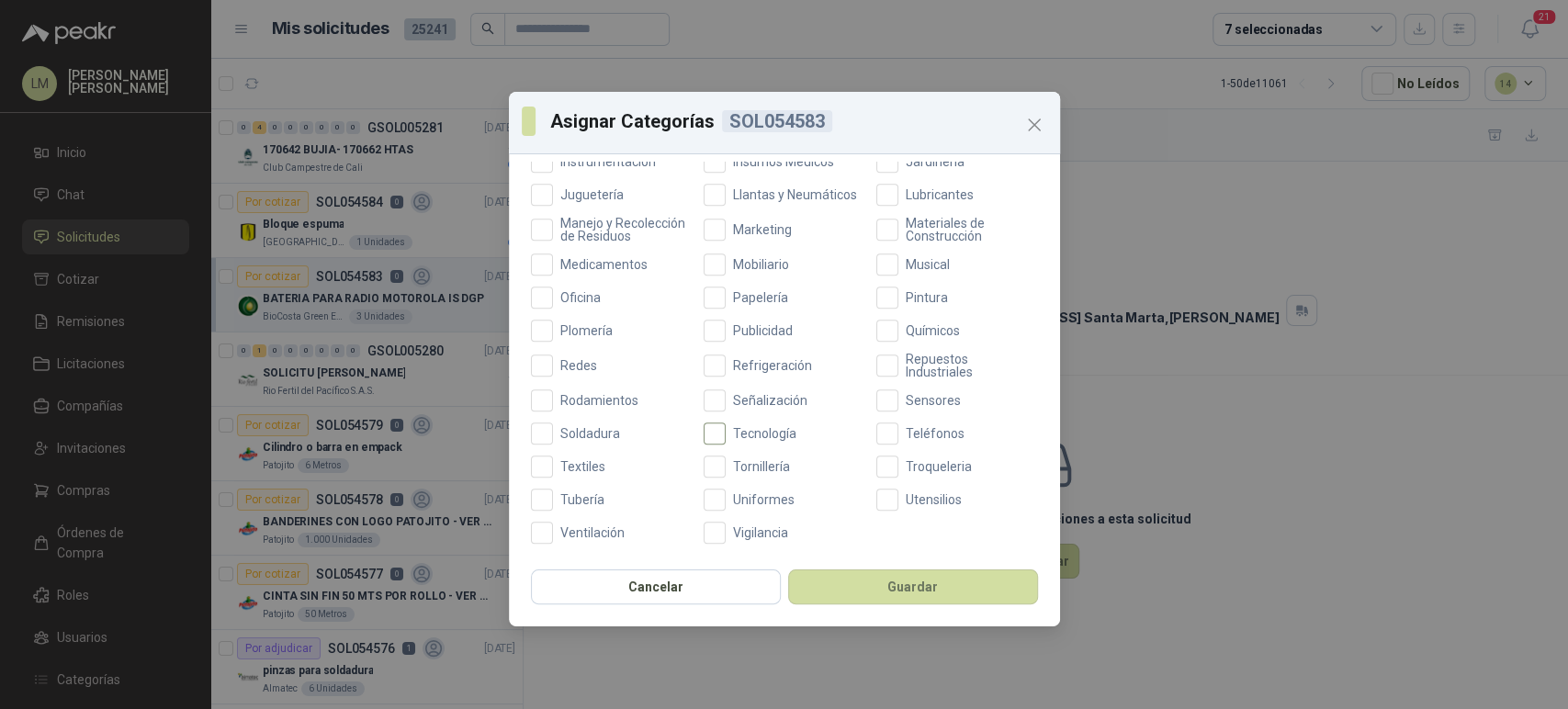
click at [743, 435] on span "Tecnología" at bounding box center [764, 433] width 78 height 13
click at [840, 588] on button "Guardar" at bounding box center [912, 587] width 250 height 35
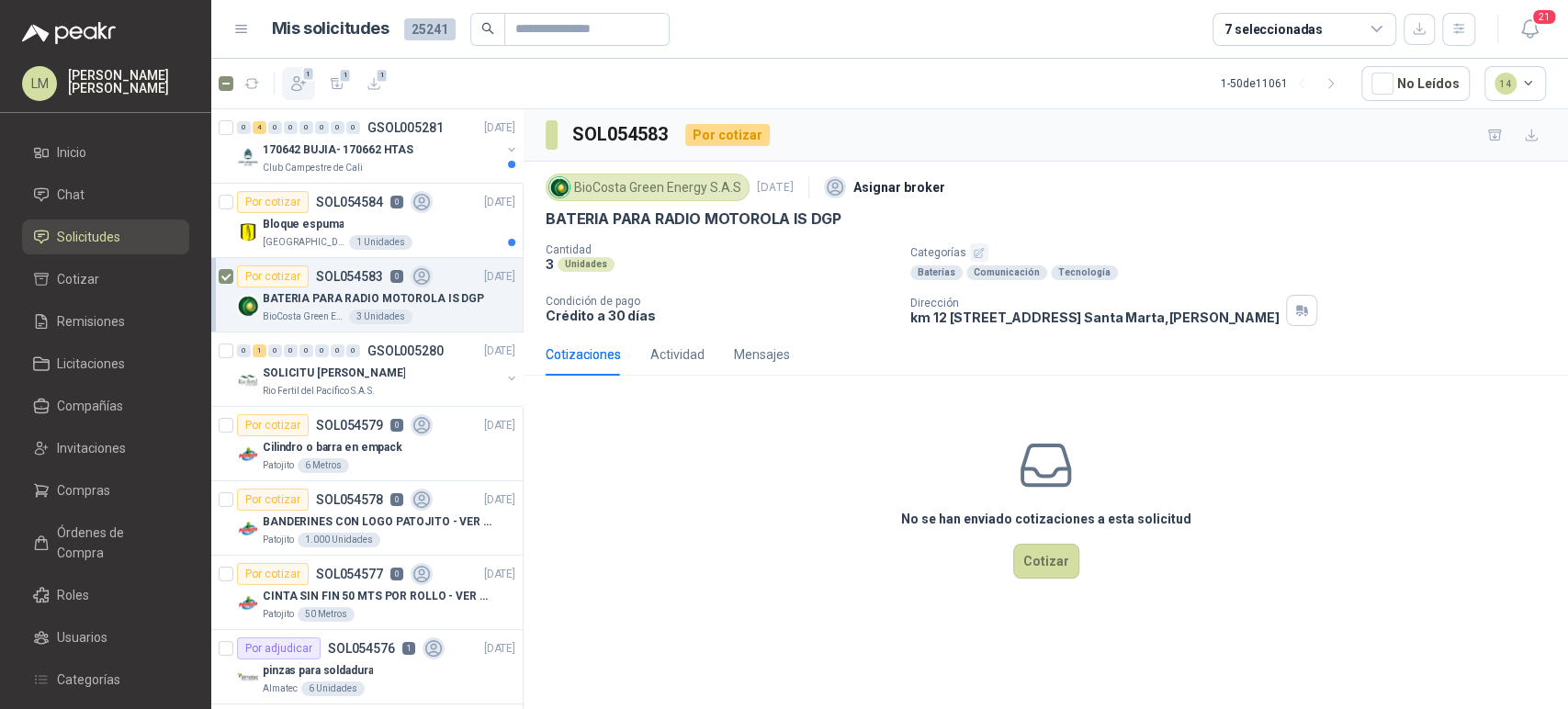
click at [294, 81] on icon "button" at bounding box center [299, 84] width 14 height 14
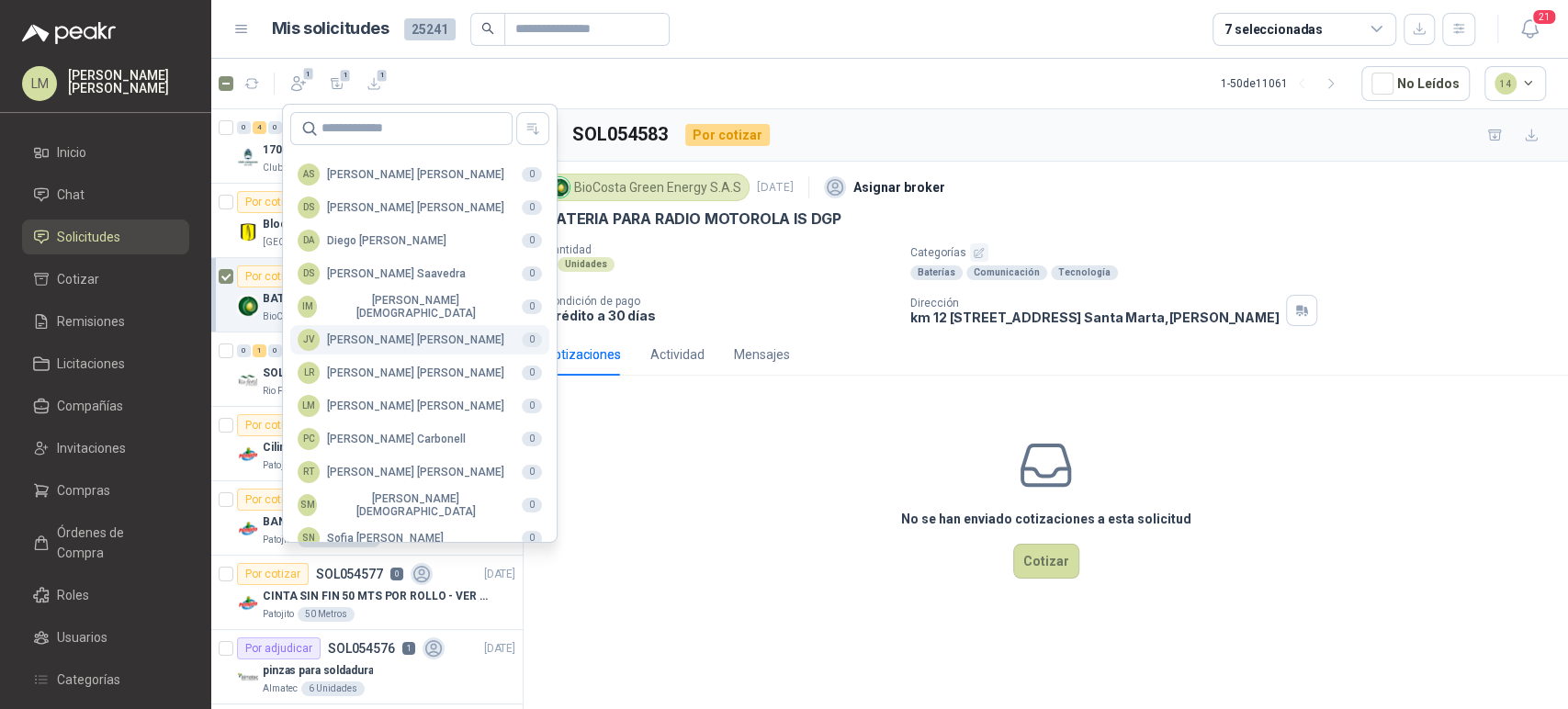
scroll to position [447, 0]
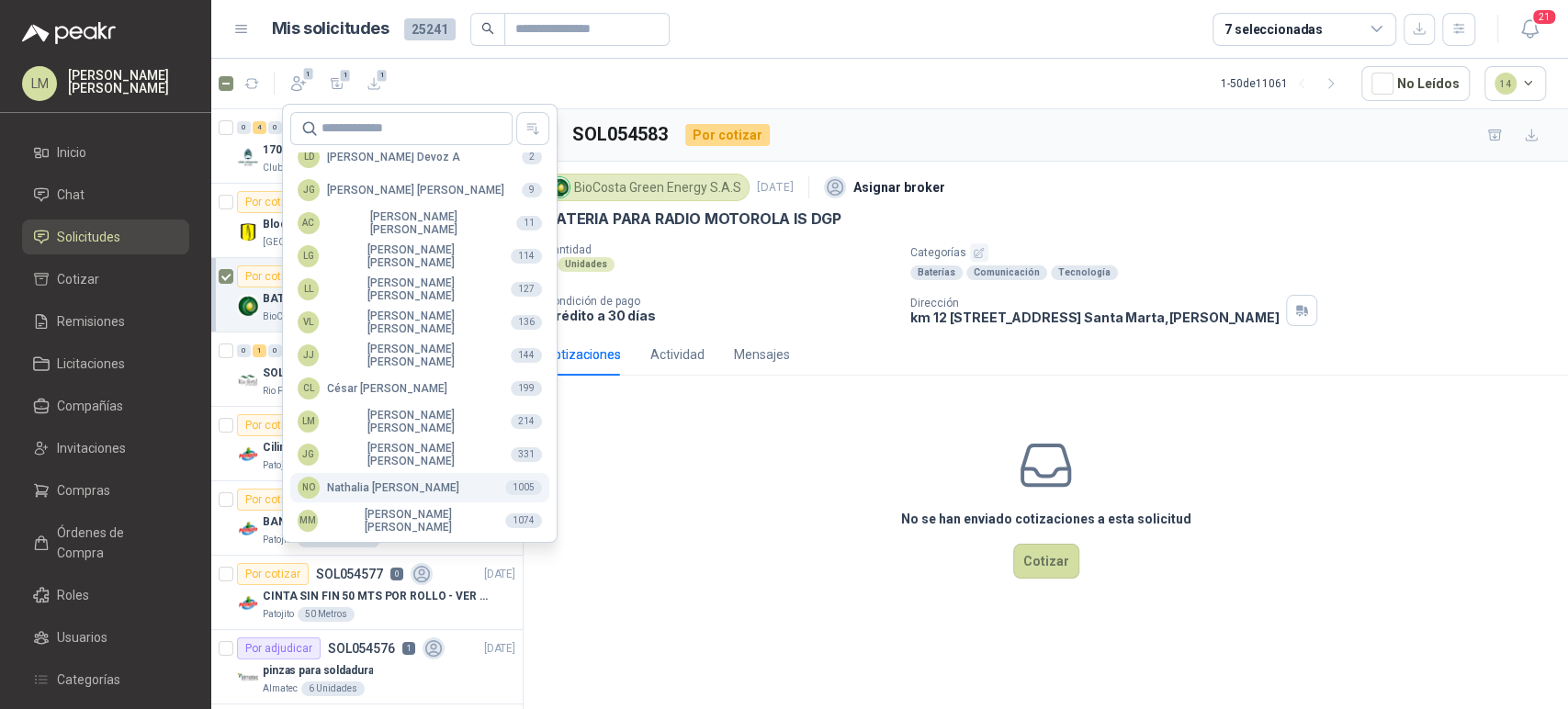
click at [357, 491] on div "NO Nathalia Ortega" at bounding box center [378, 488] width 162 height 22
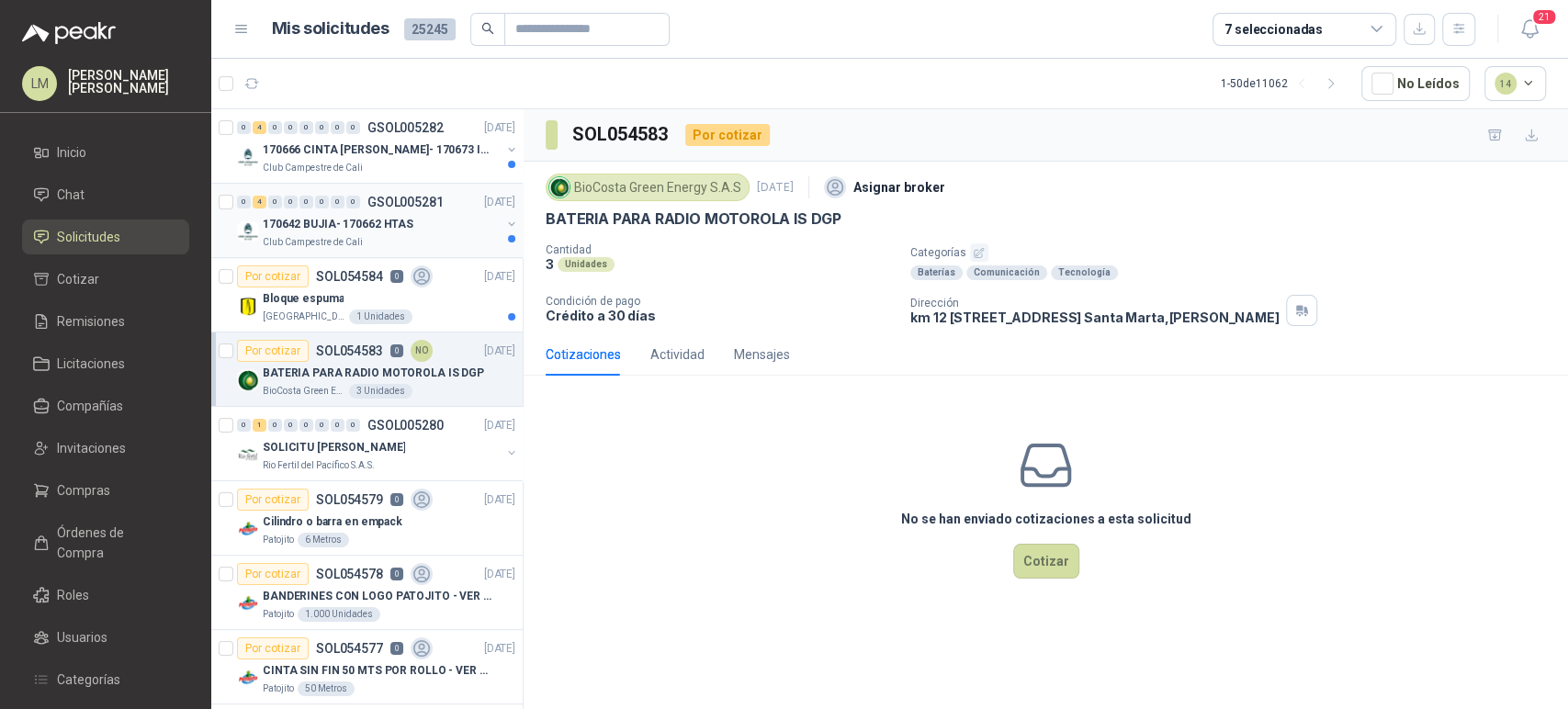
click at [353, 203] on div "0" at bounding box center [353, 201] width 14 height 13
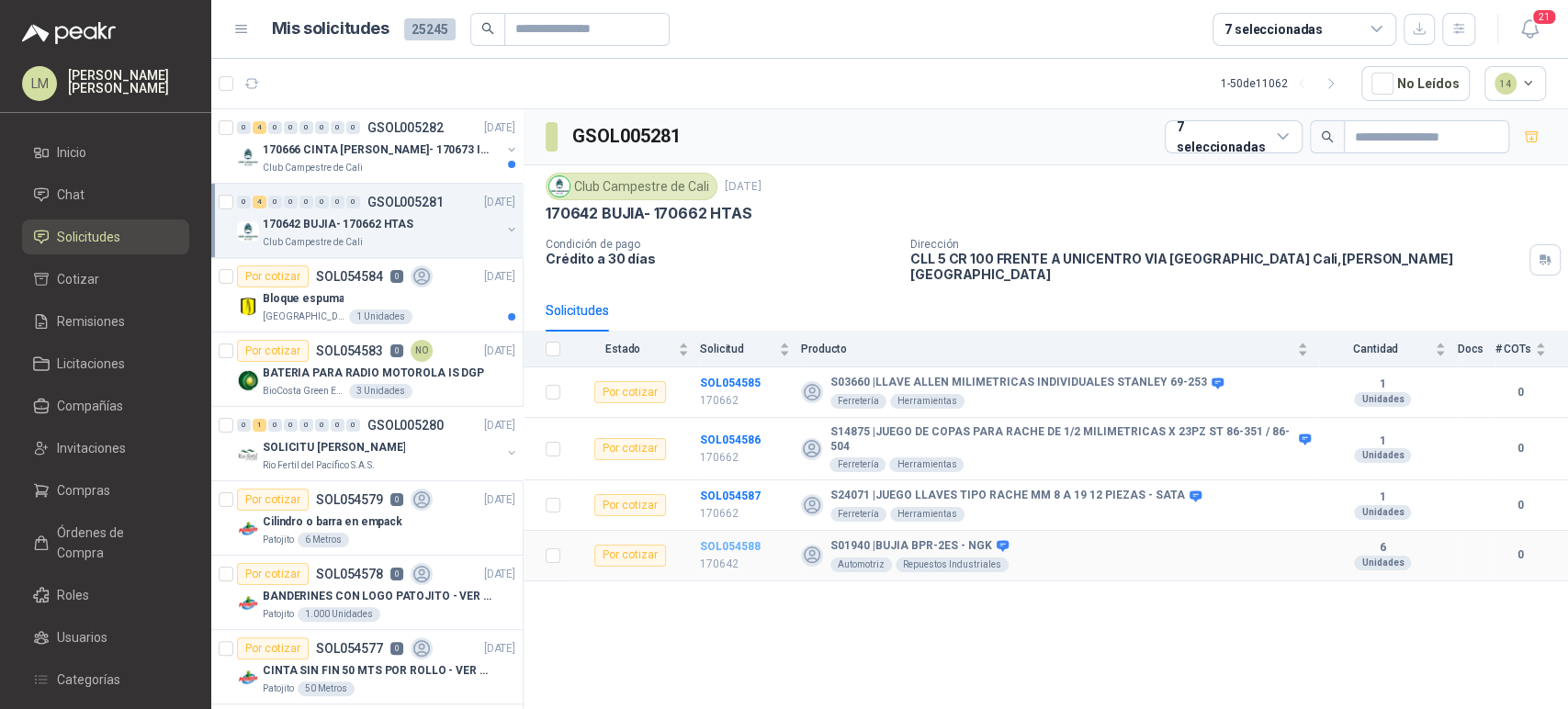
click at [745, 540] on b "SOL054588" at bounding box center [730, 546] width 60 height 13
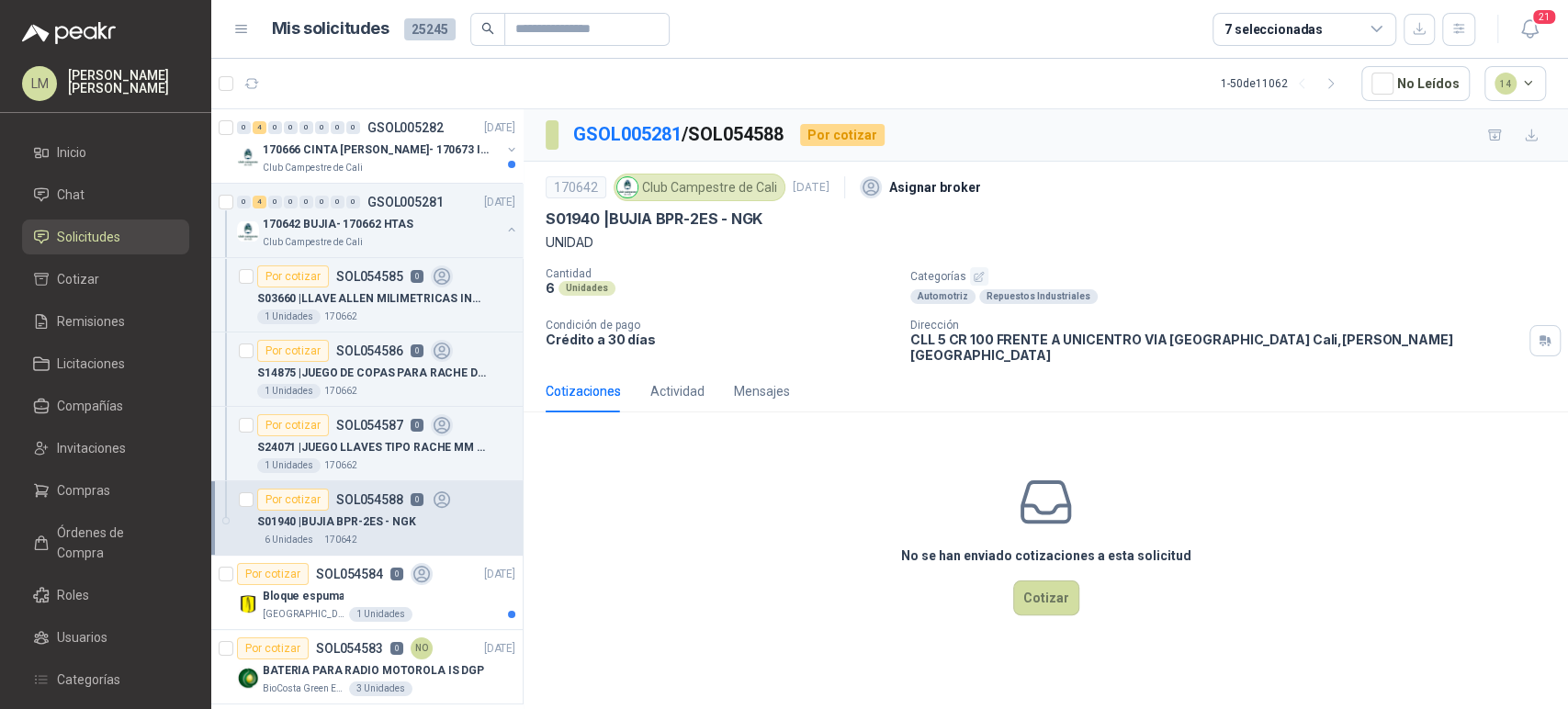
click at [966, 269] on p "Categorías" at bounding box center [1235, 276] width 651 height 19
click at [978, 275] on icon "button" at bounding box center [979, 276] width 12 height 12
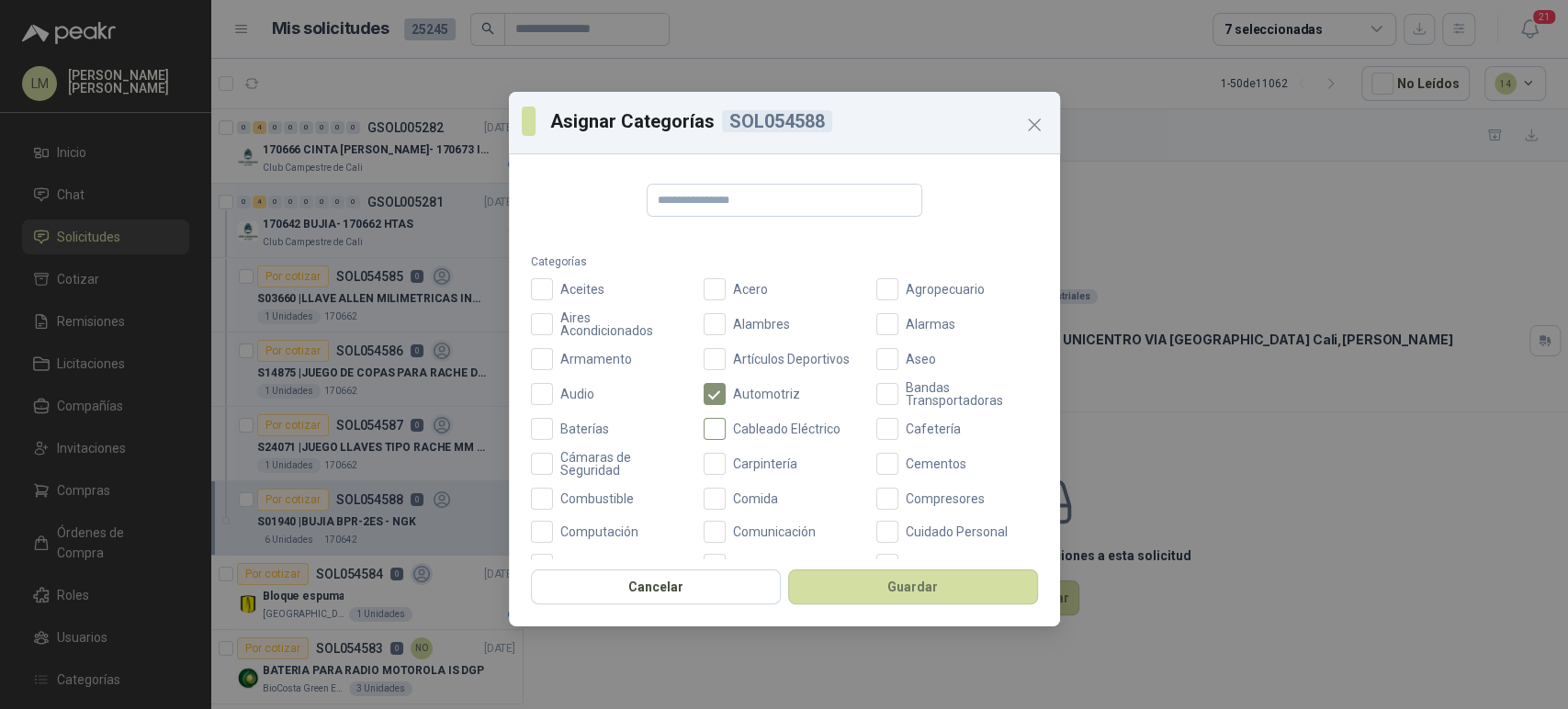
scroll to position [229, 0]
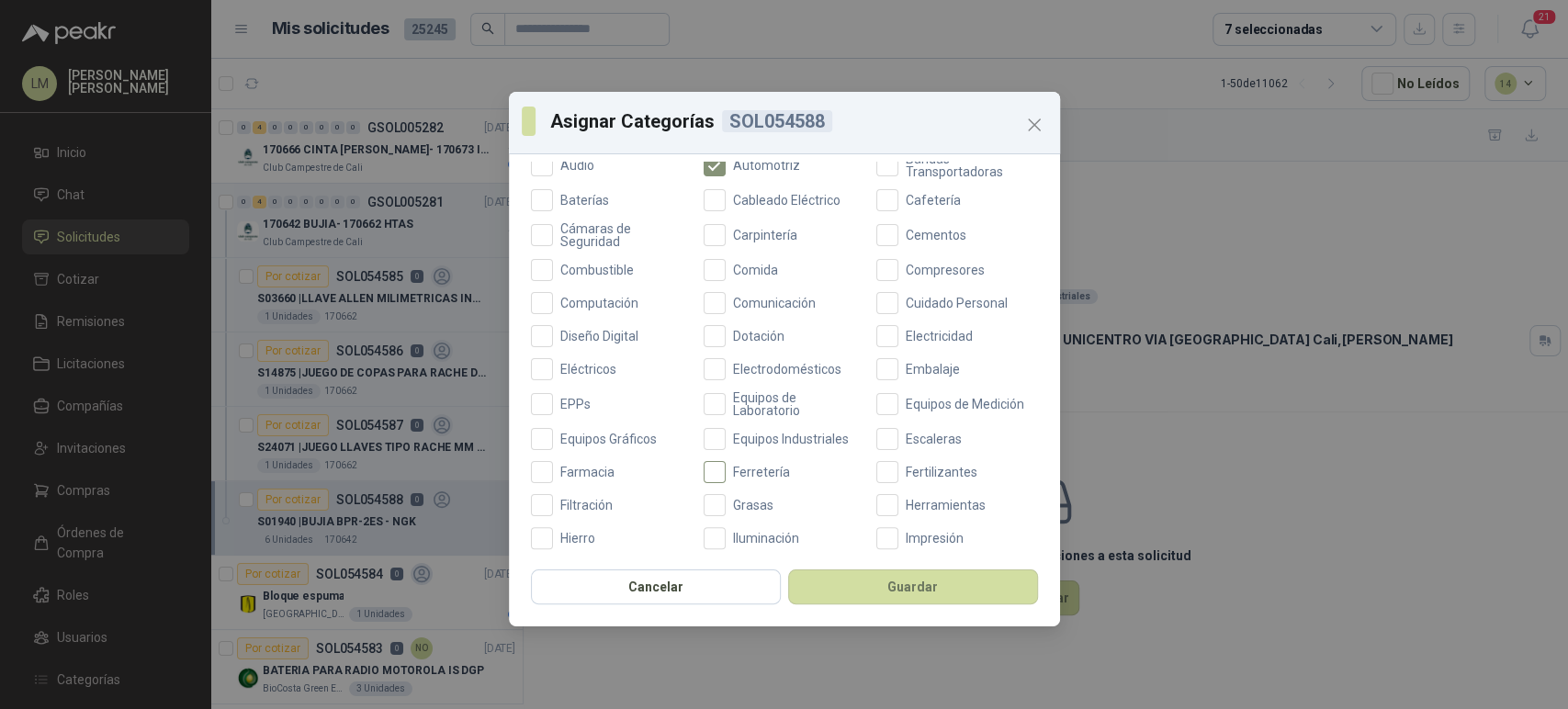
click at [739, 473] on span "Ferretería" at bounding box center [761, 472] width 72 height 13
click at [836, 579] on button "Guardar" at bounding box center [912, 587] width 250 height 35
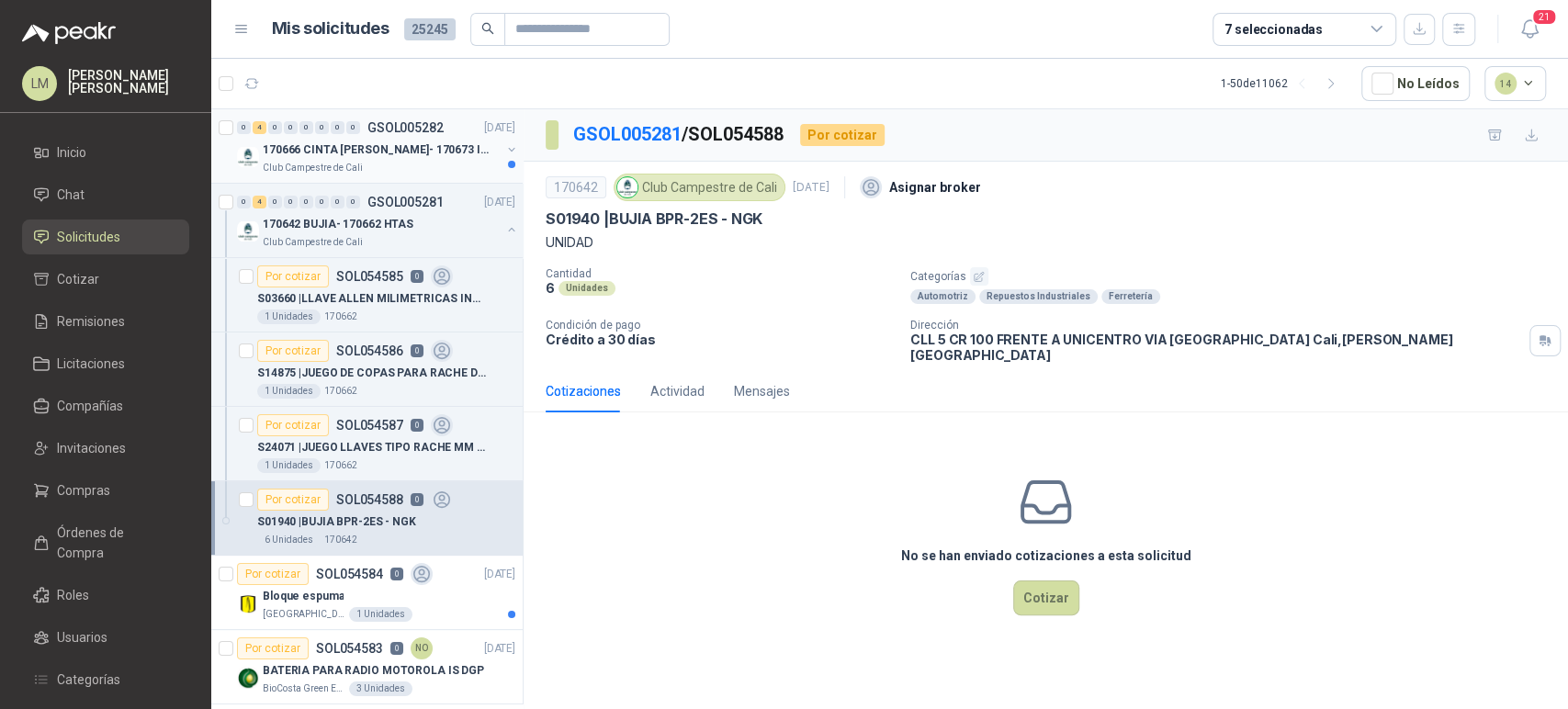
click at [360, 141] on p "170666 CINTA [PERSON_NAME]- 170673 IMPERMEABILI" at bounding box center [377, 150] width 229 height 18
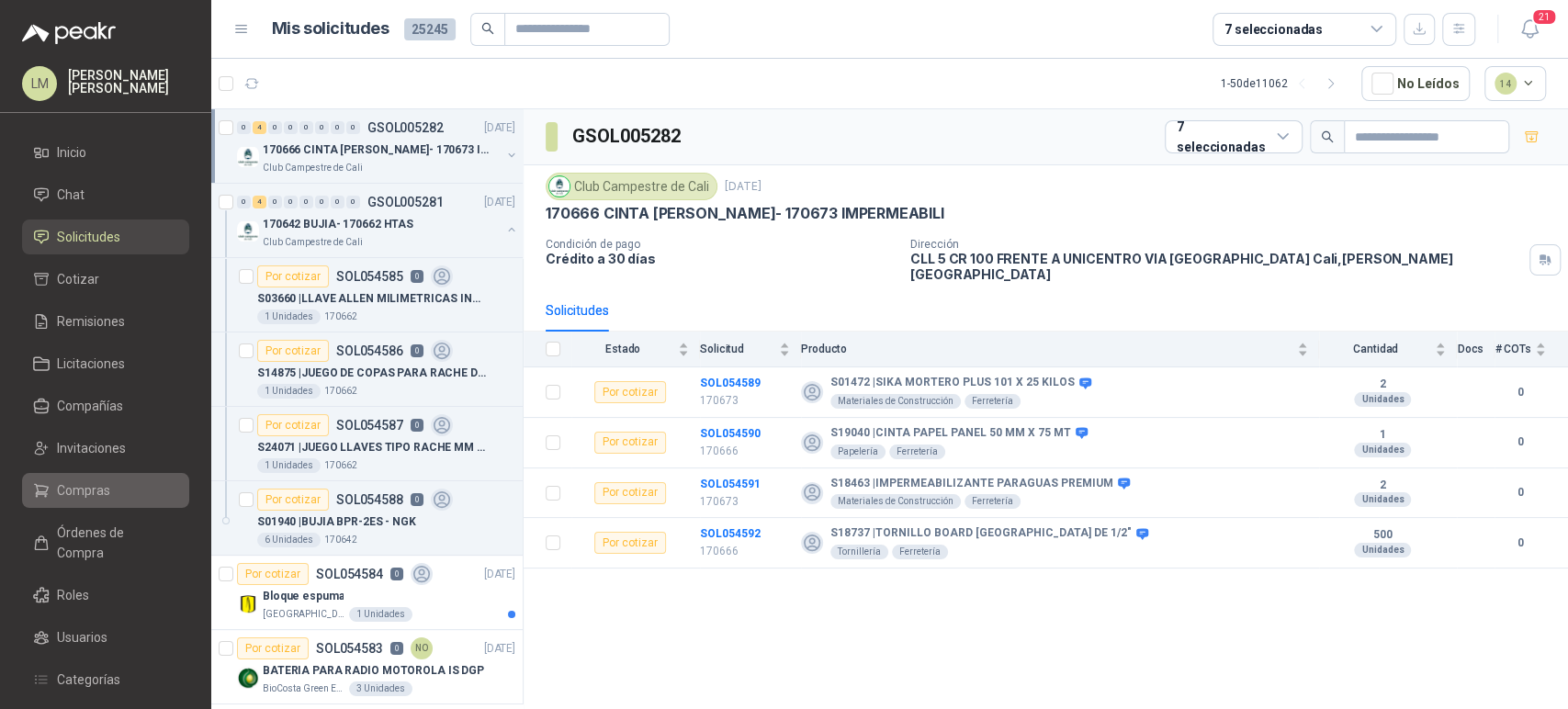
click at [99, 488] on span "Compras" at bounding box center [84, 490] width 53 height 20
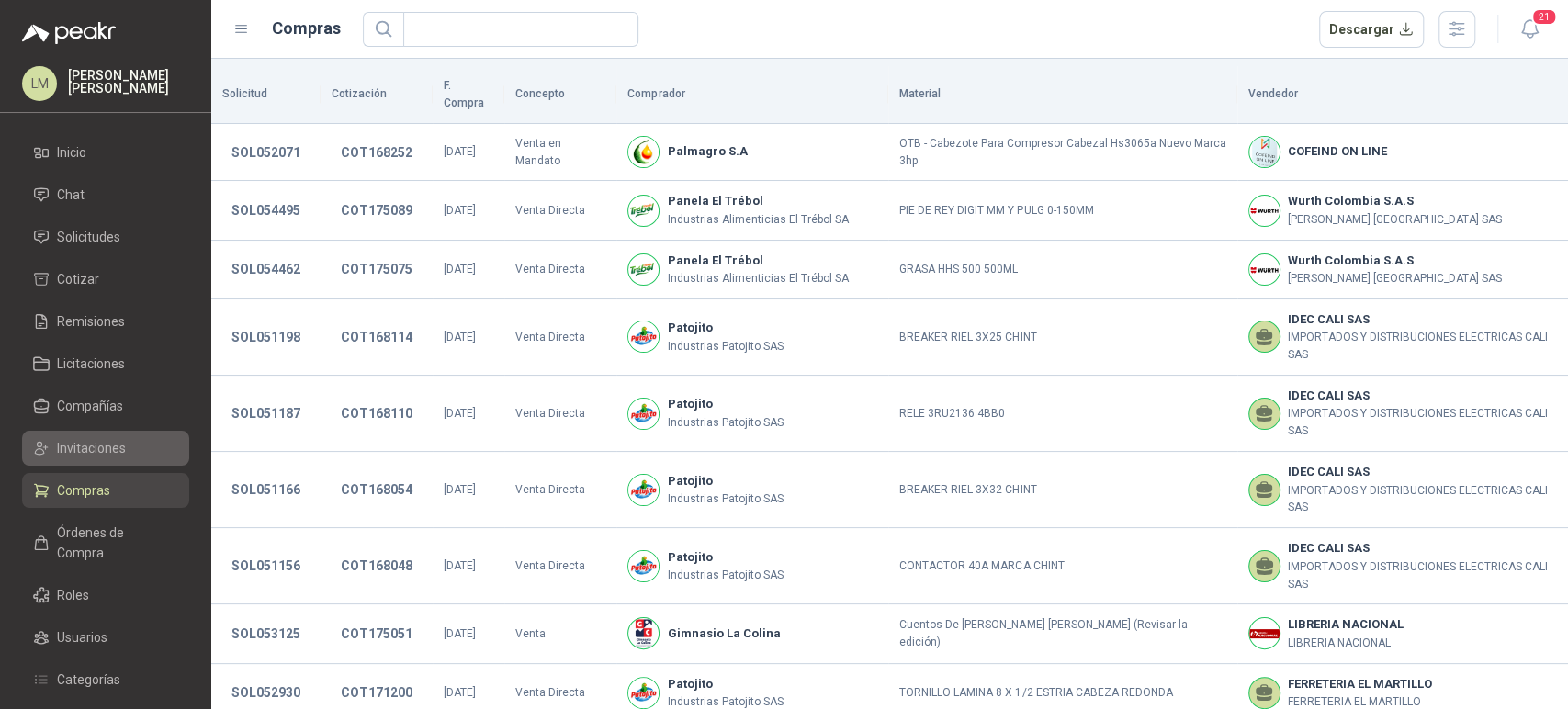
click at [107, 456] on span "Invitaciones" at bounding box center [92, 448] width 69 height 20
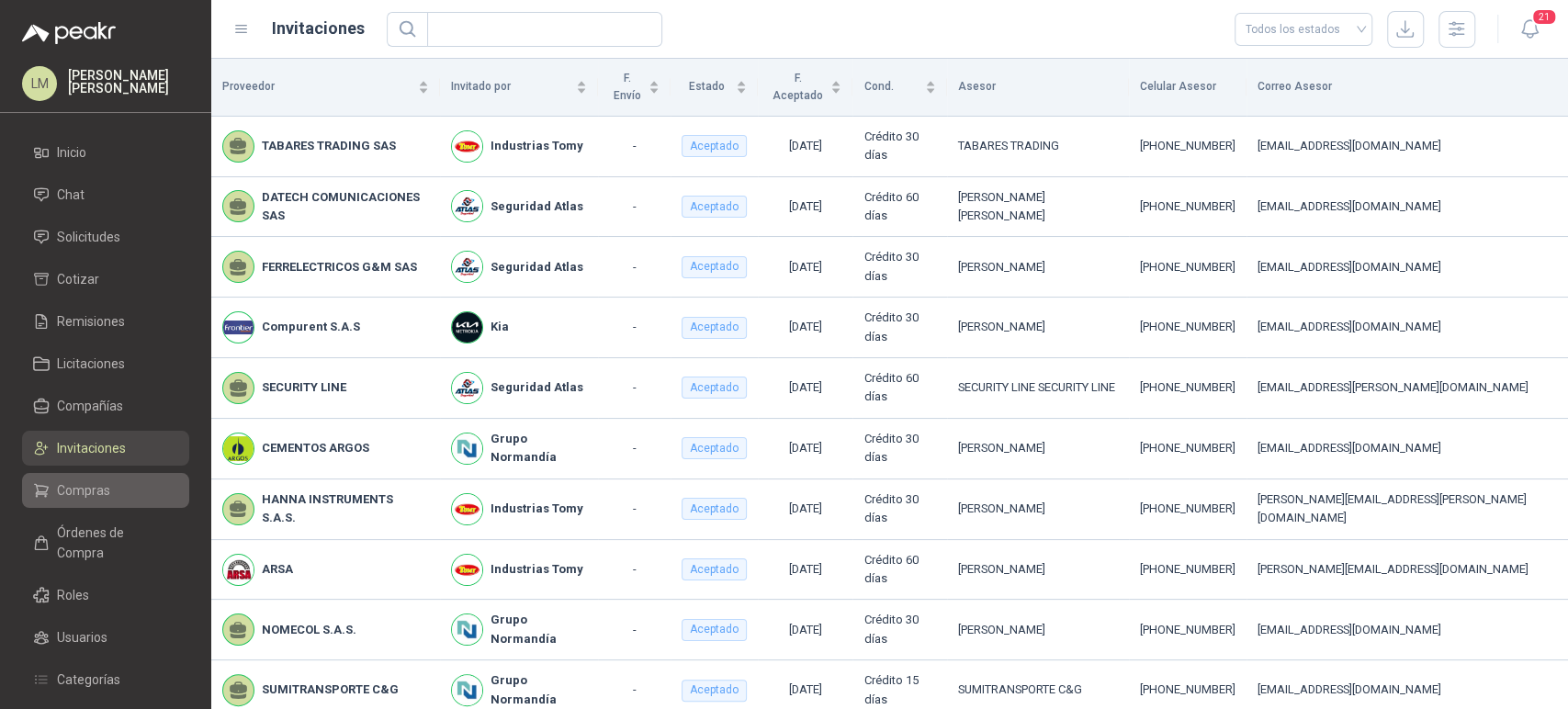
click at [86, 490] on span "Compras" at bounding box center [84, 490] width 53 height 20
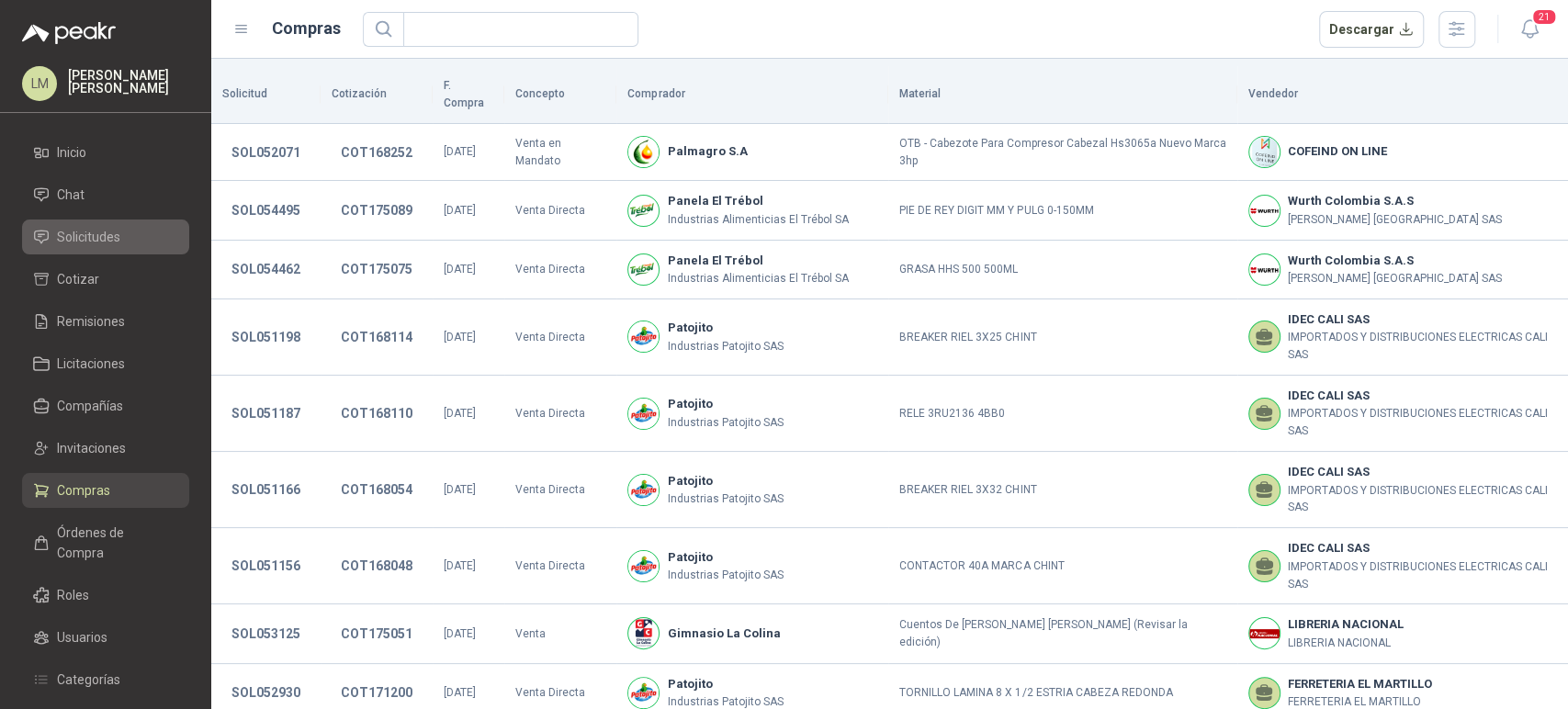
click at [112, 236] on span "Solicitudes" at bounding box center [89, 237] width 63 height 20
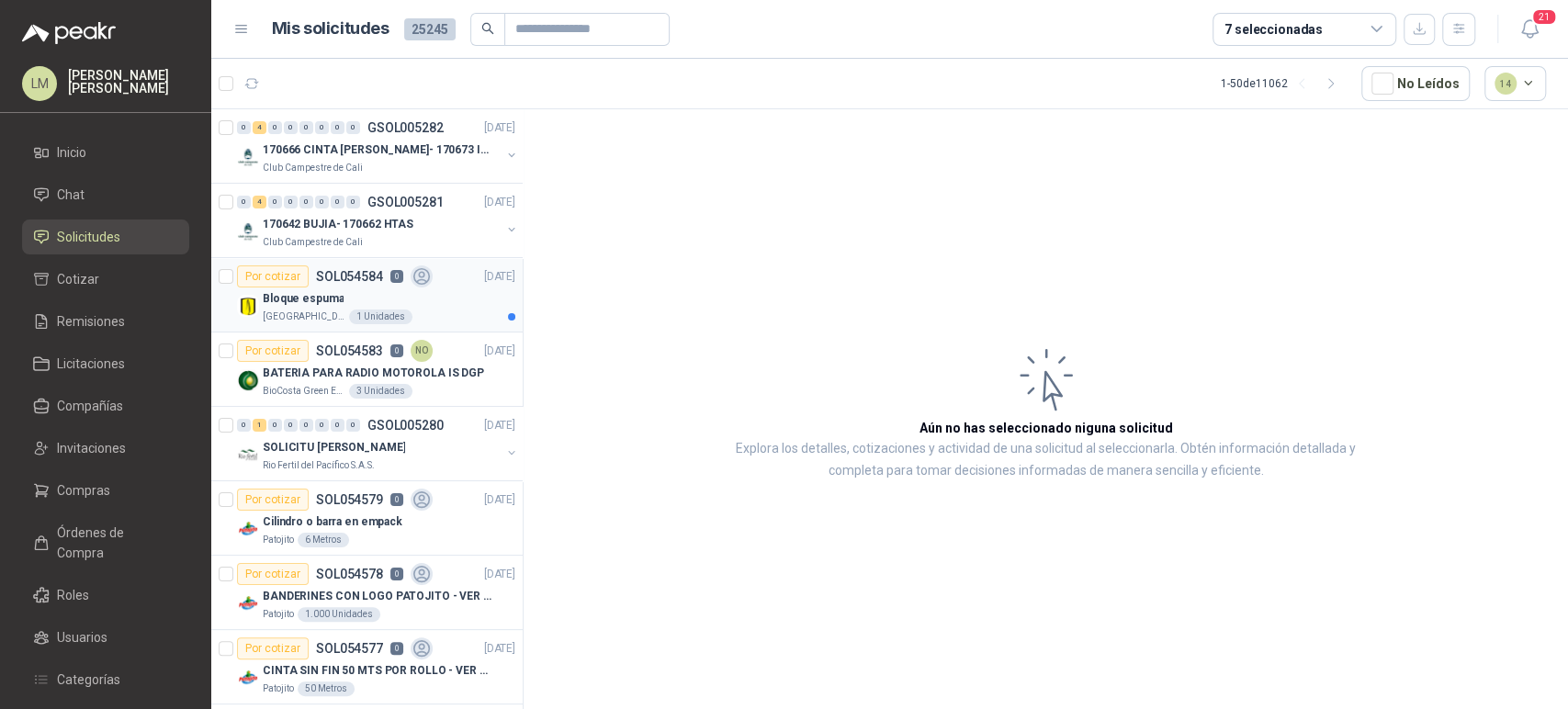
click at [327, 292] on p "Bloque espuma" at bounding box center [303, 299] width 81 height 18
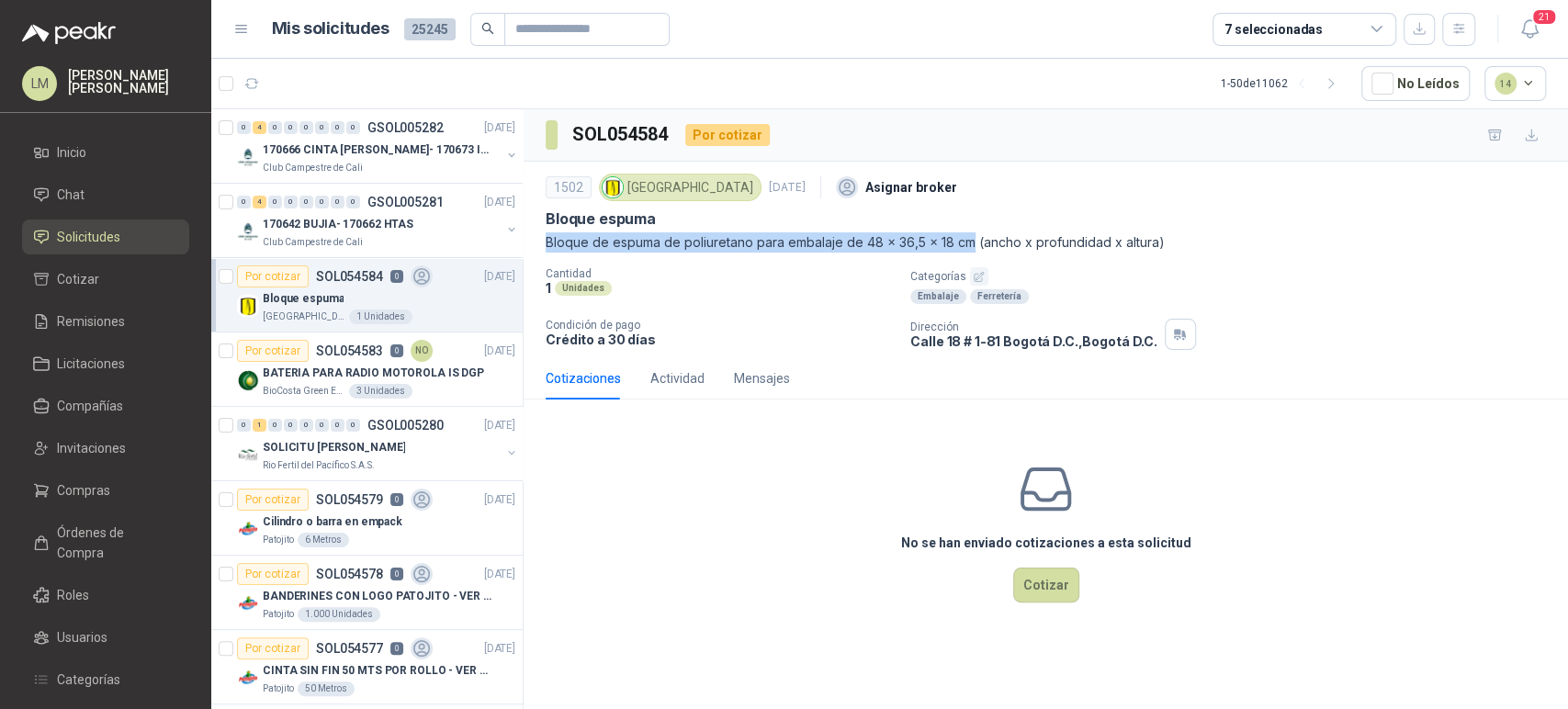
drag, startPoint x: 537, startPoint y: 242, endPoint x: 970, endPoint y: 243, distance: 433.0
click at [970, 243] on div "1502 Universidad de los Andes 2 sept, 2025 Asignar broker Bloque espuma Bloque …" at bounding box center [1046, 260] width 1045 height 196
copy p "Bloque de espuma de poliuretano para embalaje de 48 x 36,5 x 18 cm"
click at [646, 248] on p "Bloque de espuma de poliuretano para embalaje de 48 x 36,5 x 18 cm (ancho x pro…" at bounding box center [1045, 242] width 1000 height 20
drag, startPoint x: 548, startPoint y: 241, endPoint x: 751, endPoint y: 239, distance: 203.0
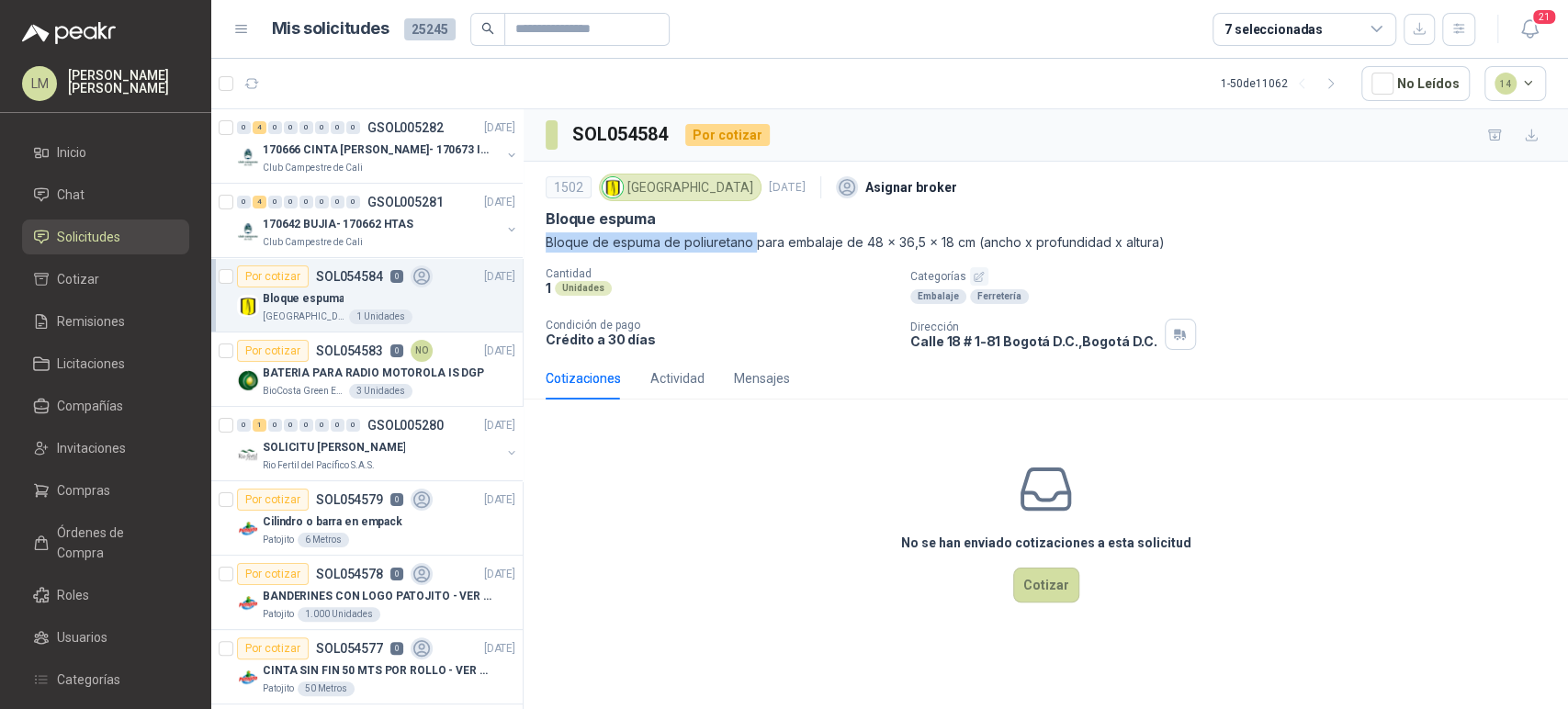
click at [751, 239] on p "Bloque de espuma de poliuretano para embalaje de 48 x 36,5 x 18 cm (ancho x pro…" at bounding box center [1045, 242] width 1000 height 20
copy p "Bloque de espuma de poliuretano"
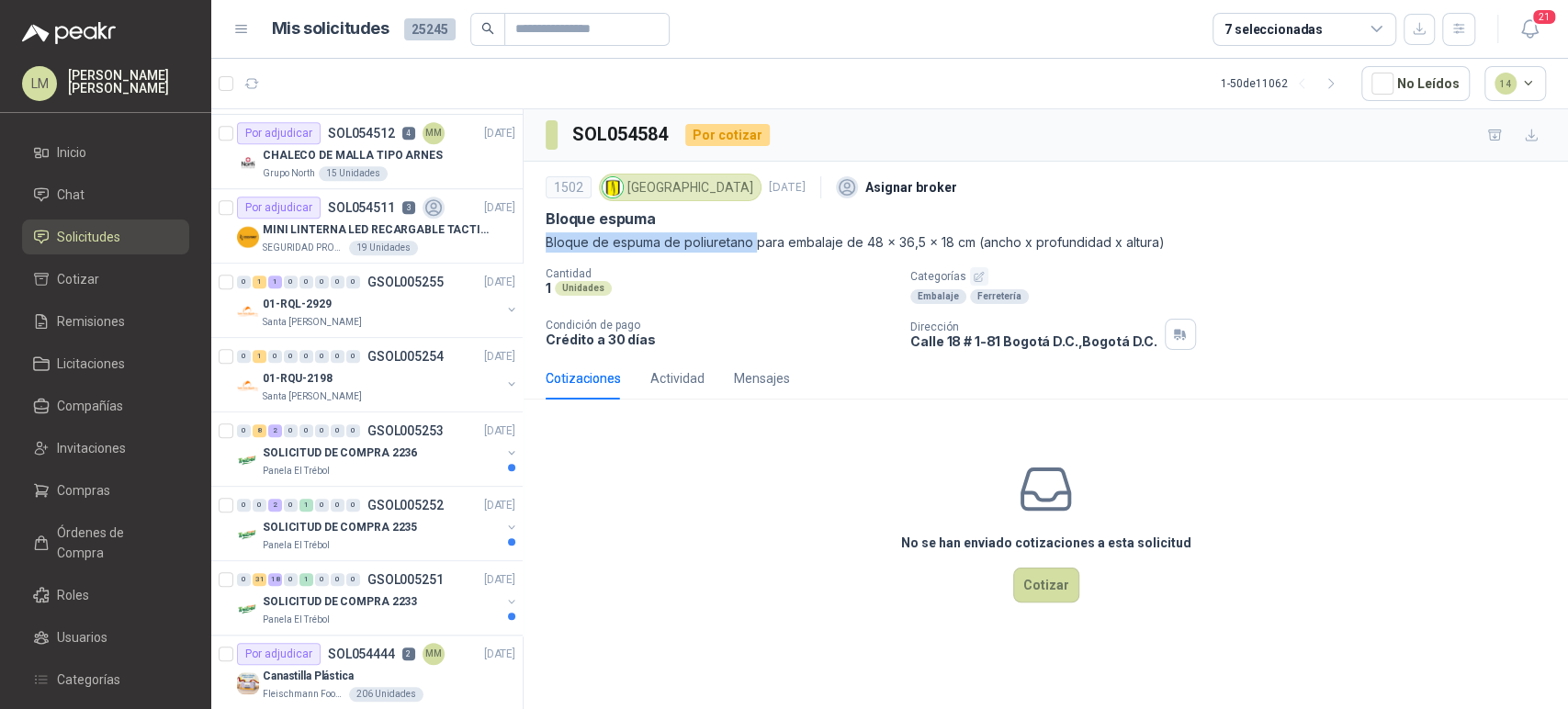
scroll to position [1040, 0]
click at [342, 218] on p "MINI LINTERNA LED RECARGABLE TACTICA" at bounding box center [377, 226] width 229 height 18
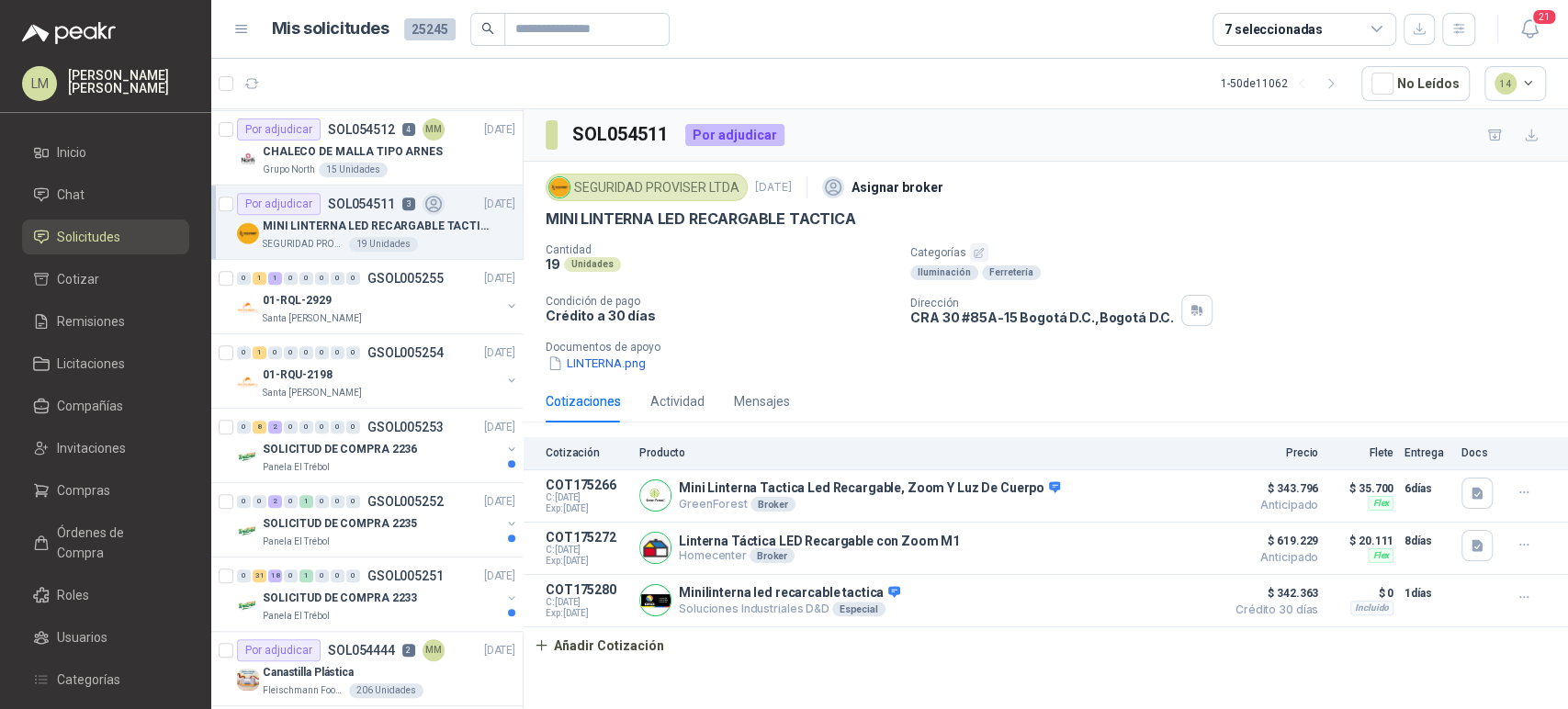
click at [1289, 37] on div "7 seleccionadas" at bounding box center [1274, 30] width 99 height 20
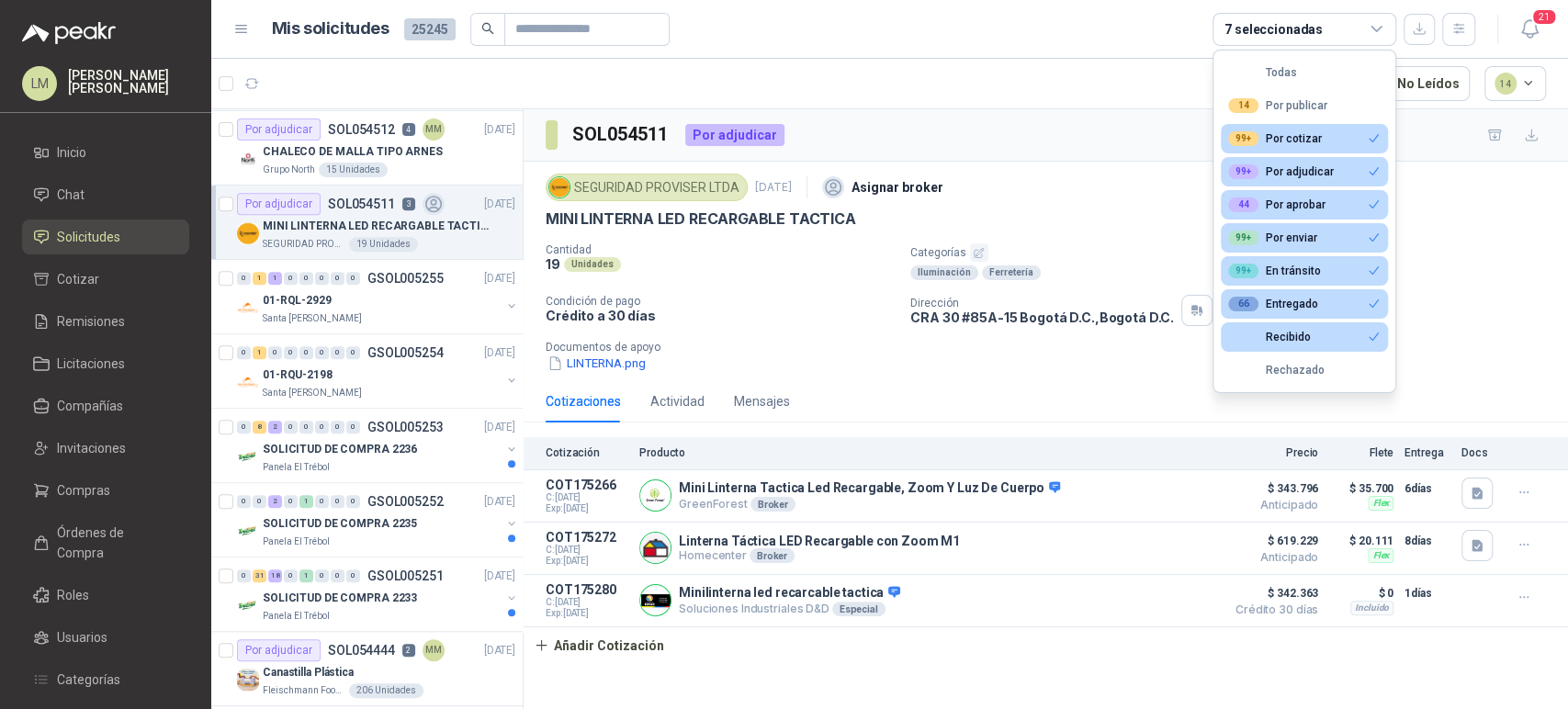
click at [942, 128] on div "SOL054511 Por adjudicar" at bounding box center [1046, 135] width 1045 height 52
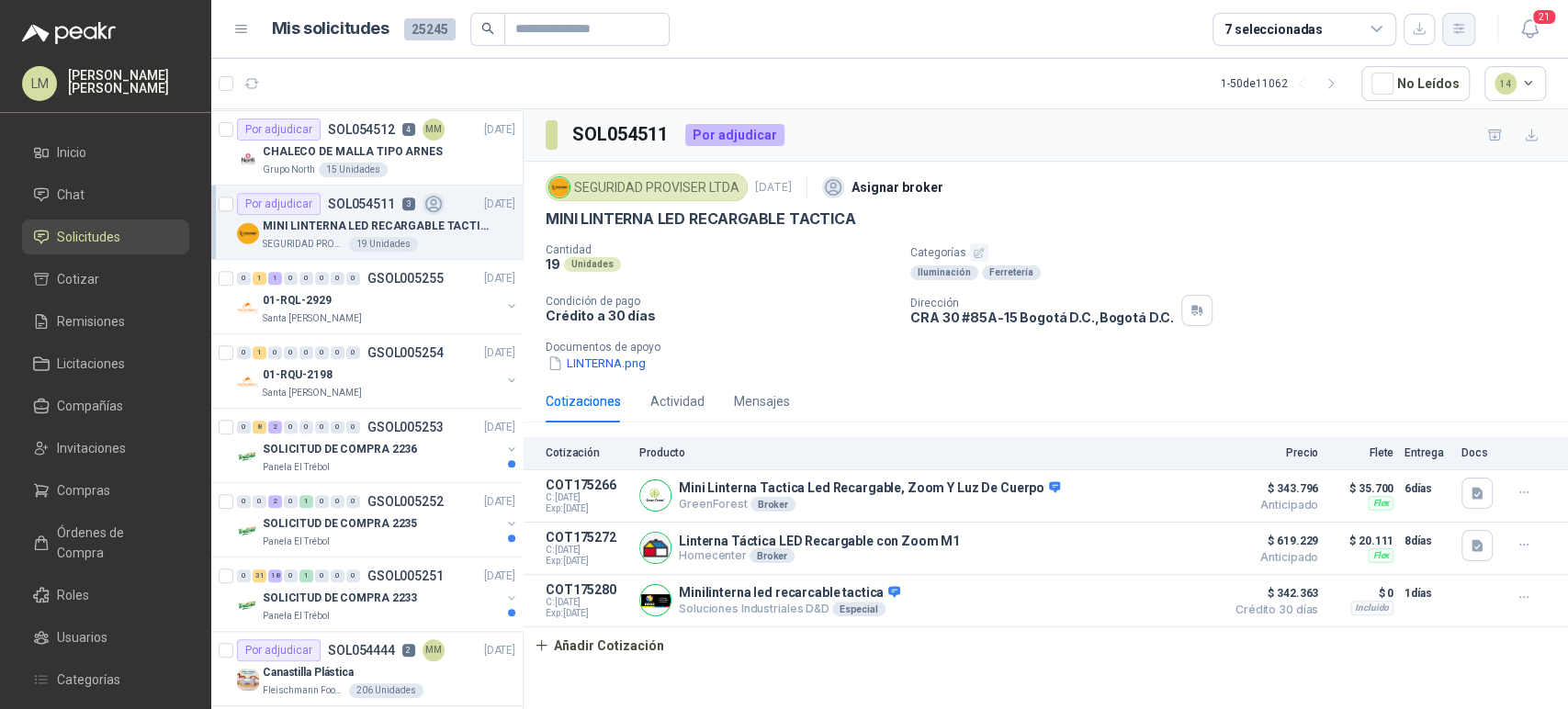
click at [1454, 31] on icon "button" at bounding box center [1459, 29] width 16 height 16
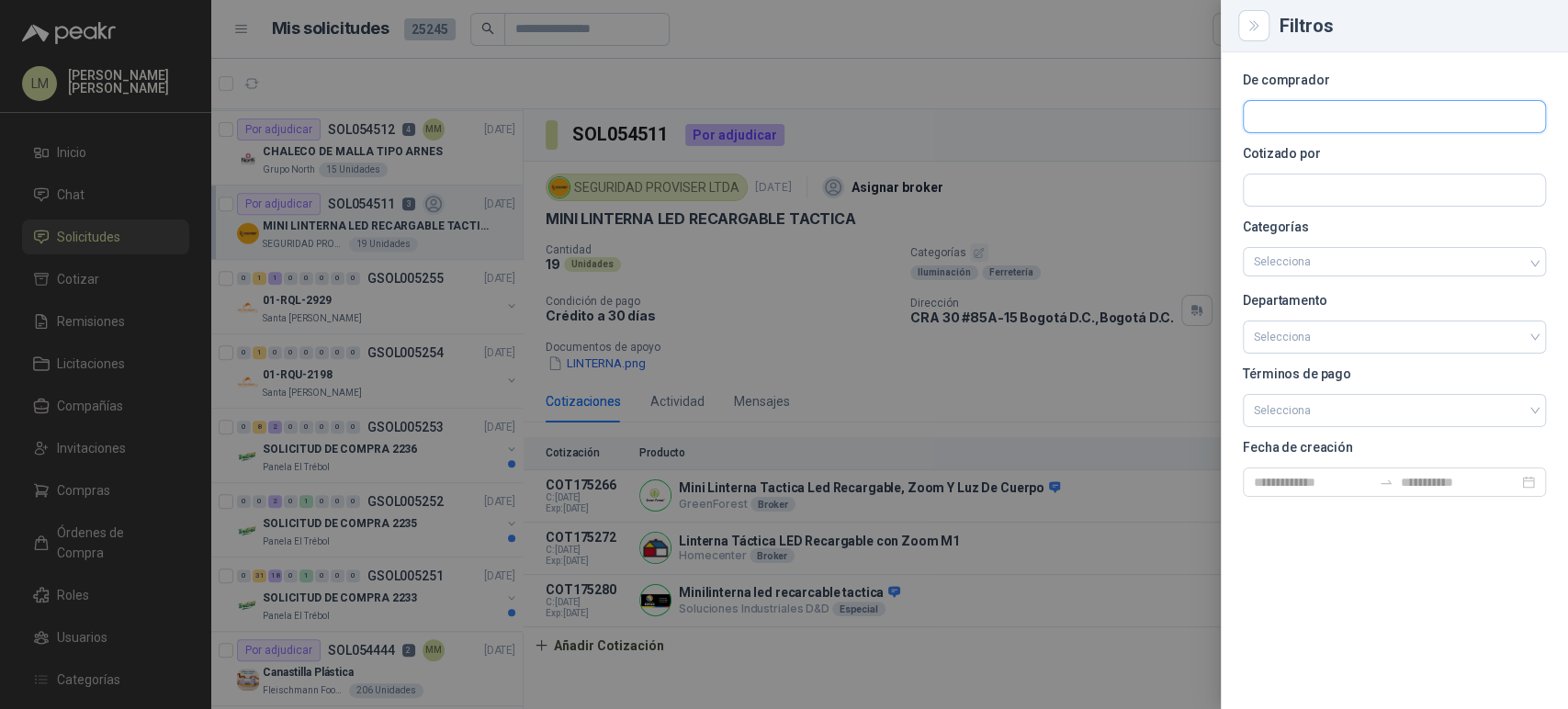
click at [1307, 112] on input "text" at bounding box center [1393, 117] width 301 height 32
type input "*******"
click at [1298, 157] on p "Estrumetal" at bounding box center [1356, 156] width 141 height 11
click at [912, 103] on div at bounding box center [784, 354] width 1568 height 709
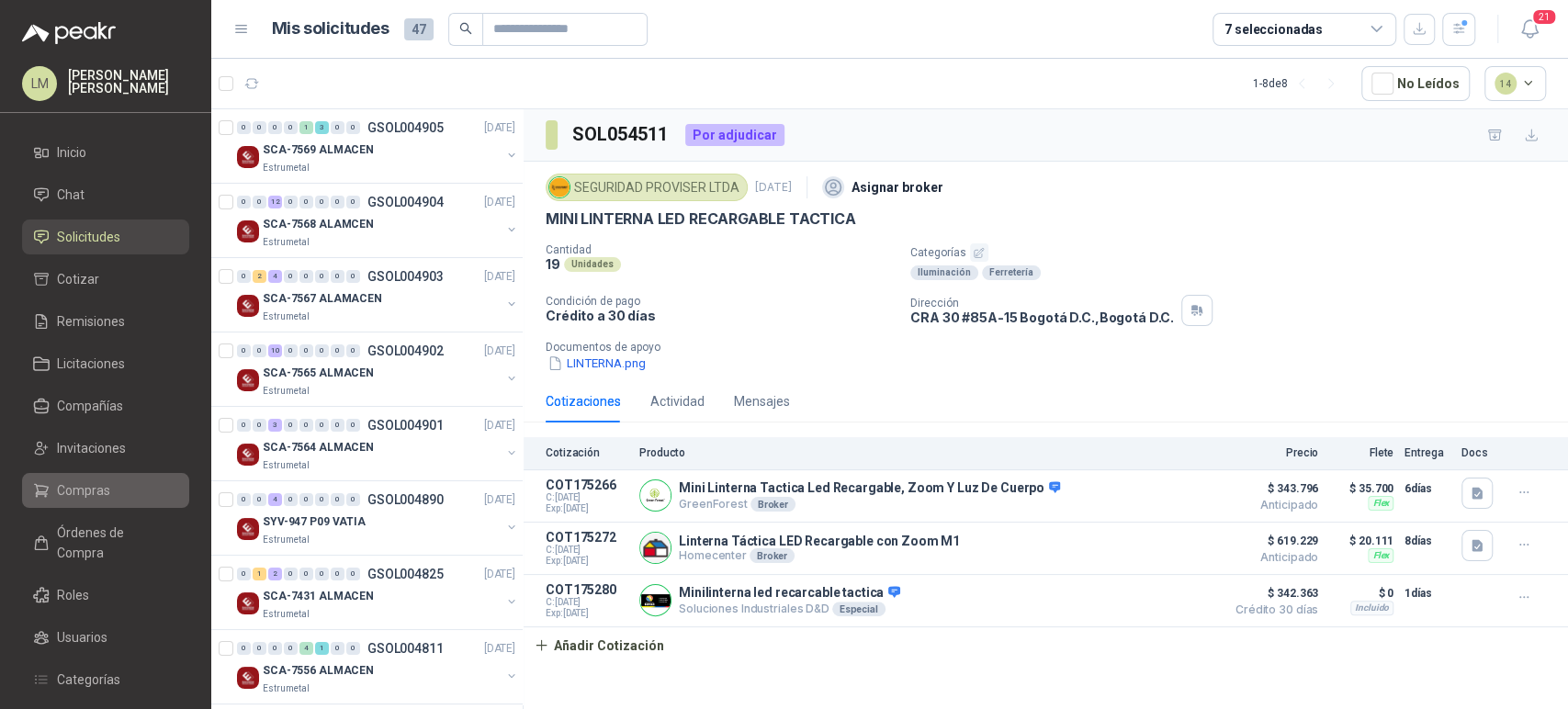
click at [88, 495] on span "Compras" at bounding box center [84, 490] width 53 height 20
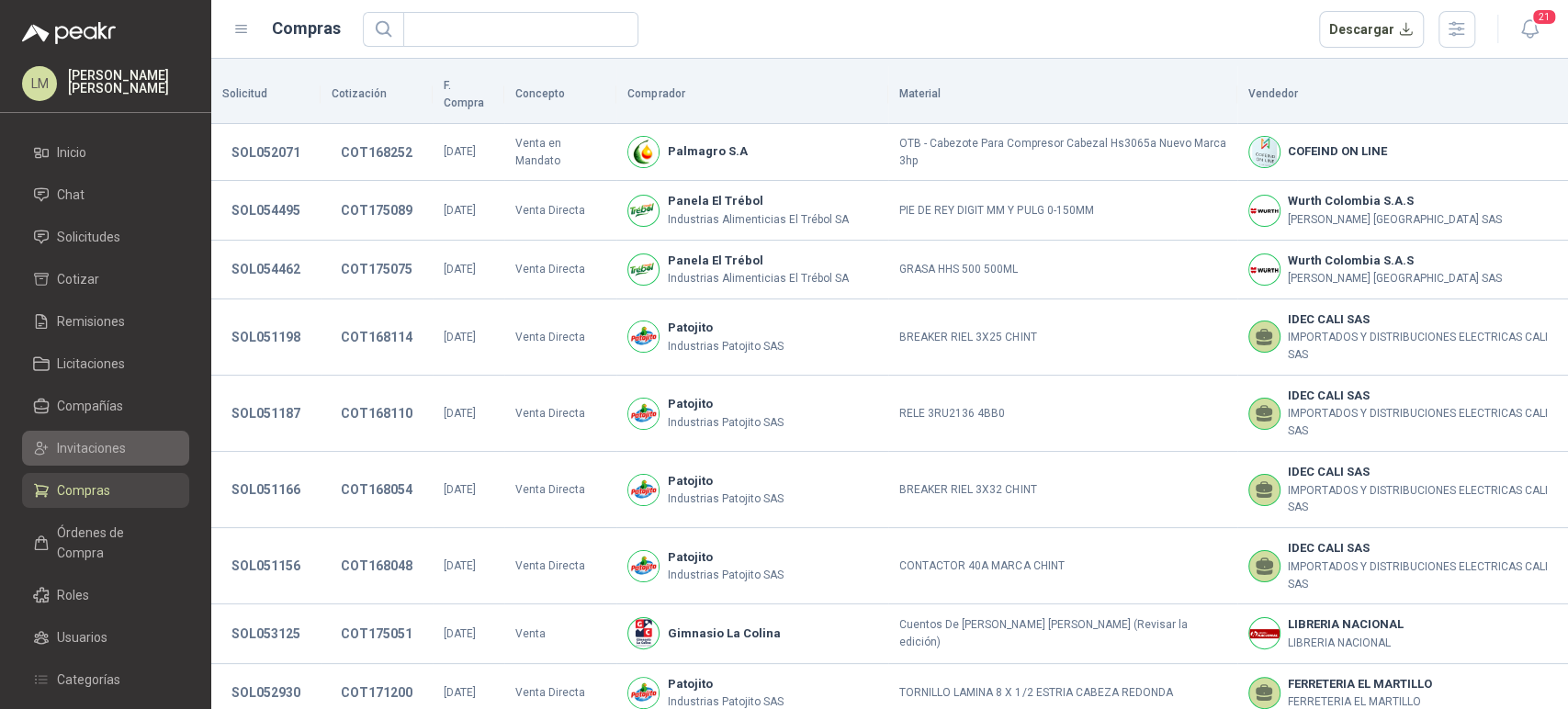
click at [104, 454] on span "Invitaciones" at bounding box center [92, 448] width 69 height 20
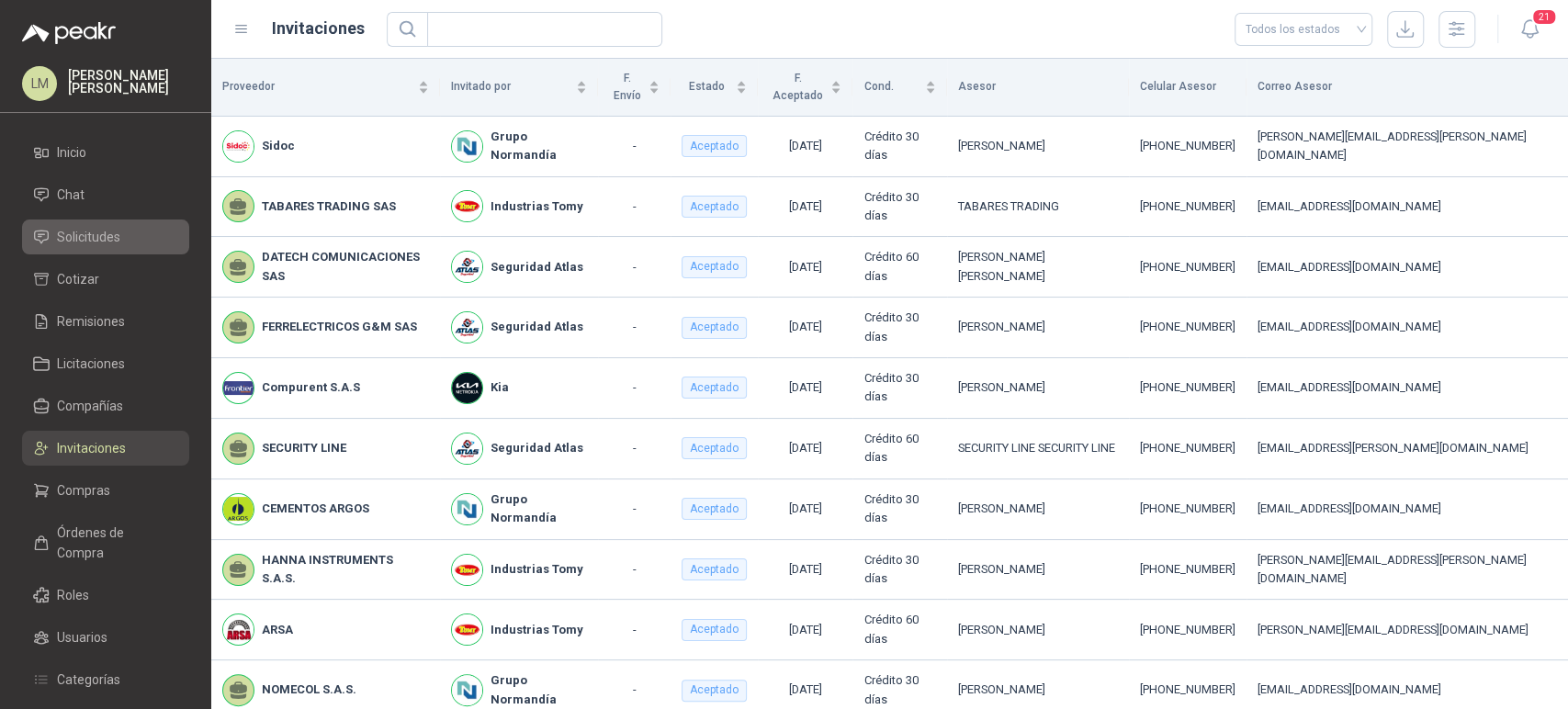
click at [88, 238] on span "Solicitudes" at bounding box center [89, 237] width 63 height 20
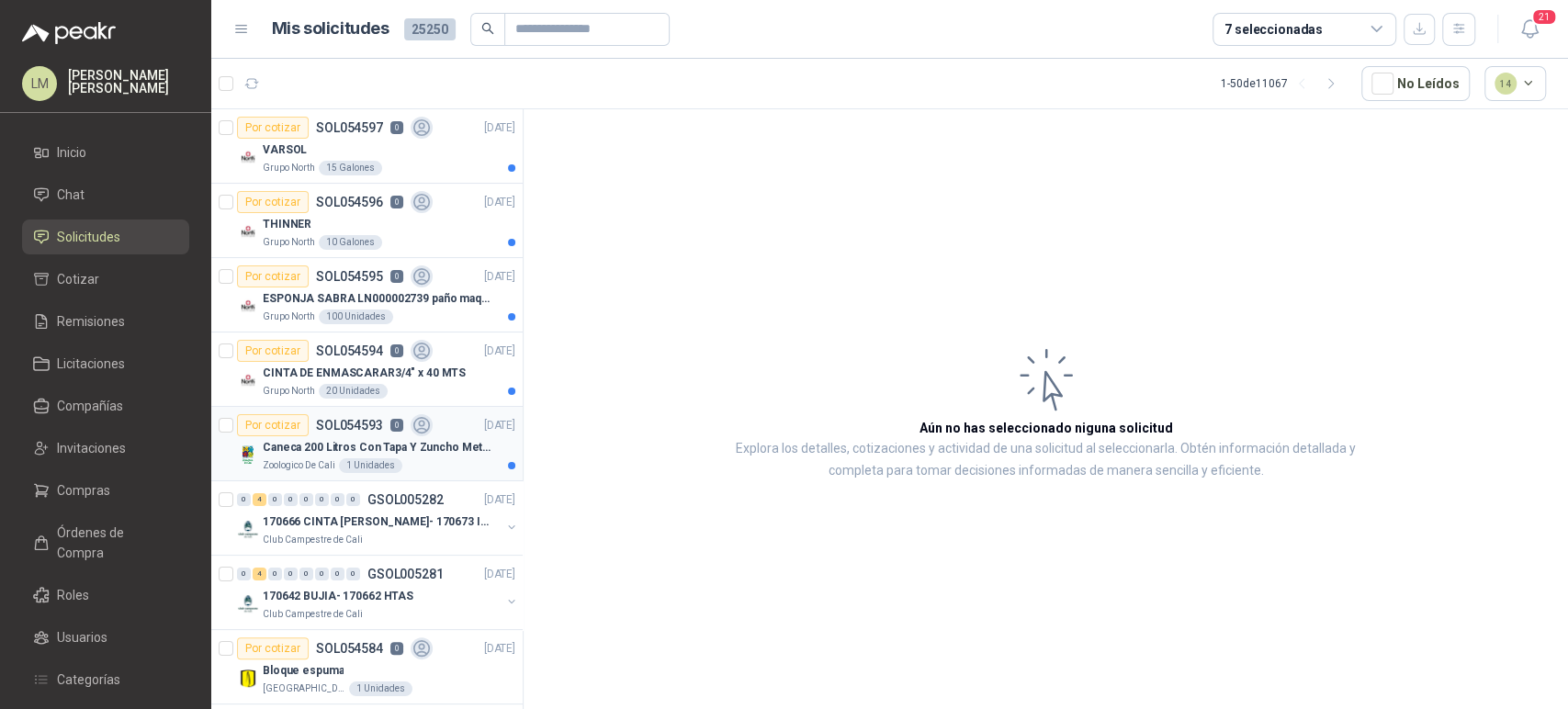
click at [335, 432] on div "Por cotizar SOL054593 0" at bounding box center [335, 425] width 196 height 22
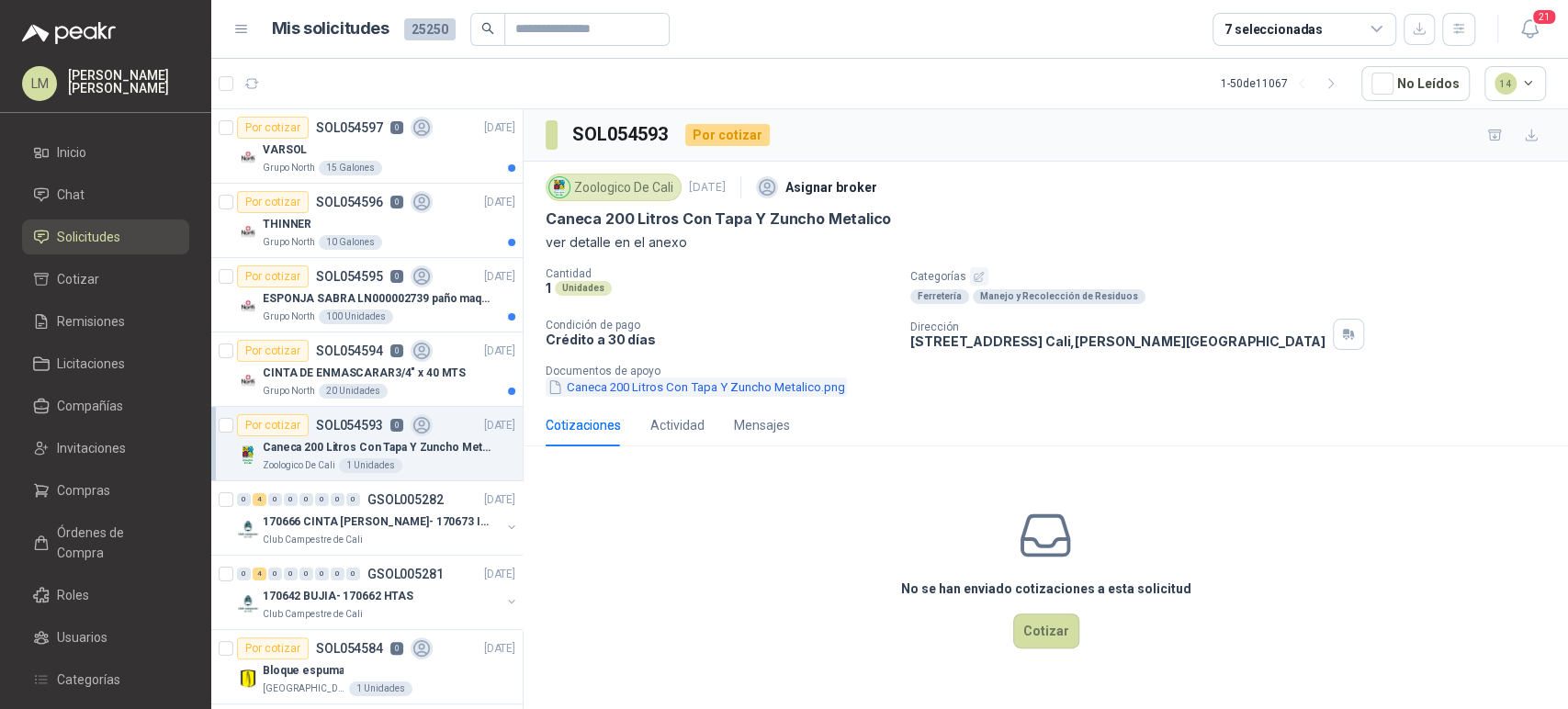
click at [768, 386] on button "Caneca 200 Litros Con Tapa Y Zuncho Metalico.png" at bounding box center [695, 387] width 301 height 20
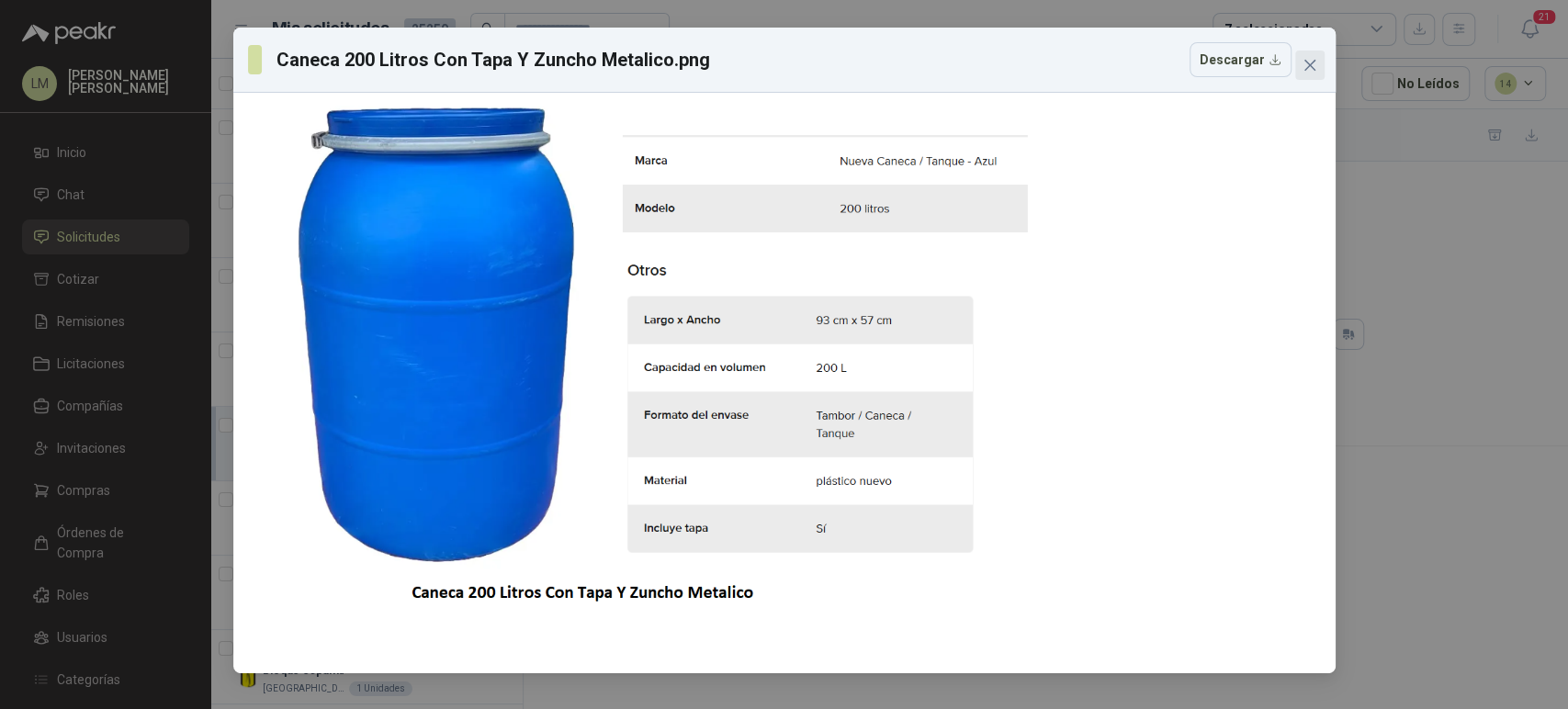
click at [1303, 66] on icon "close" at bounding box center [1309, 65] width 15 height 15
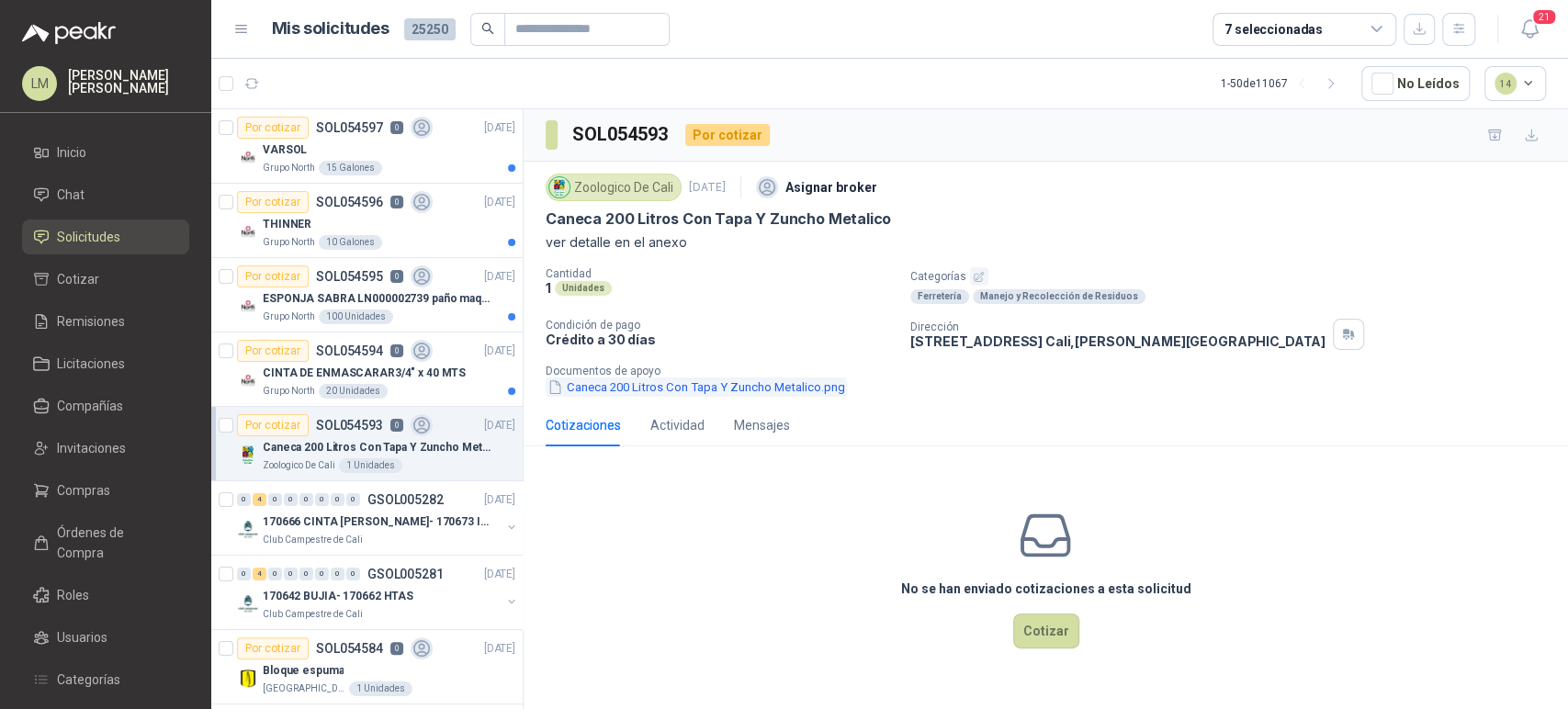
click at [703, 388] on button "Caneca 200 Litros Con Tapa Y Zuncho Metalico.png" at bounding box center [695, 387] width 301 height 20
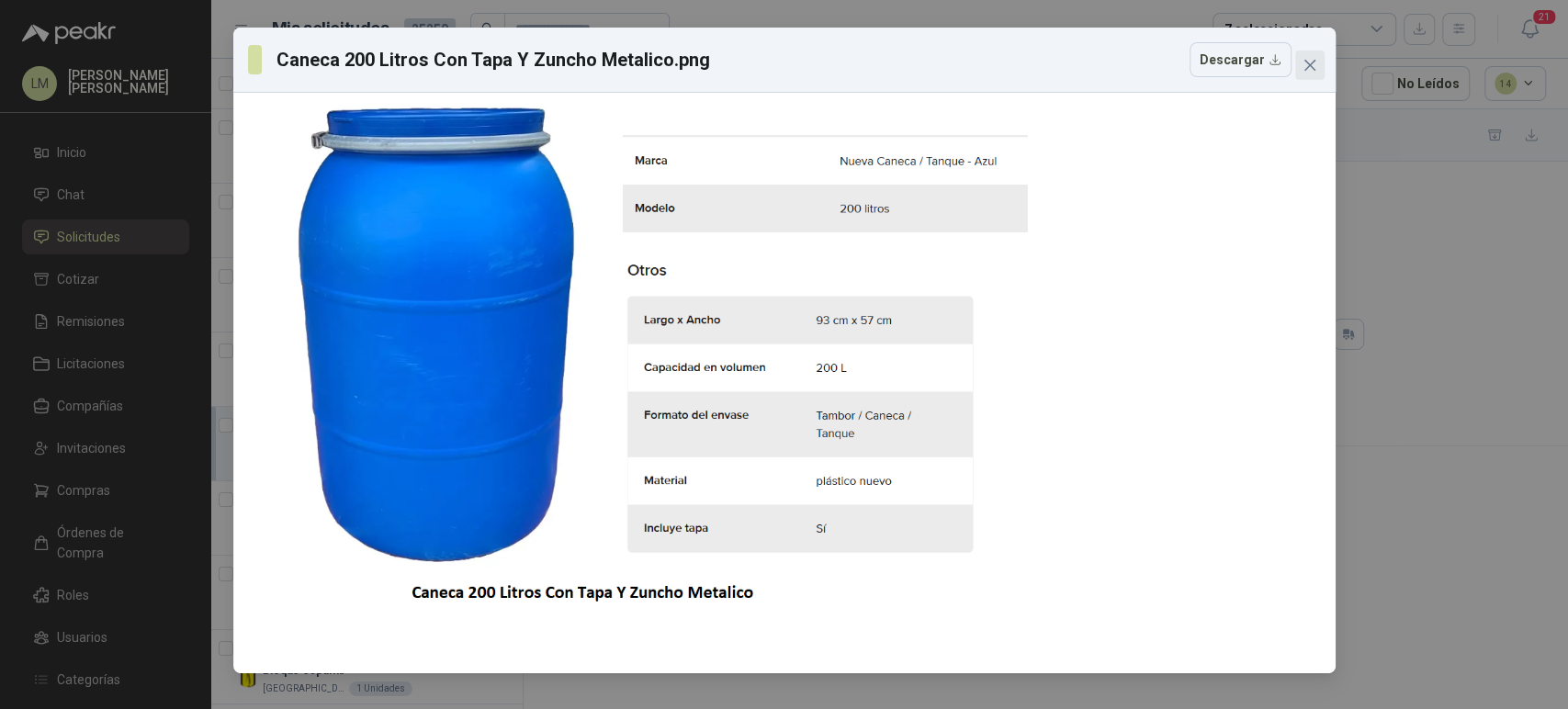
click at [1307, 72] on icon "close" at bounding box center [1309, 65] width 15 height 15
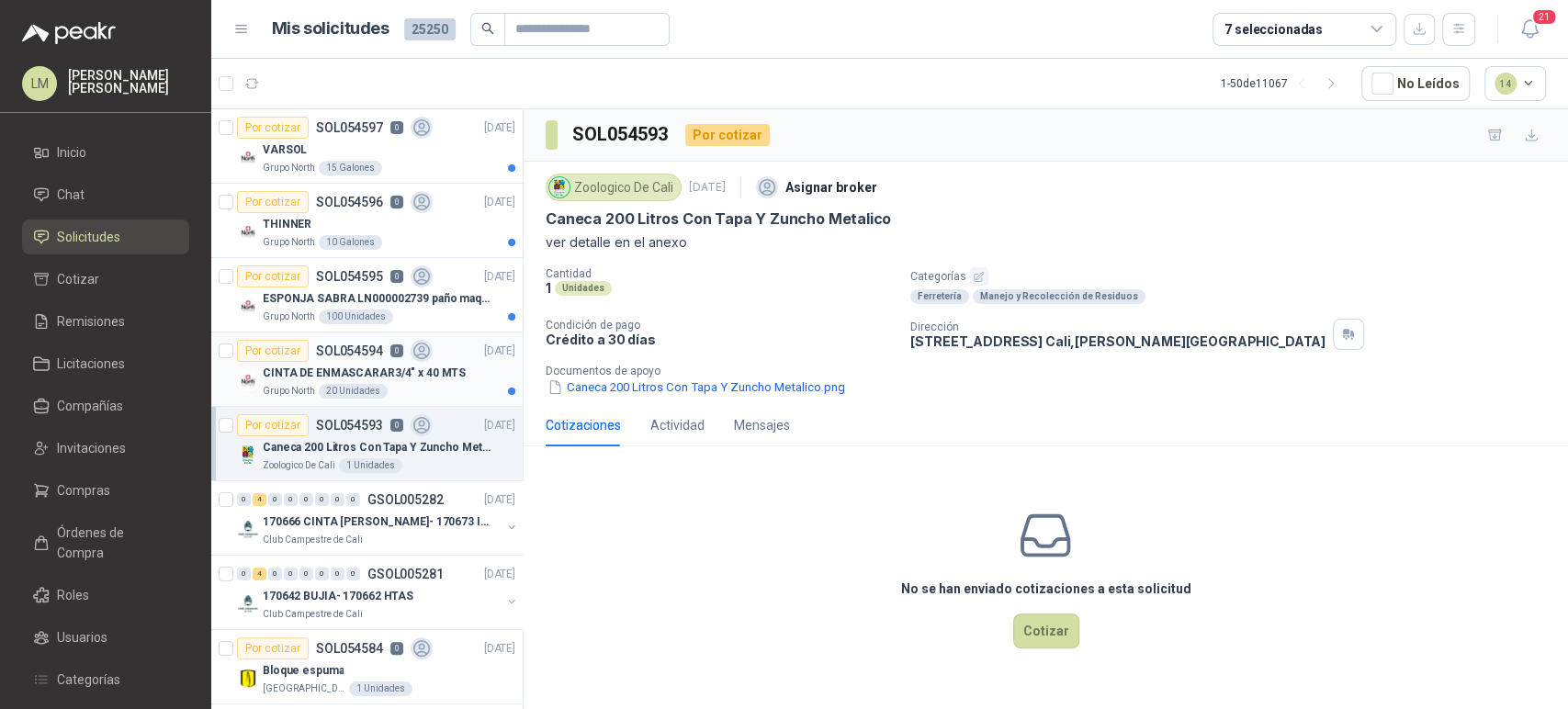
click at [337, 358] on div "Por cotizar SOL054594 0" at bounding box center [335, 351] width 196 height 22
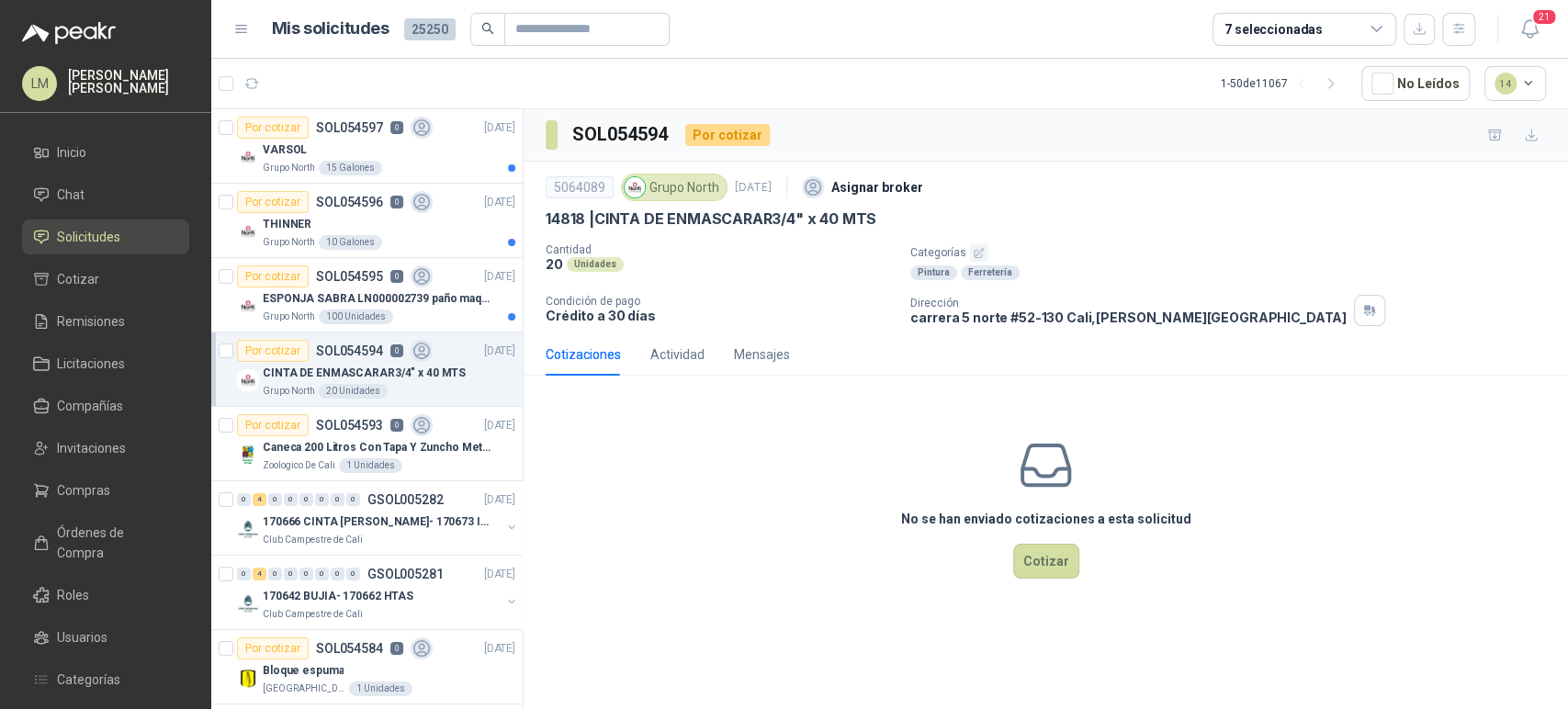
click at [975, 255] on icon "button" at bounding box center [979, 253] width 12 height 12
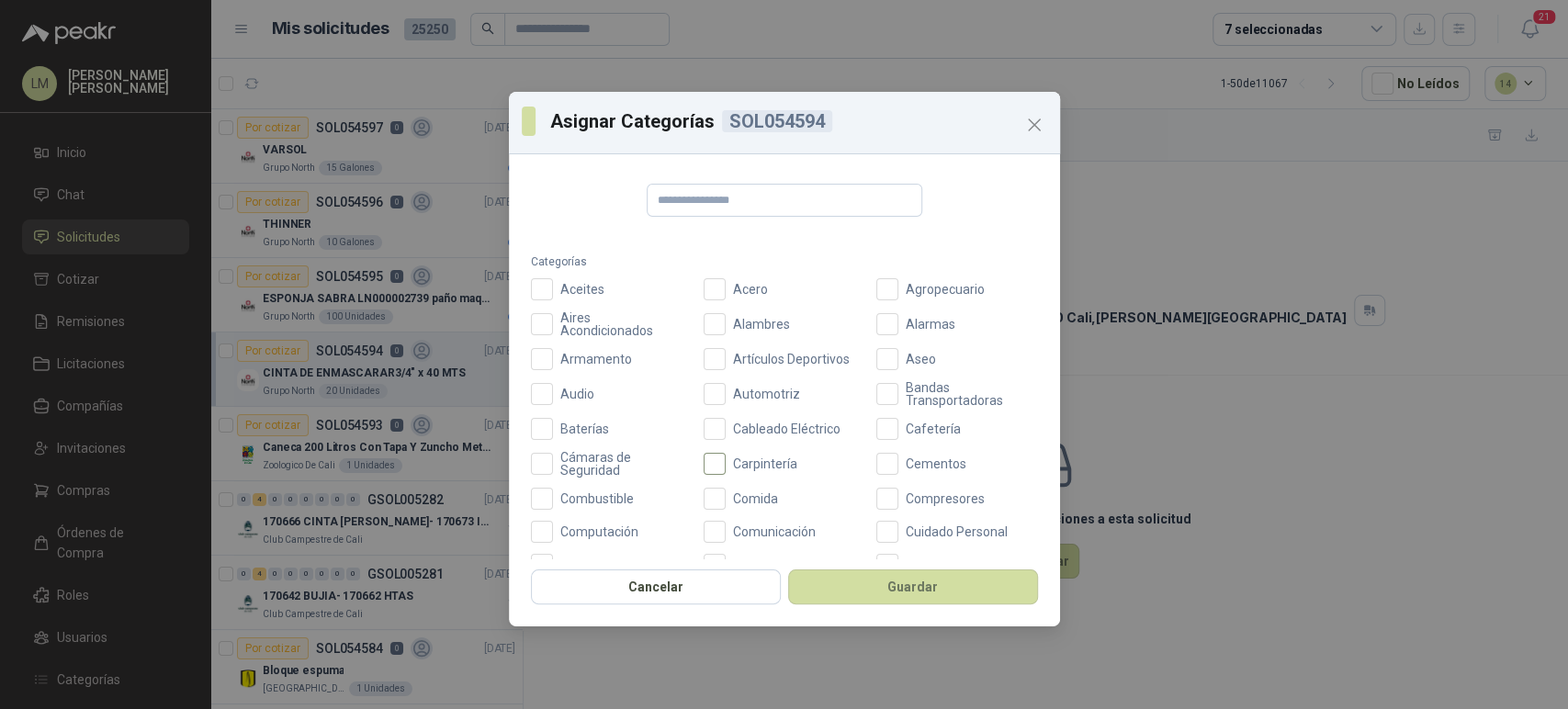
scroll to position [541, 0]
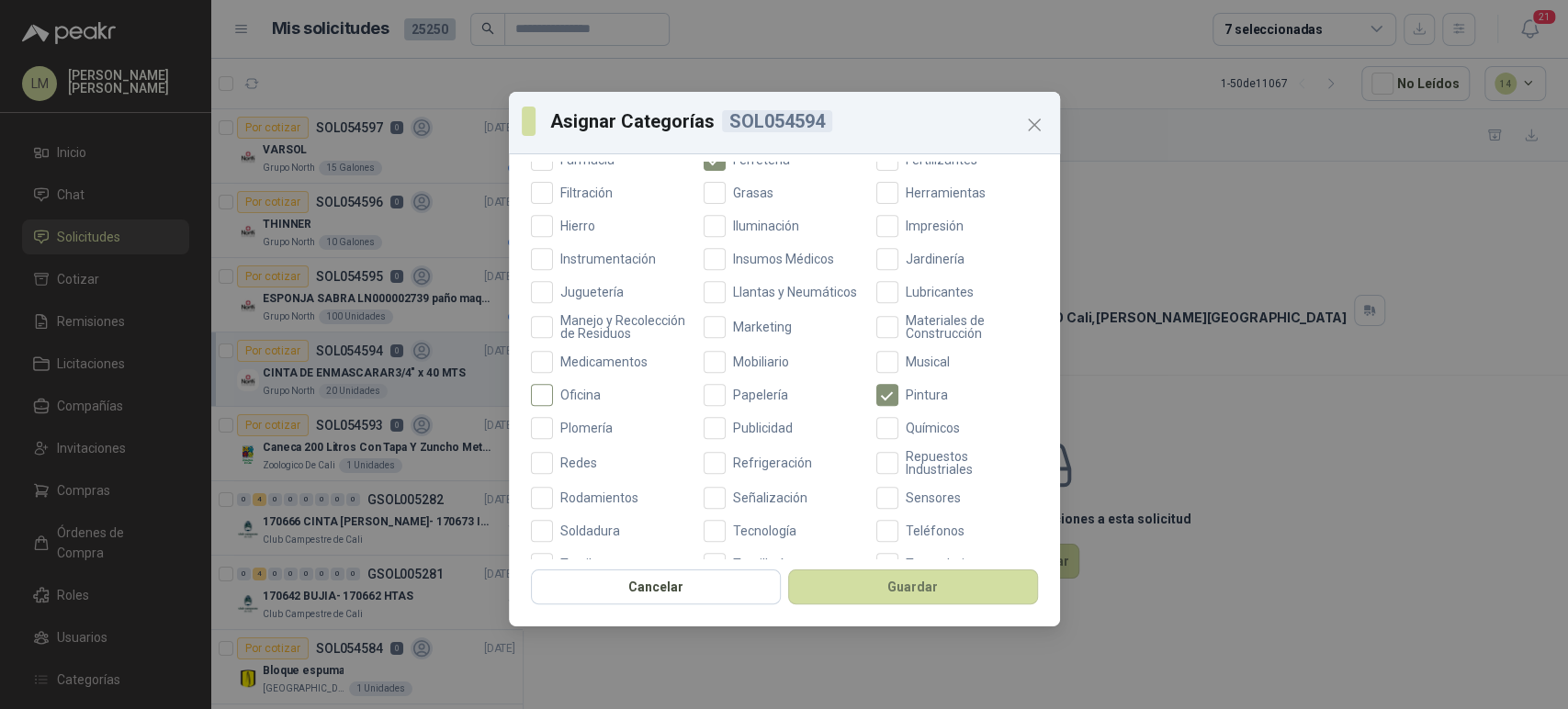
click at [572, 401] on span "Oficina" at bounding box center [581, 394] width 55 height 13
click at [850, 579] on button "Guardar" at bounding box center [912, 587] width 250 height 35
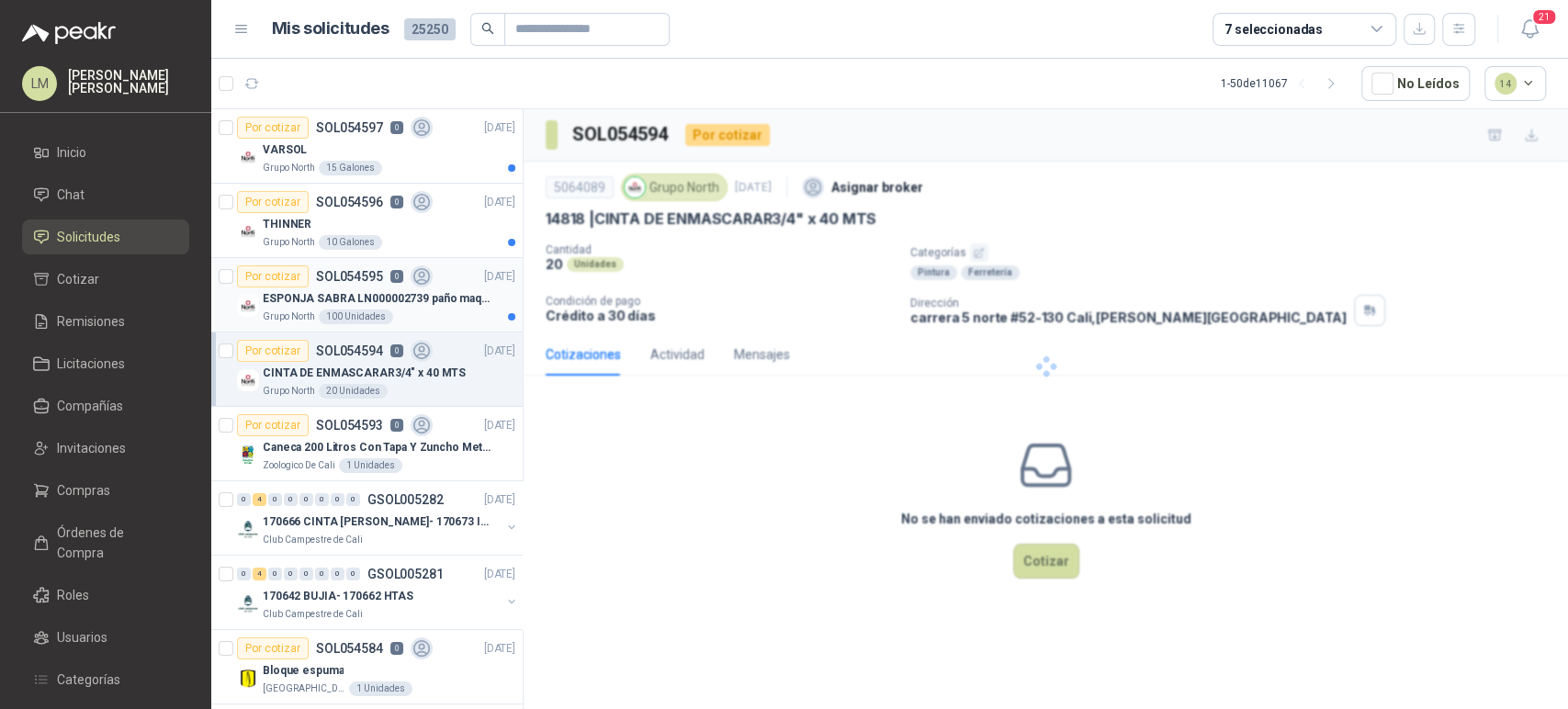
click at [367, 291] on p "ESPONJA SABRA LN000002739 paño maquina 3m 14cm x10 m" at bounding box center [377, 299] width 229 height 18
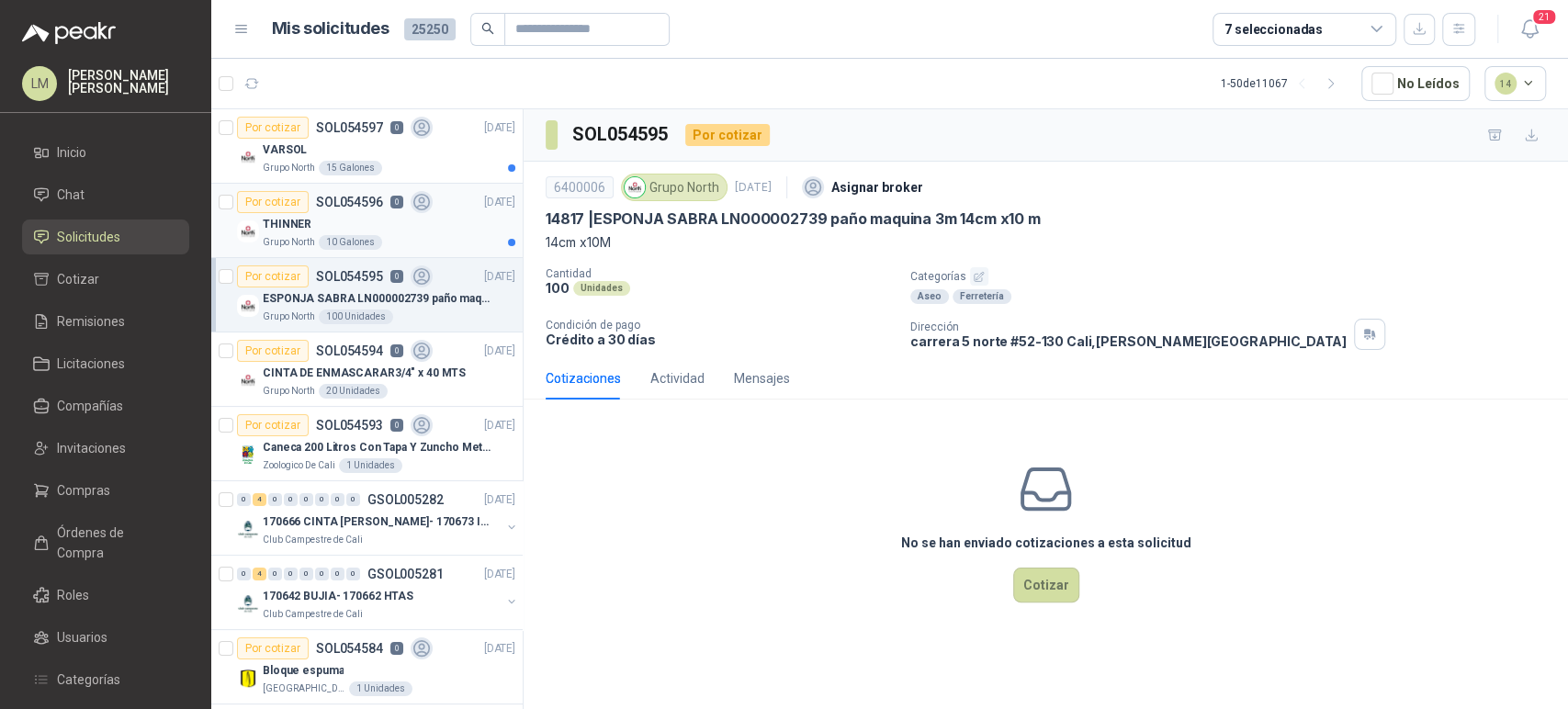
click at [339, 232] on div "THINNER" at bounding box center [389, 224] width 253 height 22
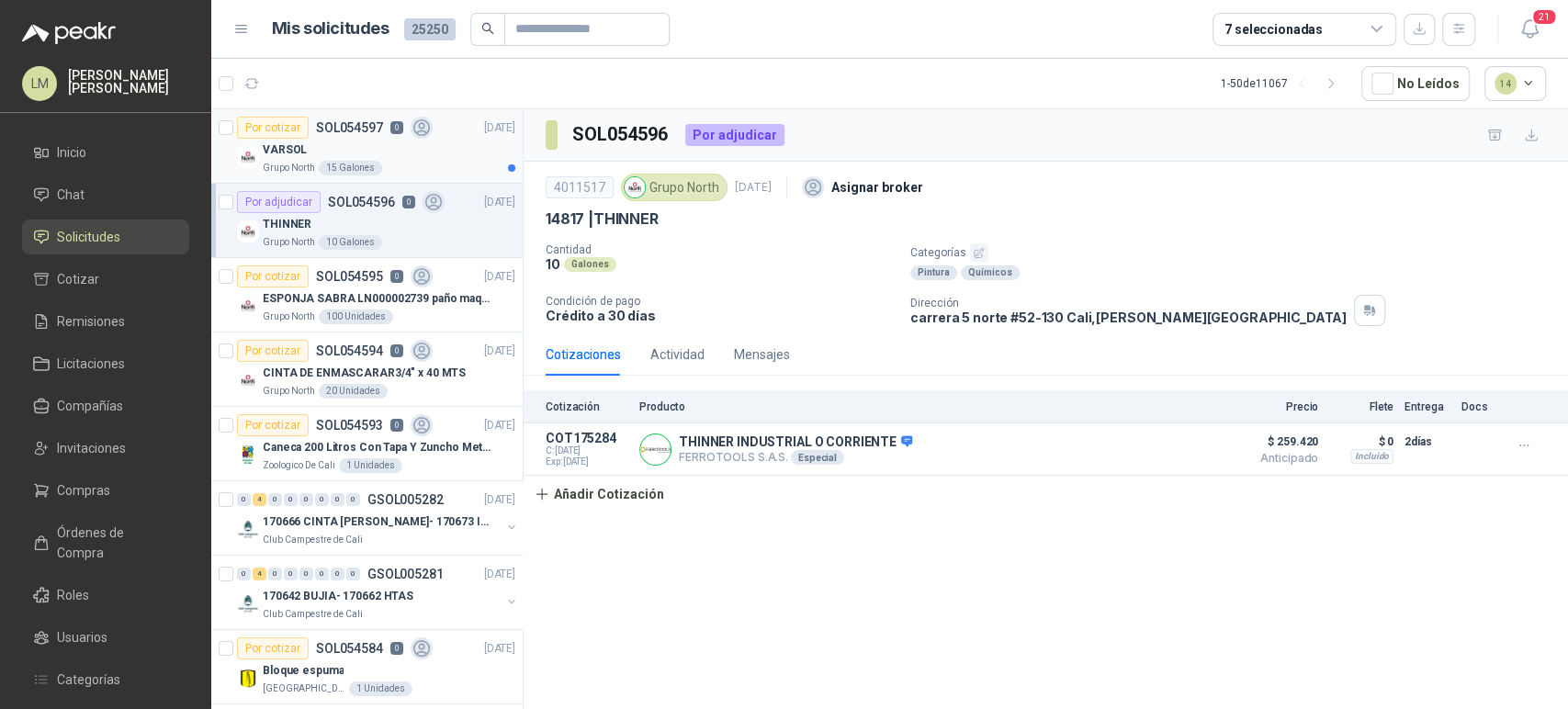
click at [388, 150] on div "VARSOL" at bounding box center [389, 149] width 253 height 22
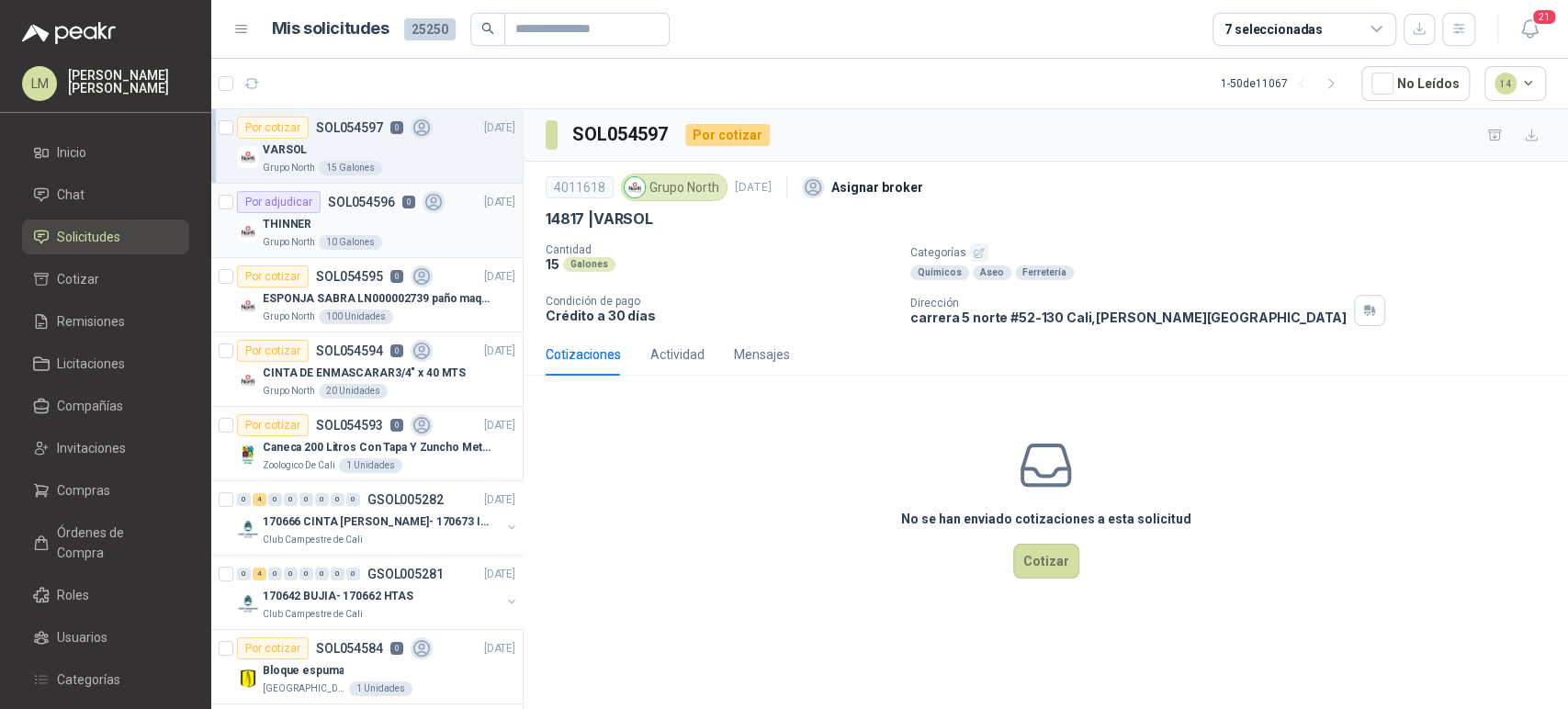
click at [388, 216] on div "THINNER" at bounding box center [389, 224] width 253 height 22
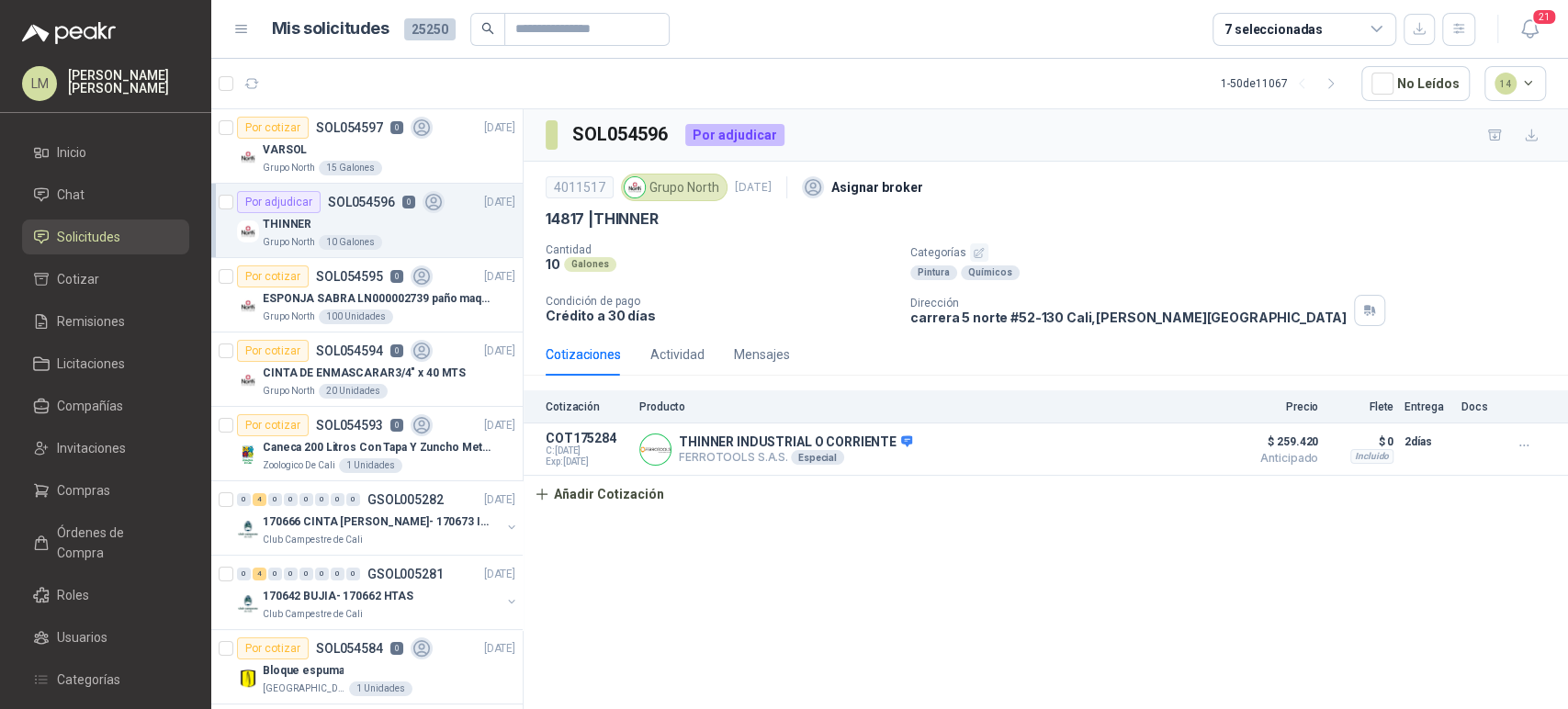
click at [980, 249] on icon "button" at bounding box center [979, 252] width 9 height 9
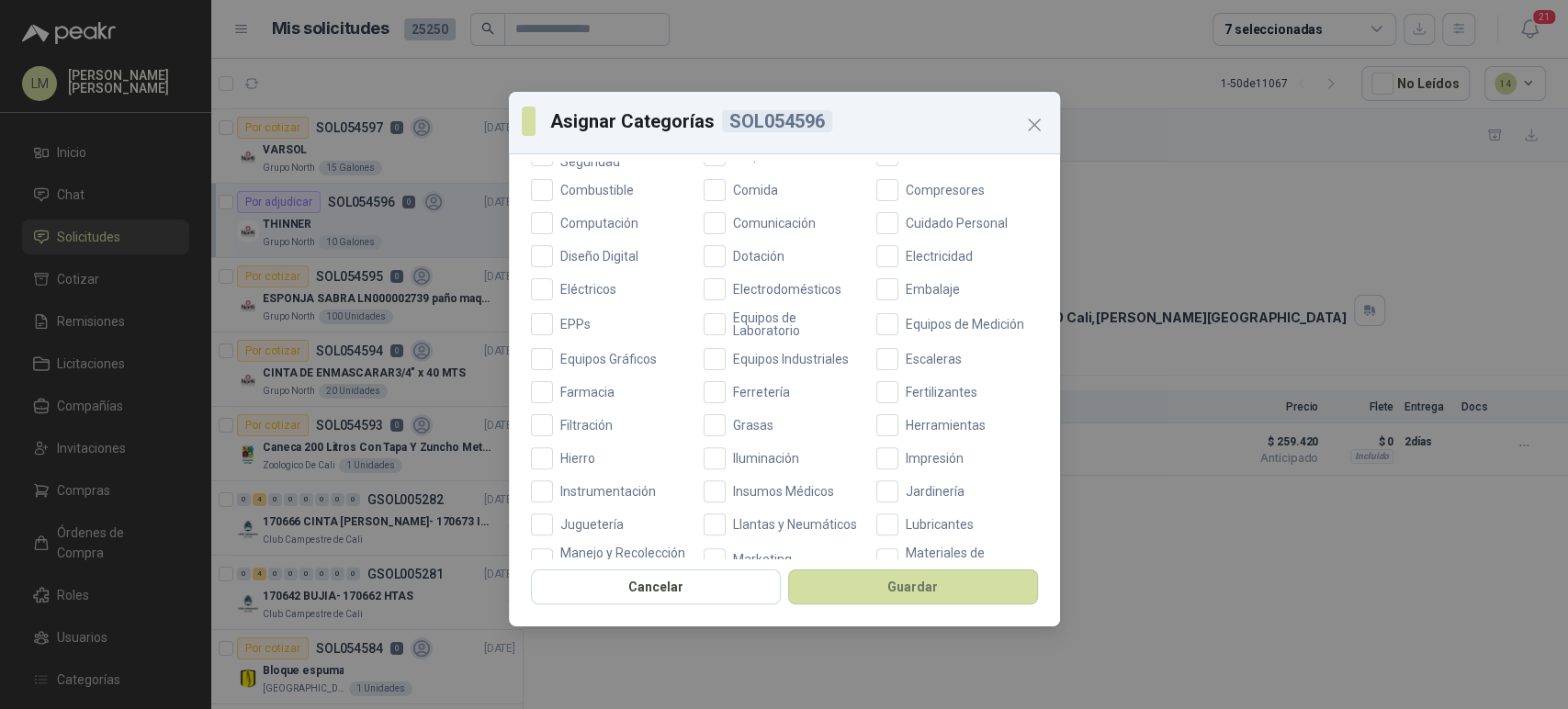
scroll to position [309, 0]
click at [742, 397] on span "Ferretería" at bounding box center [761, 392] width 72 height 13
click at [848, 581] on button "Guardar" at bounding box center [912, 587] width 250 height 35
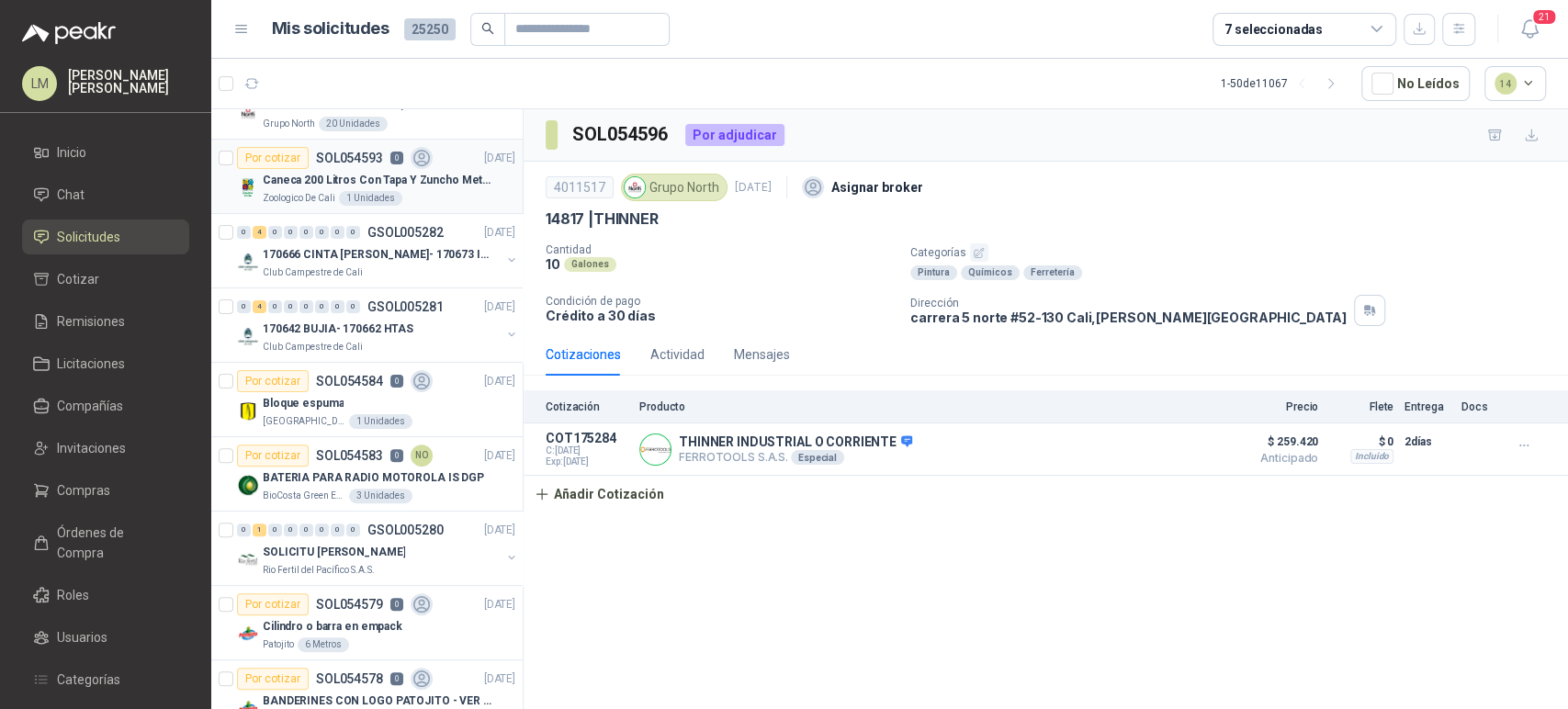
scroll to position [285, 0]
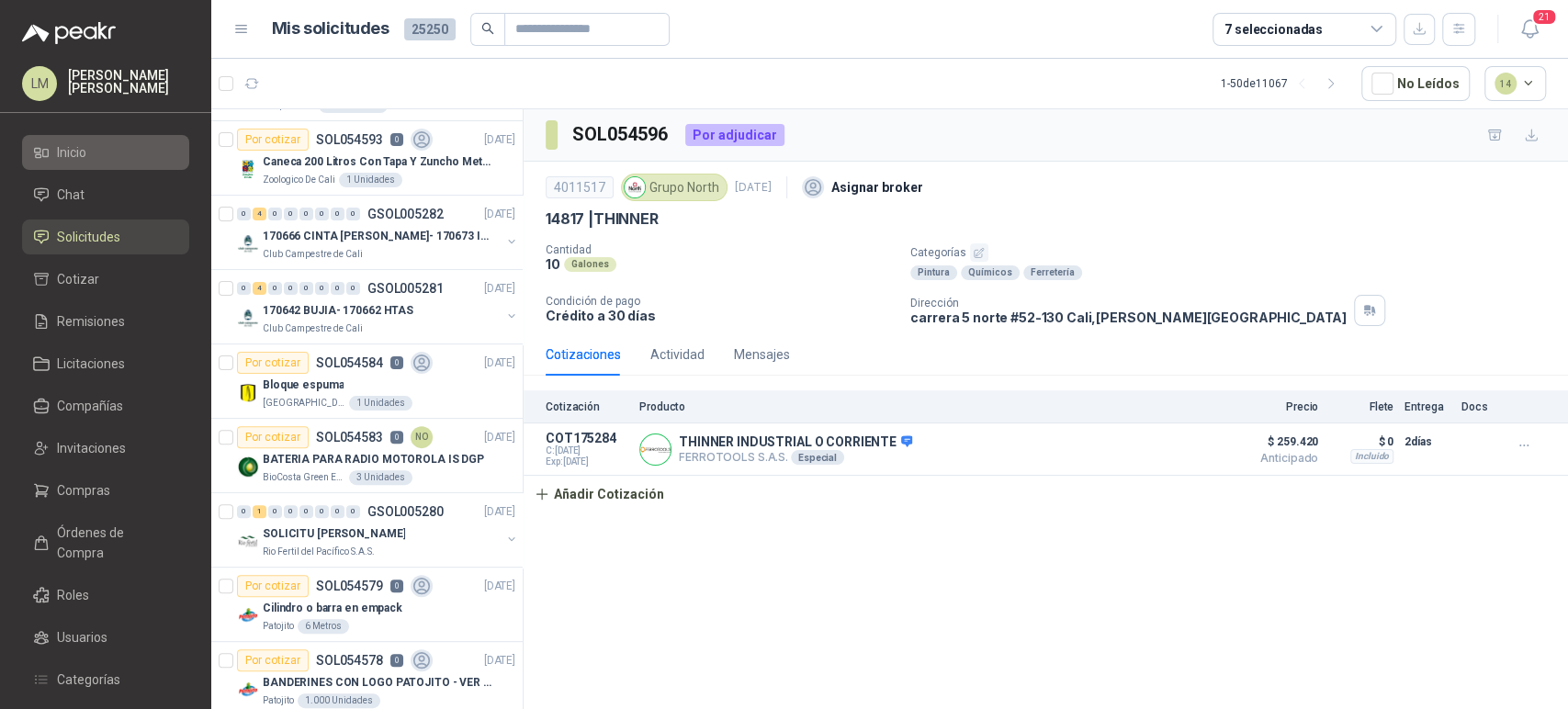
click at [75, 165] on link "Inicio" at bounding box center [105, 152] width 167 height 35
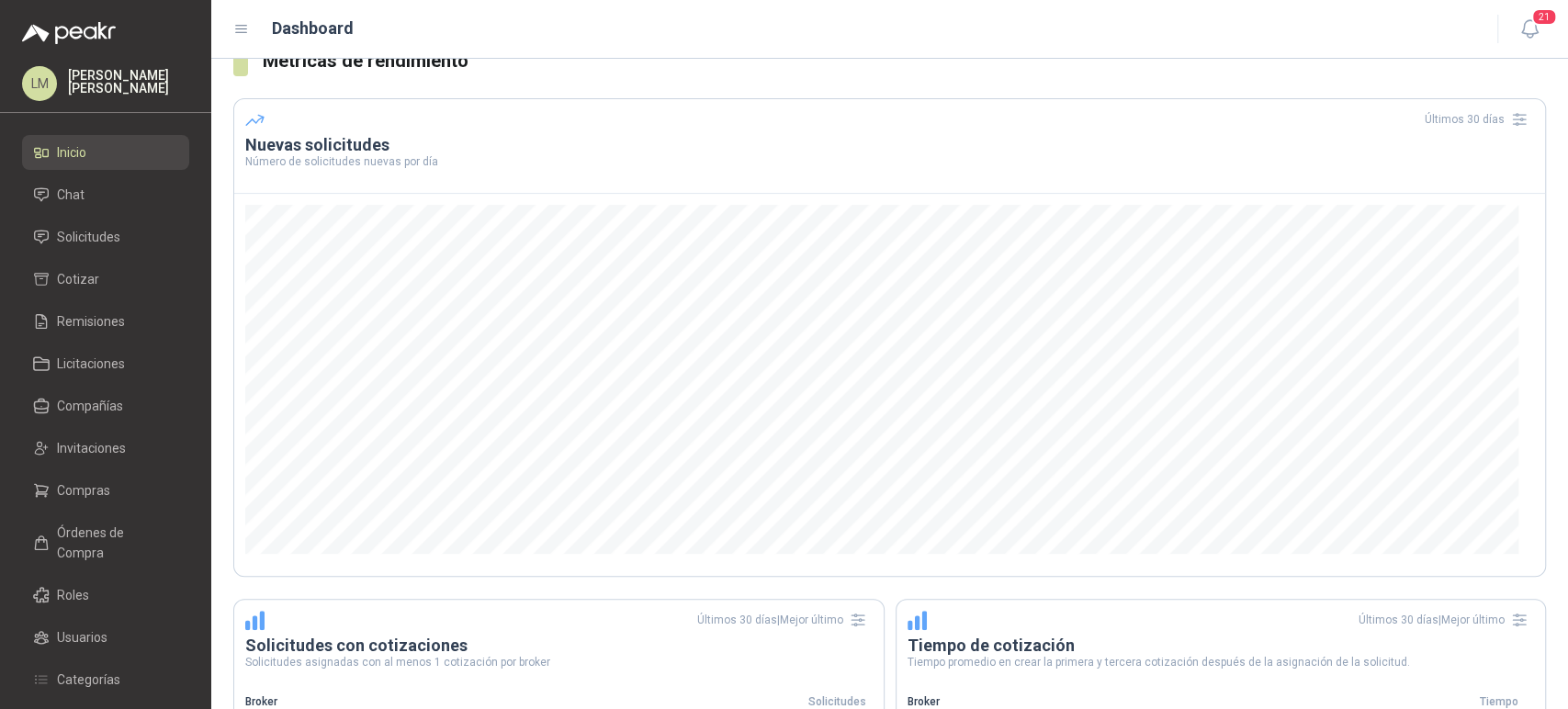
scroll to position [359, 0]
click at [93, 243] on span "Solicitudes" at bounding box center [89, 237] width 63 height 20
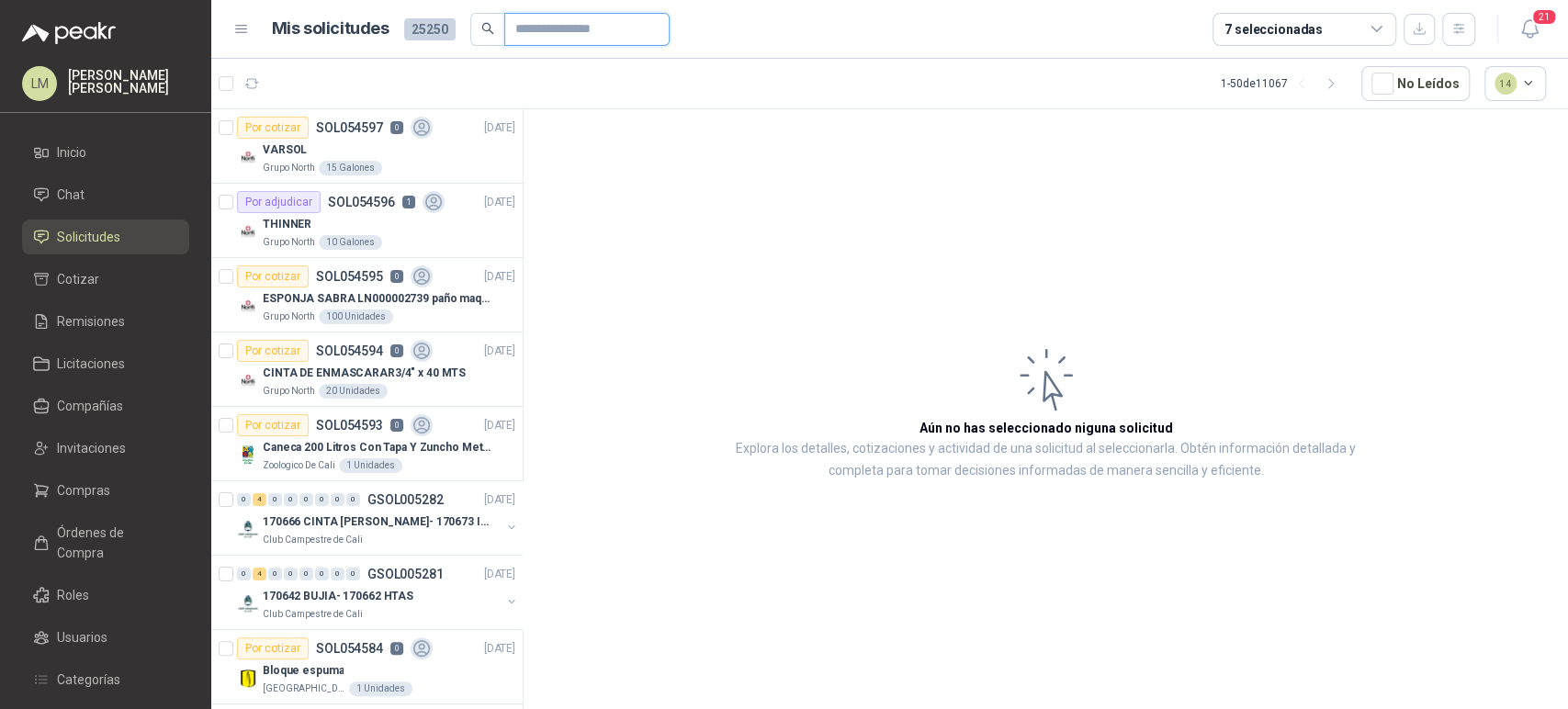
click at [554, 32] on input "text" at bounding box center [580, 30] width 128 height 32
type input "*****"
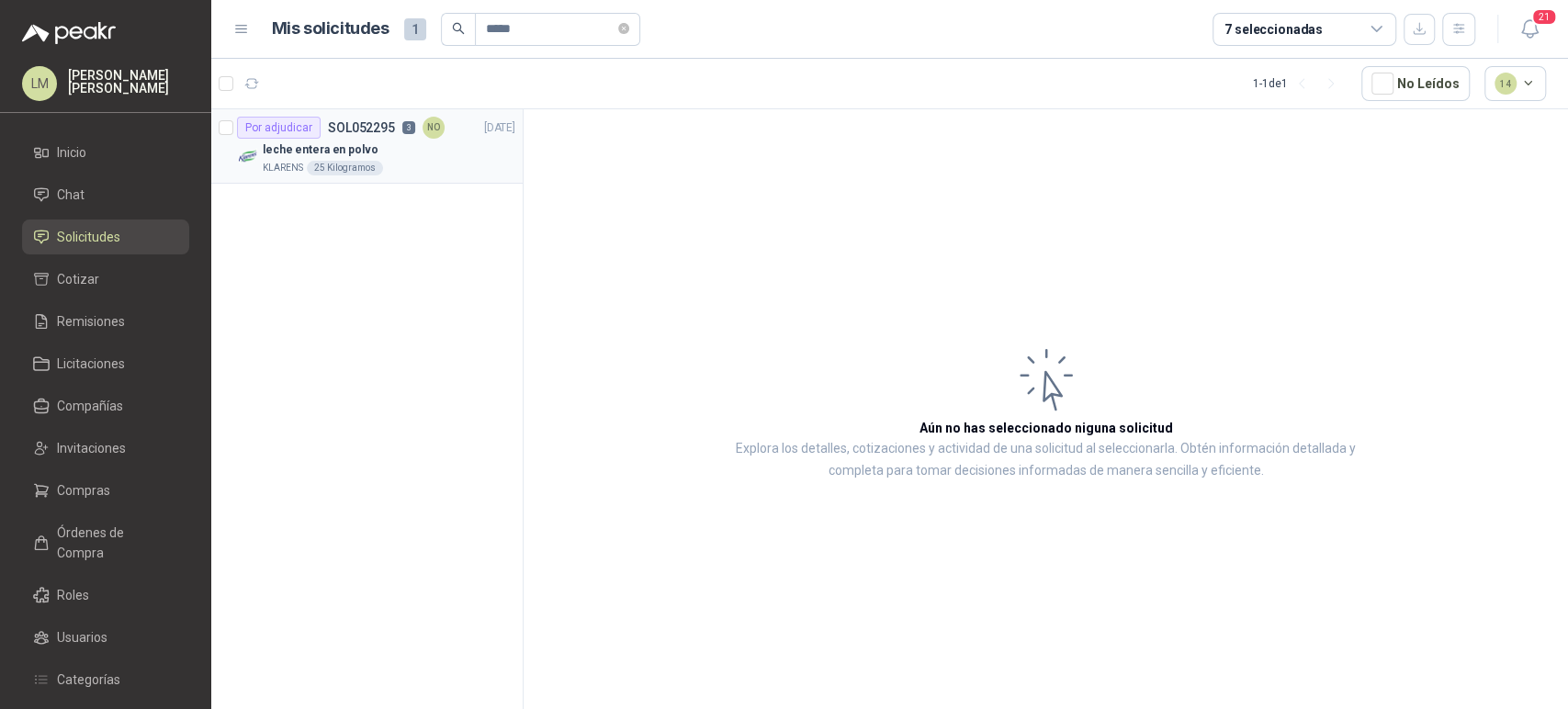
click at [423, 158] on div "leche entera en polvo" at bounding box center [389, 149] width 253 height 22
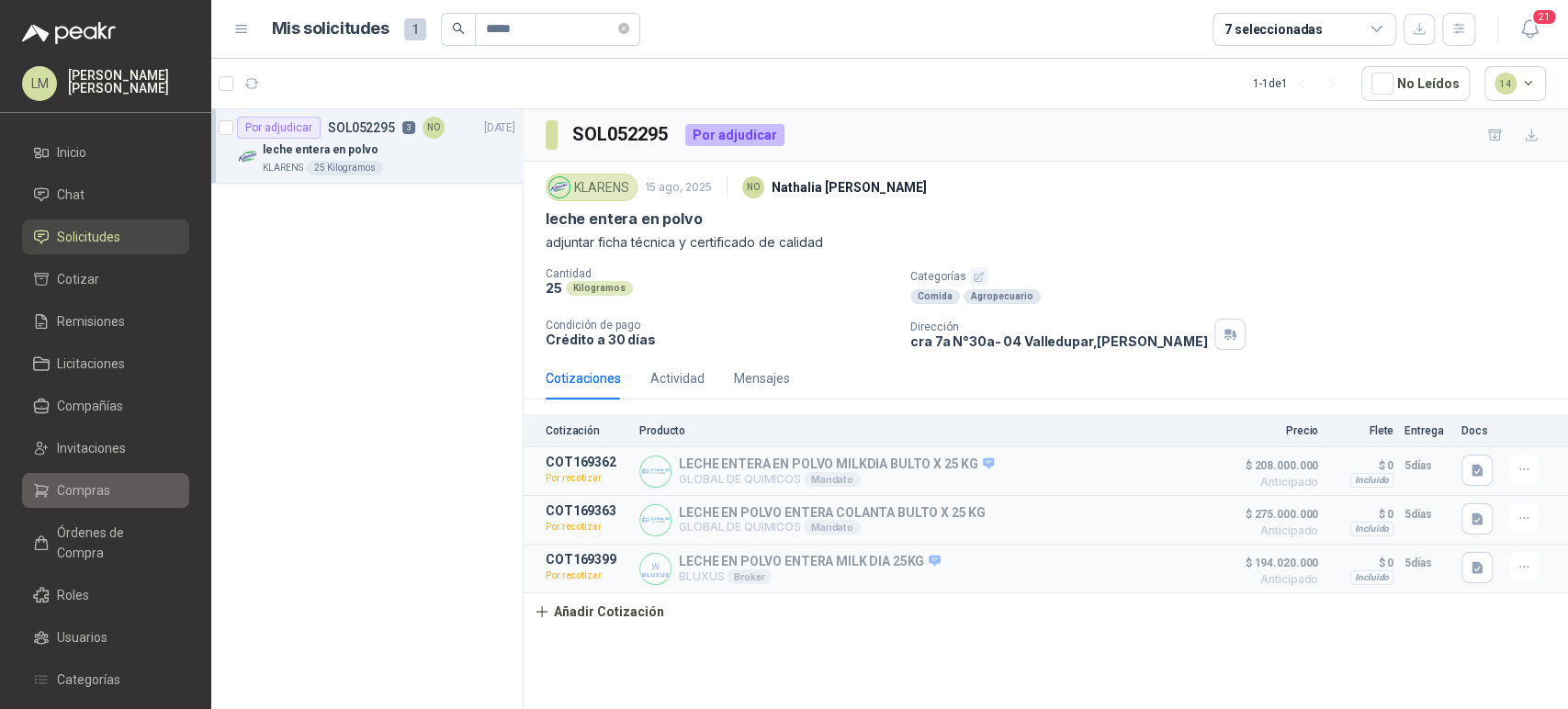
click at [93, 490] on span "Compras" at bounding box center [84, 490] width 53 height 20
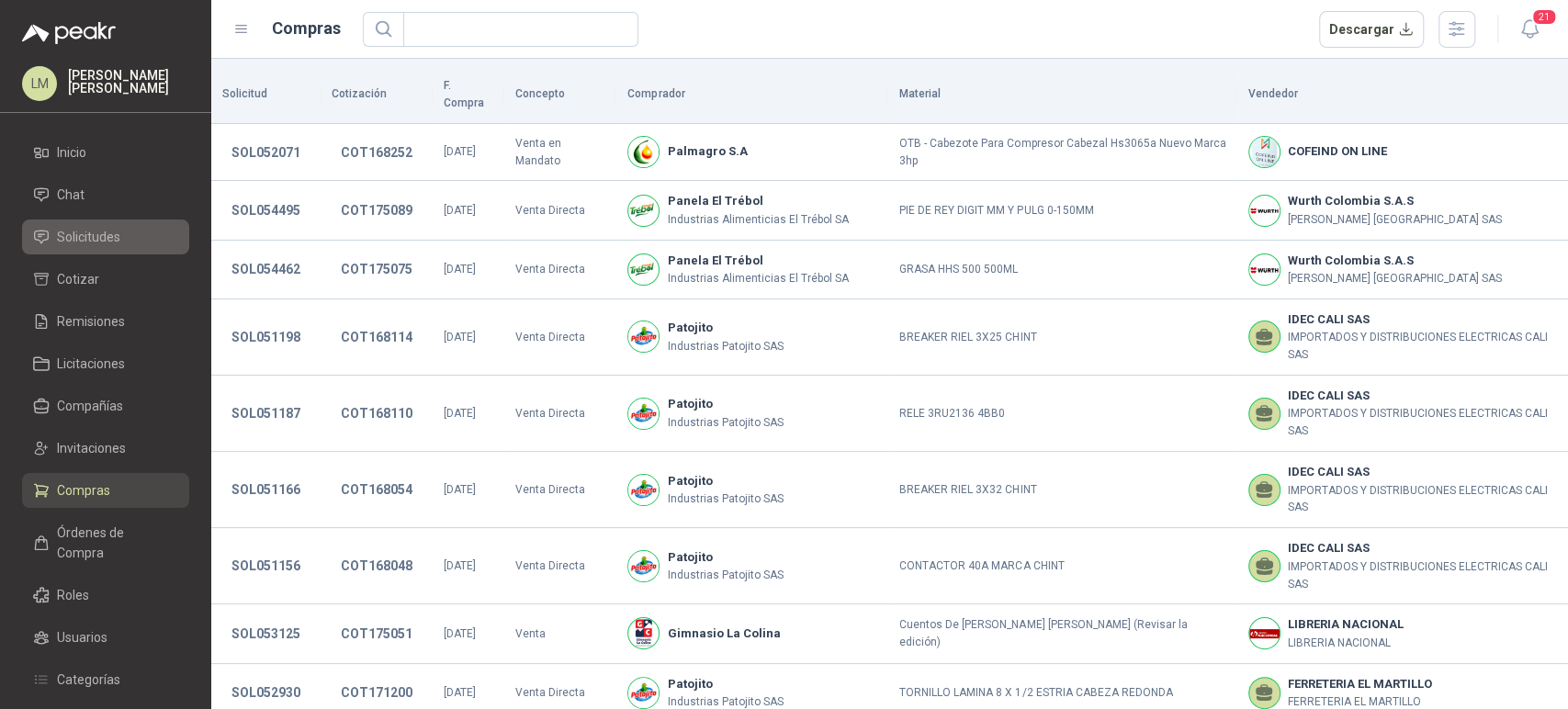
click at [98, 230] on span "Solicitudes" at bounding box center [89, 237] width 63 height 20
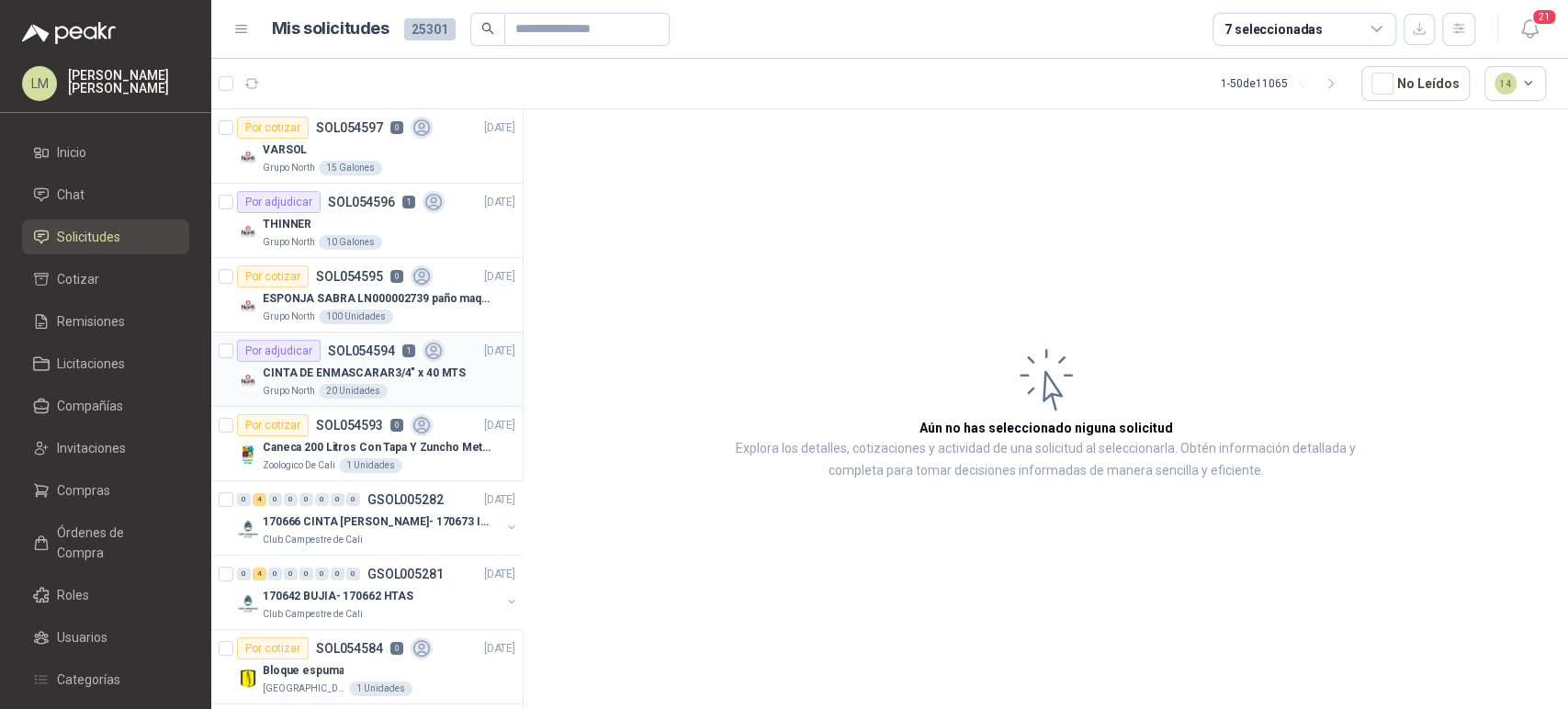
click at [390, 388] on div "Grupo North 20 Unidades" at bounding box center [389, 391] width 253 height 15
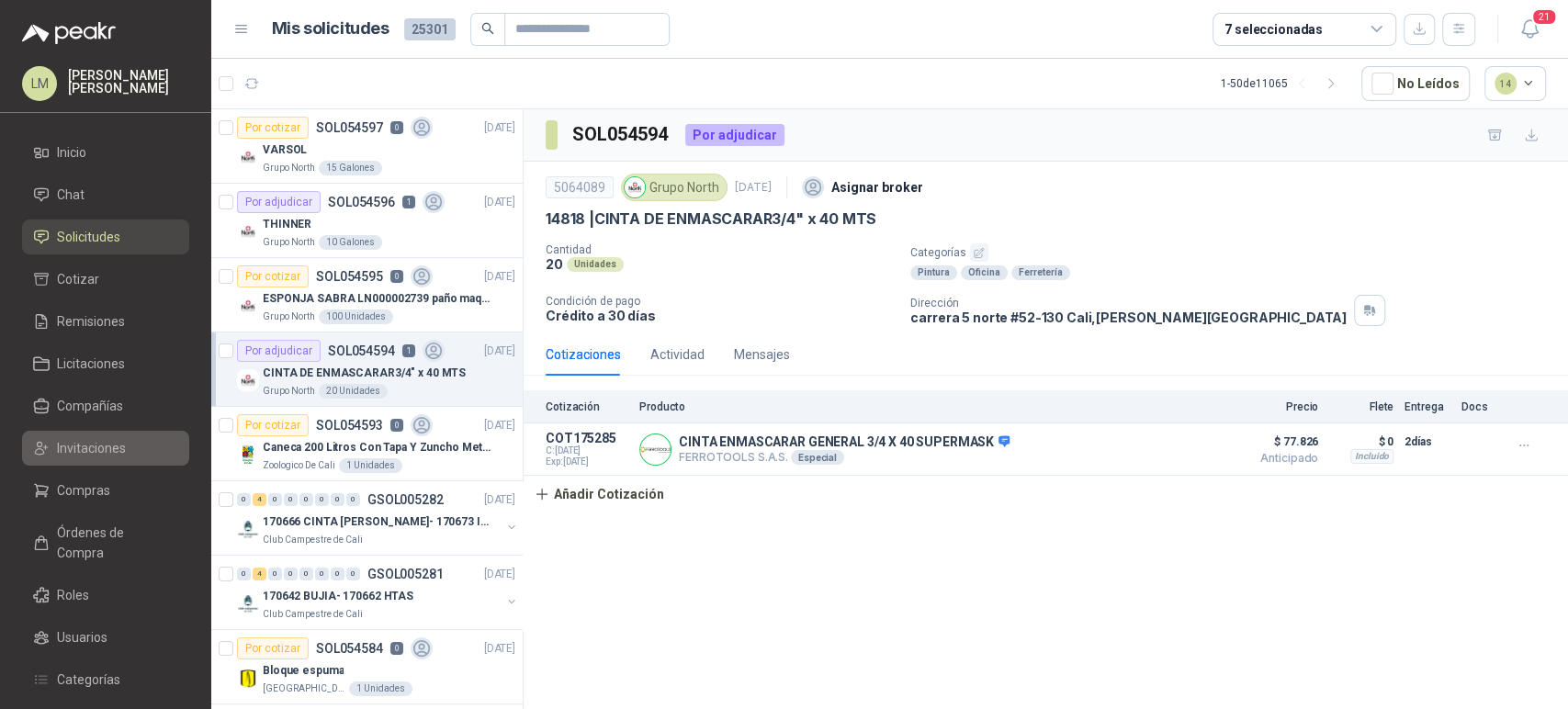
click at [86, 440] on span "Invitaciones" at bounding box center [92, 448] width 69 height 20
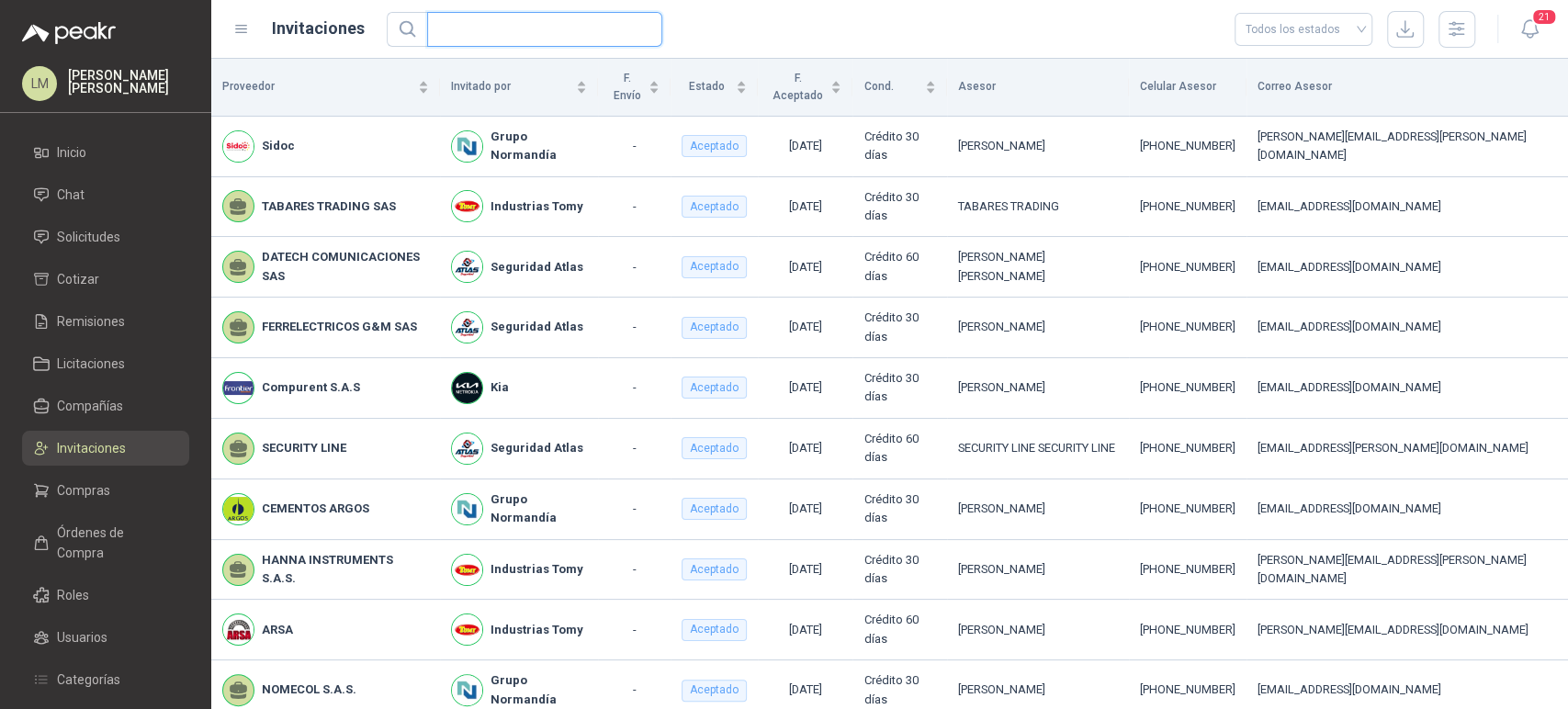
click at [477, 36] on input "text" at bounding box center [537, 29] width 198 height 33
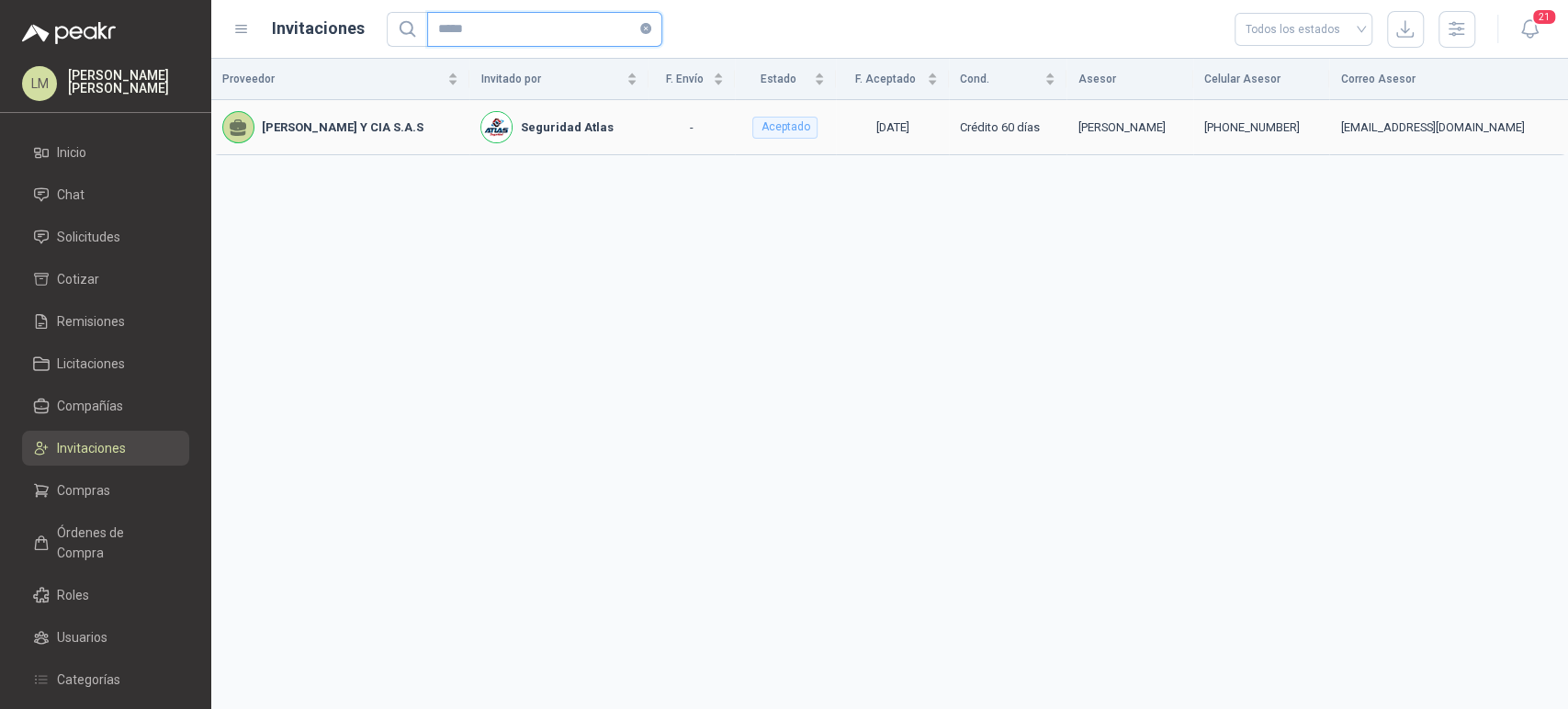
type input "*****"
drag, startPoint x: 1231, startPoint y: 124, endPoint x: 1300, endPoint y: 123, distance: 69.0
click at [1300, 123] on div "+57 3135037658" at bounding box center [1260, 127] width 114 height 19
copy div "3135037658"
click at [89, 498] on span "Compras" at bounding box center [84, 490] width 53 height 20
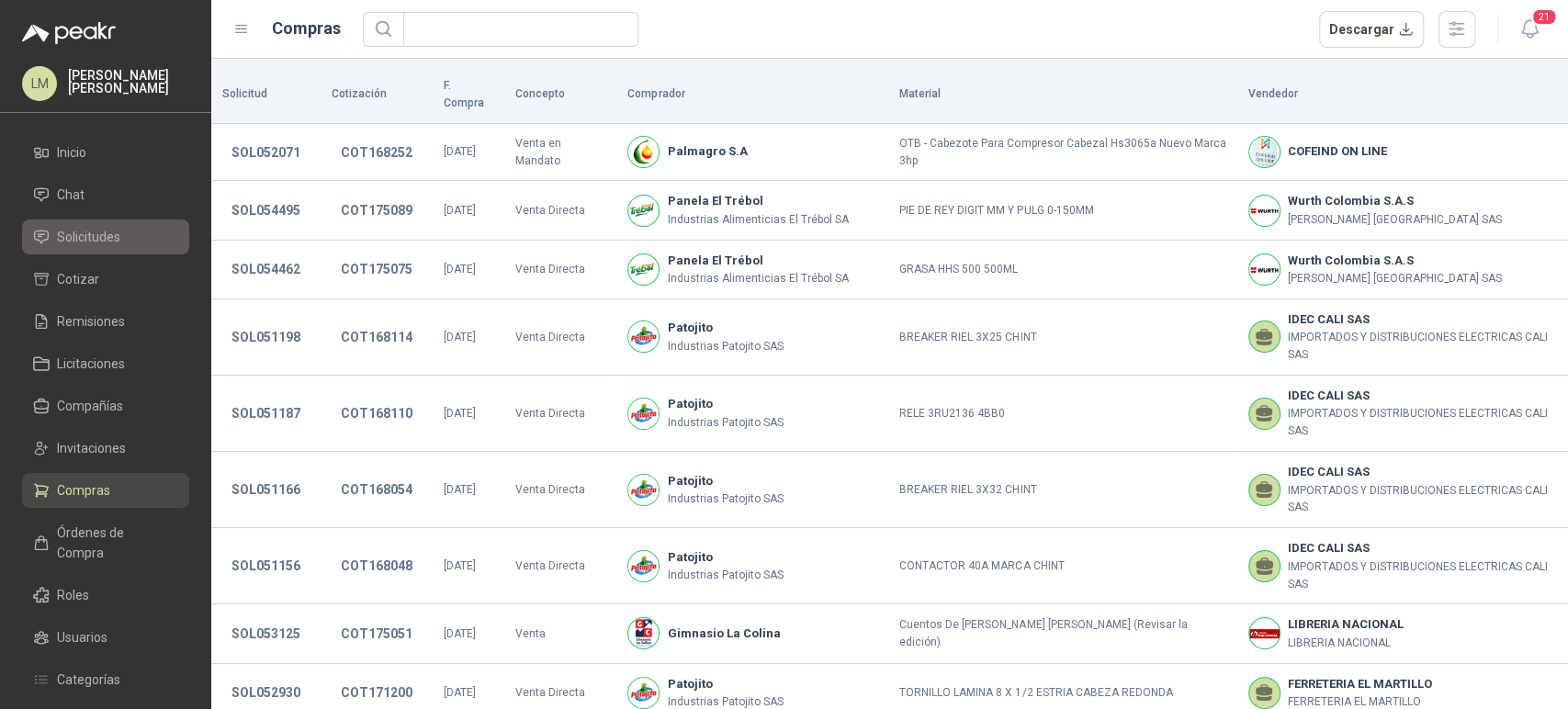
click at [96, 244] on span "Solicitudes" at bounding box center [89, 237] width 63 height 20
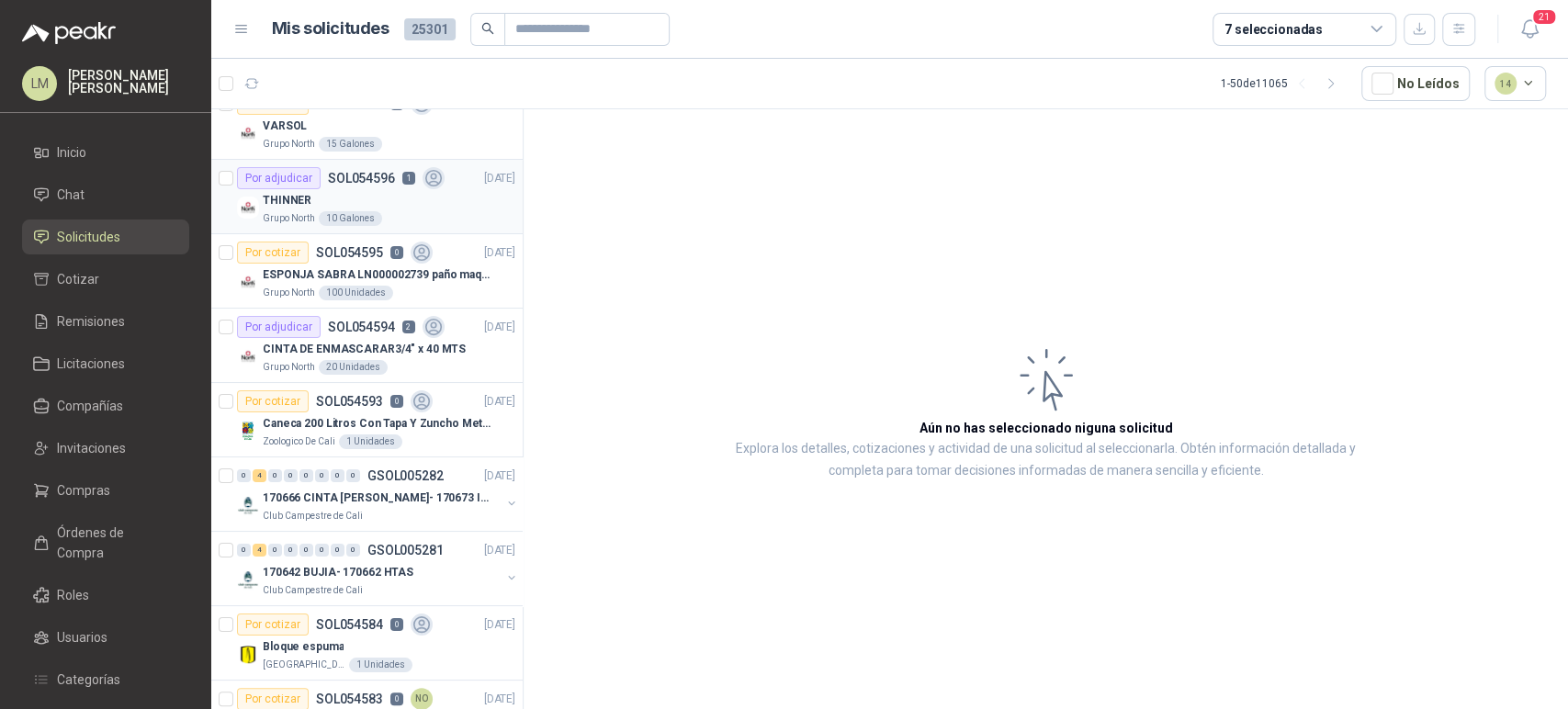
scroll to position [28, 0]
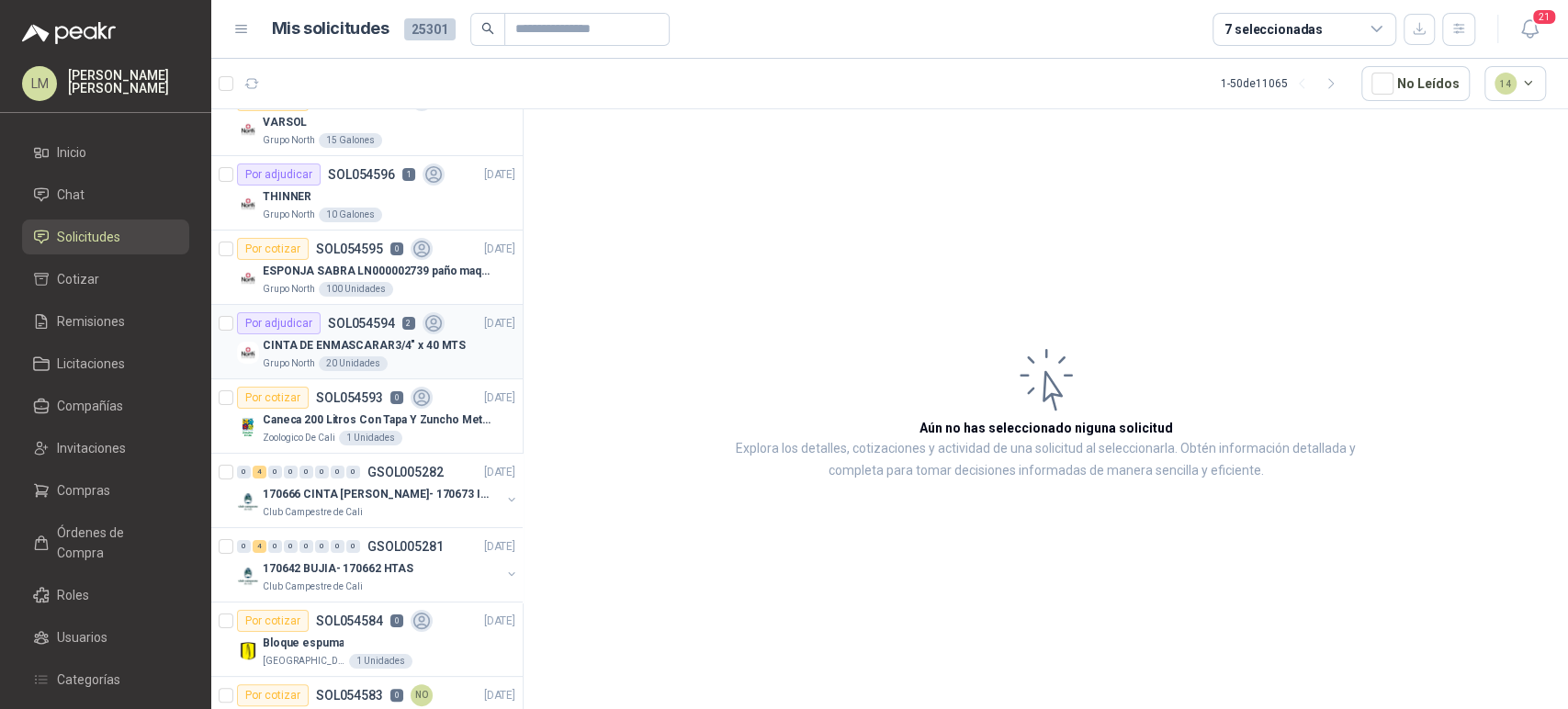
click at [349, 341] on p "CINTA DE ENMASCARAR3/4" x 40 MTS" at bounding box center [364, 346] width 203 height 18
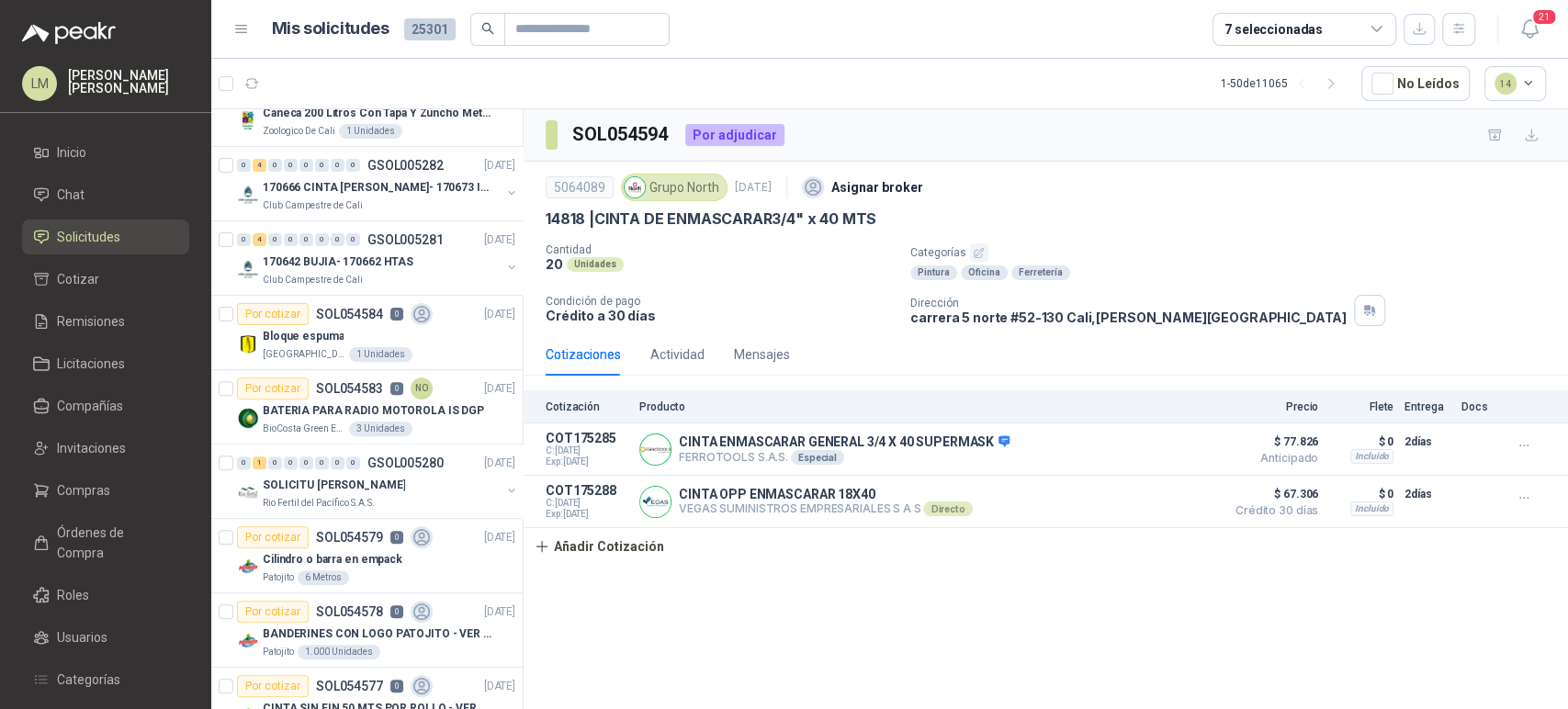
scroll to position [335, 0]
click at [681, 368] on div "Actividad" at bounding box center [677, 354] width 54 height 42
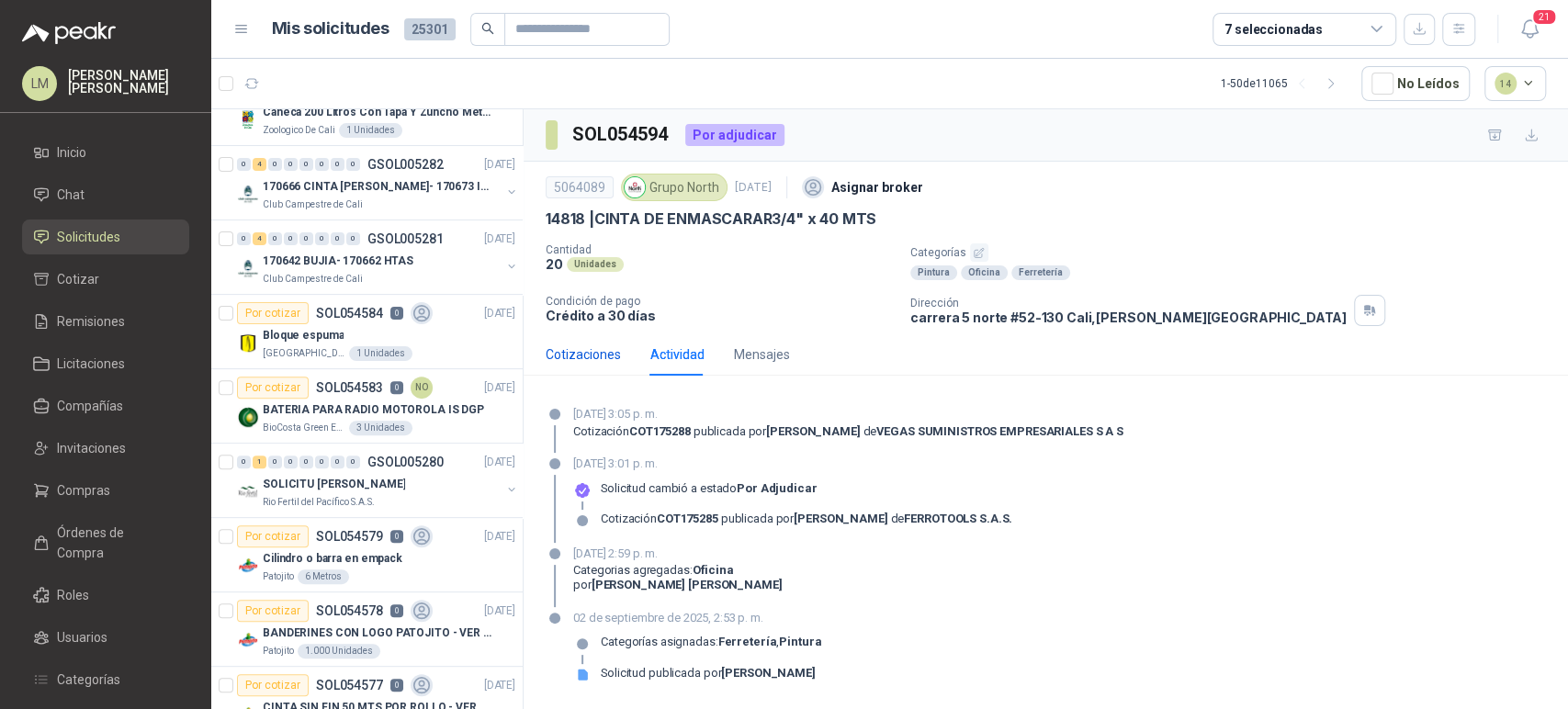
click at [573, 357] on div "Cotizaciones" at bounding box center [583, 354] width 75 height 20
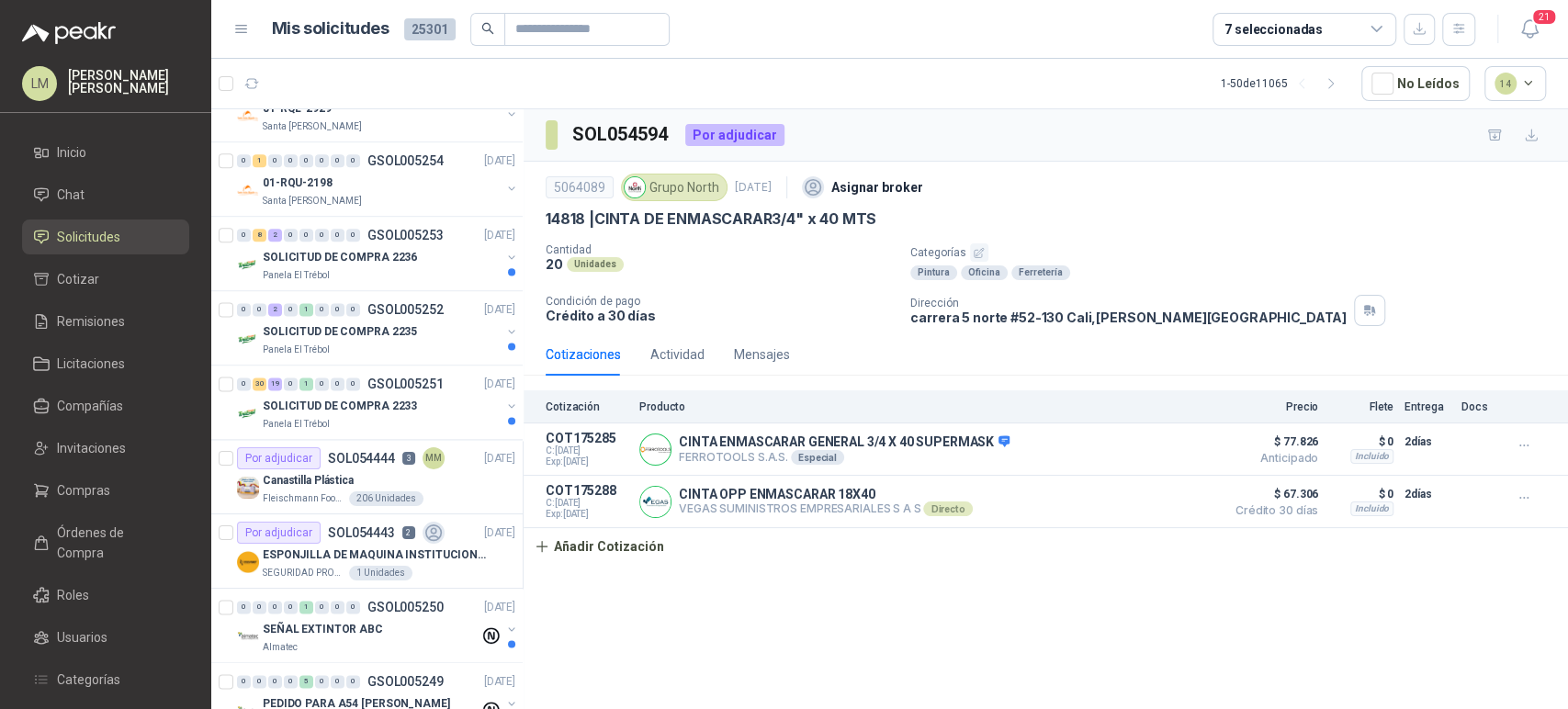
scroll to position [1815, 0]
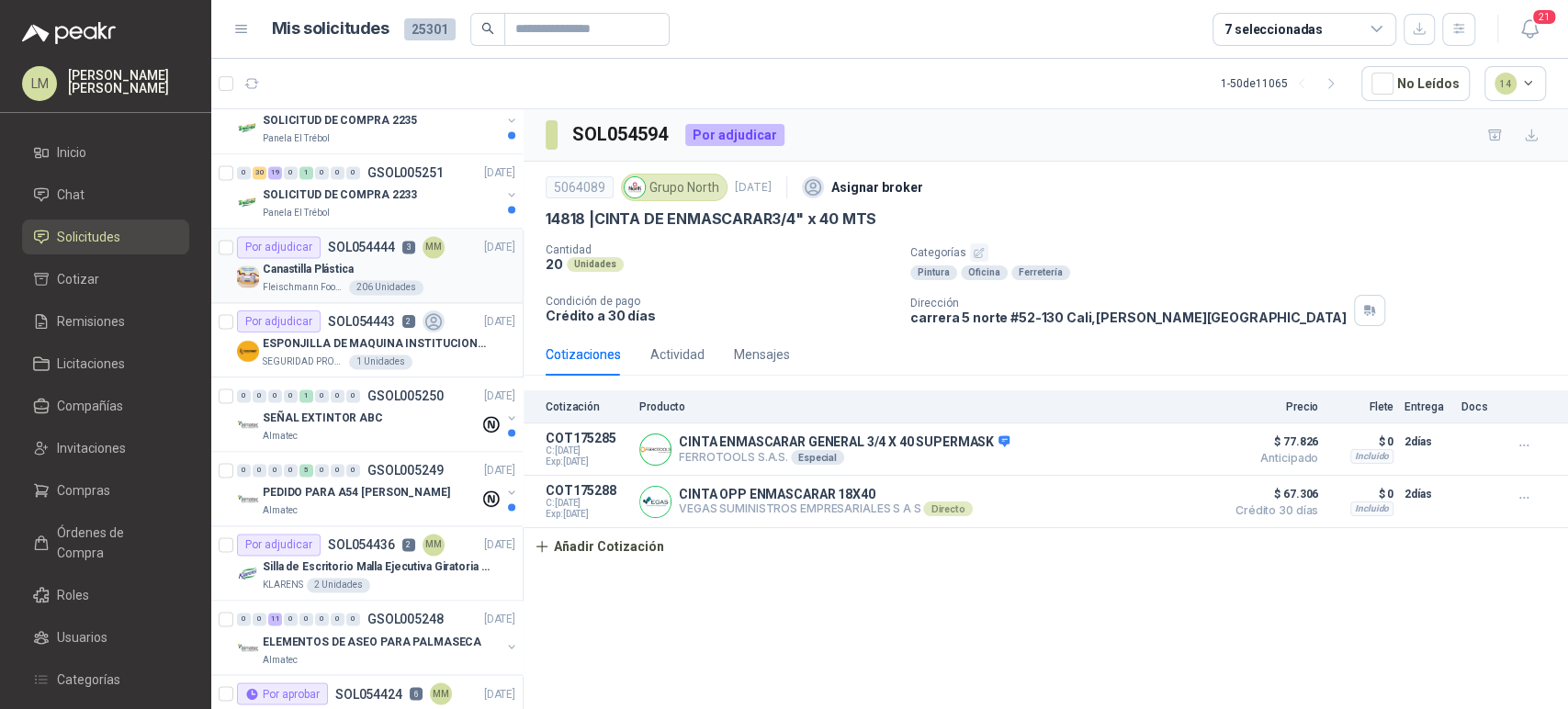
click at [355, 258] on div "Canastilla Plástica" at bounding box center [389, 269] width 253 height 22
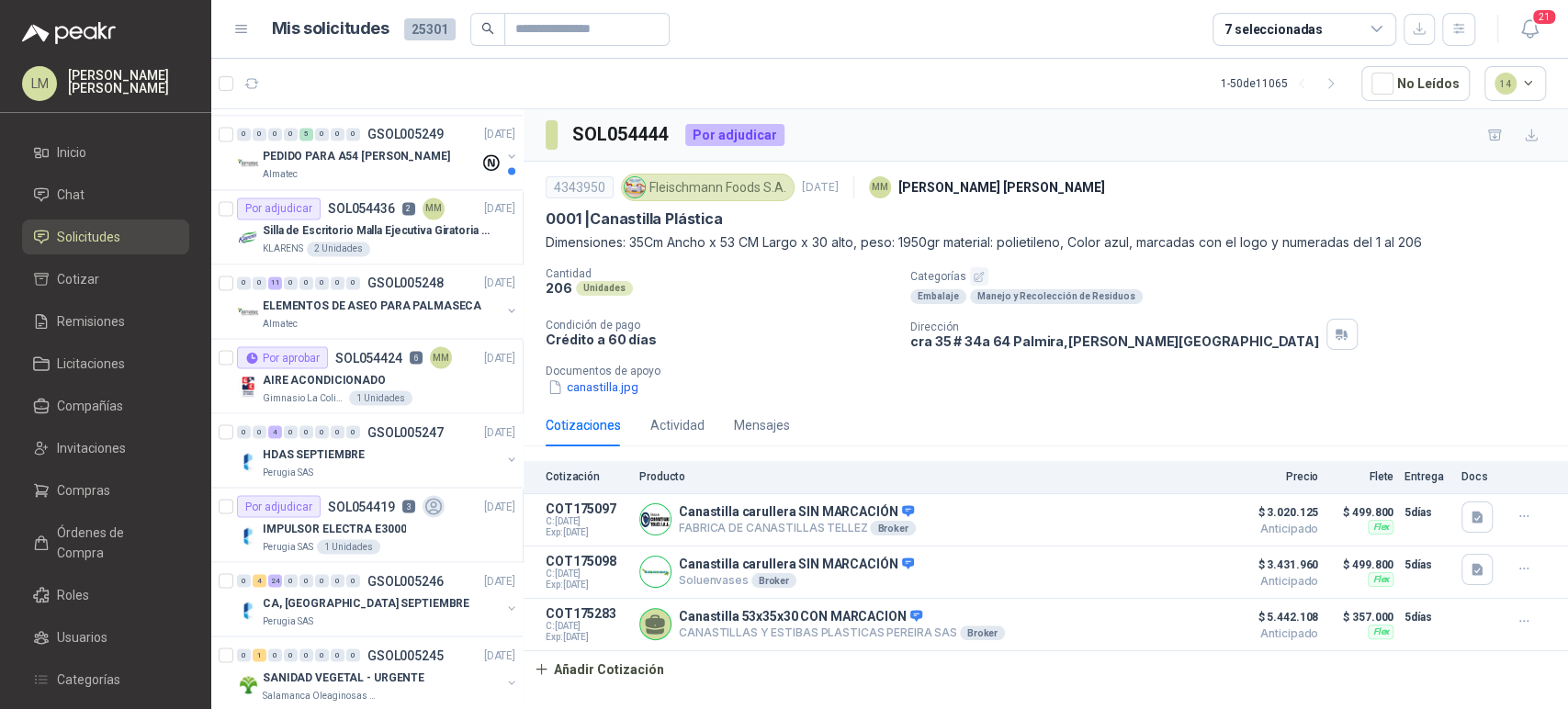
scroll to position [2151, 0]
click at [1258, 27] on div "7 seleccionadas" at bounding box center [1274, 30] width 99 height 20
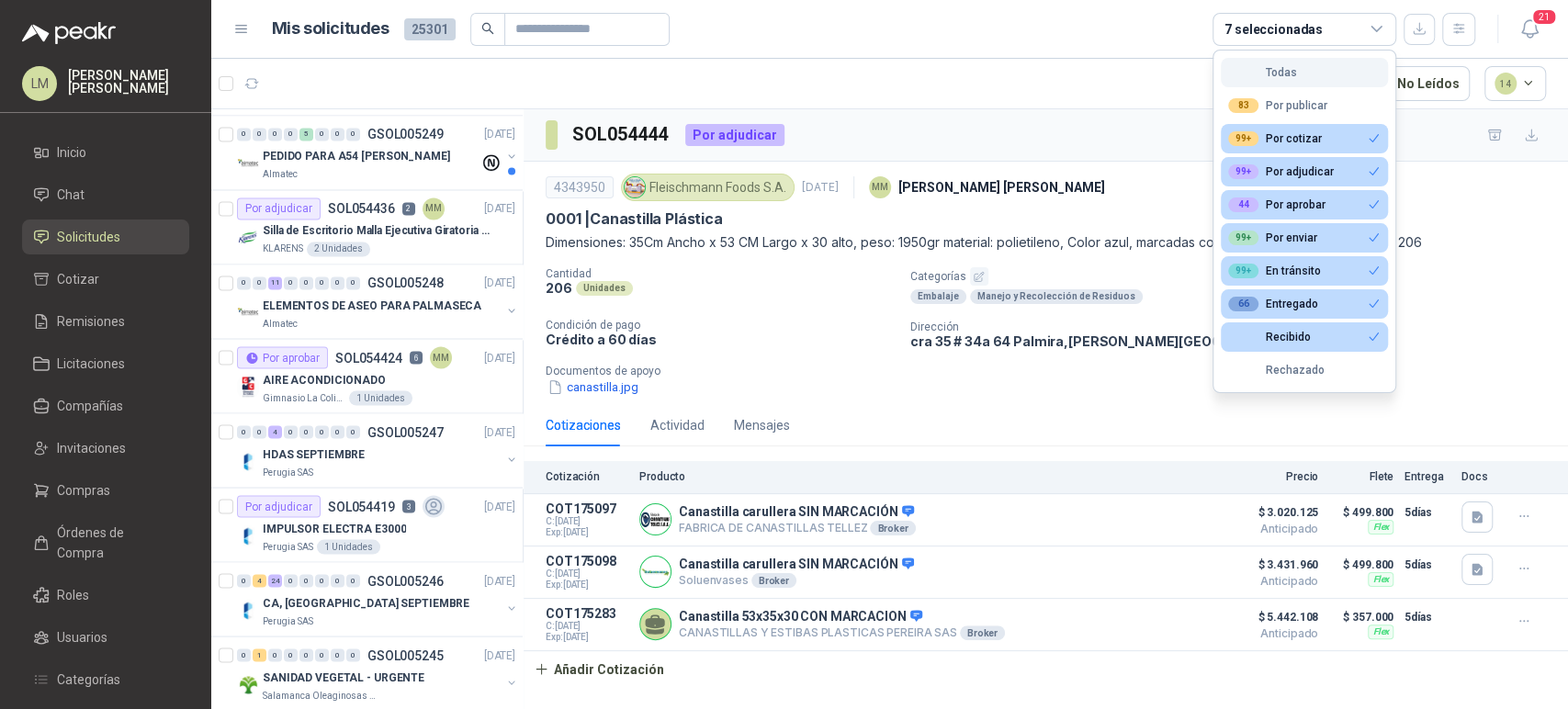
click at [1294, 68] on div "Todas" at bounding box center [1263, 72] width 69 height 13
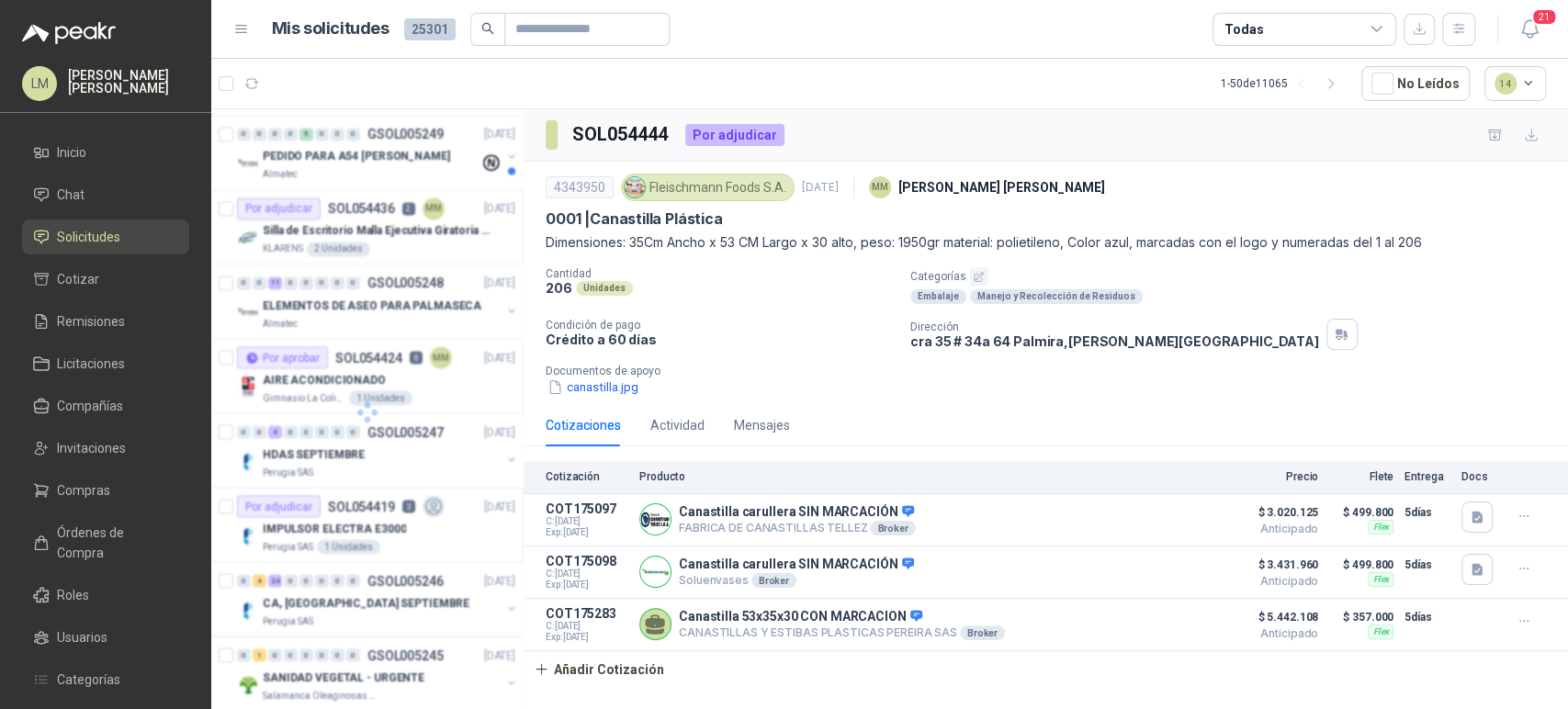
click at [1234, 20] on div "Todas" at bounding box center [1243, 30] width 39 height 20
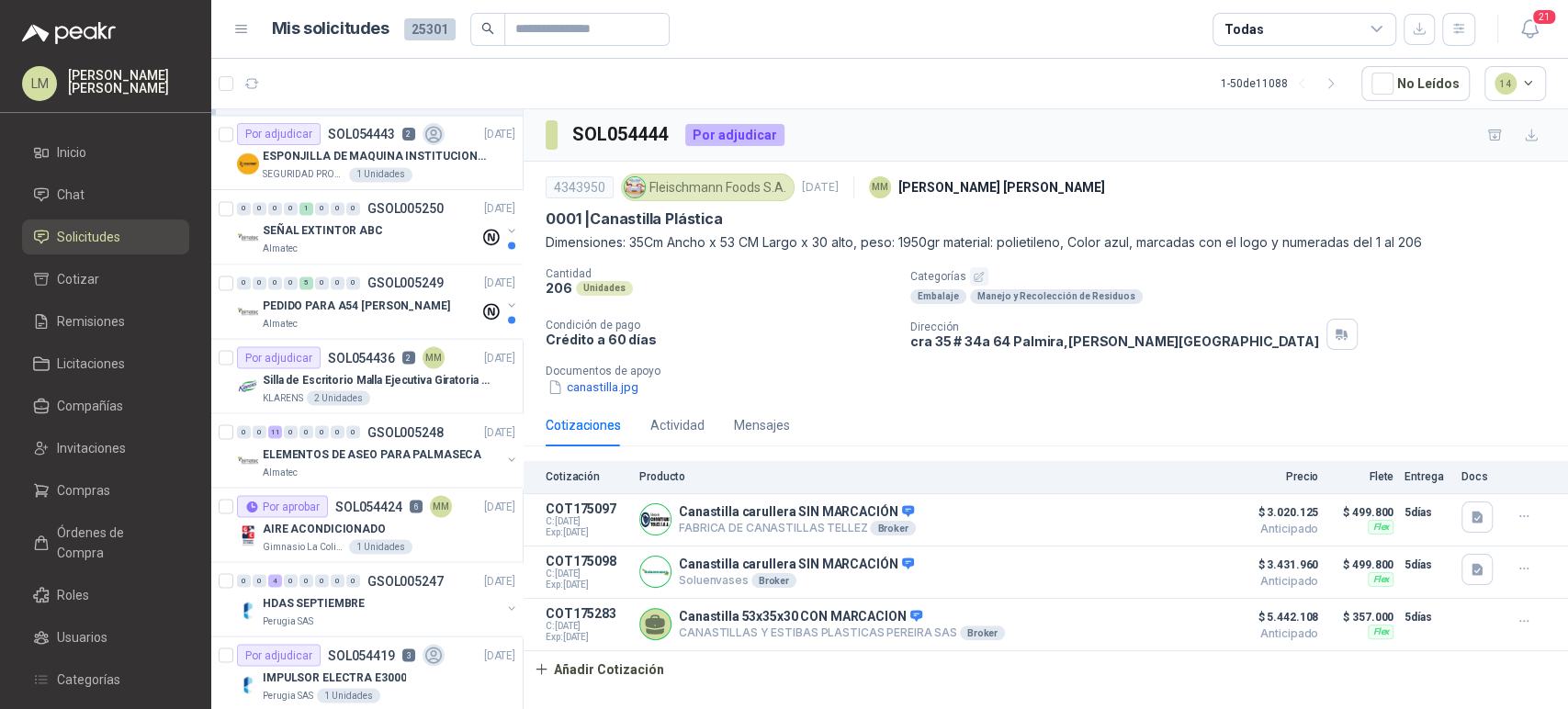
scroll to position [2300, 0]
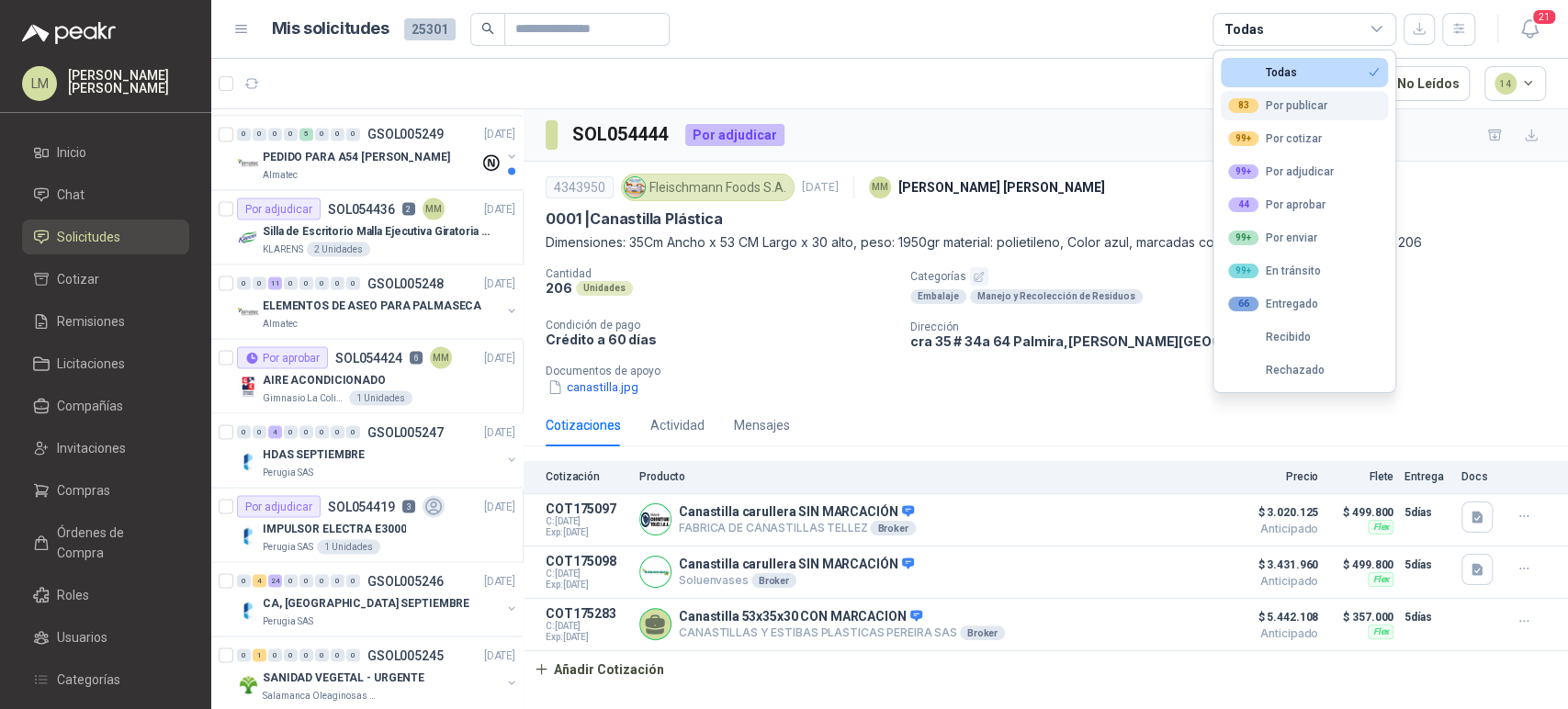
click at [1249, 107] on div "83" at bounding box center [1243, 106] width 31 height 15
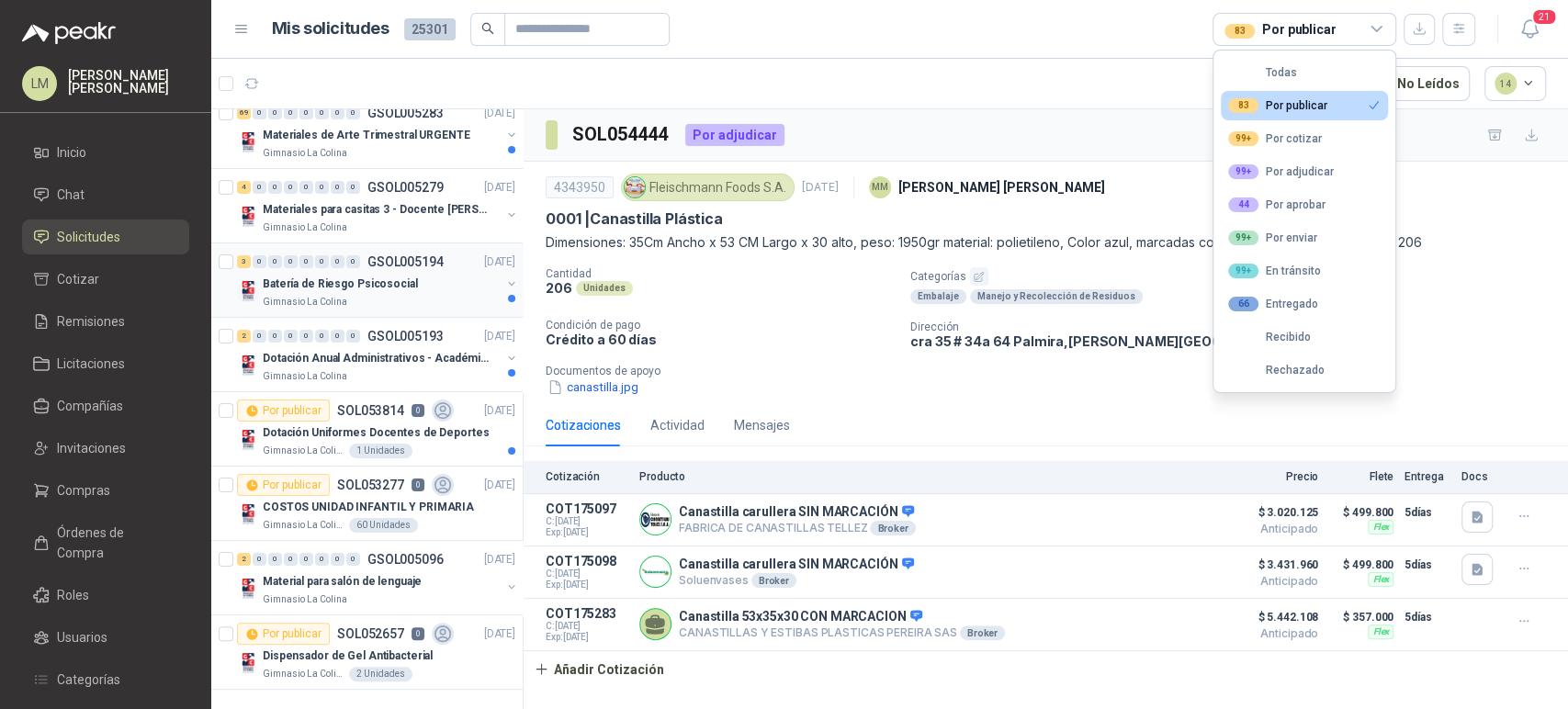
scroll to position [0, 0]
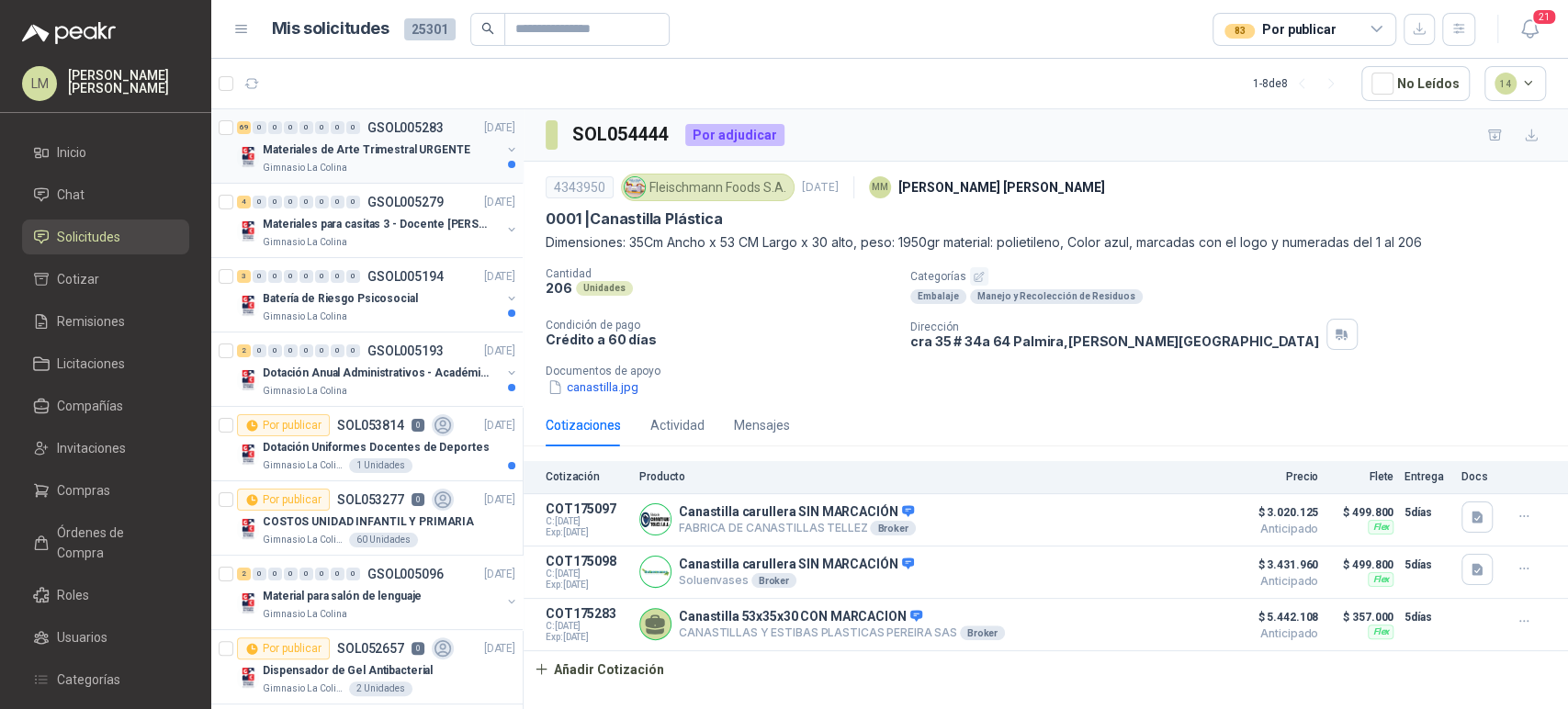
click at [388, 157] on p "Materiales de Arte Trimestral URGENTE" at bounding box center [366, 150] width 207 height 18
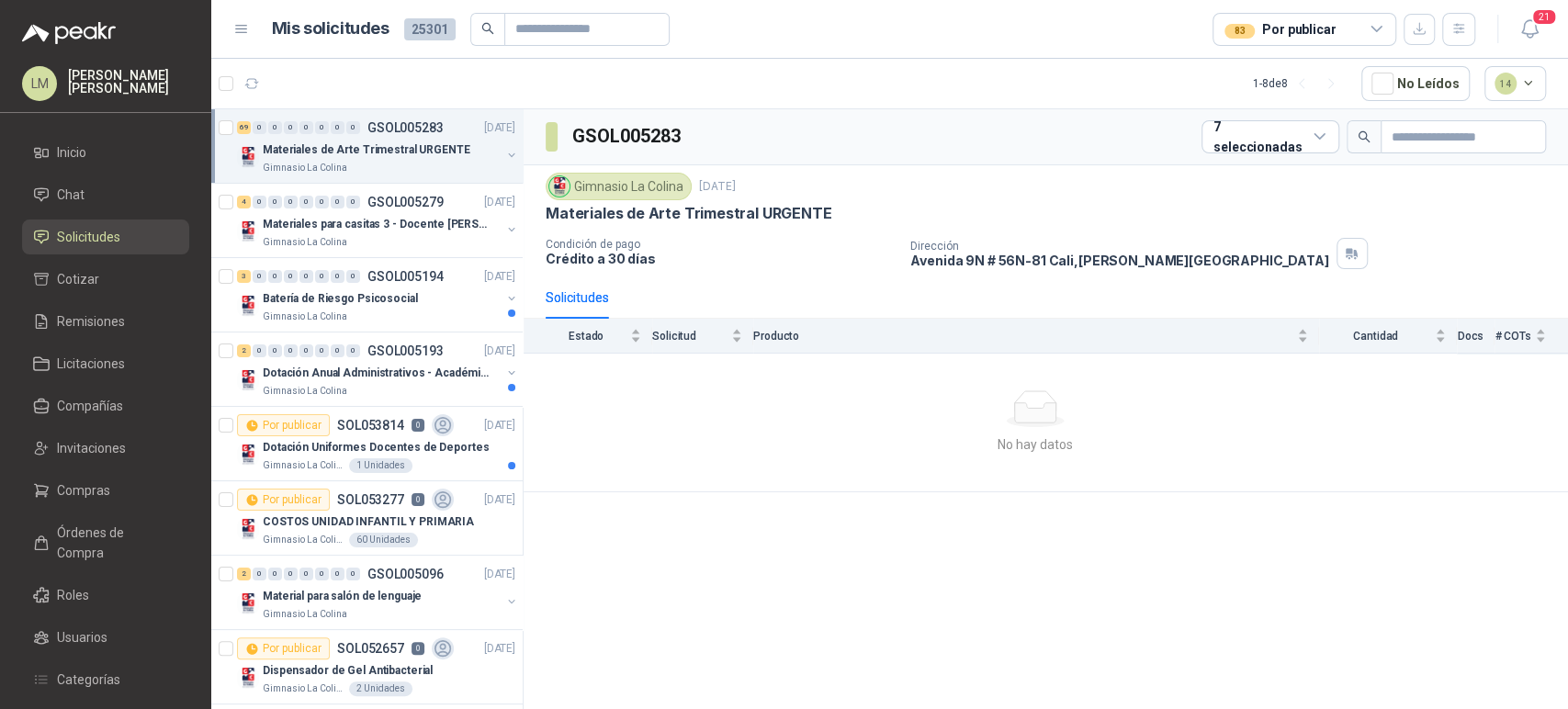
click at [505, 157] on button "button" at bounding box center [511, 155] width 15 height 15
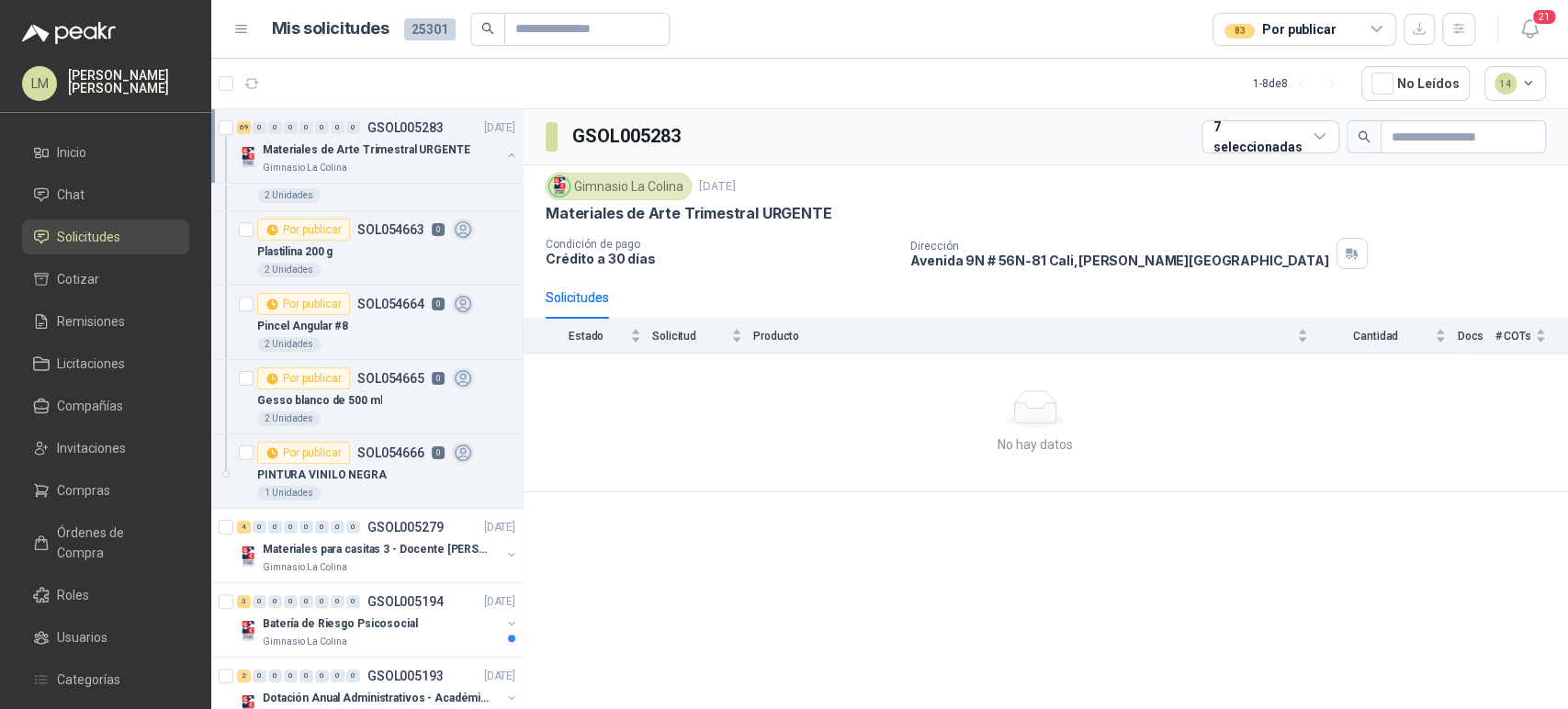
scroll to position [4808, 0]
click at [505, 154] on button "button" at bounding box center [511, 155] width 15 height 15
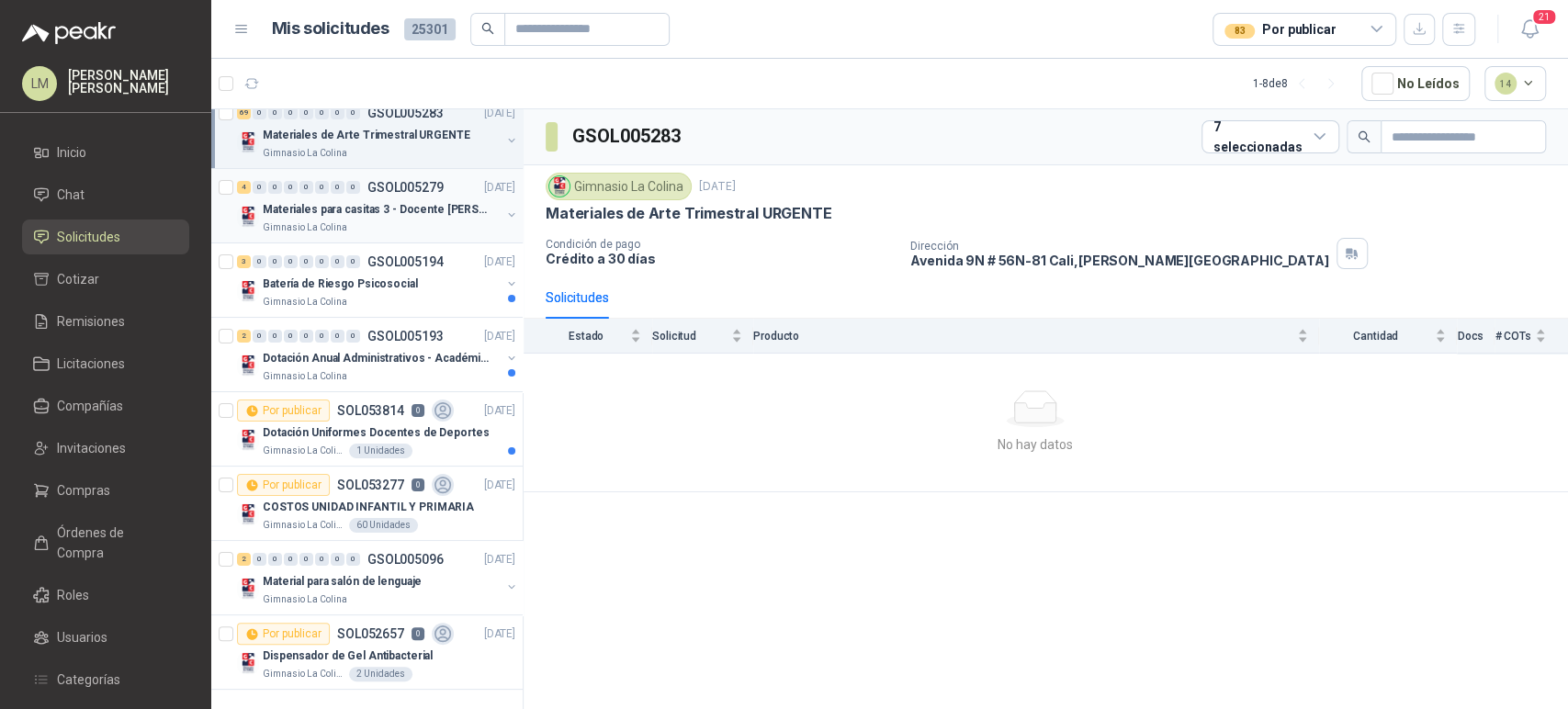
scroll to position [0, 0]
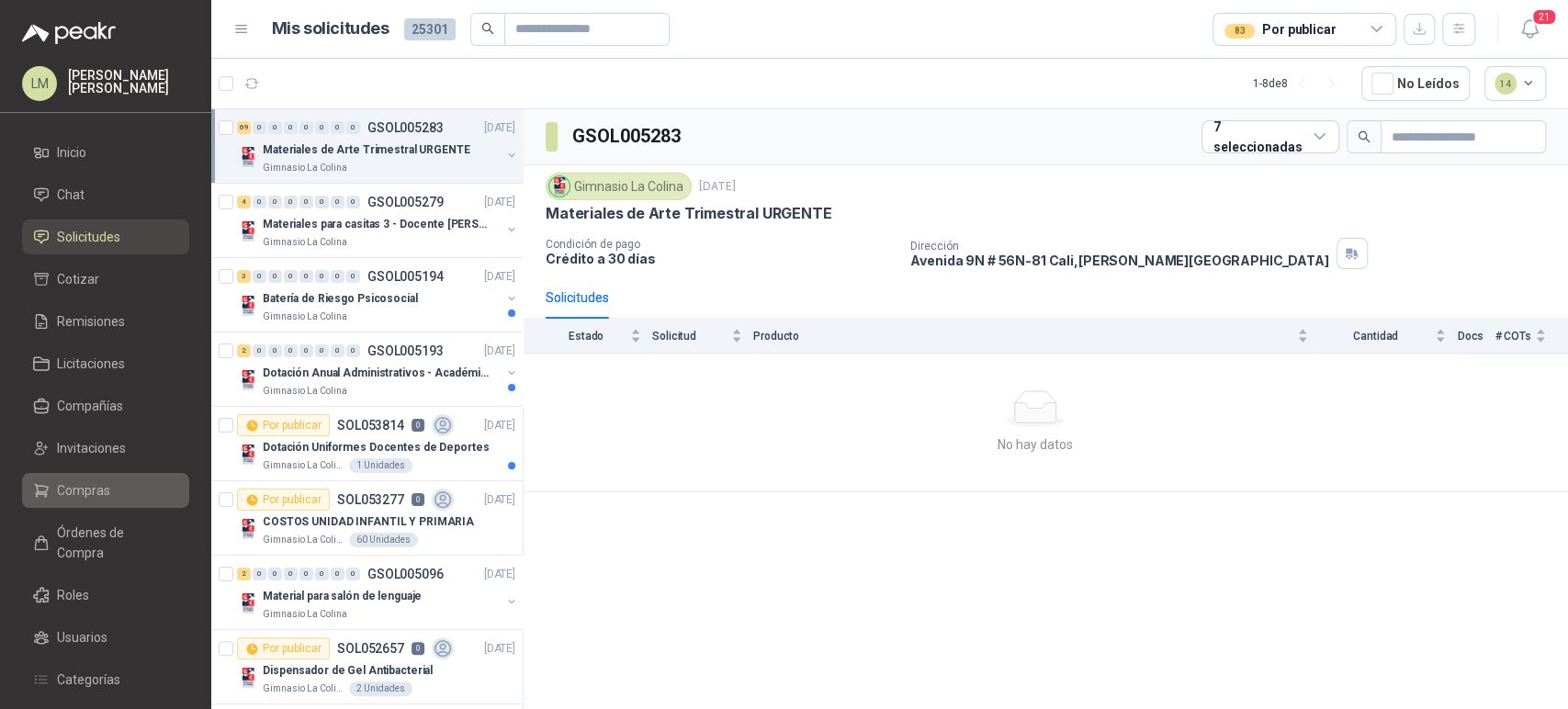
click at [86, 480] on span "Compras" at bounding box center [84, 490] width 53 height 20
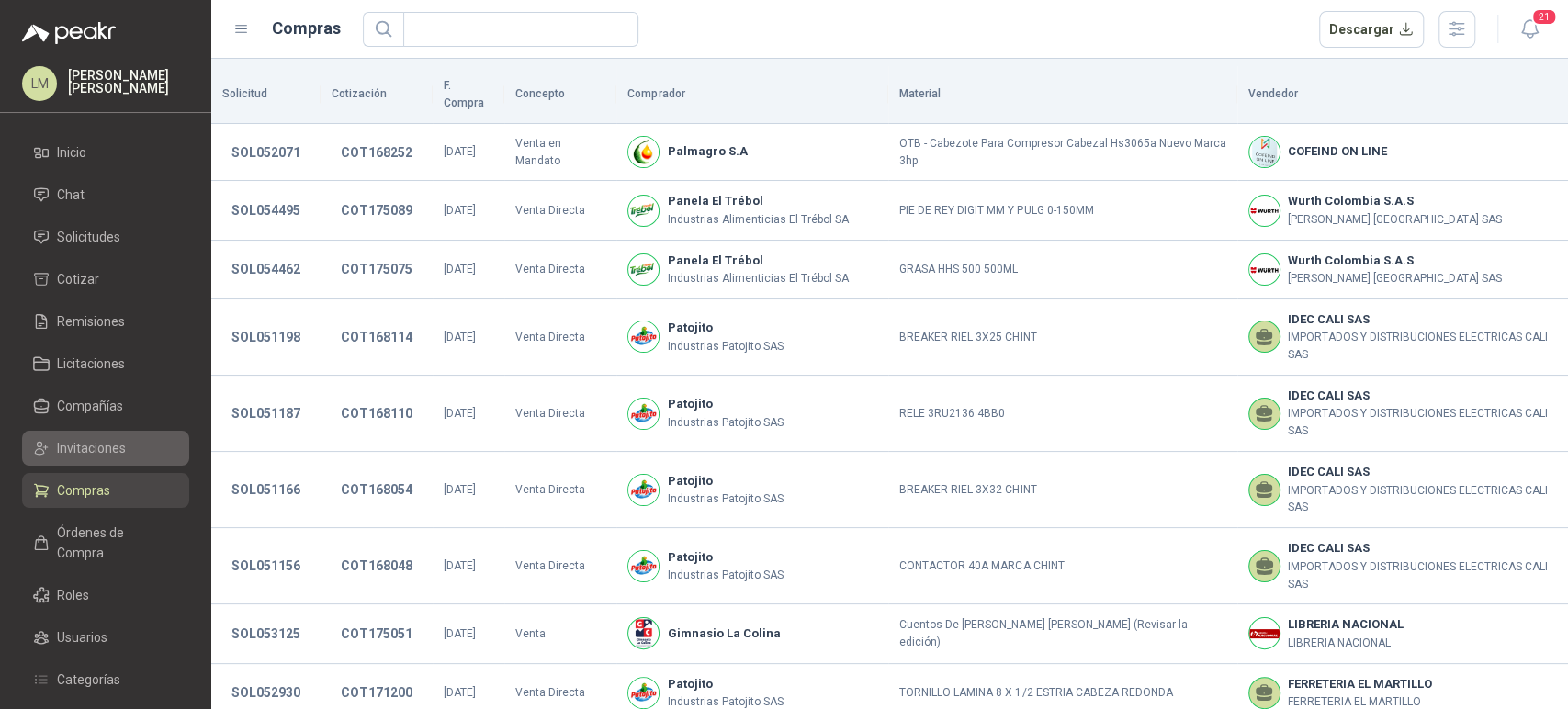
click at [96, 447] on span "Invitaciones" at bounding box center [92, 448] width 69 height 20
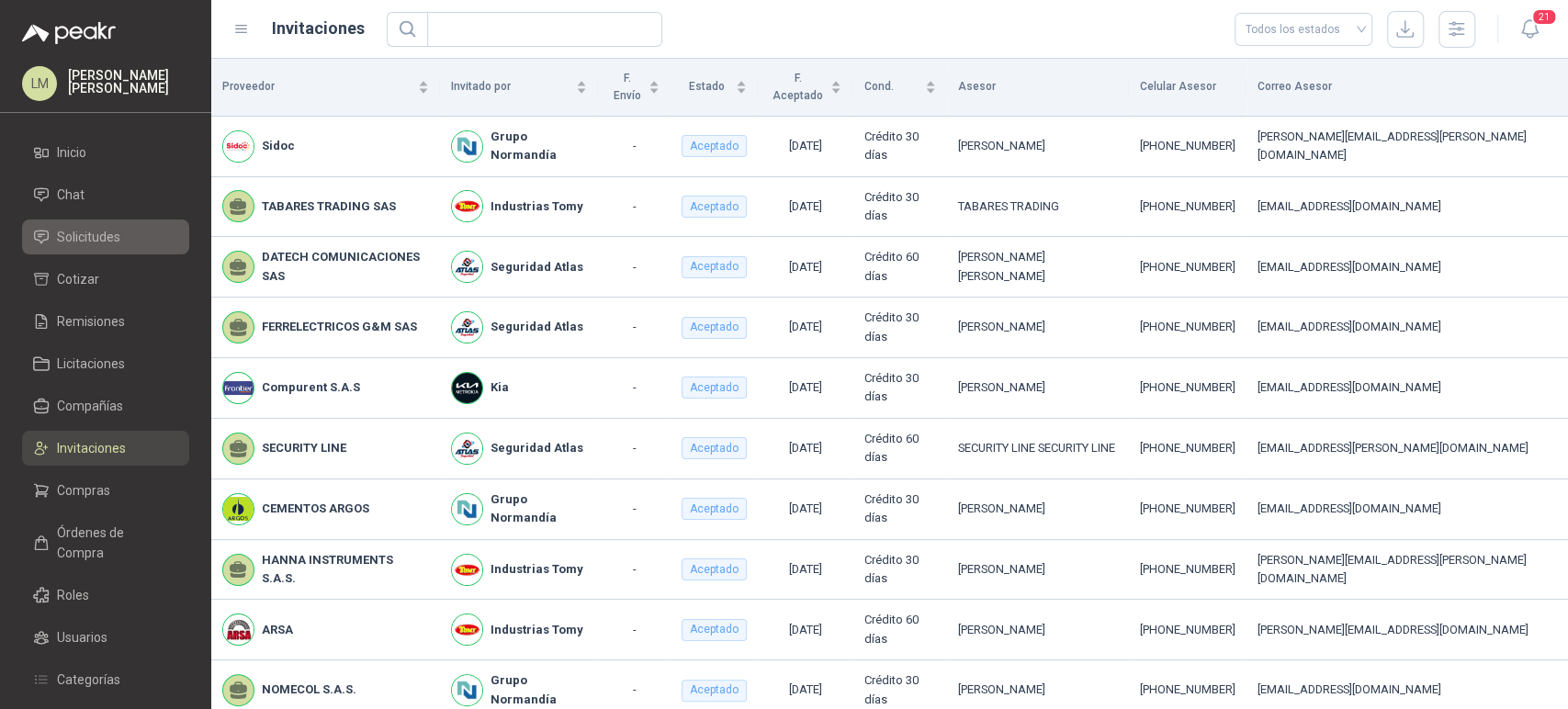
click at [96, 236] on span "Solicitudes" at bounding box center [89, 237] width 63 height 20
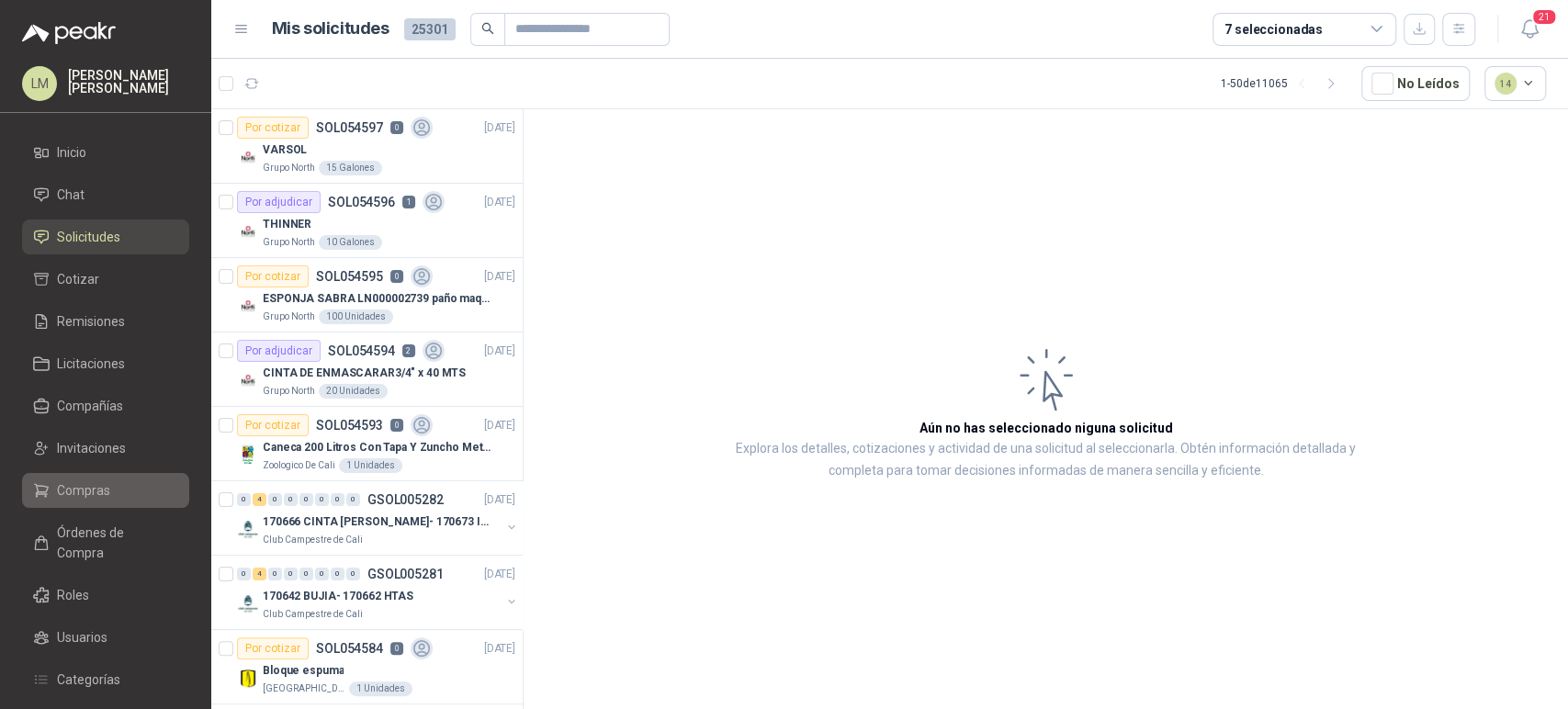
click at [84, 488] on span "Compras" at bounding box center [84, 490] width 53 height 20
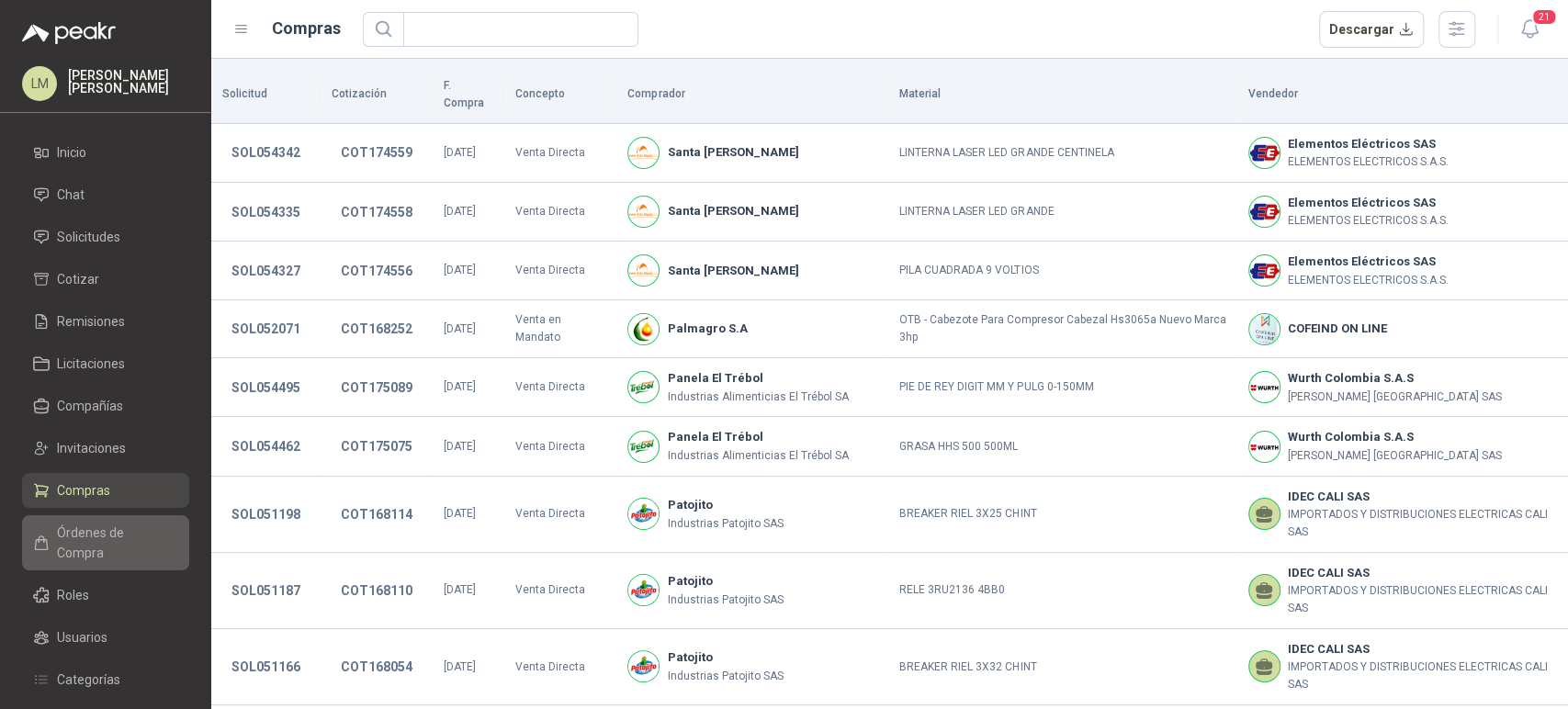
drag, startPoint x: 0, startPoint y: 0, endPoint x: 96, endPoint y: 526, distance: 534.7
click at [96, 526] on span "Órdenes de Compra" at bounding box center [115, 542] width 115 height 40
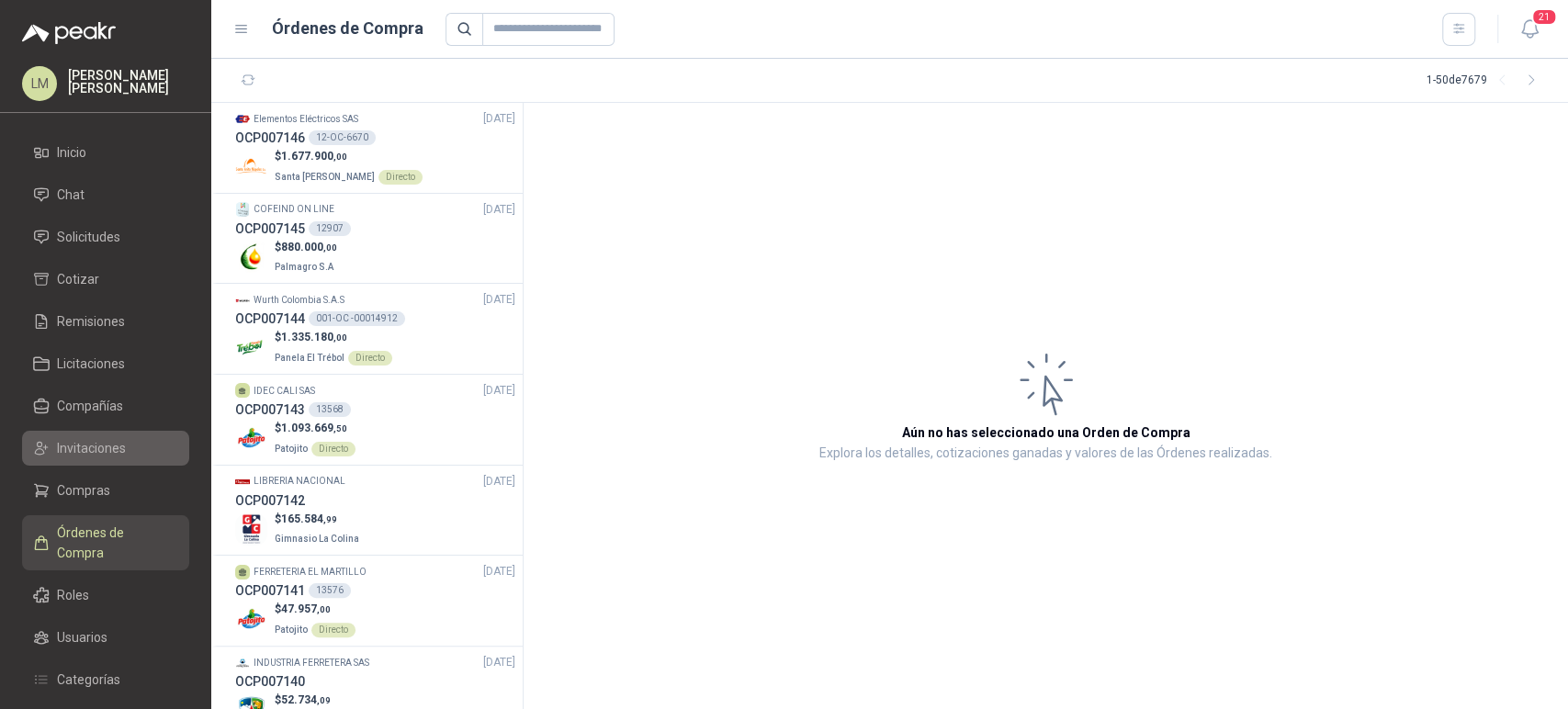
click at [89, 458] on link "Invitaciones" at bounding box center [105, 447] width 167 height 35
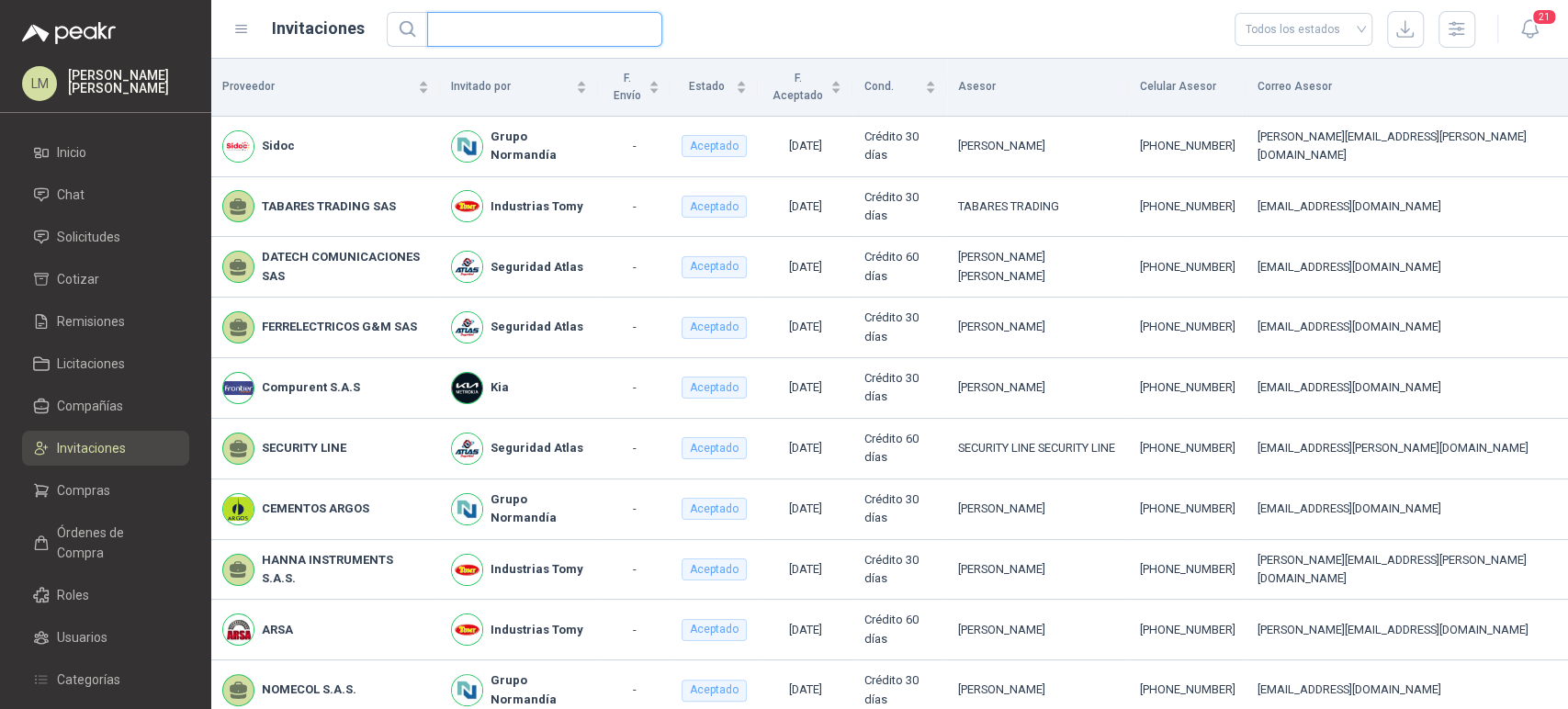
click at [493, 28] on input "text" at bounding box center [537, 29] width 198 height 33
click at [78, 402] on span "Compañías" at bounding box center [90, 406] width 66 height 20
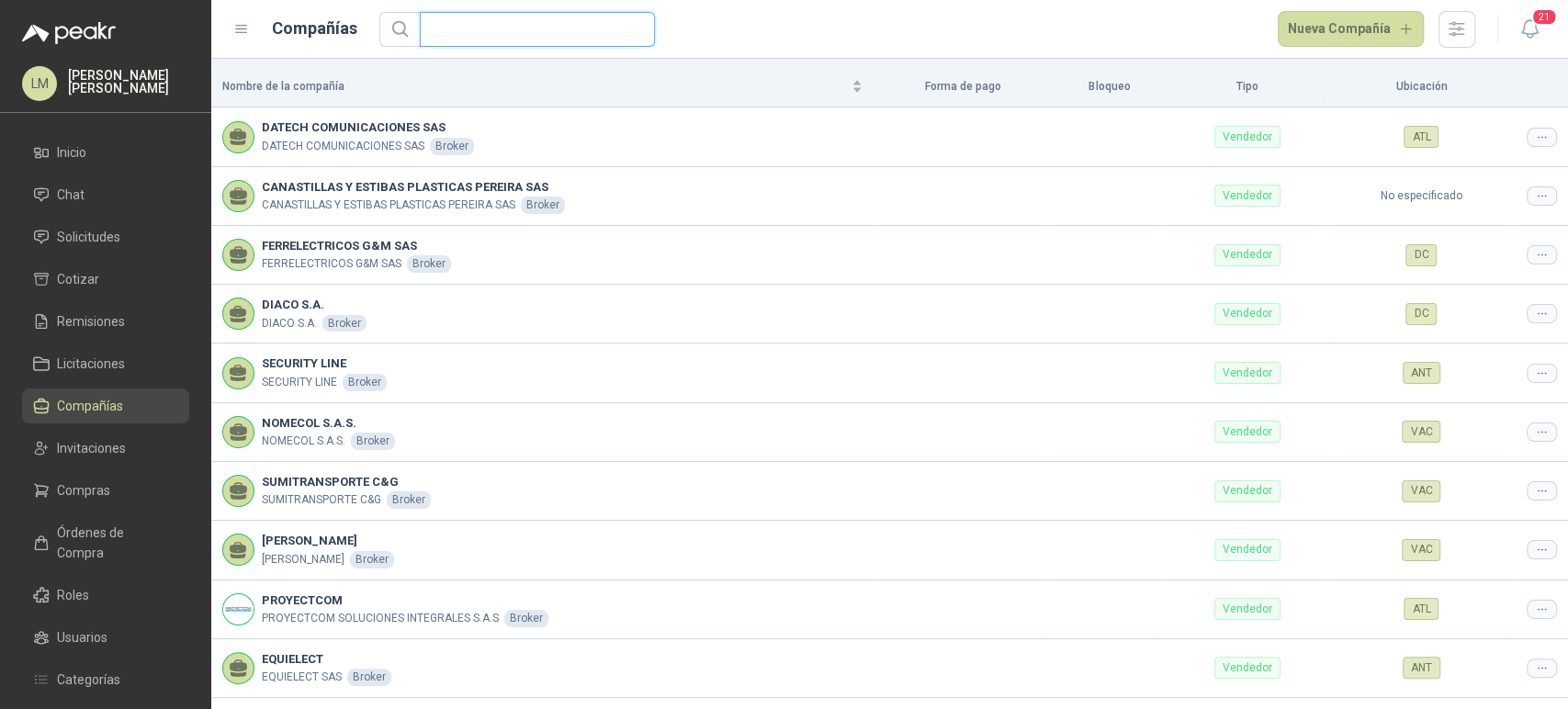
click at [483, 33] on input "text" at bounding box center [529, 29] width 198 height 33
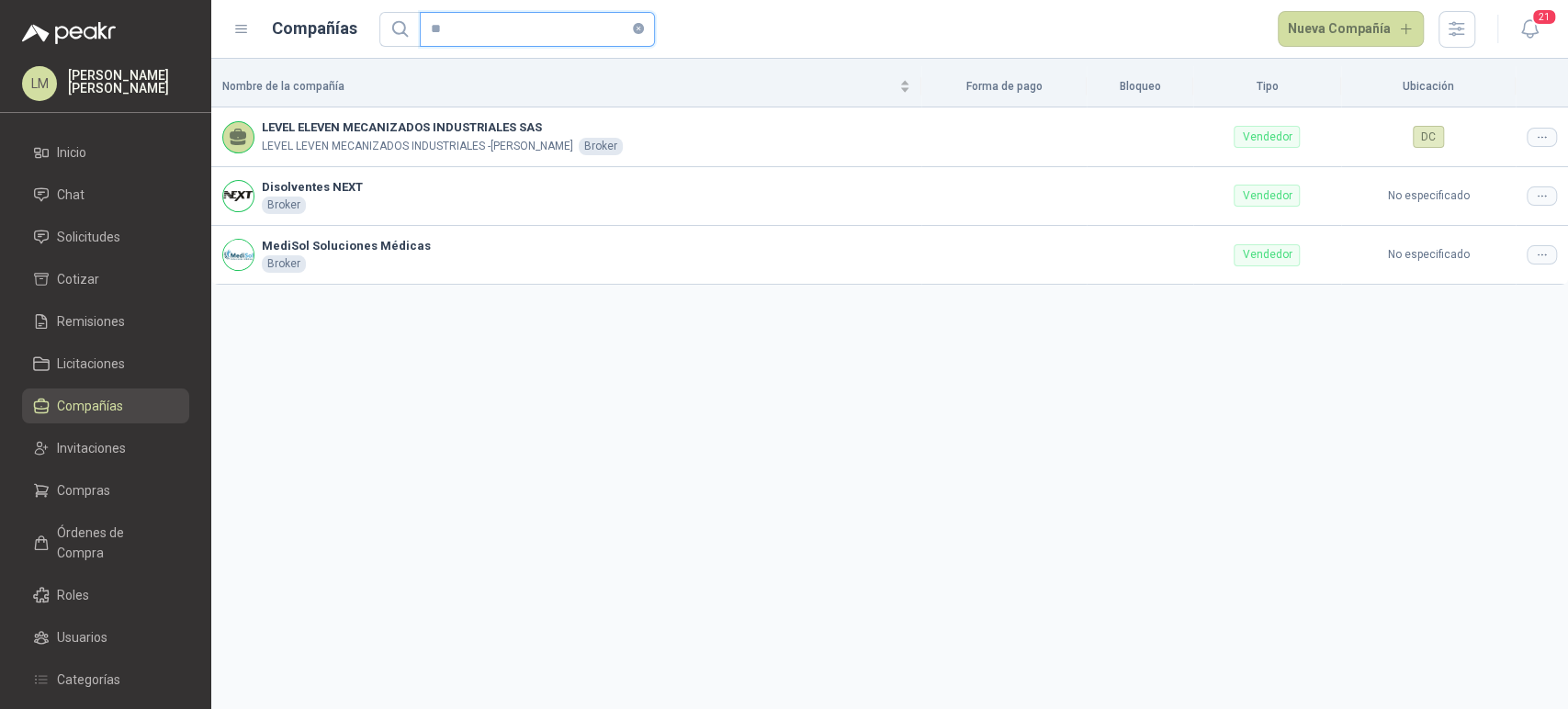
type input "*"
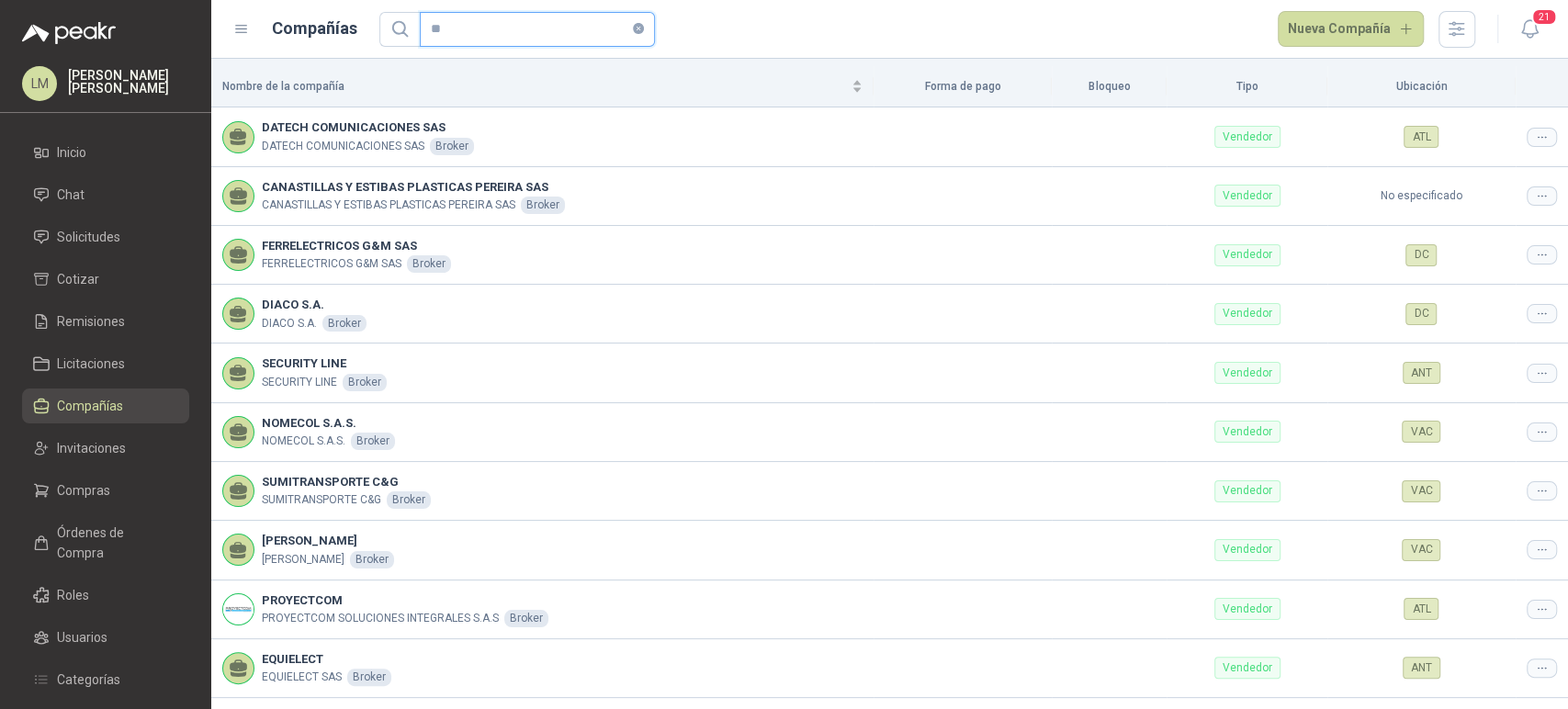
type input "*"
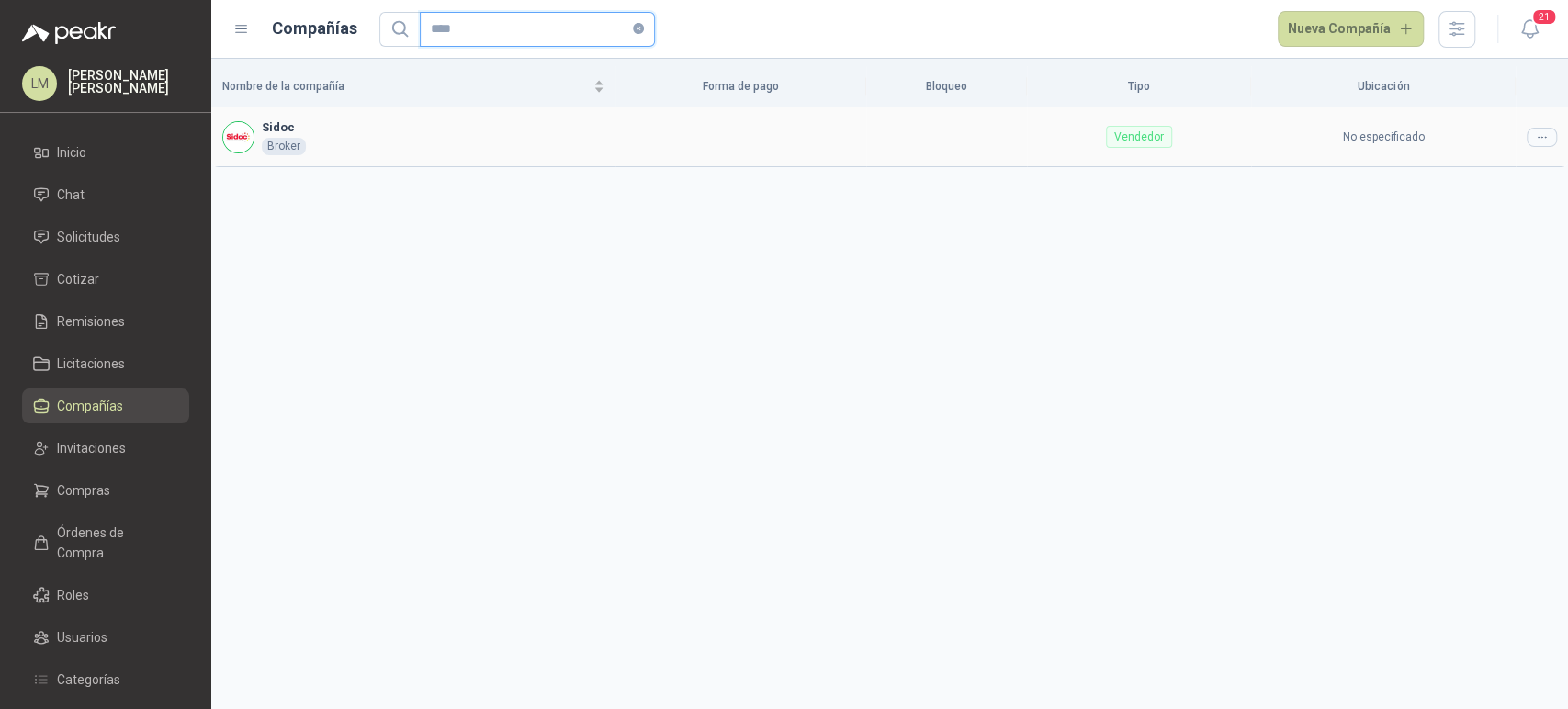
type input "****"
click at [1535, 134] on icon at bounding box center [1541, 137] width 14 height 14
click at [1513, 167] on span "Editar compañía" at bounding box center [1495, 168] width 95 height 20
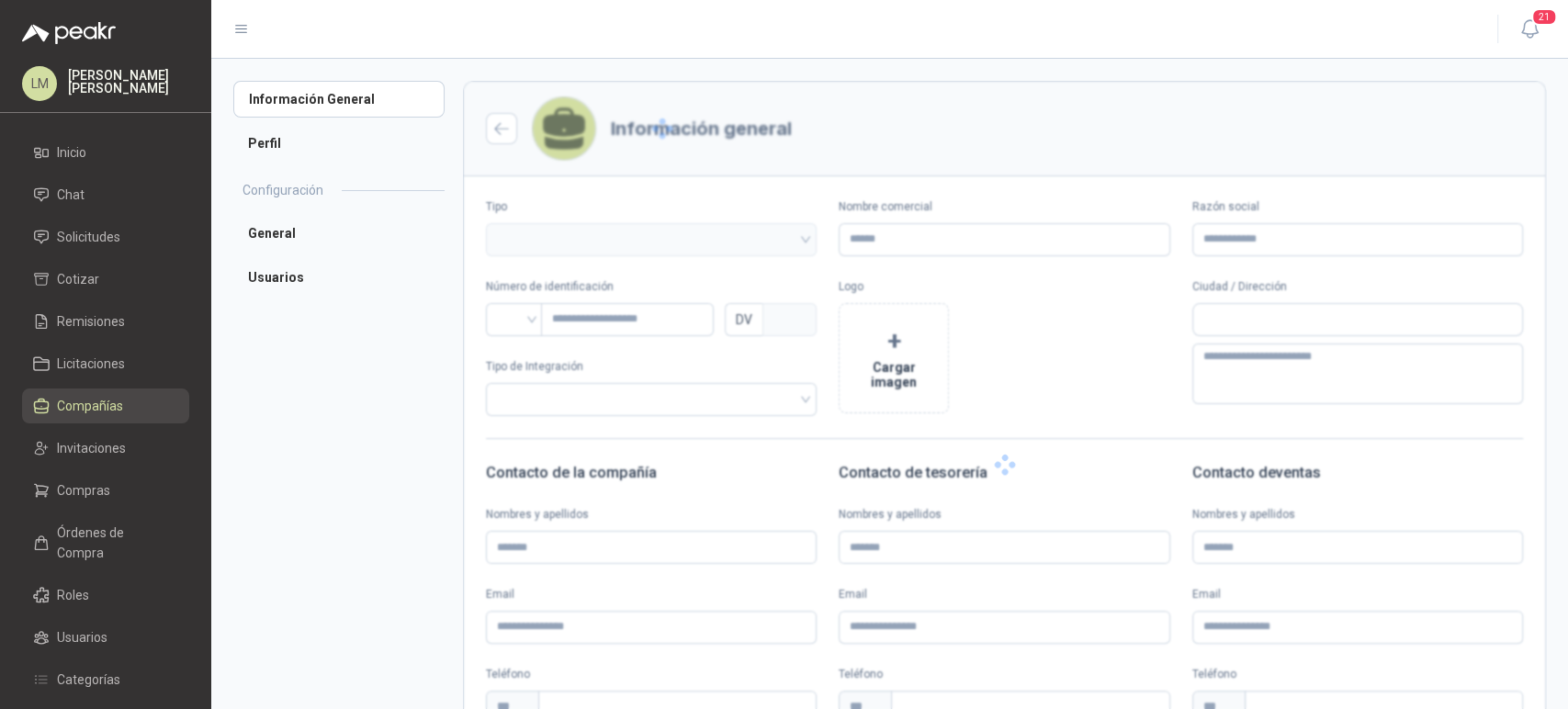
type input "*****"
type input "*********"
type input "*"
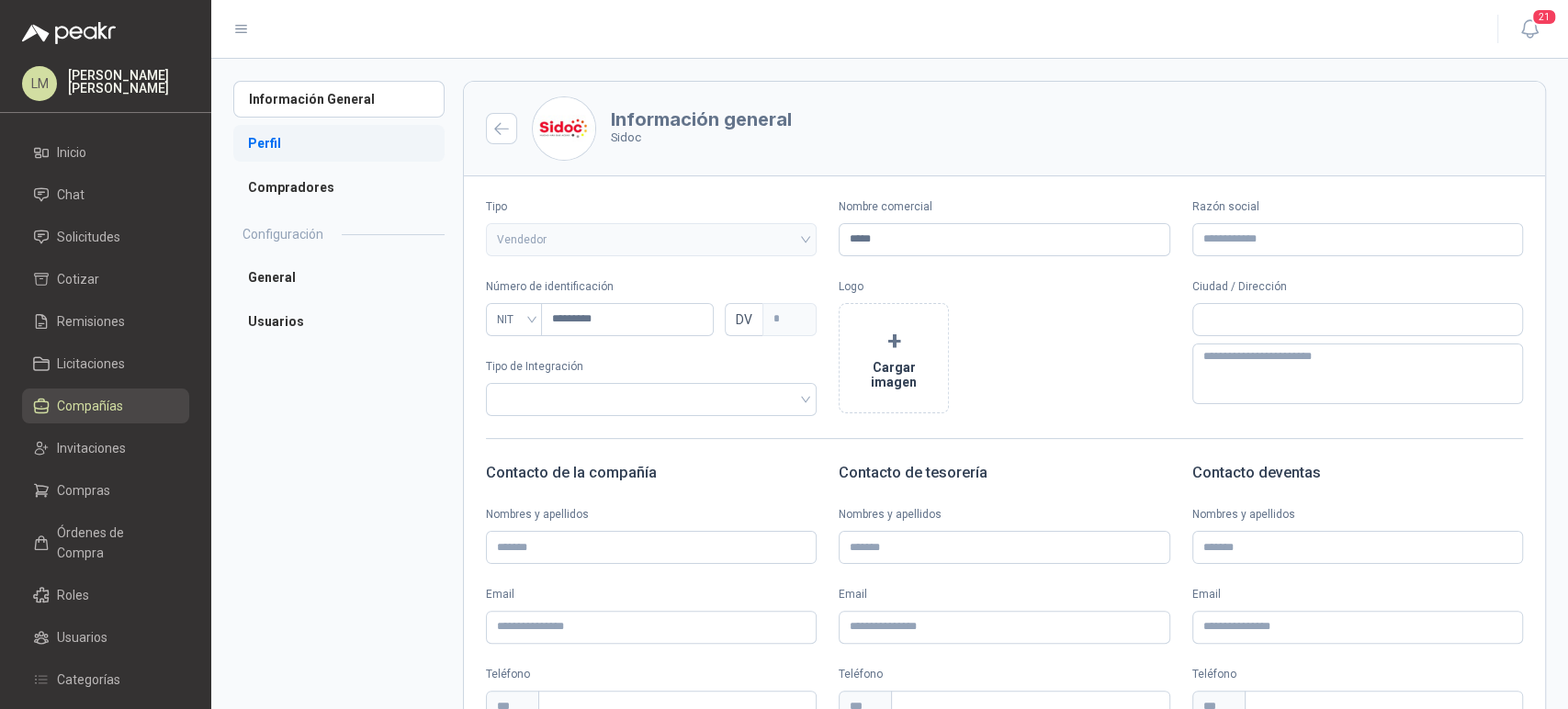
click at [281, 138] on li "Perfil" at bounding box center [339, 142] width 211 height 37
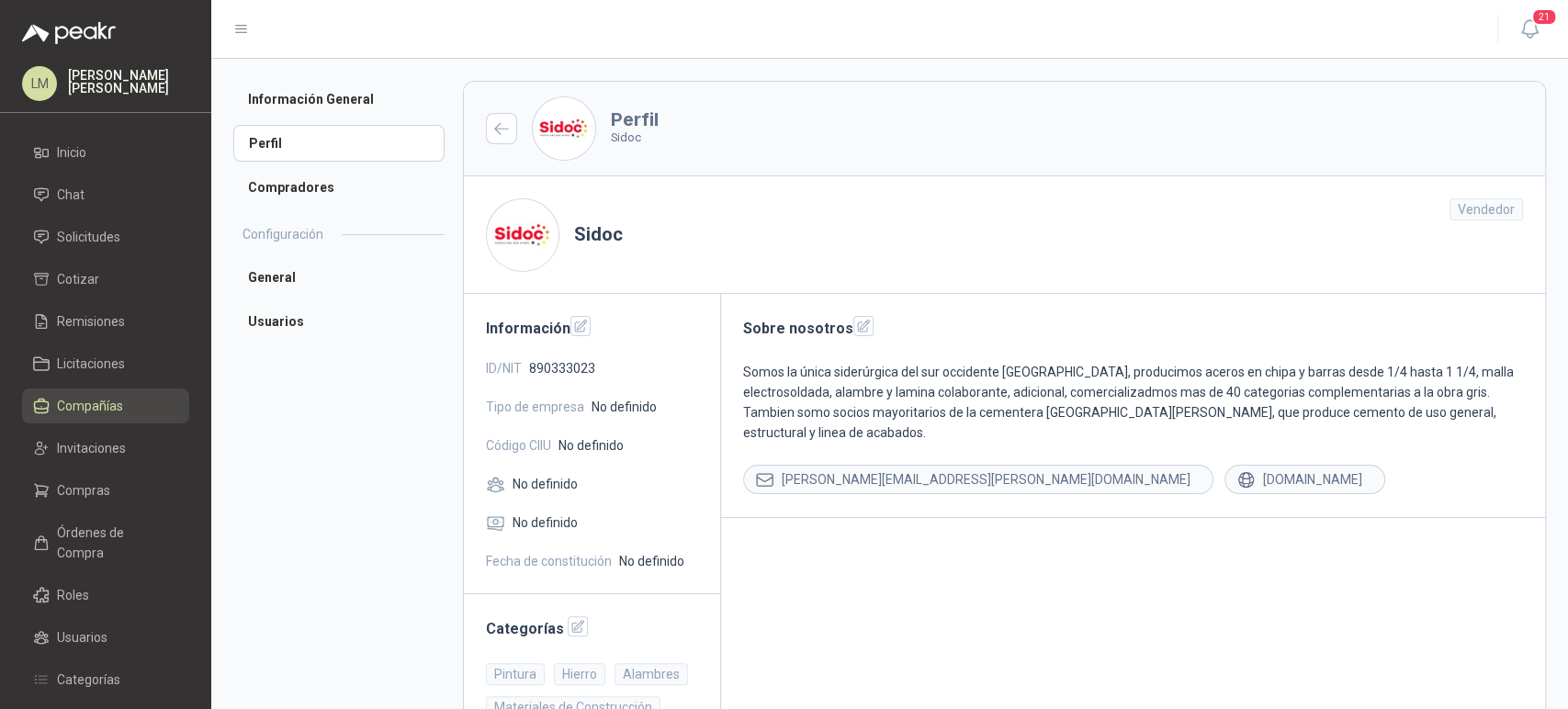
scroll to position [98, 0]
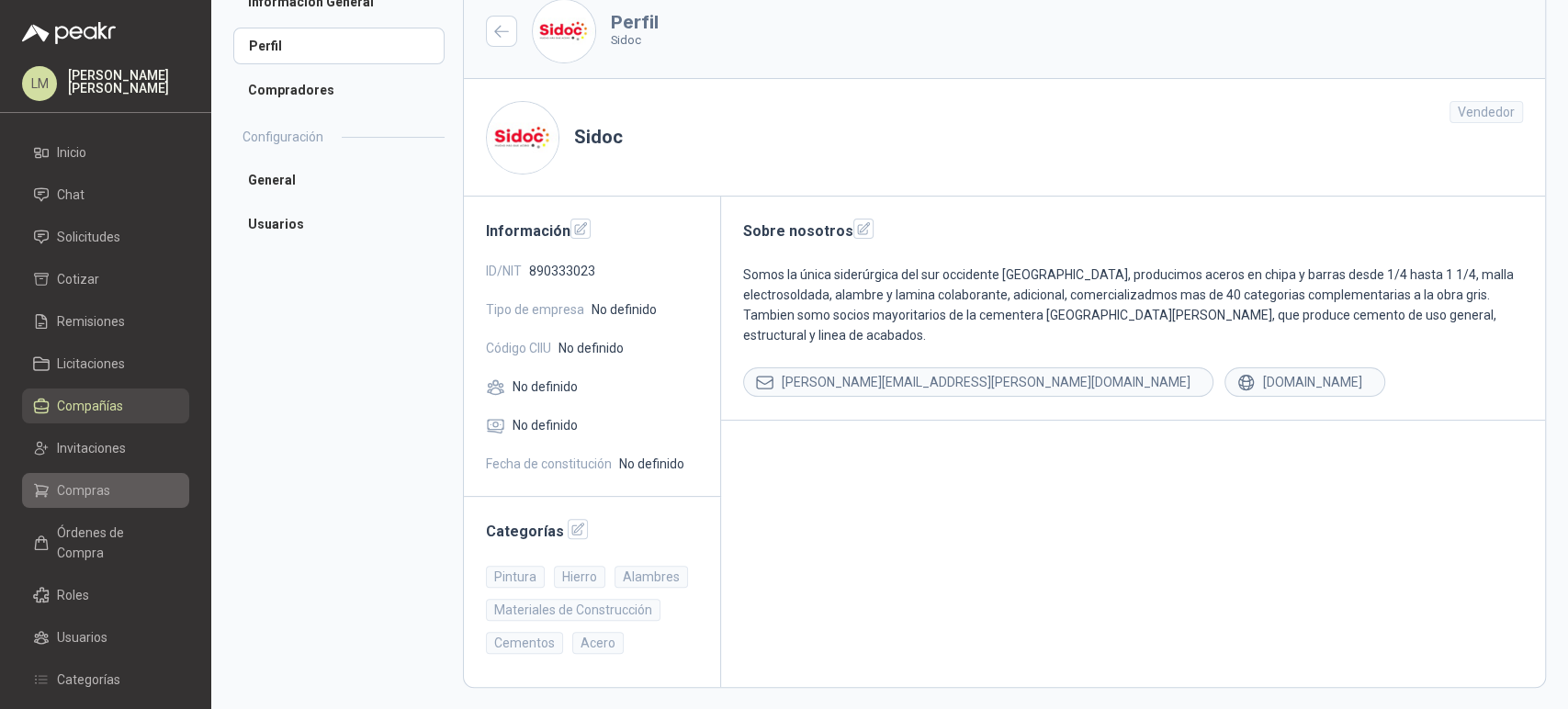
click at [89, 493] on span "Compras" at bounding box center [84, 490] width 53 height 20
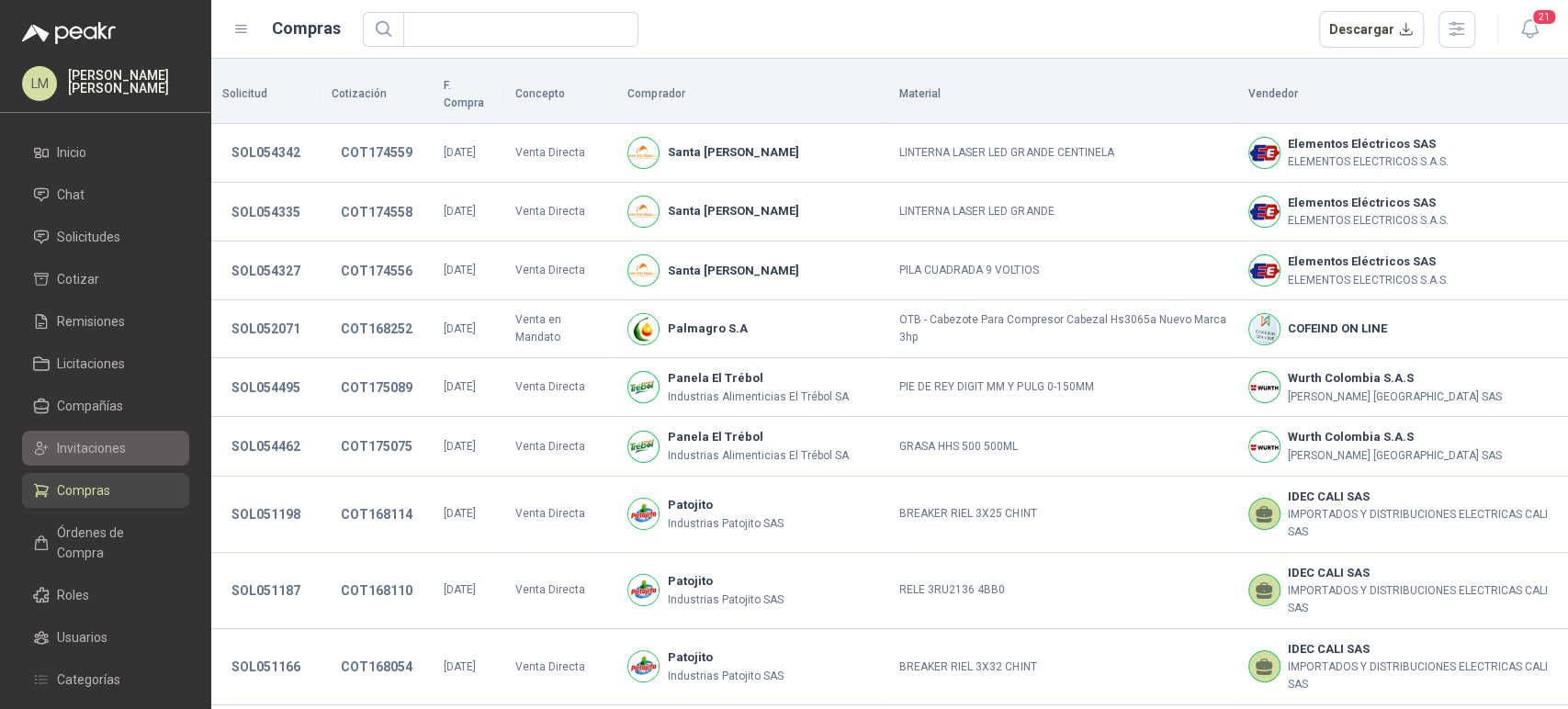
click at [112, 452] on span "Invitaciones" at bounding box center [92, 448] width 69 height 20
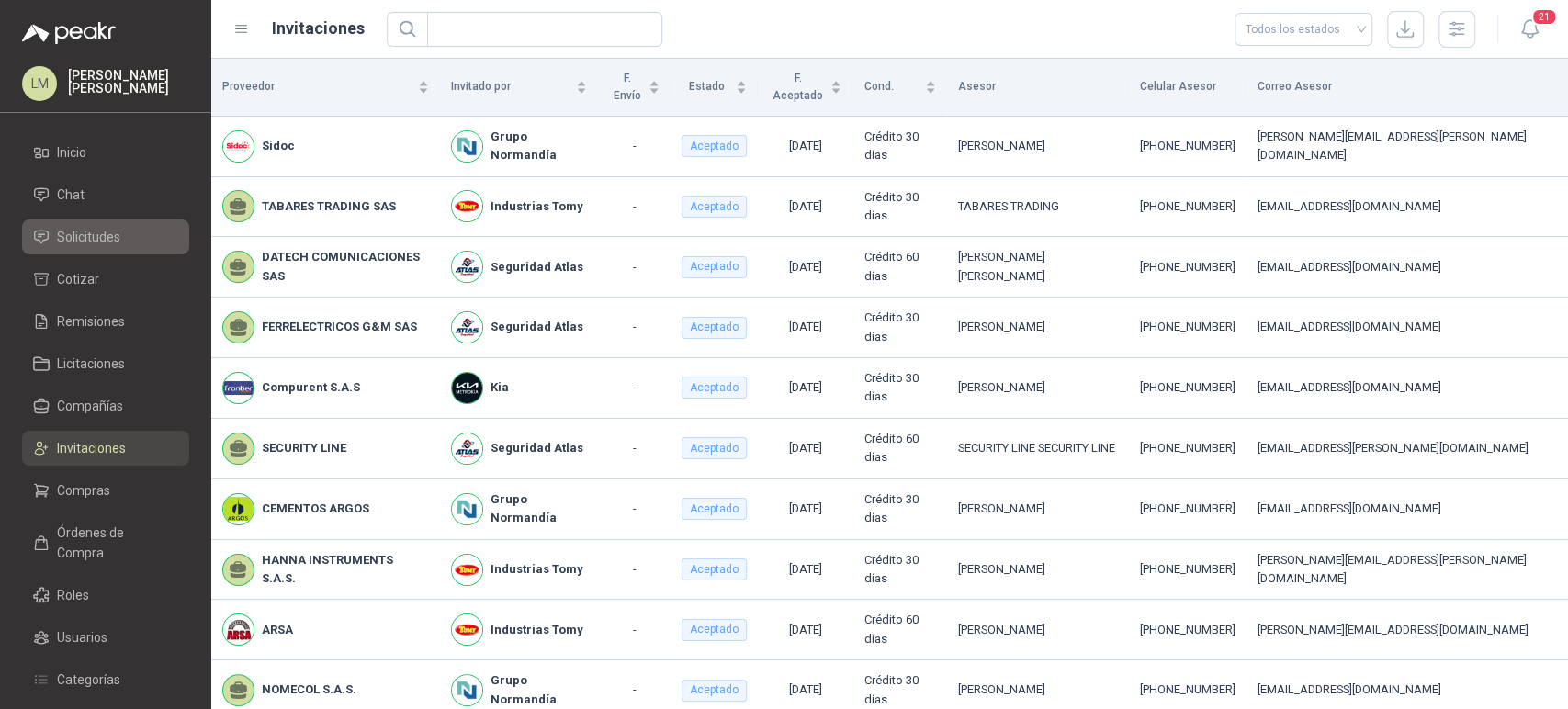
click at [93, 233] on span "Solicitudes" at bounding box center [89, 237] width 63 height 20
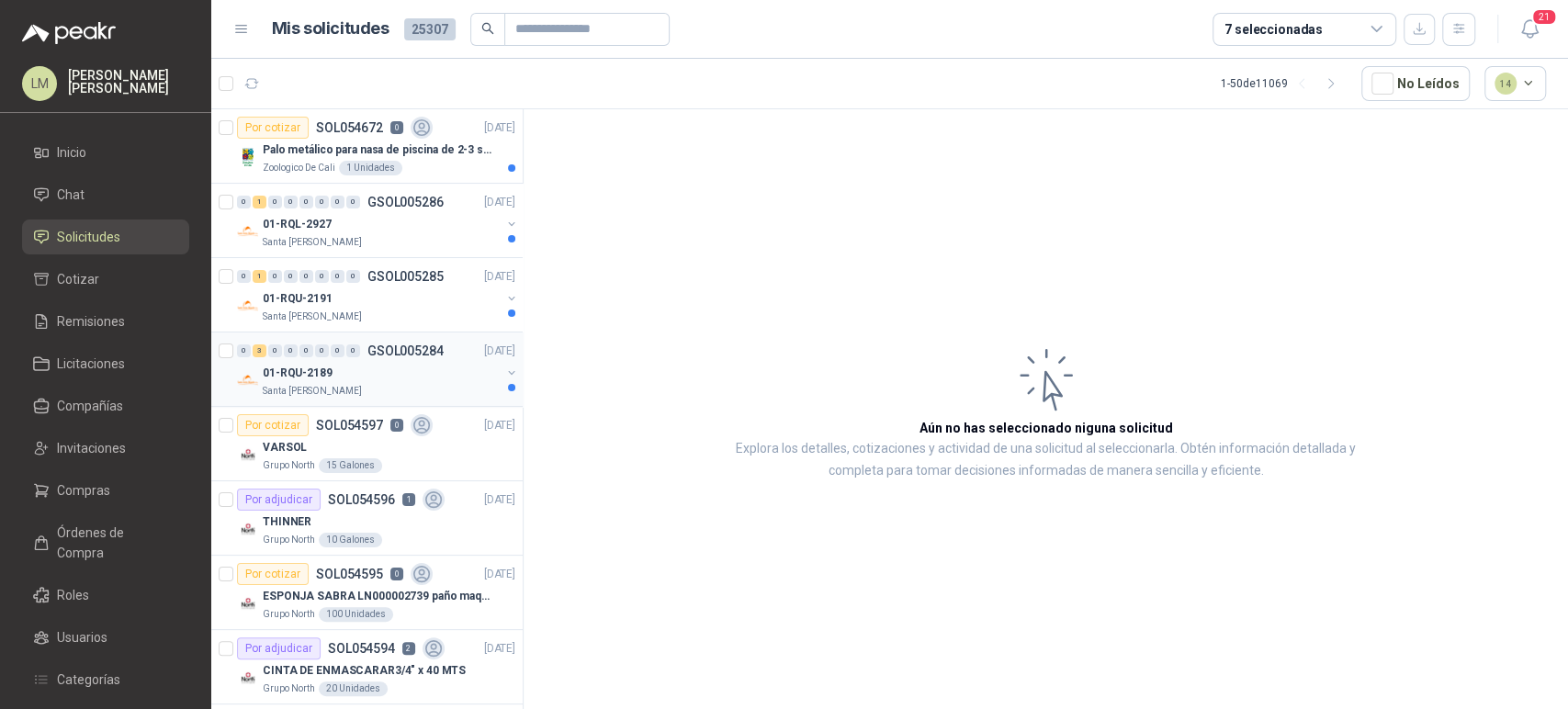
click at [382, 384] on div "Santa [PERSON_NAME]" at bounding box center [381, 391] width 238 height 15
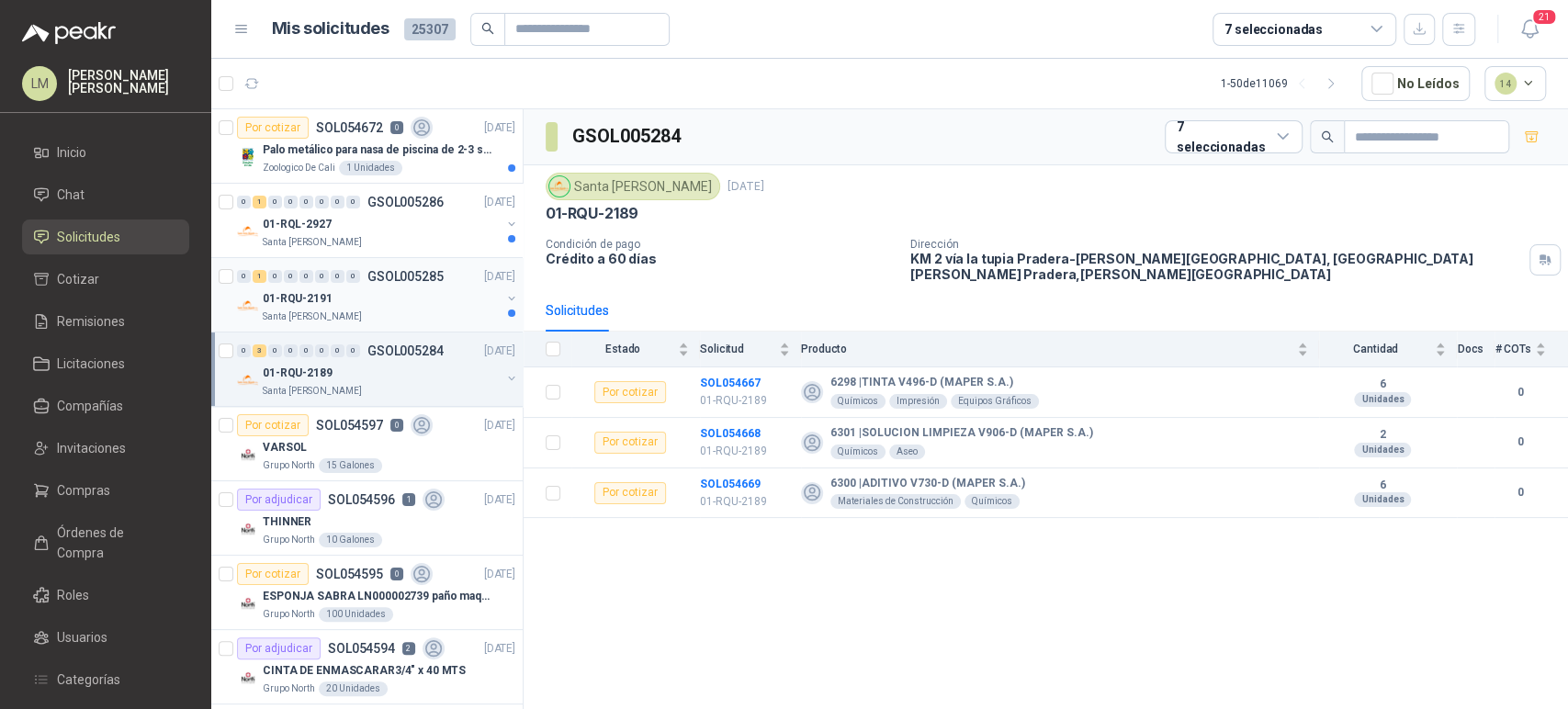
click at [391, 309] on div "Santa [PERSON_NAME]" at bounding box center [381, 316] width 238 height 15
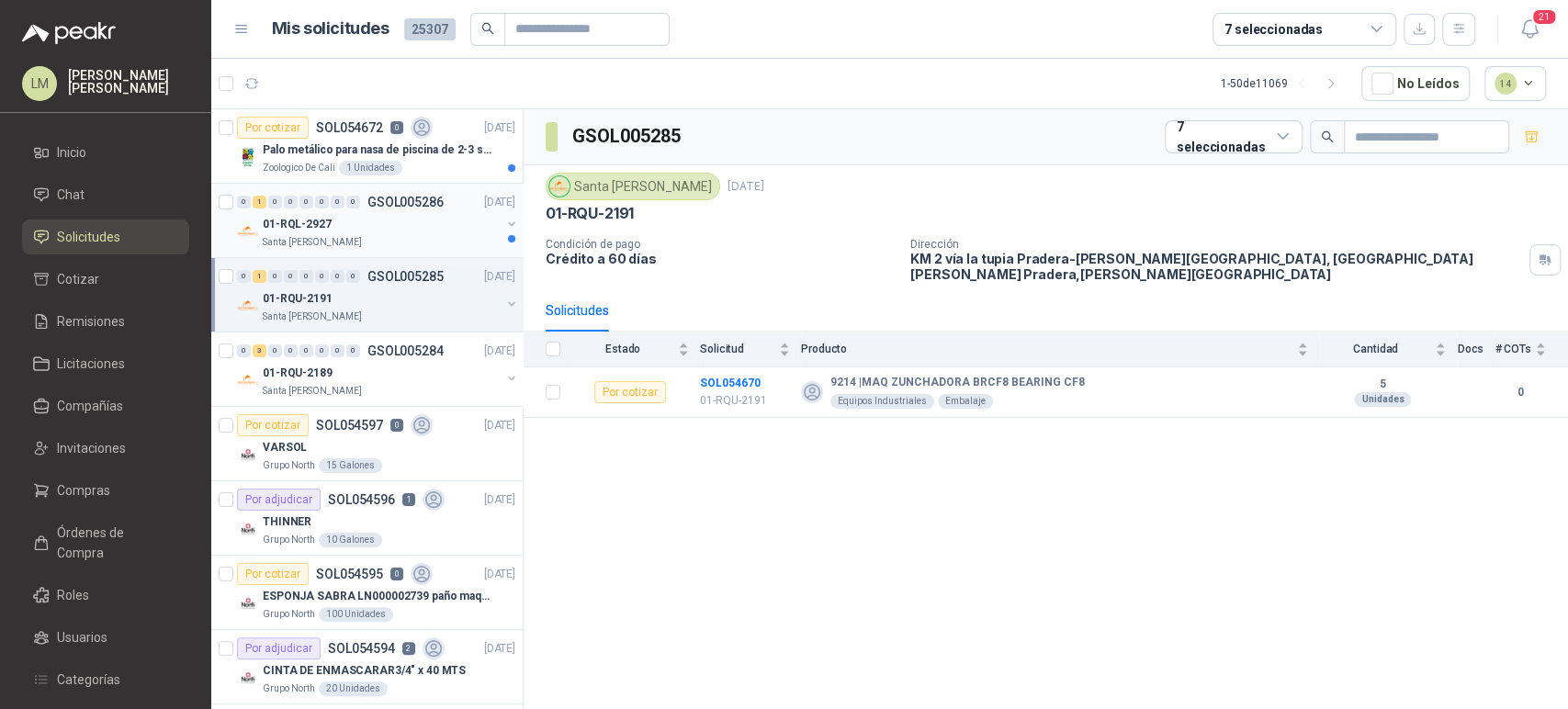
click at [404, 240] on div "Santa [PERSON_NAME]" at bounding box center [381, 242] width 238 height 15
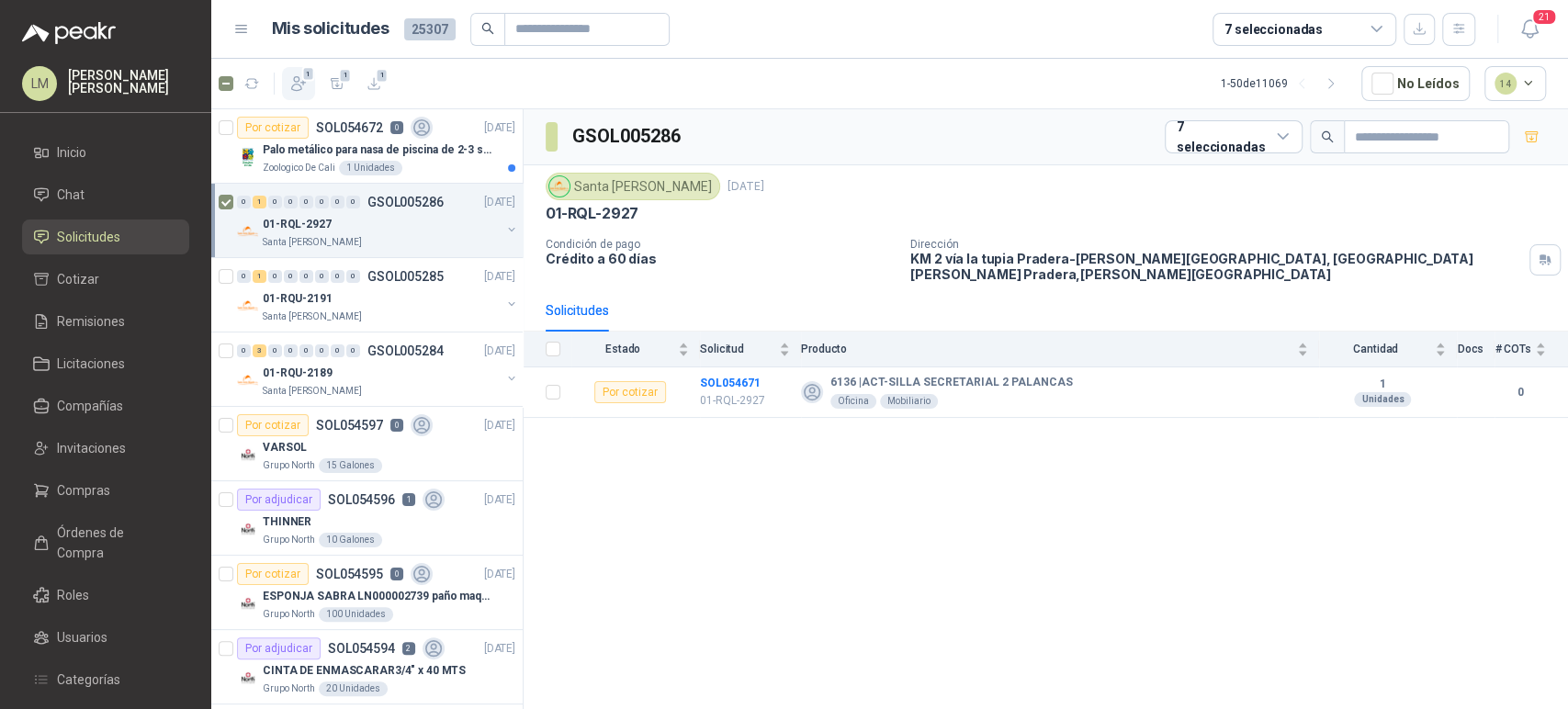
click at [293, 72] on button "1" at bounding box center [298, 83] width 33 height 33
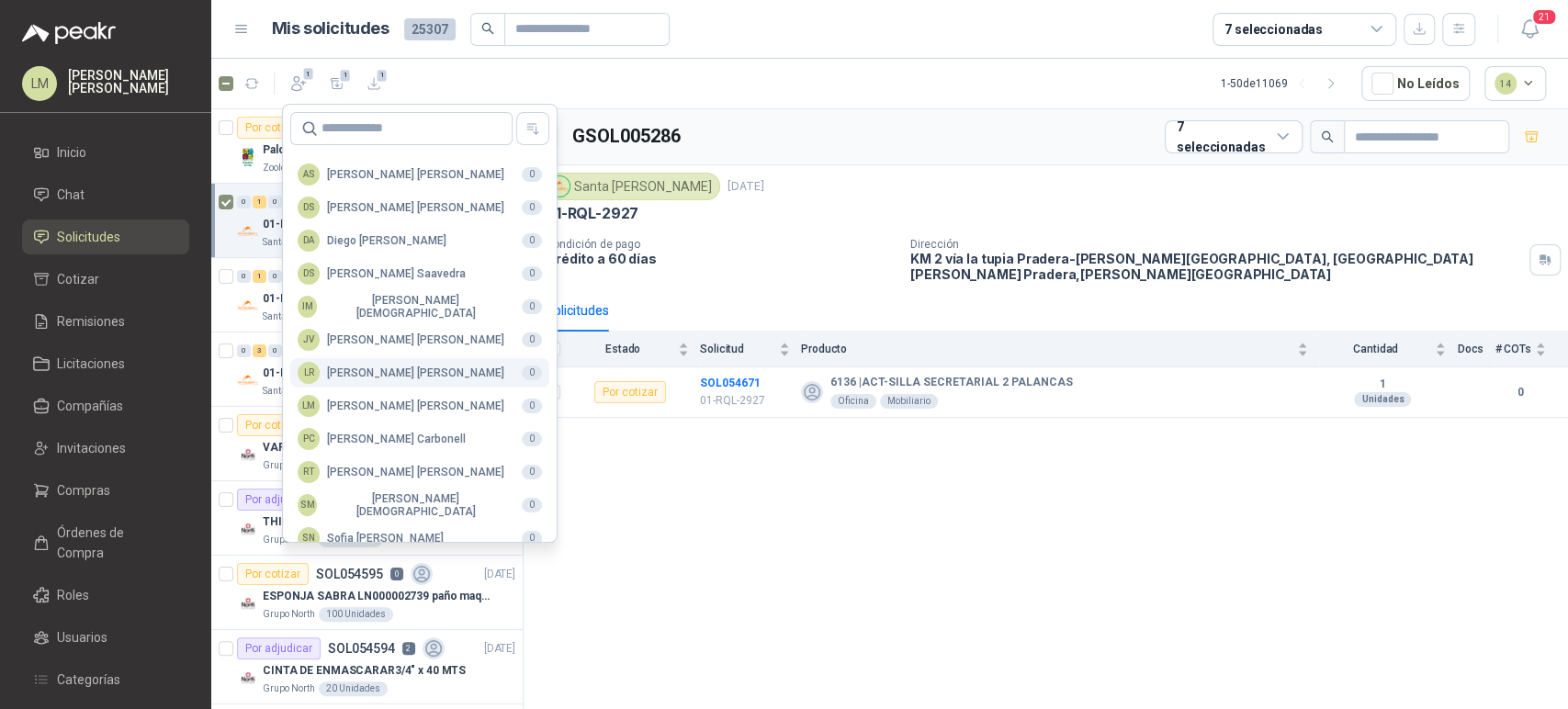
scroll to position [447, 0]
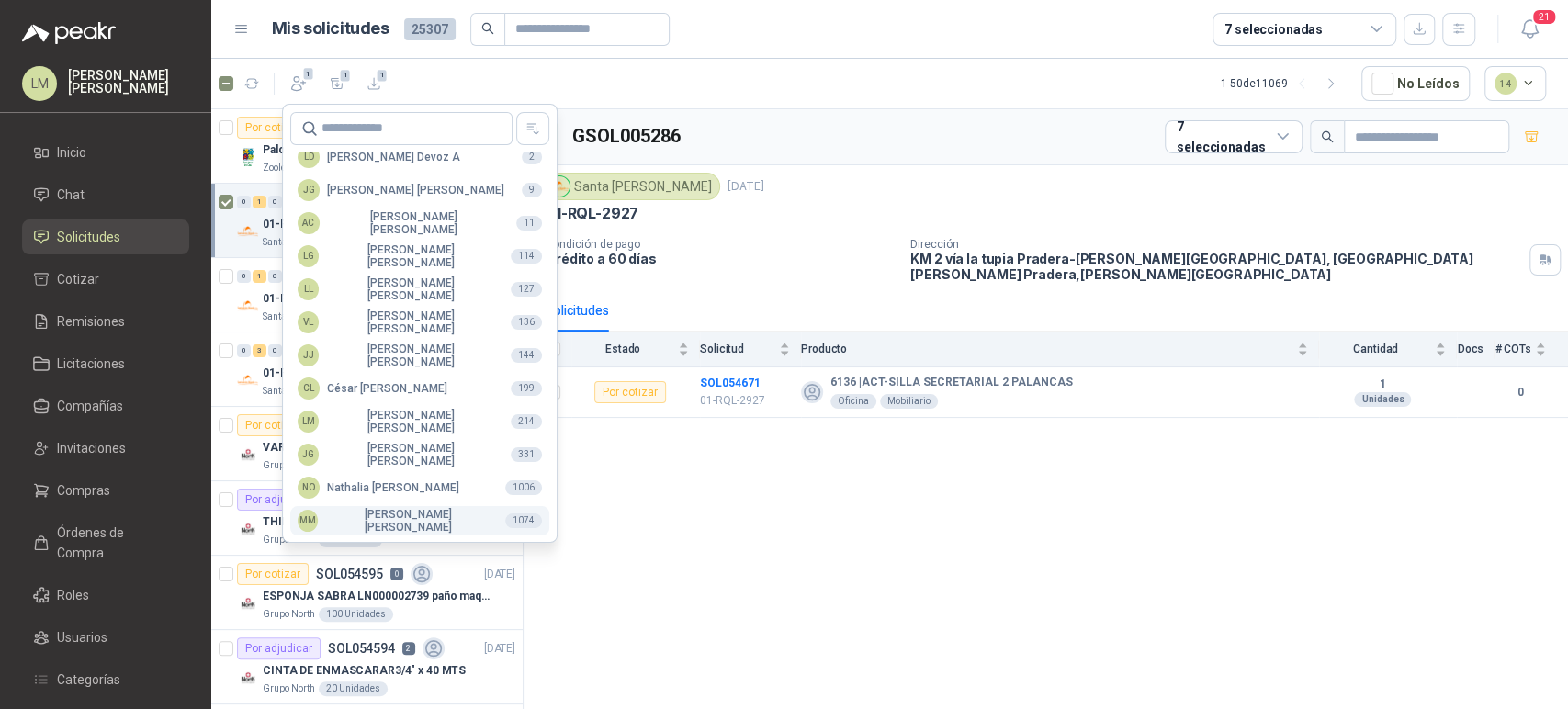
click at [357, 518] on div "MM Mauricio Martinez" at bounding box center [393, 520] width 193 height 26
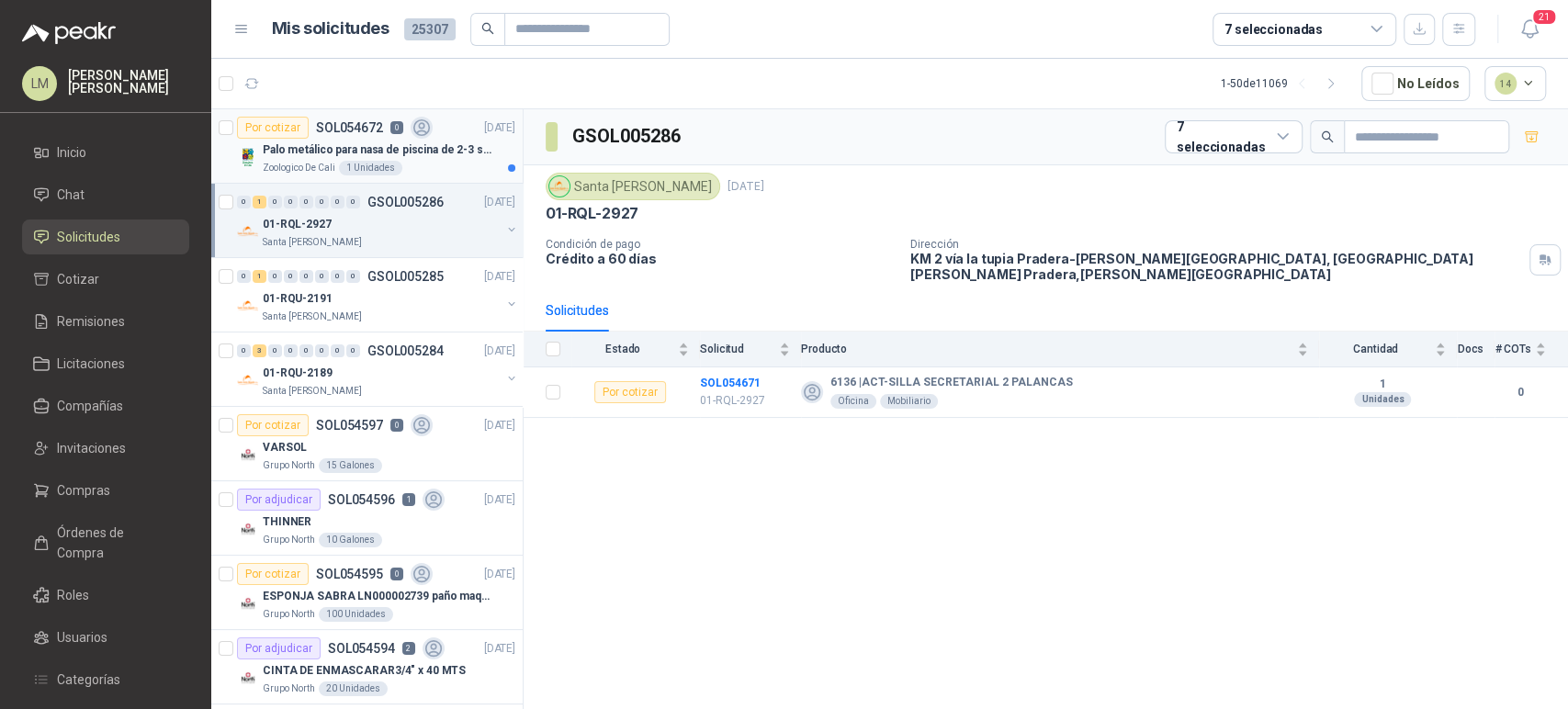
click at [319, 141] on p "Palo metálico para nasa de piscina de 2-3 sol.1115" at bounding box center [377, 150] width 229 height 18
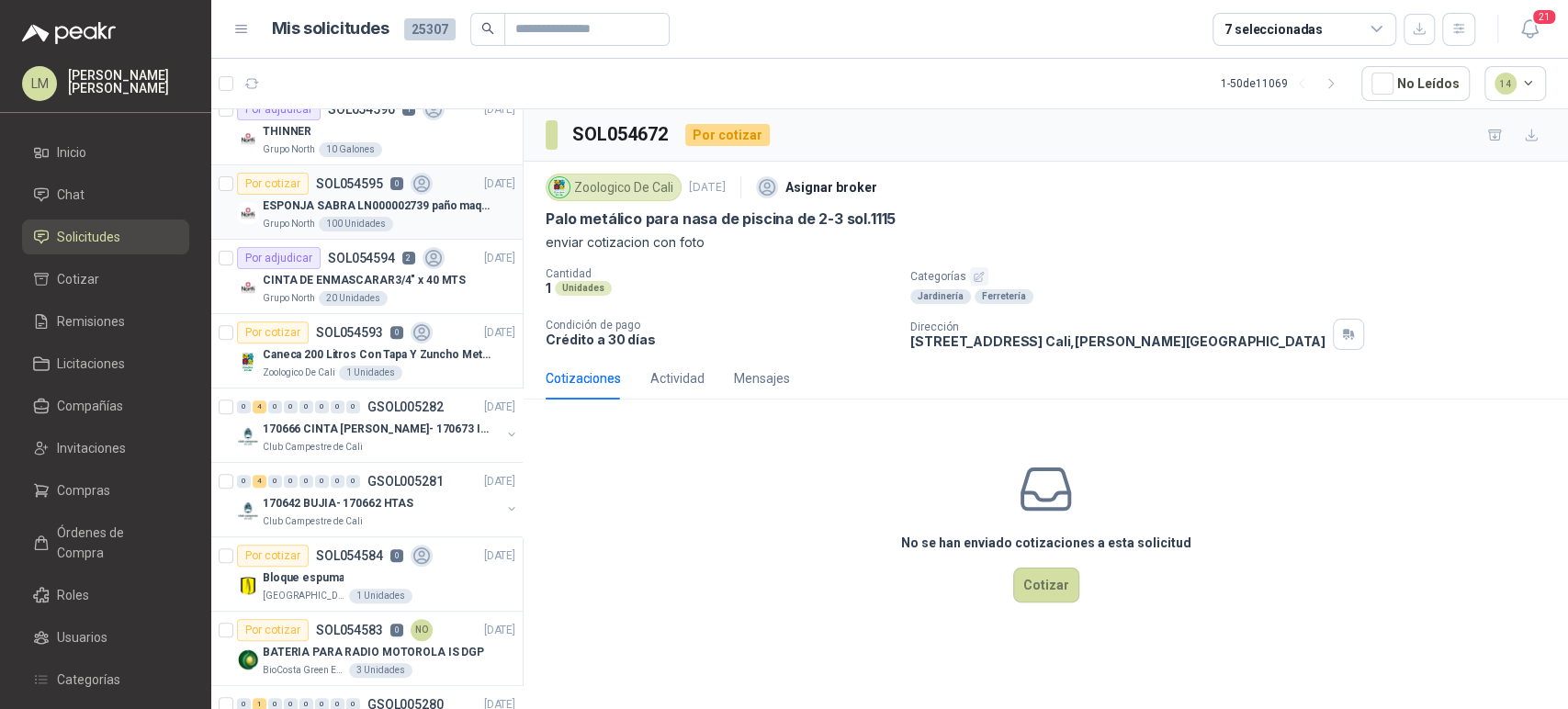
scroll to position [396, 0]
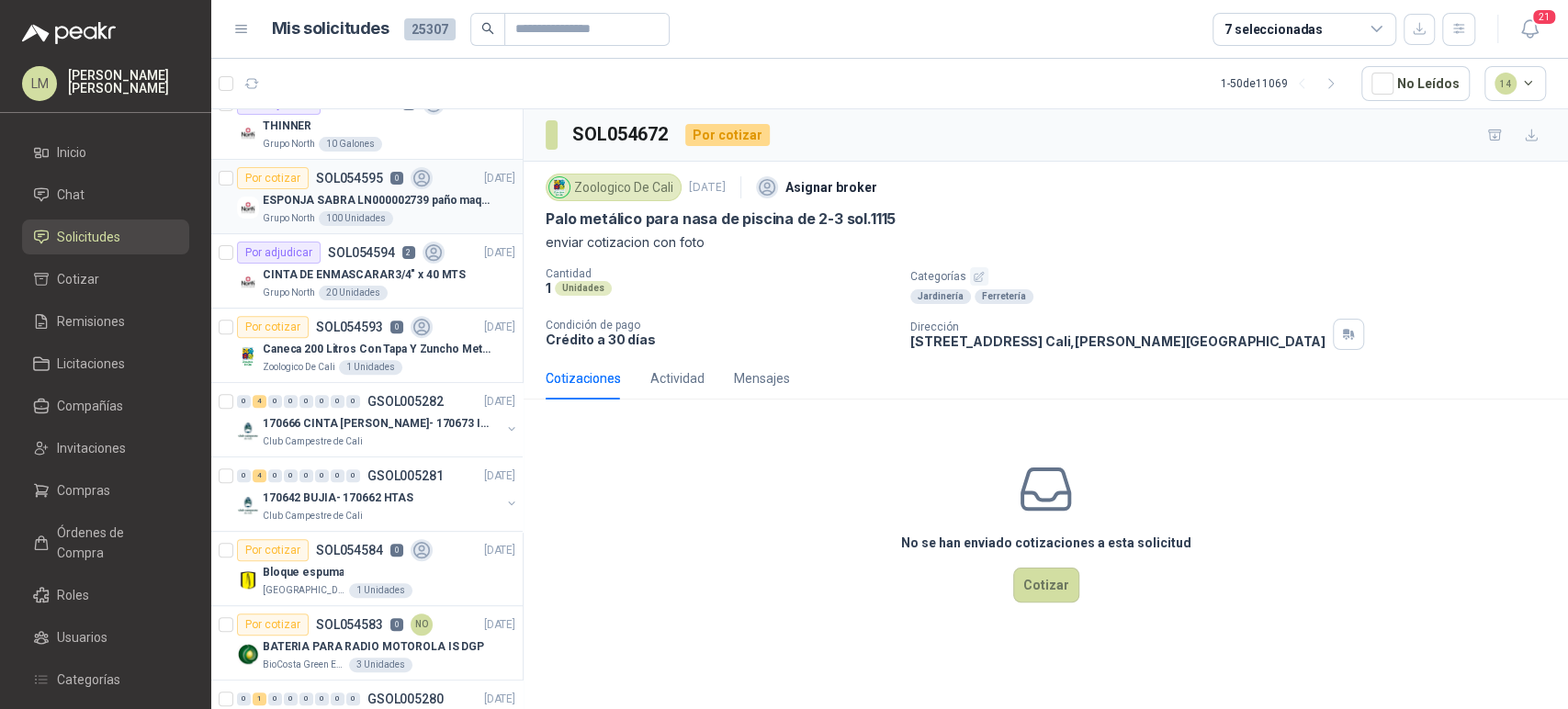
click at [392, 224] on div "Grupo North 100 Unidades" at bounding box center [389, 218] width 253 height 15
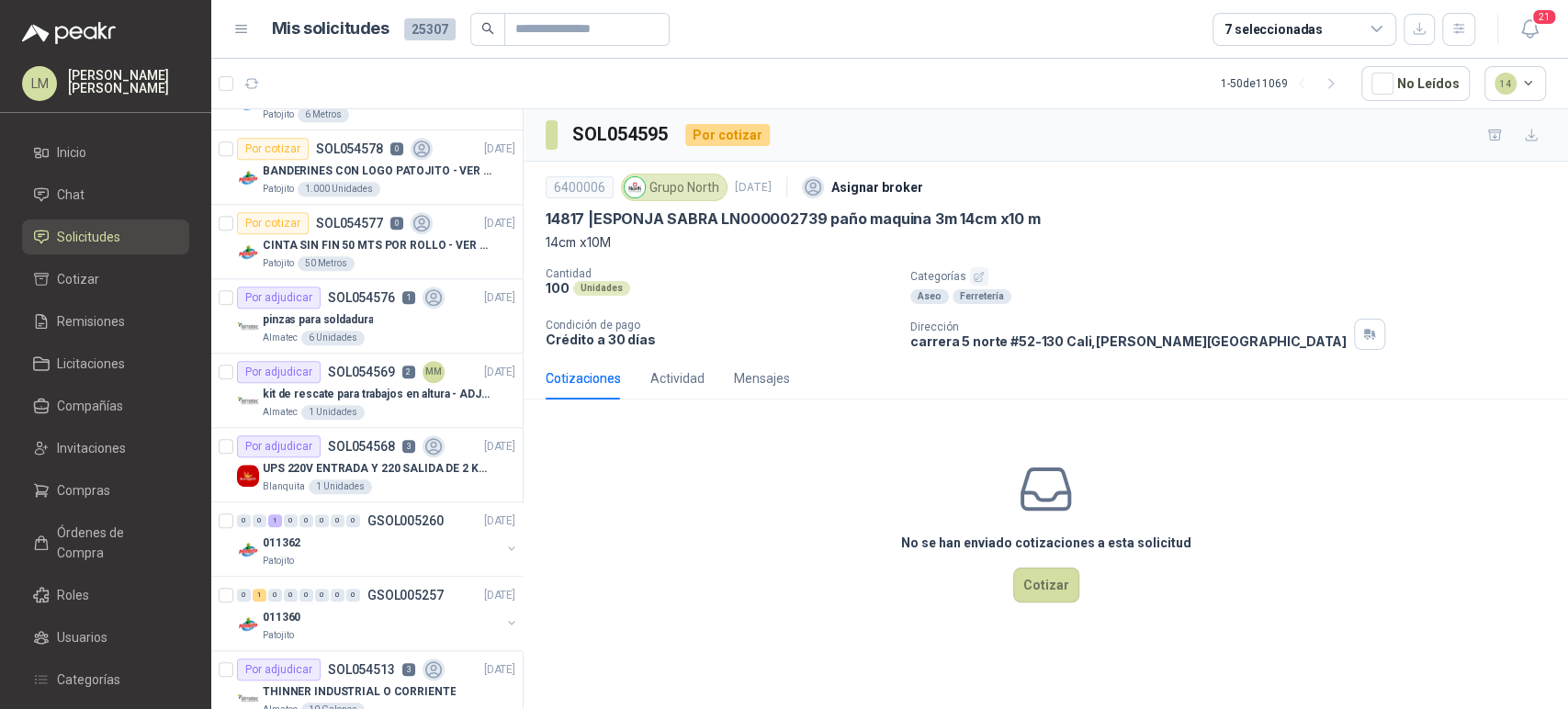
scroll to position [1107, 0]
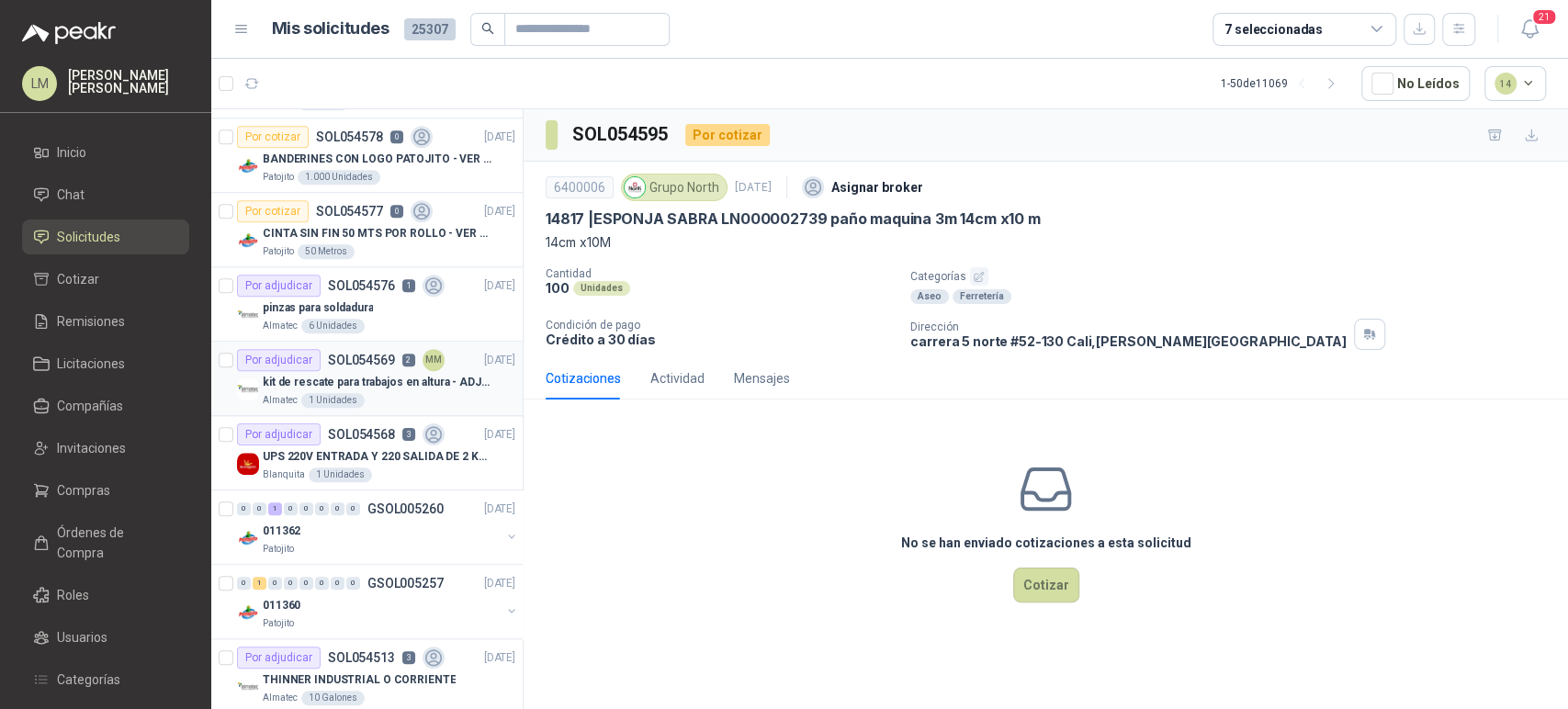
click at [367, 374] on p "kit de rescate para trabajos en altura - ADJUNTAR FICHA TECNICA" at bounding box center [377, 383] width 229 height 18
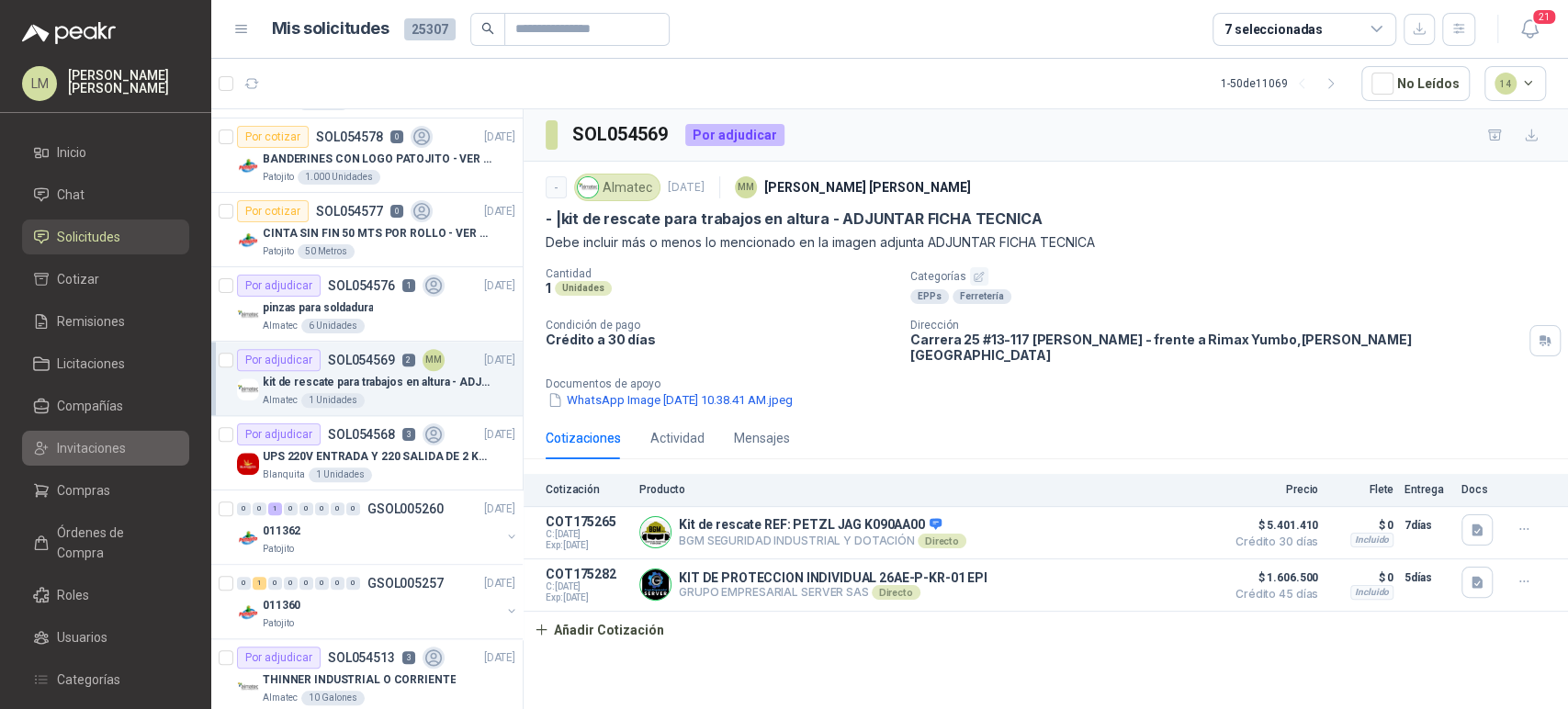
click at [84, 436] on link "Invitaciones" at bounding box center [105, 447] width 167 height 35
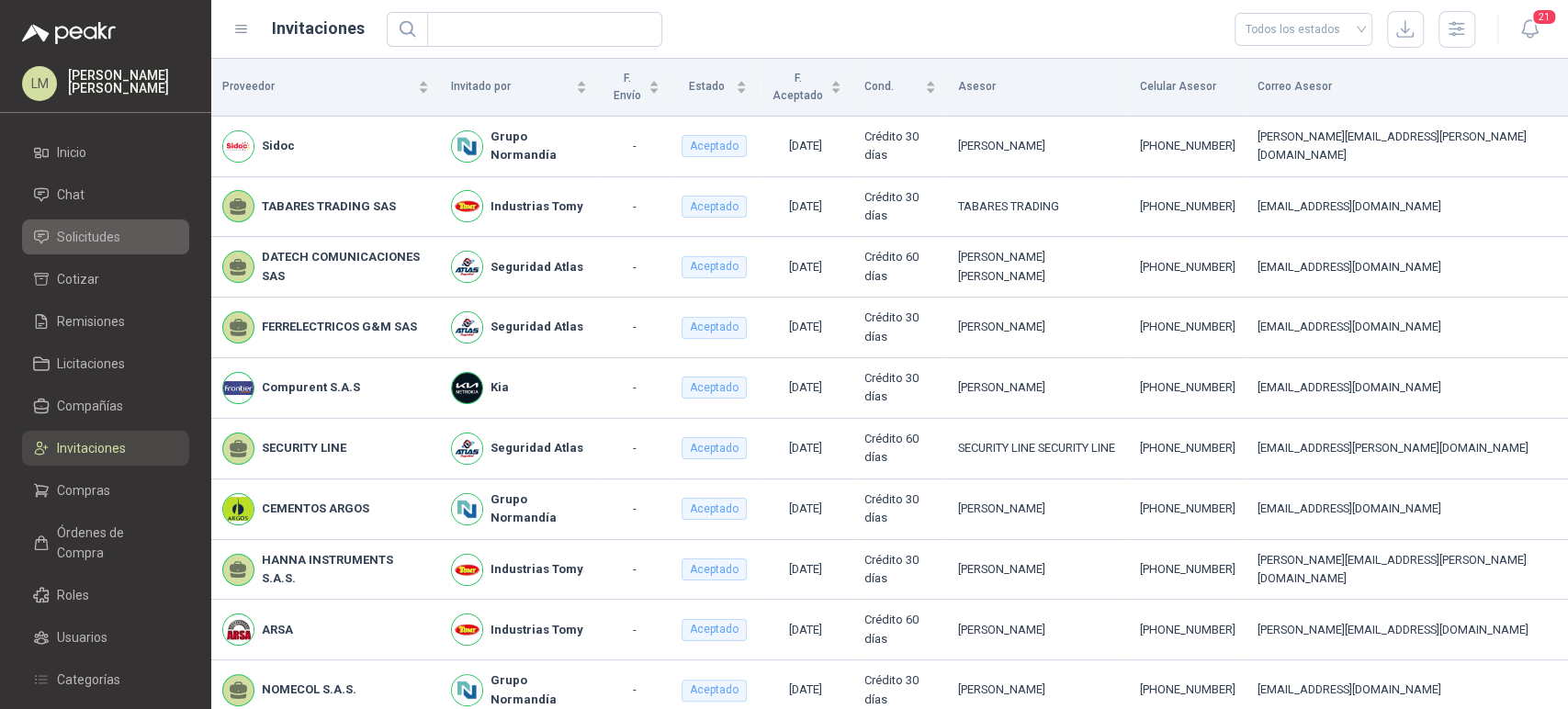
click at [99, 241] on span "Solicitudes" at bounding box center [89, 237] width 63 height 20
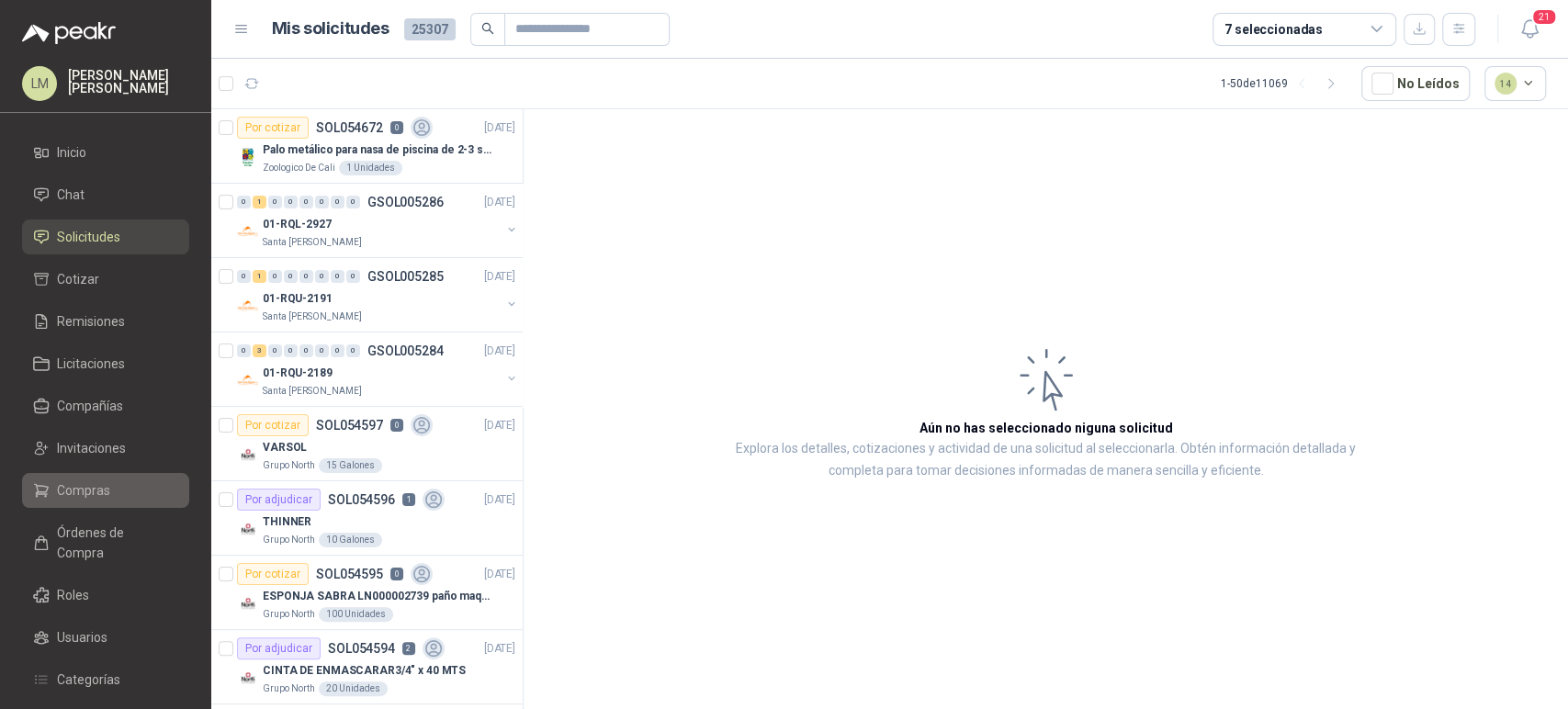
click at [94, 500] on span "Compras" at bounding box center [84, 490] width 53 height 20
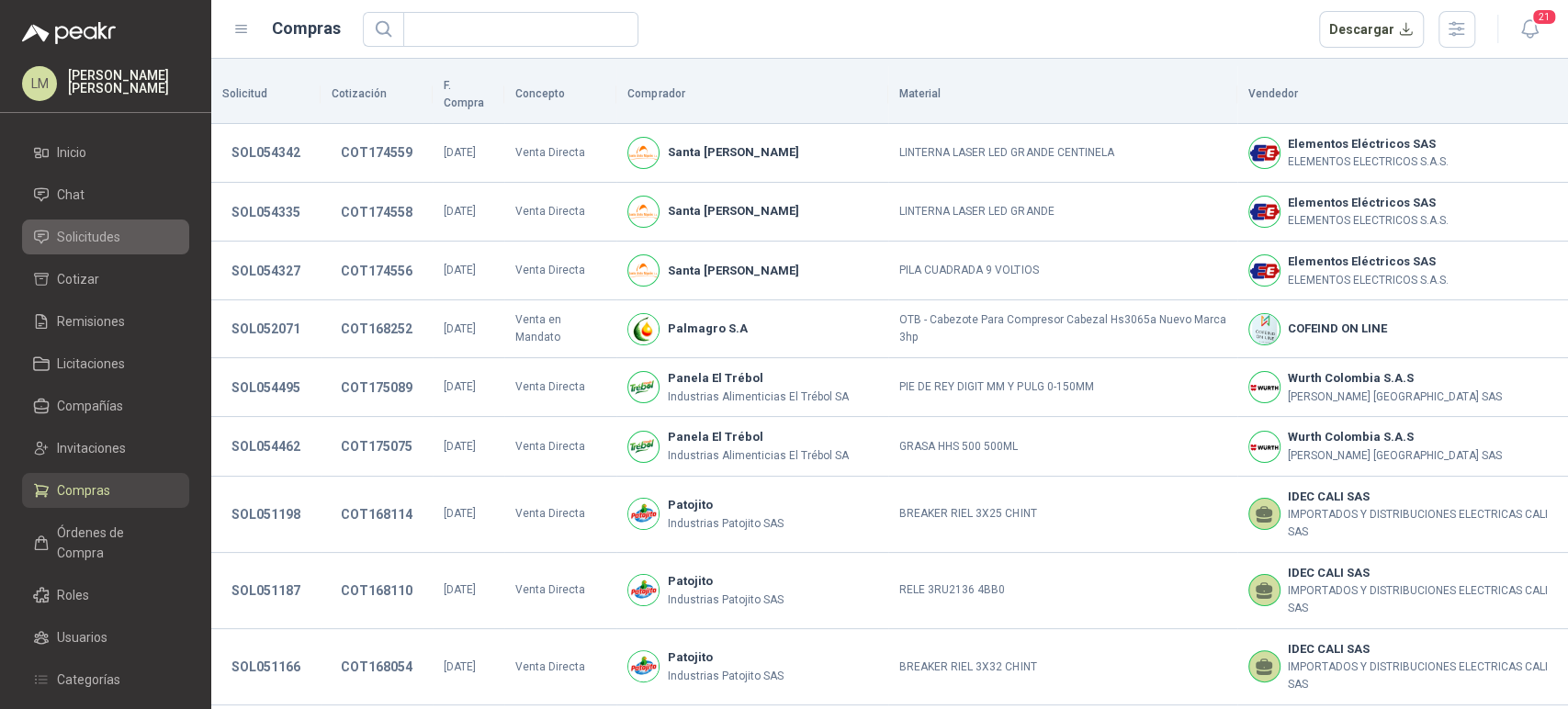
click at [99, 232] on span "Solicitudes" at bounding box center [89, 237] width 63 height 20
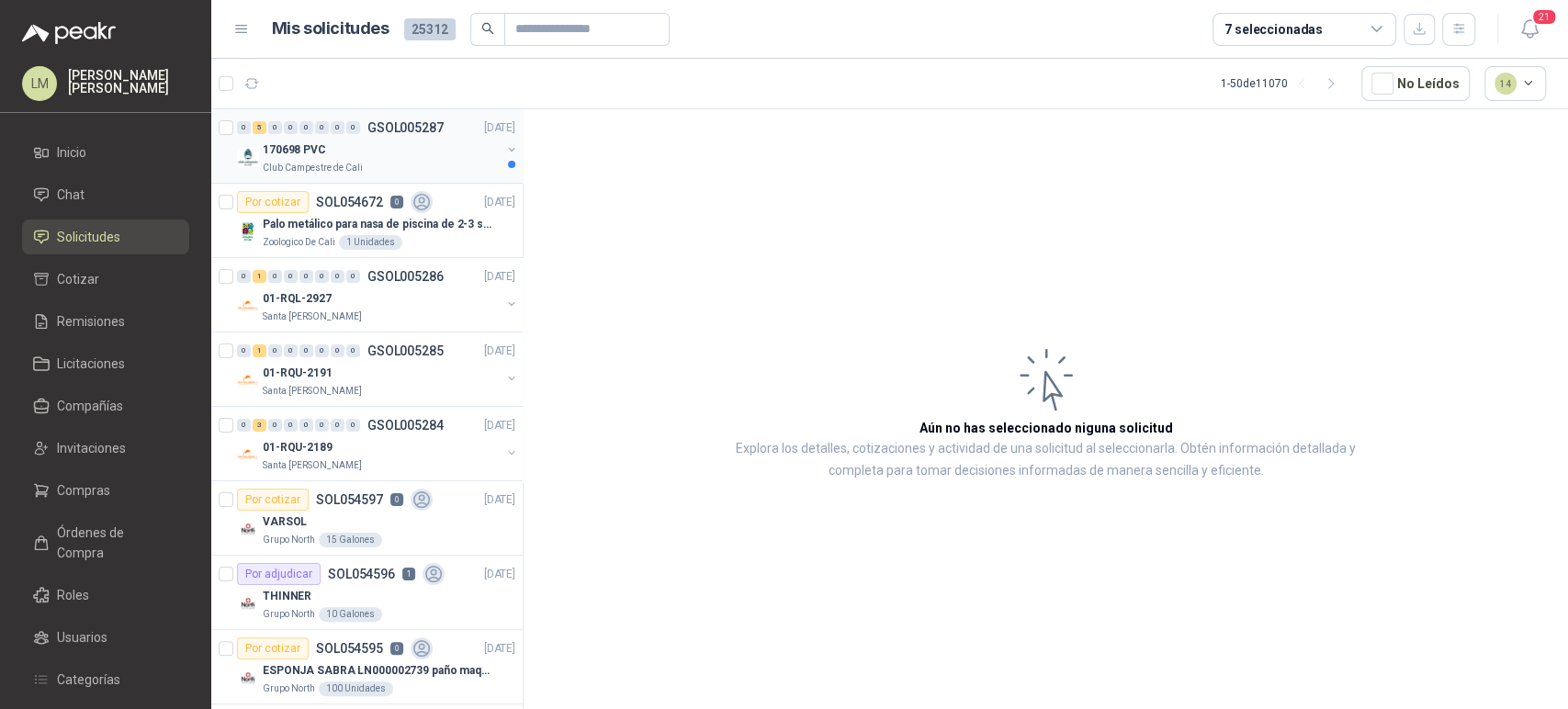
click at [372, 145] on div "170698 PVC" at bounding box center [381, 149] width 238 height 22
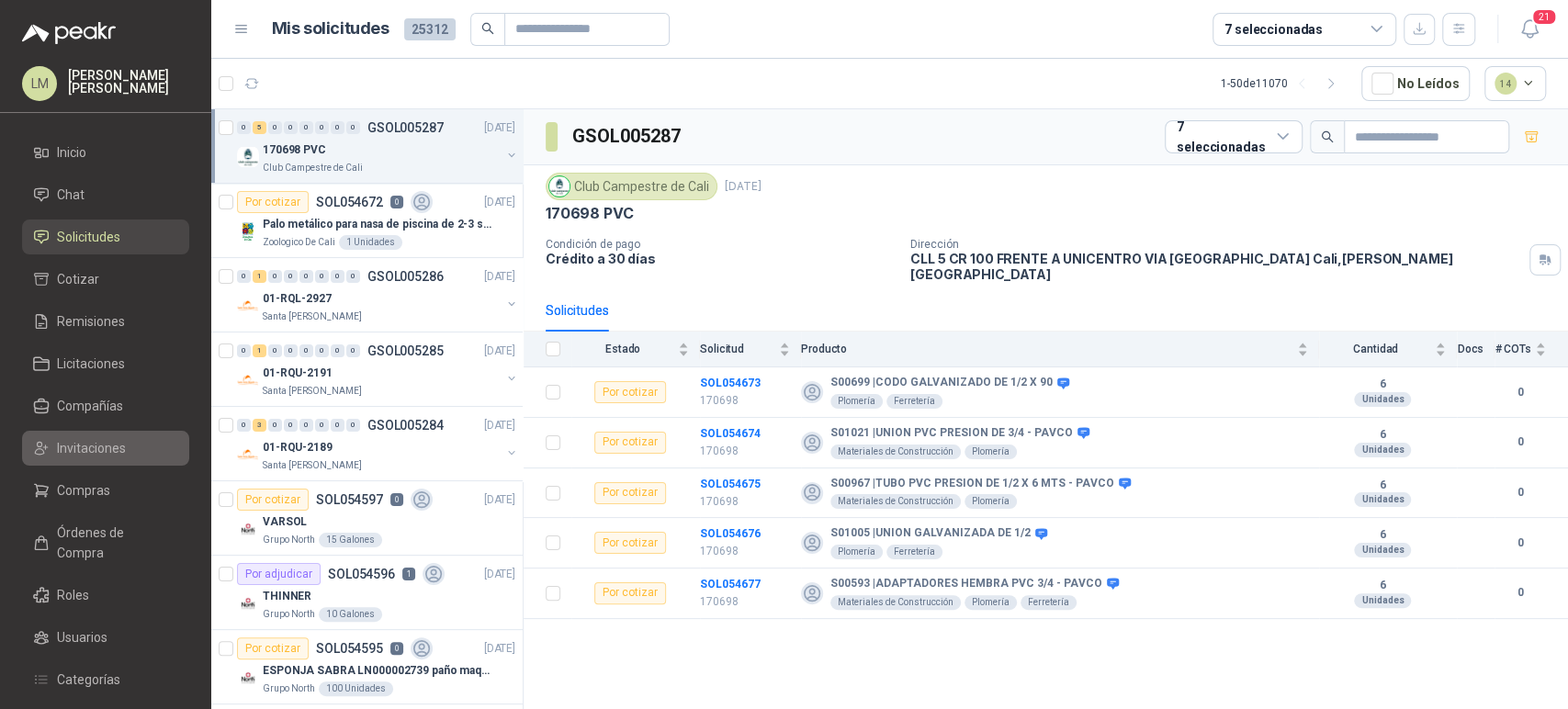
click at [91, 439] on span "Invitaciones" at bounding box center [92, 448] width 69 height 20
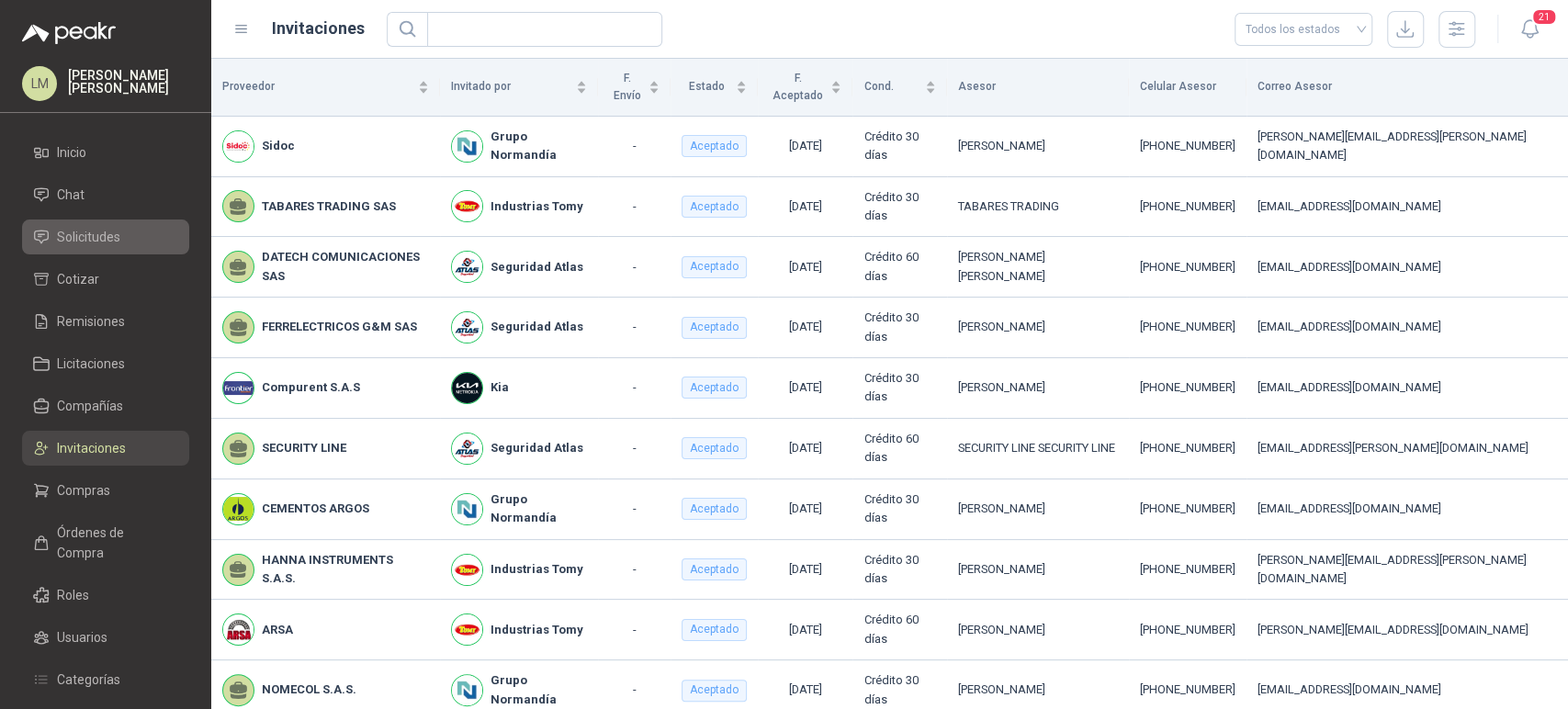
click at [93, 244] on span "Solicitudes" at bounding box center [89, 237] width 63 height 20
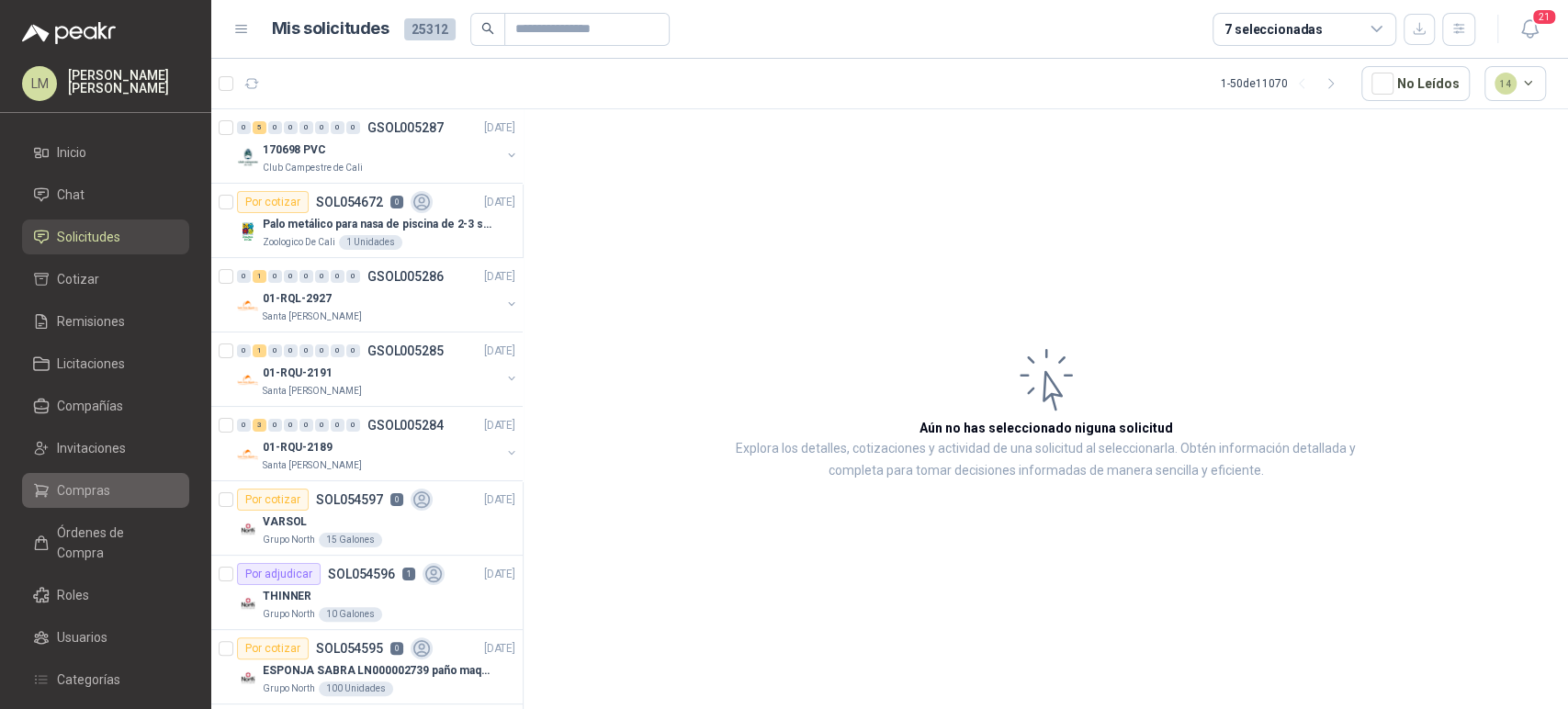
click at [103, 491] on span "Compras" at bounding box center [84, 490] width 53 height 20
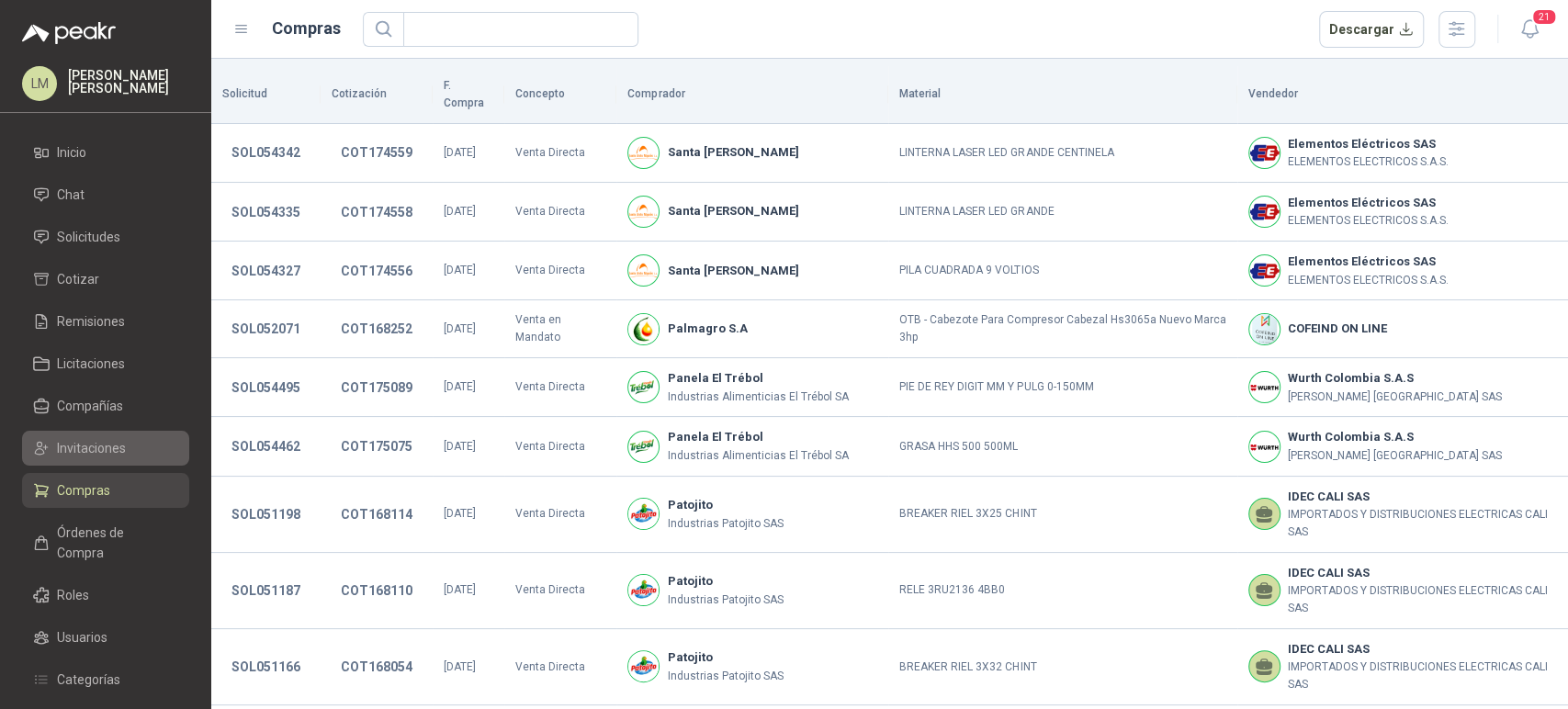
click at [102, 450] on span "Invitaciones" at bounding box center [92, 448] width 69 height 20
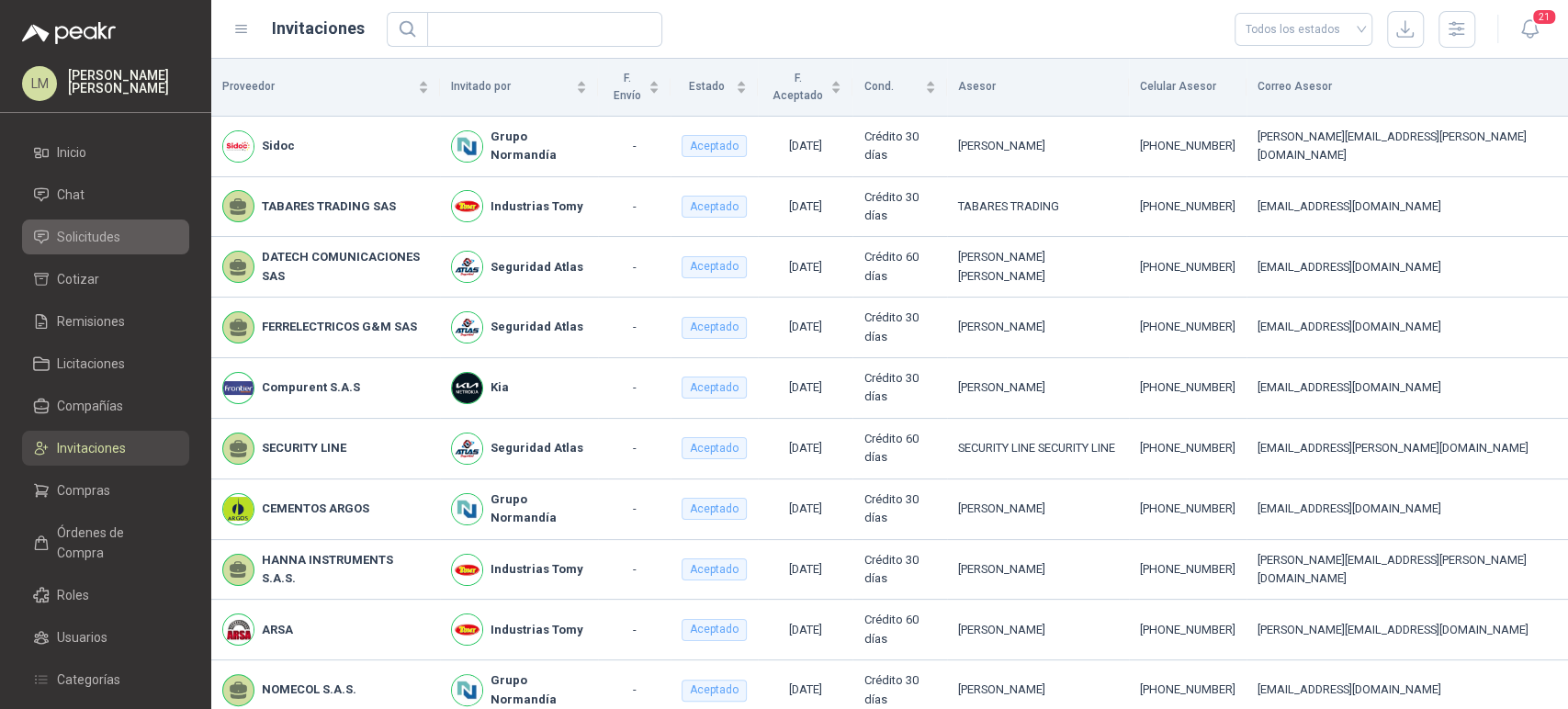
click at [111, 221] on link "Solicitudes" at bounding box center [105, 236] width 167 height 35
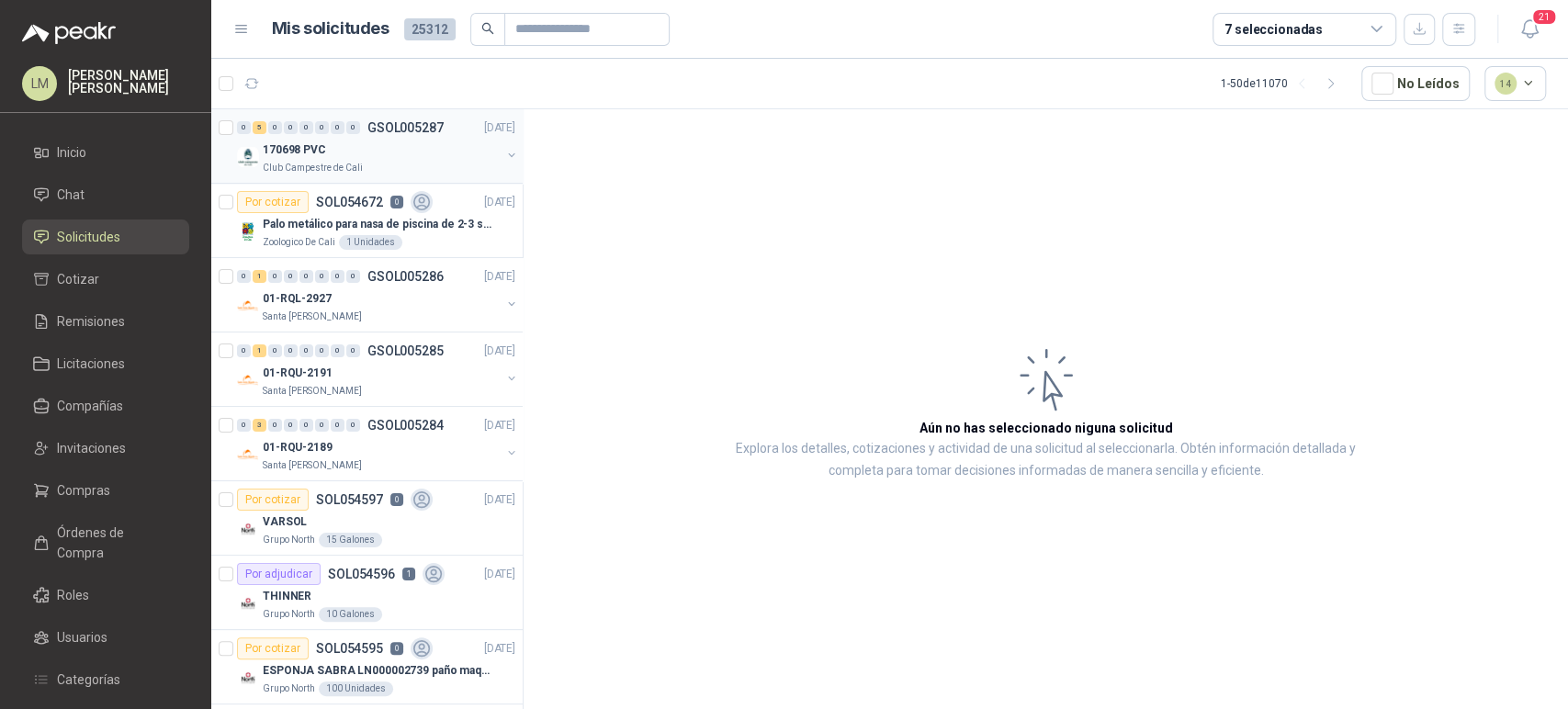
click at [310, 130] on div "0" at bounding box center [306, 127] width 14 height 13
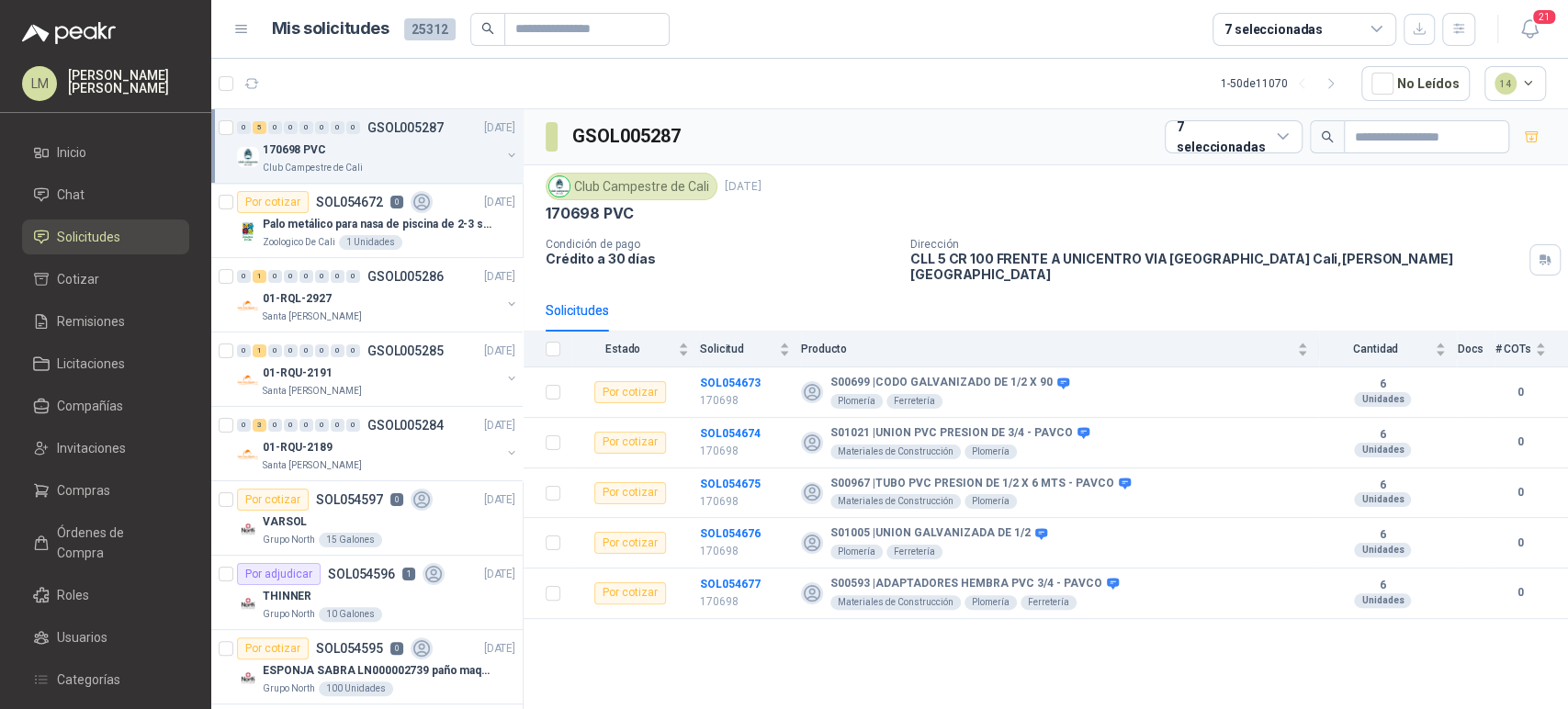
click at [857, 661] on div "GSOL005287 7 seleccionadas Club Campestre de Cali 2 sept, 2025 170698 PVC Condi…" at bounding box center [1046, 413] width 1045 height 606
click at [62, 481] on span "Compras" at bounding box center [84, 490] width 53 height 20
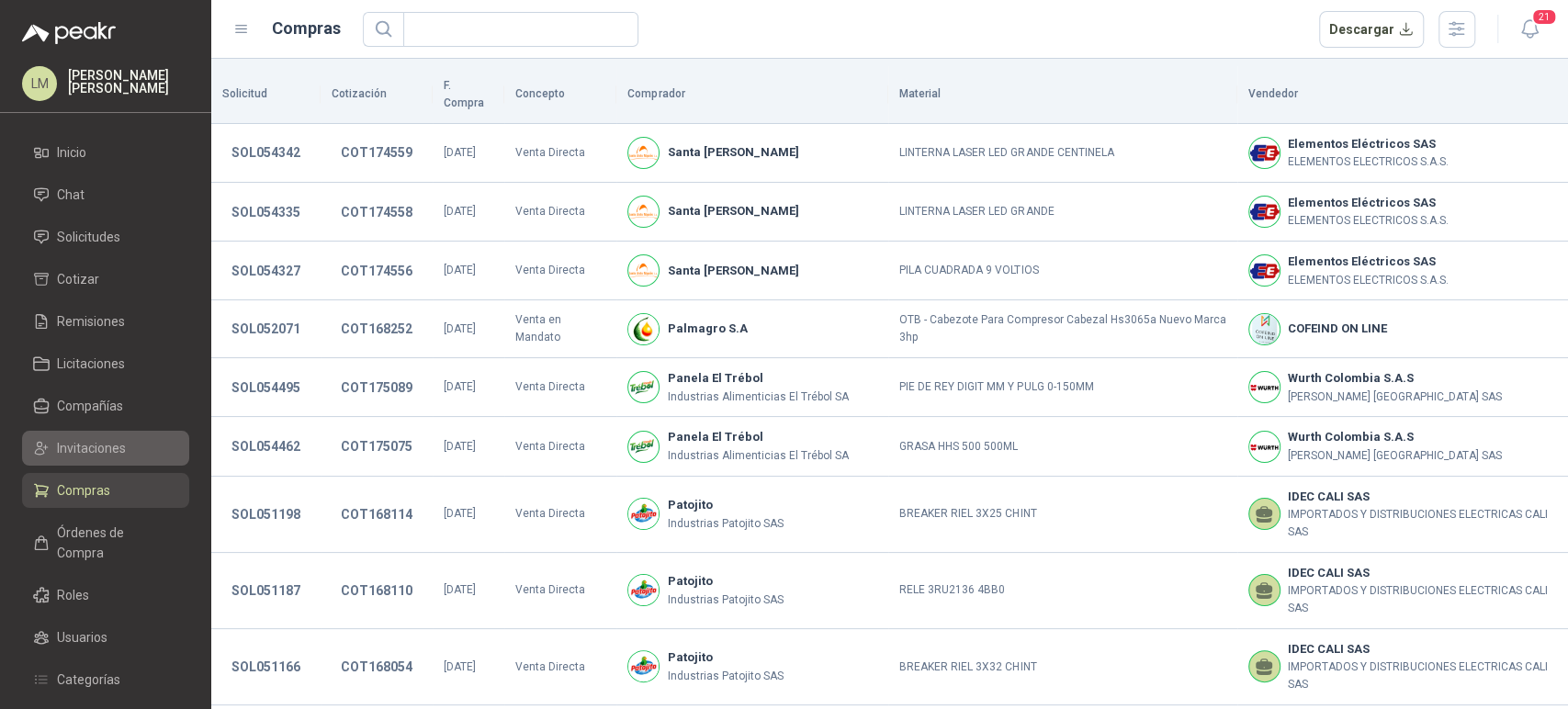
click at [96, 444] on span "Invitaciones" at bounding box center [92, 448] width 69 height 20
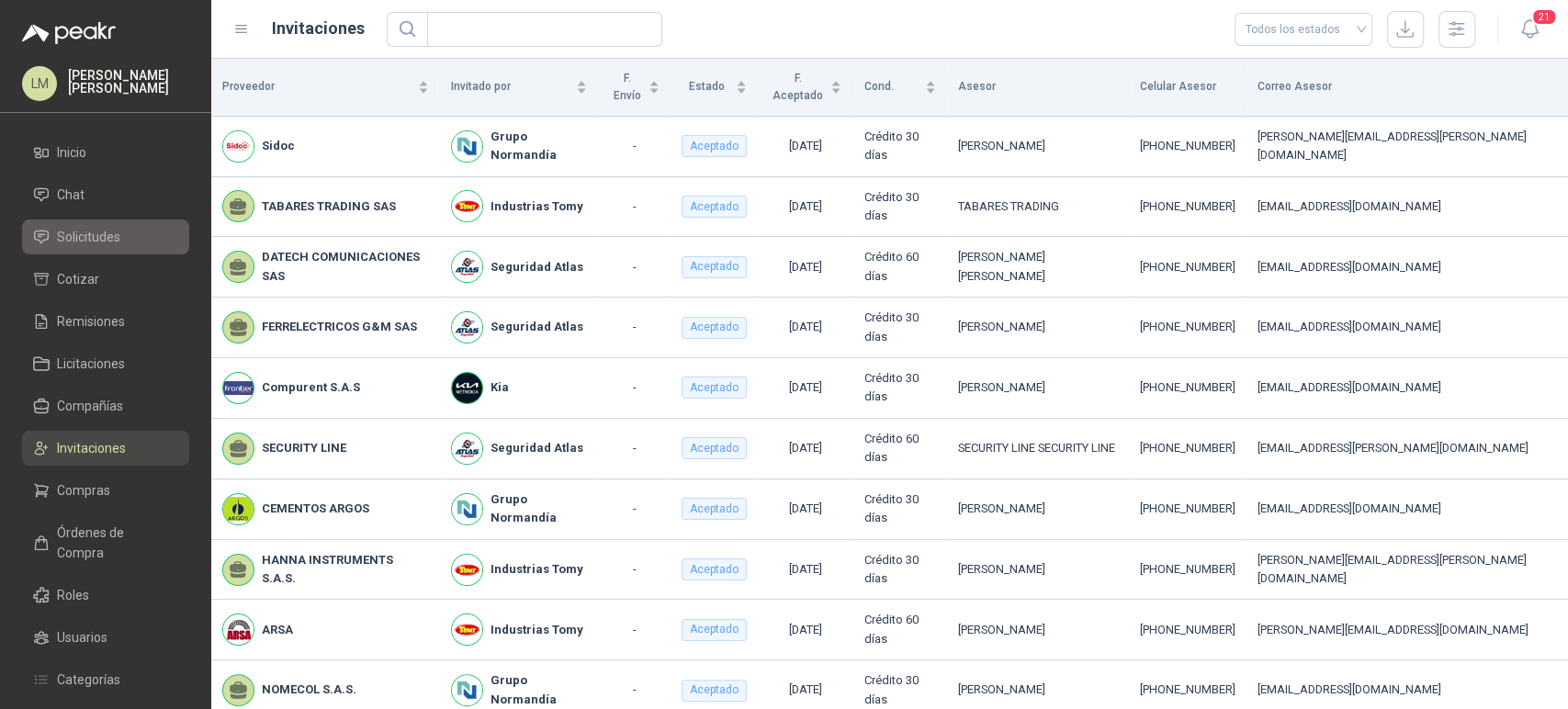
click at [107, 243] on span "Solicitudes" at bounding box center [89, 237] width 63 height 20
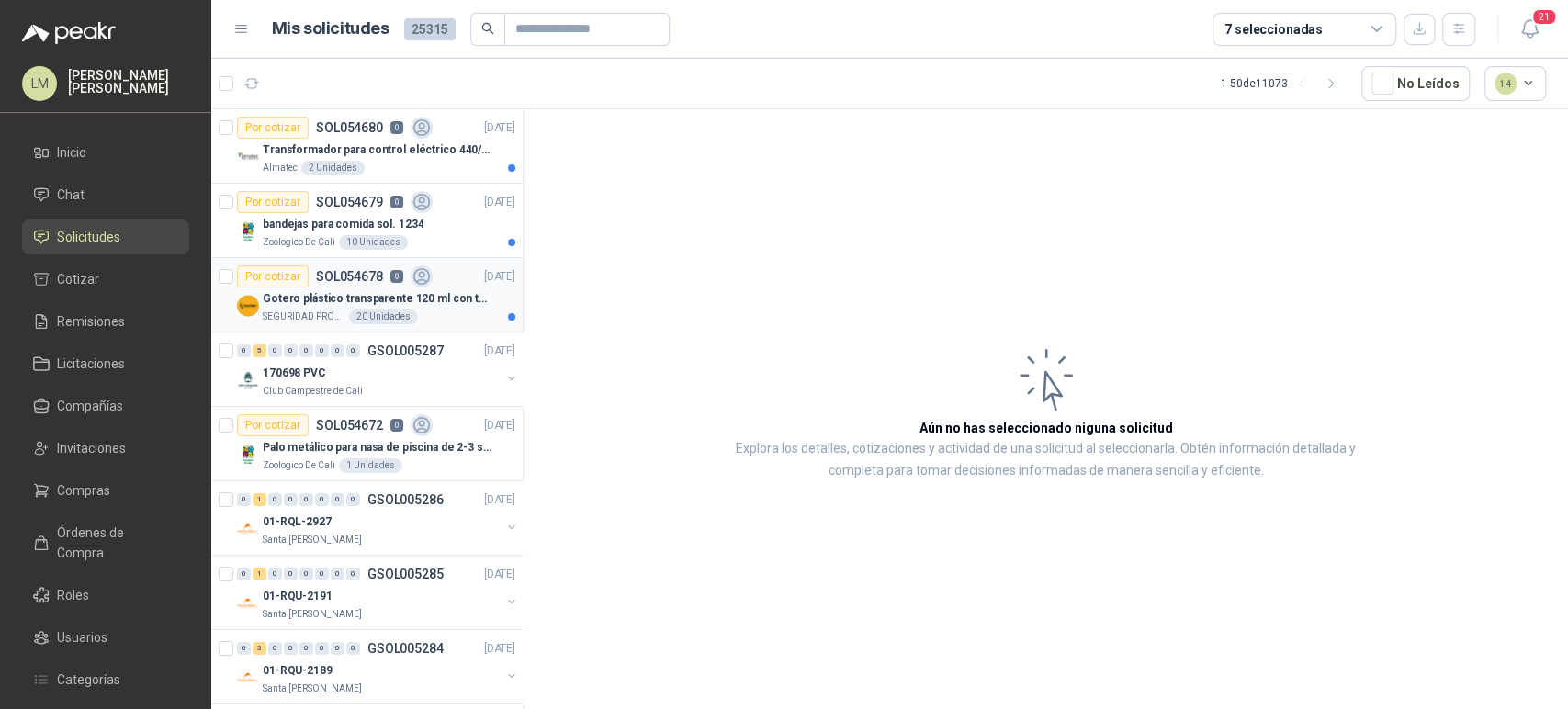
click at [378, 294] on p "Gotero plástico transparente 120 ml con tapa de seguridad" at bounding box center [377, 299] width 229 height 18
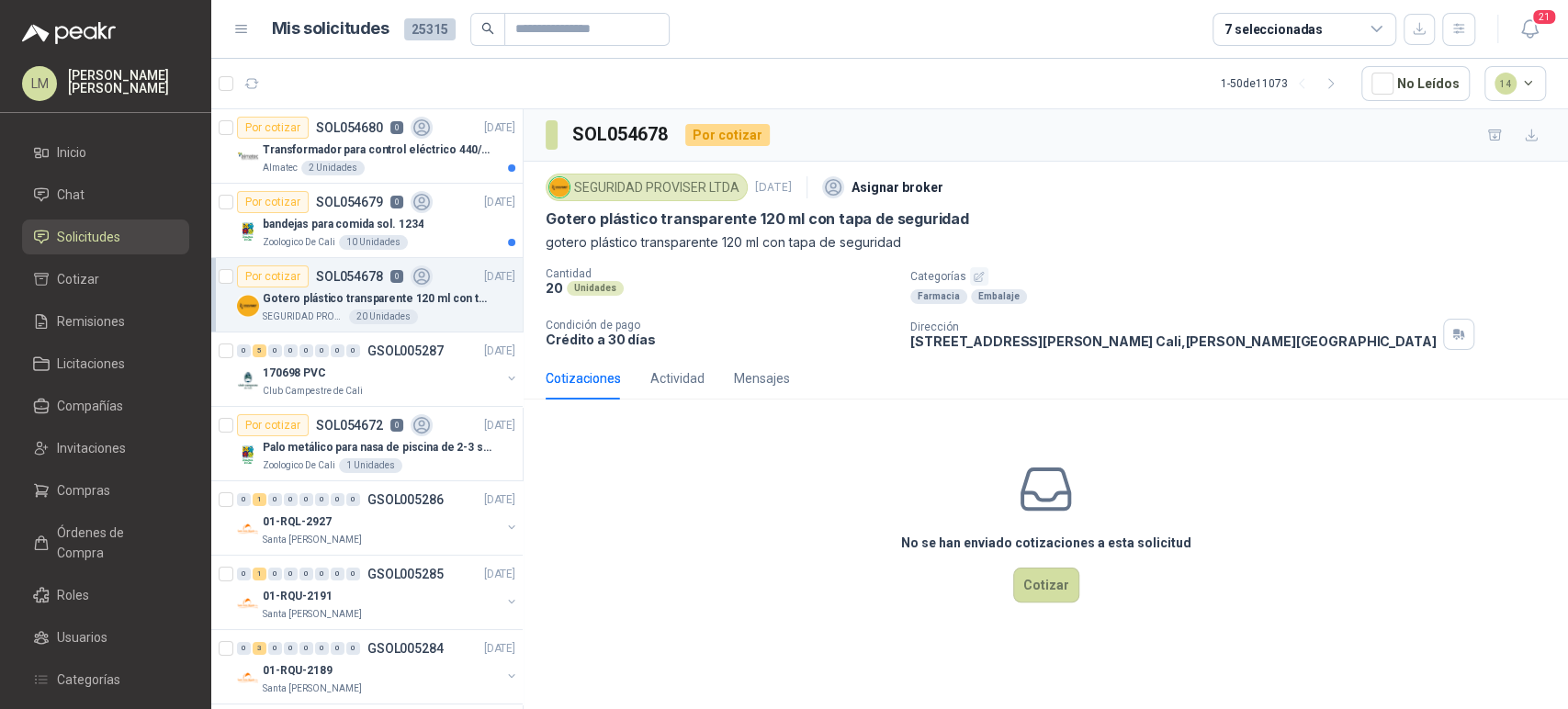
click at [975, 273] on icon "button" at bounding box center [979, 276] width 9 height 9
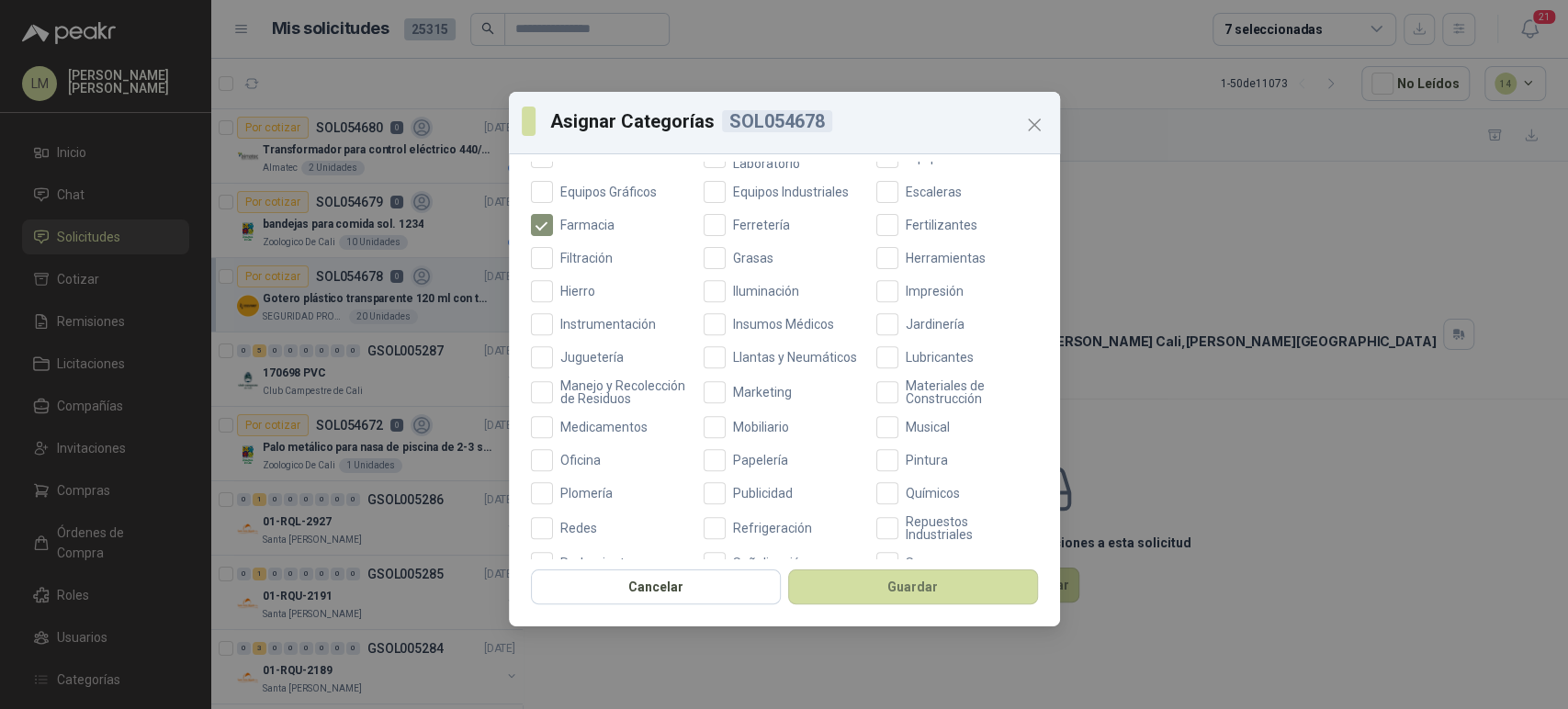
scroll to position [517, 0]
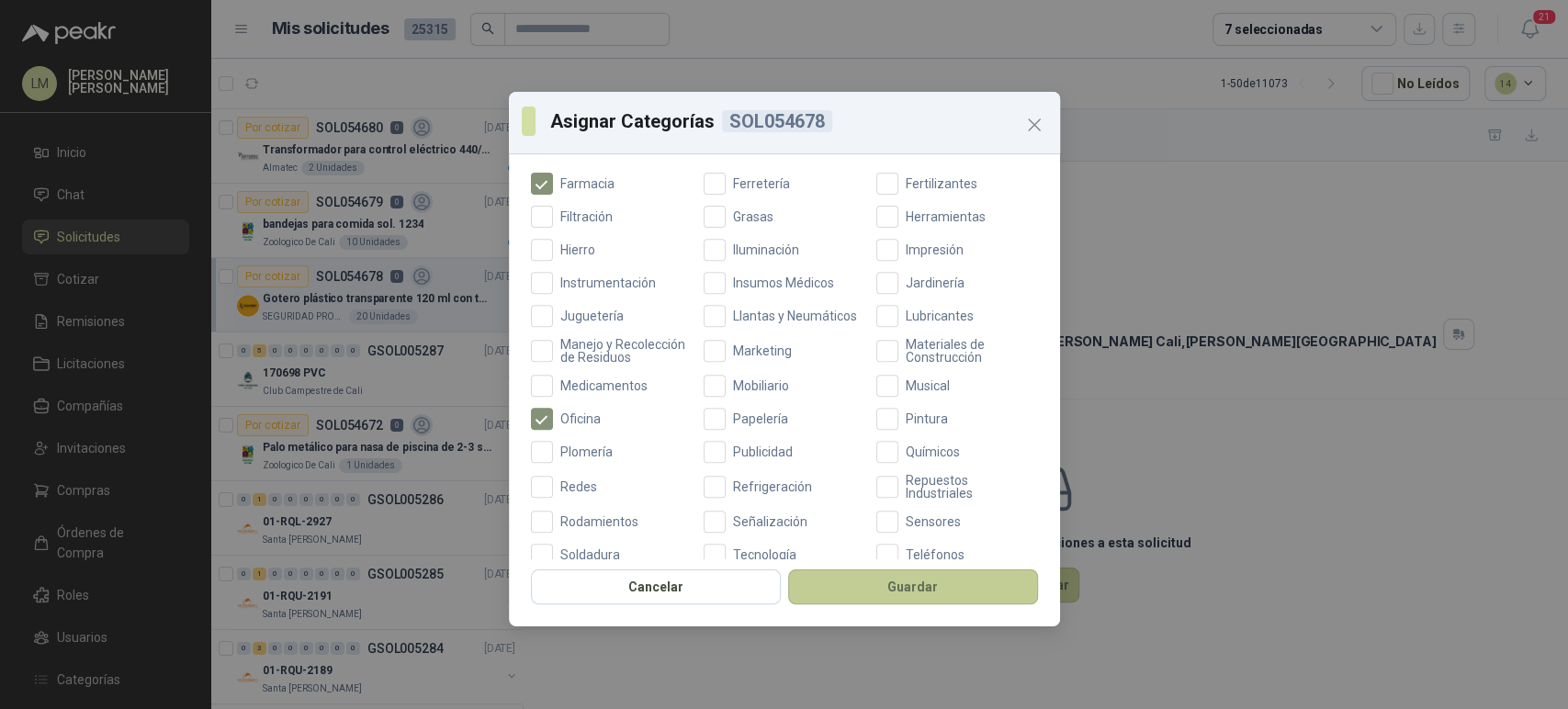
click at [889, 579] on button "Guardar" at bounding box center [912, 587] width 250 height 35
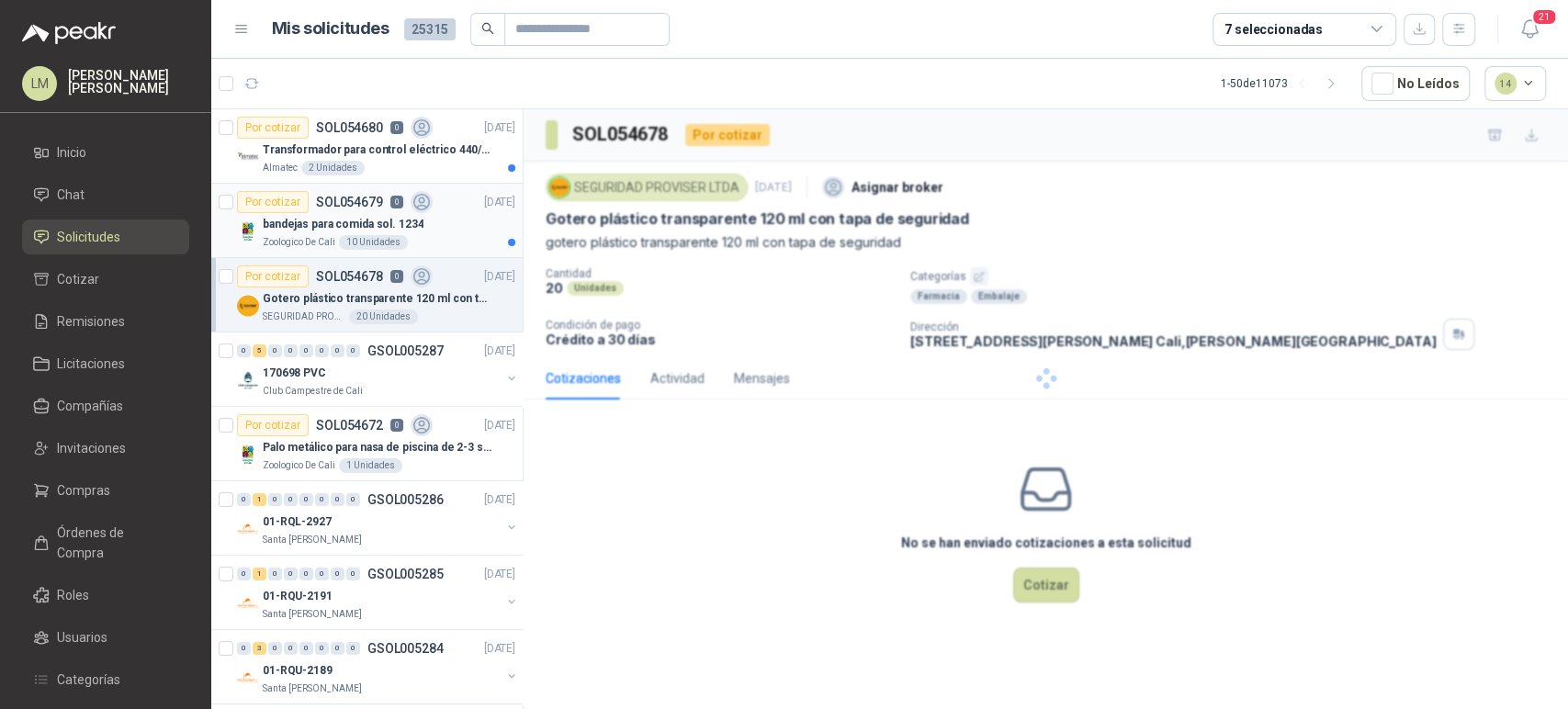
click at [324, 221] on p "bandejas para comida sol. 1234" at bounding box center [343, 225] width 161 height 18
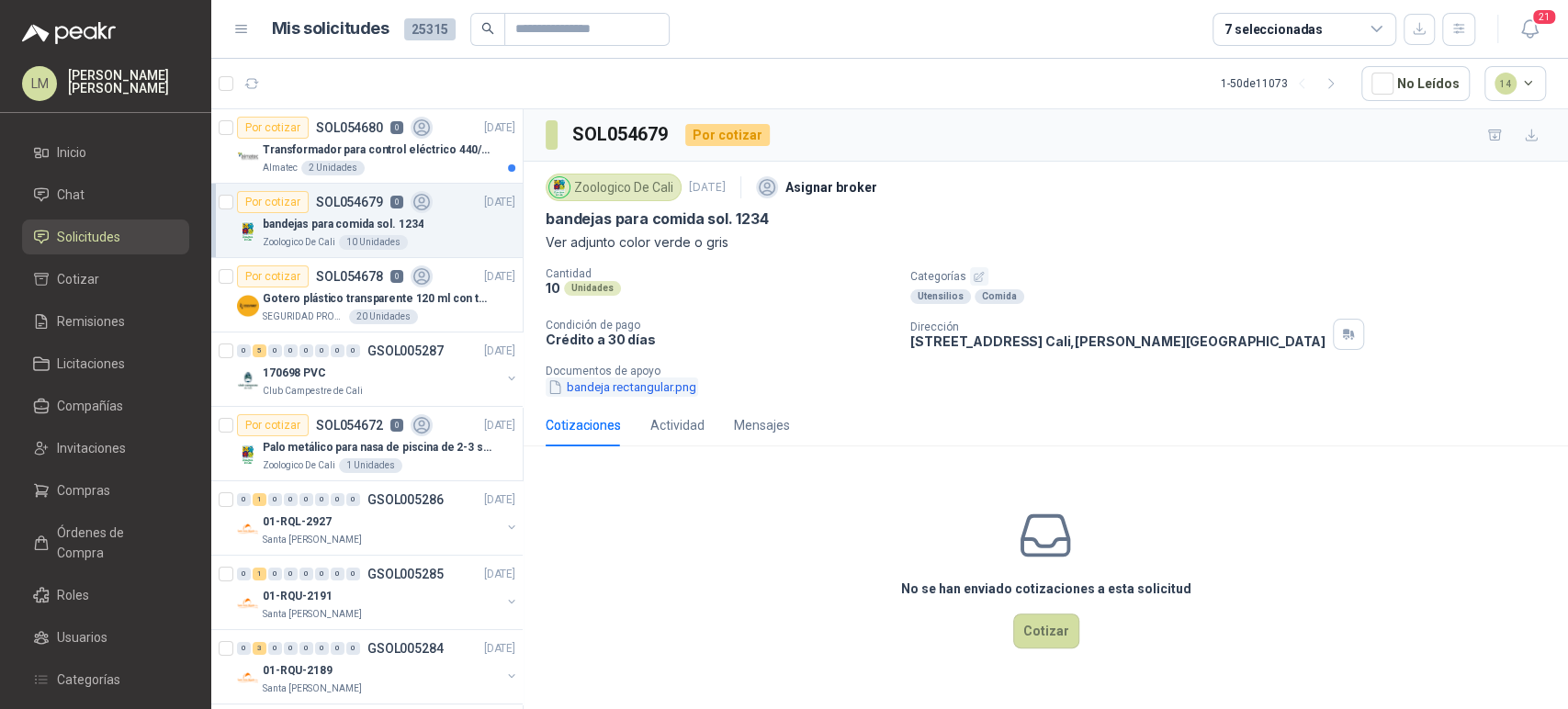
click at [636, 380] on button "bandeja rectangular.png" at bounding box center [621, 387] width 152 height 20
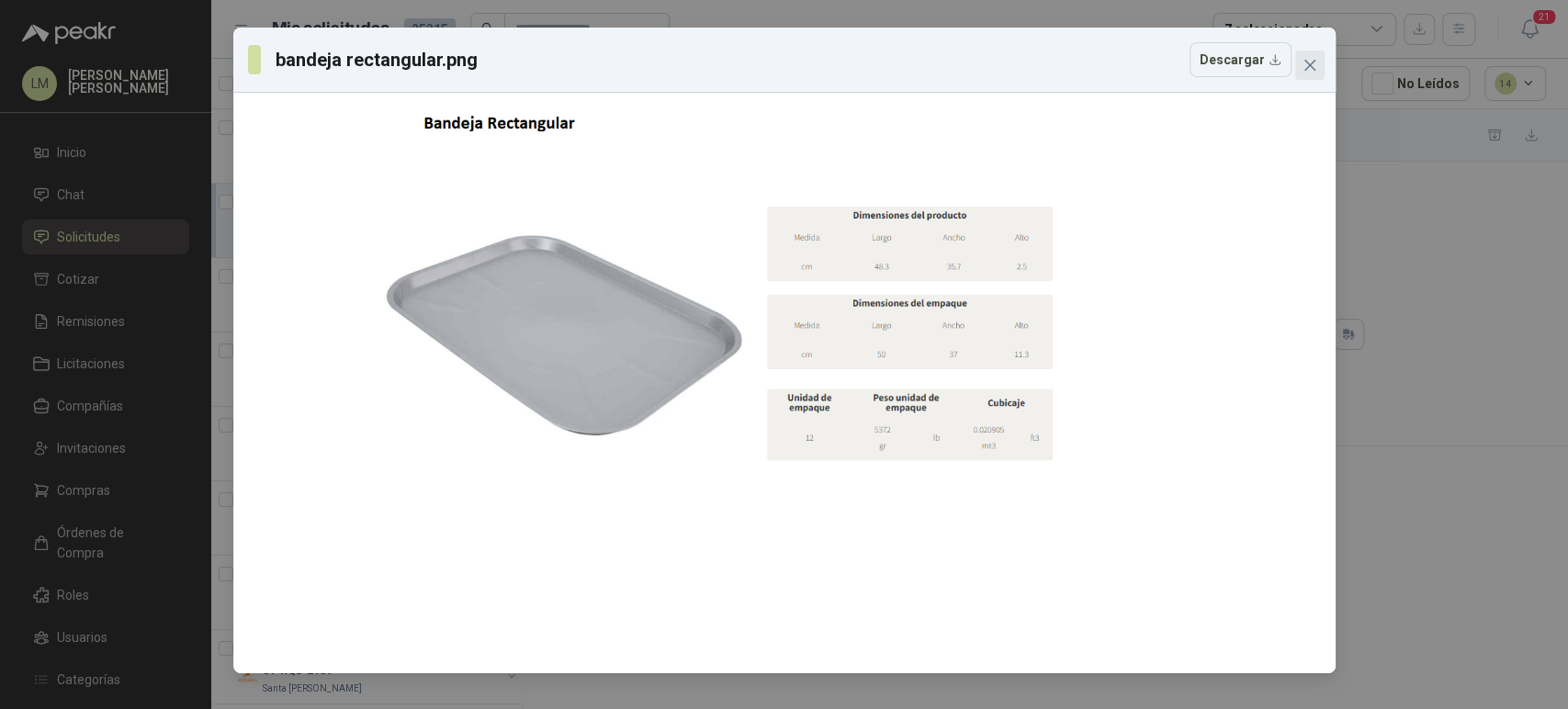
click at [1319, 62] on span "Close" at bounding box center [1309, 65] width 30 height 15
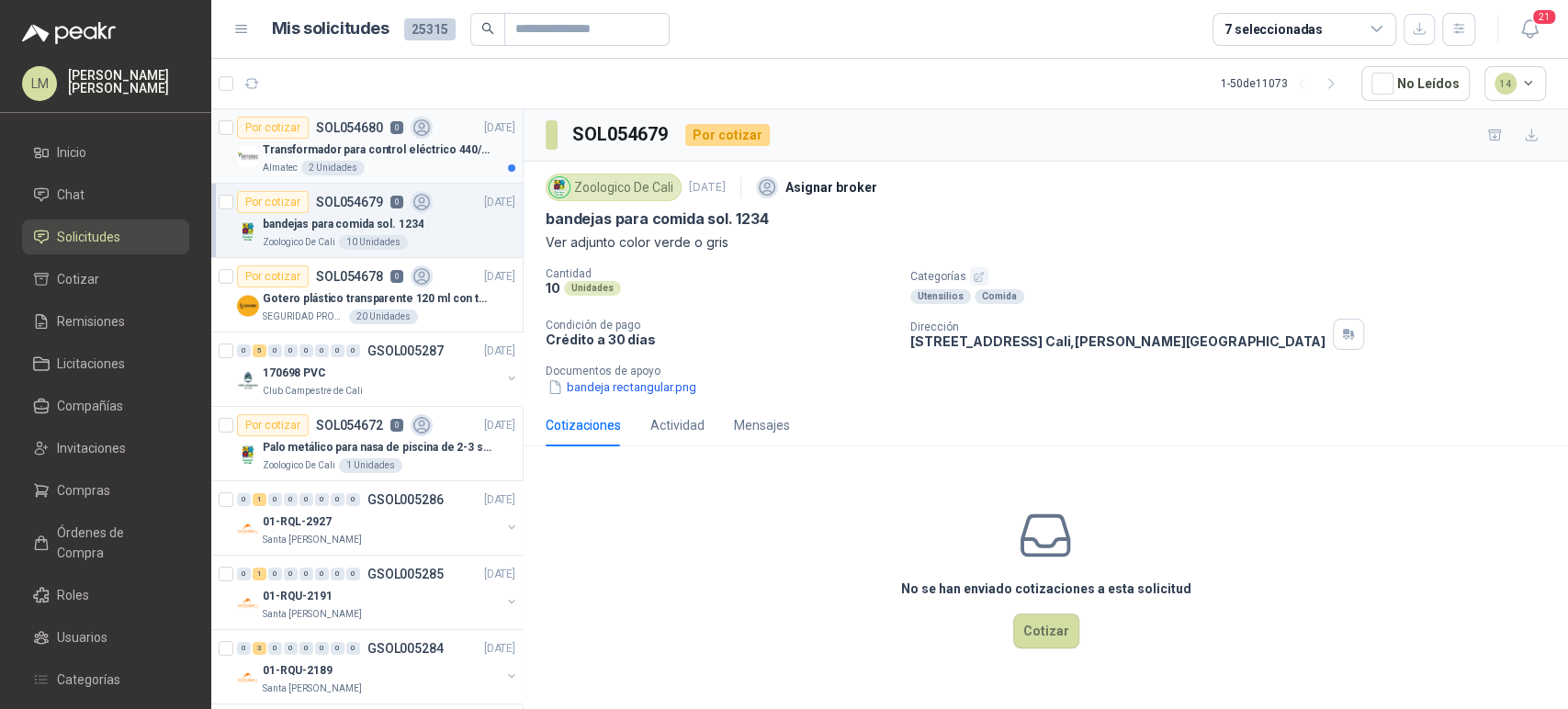
click at [282, 127] on div "Por cotizar" at bounding box center [273, 127] width 72 height 22
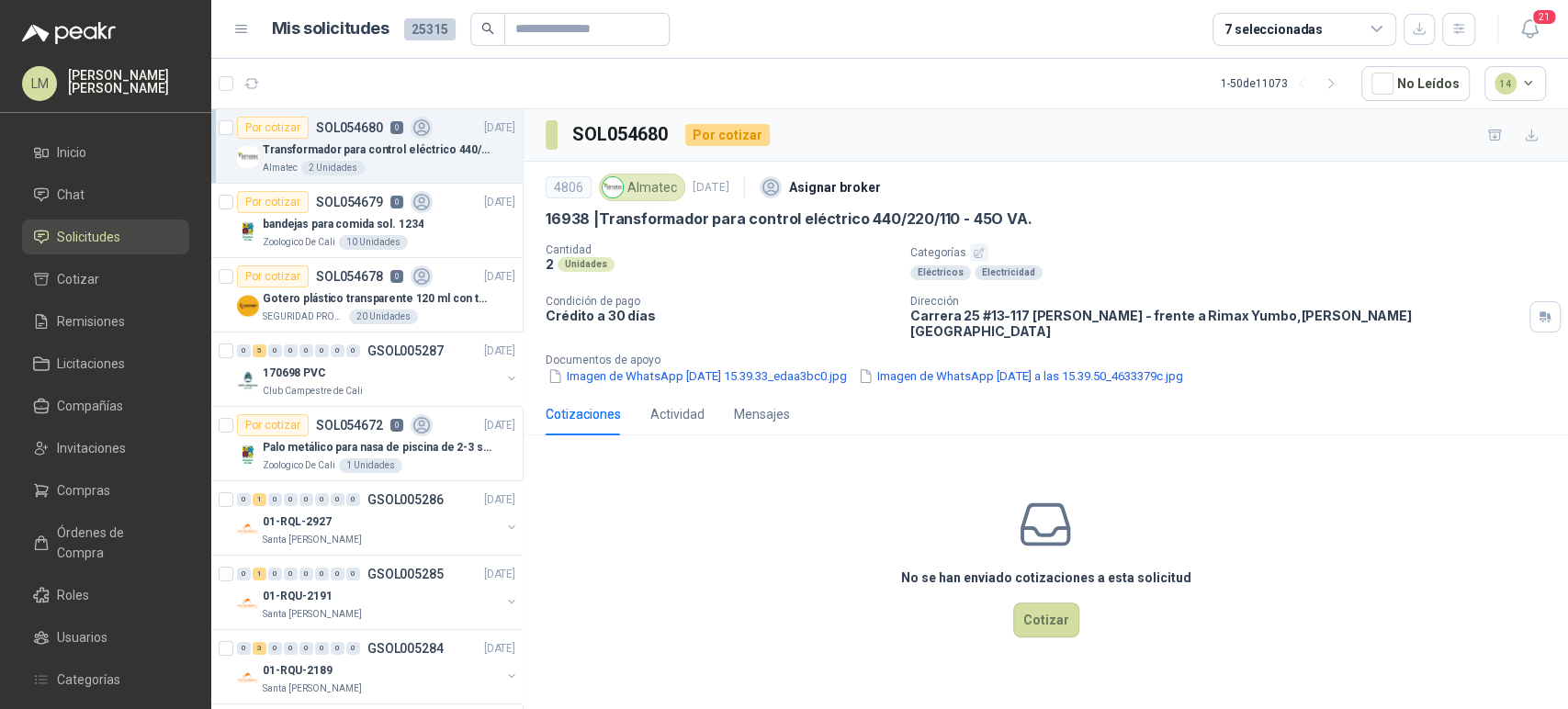
click at [822, 374] on div "4806 Almatec 2 sept, 2025 Asignar broker 16938 | Transformador para control elé…" at bounding box center [1046, 277] width 1045 height 231
click at [820, 366] on button "Imagen de WhatsApp 2025-09-02 a las 15.39.33_edaa3bc0.jpg" at bounding box center [696, 376] width 303 height 20
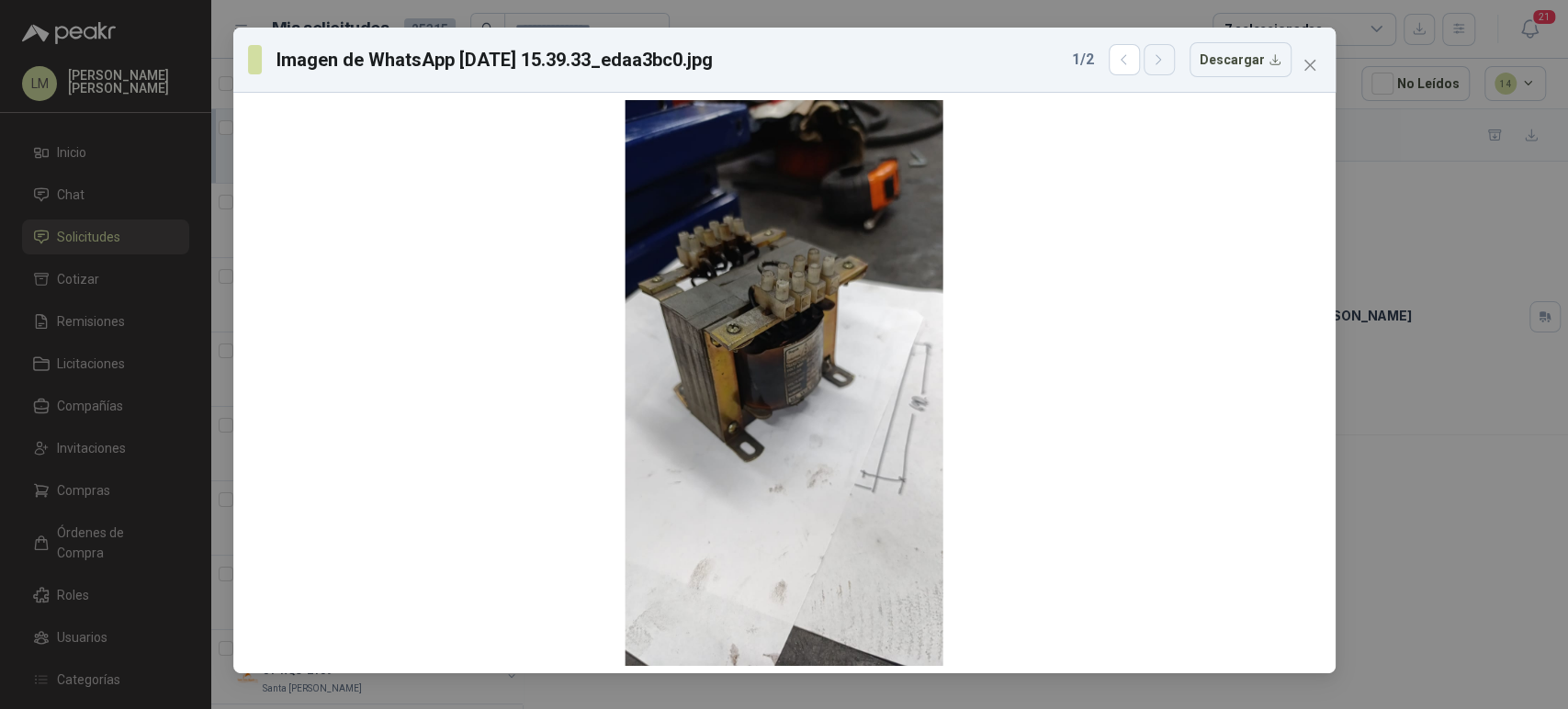
click at [1163, 59] on icon "button" at bounding box center [1158, 60] width 16 height 16
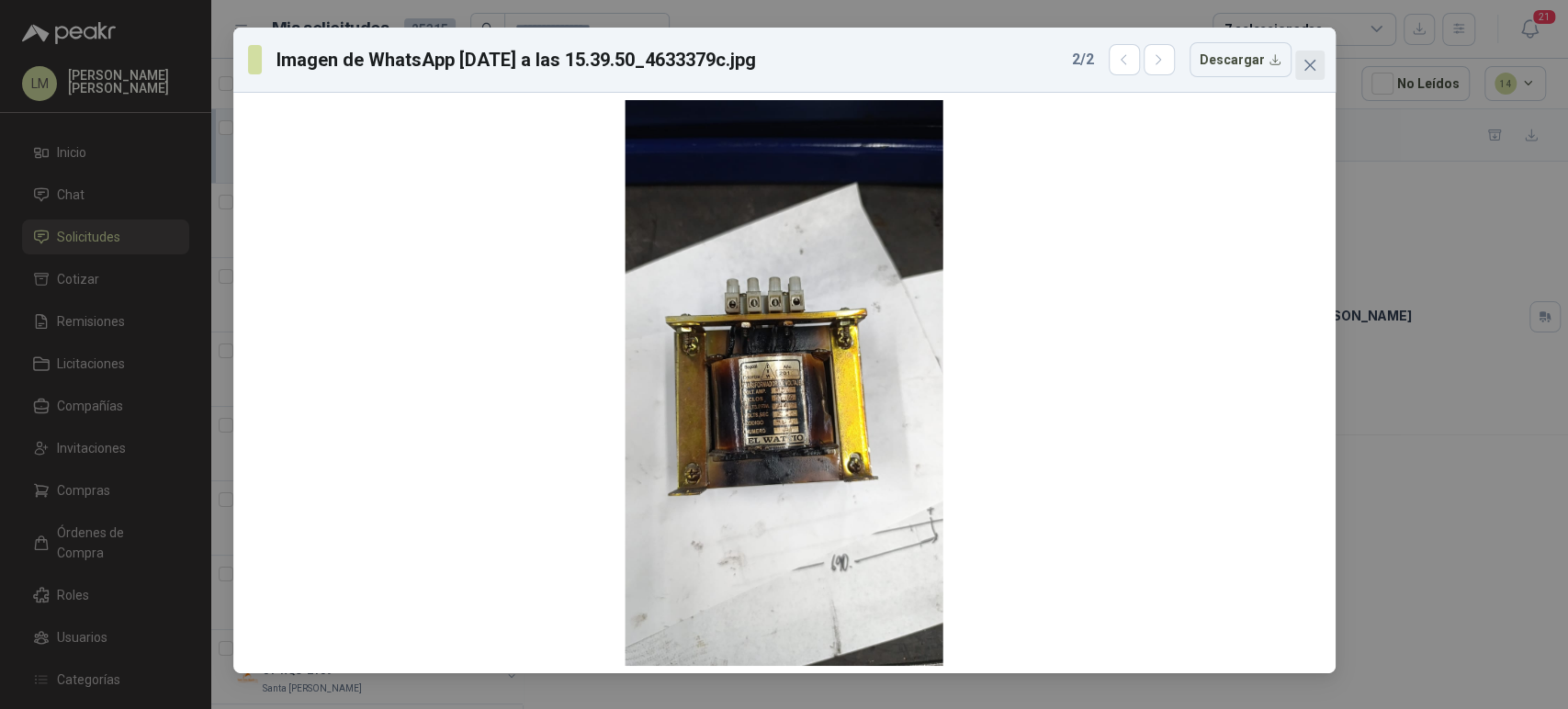
click at [1307, 67] on icon "close" at bounding box center [1309, 65] width 15 height 15
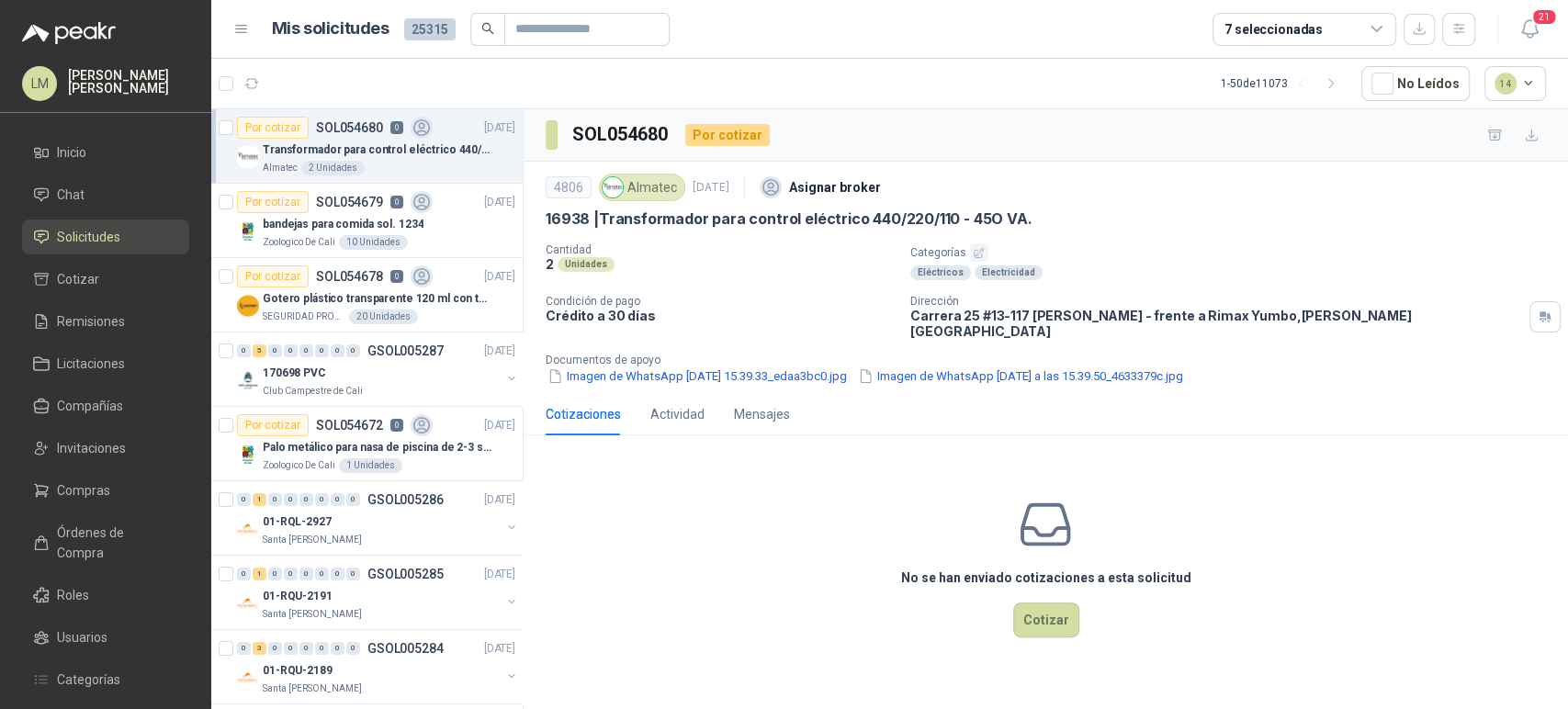
click at [977, 258] on button "button" at bounding box center [979, 252] width 19 height 19
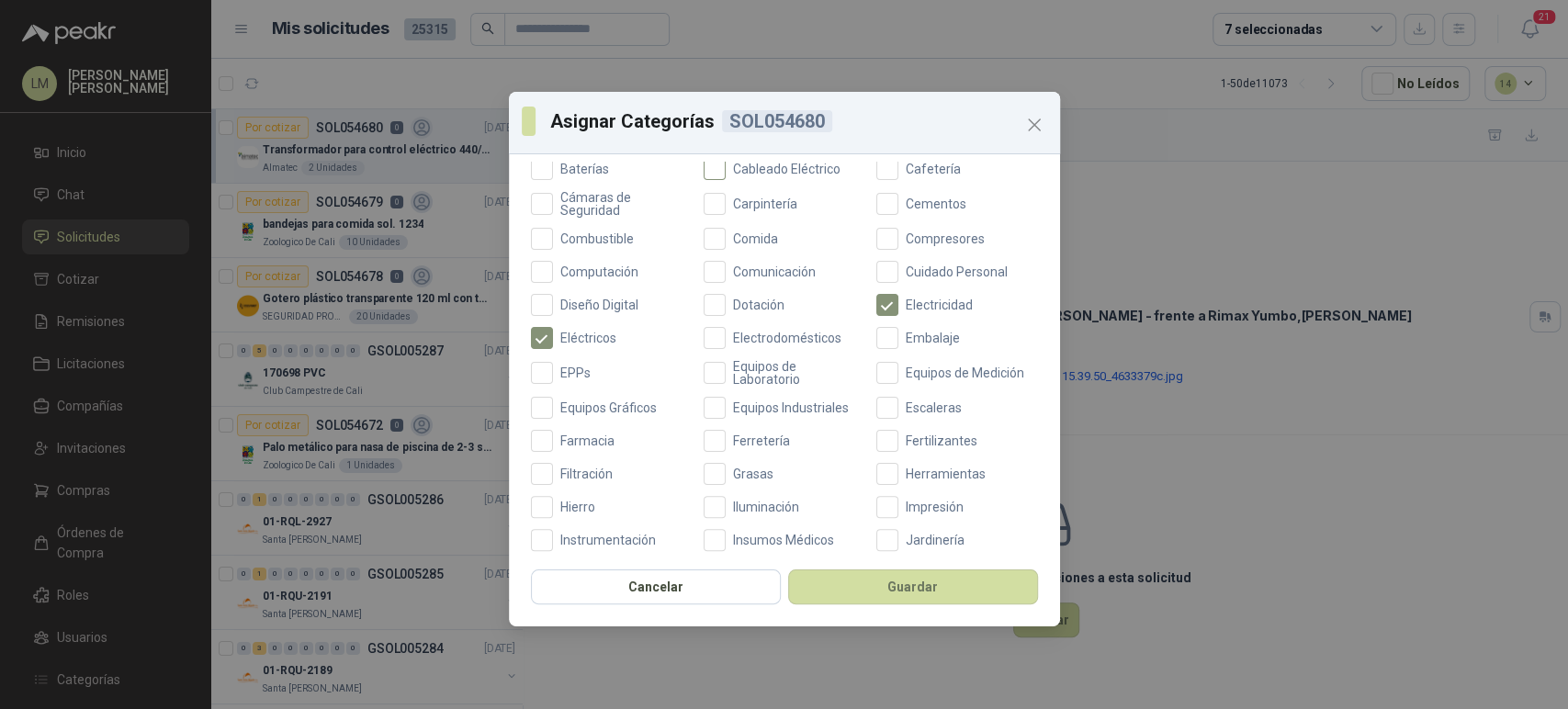
scroll to position [261, 0]
click at [739, 435] on span "Ferretería" at bounding box center [761, 439] width 72 height 13
click at [847, 580] on button "Guardar" at bounding box center [912, 587] width 250 height 35
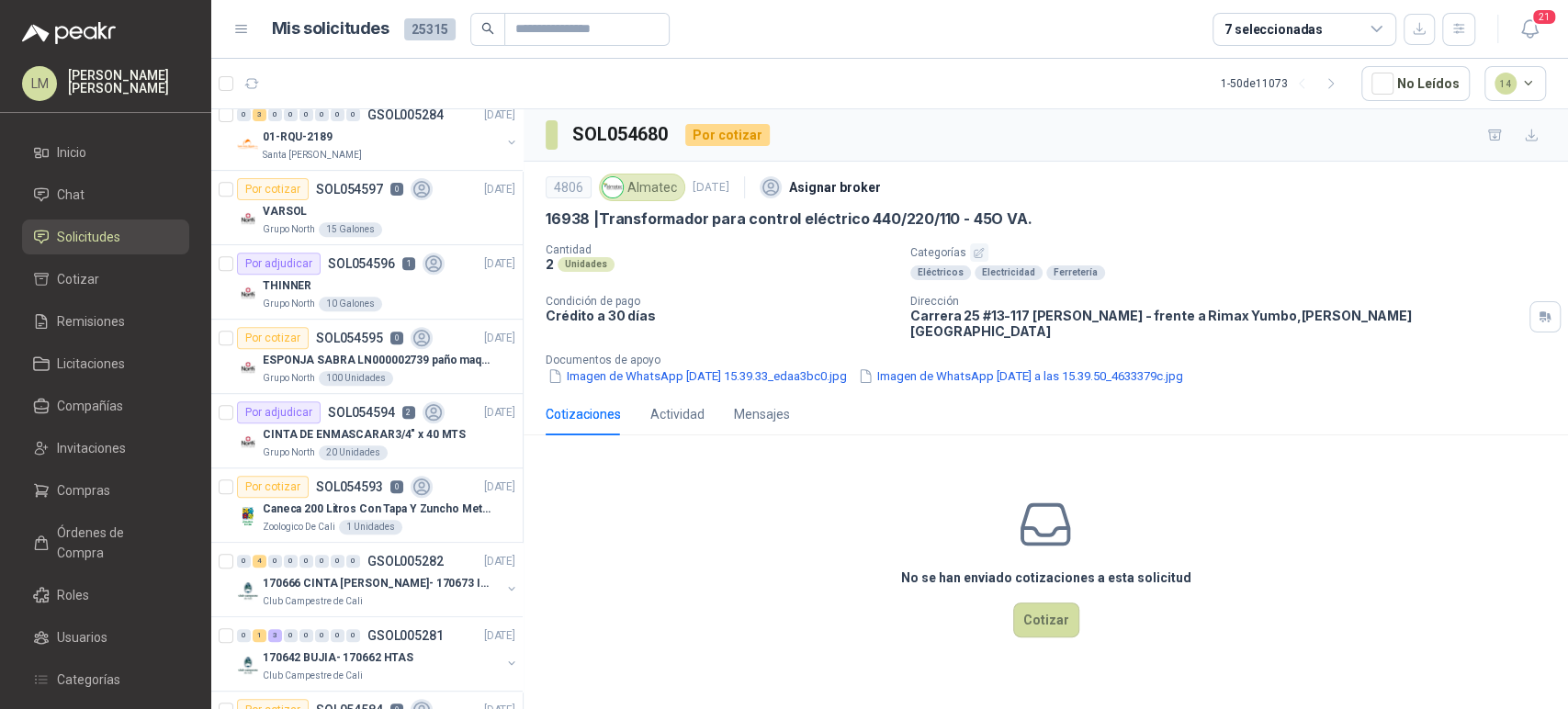
scroll to position [534, 0]
click at [79, 498] on span "Compras" at bounding box center [84, 490] width 53 height 20
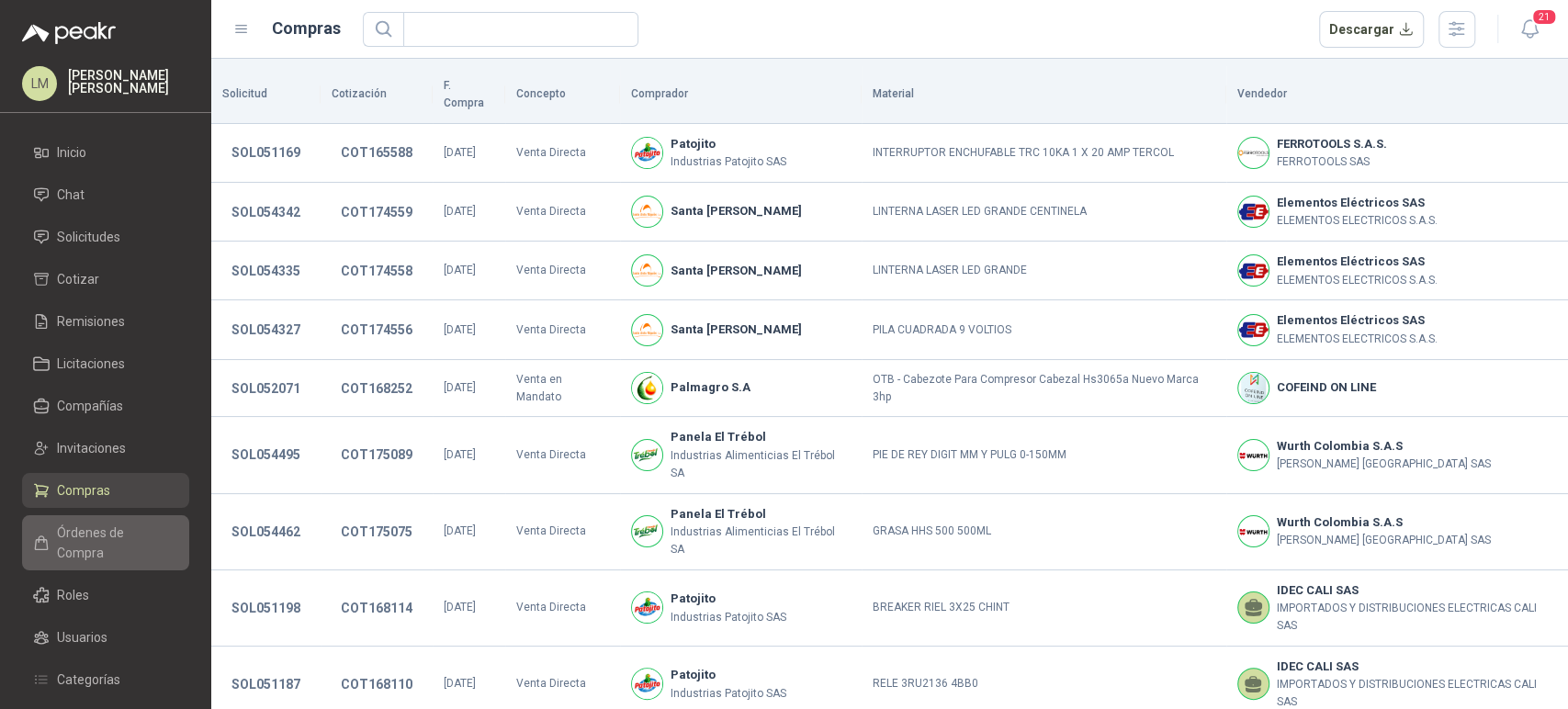
click at [104, 533] on span "Órdenes de Compra" at bounding box center [115, 542] width 115 height 40
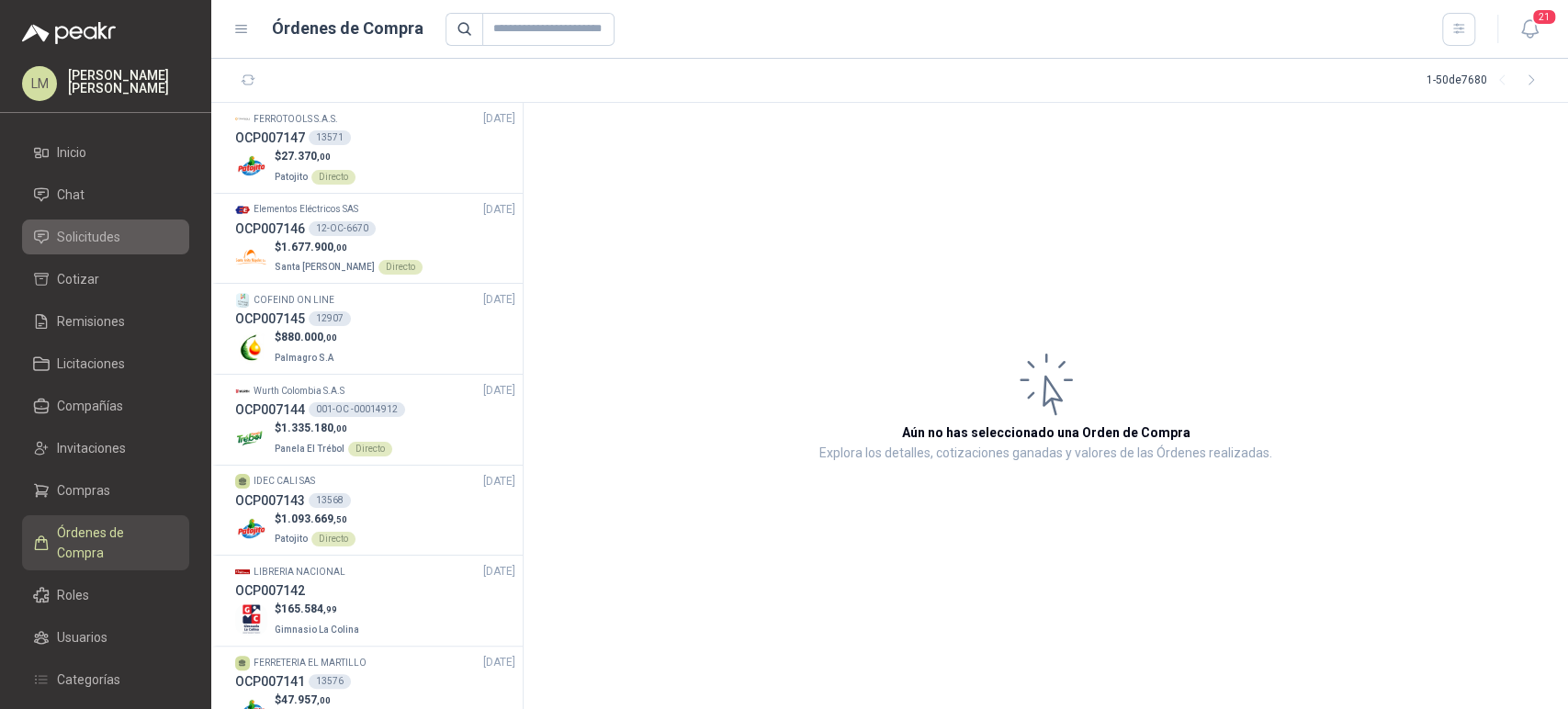
click at [96, 240] on span "Solicitudes" at bounding box center [89, 237] width 63 height 20
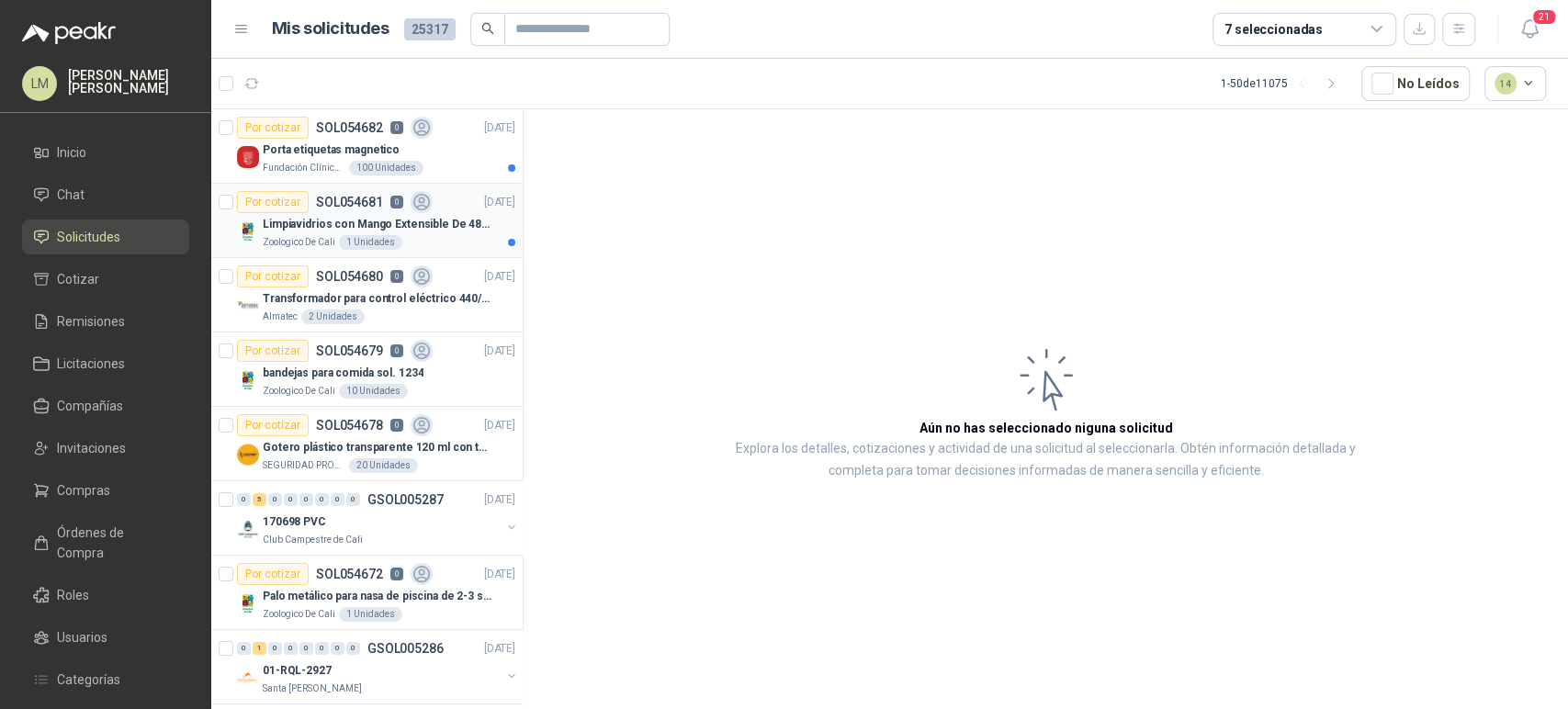
click at [339, 216] on p "Limpiavidrios con Mango Extensible De 48 a 78 cm" at bounding box center [377, 225] width 229 height 18
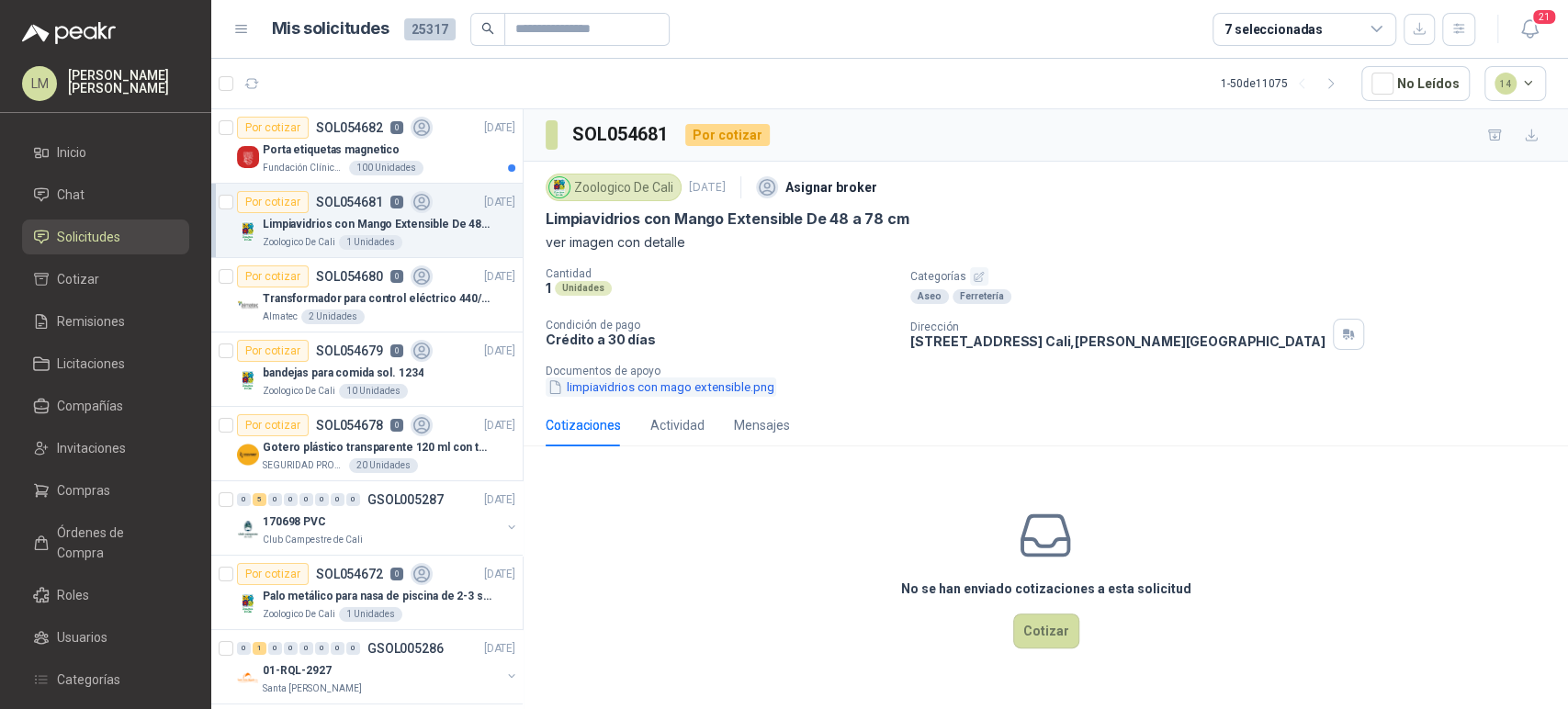
click at [668, 382] on button "limpiavidrios con mago extensible.png" at bounding box center [660, 387] width 230 height 20
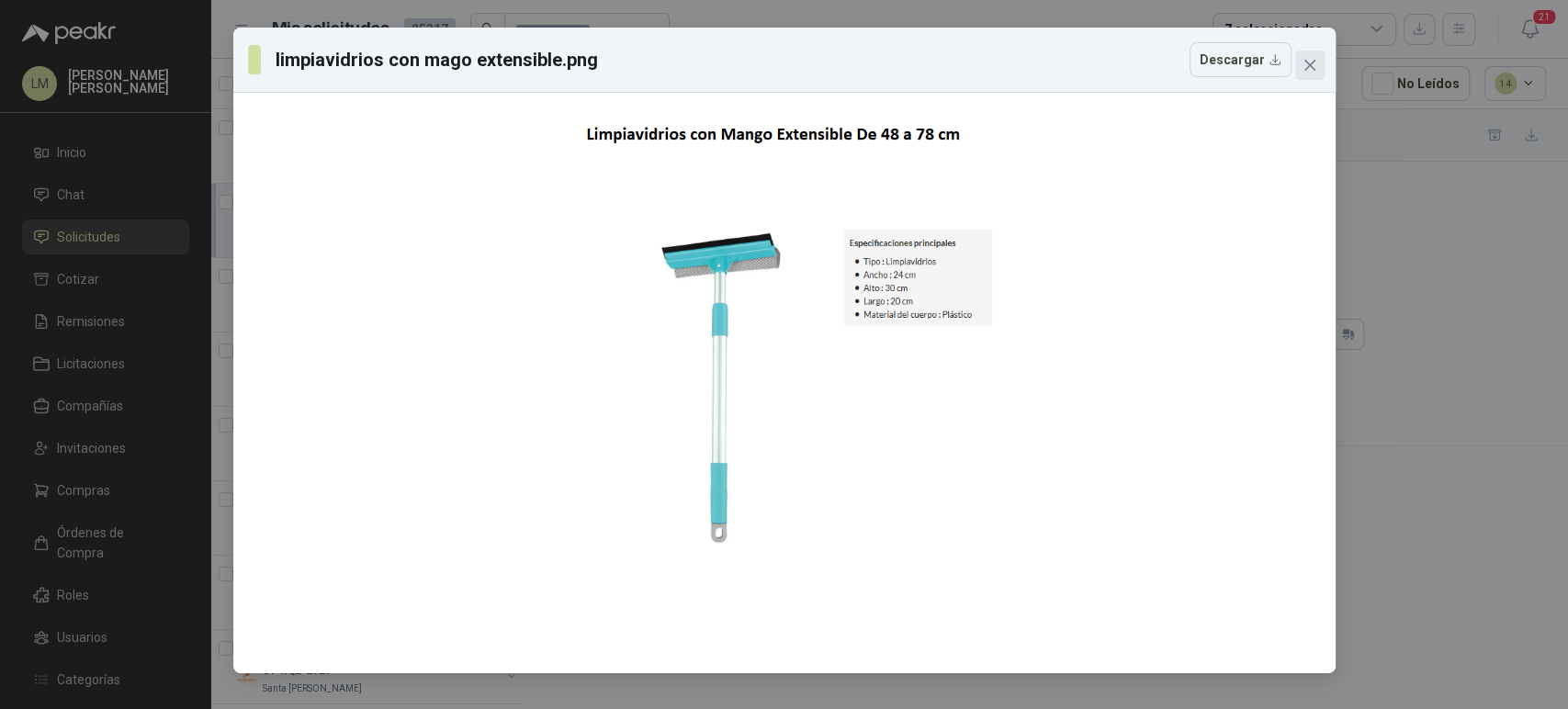
click at [1307, 64] on icon "close" at bounding box center [1309, 65] width 15 height 15
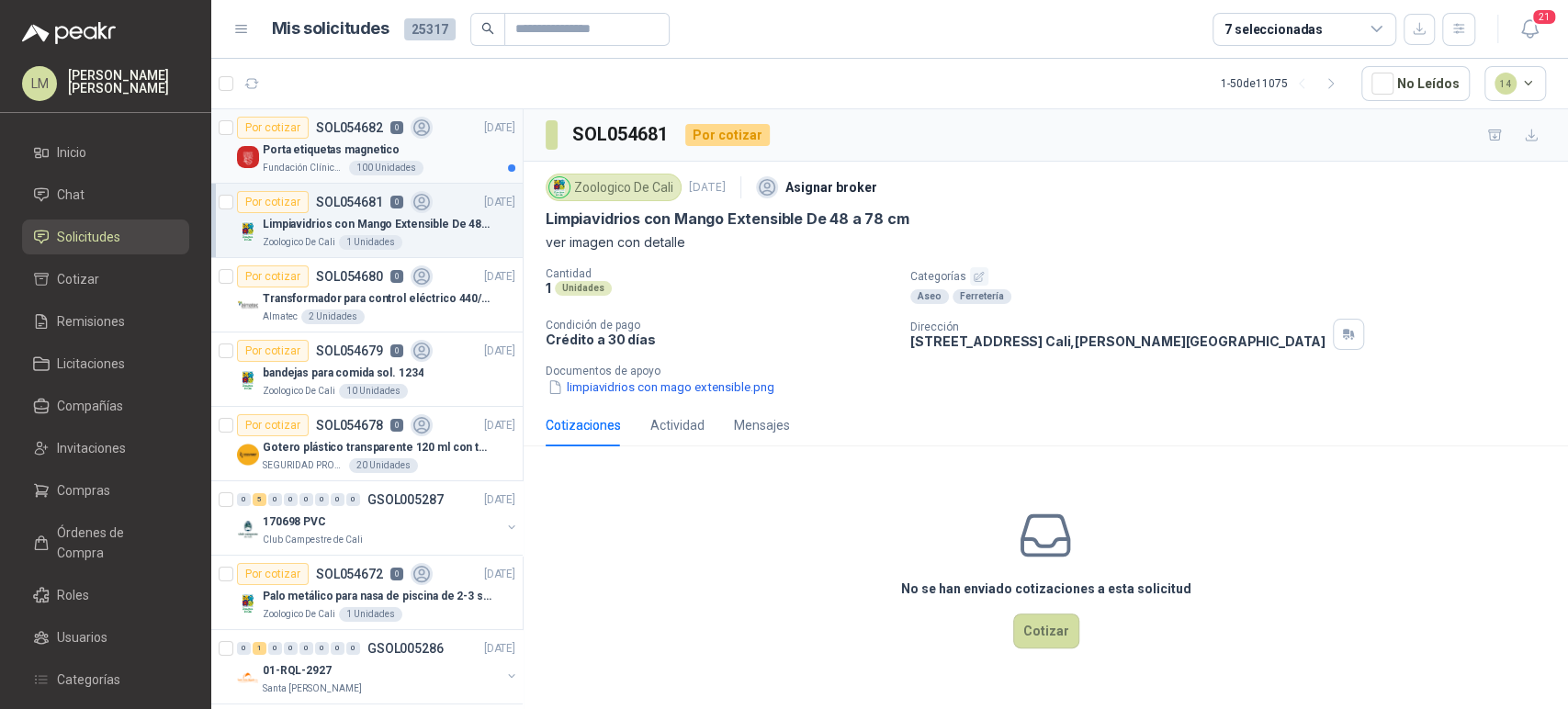
click at [359, 142] on p "Porta etiquetas magnetico" at bounding box center [331, 150] width 137 height 18
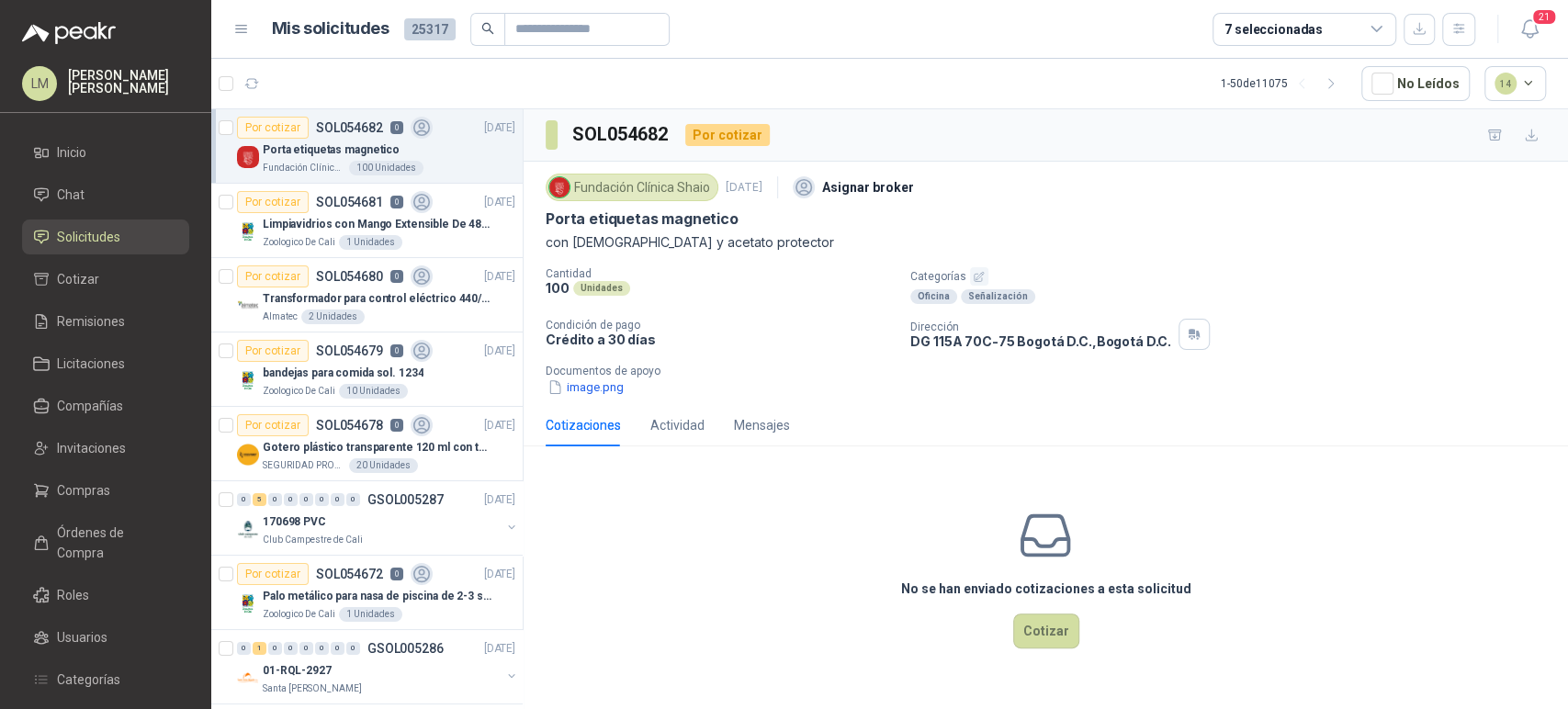
click at [595, 375] on p "Documentos de apoyo" at bounding box center [1053, 370] width 1015 height 13
click at [588, 386] on button "image.png" at bounding box center [585, 387] width 80 height 20
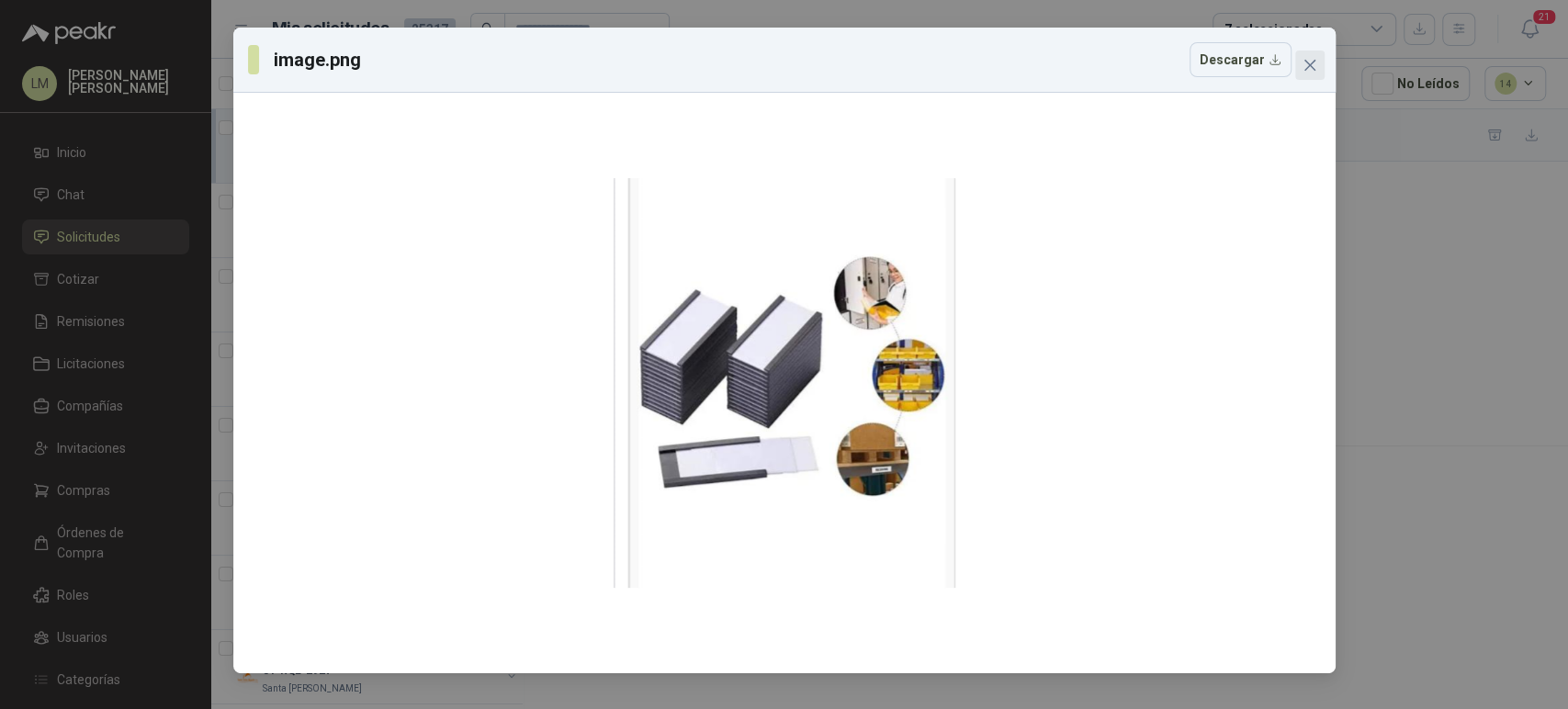
click at [1319, 63] on span "Close" at bounding box center [1309, 65] width 30 height 15
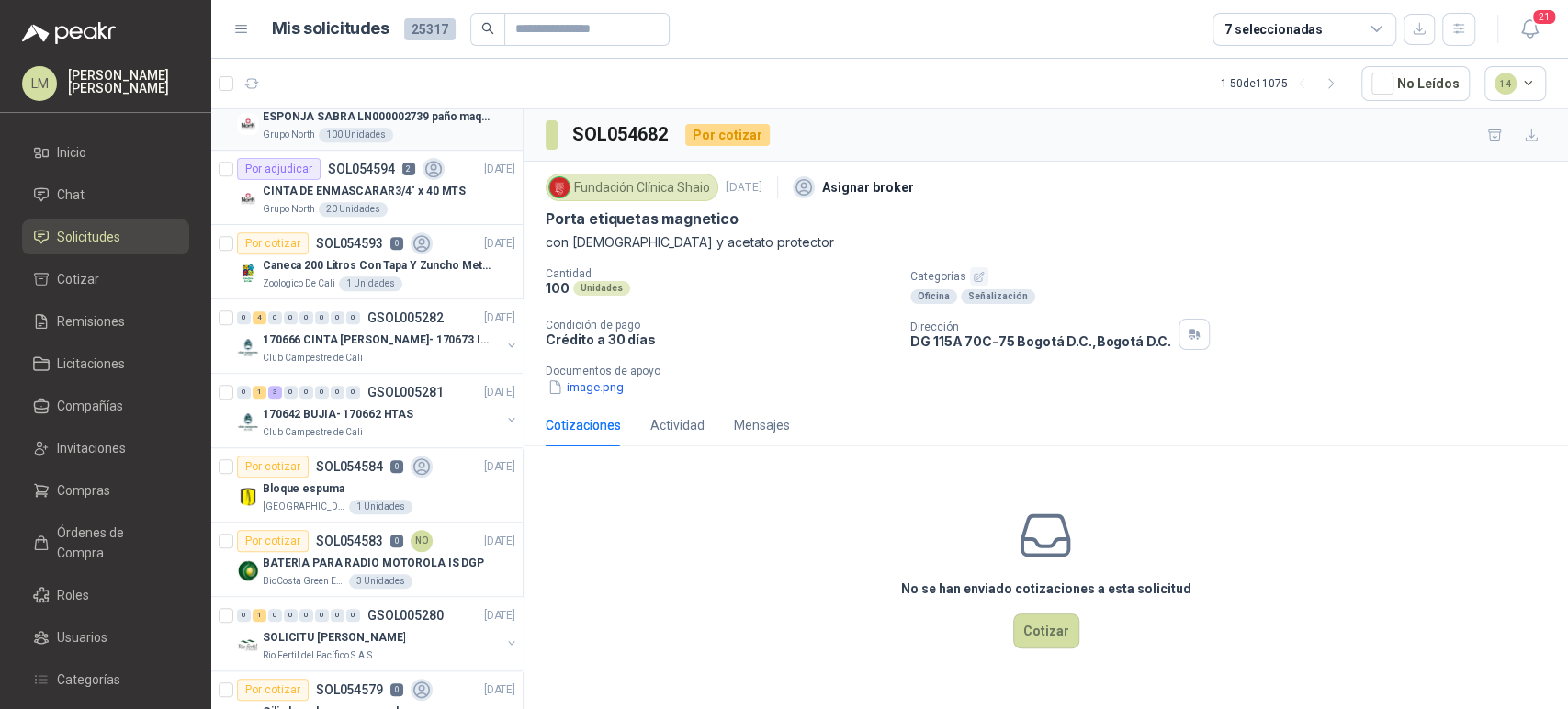
scroll to position [939, 0]
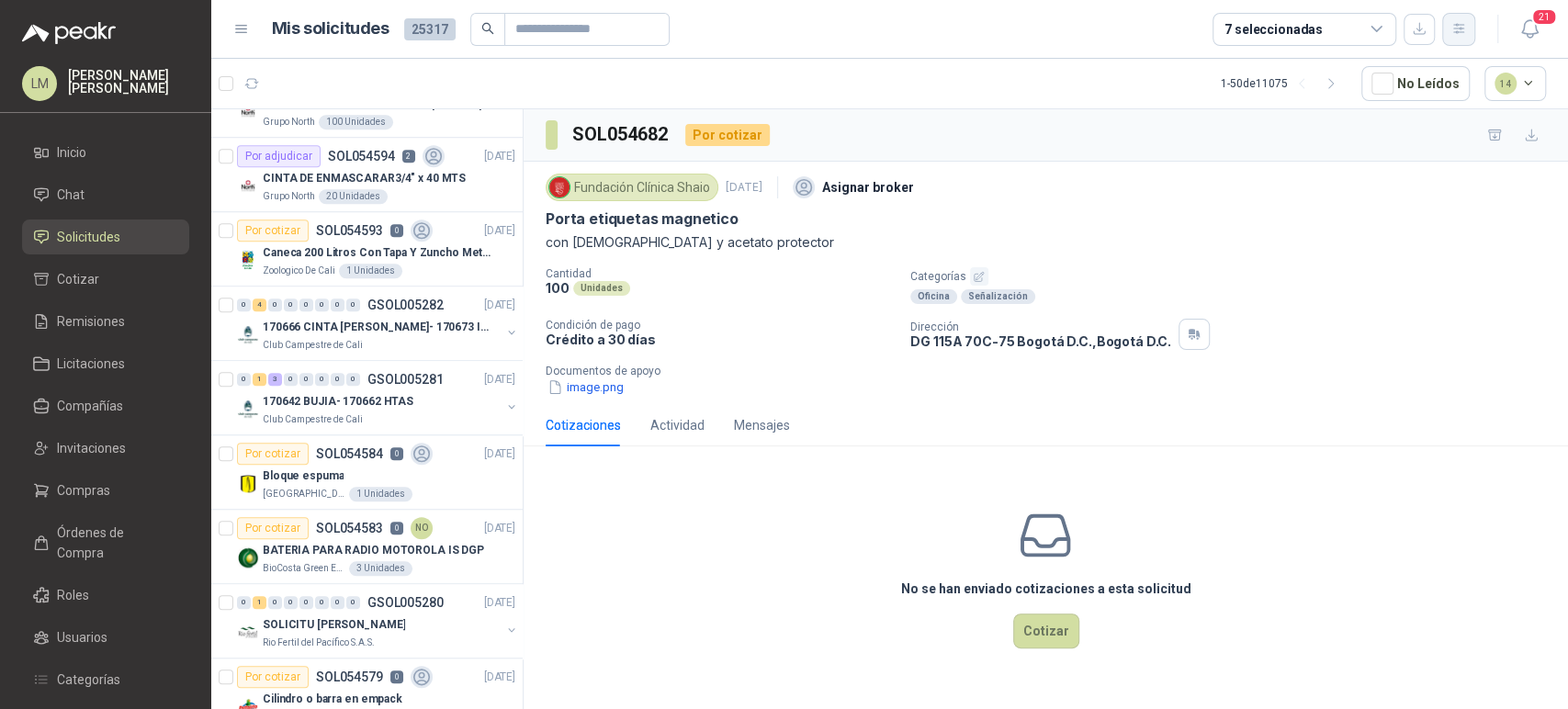
click at [1464, 34] on icon "button" at bounding box center [1459, 29] width 16 height 16
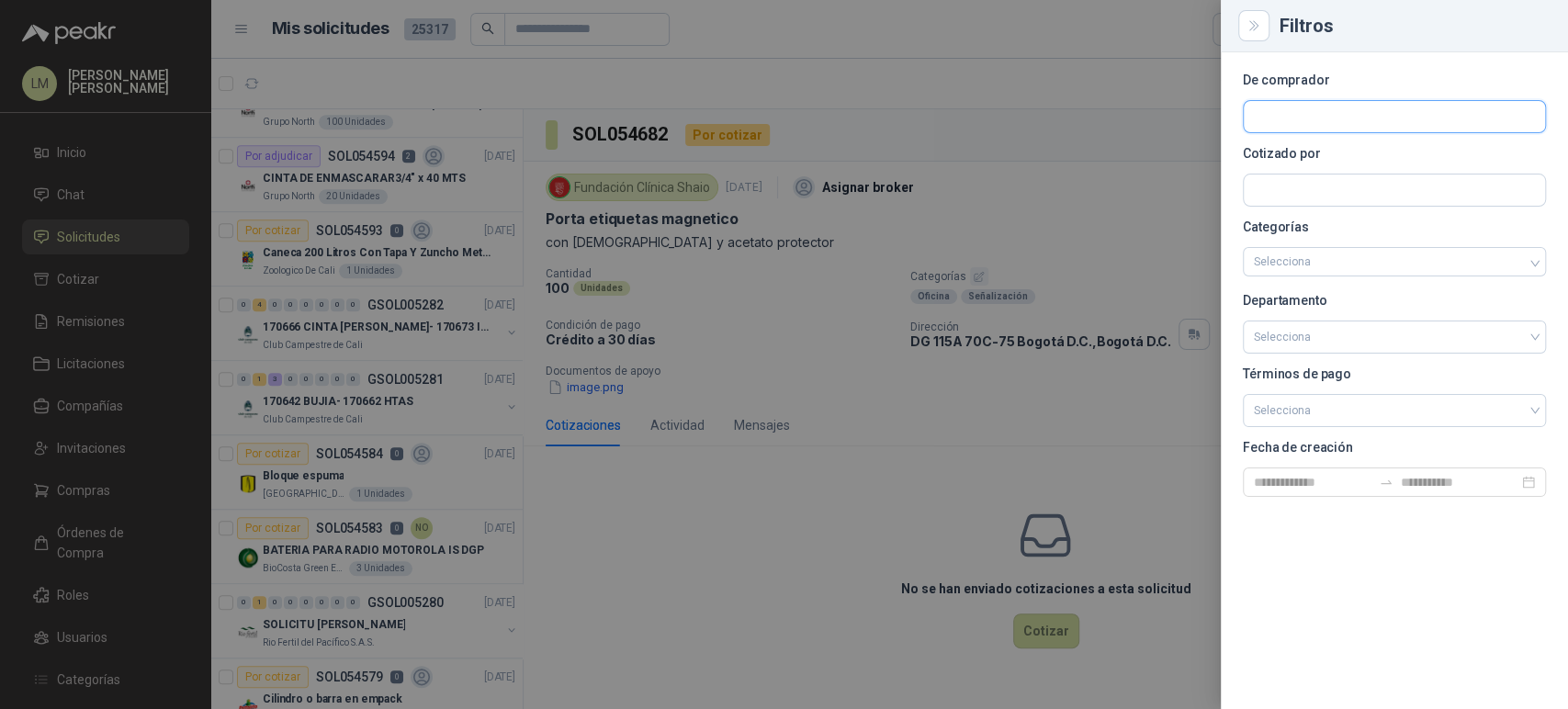
click at [1327, 112] on input "text" at bounding box center [1393, 117] width 301 height 32
type input "*******"
click at [1331, 159] on p "Grupo Normandía" at bounding box center [1329, 156] width 87 height 11
click at [893, 92] on div at bounding box center [784, 354] width 1568 height 709
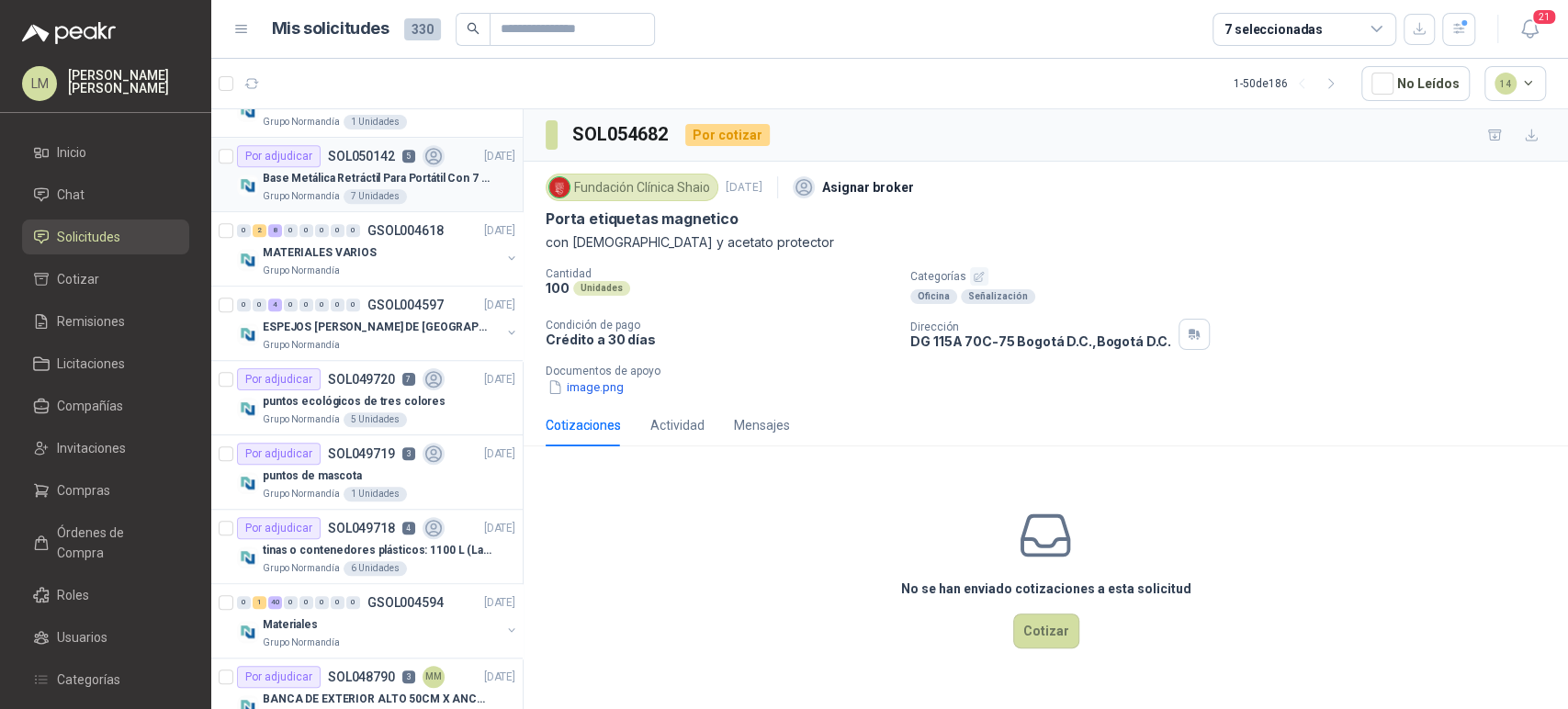
scroll to position [0, 0]
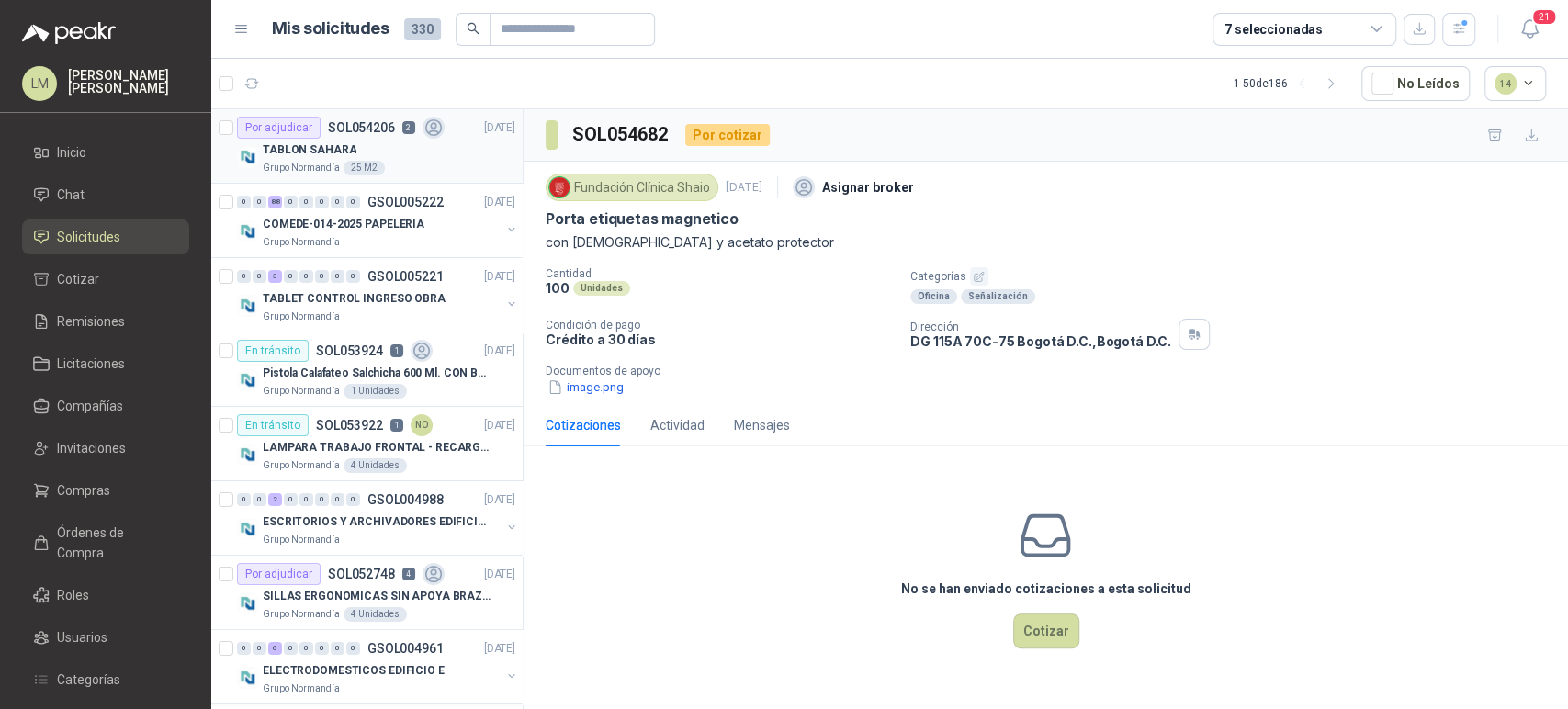
click at [357, 138] on div "TABLON SAHARA" at bounding box center [389, 149] width 253 height 22
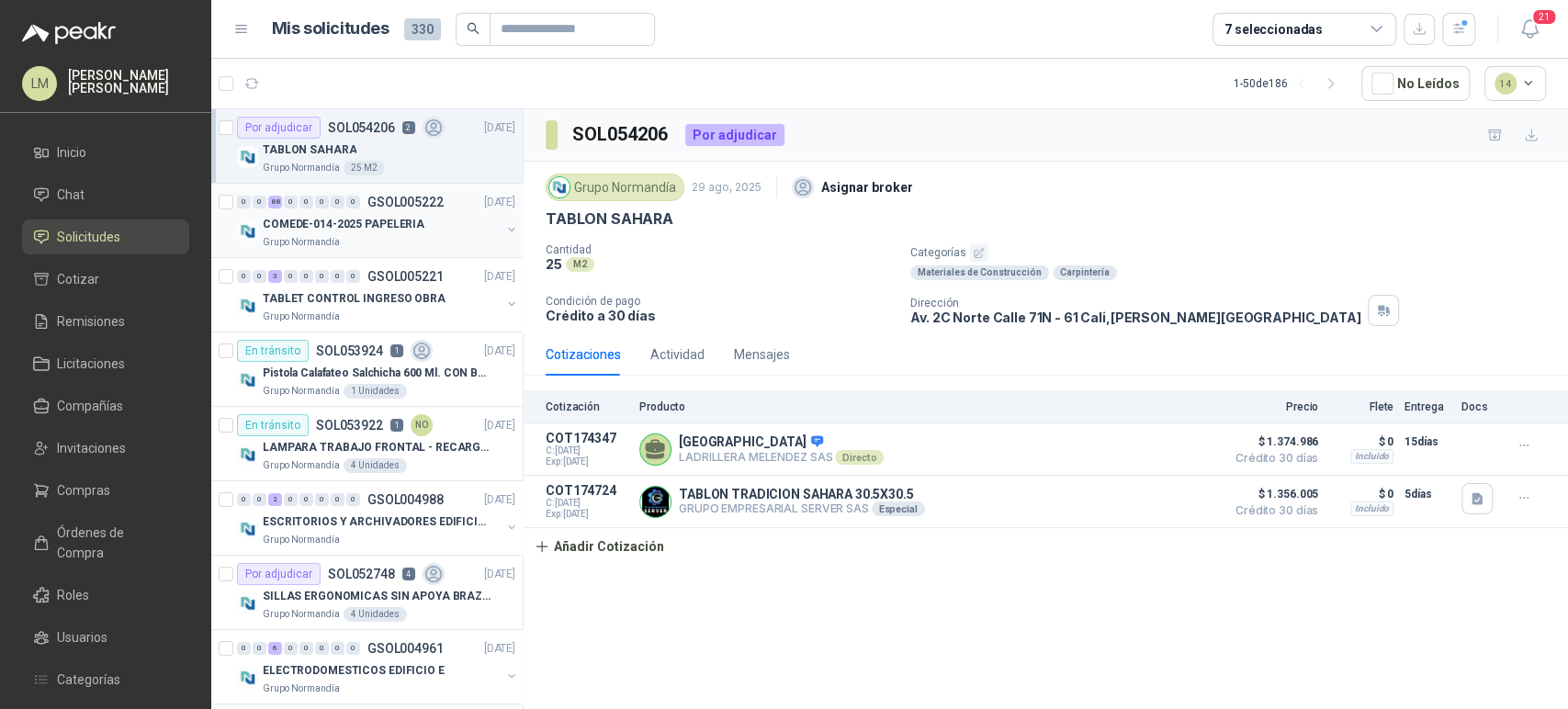
click at [384, 218] on p "COMEDE-014-2025 PAPELERIA" at bounding box center [344, 225] width 162 height 18
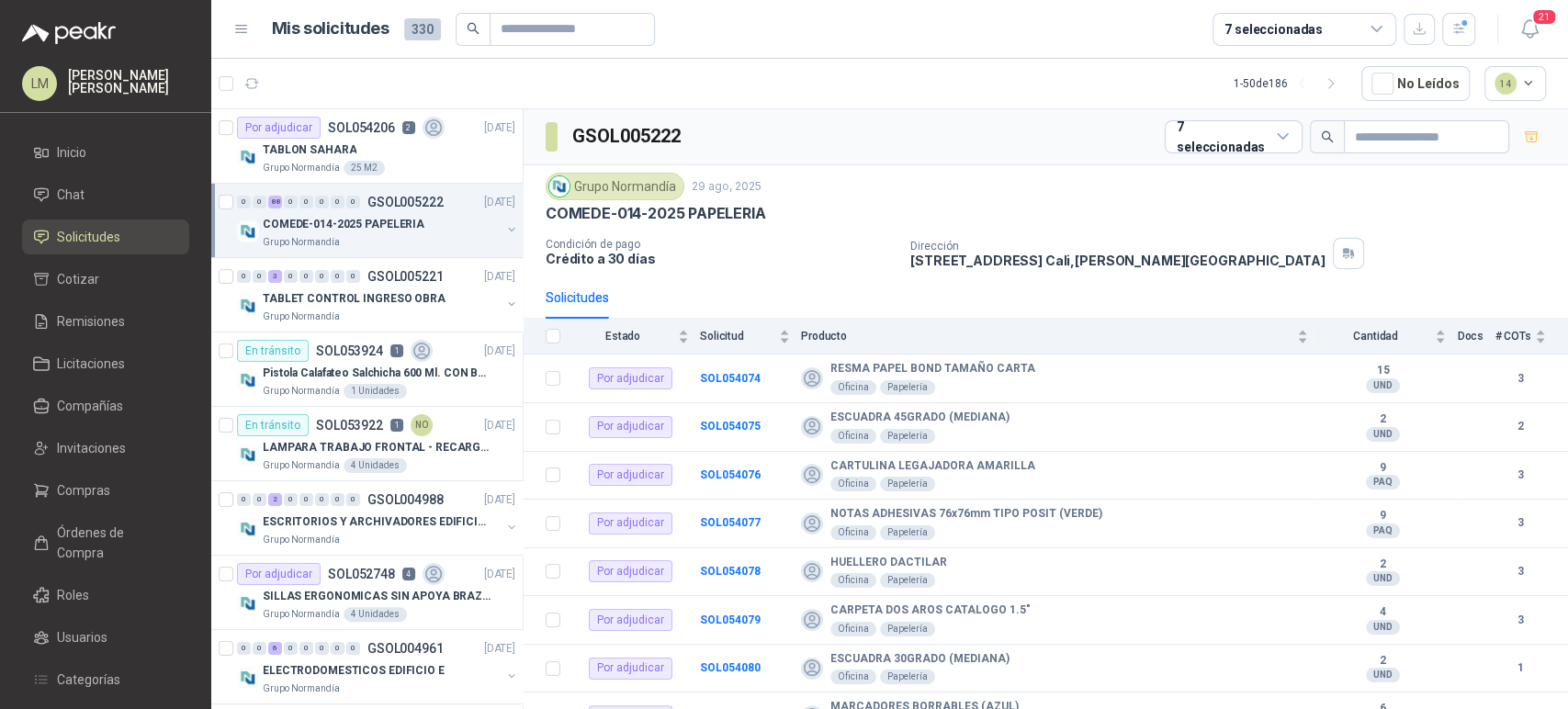
click at [1096, 130] on div "GSOL005222 7 seleccionadas" at bounding box center [1046, 137] width 1045 height 56
click at [505, 296] on button "button" at bounding box center [511, 303] width 15 height 15
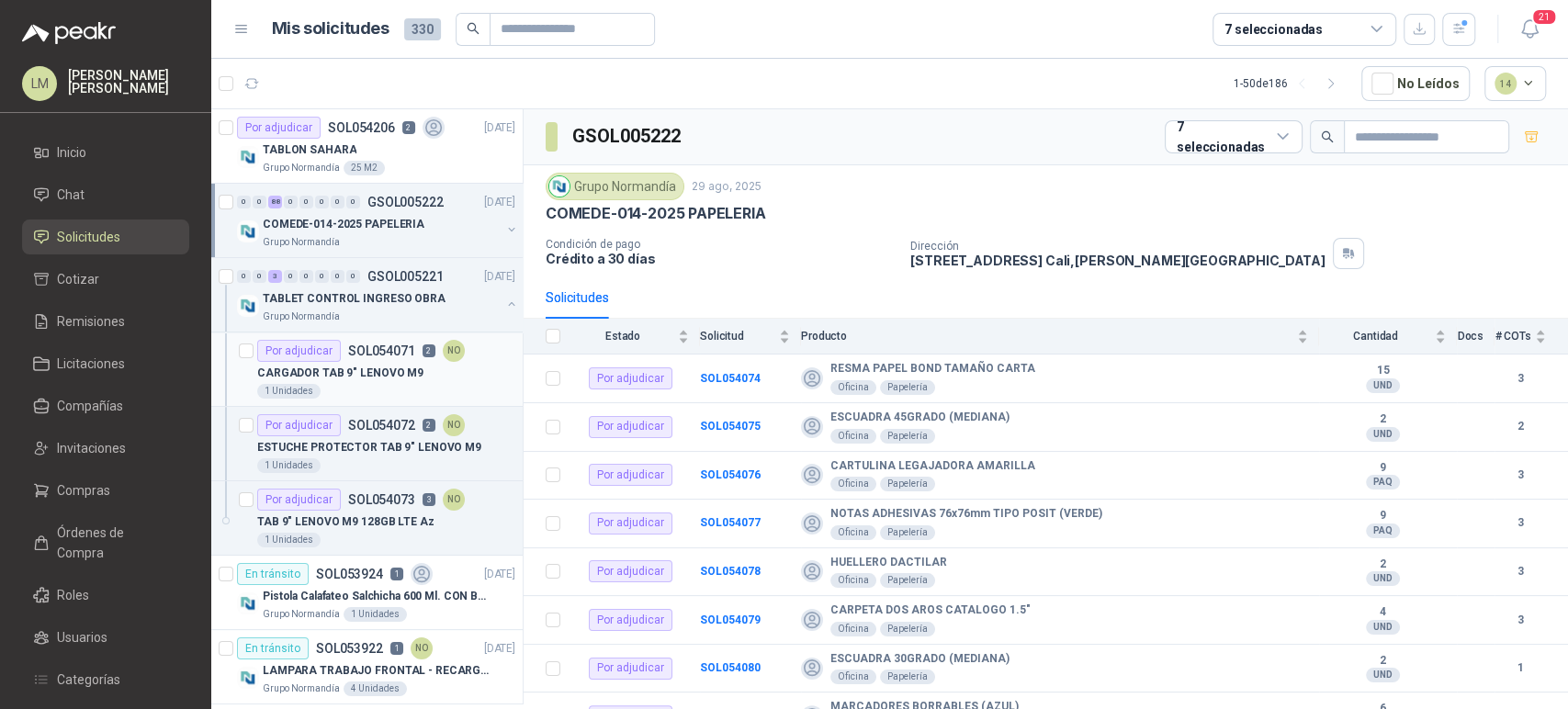
click at [404, 346] on p "SOL054071" at bounding box center [382, 351] width 67 height 13
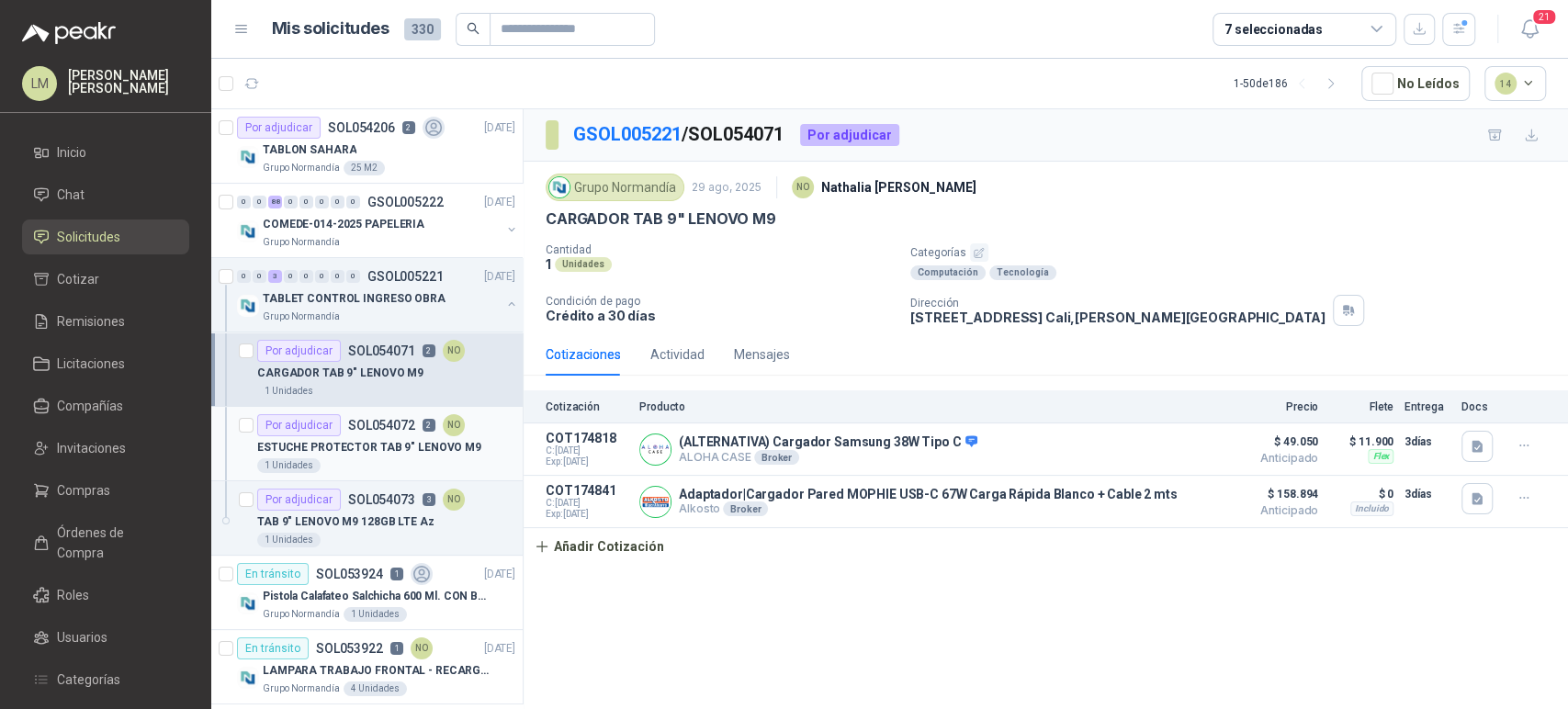
click at [374, 460] on div "1 Unidades" at bounding box center [385, 465] width 258 height 15
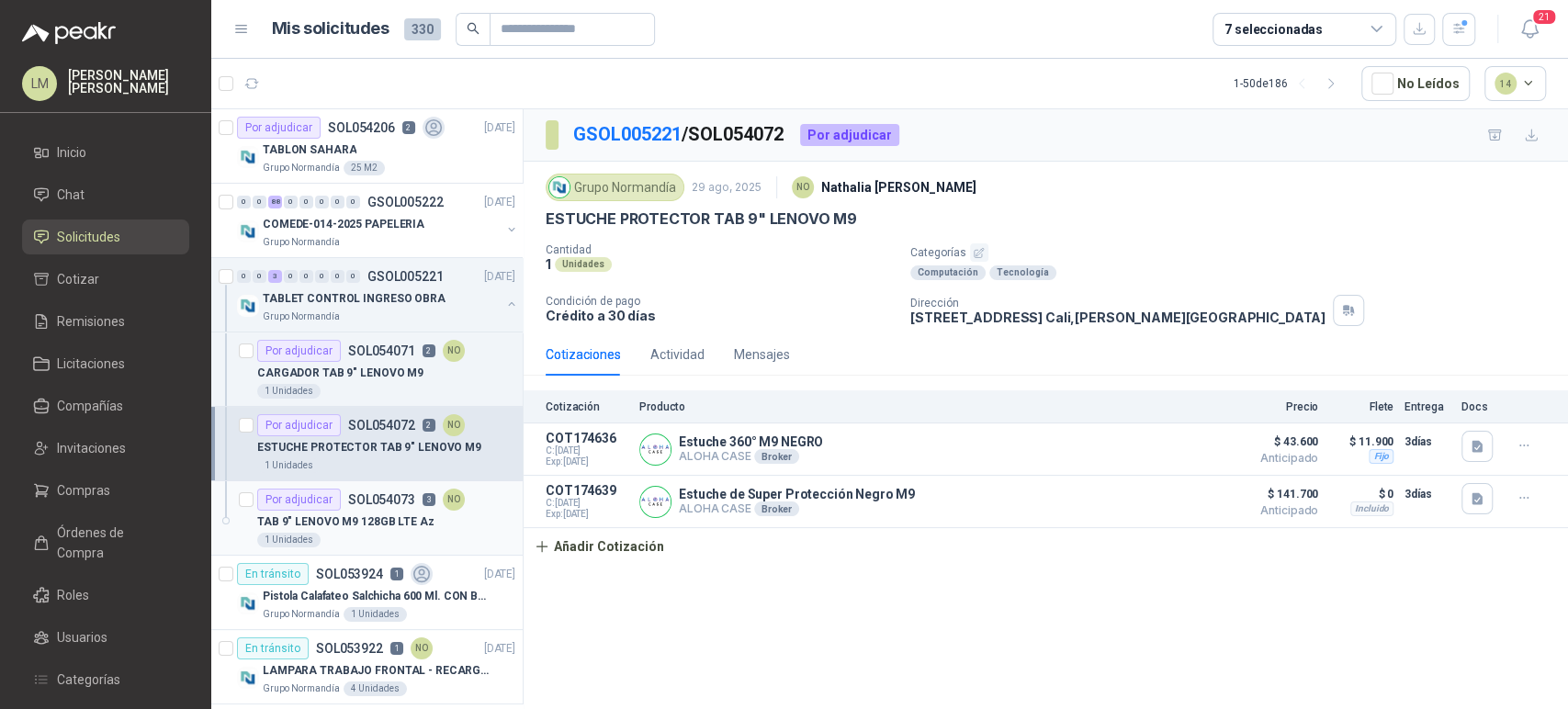
click at [387, 513] on p "TAB 9" LENOVO M9 128GB LTE Az" at bounding box center [346, 522] width 178 height 18
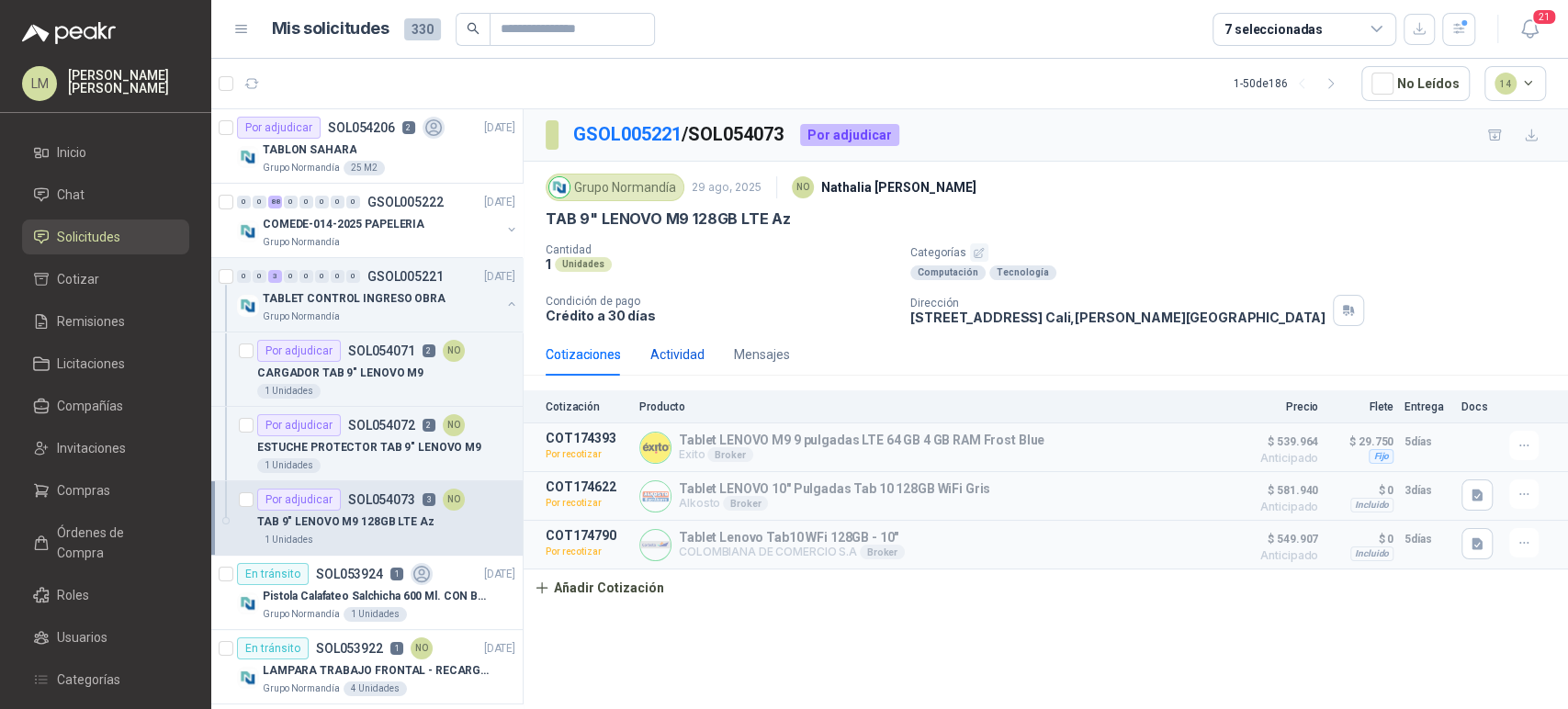
click at [668, 362] on div "Actividad" at bounding box center [677, 354] width 54 height 20
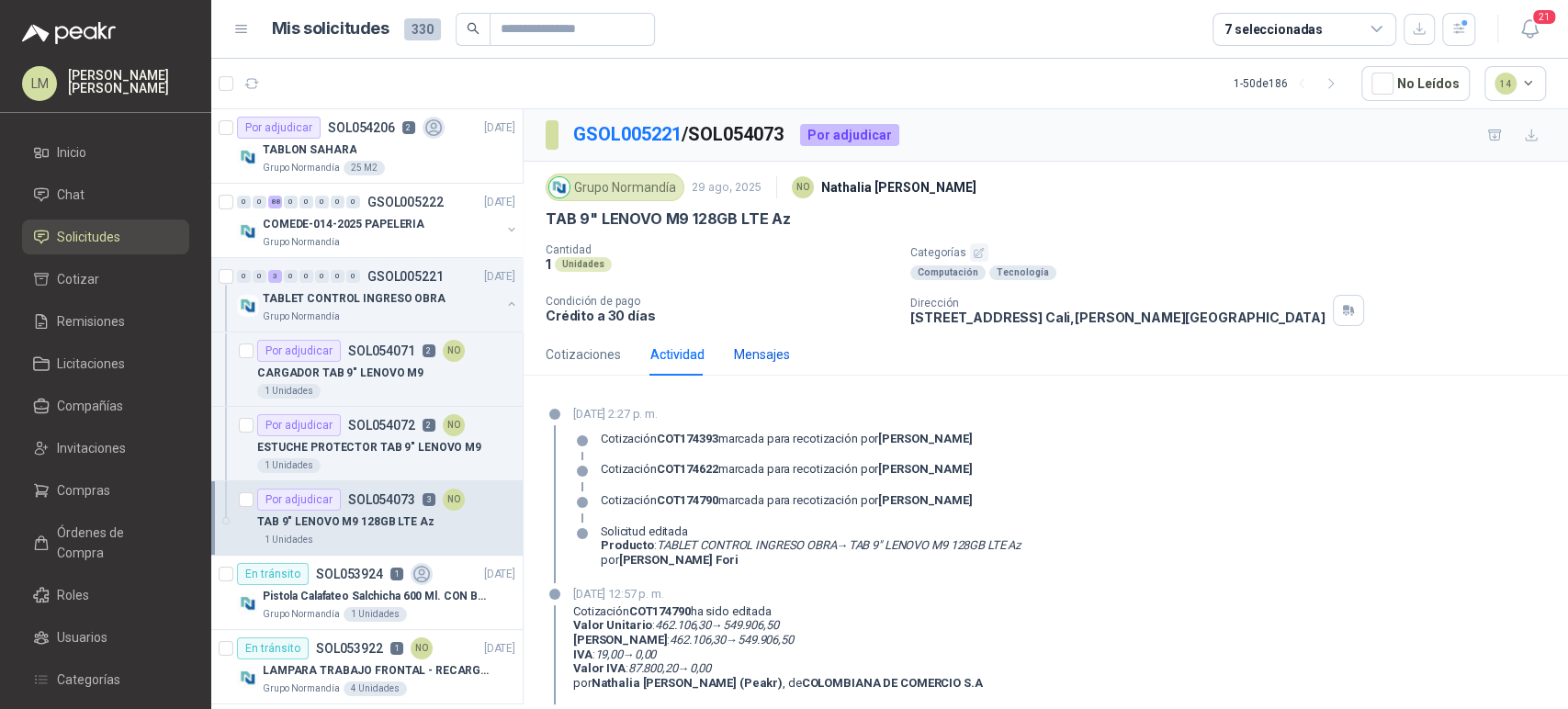
click at [783, 351] on div "Mensajes" at bounding box center [761, 354] width 56 height 20
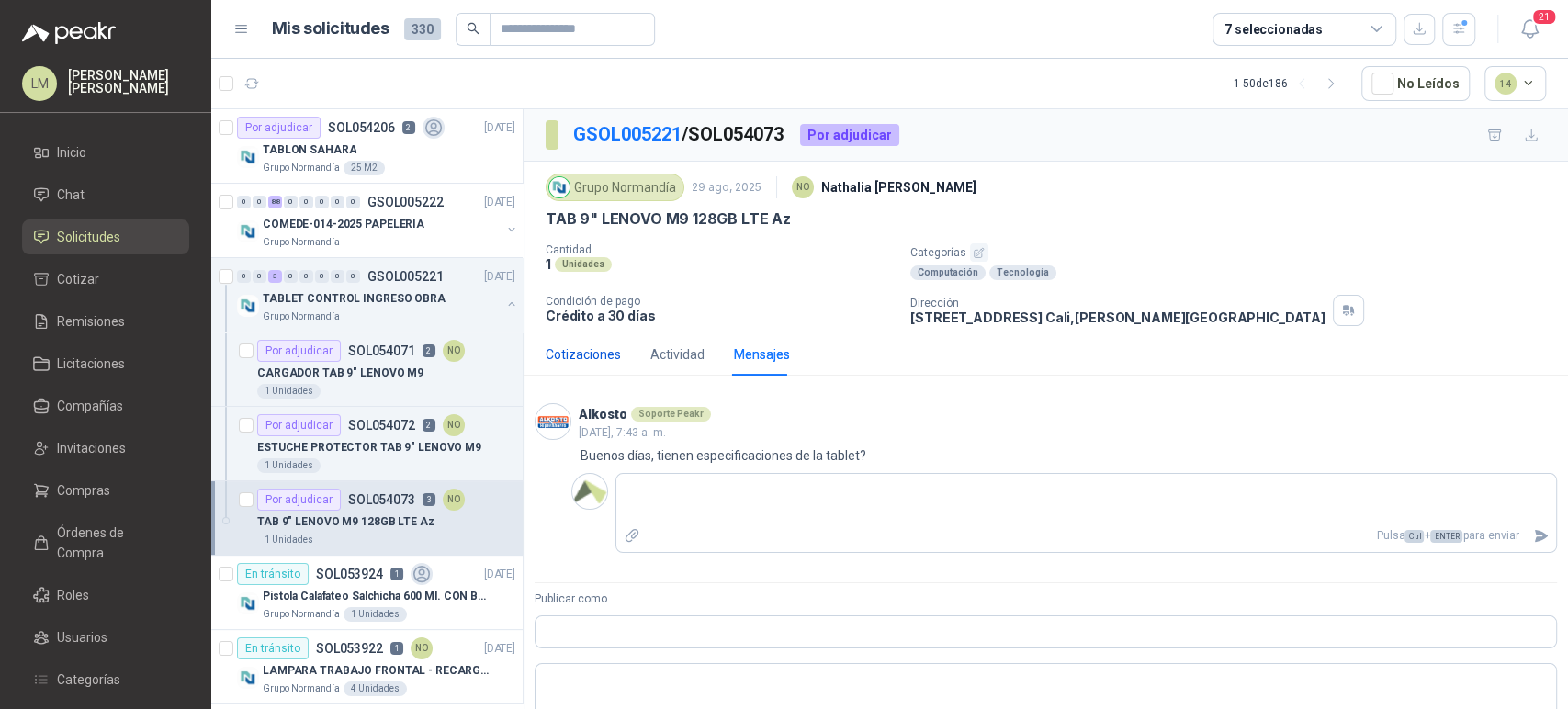
click at [587, 350] on div "Cotizaciones" at bounding box center [583, 354] width 75 height 20
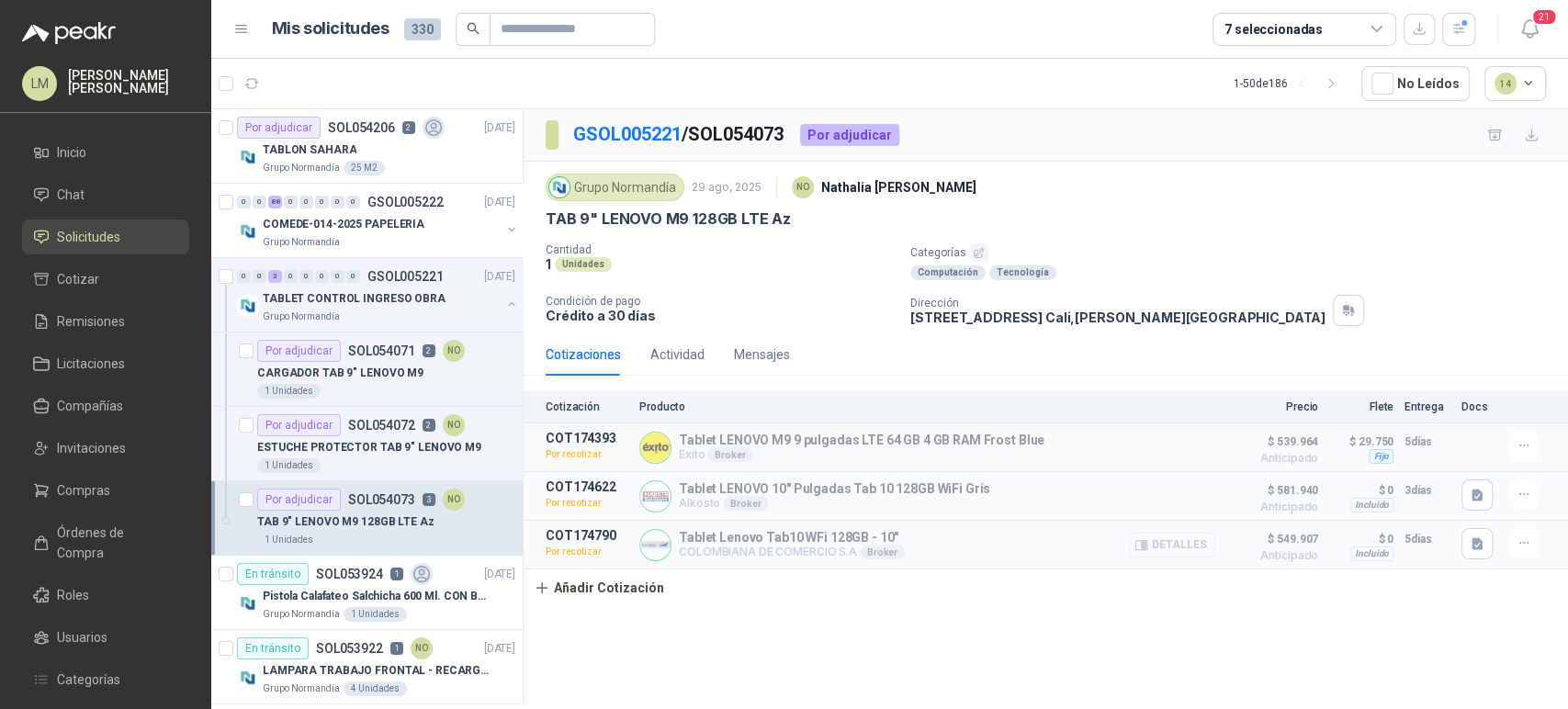
click at [1188, 552] on button "Detalles" at bounding box center [1171, 544] width 86 height 25
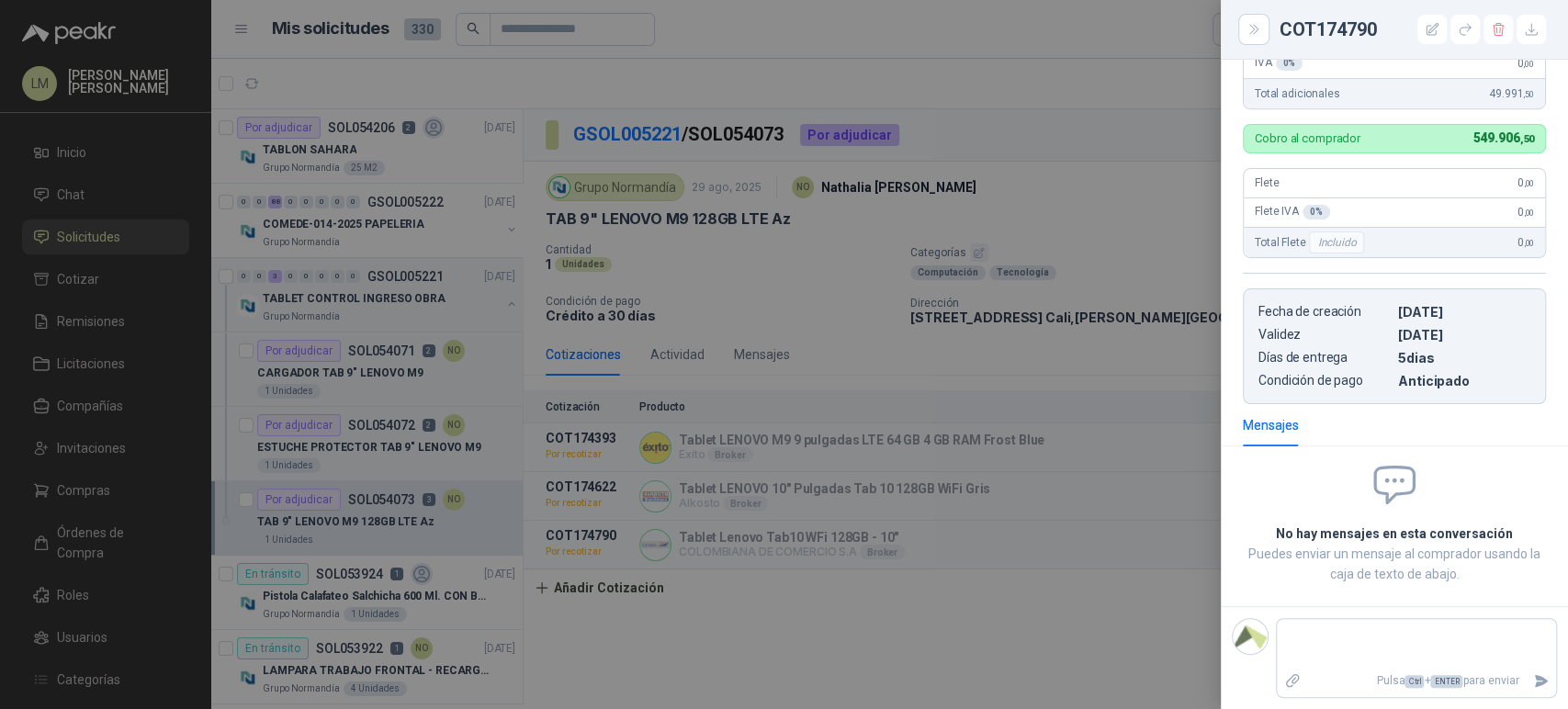
scroll to position [630, 0]
click at [880, 505] on div at bounding box center [784, 354] width 1568 height 709
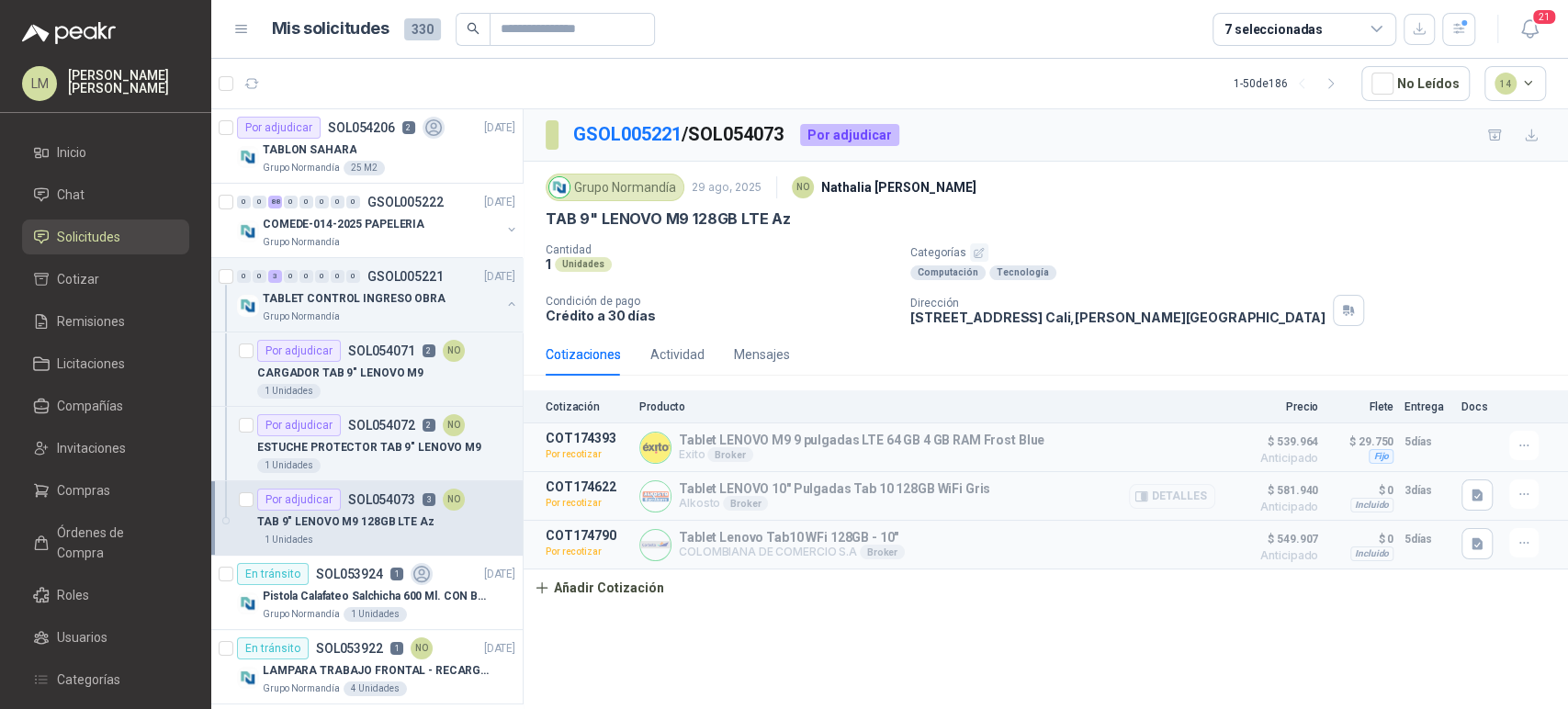
click at [1176, 496] on button "Detalles" at bounding box center [1171, 496] width 86 height 25
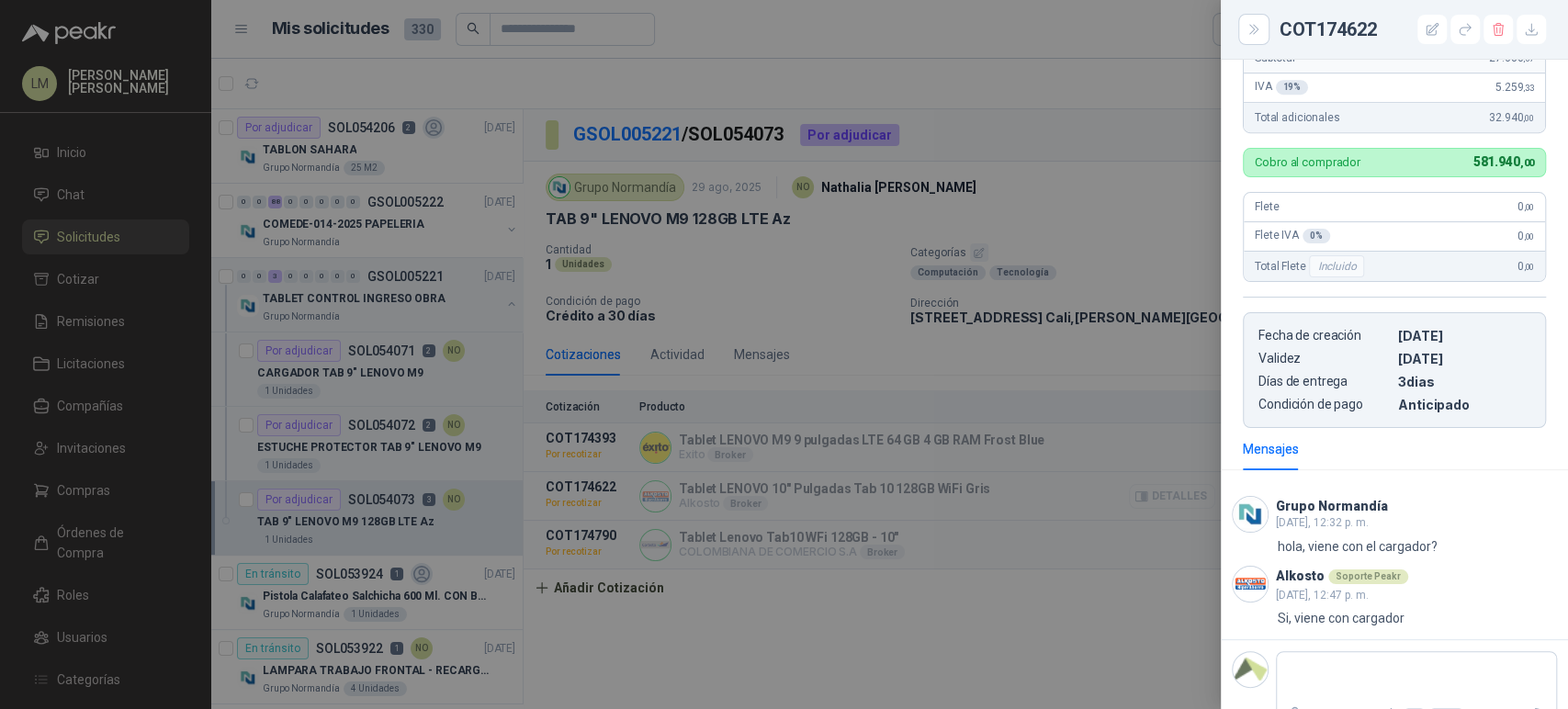
scroll to position [751, 0]
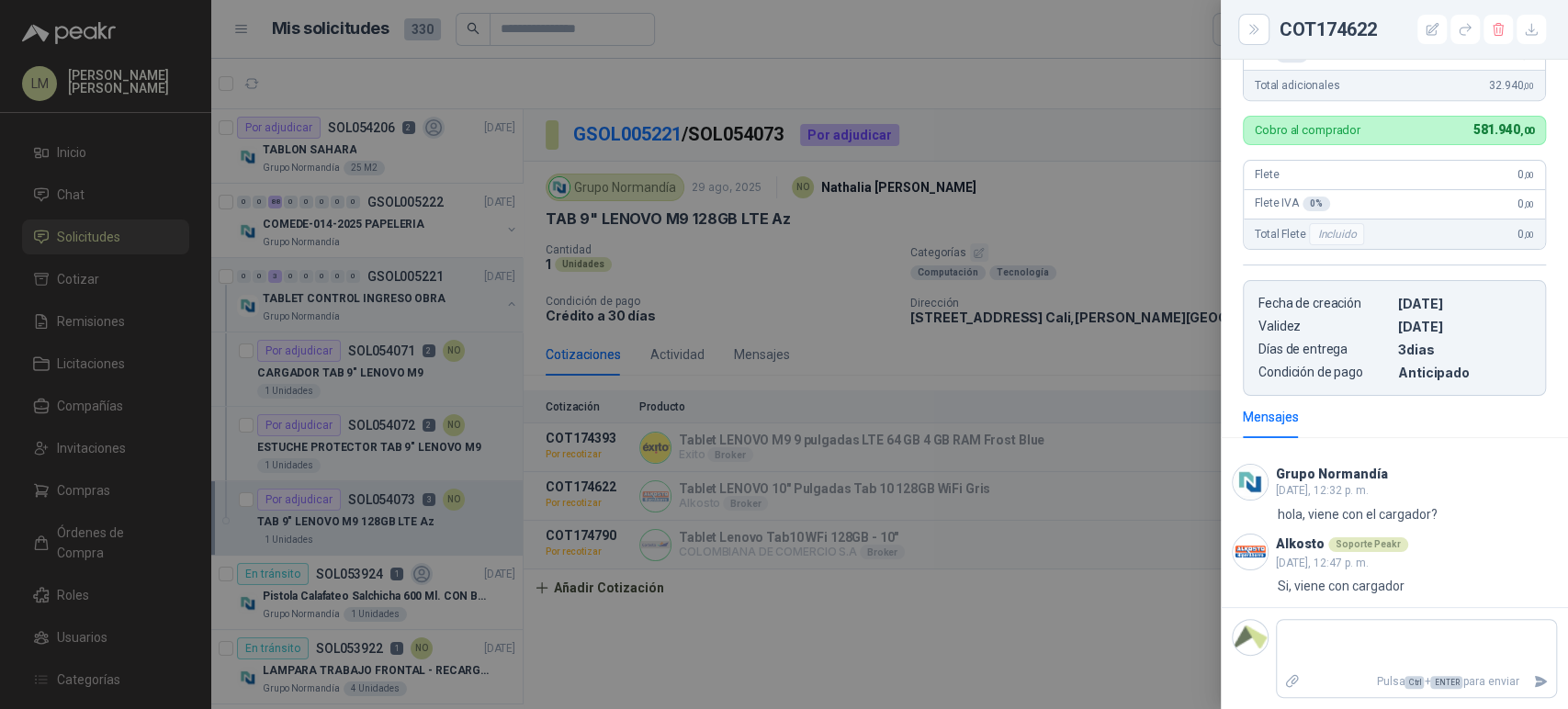
click at [743, 342] on div at bounding box center [784, 354] width 1568 height 709
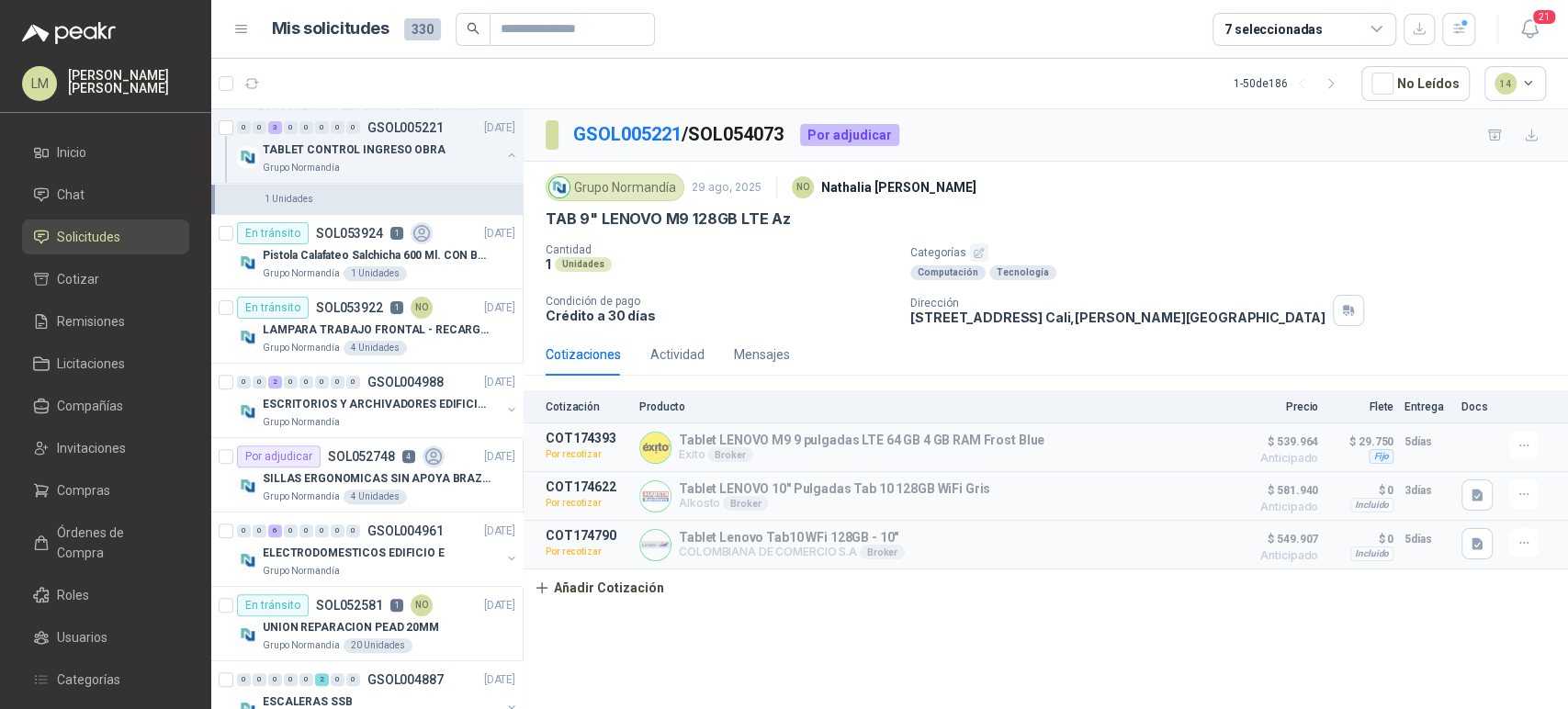
scroll to position [344, 0]
click at [505, 404] on button "button" at bounding box center [511, 407] width 15 height 15
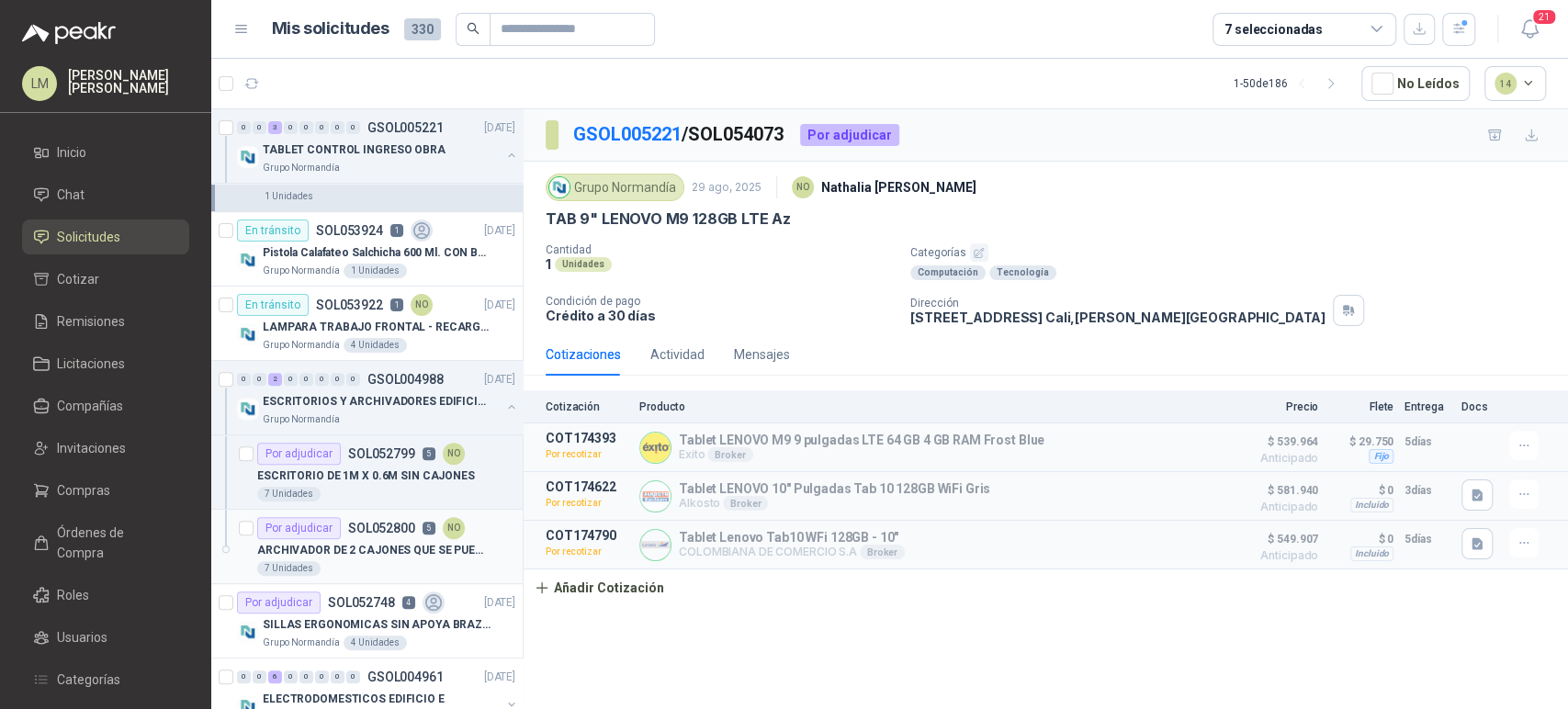
click at [390, 517] on div "Por adjudicar SOL052800 5 NO" at bounding box center [360, 528] width 207 height 22
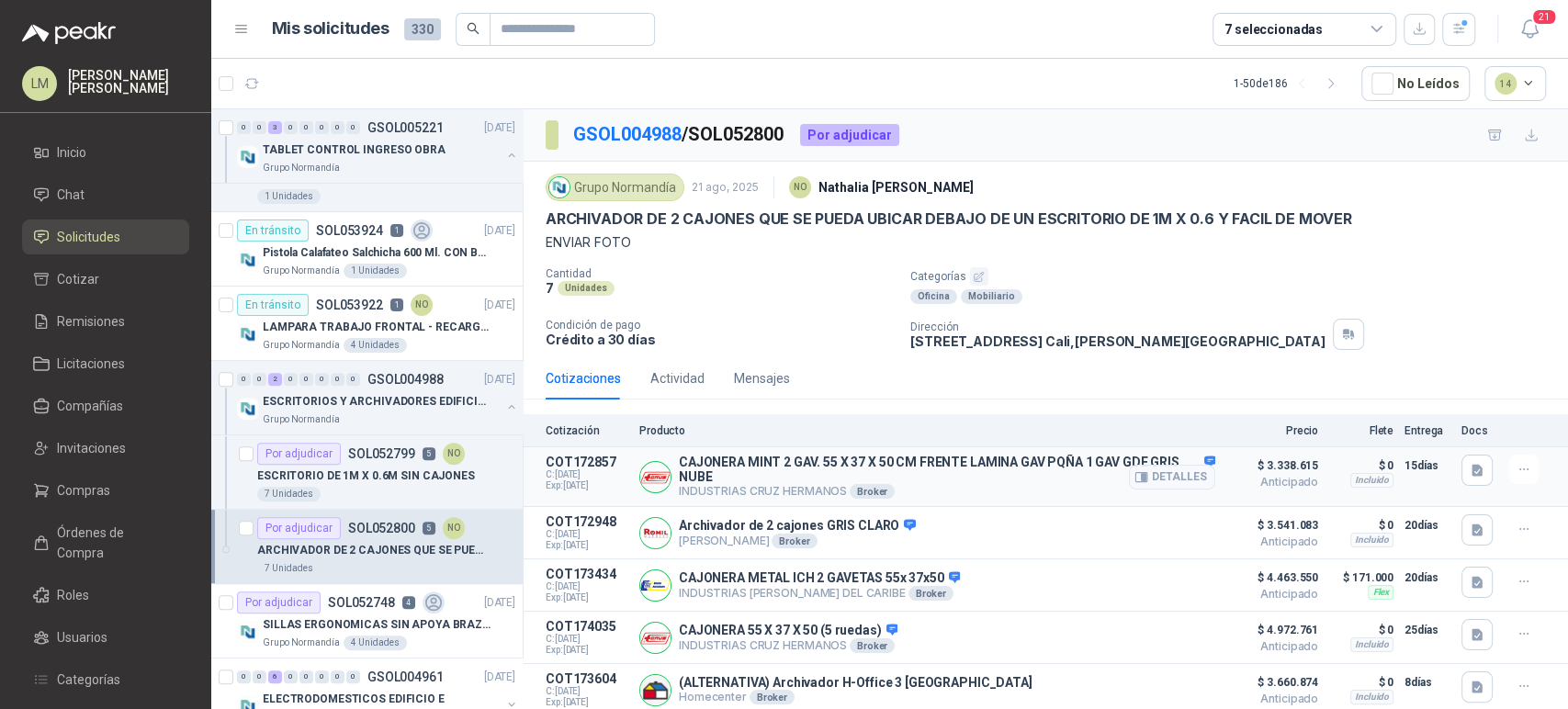
scroll to position [40, 0]
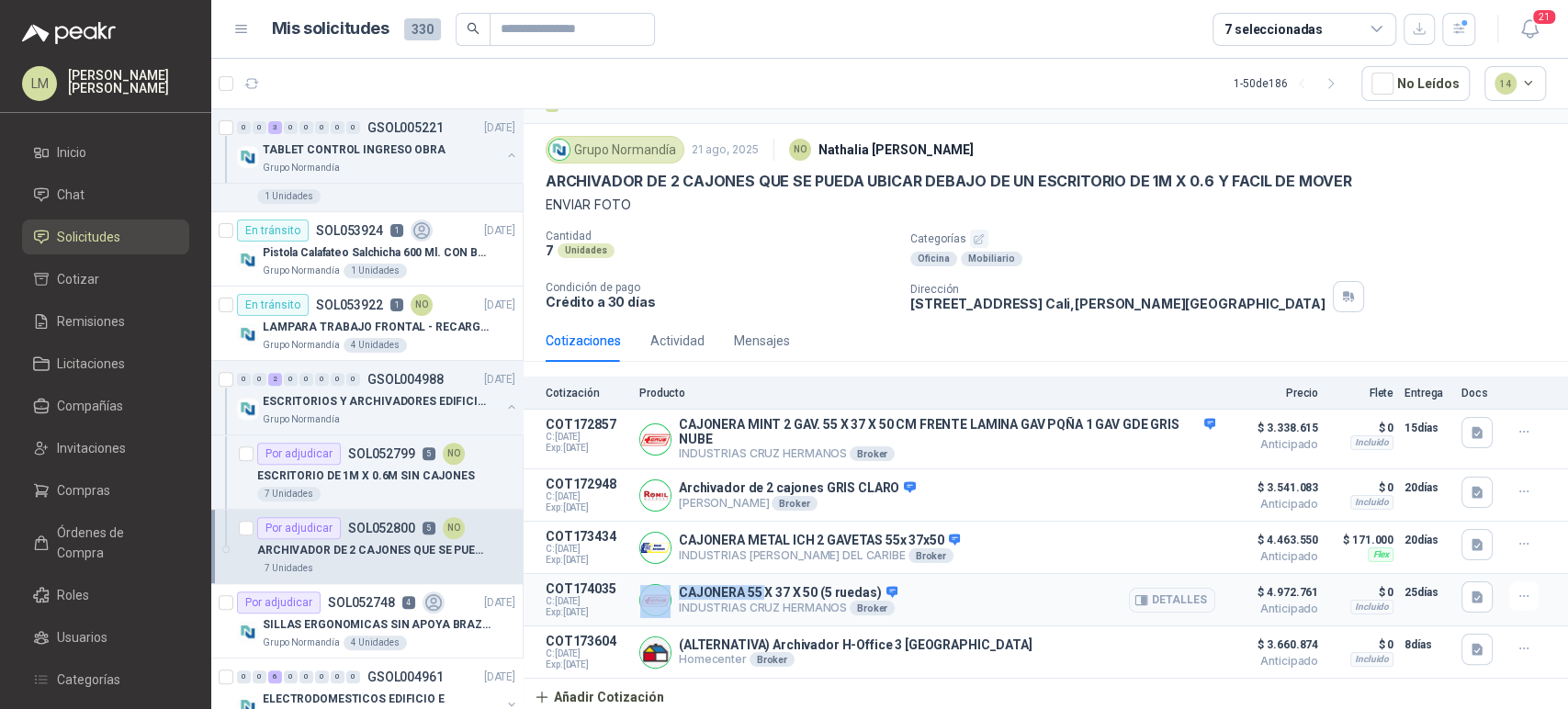
drag, startPoint x: 667, startPoint y: 586, endPoint x: 763, endPoint y: 588, distance: 96.0
click at [763, 588] on div "CAJONERA 55 X 37 X 50 (5 ruedas) INDUSTRIAS CRUZ HERMANOS Broker Detalles" at bounding box center [926, 599] width 576 height 37
click at [1146, 598] on button "Detalles" at bounding box center [1171, 599] width 86 height 25
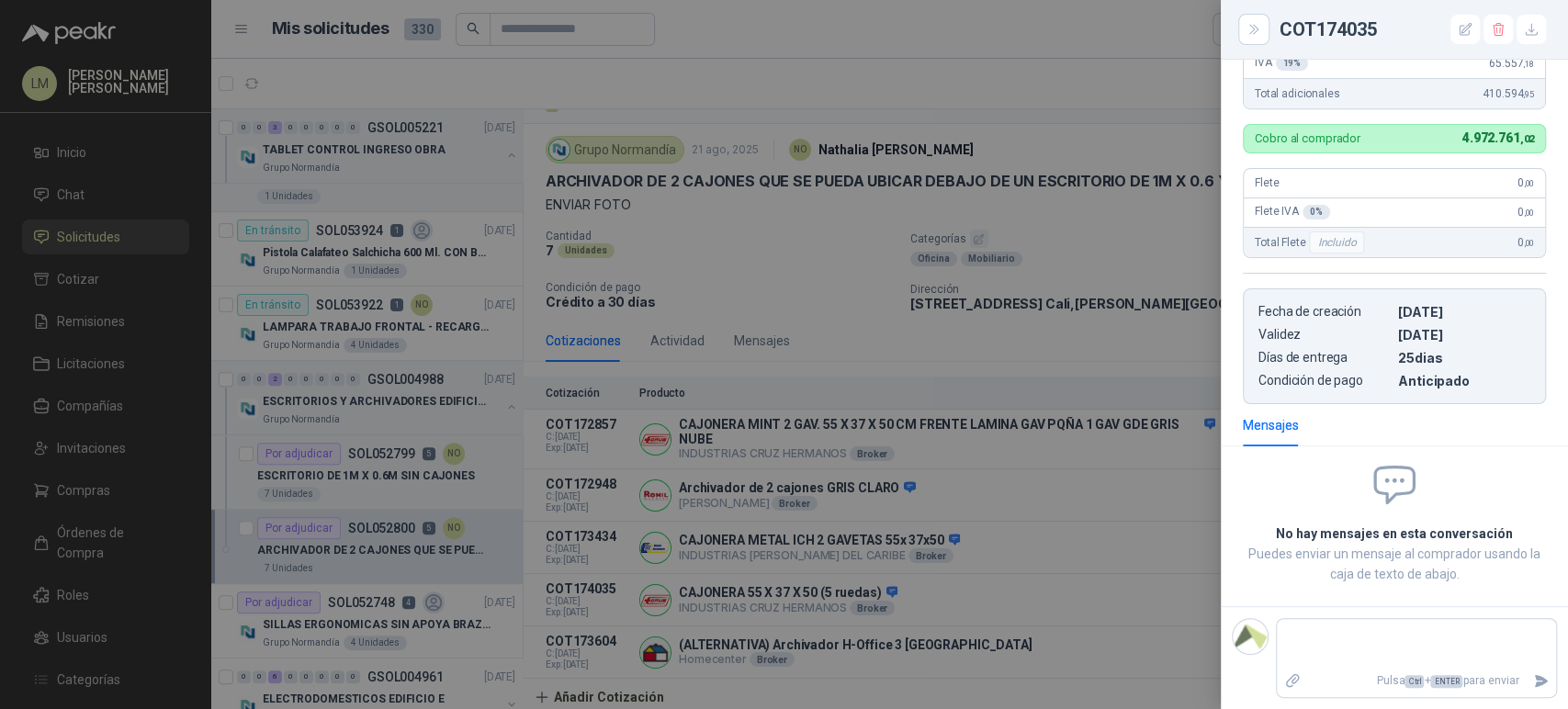
scroll to position [589, 0]
click at [1044, 520] on div at bounding box center [784, 354] width 1568 height 709
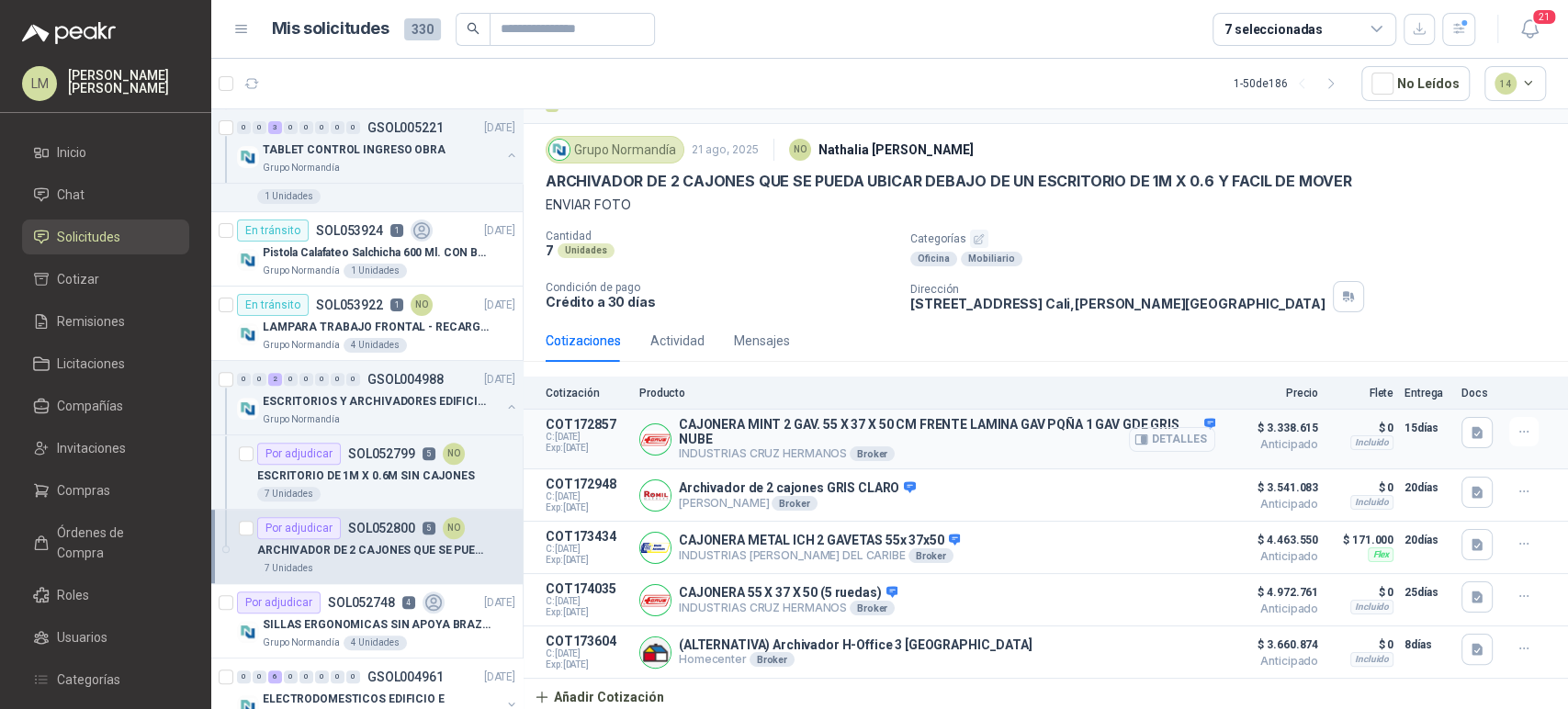
click at [1166, 441] on button "Detalles" at bounding box center [1171, 439] width 86 height 25
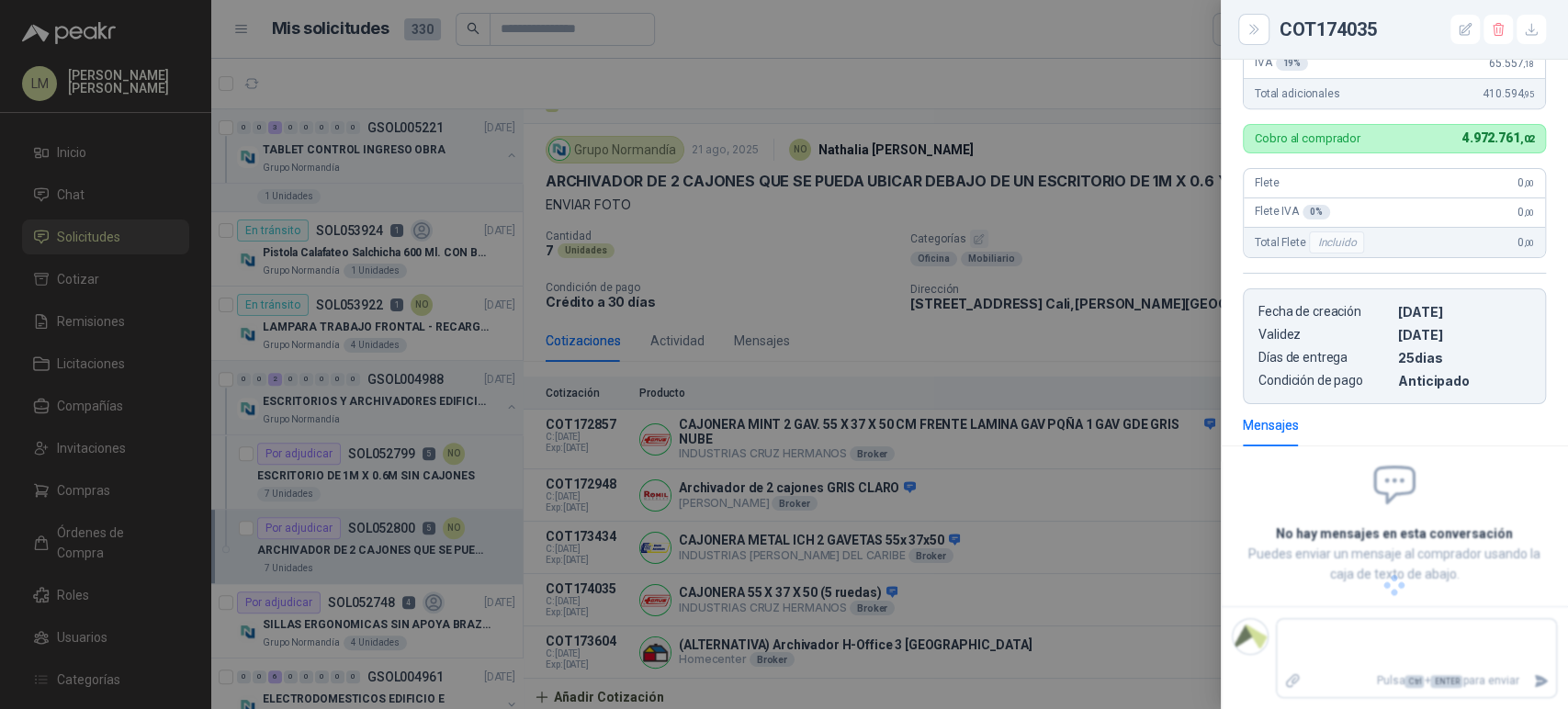
scroll to position [623, 0]
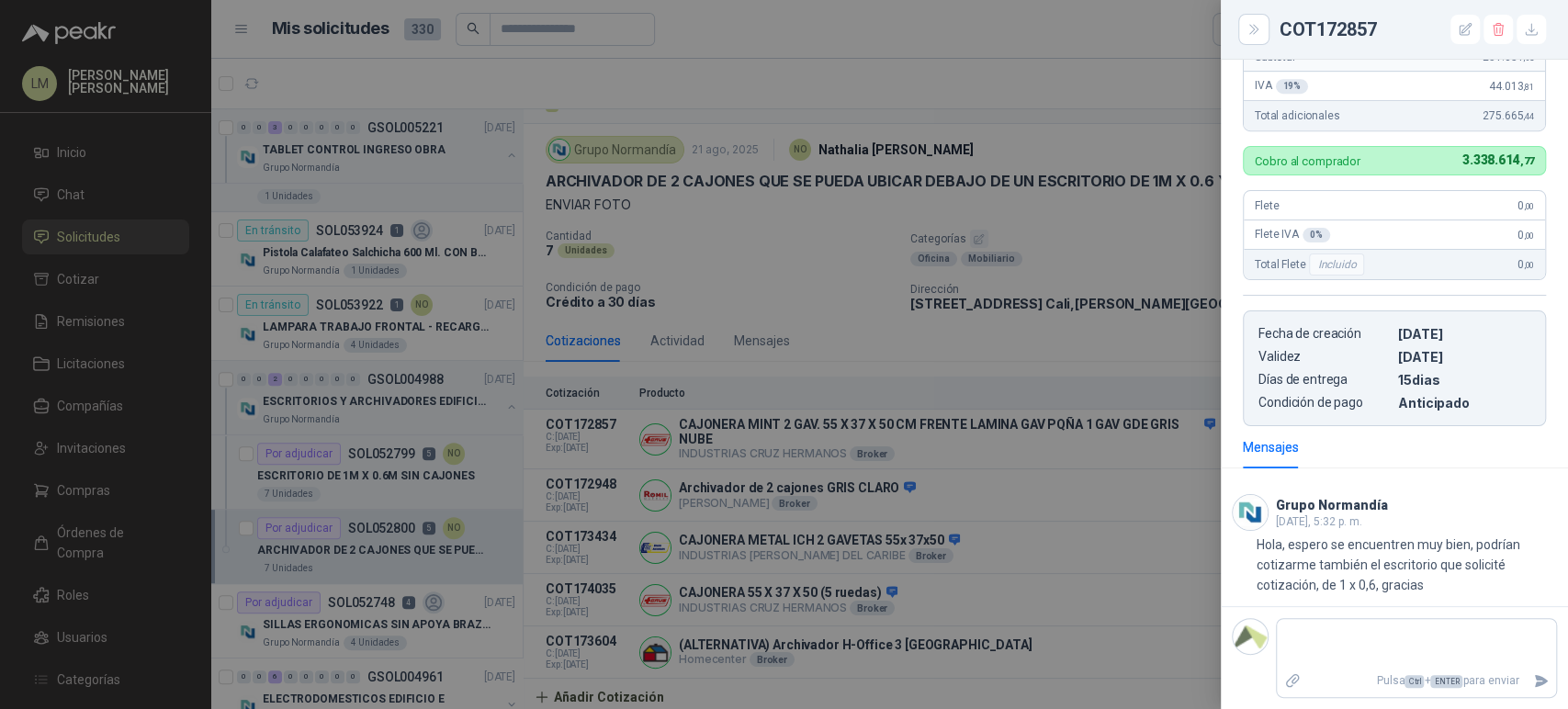
click at [955, 483] on div at bounding box center [784, 354] width 1568 height 709
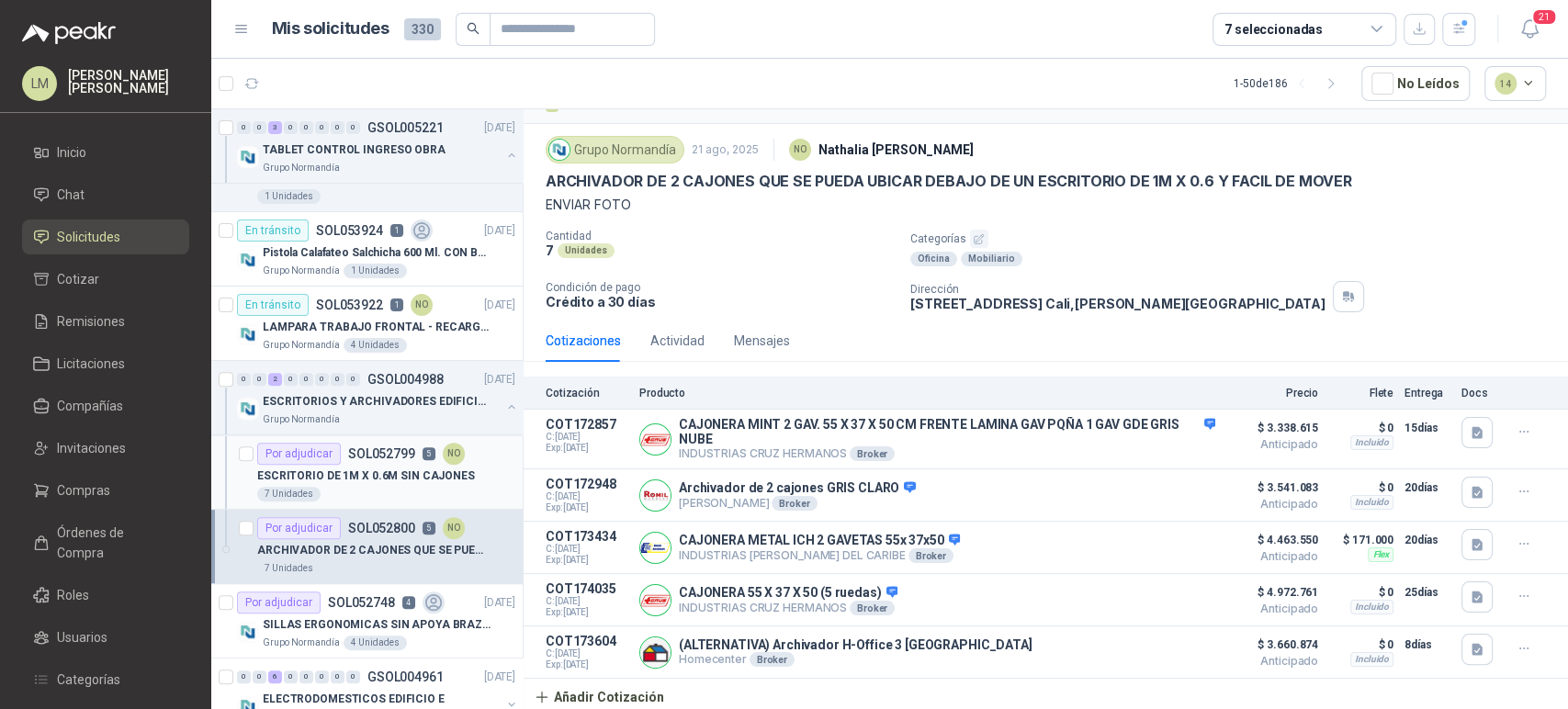
click at [338, 450] on div "Por adjudicar" at bounding box center [298, 453] width 84 height 22
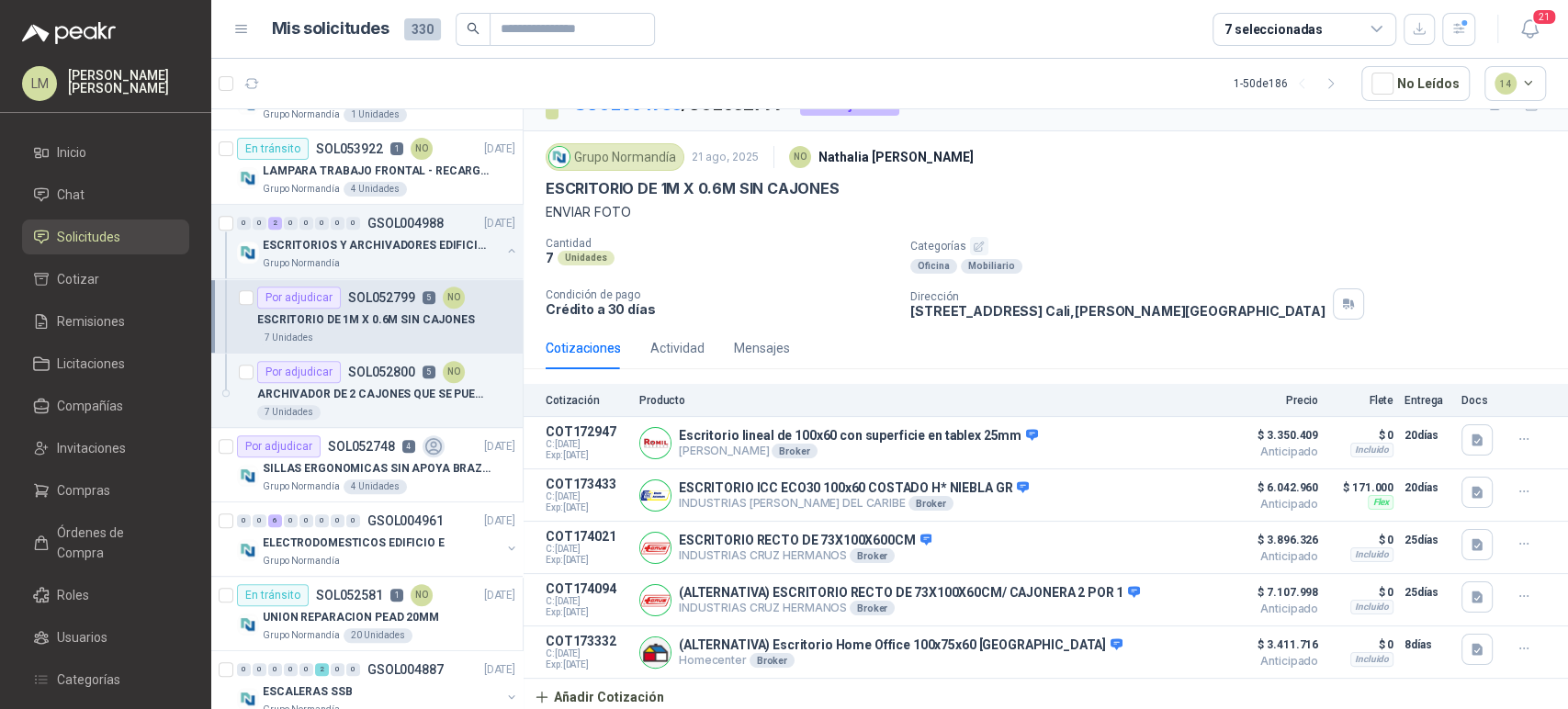
scroll to position [508, 0]
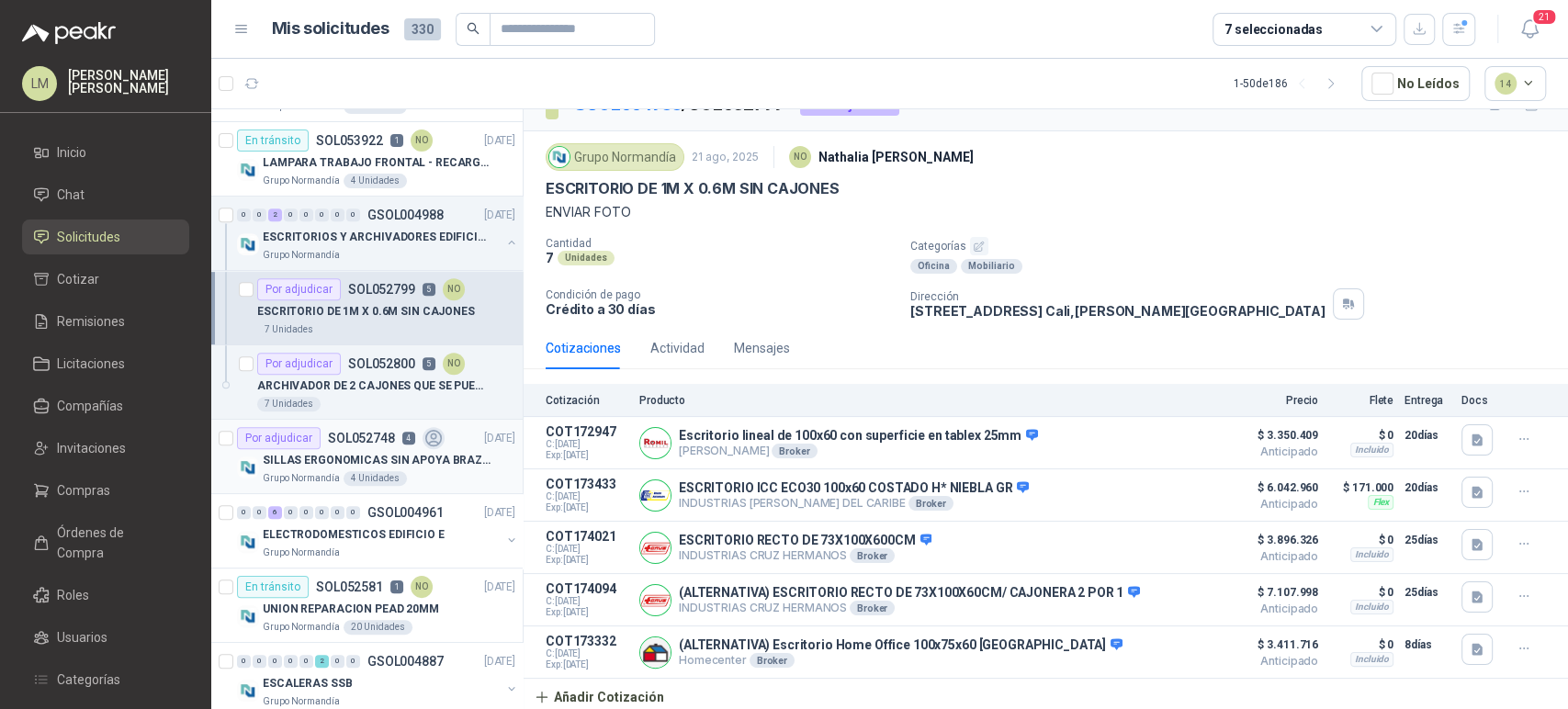
click at [338, 466] on p "SILLAS ERGONOMICAS SIN APOYA BRAZOS" at bounding box center [377, 461] width 229 height 18
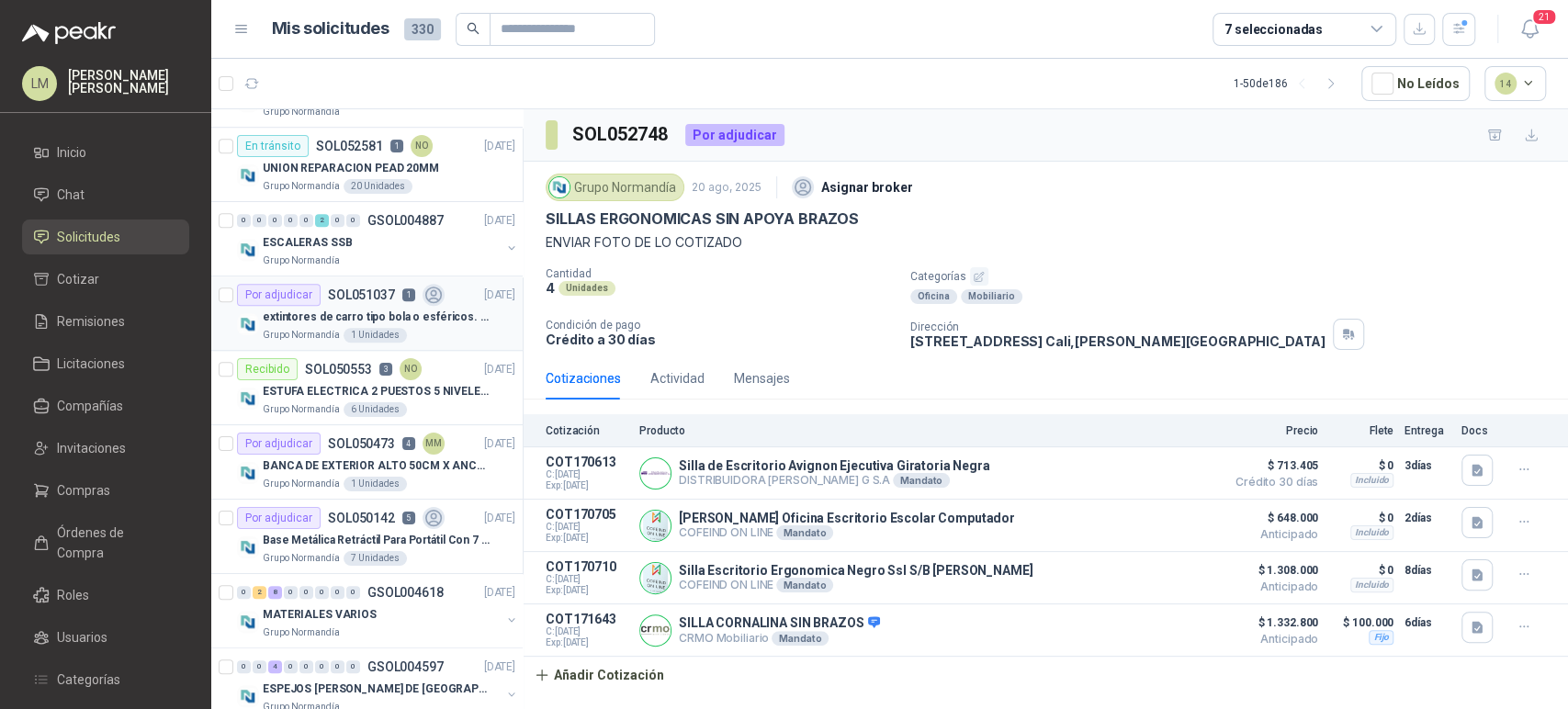
scroll to position [950, 0]
click at [357, 447] on div "Por adjudicar SOL050473 4 MM" at bounding box center [341, 442] width 207 height 22
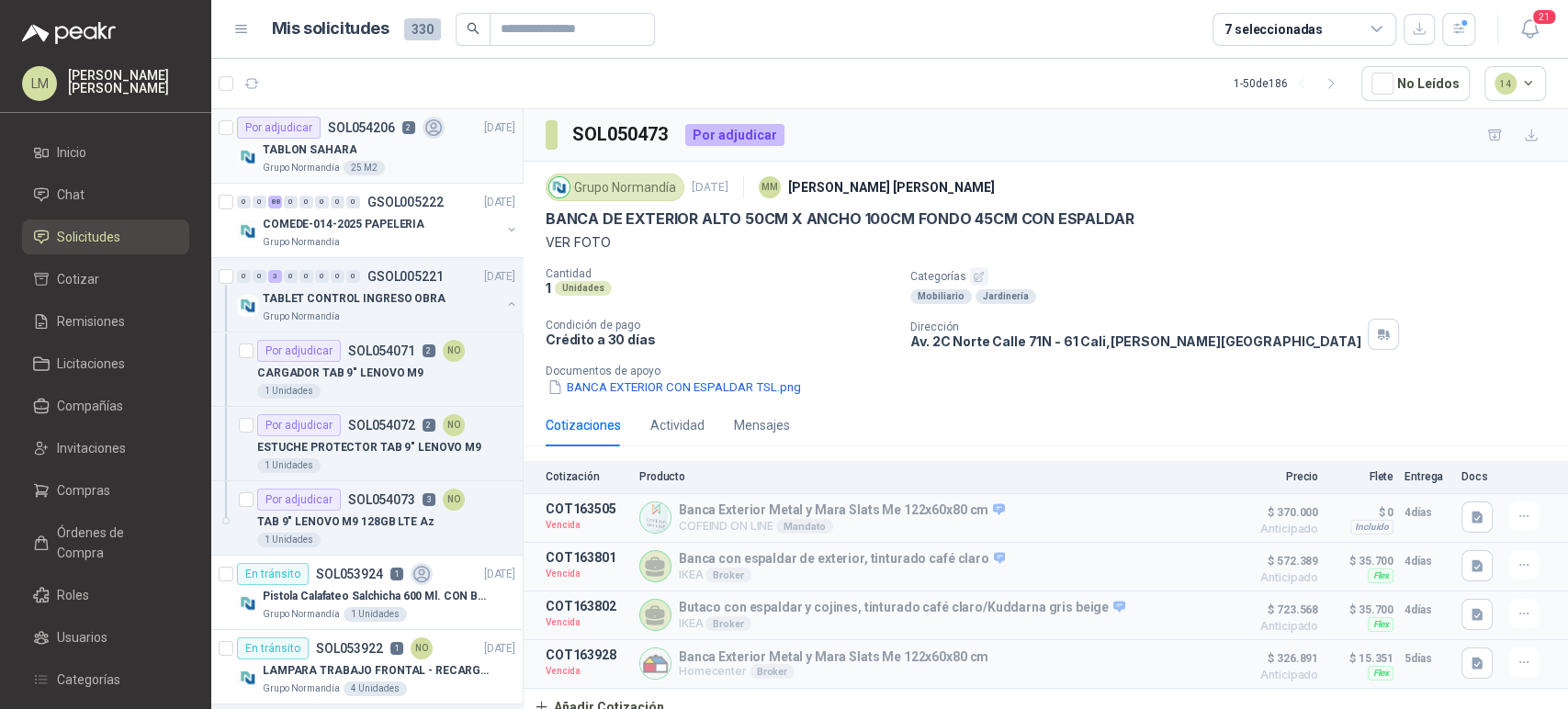
click at [357, 175] on div "25 M2" at bounding box center [364, 168] width 41 height 15
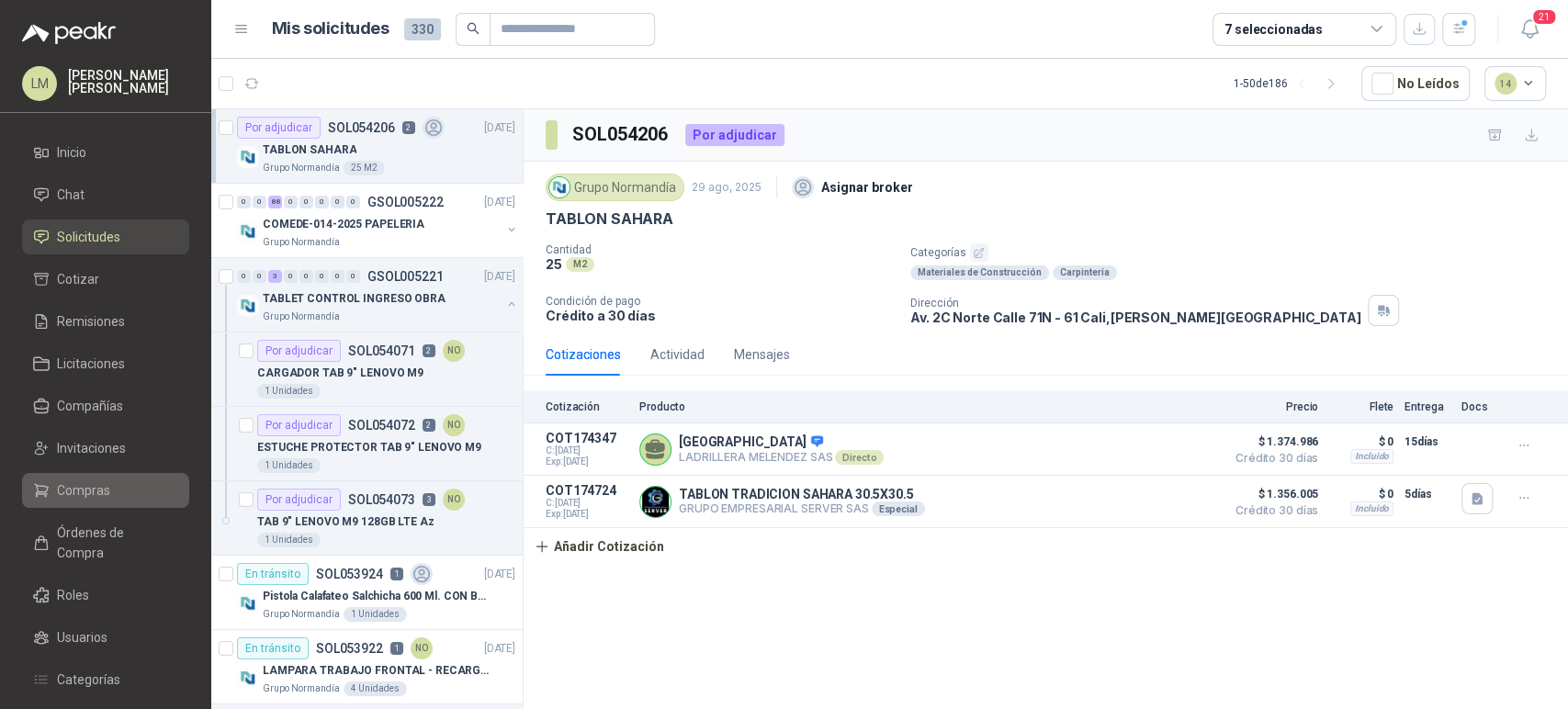
click at [93, 479] on link "Compras" at bounding box center [105, 490] width 167 height 35
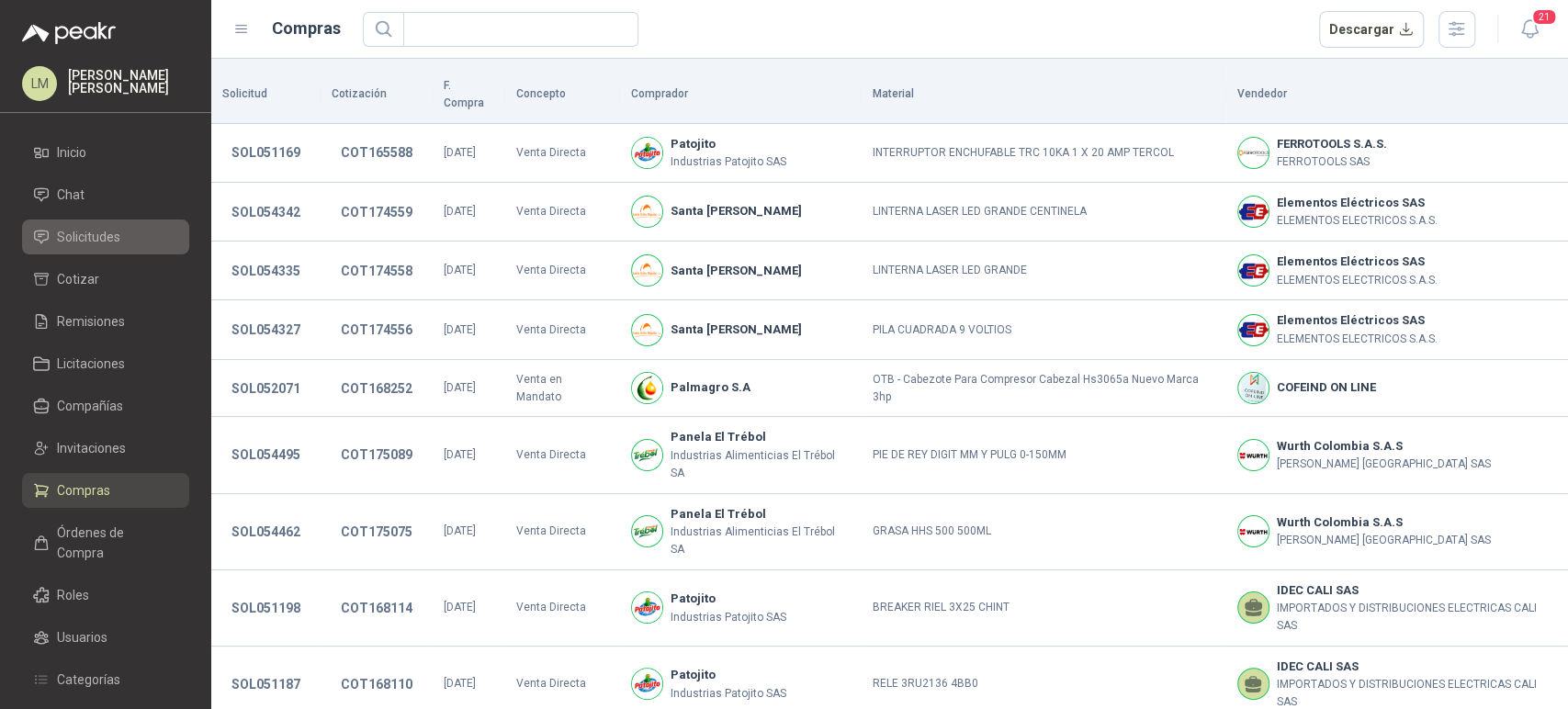
click at [92, 236] on span "Solicitudes" at bounding box center [89, 237] width 63 height 20
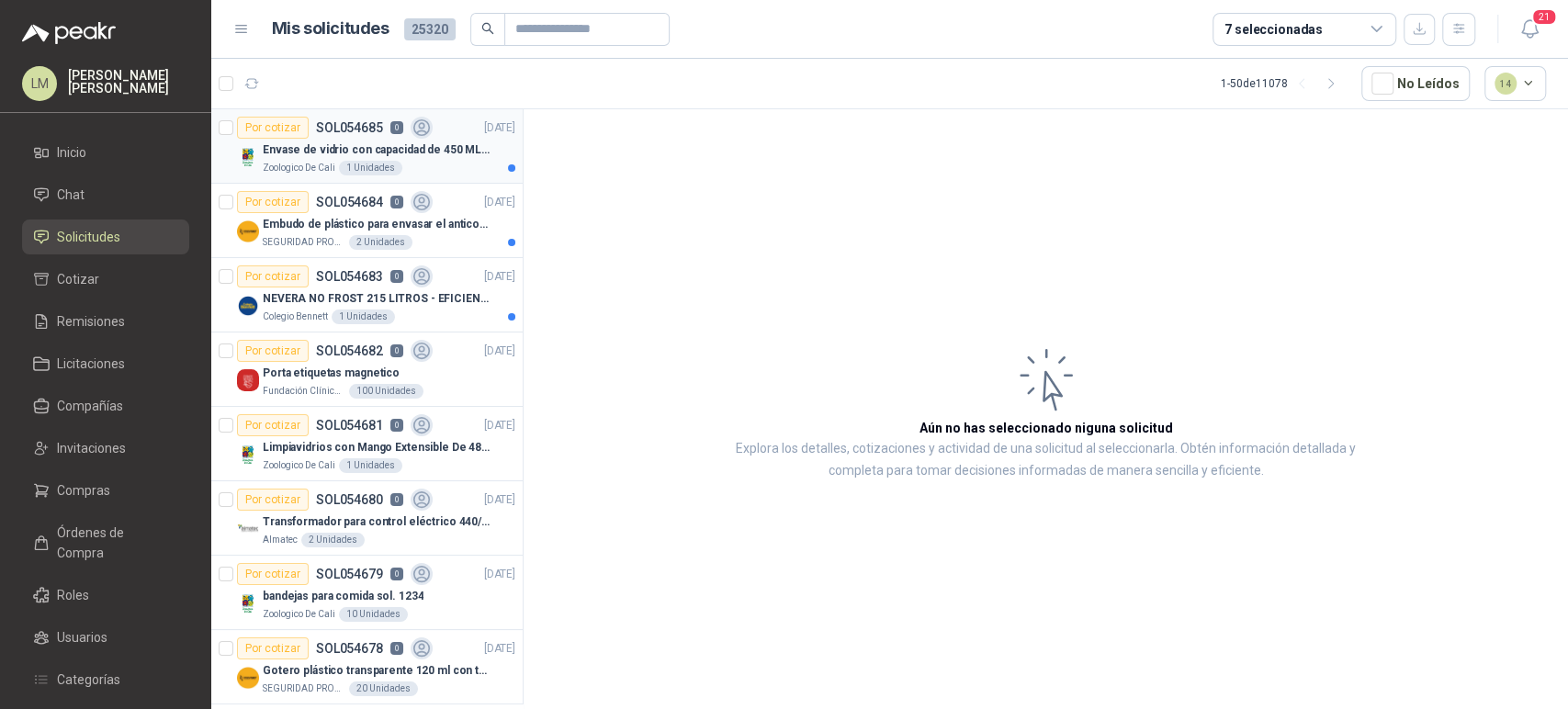
click at [360, 152] on p "Envase de vidrio con capacidad de 450 ML – 9X8X8 CM Caja x 12 unidades" at bounding box center [377, 150] width 229 height 18
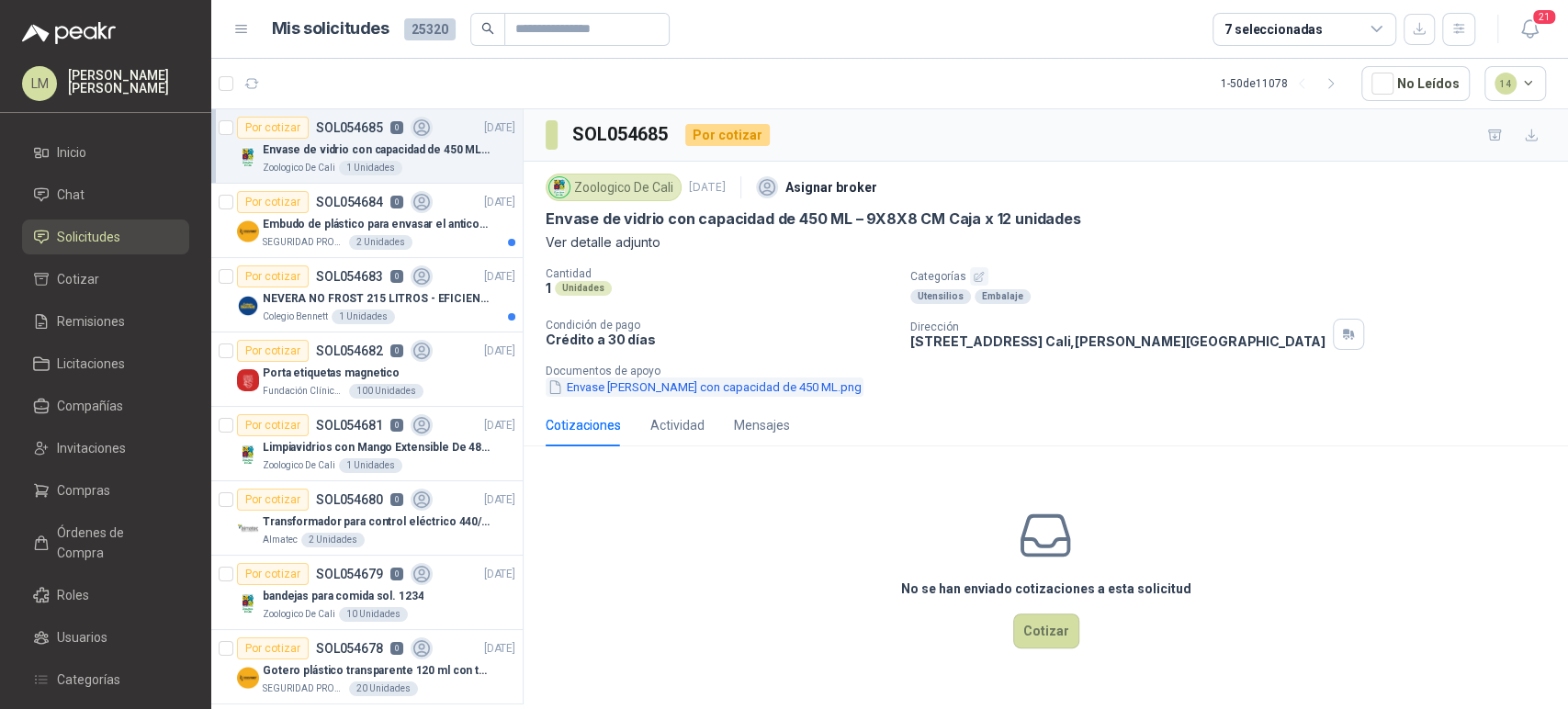
click at [743, 388] on button "Envase de vidrio con capacidad de 450 ML.png" at bounding box center [704, 387] width 318 height 20
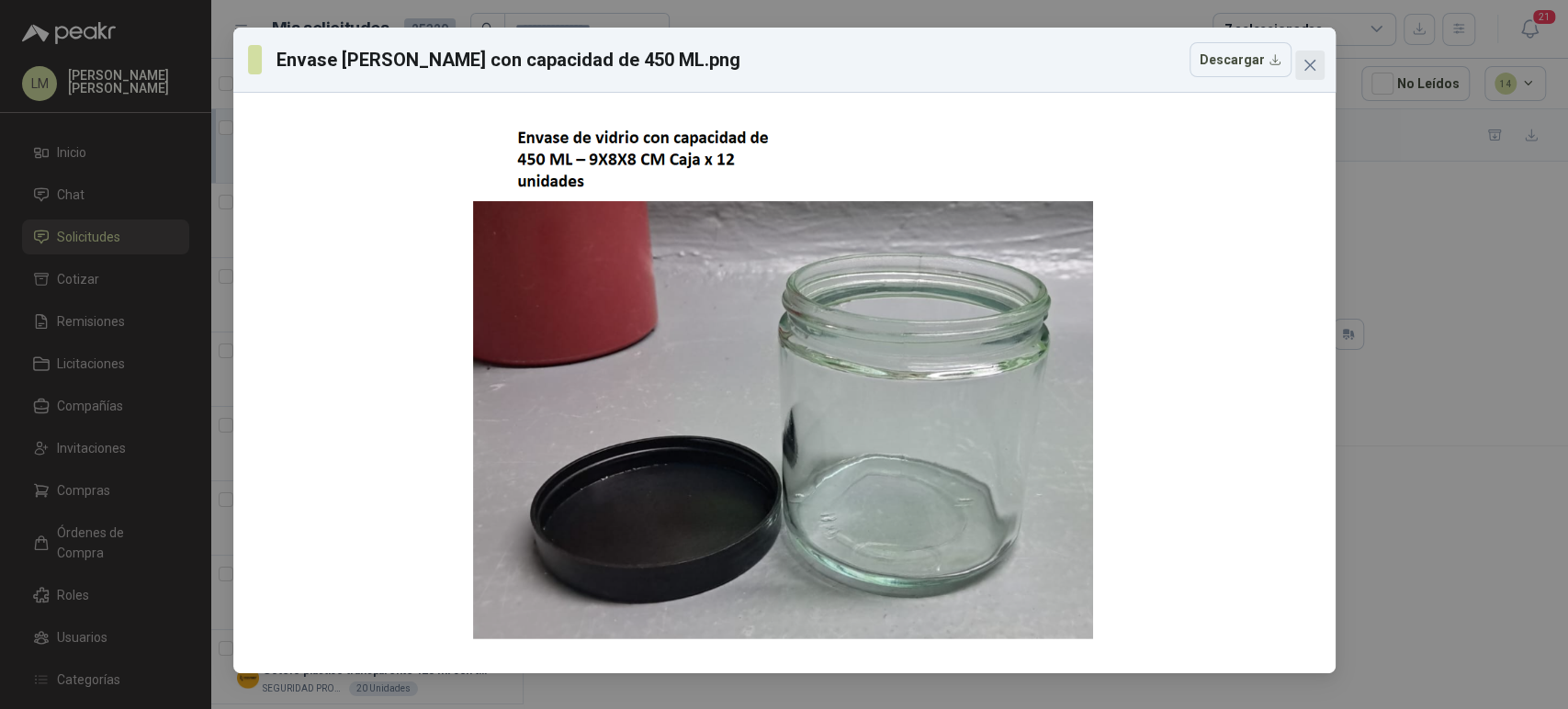
click at [1307, 59] on icon "close" at bounding box center [1309, 65] width 15 height 15
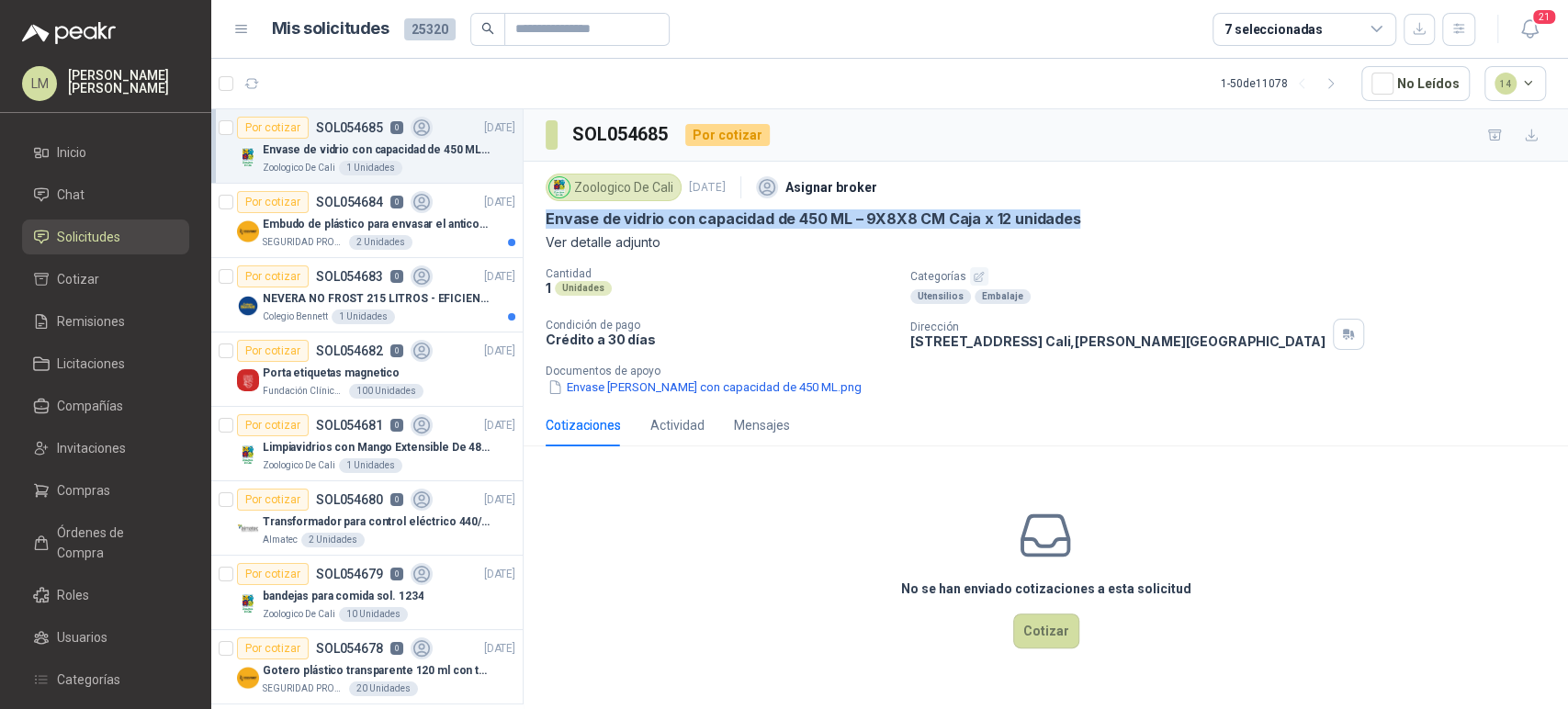
drag, startPoint x: 541, startPoint y: 217, endPoint x: 1100, endPoint y: 218, distance: 559.0
click at [1100, 218] on div "Zoologico De Cali 2 sept, 2025 Asignar broker Envase de vidrio con capacidad de…" at bounding box center [1046, 283] width 1045 height 243
copy p "Envase de vidrio con capacidad de 450 ML – 9X8X8 CM Caja x 12 unidades"
click at [613, 390] on button "Envase de vidrio con capacidad de 450 ML.png" at bounding box center [704, 387] width 318 height 20
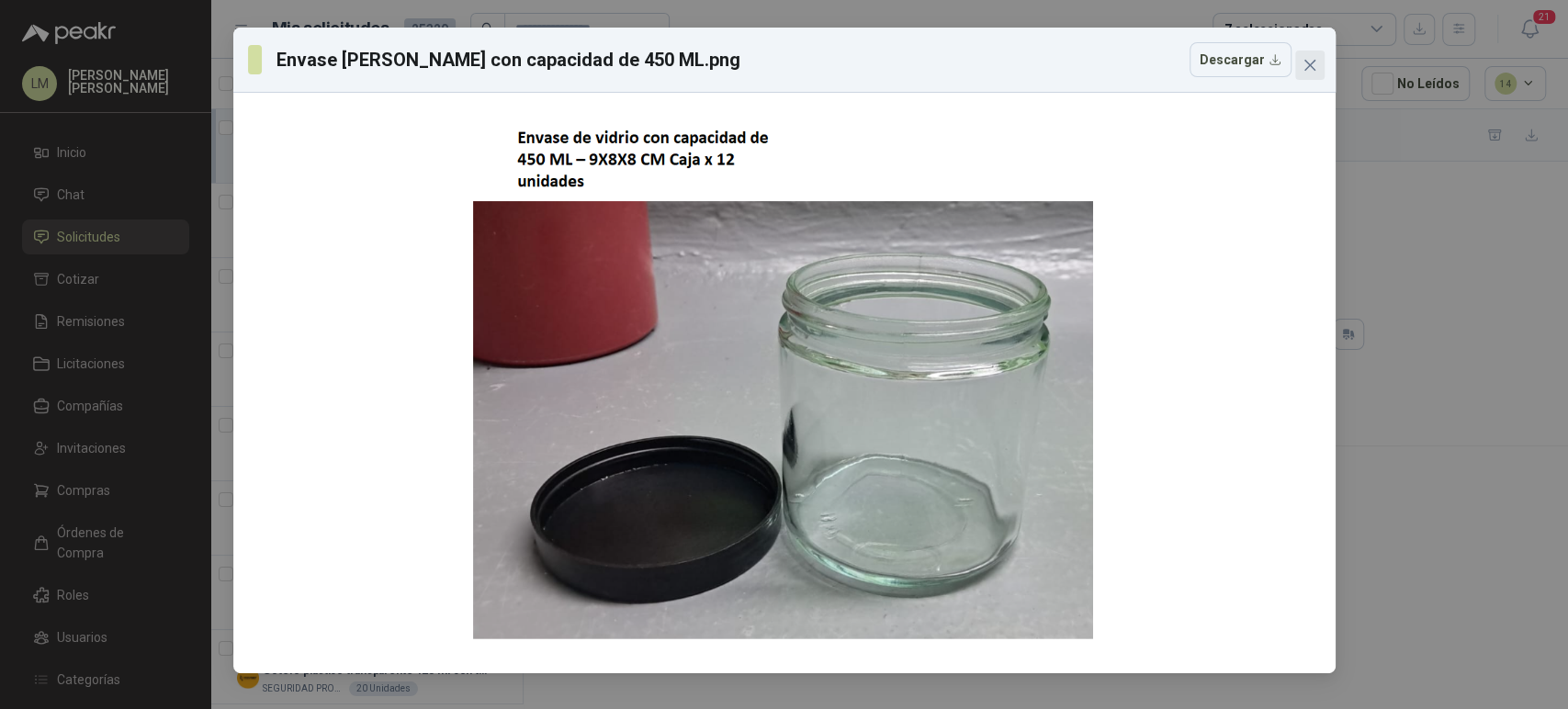
click at [1304, 70] on icon "close" at bounding box center [1308, 64] width 11 height 11
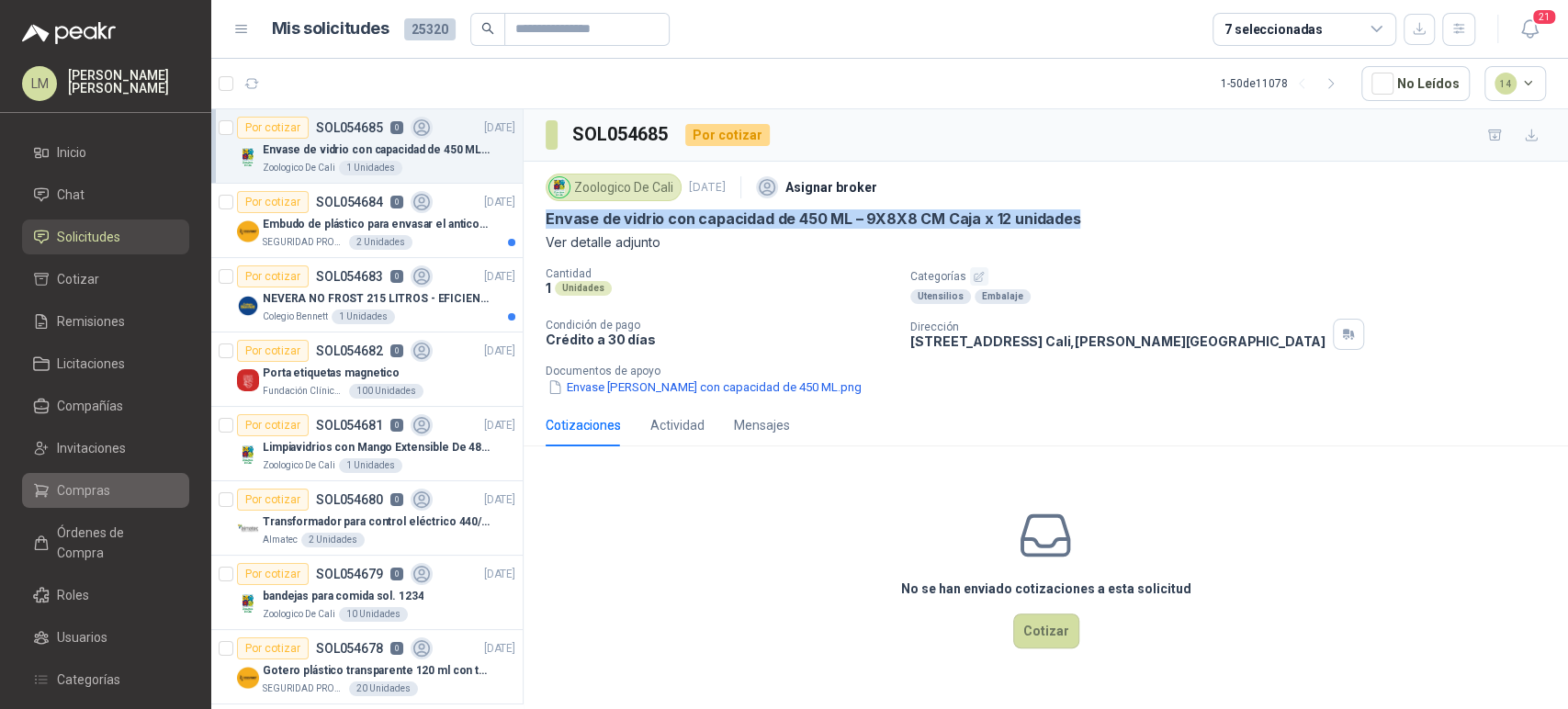
click at [91, 506] on link "Compras" at bounding box center [105, 490] width 167 height 35
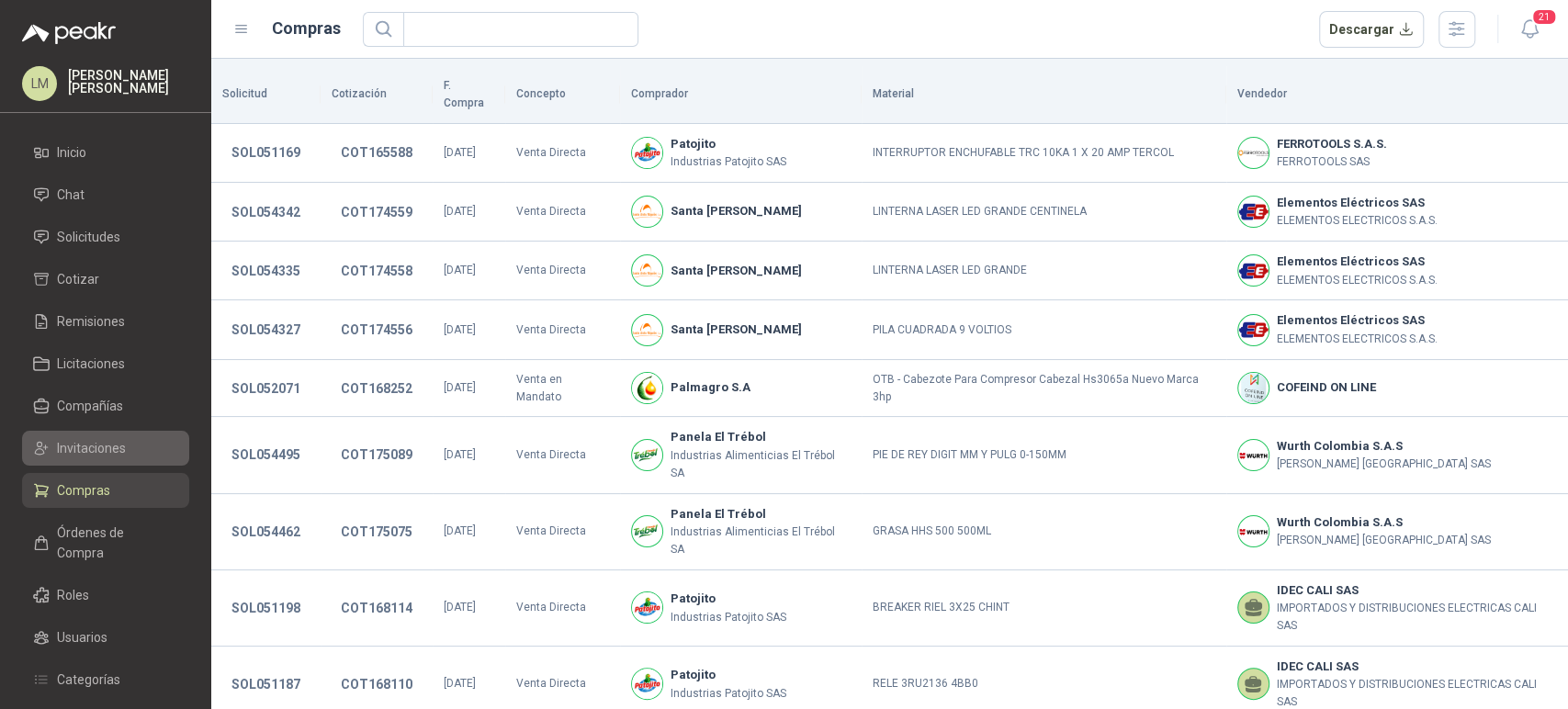
click at [99, 451] on span "Invitaciones" at bounding box center [92, 448] width 69 height 20
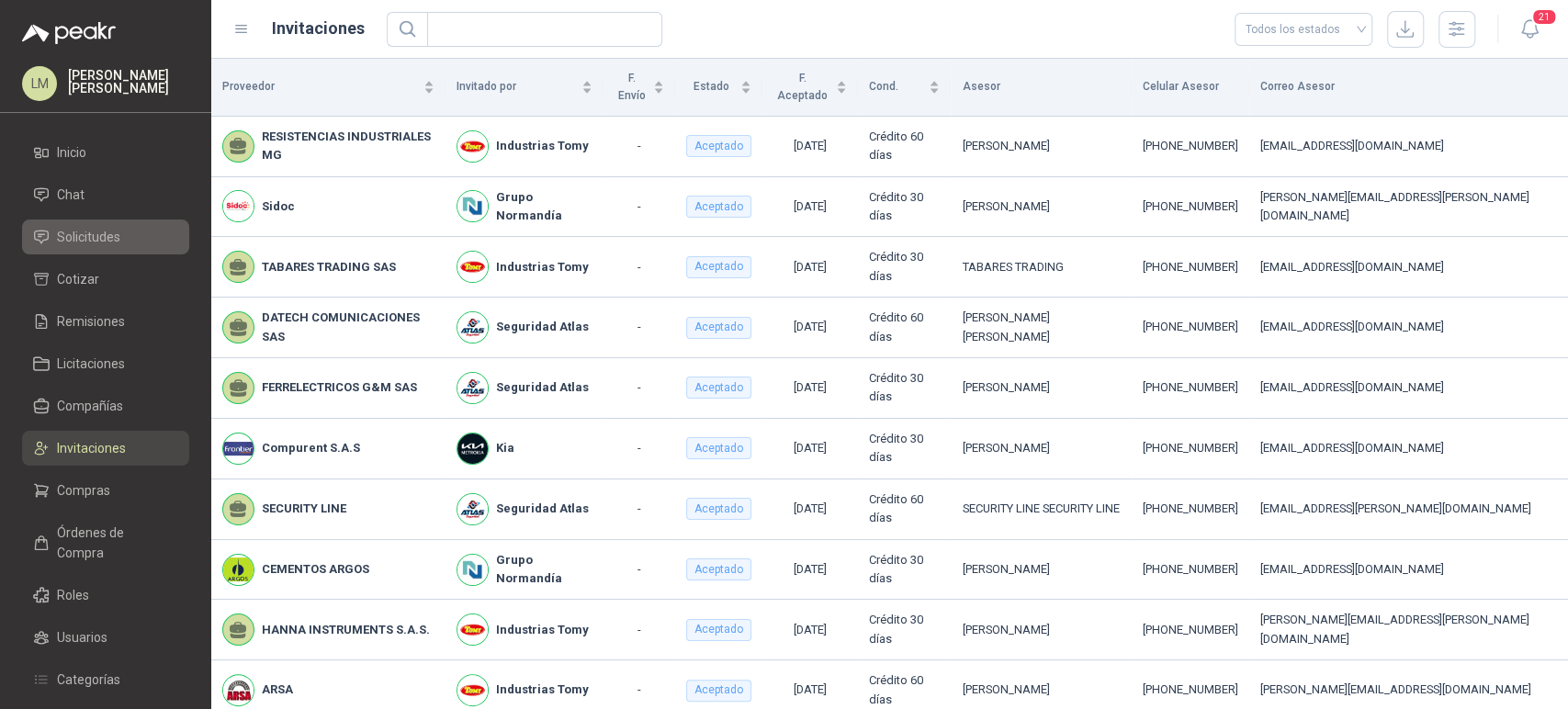
click at [86, 238] on span "Solicitudes" at bounding box center [89, 237] width 63 height 20
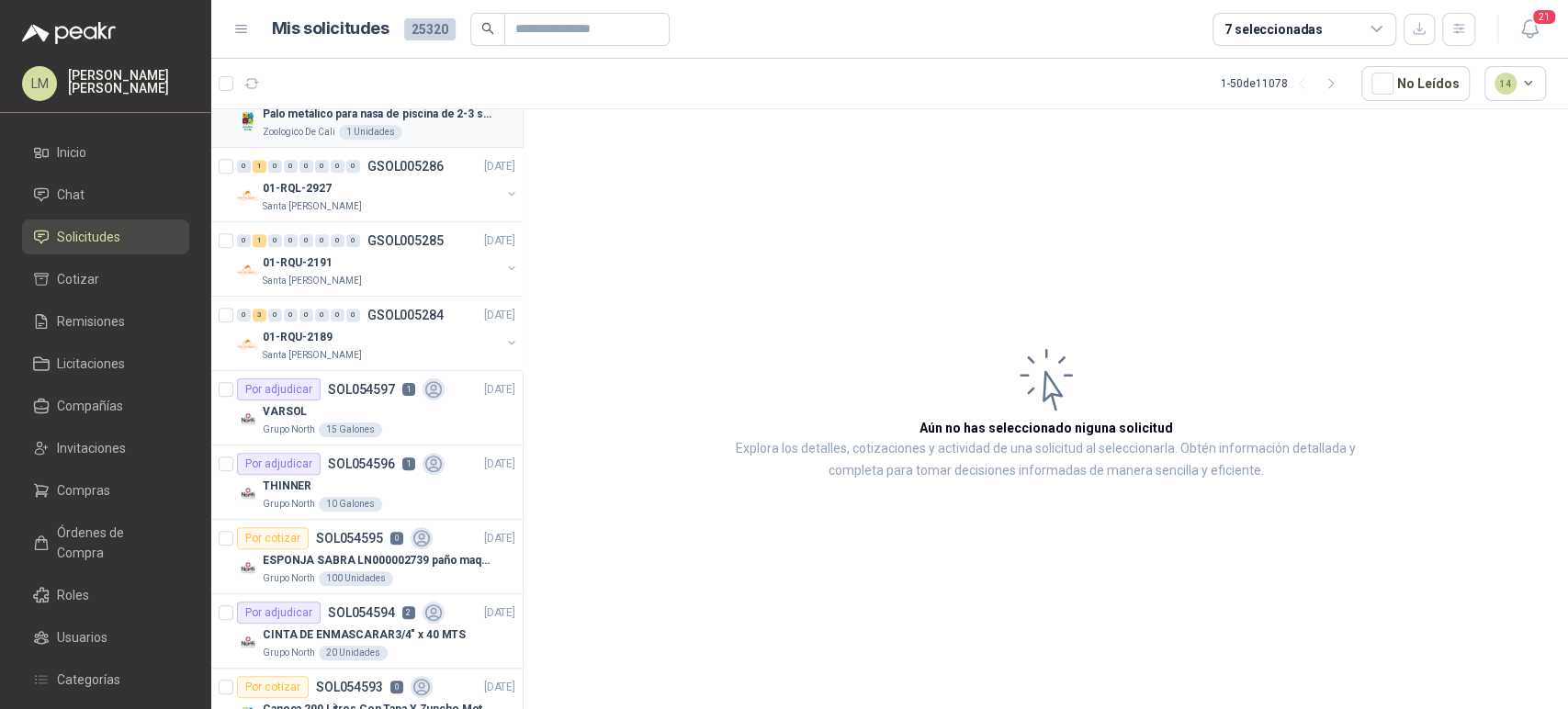
scroll to position [705, 0]
click at [358, 408] on div "VARSOL" at bounding box center [389, 412] width 253 height 22
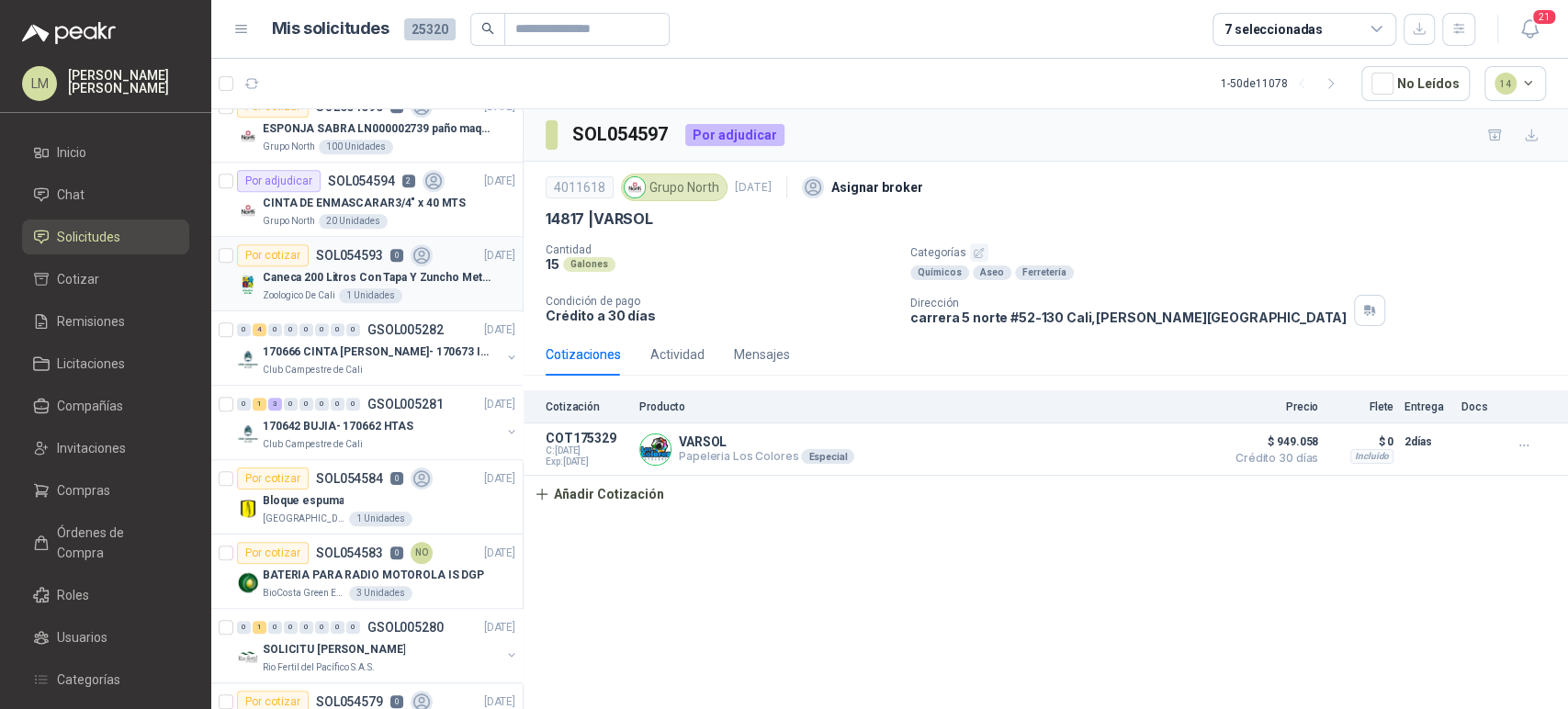
scroll to position [1137, 0]
click at [342, 205] on p "CINTA DE ENMASCARAR3/4" x 40 MTS" at bounding box center [364, 203] width 203 height 18
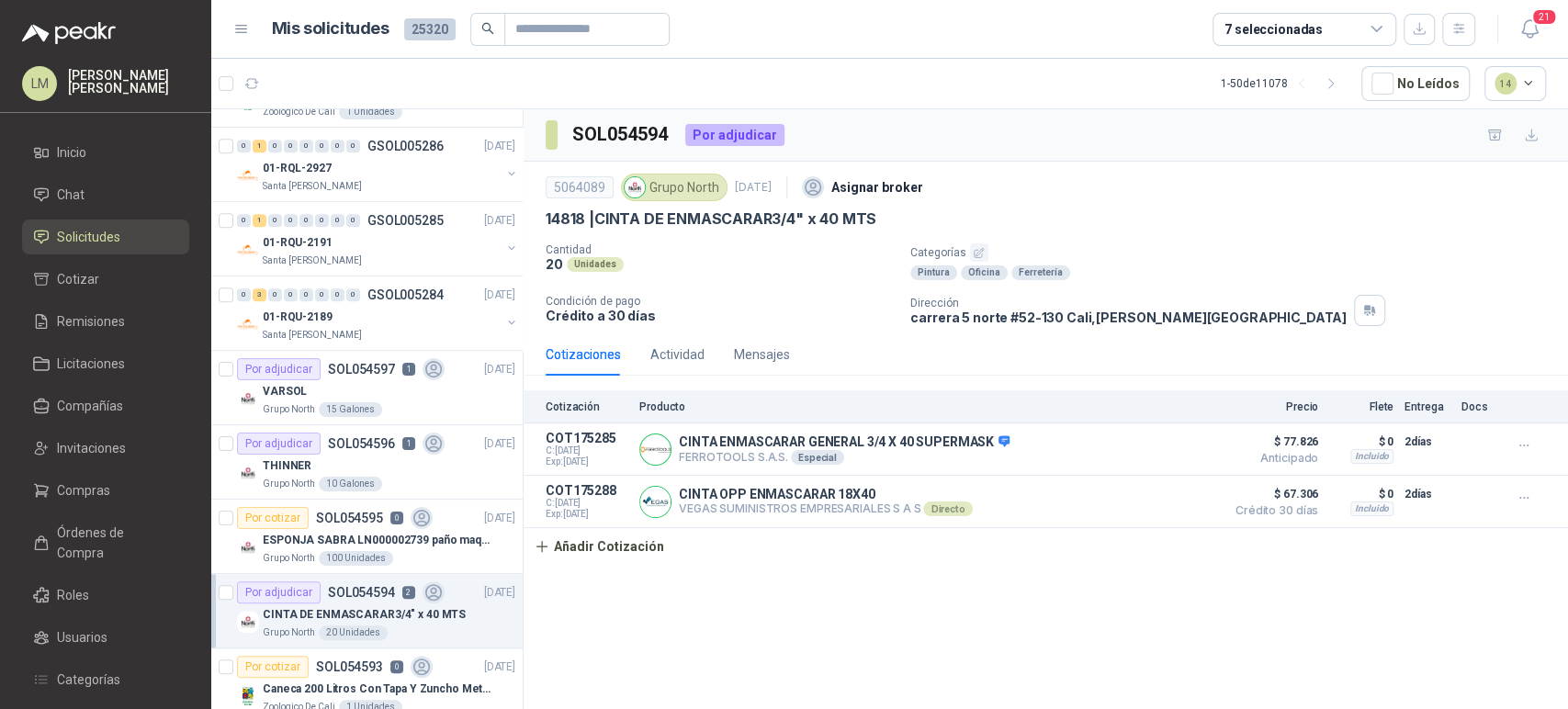
scroll to position [722, 0]
click at [323, 305] on div "0 3 0 0 0 0 0 0 GSOL005284 02/09/25" at bounding box center [378, 298] width 282 height 22
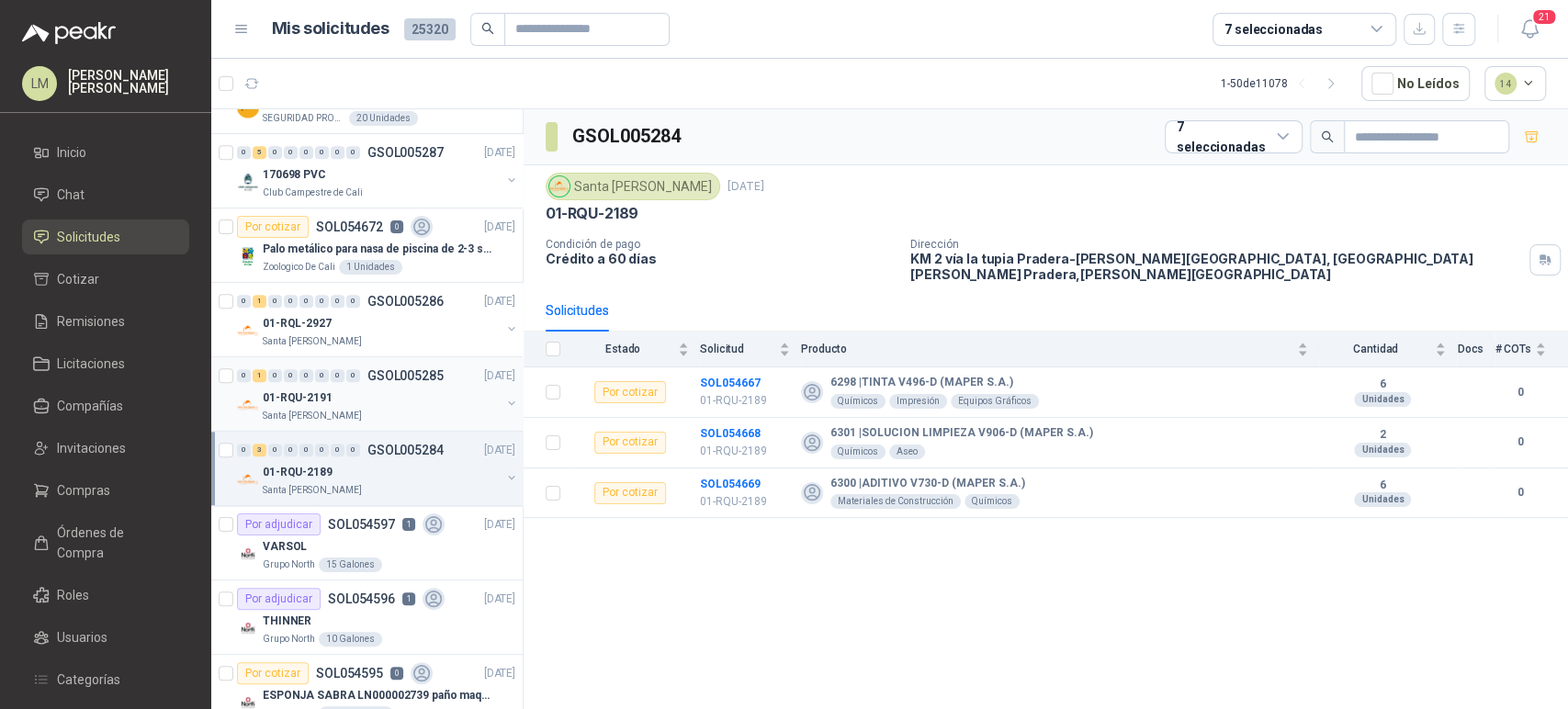
scroll to position [543, 0]
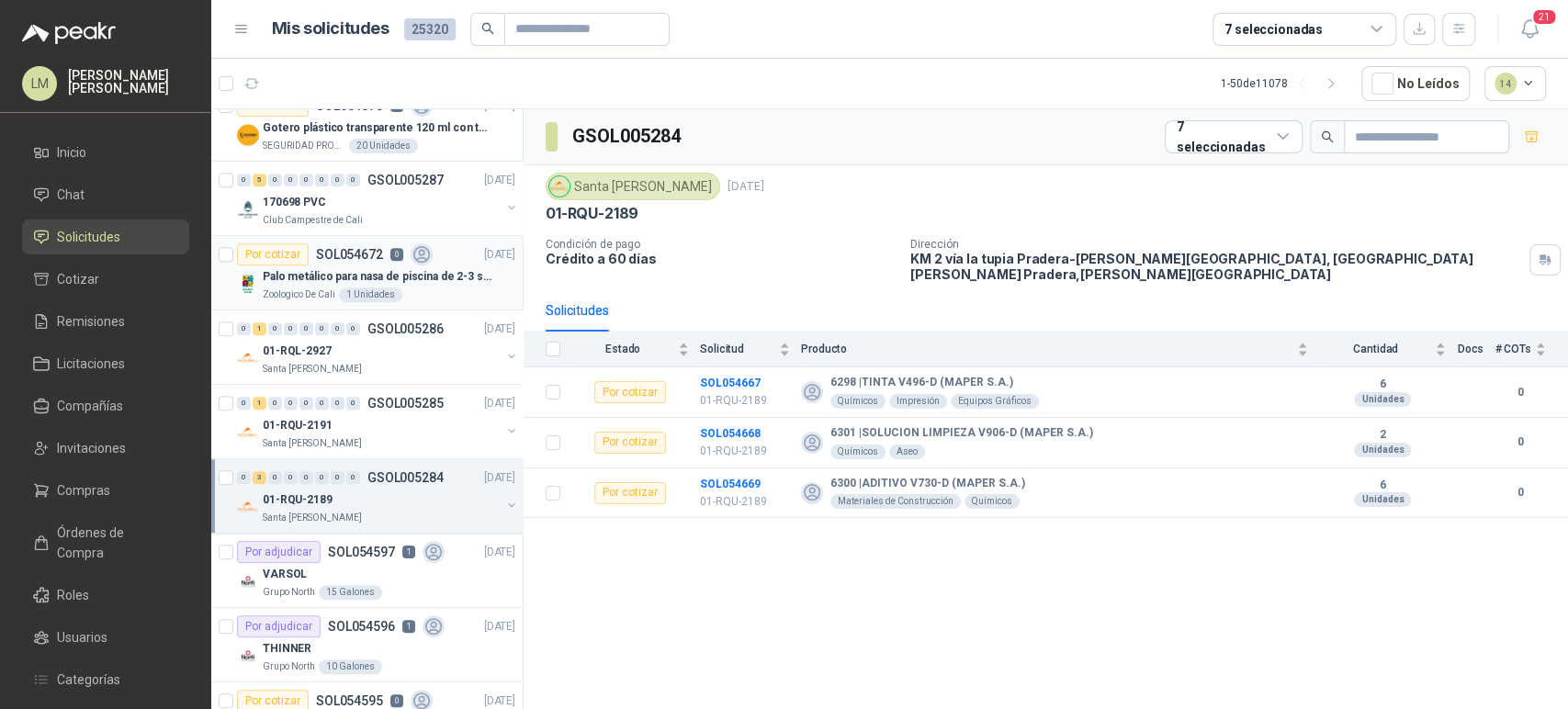
click at [343, 256] on p "SOL054672" at bounding box center [350, 254] width 67 height 13
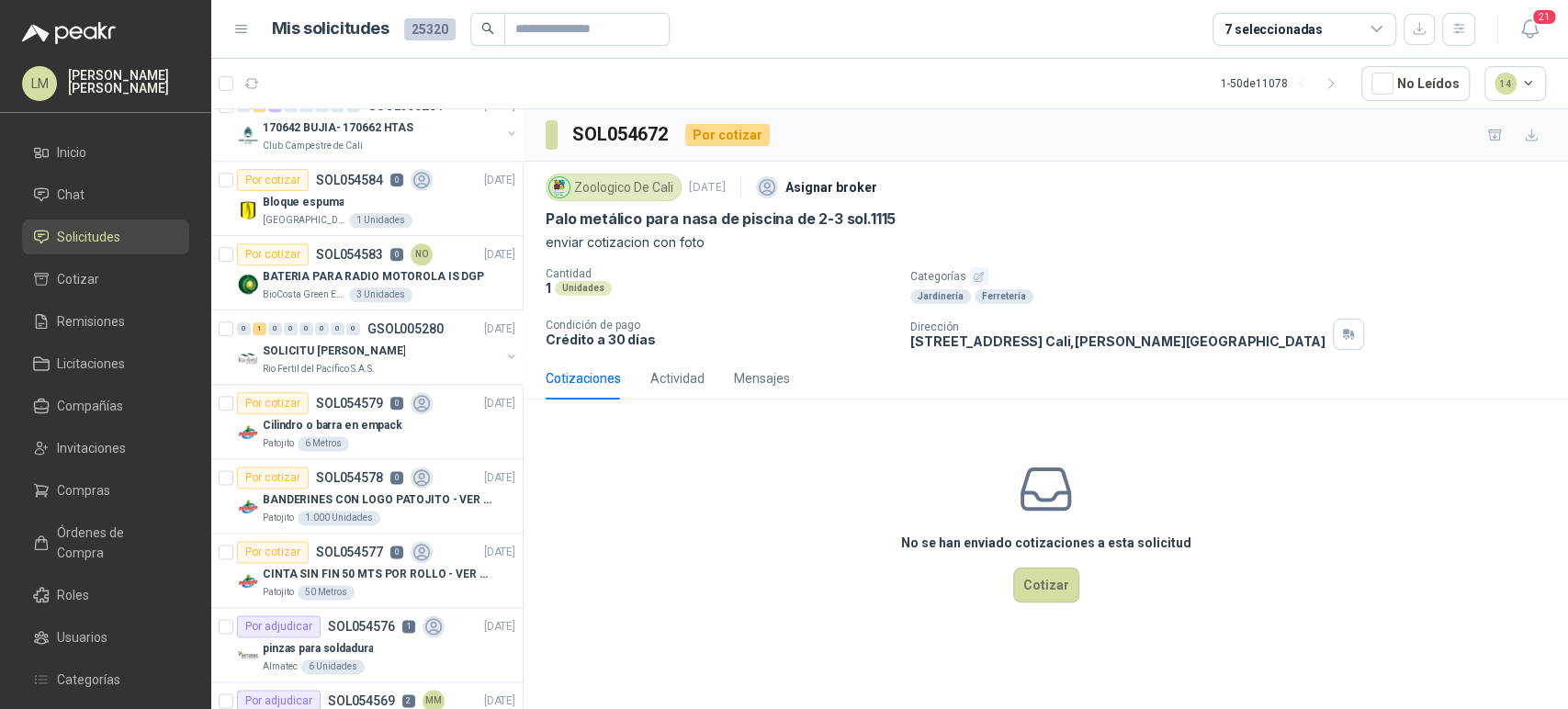
scroll to position [1437, 0]
click at [360, 339] on div "SOLICITU [PERSON_NAME]" at bounding box center [381, 350] width 238 height 22
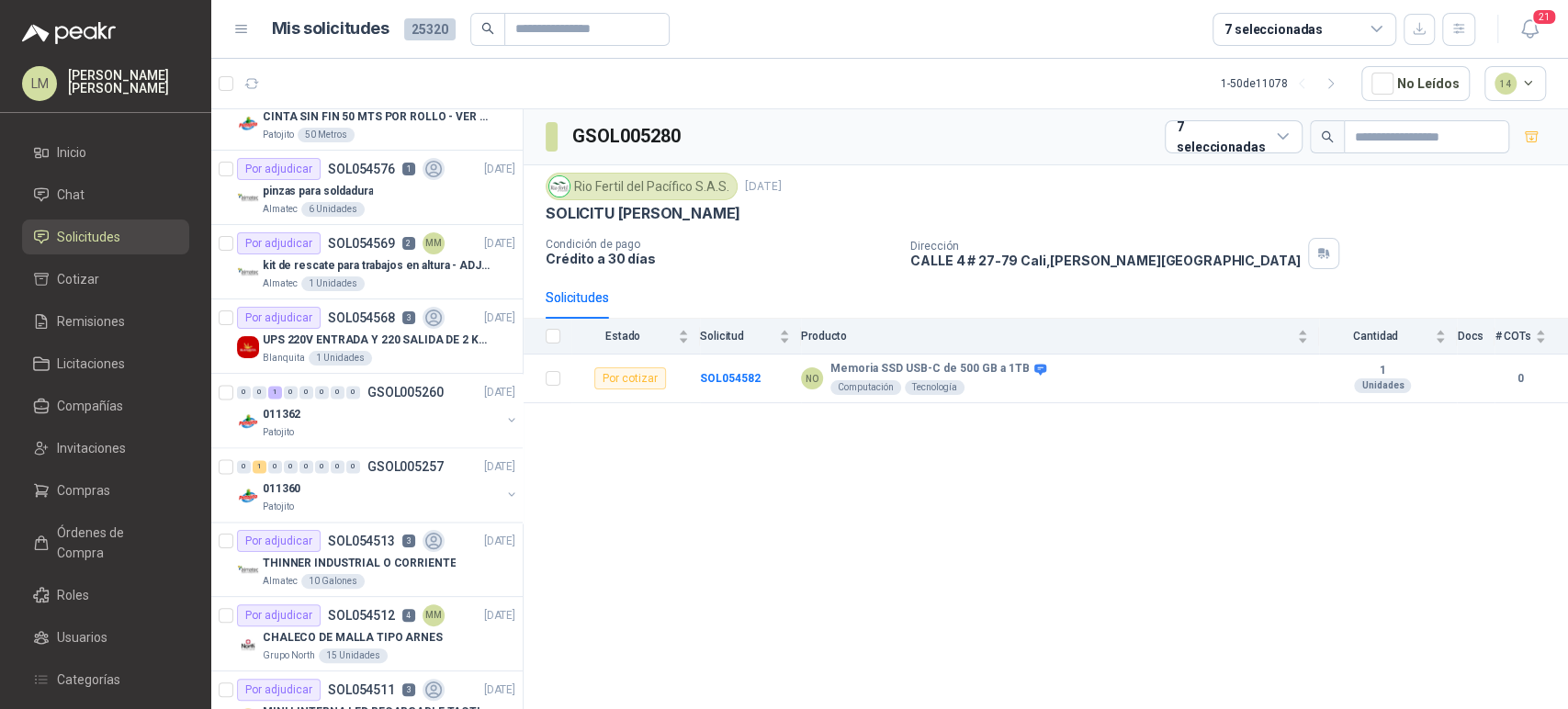
scroll to position [1892, 0]
click at [1271, 20] on div "7 seleccionadas" at bounding box center [1274, 30] width 99 height 20
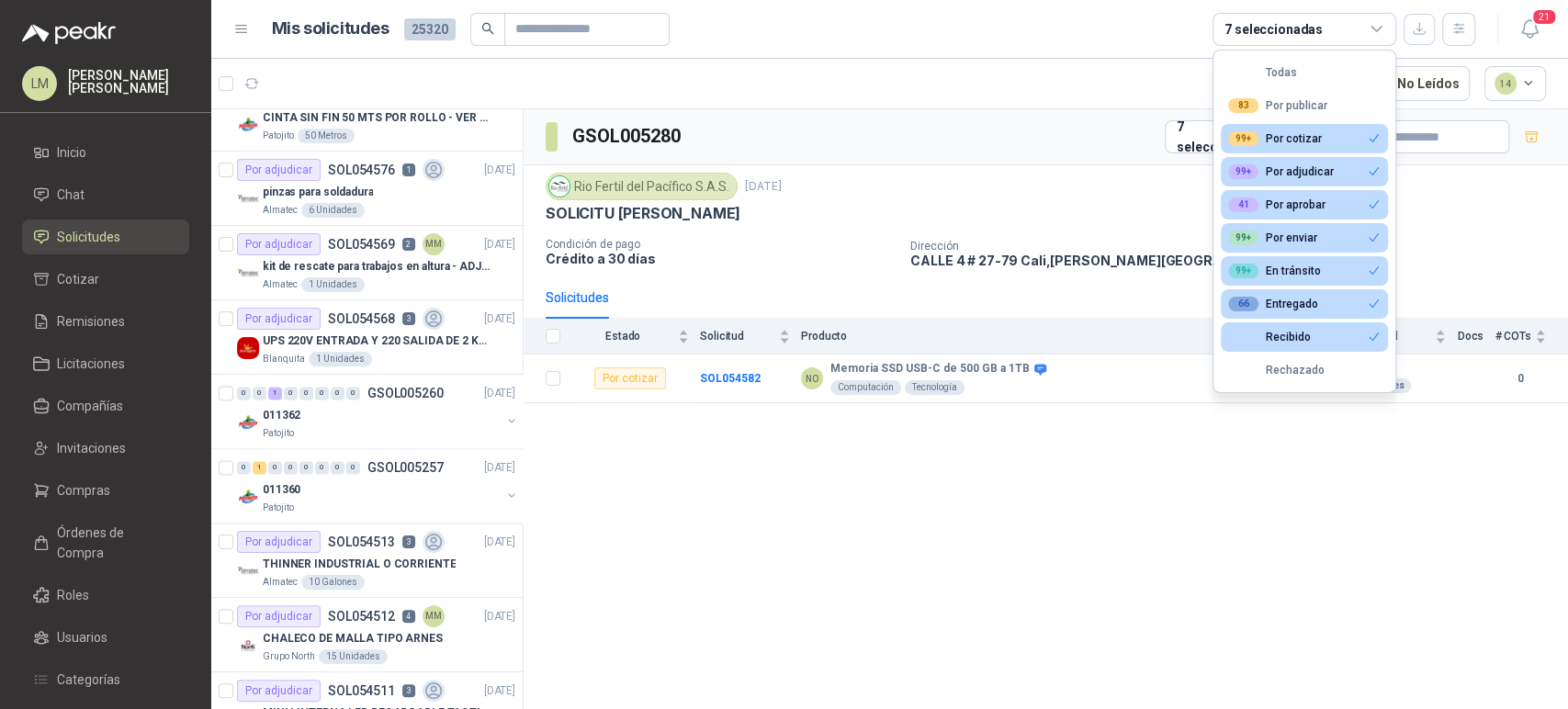
click at [1271, 20] on div "7 seleccionadas" at bounding box center [1274, 30] width 99 height 20
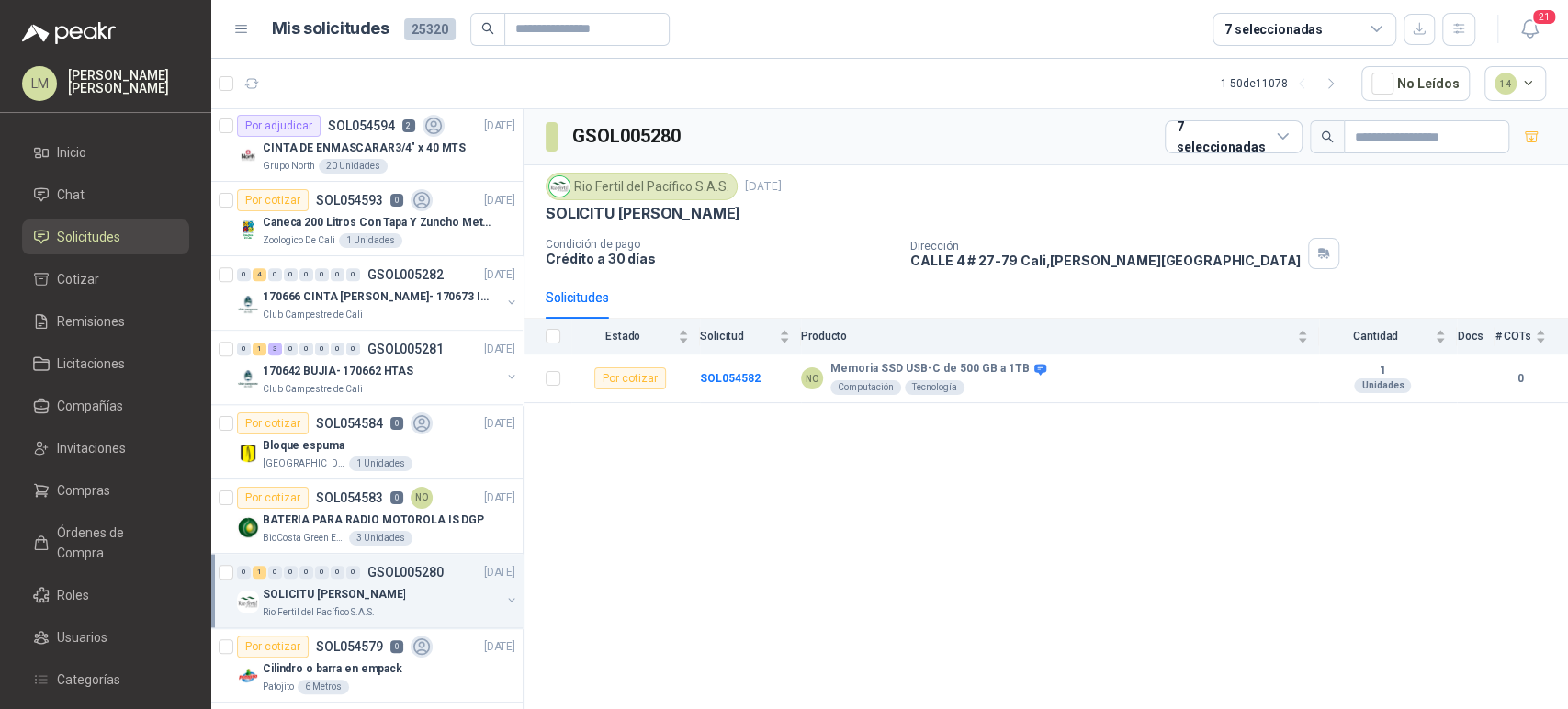
scroll to position [1190, 1]
click at [350, 235] on div "1 Unidades" at bounding box center [370, 242] width 63 height 15
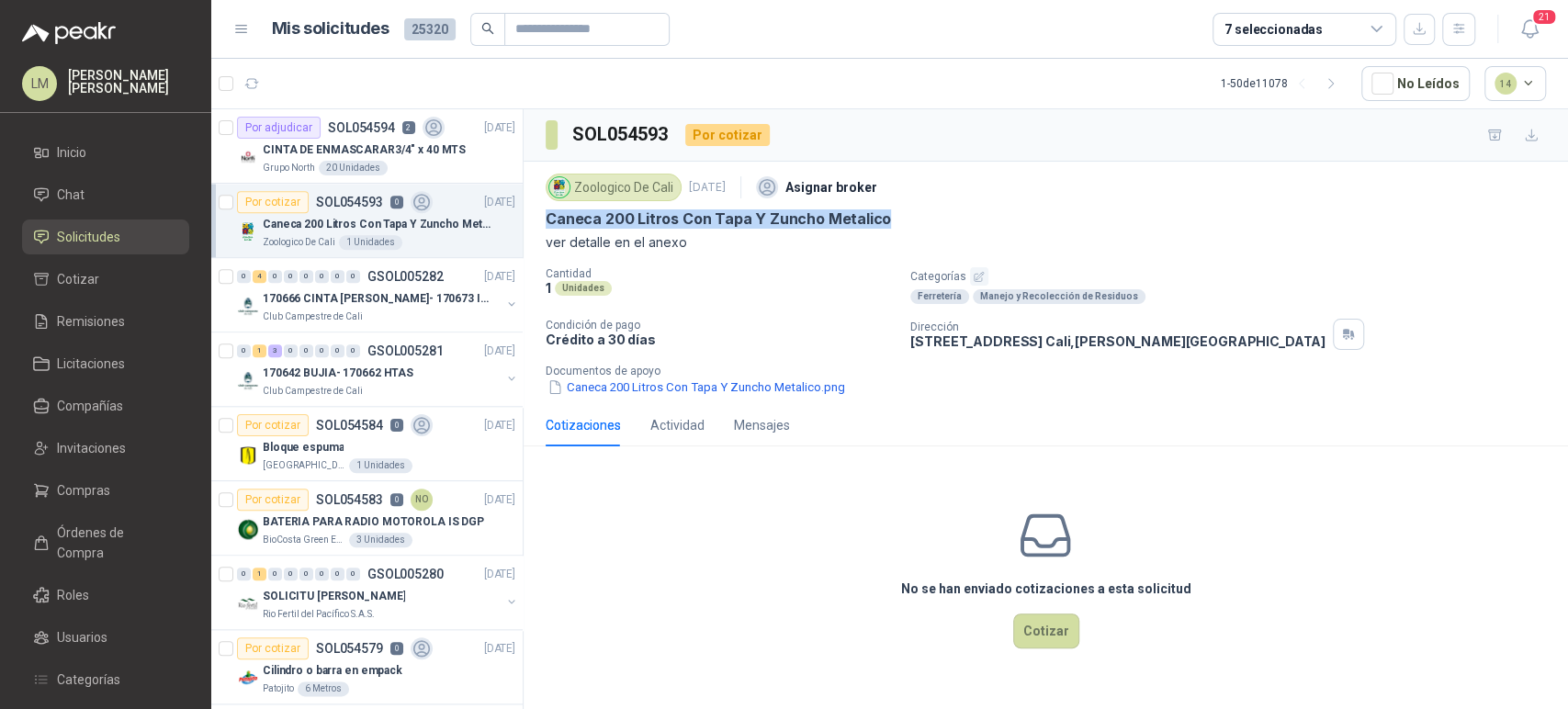
drag, startPoint x: 544, startPoint y: 218, endPoint x: 889, endPoint y: 210, distance: 345.1
click at [889, 210] on div "Zoologico De Cali 2 sept, 2025 Asignar broker Caneca 200 Litros Con Tapa Y Zunc…" at bounding box center [1046, 283] width 1045 height 243
copy p "Caneca 200 Litros Con Tapa Y Zuncho Metalico"
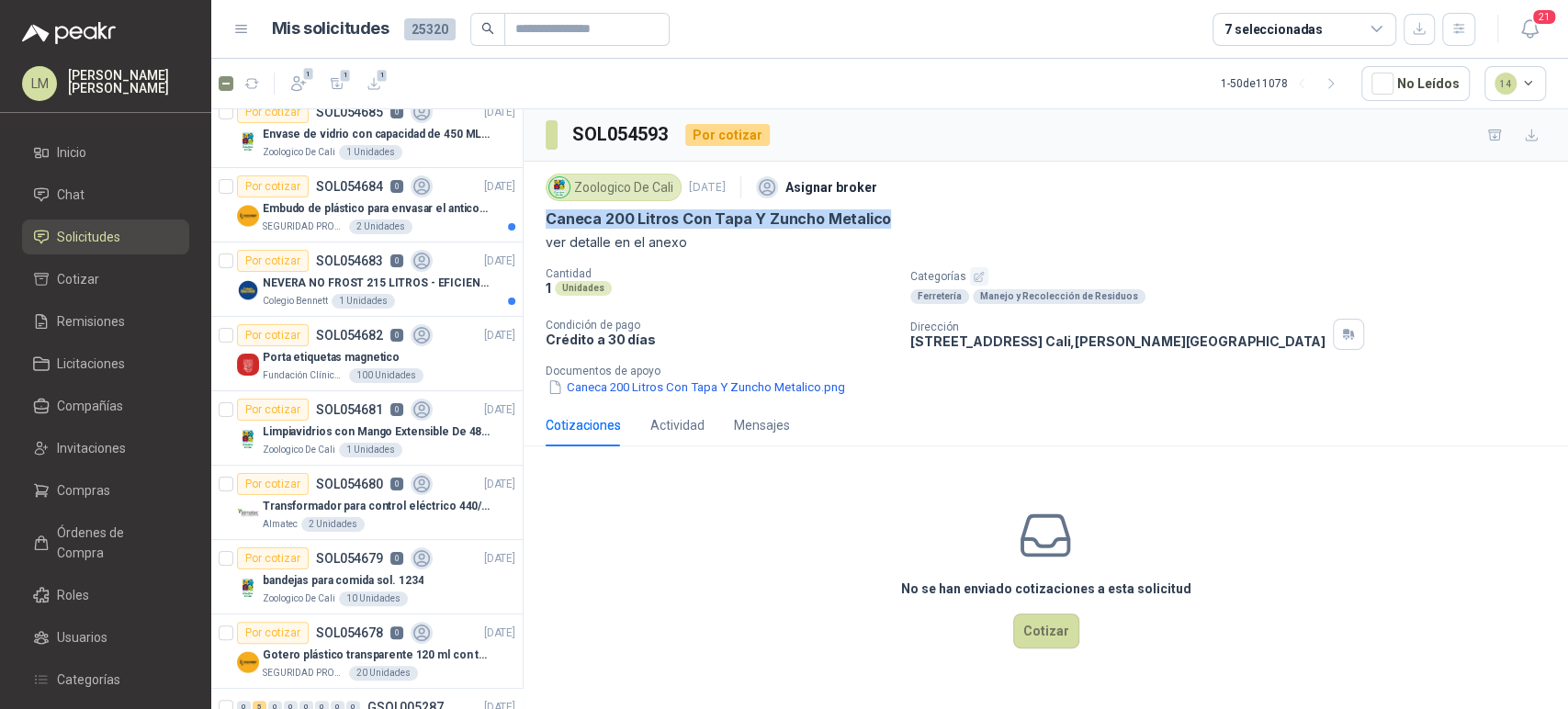
scroll to position [0, 1]
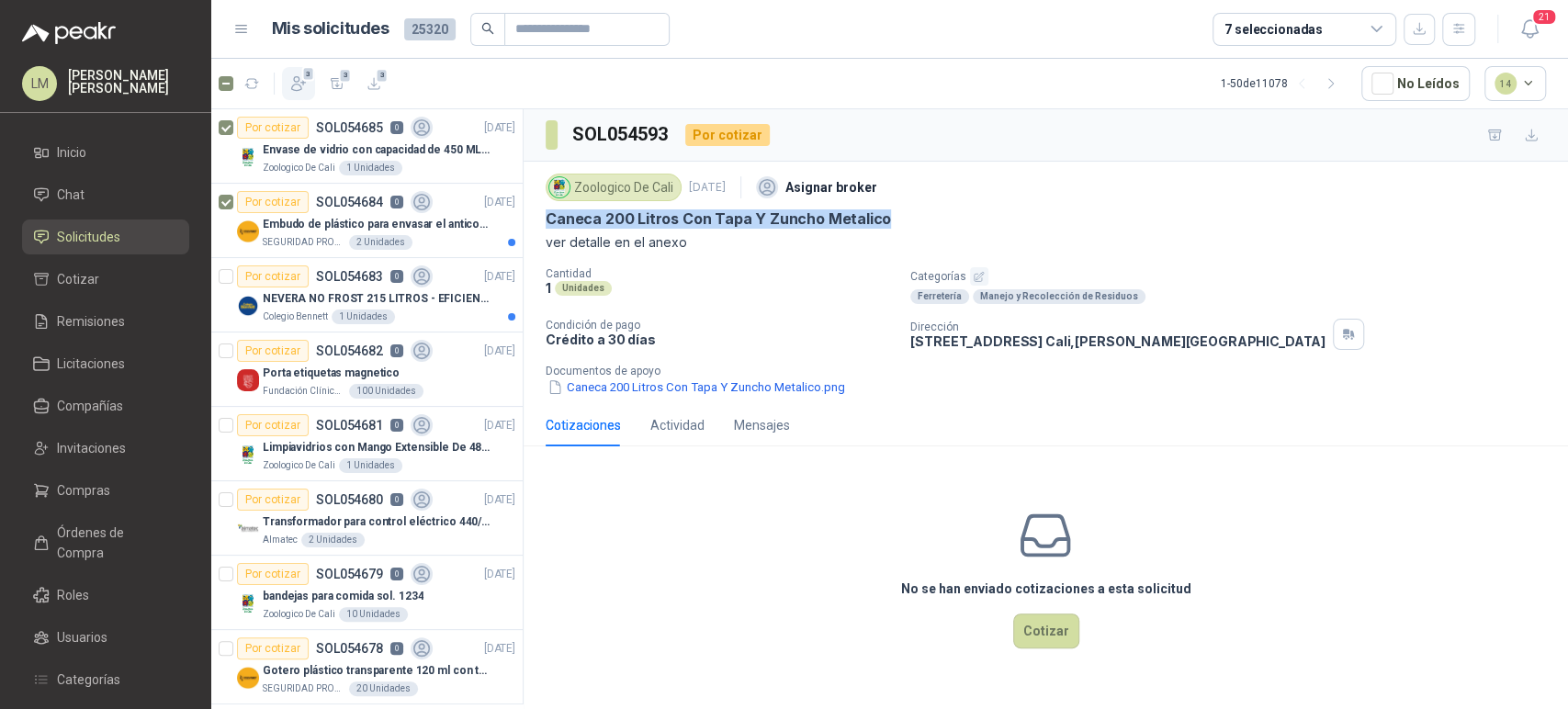
click at [298, 85] on icon "button" at bounding box center [299, 84] width 14 height 14
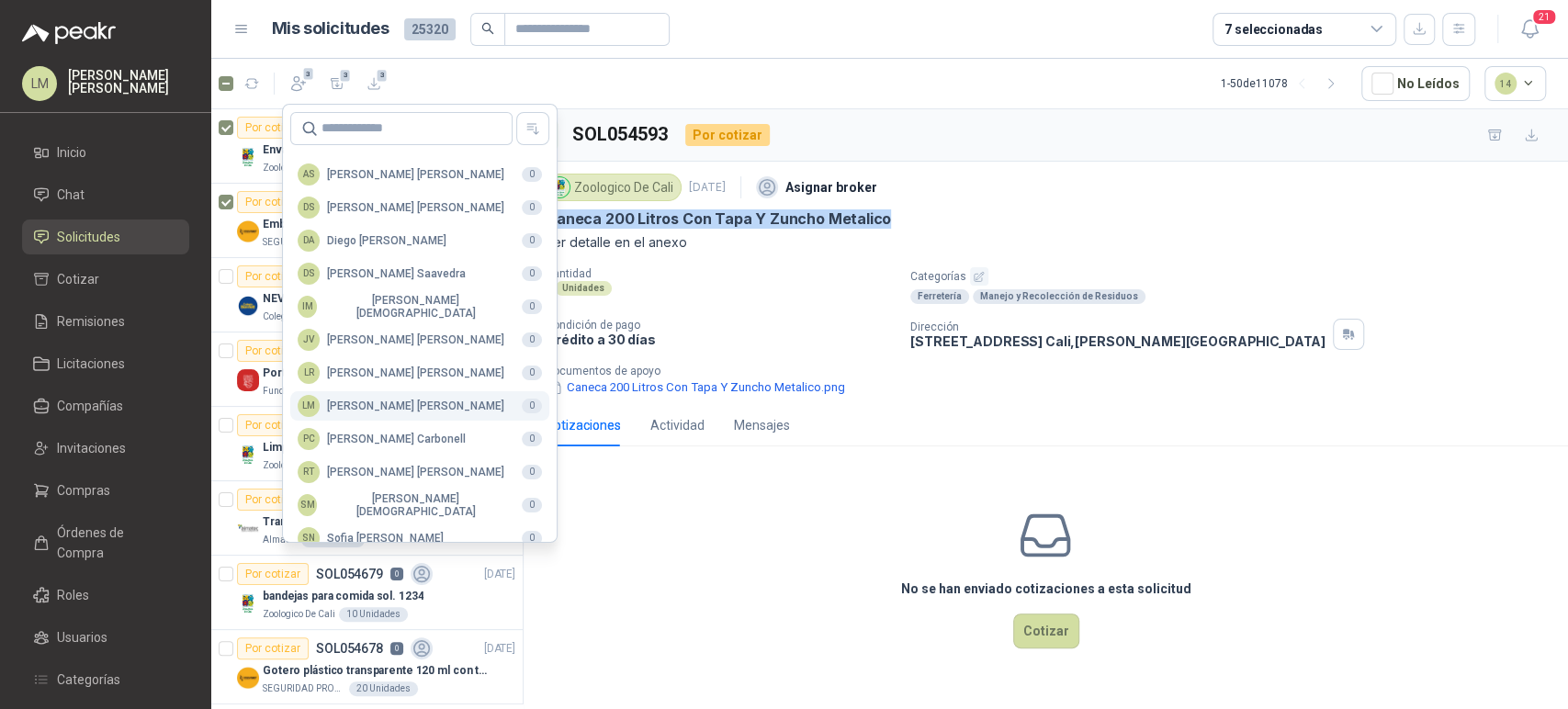
scroll to position [447, 0]
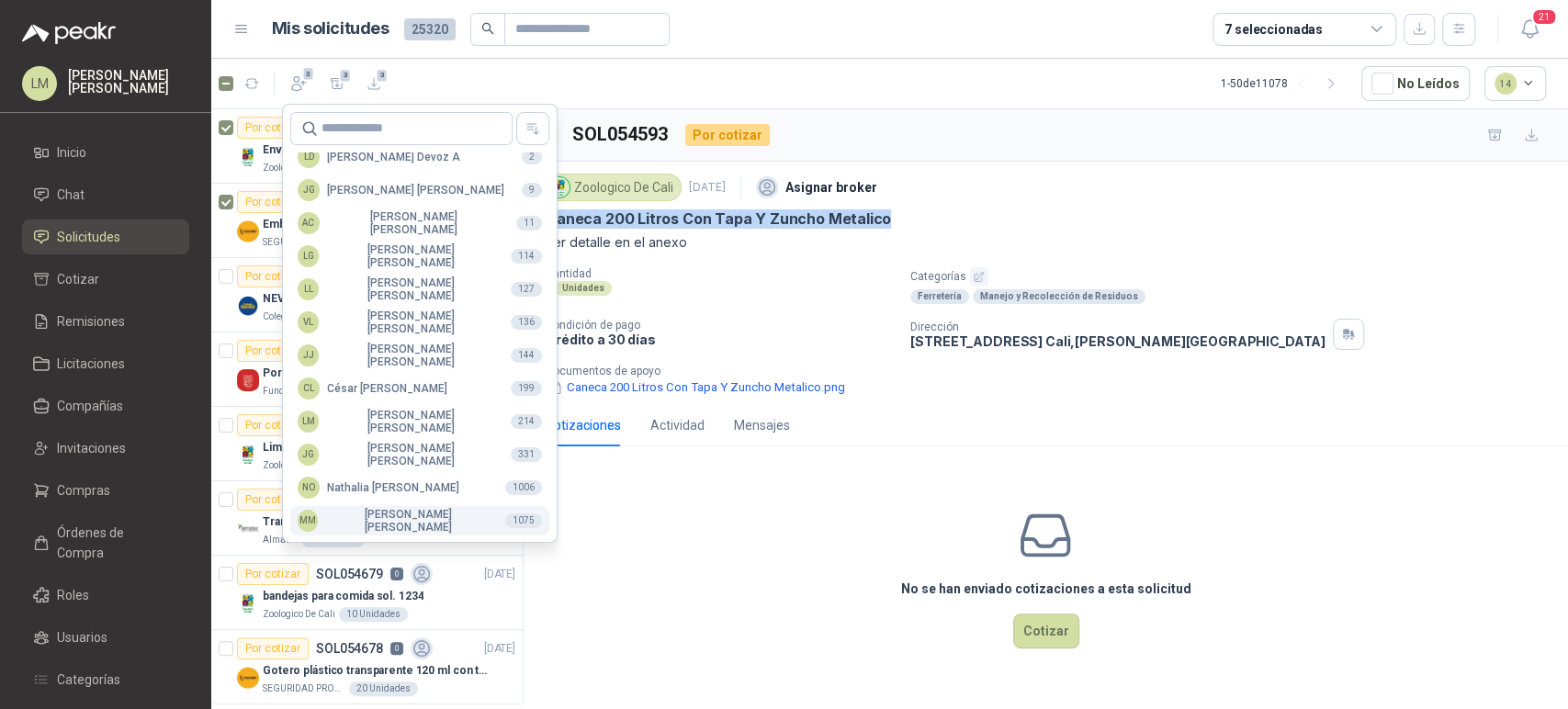
click at [334, 508] on button "MM Mauricio Martinez 1075" at bounding box center [420, 520] width 259 height 30
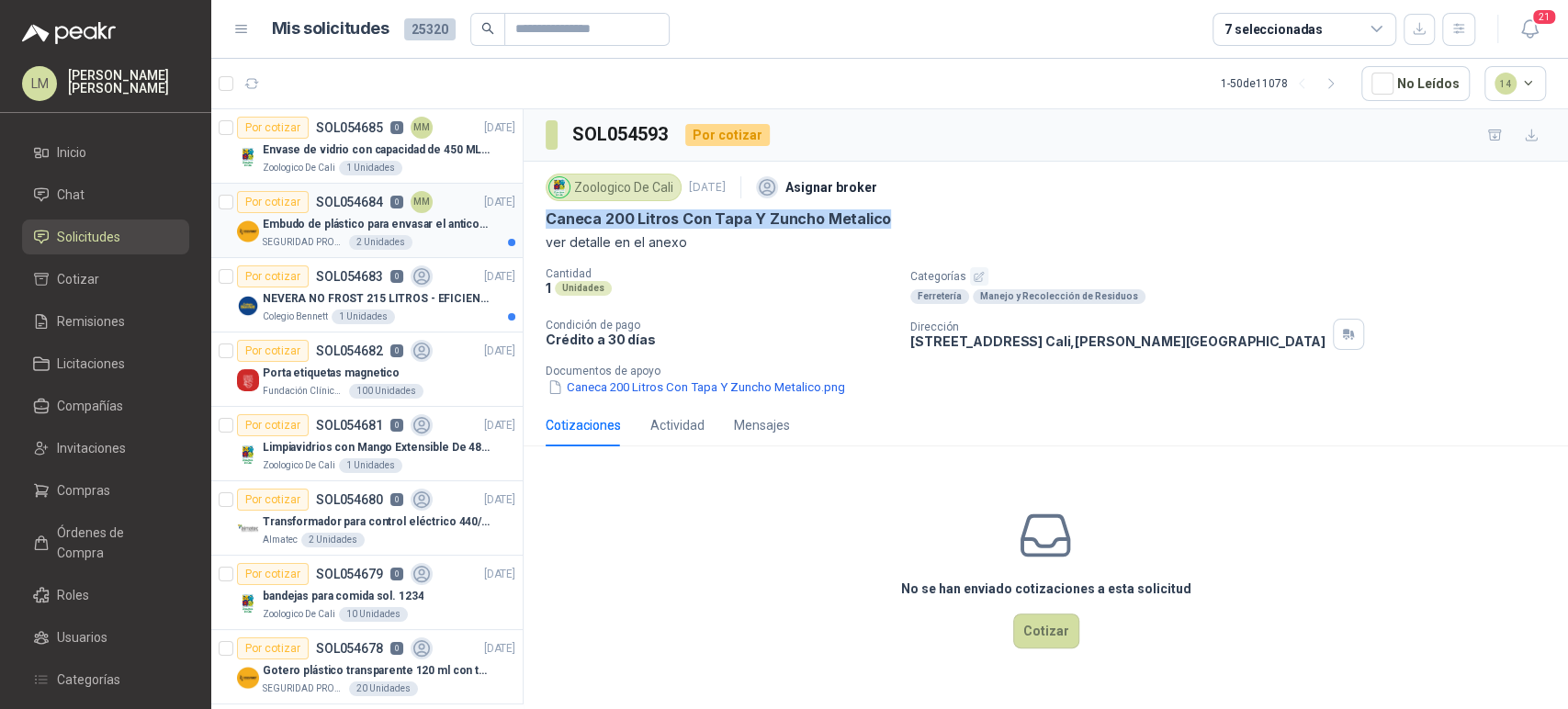
click at [312, 223] on p "Embudo de plástico para envasar el anticorrosivo / lubricante" at bounding box center [377, 225] width 229 height 18
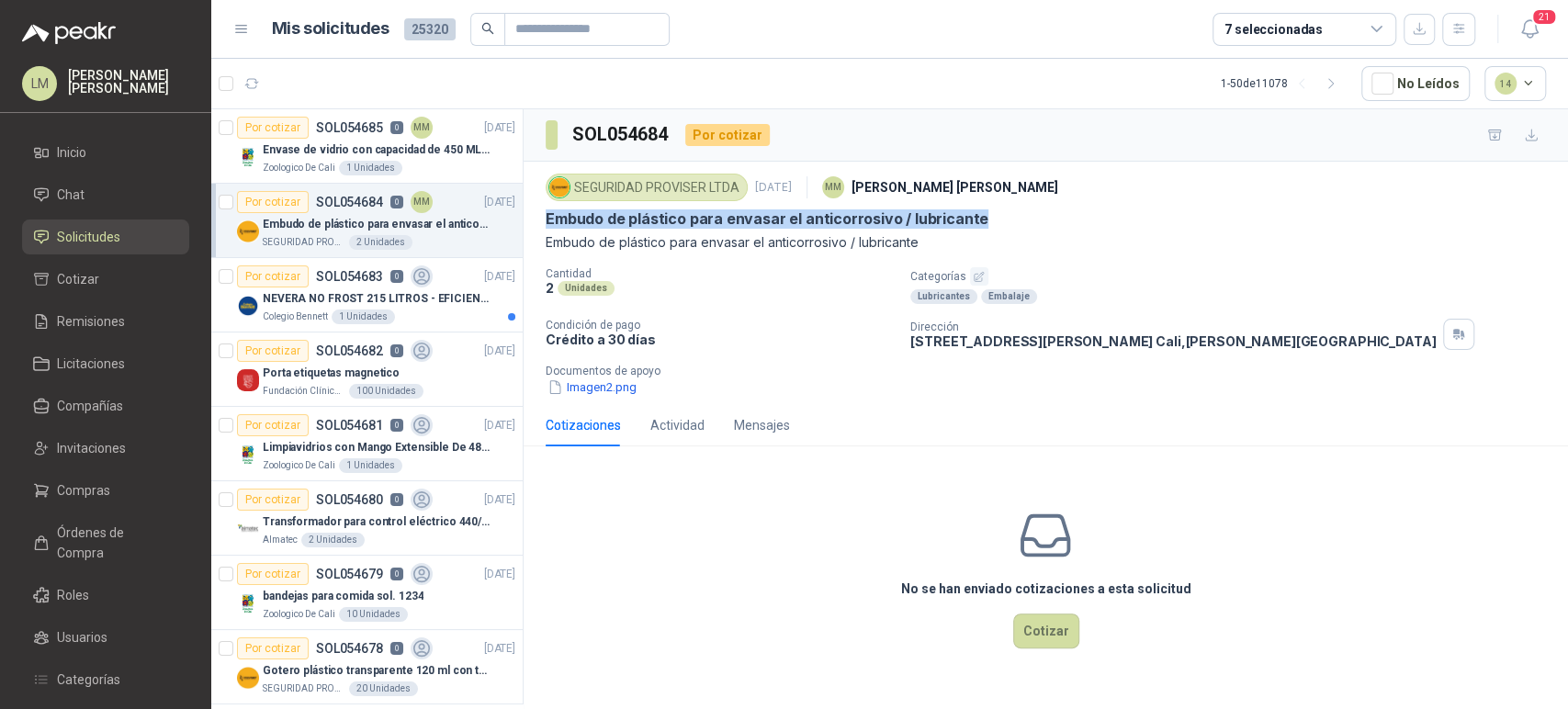
drag, startPoint x: 544, startPoint y: 218, endPoint x: 991, endPoint y: 225, distance: 447.1
click at [991, 225] on div "SEGURIDAD PROVISER LTDA 2 sept, 2025 MM Mauricio Martinez Embudo de plástico pa…" at bounding box center [1046, 283] width 1045 height 243
click at [588, 388] on button "Imagen2.png" at bounding box center [591, 387] width 93 height 20
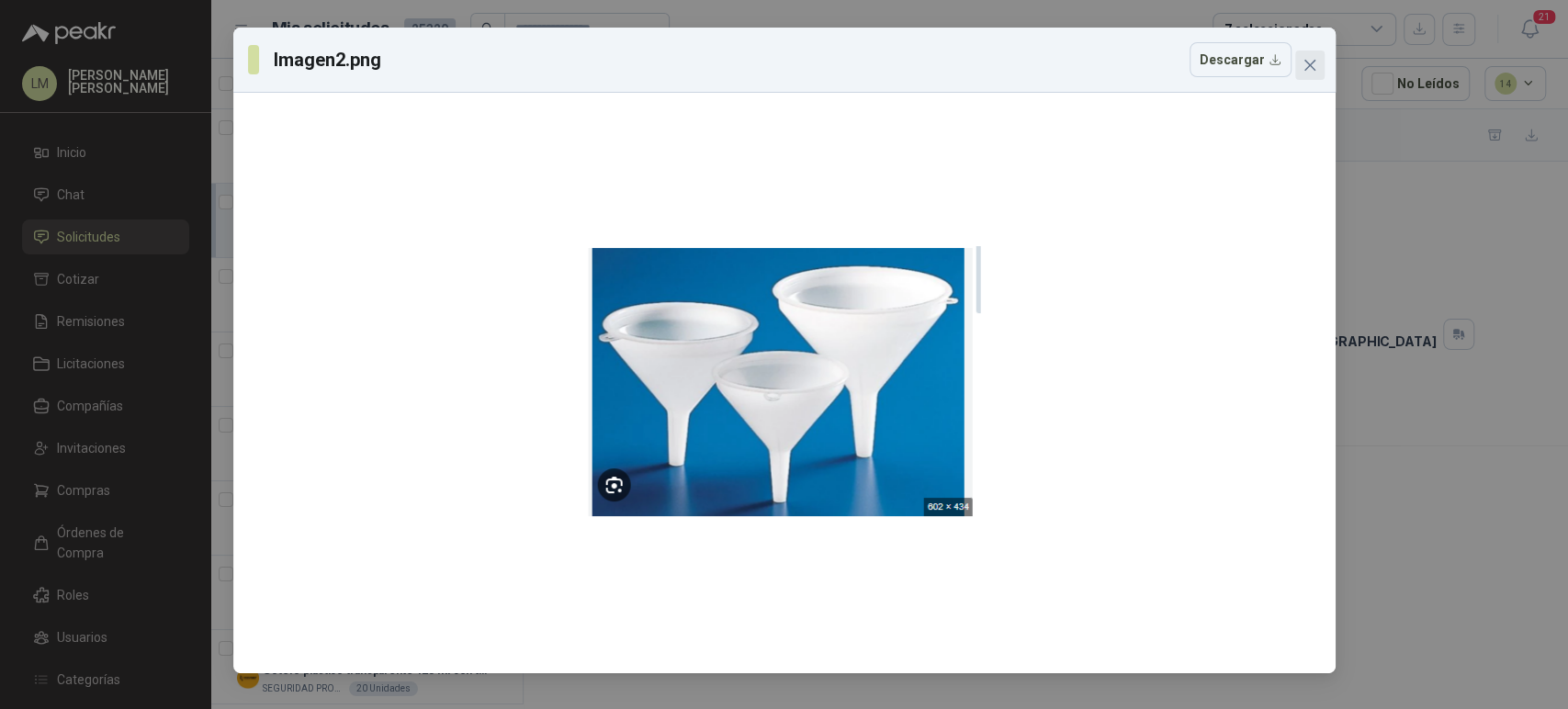
click at [1299, 63] on span "Close" at bounding box center [1309, 65] width 30 height 15
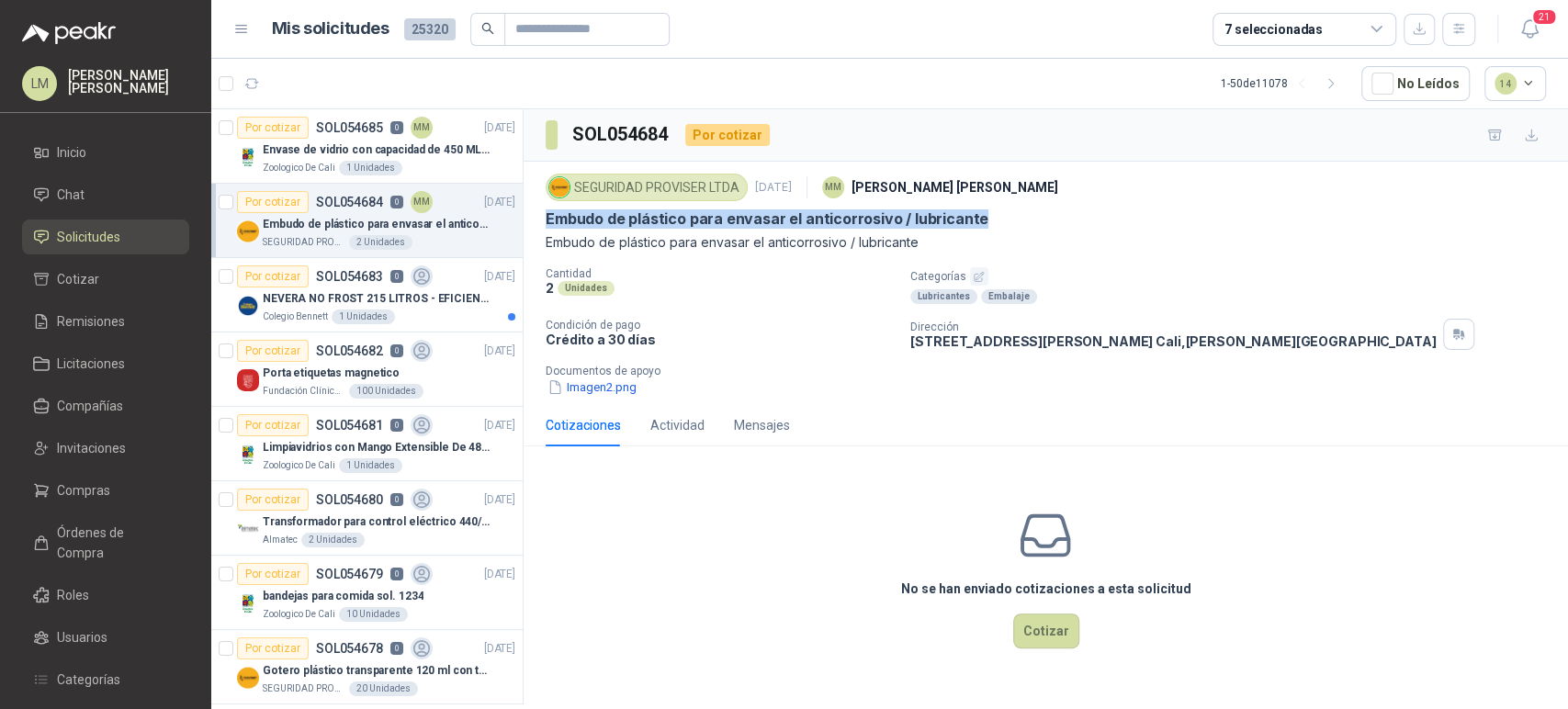
copy p "Embudo de plástico para envasar el anticorrosivo / lubricante"
drag, startPoint x: 1053, startPoint y: 635, endPoint x: 952, endPoint y: 551, distance: 131.4
click at [952, 551] on div "No se han enviado cotizaciones a esta solicitud Cotizar" at bounding box center [1046, 578] width 1045 height 234
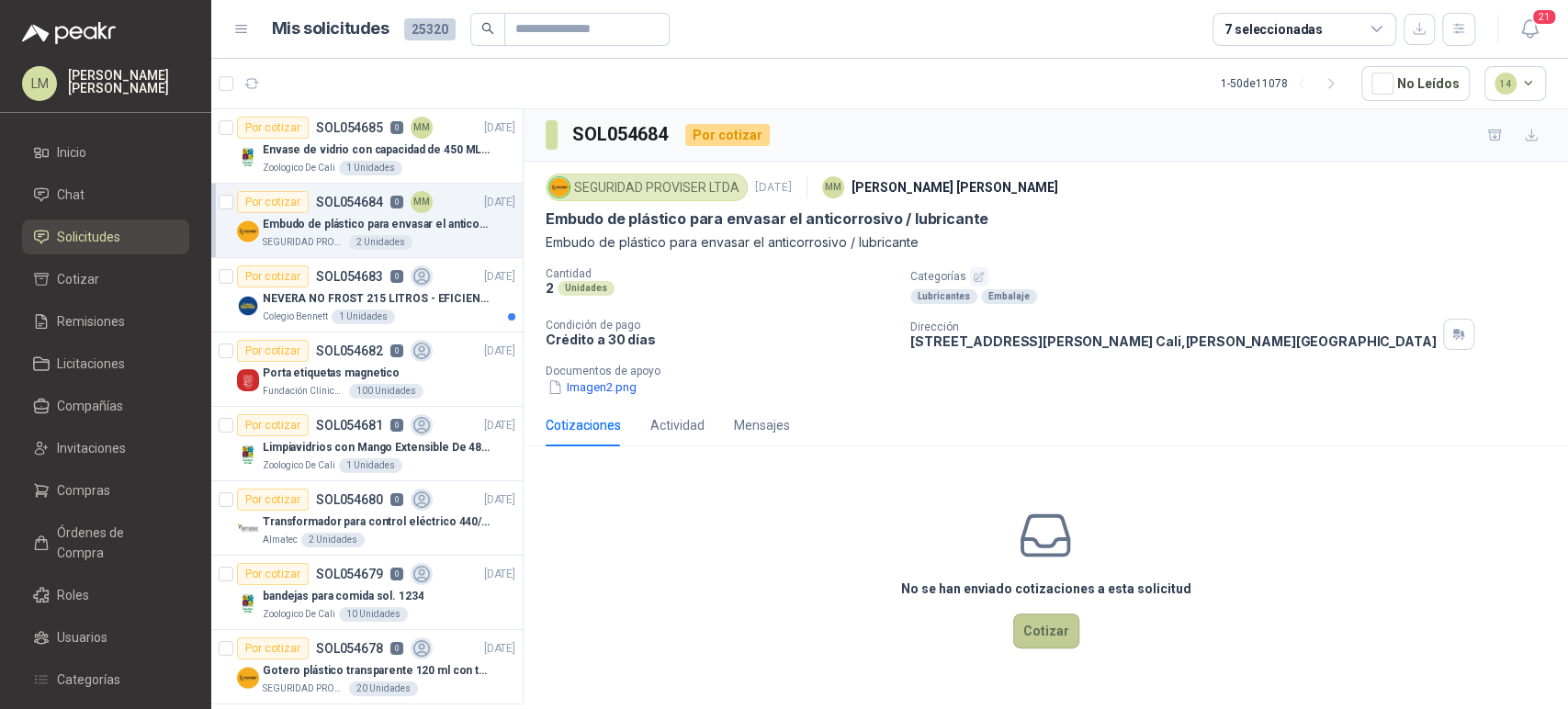
click at [1053, 630] on button "Cotizar" at bounding box center [1046, 630] width 66 height 35
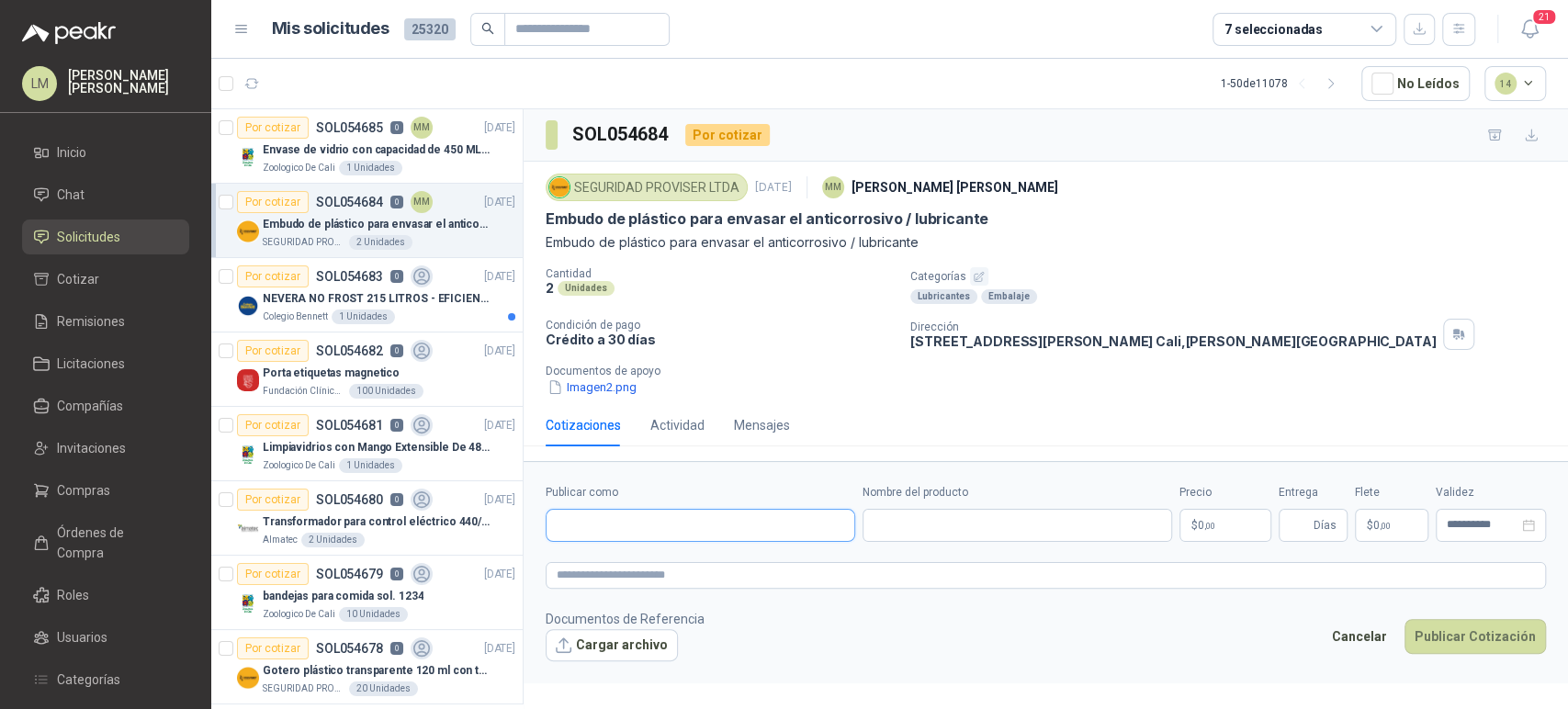
click at [590, 519] on input "Publicar como" at bounding box center [700, 525] width 308 height 32
type input "******"
click at [600, 559] on p "Homecenter" at bounding box center [621, 564] width 65 height 11
type input "**********"
click at [879, 534] on input "Nombre del producto" at bounding box center [1016, 524] width 309 height 33
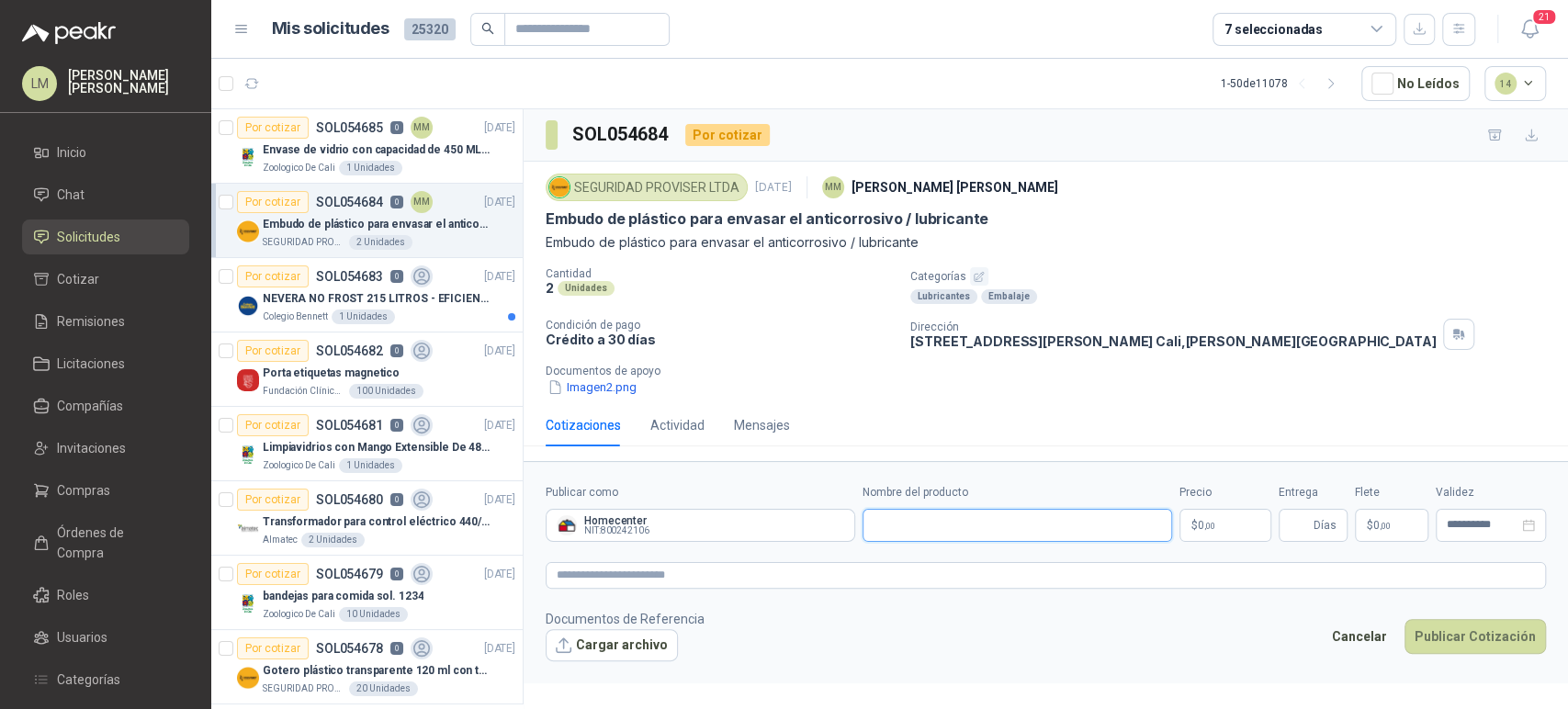
paste input "**********"
type input "**********"
click at [1192, 519] on body "LM Luis Miguel Martinez Inicio Chat Solicitudes Cotizar Remisiones Licitaciones…" at bounding box center [784, 354] width 1568 height 709
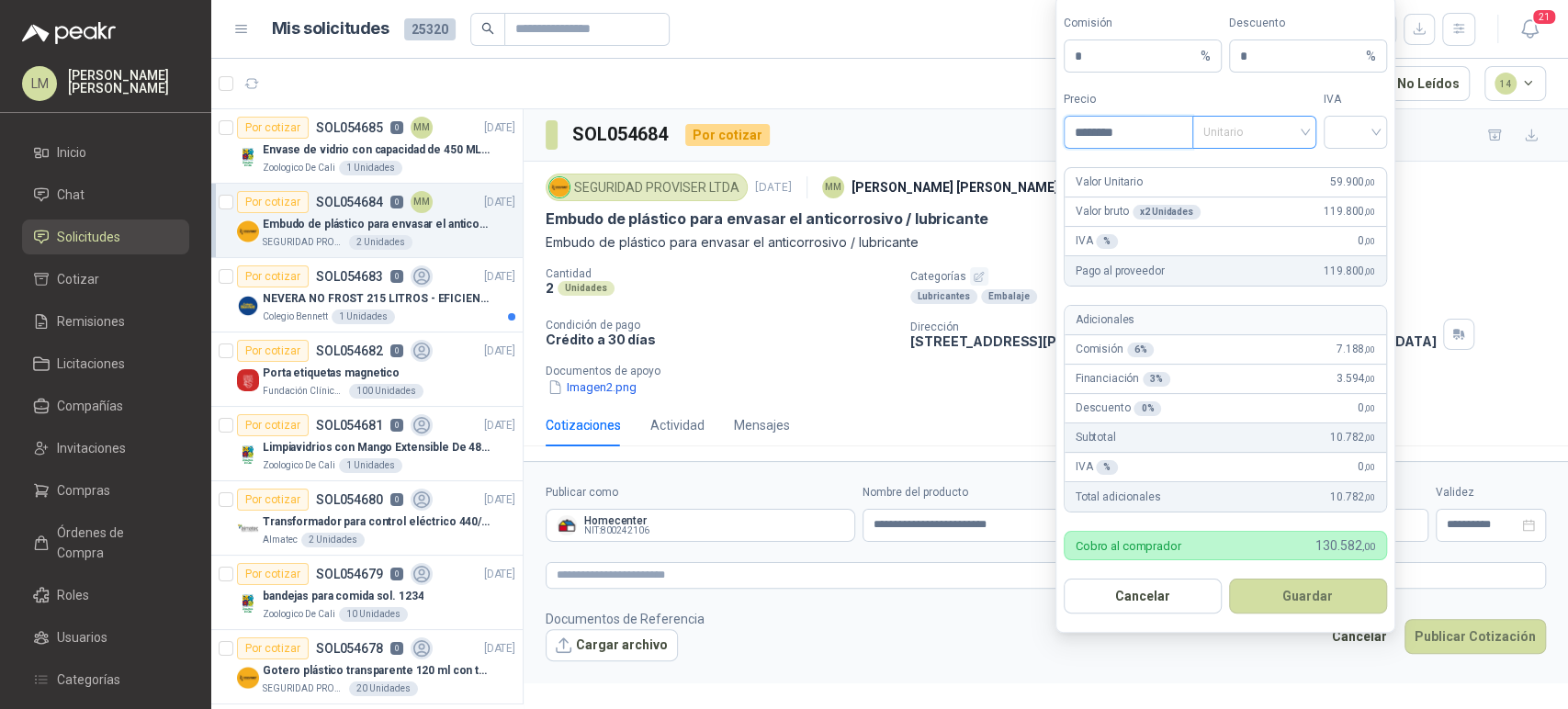
click at [1245, 124] on span "Unitario" at bounding box center [1253, 132] width 102 height 28
type input "********"
click at [1256, 193] on div "Unitario con IVA" at bounding box center [1254, 200] width 95 height 20
click at [1369, 120] on input "search" at bounding box center [1355, 130] width 41 height 28
click at [1345, 170] on div "19%" at bounding box center [1355, 171] width 34 height 20
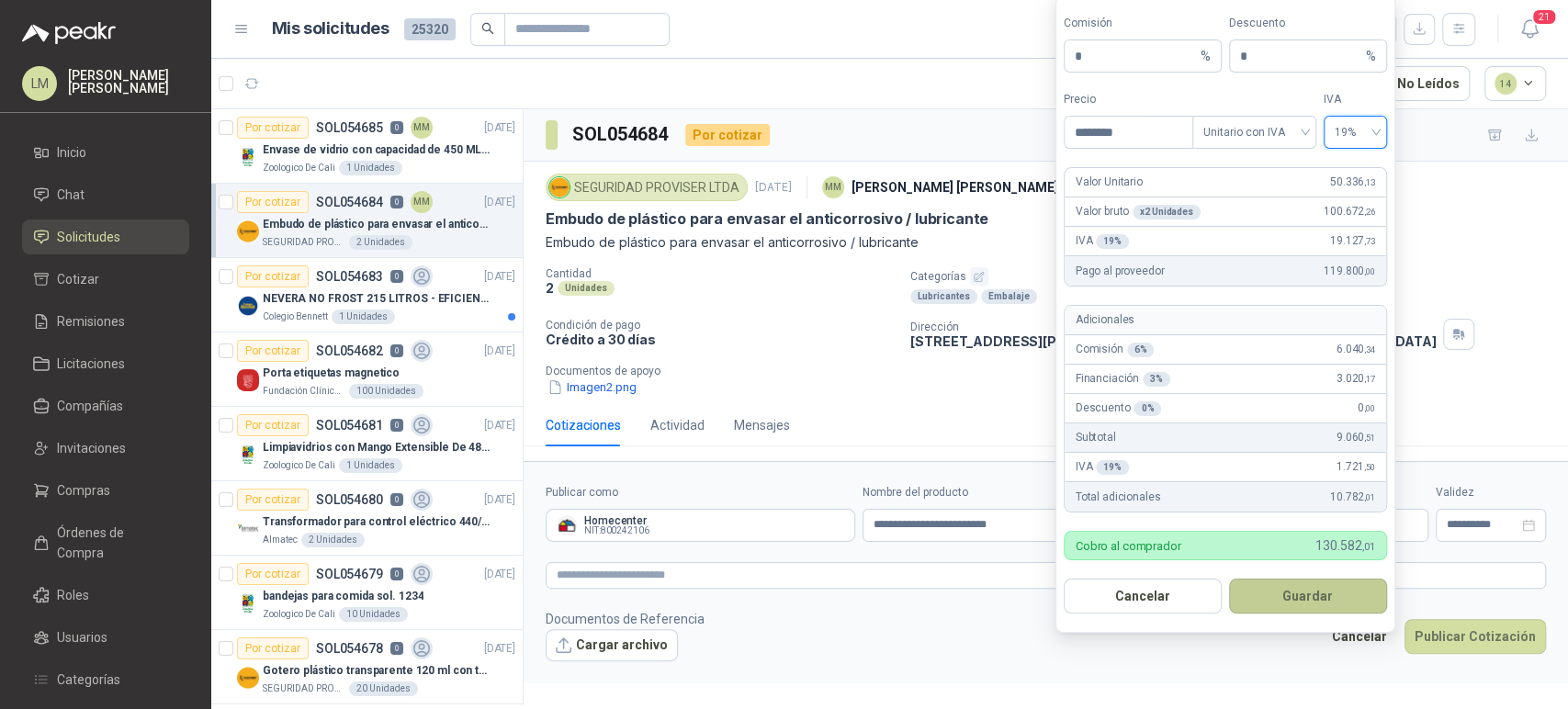
click at [1268, 592] on button "Guardar" at bounding box center [1308, 595] width 158 height 35
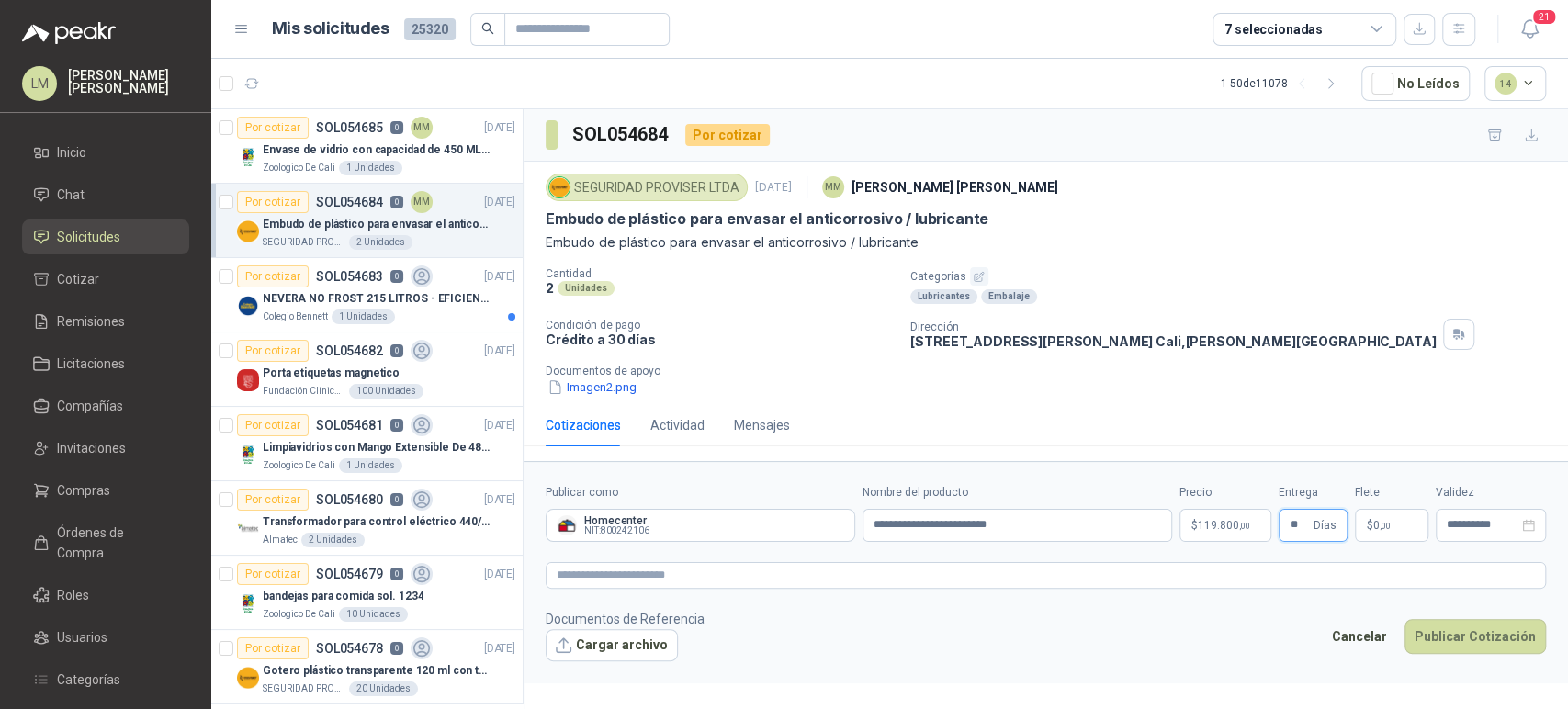
type input "**"
click at [1231, 588] on form "**********" at bounding box center [1046, 572] width 1045 height 222
click at [1248, 578] on textarea at bounding box center [1045, 575] width 1000 height 27
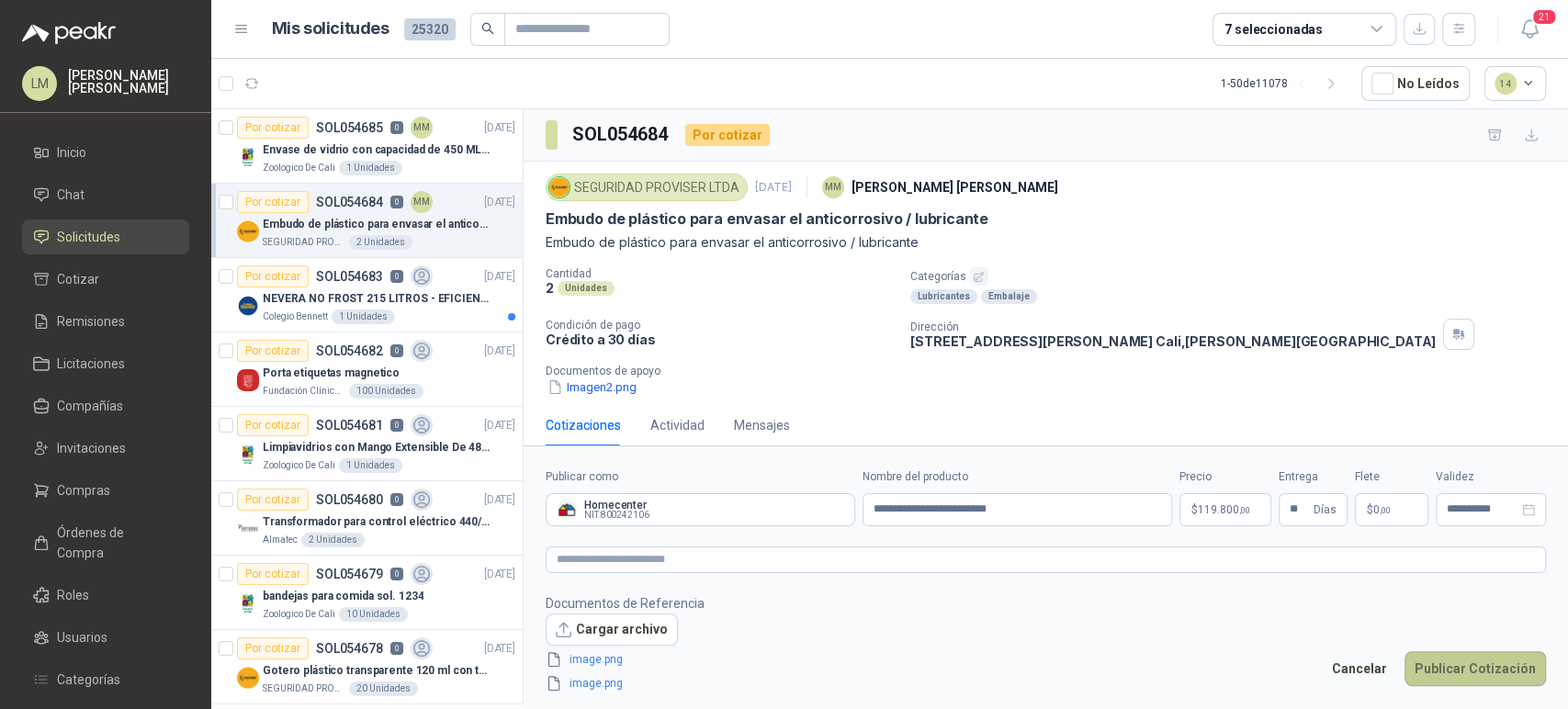
click at [1477, 667] on button "Publicar Cotización" at bounding box center [1474, 668] width 141 height 35
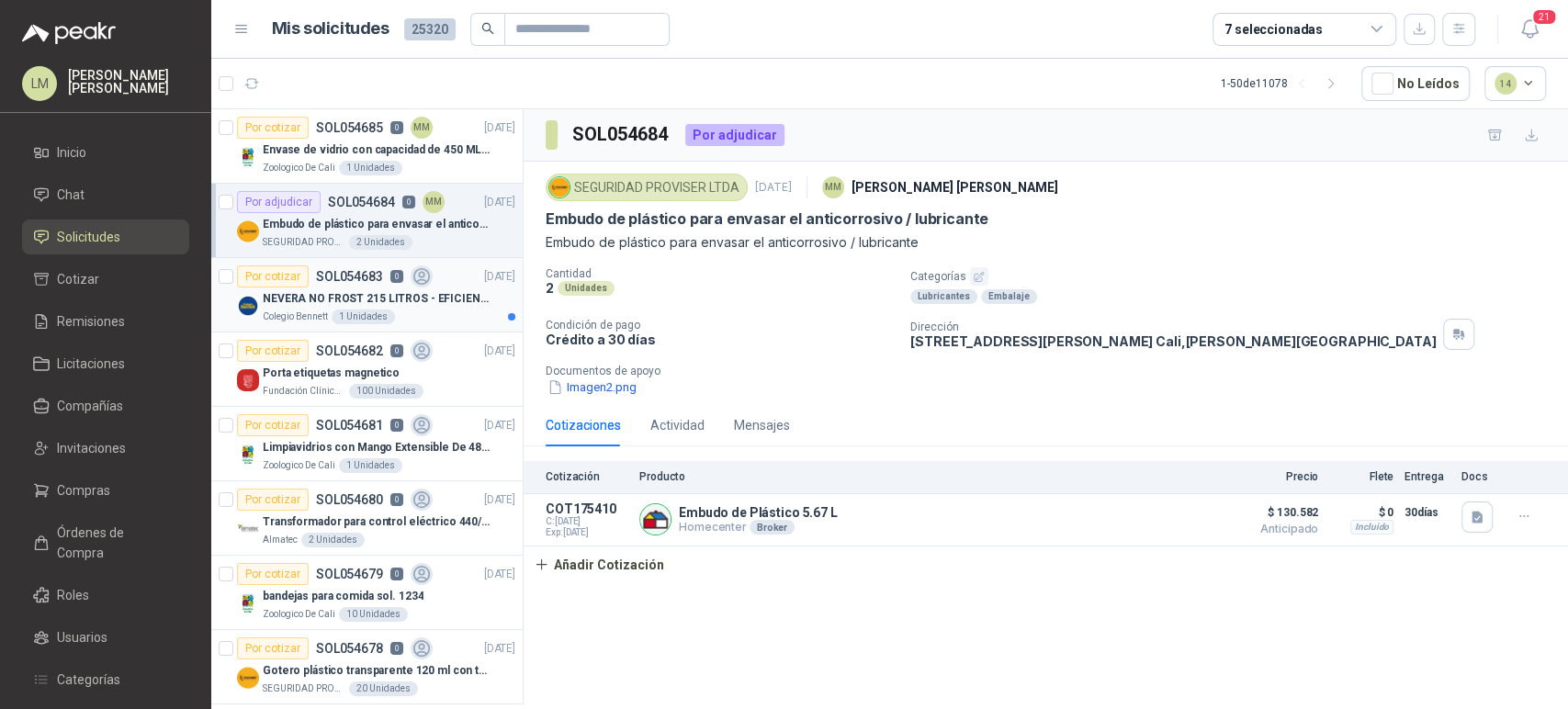
click at [336, 287] on div "NEVERA NO FROST 215 LITROS - EFICIENCIA ENERGETICA A" at bounding box center [389, 298] width 253 height 22
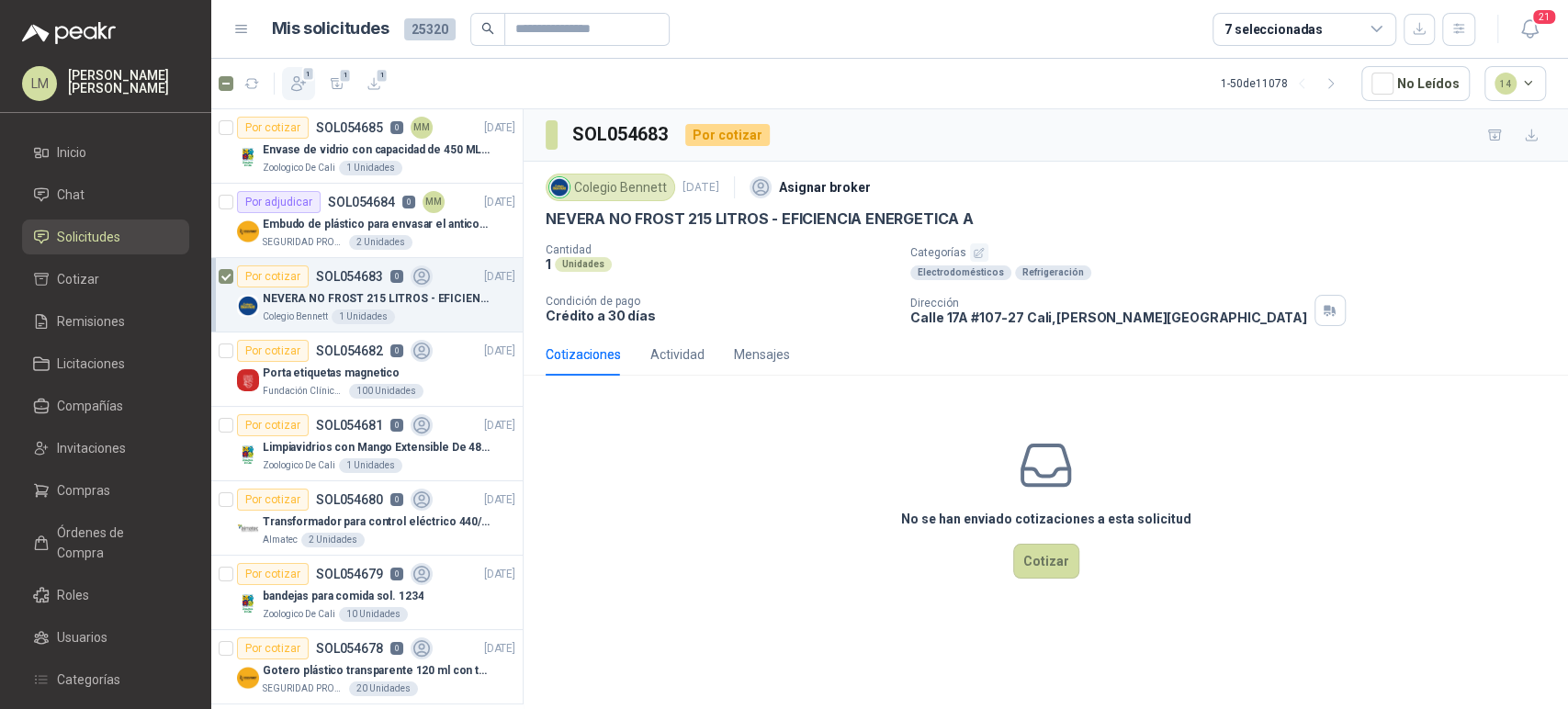
click at [300, 74] on icon "button" at bounding box center [298, 83] width 19 height 19
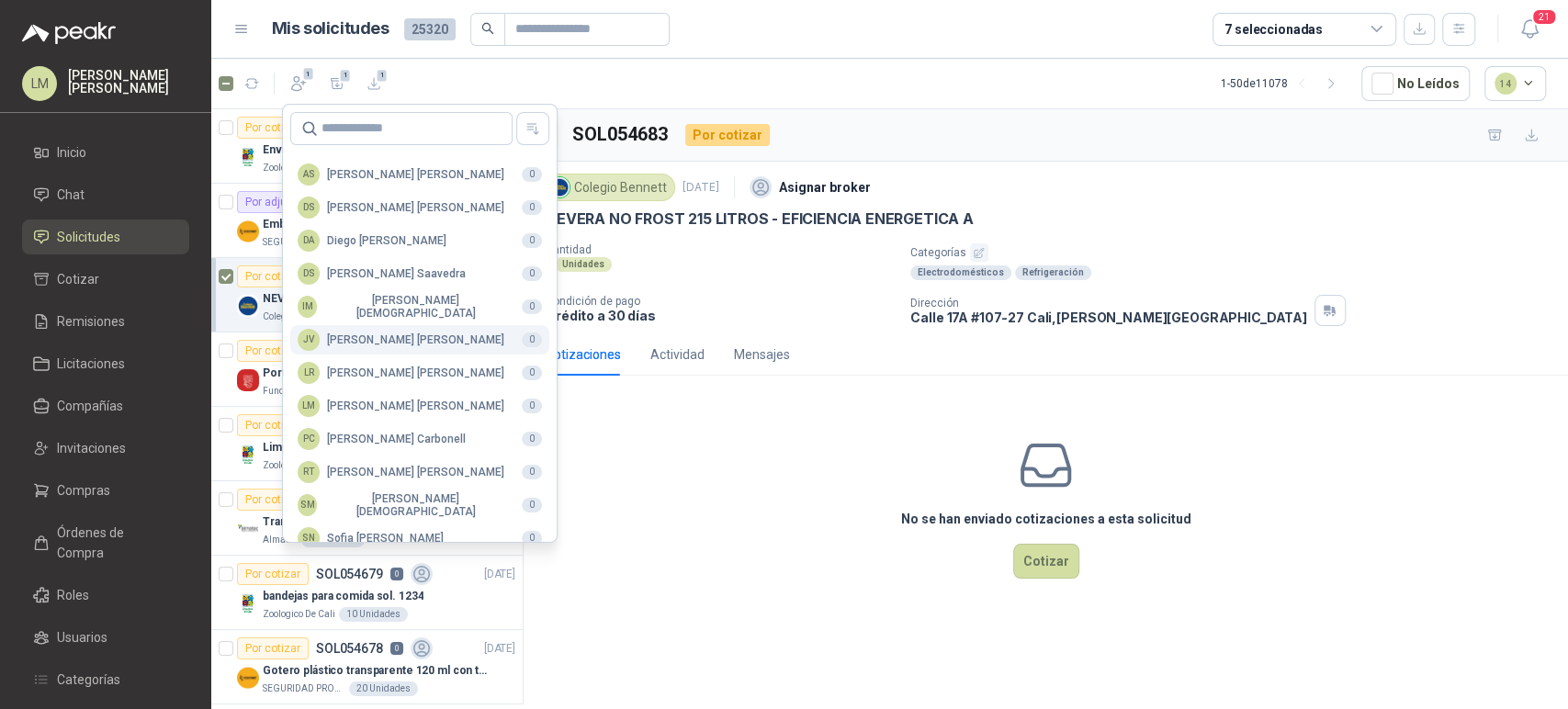
scroll to position [447, 0]
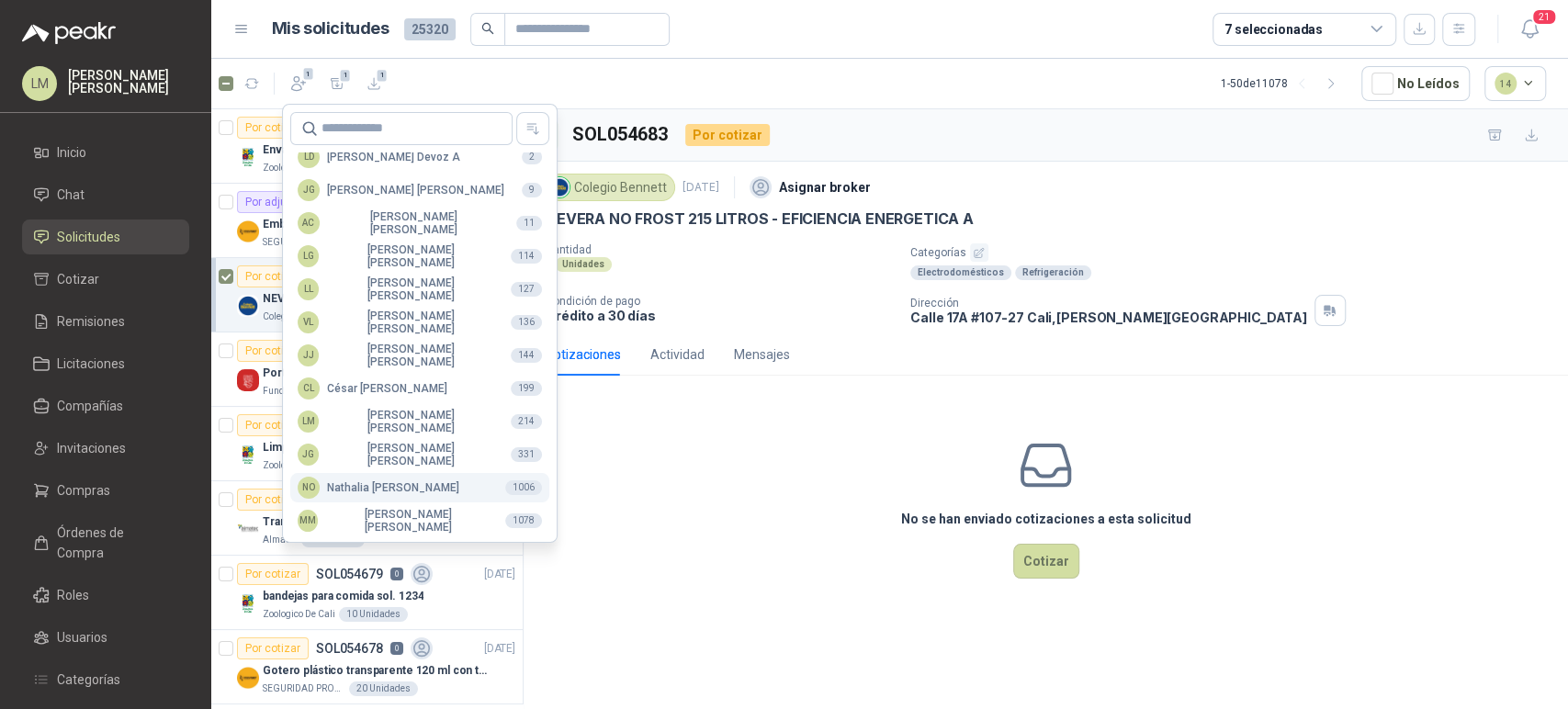
click at [350, 485] on div "NO Nathalia Ortega" at bounding box center [378, 488] width 162 height 22
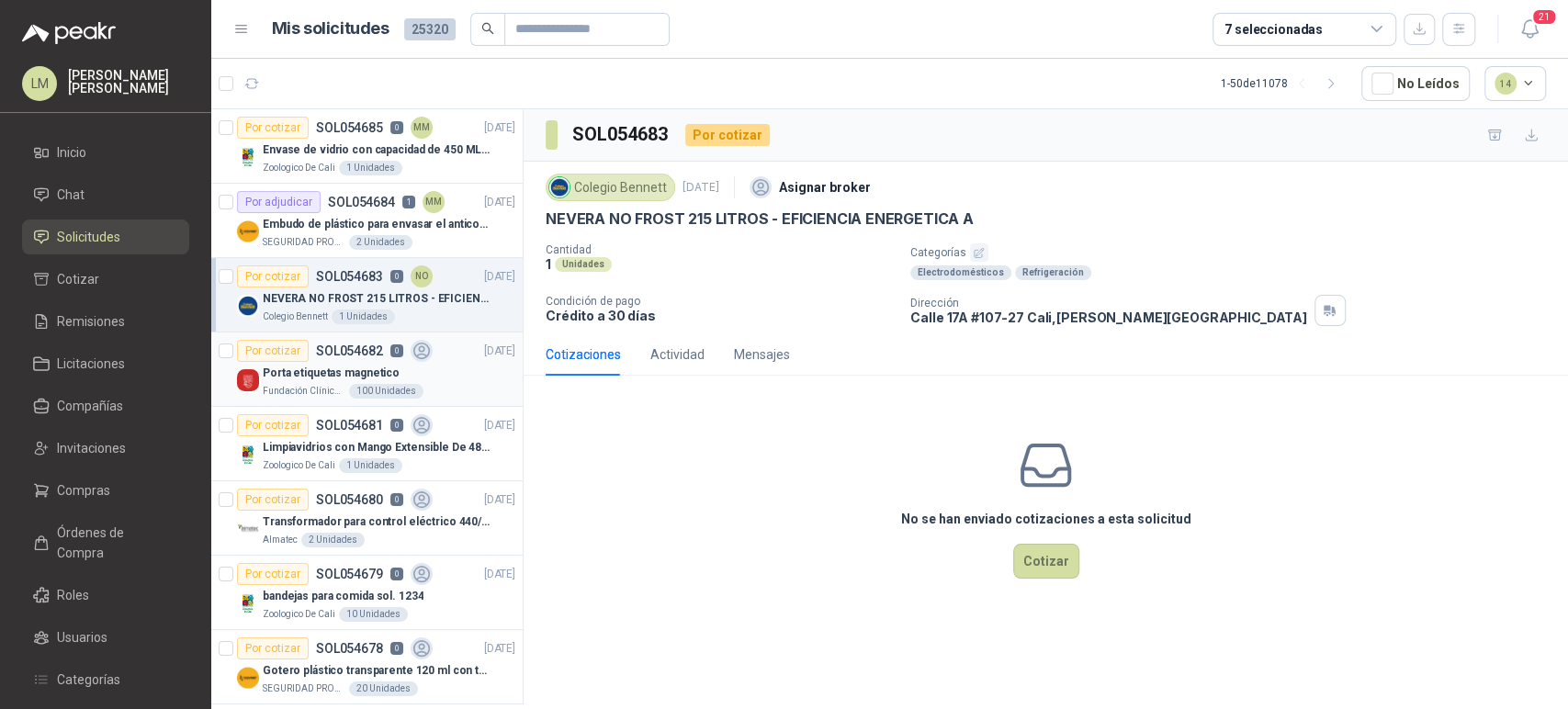
click at [323, 377] on p "Porta etiquetas magnetico" at bounding box center [331, 373] width 137 height 18
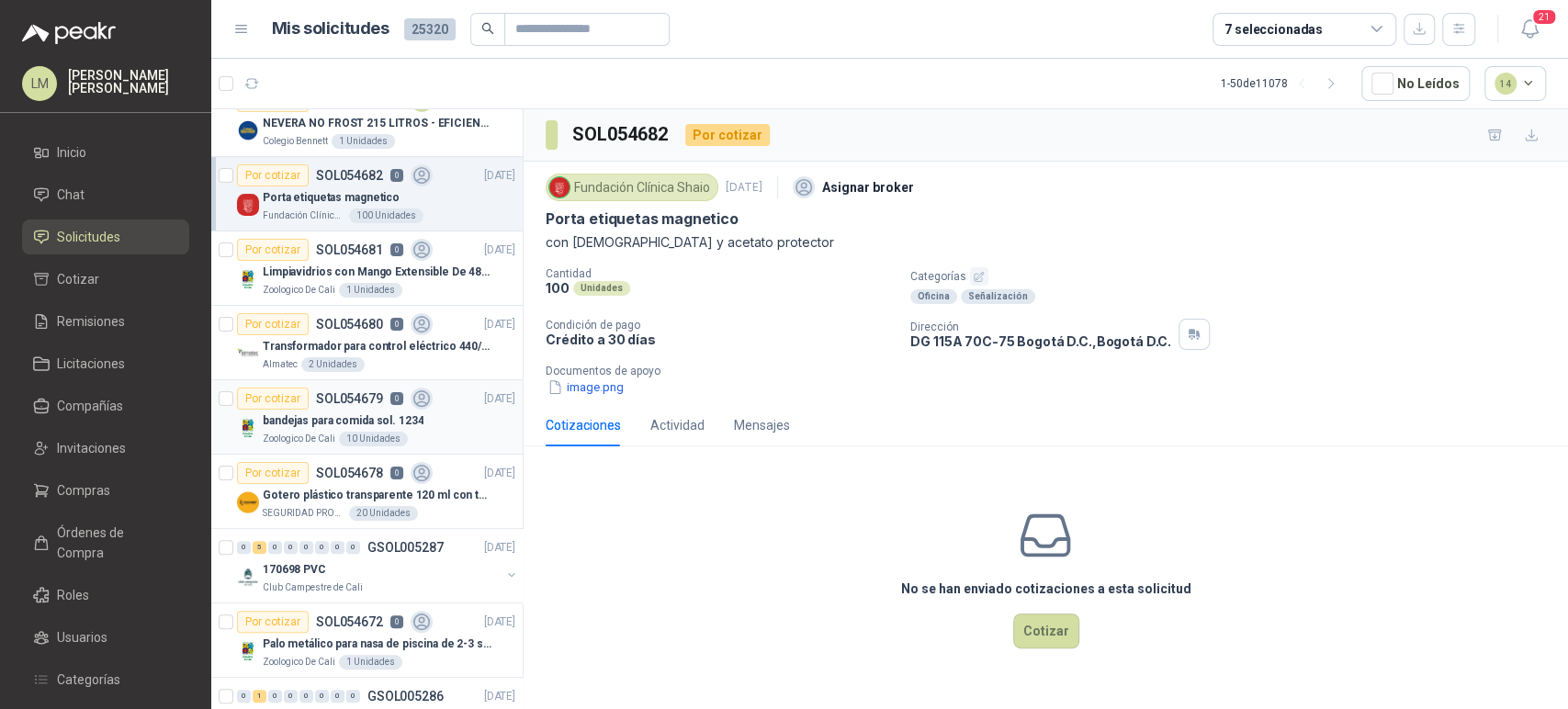
scroll to position [220, 1]
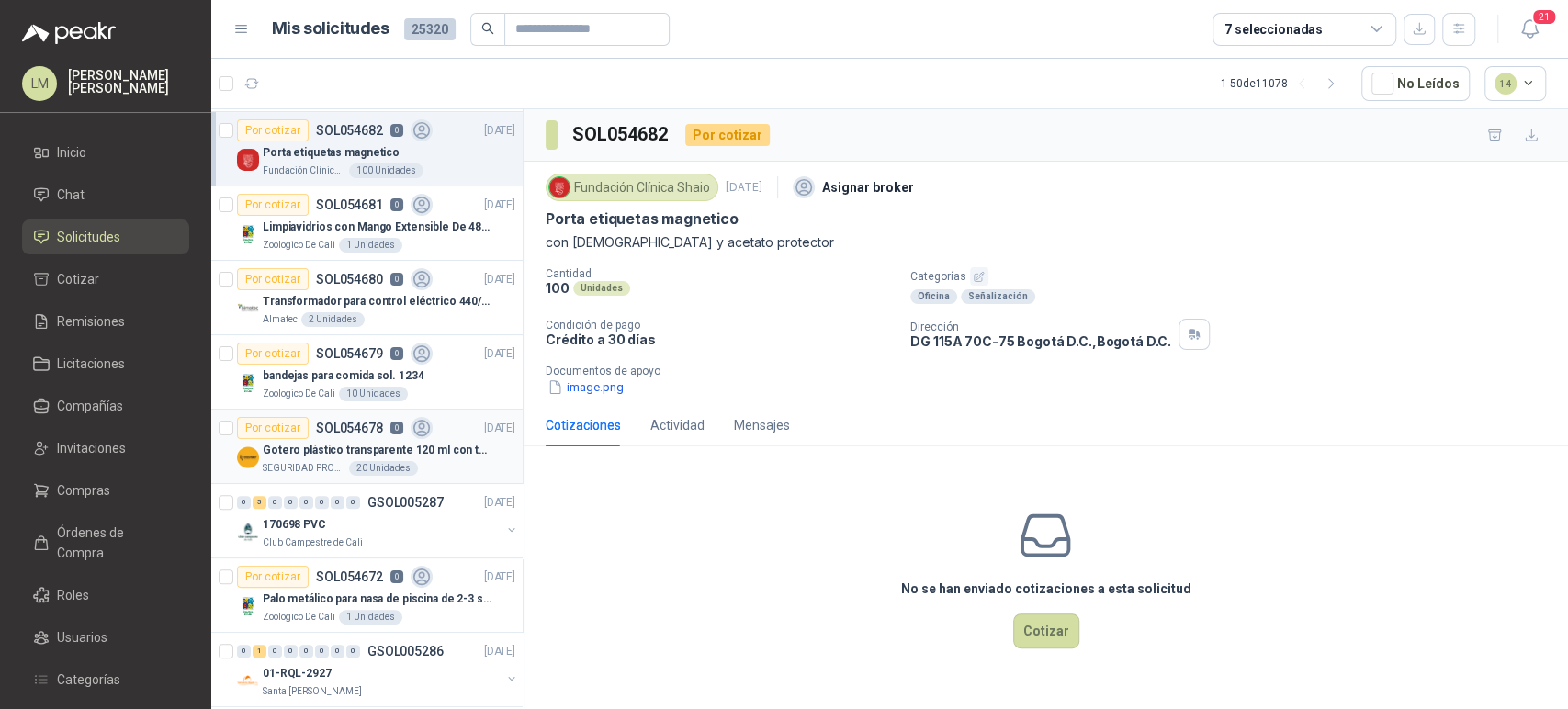
click at [330, 442] on p "Gotero plástico transparente 120 ml con tapa de seguridad" at bounding box center [377, 450] width 229 height 18
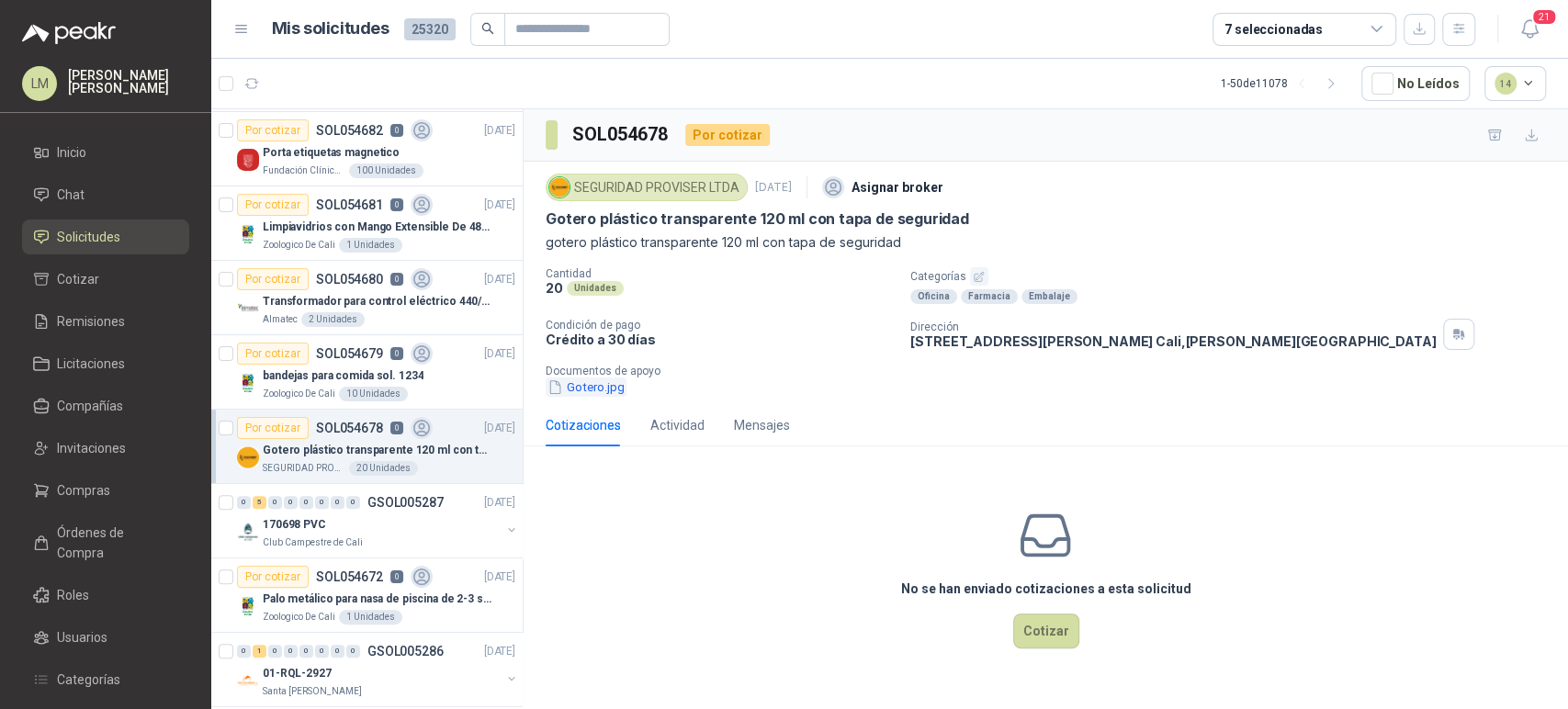
click at [588, 388] on button "Gotero.jpg" at bounding box center [586, 387] width 81 height 20
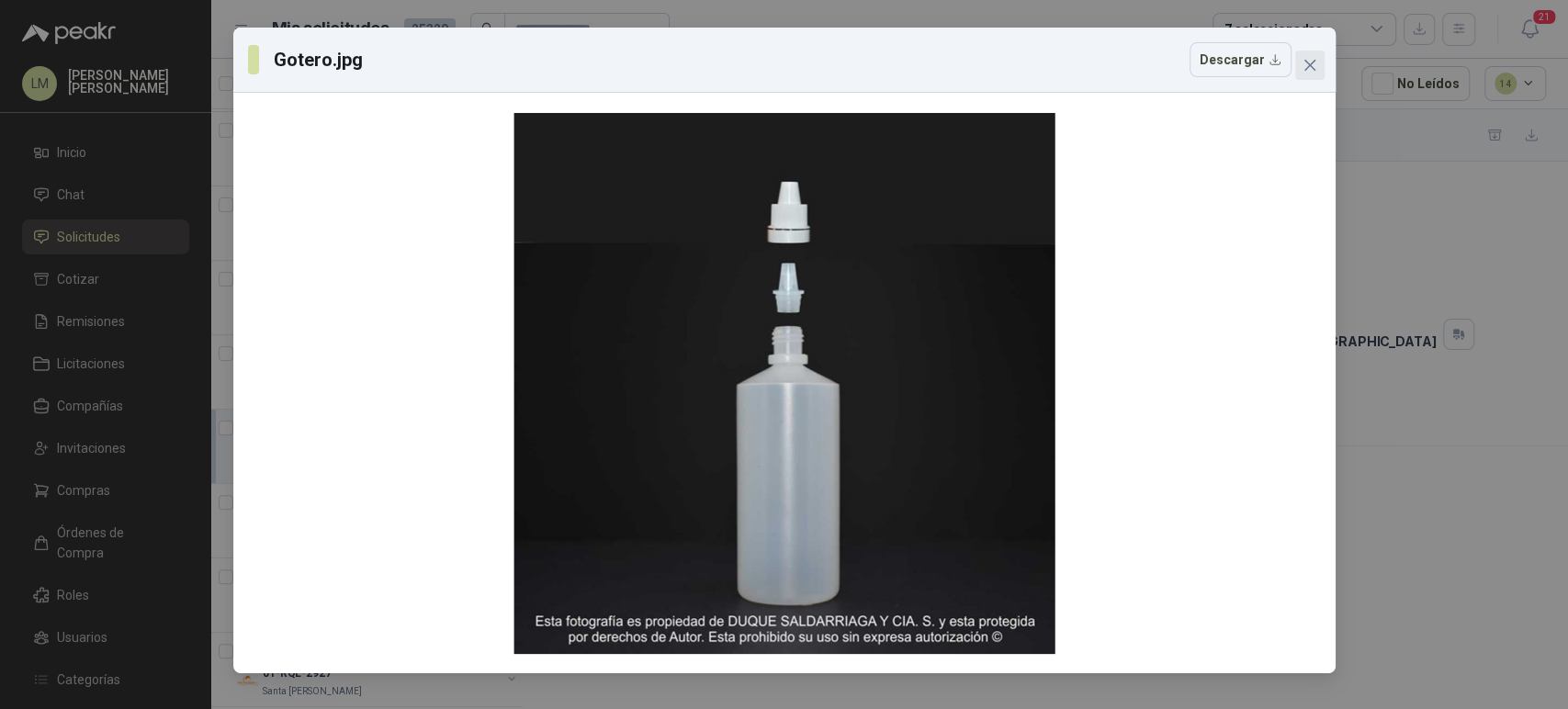
click at [1309, 69] on icon "close" at bounding box center [1309, 65] width 15 height 15
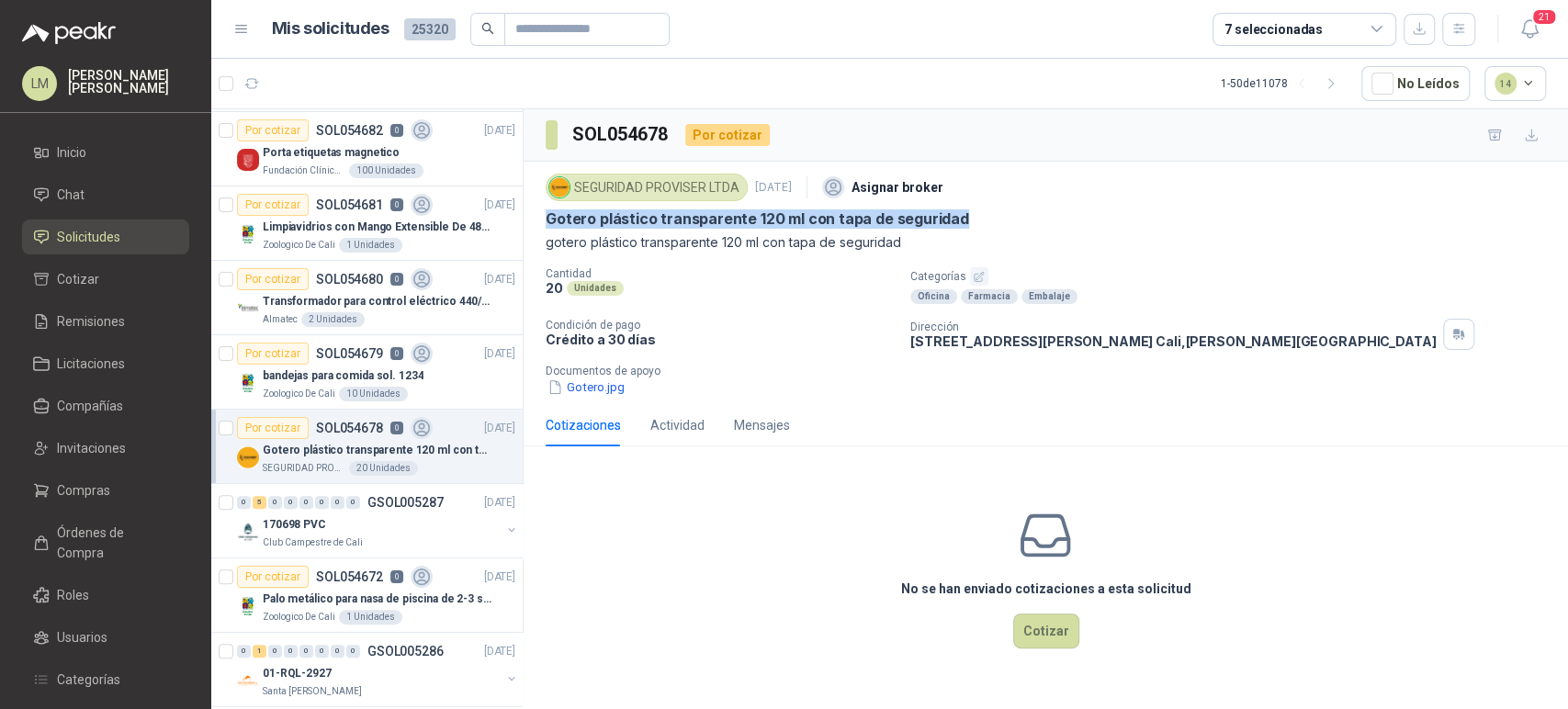
drag, startPoint x: 544, startPoint y: 217, endPoint x: 996, endPoint y: 219, distance: 452.0
click at [996, 219] on div "SEGURIDAD PROVISER LTDA 2 sept, 2025 Asignar broker Gotero plástico transparent…" at bounding box center [1046, 283] width 1045 height 243
copy p "Gotero plástico transparente 120 ml con tapa de seguridad"
click at [298, 74] on icon "button" at bounding box center [298, 83] width 19 height 19
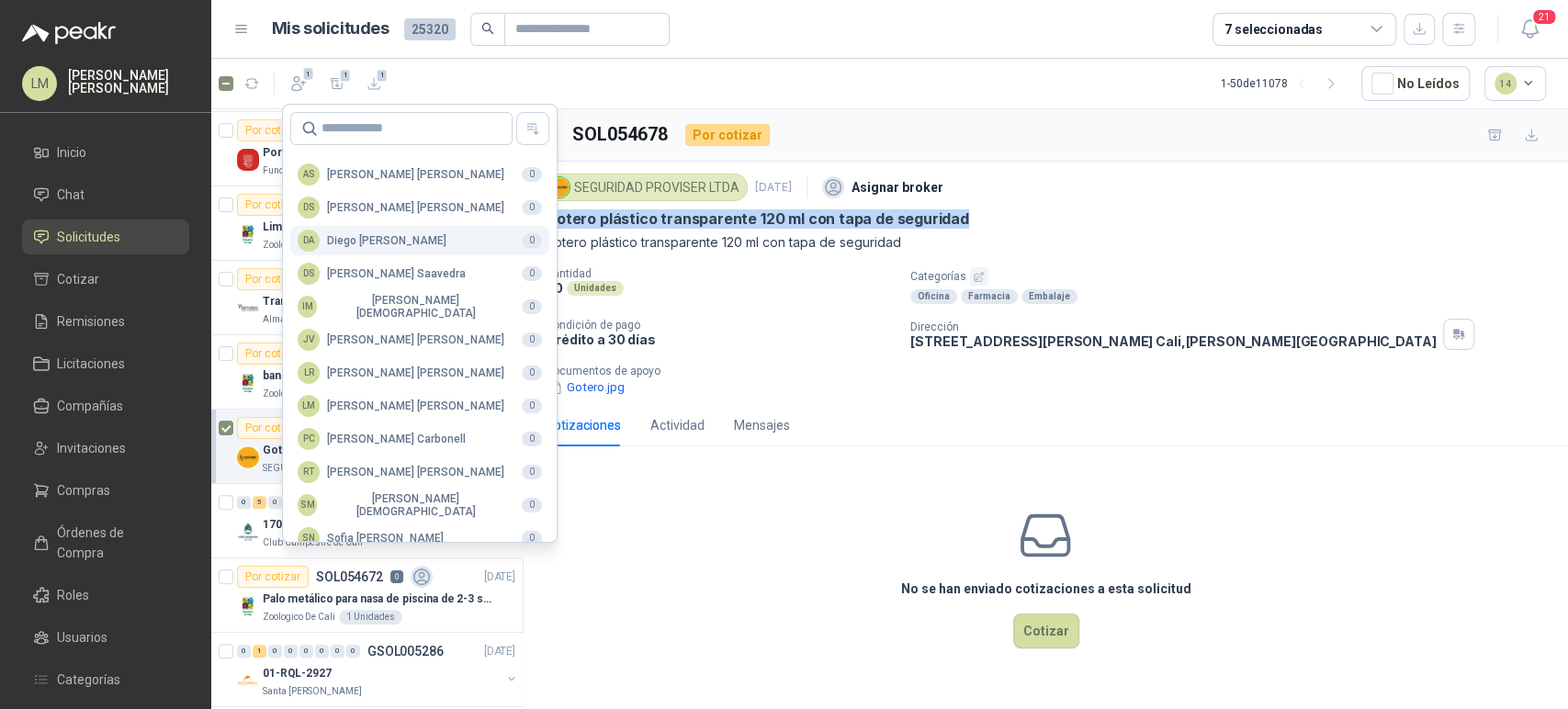
scroll to position [447, 0]
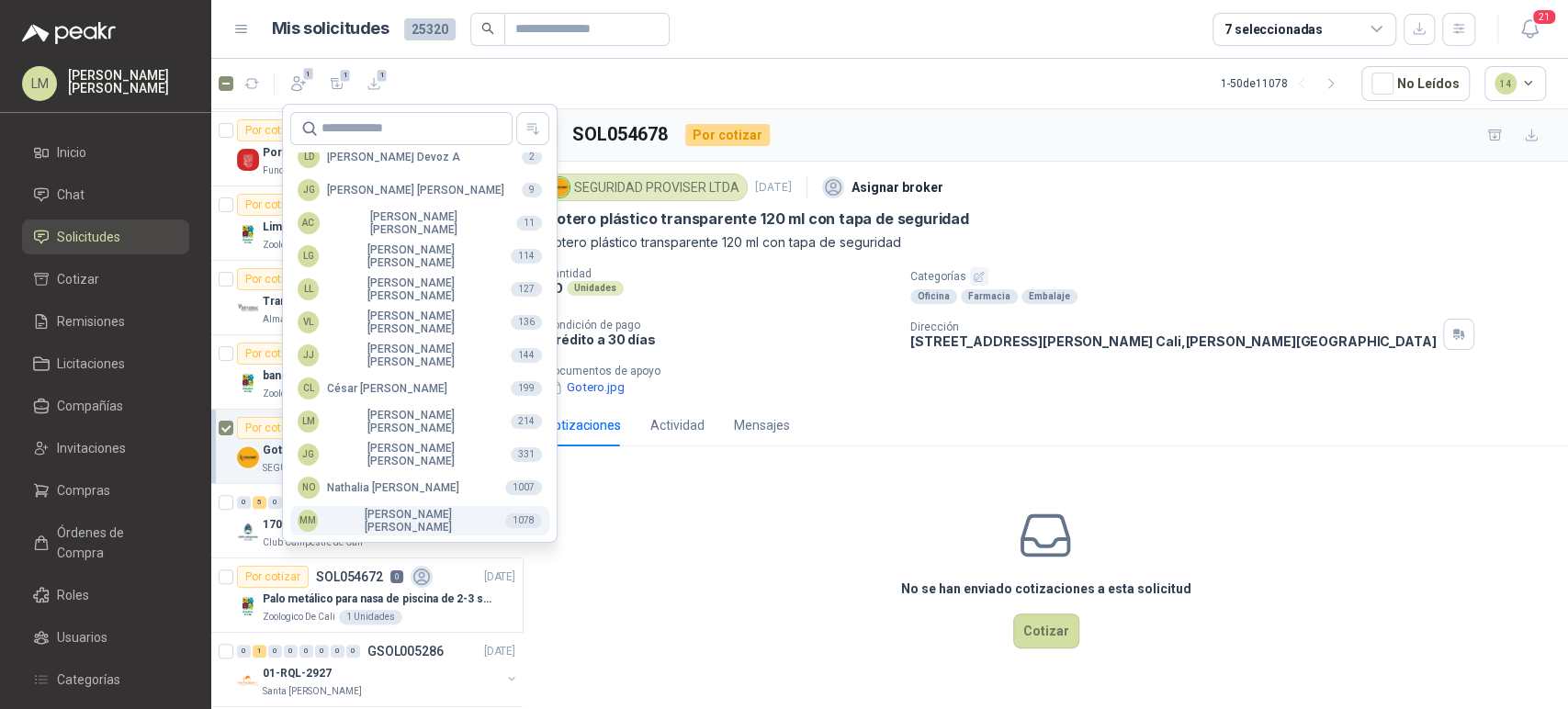
click at [346, 518] on div "MM Mauricio Martinez" at bounding box center [393, 520] width 193 height 26
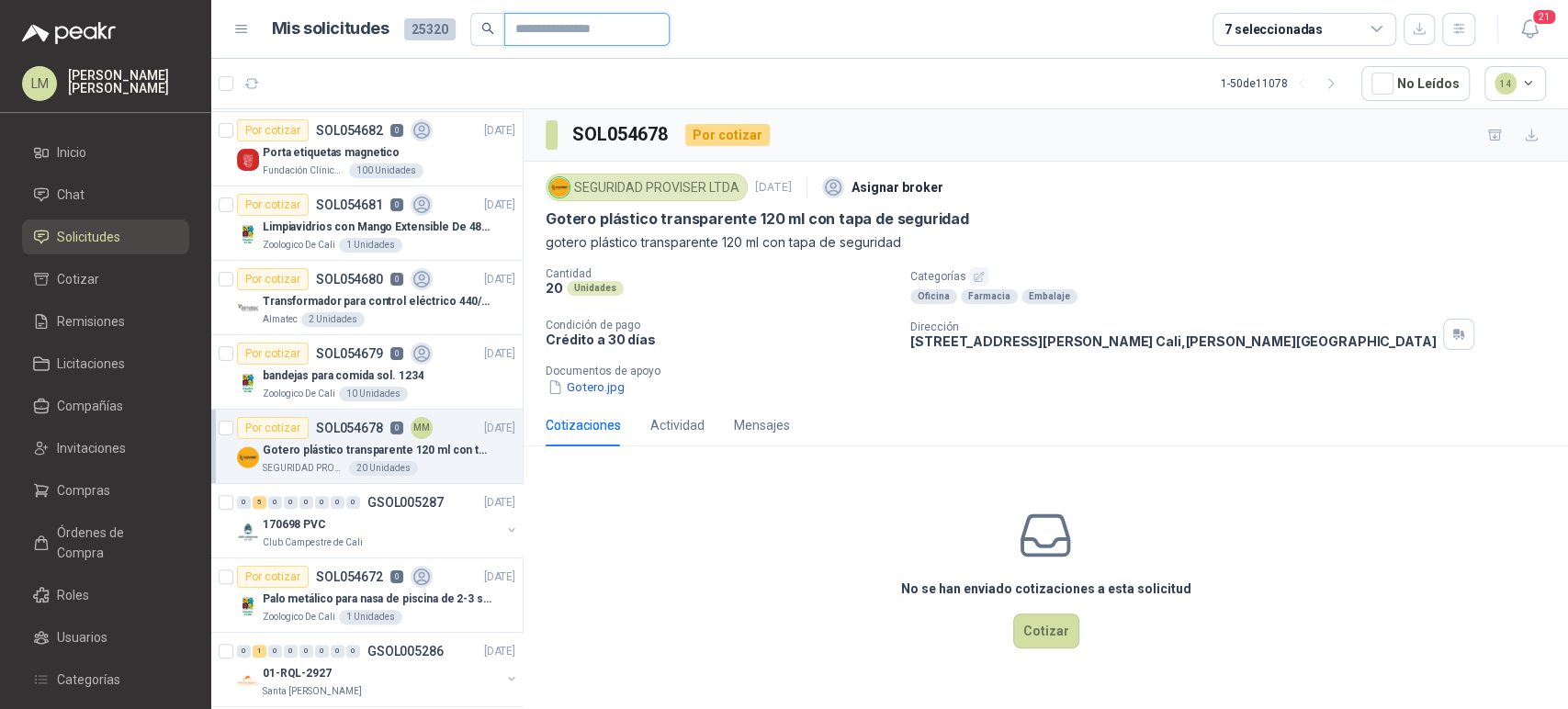
click at [549, 25] on input "text" at bounding box center [580, 30] width 128 height 32
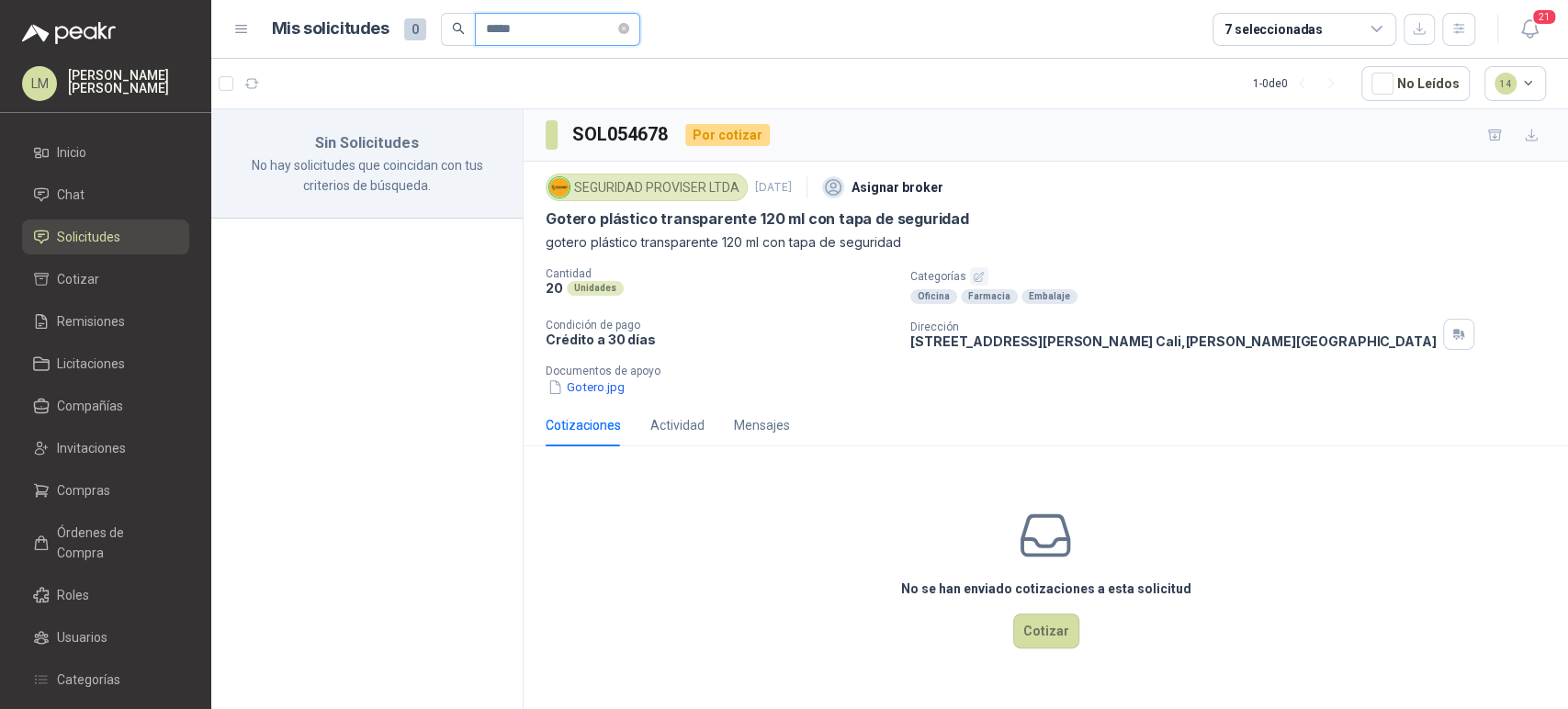
scroll to position [0, 0]
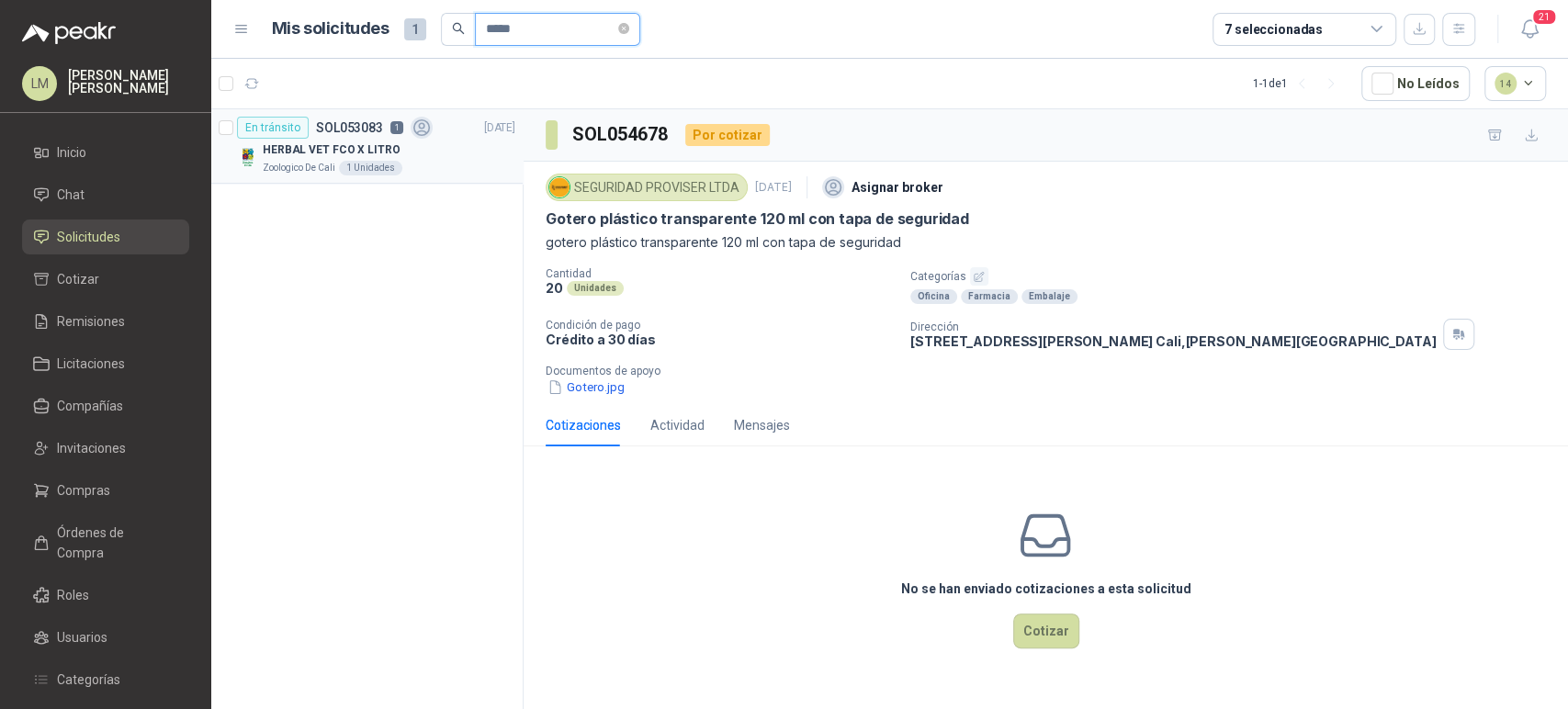
type input "*****"
click at [386, 153] on p "HERBAL VET FCO X LITRO" at bounding box center [331, 150] width 137 height 18
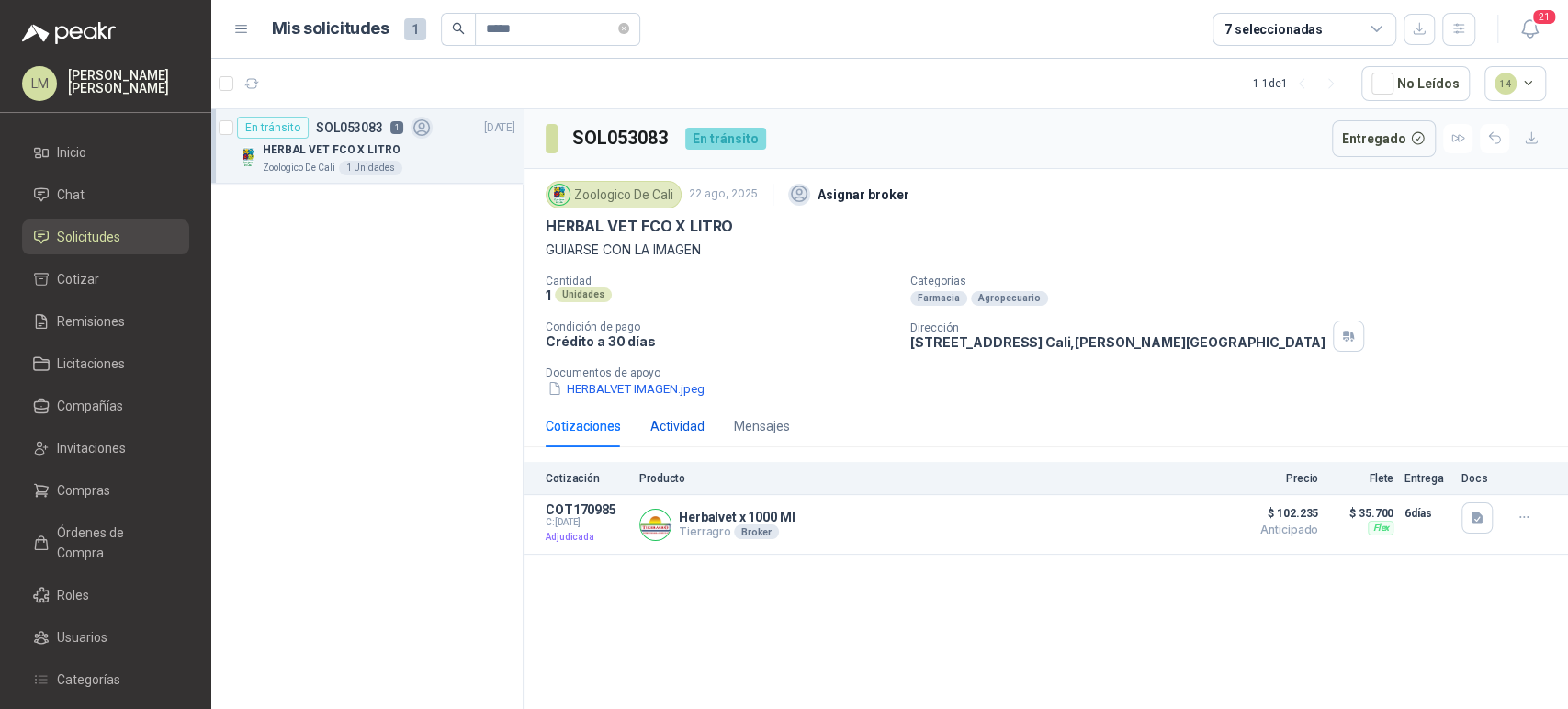
click at [676, 424] on div "Actividad" at bounding box center [677, 426] width 54 height 20
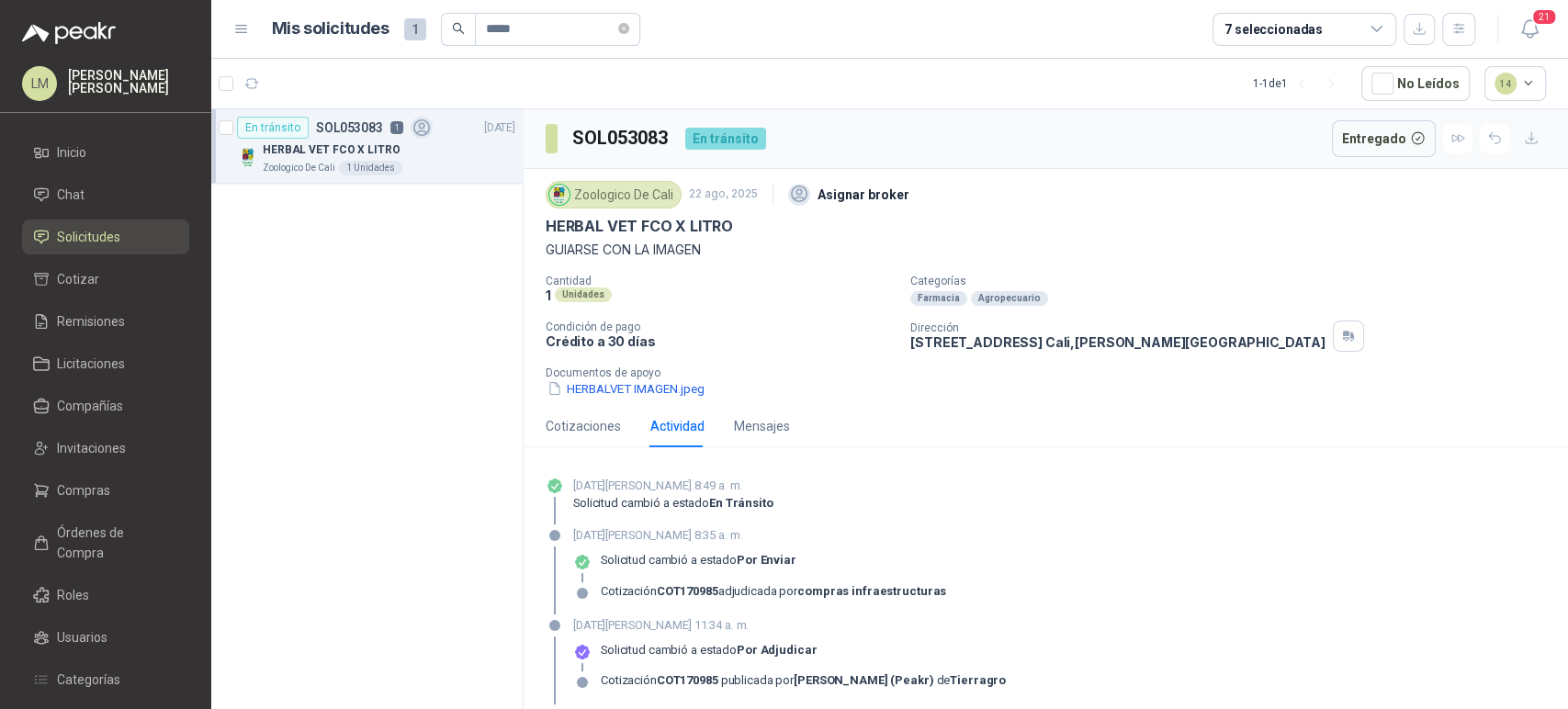
click at [1017, 527] on div "25 de agosto de 2025, 8:35 a. m. Solicitud cambió a estado Por enviar Cotizació…" at bounding box center [1045, 570] width 1000 height 88
click at [564, 419] on div "Cotizaciones" at bounding box center [583, 426] width 75 height 20
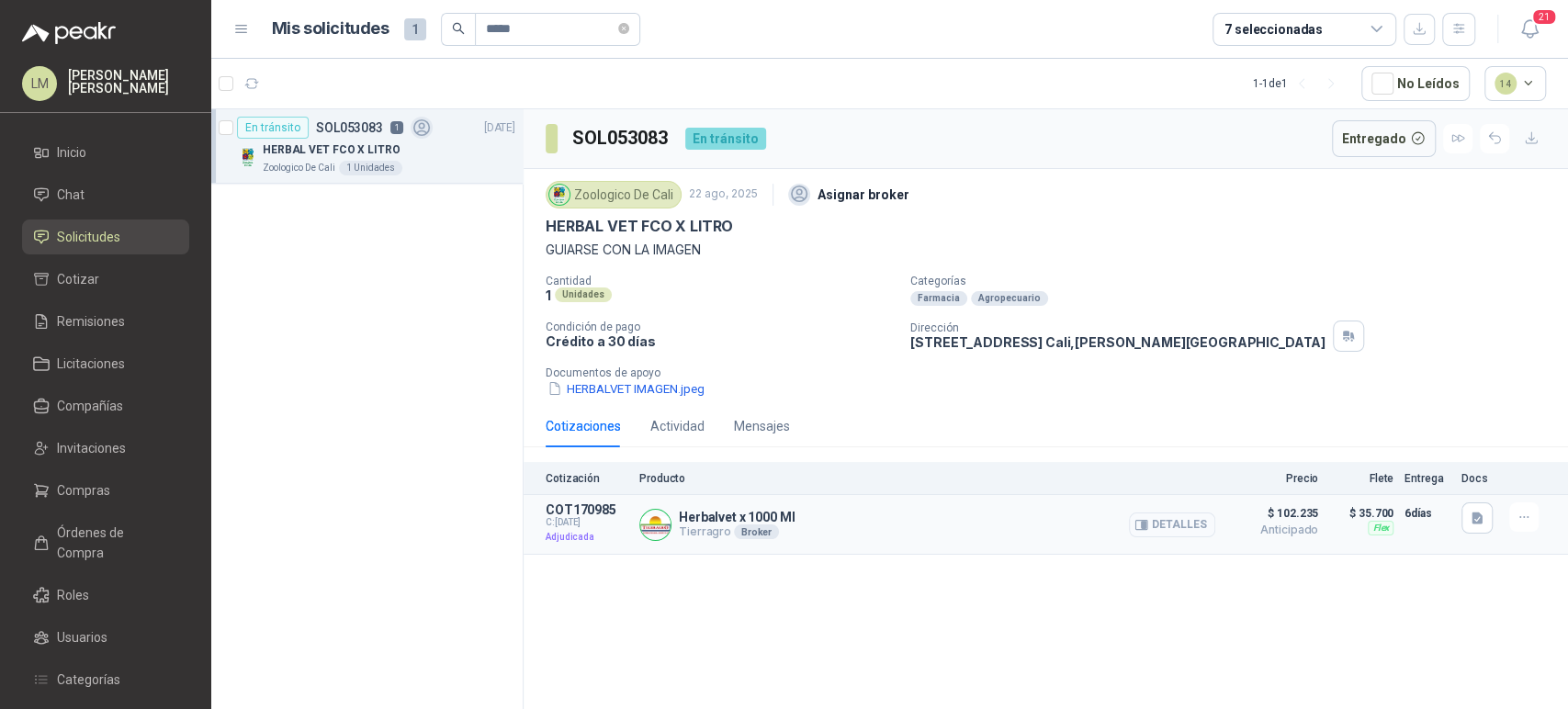
click at [1179, 529] on button "Detalles" at bounding box center [1171, 524] width 86 height 25
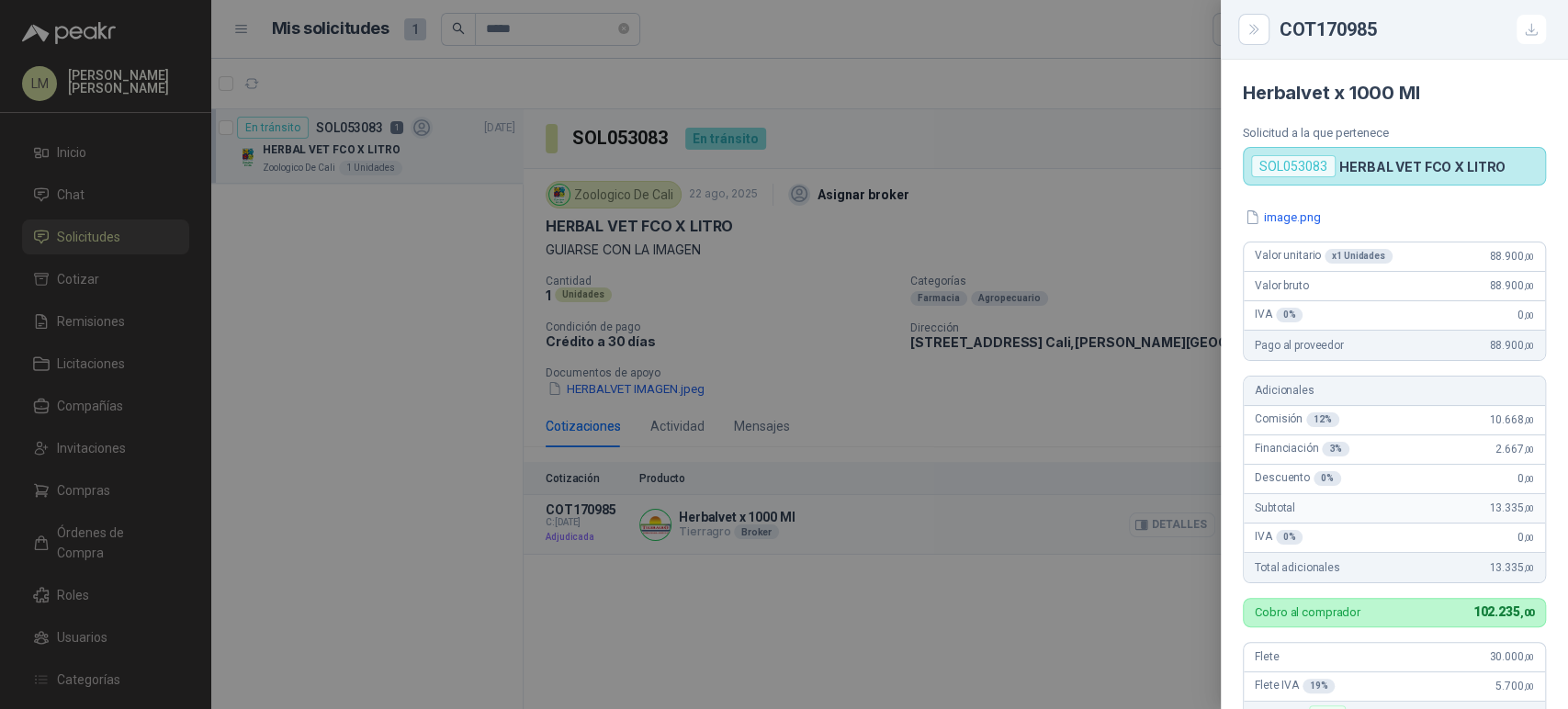
scroll to position [430, 0]
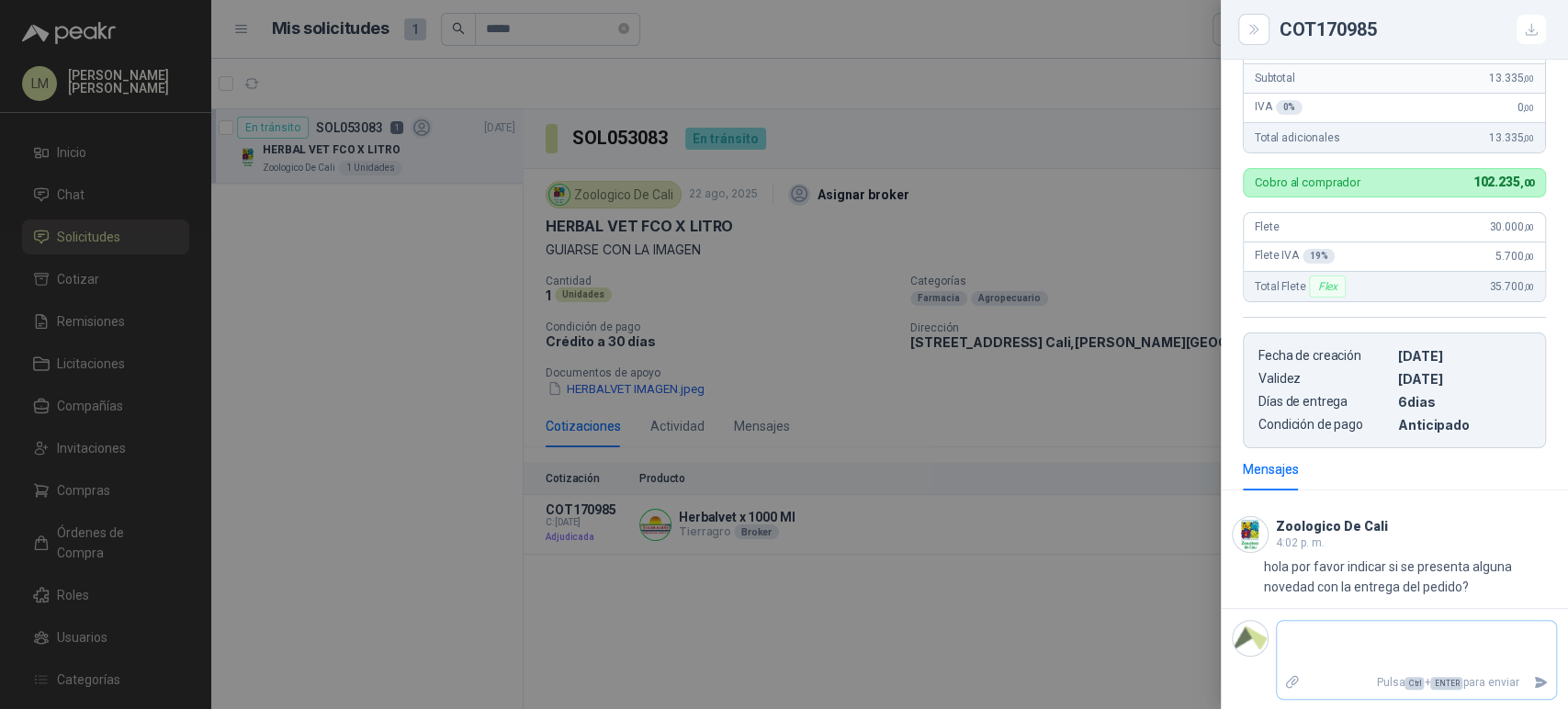
type textarea "*"
type textarea "**"
type textarea "***"
type textarea "****"
type textarea "*****"
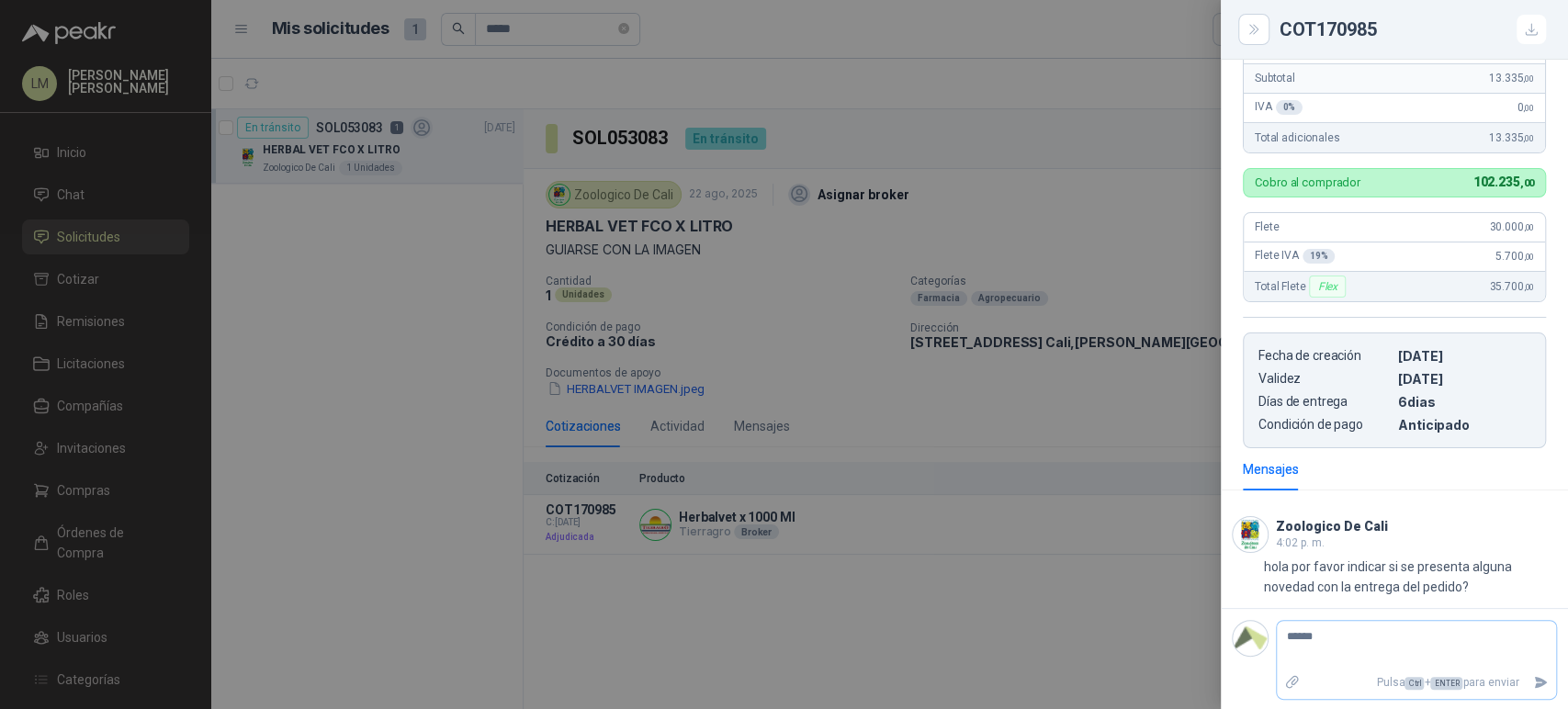
type textarea "******"
type textarea "*********"
type textarea "**********"
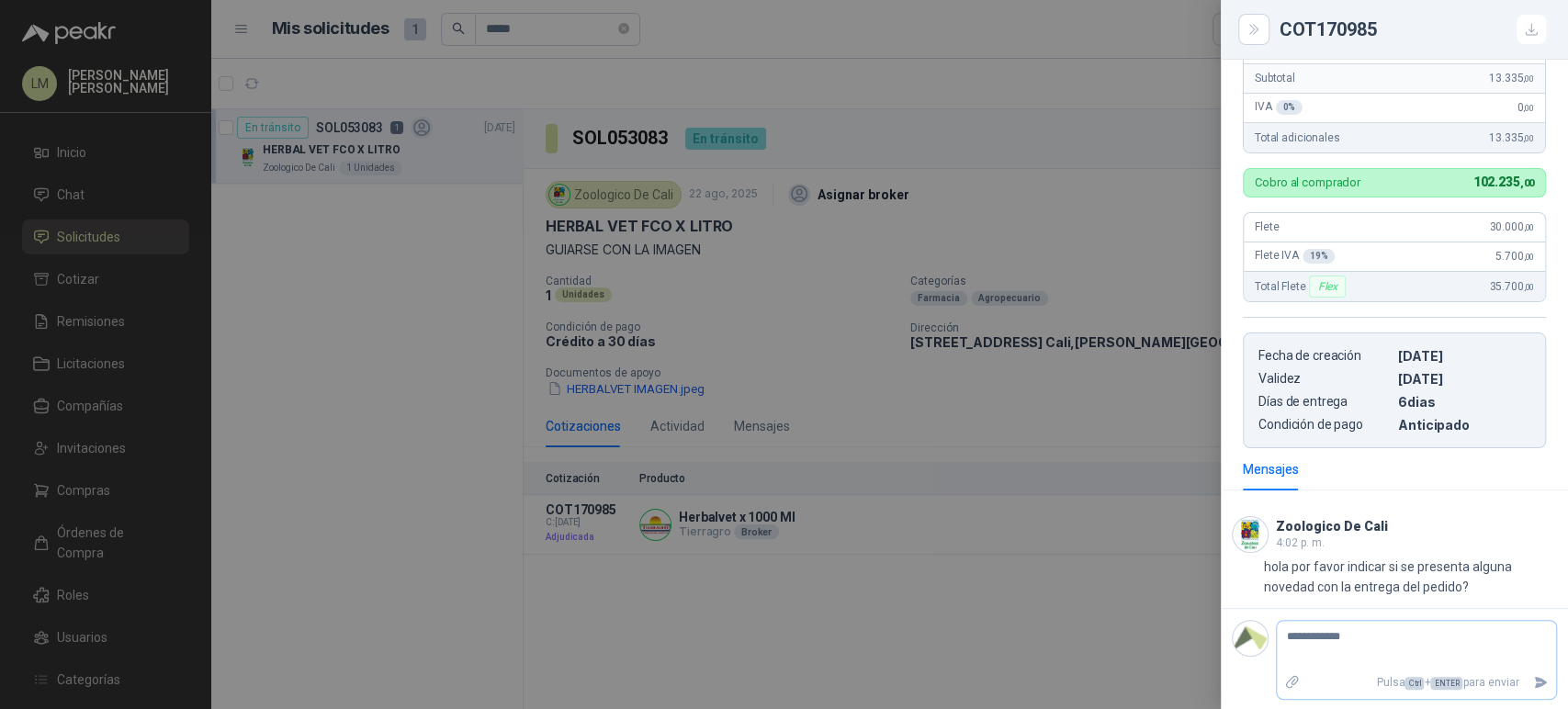
type textarea "**********"
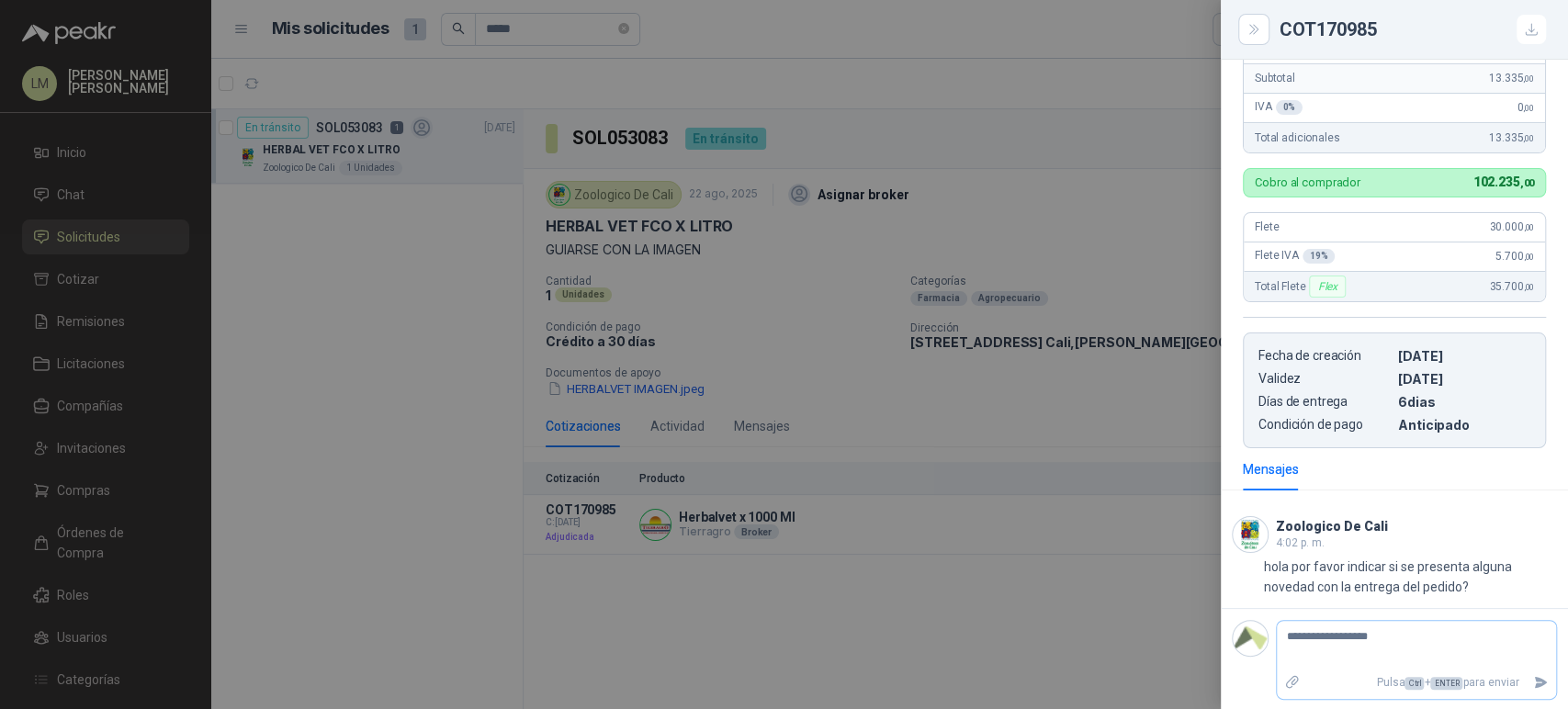
type textarea "**********"
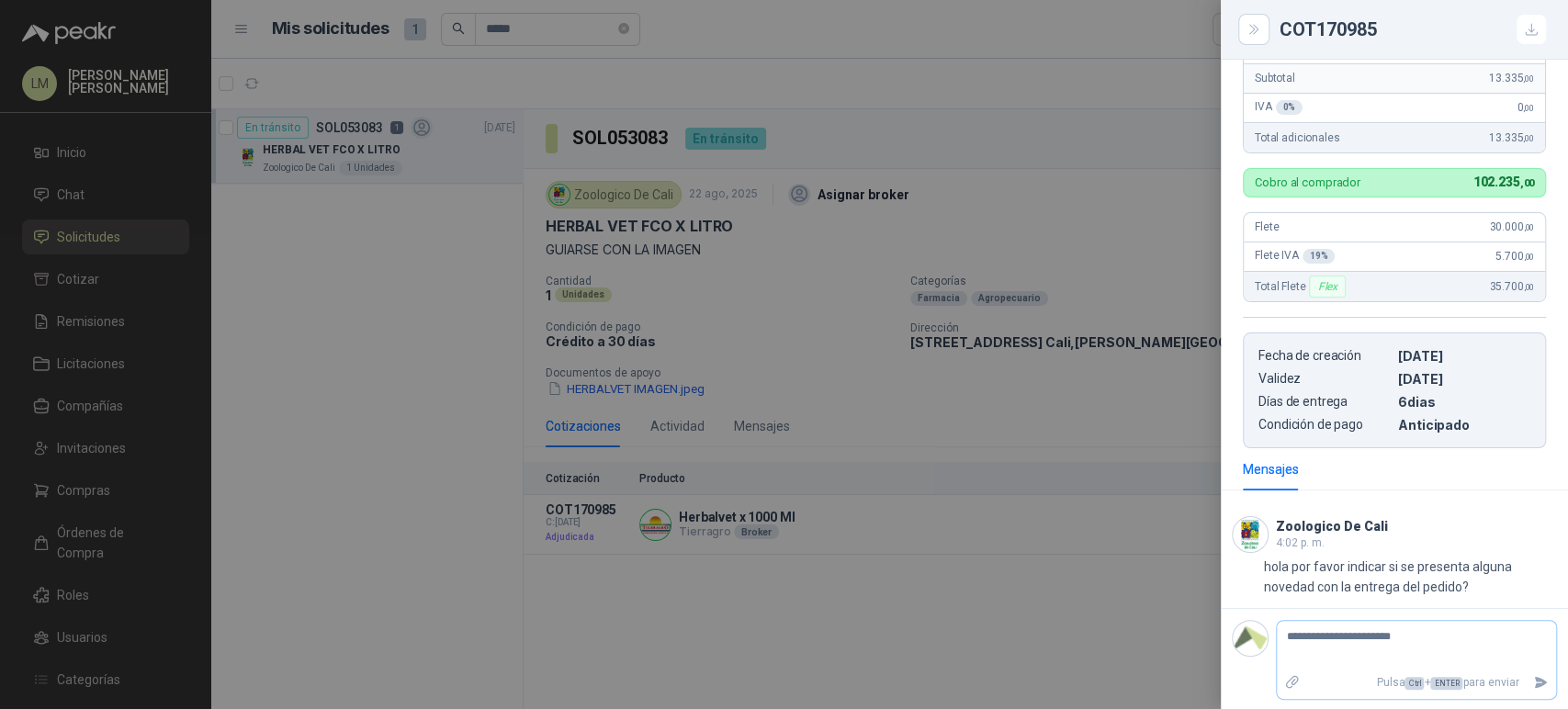
type textarea "**********"
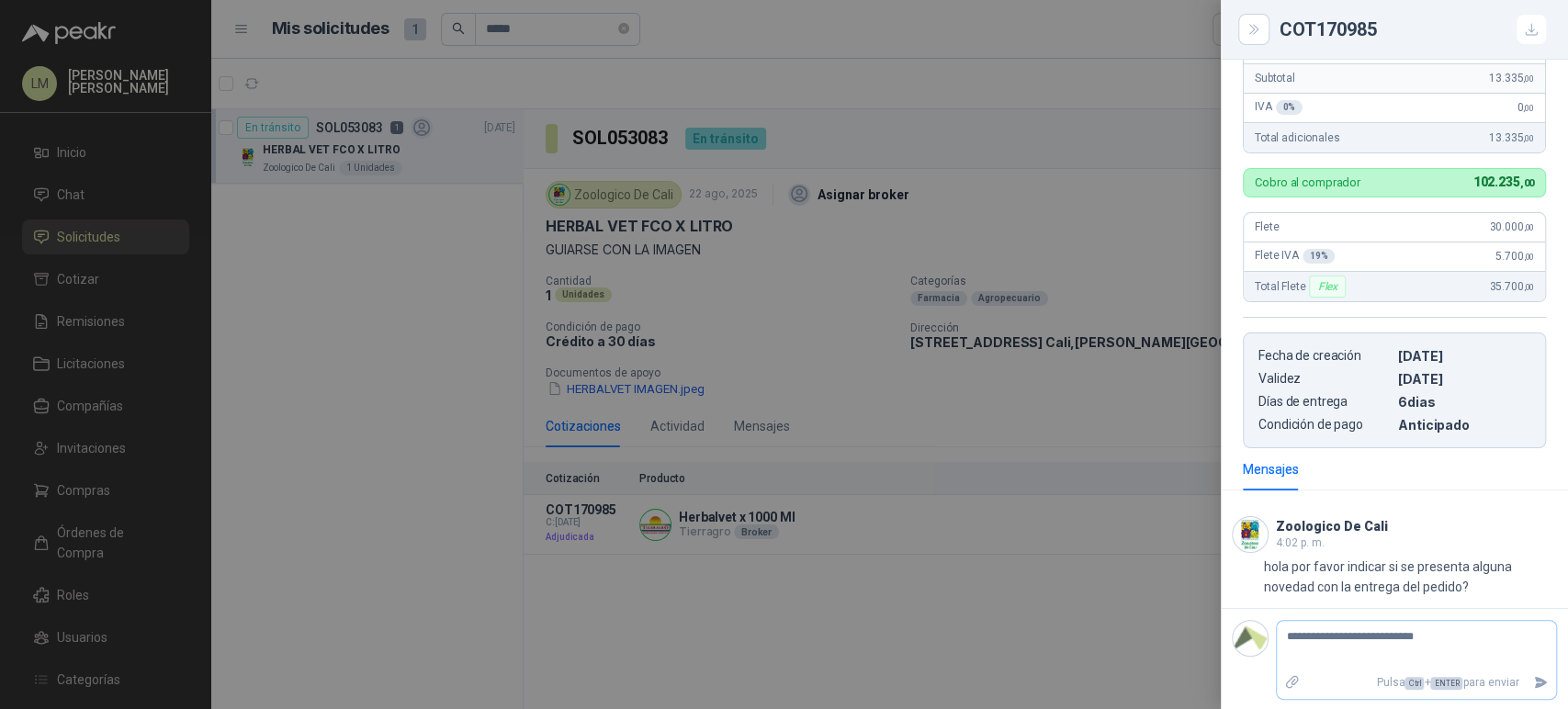
type textarea "**********"
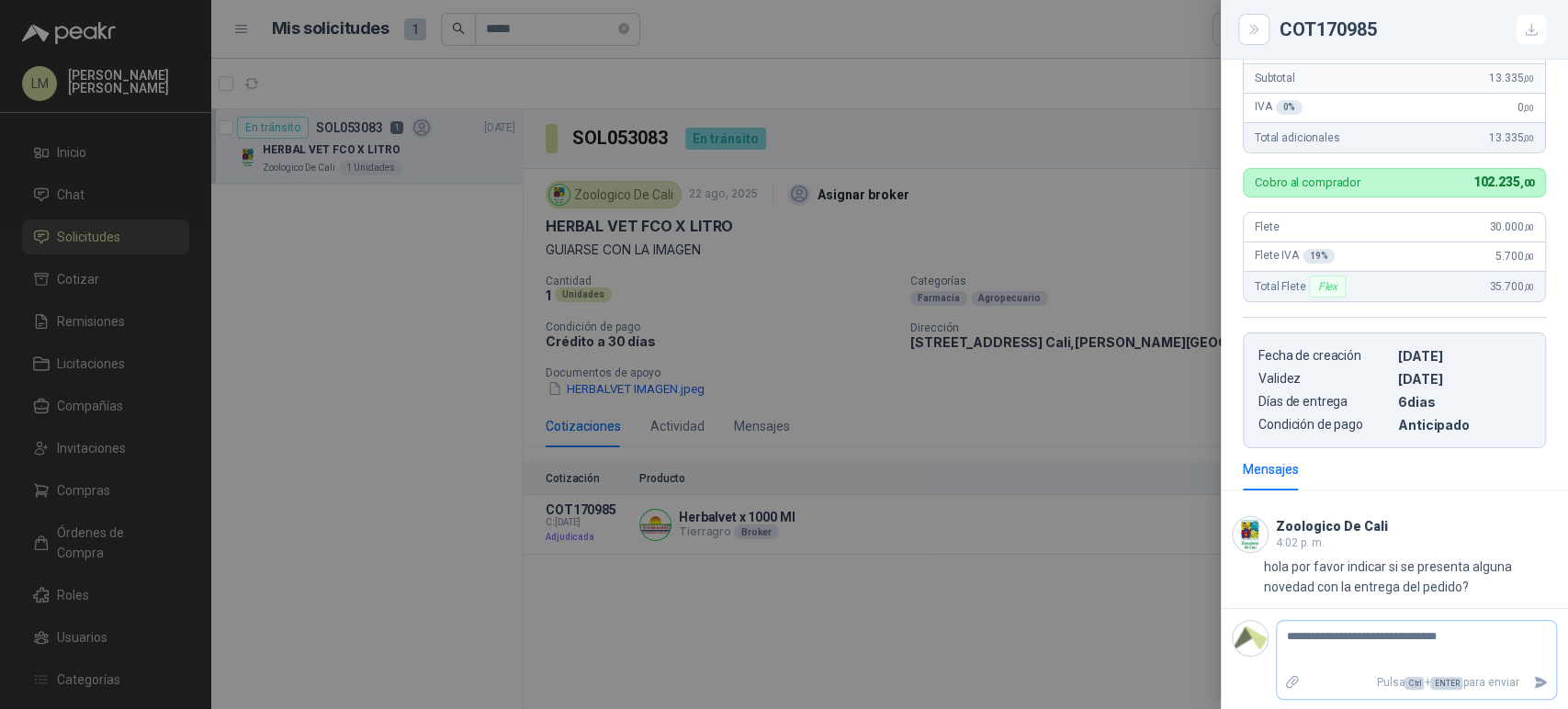
type textarea "**********"
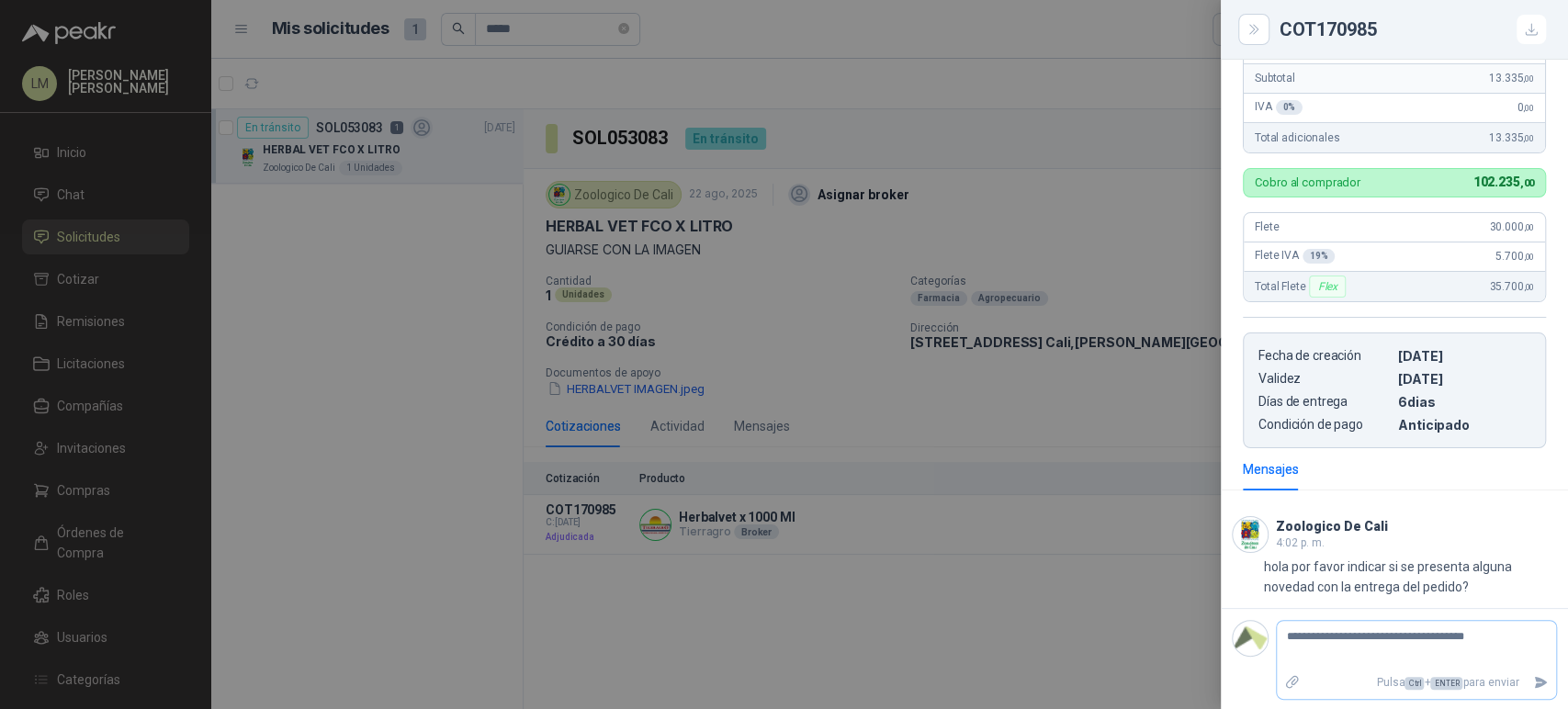
type textarea "**********"
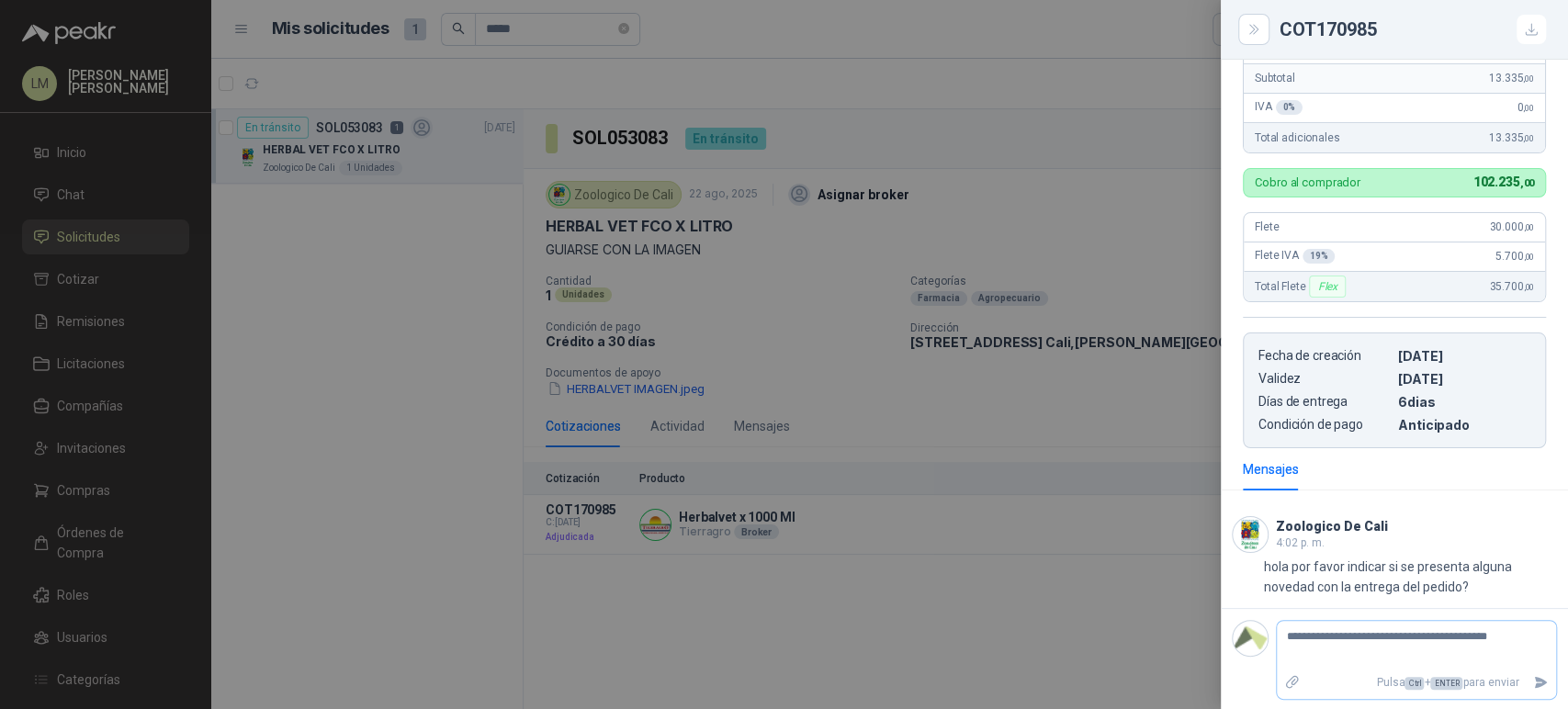
type textarea "**********"
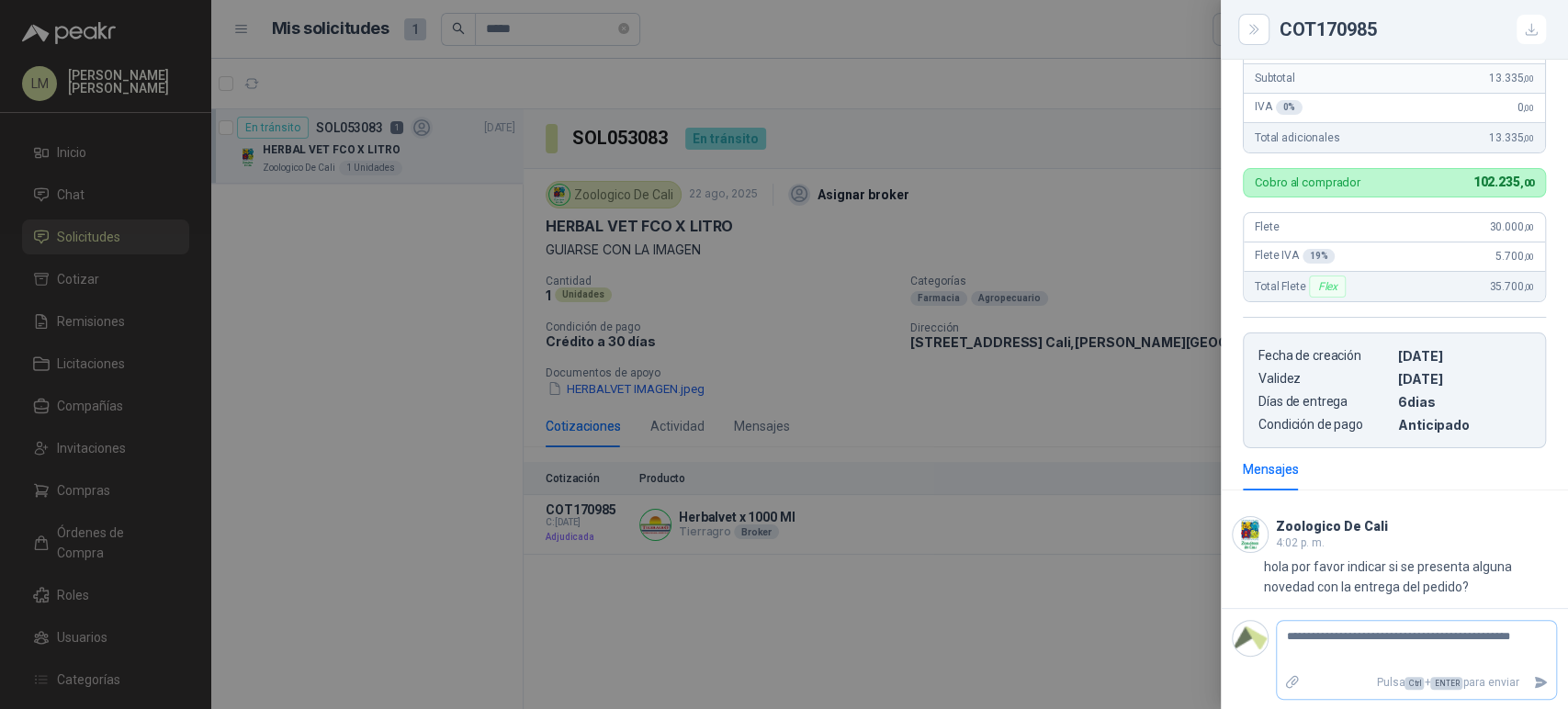
type textarea "**********"
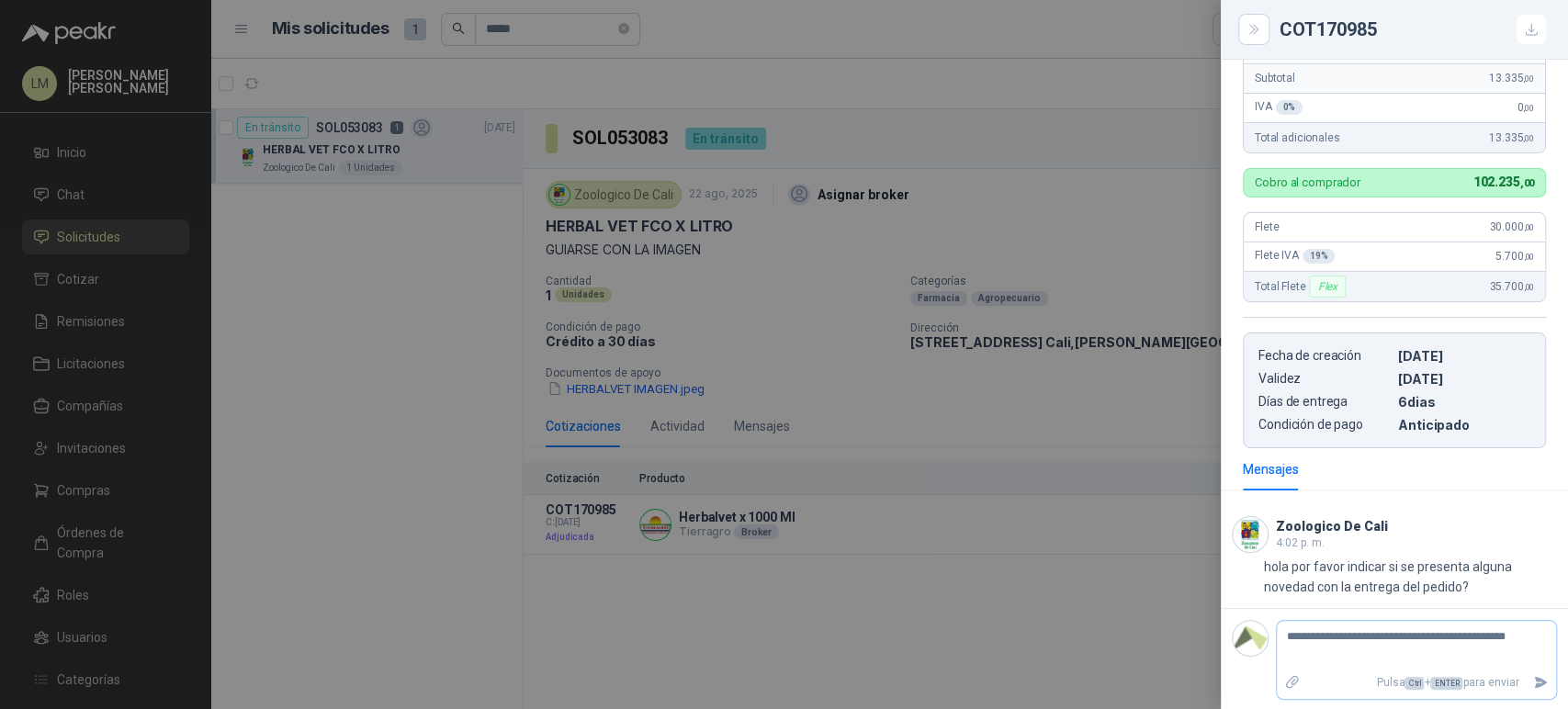
type textarea "**********"
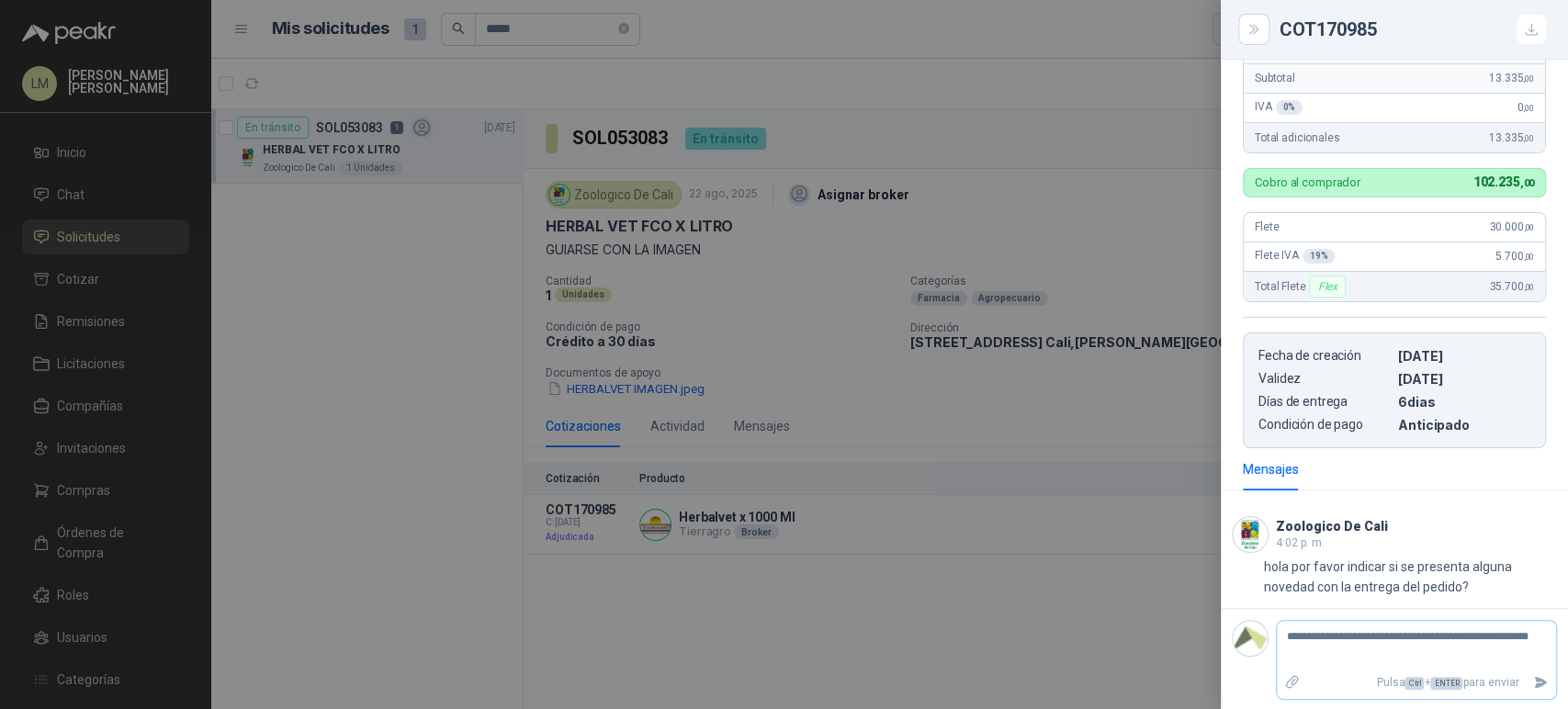
type textarea "**********"
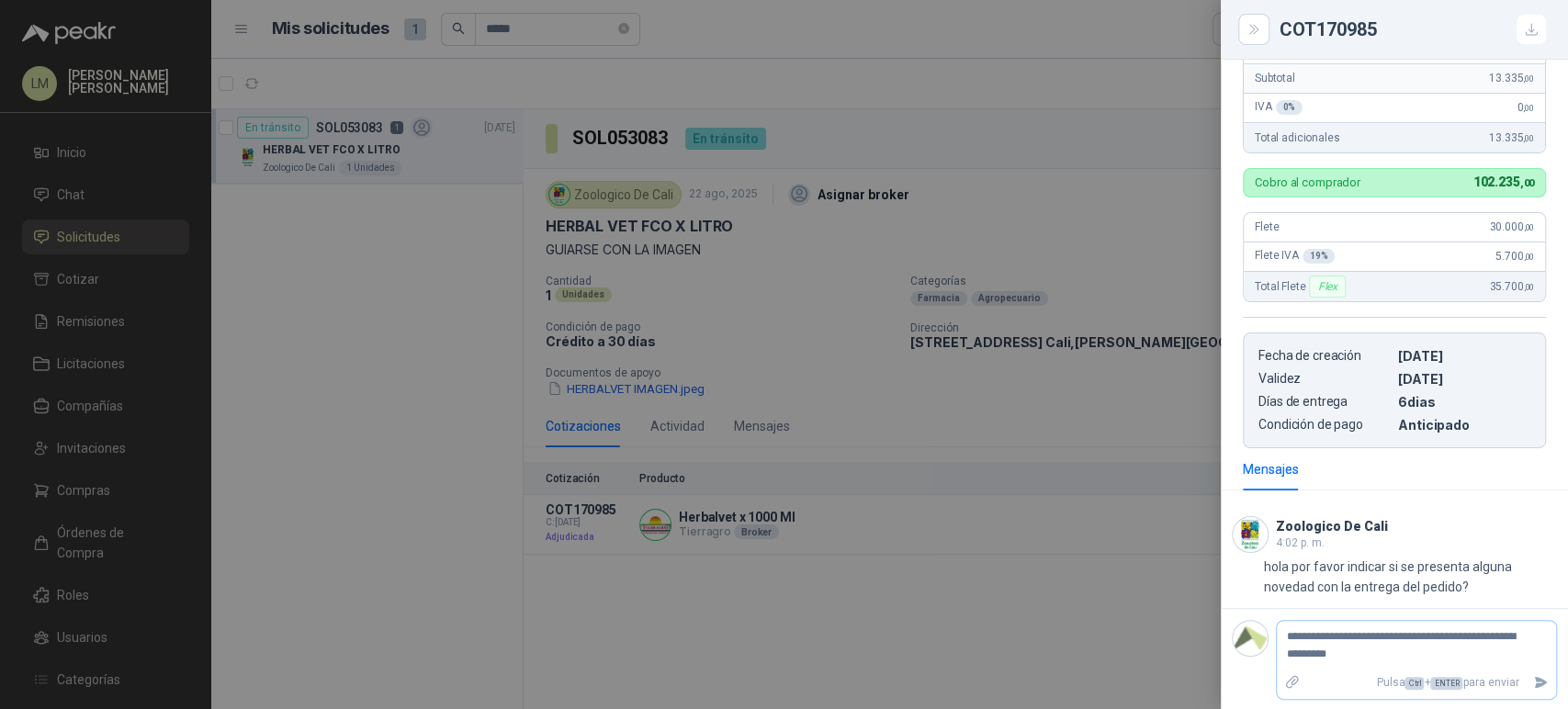
type textarea "**********"
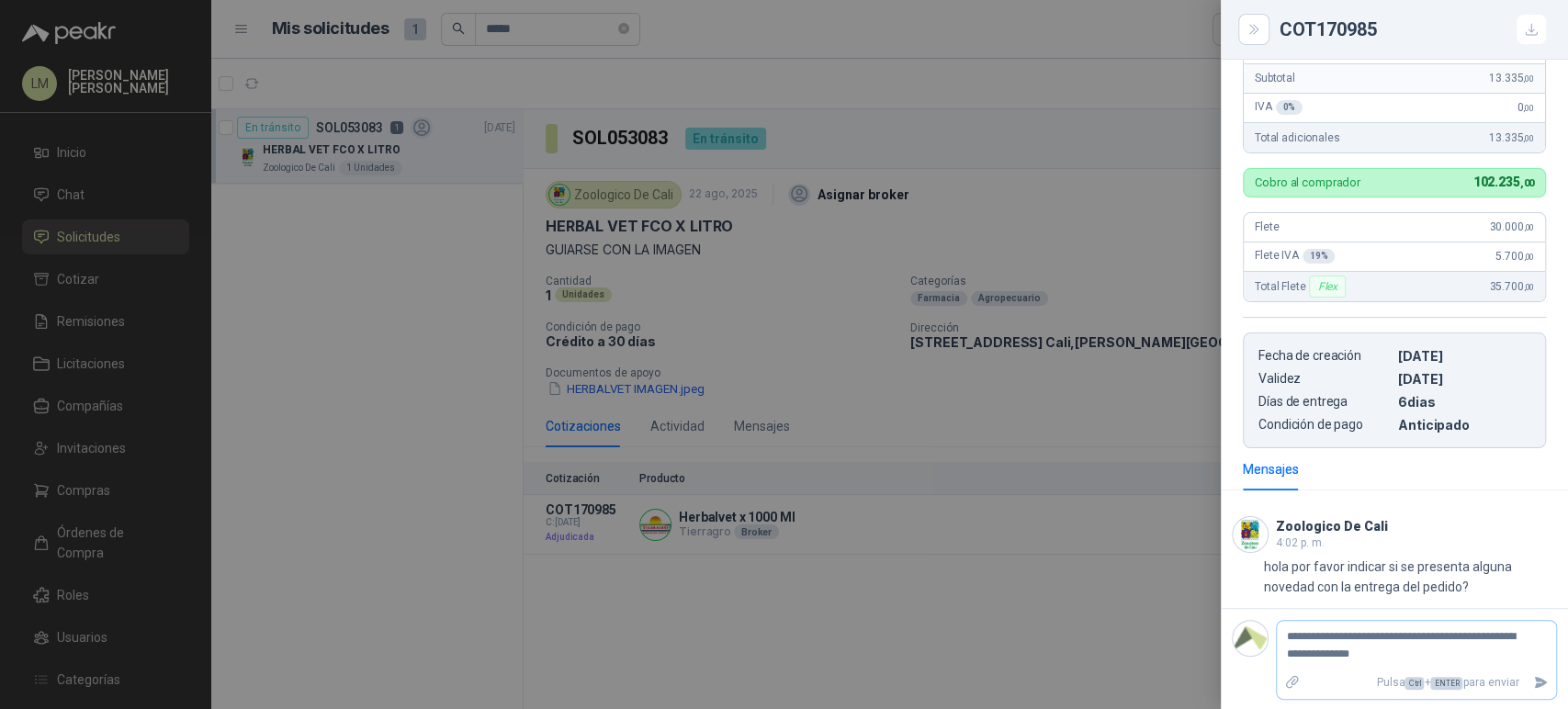
type textarea "**********"
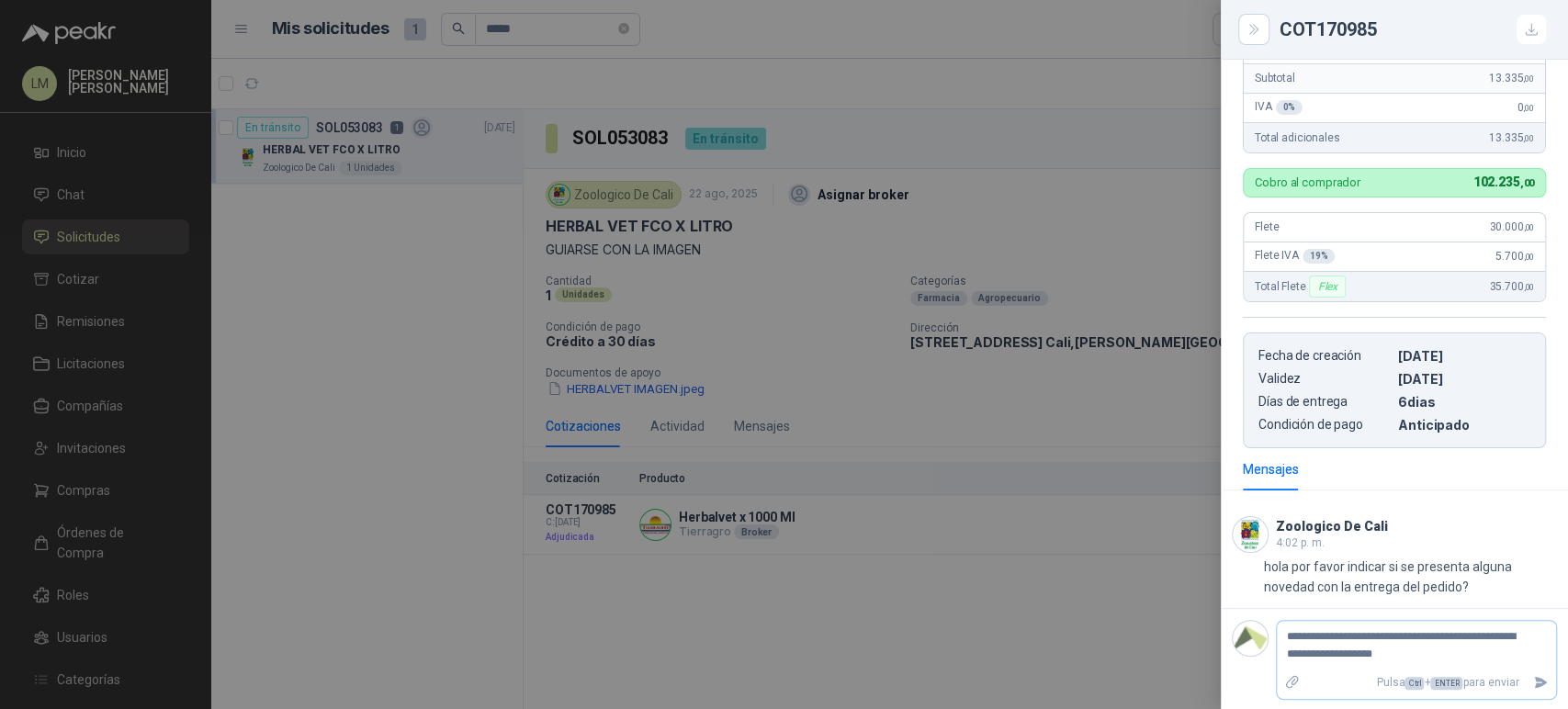
type textarea "**********"
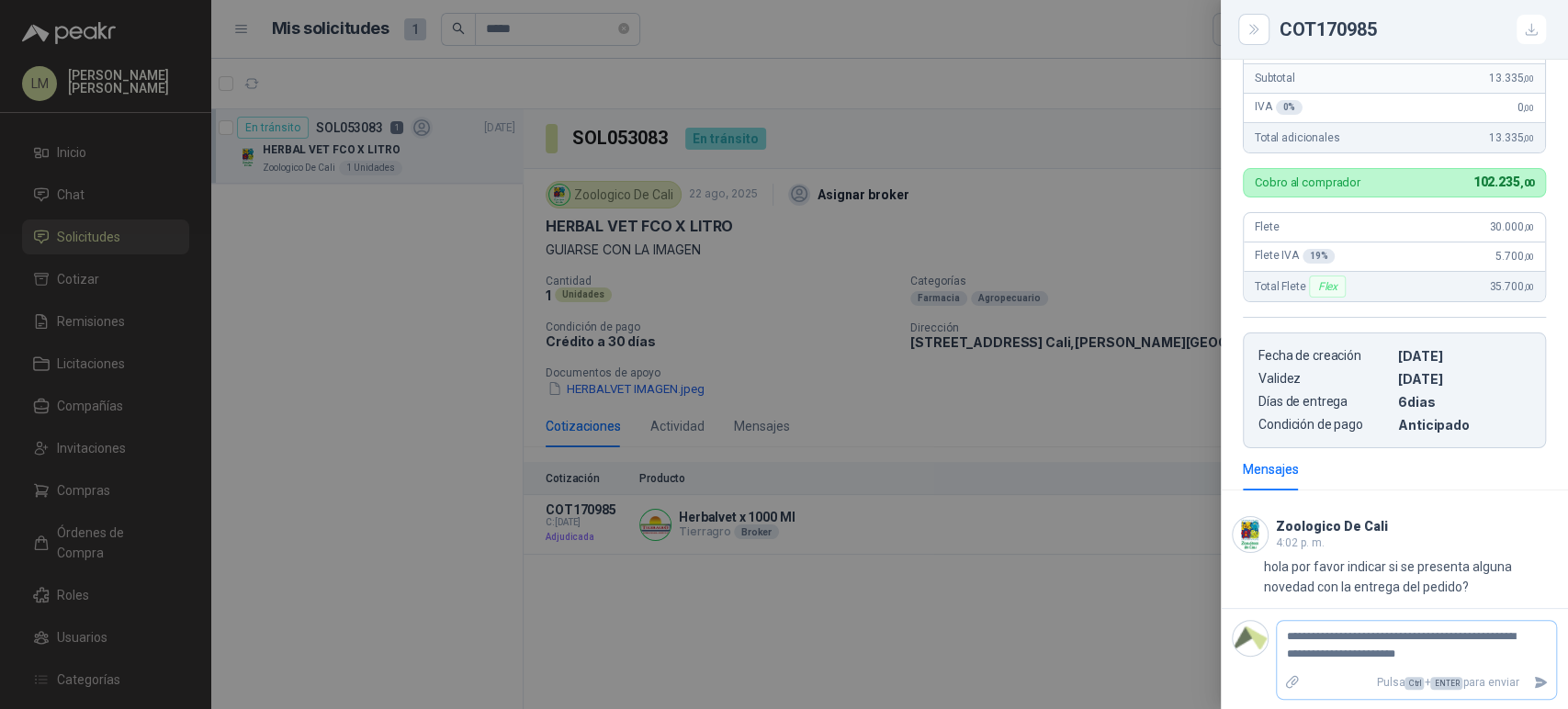
type textarea "**********"
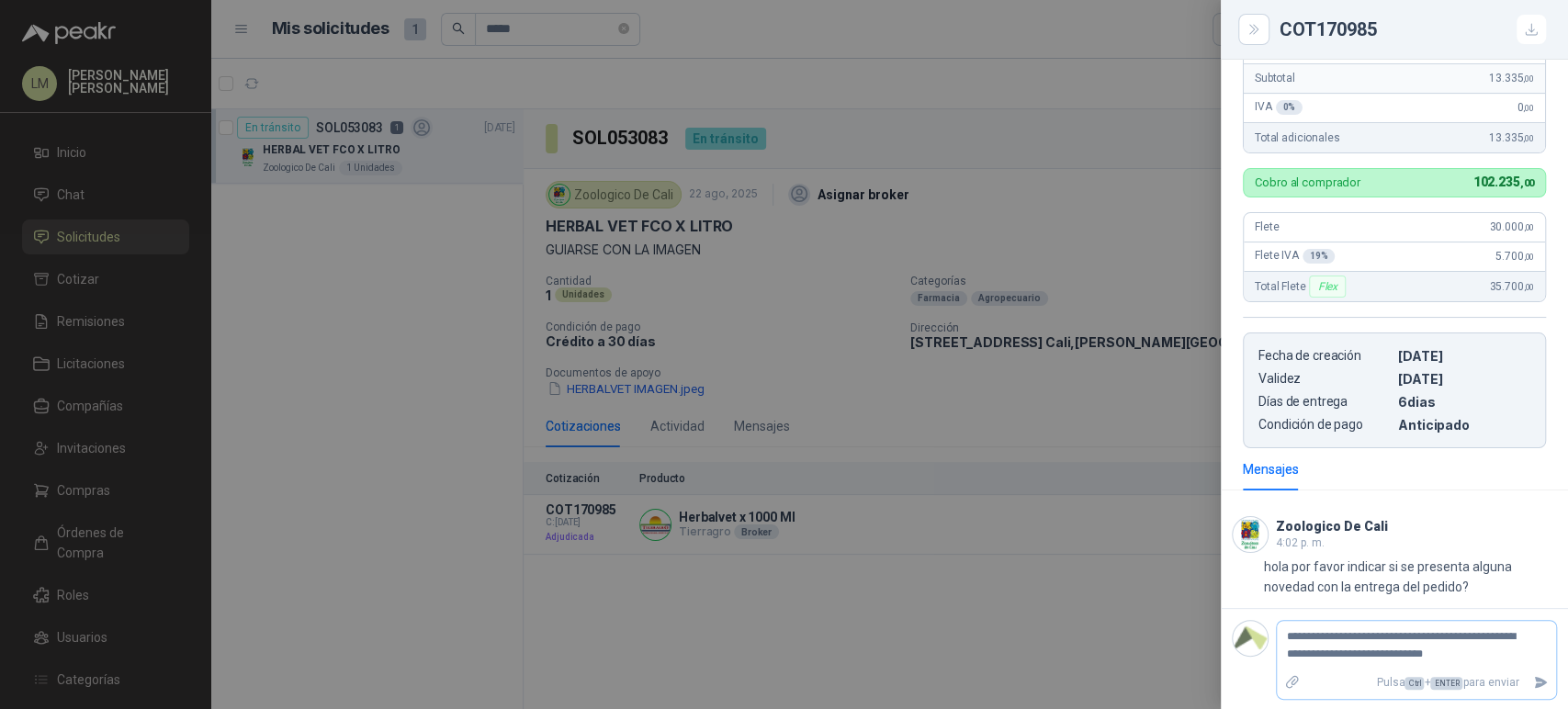
type textarea "**********"
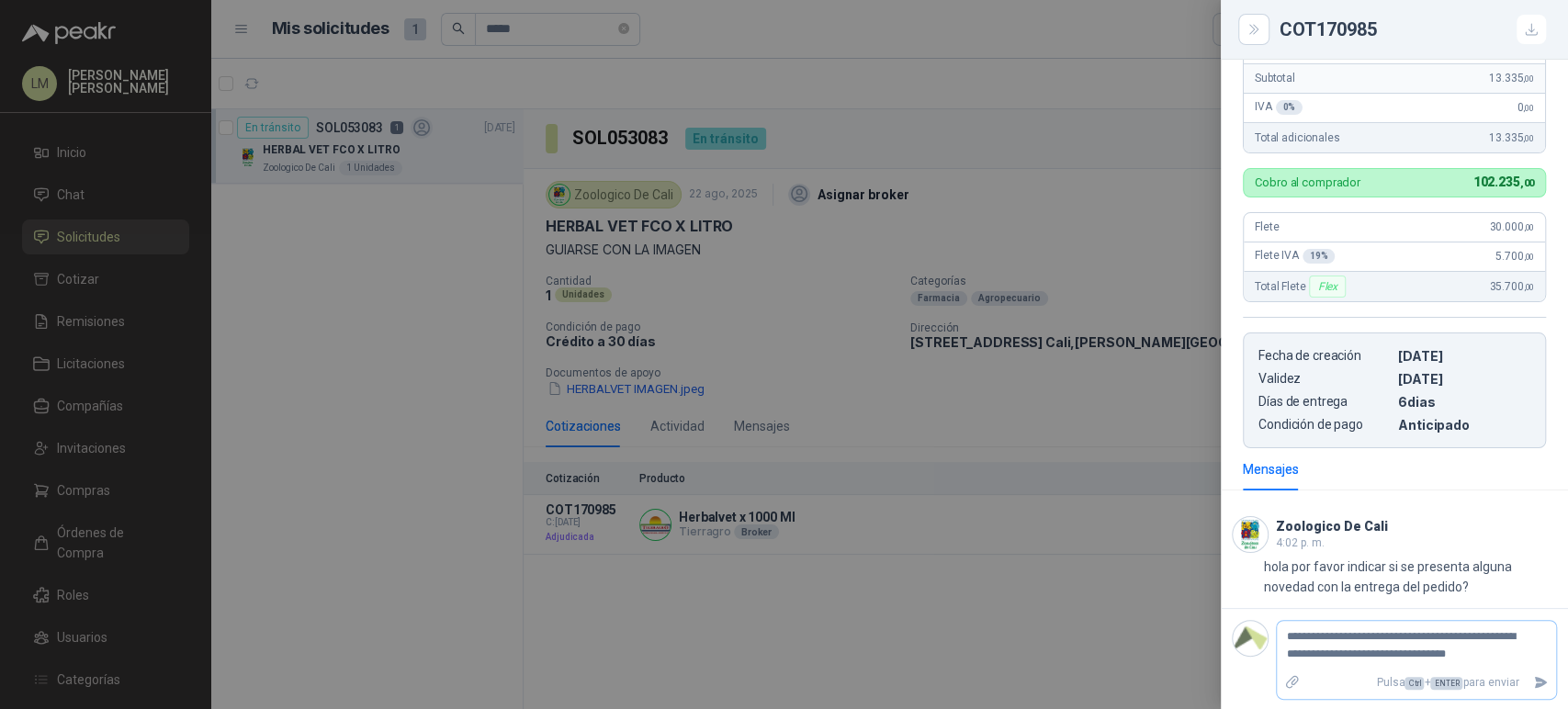
type textarea "**********"
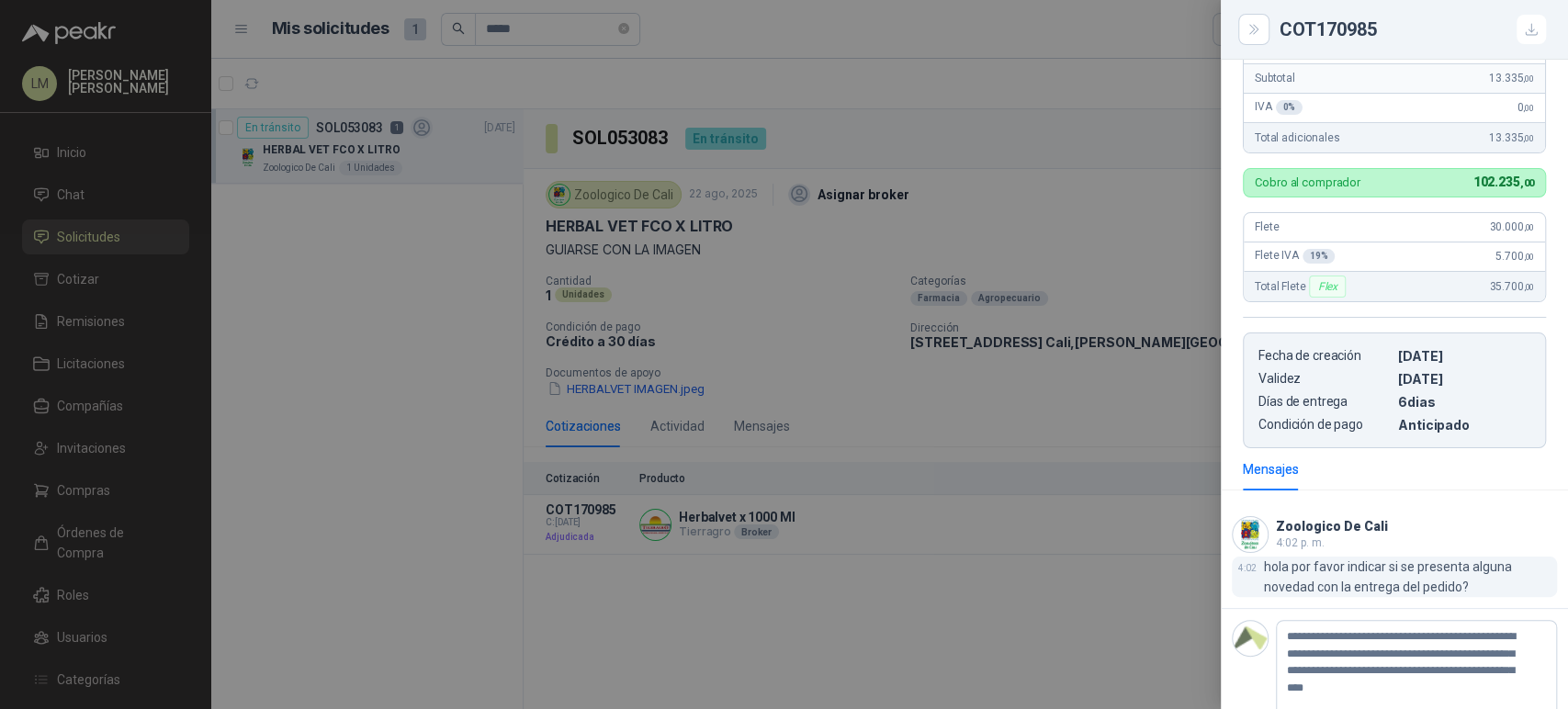
scroll to position [463, 0]
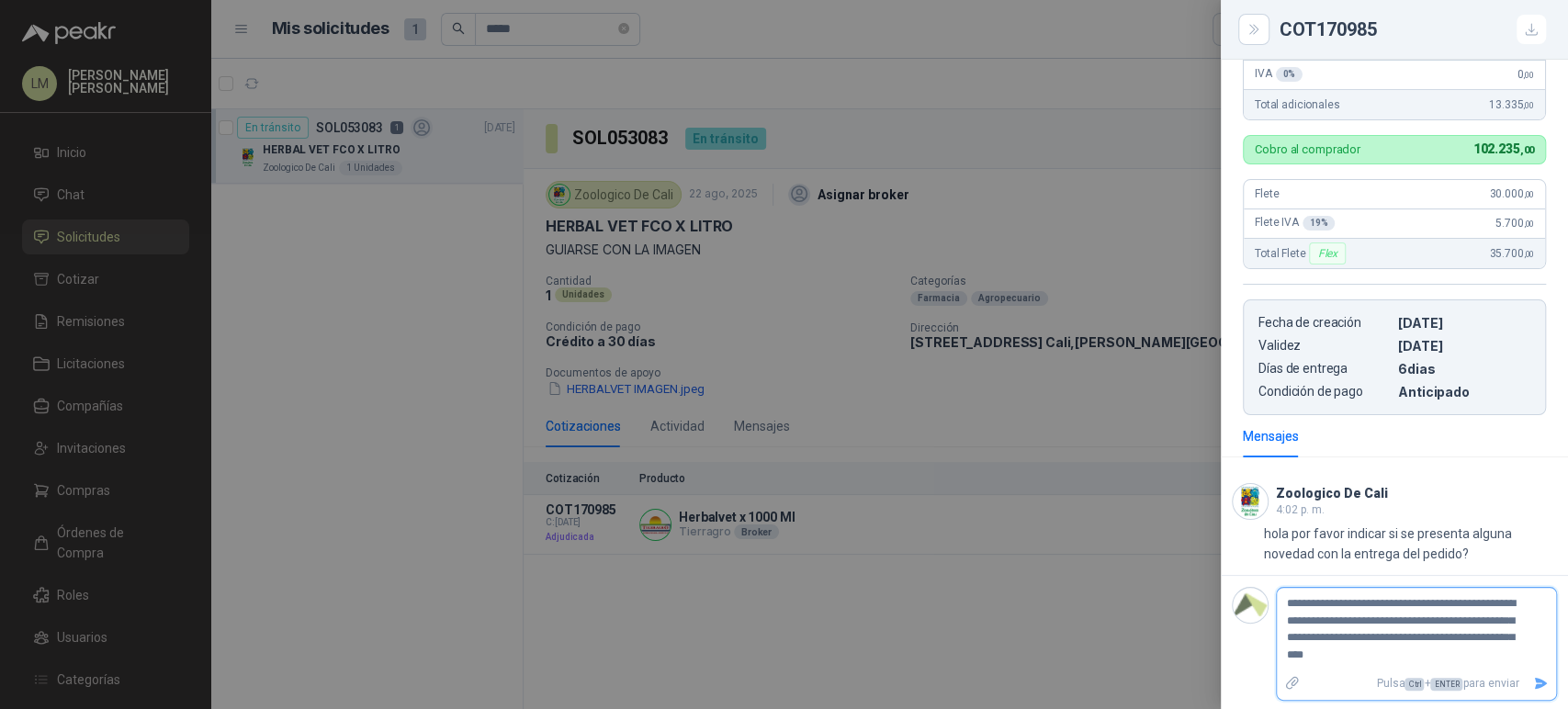
click at [1529, 691] on button "Enviar" at bounding box center [1540, 683] width 31 height 33
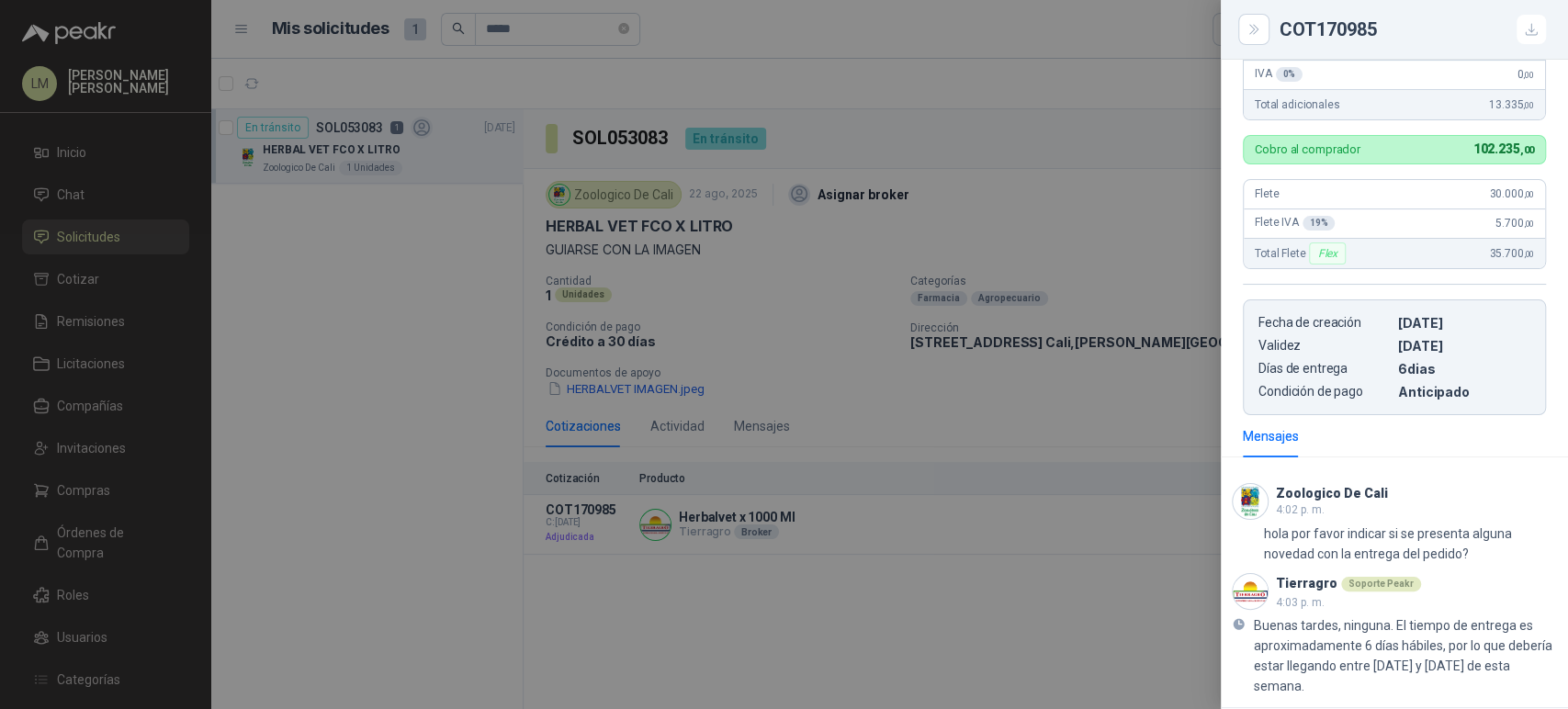
click at [822, 331] on div at bounding box center [784, 354] width 1568 height 709
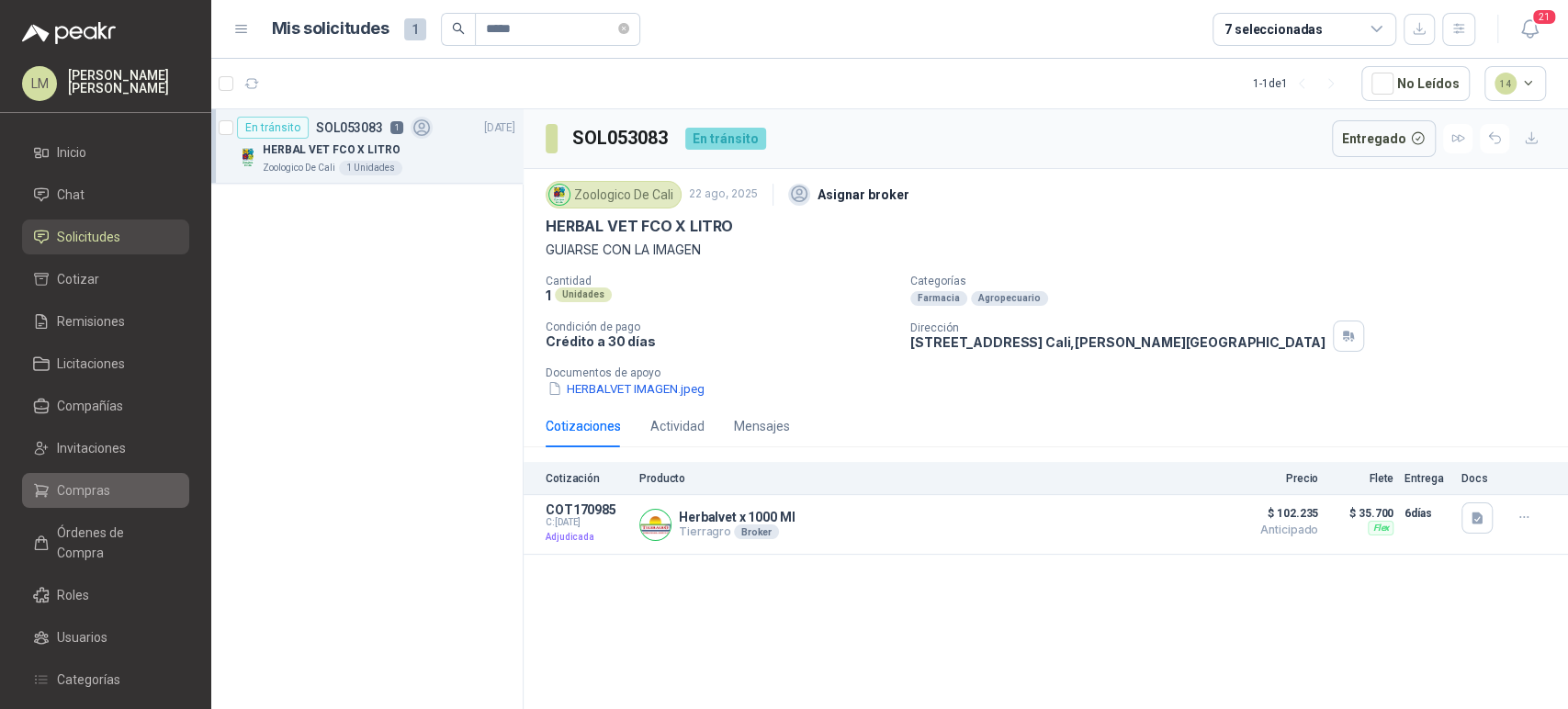
click at [102, 483] on span "Compras" at bounding box center [84, 490] width 53 height 20
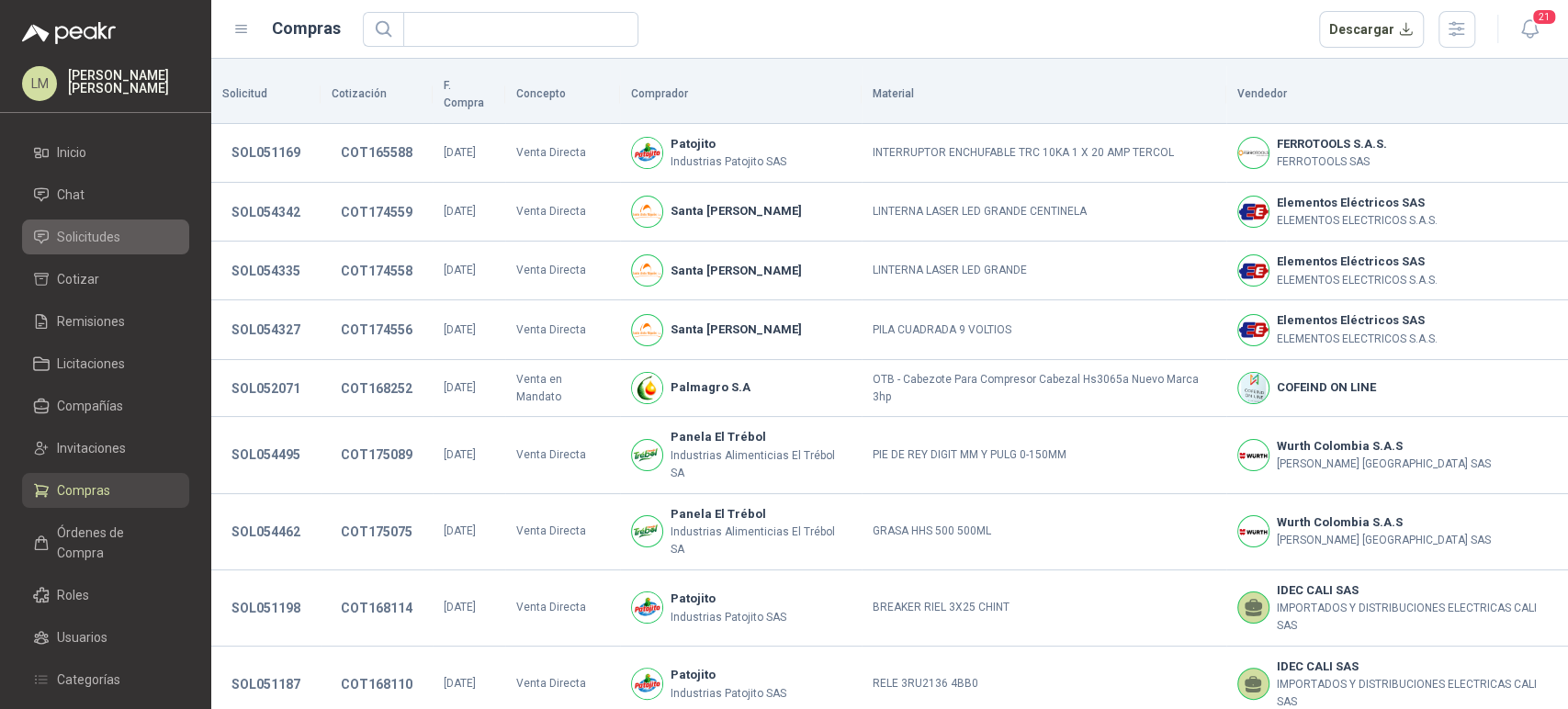
click at [121, 233] on li "Solicitudes" at bounding box center [105, 237] width 145 height 20
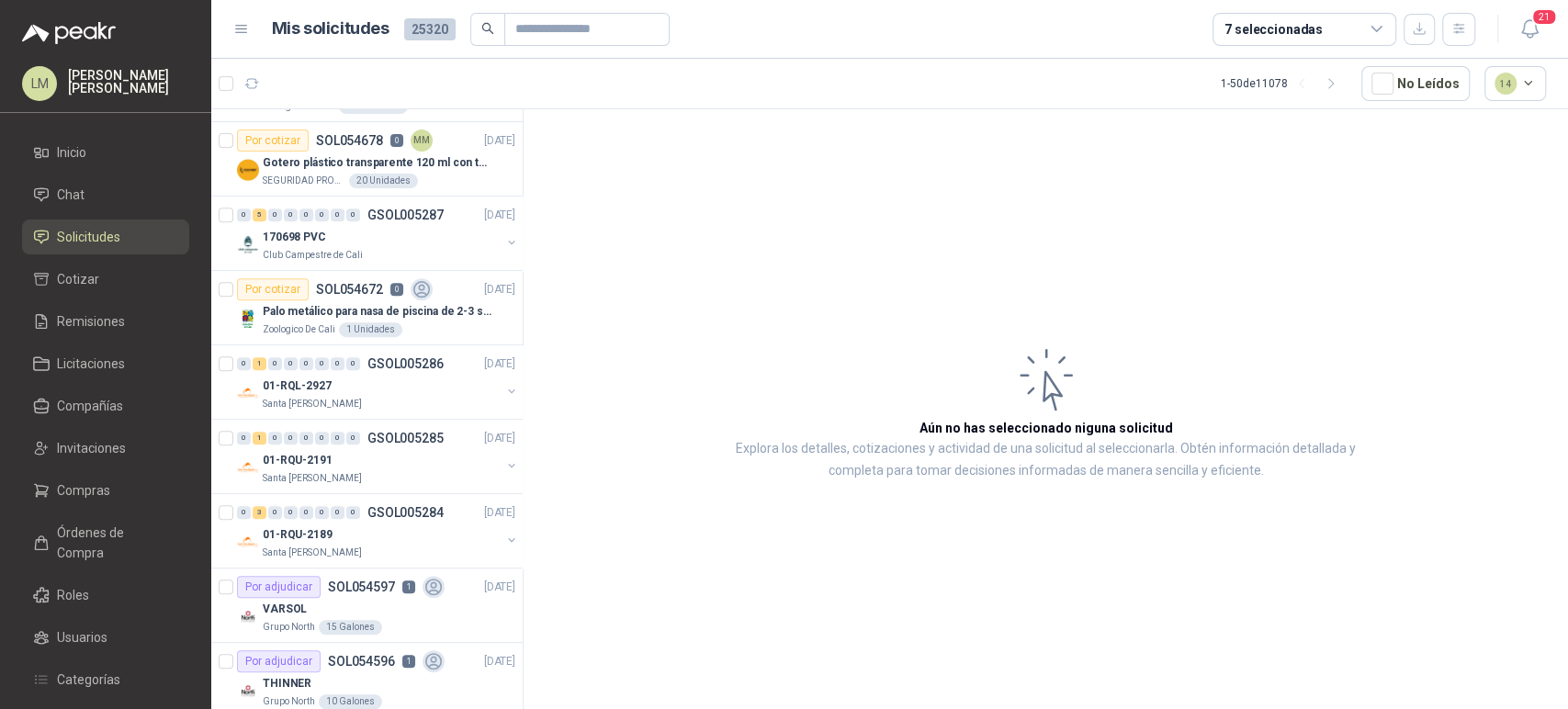
scroll to position [507, 0]
click at [330, 295] on p "SOL054672" at bounding box center [350, 289] width 67 height 13
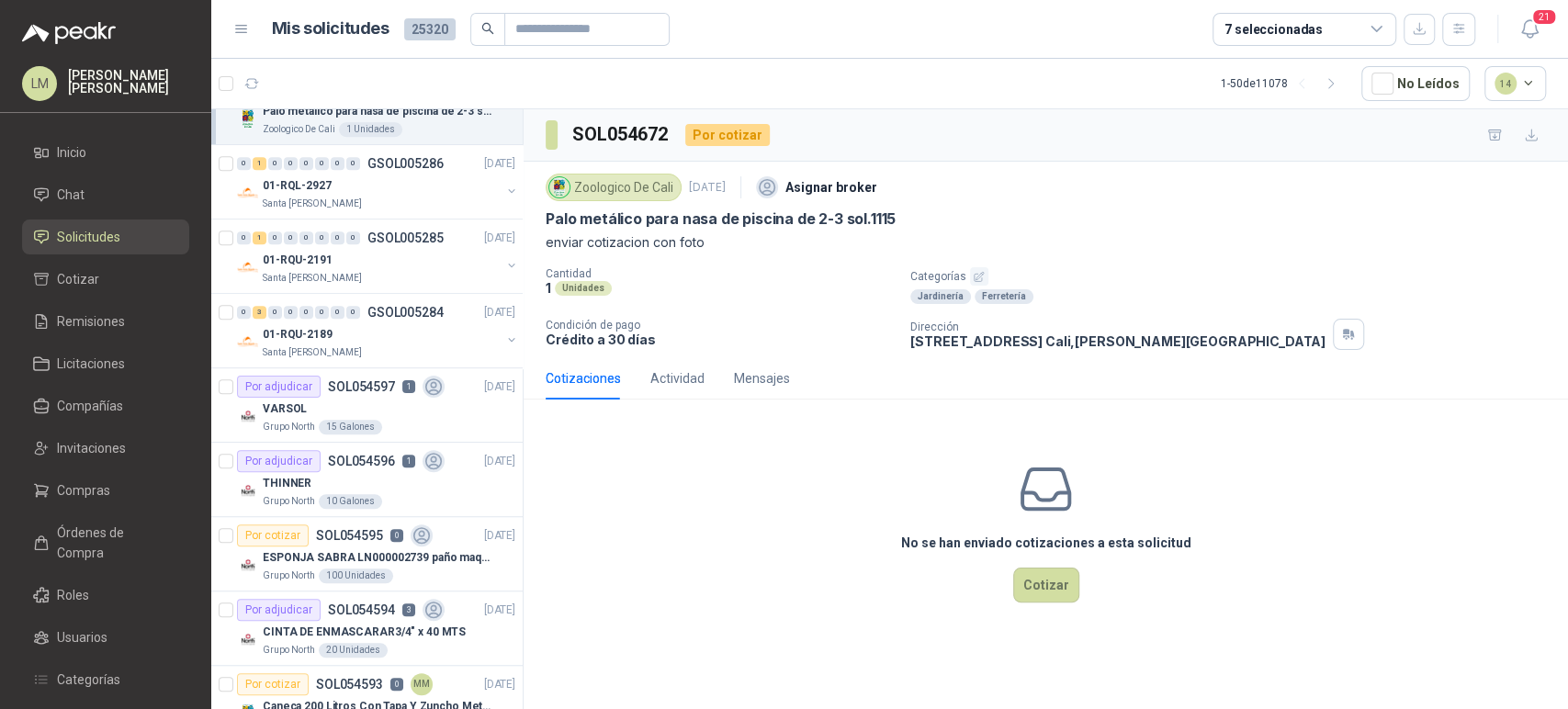
scroll to position [706, 0]
drag, startPoint x: 543, startPoint y: 213, endPoint x: 833, endPoint y: 217, distance: 290.0
click at [833, 217] on div "Zoologico De Cali 2 sept, 2025 Asignar broker Palo metálico para nasa de piscin…" at bounding box center [1046, 260] width 1045 height 196
copy p "Palo metálico para nasa de piscina de 2-3"
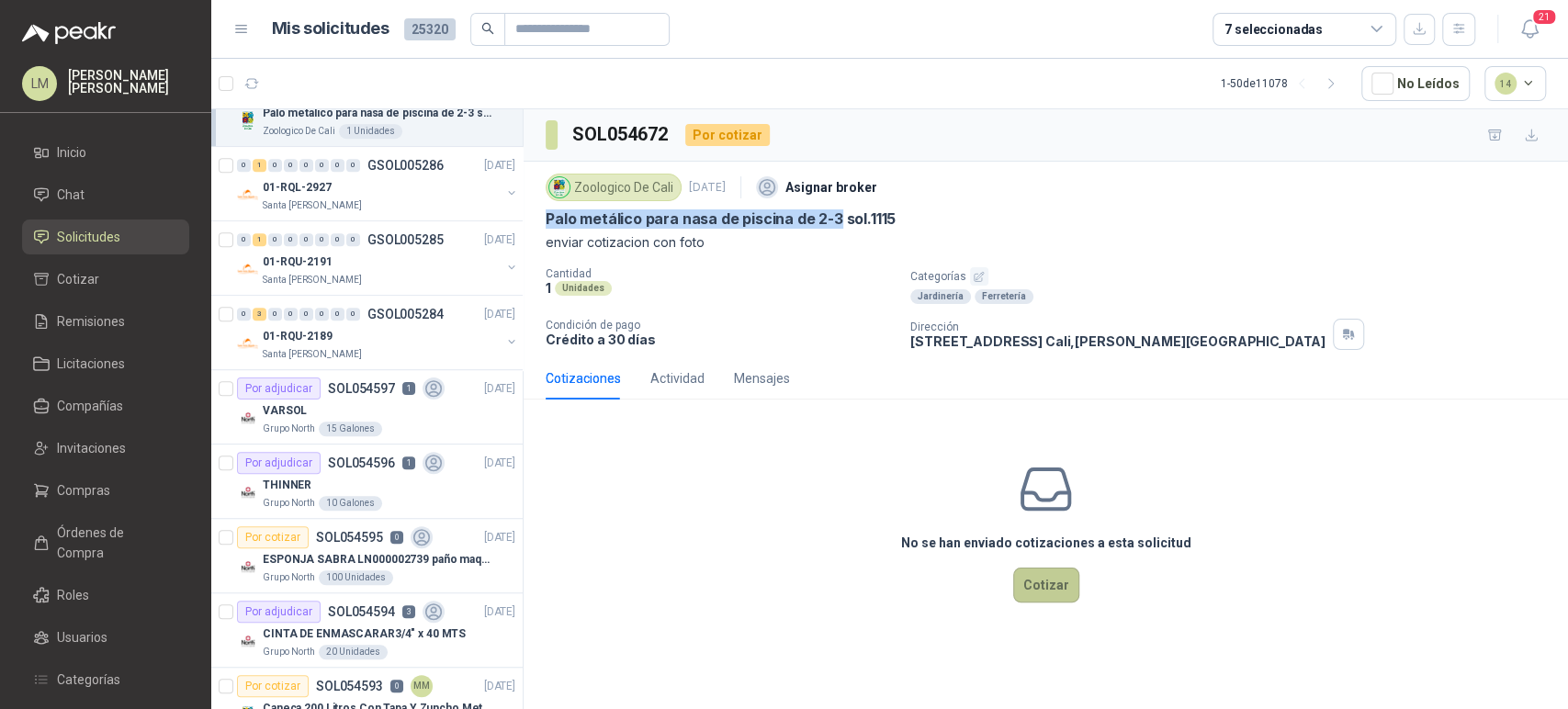
click at [1032, 586] on button "Cotizar" at bounding box center [1046, 585] width 66 height 35
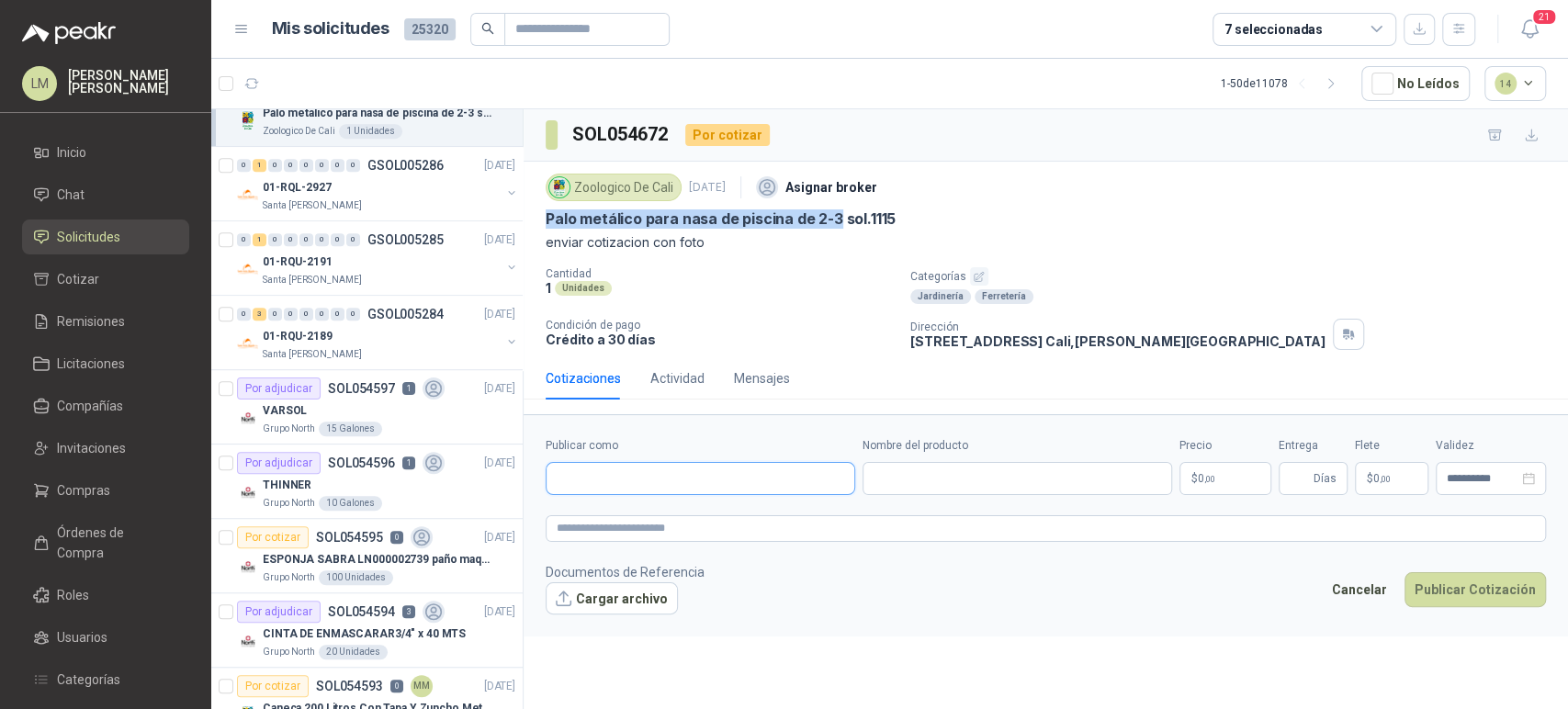
click at [624, 473] on input "Publicar como" at bounding box center [700, 479] width 308 height 32
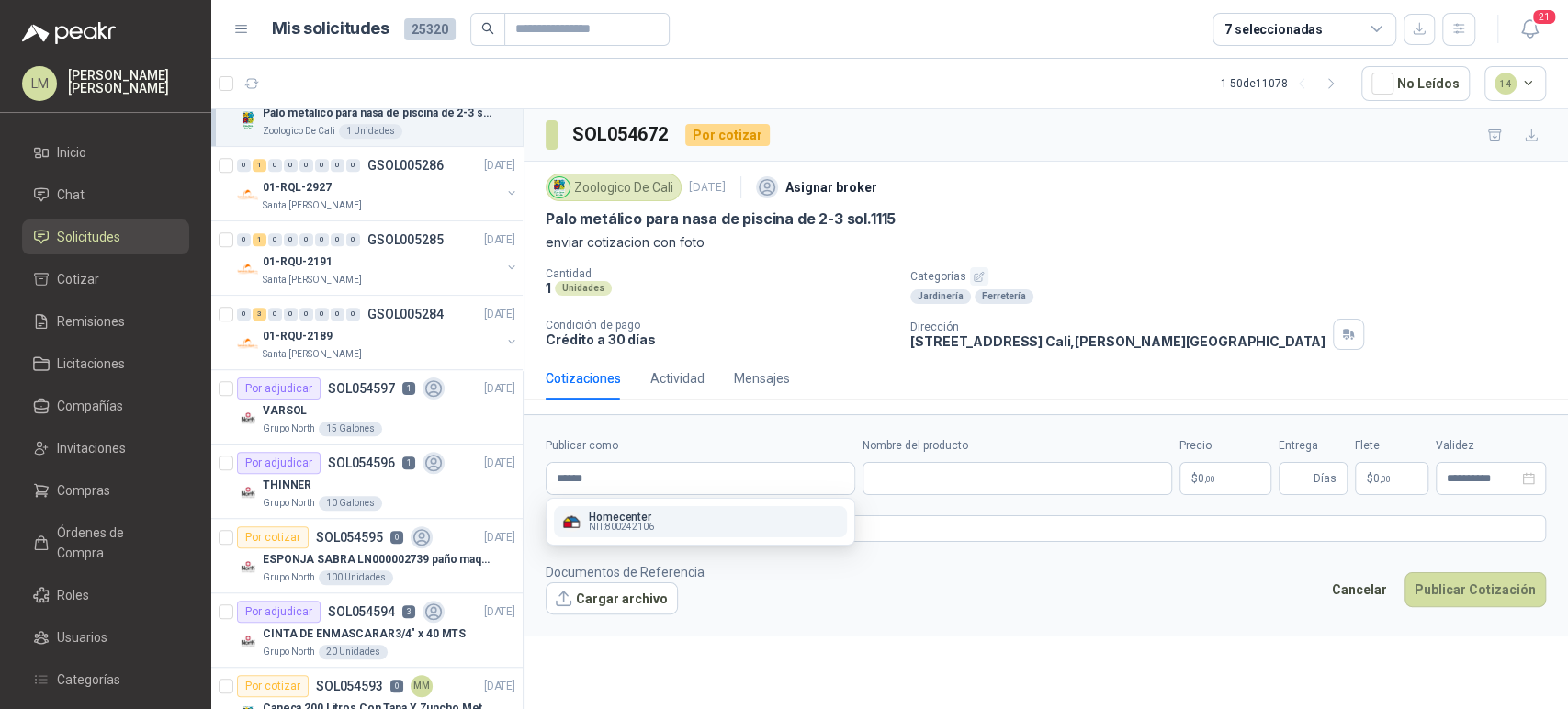
click at [611, 516] on p "Homecenter" at bounding box center [621, 516] width 65 height 11
click at [905, 482] on input "Nombre del producto" at bounding box center [1016, 478] width 309 height 33
paste input "**********"
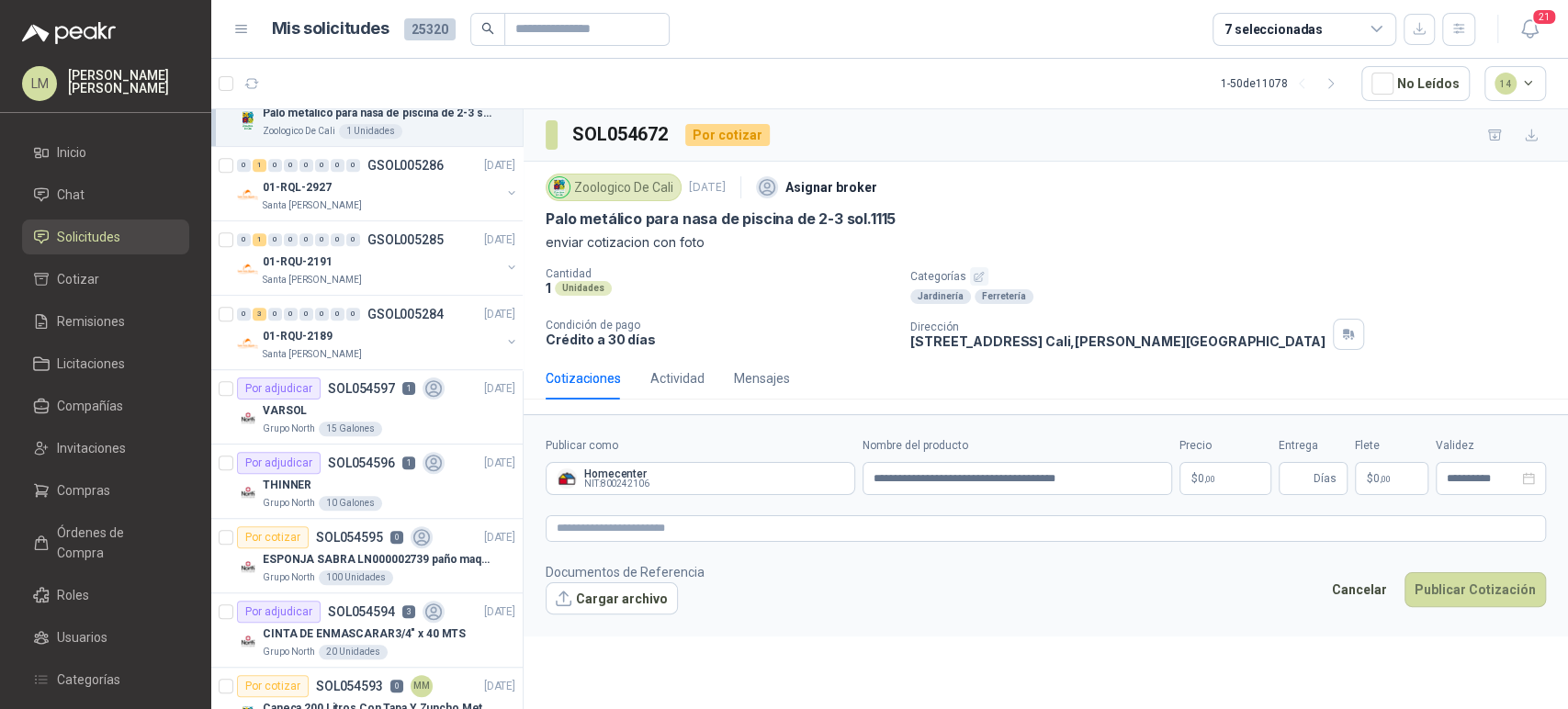
click at [1197, 480] on body "LM Luis Miguel Martinez Inicio Chat Solicitudes Cotizar Remisiones Licitaciones…" at bounding box center [784, 354] width 1568 height 709
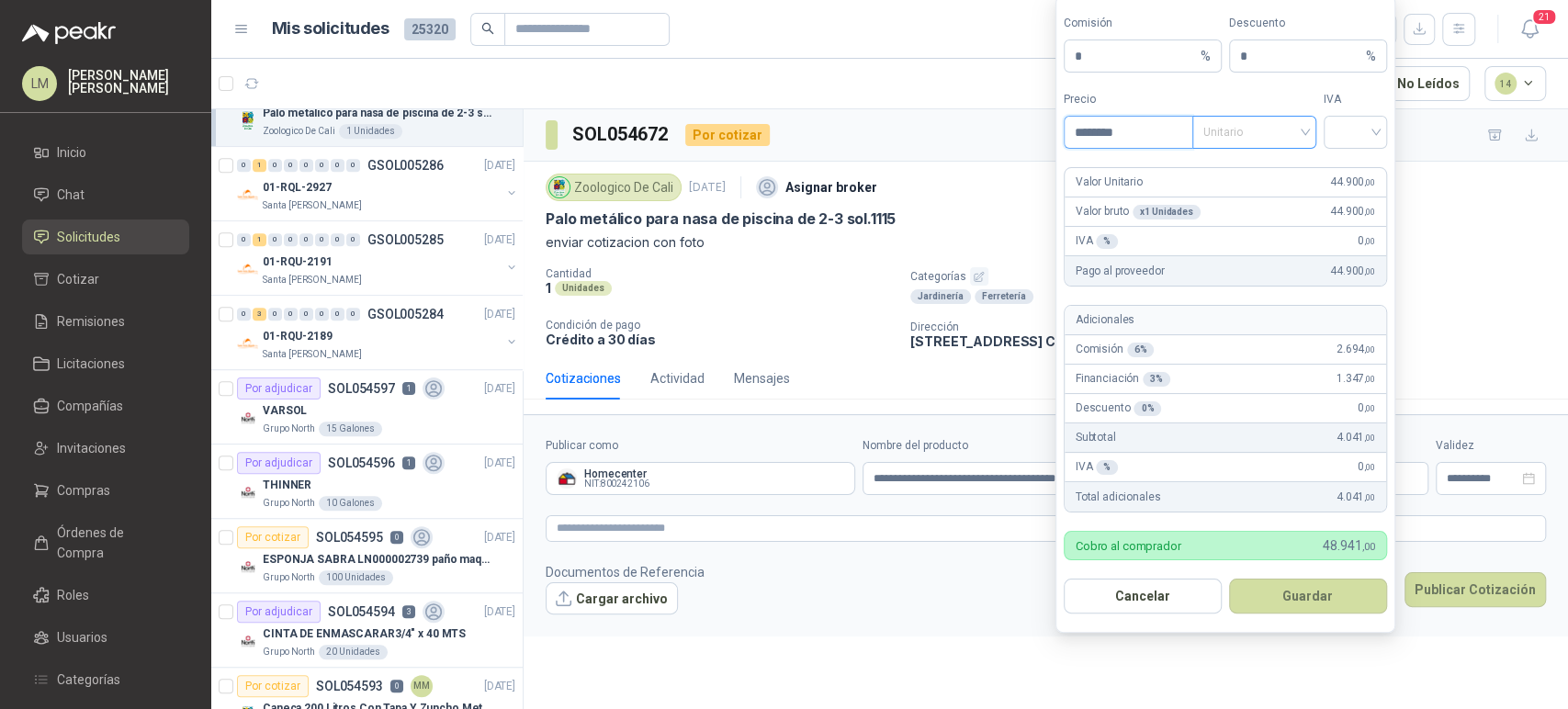
click at [1250, 122] on span "Unitario" at bounding box center [1253, 132] width 102 height 28
click at [1242, 196] on div "Unitario con IVA" at bounding box center [1254, 200] width 95 height 20
click at [1360, 138] on input "search" at bounding box center [1355, 130] width 41 height 28
click at [1352, 168] on div "19%" at bounding box center [1355, 171] width 34 height 20
click at [1285, 598] on button "Guardar" at bounding box center [1308, 595] width 158 height 35
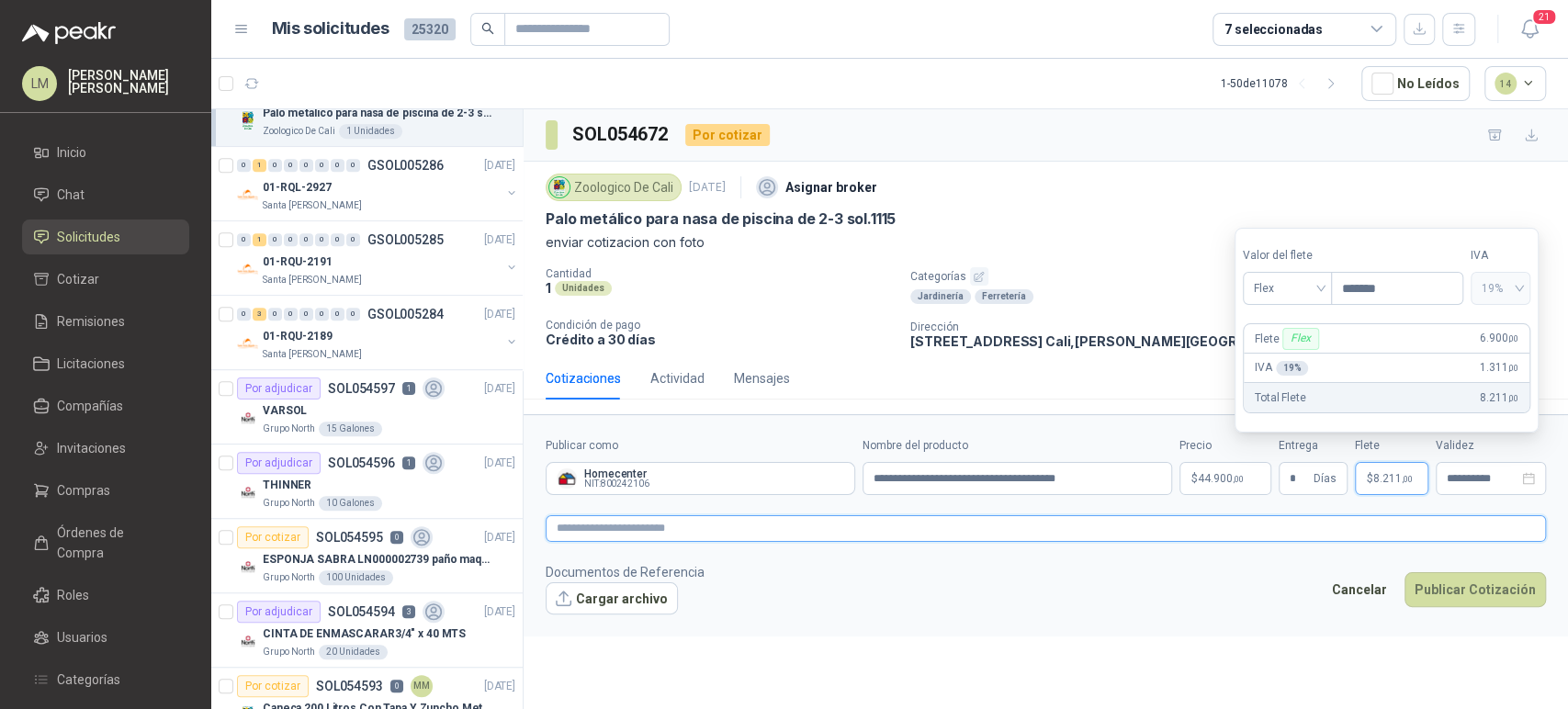
click at [1238, 530] on textarea at bounding box center [1045, 528] width 1000 height 27
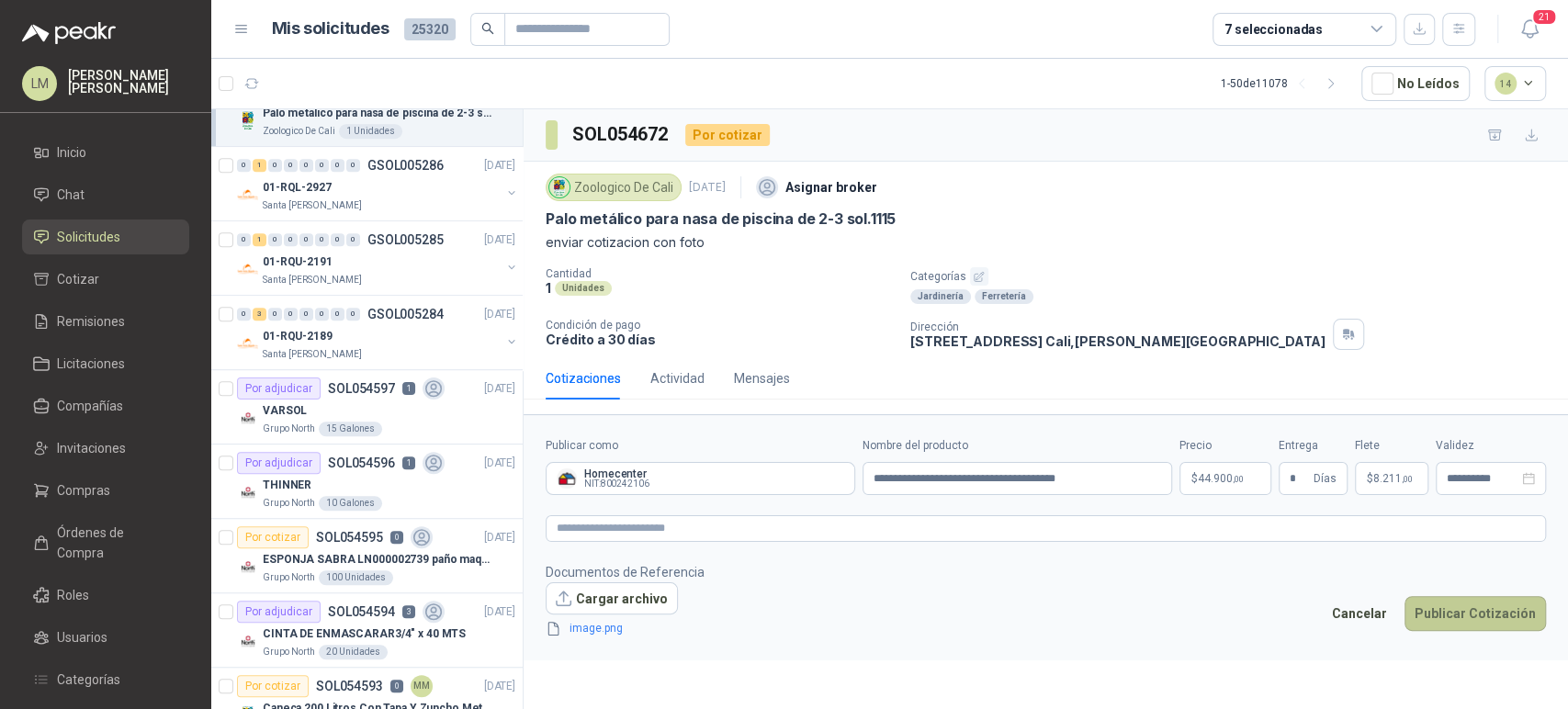
click at [1471, 598] on button "Publicar Cotización" at bounding box center [1474, 613] width 141 height 35
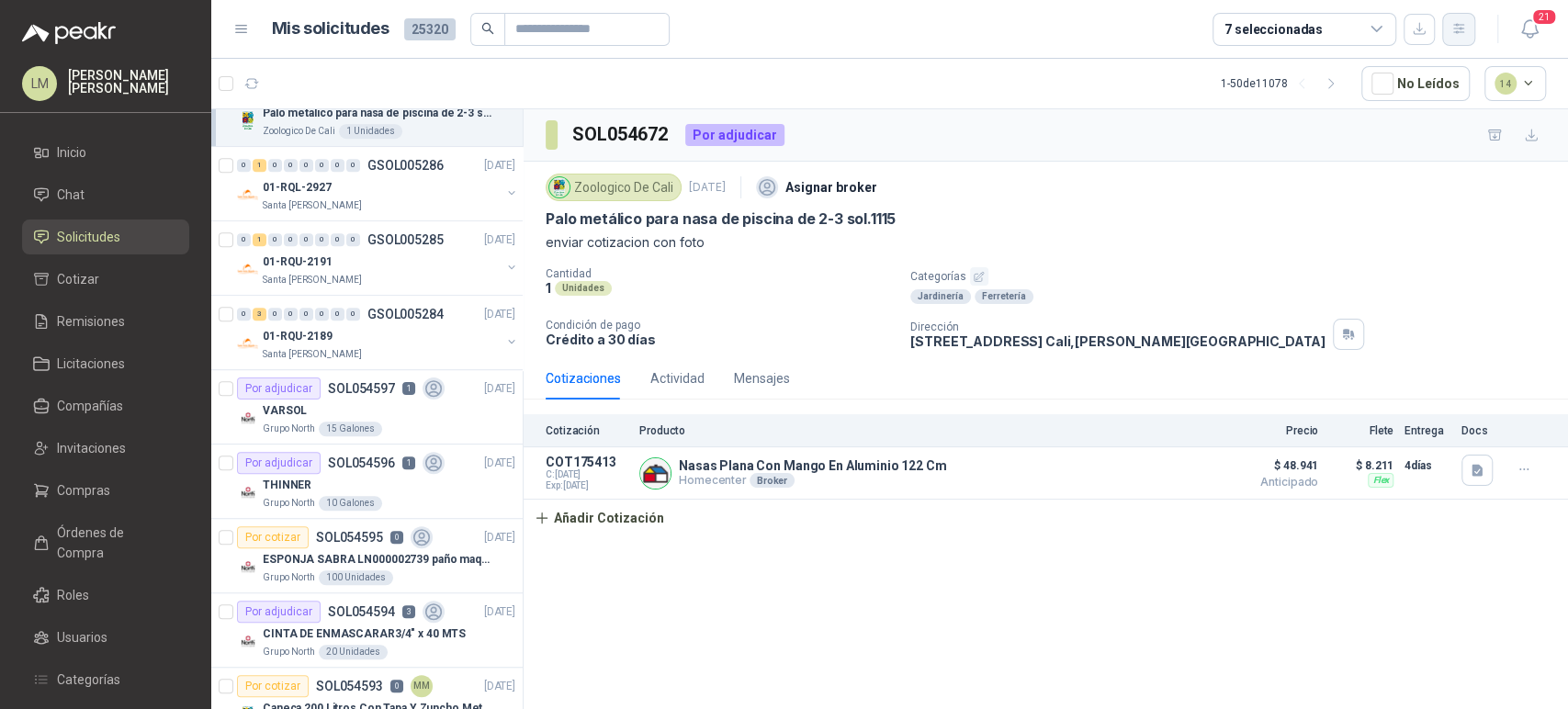
click at [1460, 21] on icon "button" at bounding box center [1459, 29] width 16 height 16
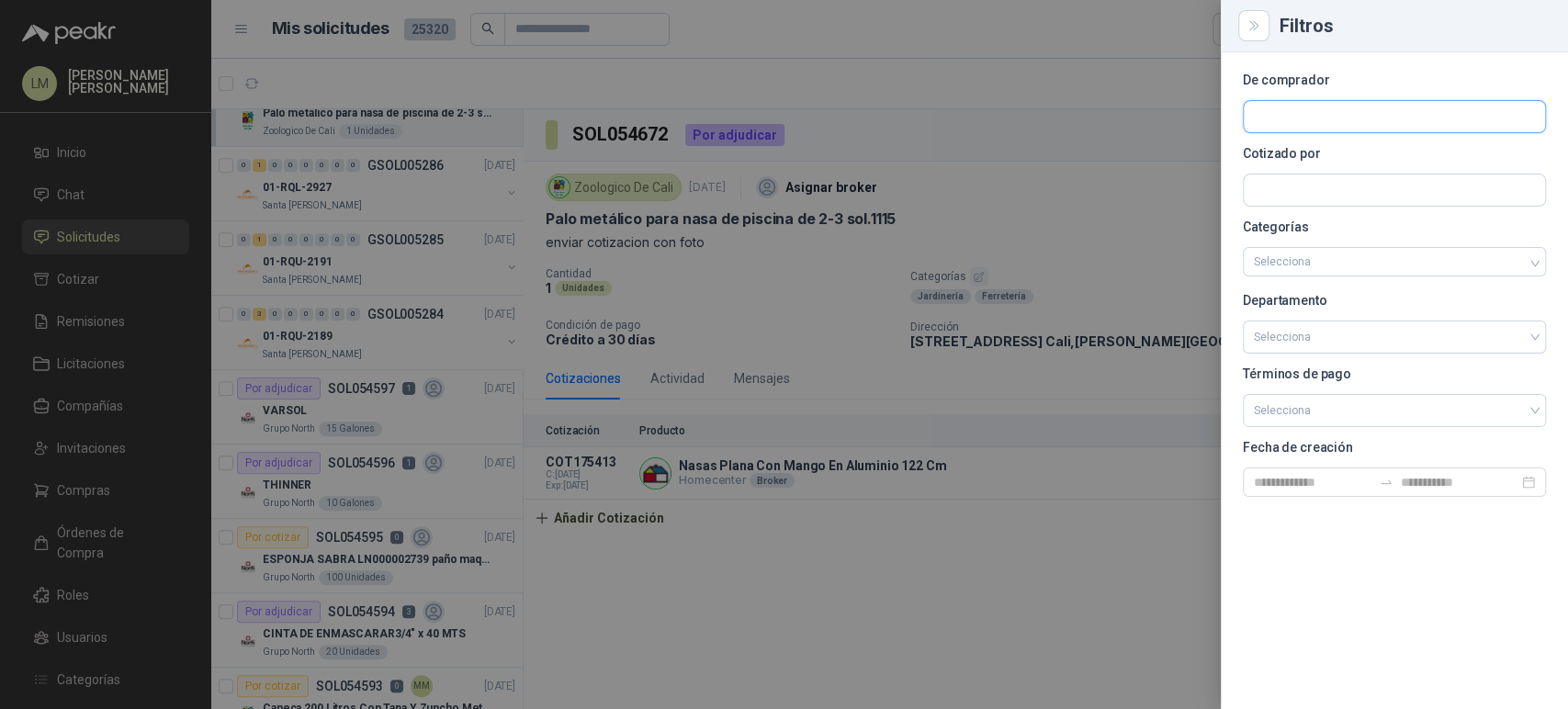
click at [1297, 111] on input "text" at bounding box center [1393, 117] width 301 height 32
click at [1271, 198] on input "text" at bounding box center [1393, 191] width 301 height 32
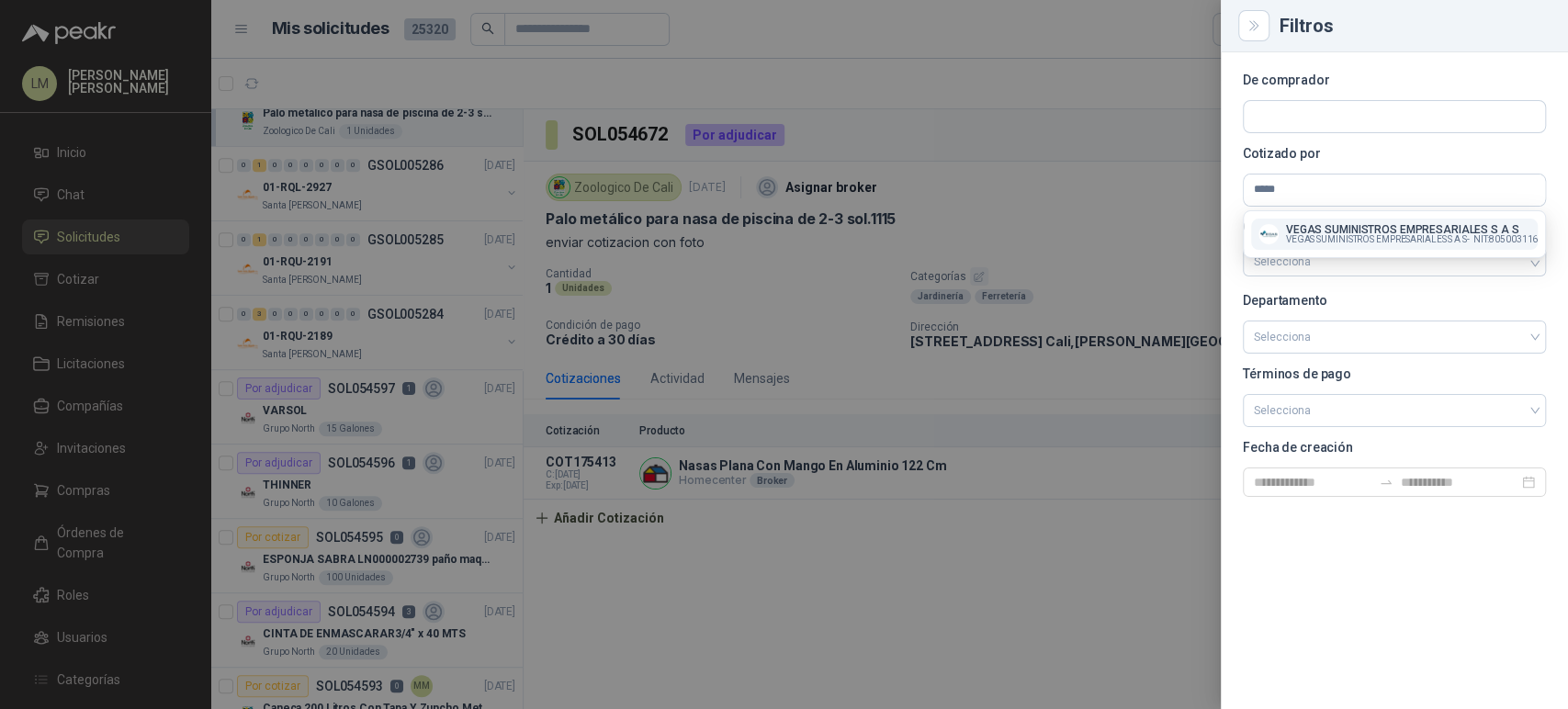
click at [1313, 235] on span "VEGAS SUMINISTROS EMPRESARIALES S A S -" at bounding box center [1377, 239] width 184 height 9
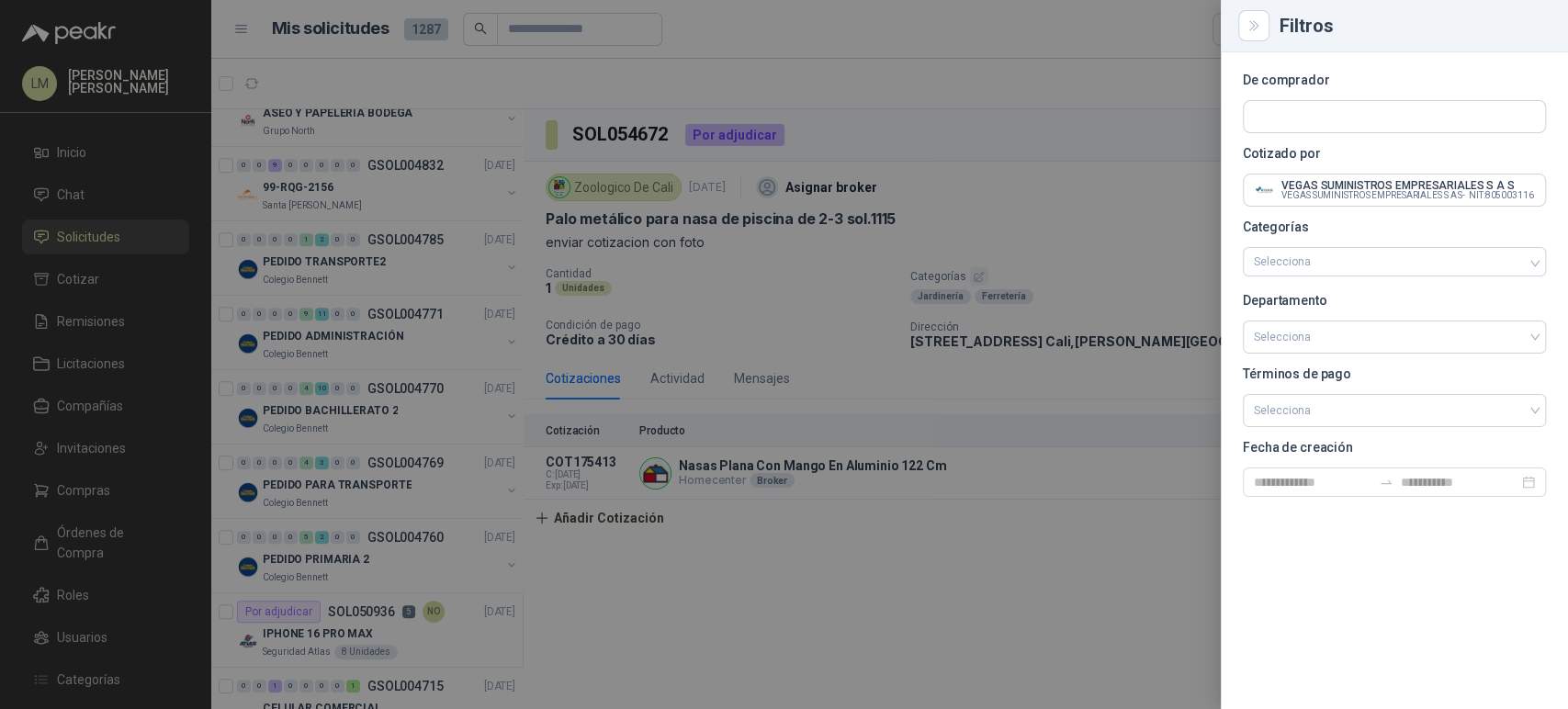
scroll to position [0, 0]
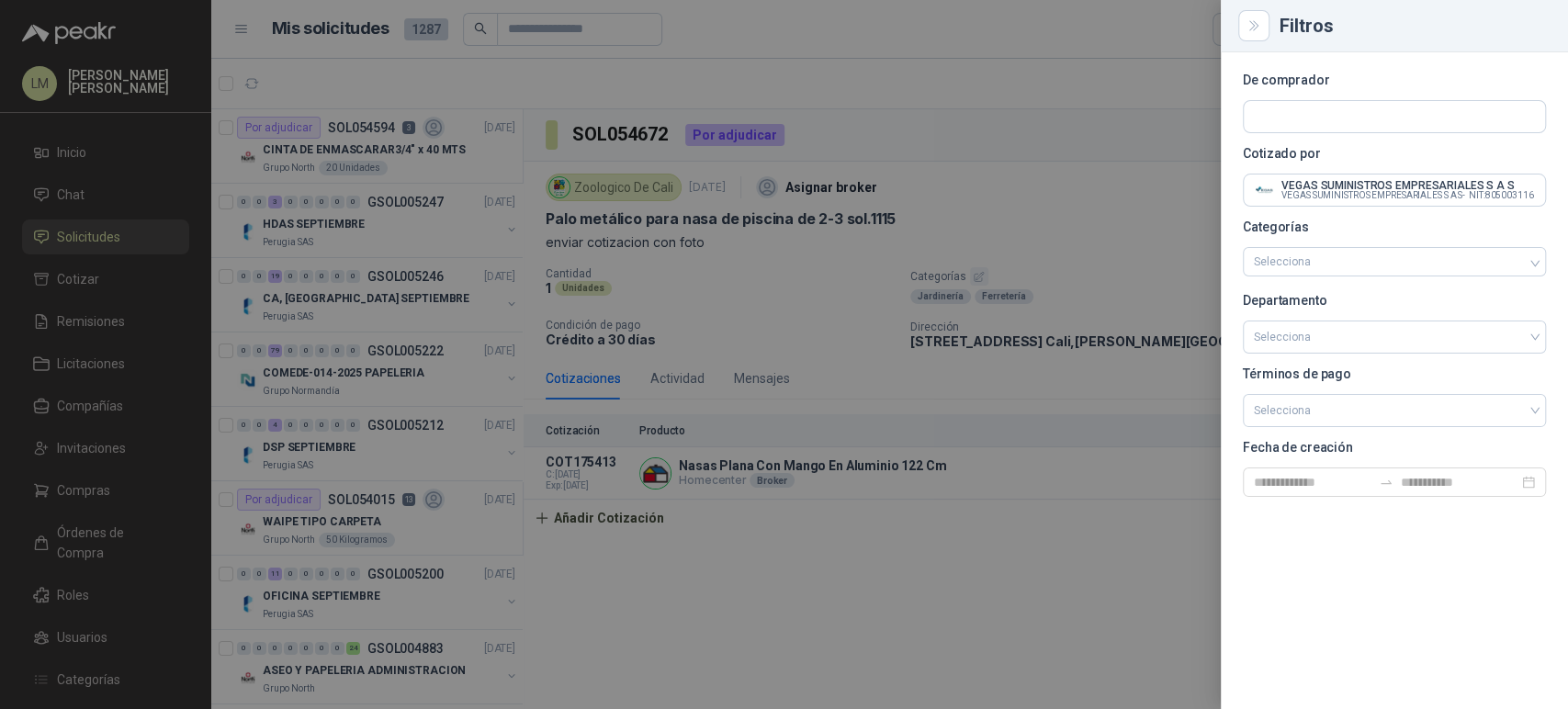
click at [828, 286] on div at bounding box center [784, 354] width 1568 height 709
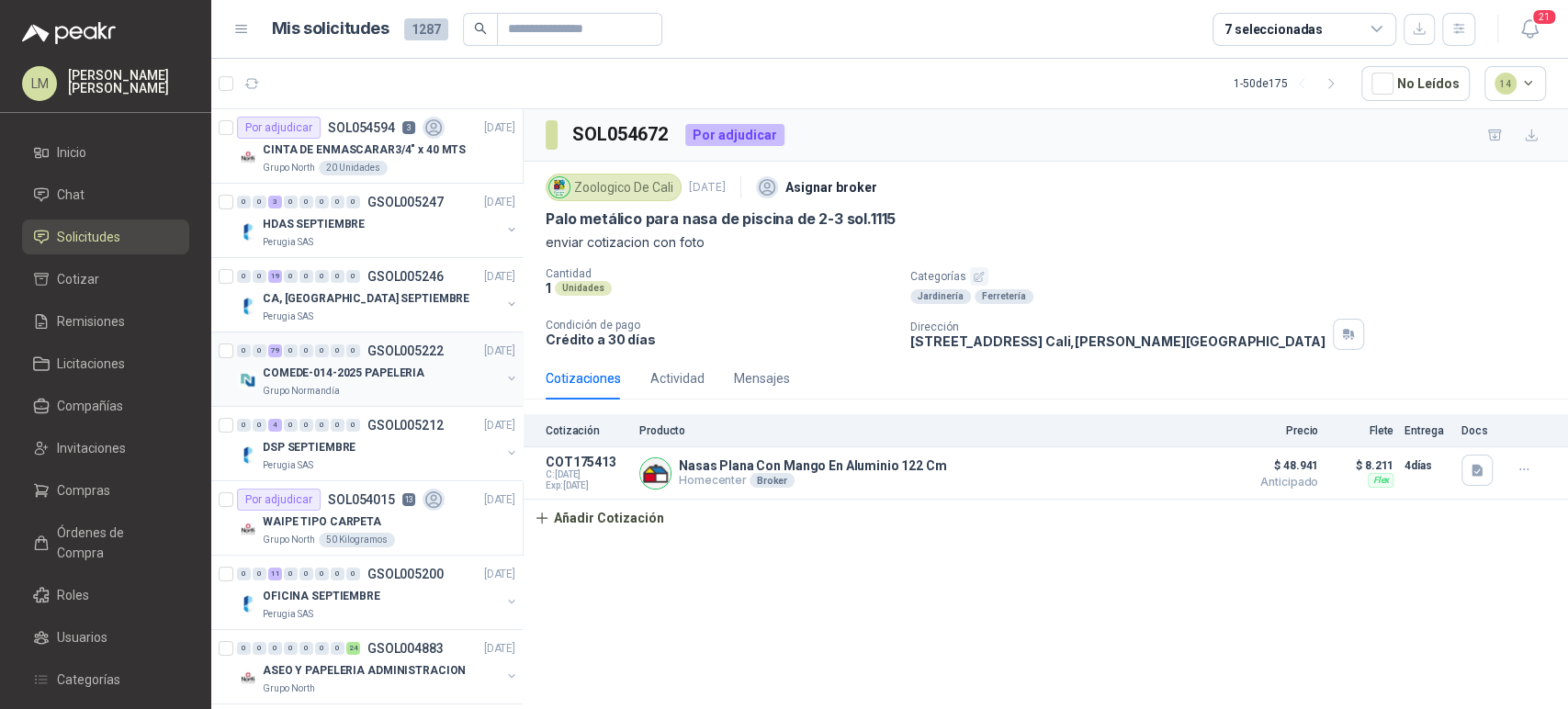
click at [505, 374] on button "button" at bounding box center [511, 378] width 15 height 15
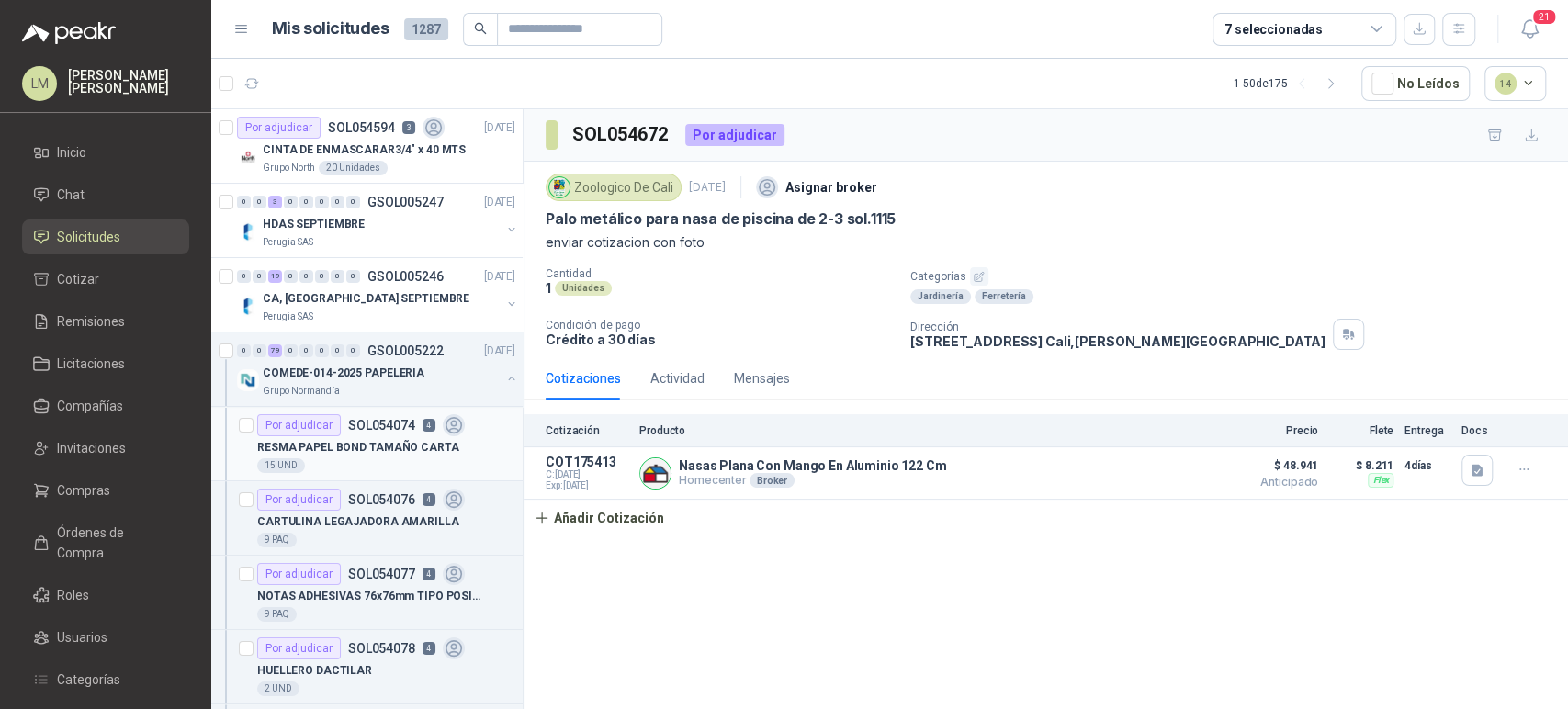
click at [349, 461] on div "15 UND" at bounding box center [385, 465] width 258 height 15
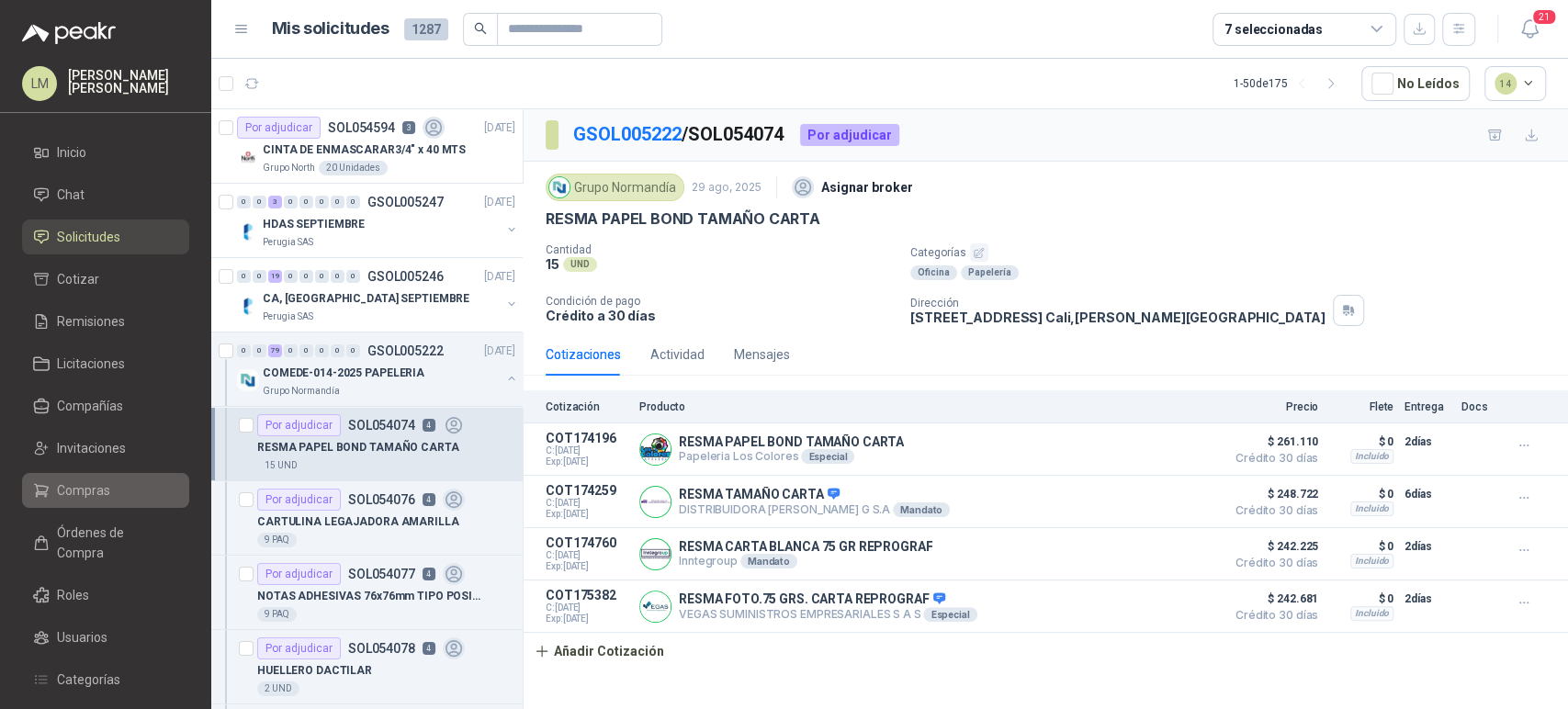
click at [77, 506] on link "Compras" at bounding box center [105, 490] width 167 height 35
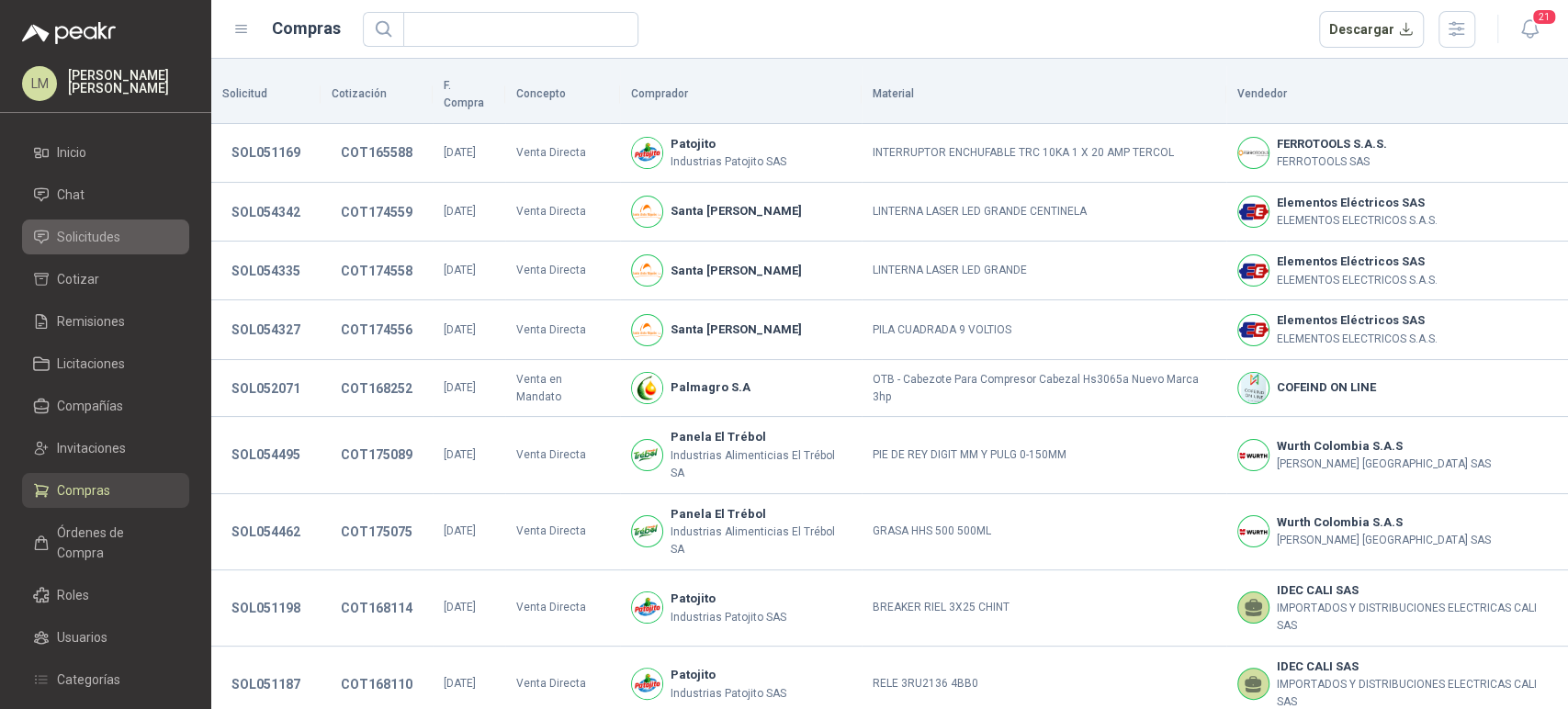
click at [90, 239] on span "Solicitudes" at bounding box center [89, 237] width 63 height 20
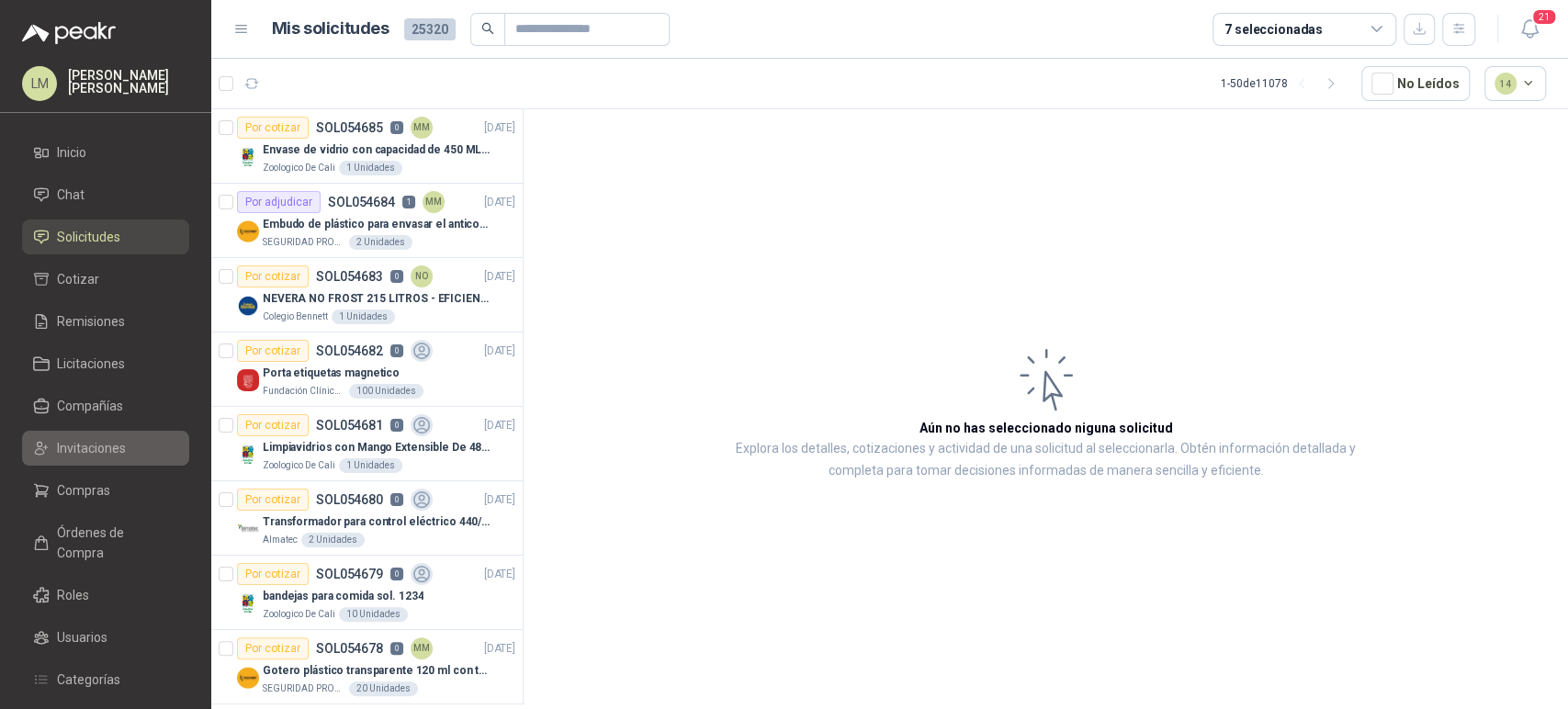
click at [82, 451] on span "Invitaciones" at bounding box center [92, 448] width 69 height 20
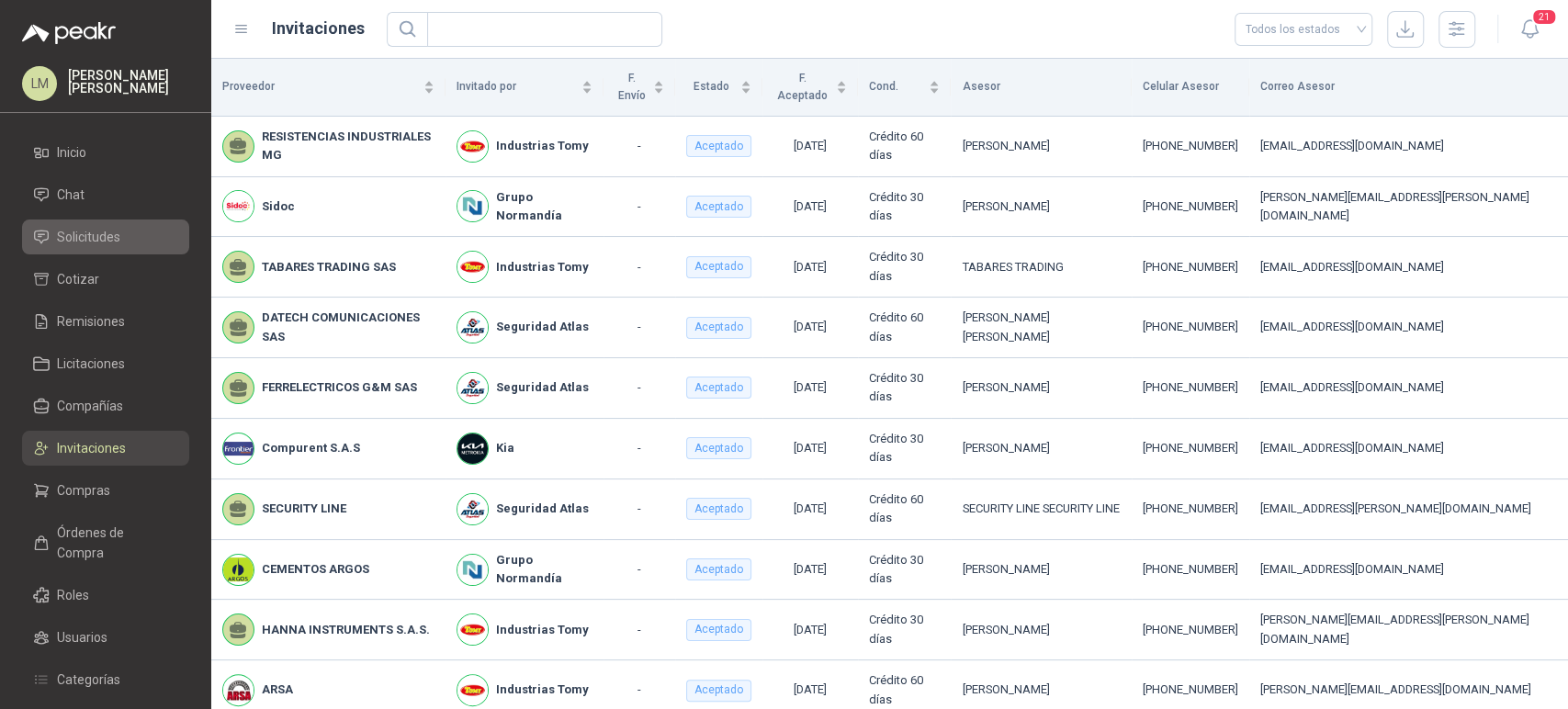
click at [92, 227] on span "Solicitudes" at bounding box center [89, 237] width 63 height 20
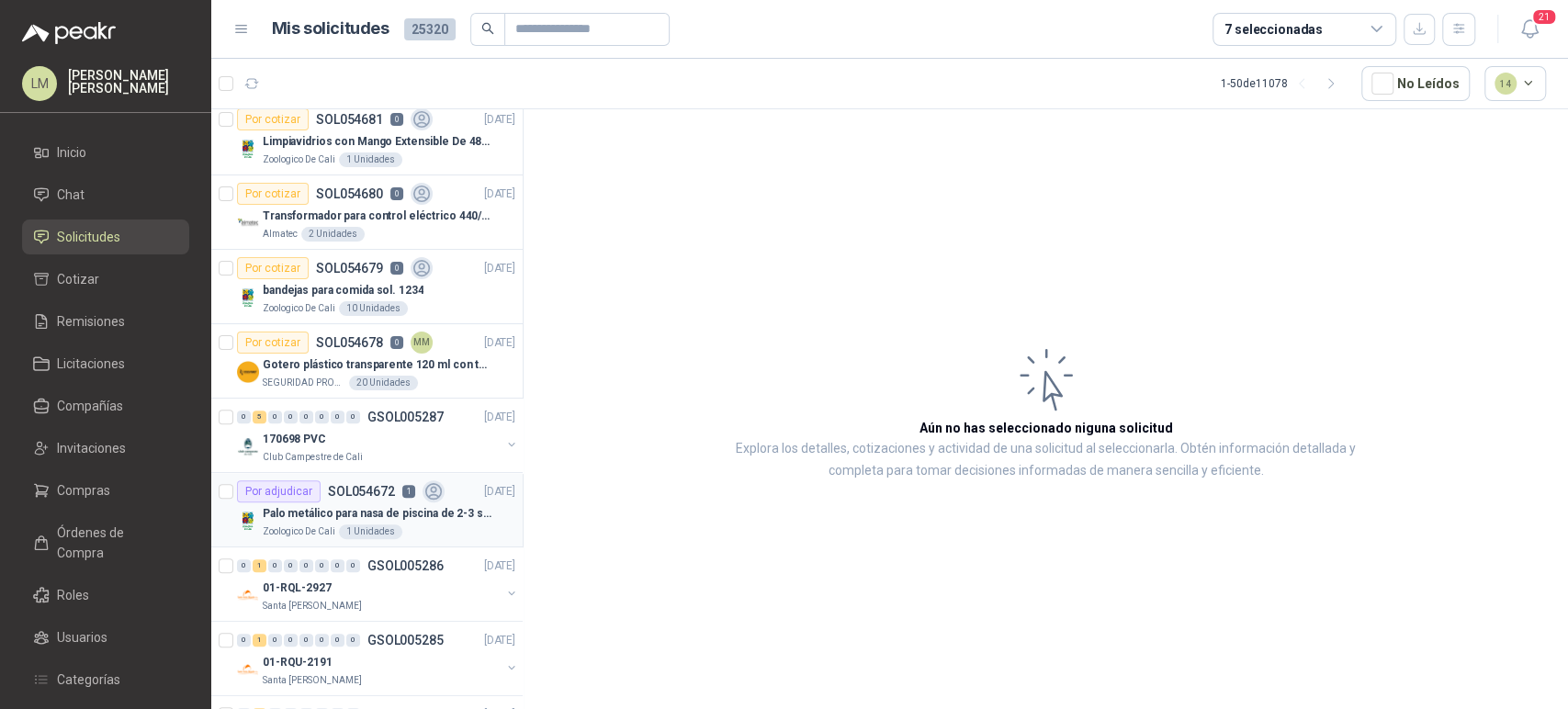
scroll to position [300, 0]
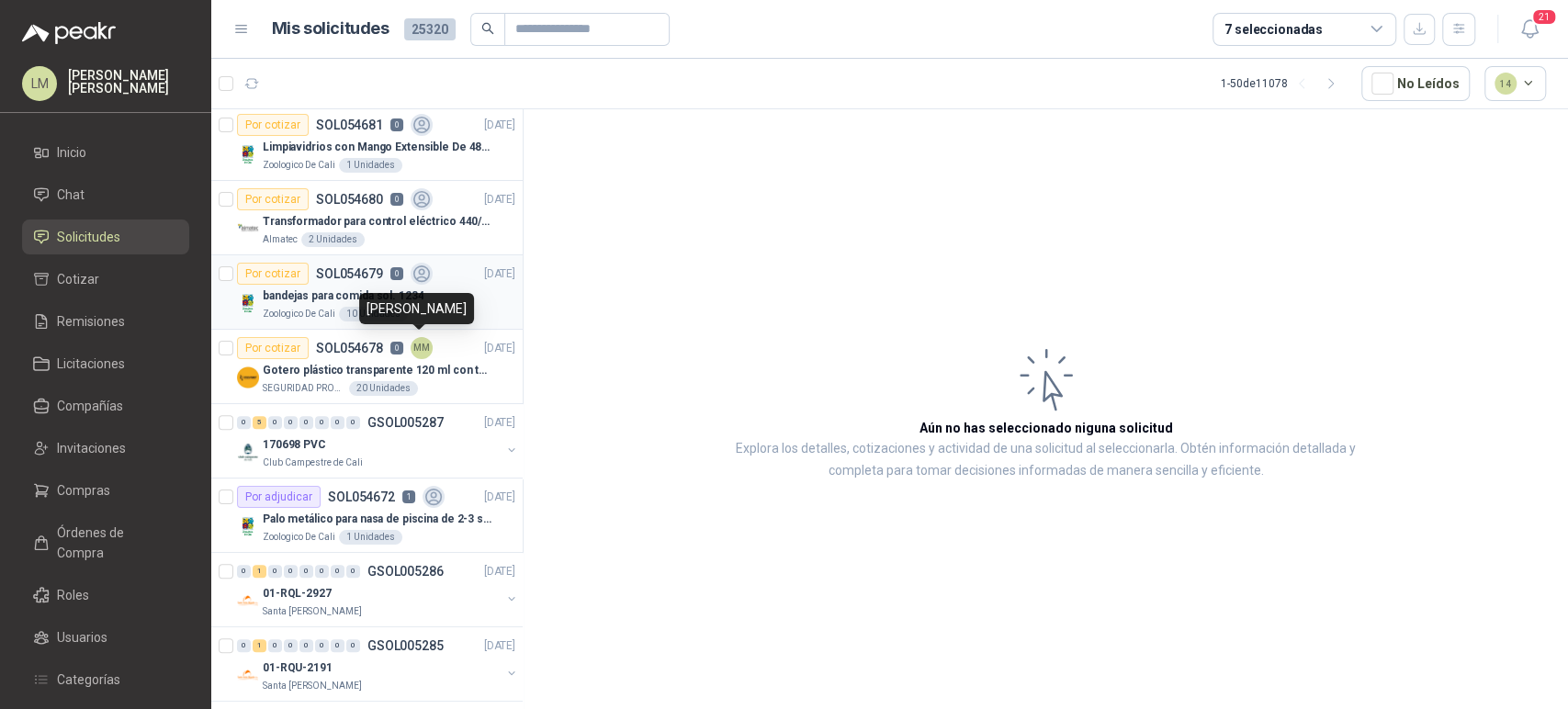
click at [367, 308] on div "10 Unidades" at bounding box center [373, 314] width 69 height 15
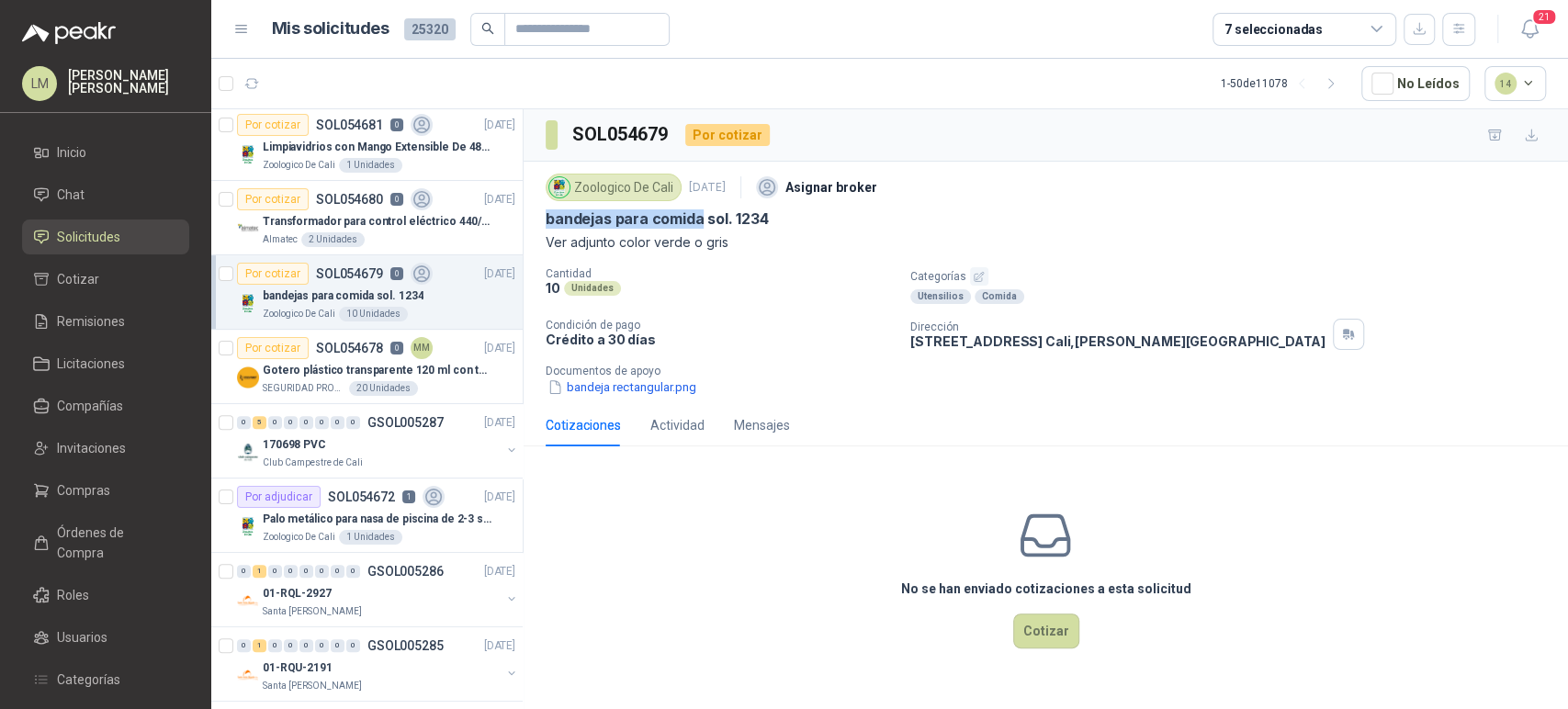
drag, startPoint x: 538, startPoint y: 217, endPoint x: 701, endPoint y: 222, distance: 163.1
click at [701, 222] on div "Zoologico De Cali 2 sept, 2025 Asignar broker bandejas para comida sol. 1234 Ve…" at bounding box center [1046, 283] width 1045 height 243
copy p "bandejas para comida"
click at [662, 371] on p "Documentos de apoyo" at bounding box center [1053, 370] width 1015 height 13
click at [654, 390] on button "bandeja rectangular.png" at bounding box center [621, 387] width 152 height 20
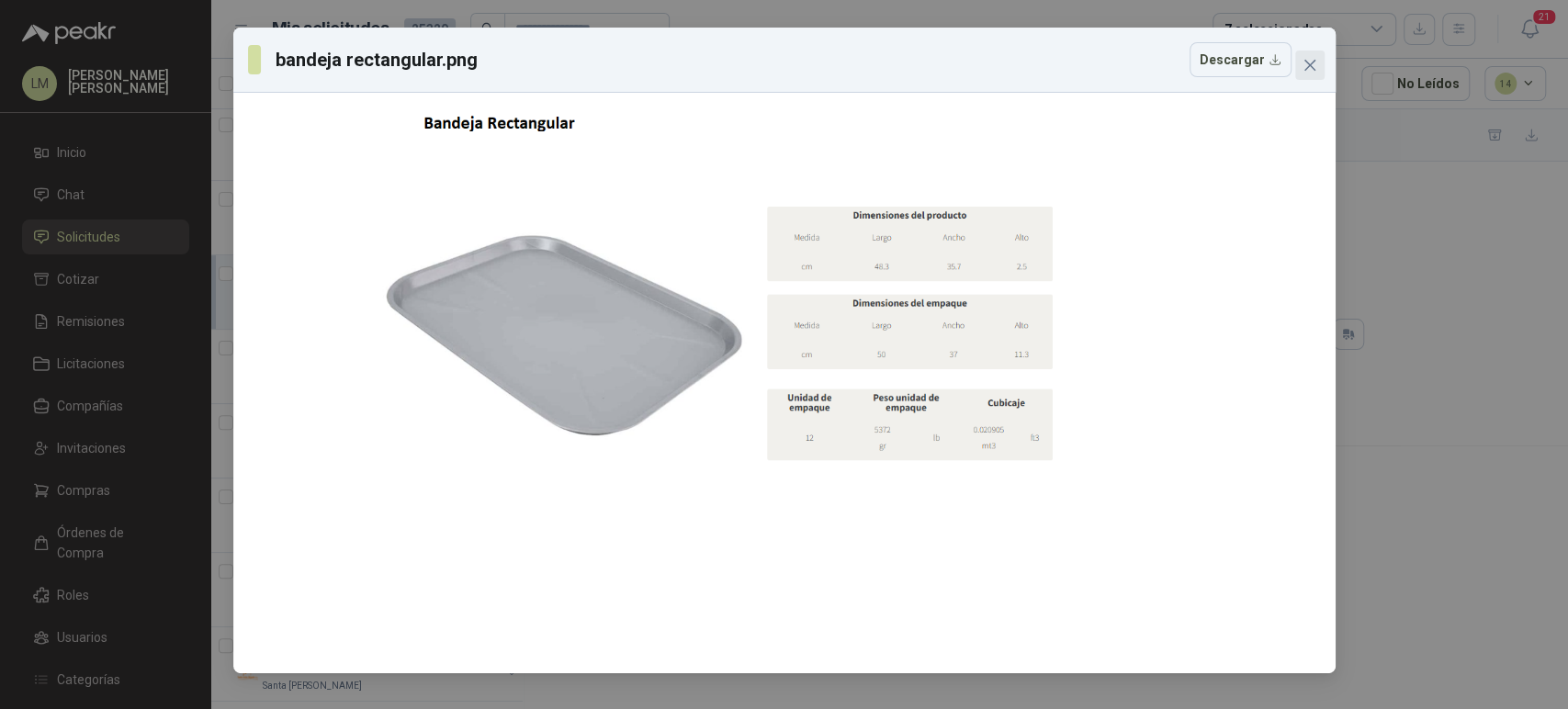
click at [1310, 67] on icon "close" at bounding box center [1308, 64] width 11 height 11
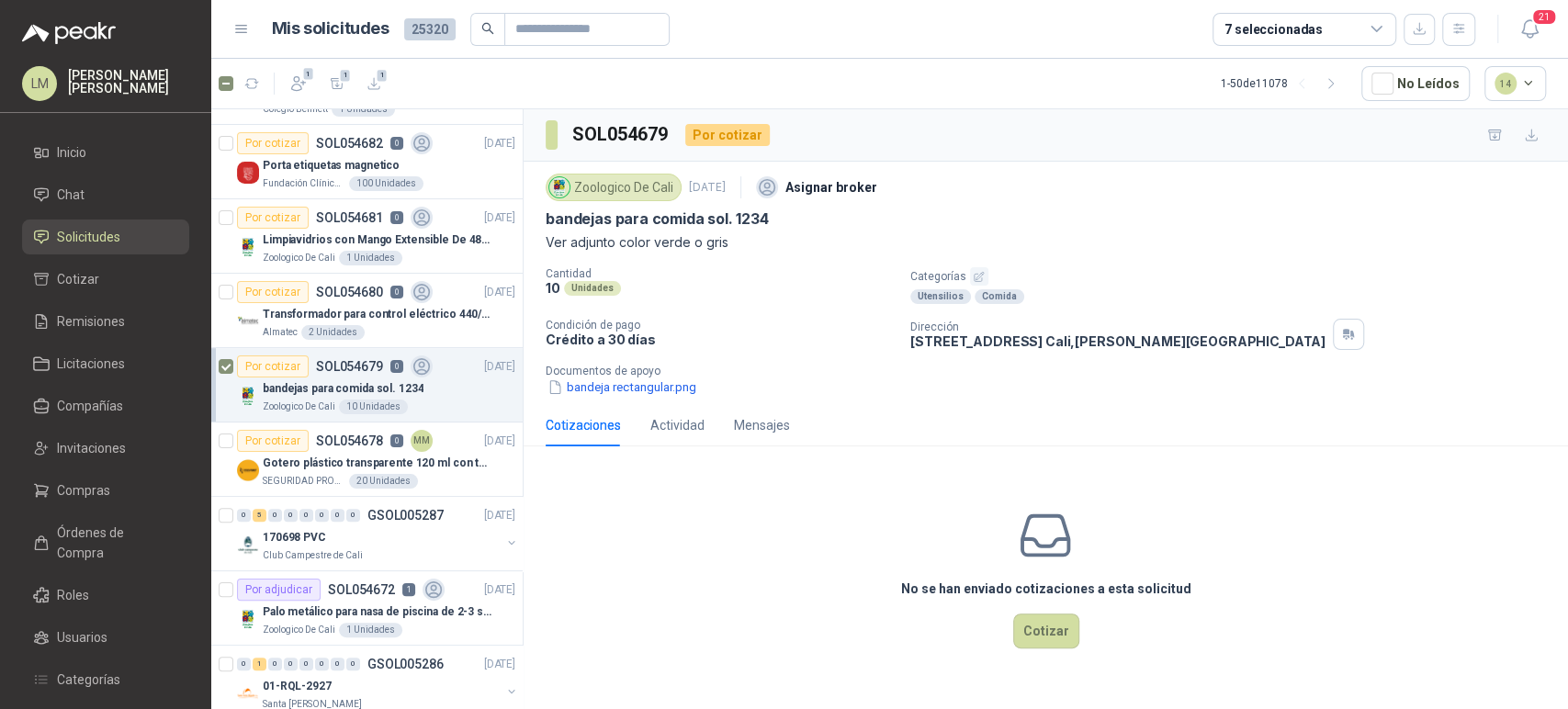
scroll to position [204, 0]
click at [298, 83] on icon "button" at bounding box center [298, 83] width 19 height 19
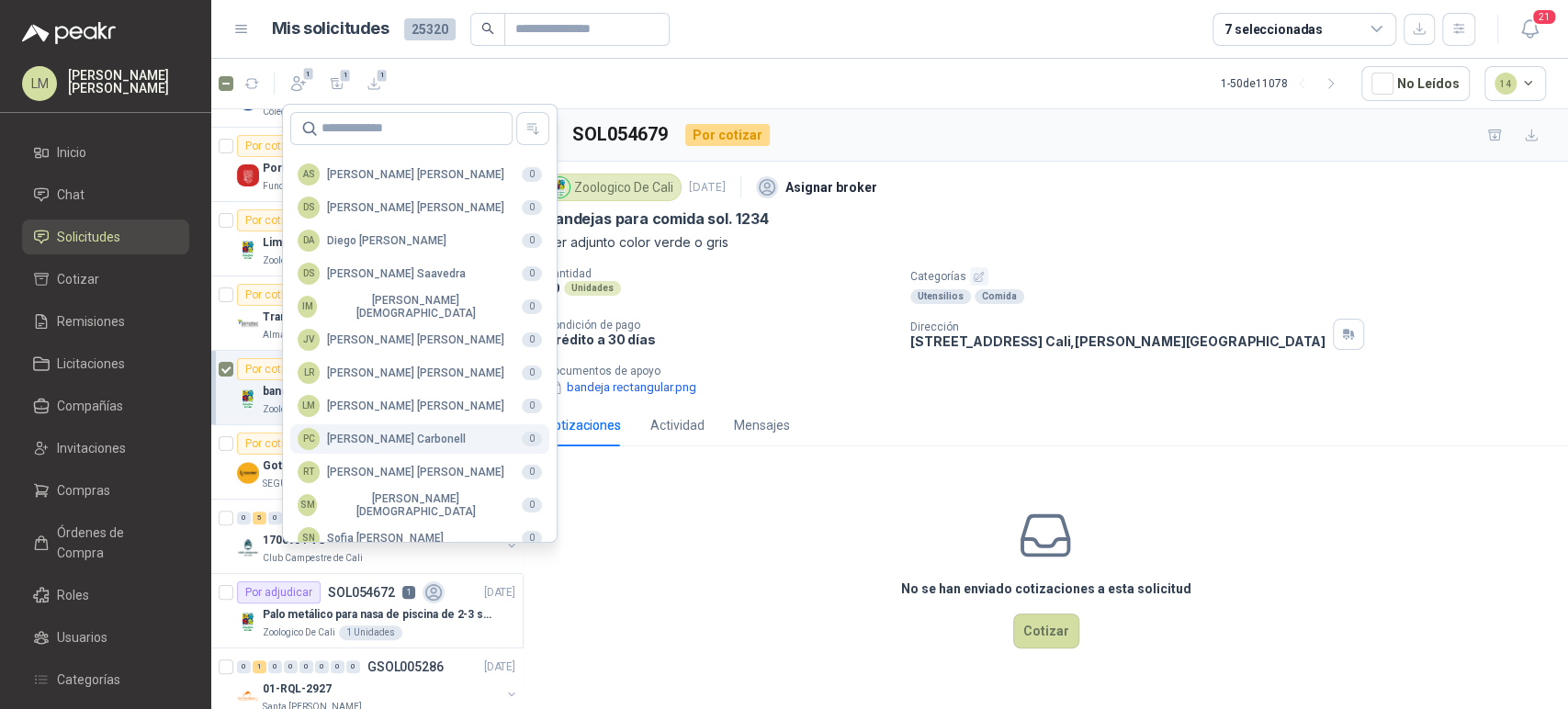
scroll to position [447, 0]
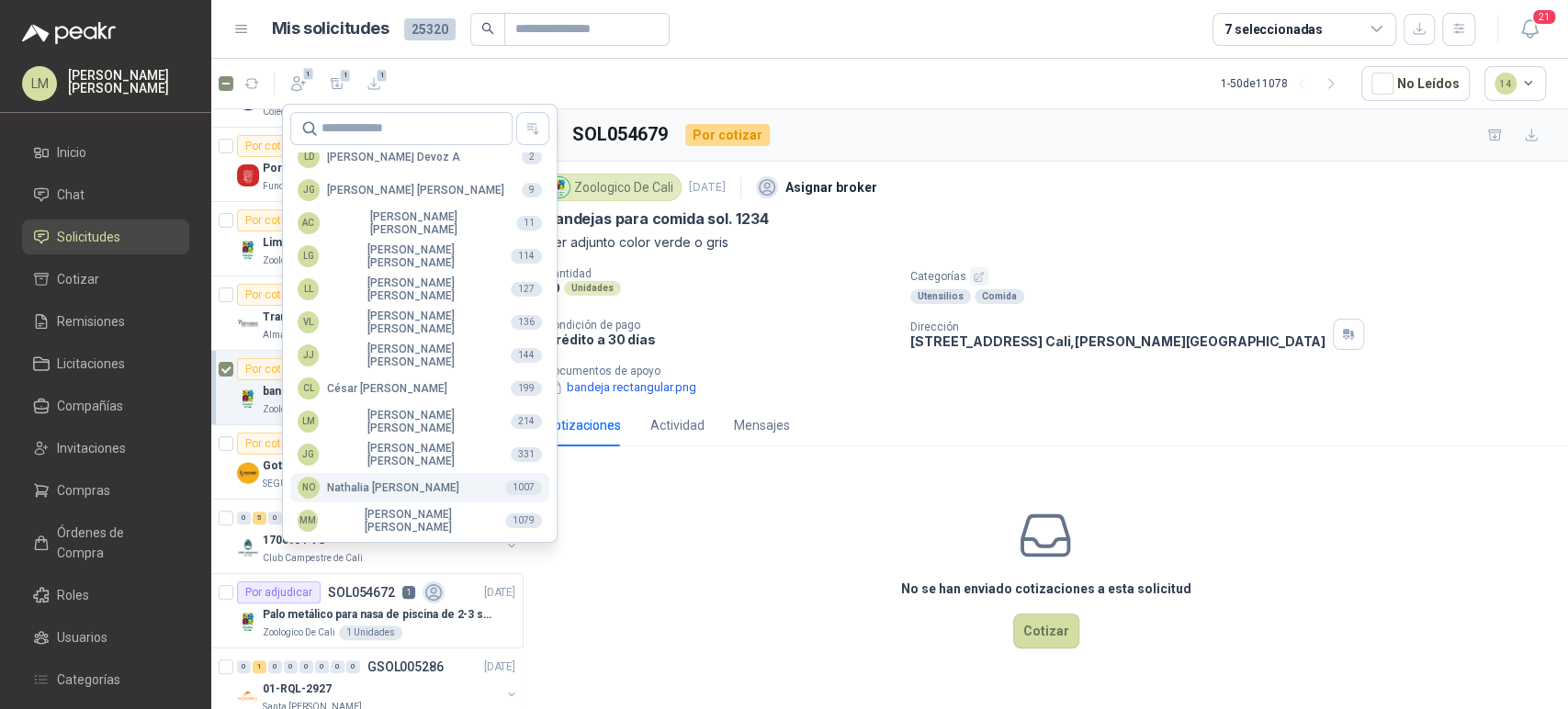
click at [374, 496] on div "NO Nathalia Ortega" at bounding box center [378, 488] width 162 height 22
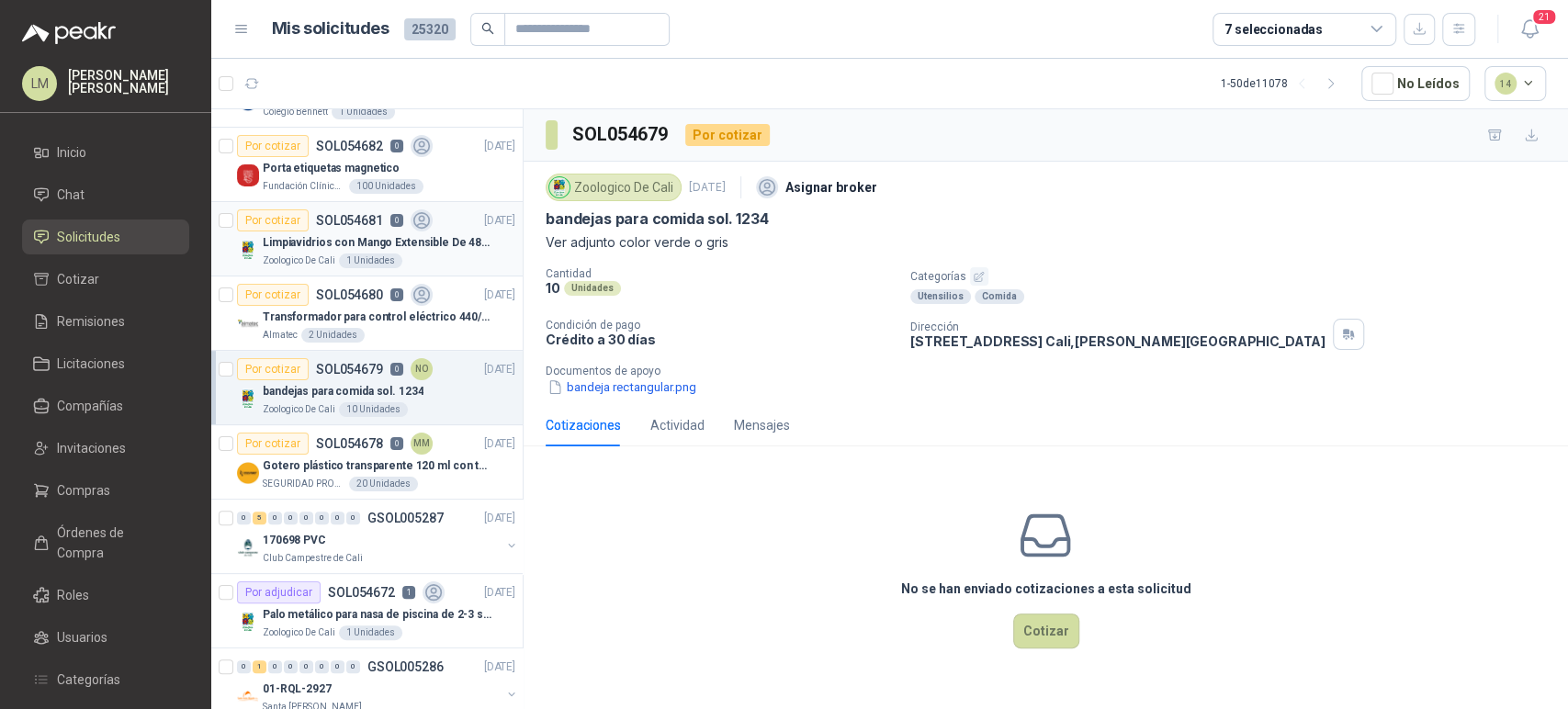
click at [353, 250] on div "Limpiavidrios con Mango Extensible De 48 a 78 cm" at bounding box center [389, 242] width 253 height 22
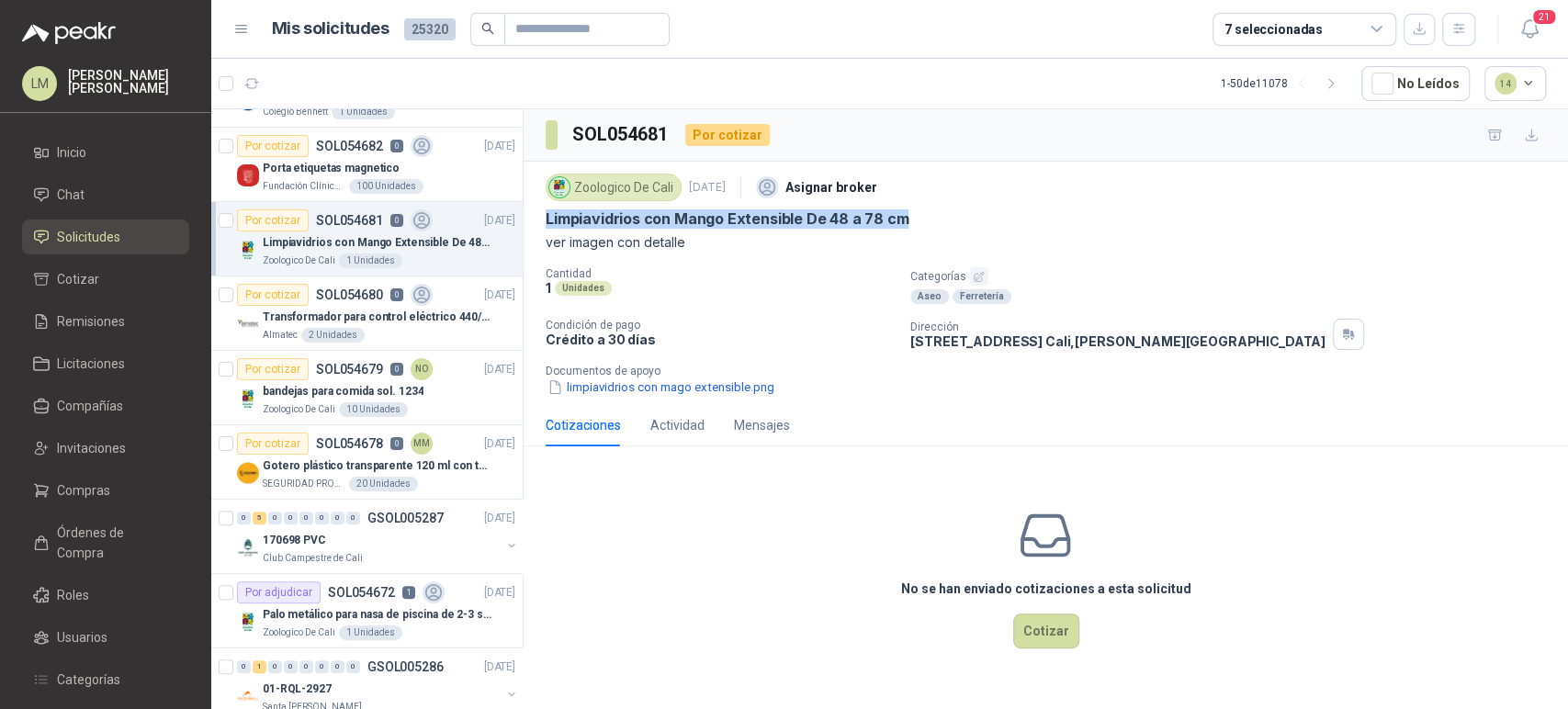
drag, startPoint x: 544, startPoint y: 221, endPoint x: 926, endPoint y: 224, distance: 382.0
click at [926, 224] on div "Zoologico De Cali 2 sept, 2025 Asignar broker Limpiavidrios con Mango Extensibl…" at bounding box center [1046, 283] width 1045 height 243
copy p "Limpiavidrios con Mango Extensible De 48 a 78 cm"
click at [1029, 629] on button "Cotizar" at bounding box center [1046, 630] width 66 height 35
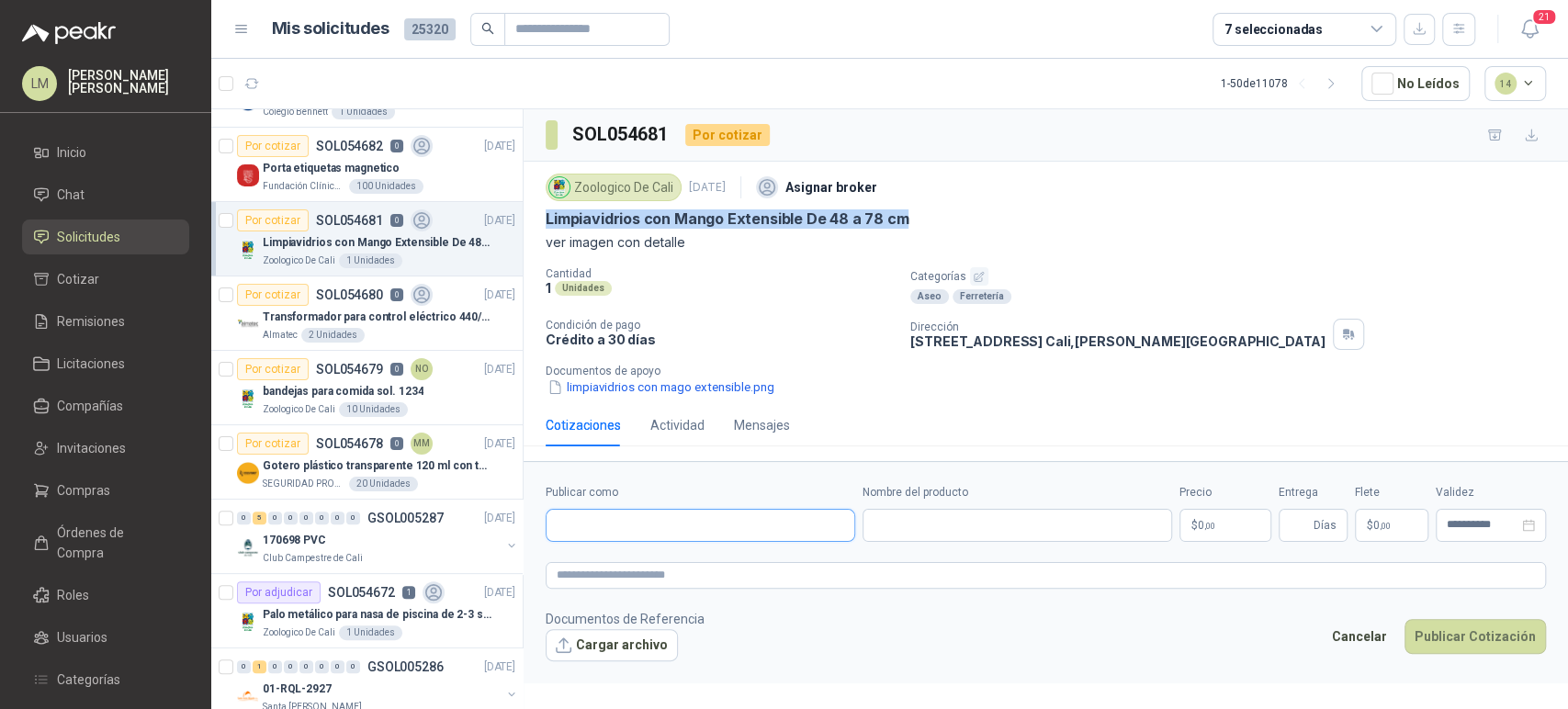
click at [674, 518] on input "Publicar como" at bounding box center [700, 525] width 308 height 32
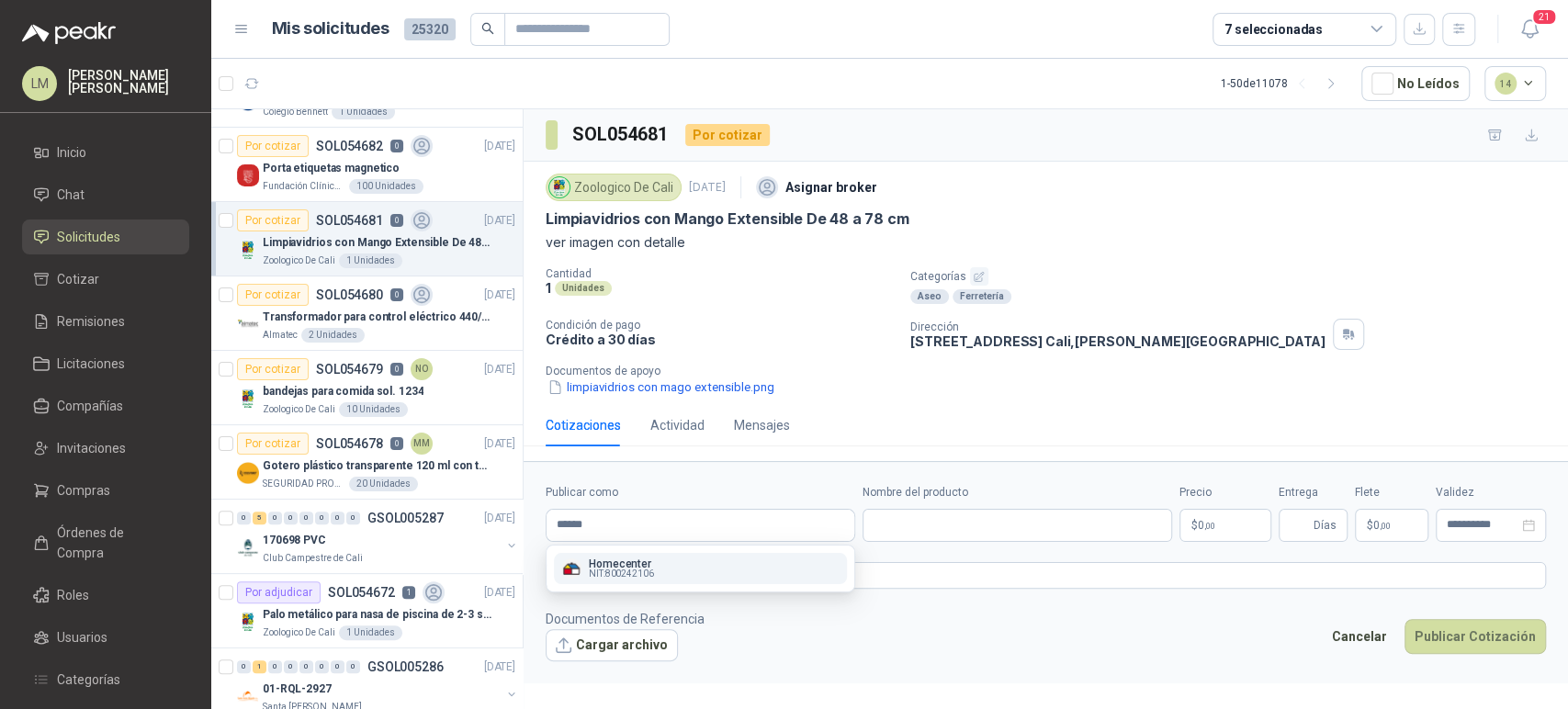
click at [612, 565] on p "Homecenter" at bounding box center [621, 564] width 65 height 11
click at [934, 524] on input "Nombre del producto" at bounding box center [1016, 524] width 309 height 33
paste input "**********"
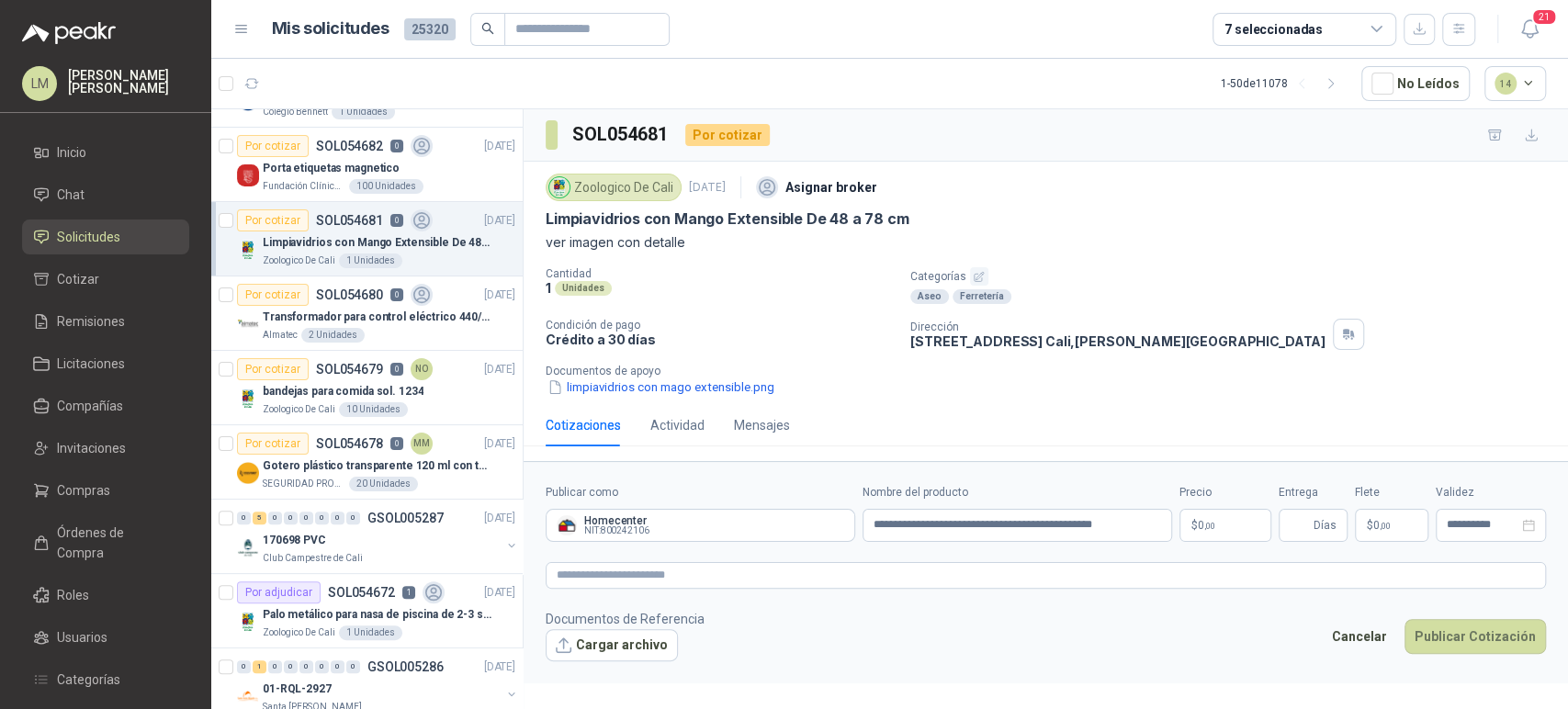
click at [1214, 523] on body "LM Luis Miguel Martinez Inicio Chat Solicitudes Cotizar Remisiones Licitaciones…" at bounding box center [784, 354] width 1568 height 709
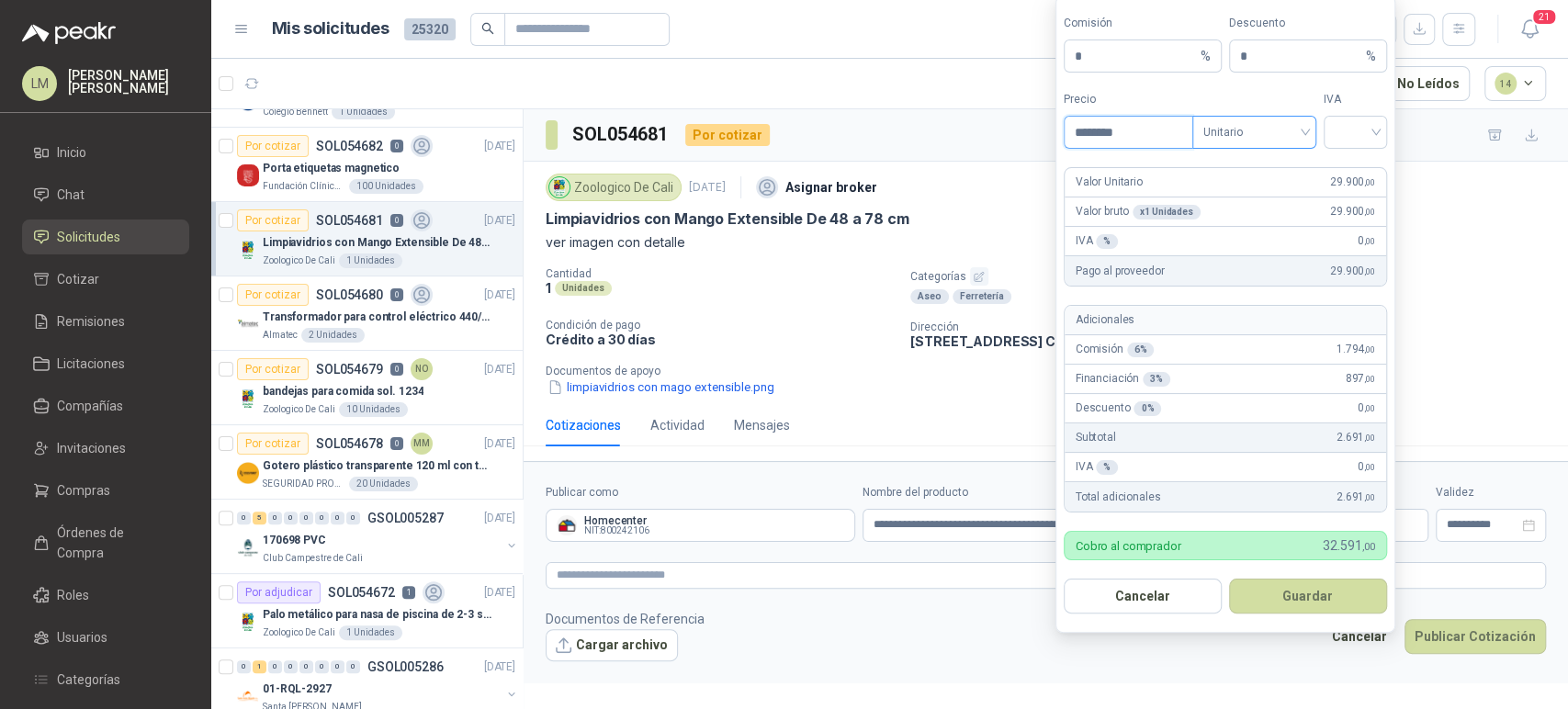
click at [1250, 140] on span "Unitario" at bounding box center [1253, 132] width 102 height 28
click at [1253, 196] on div "Unitario con IVA" at bounding box center [1254, 200] width 95 height 20
click at [1354, 123] on input "search" at bounding box center [1355, 130] width 41 height 28
click at [1344, 164] on div "19%" at bounding box center [1355, 171] width 34 height 20
click at [1300, 595] on button "Guardar" at bounding box center [1308, 595] width 158 height 35
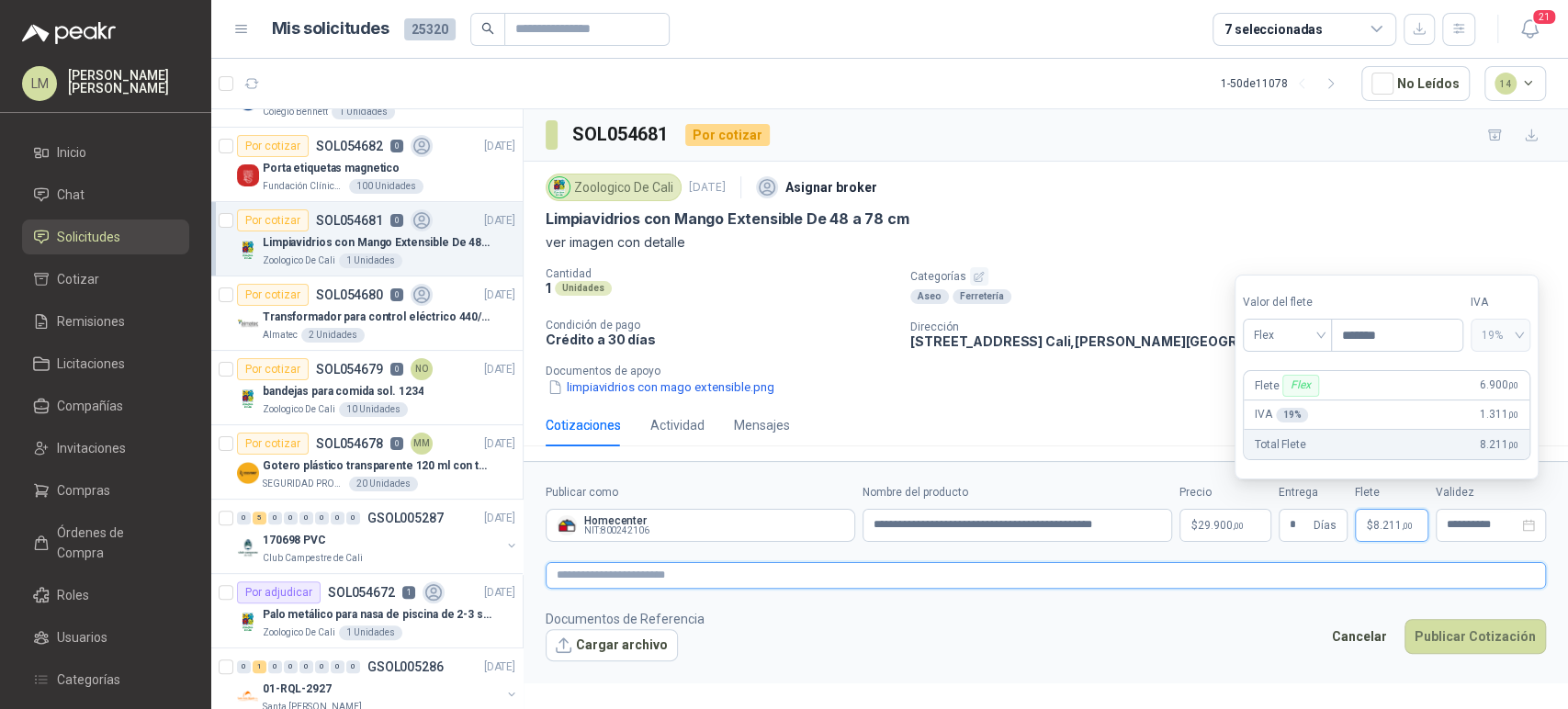
click at [1262, 572] on textarea at bounding box center [1045, 575] width 1000 height 27
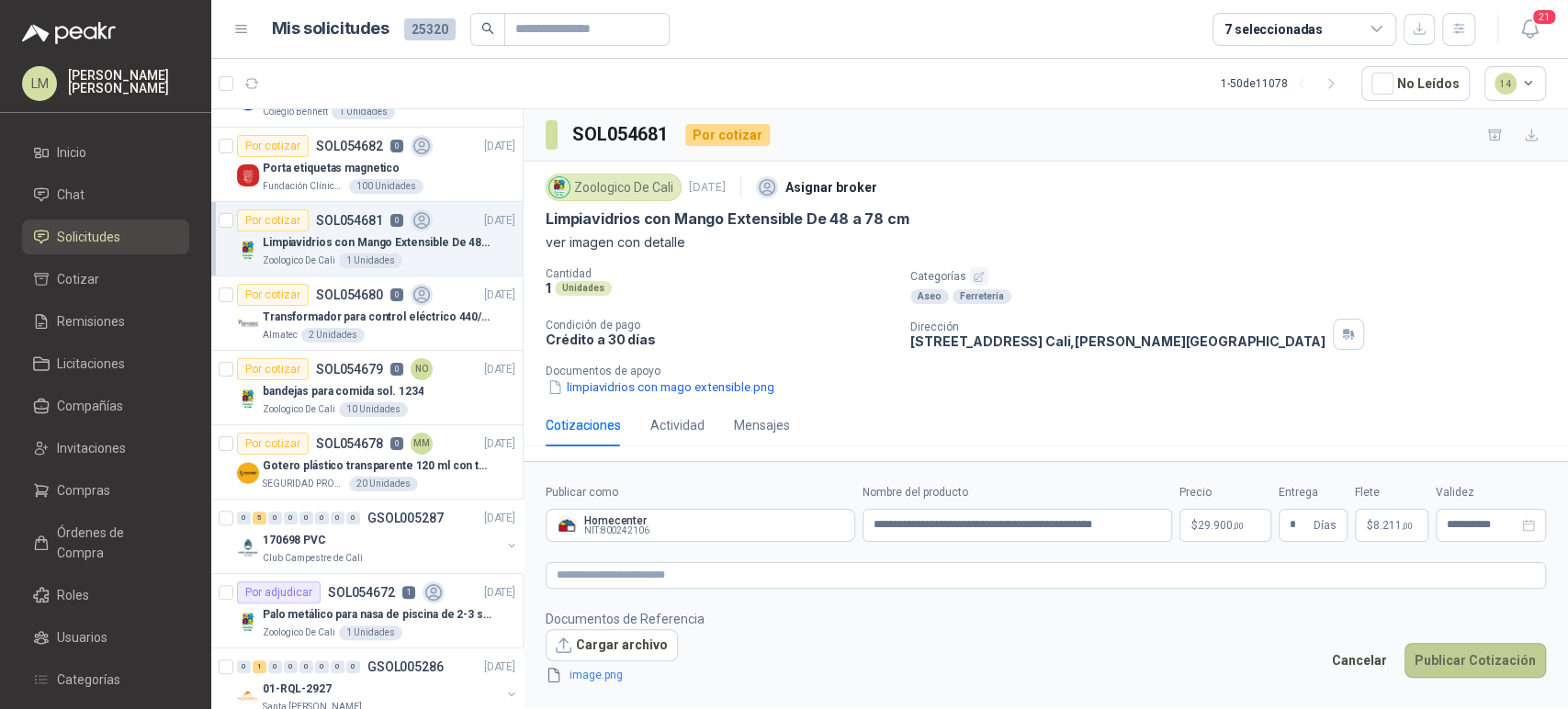
click at [1470, 656] on button "Publicar Cotización" at bounding box center [1474, 660] width 141 height 35
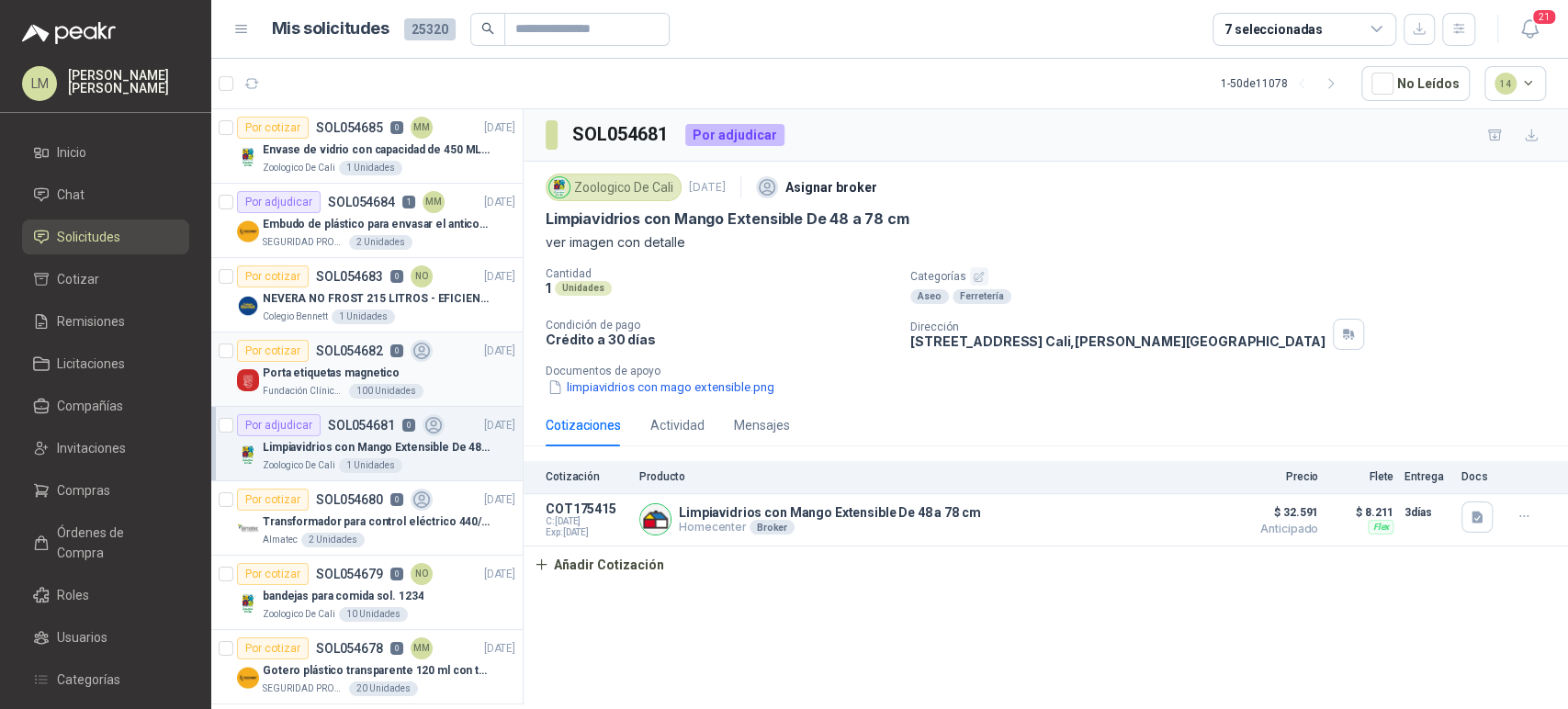
click at [362, 334] on article "Por cotizar SOL054682 0 02/09/25 Porta etiquetas magnetico Fundación Clínica Sh…" at bounding box center [366, 369] width 311 height 74
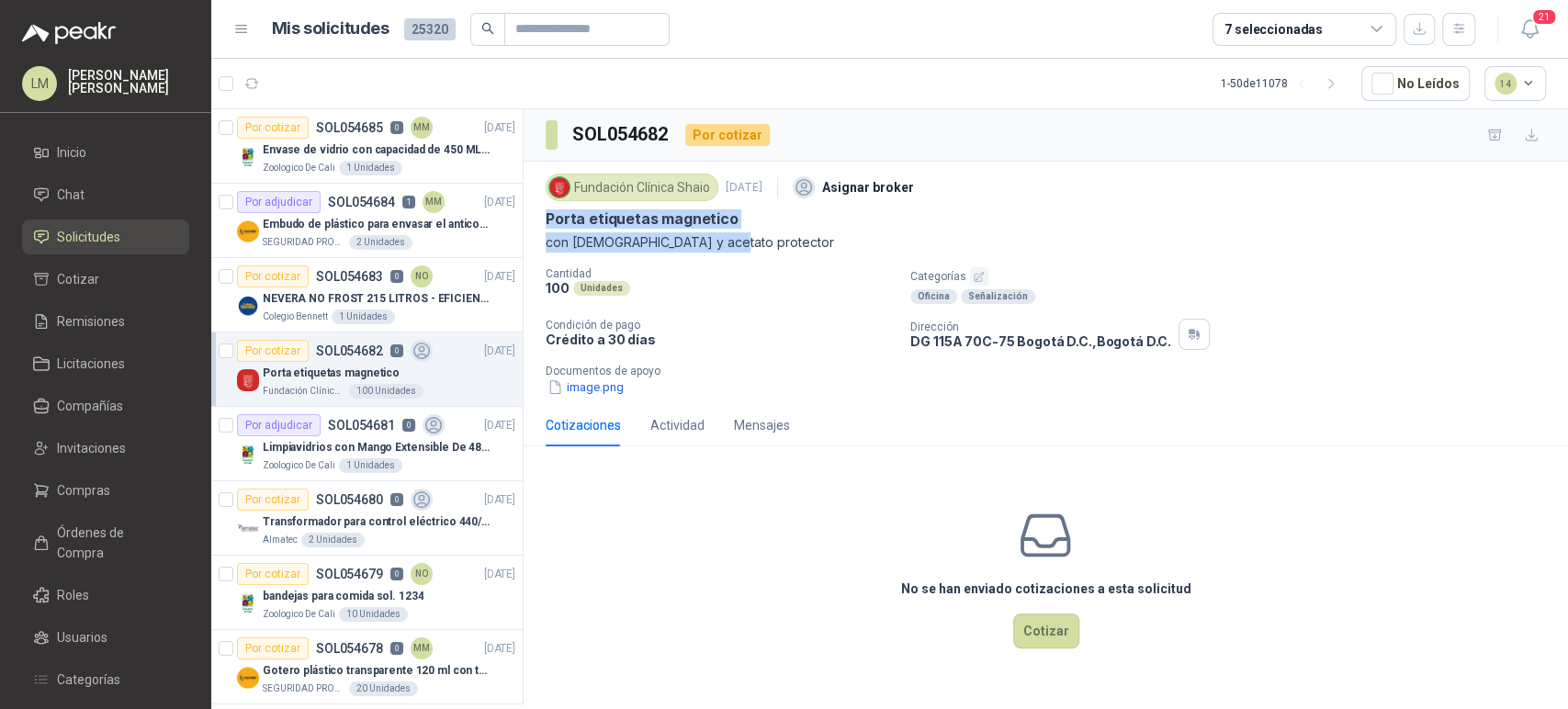
drag, startPoint x: 541, startPoint y: 214, endPoint x: 735, endPoint y: 247, distance: 196.8
click at [735, 247] on div "Fundación Clínica Shaio 2 sept, 2025 Asignar broker Porta etiquetas magnetico c…" at bounding box center [1046, 283] width 1045 height 243
copy div "Porta etiquetas magnetico con imán y acetato protector"
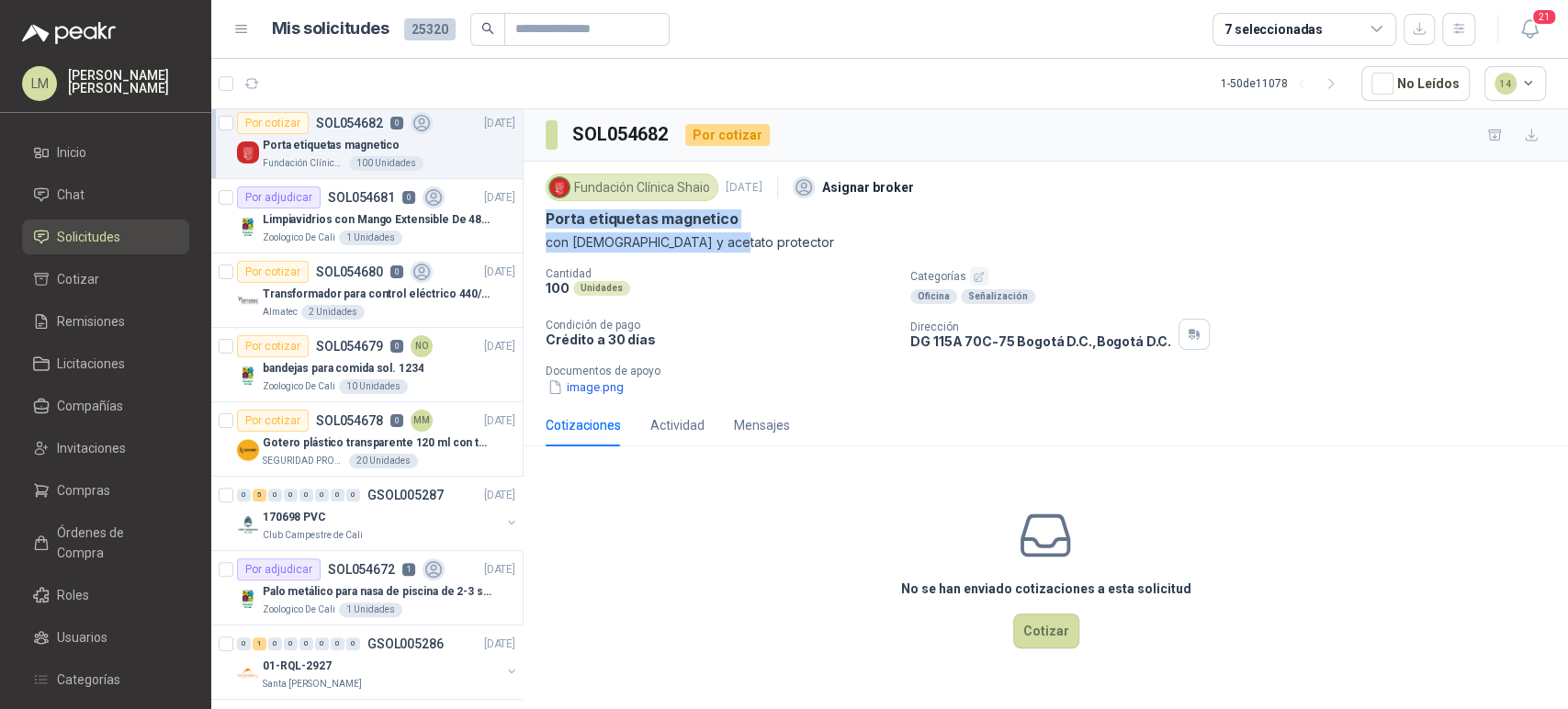
scroll to position [235, 0]
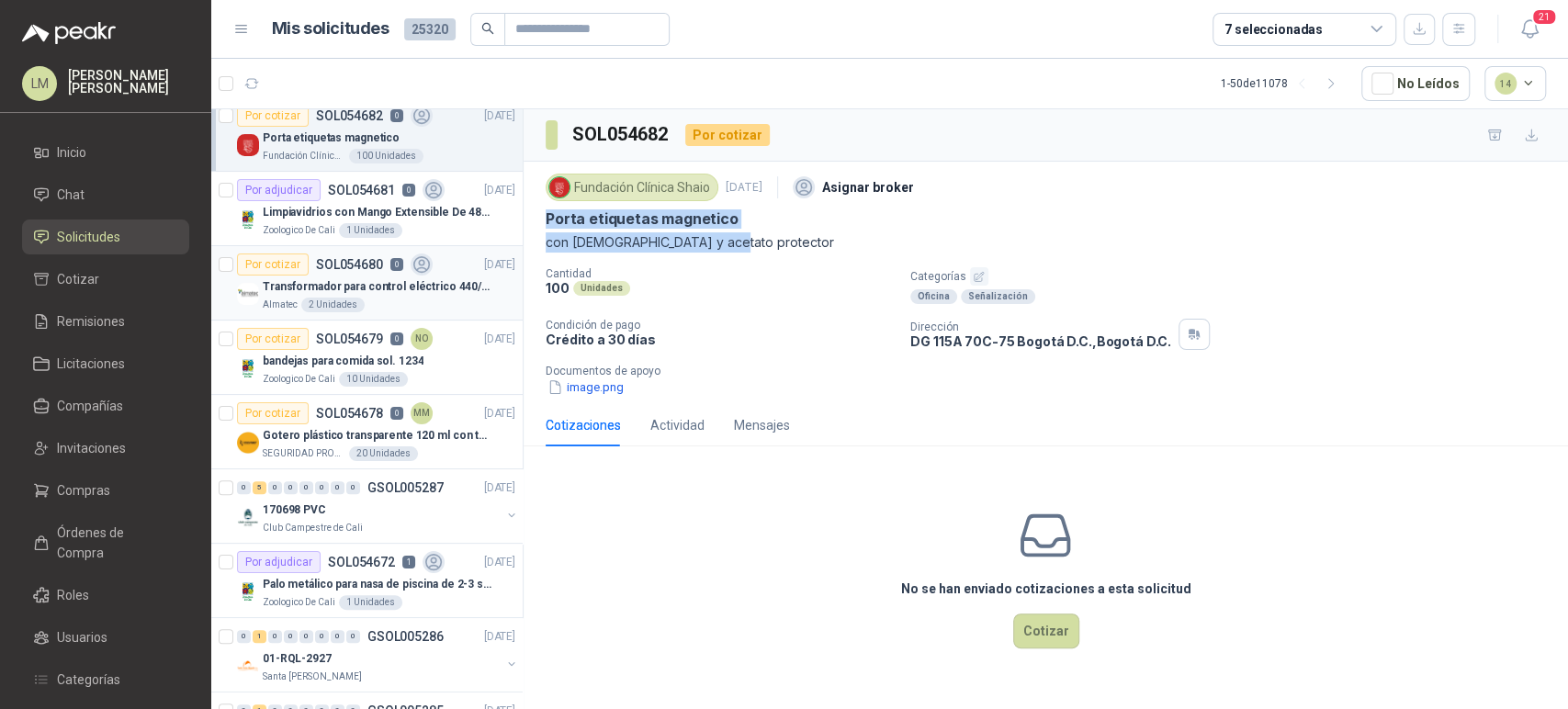
click at [383, 247] on article "Por cotizar SOL054680 0 02/09/25 Transformador para control eléctrico 440/220/1…" at bounding box center [366, 282] width 311 height 74
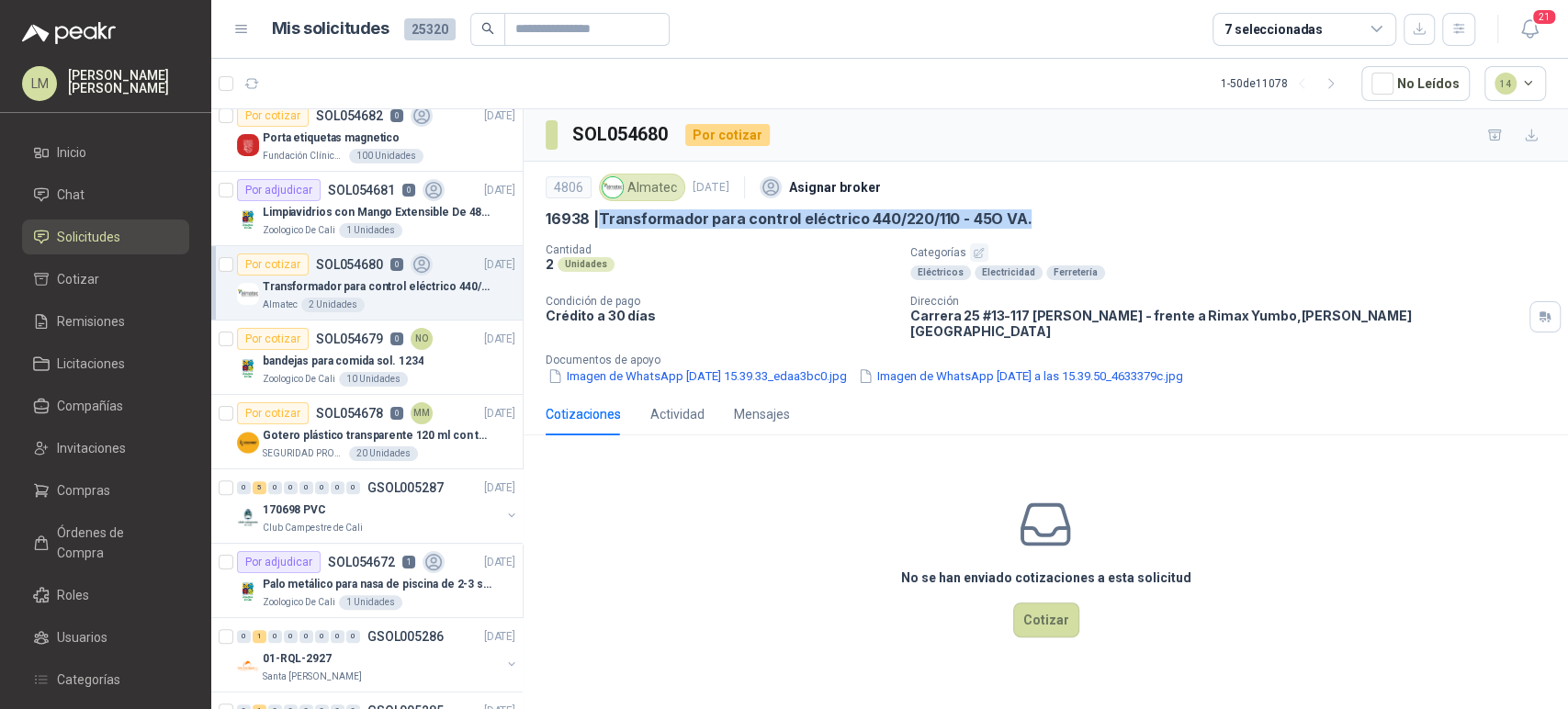
drag, startPoint x: 598, startPoint y: 217, endPoint x: 1065, endPoint y: 211, distance: 467.0
click at [1065, 211] on div "16938 | Transformador para control eléctrico 440/220/110 - 45O VA." at bounding box center [1045, 219] width 1000 height 20
copy p "Transformador para control eléctrico 440/220/110 - 45O VA."
click at [83, 490] on span "Compras" at bounding box center [84, 490] width 53 height 20
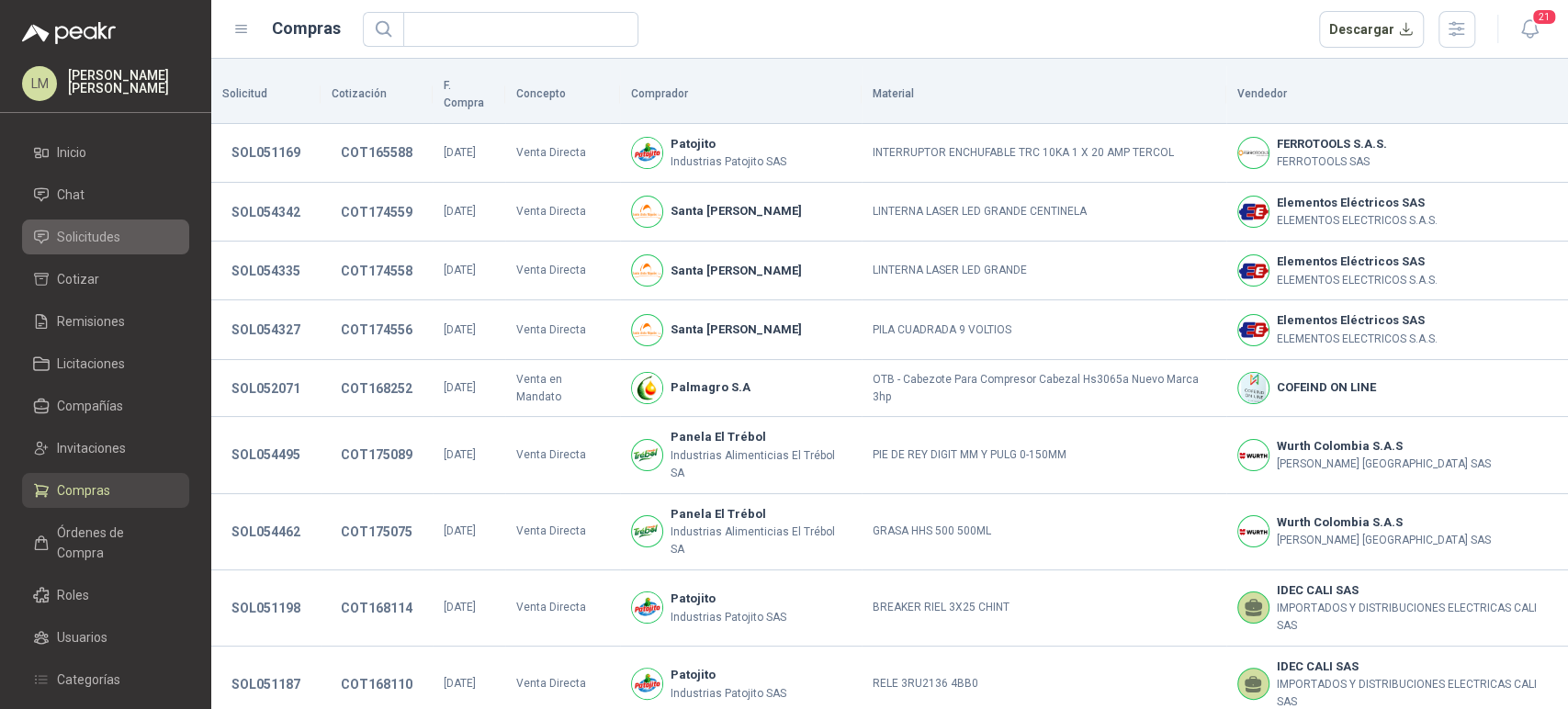
click at [105, 234] on span "Solicitudes" at bounding box center [89, 237] width 63 height 20
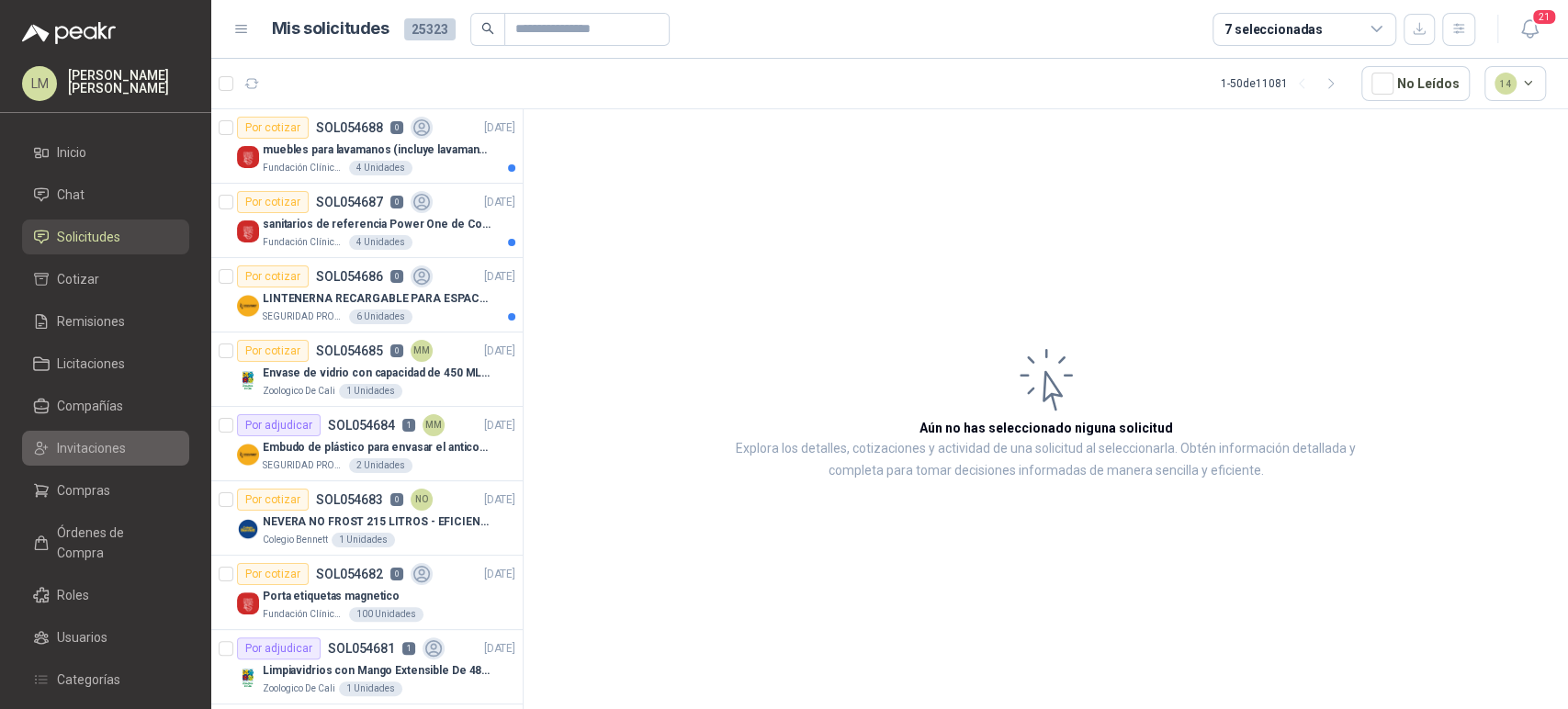
click at [87, 449] on span "Invitaciones" at bounding box center [92, 448] width 69 height 20
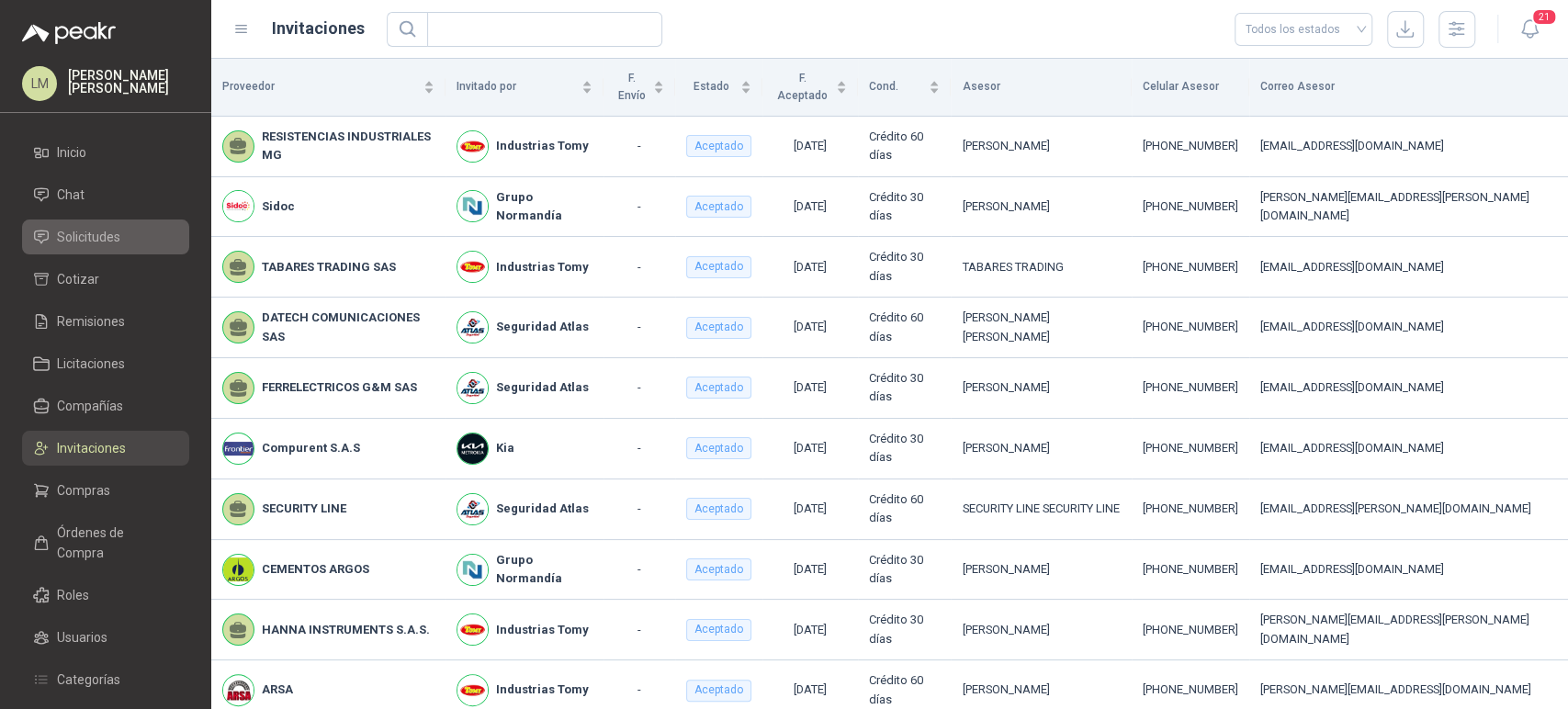
click at [104, 237] on span "Solicitudes" at bounding box center [89, 237] width 63 height 20
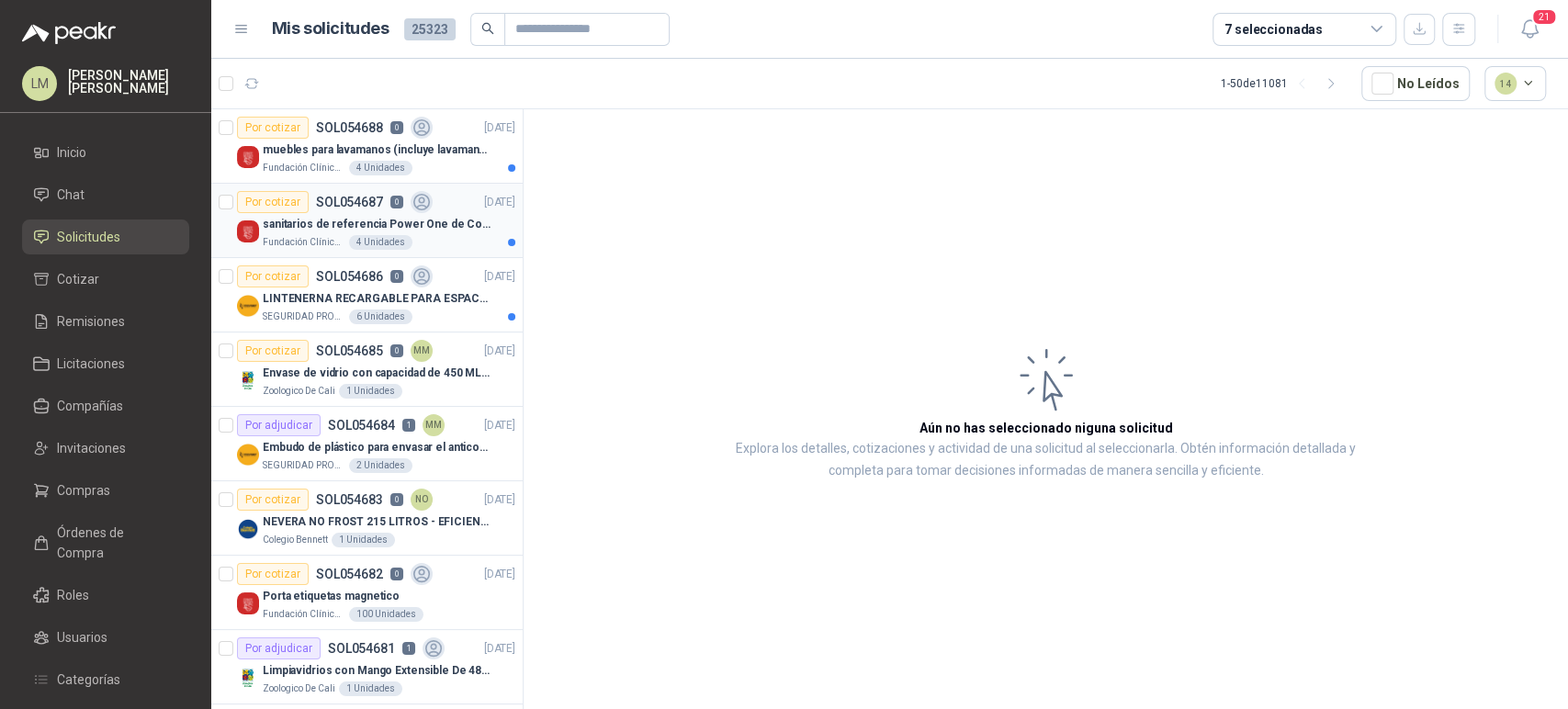
click at [340, 221] on p "sanitarios de referencia Power One de Corona" at bounding box center [377, 225] width 229 height 18
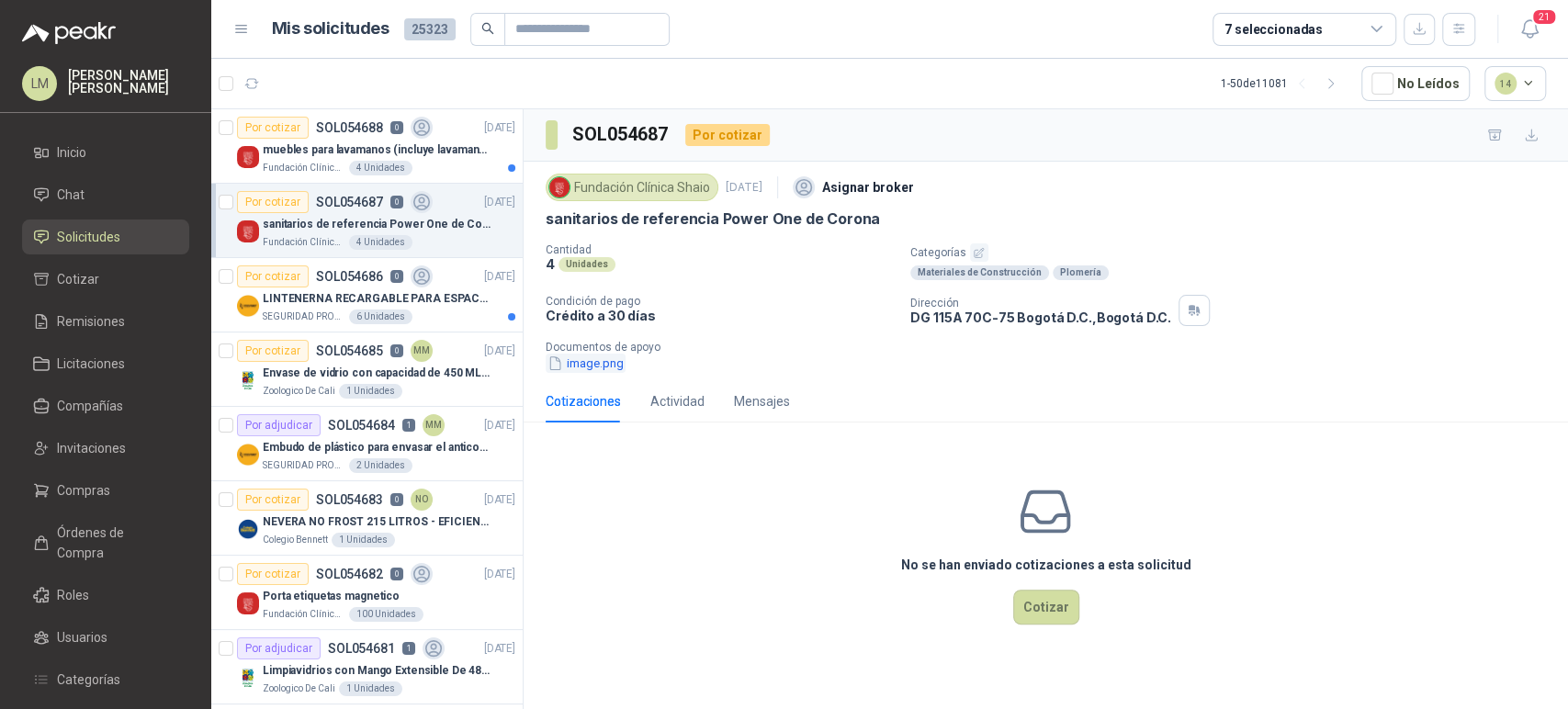
click at [578, 365] on button "image.png" at bounding box center [585, 363] width 80 height 20
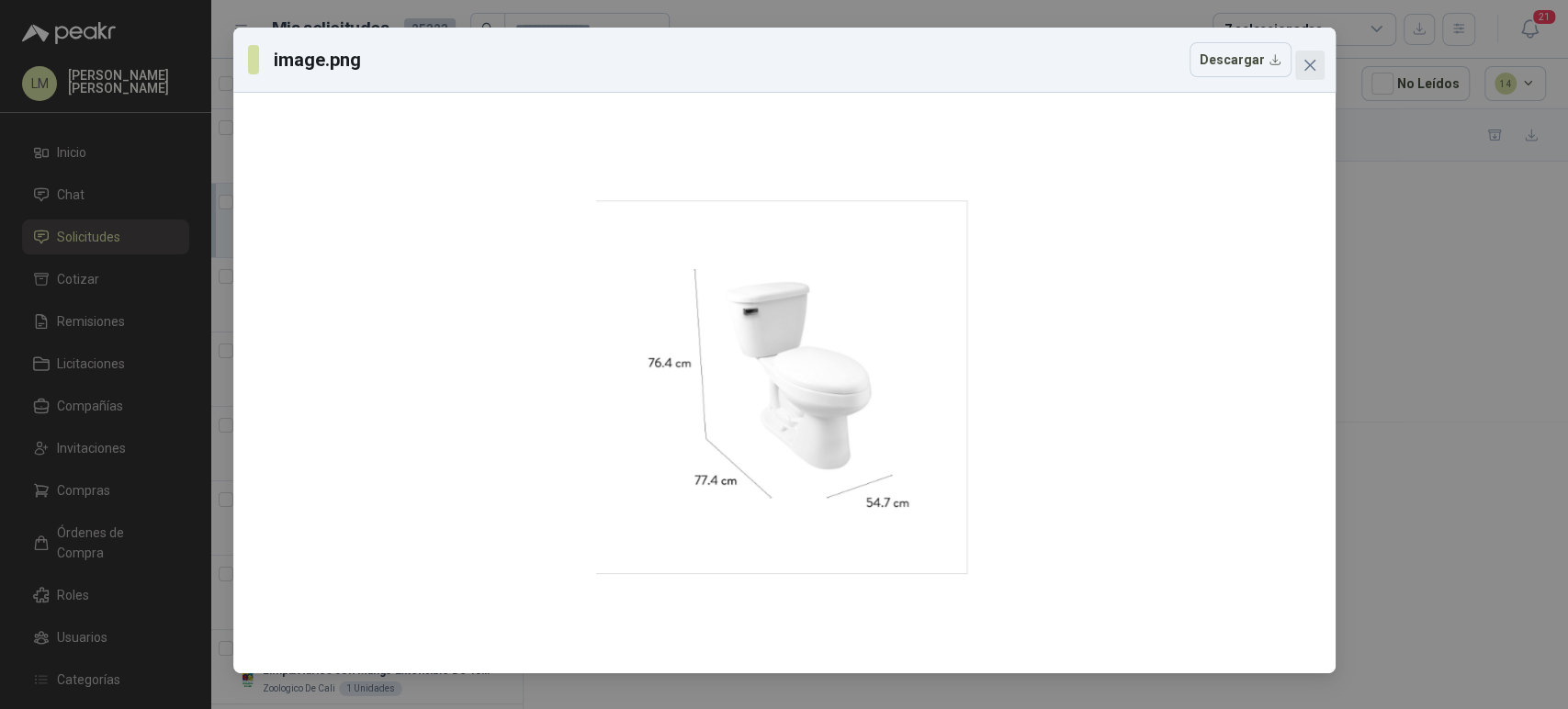
click at [1312, 72] on icon "close" at bounding box center [1309, 65] width 15 height 15
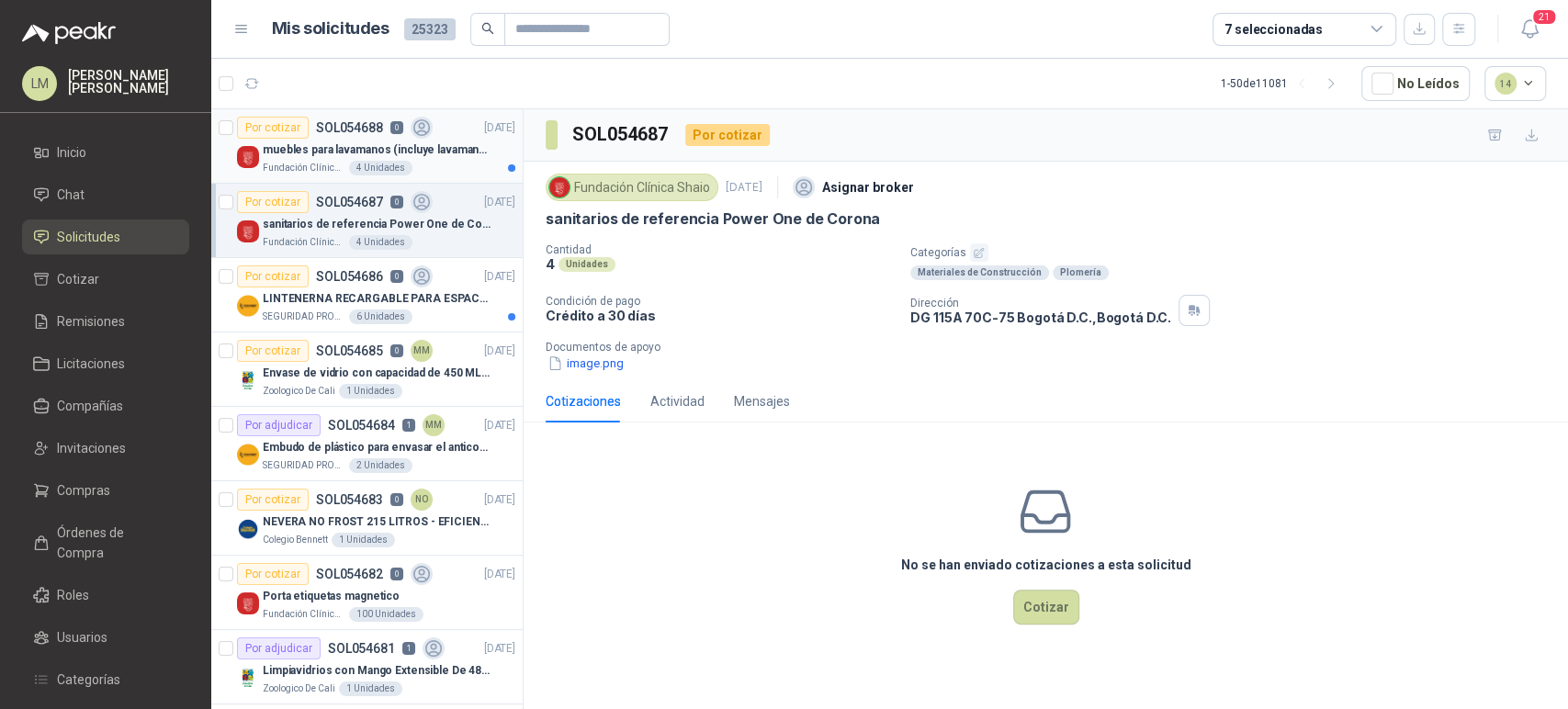
click at [333, 168] on p "Fundación Clínica Shaio" at bounding box center [304, 168] width 83 height 15
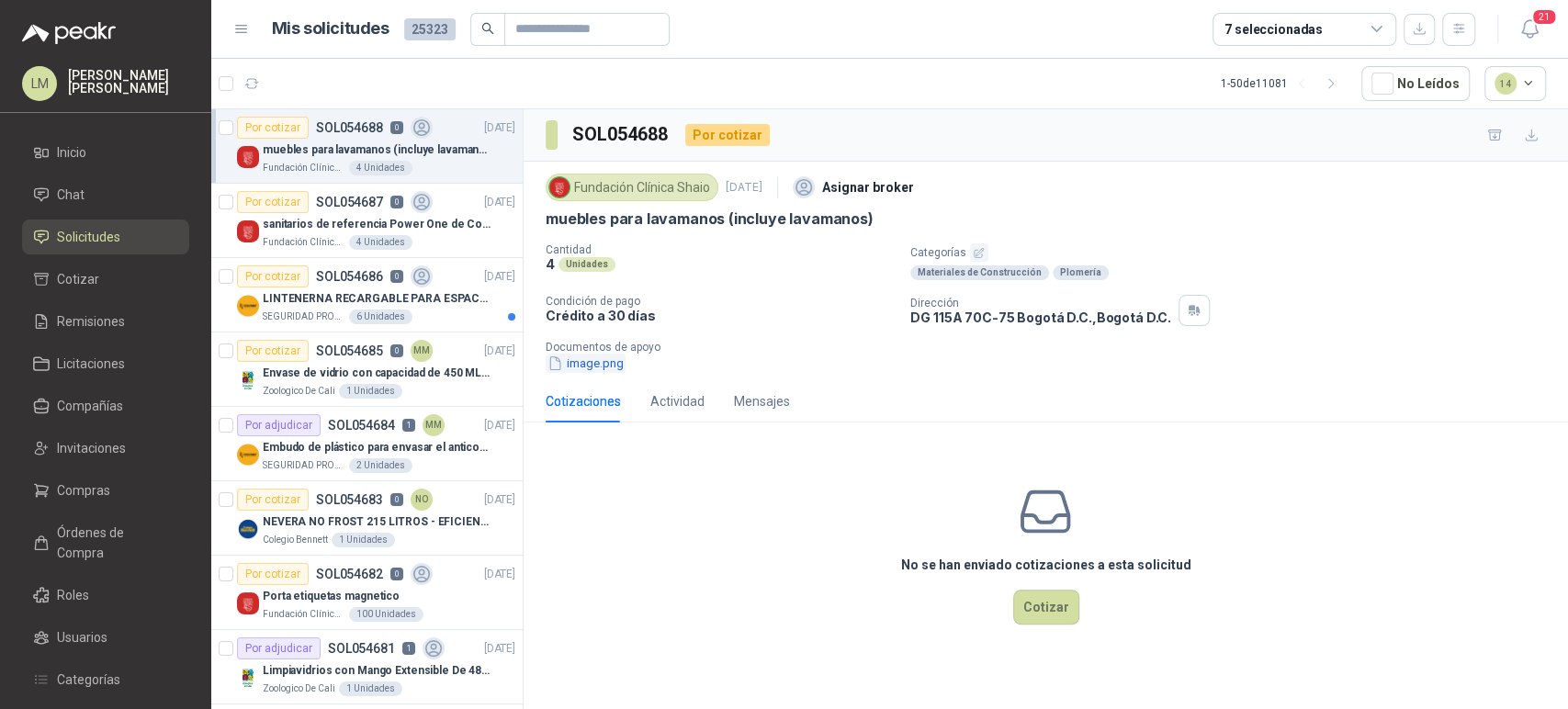
click at [606, 365] on button "image.png" at bounding box center [585, 363] width 80 height 20
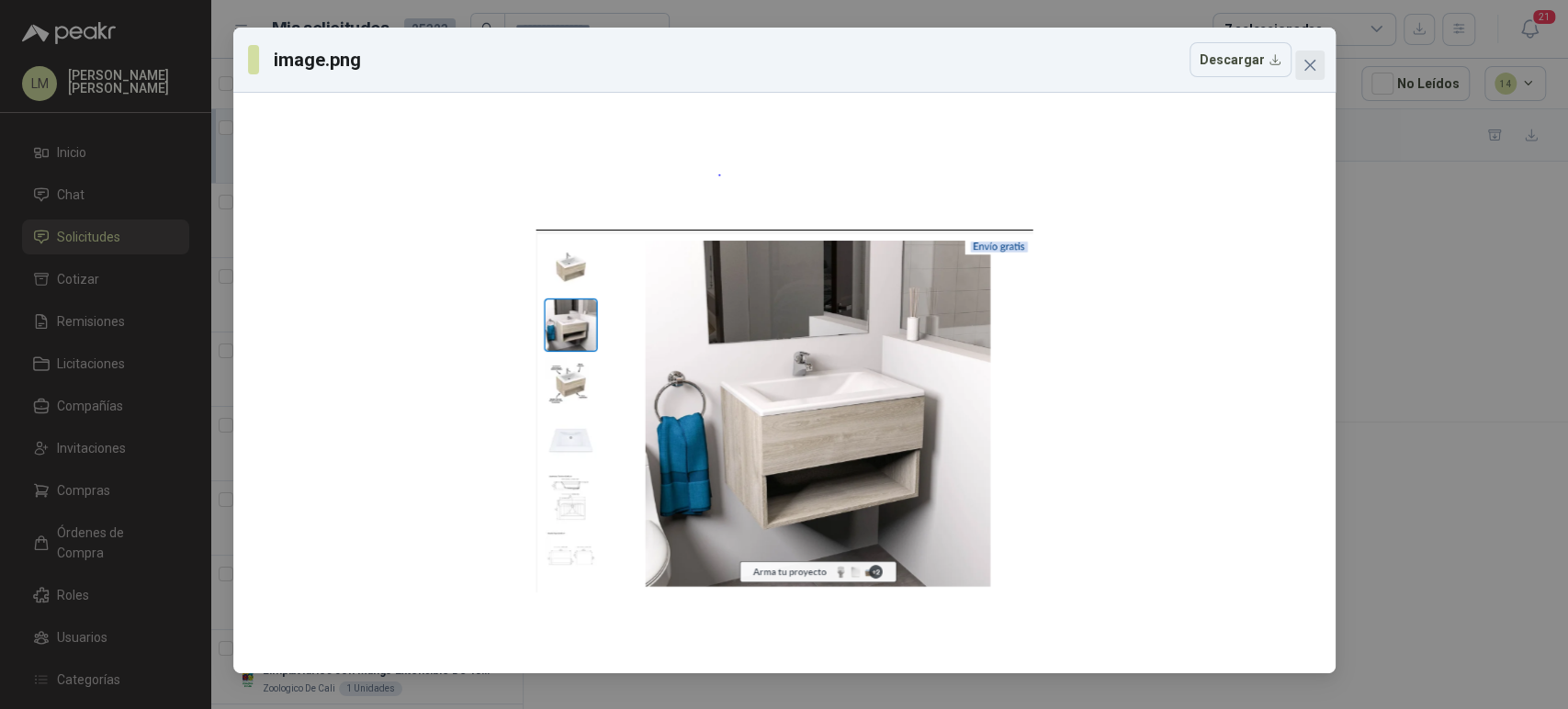
click at [1313, 67] on icon "close" at bounding box center [1309, 65] width 15 height 15
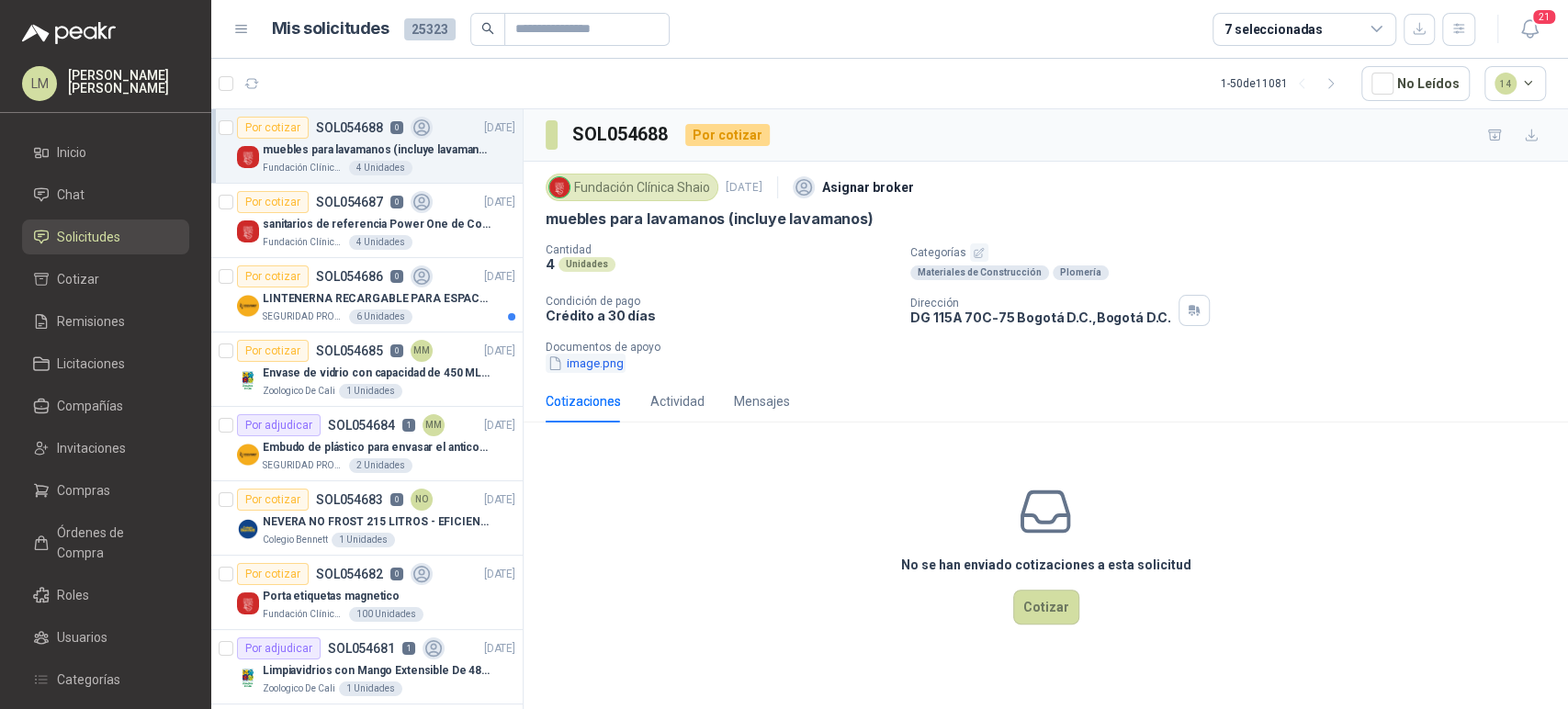
click at [604, 361] on button "image.png" at bounding box center [585, 363] width 80 height 20
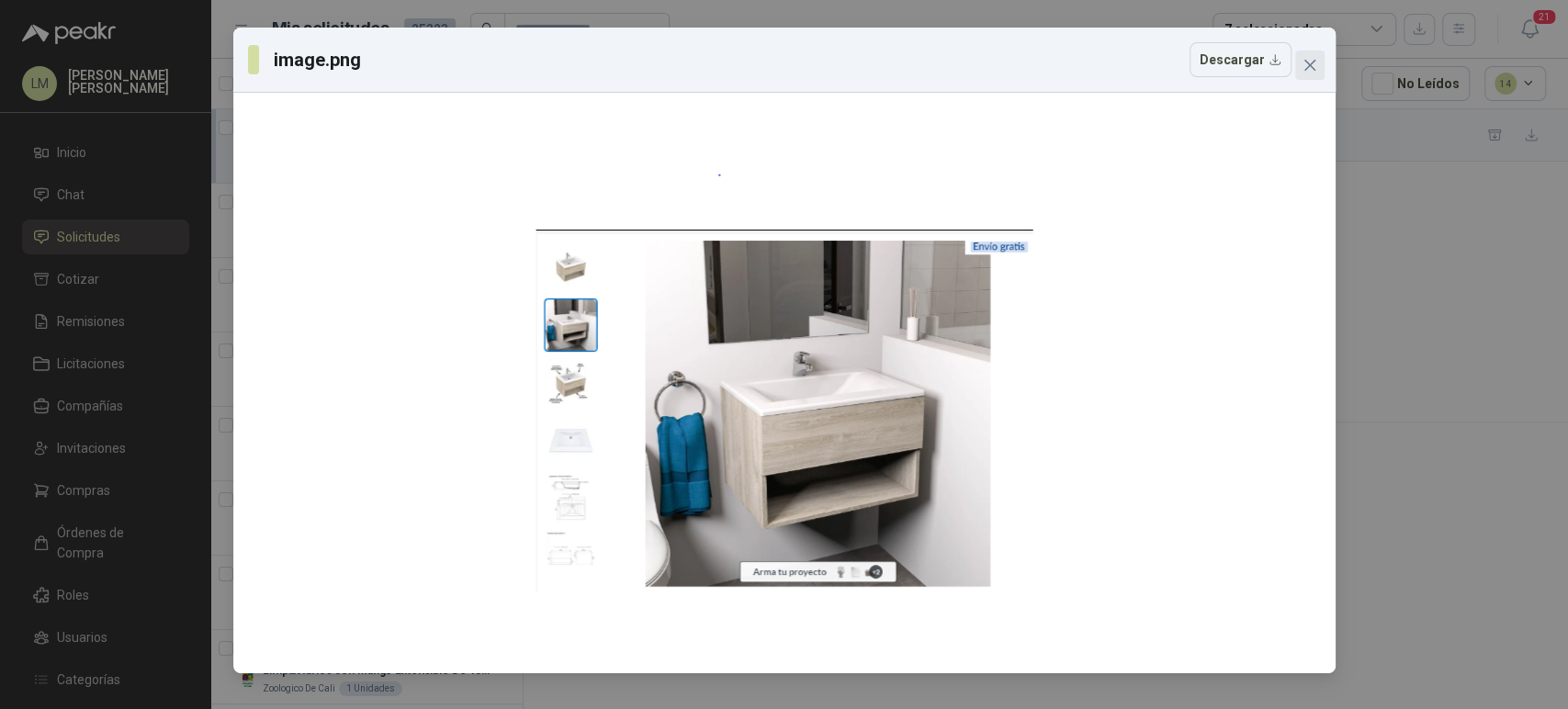
click at [1311, 58] on icon "close" at bounding box center [1309, 65] width 15 height 15
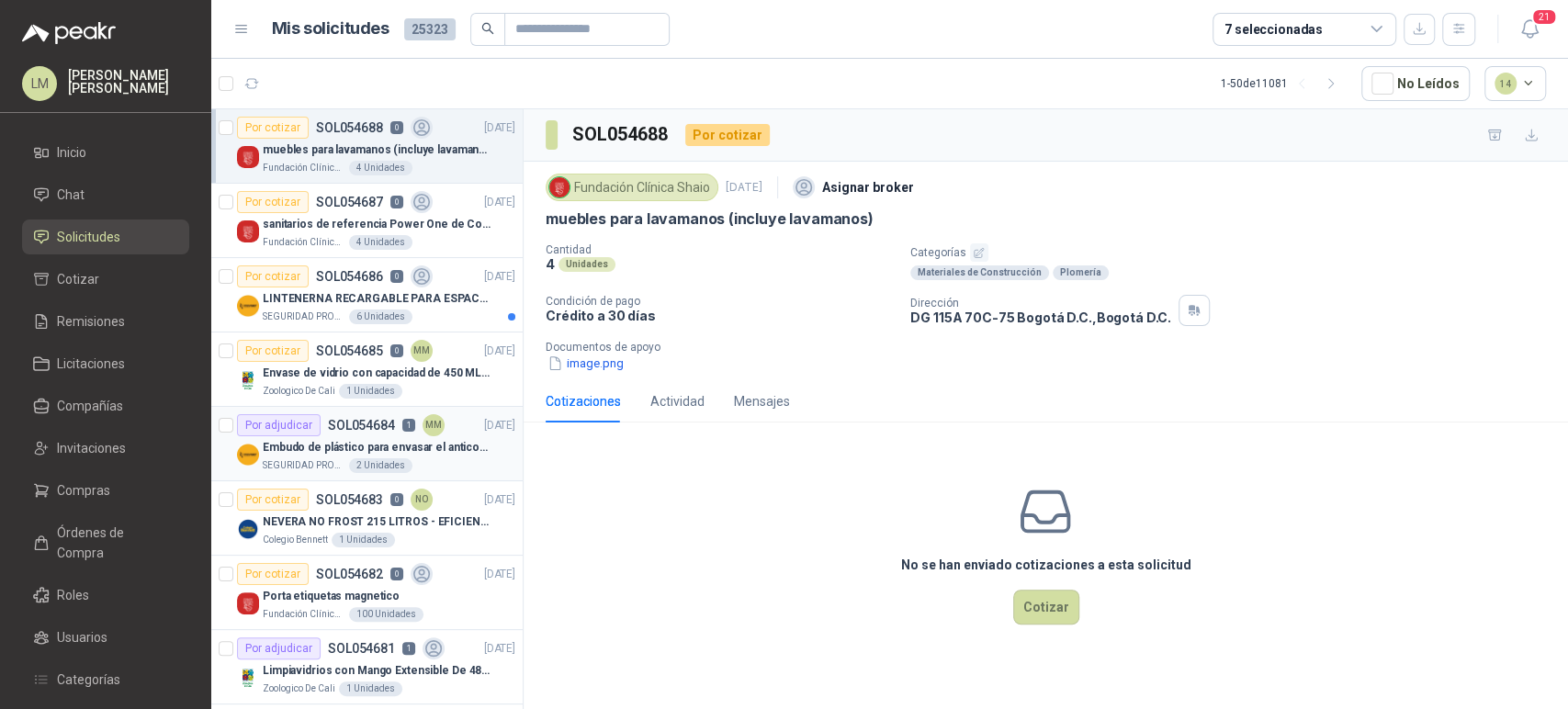
scroll to position [141, 0]
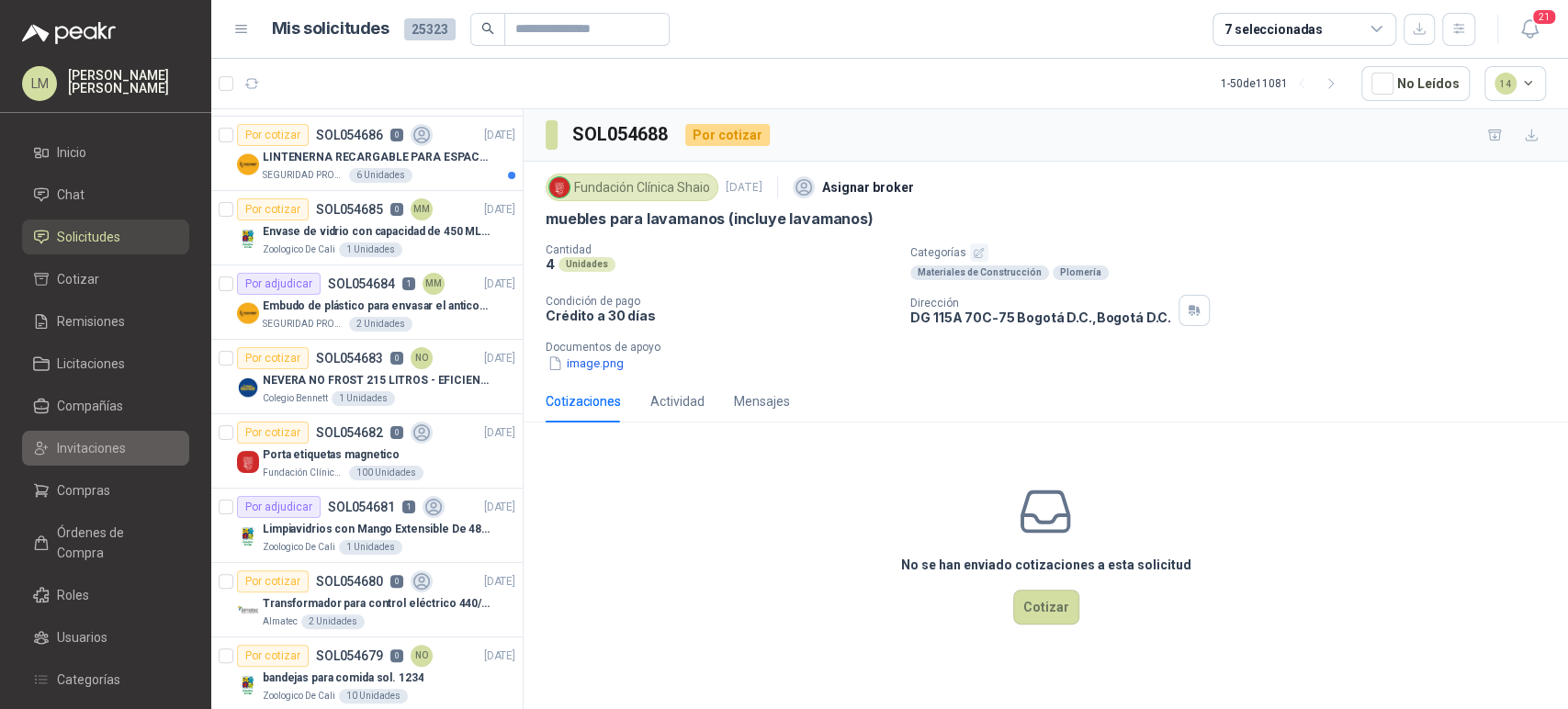
click at [60, 444] on span "Invitaciones" at bounding box center [92, 448] width 69 height 20
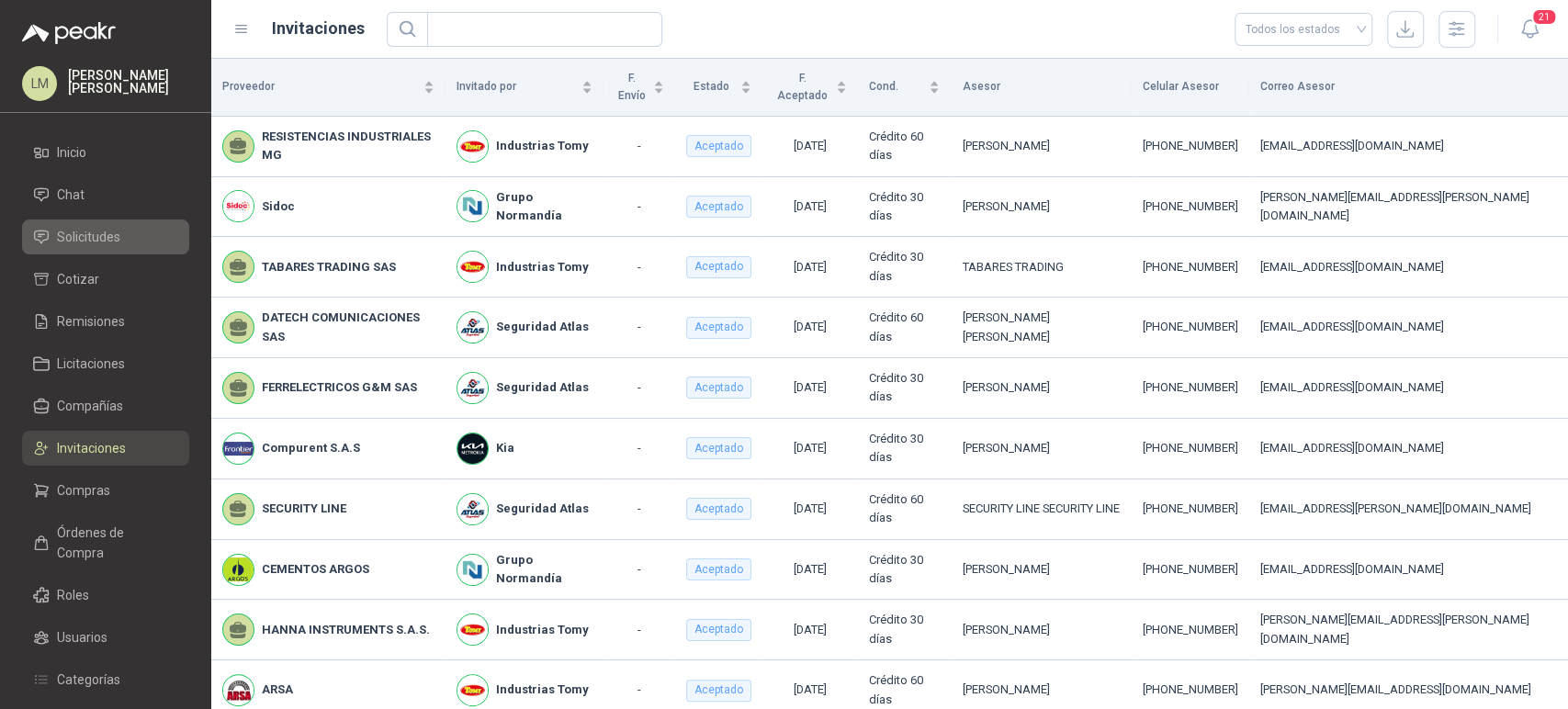
click at [92, 243] on span "Solicitudes" at bounding box center [89, 237] width 63 height 20
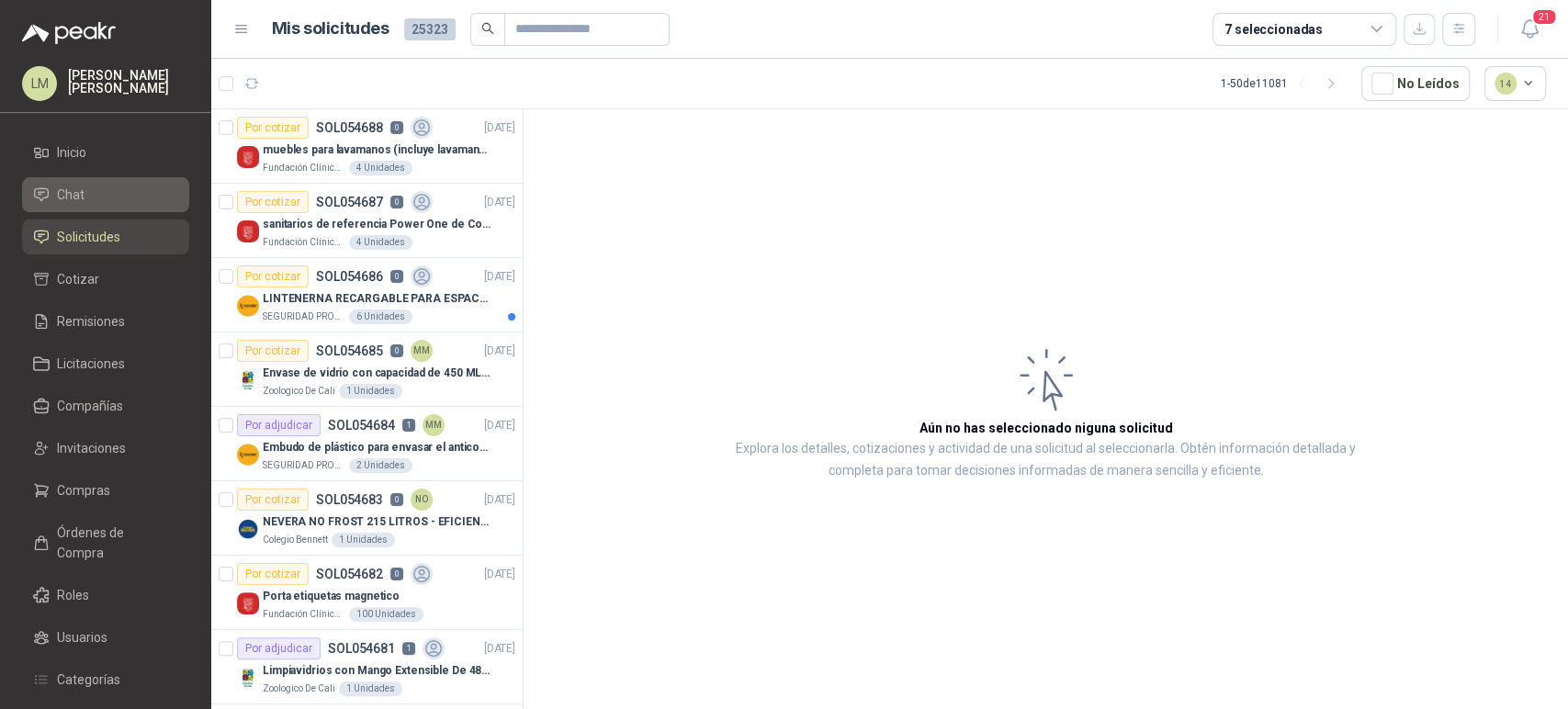
click at [89, 205] on link "Chat" at bounding box center [105, 195] width 167 height 35
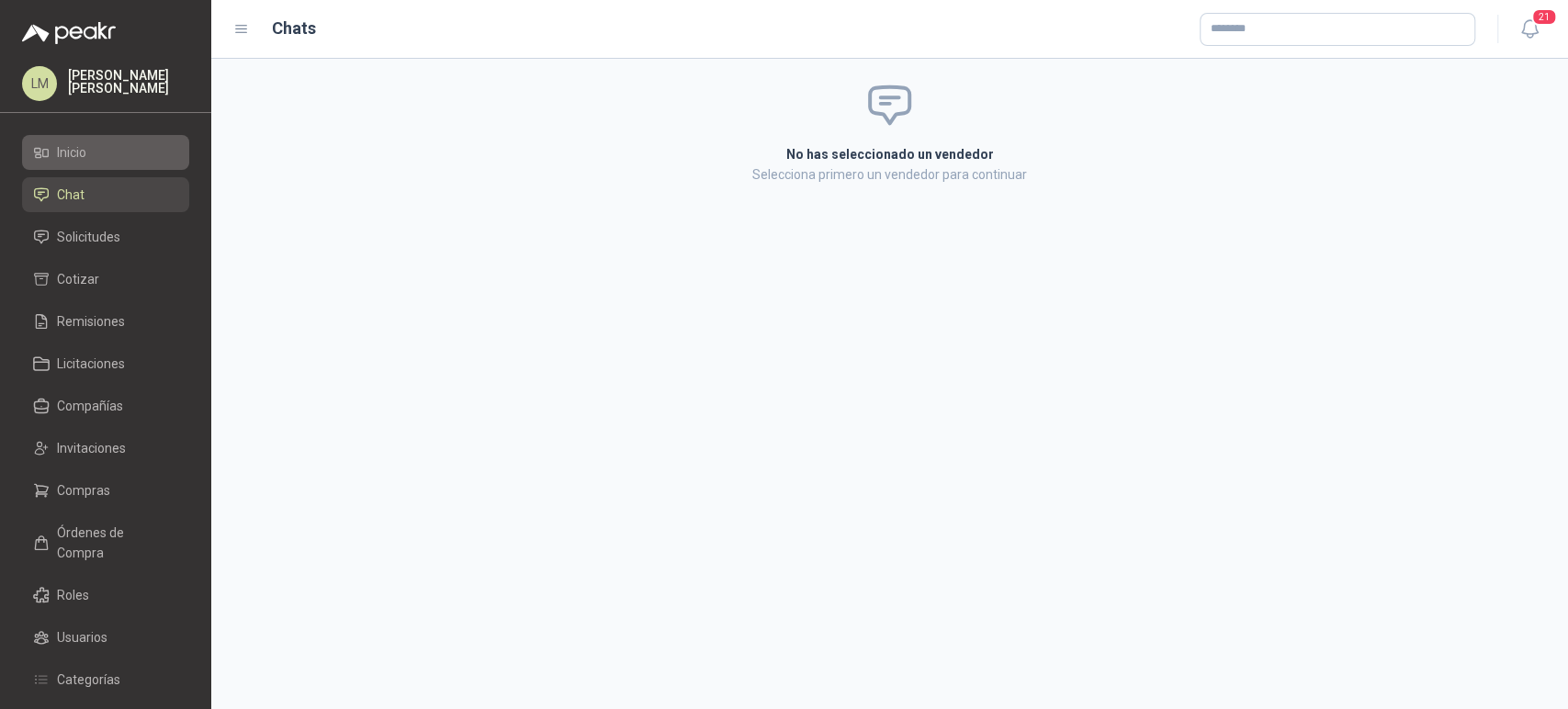
click at [86, 160] on span "Inicio" at bounding box center [72, 152] width 30 height 20
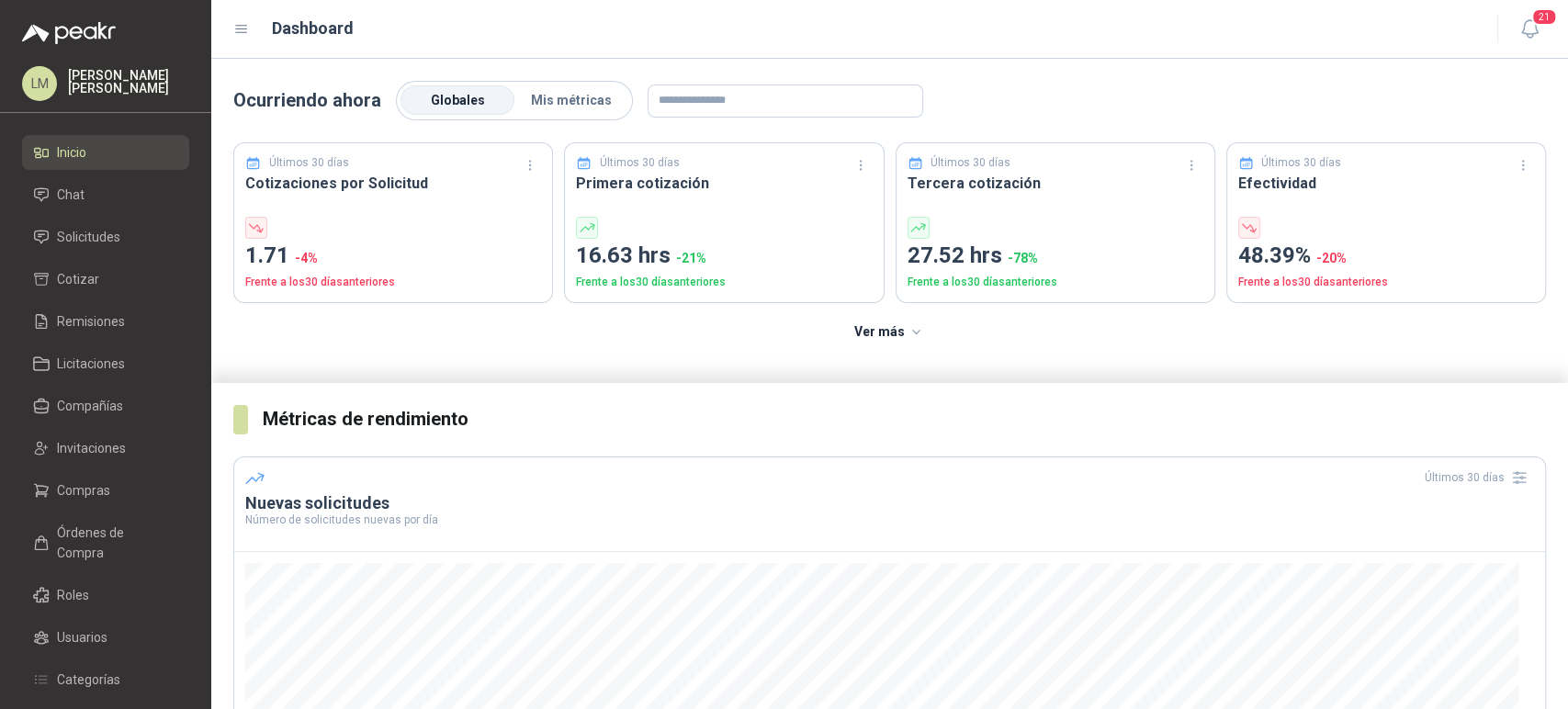
scroll to position [197, 0]
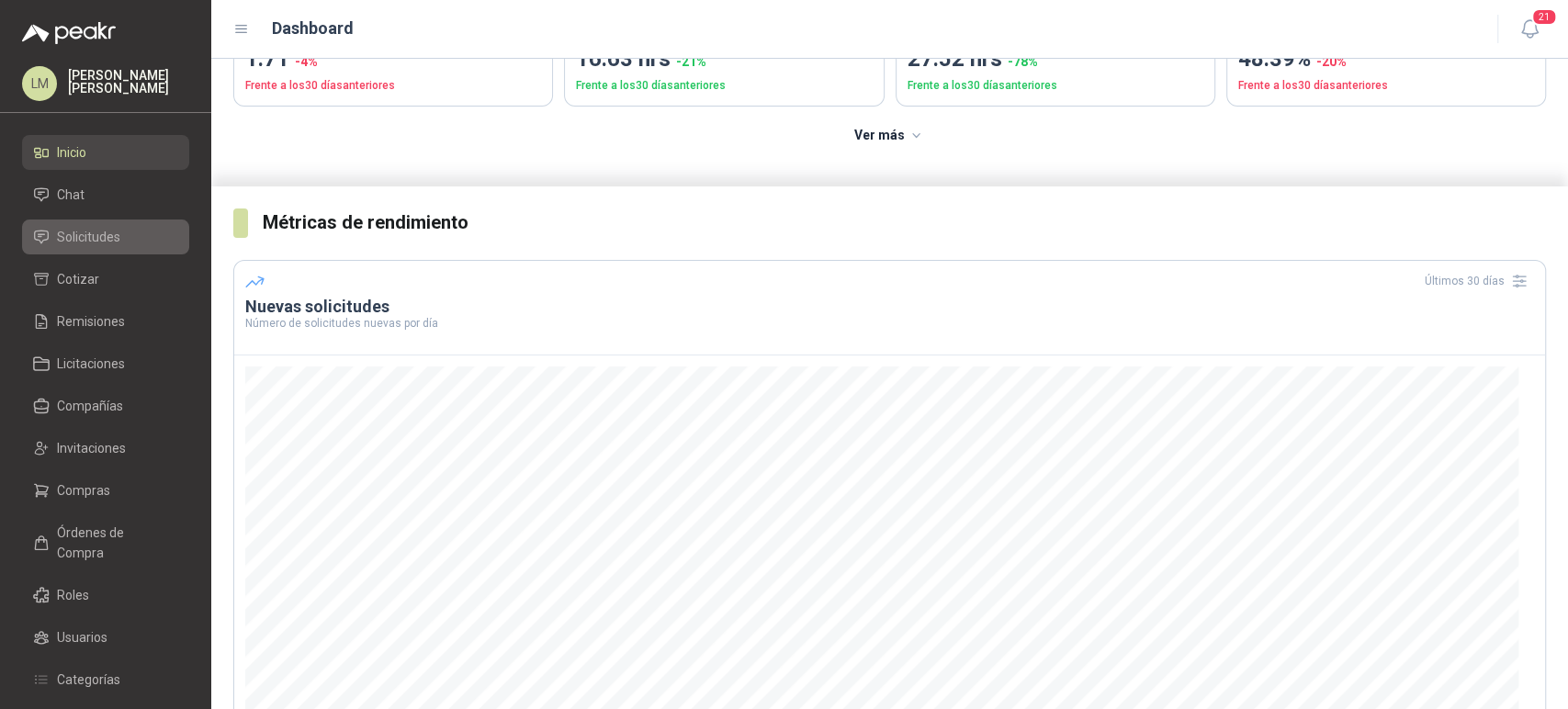
click at [96, 233] on span "Solicitudes" at bounding box center [89, 237] width 63 height 20
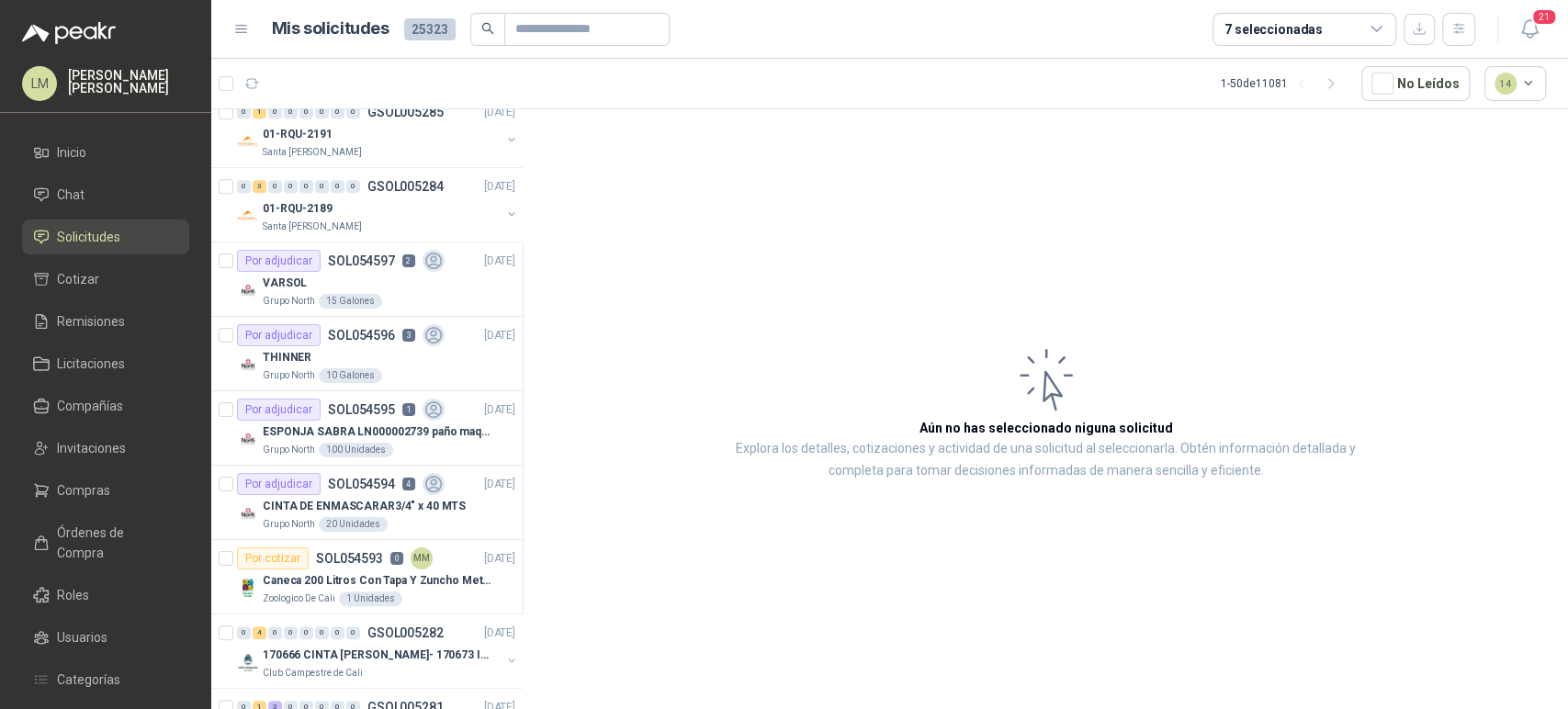
scroll to position [1059, 0]
click at [370, 286] on div "VARSOL" at bounding box center [389, 281] width 253 height 22
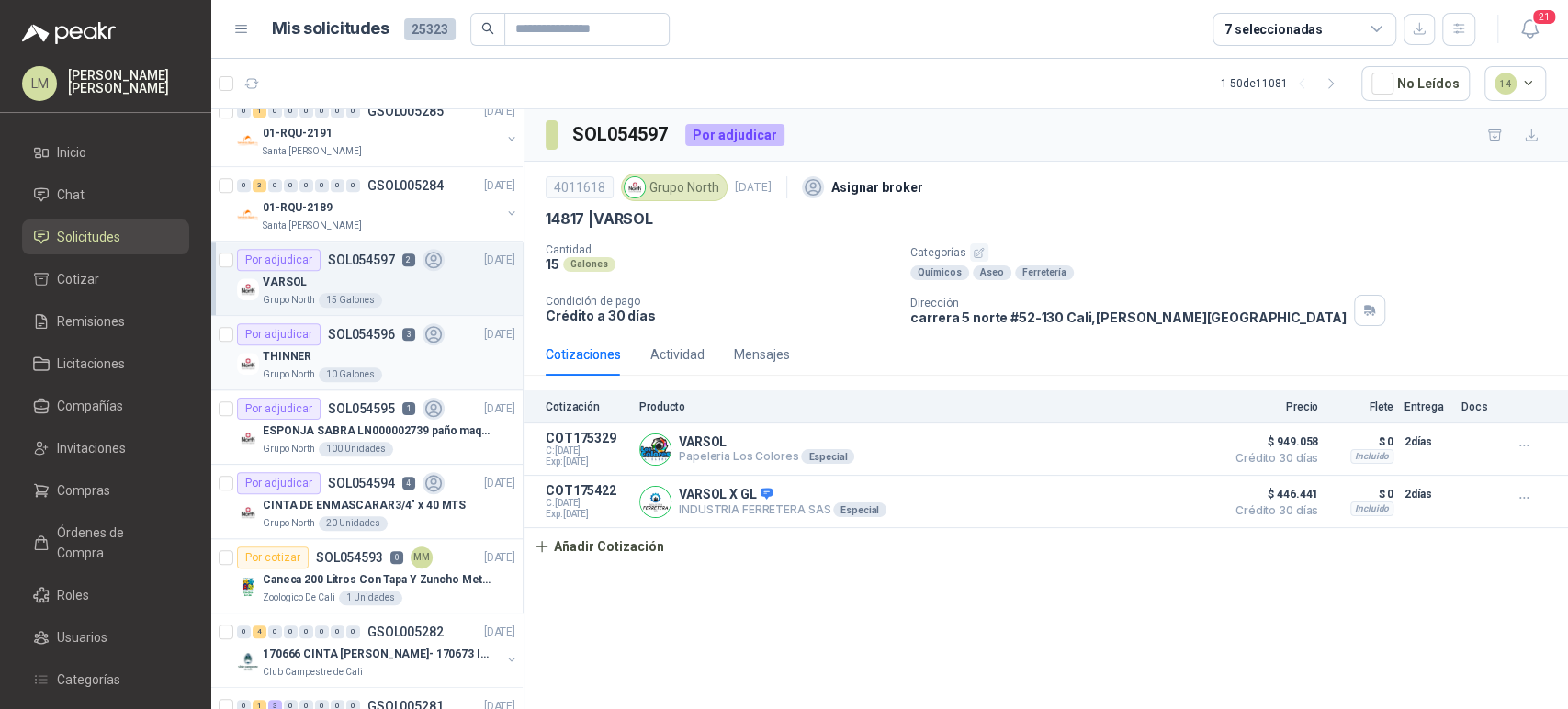
click at [396, 353] on div "THINNER" at bounding box center [389, 356] width 253 height 22
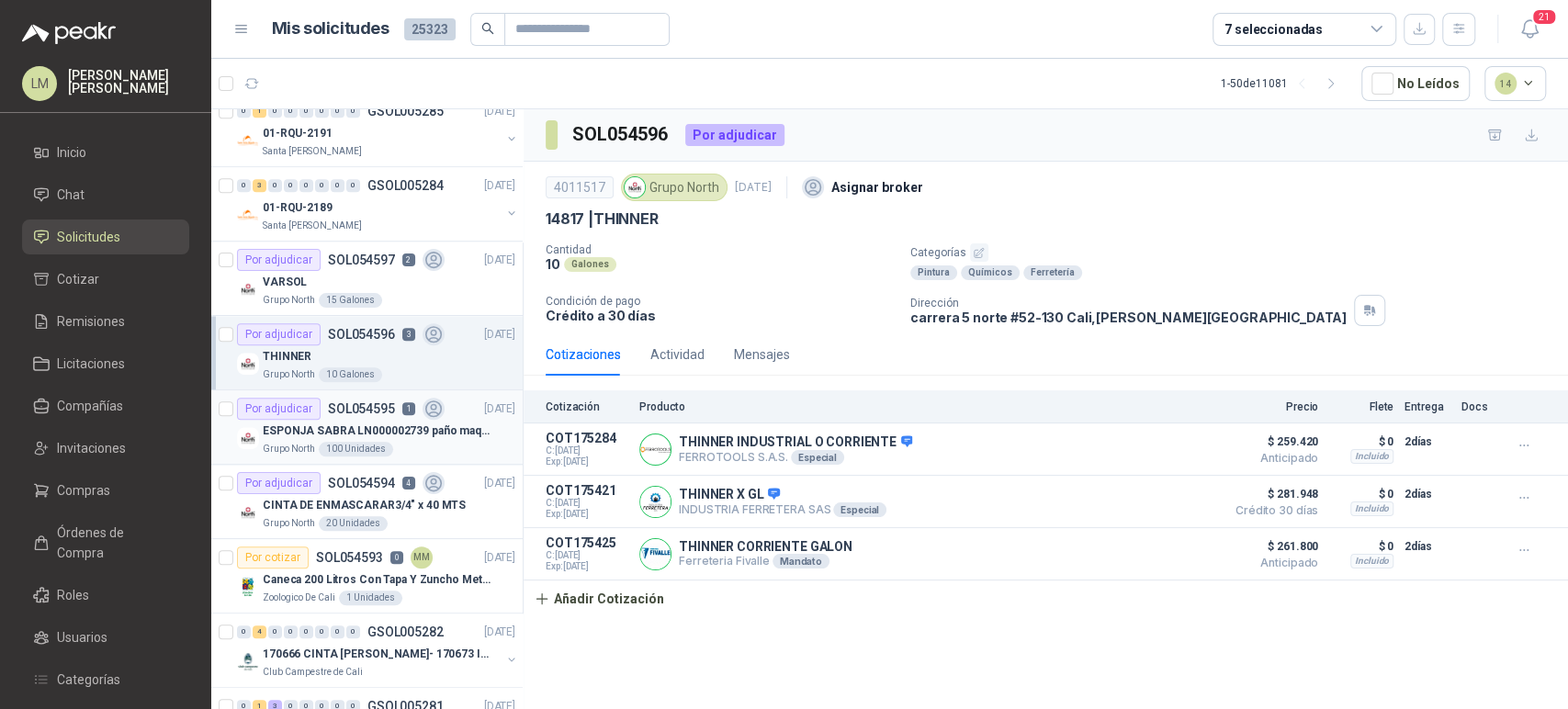
click at [366, 436] on p "ESPONJA SABRA LN000002739 paño maquina 3m 14cm x10 m" at bounding box center [377, 432] width 229 height 18
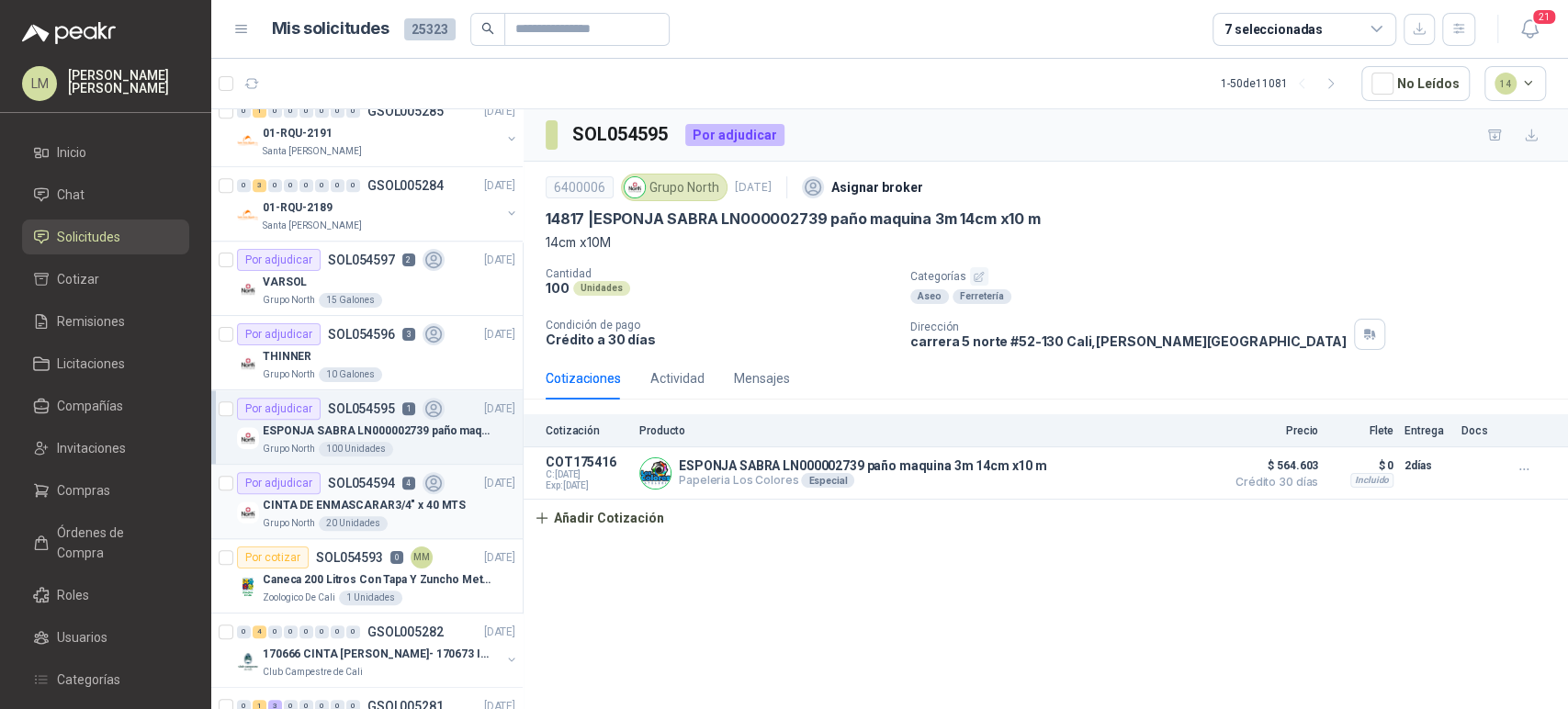
click at [373, 498] on p "CINTA DE ENMASCARAR3/4" x 40 MTS" at bounding box center [364, 506] width 203 height 18
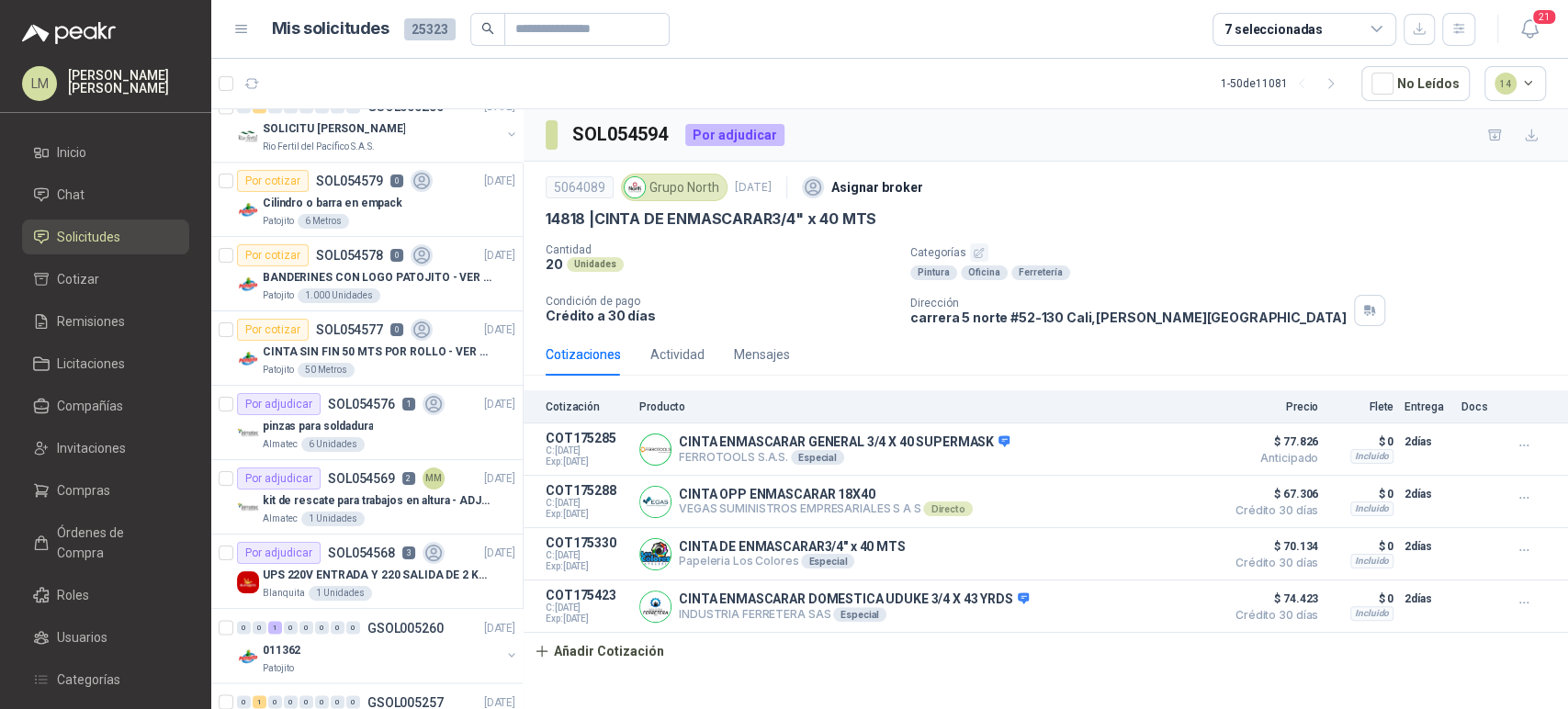
scroll to position [1881, 0]
click at [351, 410] on div "Por adjudicar SOL054576 1" at bounding box center [341, 404] width 207 height 22
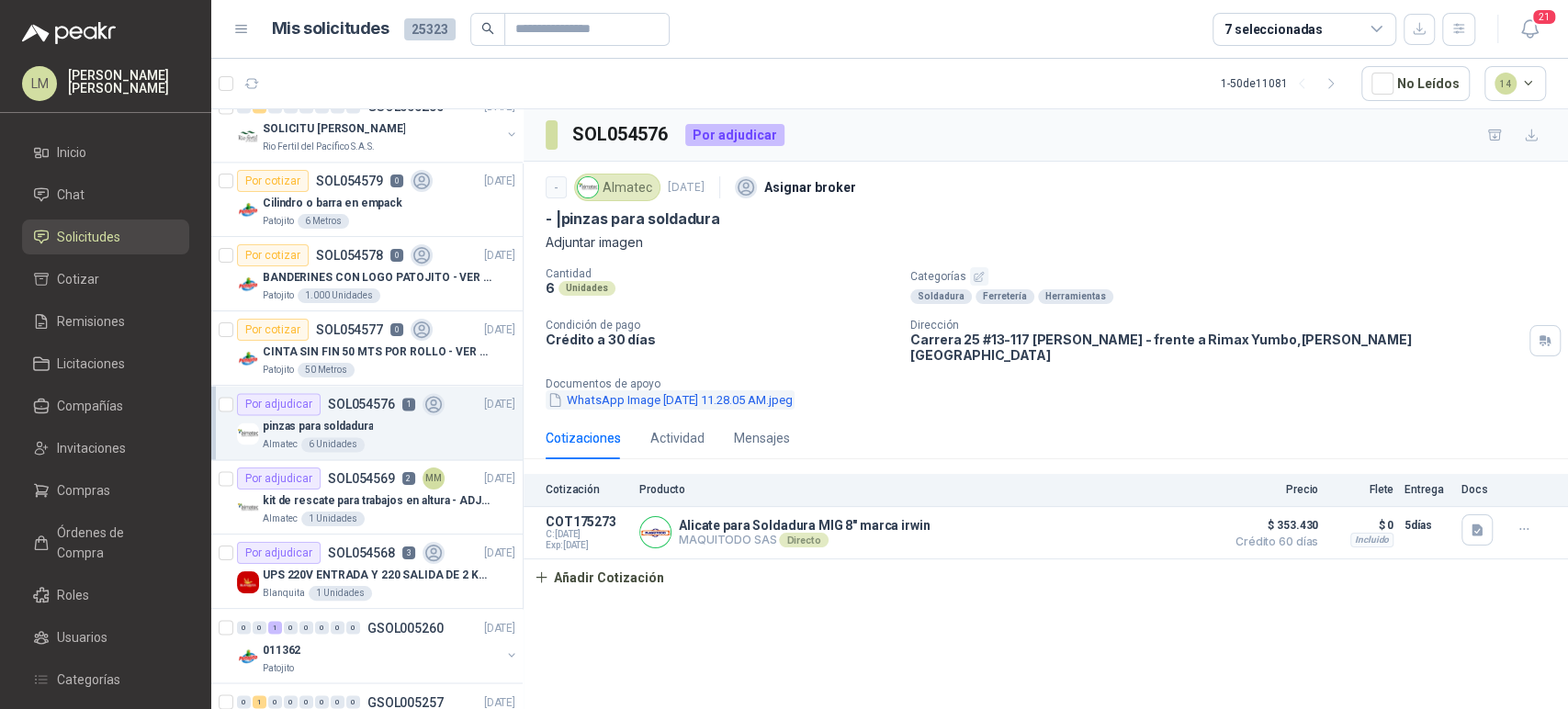
click at [668, 394] on button "WhatsApp Image 2025-09-02 at 11.28.05 AM.jpeg" at bounding box center [669, 400] width 249 height 20
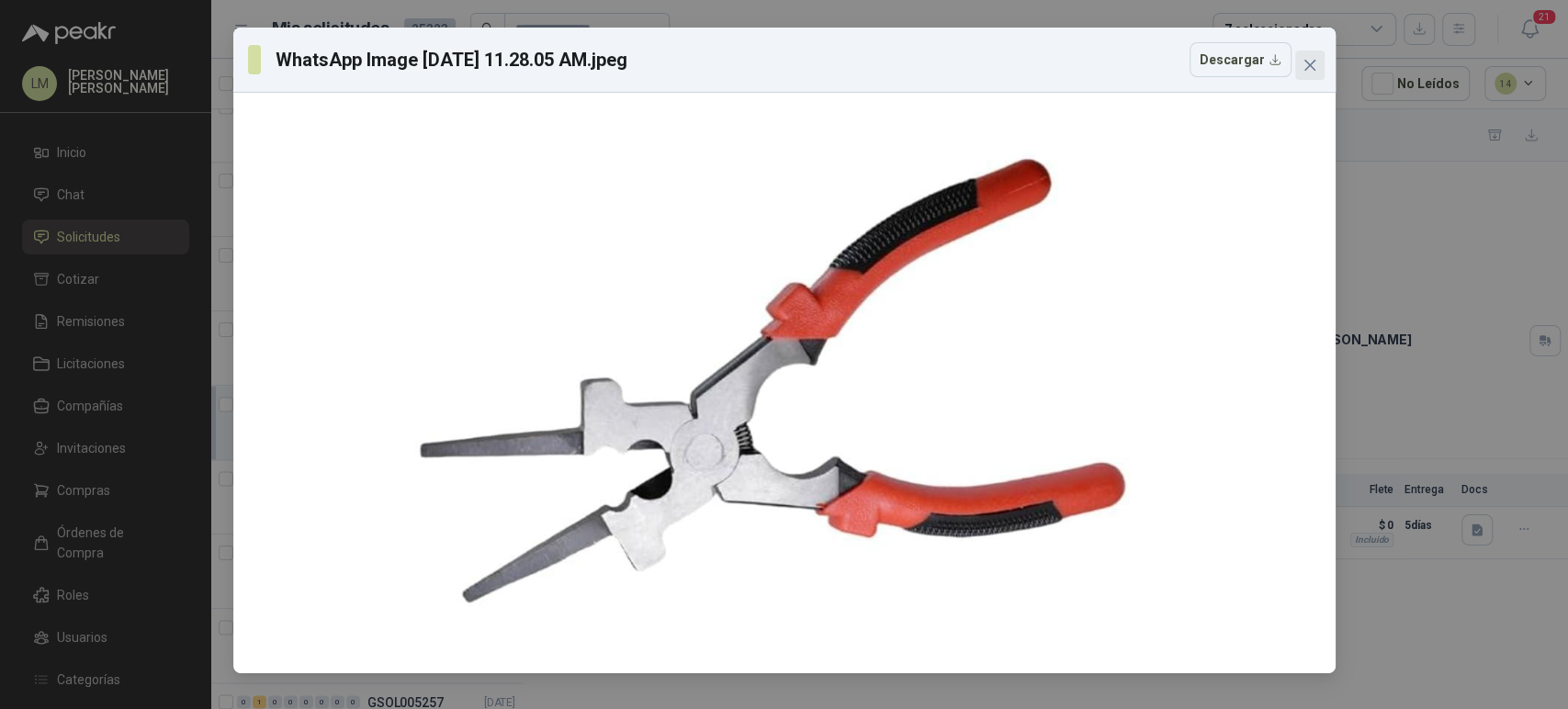
click at [1315, 64] on icon "close" at bounding box center [1309, 65] width 15 height 15
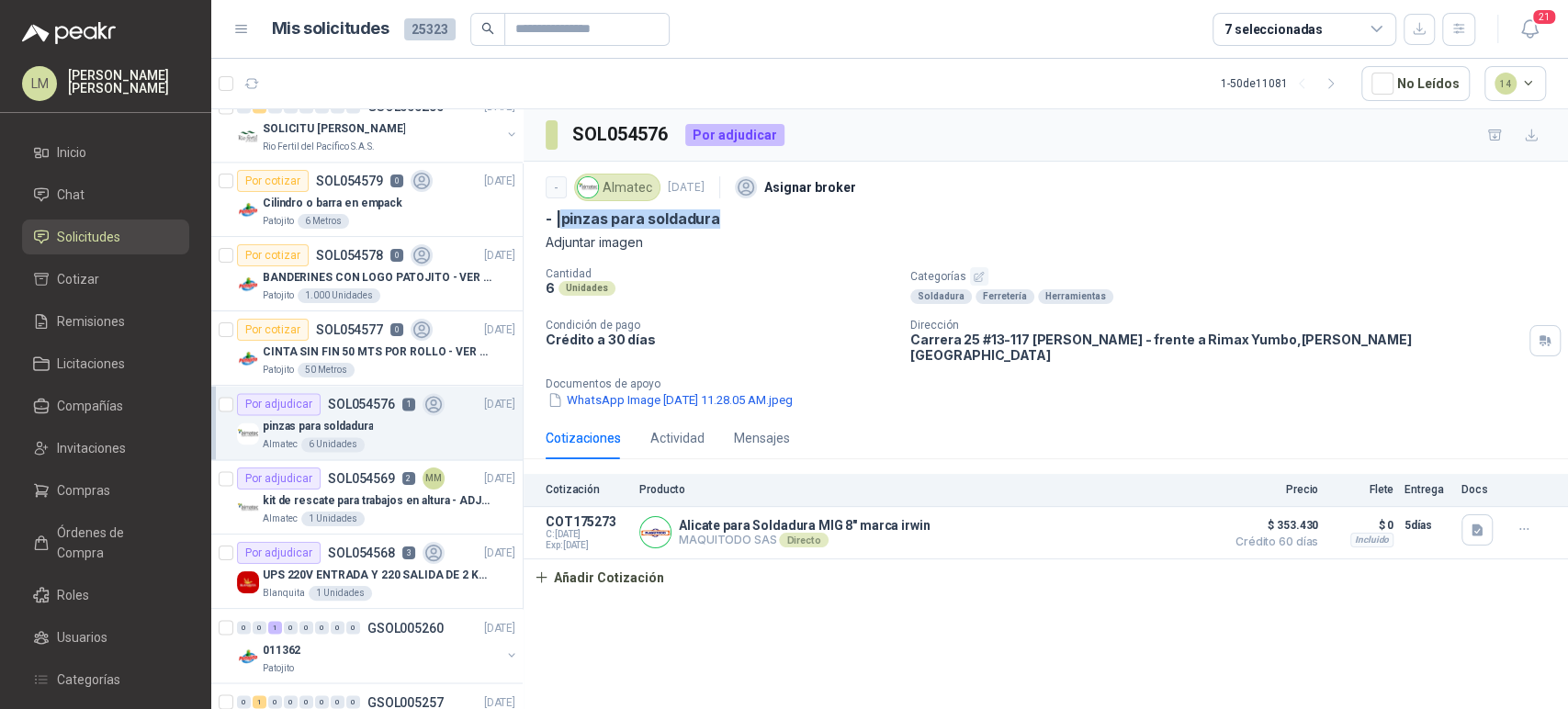
drag, startPoint x: 565, startPoint y: 225, endPoint x: 787, endPoint y: 217, distance: 222.1
click at [787, 217] on div "- | pinzas para soldadura" at bounding box center [1045, 219] width 1000 height 20
copy p "pinzas para soldadura"
click at [346, 203] on p "Cilindro o barra en empack" at bounding box center [332, 203] width 139 height 18
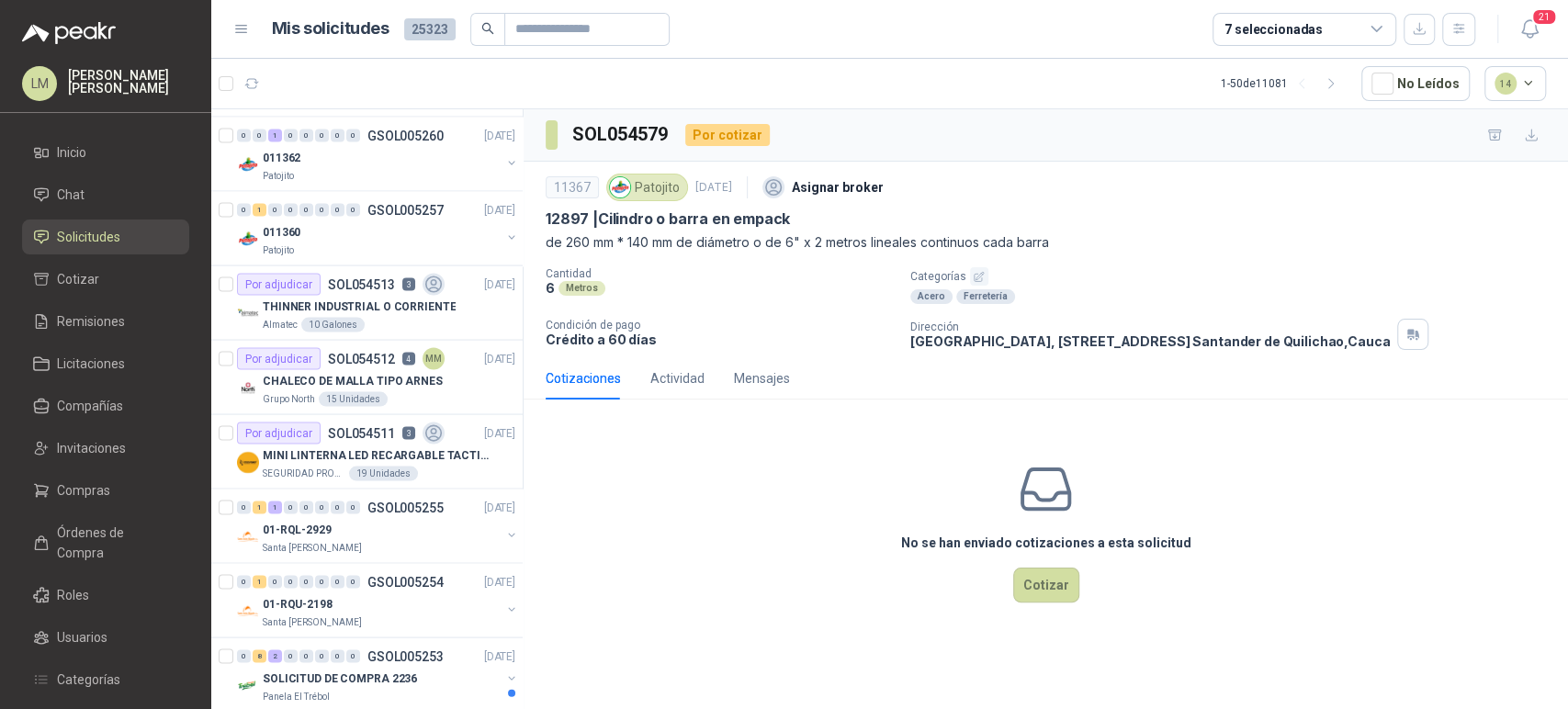
scroll to position [2378, 0]
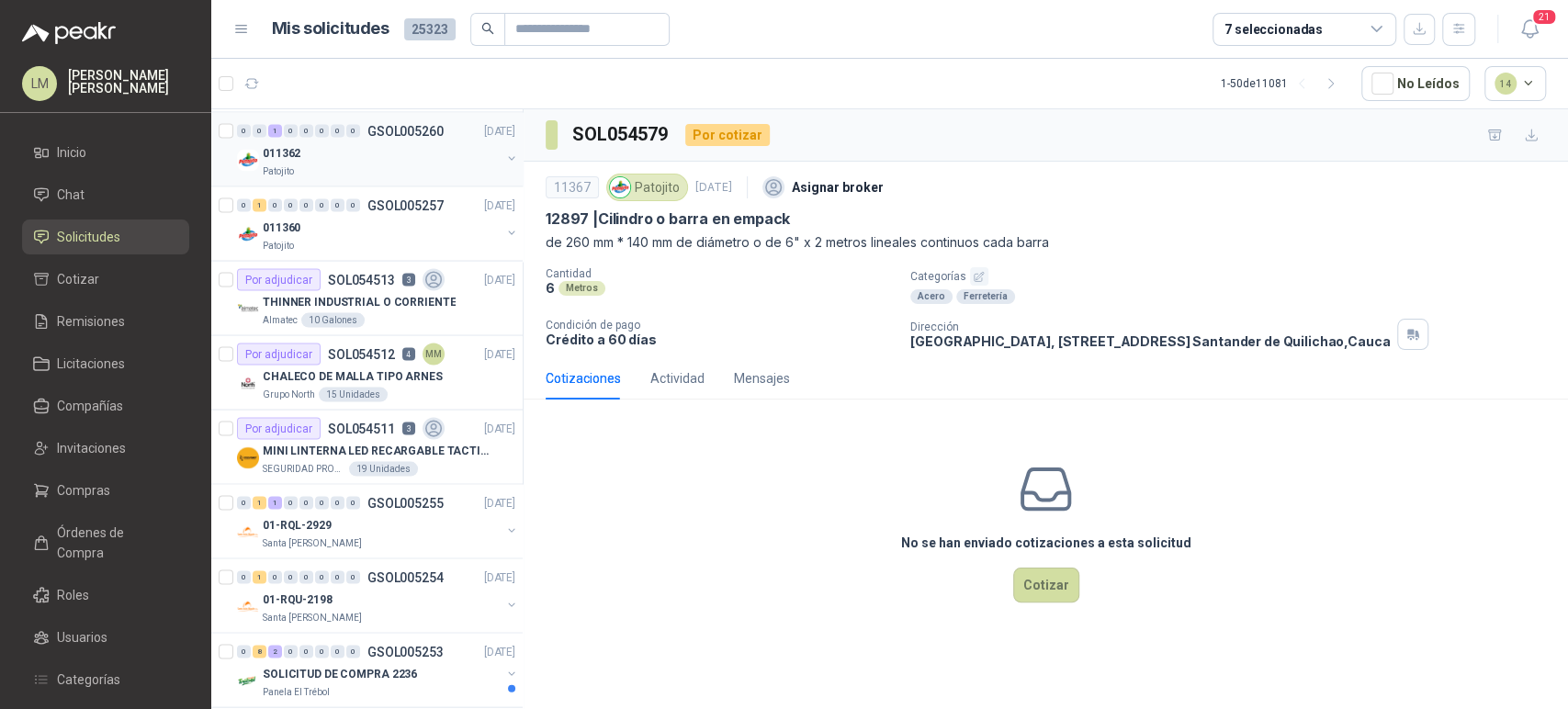
click at [360, 164] on div "Patojito" at bounding box center [381, 171] width 238 height 15
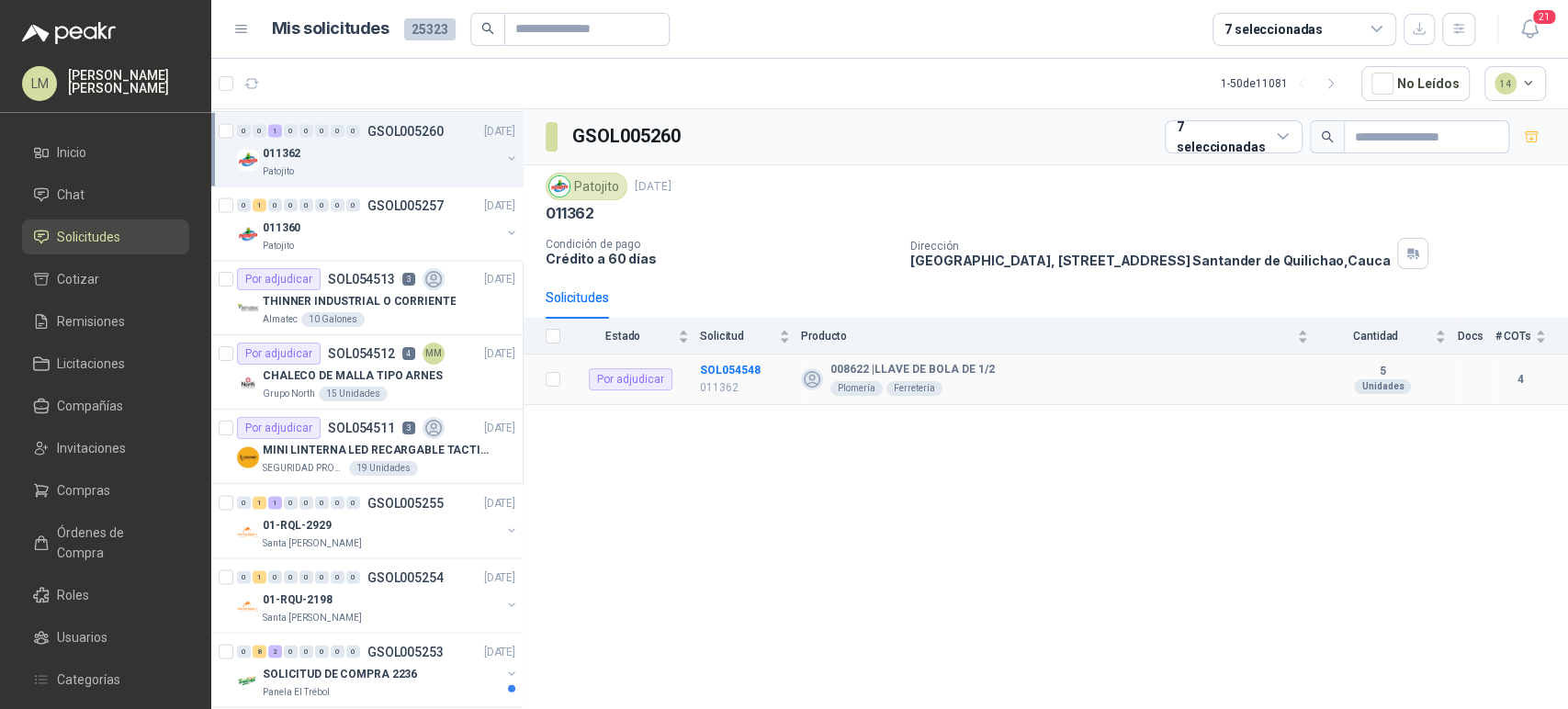
click at [727, 360] on td "SOL054548 011362" at bounding box center [750, 379] width 101 height 50
click at [720, 375] on td "SOL054548 011362" at bounding box center [750, 379] width 101 height 50
click at [720, 363] on b "SOL054548" at bounding box center [730, 369] width 60 height 13
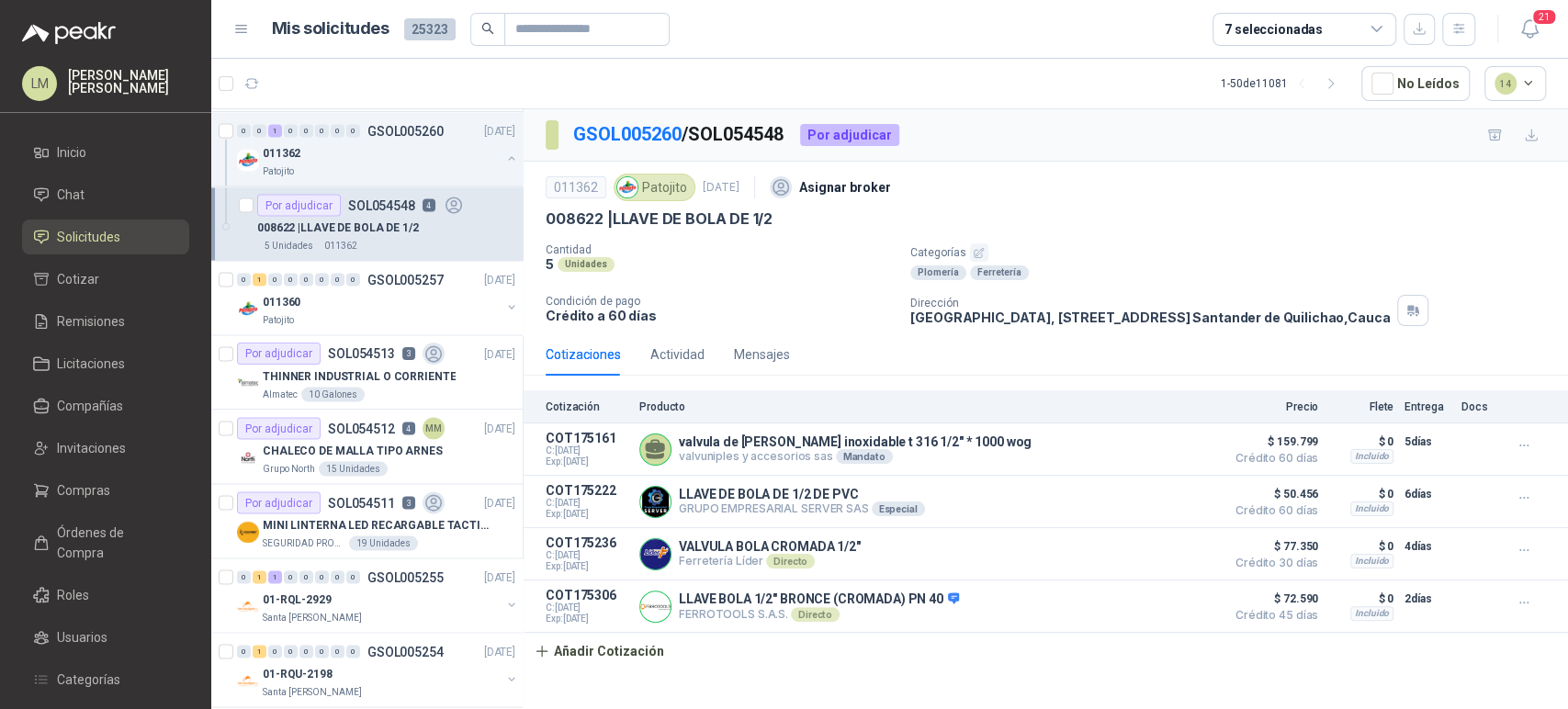
click at [680, 321] on p "Crédito a 60 días" at bounding box center [720, 316] width 350 height 16
click at [673, 355] on div "Actividad" at bounding box center [677, 354] width 54 height 20
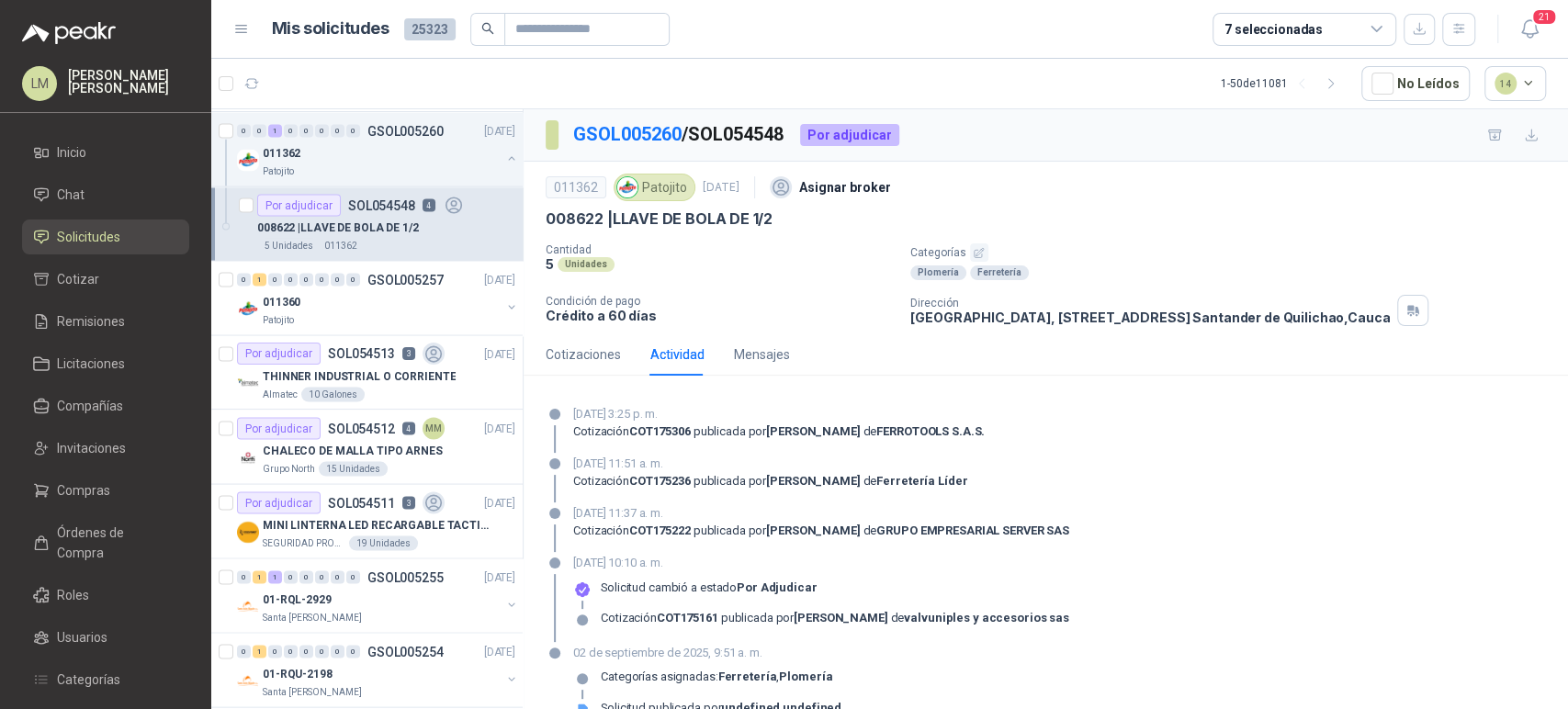
scroll to position [32, 0]
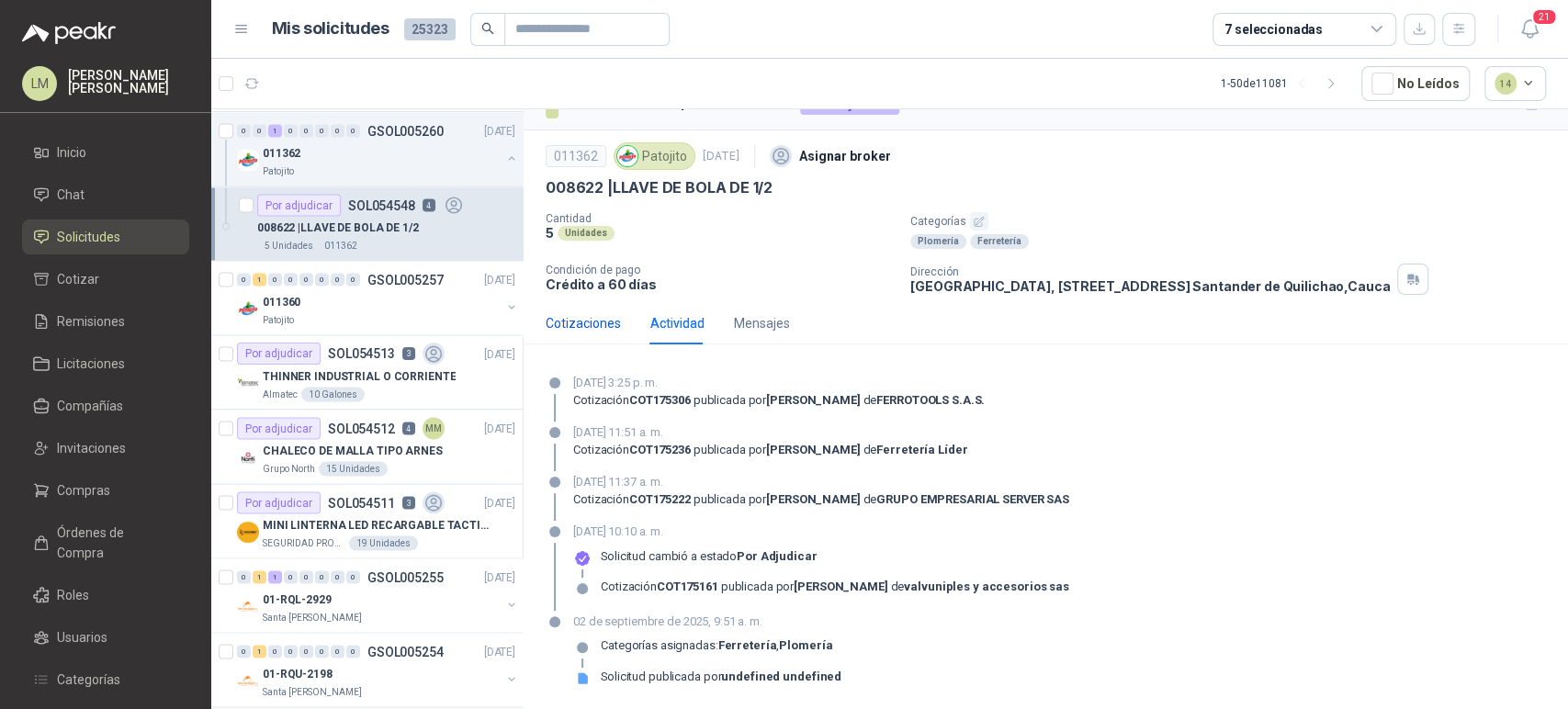
click at [578, 319] on div "Cotizaciones" at bounding box center [583, 323] width 75 height 20
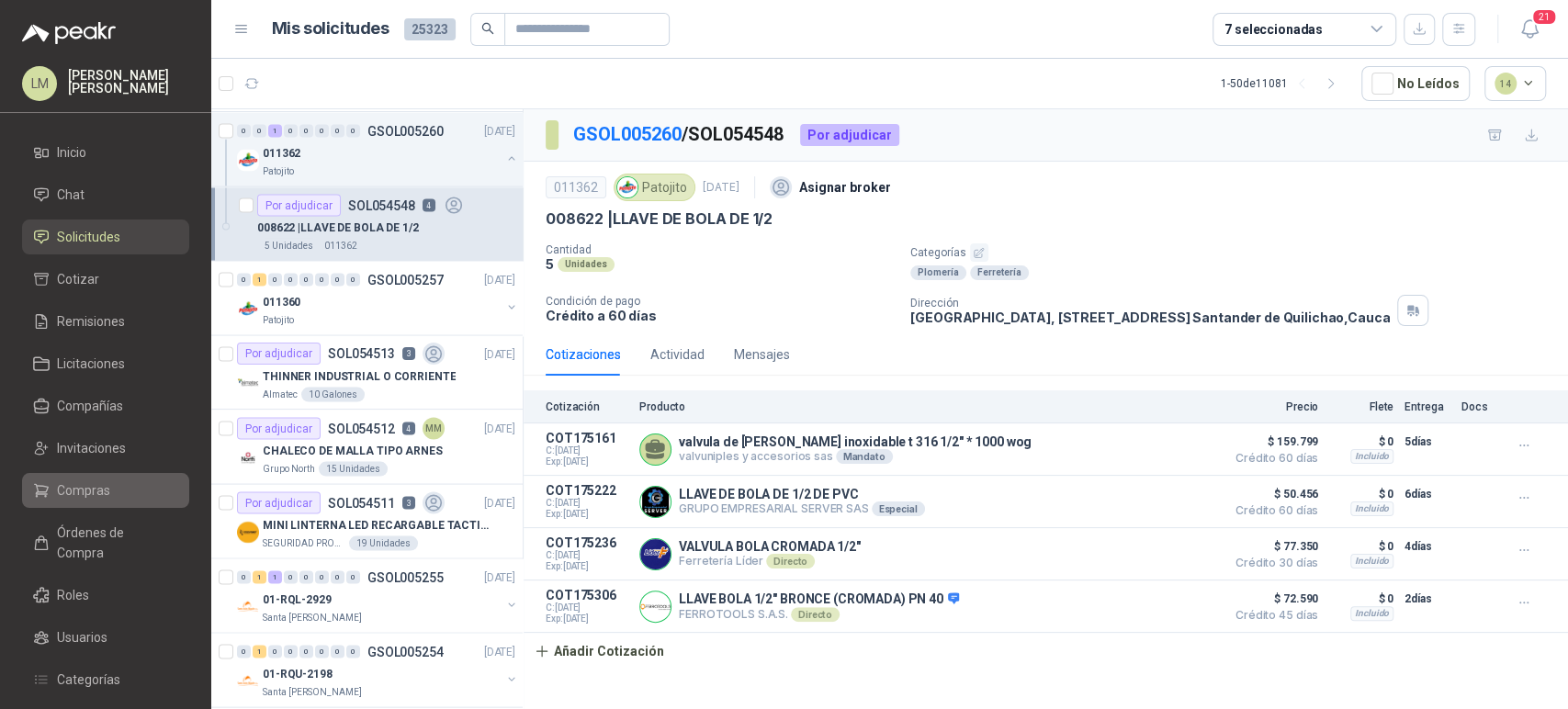
click at [82, 486] on span "Compras" at bounding box center [84, 490] width 53 height 20
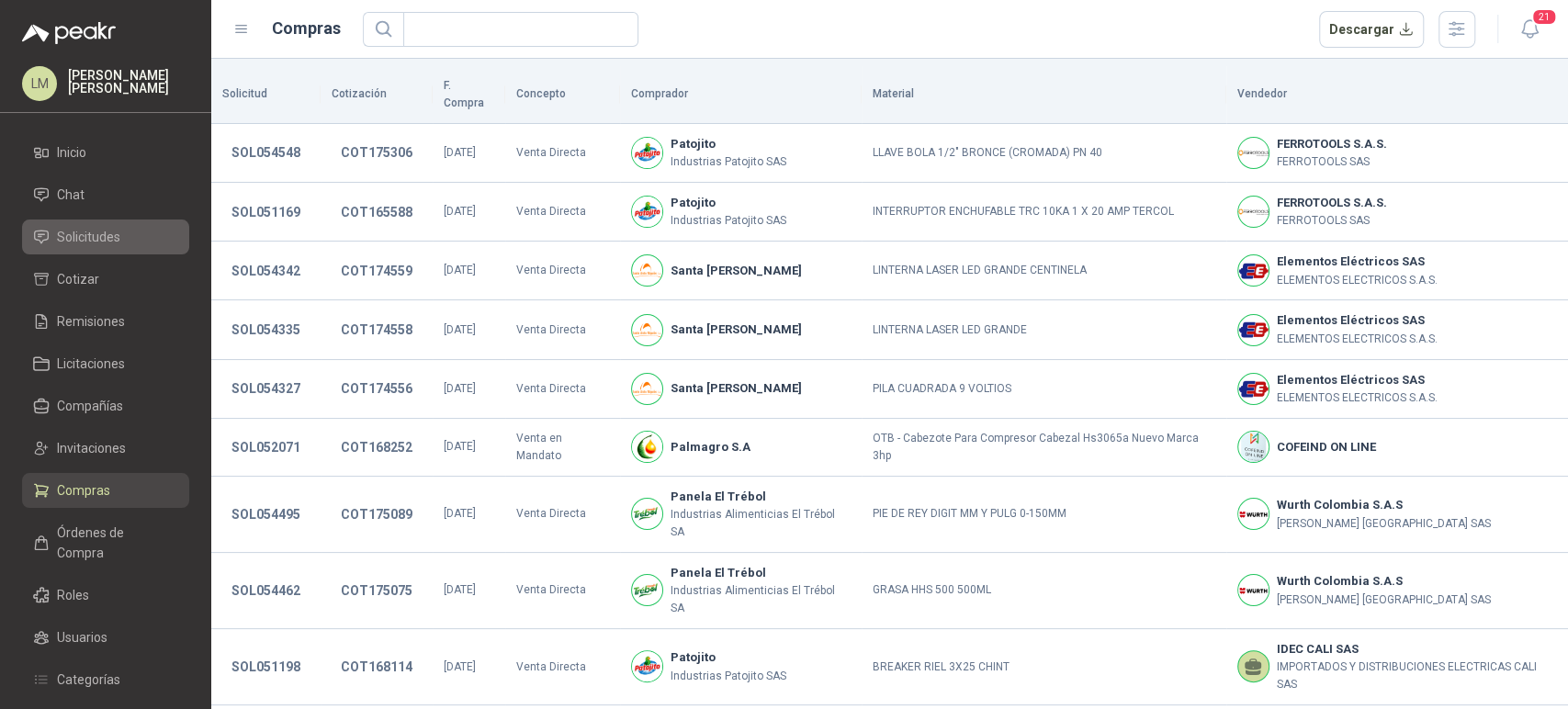
click at [95, 233] on span "Solicitudes" at bounding box center [89, 237] width 63 height 20
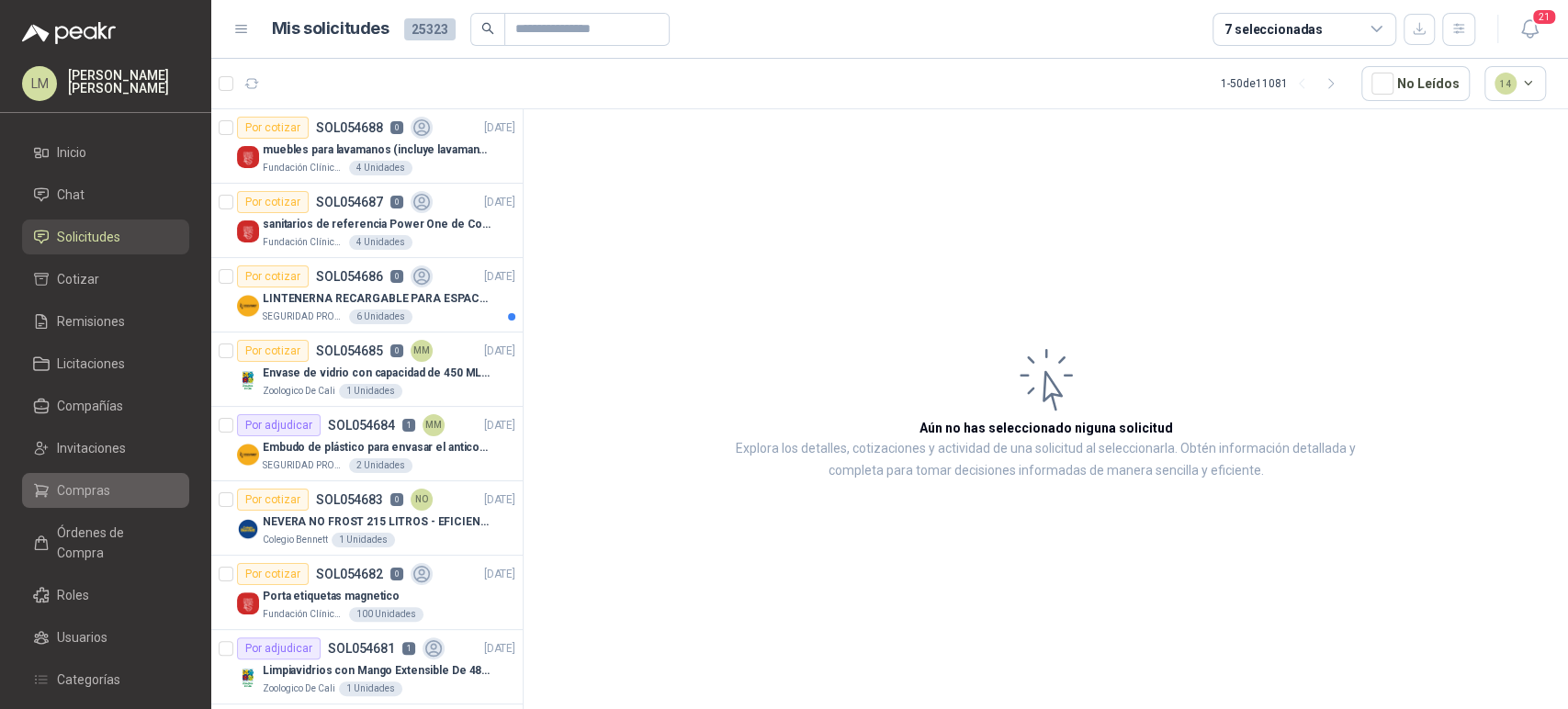
click at [105, 490] on span "Compras" at bounding box center [84, 490] width 53 height 20
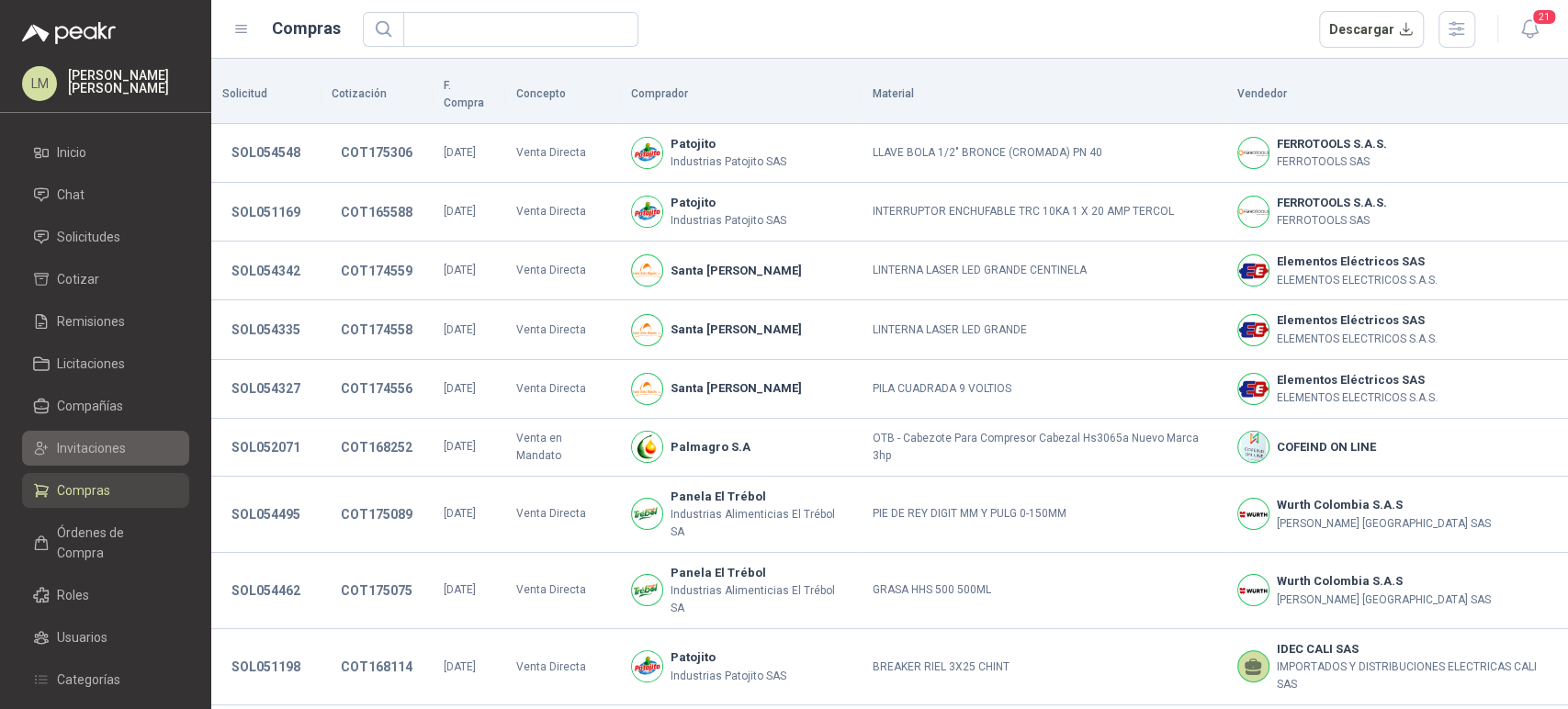
click at [112, 452] on span "Invitaciones" at bounding box center [92, 448] width 69 height 20
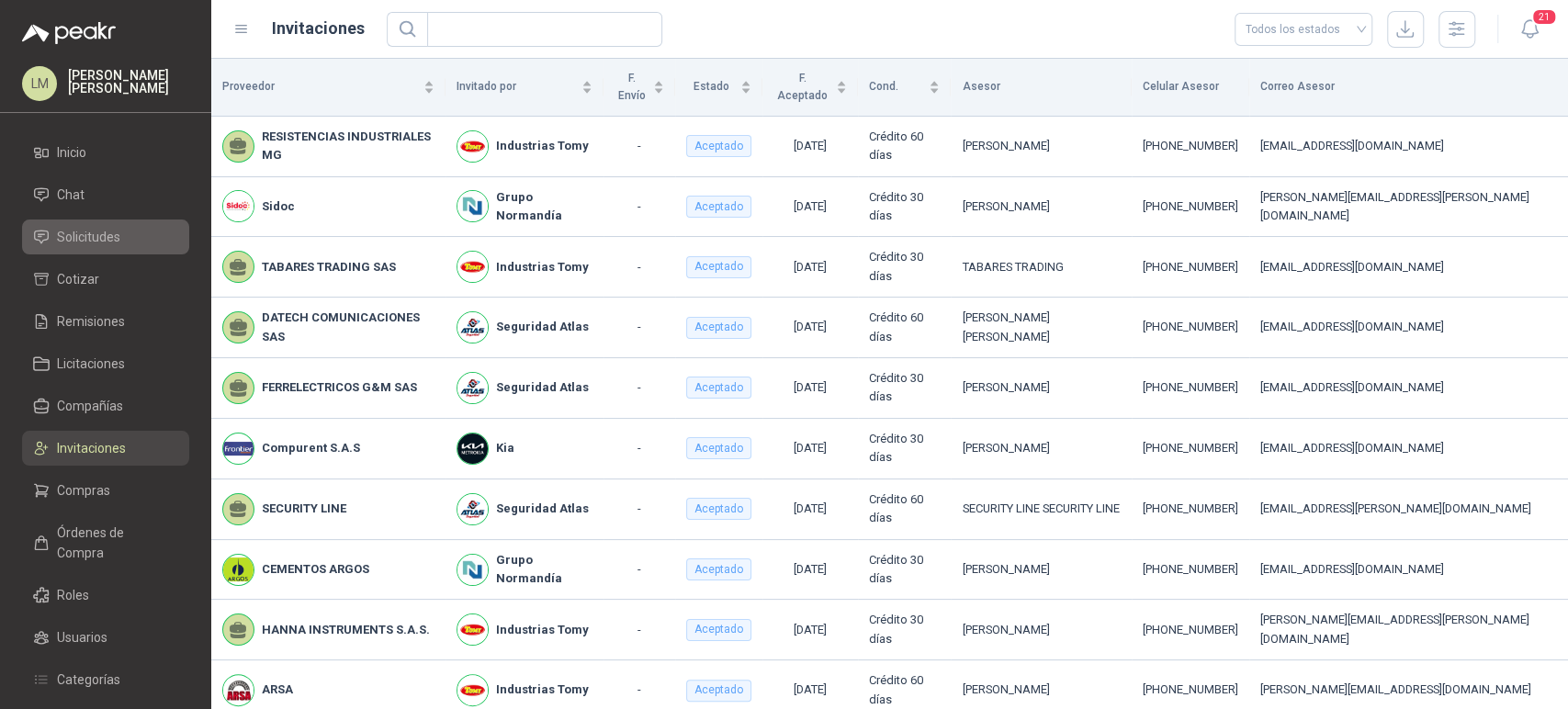
click at [95, 237] on span "Solicitudes" at bounding box center [89, 237] width 63 height 20
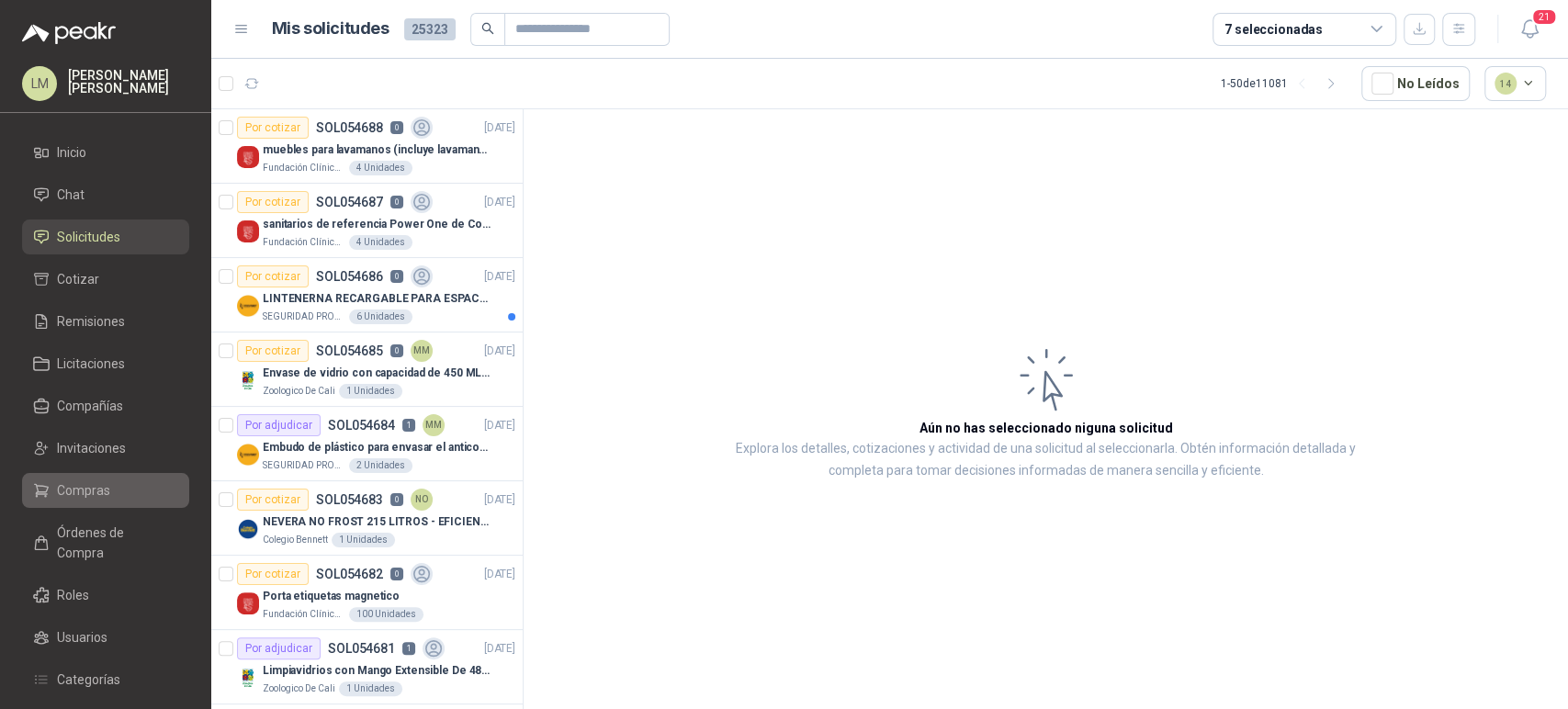
click at [97, 500] on span "Compras" at bounding box center [84, 490] width 53 height 20
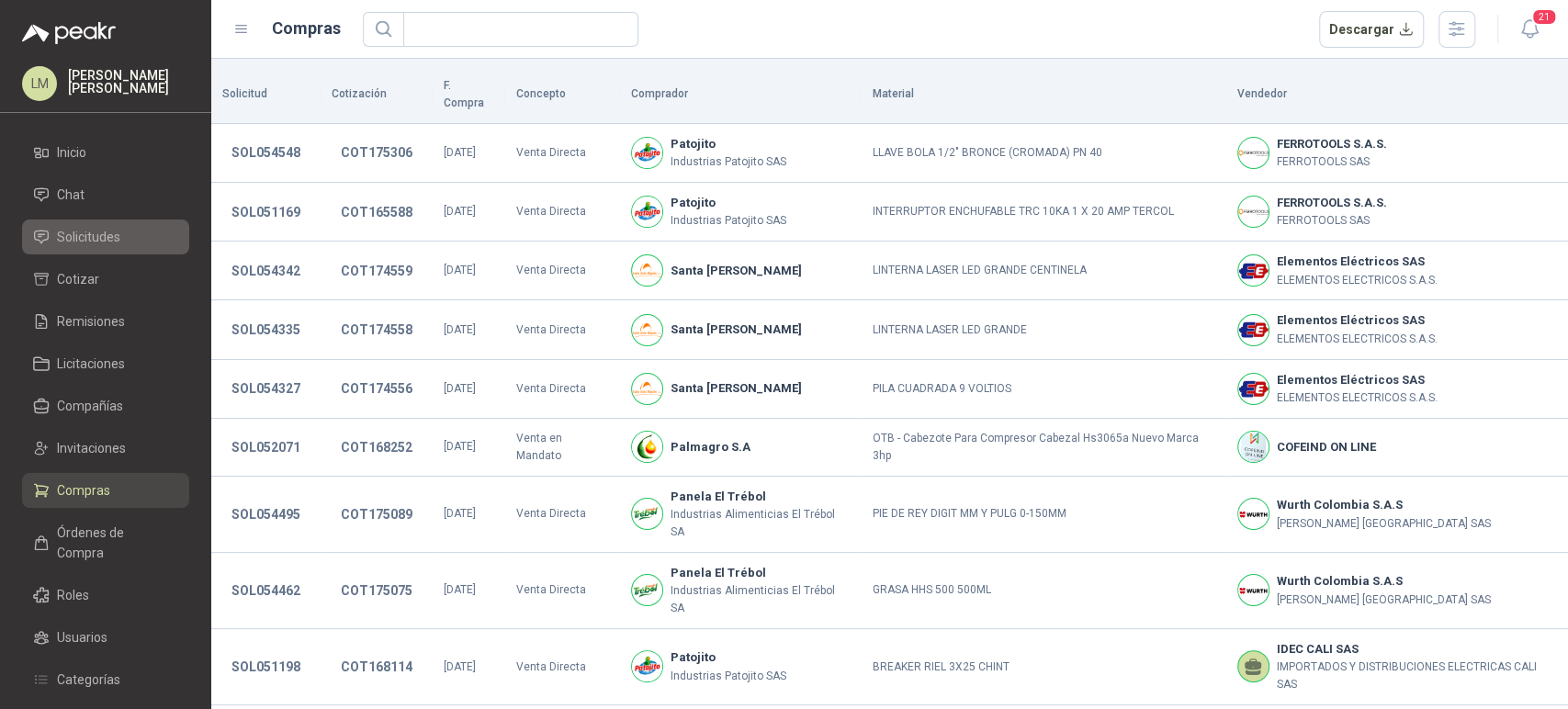
click at [103, 232] on span "Solicitudes" at bounding box center [89, 237] width 63 height 20
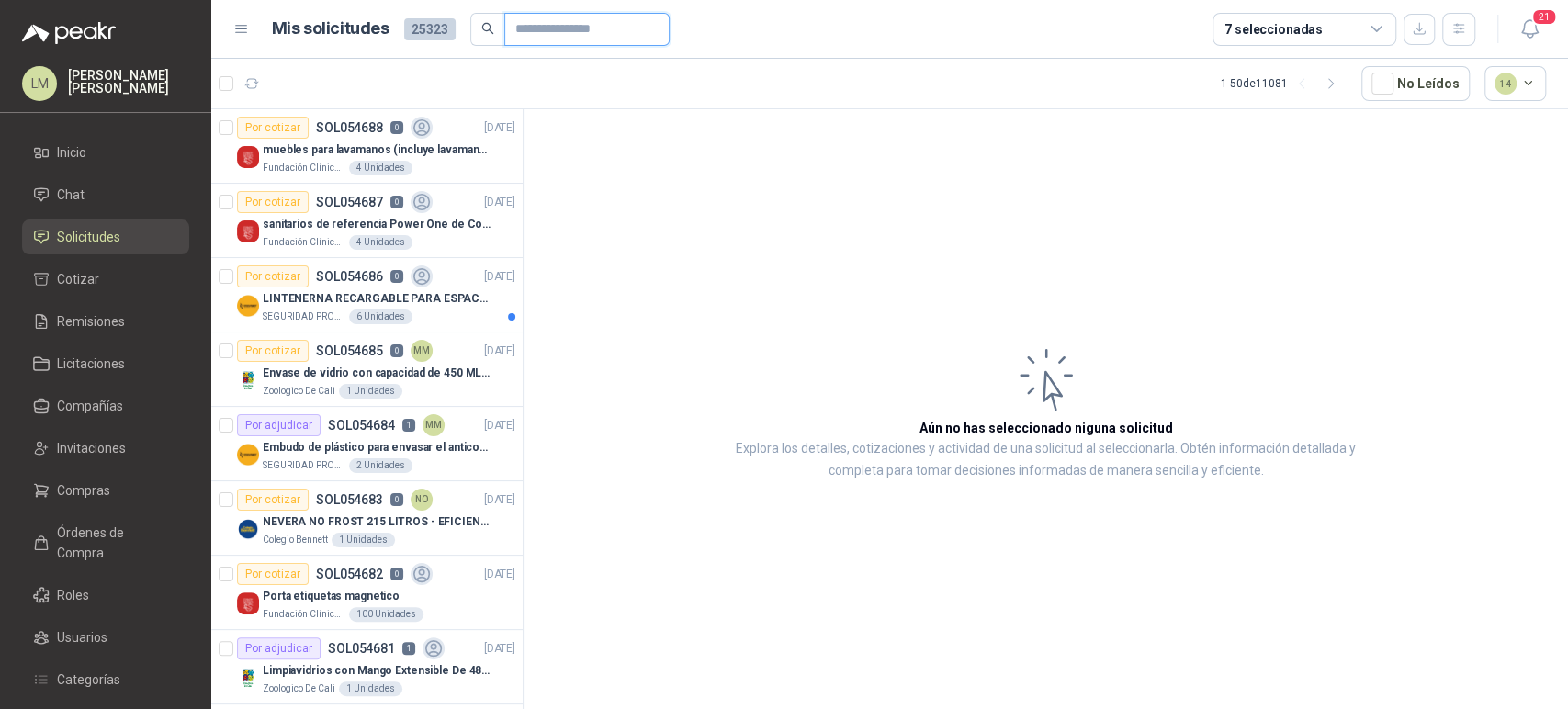
click at [544, 27] on input "text" at bounding box center [580, 30] width 128 height 32
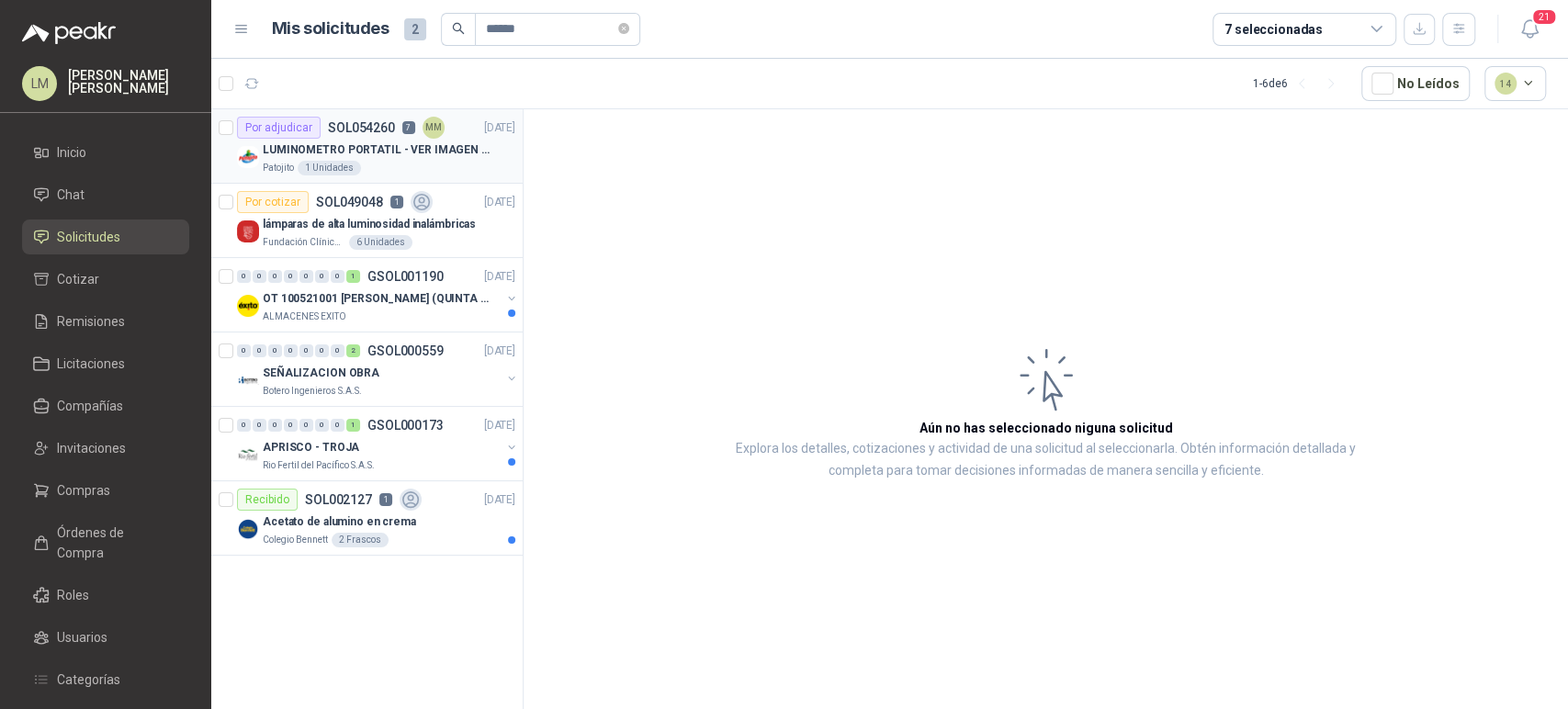
click at [319, 120] on div "Por adjudicar SOL054260 7 MM" at bounding box center [341, 127] width 207 height 22
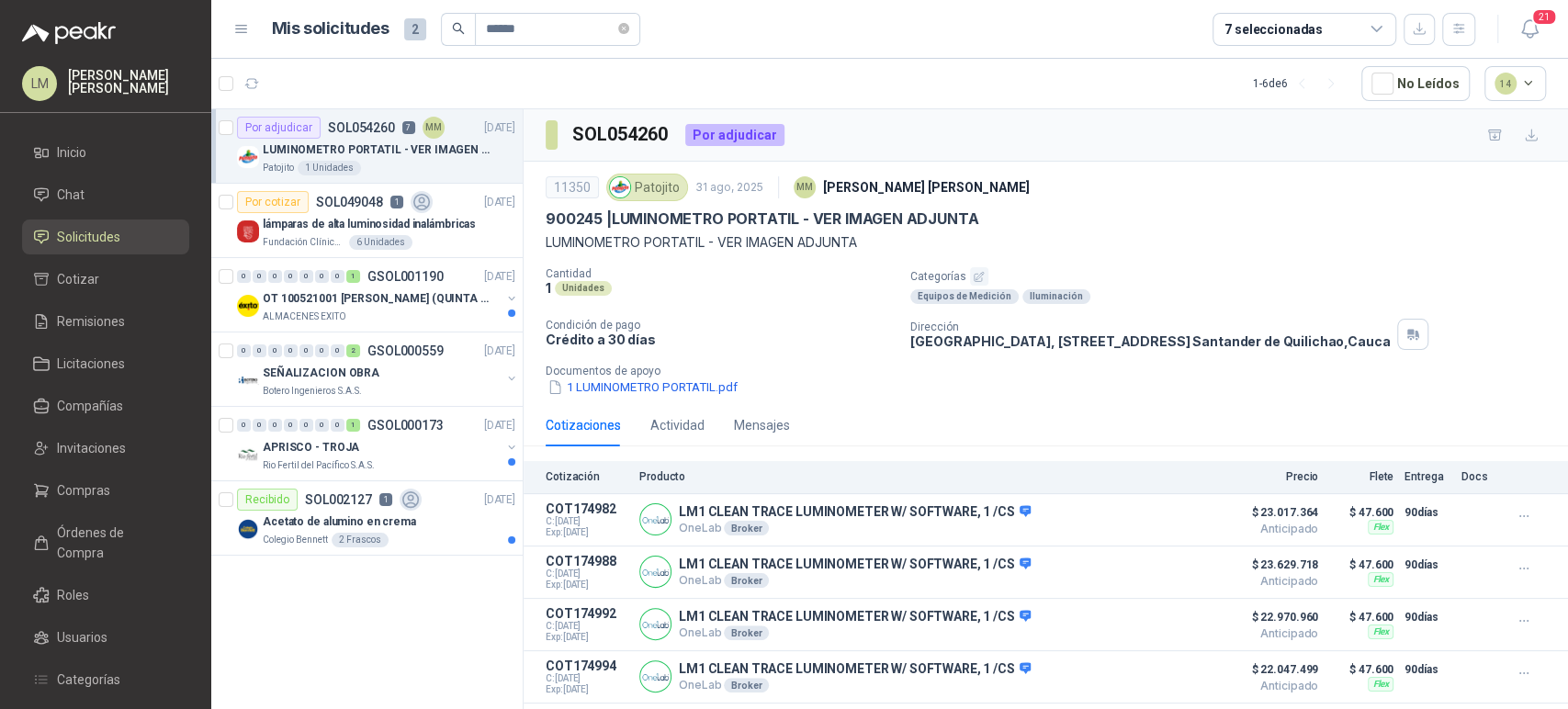
scroll to position [185, 0]
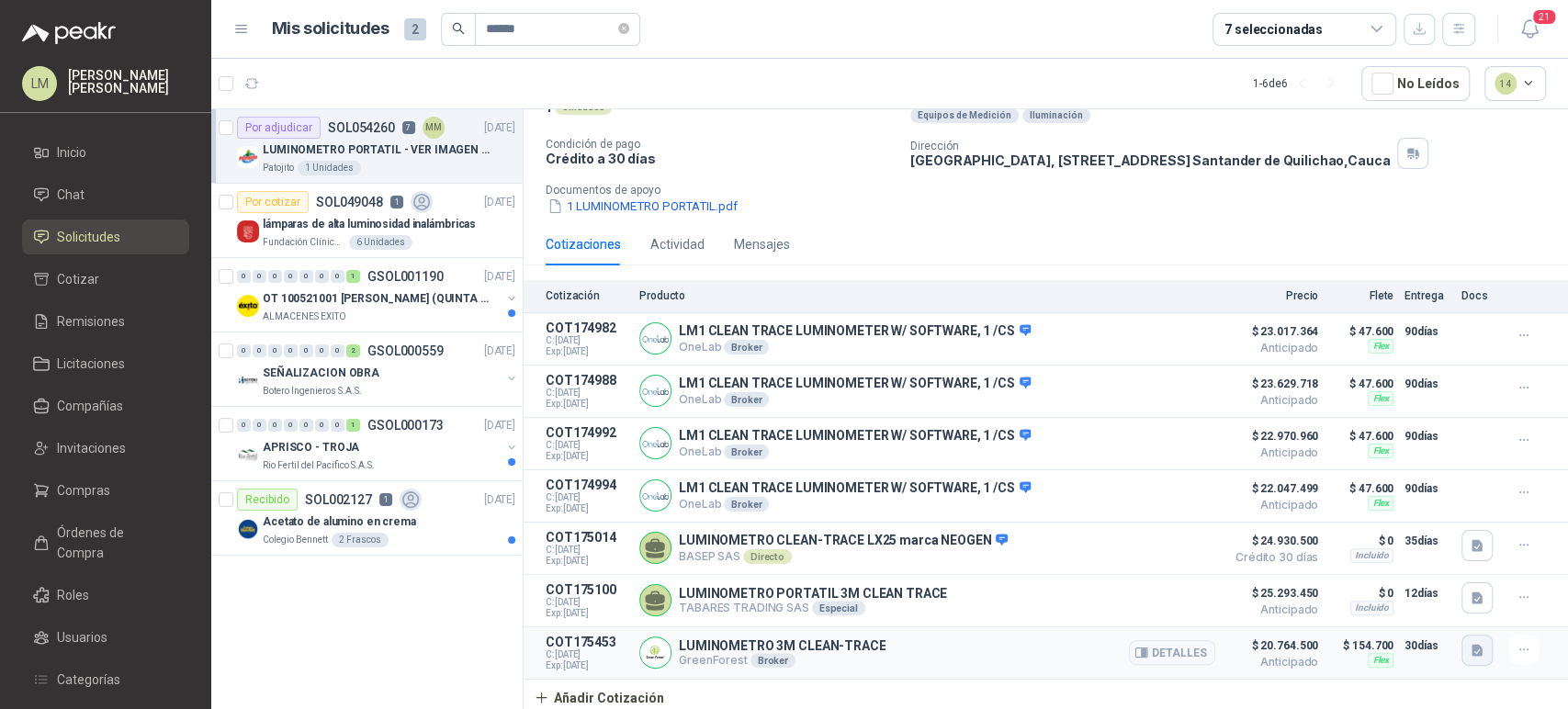
click at [1469, 651] on icon "button" at bounding box center [1477, 651] width 16 height 16
click at [1398, 611] on button "Luminometro - 3M.pdf" at bounding box center [1394, 608] width 142 height 20
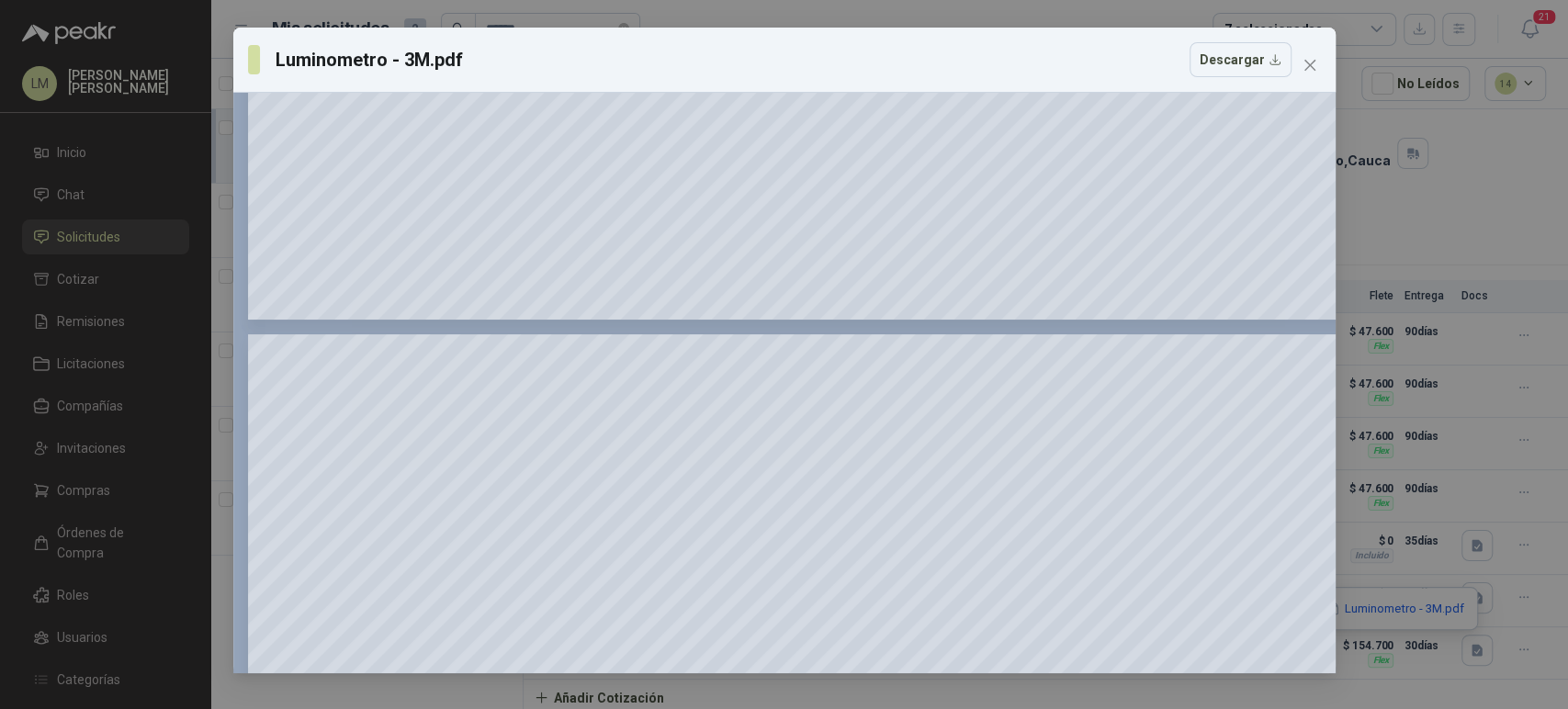
scroll to position [2526, 0]
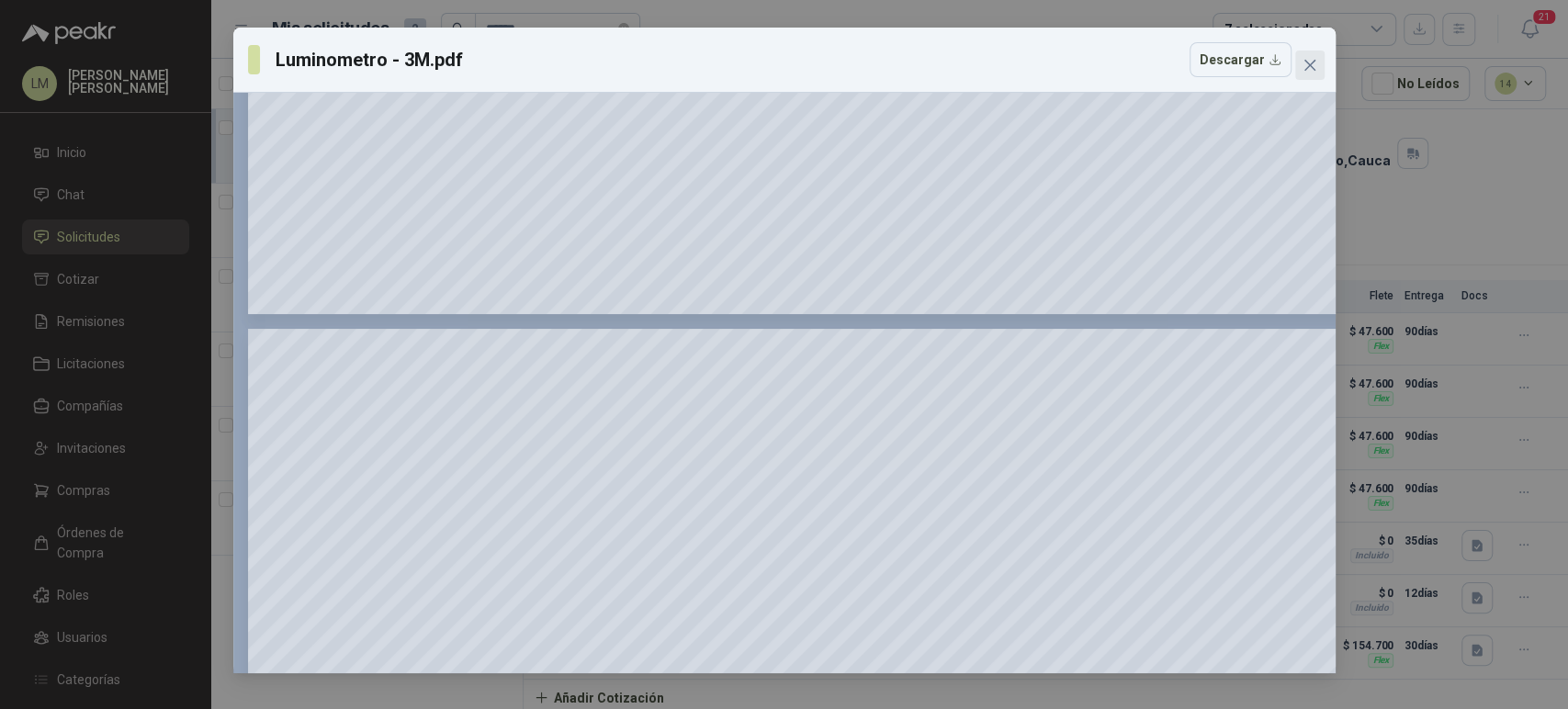
click at [1320, 79] on button "Close" at bounding box center [1309, 65] width 30 height 30
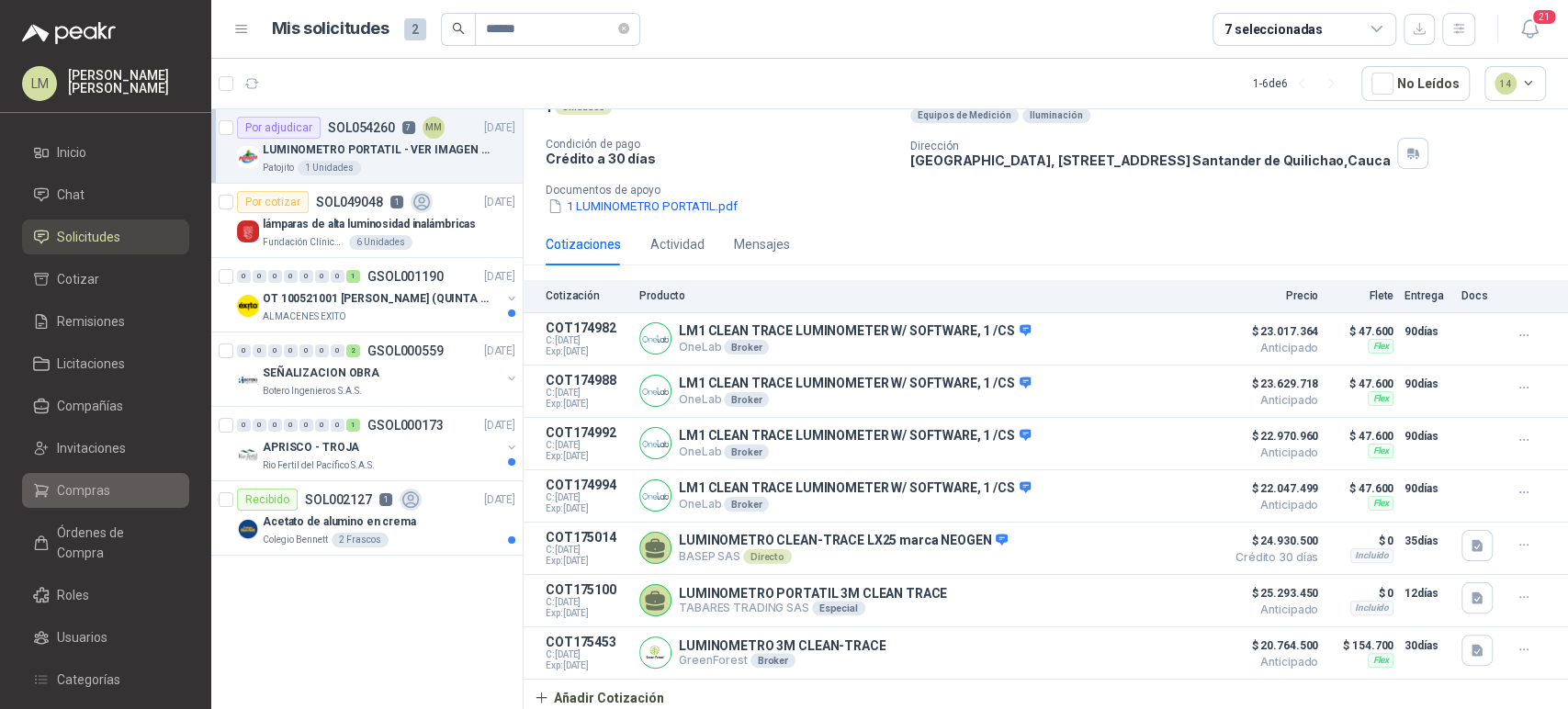
click at [91, 474] on link "Compras" at bounding box center [105, 490] width 167 height 35
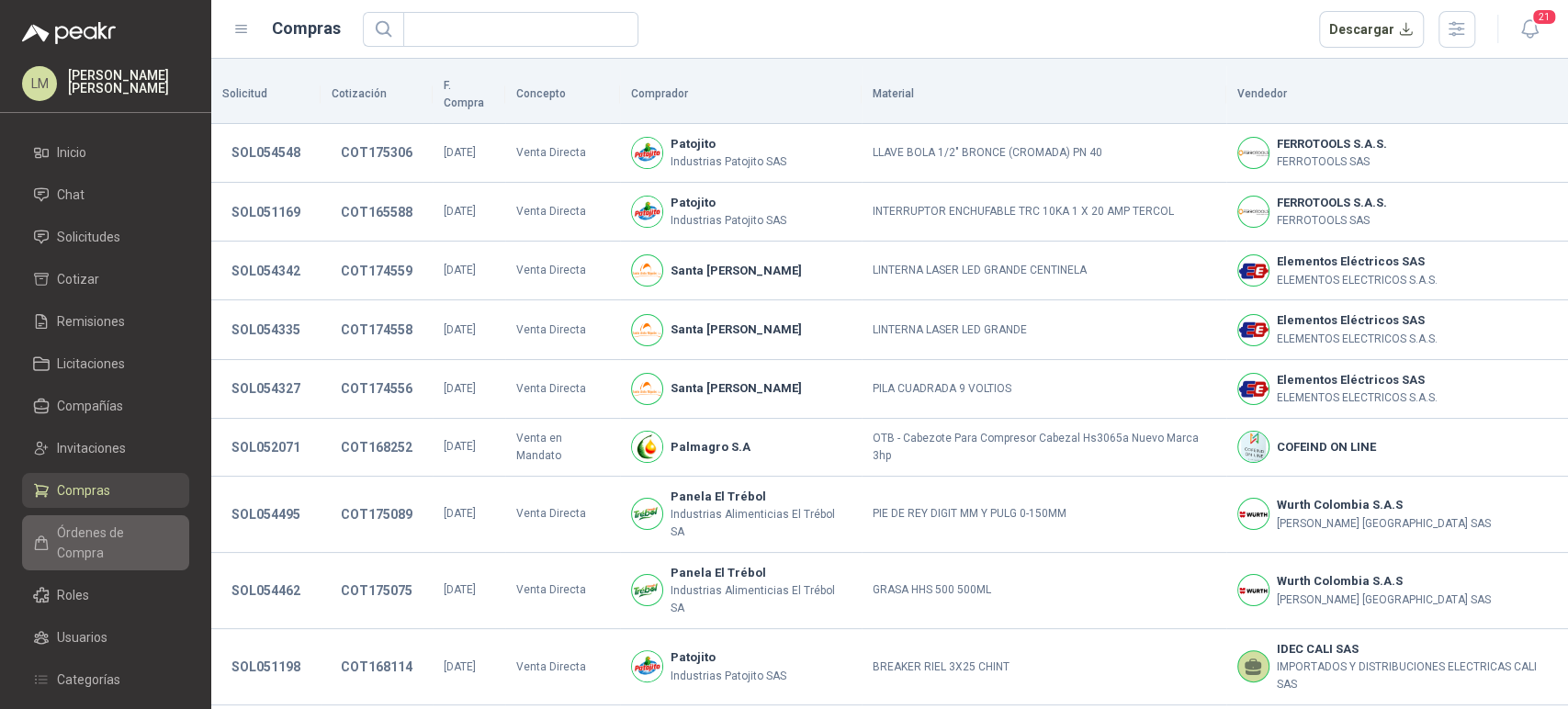
click at [95, 519] on link "Órdenes de Compra" at bounding box center [105, 543] width 167 height 55
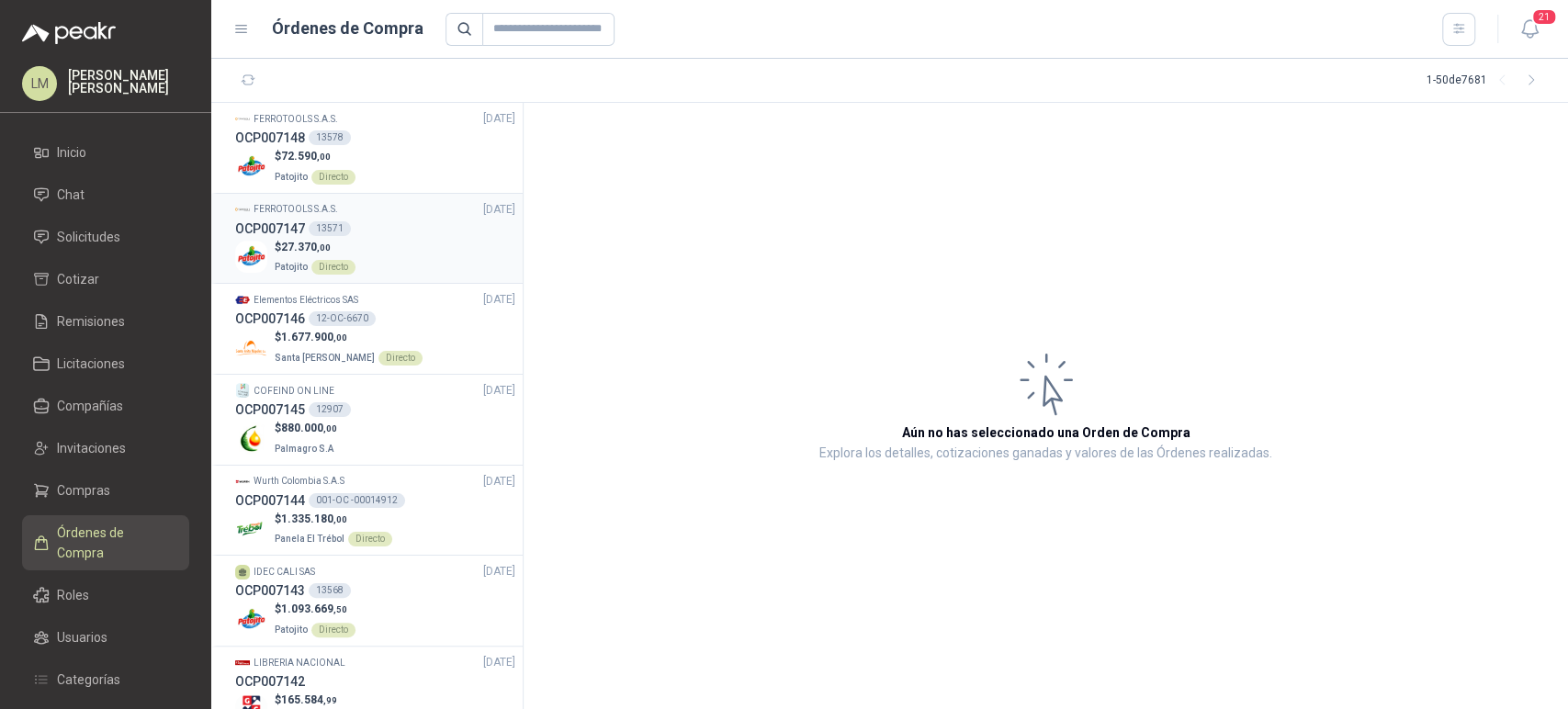
scroll to position [73, 0]
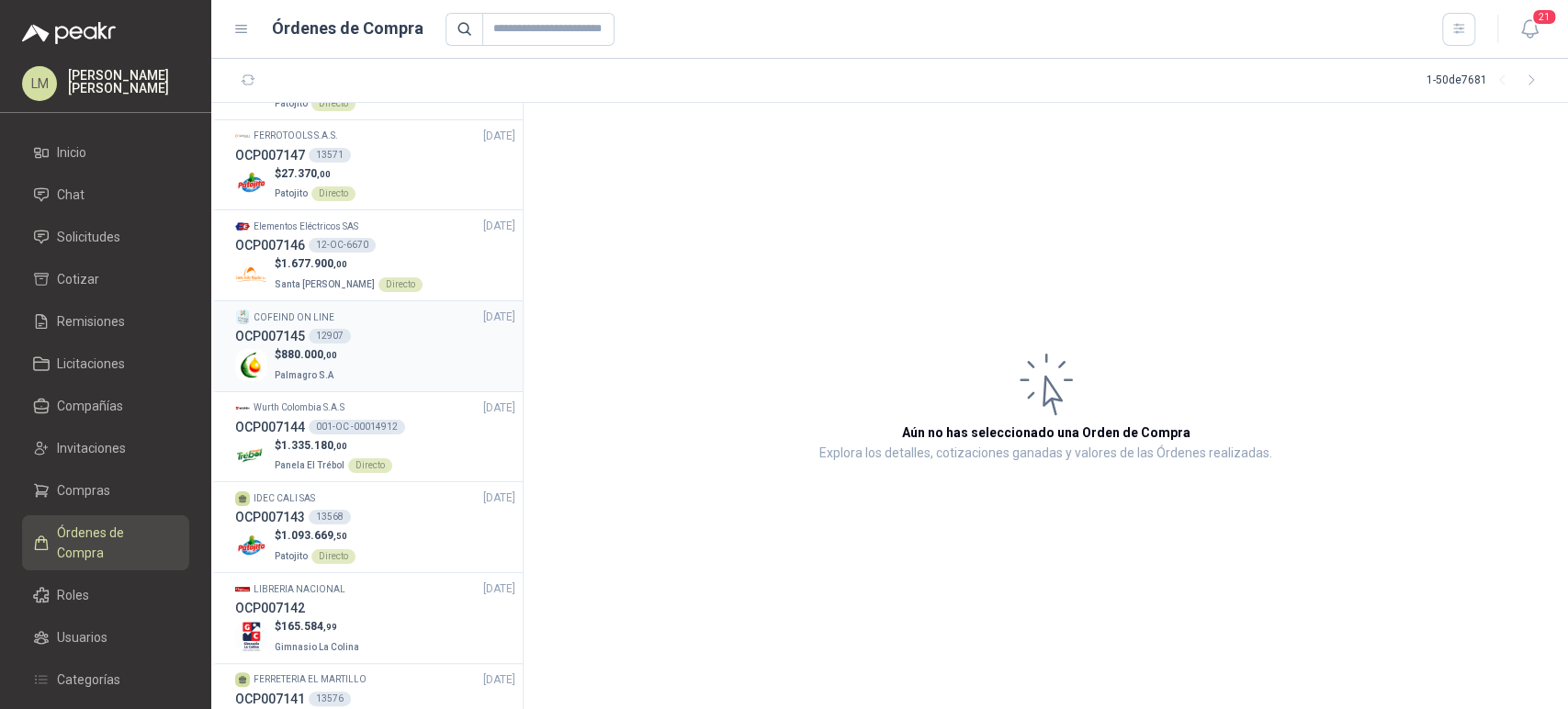
click at [349, 327] on div "OCP007145 12907" at bounding box center [375, 336] width 280 height 20
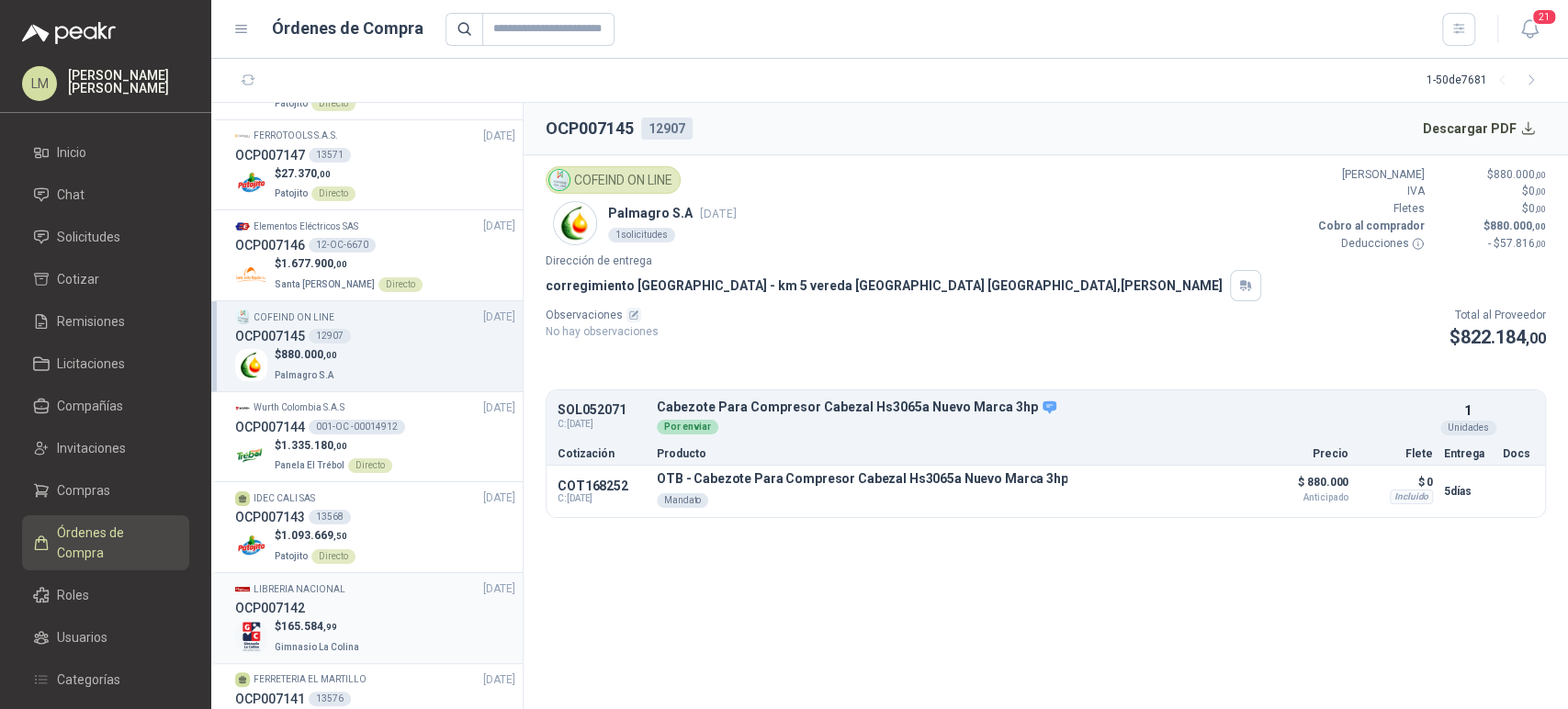
click at [338, 594] on p "LIBRERIA NACIONAL" at bounding box center [299, 590] width 92 height 15
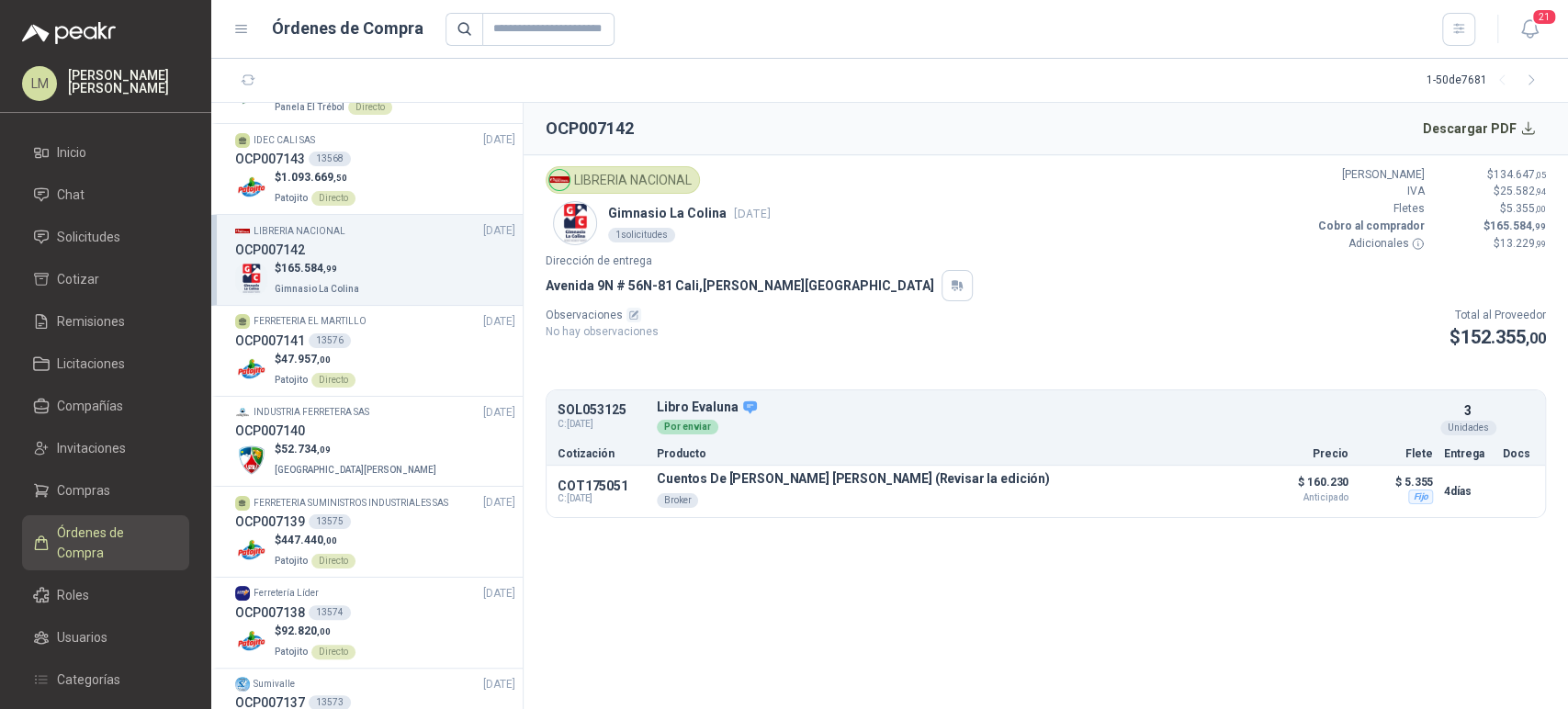
scroll to position [434, 0]
click at [337, 462] on span "[GEOGRAPHIC_DATA]" at bounding box center [355, 467] width 162 height 10
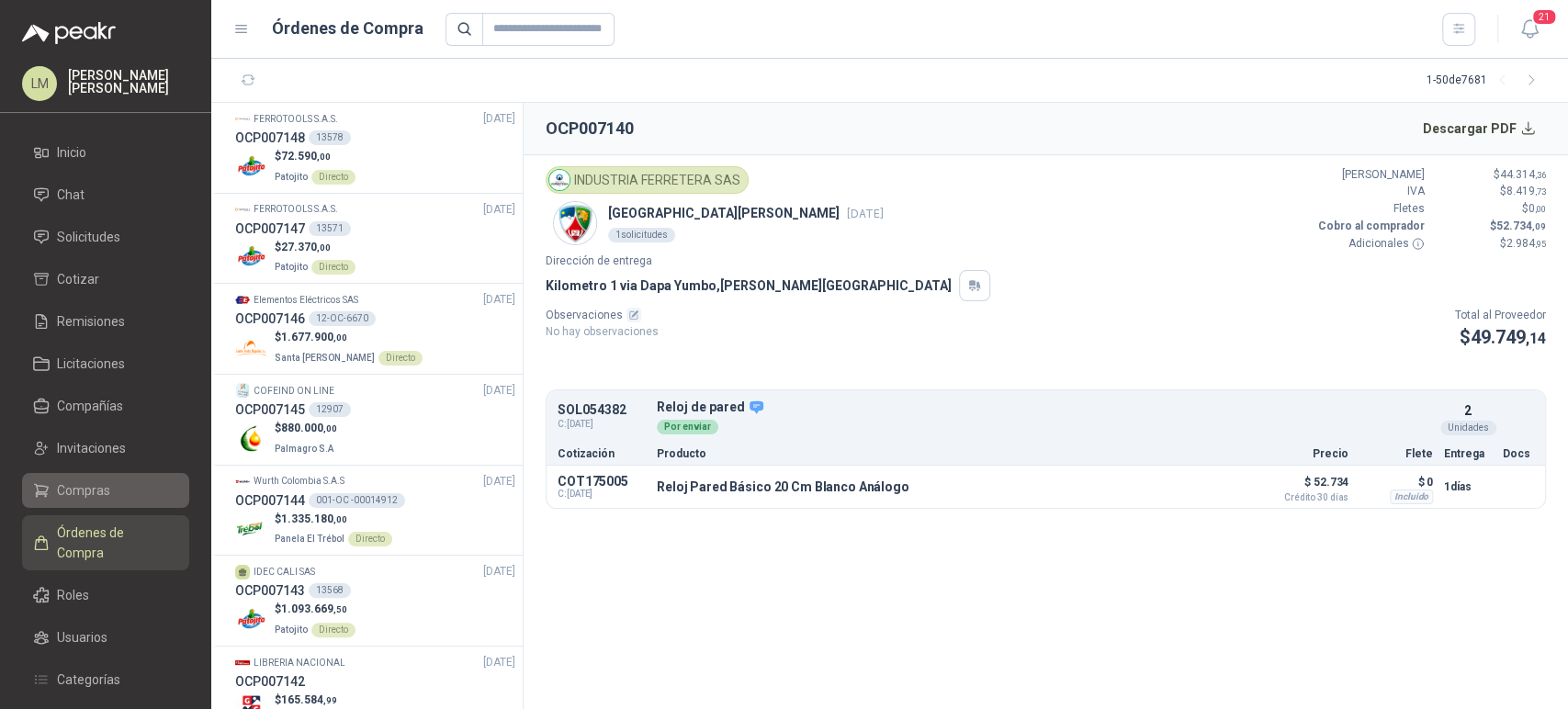
click at [76, 477] on link "Compras" at bounding box center [105, 490] width 167 height 35
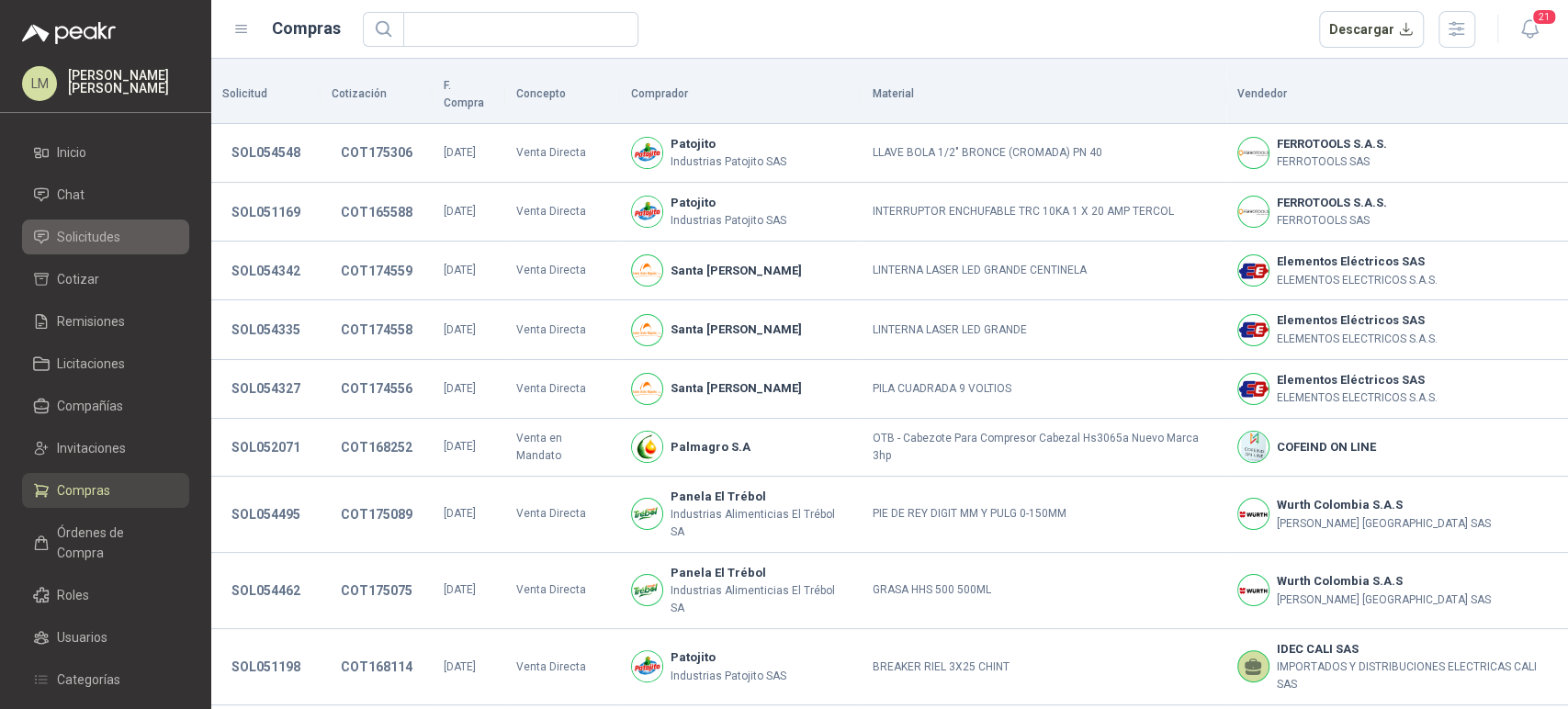
click at [91, 241] on span "Solicitudes" at bounding box center [89, 237] width 63 height 20
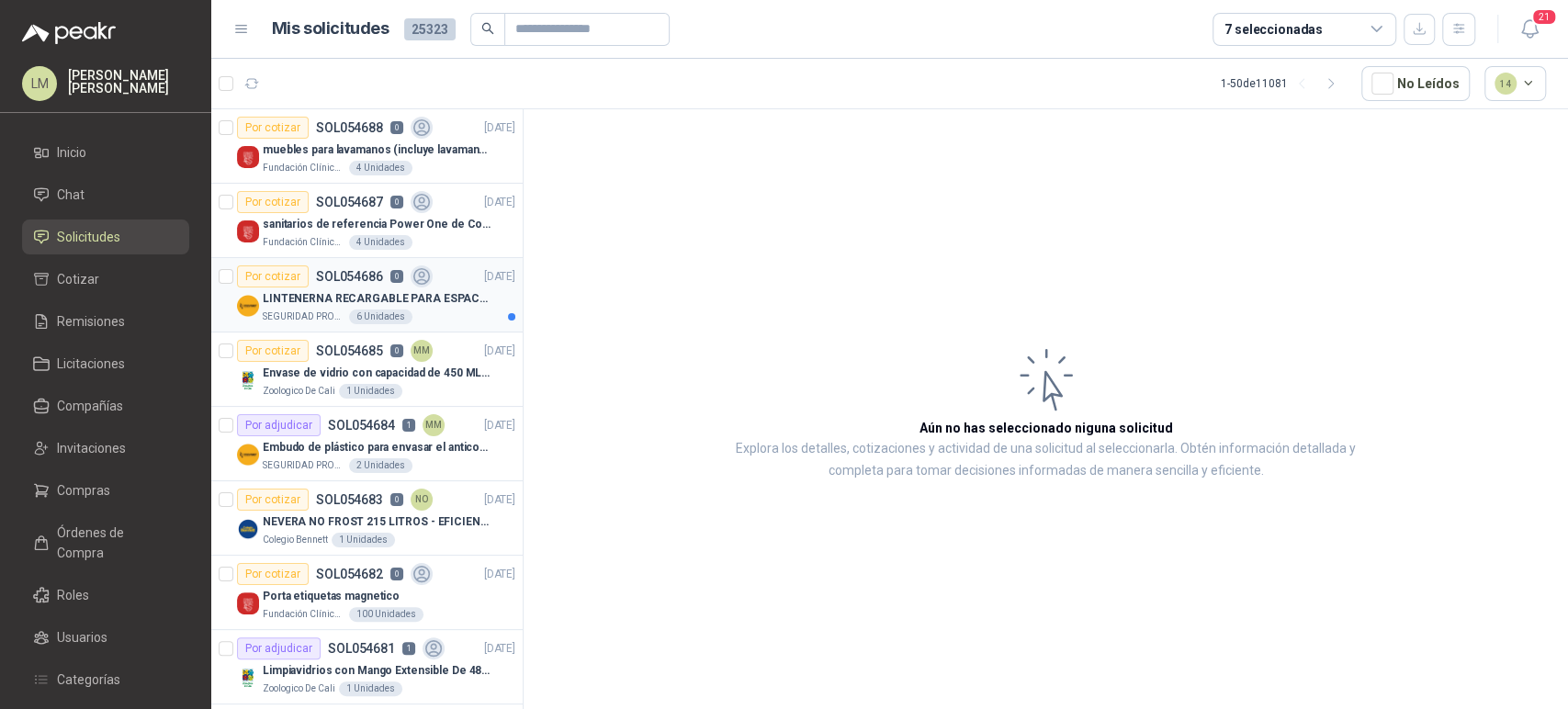
click at [320, 283] on div "Por cotizar SOL054686 0" at bounding box center [335, 276] width 196 height 22
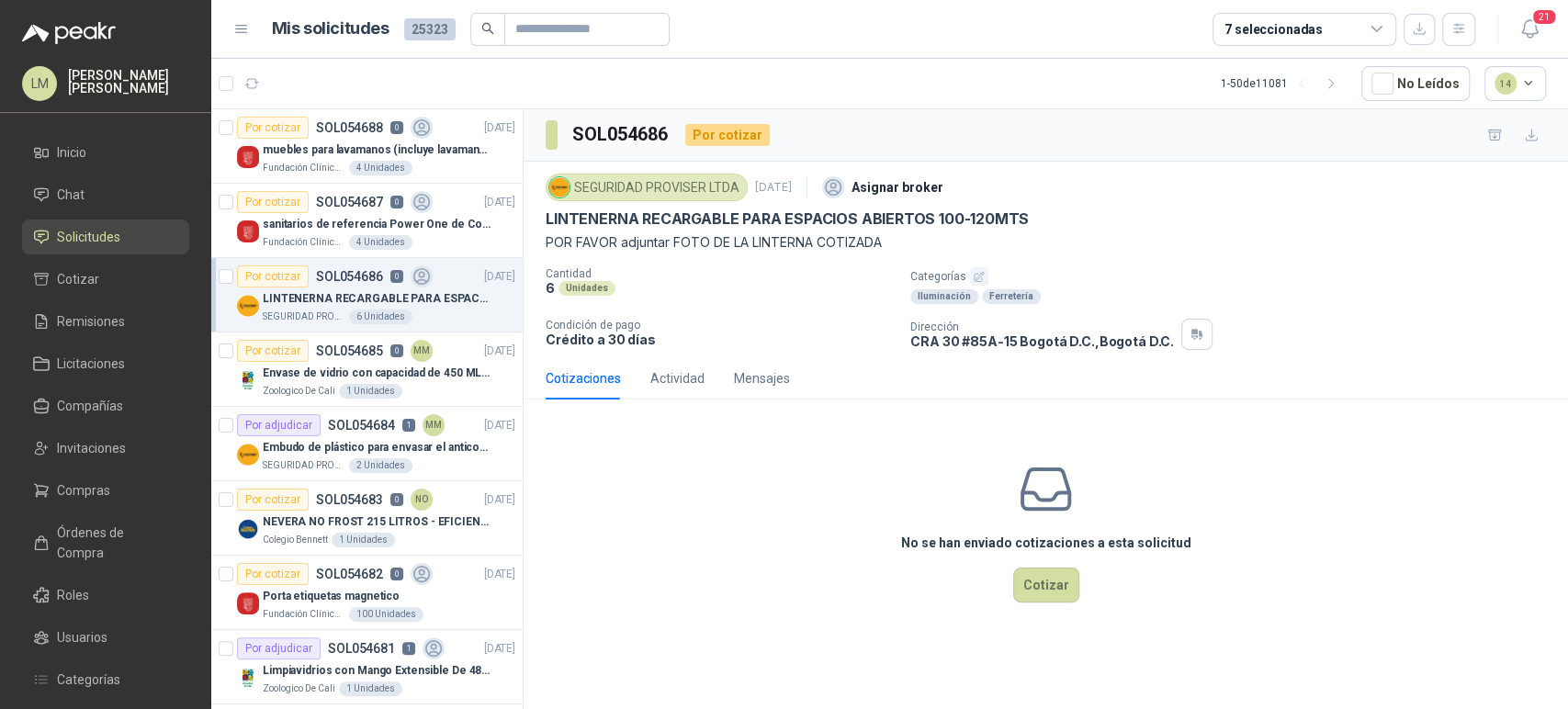
click at [545, 217] on p "LINTENERNA RECARGABLE PARA ESPACIOS ABIERTOS 100-120MTS" at bounding box center [786, 219] width 483 height 20
click at [973, 277] on icon "button" at bounding box center [979, 276] width 12 height 12
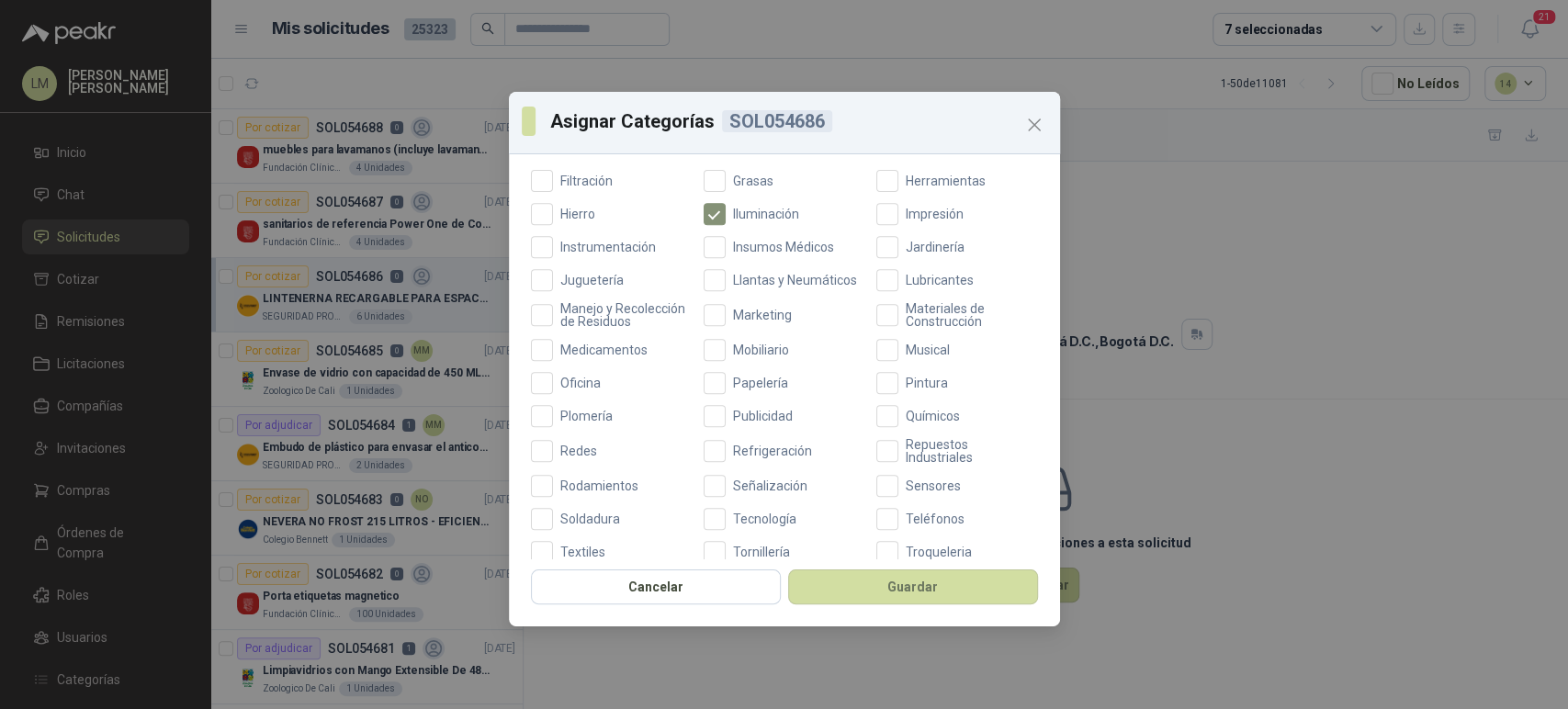
scroll to position [614, 0]
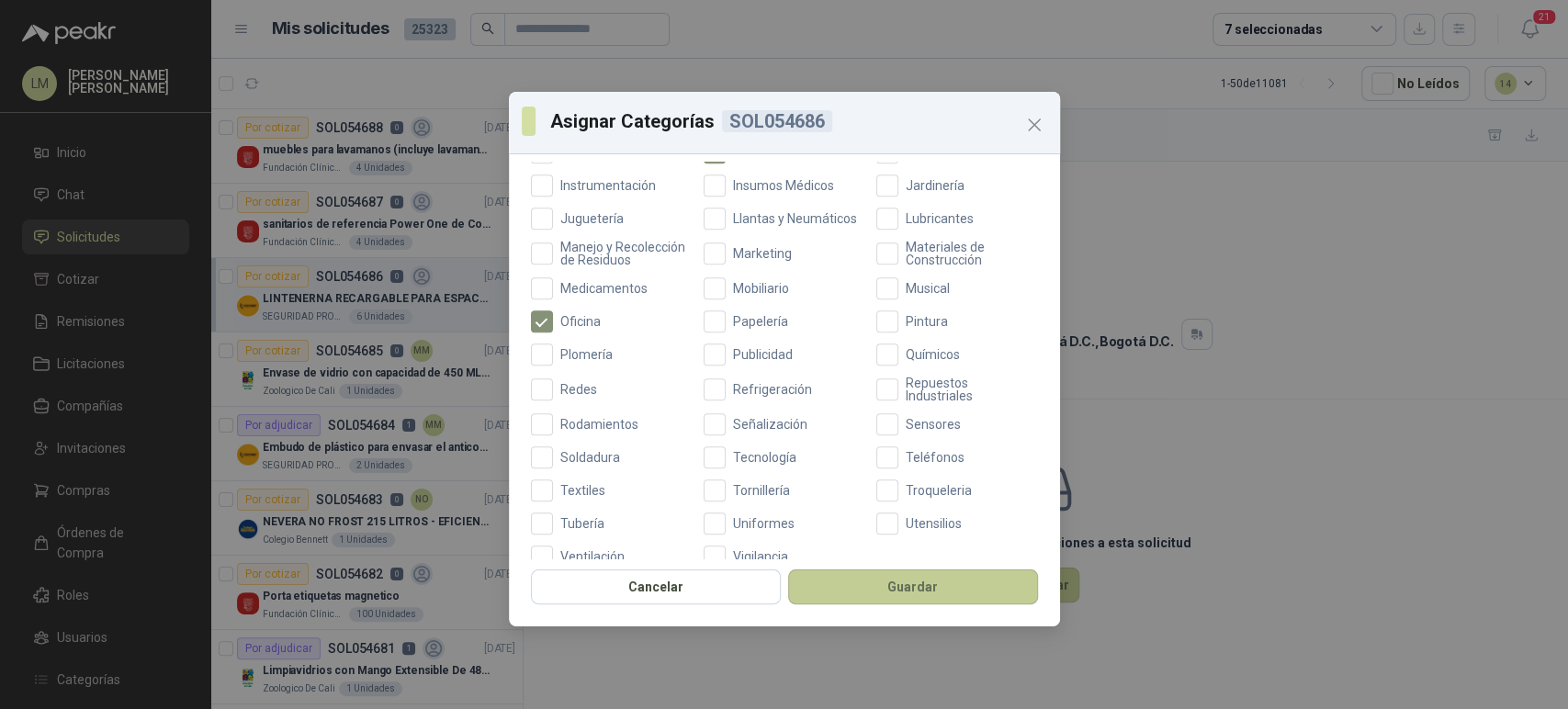
click at [896, 575] on button "Guardar" at bounding box center [912, 587] width 250 height 35
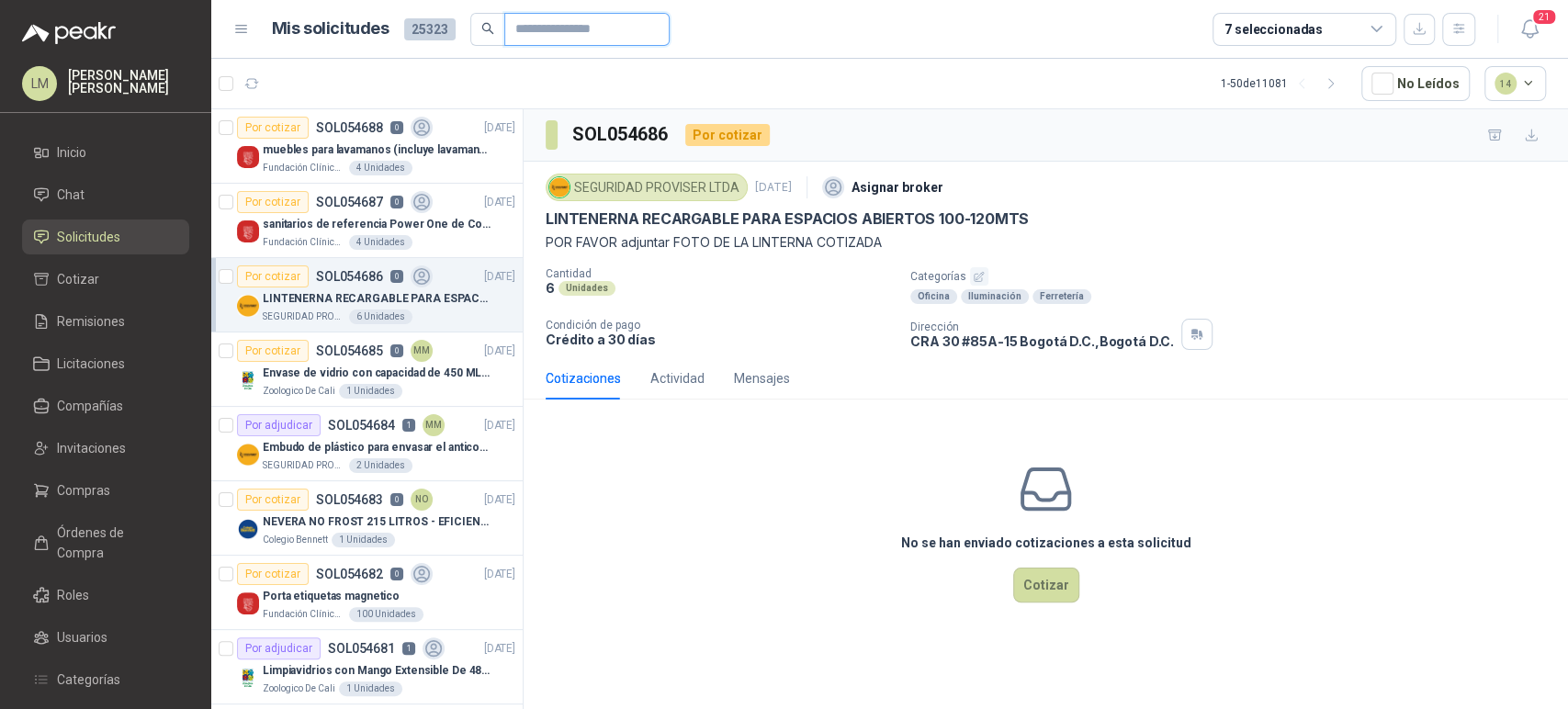
click at [600, 32] on input "text" at bounding box center [580, 30] width 128 height 32
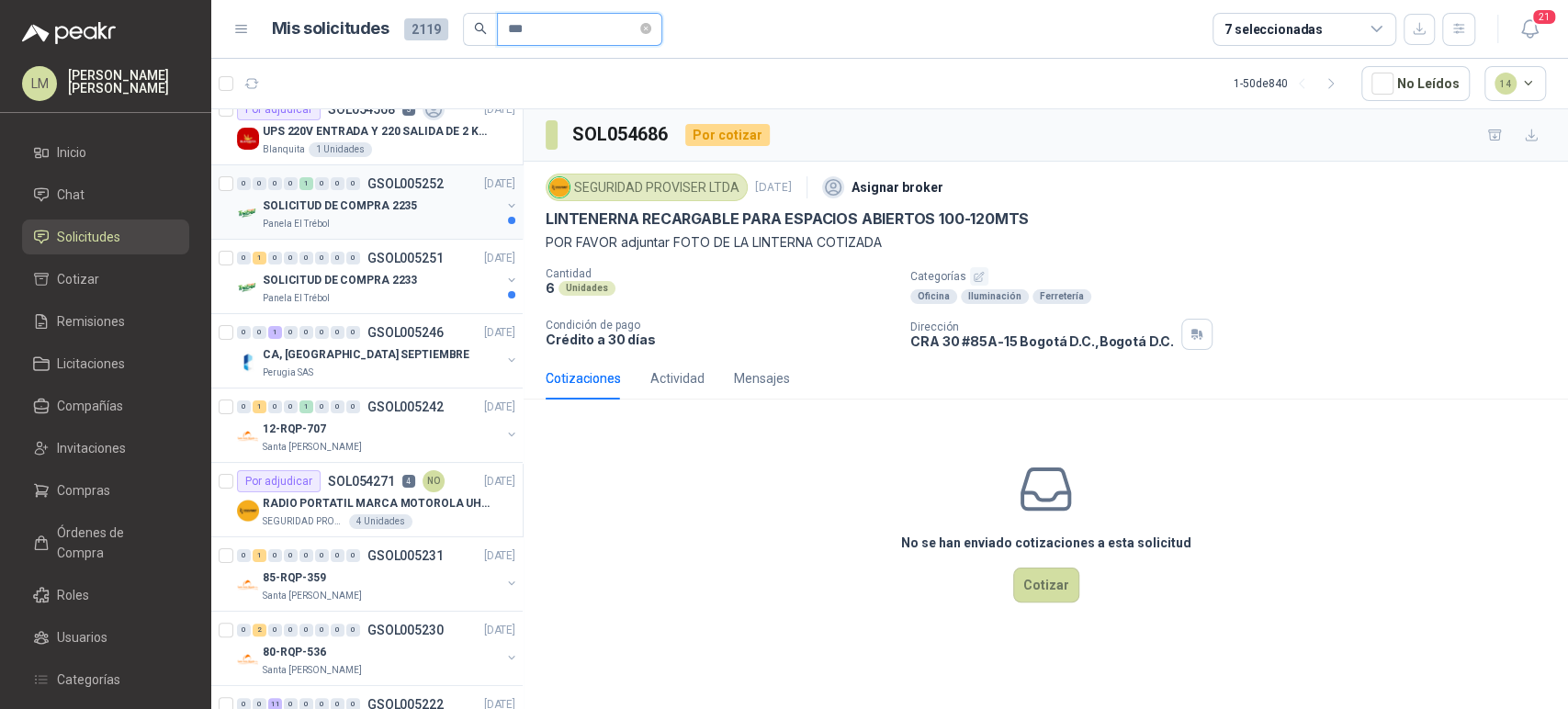
scroll to position [94, 0]
click at [346, 498] on p "RADIO PORTATIL MARCA MOTOROLA UHF SIN PANTALLA CON GPS, INCLUYE: ANTENA, BATERI…" at bounding box center [377, 503] width 229 height 18
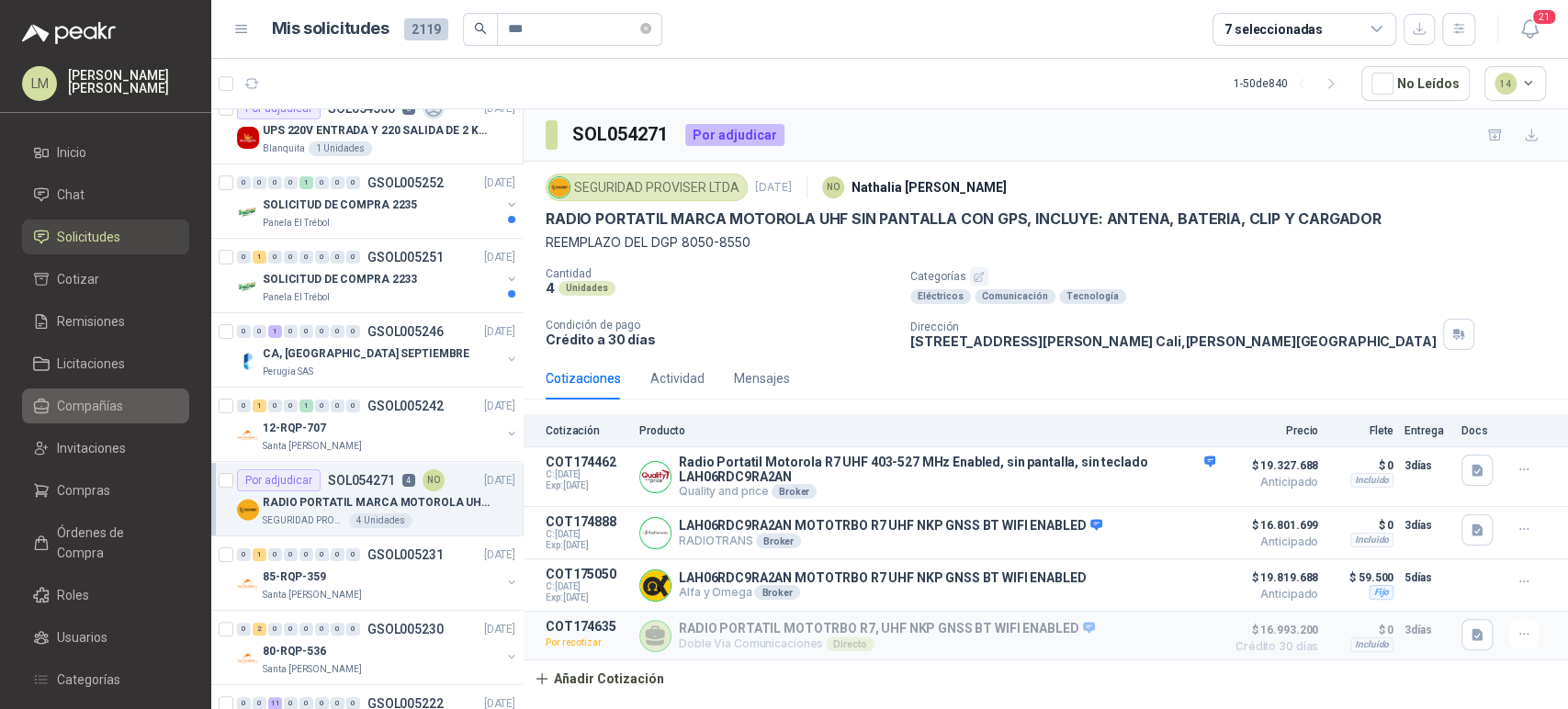
click at [76, 403] on span "Compañías" at bounding box center [90, 406] width 66 height 20
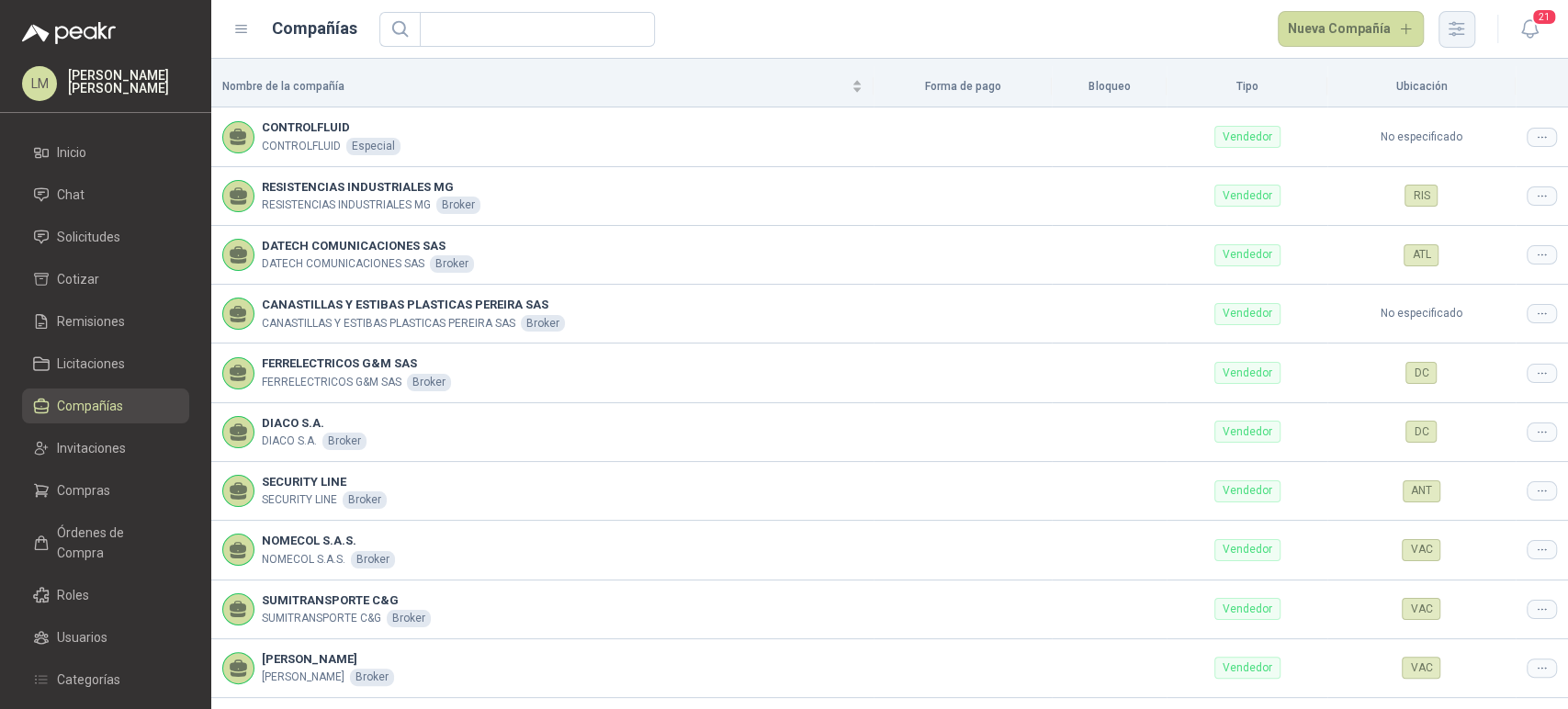
click at [1454, 25] on icon "button" at bounding box center [1455, 29] width 21 height 21
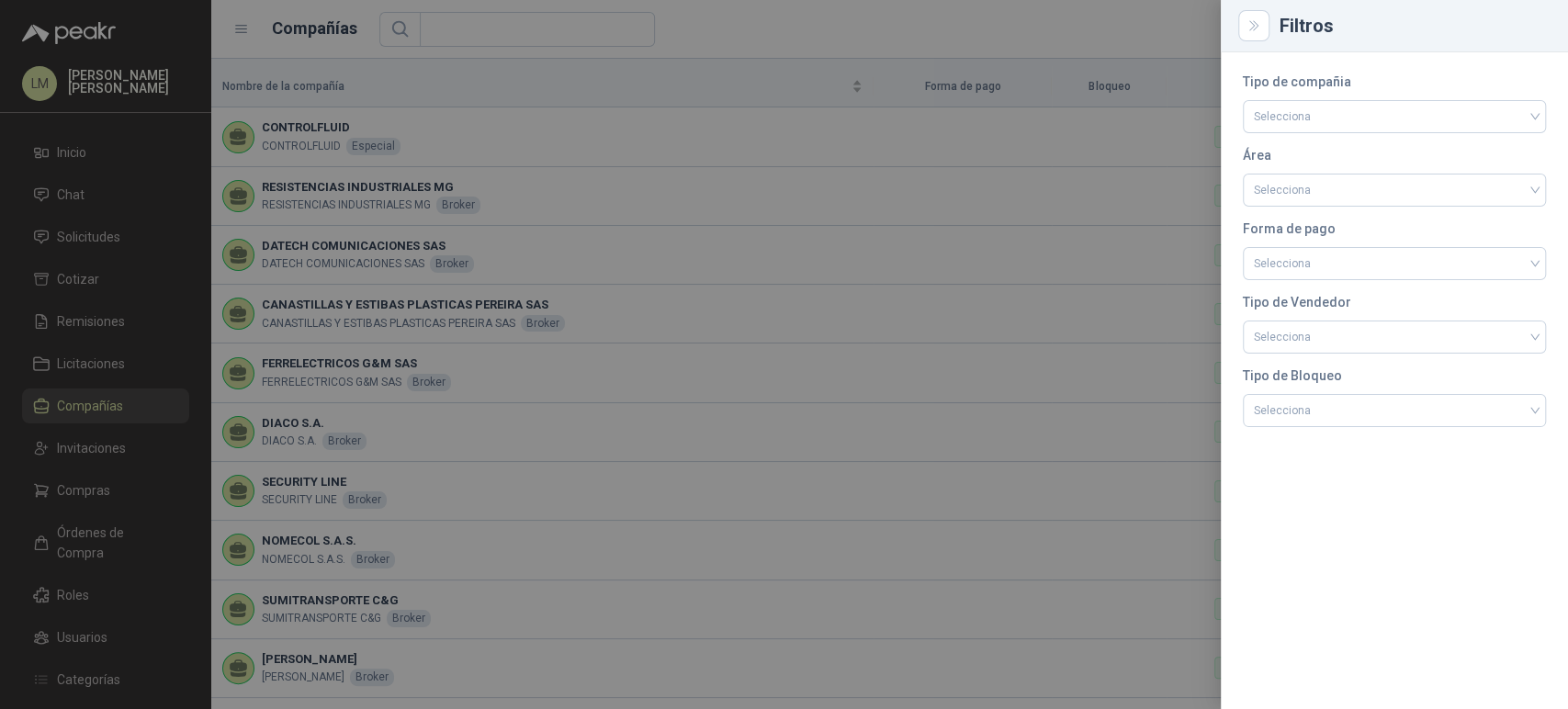
click at [1072, 124] on div at bounding box center [784, 354] width 1568 height 709
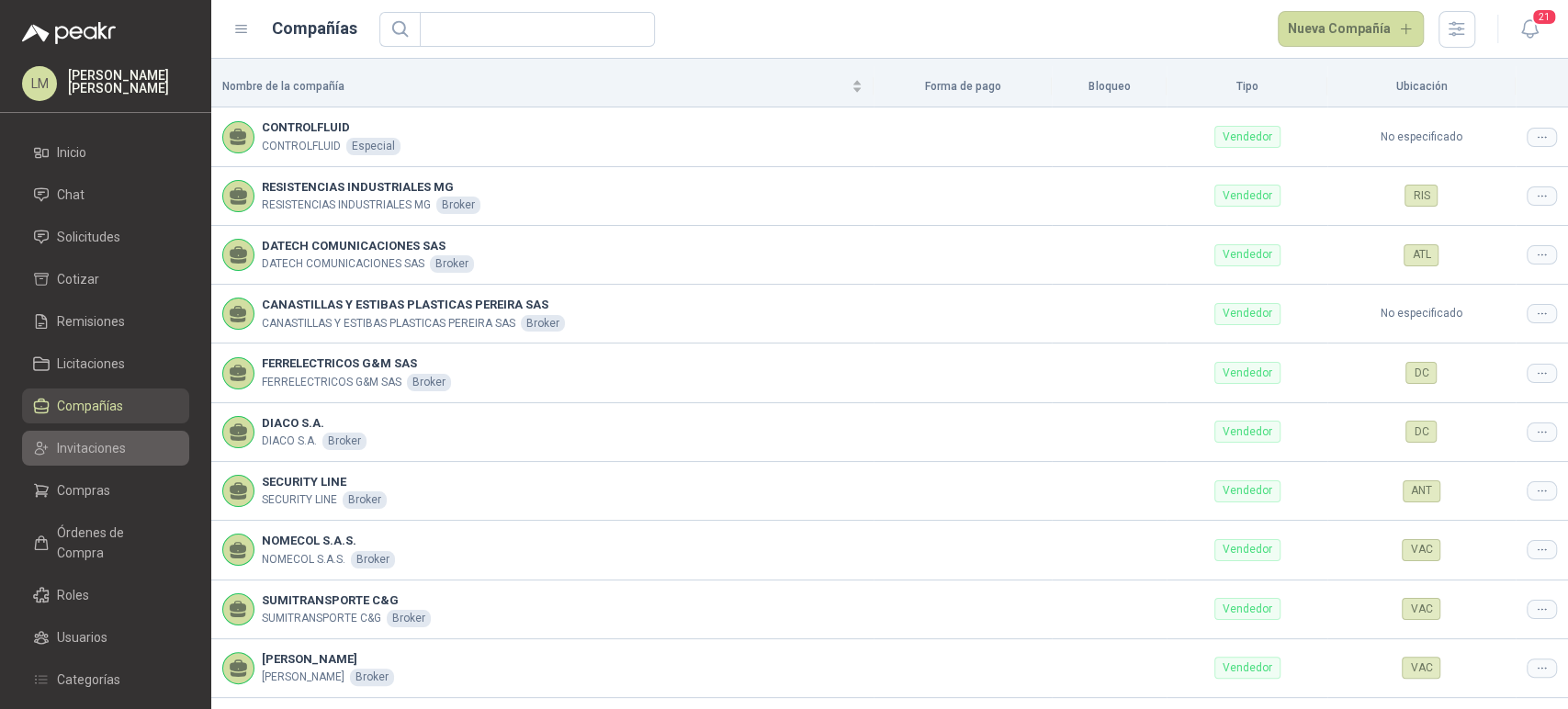
click at [124, 452] on span "Invitaciones" at bounding box center [92, 448] width 69 height 20
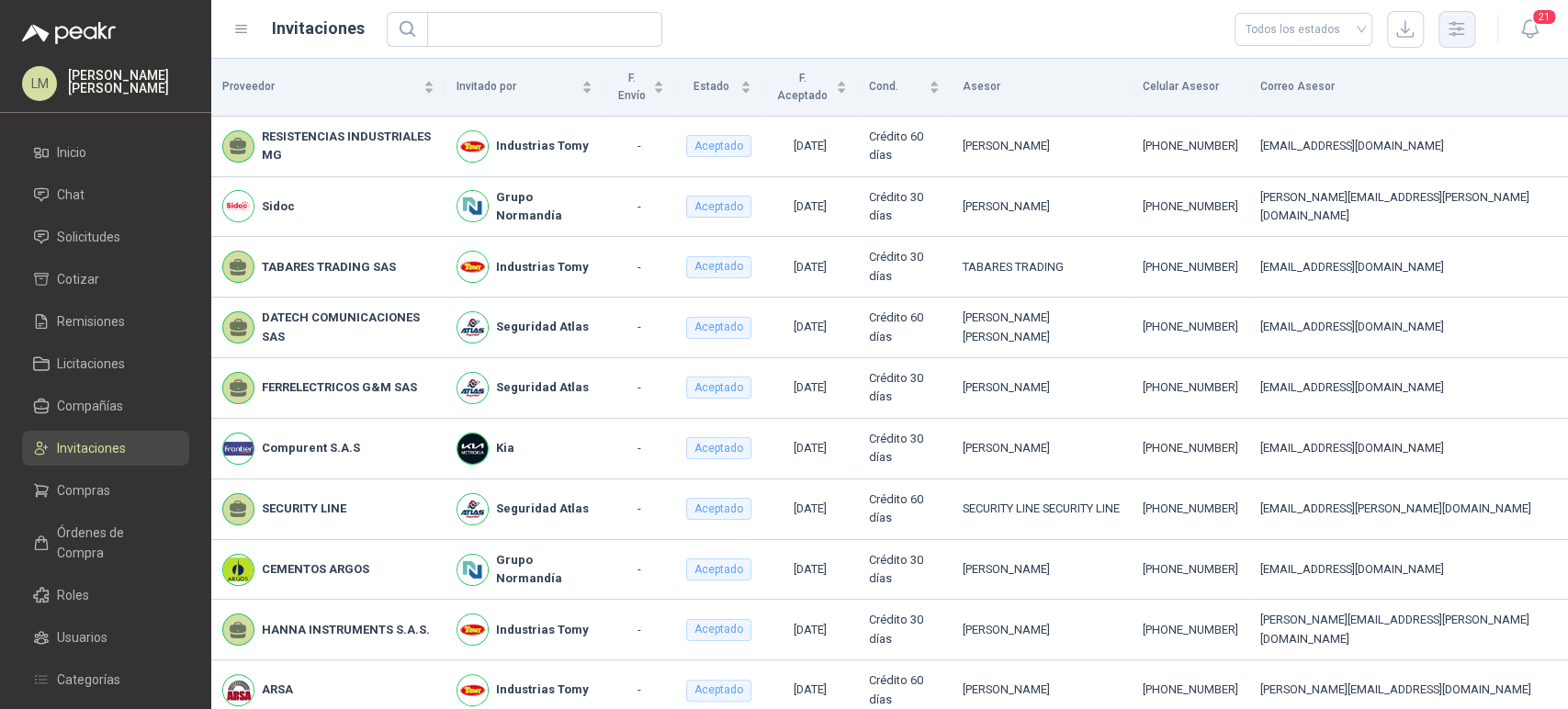
click at [1452, 26] on icon "button" at bounding box center [1455, 29] width 21 height 21
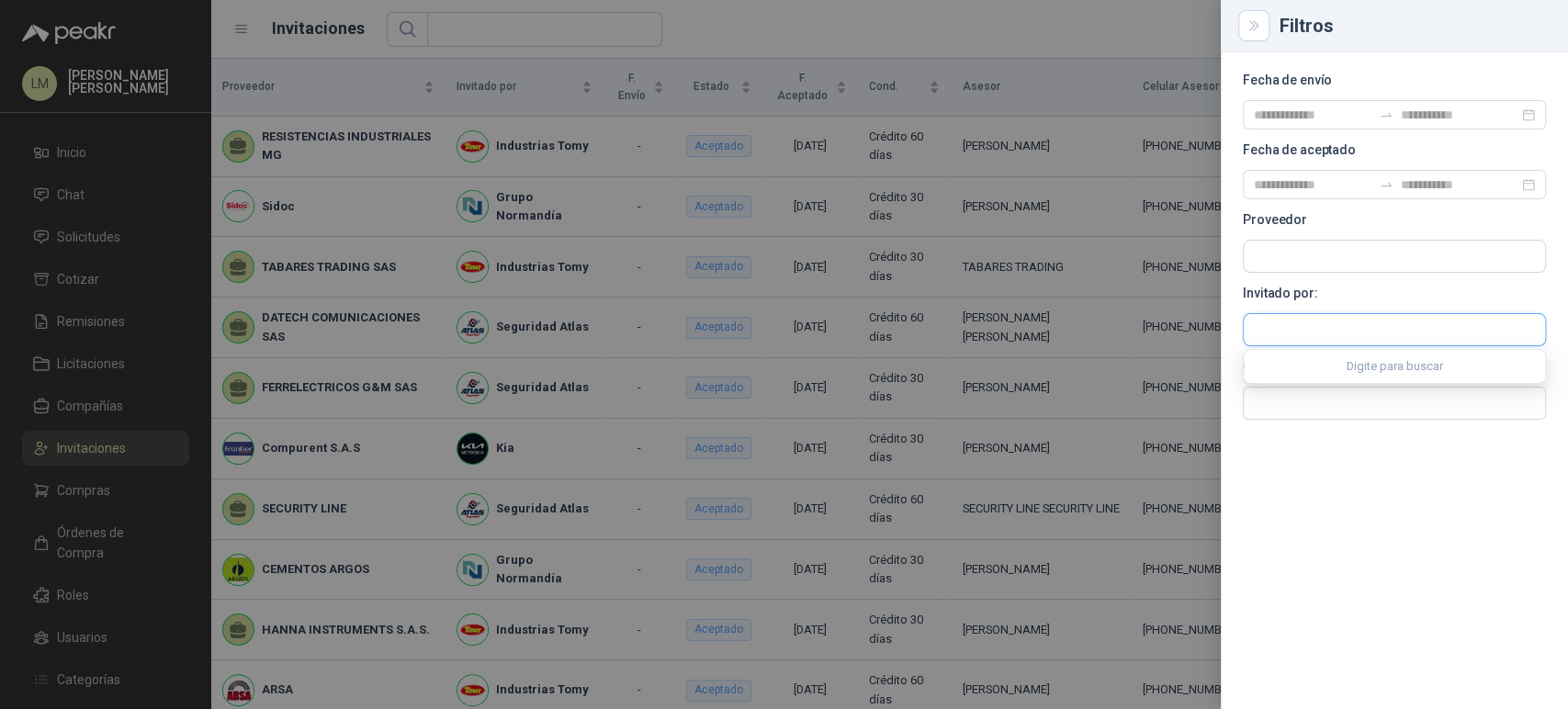
click at [1276, 327] on input "text" at bounding box center [1393, 330] width 301 height 32
click at [1292, 374] on span "Colombiana de Protección vigilancia y Servicios Proviser Ltda -" at bounding box center [1412, 378] width 253 height 9
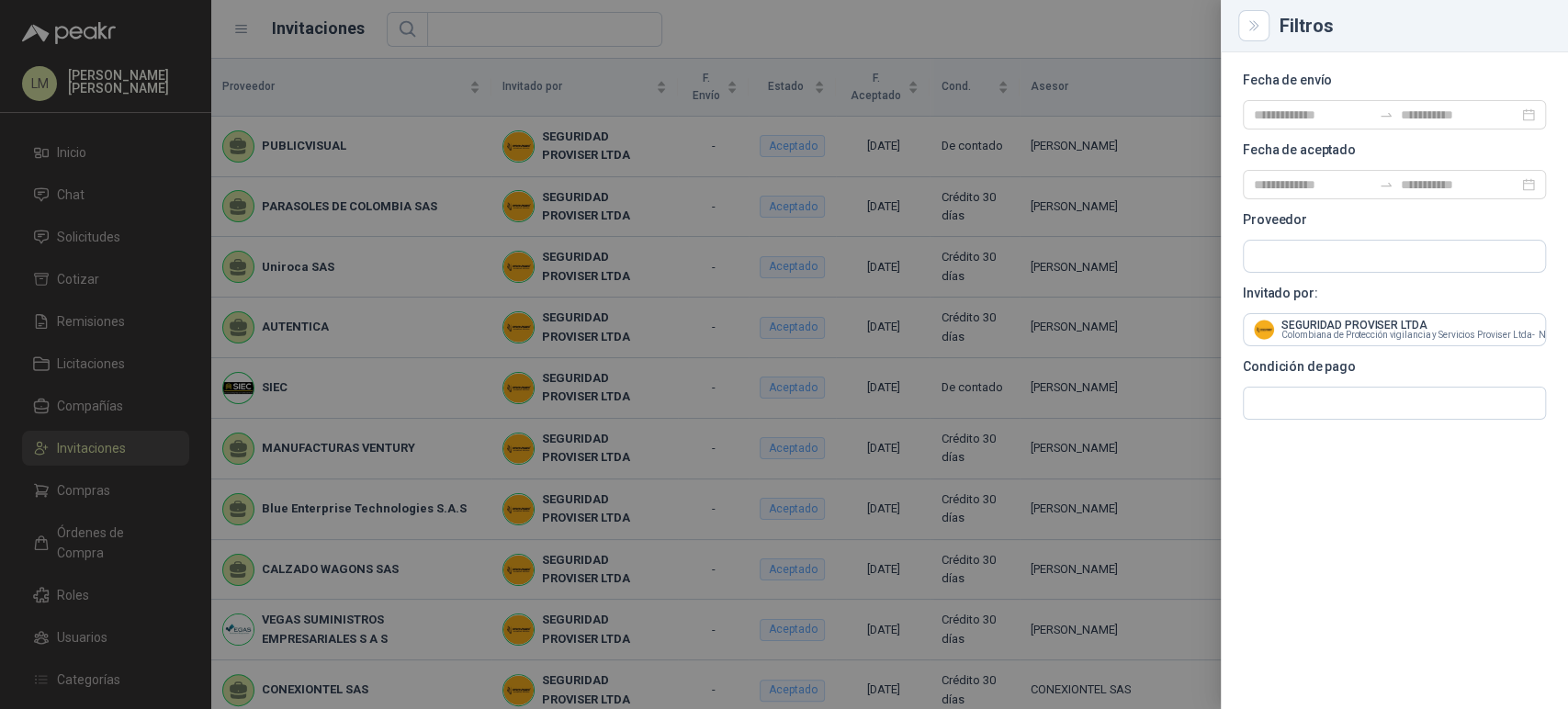
click at [765, 22] on div at bounding box center [784, 354] width 1568 height 709
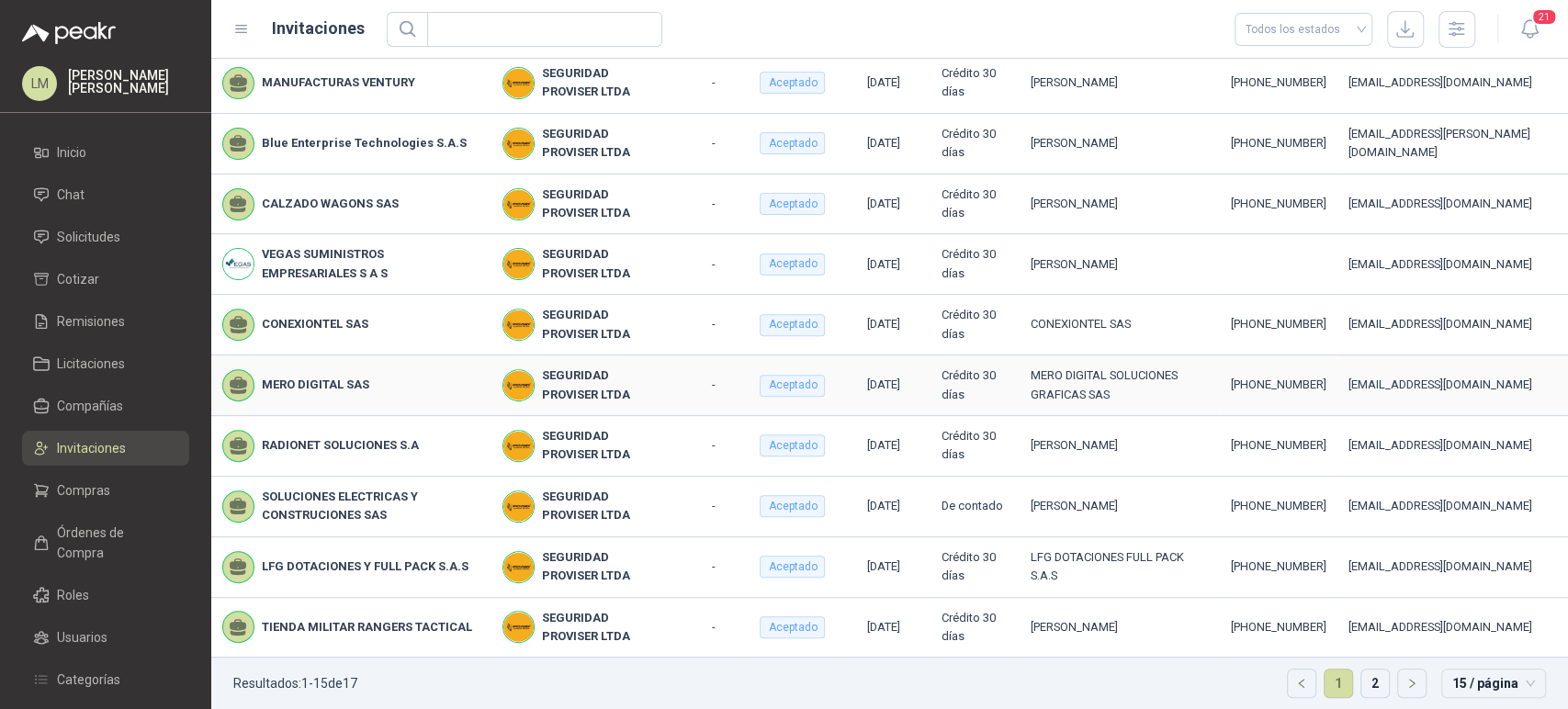
scroll to position [374, 0]
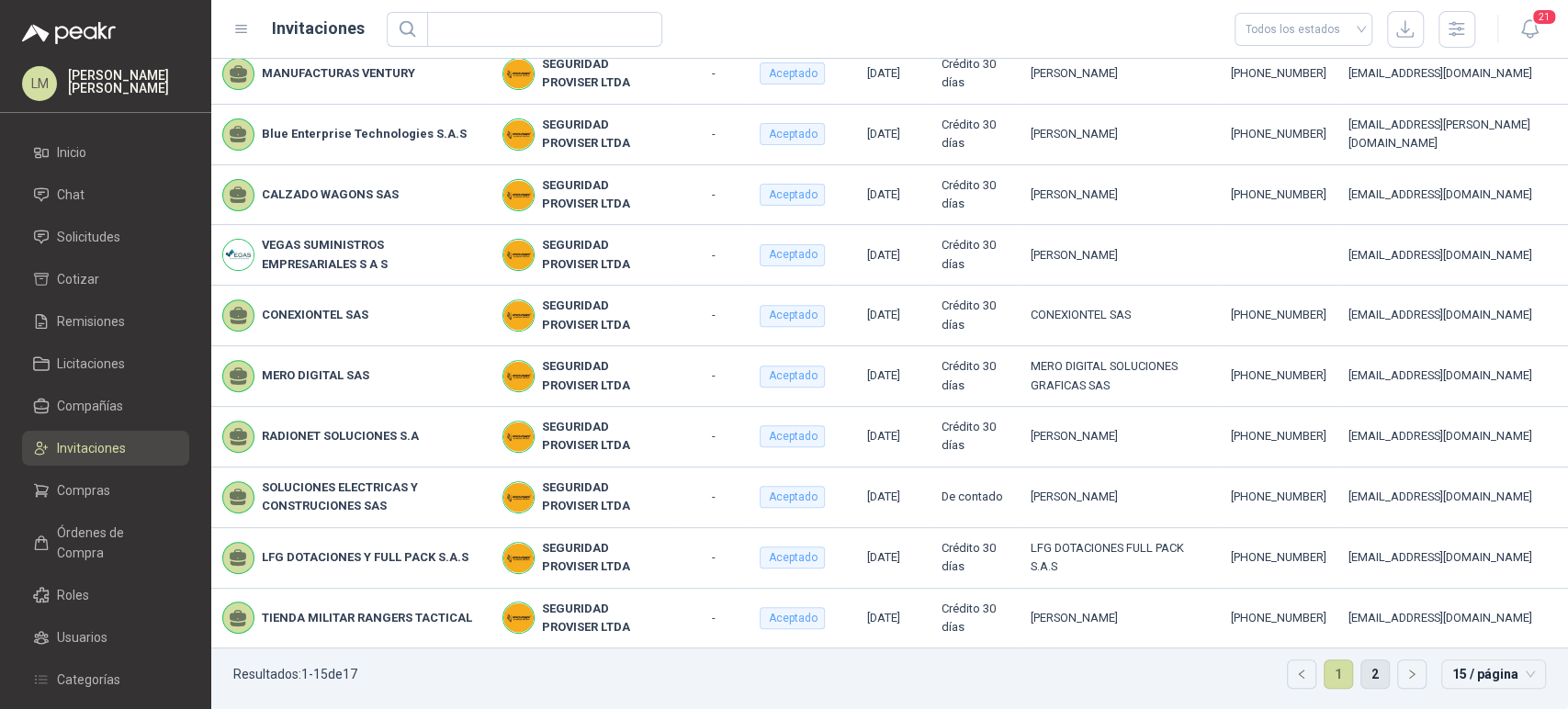
click at [1367, 671] on link "2" at bounding box center [1374, 674] width 28 height 28
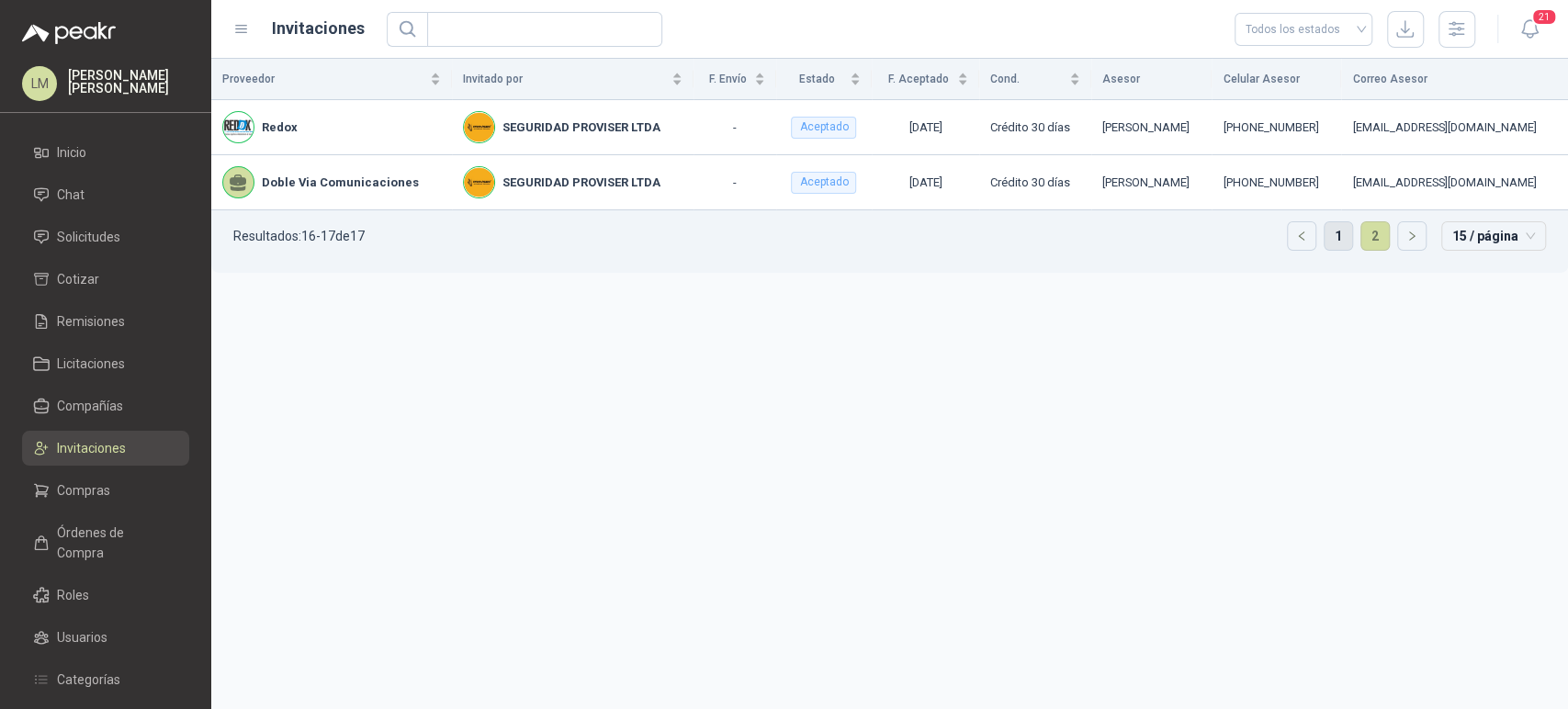
click at [1338, 239] on link "1" at bounding box center [1338, 236] width 28 height 28
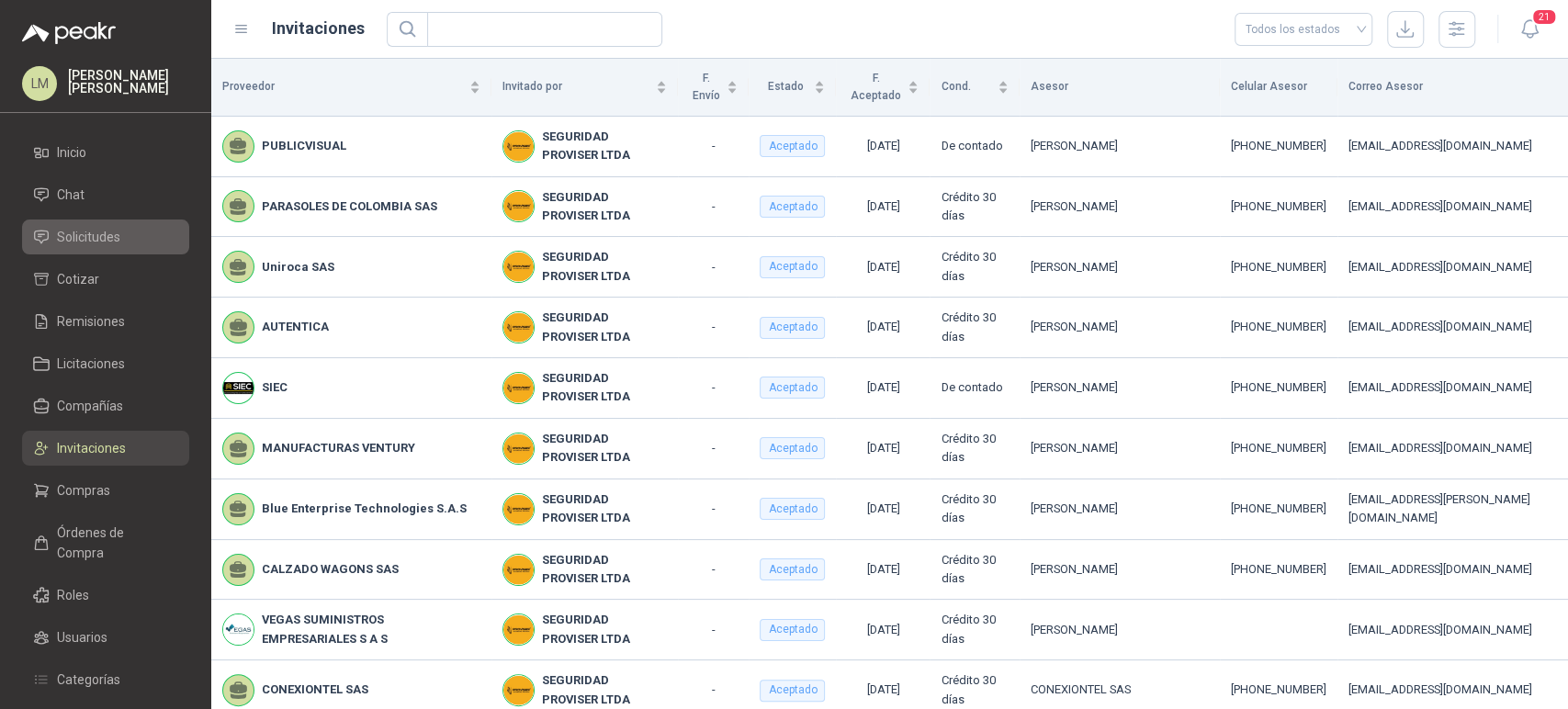
click at [113, 240] on span "Solicitudes" at bounding box center [89, 237] width 63 height 20
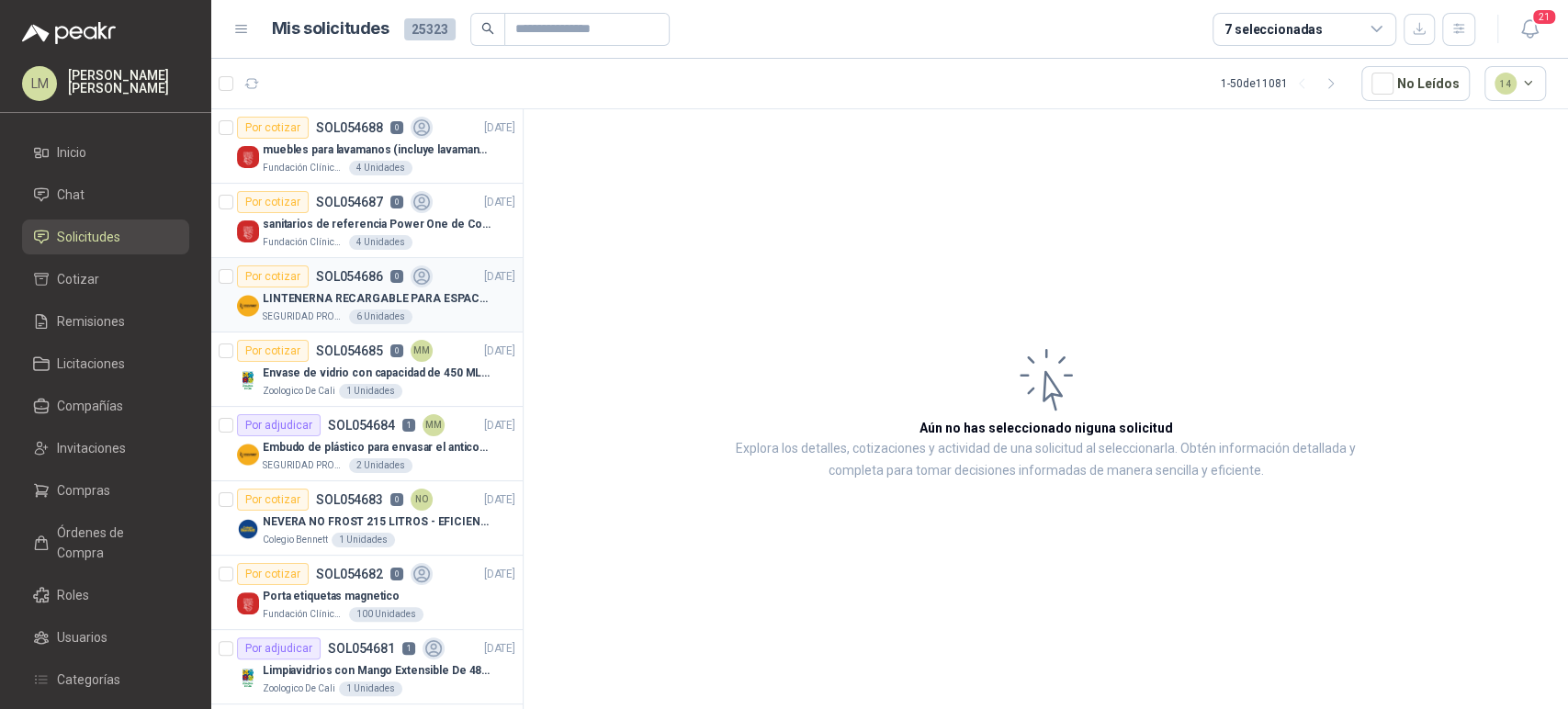
click at [349, 297] on p "LINTENERNA RECARGABLE PARA ESPACIOS ABIERTOS 100-120MTS" at bounding box center [377, 299] width 229 height 18
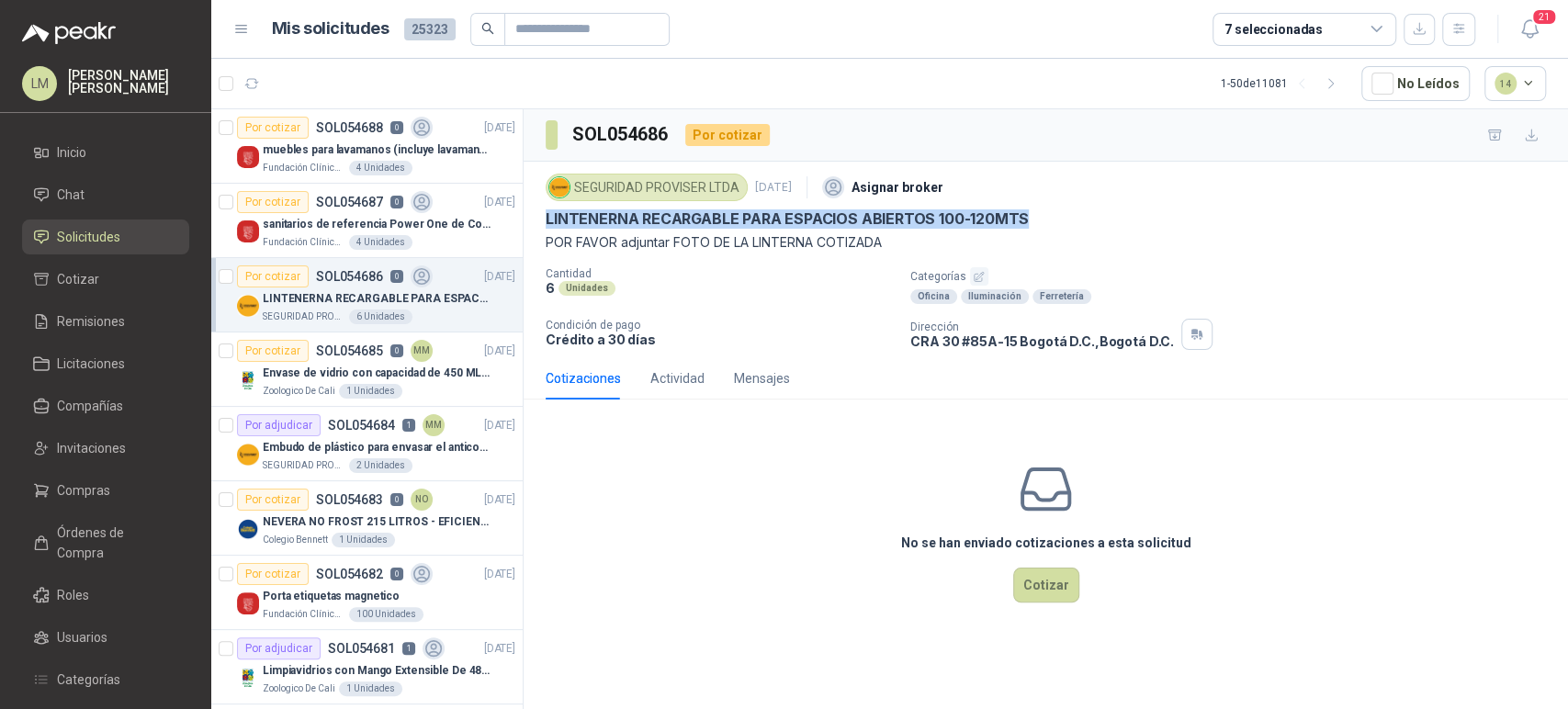
drag, startPoint x: 542, startPoint y: 215, endPoint x: 1051, endPoint y: 221, distance: 509.0
click at [1051, 221] on div "SEGURIDAD PROVISER LTDA 2 sept, 2025 Asignar broker LINTENERNA RECARGABLE PARA …" at bounding box center [1046, 260] width 1045 height 196
click at [1045, 586] on button "Cotizar" at bounding box center [1046, 585] width 66 height 35
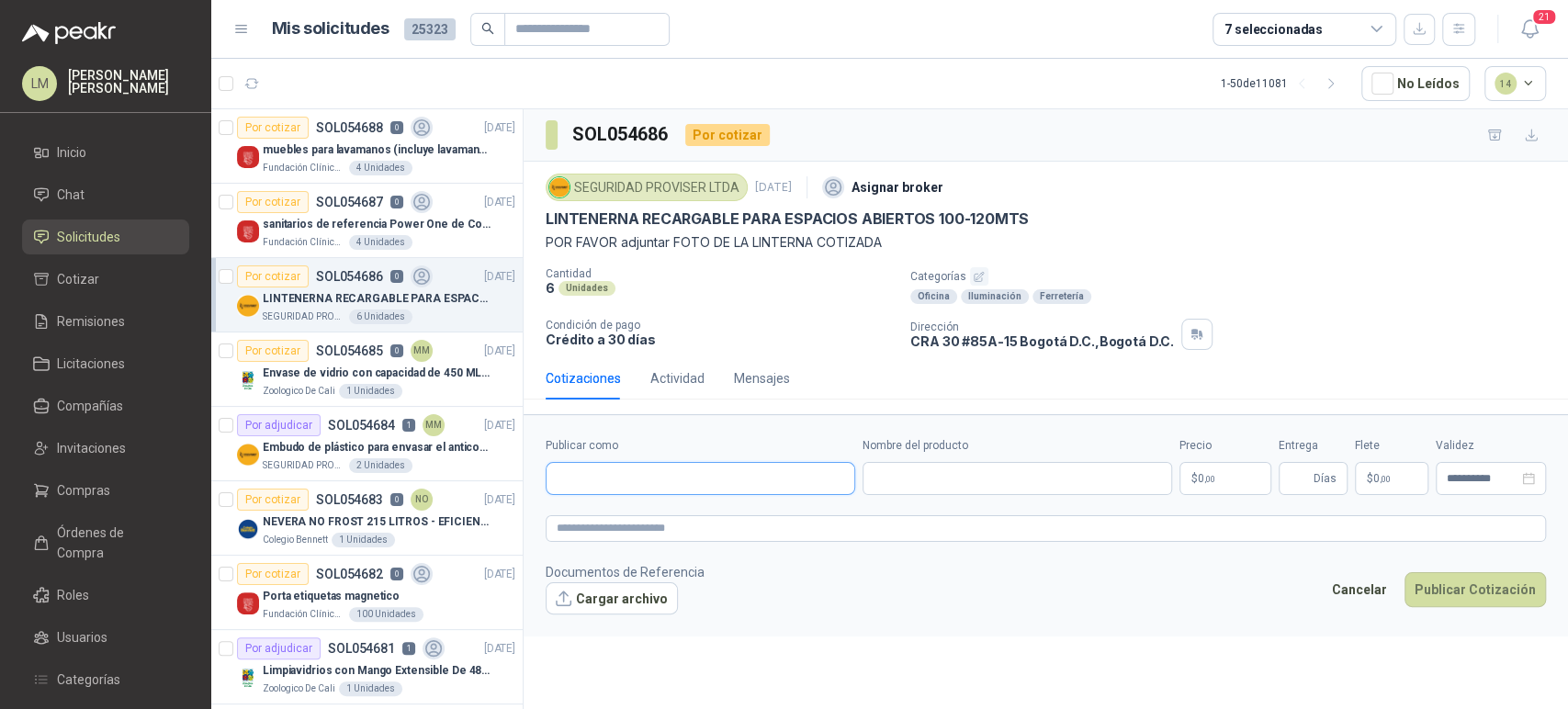
click at [606, 470] on input "Publicar como" at bounding box center [700, 479] width 308 height 32
click at [628, 522] on span "NIT : 800242106" at bounding box center [621, 526] width 65 height 9
click at [962, 493] on input "Nombre del producto" at bounding box center [1016, 478] width 309 height 33
paste input "**********"
click at [1189, 476] on body "LM Luis Miguel Martinez Inicio Chat Solicitudes Cotizar Remisiones Licitaciones…" at bounding box center [784, 354] width 1568 height 709
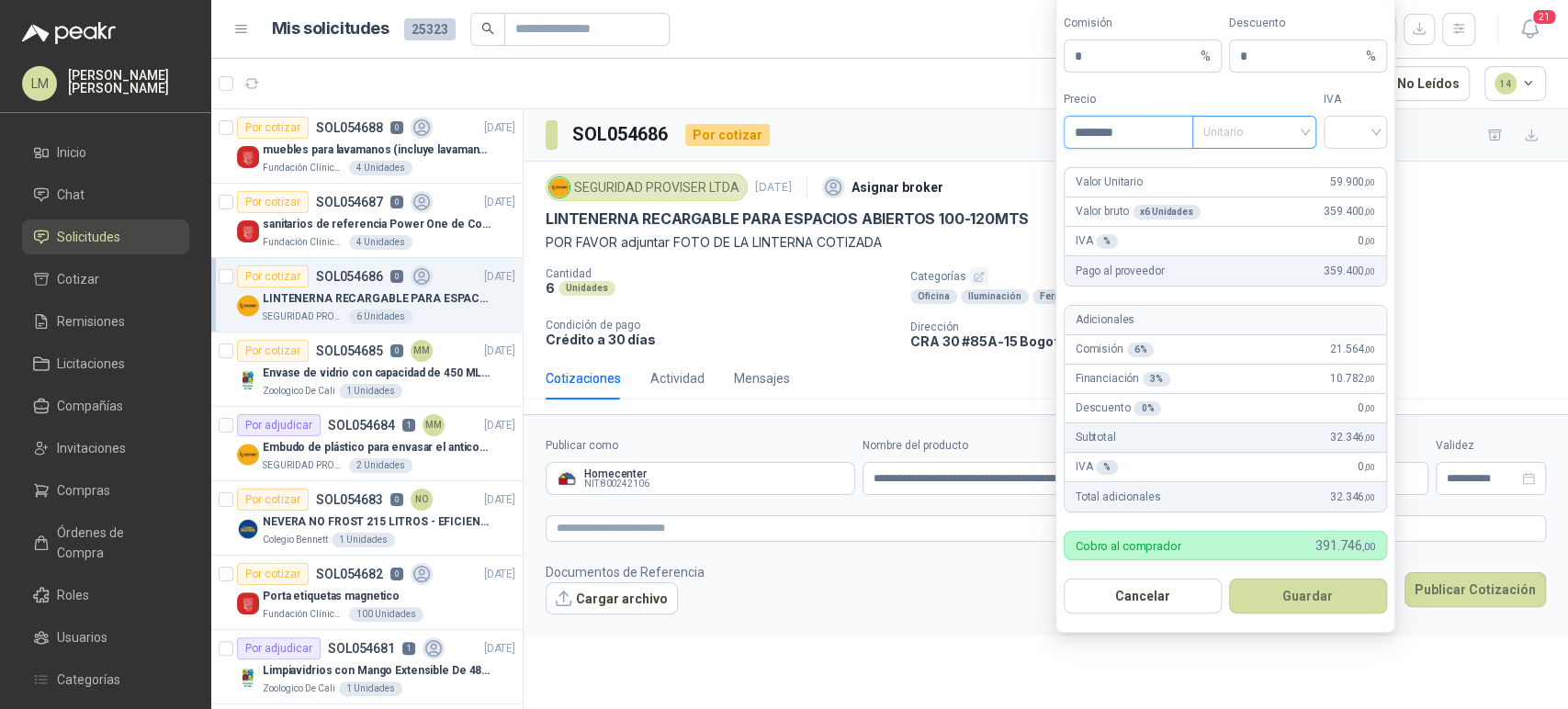
click at [1233, 124] on span "Unitario" at bounding box center [1253, 132] width 102 height 28
click at [1234, 195] on div "Unitario con IVA" at bounding box center [1254, 200] width 95 height 20
click at [1355, 138] on input "search" at bounding box center [1355, 130] width 41 height 28
click at [1356, 175] on div "19%" at bounding box center [1355, 171] width 34 height 20
click at [1286, 600] on button "Guardar" at bounding box center [1308, 595] width 158 height 35
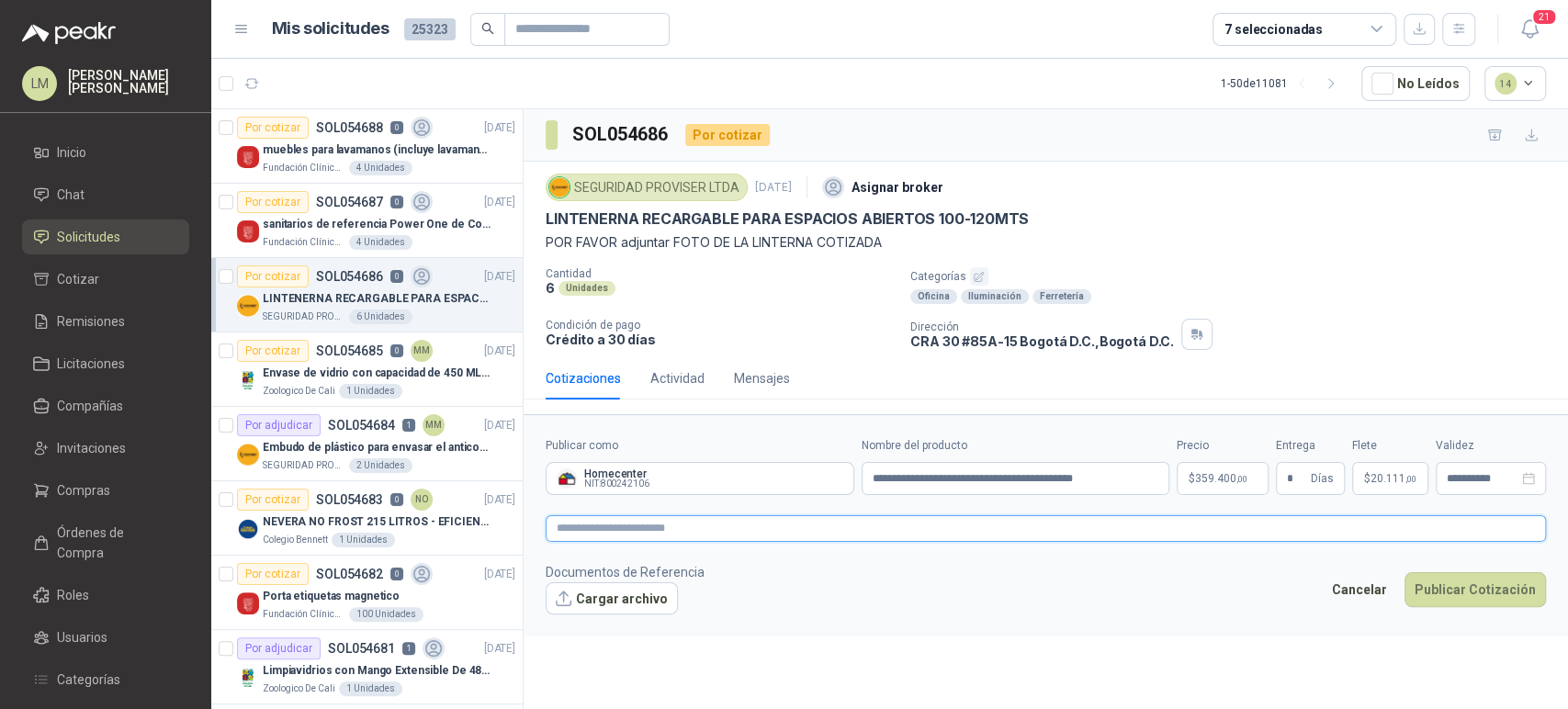
click at [1150, 529] on textarea at bounding box center [1045, 528] width 1000 height 27
click at [1384, 473] on span "20.111 ,00" at bounding box center [1393, 478] width 46 height 11
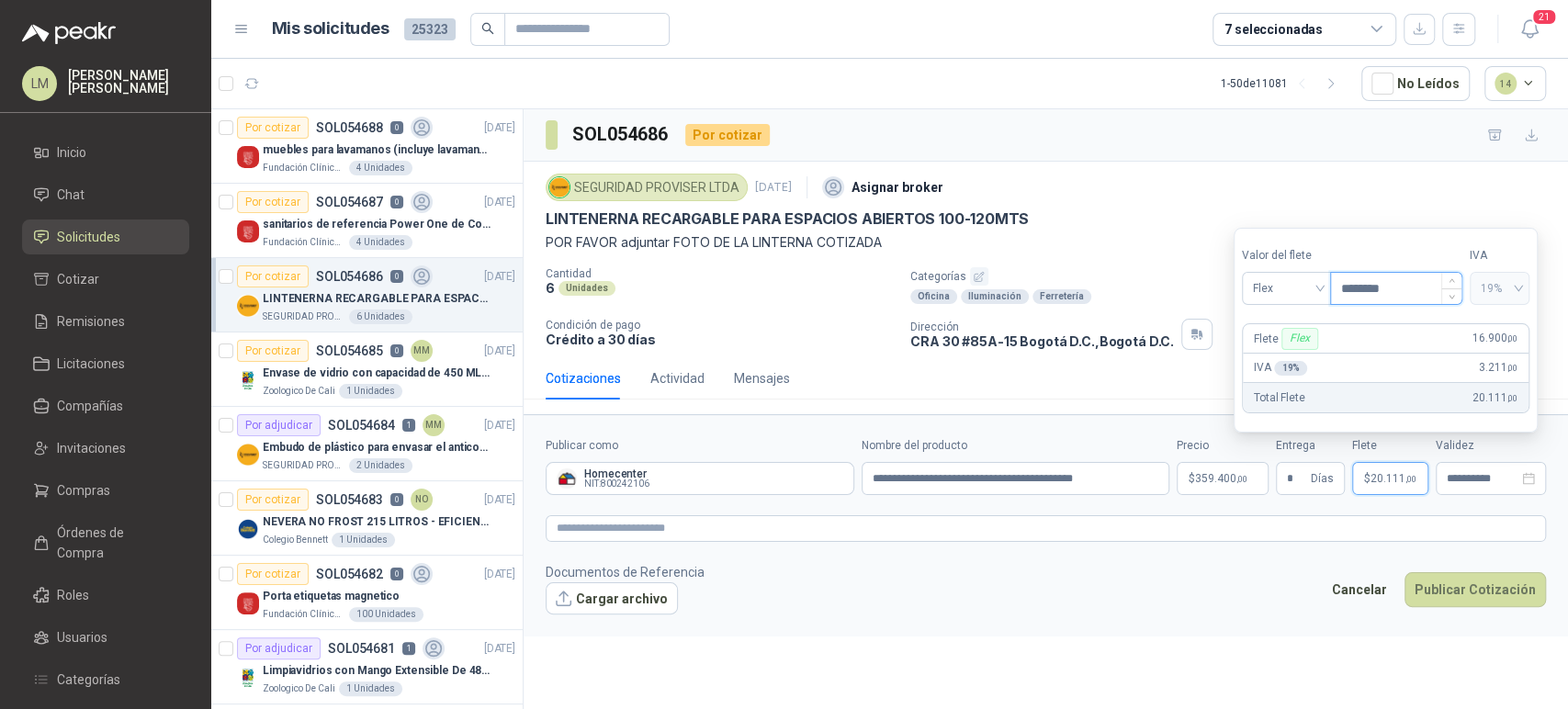
drag, startPoint x: 1384, startPoint y: 294, endPoint x: 1350, endPoint y: 295, distance: 34.0
click at [1350, 295] on input "********" at bounding box center [1396, 288] width 130 height 32
click at [1032, 546] on form "**********" at bounding box center [1046, 524] width 1045 height 222
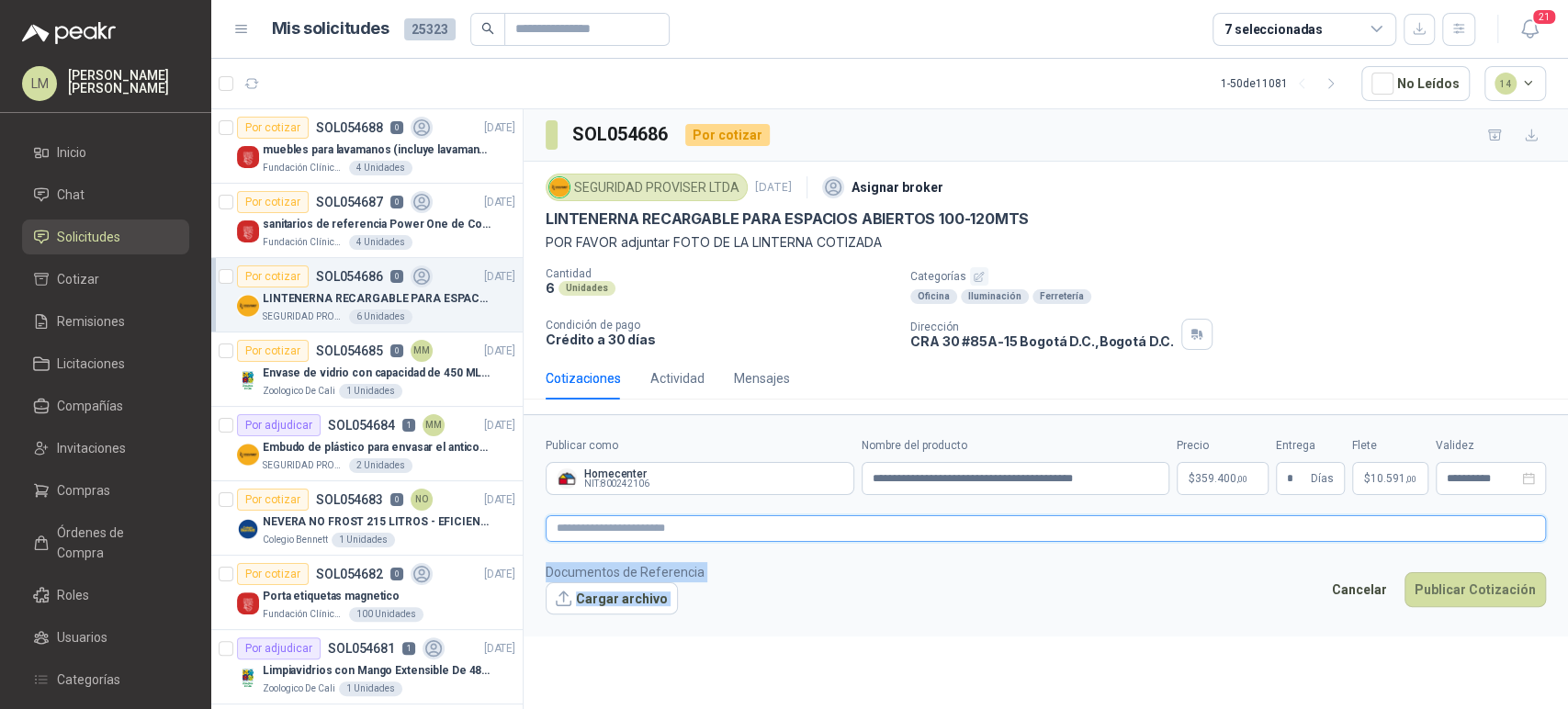
click at [1044, 532] on textarea at bounding box center [1045, 528] width 1000 height 27
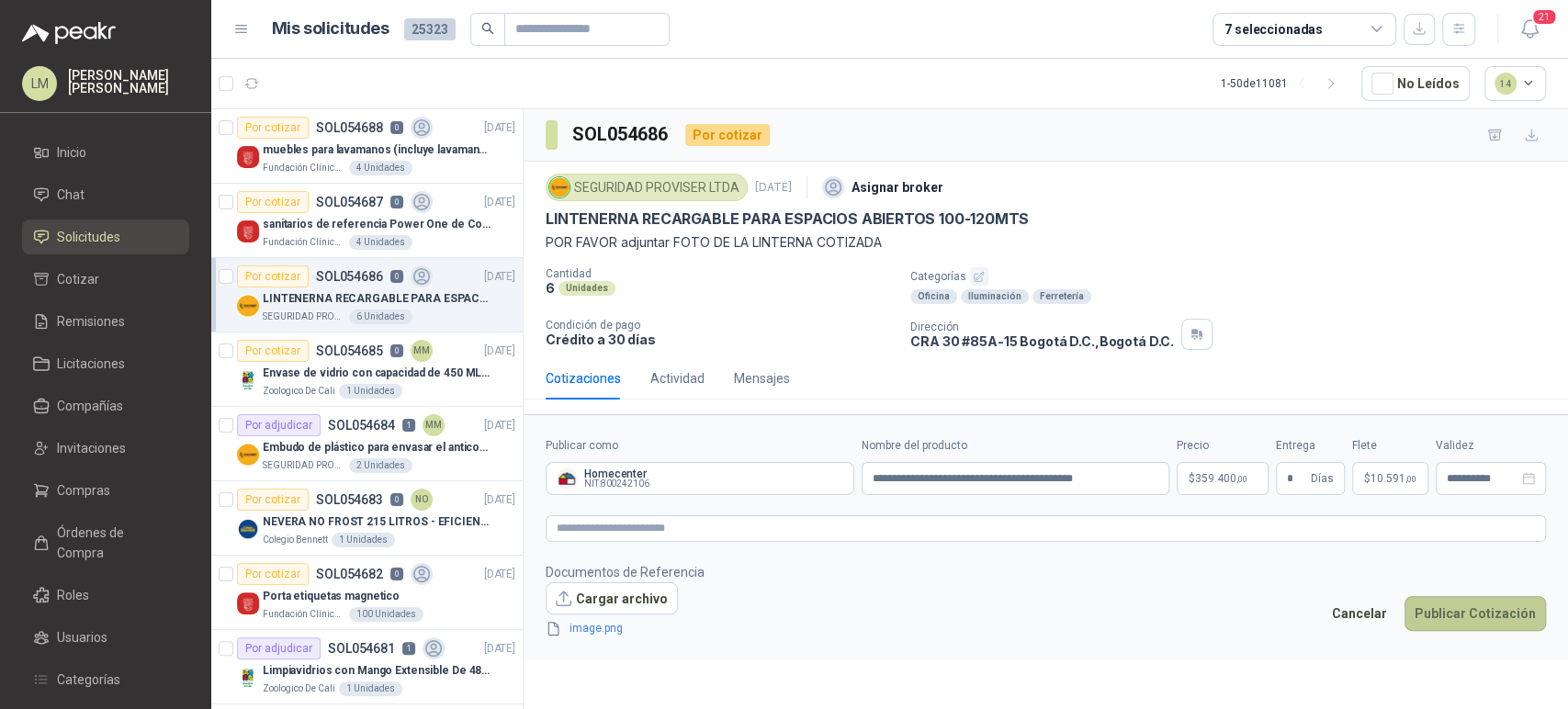
click at [1453, 610] on button "Publicar Cotización" at bounding box center [1474, 613] width 141 height 35
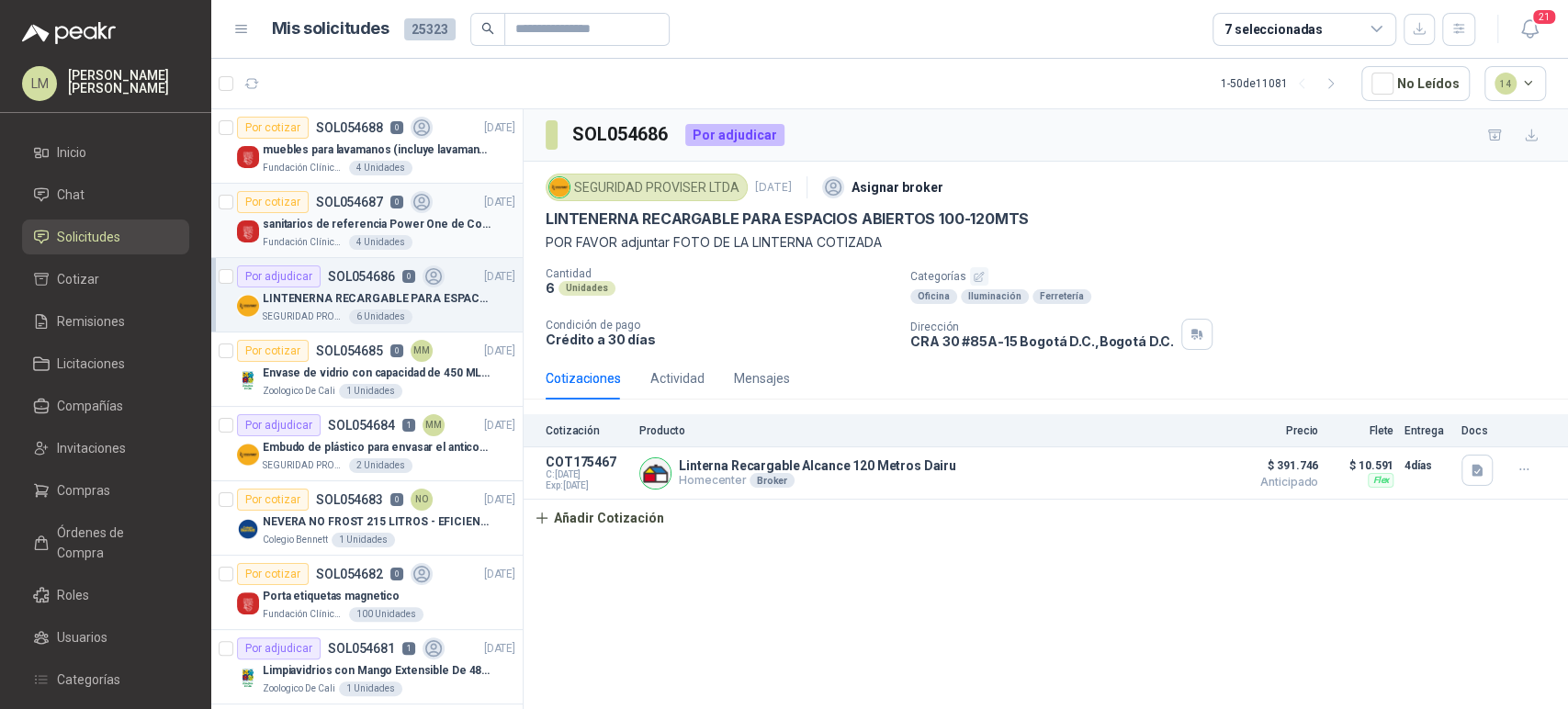
click at [341, 217] on p "sanitarios de referencia Power One de Corona" at bounding box center [377, 225] width 229 height 18
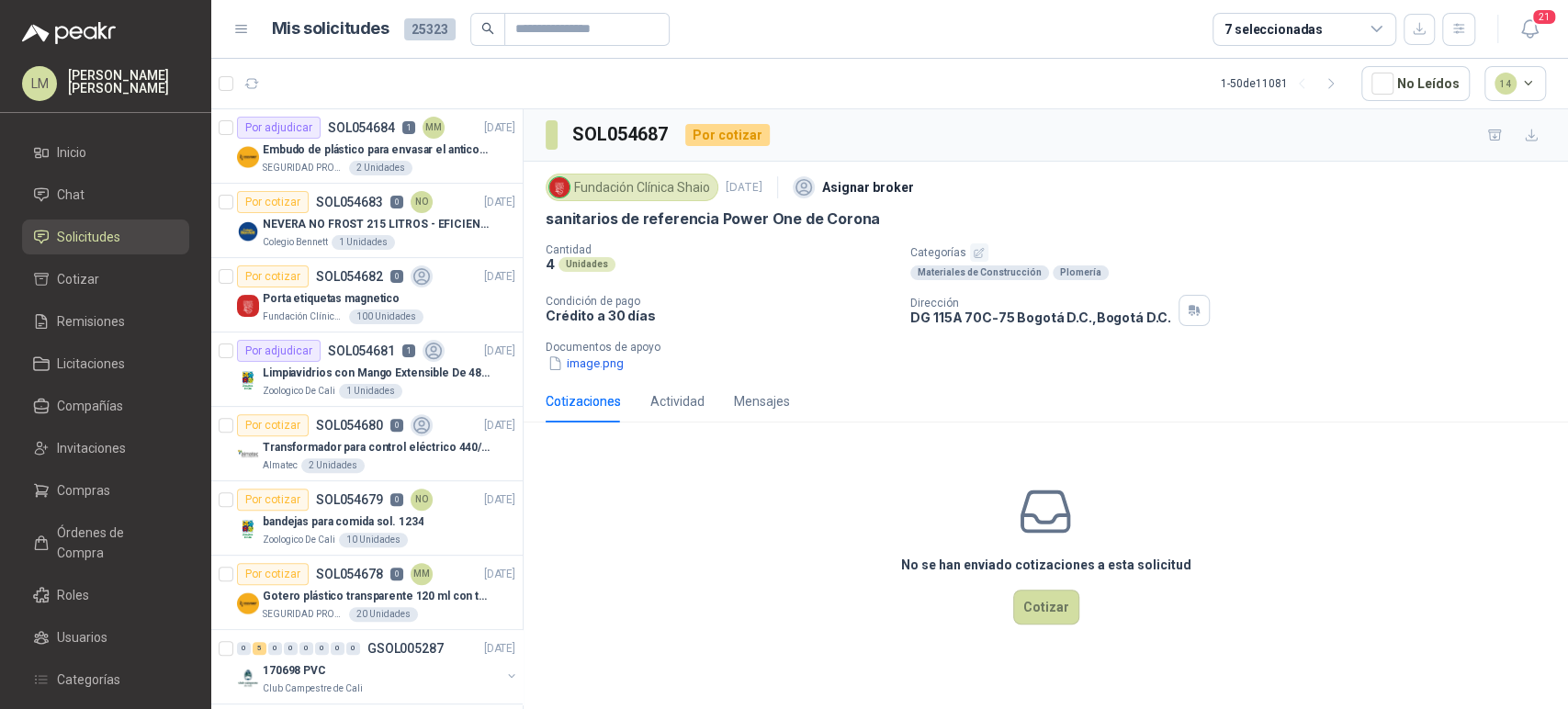
scroll to position [297, 0]
click at [64, 446] on span "Invitaciones" at bounding box center [92, 448] width 69 height 20
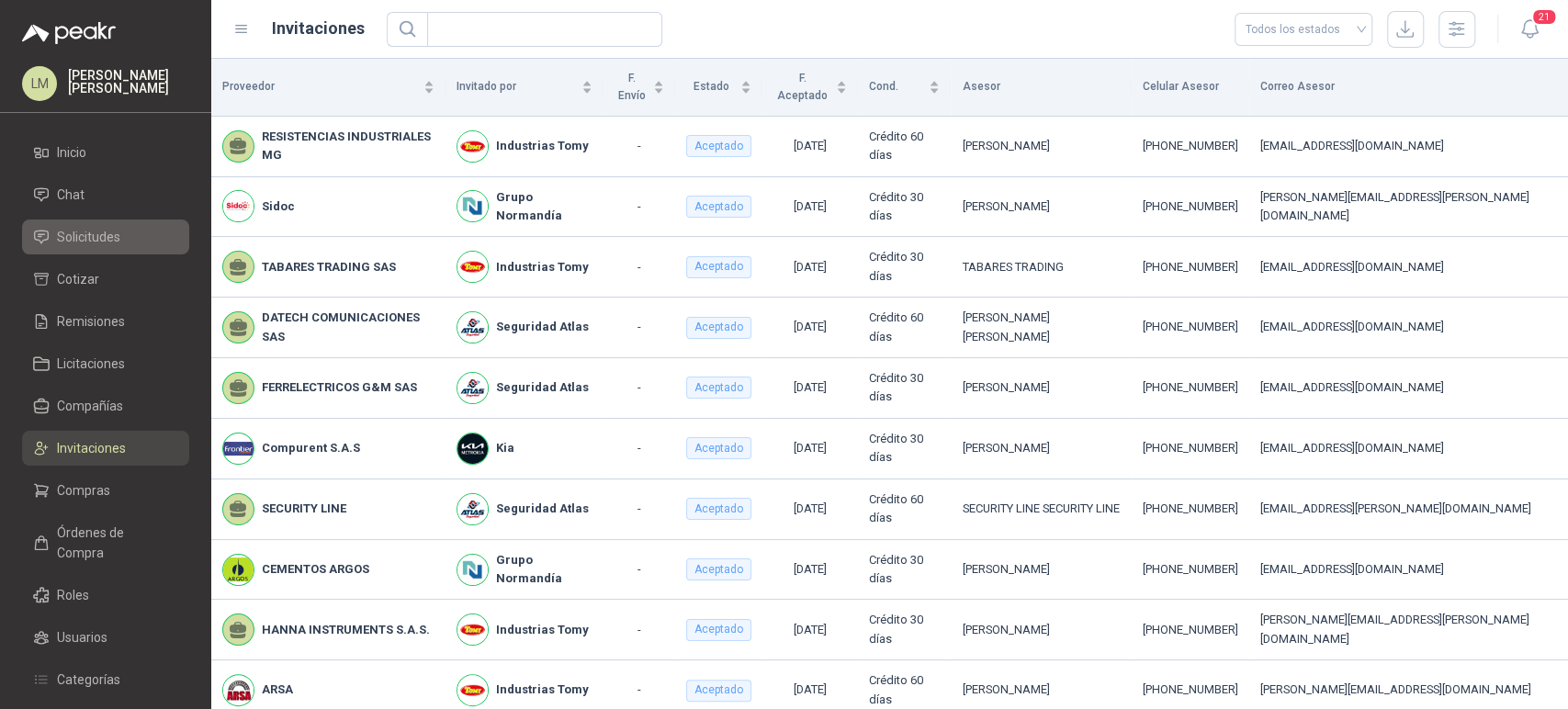
click at [58, 247] on link "Solicitudes" at bounding box center [105, 236] width 167 height 35
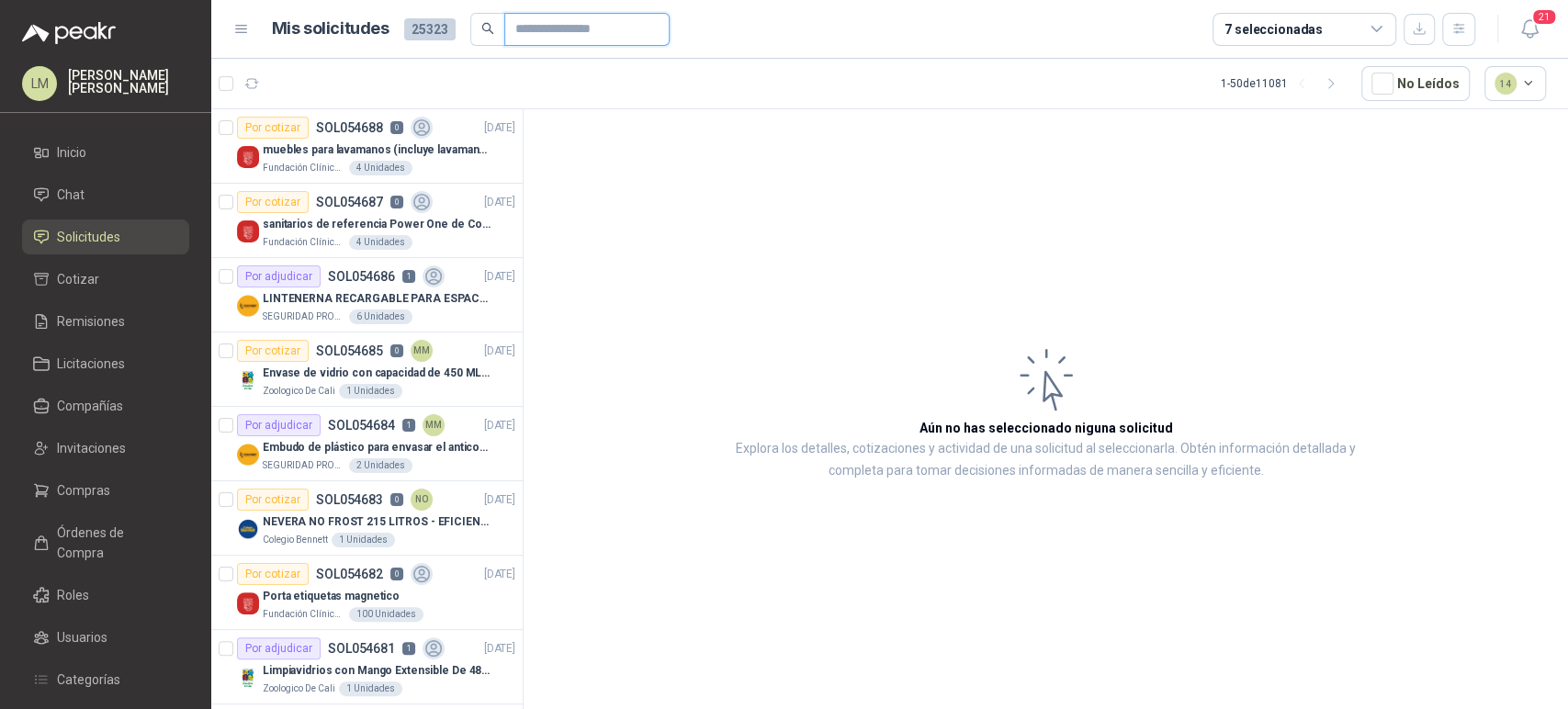
click at [531, 23] on input "text" at bounding box center [580, 30] width 128 height 32
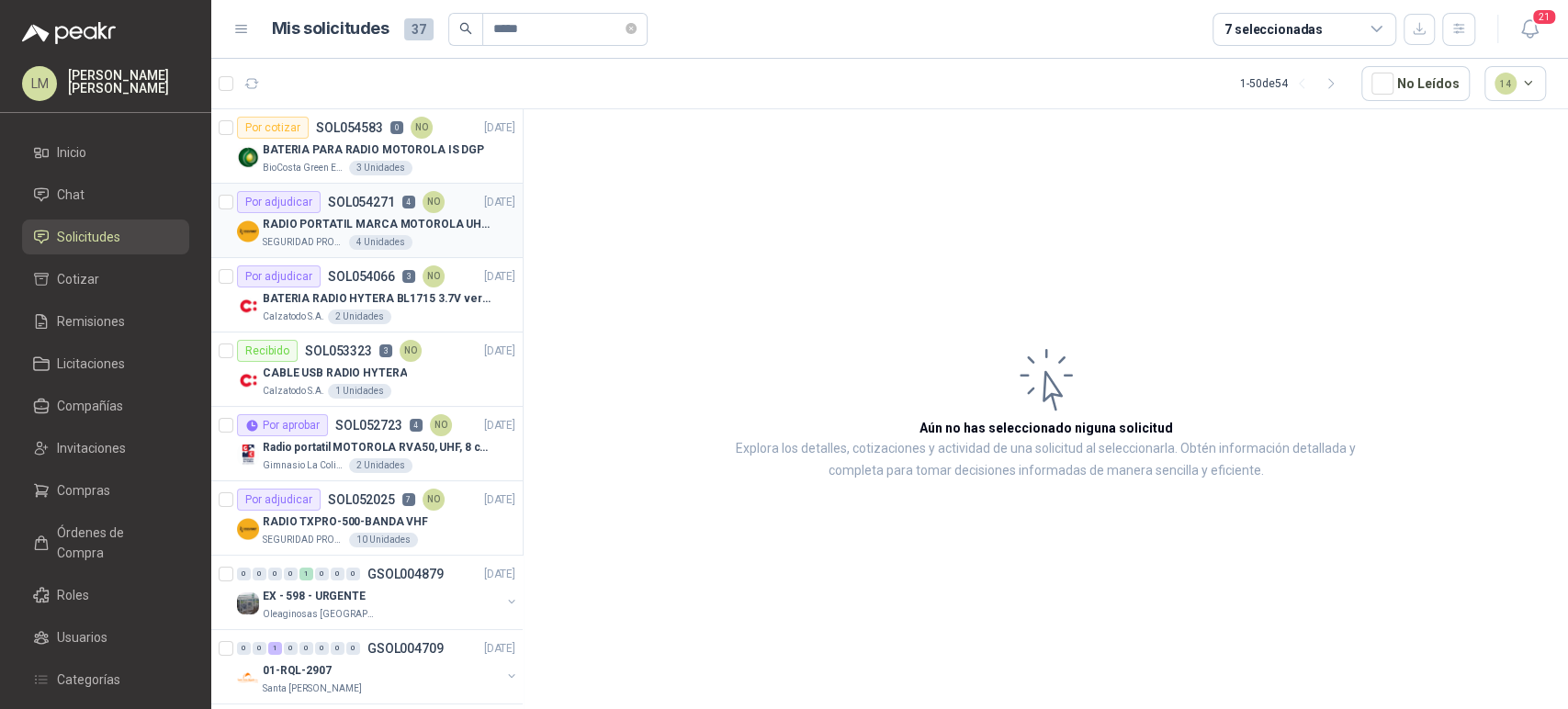
click at [344, 237] on div "SEGURIDAD PROVISER LTDA 4 Unidades" at bounding box center [389, 242] width 253 height 15
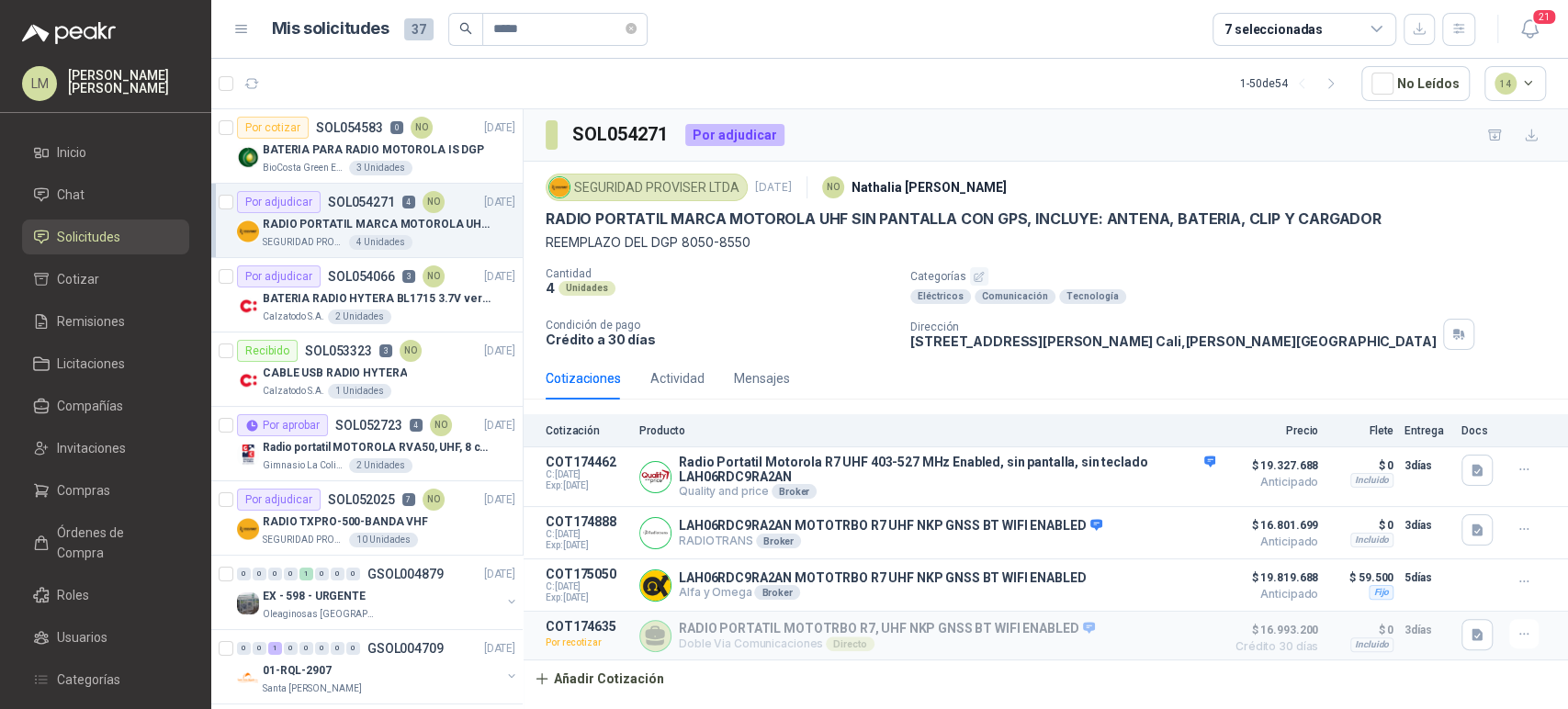
click at [1232, 251] on p "REEMPLAZO DEL DGP 8050-8550" at bounding box center [1045, 242] width 1000 height 20
click at [335, 516] on p "RADIO TXPRO-500-BANDA VHF" at bounding box center [345, 522] width 165 height 18
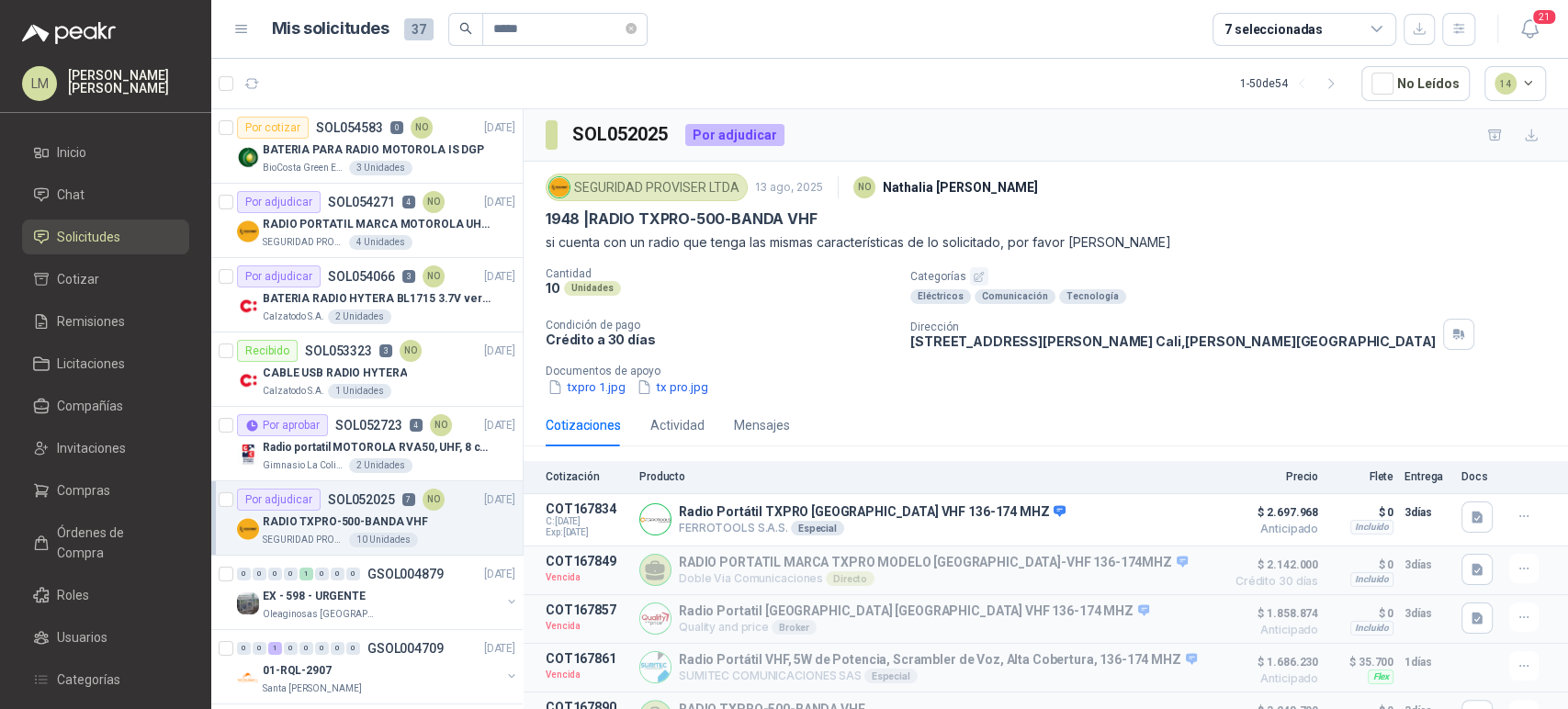
scroll to position [163, 0]
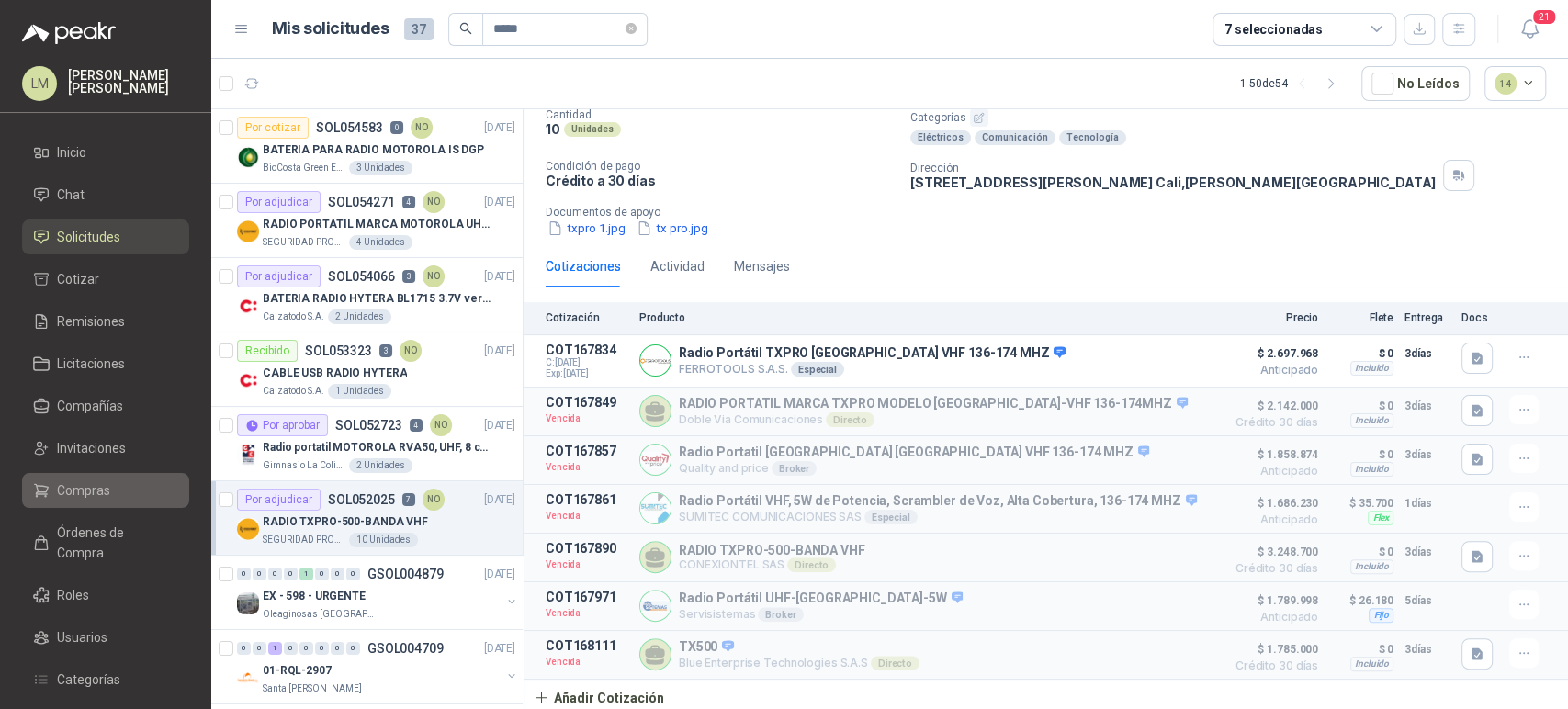
click at [88, 492] on span "Compras" at bounding box center [84, 490] width 53 height 20
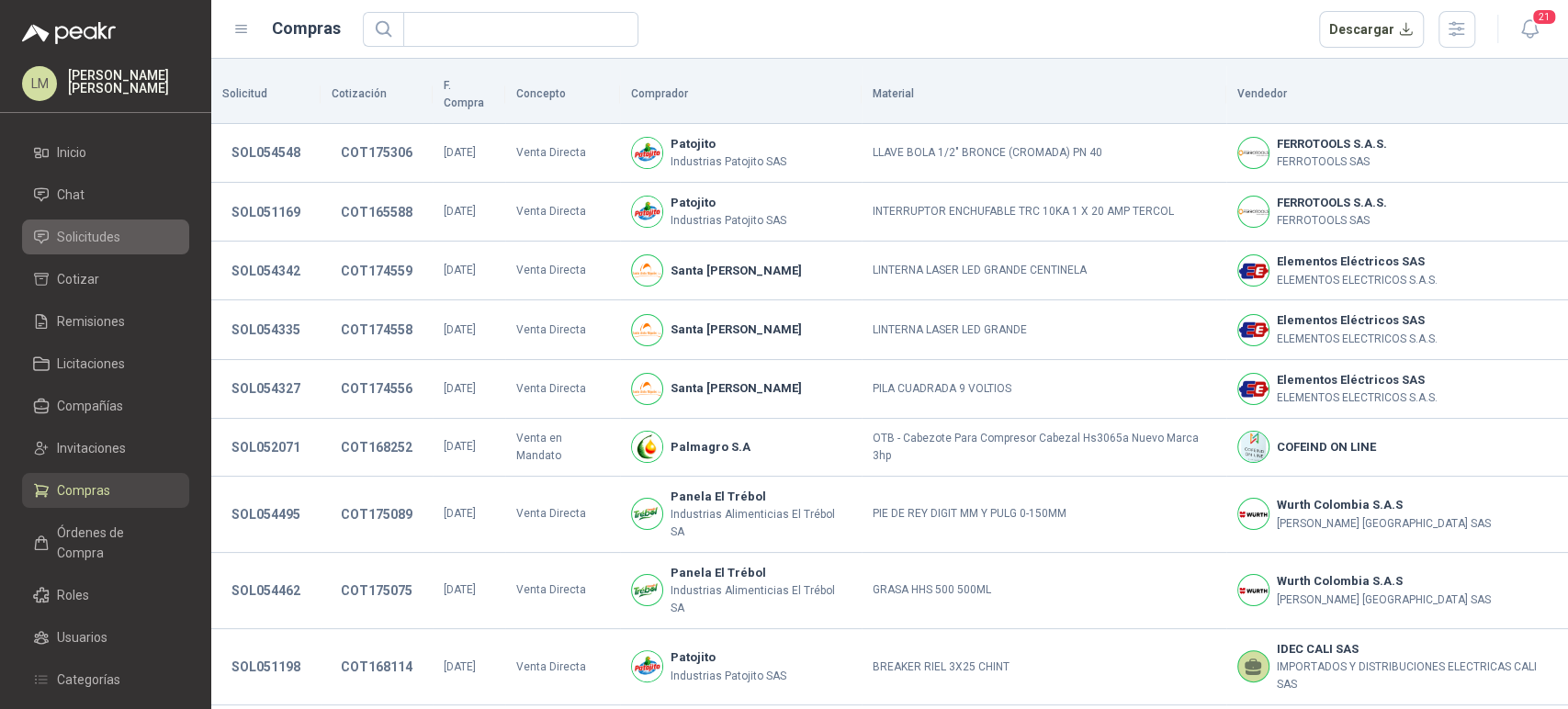
click at [78, 245] on span "Solicitudes" at bounding box center [89, 237] width 63 height 20
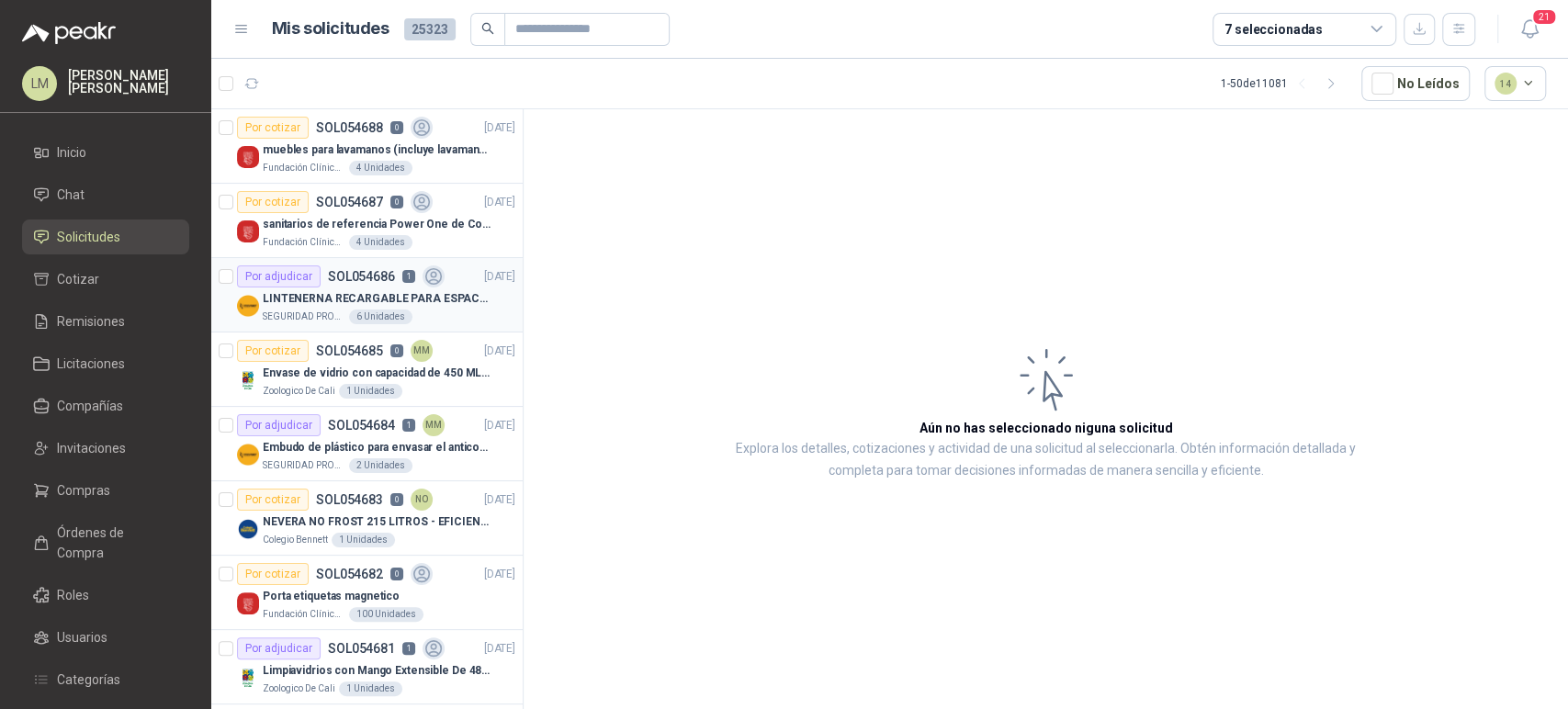
click at [330, 267] on div "Por adjudicar SOL054686 1" at bounding box center [341, 276] width 207 height 22
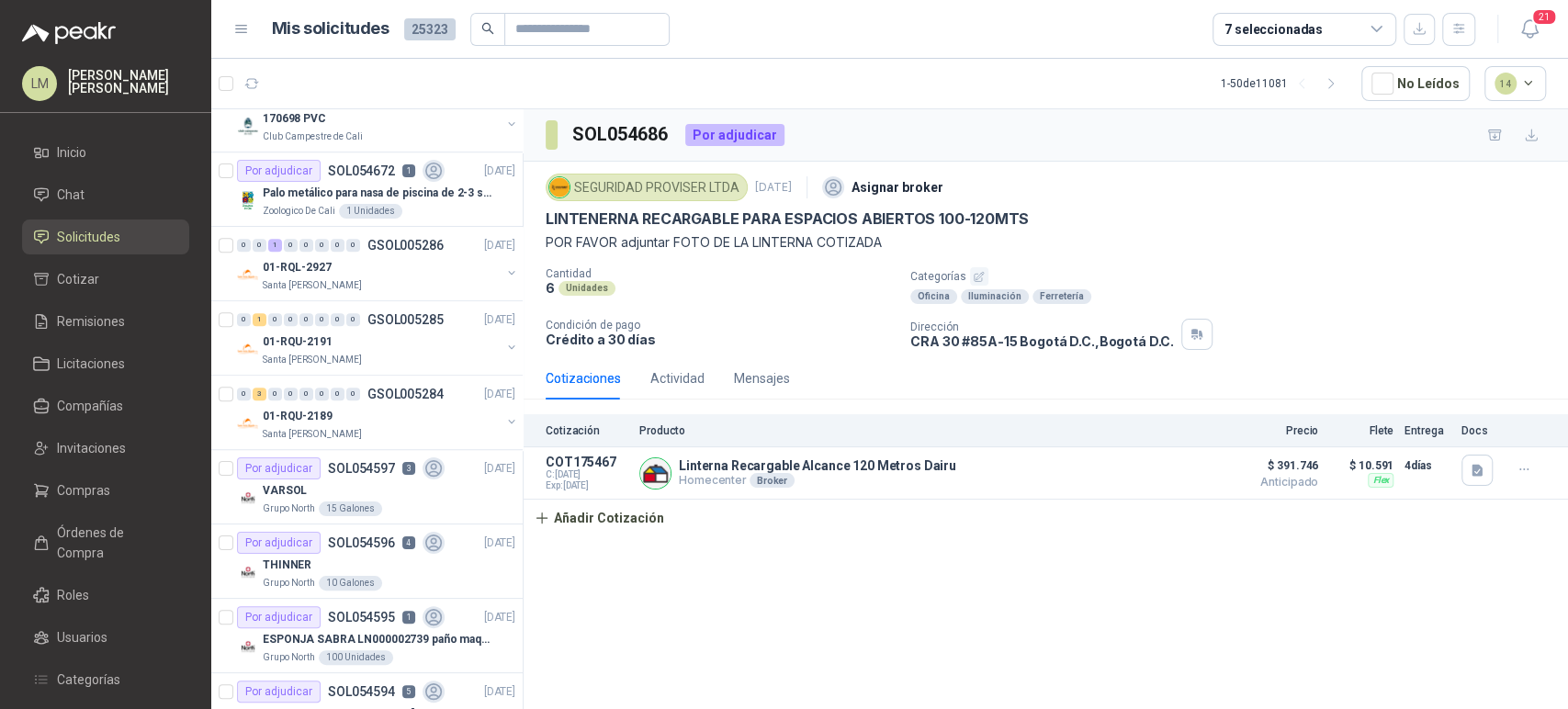
scroll to position [851, 0]
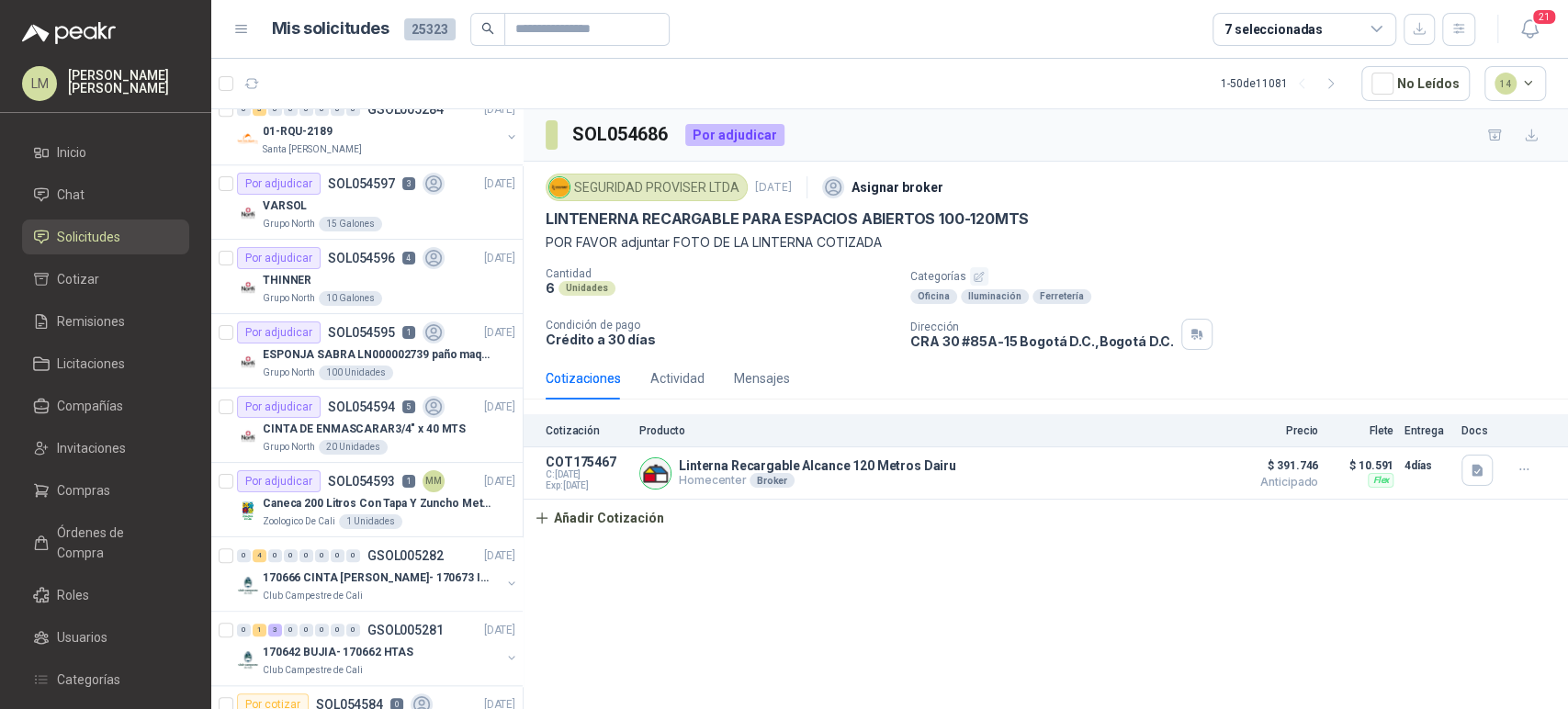
scroll to position [1136, 0]
click at [362, 270] on div "THINNER" at bounding box center [389, 279] width 253 height 22
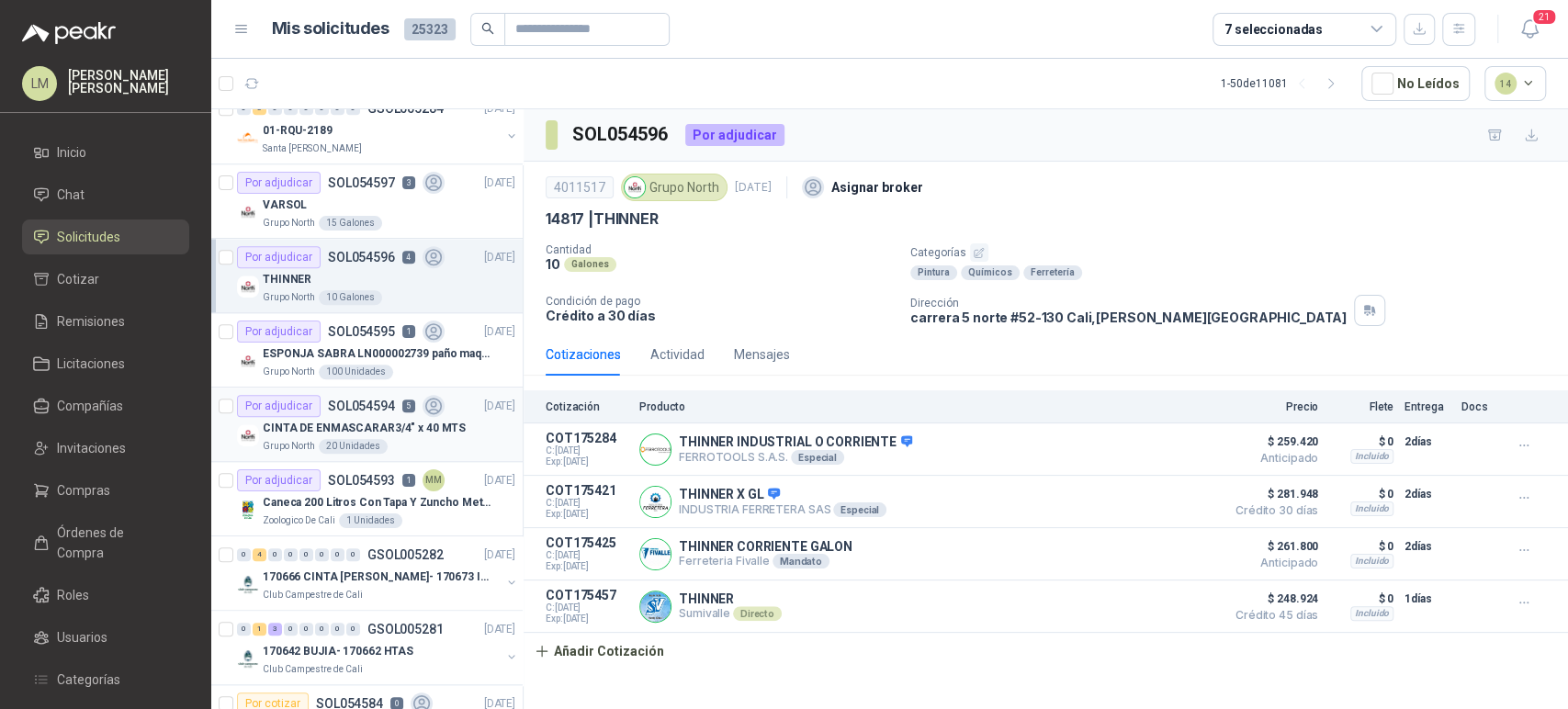
click at [348, 412] on div "Por adjudicar SOL054594 5" at bounding box center [341, 406] width 207 height 22
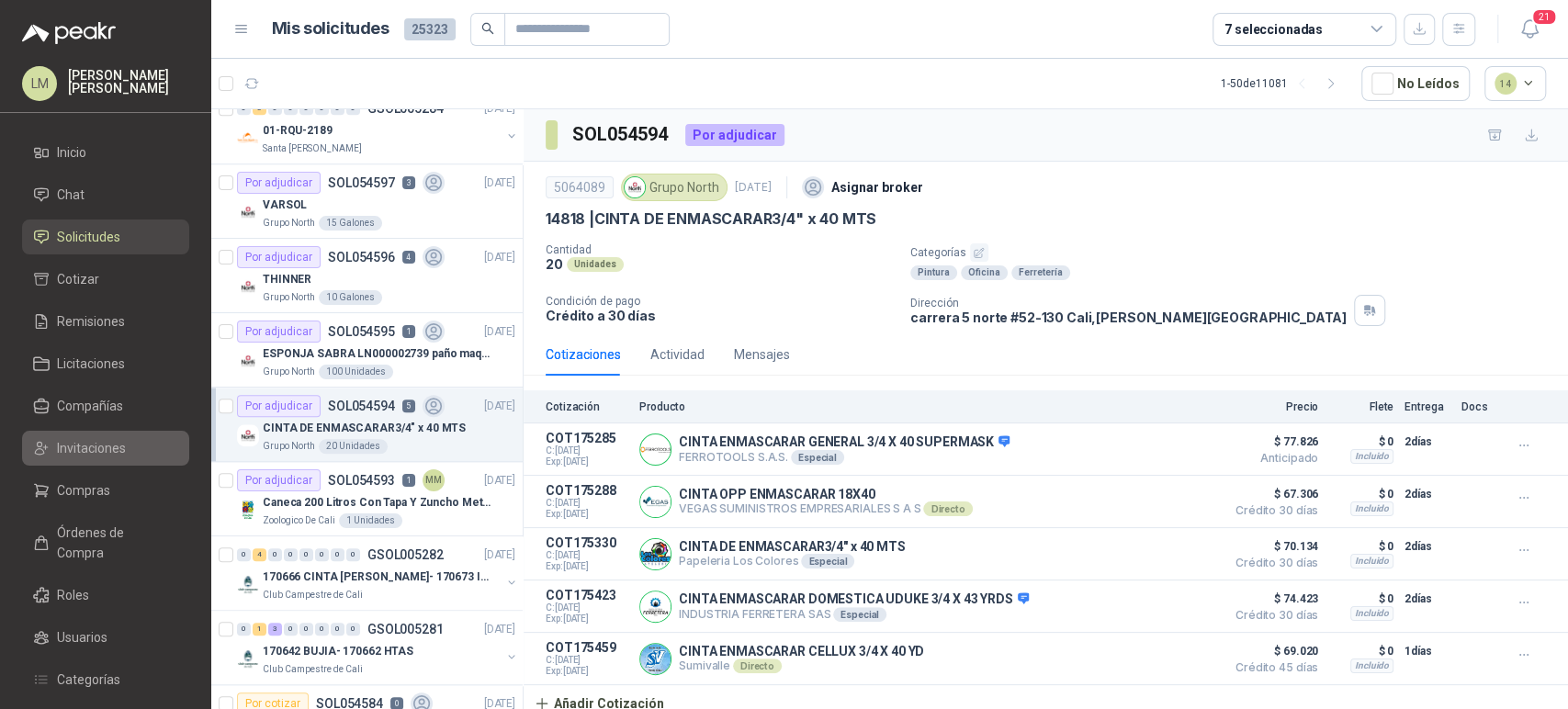
click at [77, 441] on span "Invitaciones" at bounding box center [92, 448] width 69 height 20
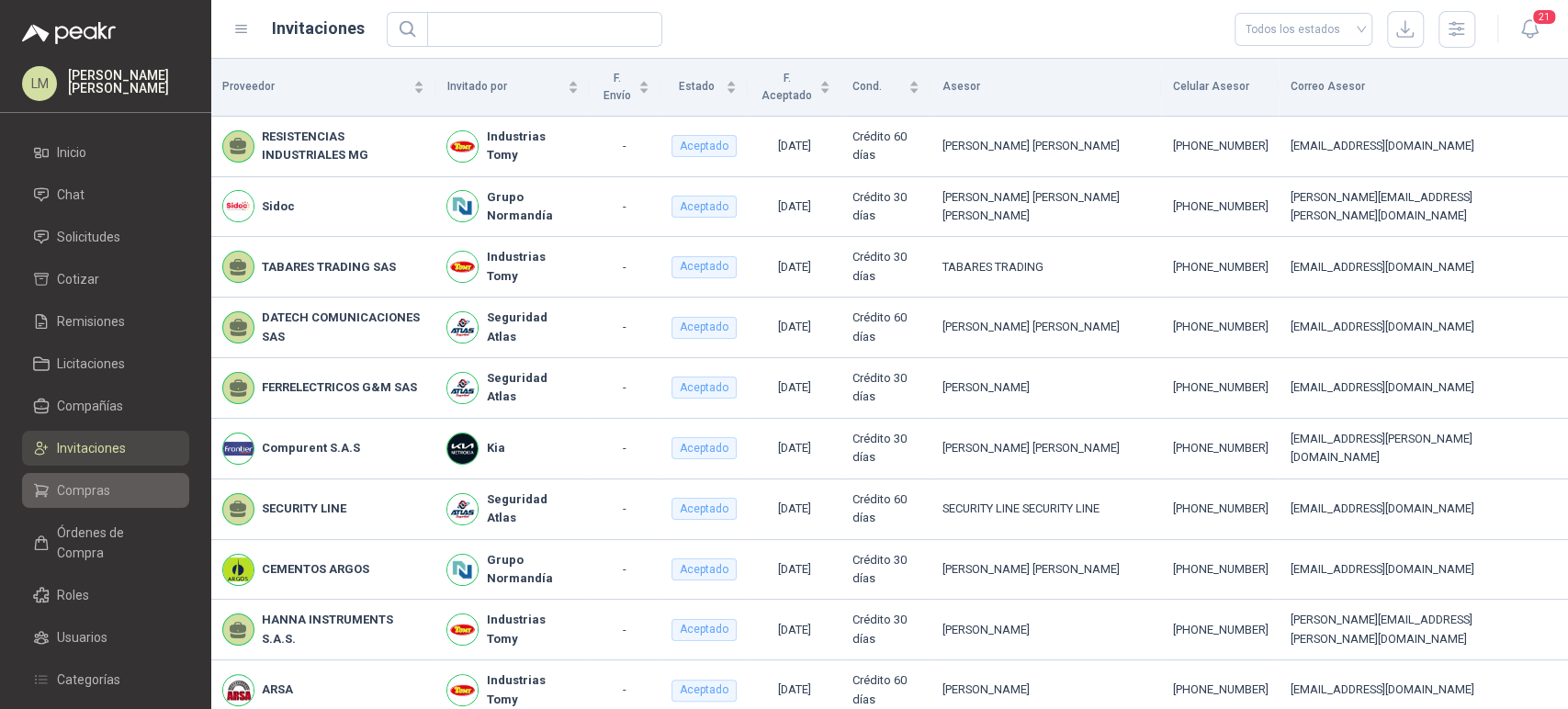
click at [76, 487] on span "Compras" at bounding box center [84, 490] width 53 height 20
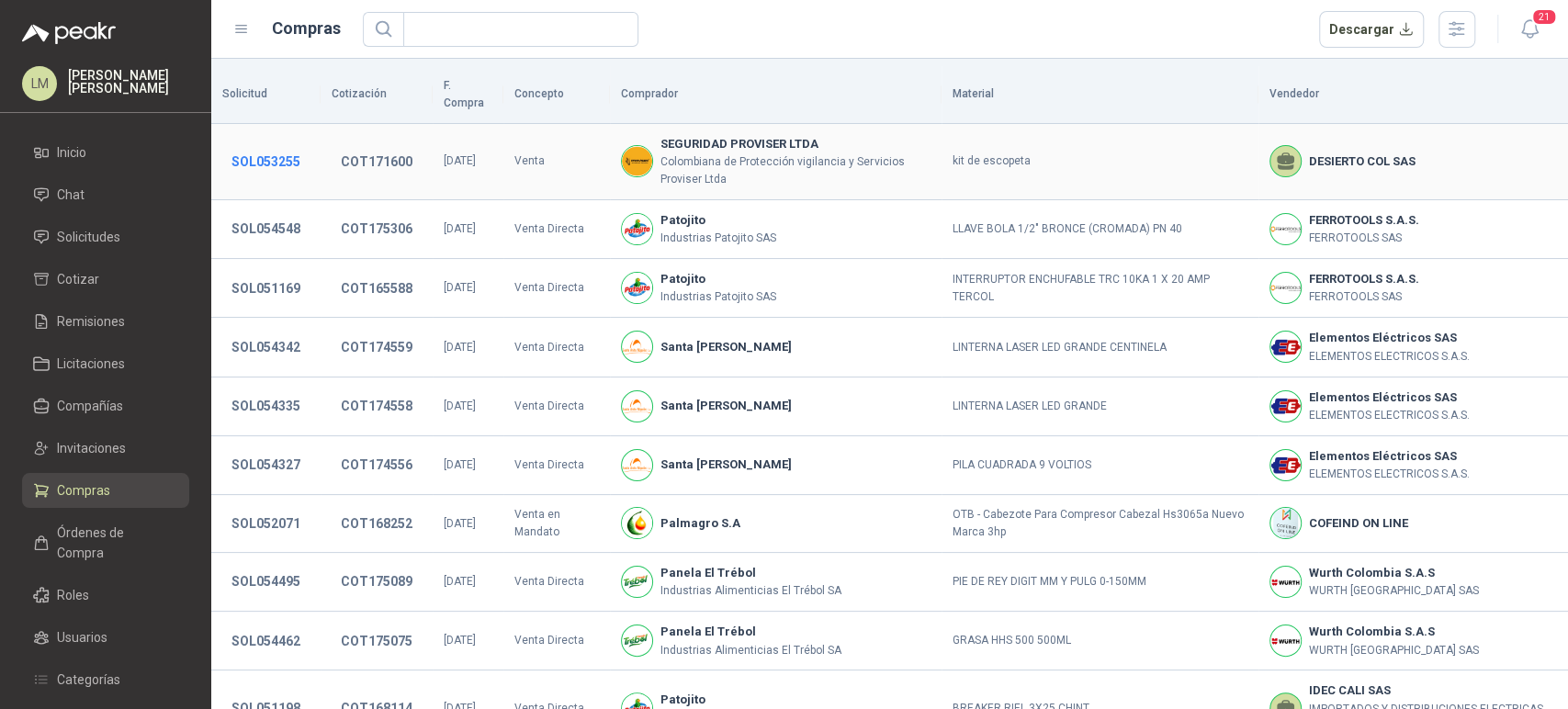
click at [268, 145] on button "SOL053255" at bounding box center [266, 161] width 87 height 33
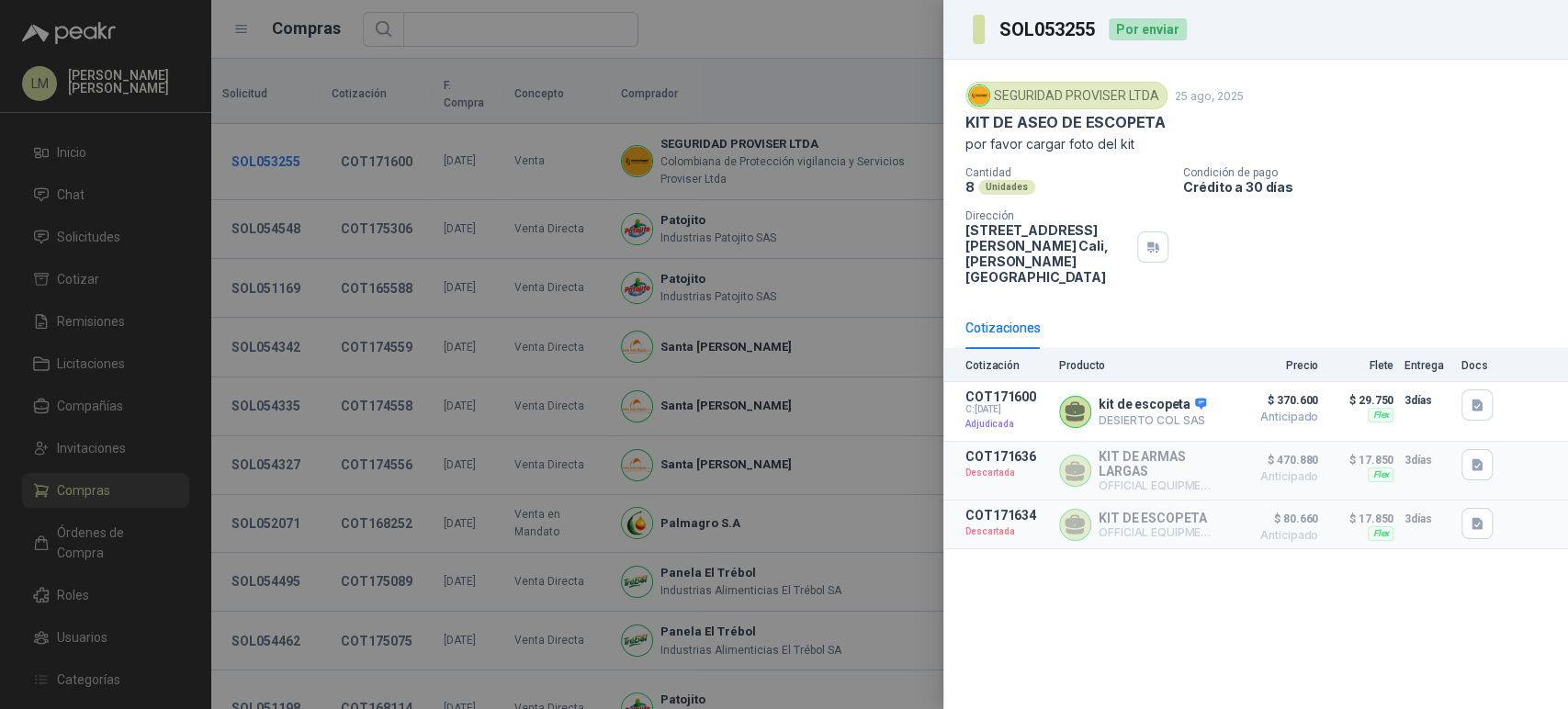
click at [268, 138] on div at bounding box center [784, 354] width 1568 height 709
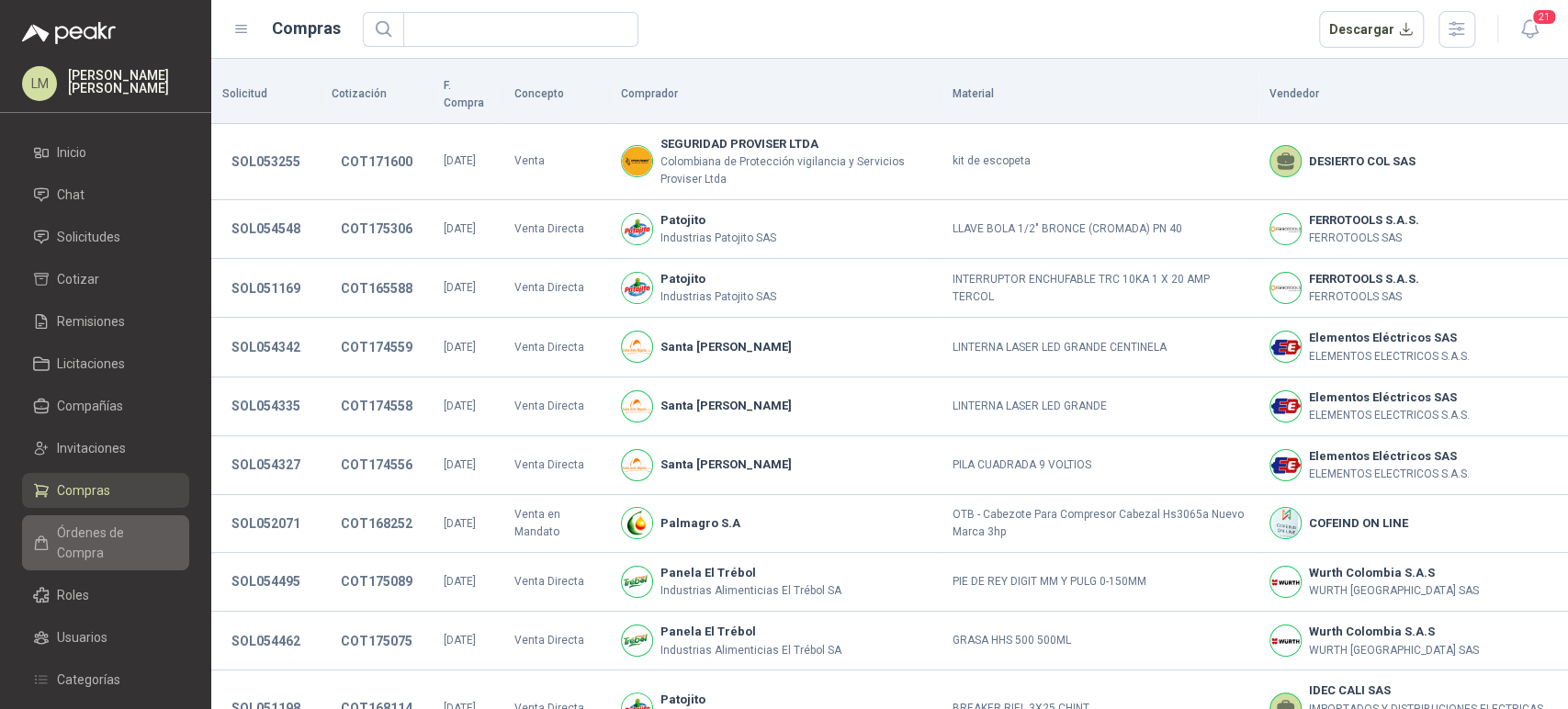
click at [114, 536] on span "Órdenes de Compra" at bounding box center [115, 542] width 115 height 40
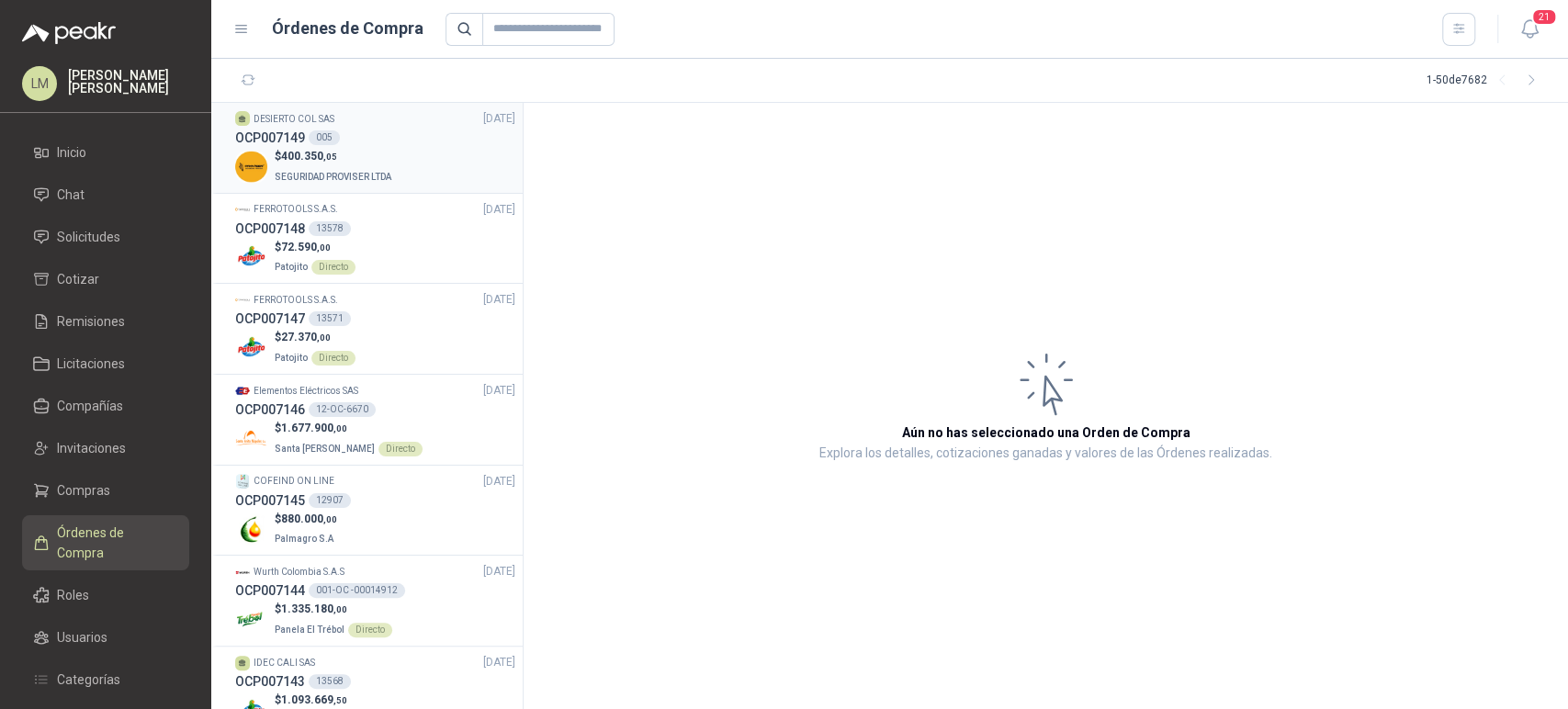
click at [401, 148] on div "$ 400.350 ,05 SEGURIDAD PROVISER LTDA" at bounding box center [375, 167] width 280 height 38
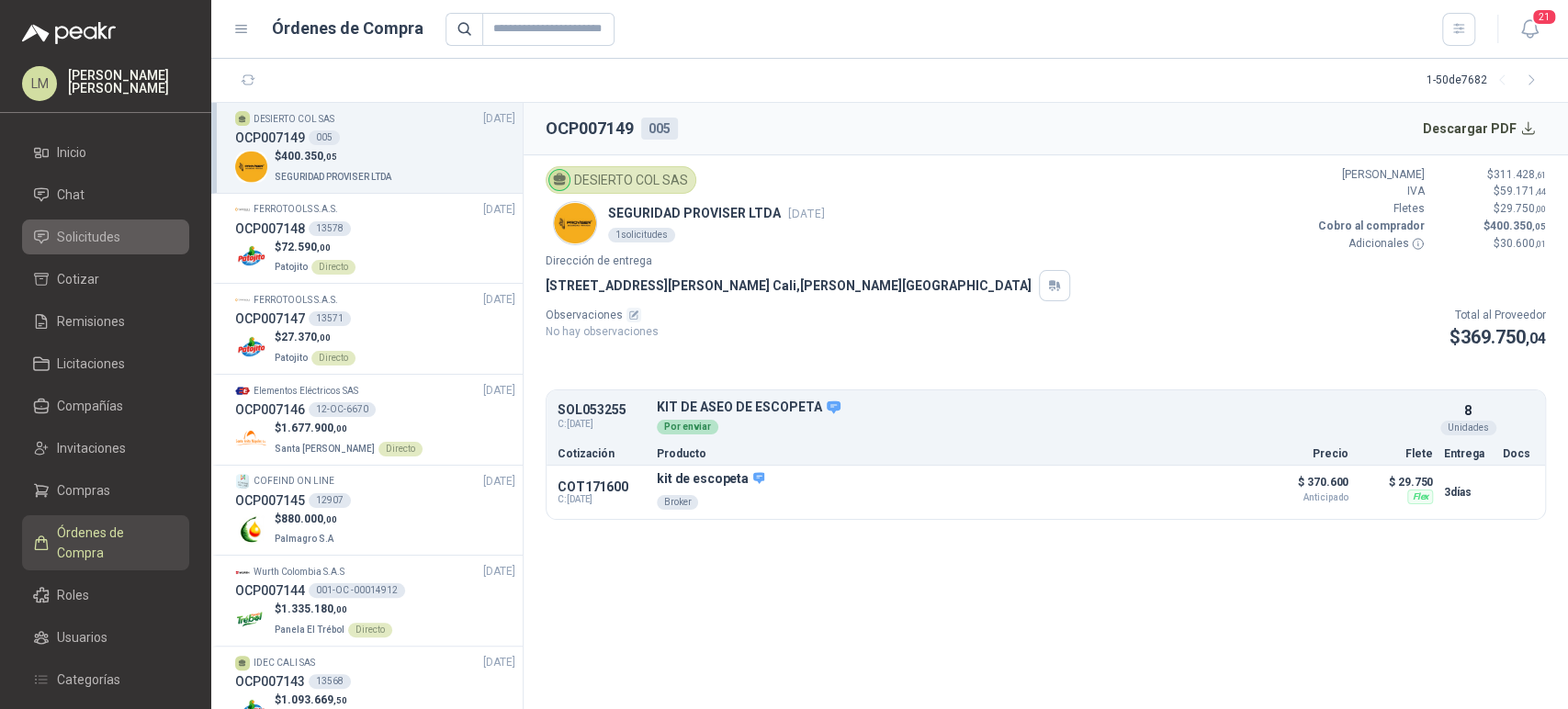
click at [91, 231] on span "Solicitudes" at bounding box center [89, 237] width 63 height 20
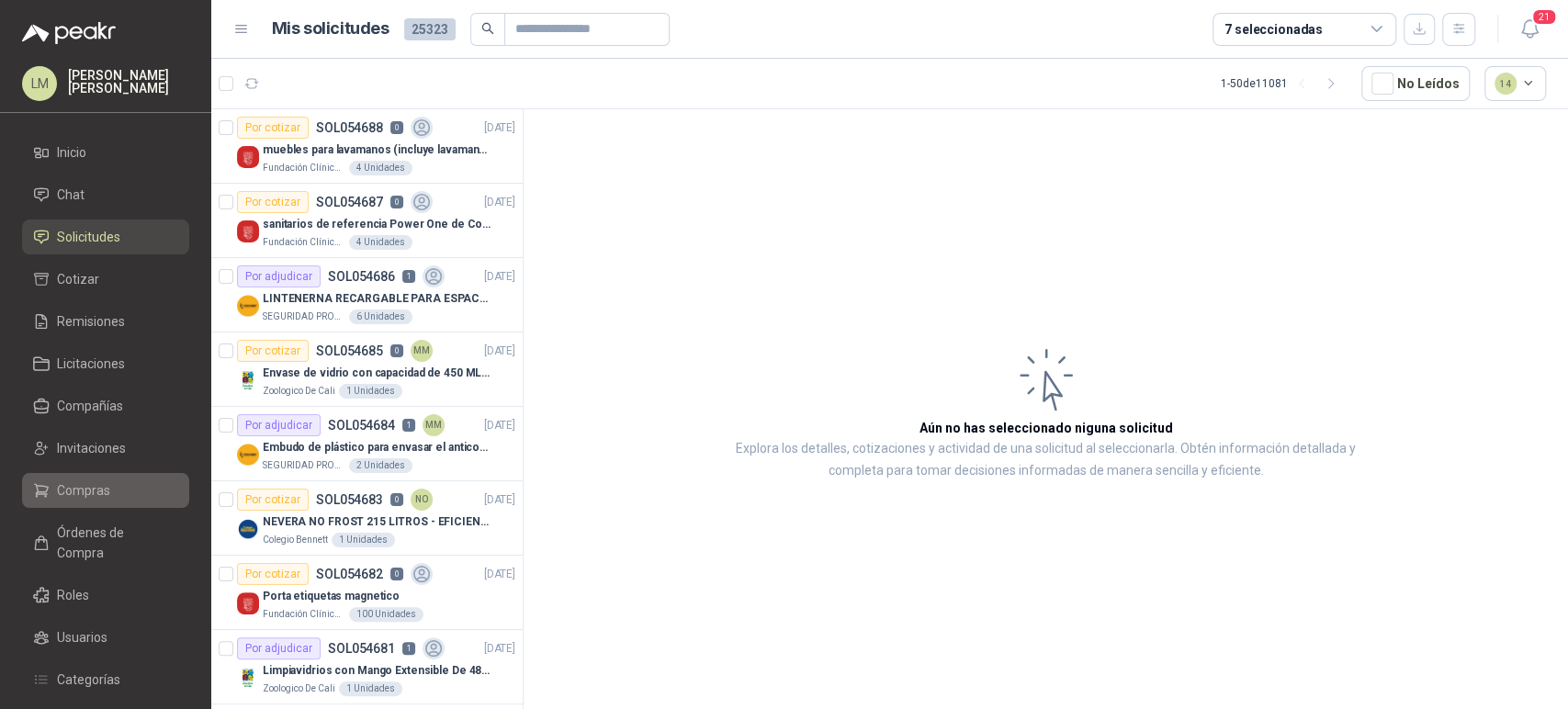
click at [71, 487] on span "Compras" at bounding box center [84, 490] width 53 height 20
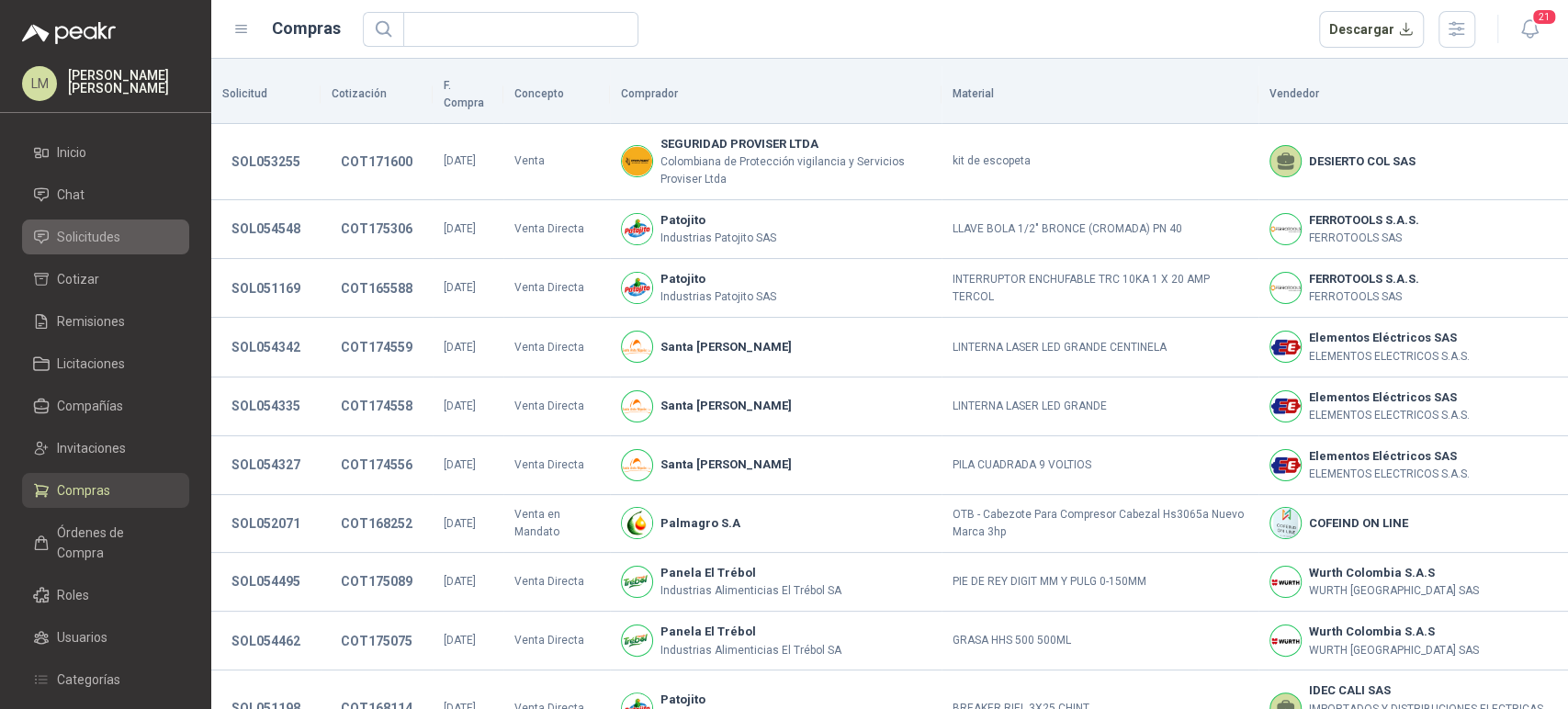
click at [80, 222] on link "Solicitudes" at bounding box center [105, 236] width 167 height 35
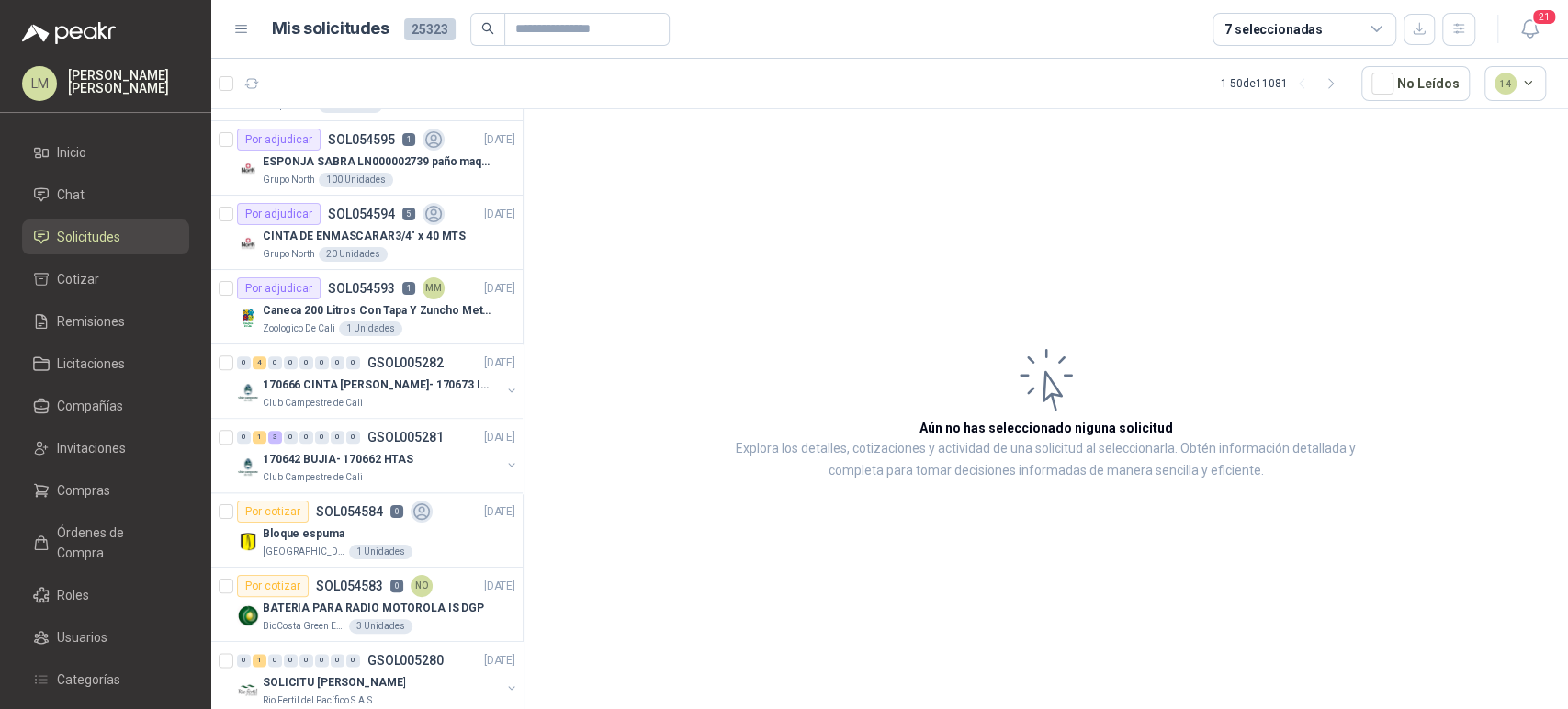
scroll to position [1334, 0]
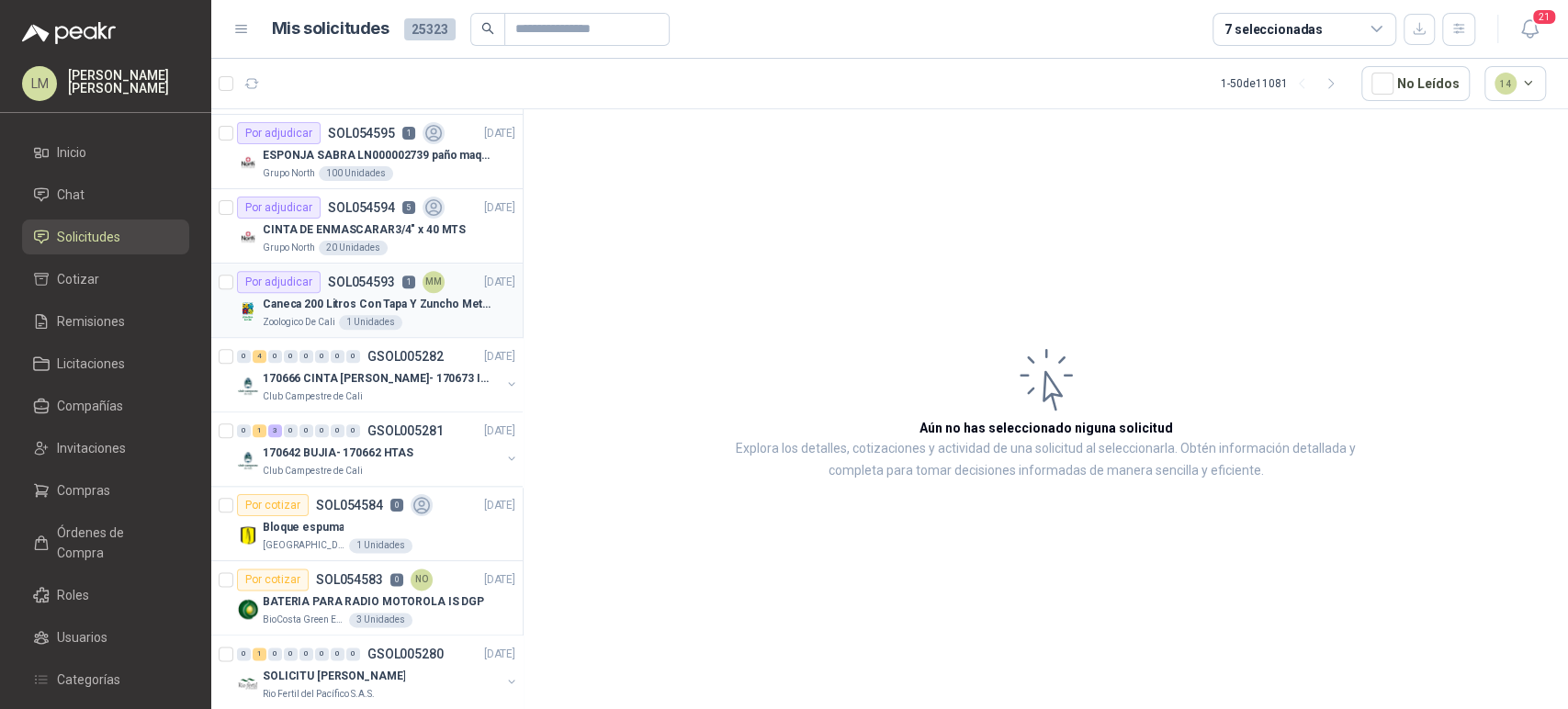
click at [332, 301] on p "Caneca 200 Litros Con Tapa Y Zuncho Metalico" at bounding box center [377, 304] width 229 height 18
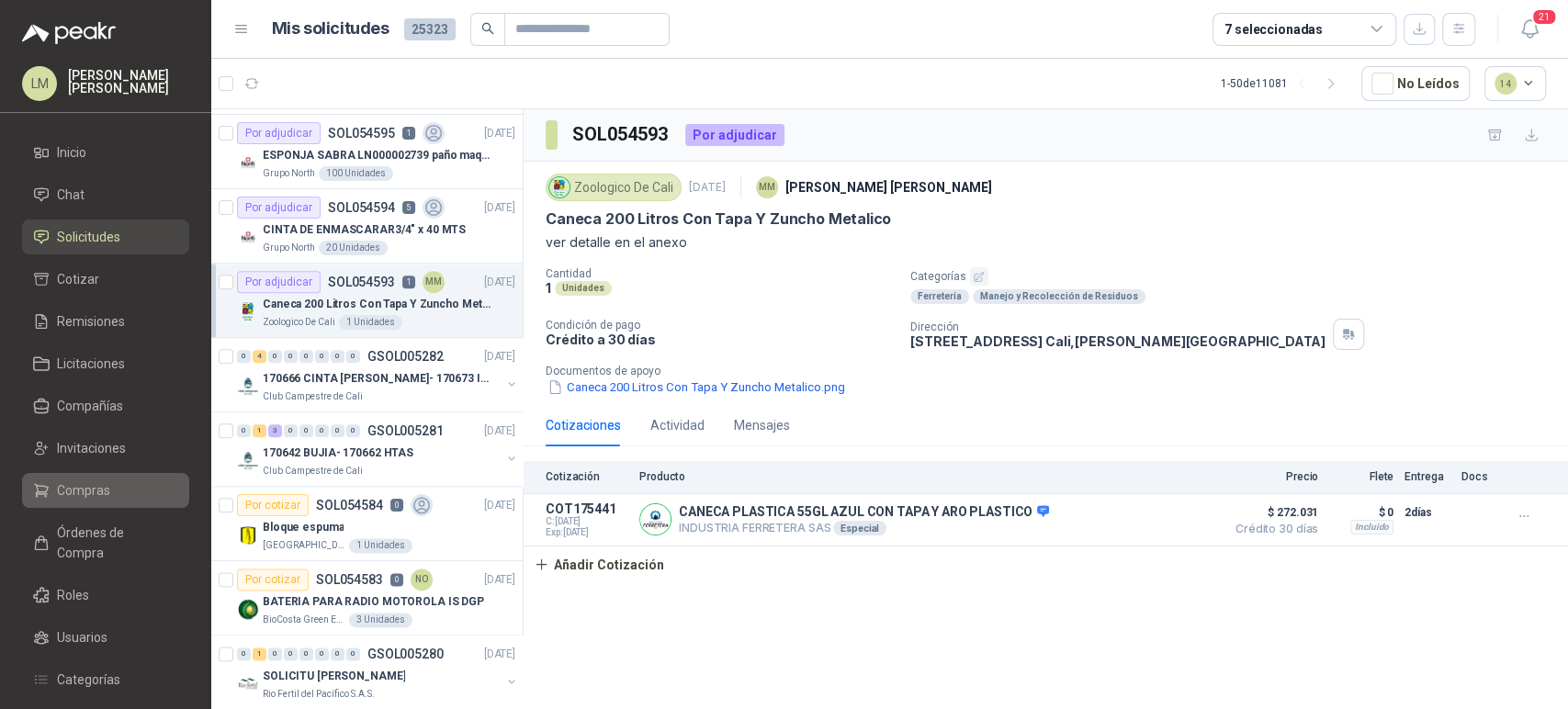
click at [97, 483] on span "Compras" at bounding box center [84, 490] width 53 height 20
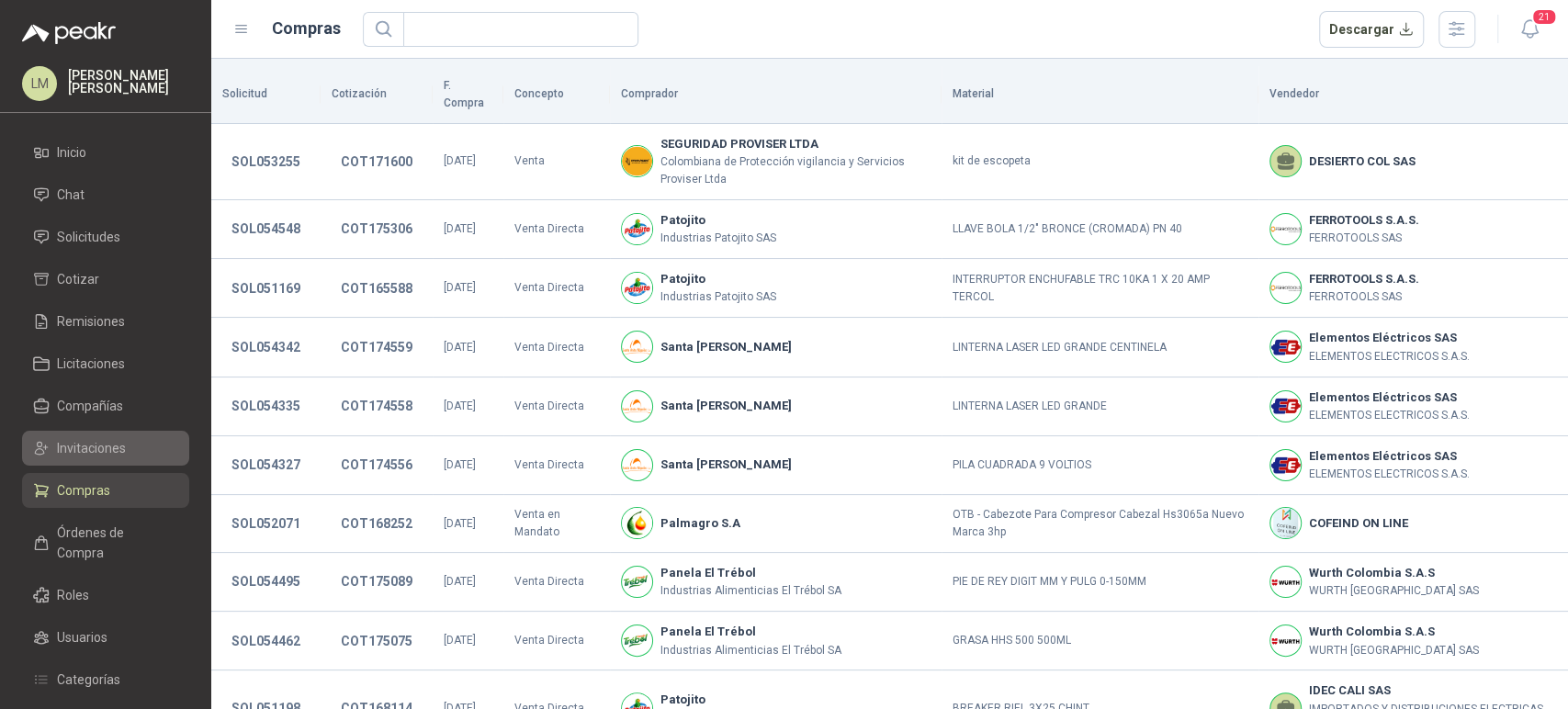
click at [105, 442] on span "Invitaciones" at bounding box center [92, 448] width 69 height 20
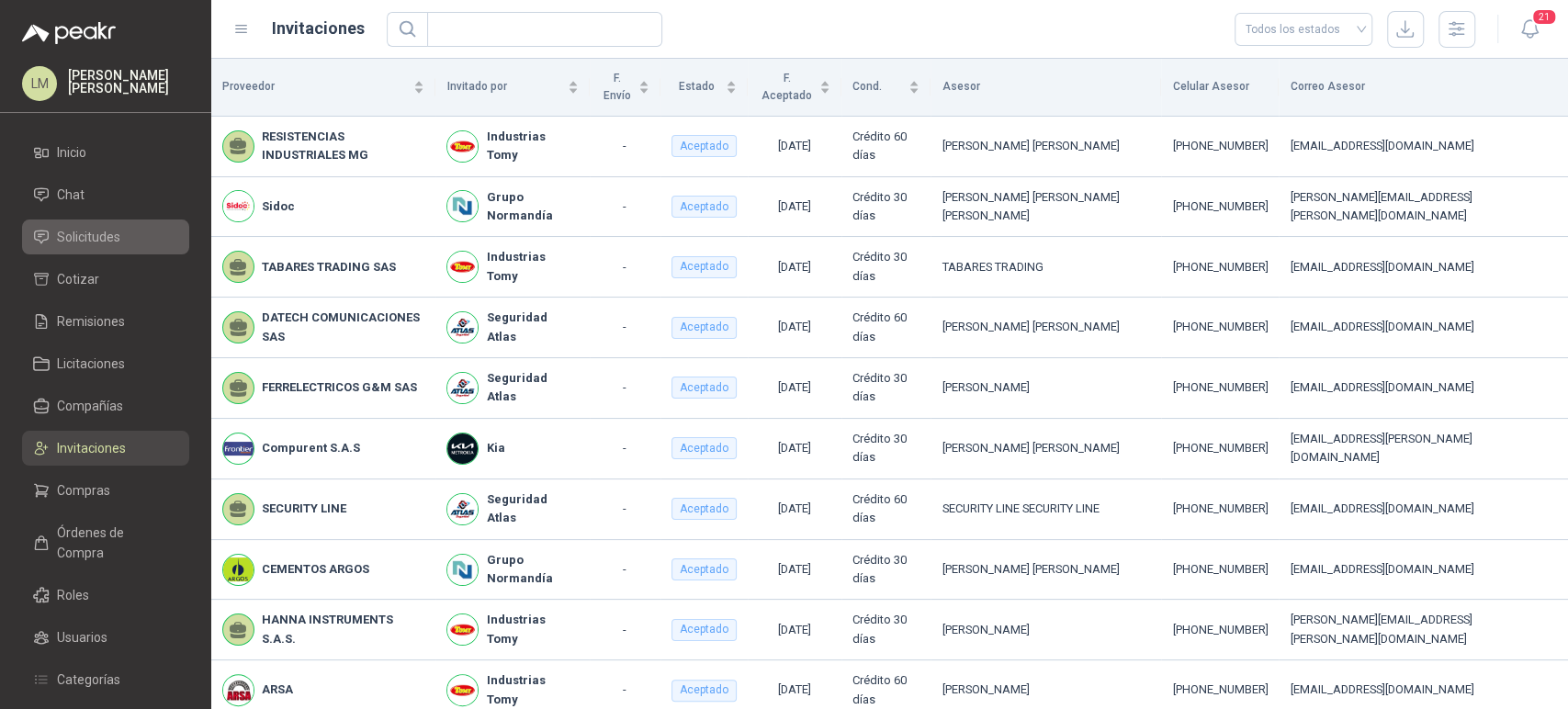
click at [105, 246] on span "Solicitudes" at bounding box center [89, 237] width 63 height 20
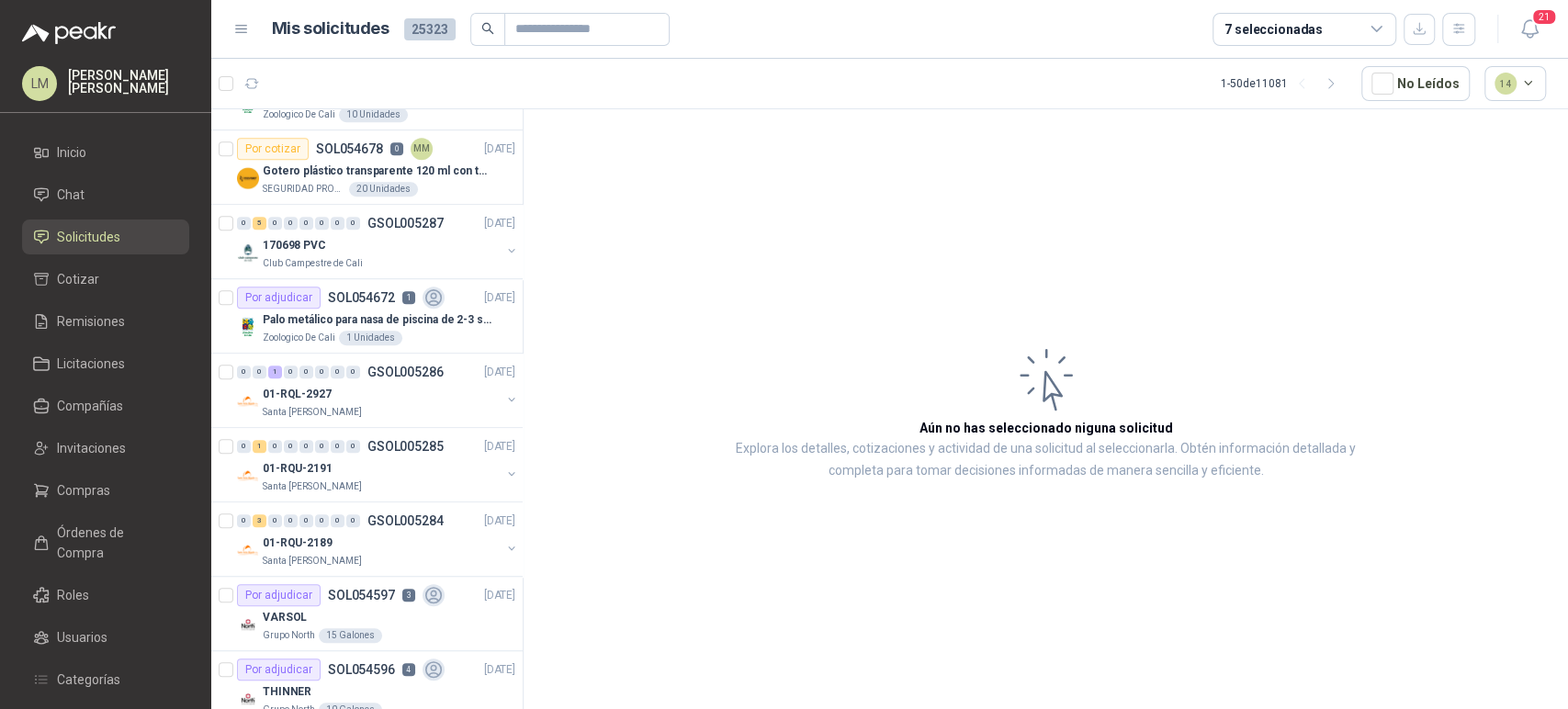
scroll to position [726, 0]
drag, startPoint x: 1334, startPoint y: 53, endPoint x: 1334, endPoint y: 42, distance: 11.0
click at [1334, 42] on header "Mis solicitudes 25323 7 seleccionadas 21" at bounding box center [890, 30] width 1357 height 59
click at [1334, 42] on div "7 seleccionadas" at bounding box center [1304, 29] width 184 height 33
click at [819, 235] on article "Aún no has seleccionado niguna solicitud Explora los detalles, cotizaciones y a…" at bounding box center [1046, 413] width 1045 height 606
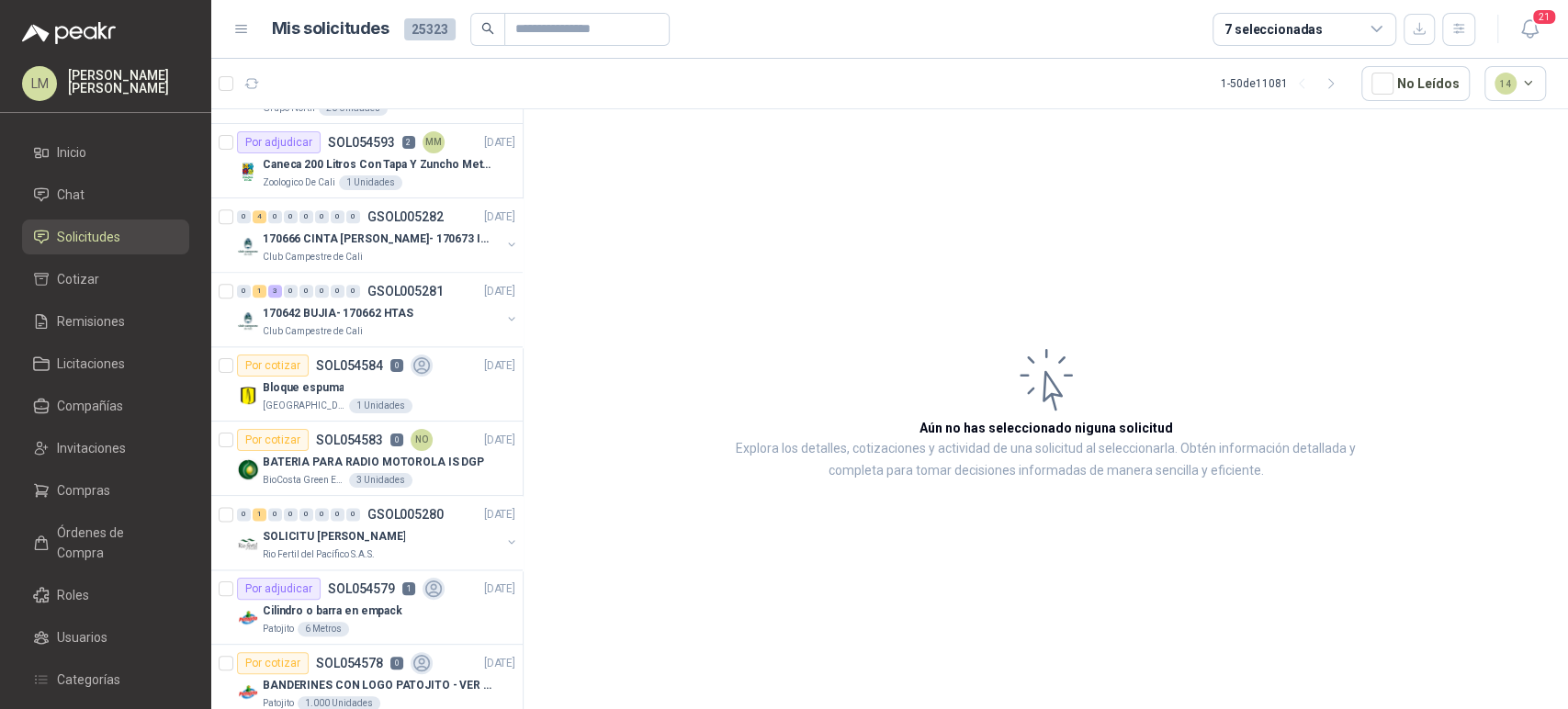
scroll to position [1788, 0]
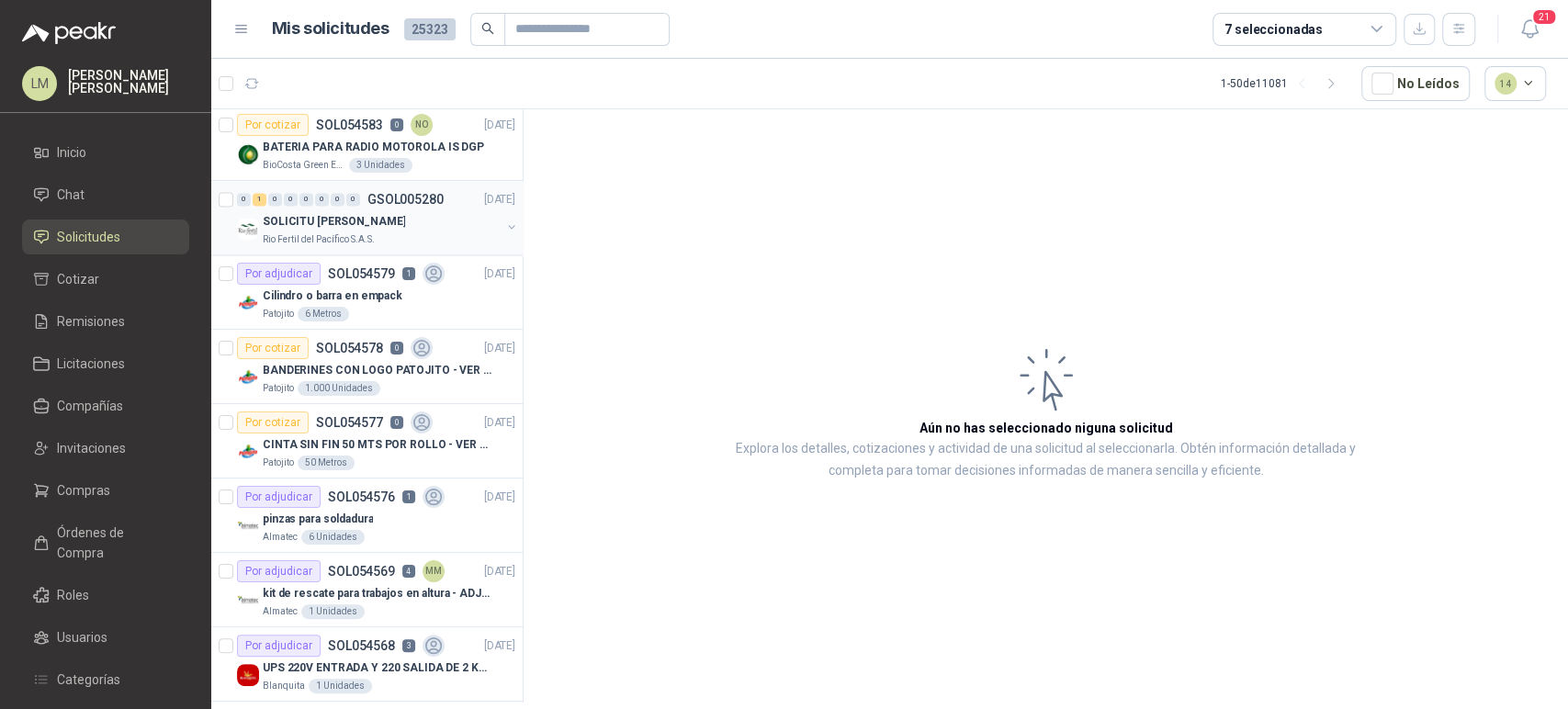
click at [505, 225] on button "button" at bounding box center [511, 226] width 15 height 15
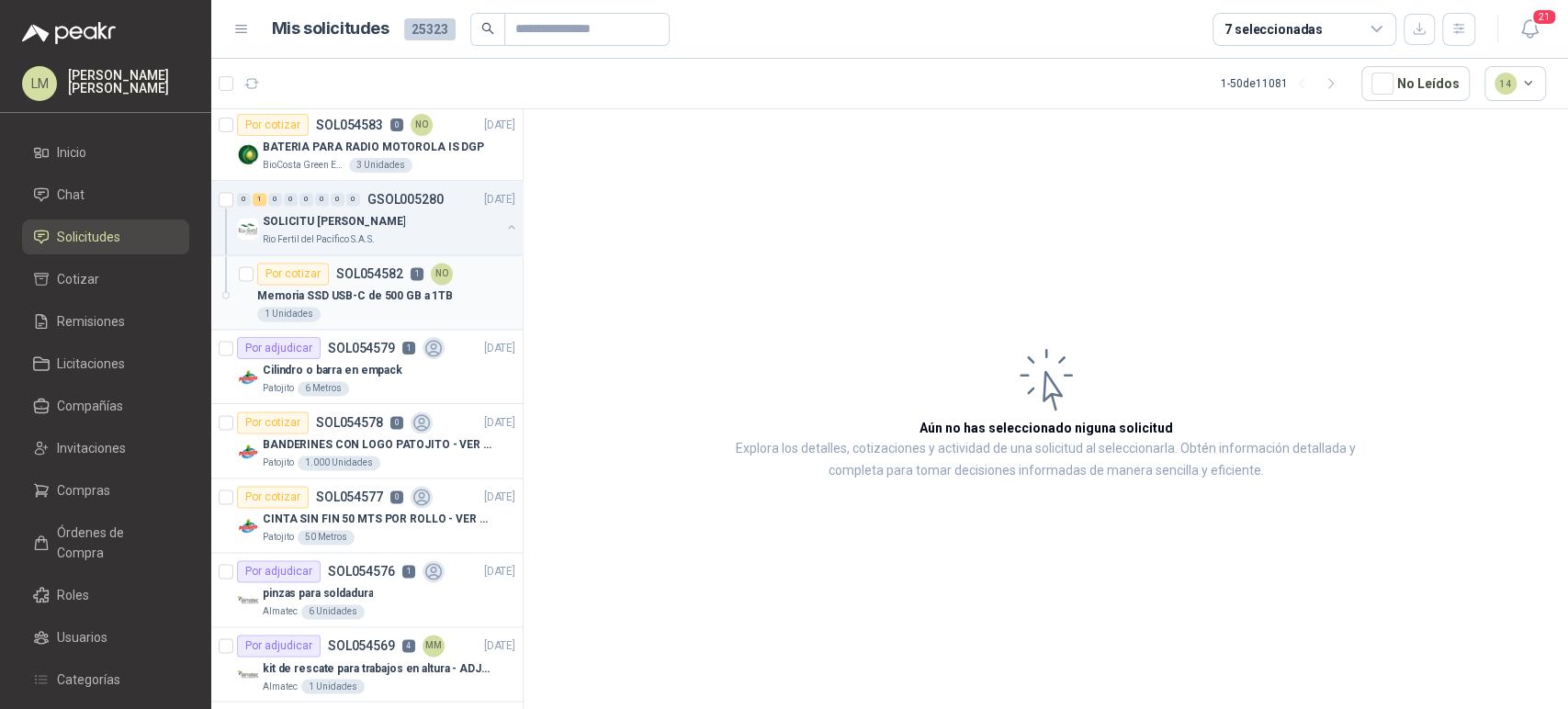
click at [404, 278] on div "Por cotizar SOL054582 1 NO" at bounding box center [354, 274] width 196 height 22
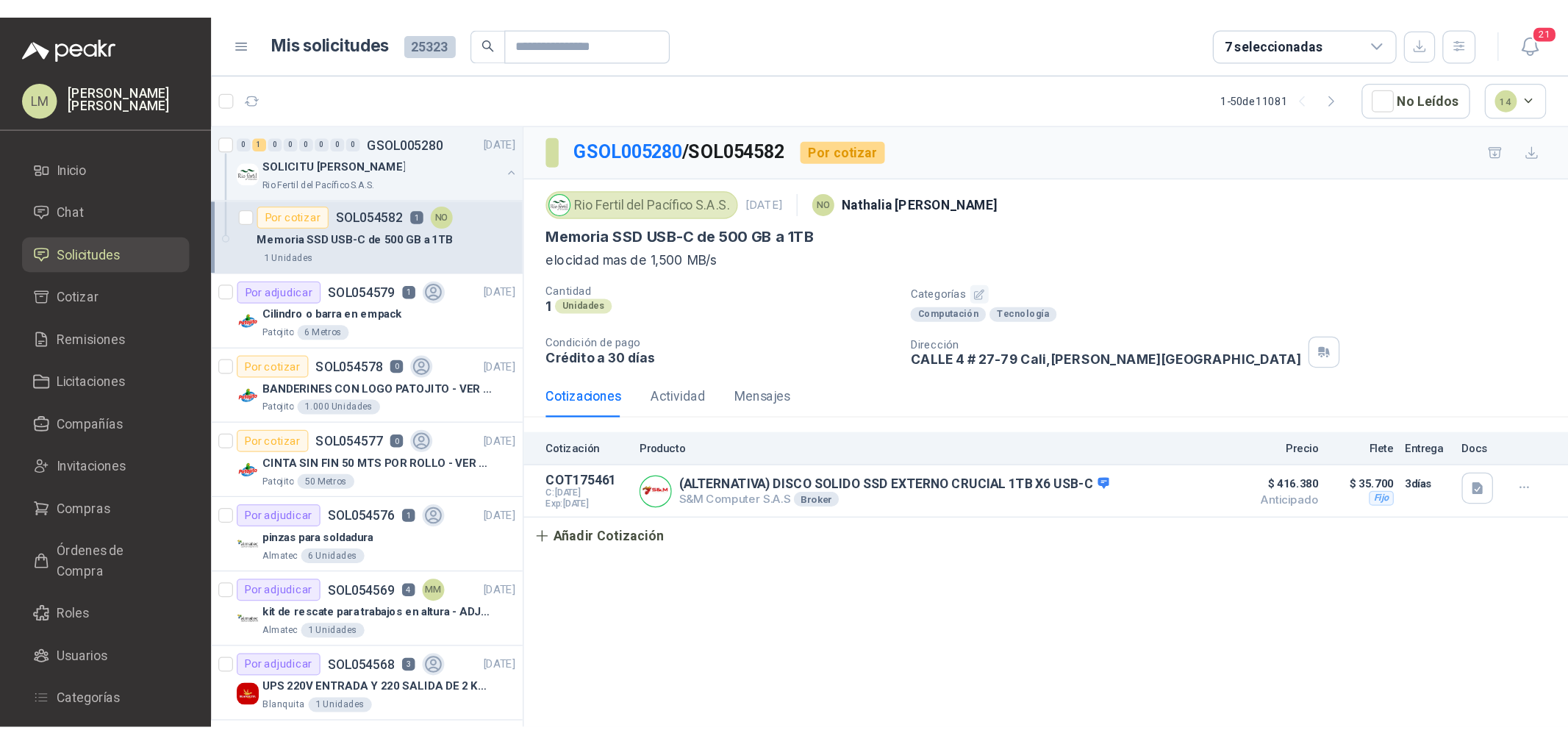
scroll to position [1492, 0]
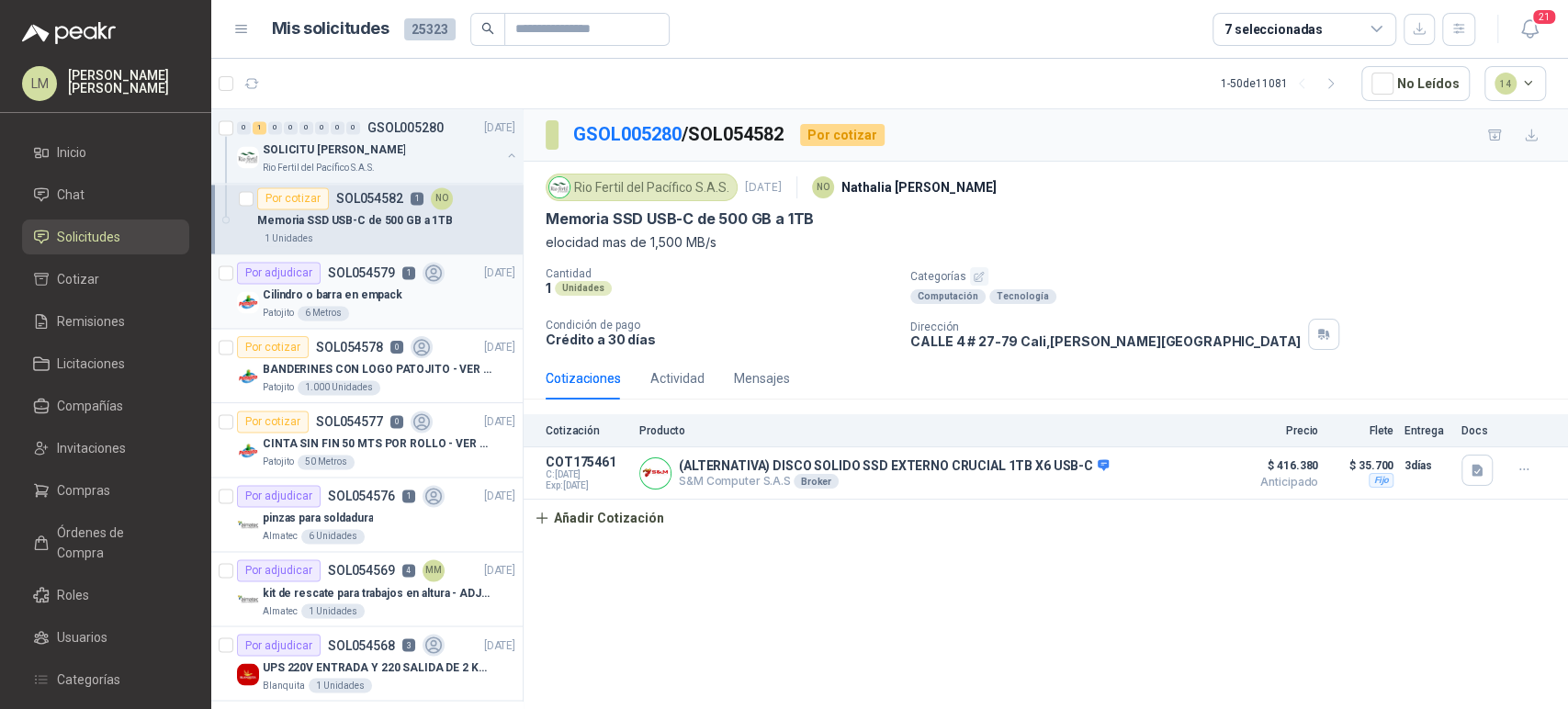
click at [361, 292] on p "Cilindro o barra en empack" at bounding box center [332, 295] width 139 height 18
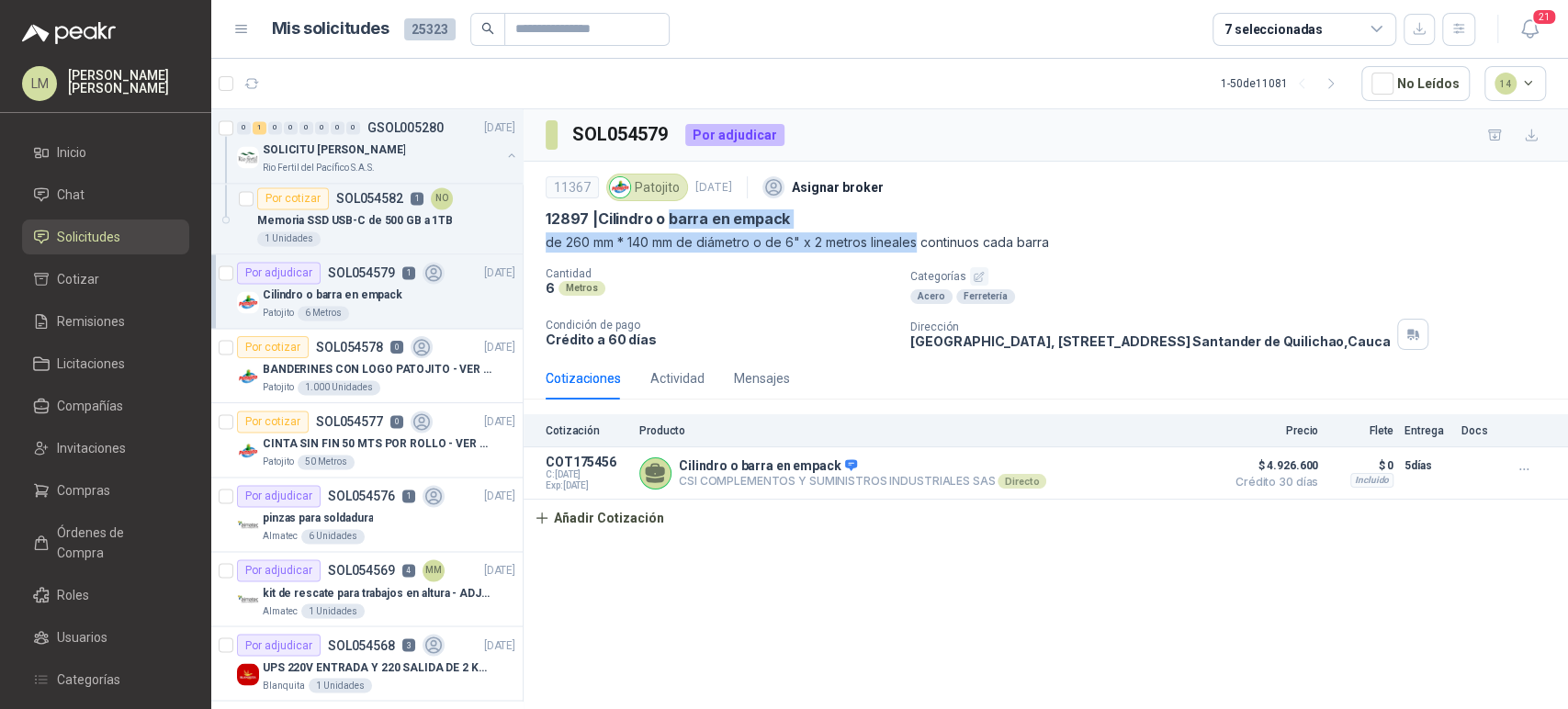
drag, startPoint x: 670, startPoint y: 218, endPoint x: 913, endPoint y: 234, distance: 243.5
click at [913, 234] on div "11367 Patojito [DATE] Asignar broker 12897 | Cilindro o barra en empack de 260 …" at bounding box center [1045, 210] width 1000 height 84
copy div "barra en empack de 260 mm * 140 mm de diámetro o de 6" x 2 metros lineales"
click at [77, 445] on span "Invitaciones" at bounding box center [92, 448] width 69 height 20
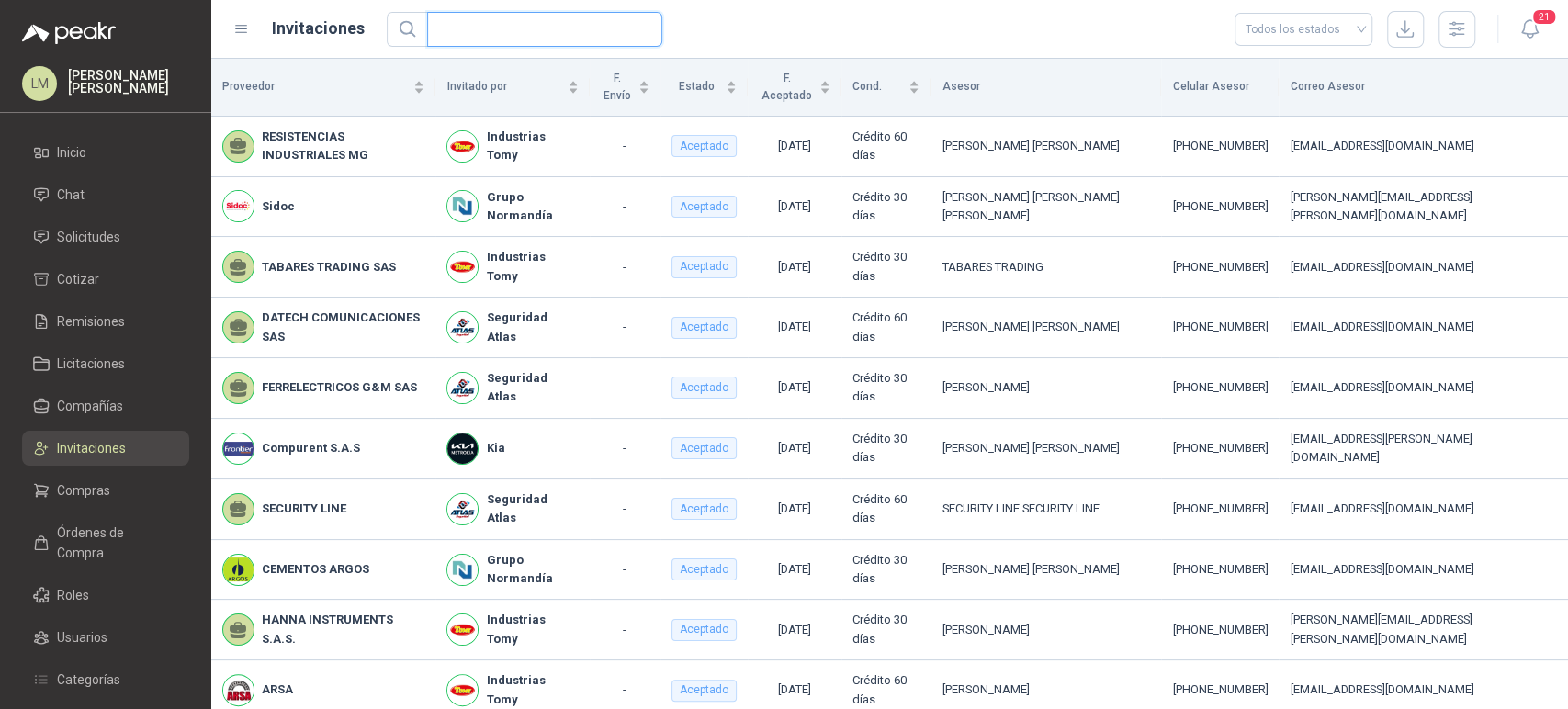
click at [528, 23] on input "text" at bounding box center [537, 29] width 198 height 33
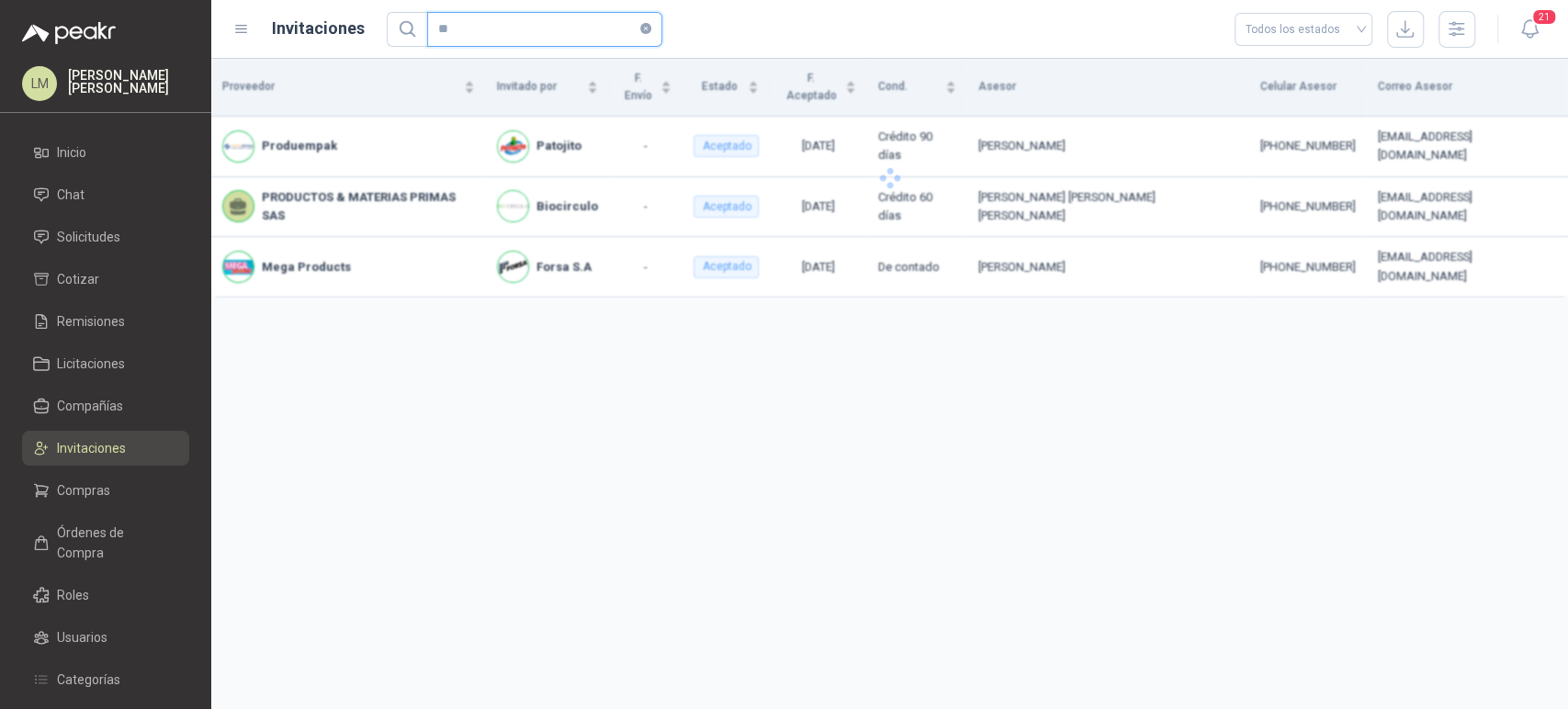
type input "*"
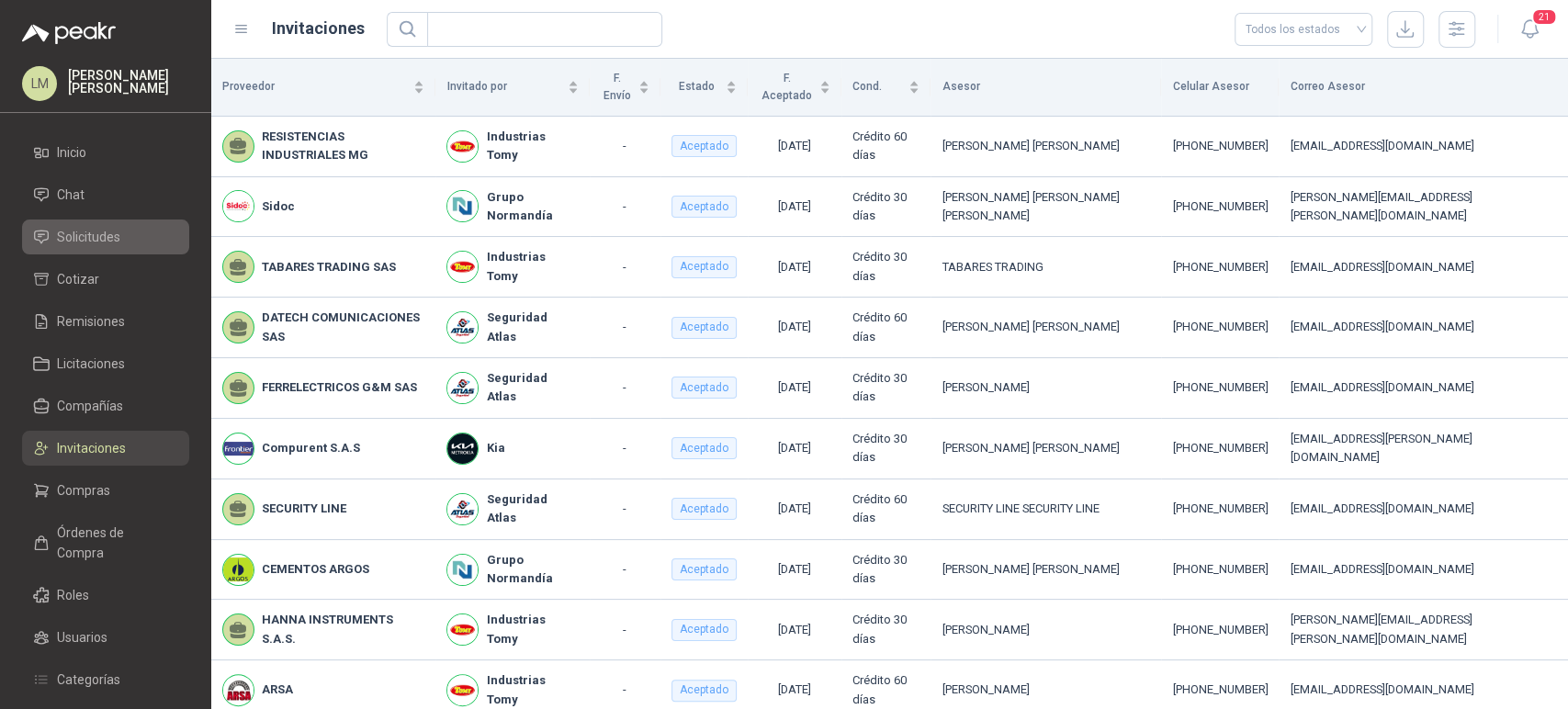
click at [59, 230] on span "Solicitudes" at bounding box center [89, 237] width 63 height 20
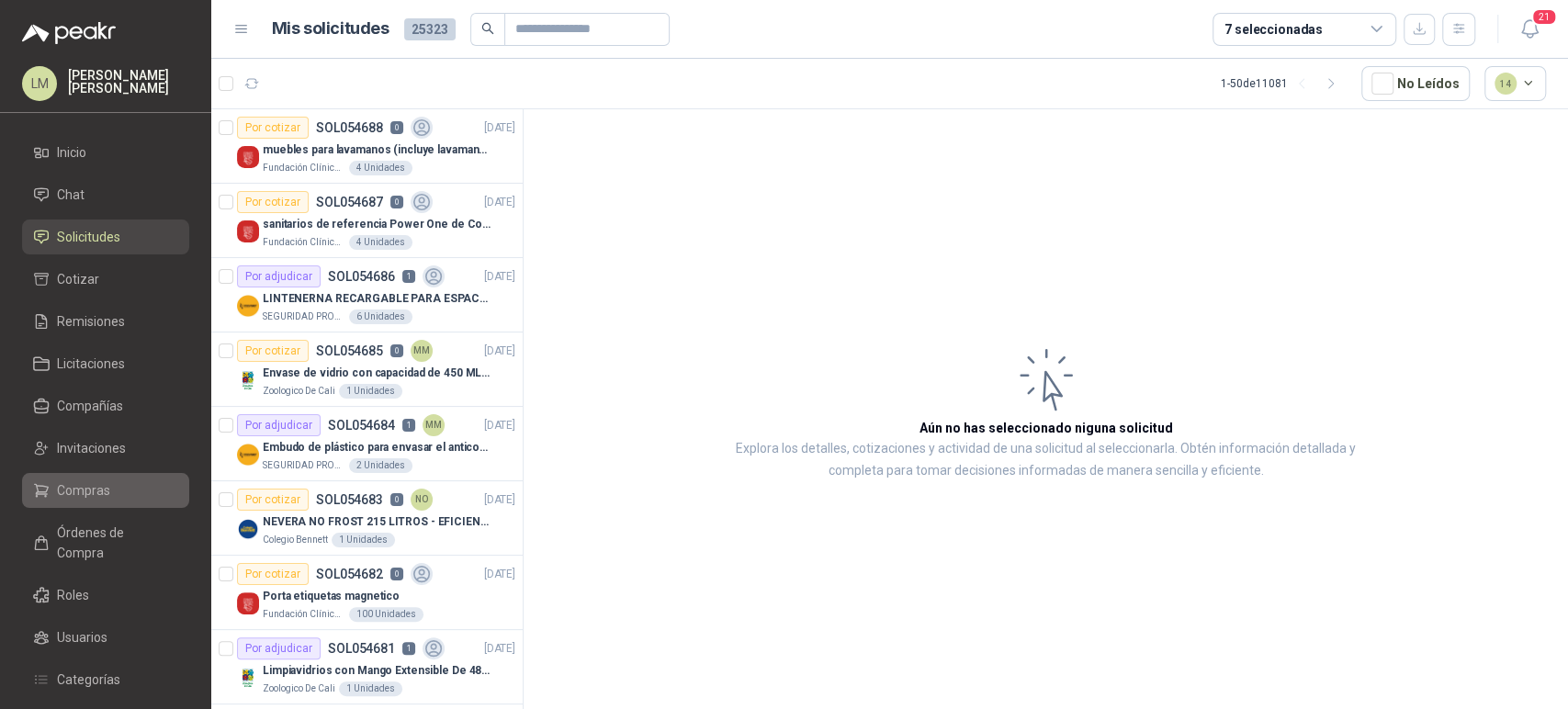
click at [99, 493] on span "Compras" at bounding box center [84, 490] width 53 height 20
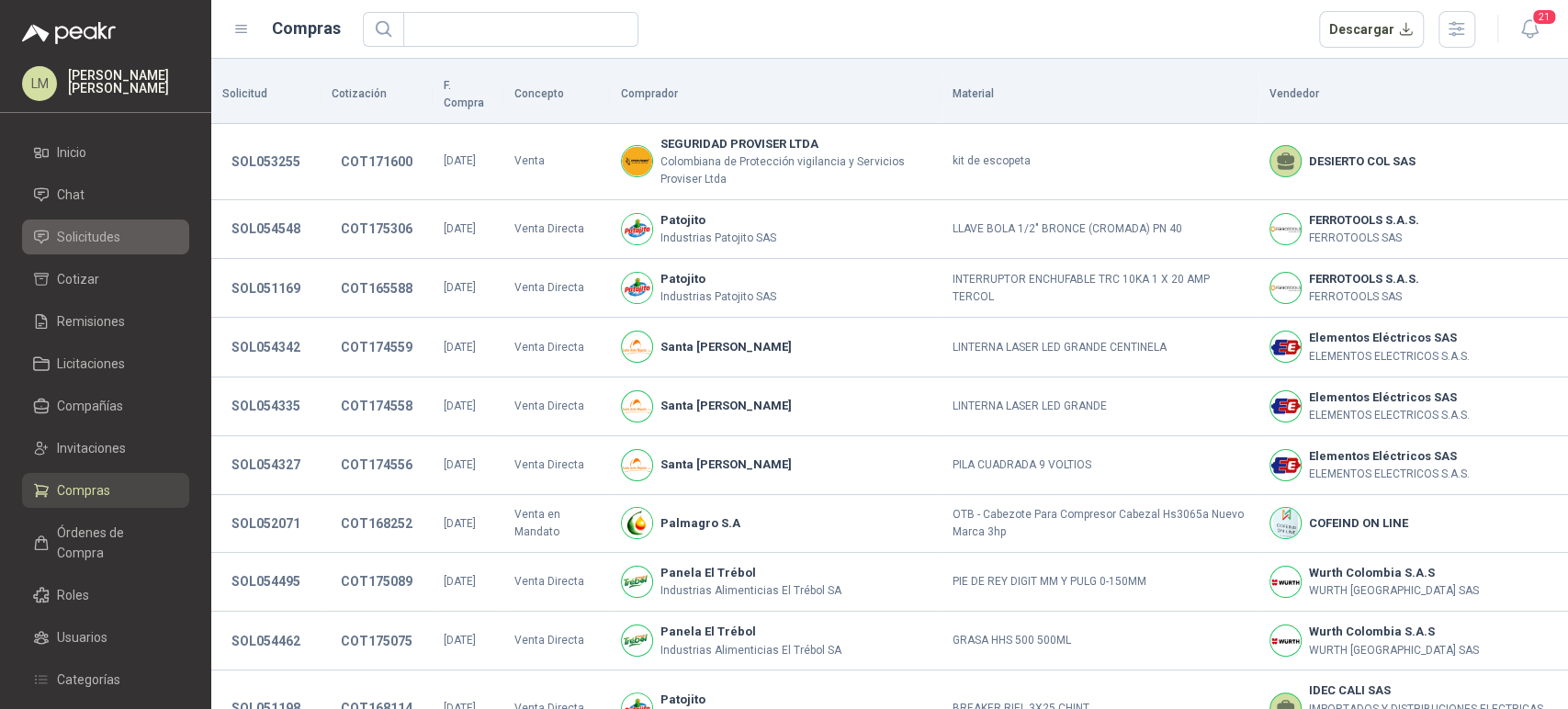
click at [112, 241] on span "Solicitudes" at bounding box center [89, 237] width 63 height 20
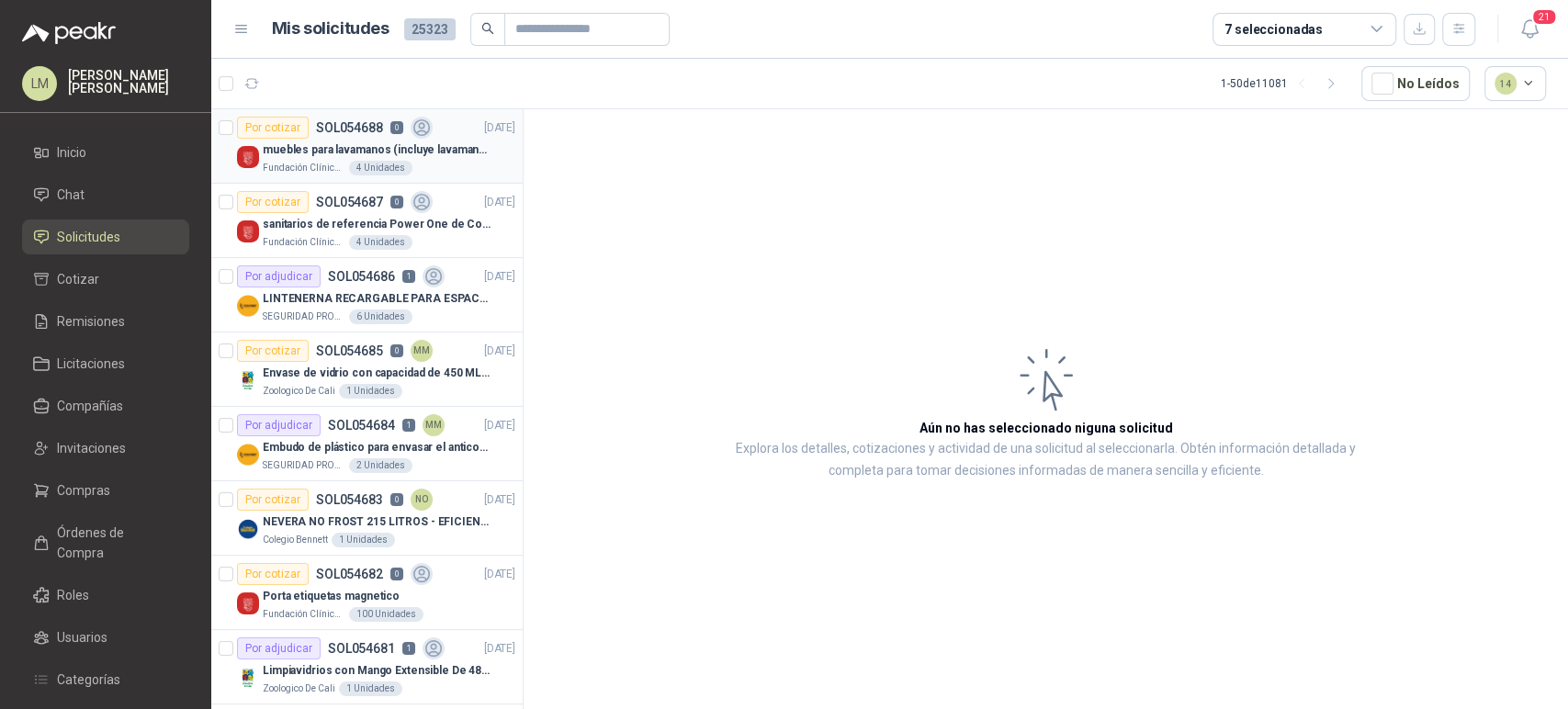
click at [309, 148] on p "muebles para lavamanos (incluye lavamanos)" at bounding box center [377, 150] width 229 height 18
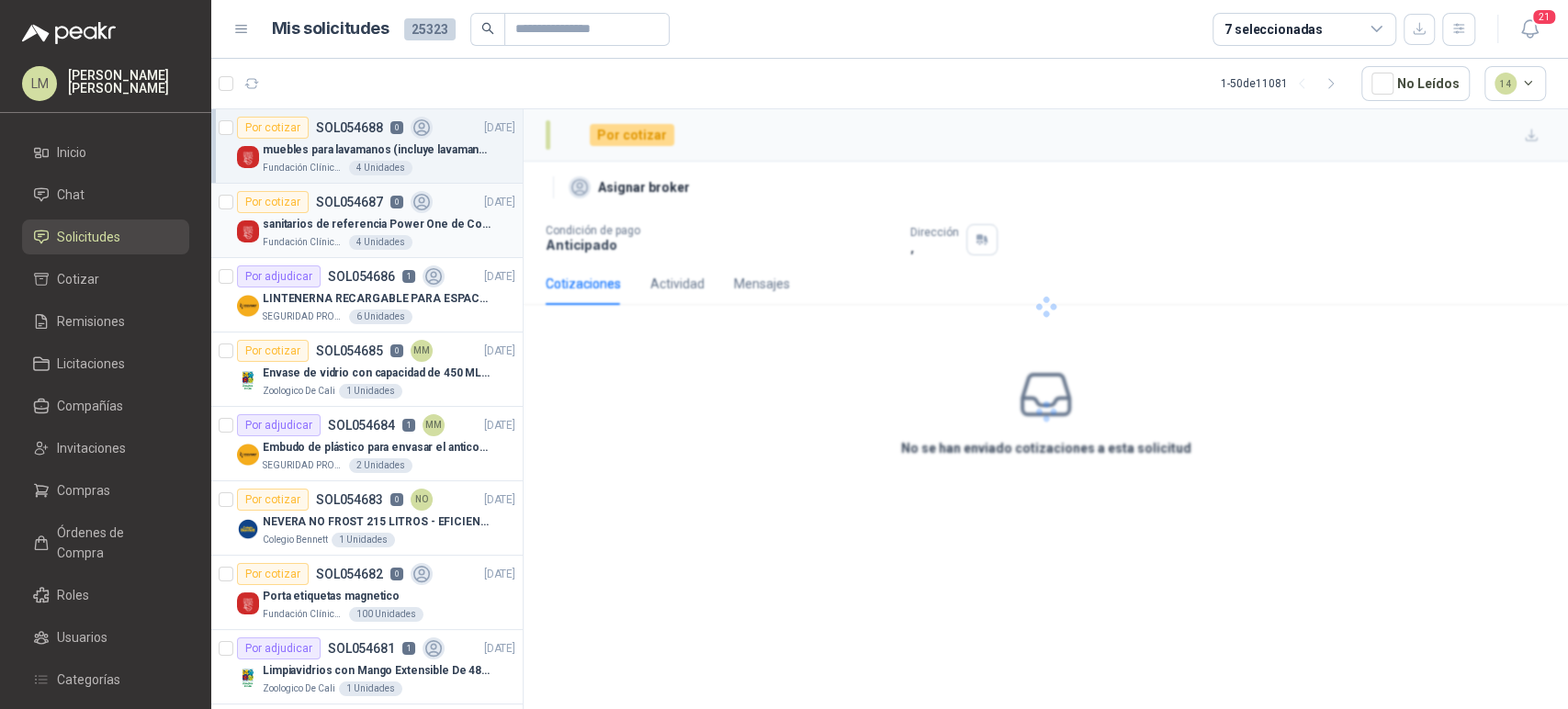
click at [355, 232] on div "sanitarios de referencia Power One de Corona" at bounding box center [389, 224] width 253 height 22
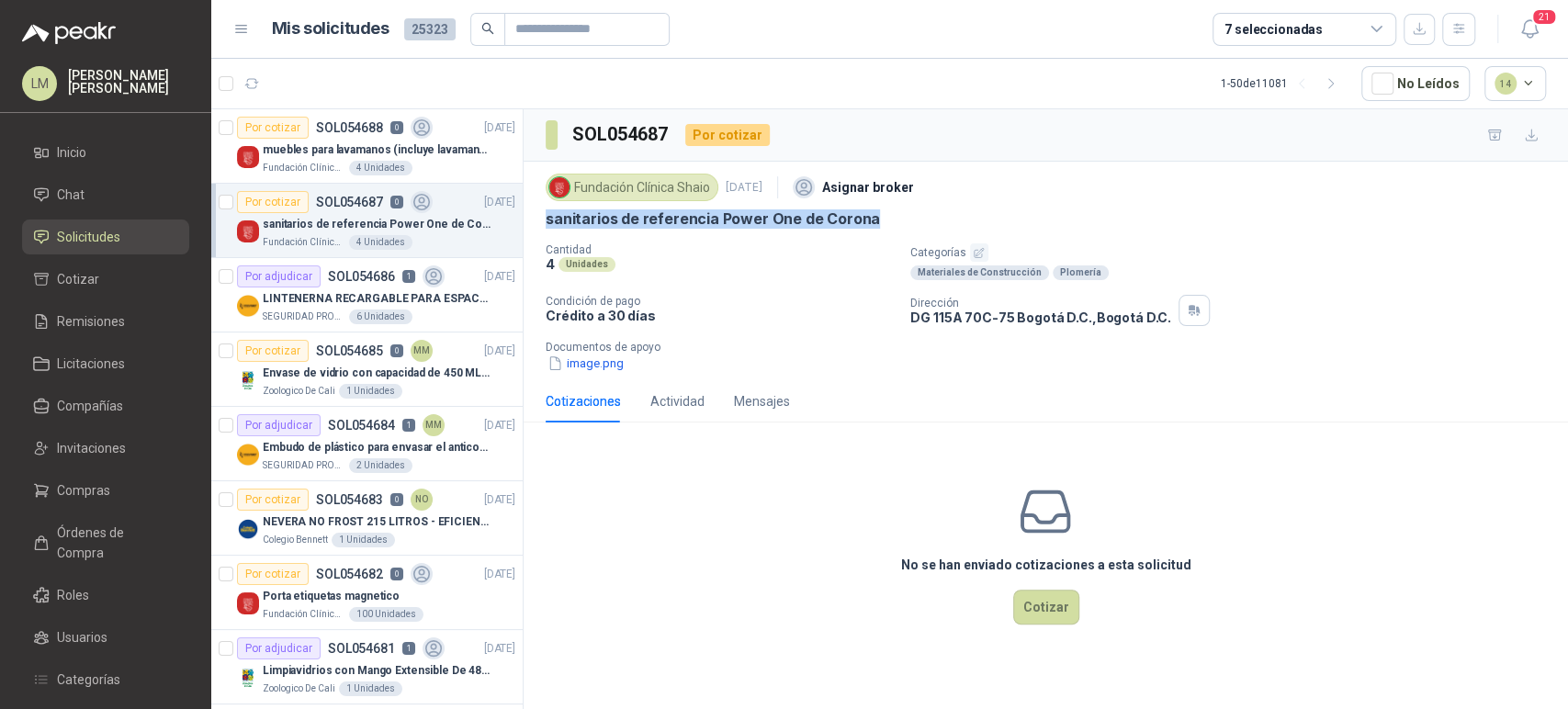
drag, startPoint x: 545, startPoint y: 217, endPoint x: 940, endPoint y: 230, distance: 395.2
click at [940, 230] on div "Fundación Clínica Shaio [DATE] Asignar broker sanitarios de referencia Power On…" at bounding box center [1045, 271] width 1000 height 203
copy p "sanitarios de referencia Power One de Corona"
click at [78, 479] on link "Compras" at bounding box center [105, 490] width 167 height 35
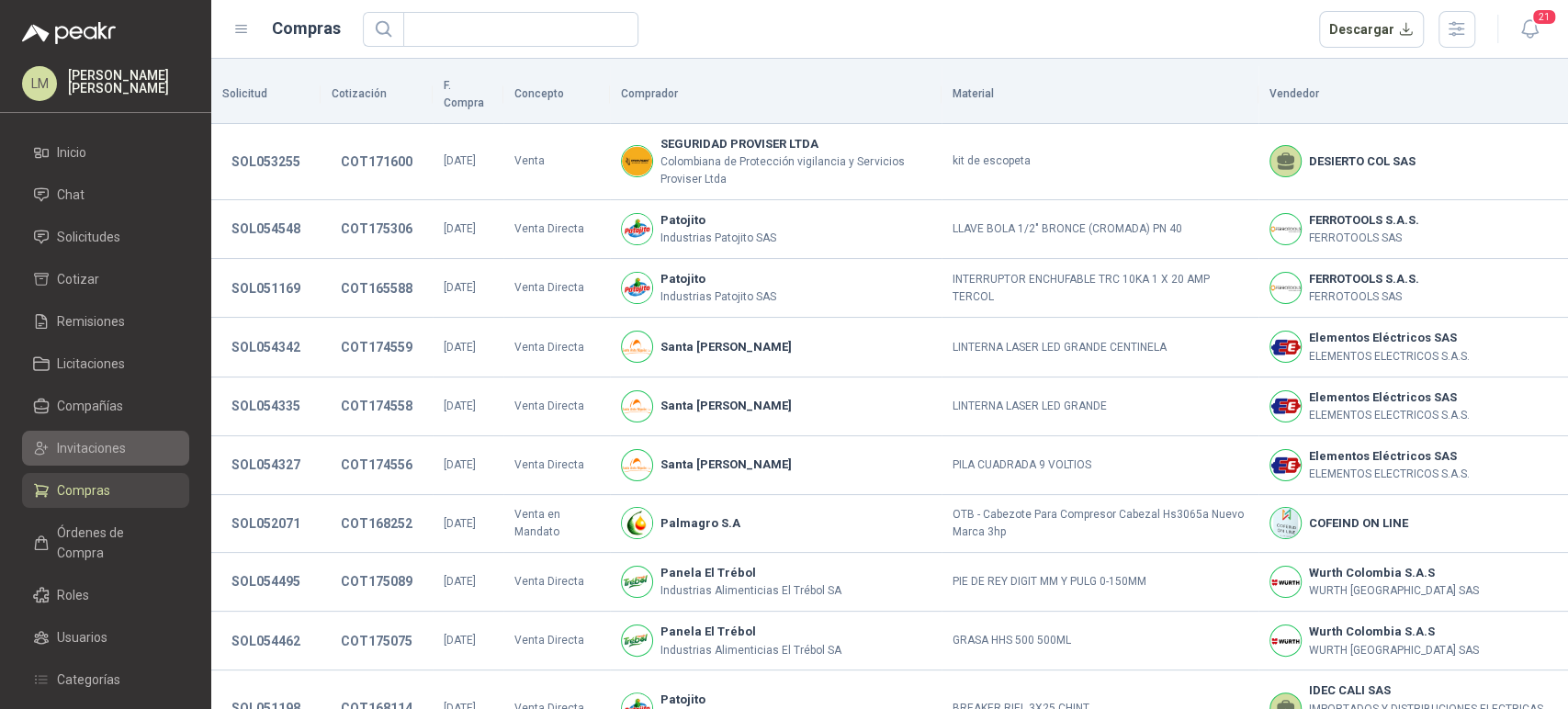
click at [94, 440] on span "Invitaciones" at bounding box center [92, 448] width 69 height 20
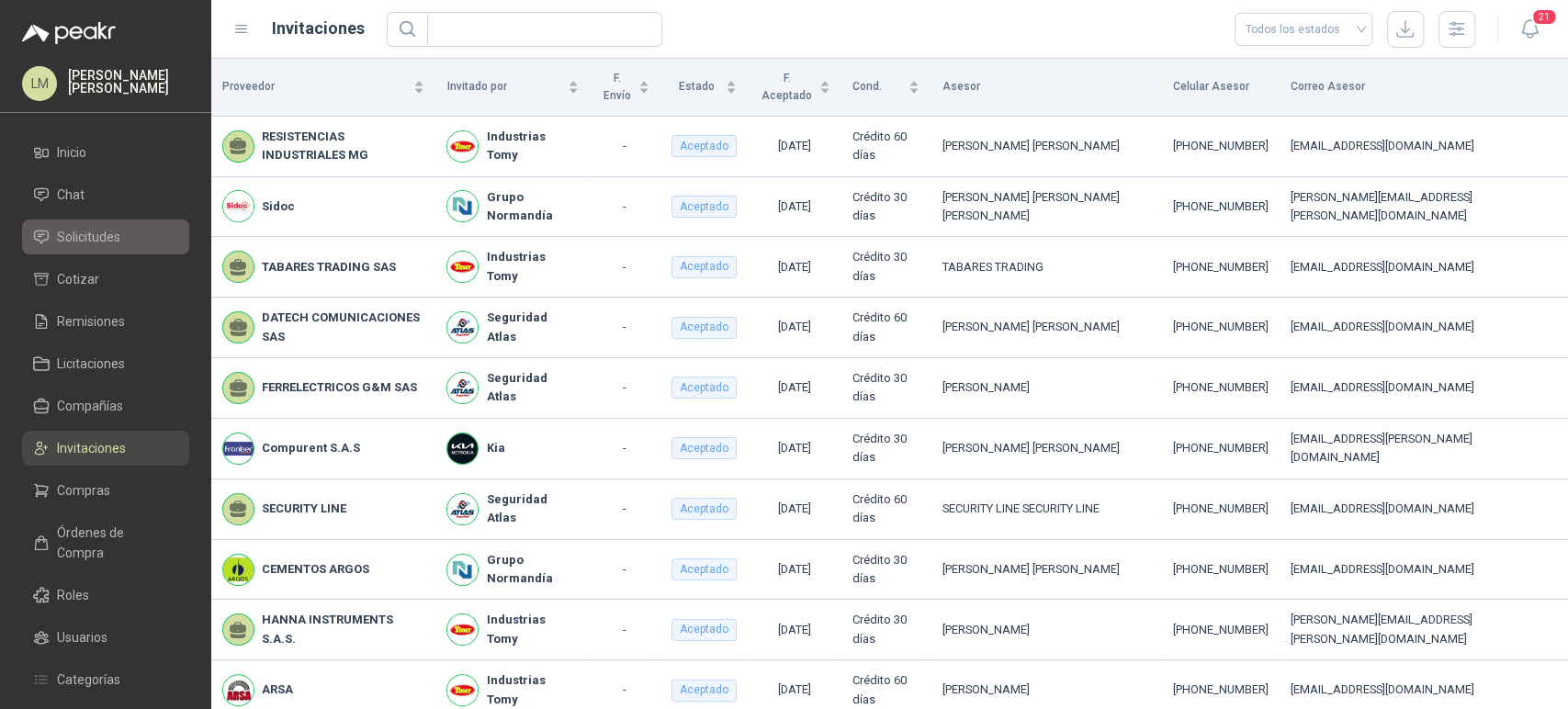
click at [119, 221] on link "Solicitudes" at bounding box center [105, 236] width 167 height 35
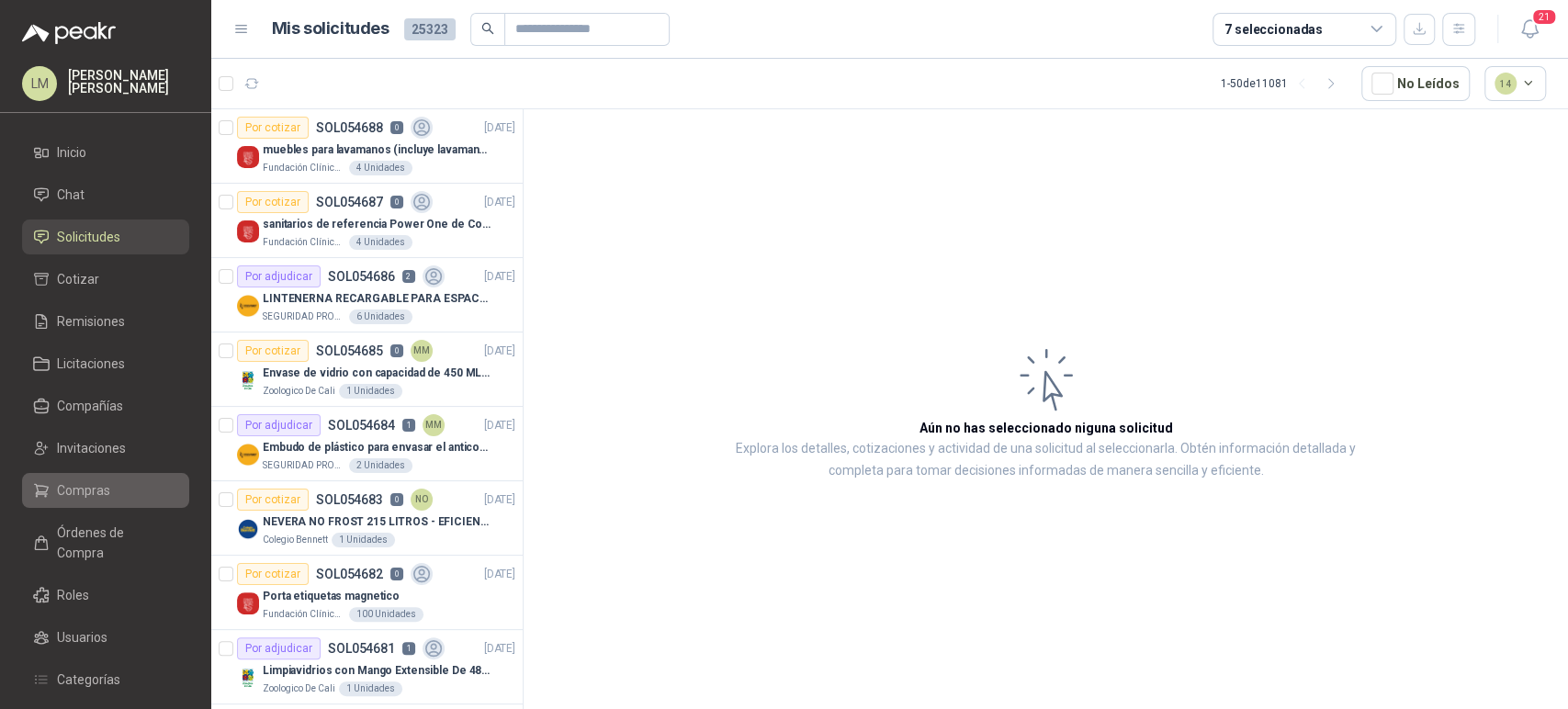
click at [77, 492] on span "Compras" at bounding box center [84, 490] width 53 height 20
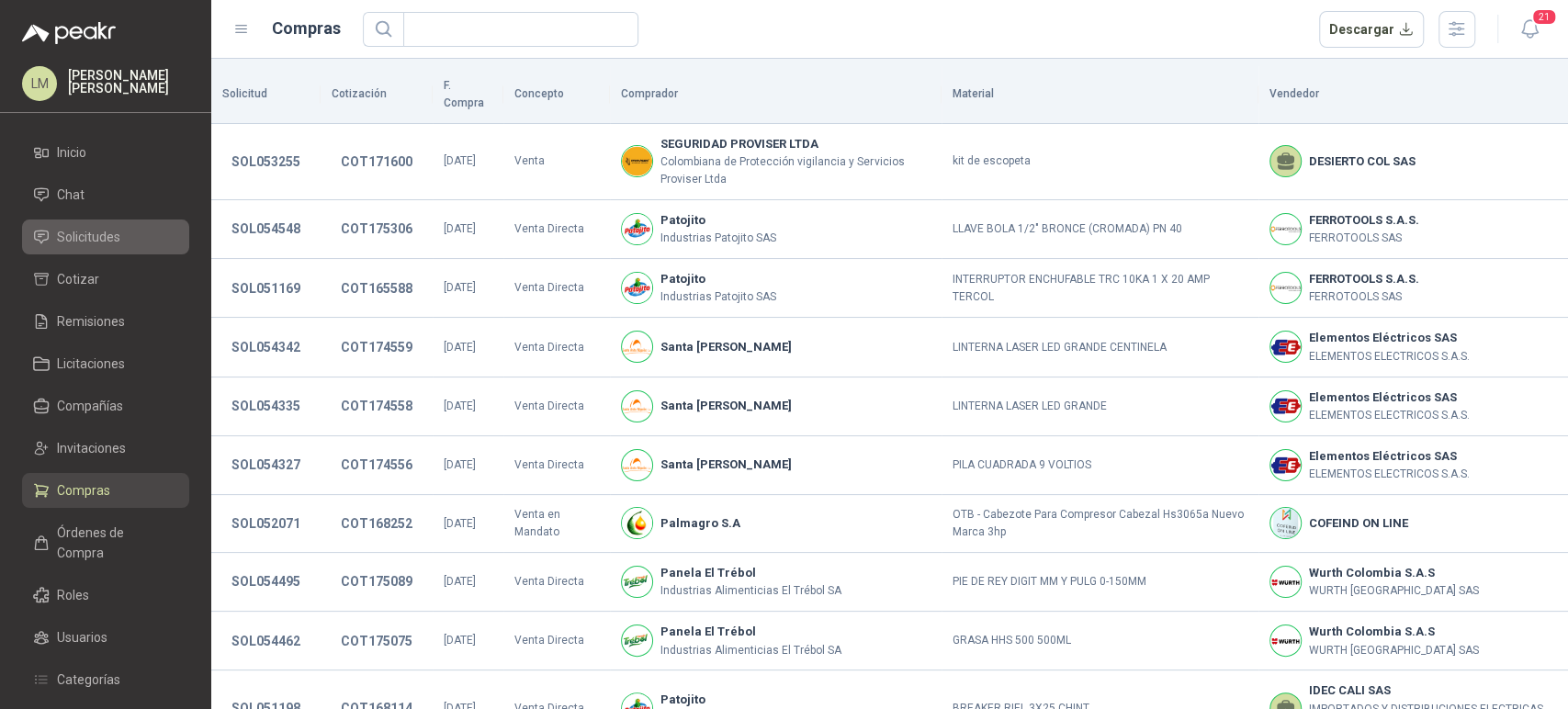
click at [111, 234] on span "Solicitudes" at bounding box center [89, 237] width 63 height 20
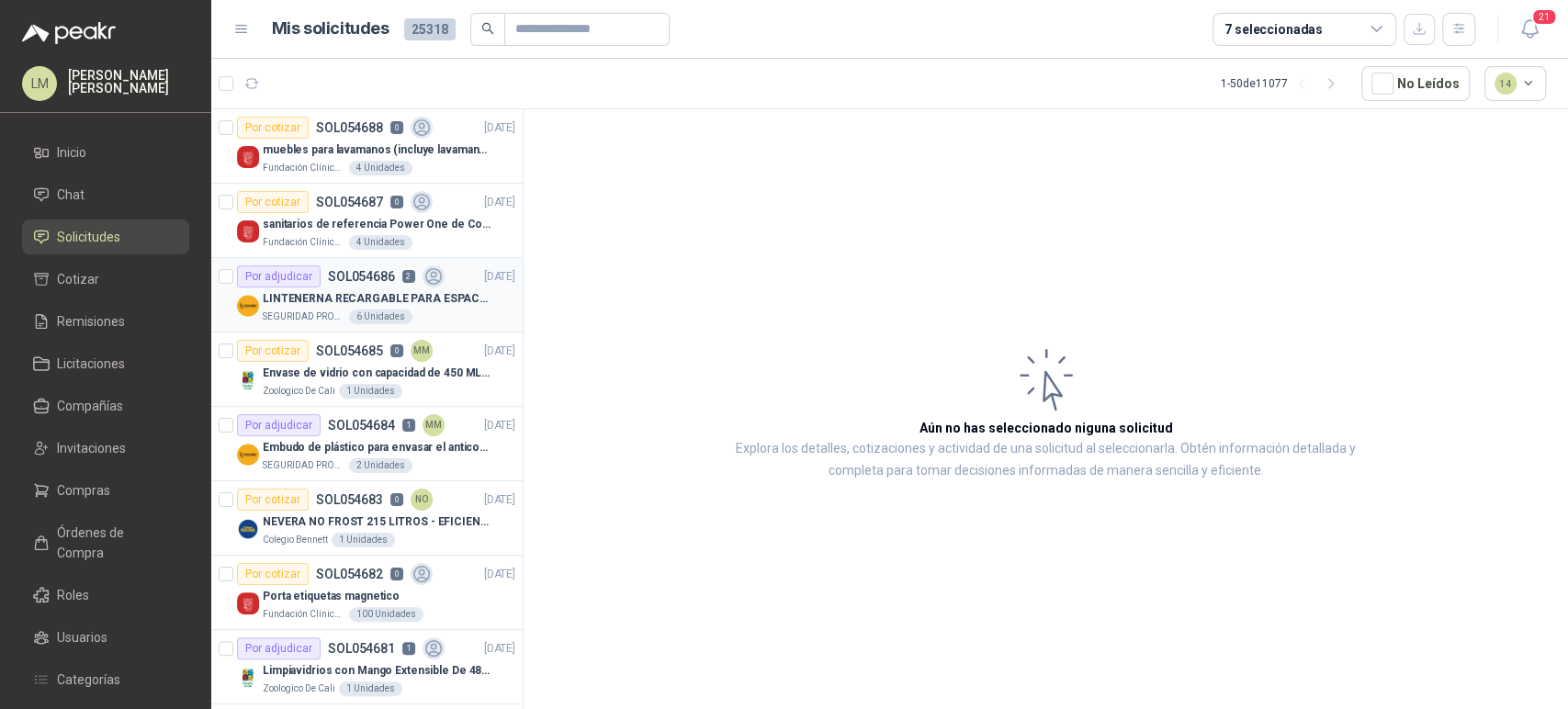
click at [364, 277] on p "SOL054686" at bounding box center [361, 276] width 67 height 13
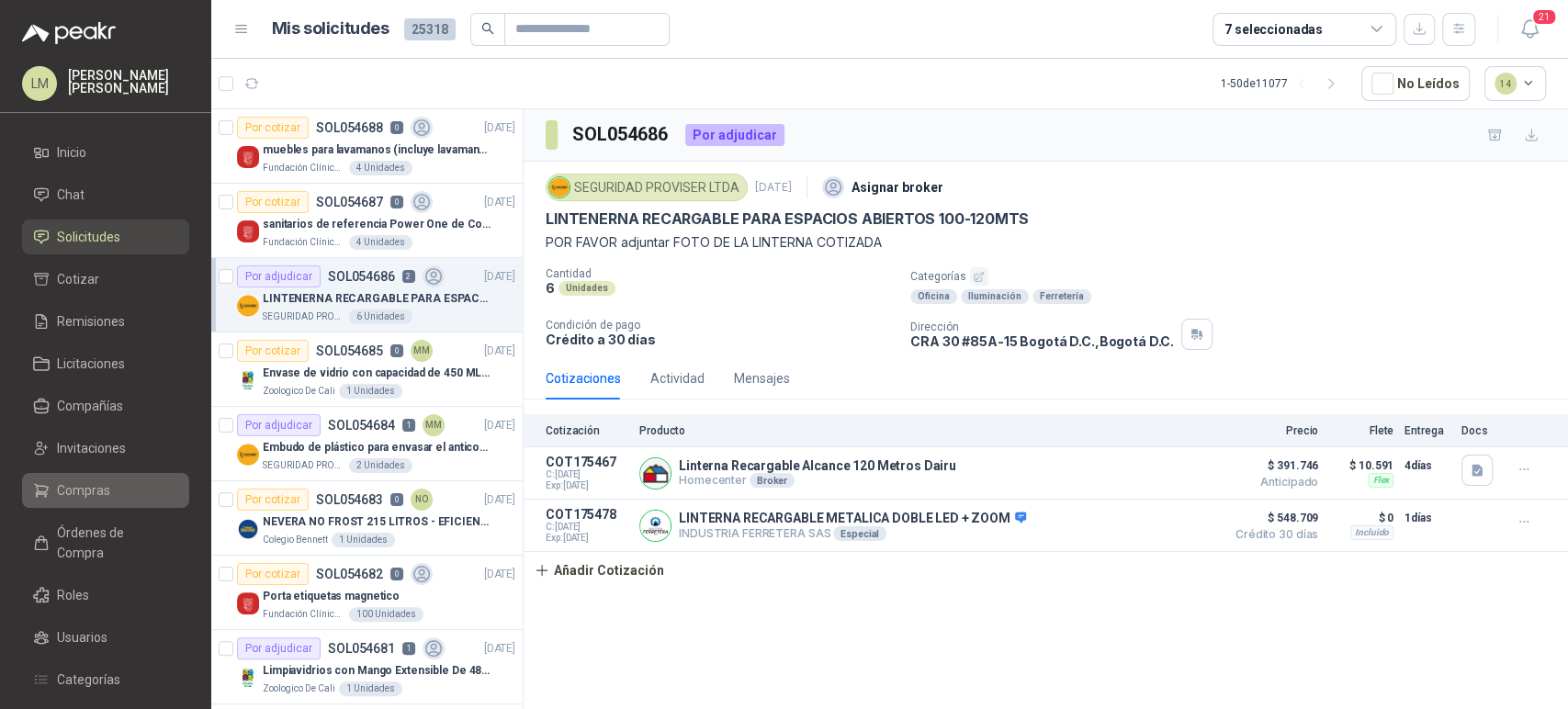
click at [101, 483] on span "Compras" at bounding box center [84, 490] width 53 height 20
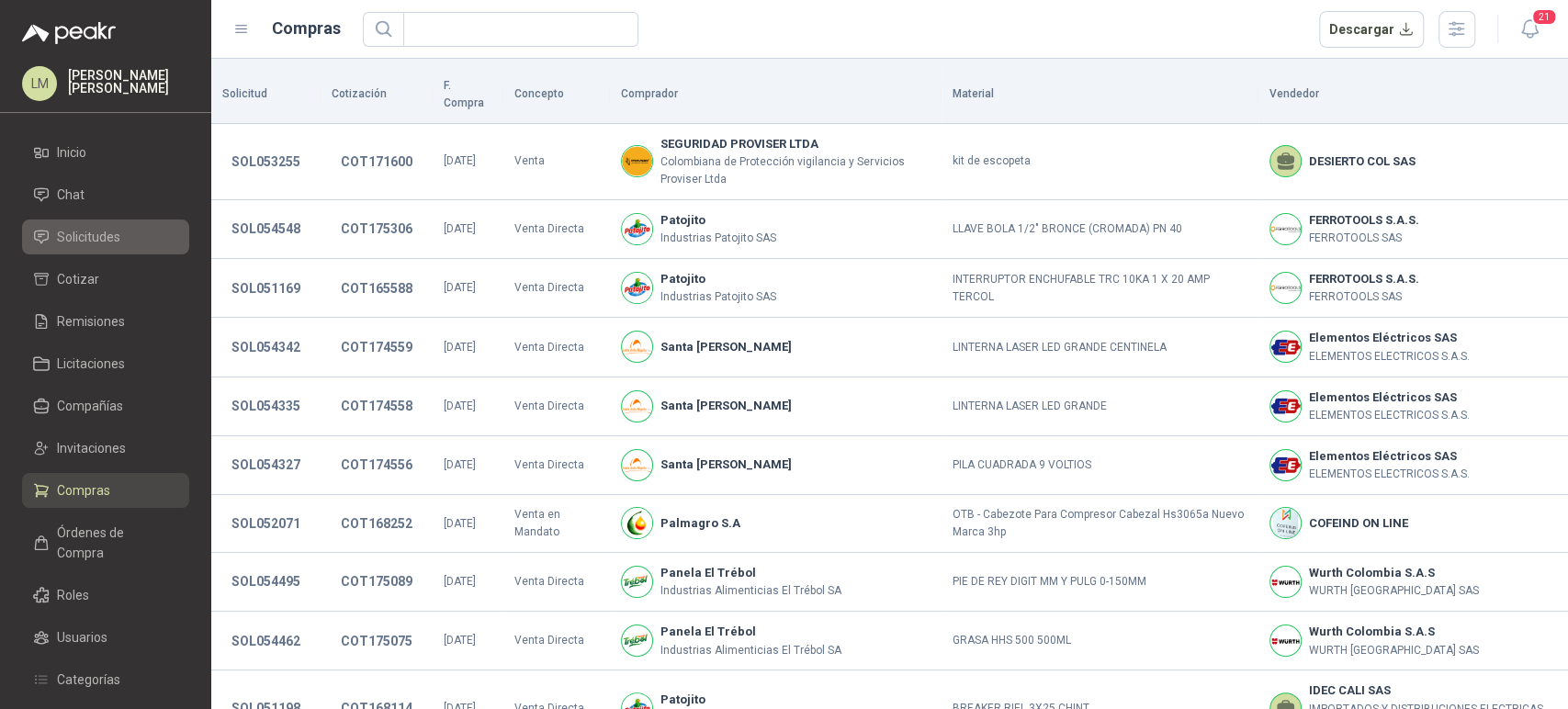
click at [102, 245] on span "Solicitudes" at bounding box center [89, 237] width 63 height 20
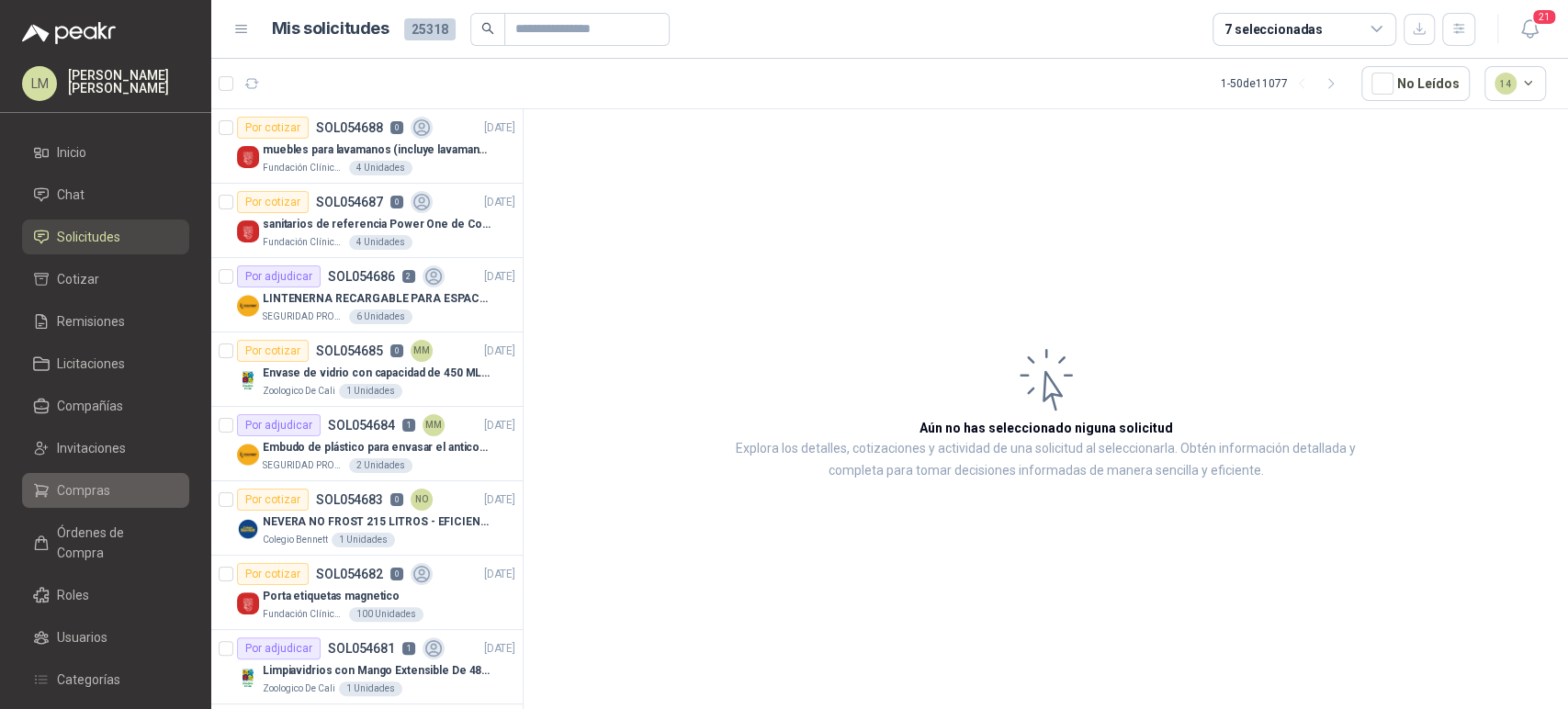
click at [81, 501] on link "Compras" at bounding box center [105, 490] width 167 height 35
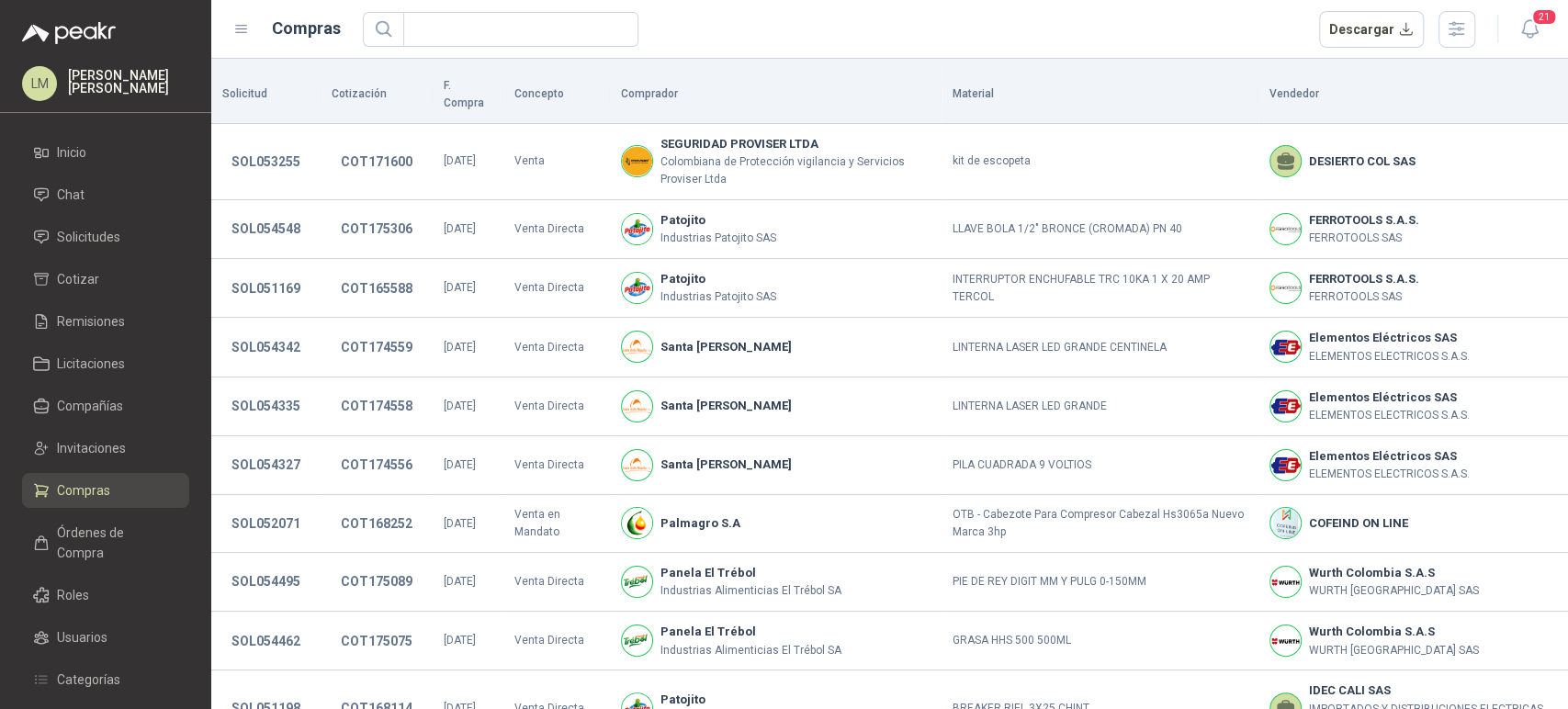
click at [795, 49] on header "Compras Descargar 21" at bounding box center [890, 30] width 1357 height 59
click at [65, 255] on ul "Inicio Chat Solicitudes Cotizar Remisiones Licitaciones Compañías Invitaciones …" at bounding box center [106, 483] width 211 height 696
click at [72, 243] on span "Solicitudes" at bounding box center [89, 237] width 63 height 20
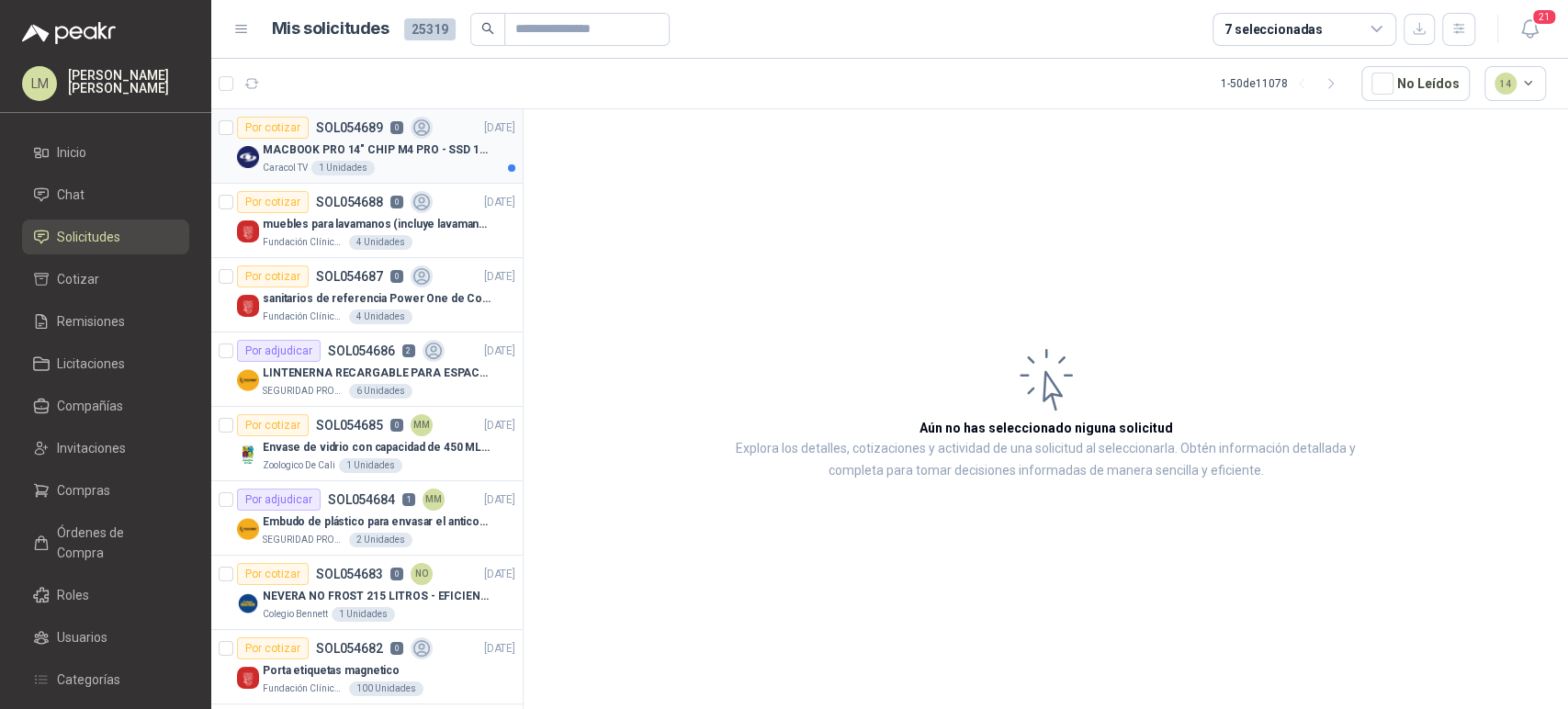
click at [384, 133] on div "Por cotizar SOL054689 0" at bounding box center [335, 127] width 196 height 22
